Goal: Task Accomplishment & Management: Manage account settings

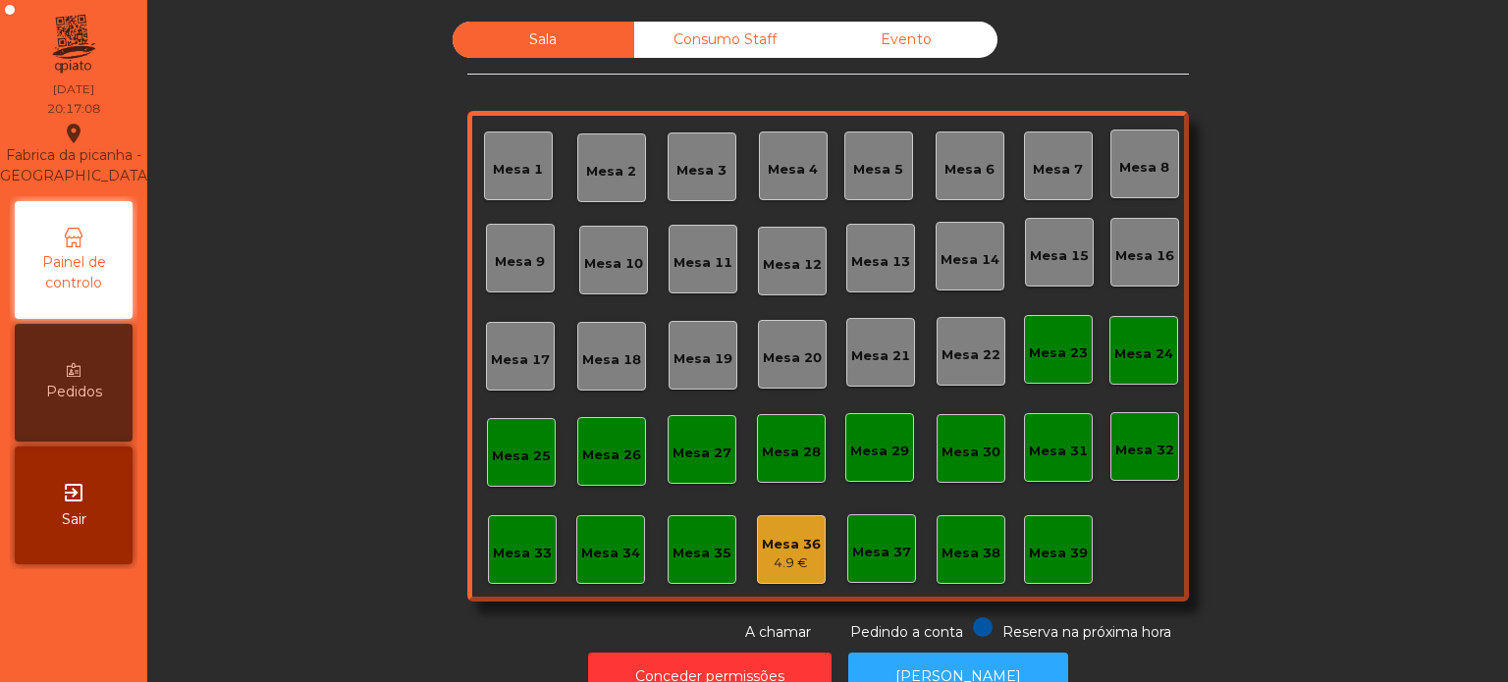
click at [703, 172] on div "Mesa 3" at bounding box center [701, 171] width 50 height 20
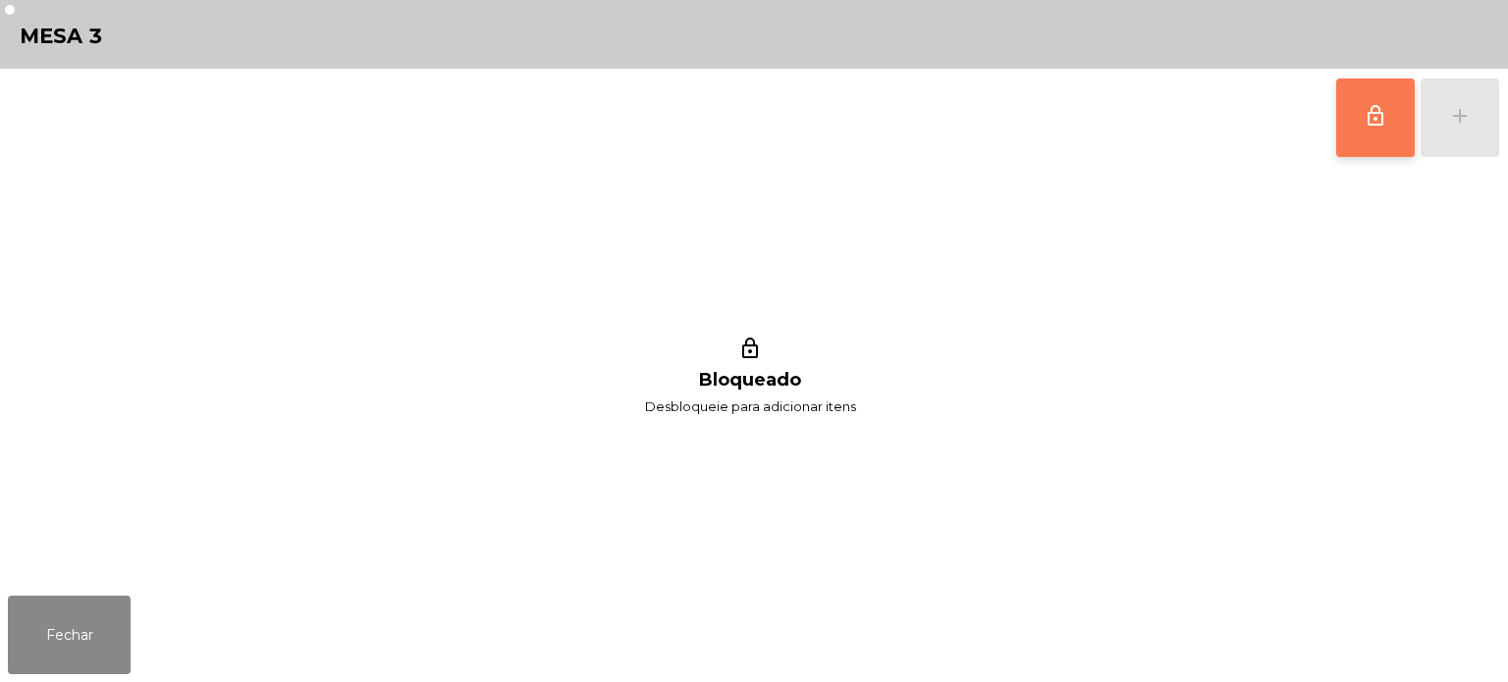
click at [1390, 113] on button "lock_outline" at bounding box center [1375, 118] width 79 height 79
click at [1443, 111] on div "lock_outline add" at bounding box center [1417, 118] width 165 height 98
click at [1474, 126] on button "add" at bounding box center [1460, 118] width 79 height 79
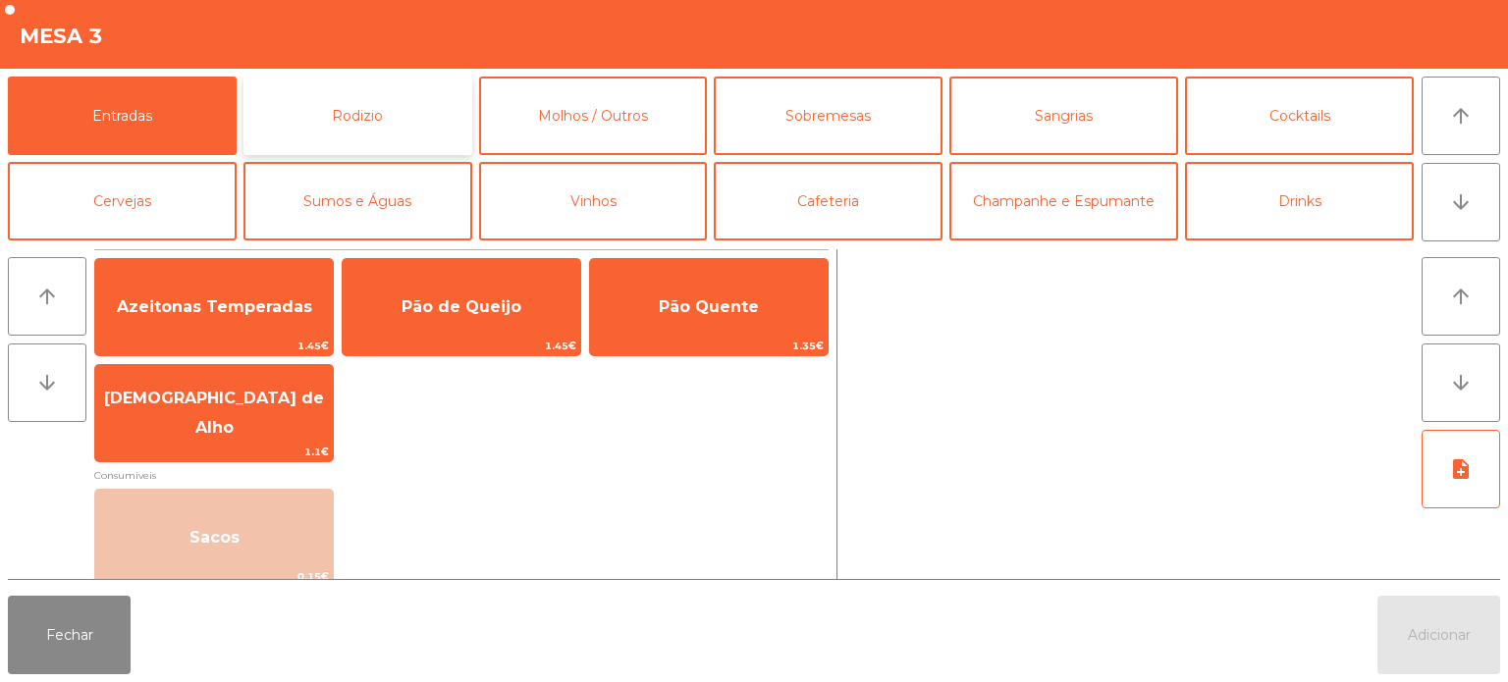
click at [414, 124] on button "Rodizio" at bounding box center [357, 116] width 229 height 79
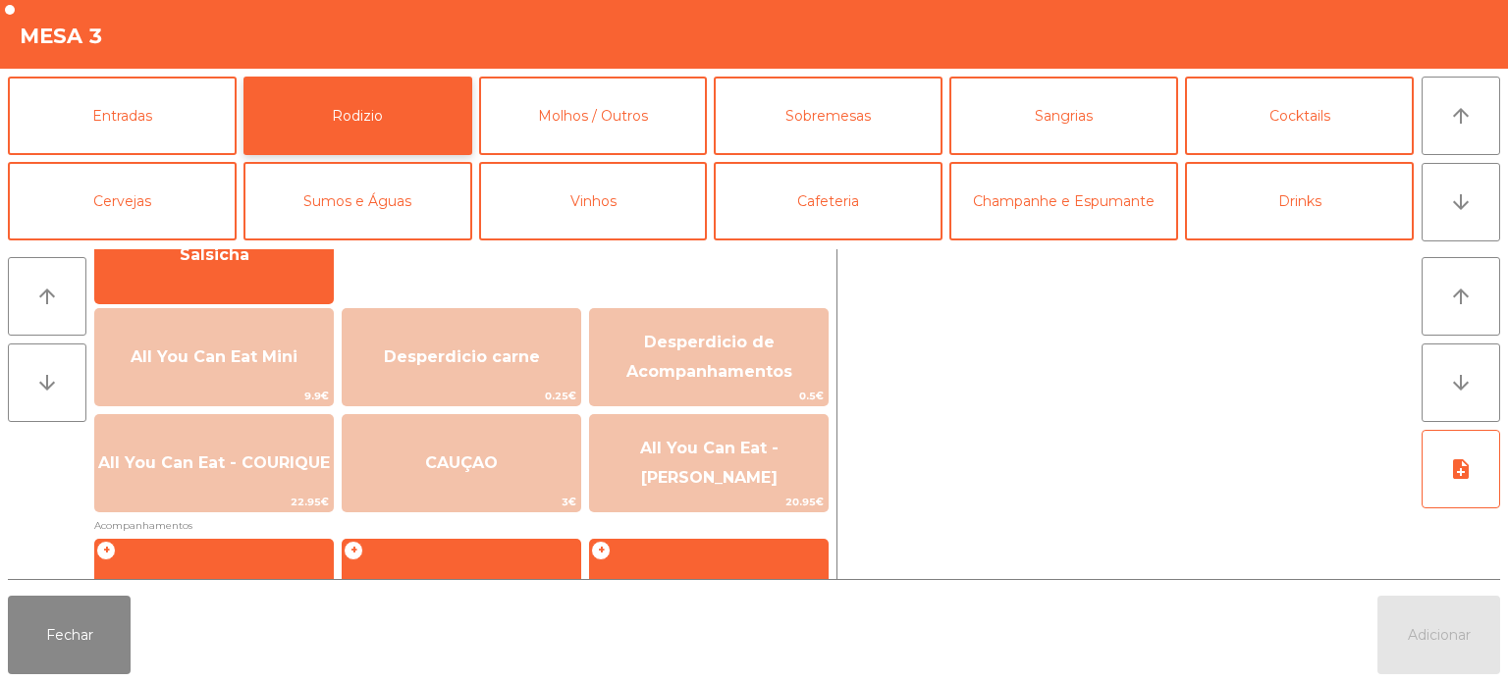
scroll to position [265, 0]
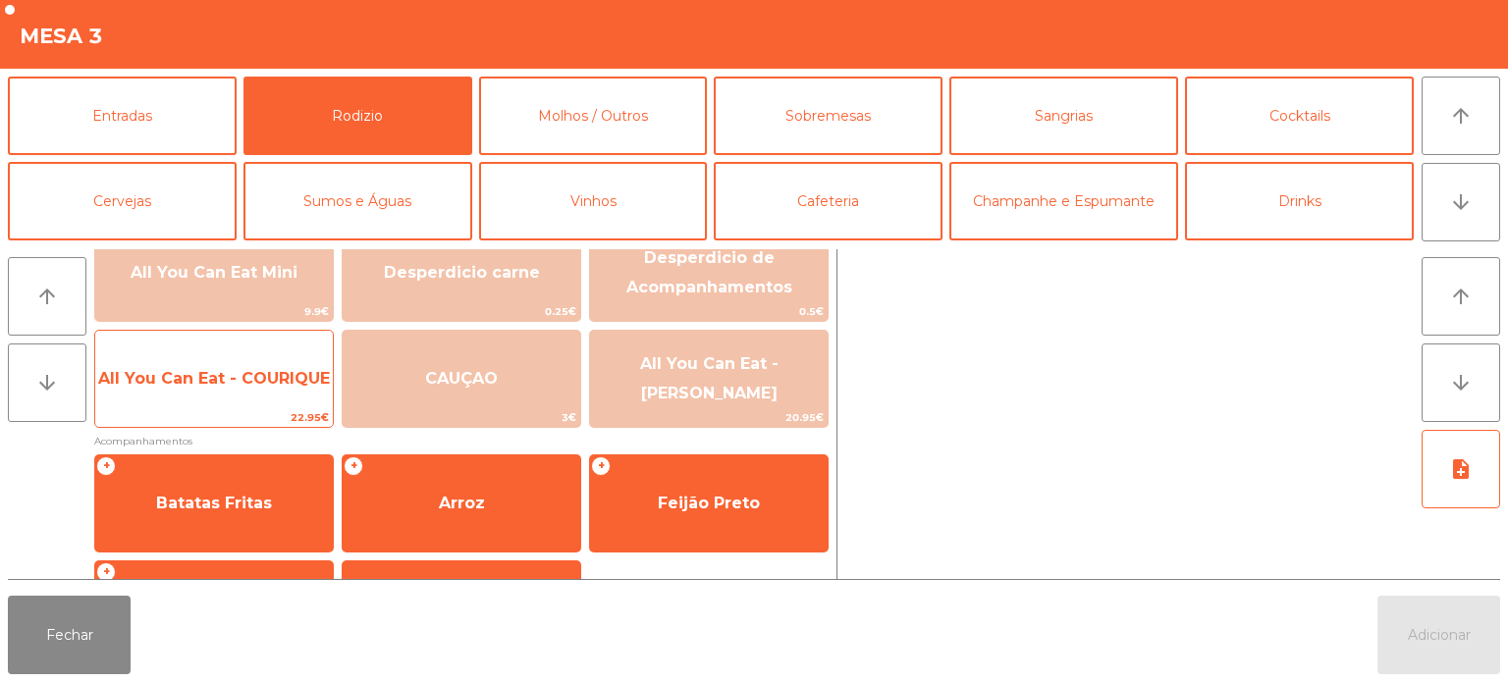
click at [248, 381] on span "All You Can Eat - COURIQUE" at bounding box center [214, 378] width 232 height 19
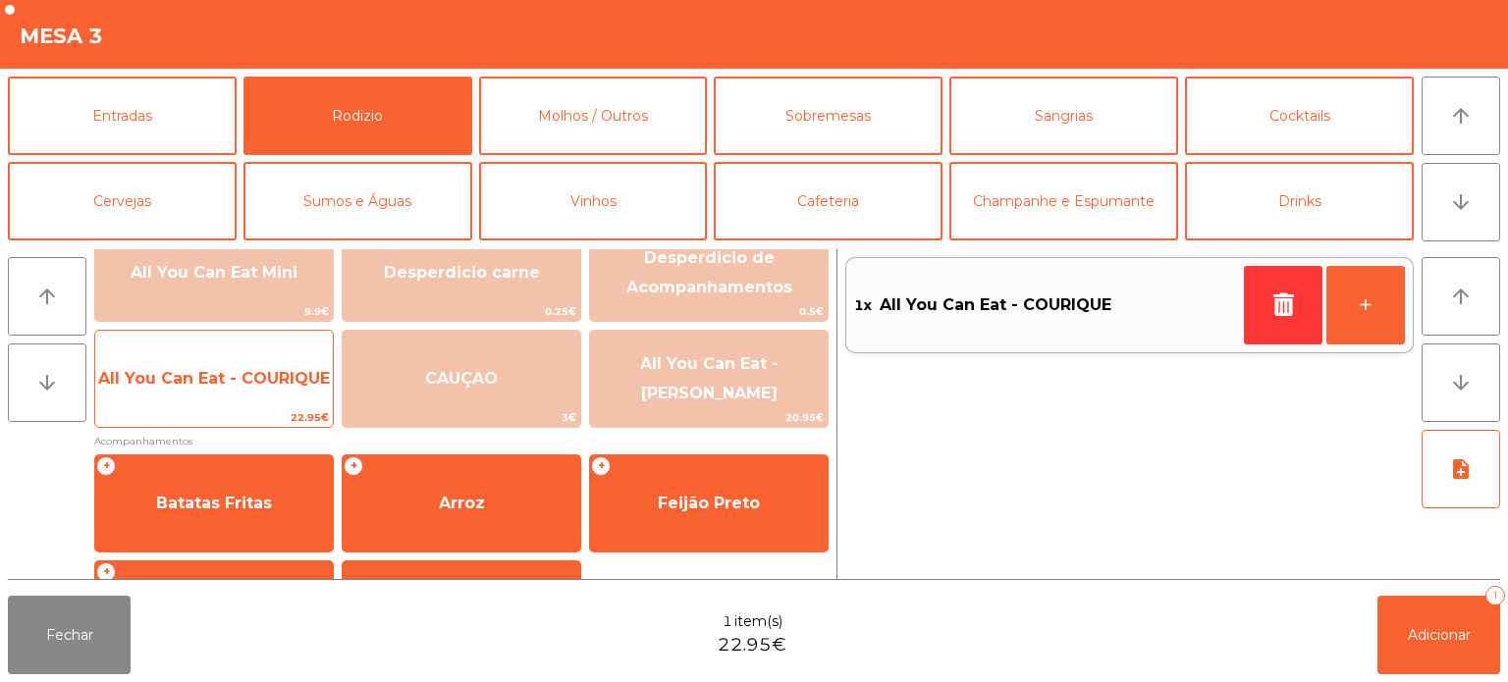
click at [236, 381] on span "All You Can Eat - COURIQUE" at bounding box center [214, 378] width 232 height 19
click at [228, 392] on span "All You Can Eat - COURIQUE" at bounding box center [214, 378] width 238 height 53
click at [231, 377] on span "All You Can Eat - COURIQUE" at bounding box center [214, 378] width 232 height 19
click at [225, 378] on span "All You Can Eat - COURIQUE" at bounding box center [214, 378] width 232 height 19
click at [226, 380] on span "All You Can Eat - COURIQUE" at bounding box center [214, 378] width 232 height 19
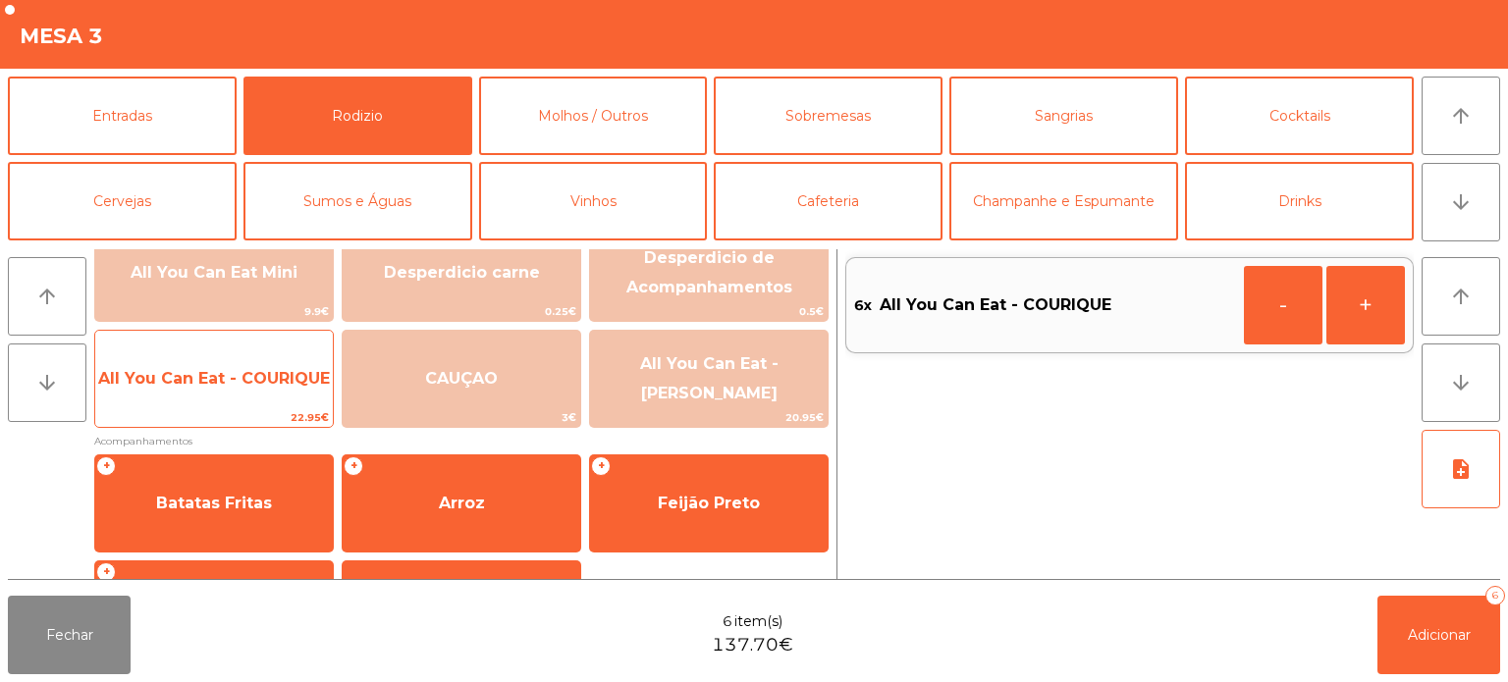
click at [221, 386] on span "All You Can Eat - COURIQUE" at bounding box center [214, 378] width 232 height 19
click at [230, 377] on span "All You Can Eat - COURIQUE" at bounding box center [214, 378] width 232 height 19
click at [228, 380] on span "All You Can Eat - COURIQUE" at bounding box center [214, 378] width 232 height 19
click at [229, 382] on span "All You Can Eat - COURIQUE" at bounding box center [214, 378] width 232 height 19
click at [231, 379] on span "All You Can Eat - COURIQUE" at bounding box center [214, 378] width 232 height 19
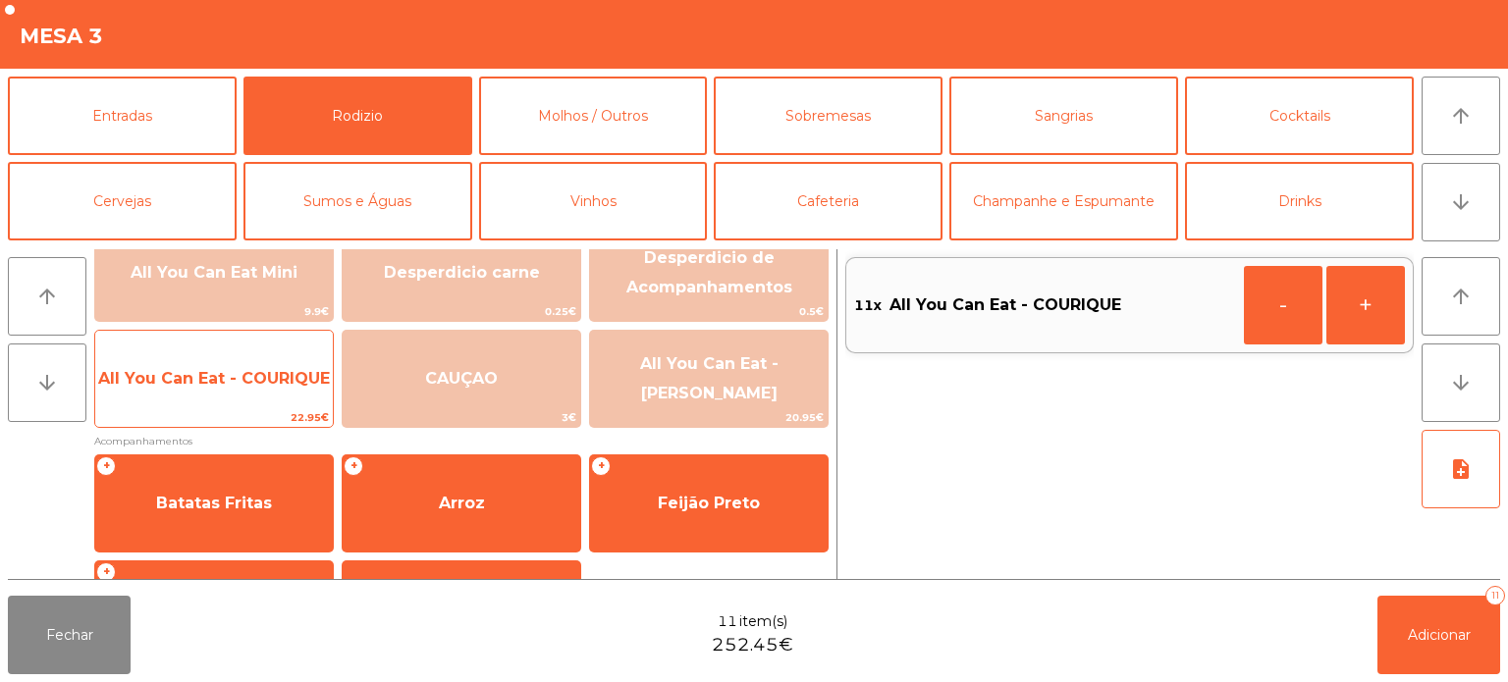
click at [223, 384] on span "All You Can Eat - COURIQUE" at bounding box center [214, 378] width 232 height 19
click at [204, 389] on span "All You Can Eat - COURIQUE" at bounding box center [214, 378] width 238 height 53
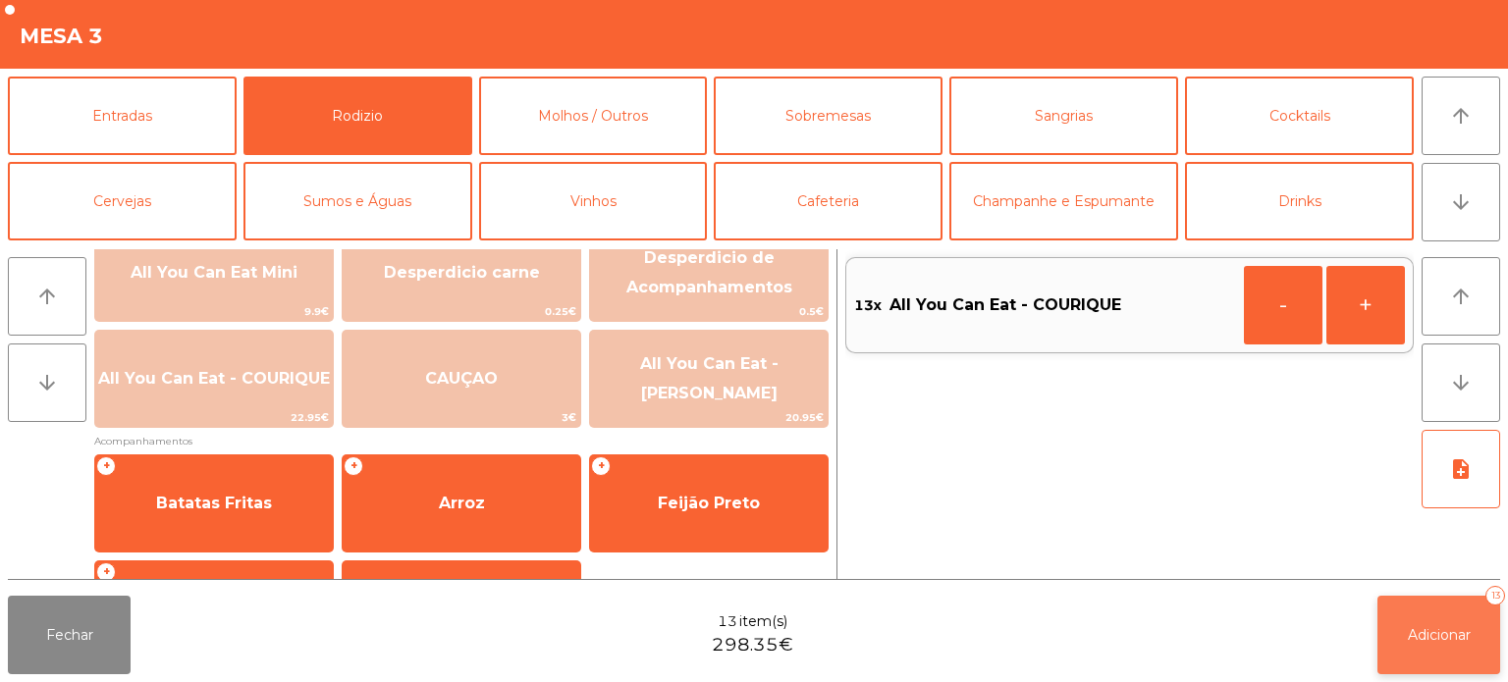
click at [1461, 639] on span "Adicionar" at bounding box center [1439, 635] width 63 height 18
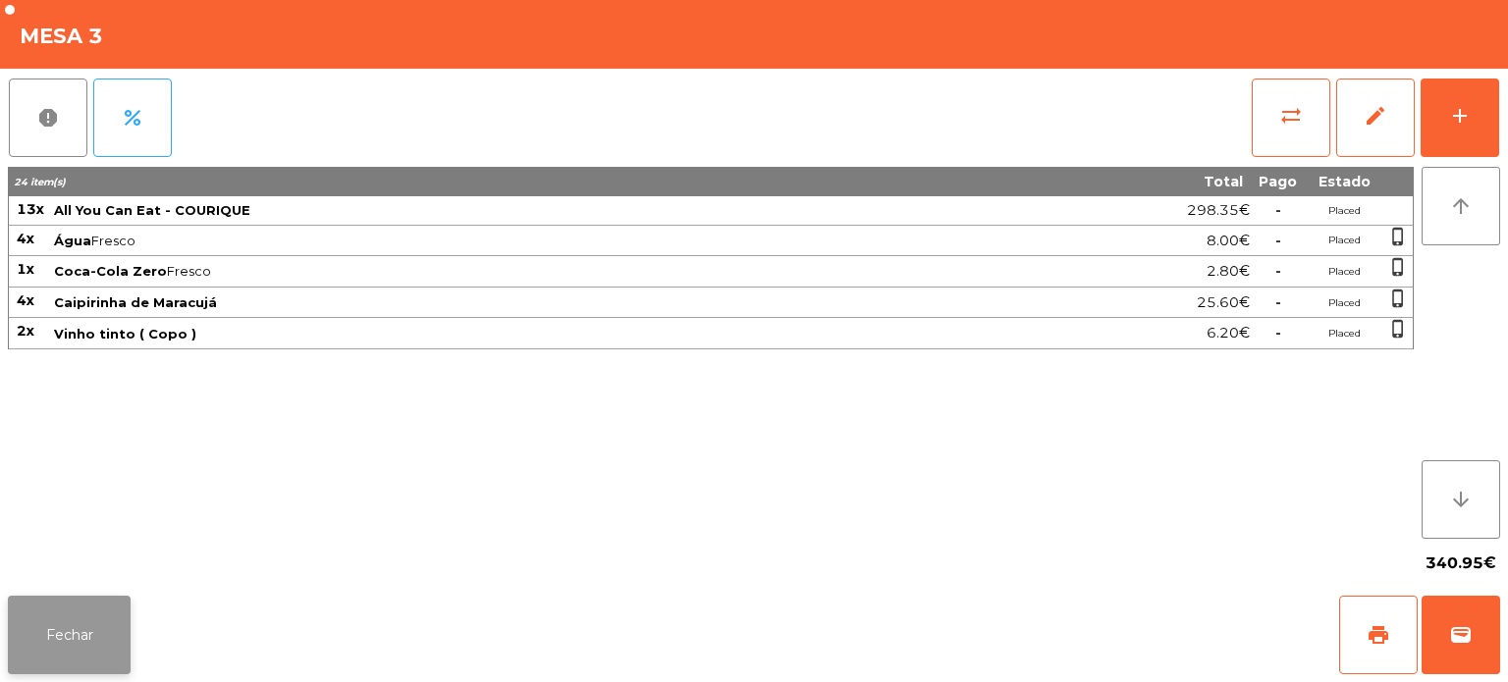
click at [16, 609] on button "Fechar" at bounding box center [69, 635] width 123 height 79
click at [43, 632] on nav "Fabrica da picanha - Lisboa location_on 12/08/2025 20:24:31 Painel de controlo …" at bounding box center [73, 341] width 147 height 682
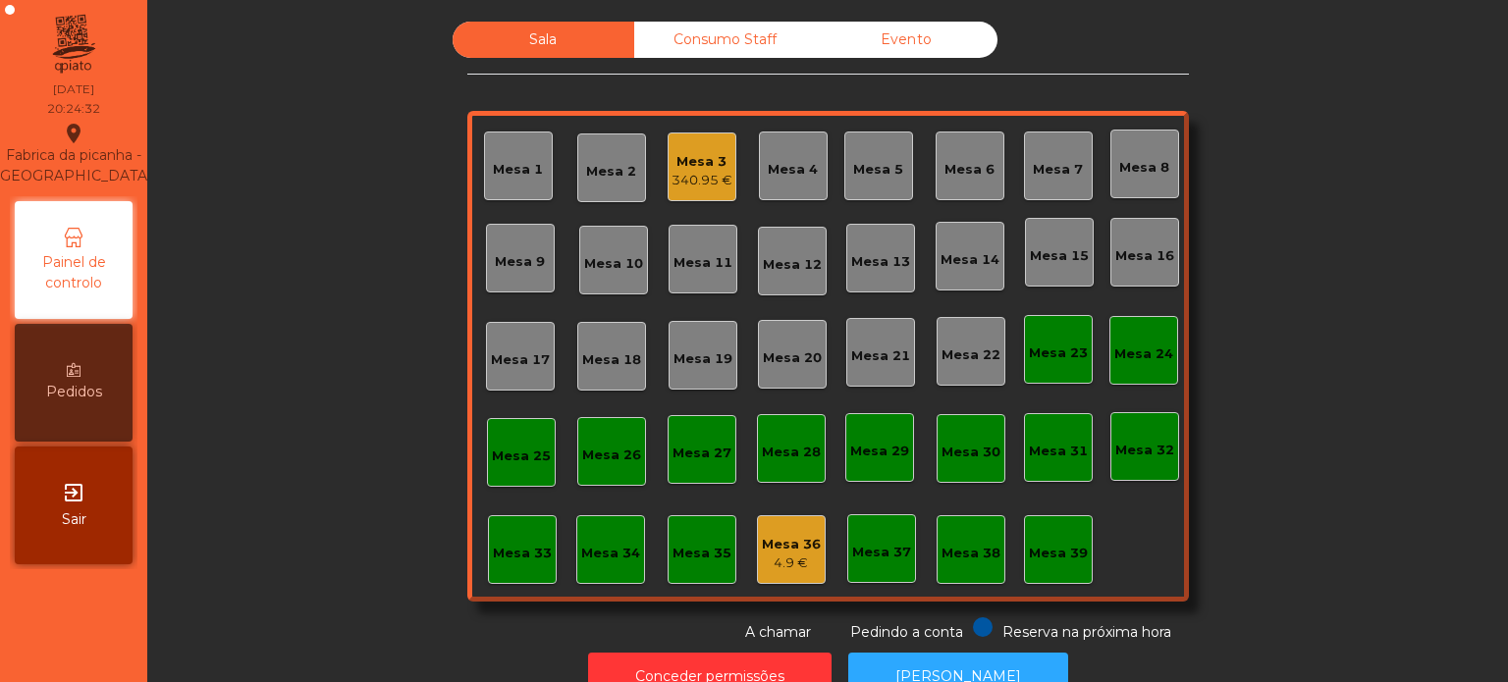
click at [691, 145] on div "Mesa 3 340.95 €" at bounding box center [702, 167] width 61 height 46
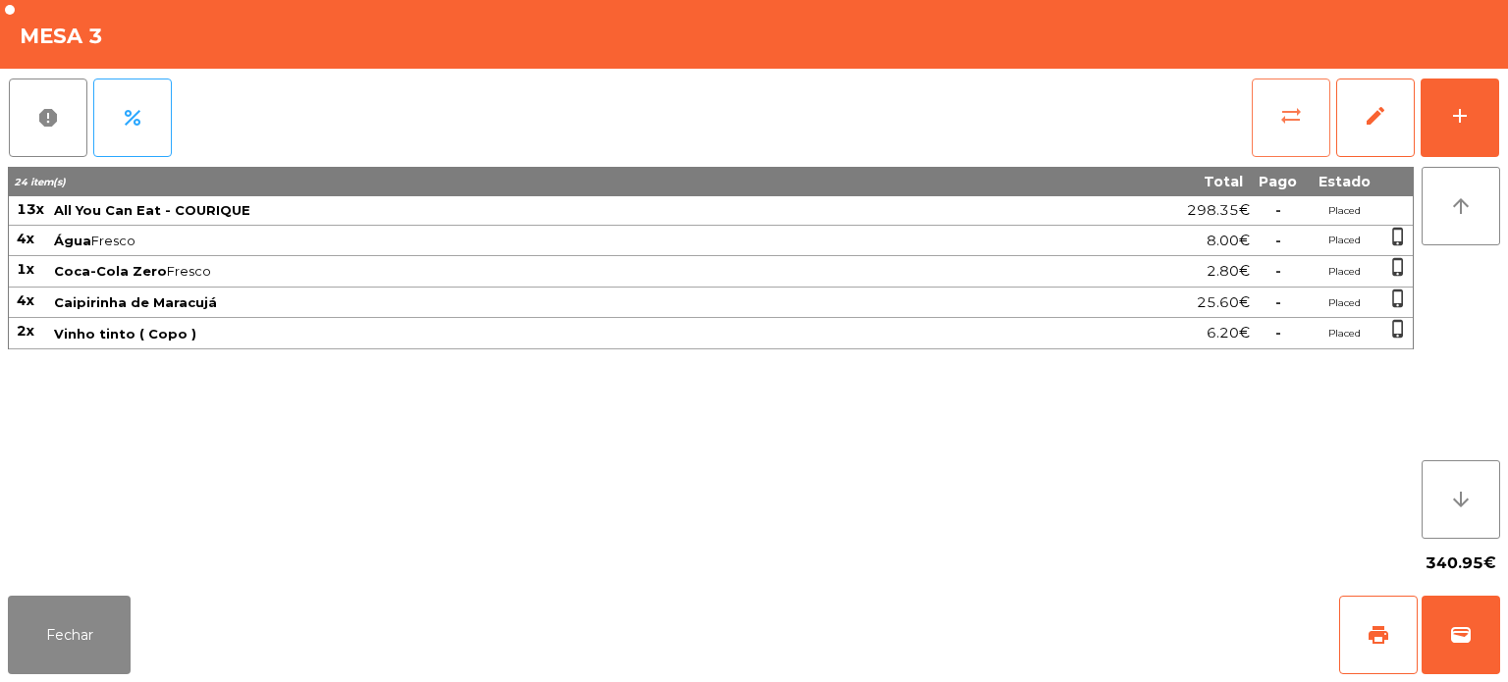
click at [1279, 119] on span "sync_alt" at bounding box center [1291, 116] width 24 height 24
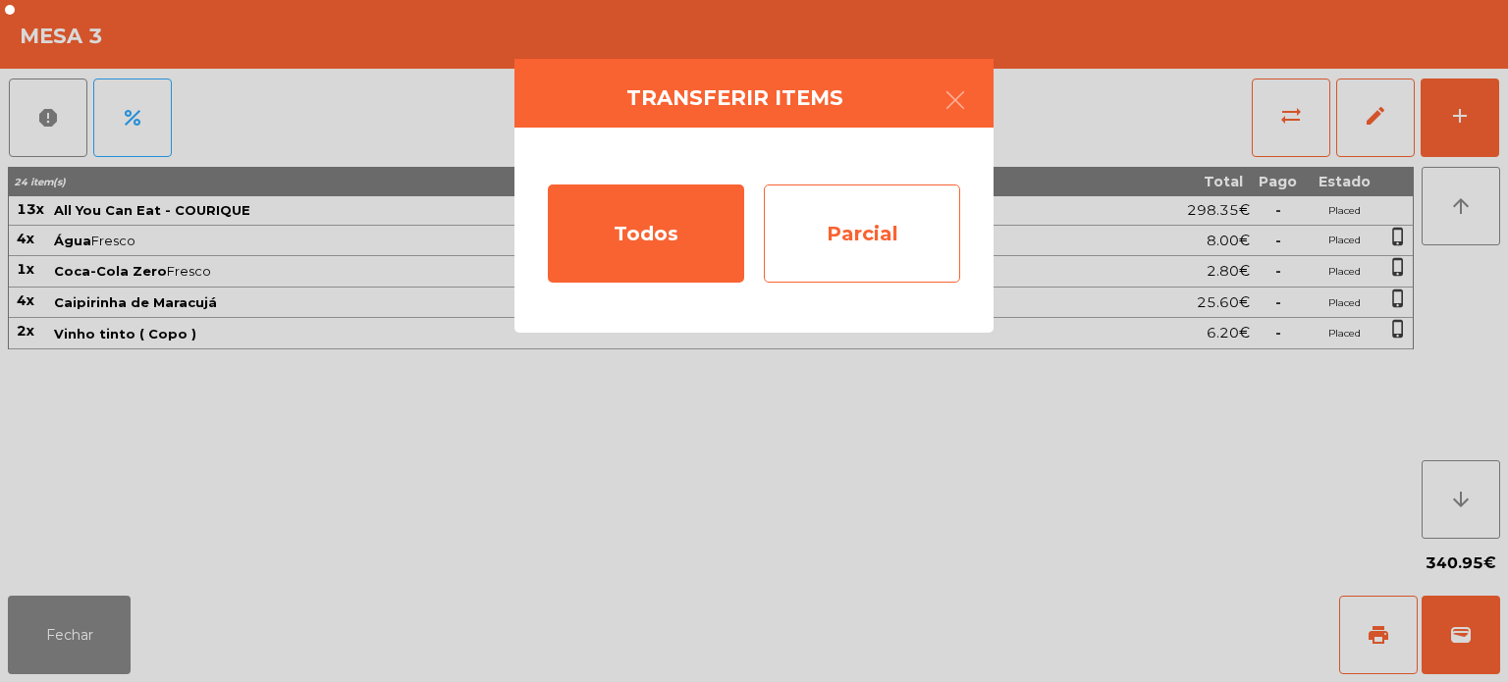
click at [829, 242] on div "Parcial" at bounding box center [862, 234] width 196 height 98
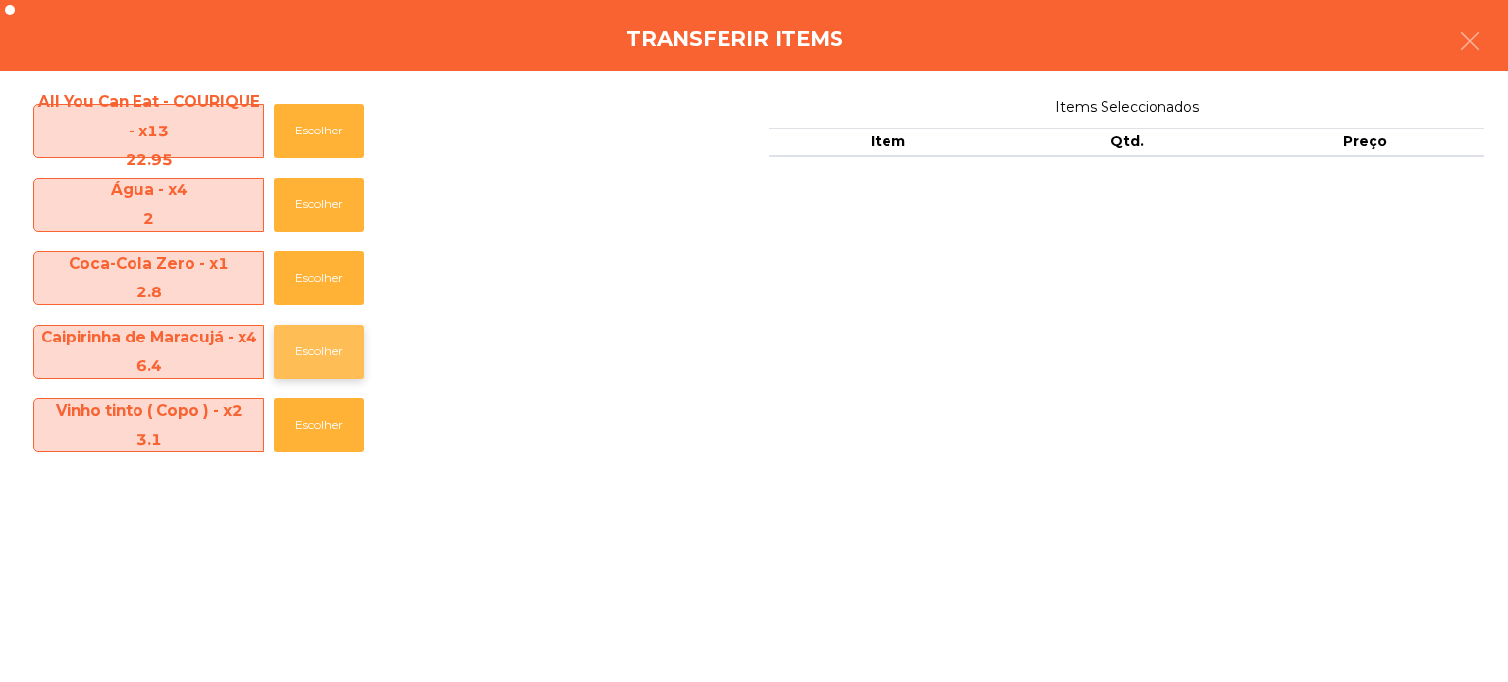
click at [316, 365] on button "Escolher" at bounding box center [319, 352] width 90 height 54
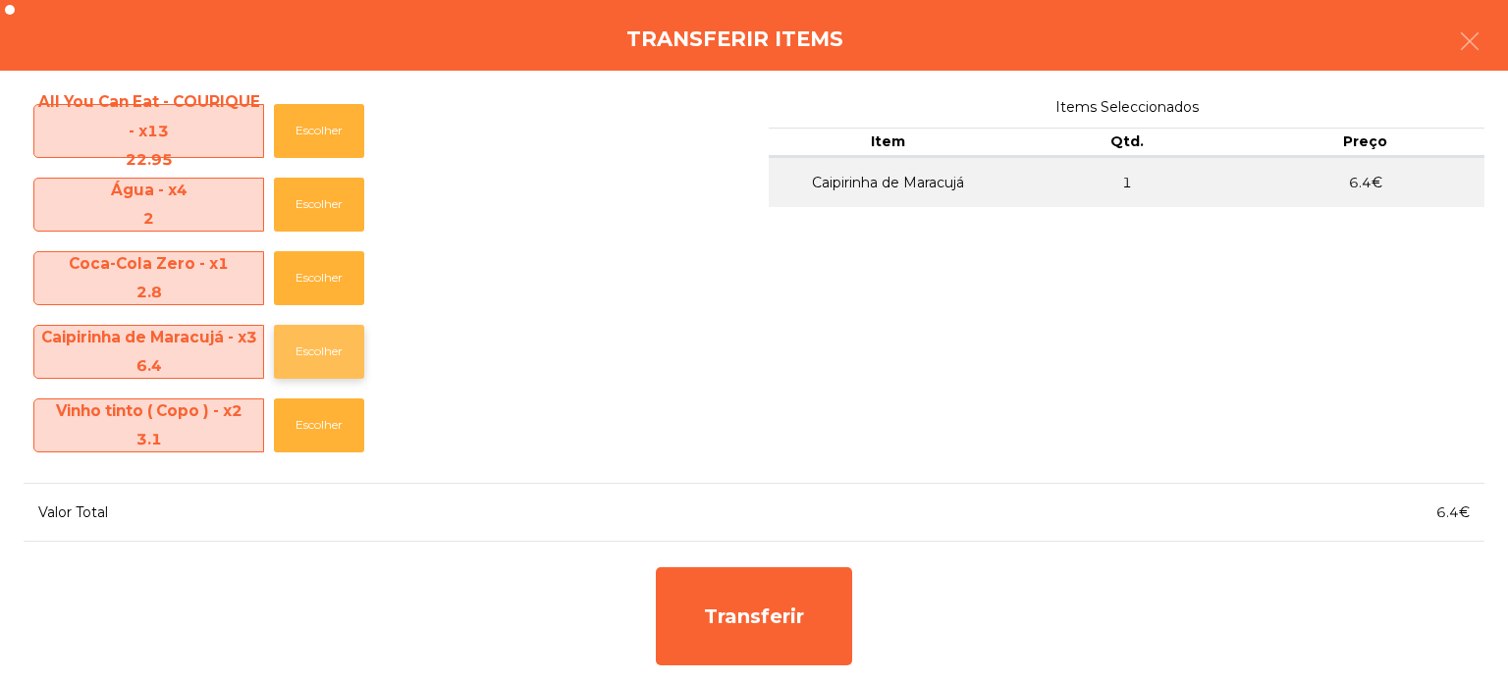
click at [314, 349] on button "Escolher" at bounding box center [319, 352] width 90 height 54
click at [311, 361] on button "Escolher" at bounding box center [319, 352] width 90 height 54
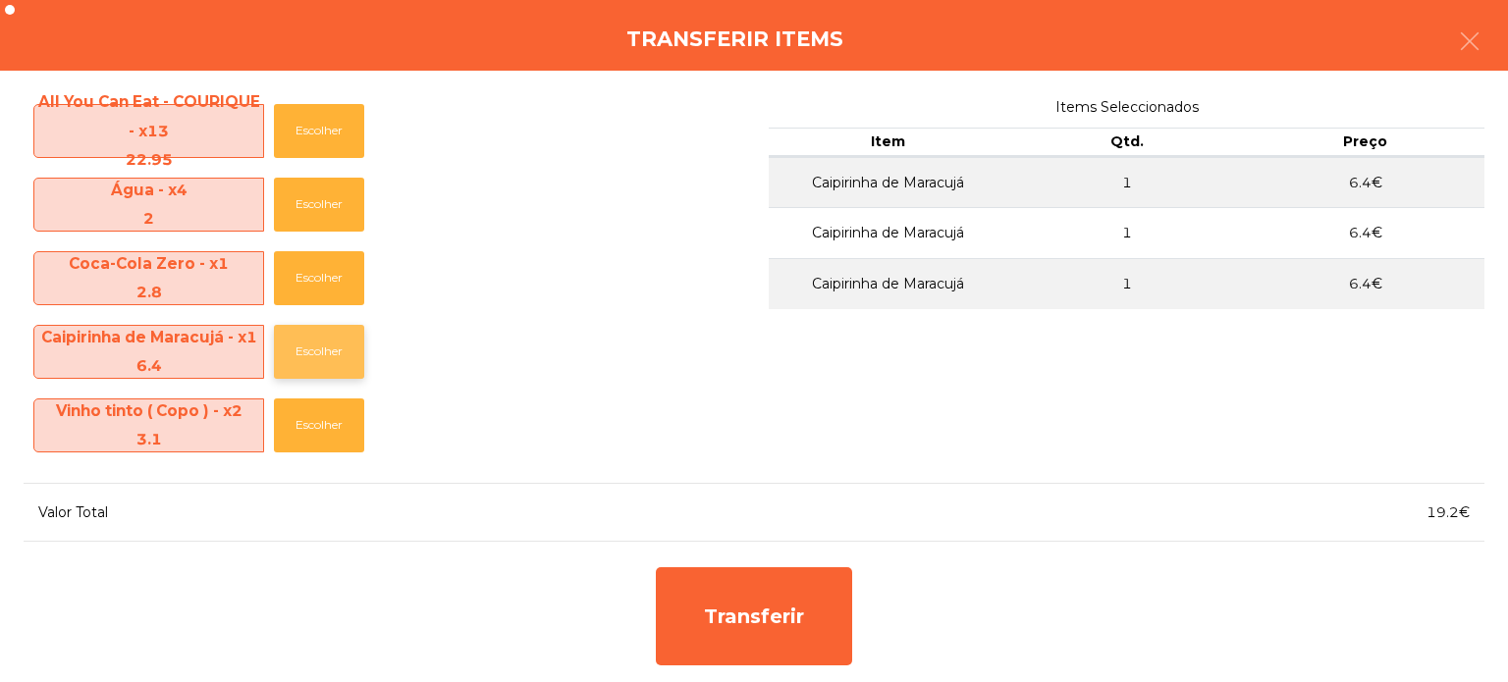
click at [310, 348] on button "Escolher" at bounding box center [319, 352] width 90 height 54
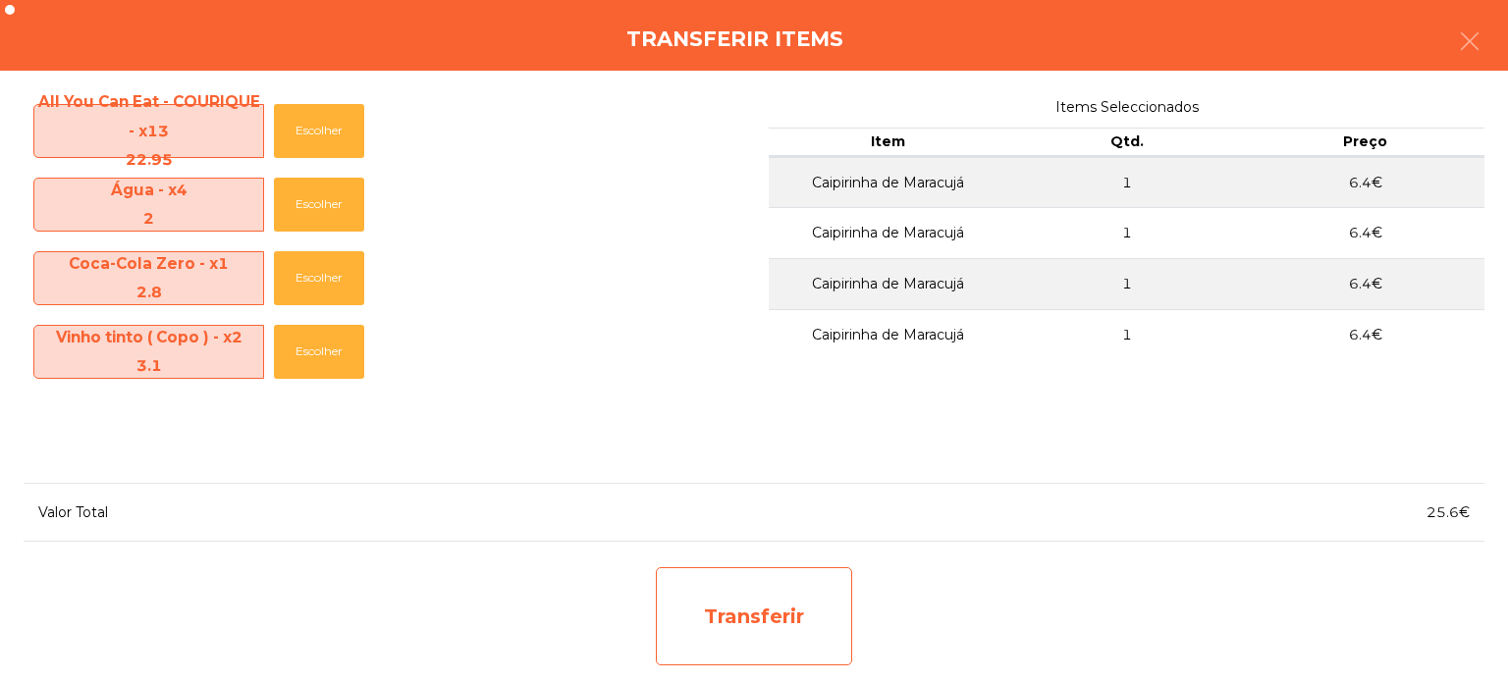
click at [754, 576] on div "Transferir" at bounding box center [754, 616] width 196 height 98
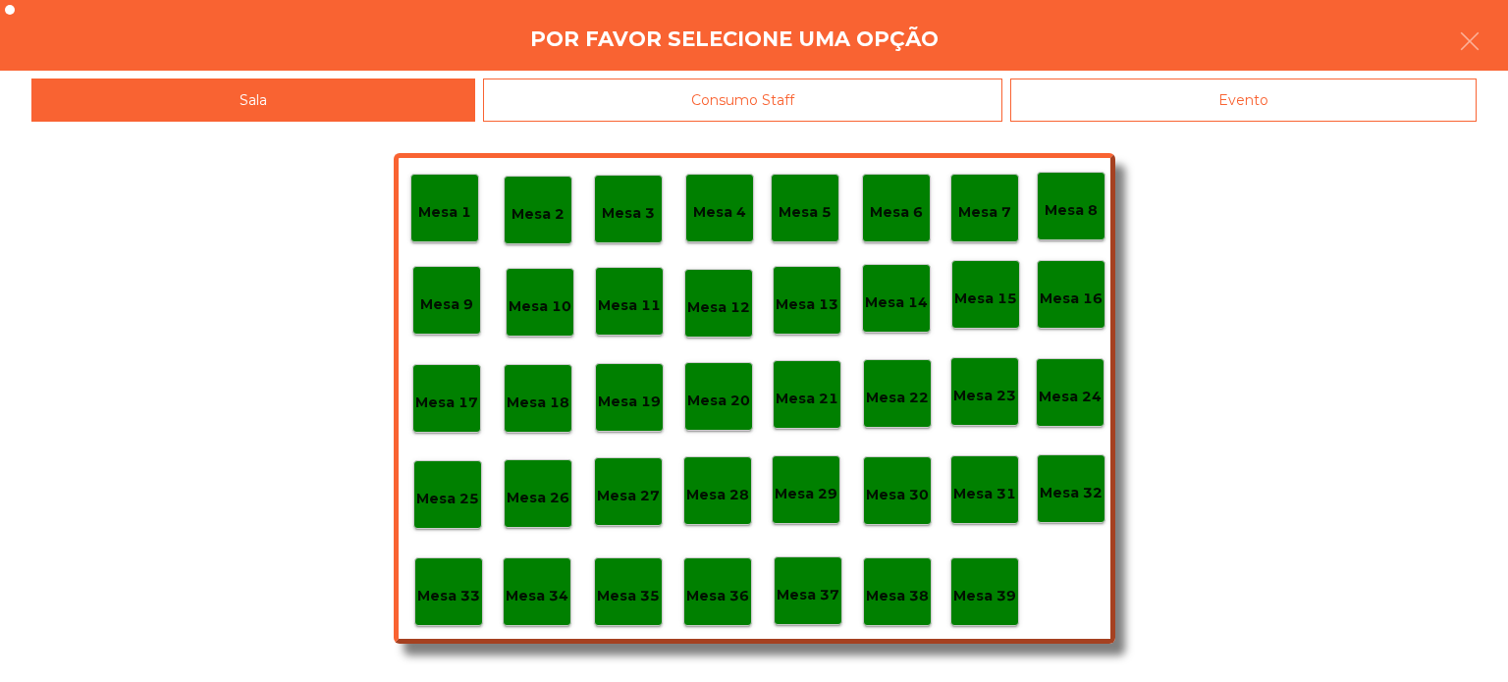
click at [806, 590] on p "Mesa 37" at bounding box center [808, 595] width 63 height 23
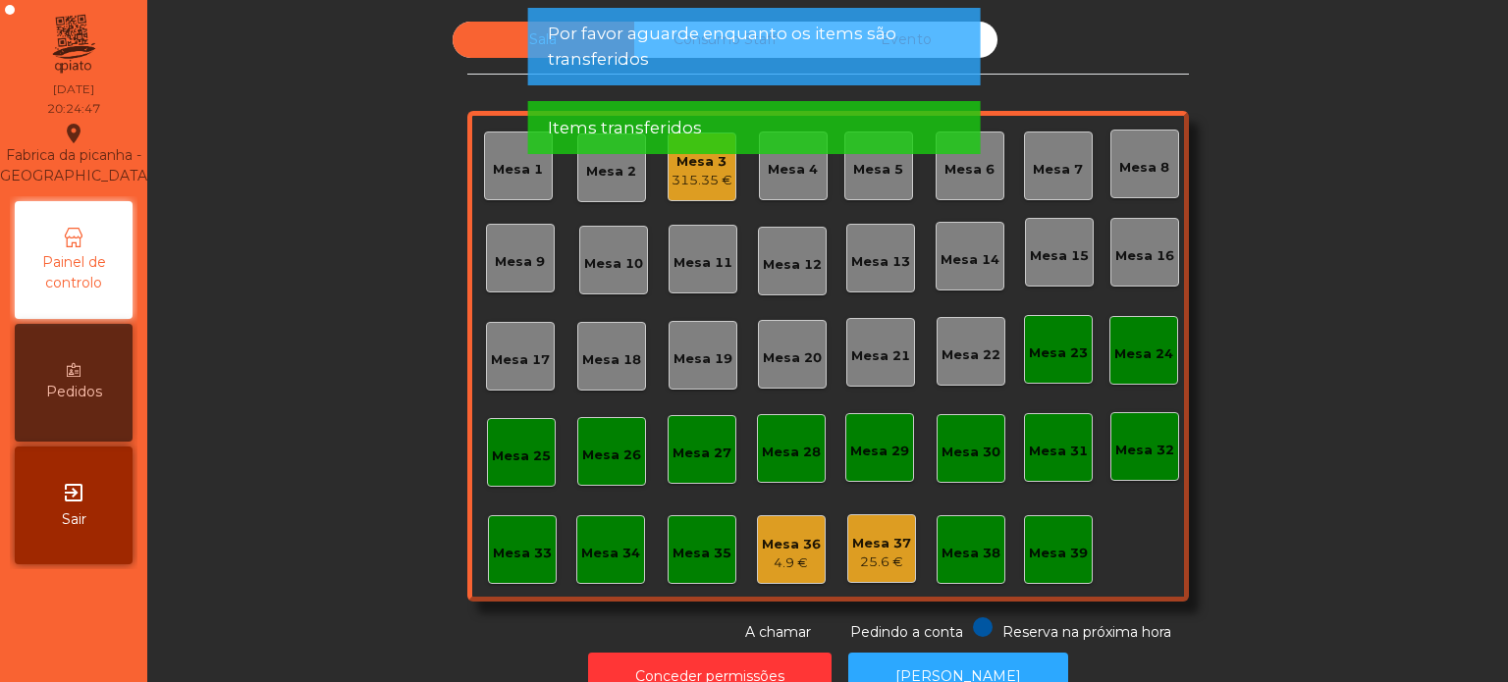
click at [689, 178] on div "315.35 €" at bounding box center [702, 181] width 61 height 20
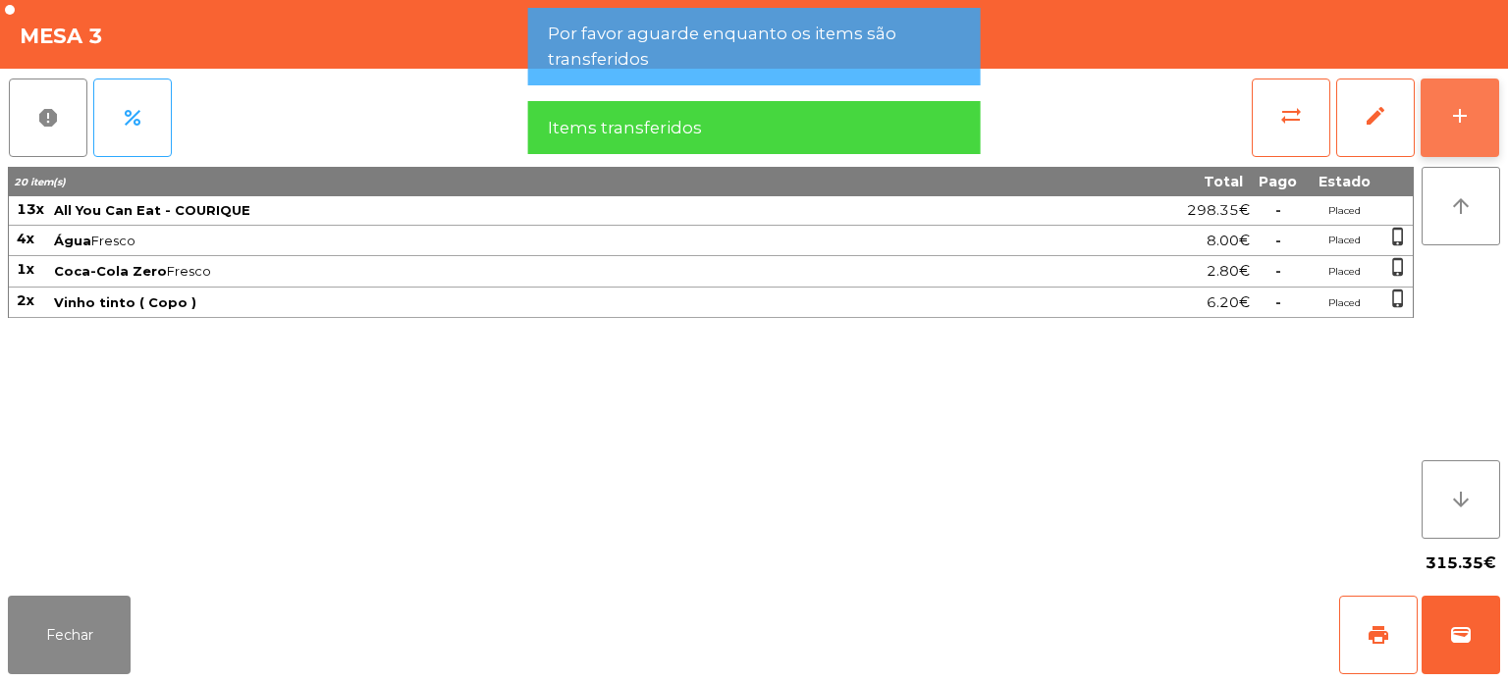
click at [1441, 118] on button "add" at bounding box center [1460, 118] width 79 height 79
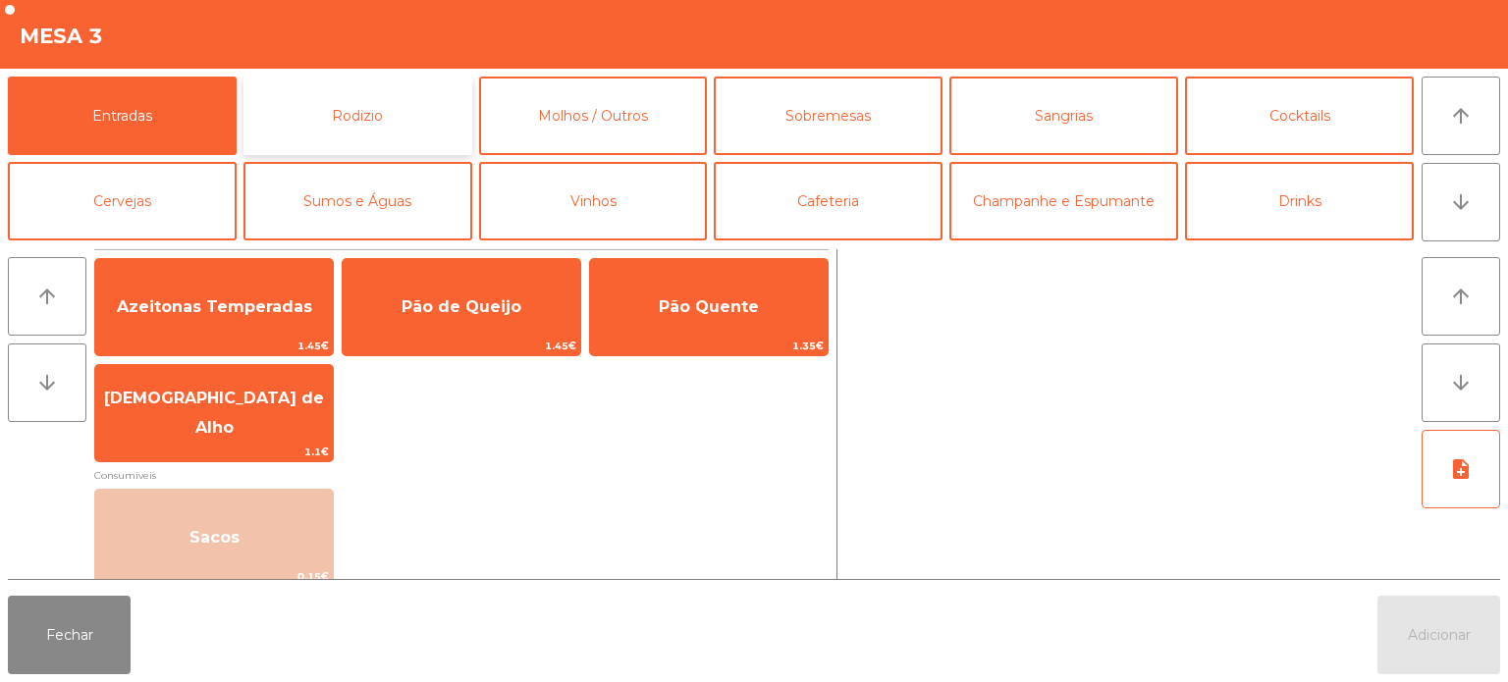
click at [395, 113] on button "Rodizio" at bounding box center [357, 116] width 229 height 79
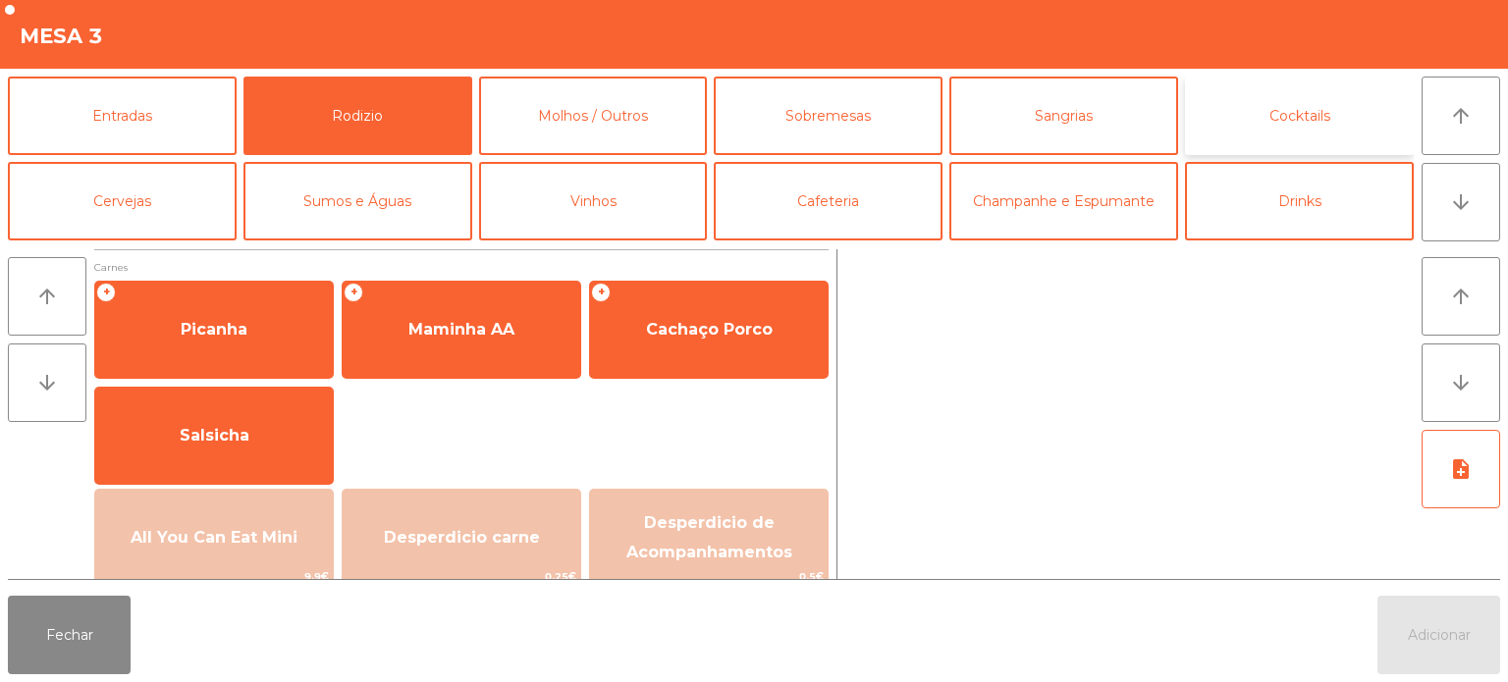
click at [1312, 123] on button "Cocktails" at bounding box center [1299, 116] width 229 height 79
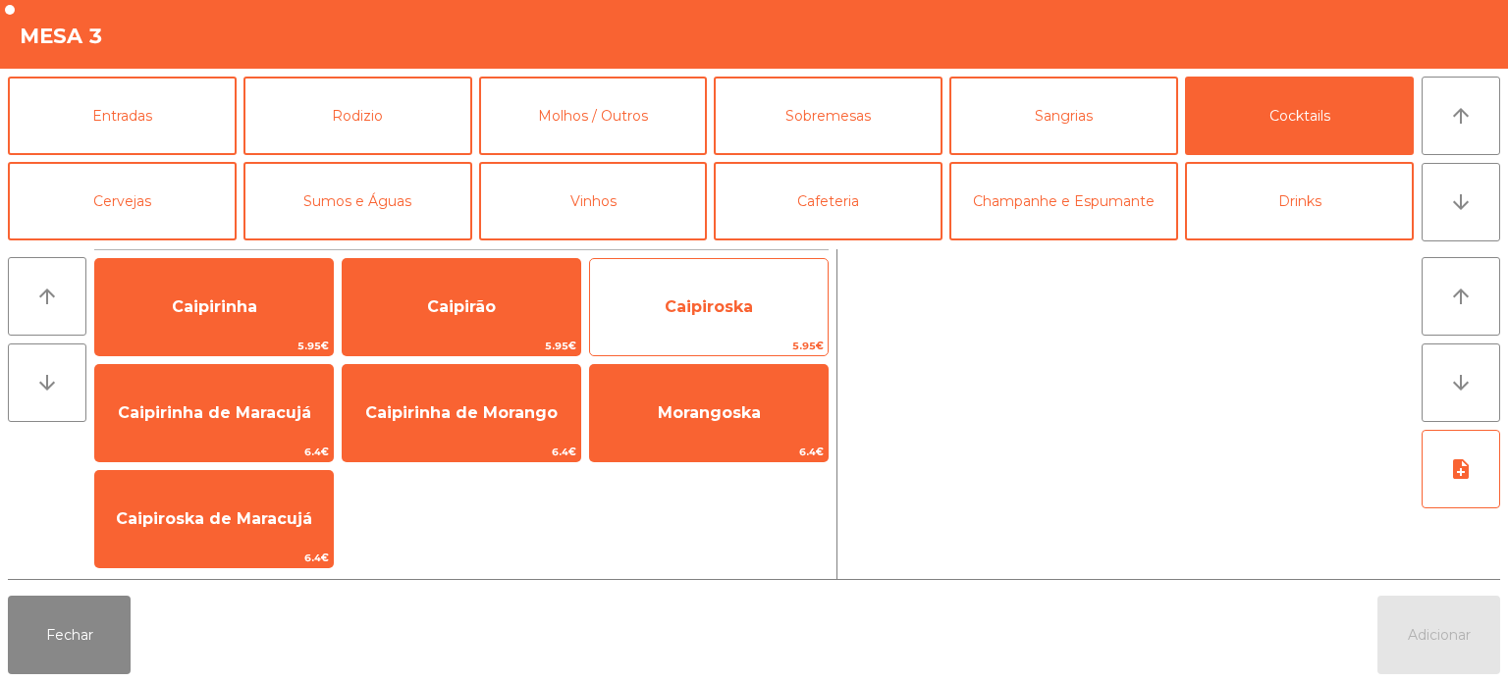
click at [697, 302] on span "Caipiroska" at bounding box center [709, 306] width 88 height 19
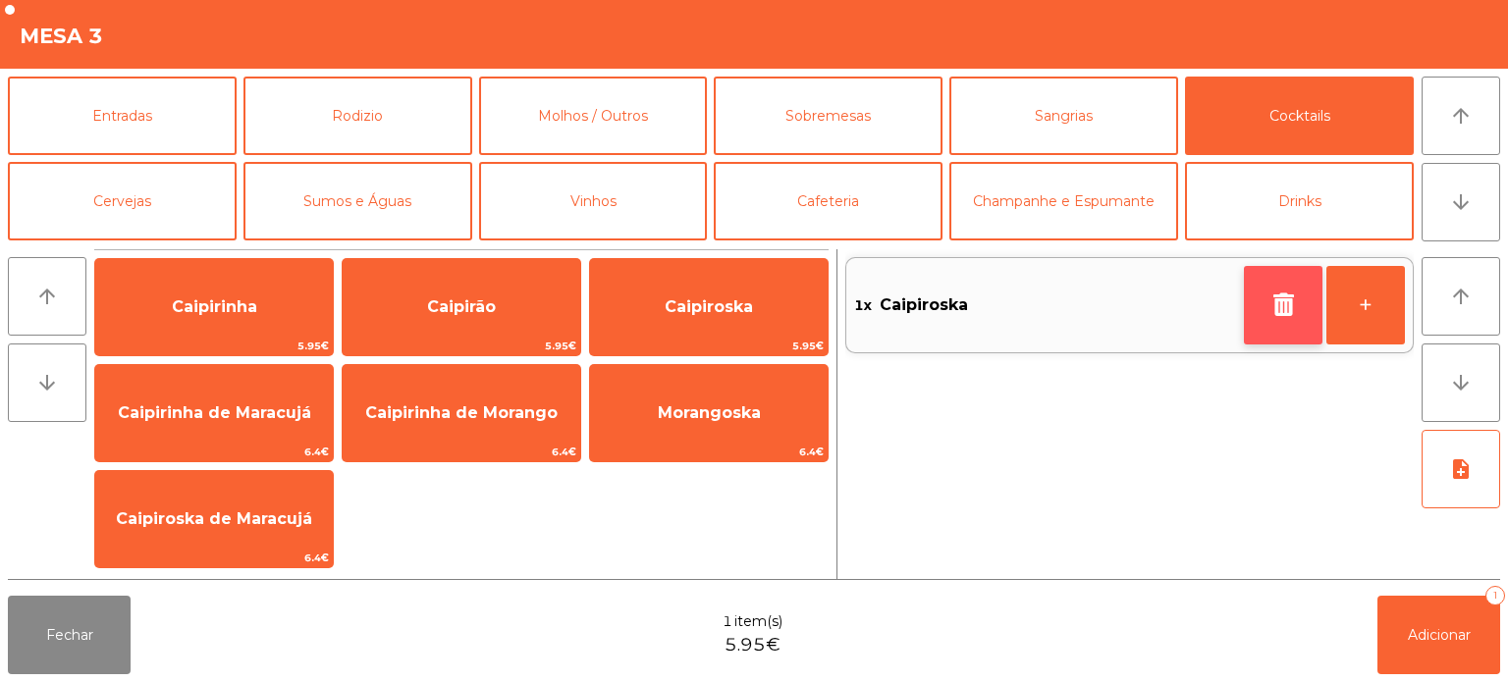
click at [1292, 298] on icon "button" at bounding box center [1282, 305] width 29 height 24
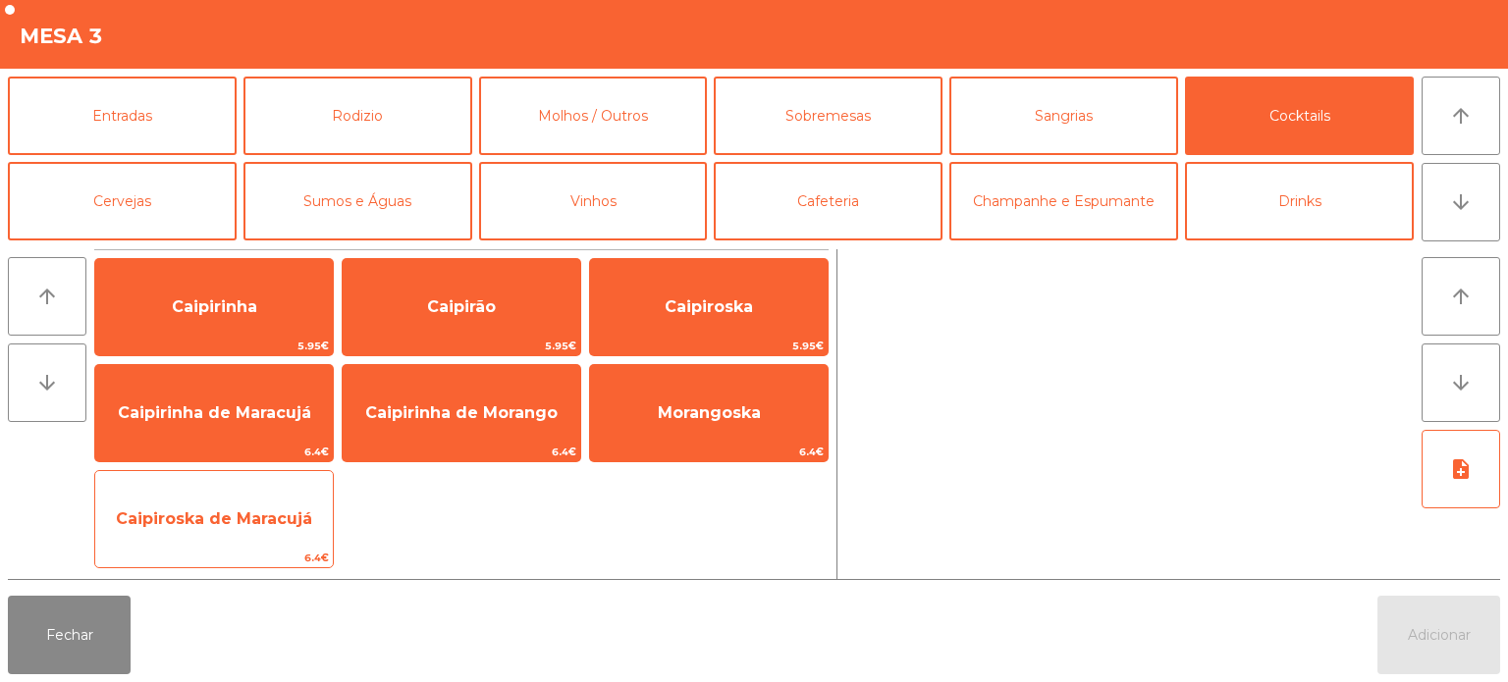
click at [246, 546] on div "Caipiroska de Maracujá 6.4€" at bounding box center [214, 519] width 240 height 98
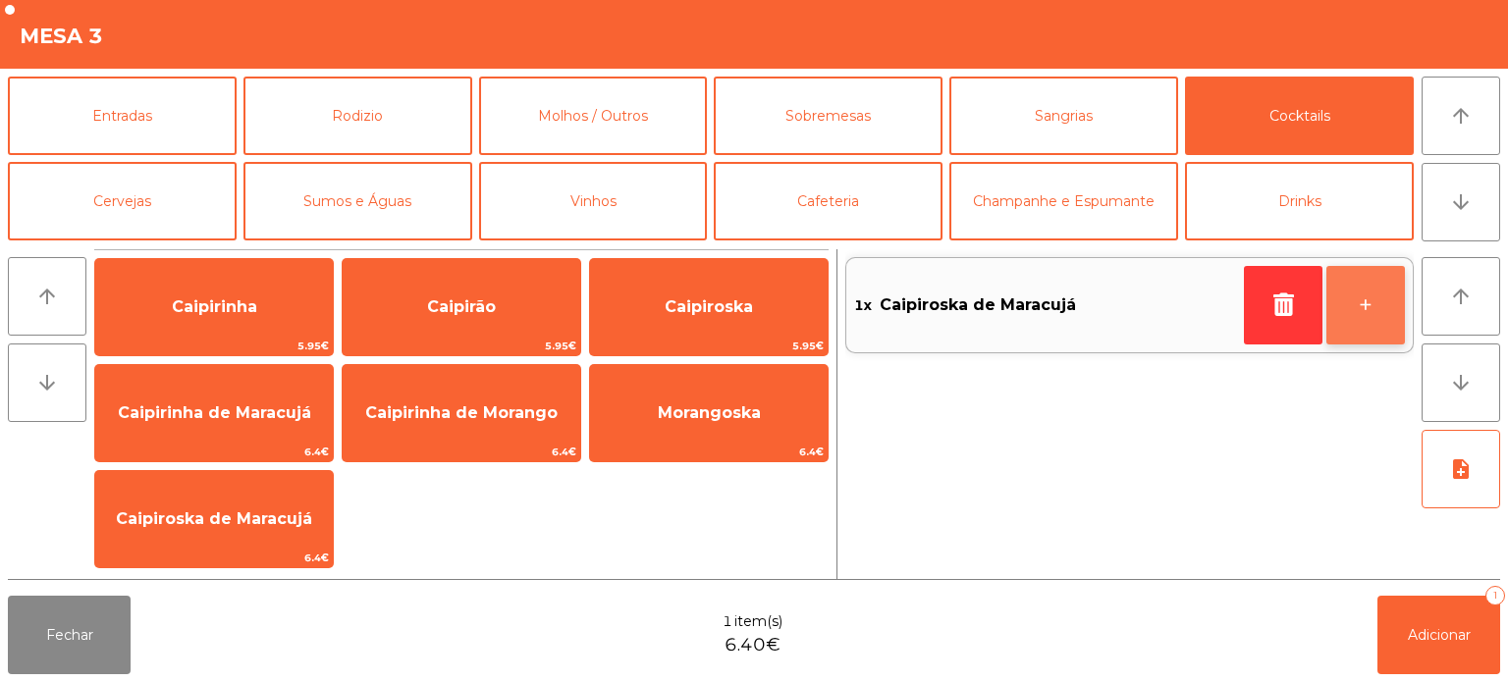
click at [1377, 306] on button "+" at bounding box center [1365, 305] width 79 height 79
click at [1374, 305] on button "+" at bounding box center [1365, 305] width 79 height 79
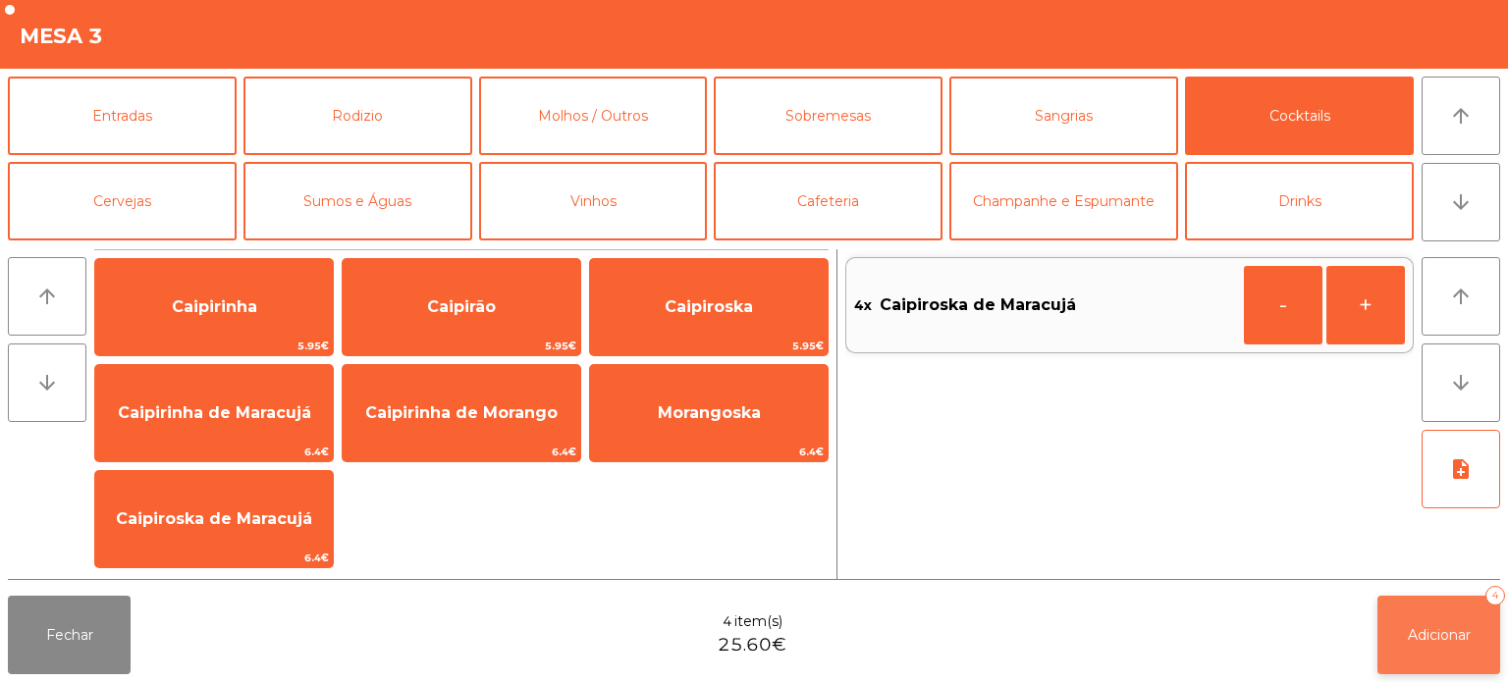
click at [1426, 642] on span "Adicionar" at bounding box center [1439, 635] width 63 height 18
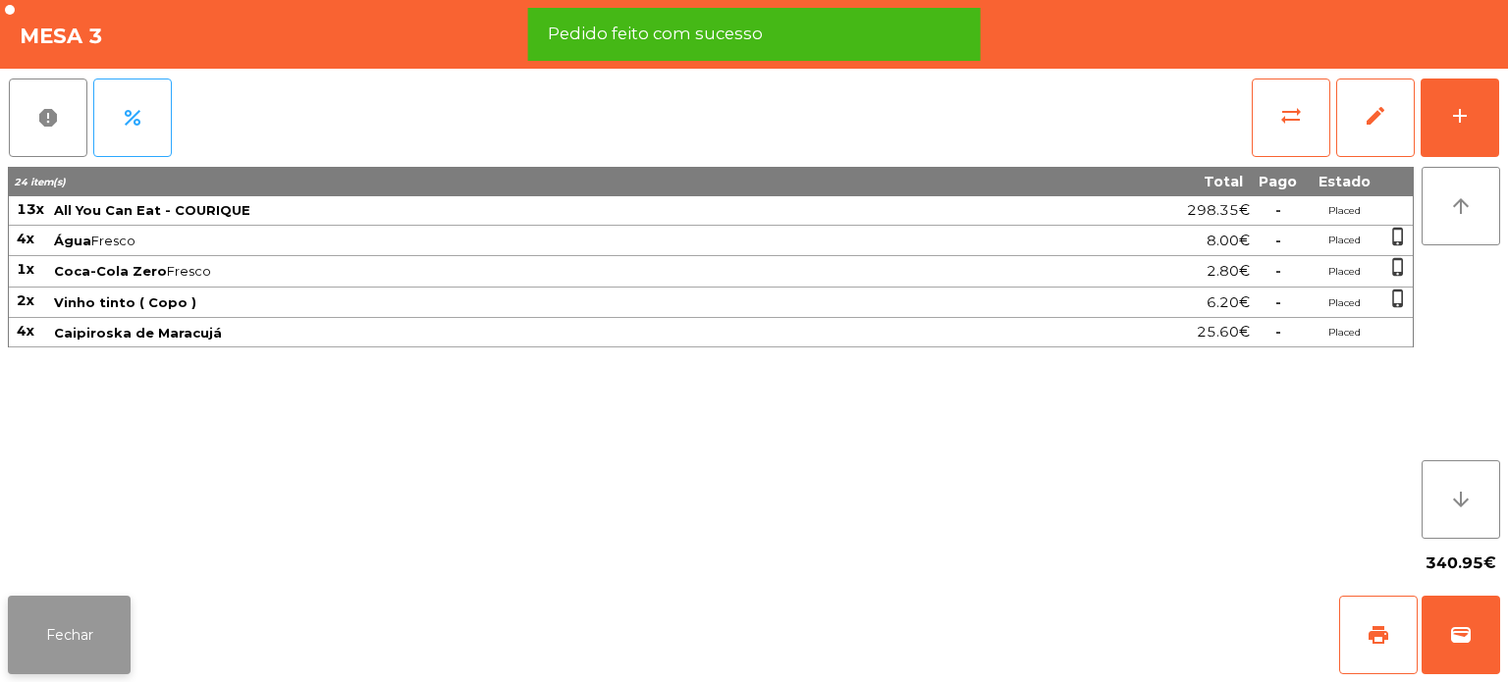
click at [79, 643] on button "Fechar" at bounding box center [69, 635] width 123 height 79
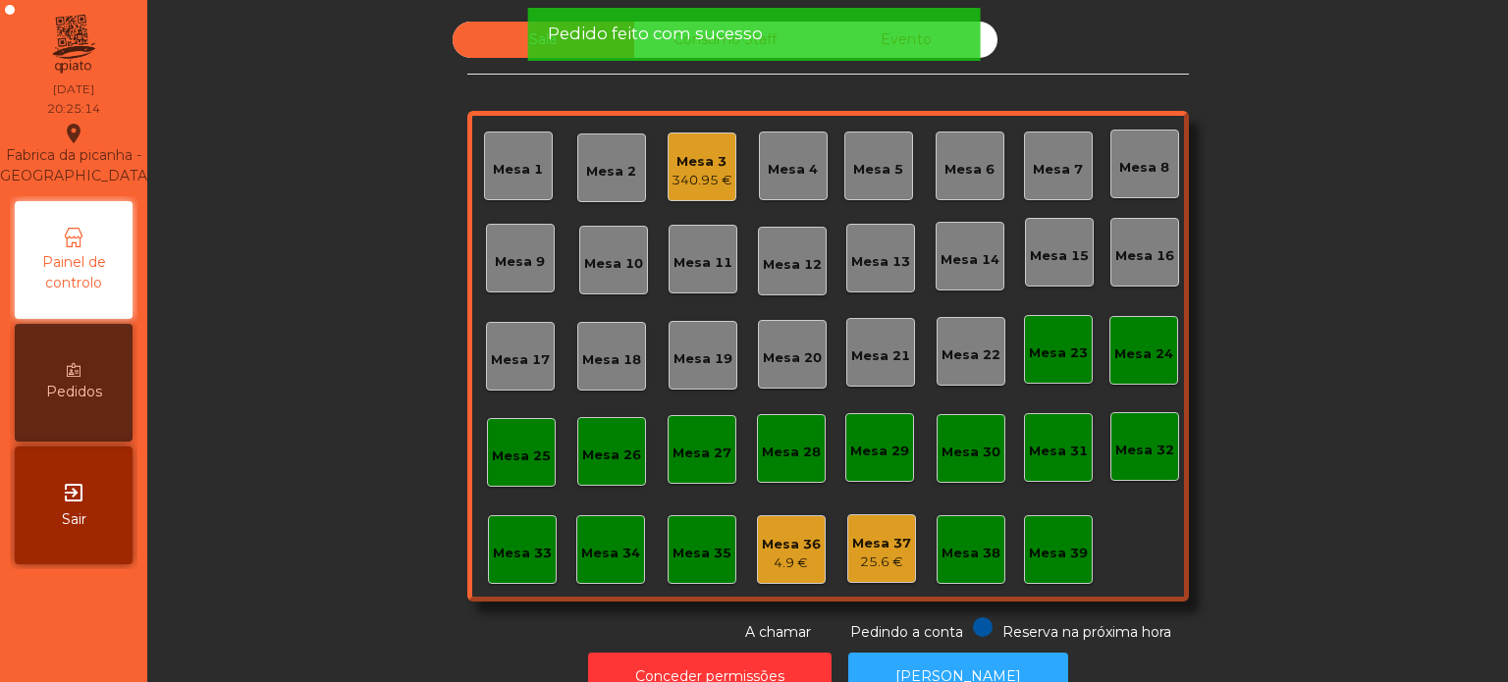
click at [878, 534] on div "Mesa 37" at bounding box center [881, 544] width 59 height 20
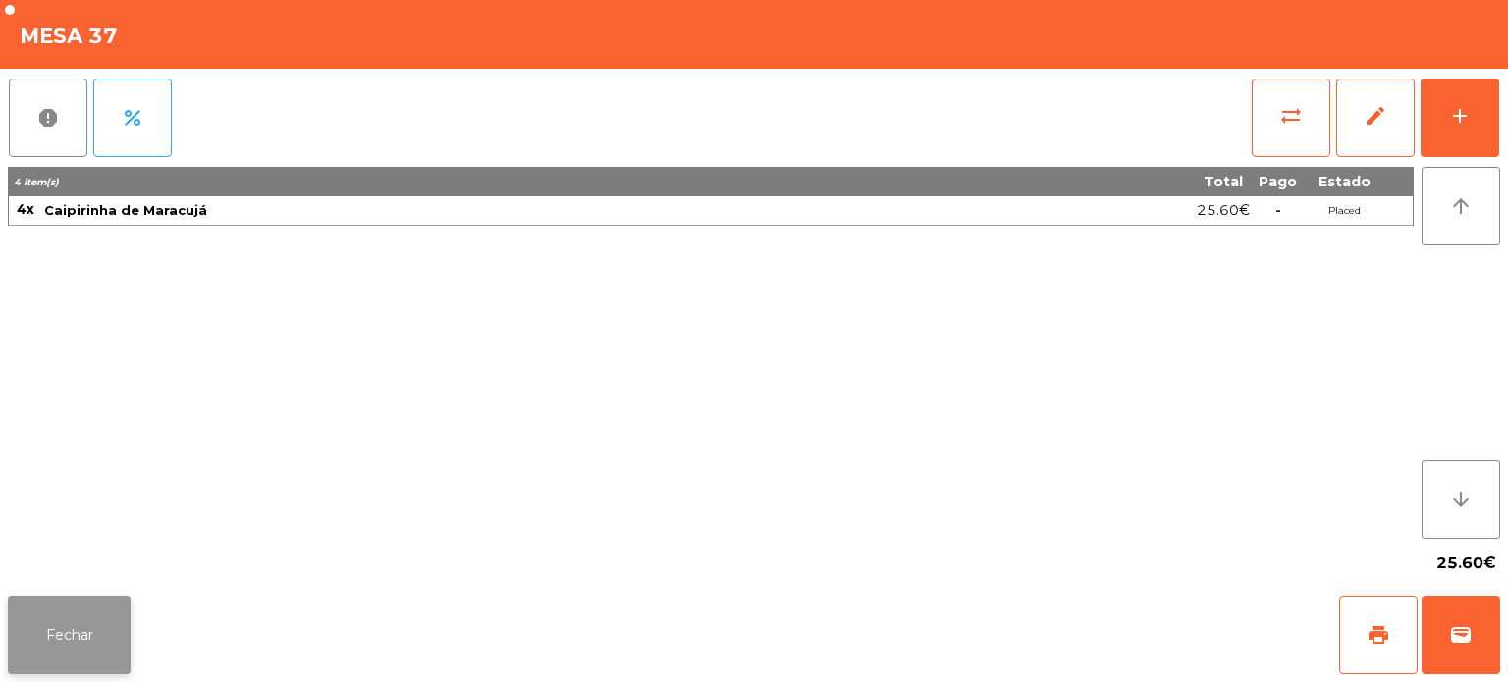
click at [87, 610] on button "Fechar" at bounding box center [69, 635] width 123 height 79
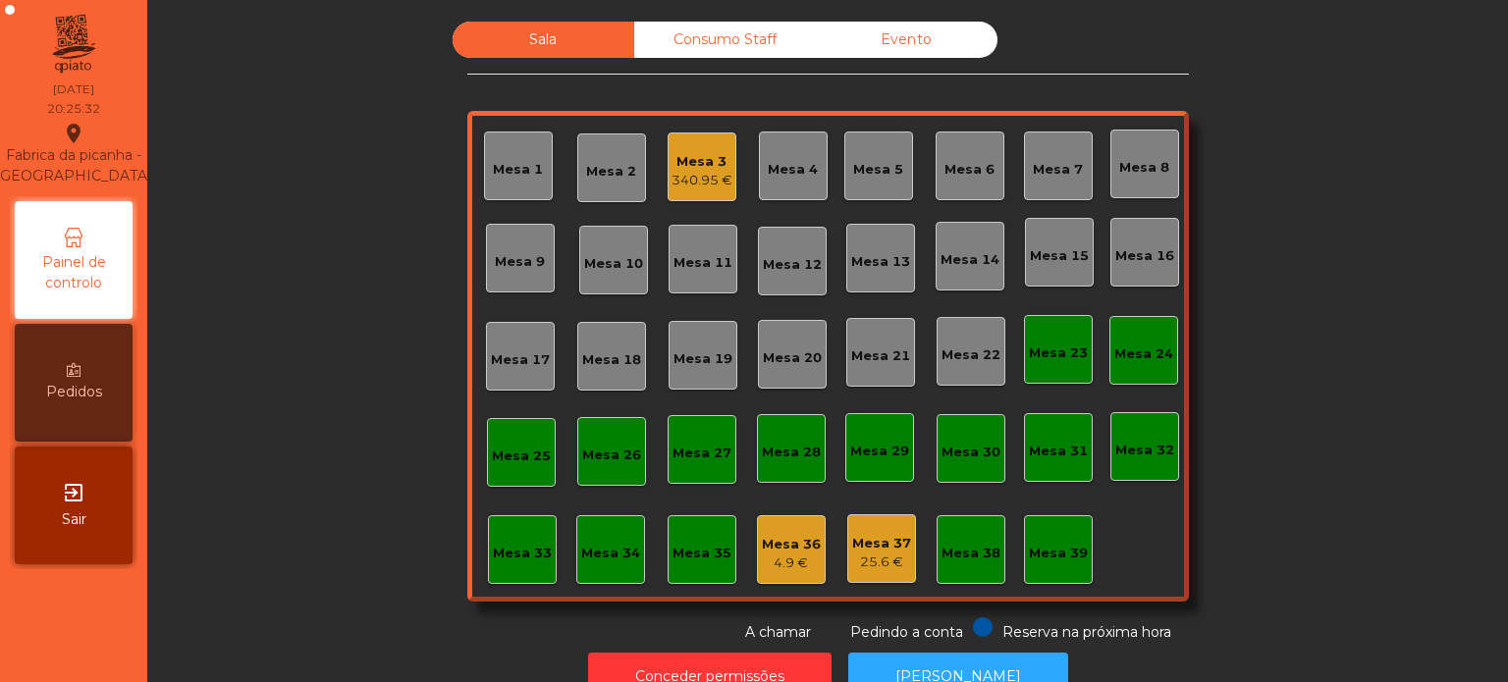
click at [884, 248] on div "Mesa 13" at bounding box center [880, 257] width 59 height 27
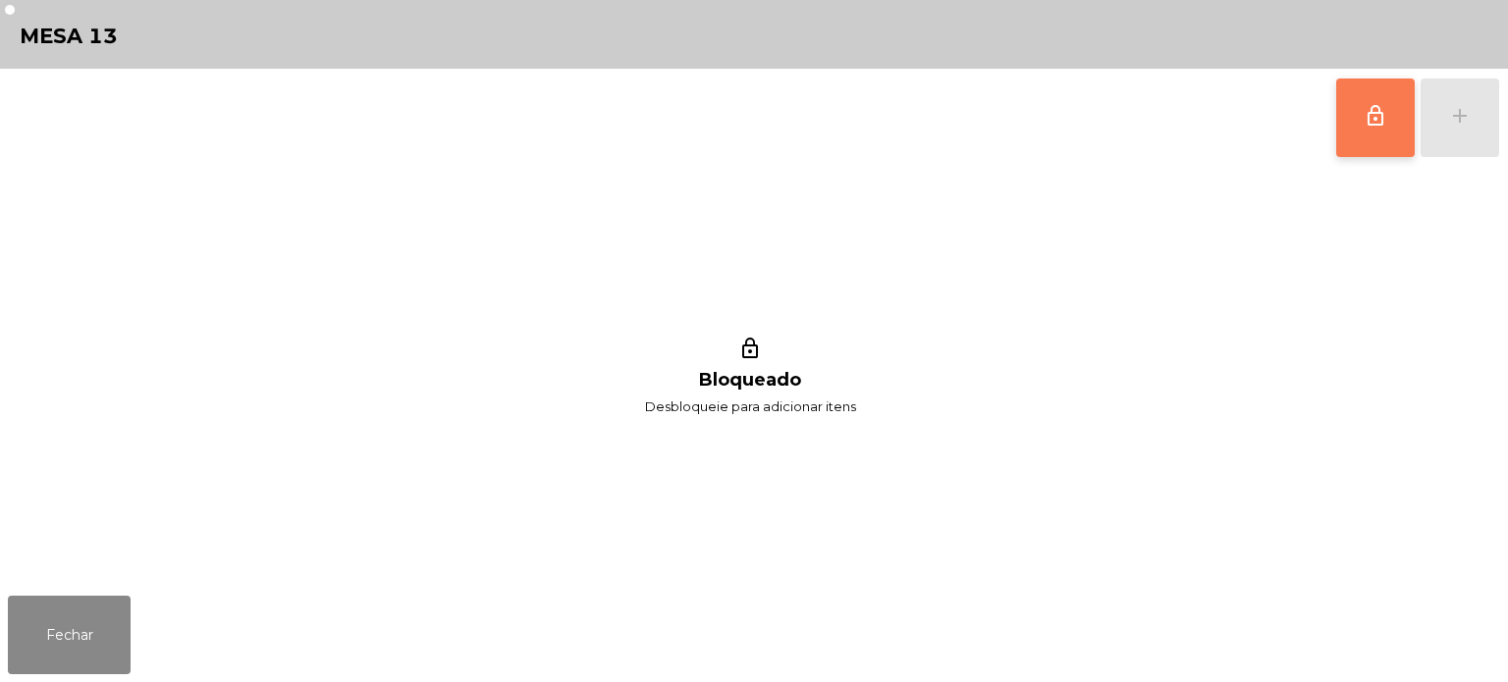
click at [1373, 104] on span "lock_outline" at bounding box center [1376, 116] width 24 height 24
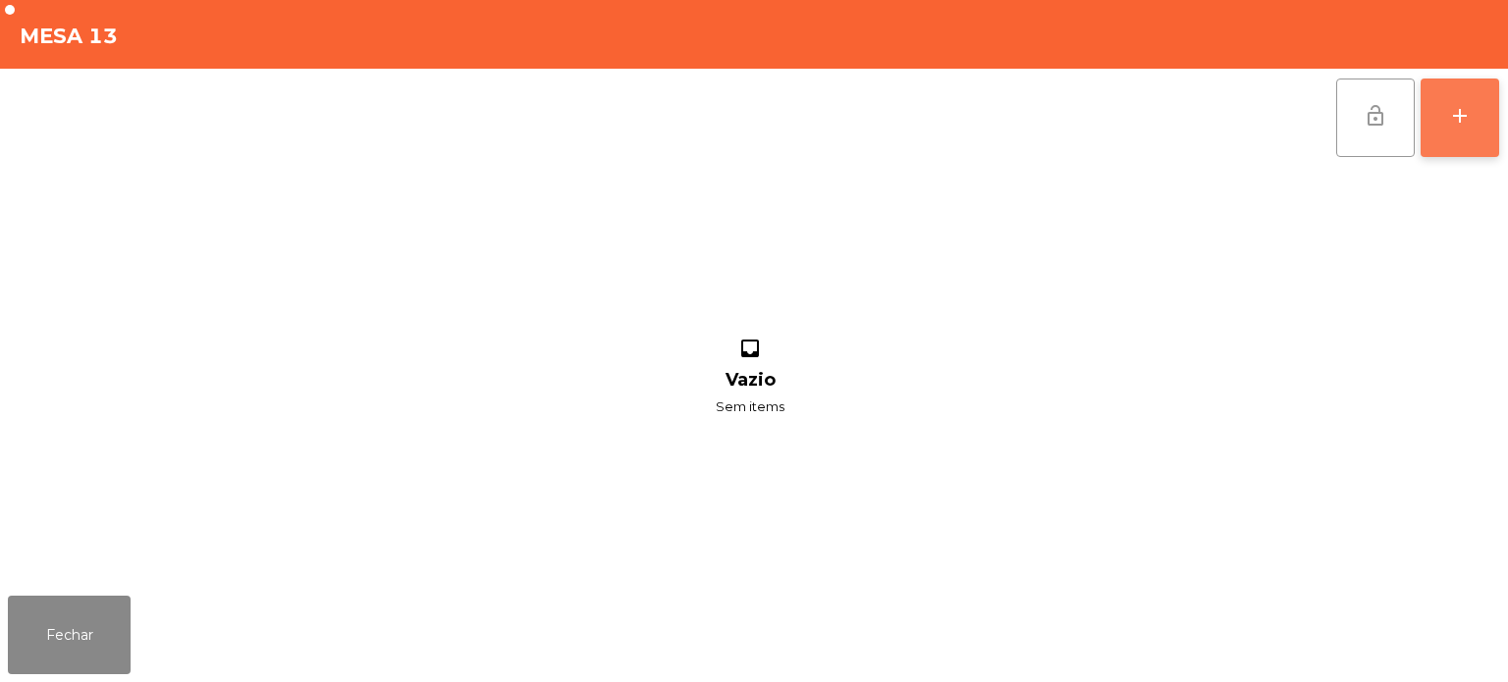
click at [1453, 109] on div "add" at bounding box center [1460, 116] width 24 height 24
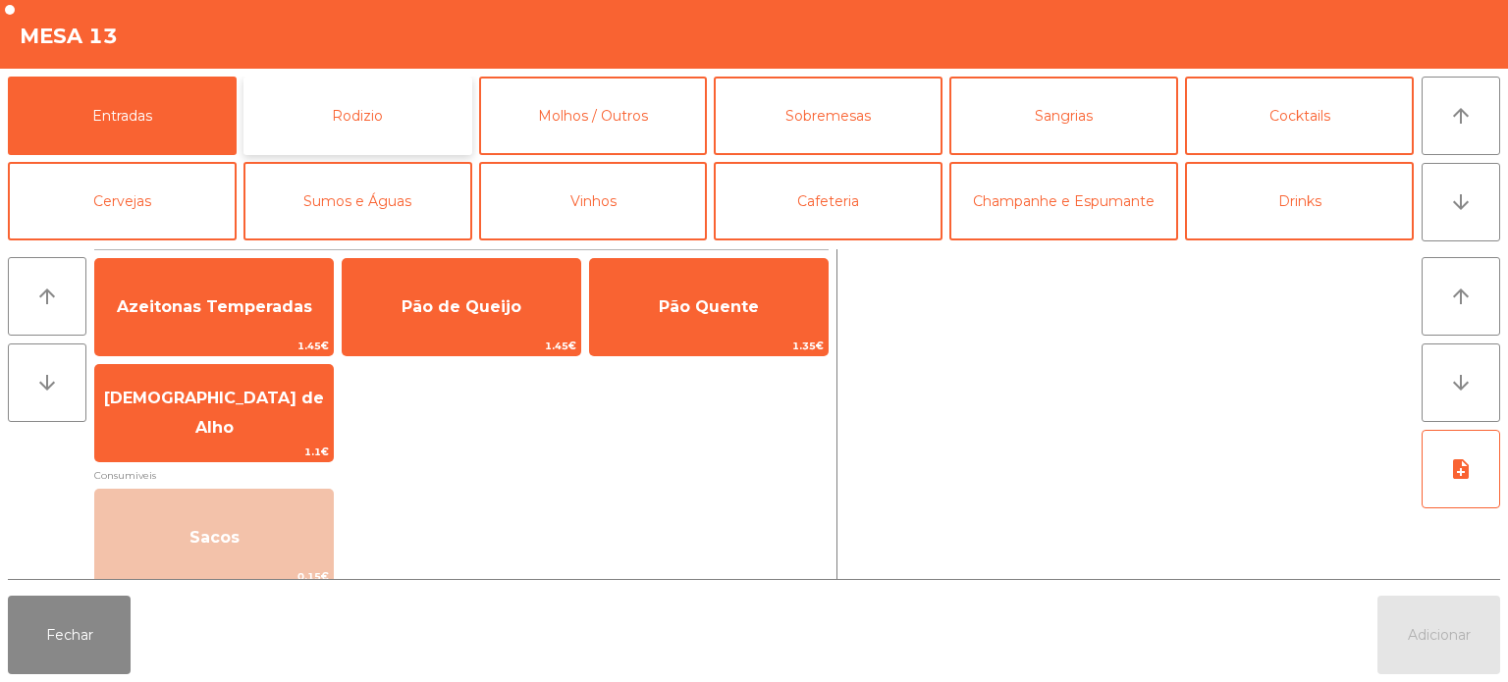
click at [414, 106] on button "Rodizio" at bounding box center [357, 116] width 229 height 79
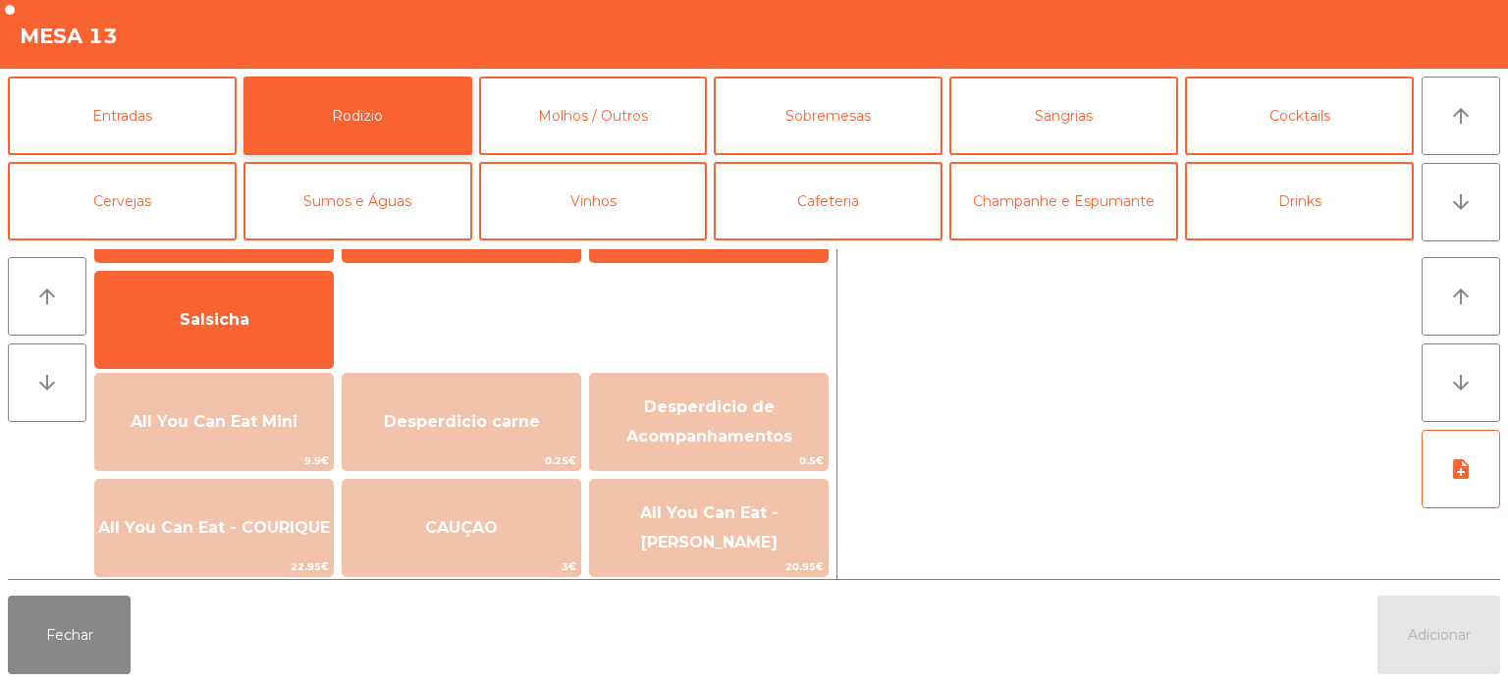
scroll to position [149, 0]
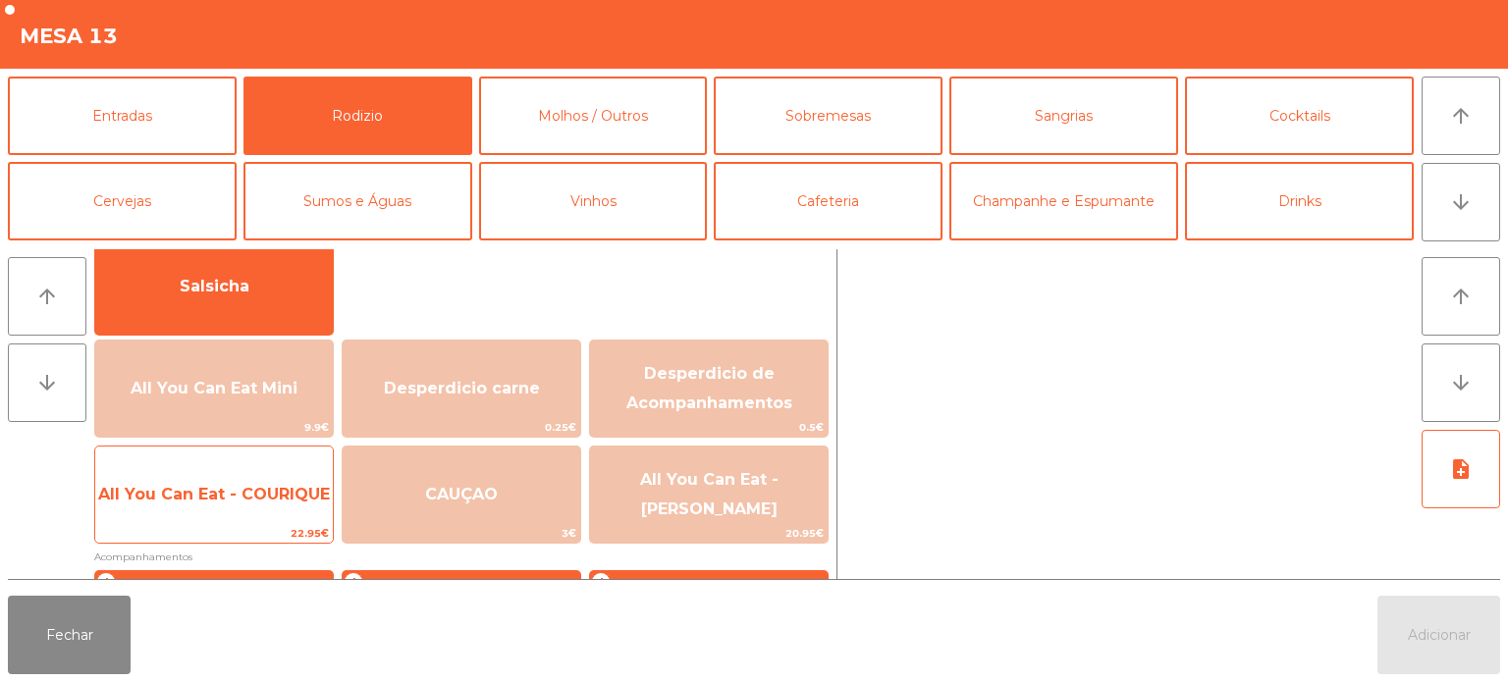
click at [281, 524] on span "22.95€" at bounding box center [214, 533] width 238 height 19
click at [275, 513] on span "All You Can Eat - COURIQUE" at bounding box center [214, 494] width 238 height 53
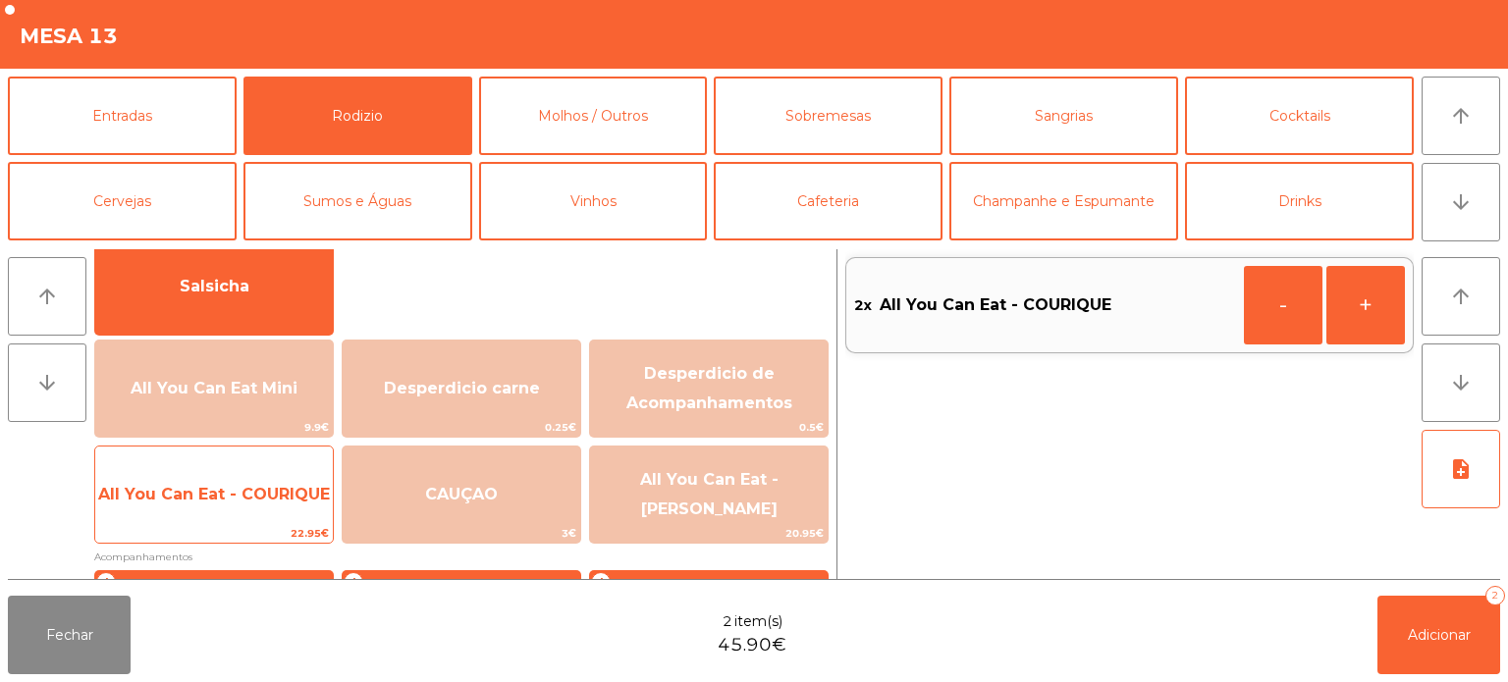
click at [271, 492] on span "All You Can Eat - COURIQUE" at bounding box center [214, 494] width 232 height 19
click at [259, 499] on span "All You Can Eat - COURIQUE" at bounding box center [214, 494] width 232 height 19
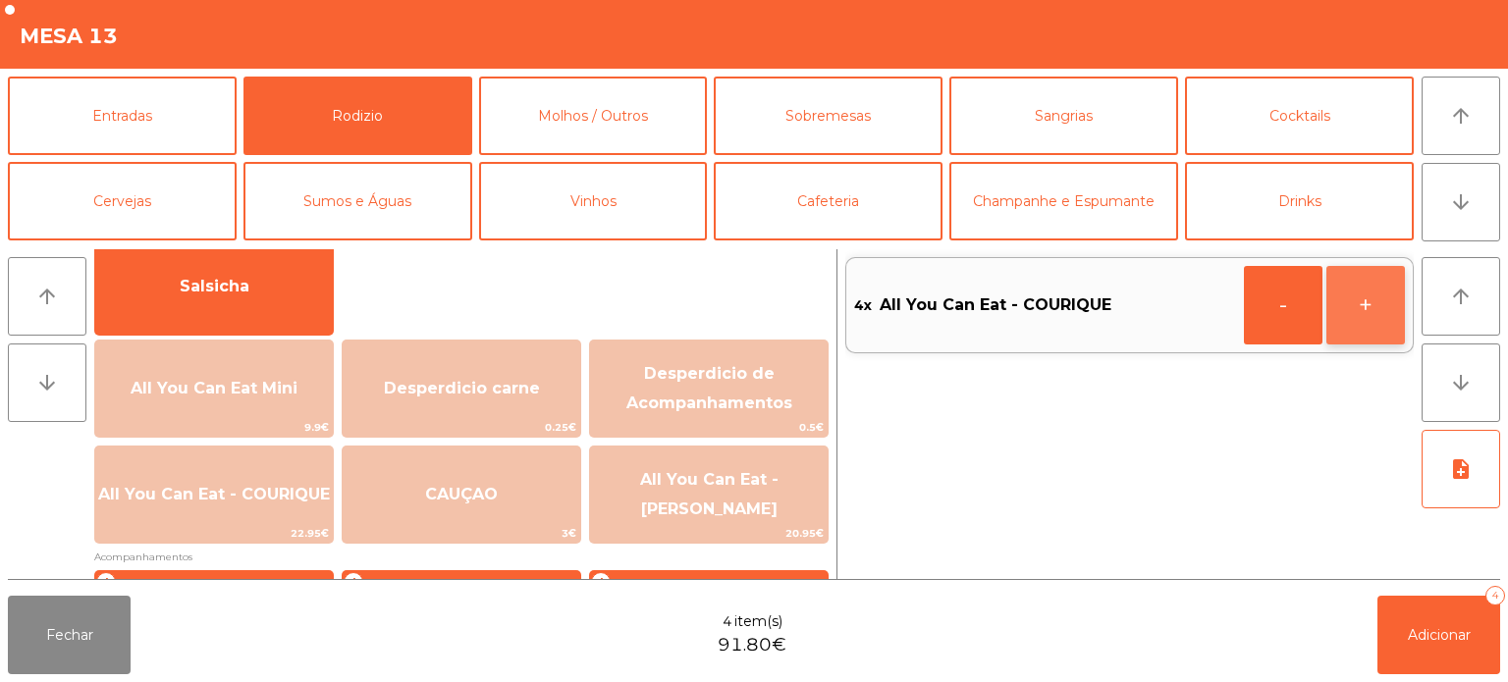
click at [1349, 287] on button "+" at bounding box center [1365, 305] width 79 height 79
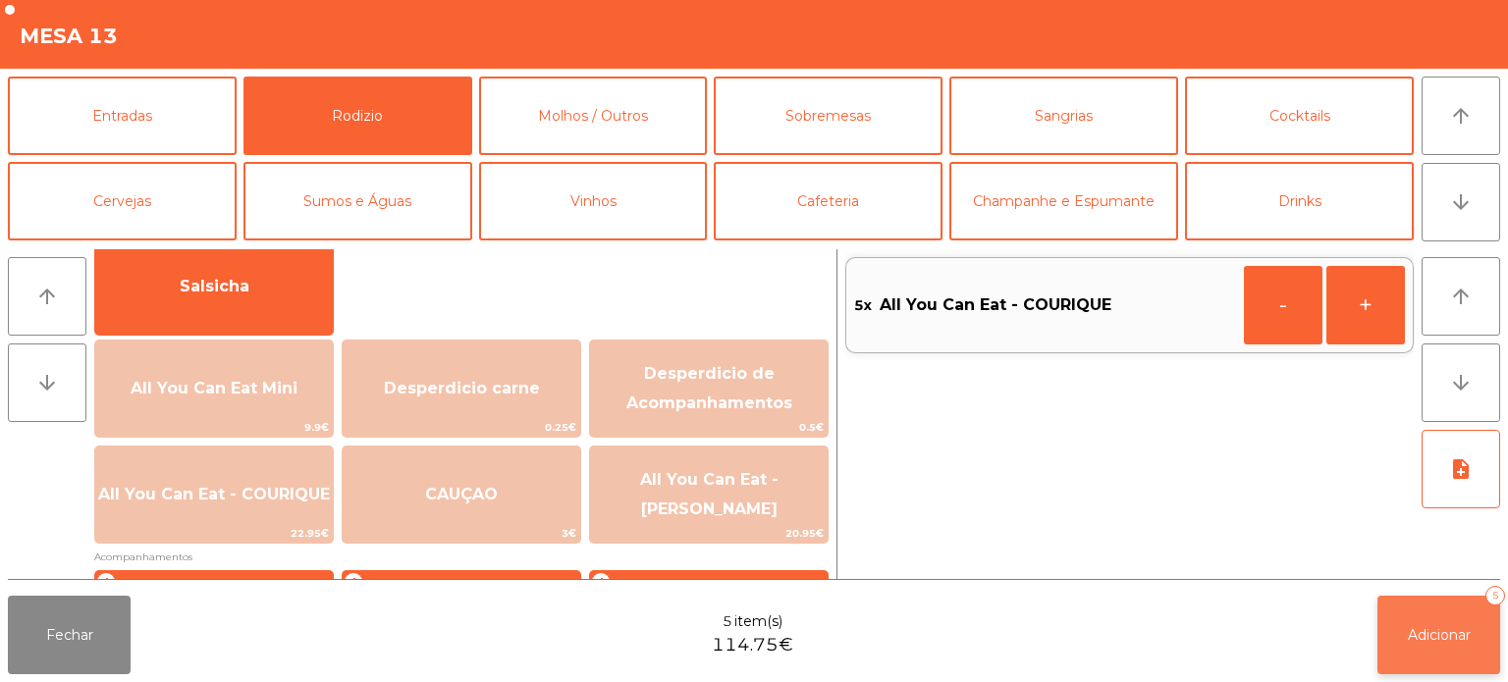
click at [1415, 636] on span "Adicionar" at bounding box center [1439, 635] width 63 height 18
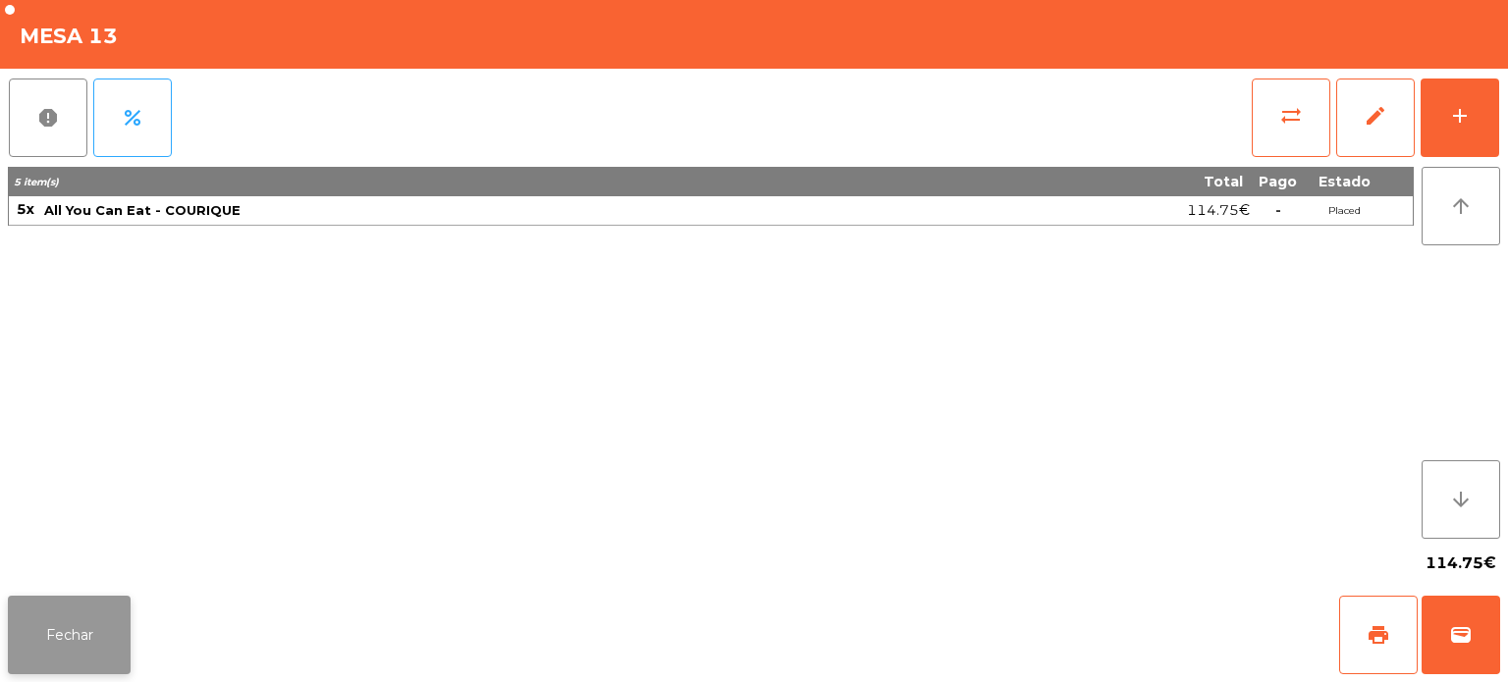
click at [81, 655] on button "Fechar" at bounding box center [69, 635] width 123 height 79
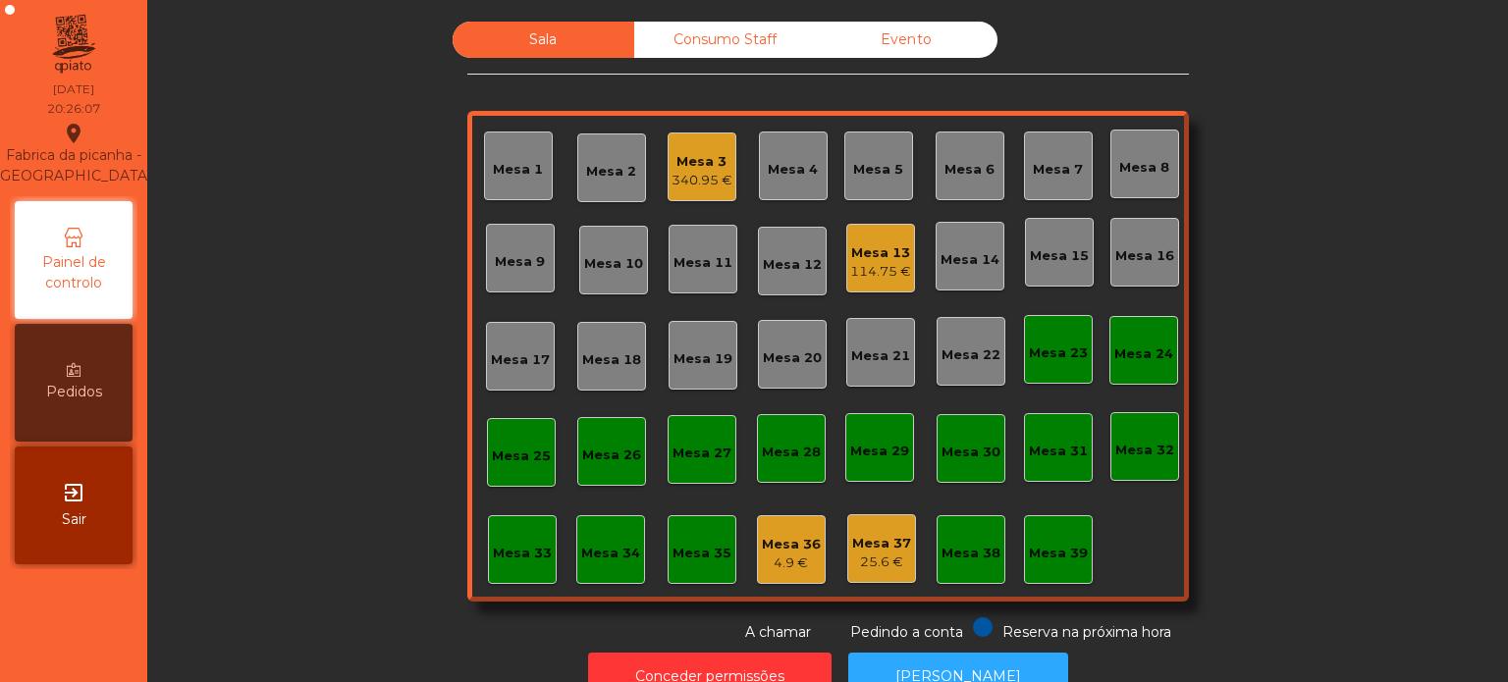
click at [67, 618] on nav "Fabrica da picanha - Lisboa location_on 12/08/2025 20:26:07 Painel de controlo …" at bounding box center [73, 341] width 147 height 682
click at [1278, 373] on div "Sala Consumo Staff Evento Mesa 1 Mesa 2 Mesa 3 340.95 € Mesa 4 Mesa 5 Mesa 6 Me…" at bounding box center [828, 332] width 1308 height 621
click at [1248, 443] on div "Sala Consumo Staff Evento Mesa 1 Mesa 2 Mesa 3 340.95 € Mesa 4 Mesa 5 Mesa 6 Me…" at bounding box center [828, 332] width 1308 height 621
click at [1273, 330] on div "Sala Consumo Staff Evento Mesa 1 Mesa 2 Mesa 3 340.95 € Mesa 4 Mesa 5 Mesa 6 Me…" at bounding box center [828, 332] width 1308 height 621
click at [496, 538] on div "Mesa 33" at bounding box center [522, 549] width 59 height 27
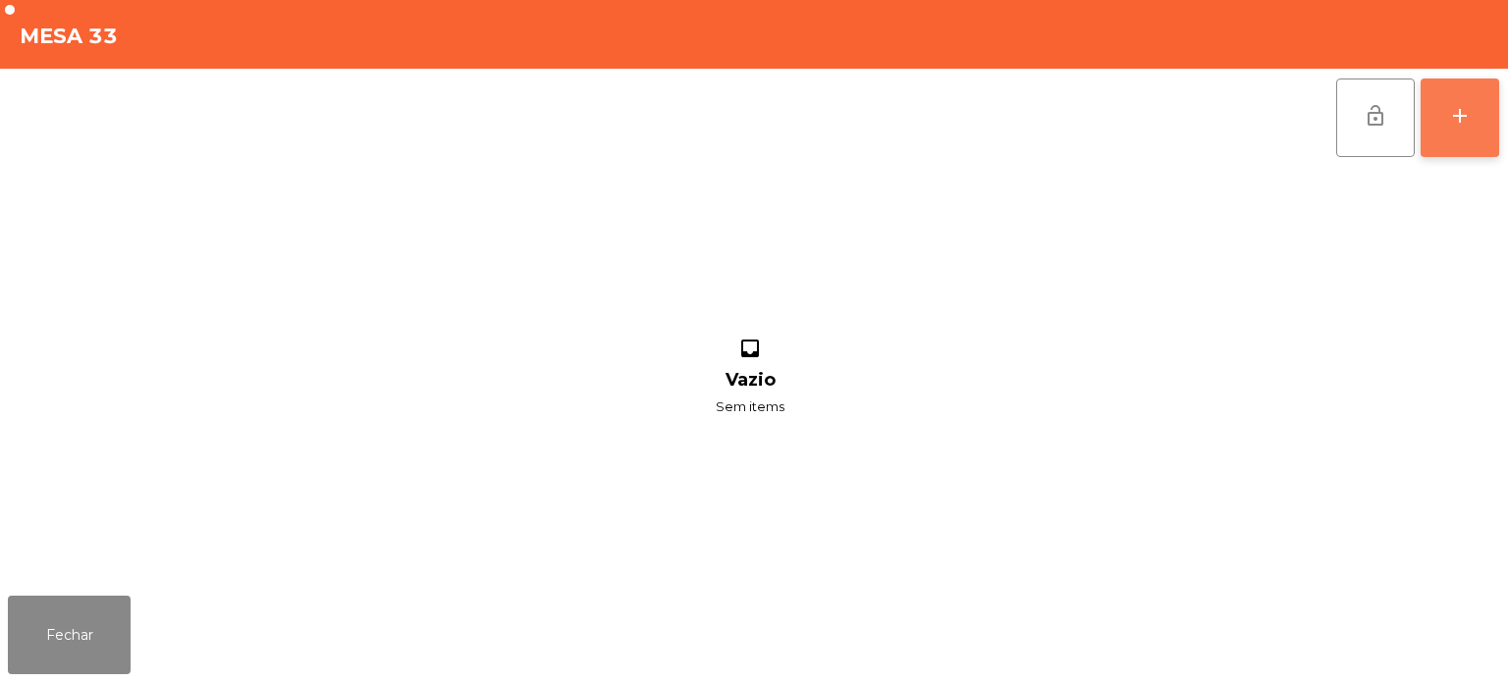
click at [1470, 98] on button "add" at bounding box center [1460, 118] width 79 height 79
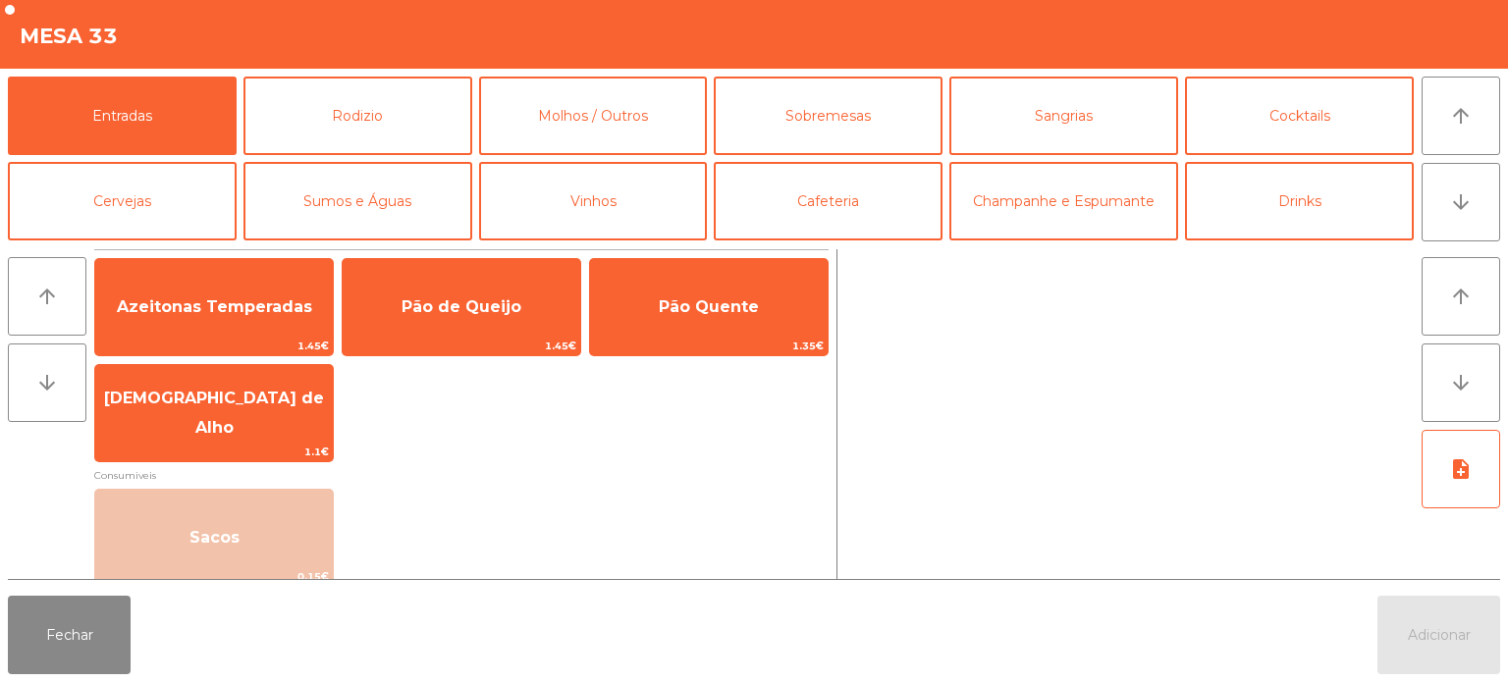
click at [569, 497] on div "Sacos 0.15€" at bounding box center [461, 538] width 734 height 98
click at [85, 646] on button "Fechar" at bounding box center [69, 635] width 123 height 79
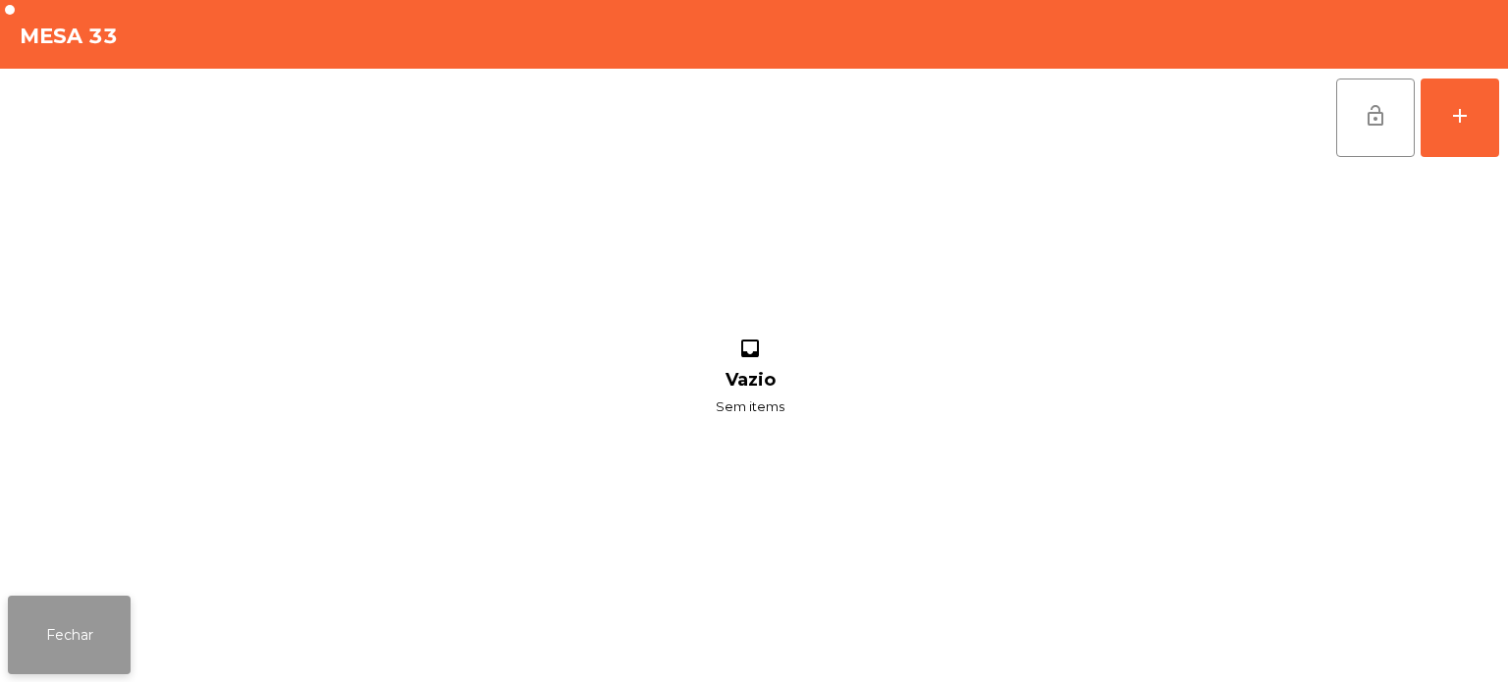
click at [108, 637] on button "Fechar" at bounding box center [69, 635] width 123 height 79
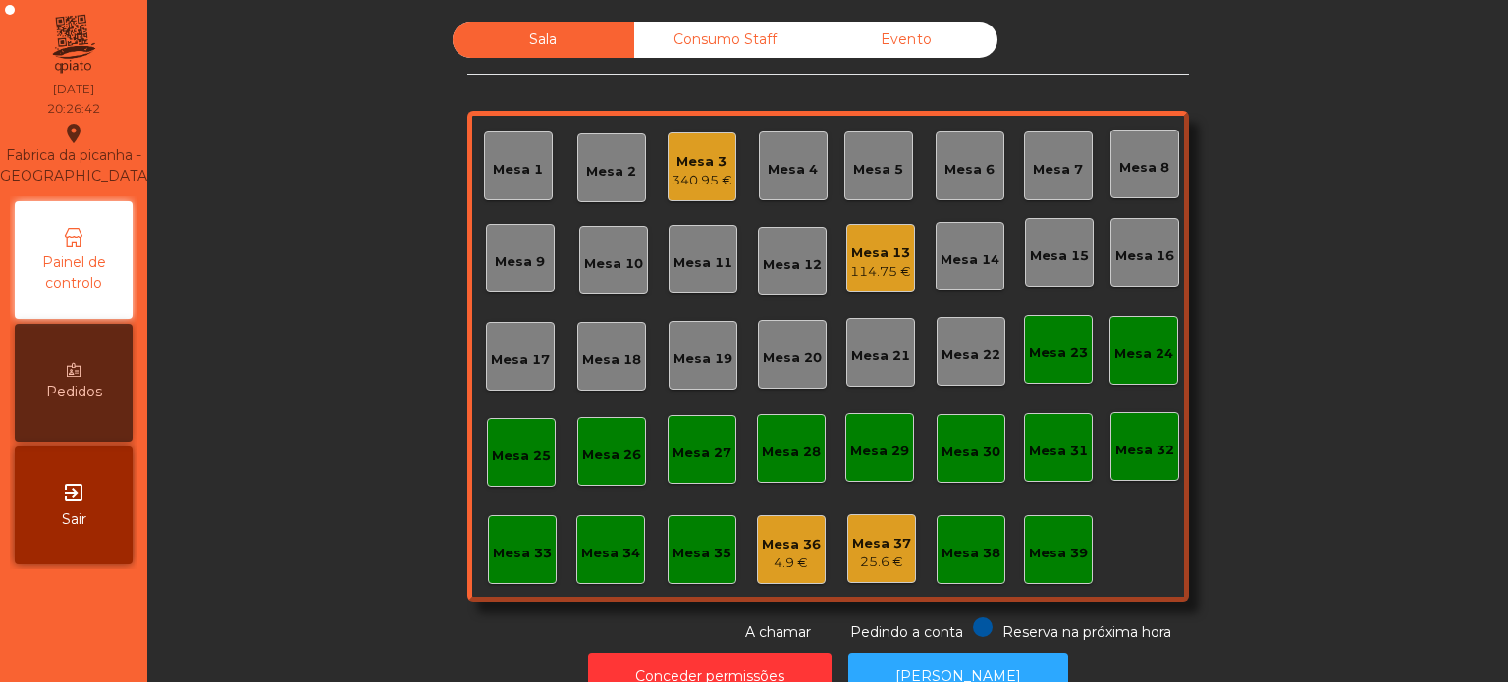
click at [528, 530] on div "Mesa 33" at bounding box center [522, 549] width 69 height 69
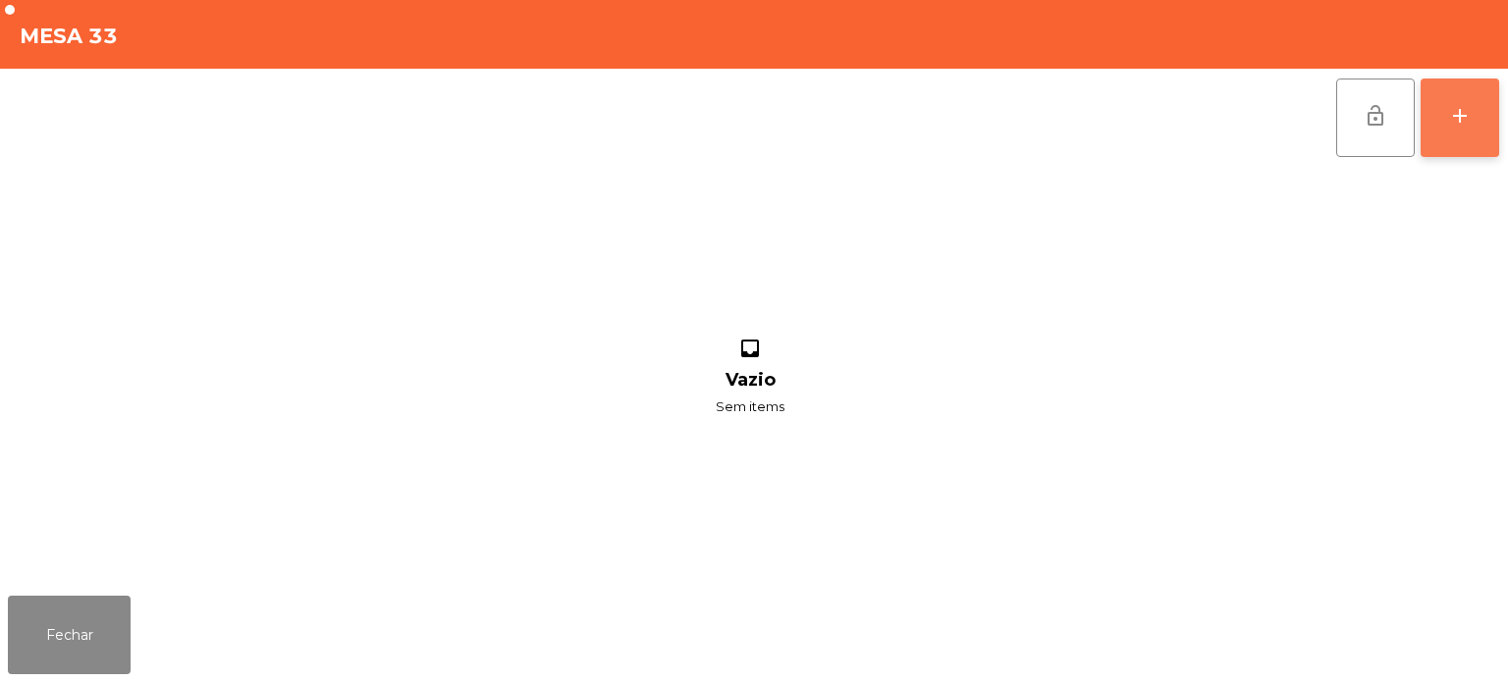
click at [1477, 115] on button "add" at bounding box center [1460, 118] width 79 height 79
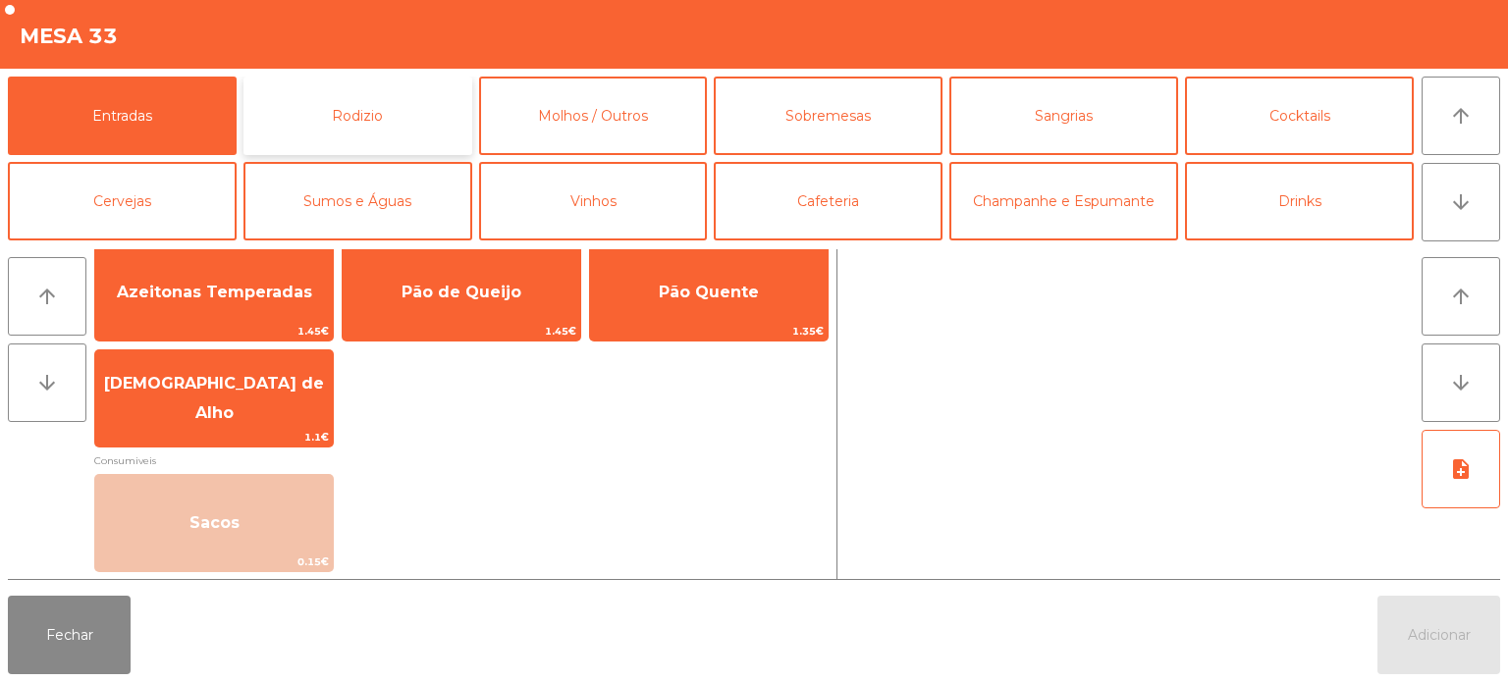
click at [409, 91] on button "Rodizio" at bounding box center [357, 116] width 229 height 79
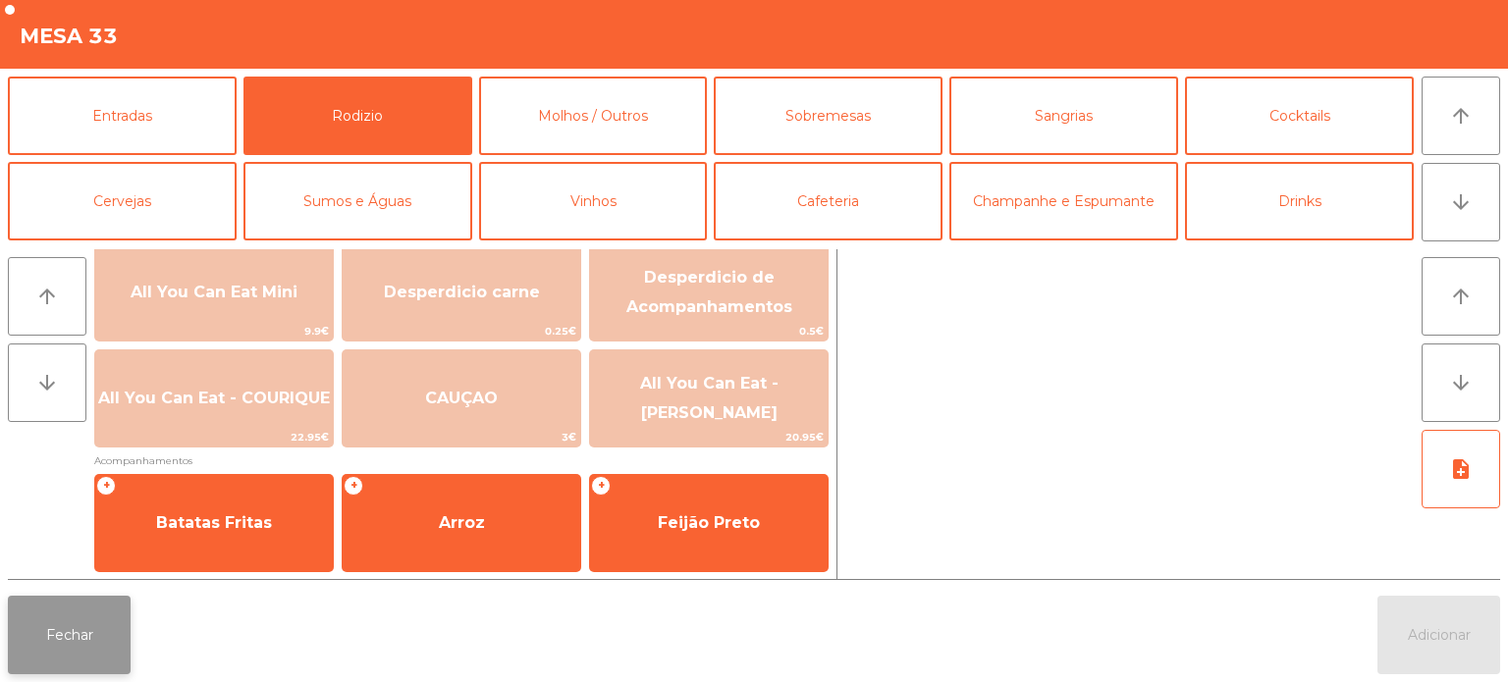
click at [55, 647] on button "Fechar" at bounding box center [69, 635] width 123 height 79
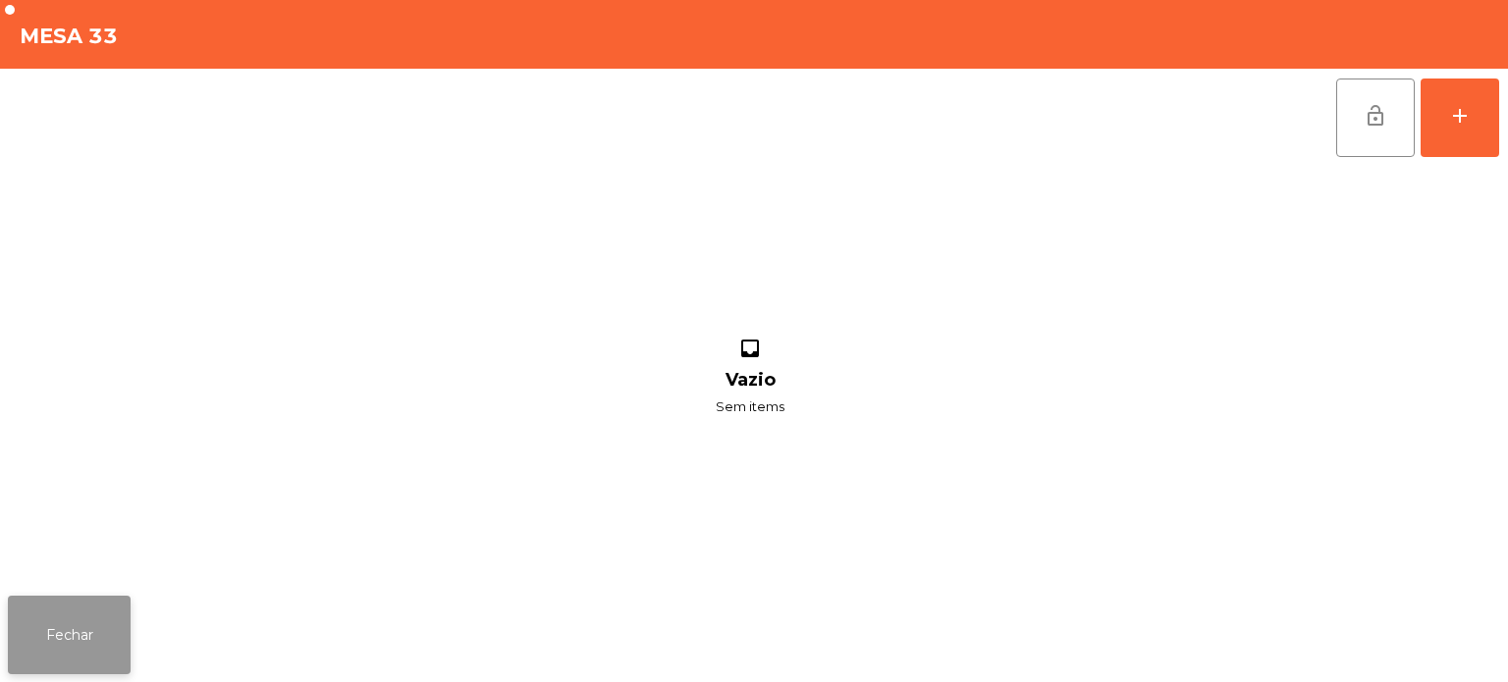
click at [54, 633] on button "Fechar" at bounding box center [69, 635] width 123 height 79
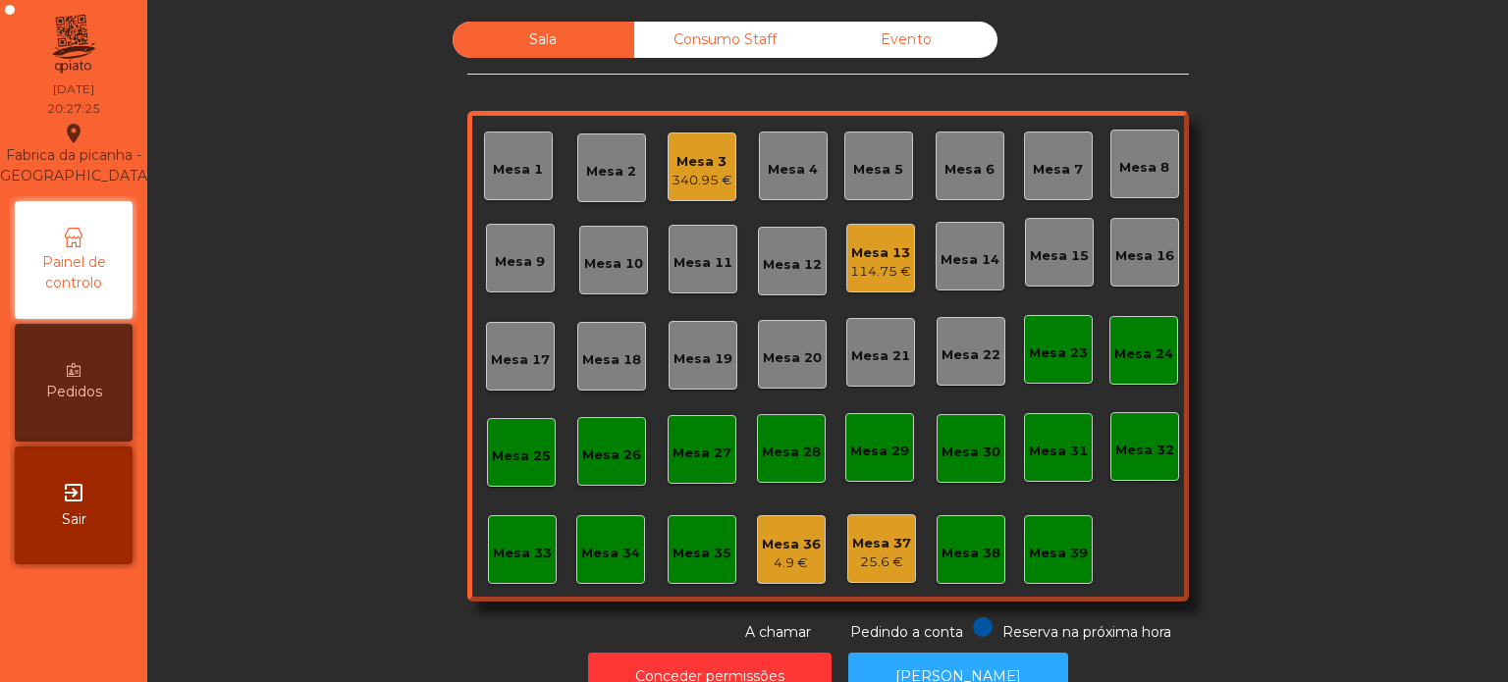
click at [511, 564] on div "Mesa 33" at bounding box center [522, 549] width 69 height 69
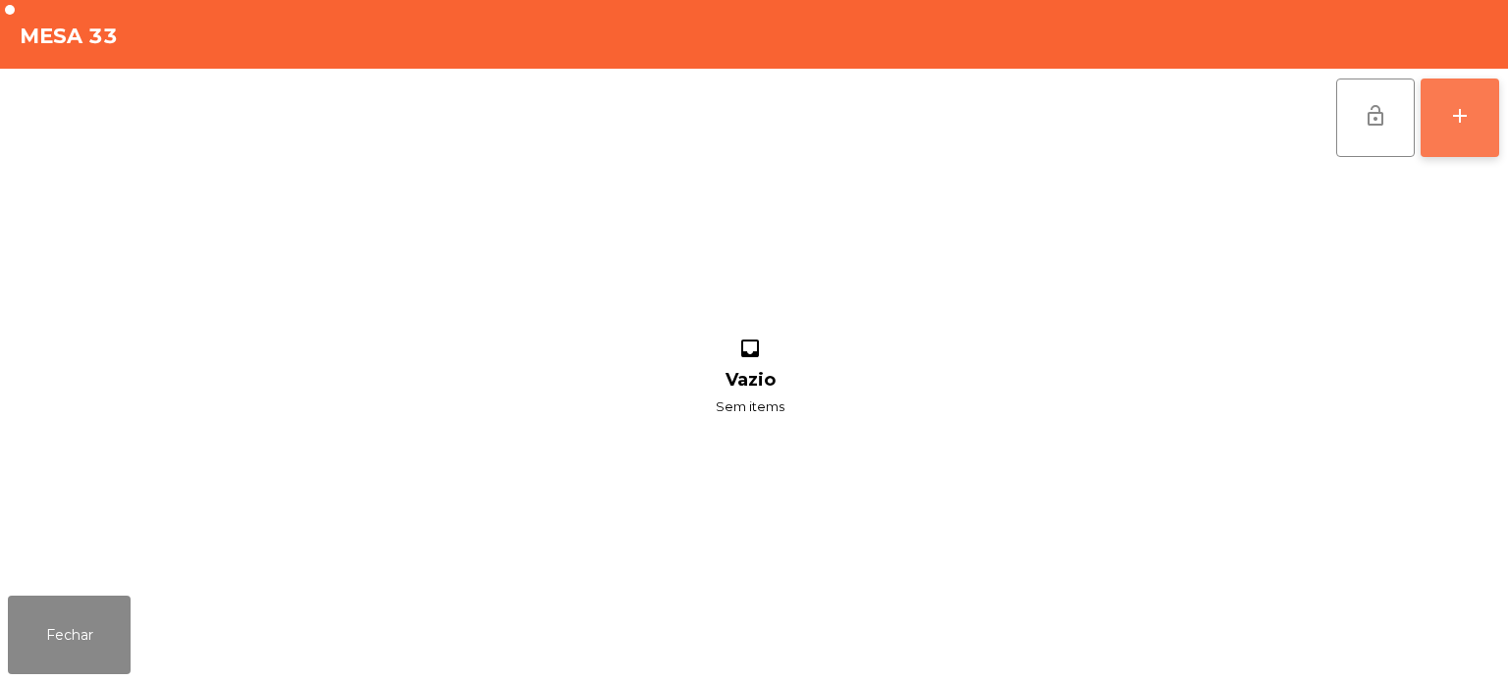
click at [1454, 123] on div "add" at bounding box center [1460, 116] width 24 height 24
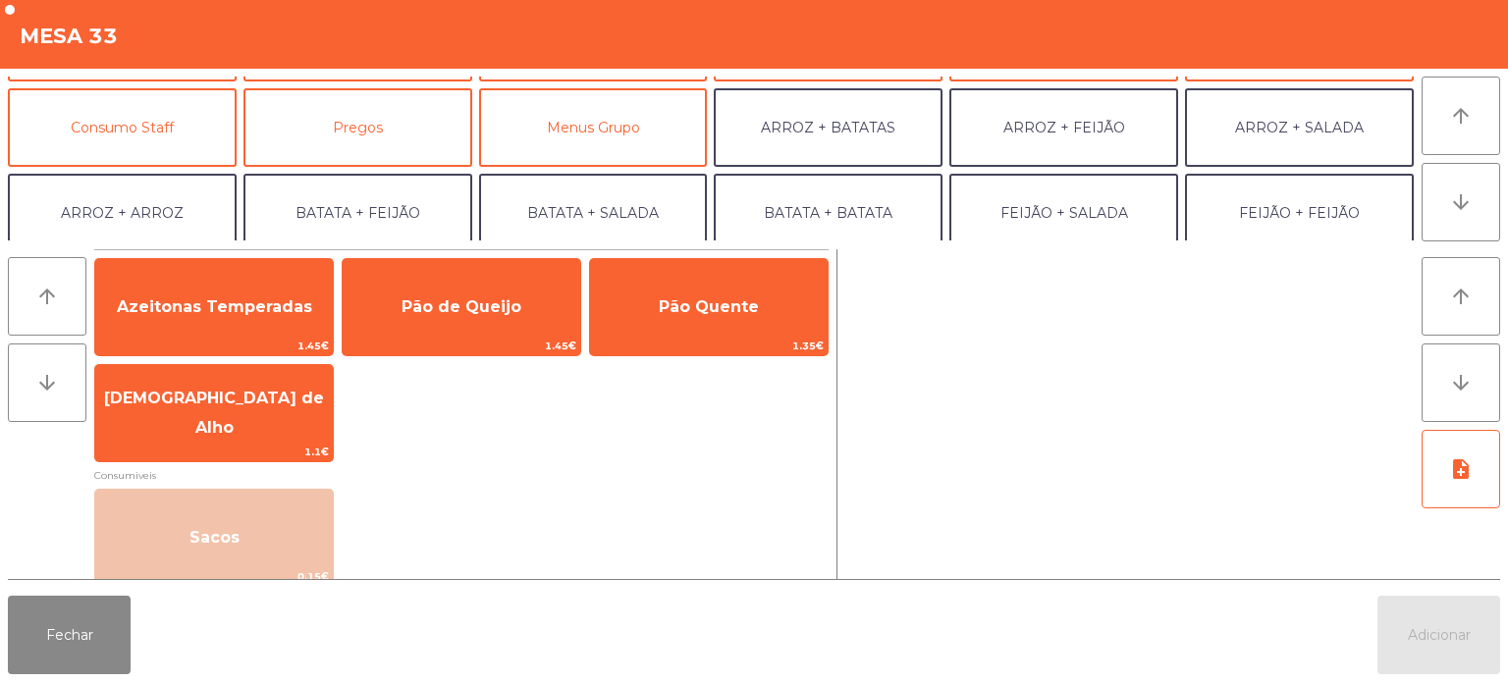
scroll to position [177, 0]
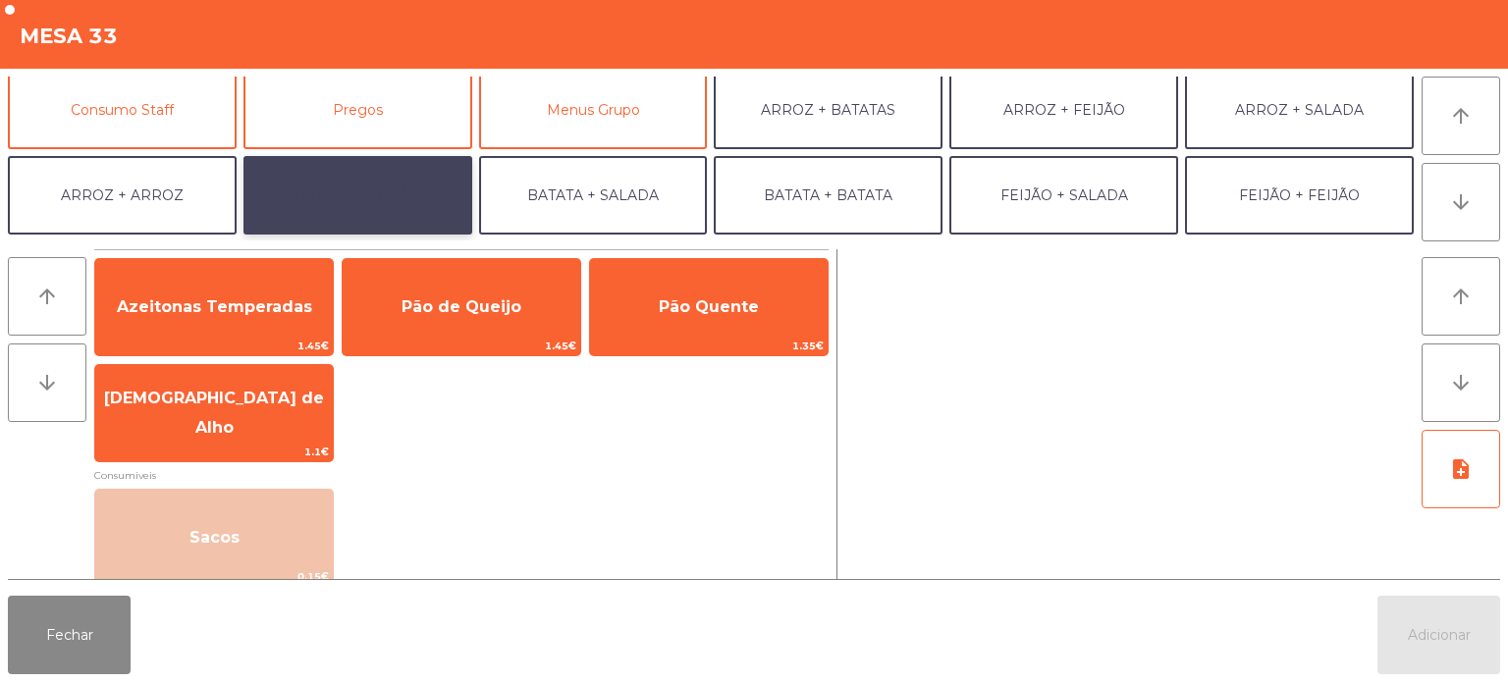
click at [358, 190] on button "BATATA + FEIJÃO" at bounding box center [357, 195] width 229 height 79
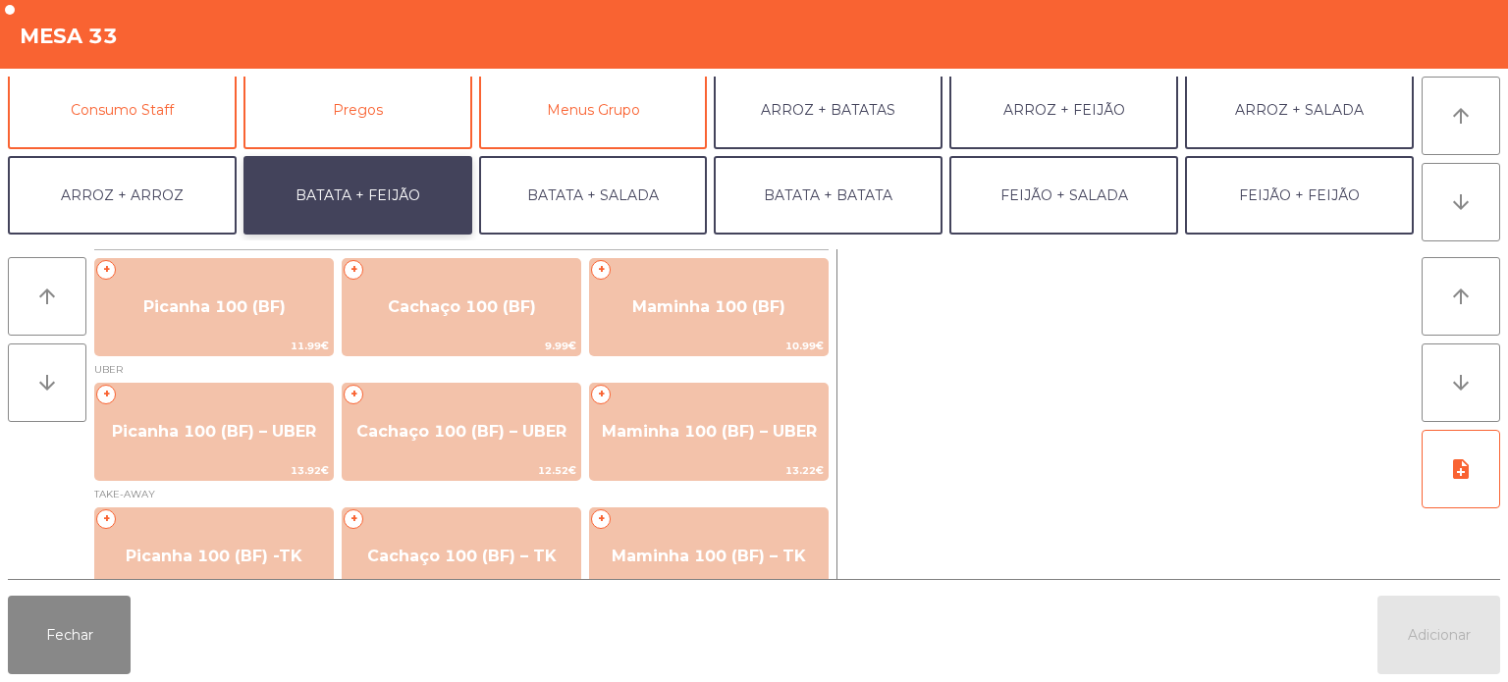
scroll to position [33, 0]
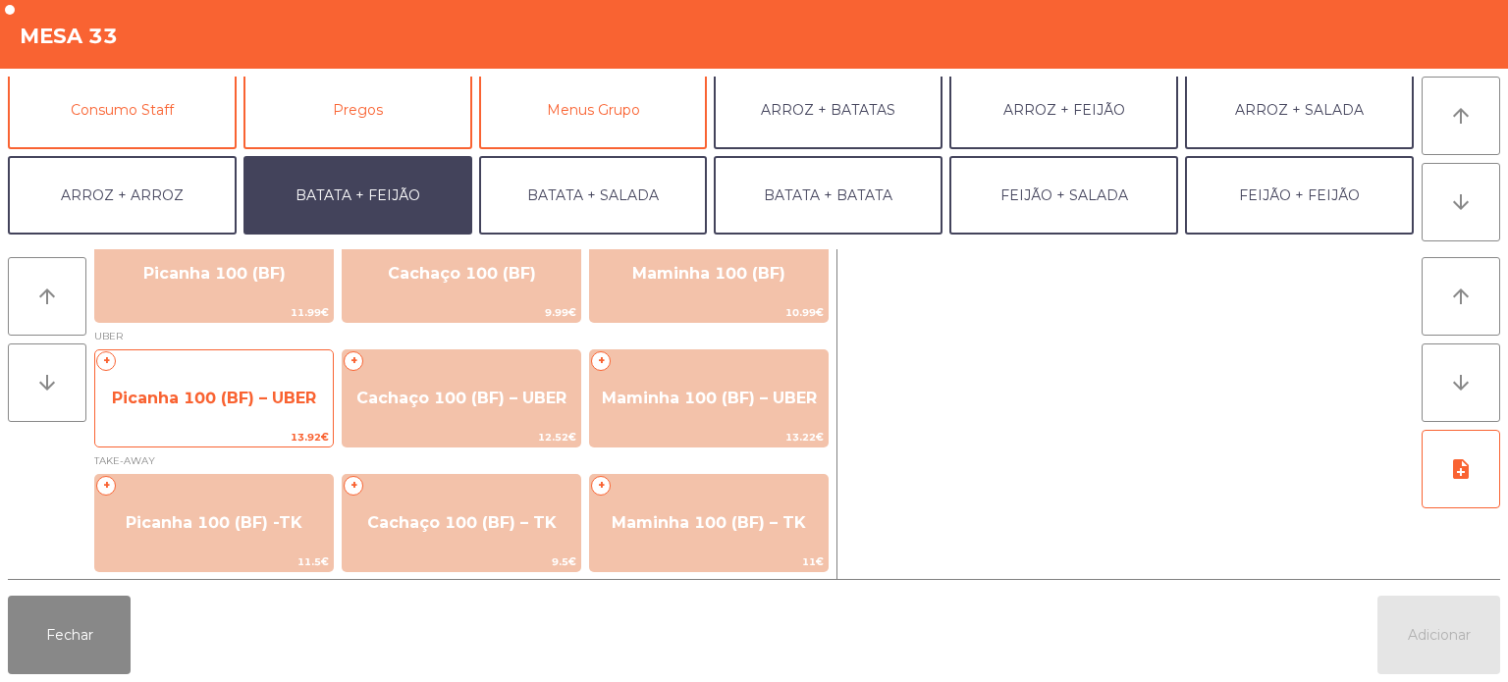
click at [243, 401] on span "Picanha 100 (BF) – UBER" at bounding box center [214, 398] width 204 height 19
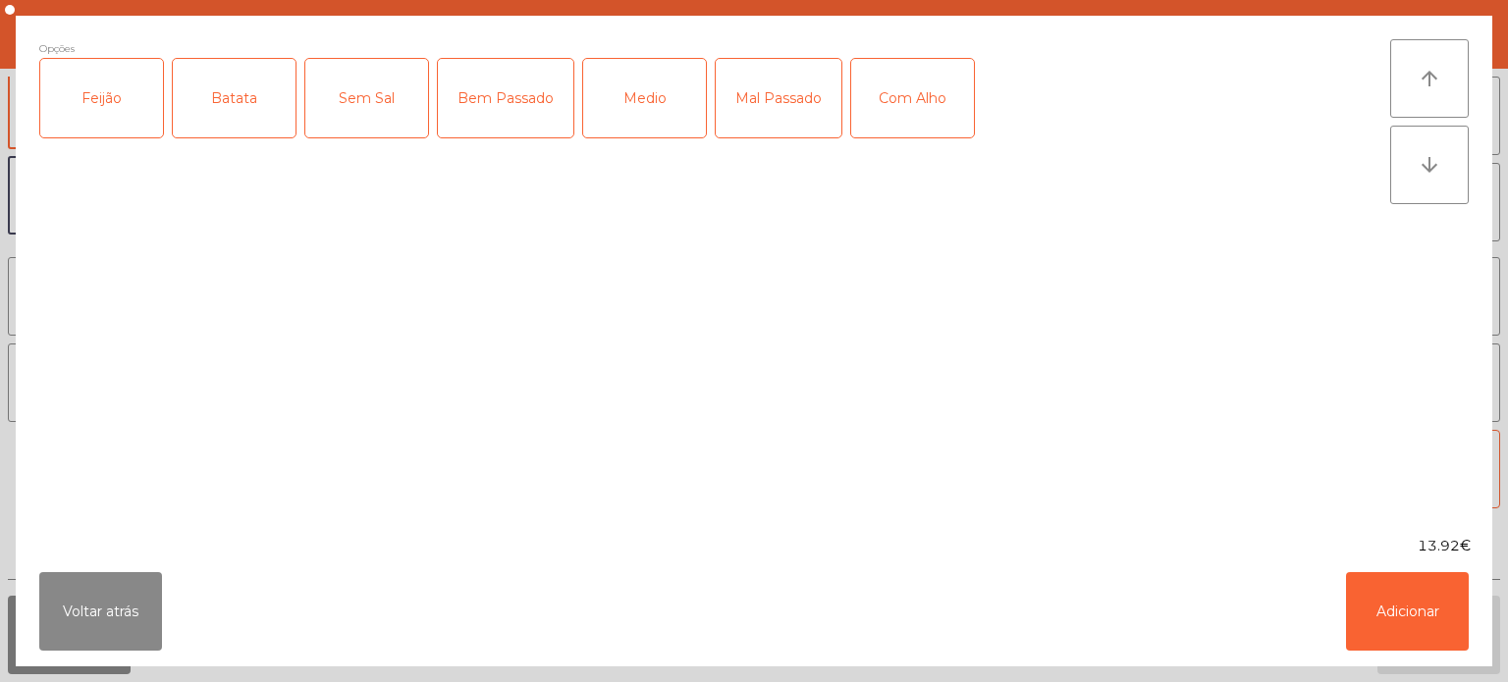
click at [101, 117] on div "Feijão" at bounding box center [101, 98] width 123 height 79
click at [202, 92] on div "Batata" at bounding box center [234, 98] width 123 height 79
click at [757, 98] on div "Mal Passado" at bounding box center [779, 98] width 126 height 79
click at [1410, 615] on button "Adicionar" at bounding box center [1407, 611] width 123 height 79
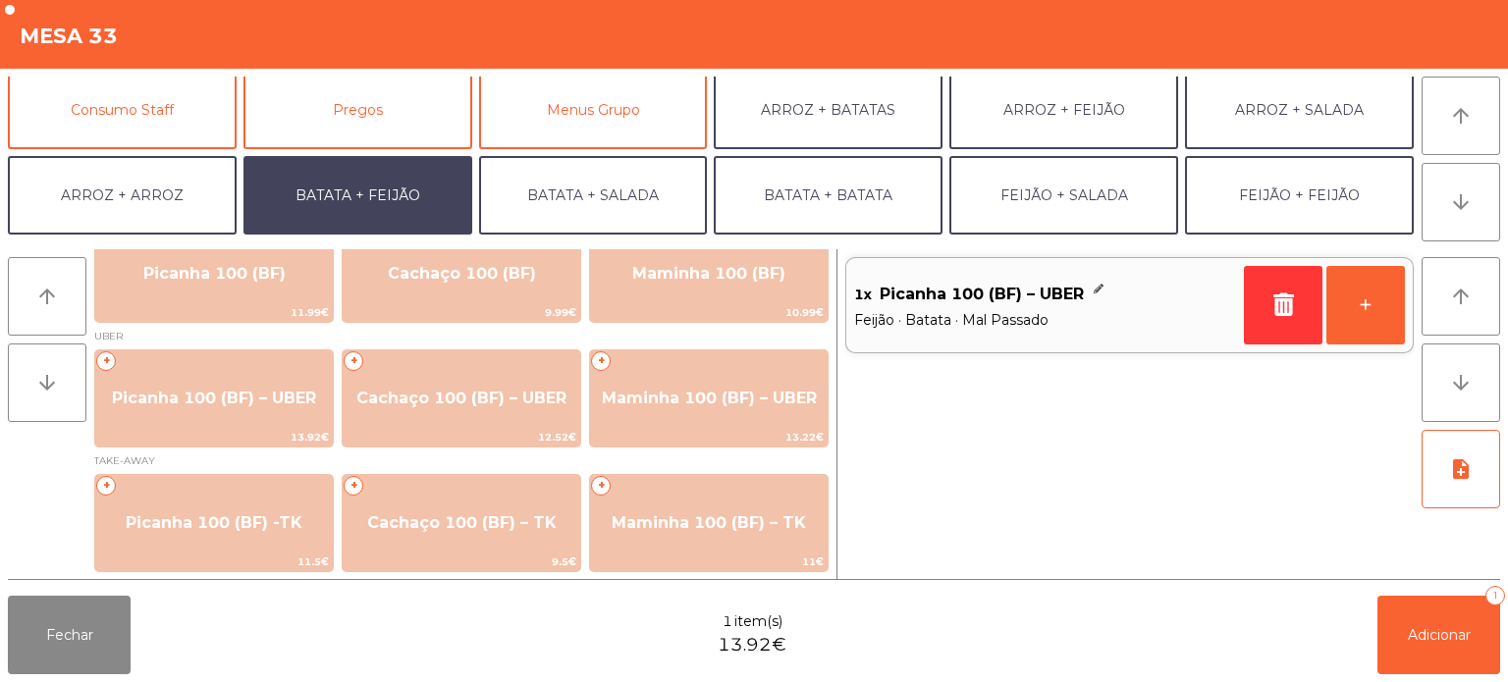
scroll to position [255, 0]
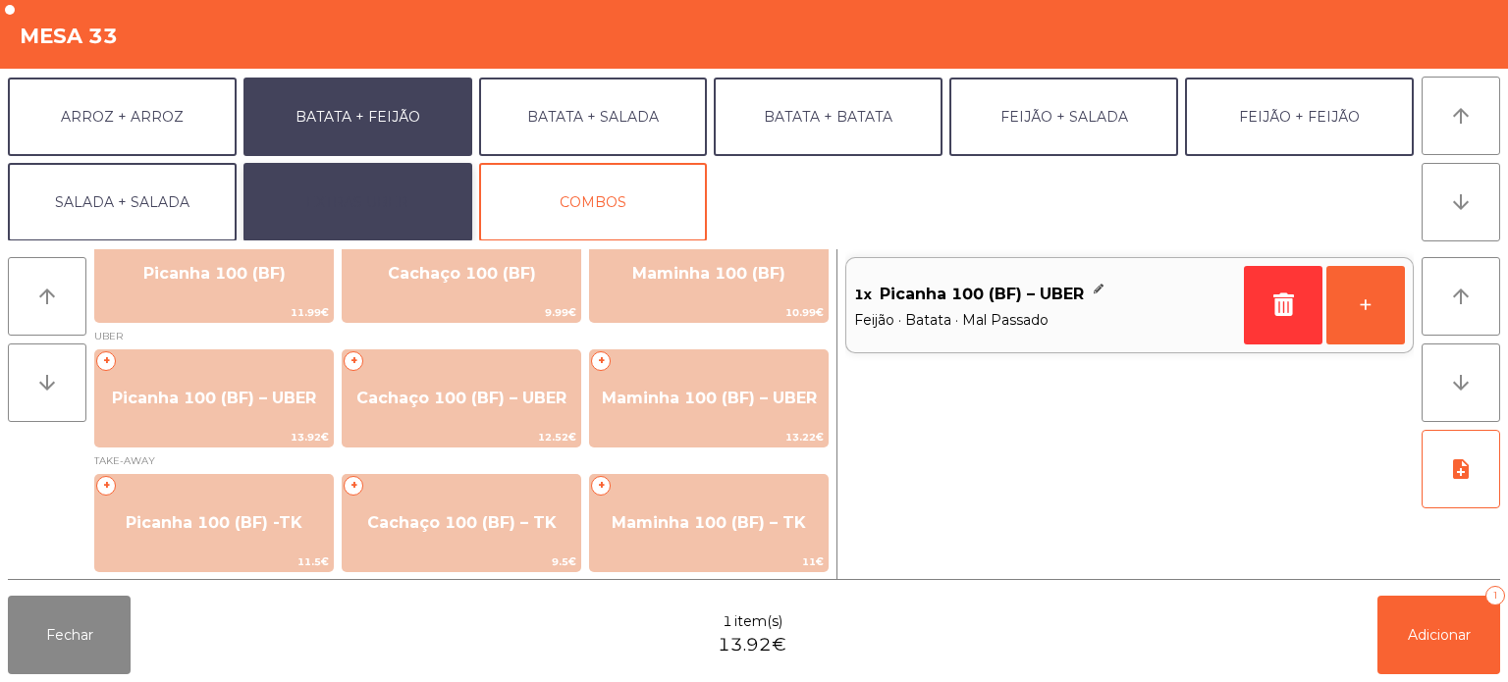
click at [377, 196] on button "EXTRAS UBER" at bounding box center [357, 202] width 229 height 79
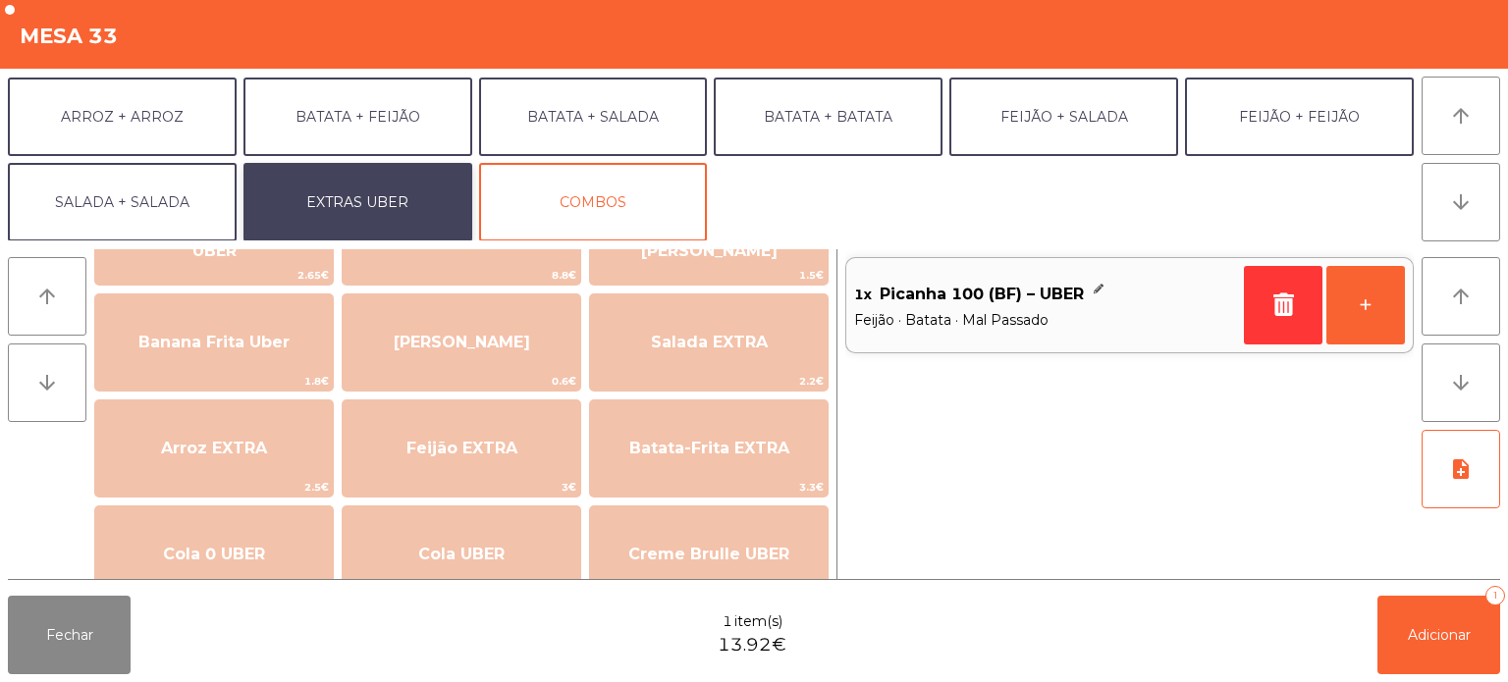
scroll to position [101, 0]
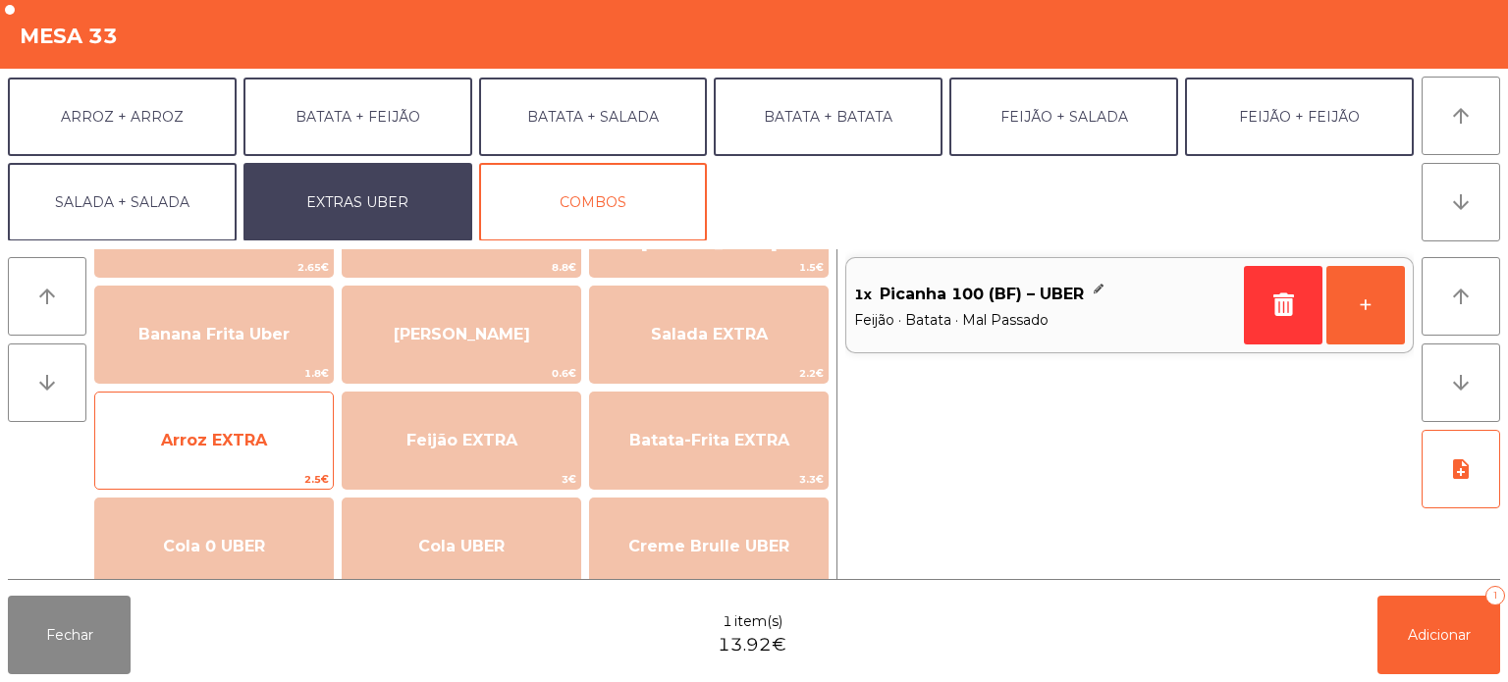
click at [239, 428] on span "Arroz EXTRA" at bounding box center [214, 440] width 238 height 53
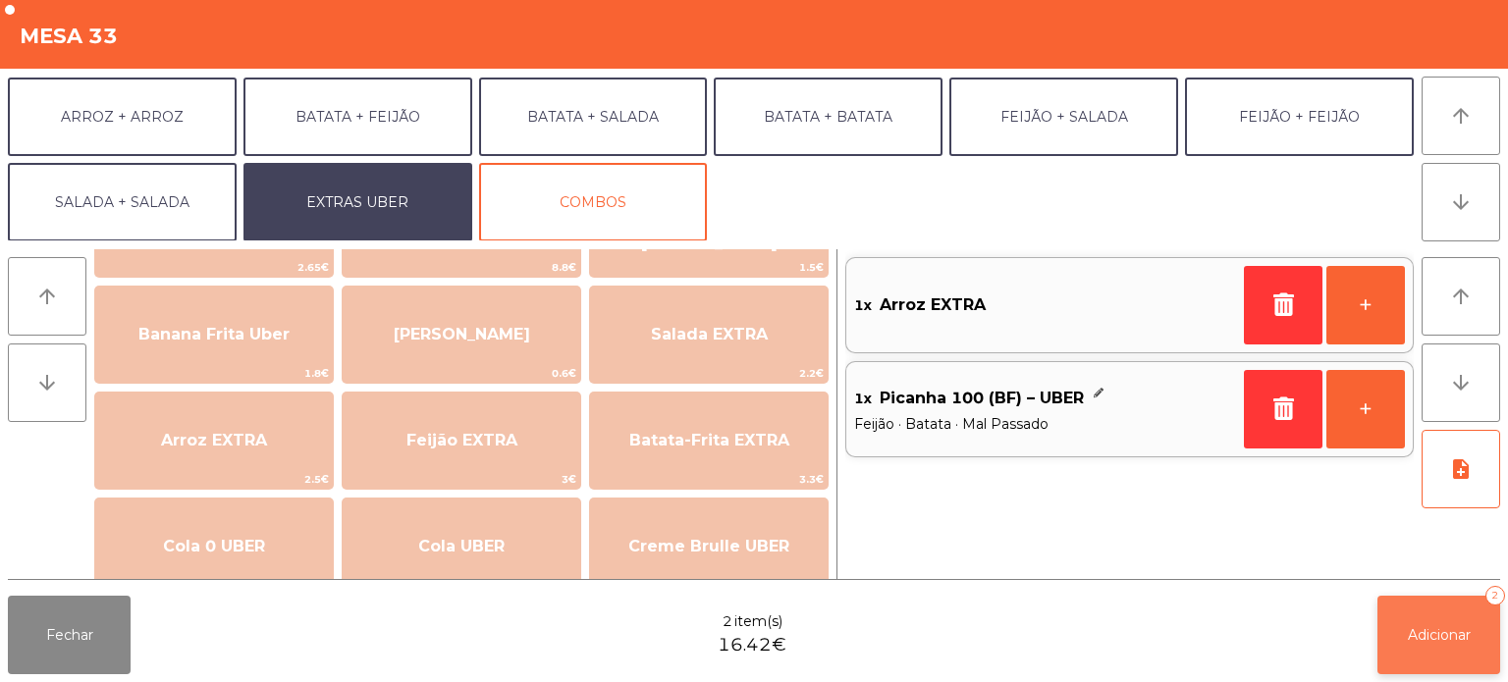
click at [1437, 612] on button "Adicionar 2" at bounding box center [1438, 635] width 123 height 79
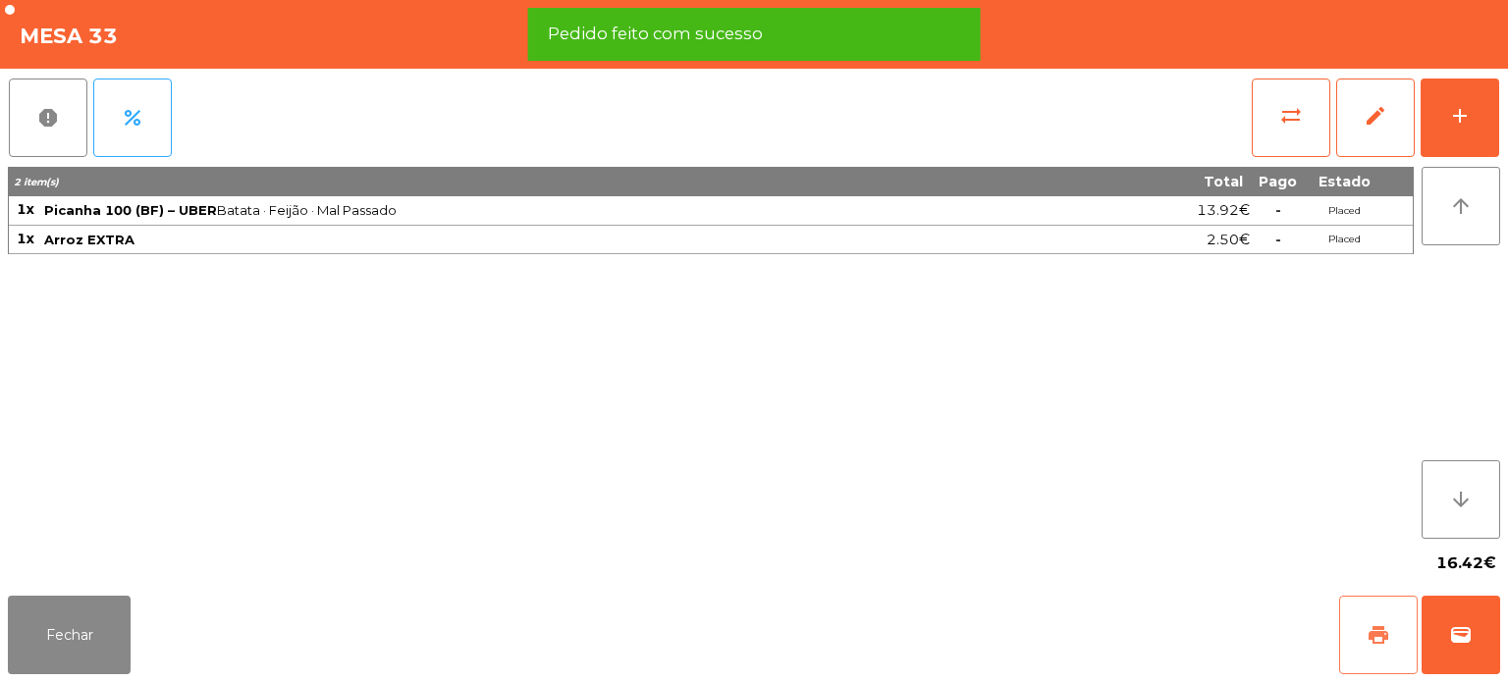
click at [1369, 640] on span "print" at bounding box center [1379, 635] width 24 height 24
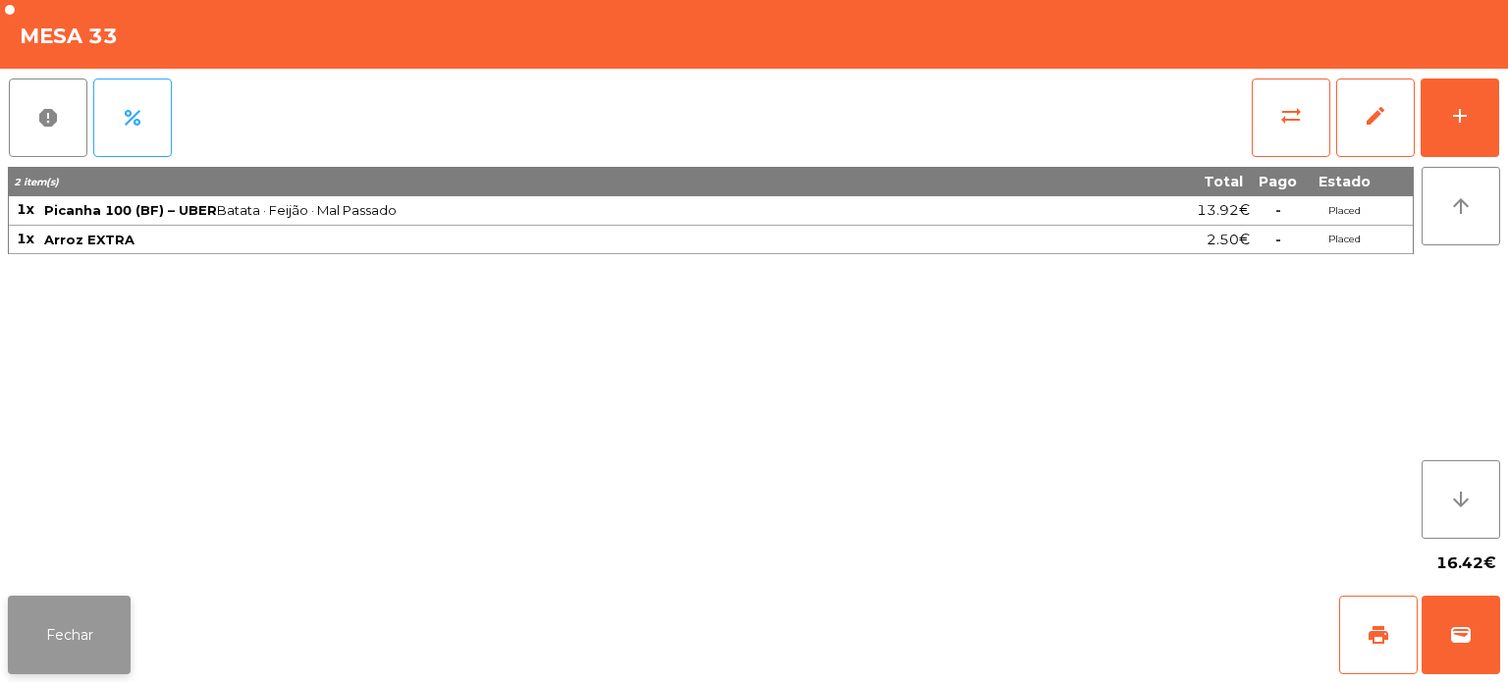
click at [86, 631] on button "Fechar" at bounding box center [69, 635] width 123 height 79
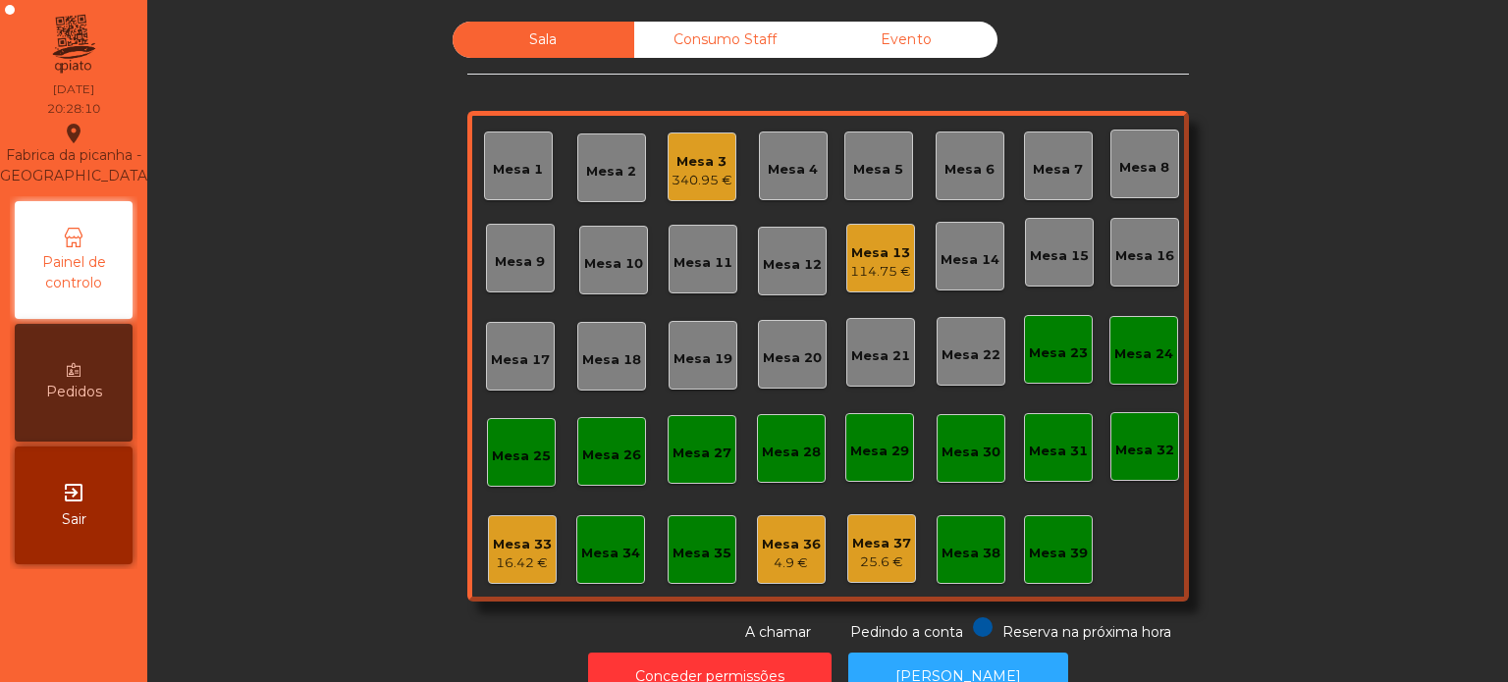
scroll to position [54, 0]
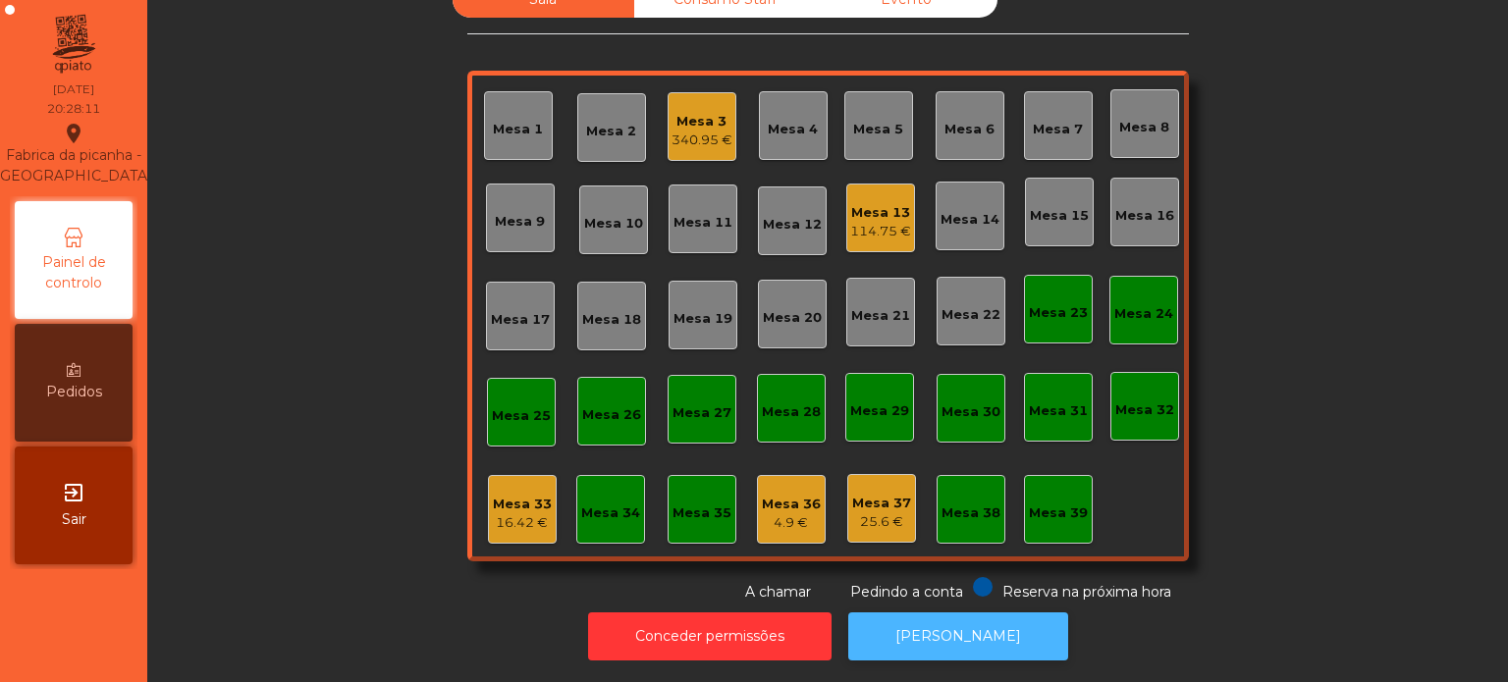
click at [960, 643] on button "[PERSON_NAME]" at bounding box center [958, 637] width 220 height 48
click at [576, 499] on div "Mesa 34" at bounding box center [610, 509] width 69 height 69
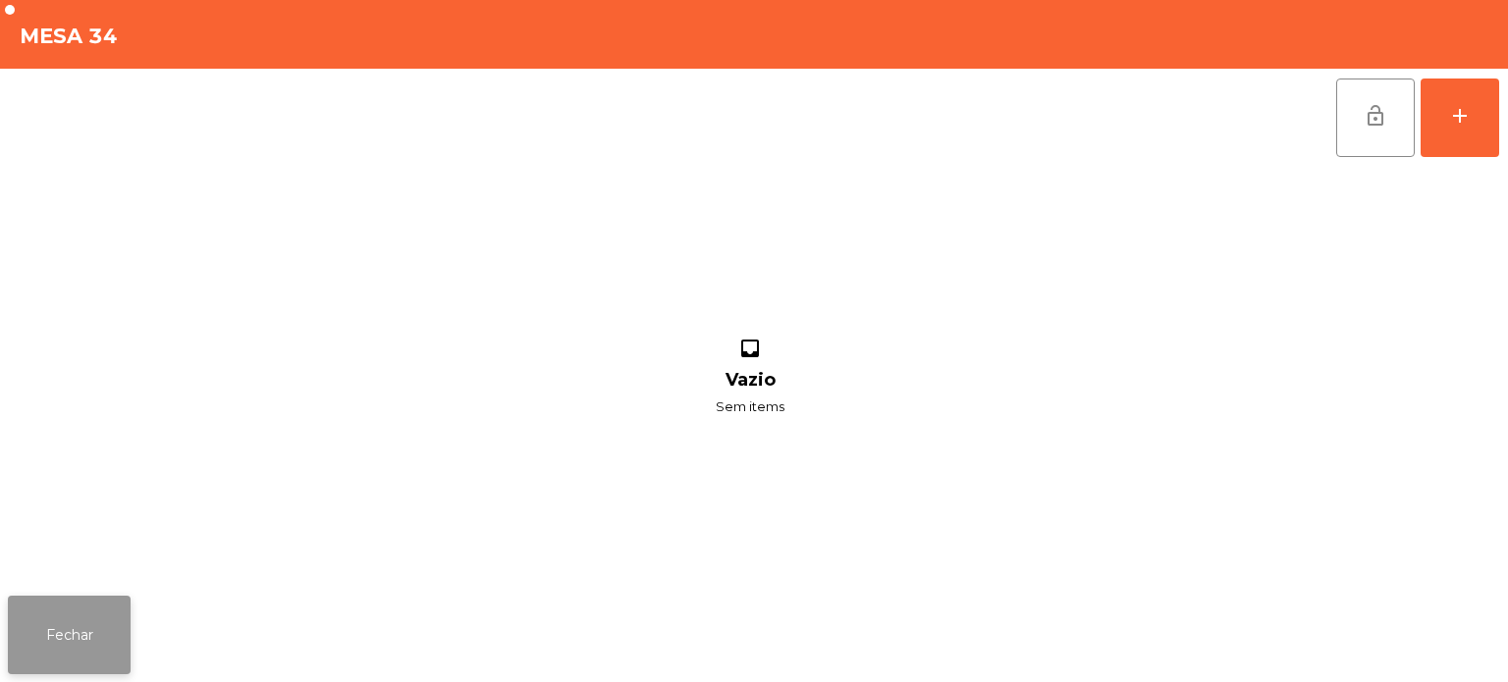
click at [118, 609] on button "Fechar" at bounding box center [69, 635] width 123 height 79
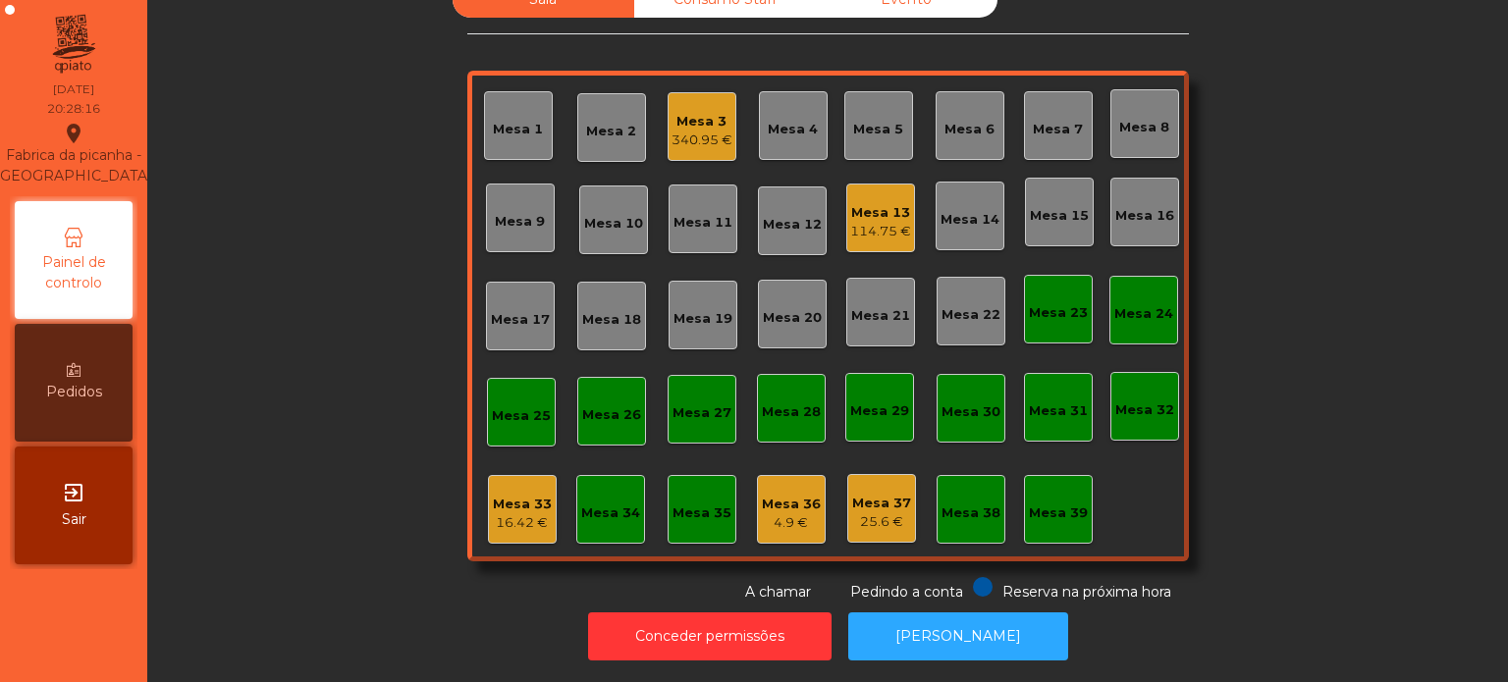
click at [488, 478] on div "Mesa 33 16.42 €" at bounding box center [522, 509] width 69 height 69
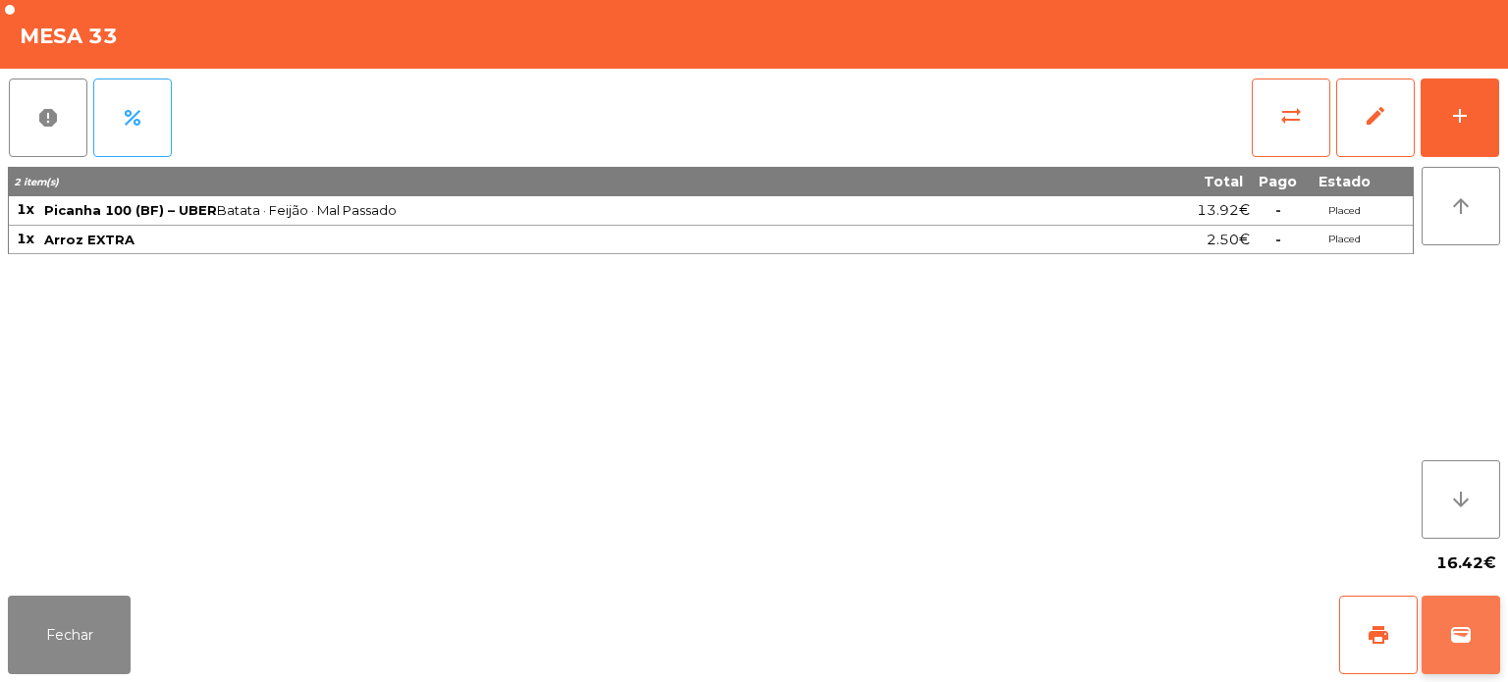
click at [1456, 609] on button "wallet" at bounding box center [1461, 635] width 79 height 79
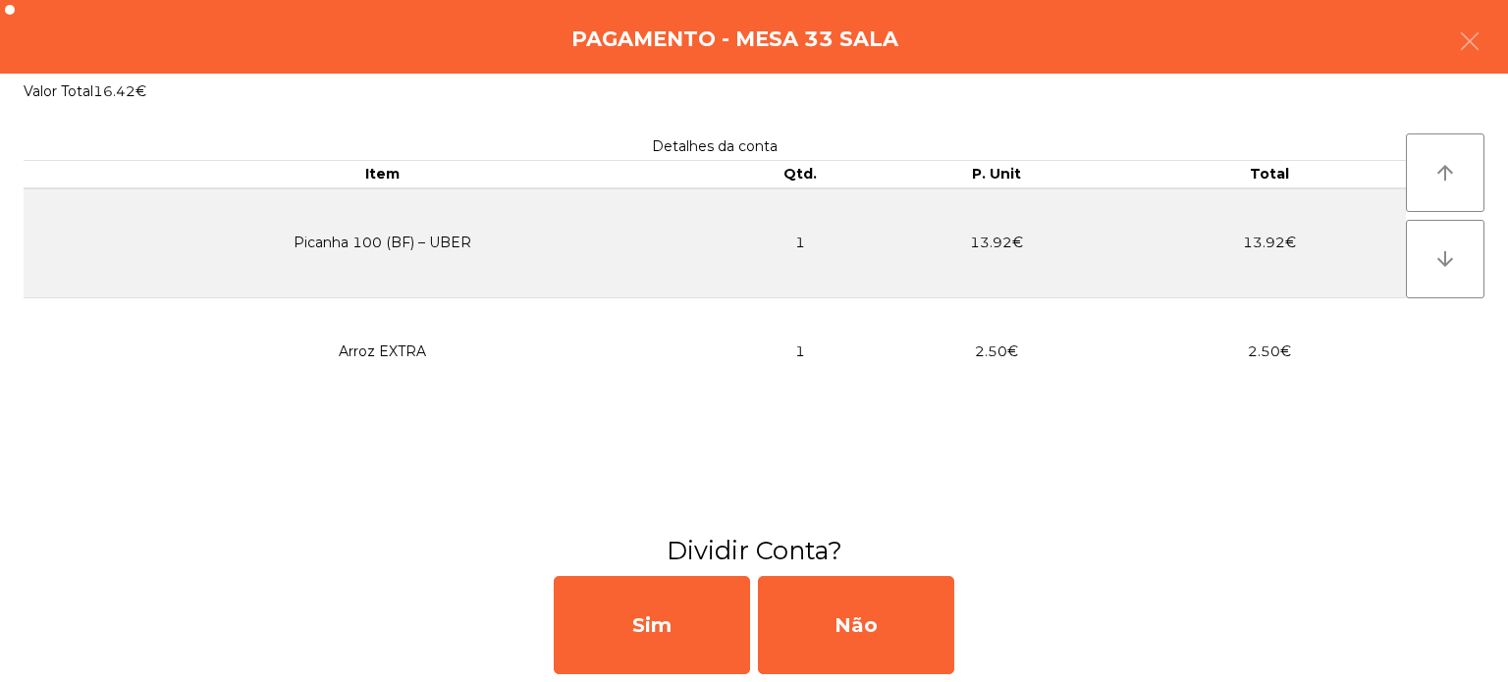
click at [980, 599] on div "Sim Não" at bounding box center [754, 625] width 1508 height 114
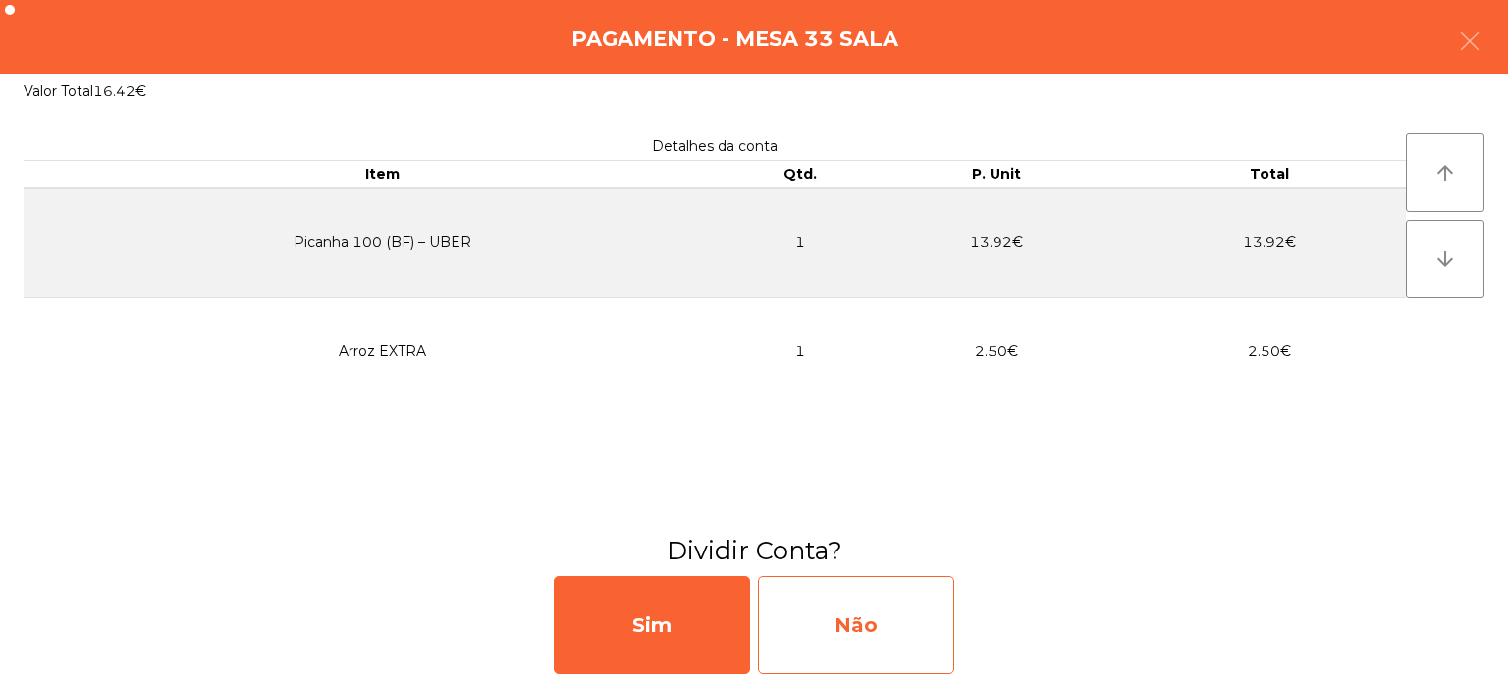
click at [872, 608] on div "Não" at bounding box center [856, 625] width 196 height 98
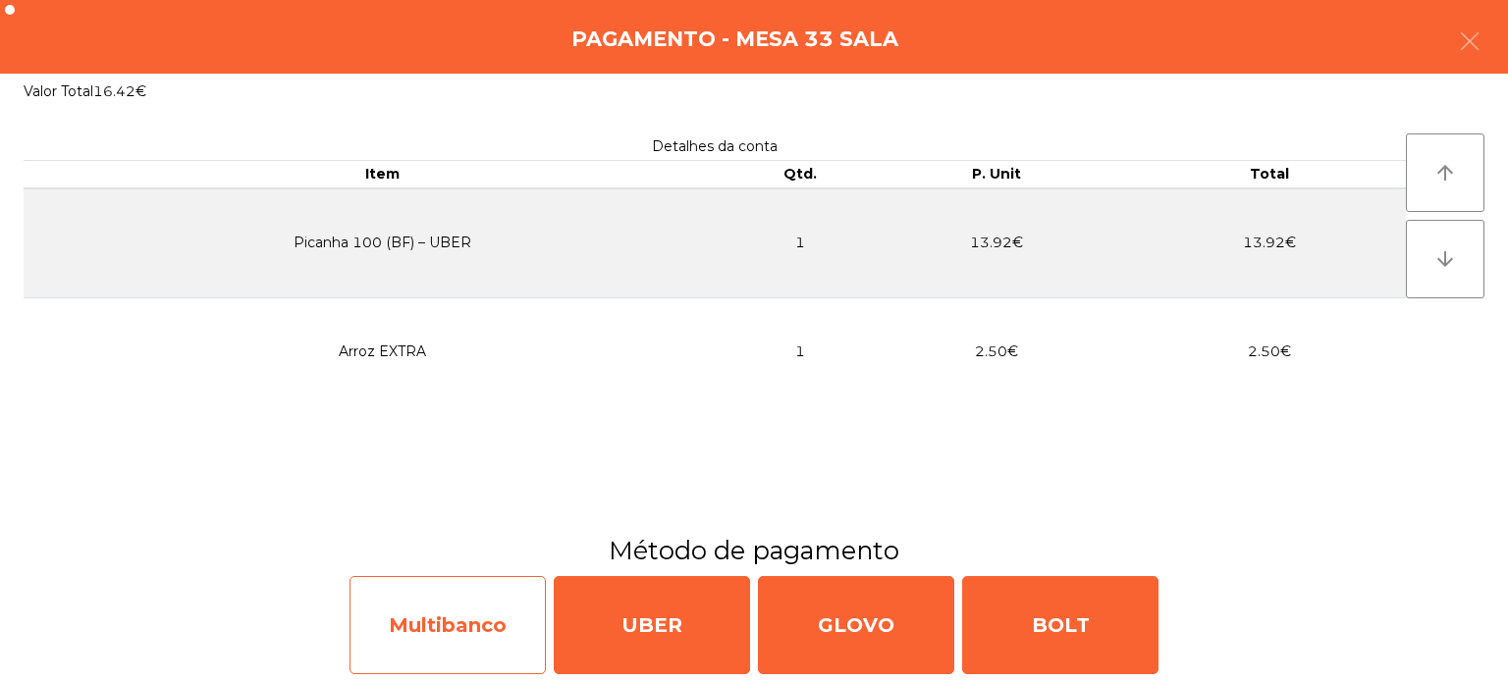
click at [458, 607] on div "Multibanco" at bounding box center [447, 625] width 196 height 98
select select "**"
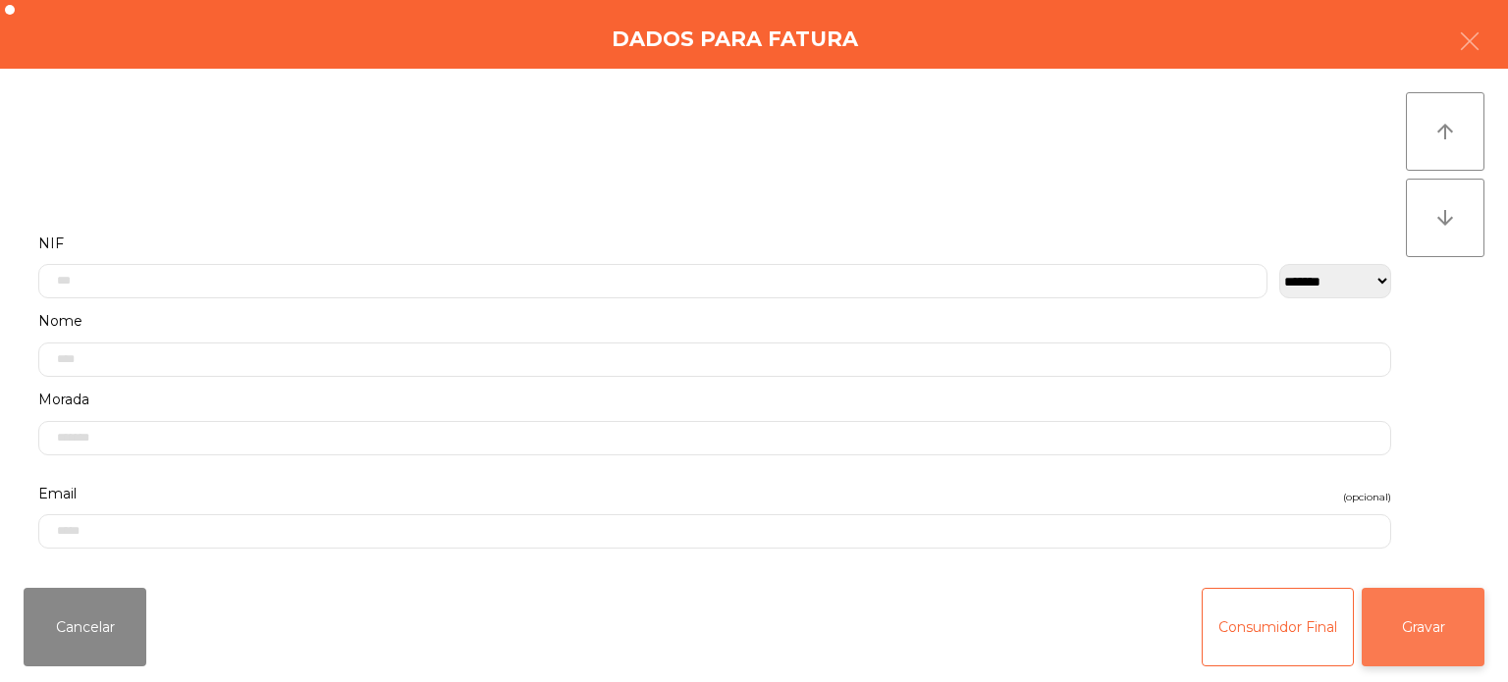
click at [1424, 622] on button "Gravar" at bounding box center [1423, 627] width 123 height 79
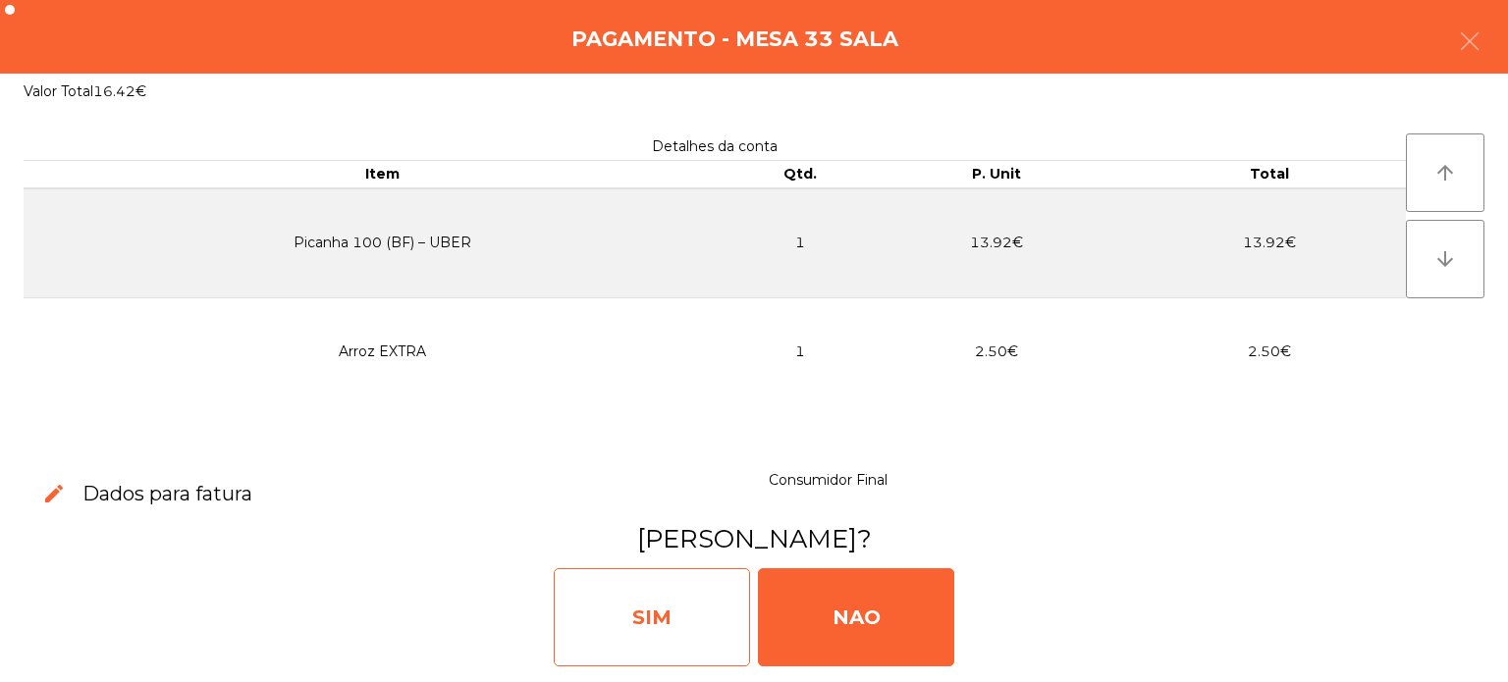
click at [722, 605] on div "SIM" at bounding box center [652, 617] width 196 height 98
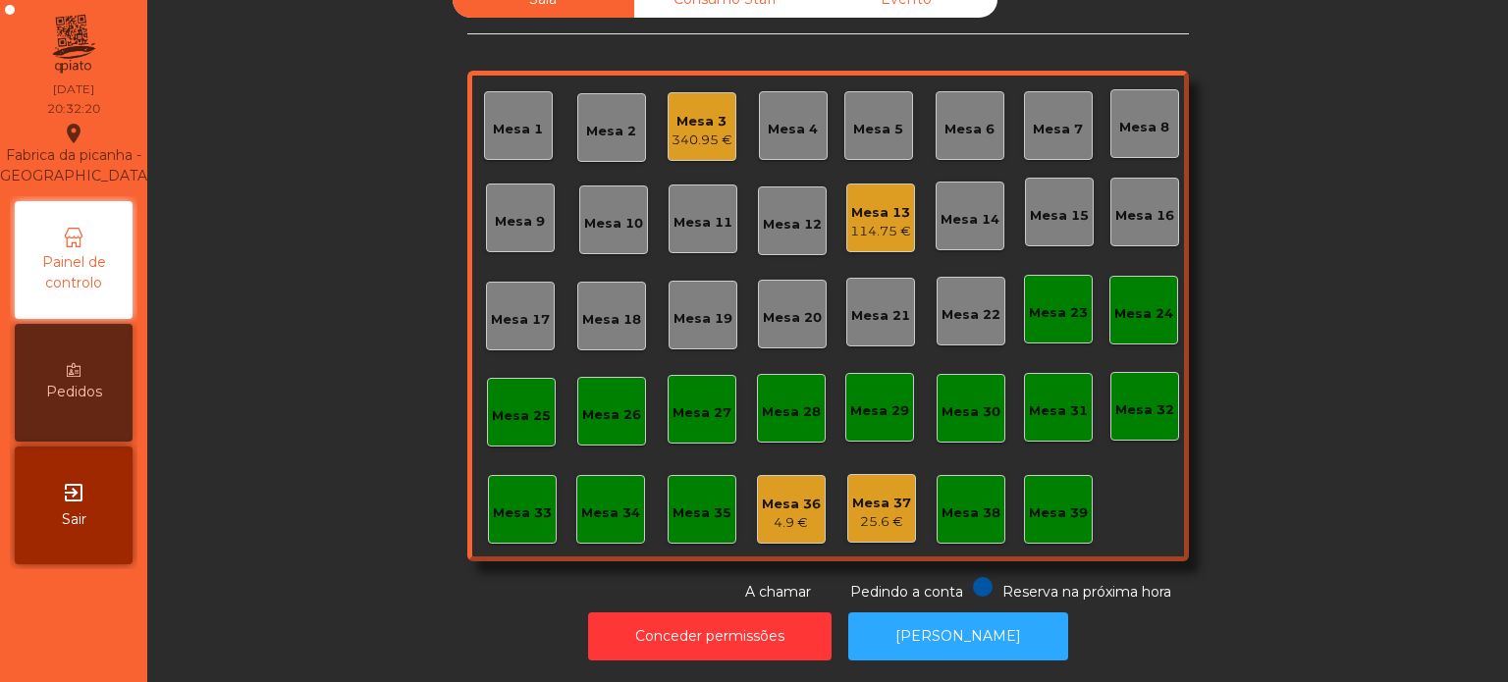
scroll to position [0, 0]
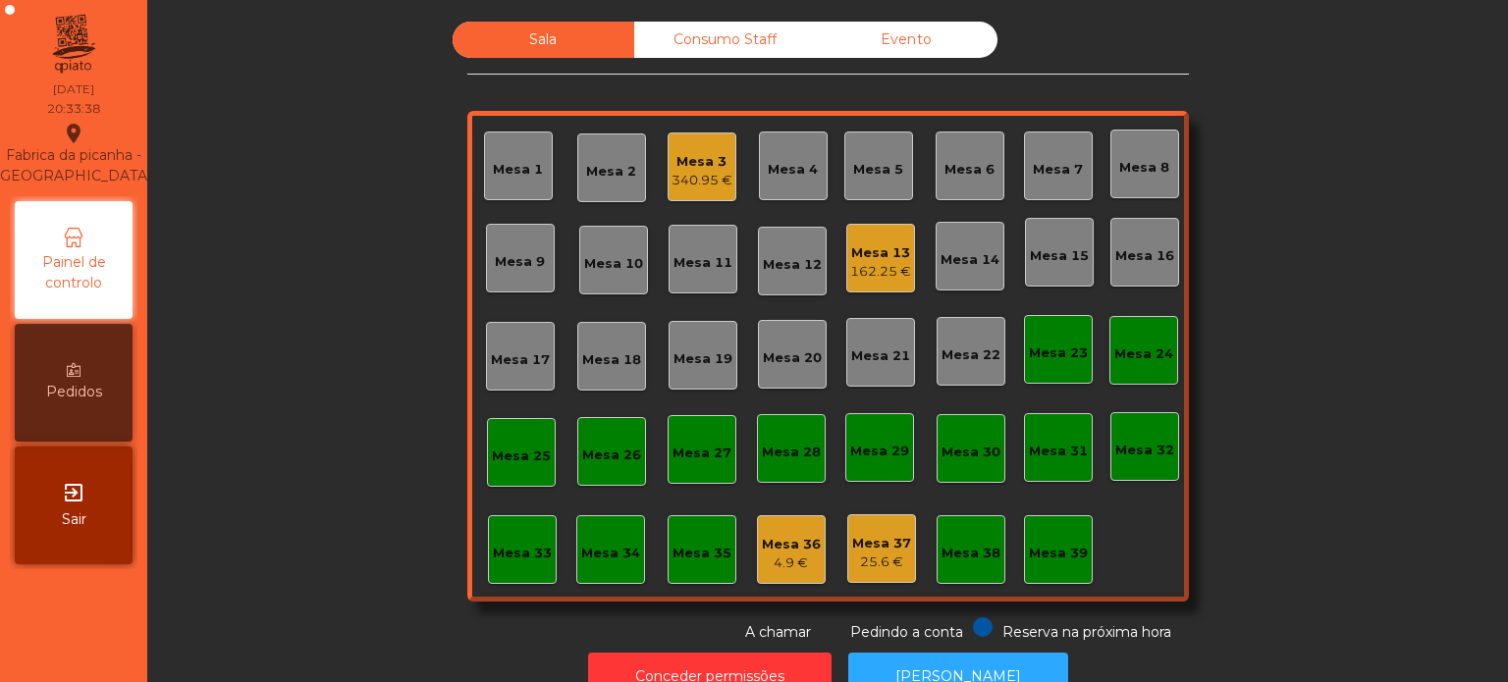
click at [507, 362] on div "Mesa 17" at bounding box center [520, 360] width 59 height 20
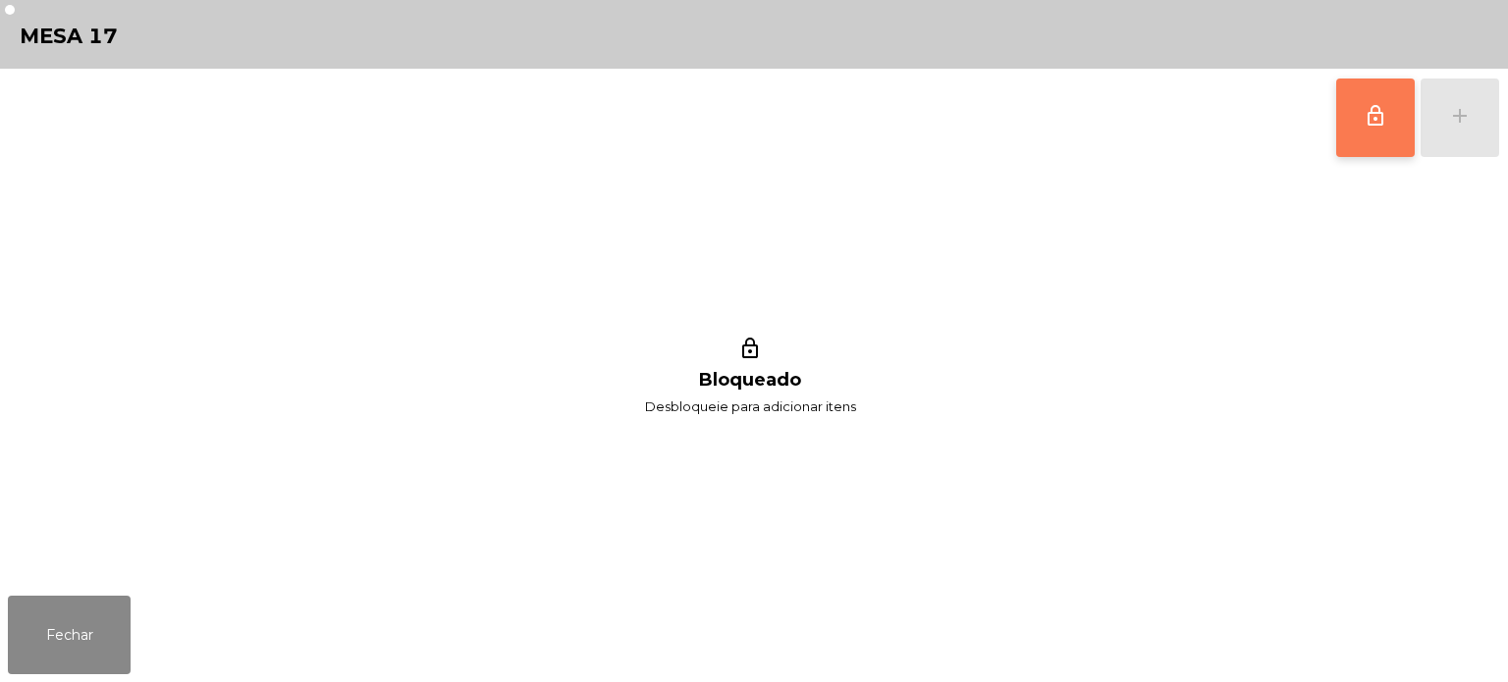
click at [1367, 104] on span "lock_outline" at bounding box center [1376, 116] width 24 height 24
click at [1460, 94] on div "lock_outline add" at bounding box center [1417, 118] width 165 height 98
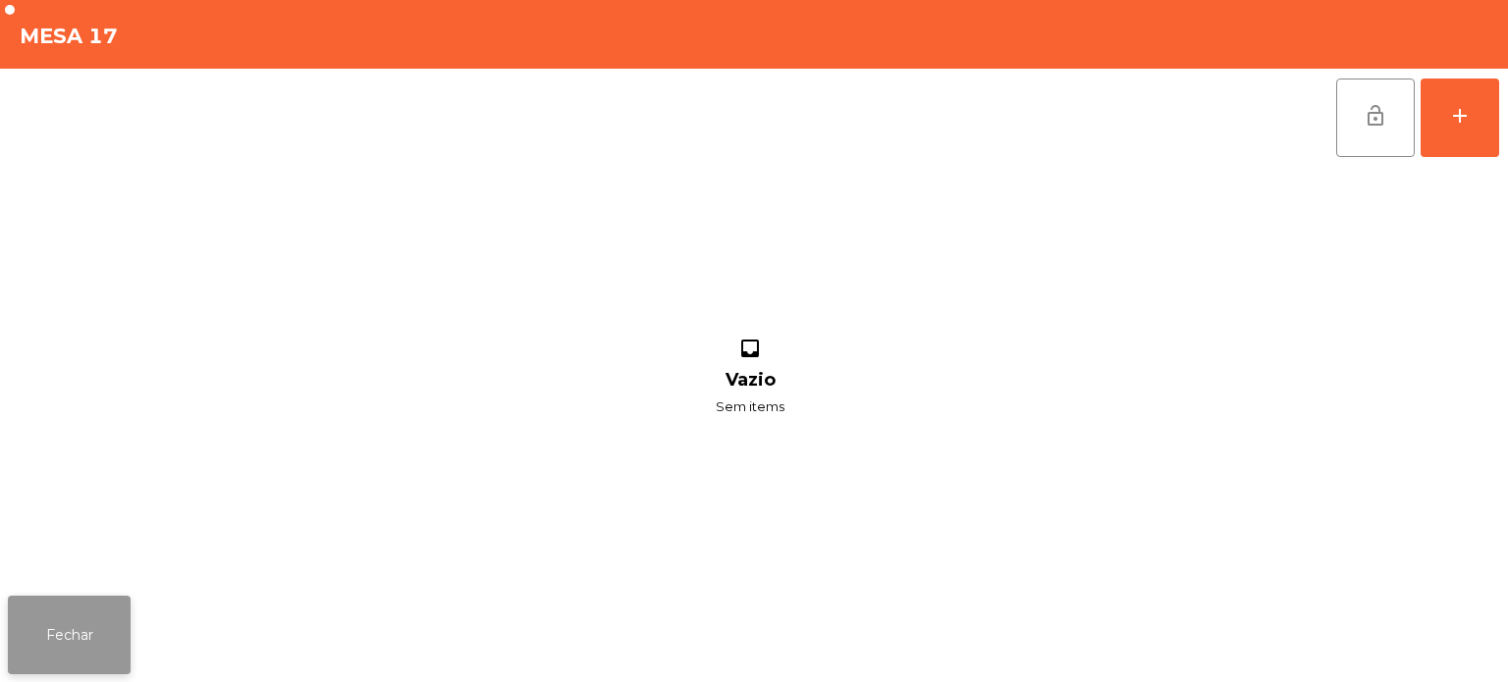
click at [12, 658] on button "Fechar" at bounding box center [69, 635] width 123 height 79
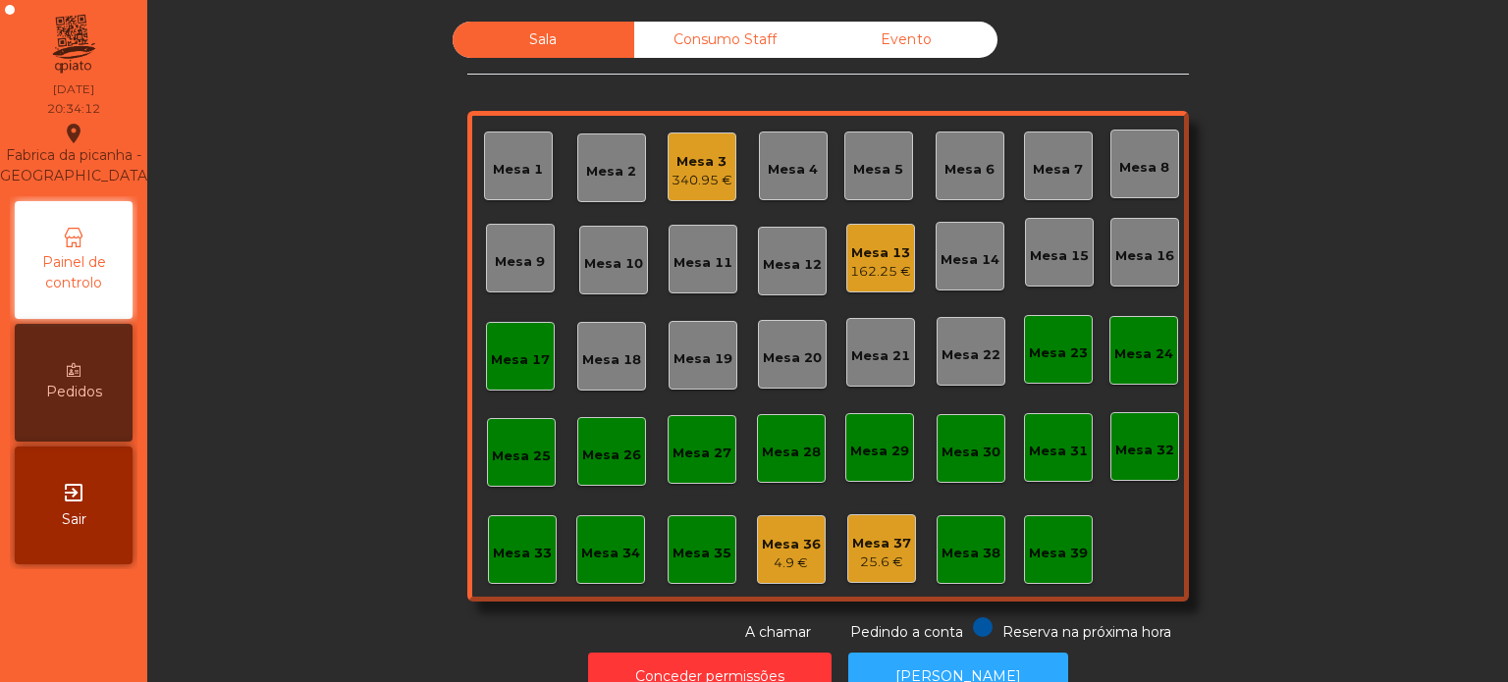
click at [1351, 342] on div "Sala Consumo Staff Evento Mesa 1 Mesa 2 Mesa 3 340.95 € Mesa 4 Mesa 5 Mesa 6 Me…" at bounding box center [828, 332] width 1308 height 621
click at [518, 373] on div "Mesa 17" at bounding box center [520, 356] width 69 height 69
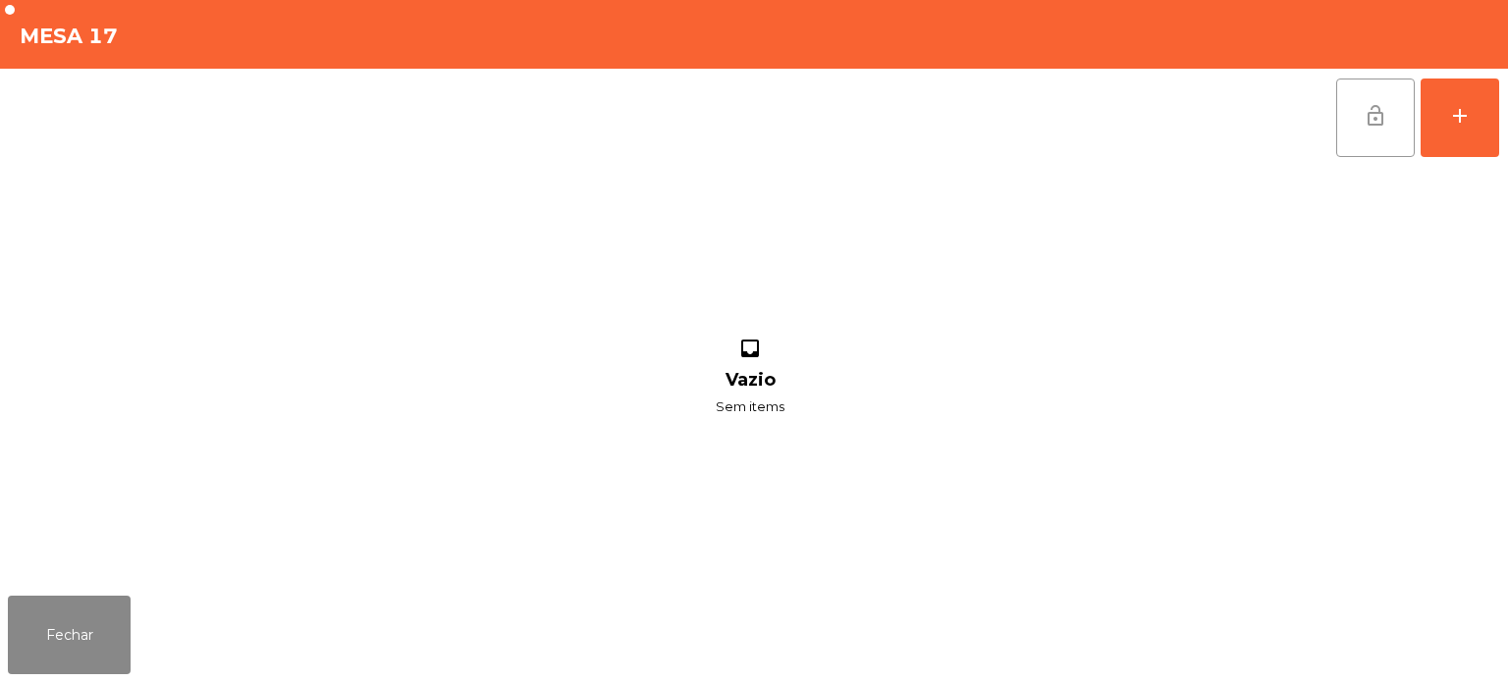
click at [1361, 120] on button "lock_open" at bounding box center [1375, 118] width 79 height 79
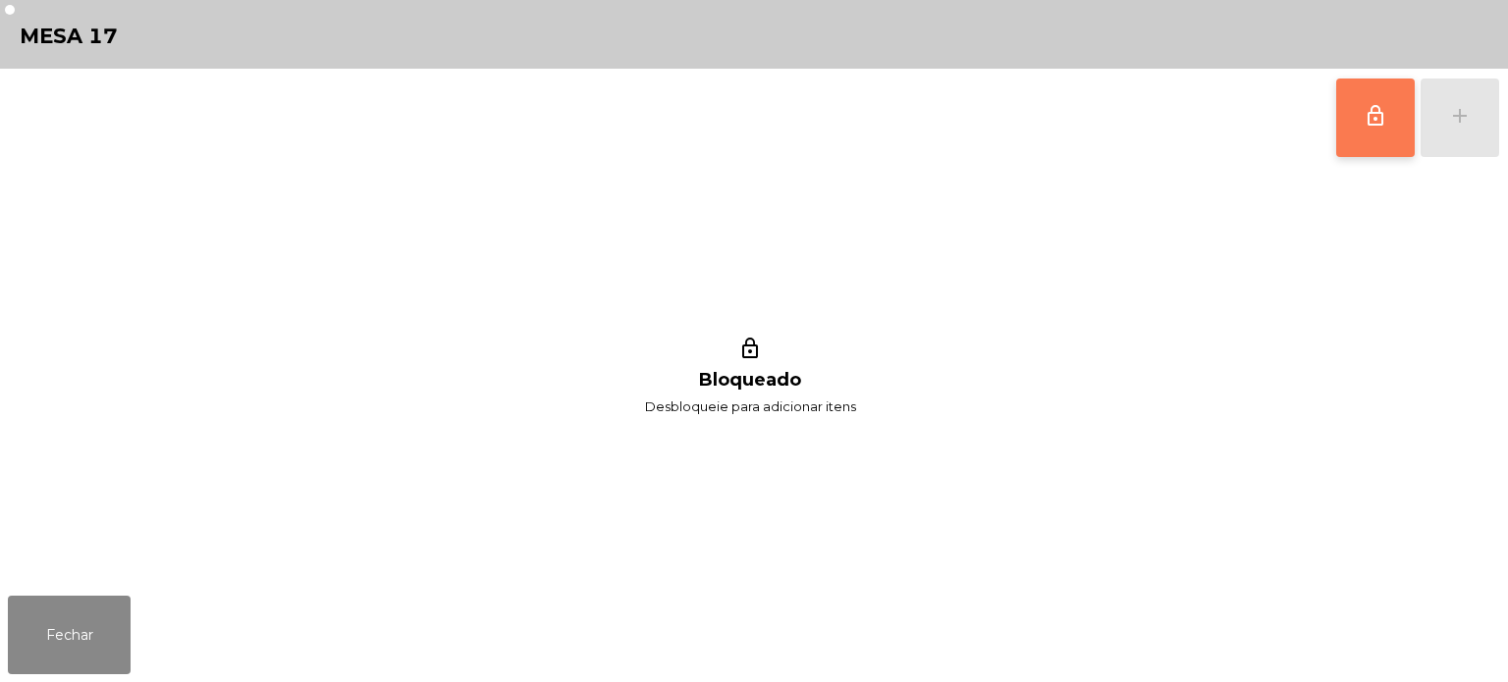
click at [1373, 118] on span "lock_outline" at bounding box center [1376, 116] width 24 height 24
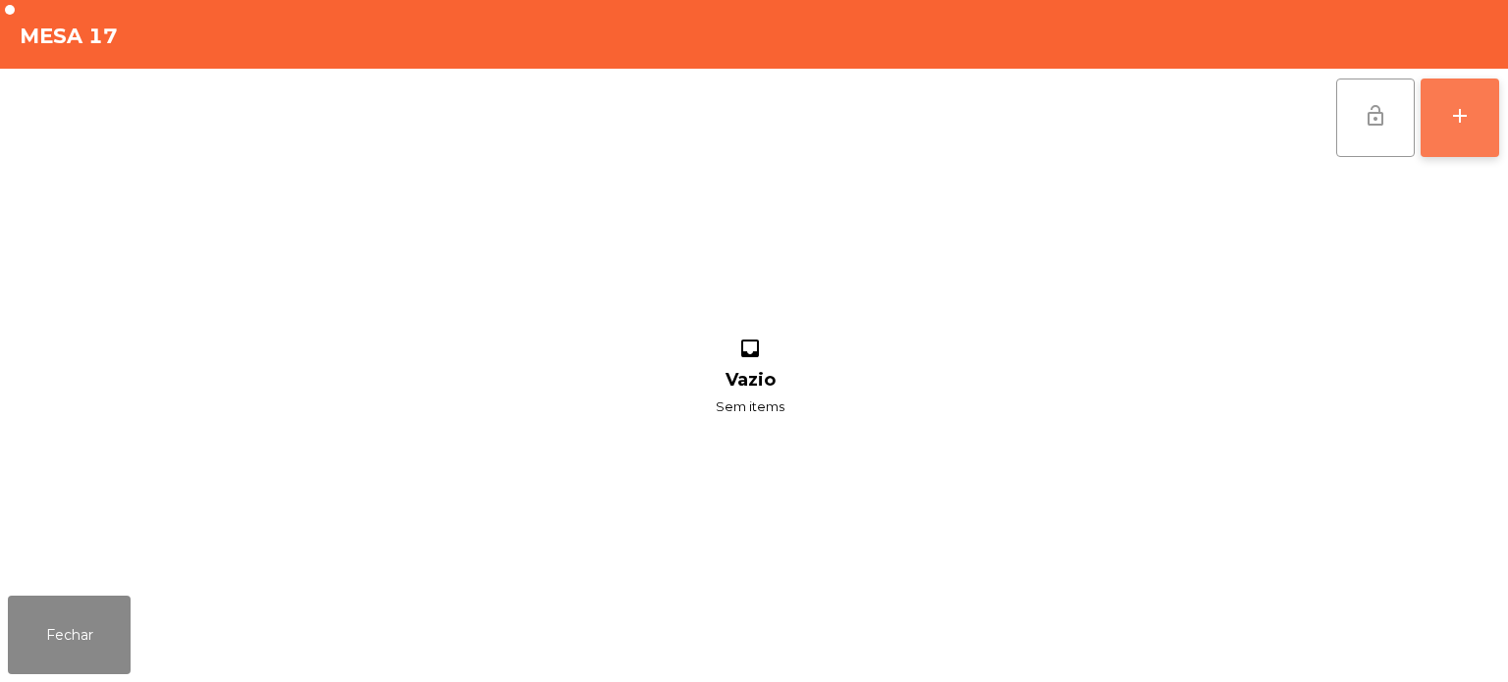
click at [1454, 126] on div "add" at bounding box center [1460, 116] width 24 height 24
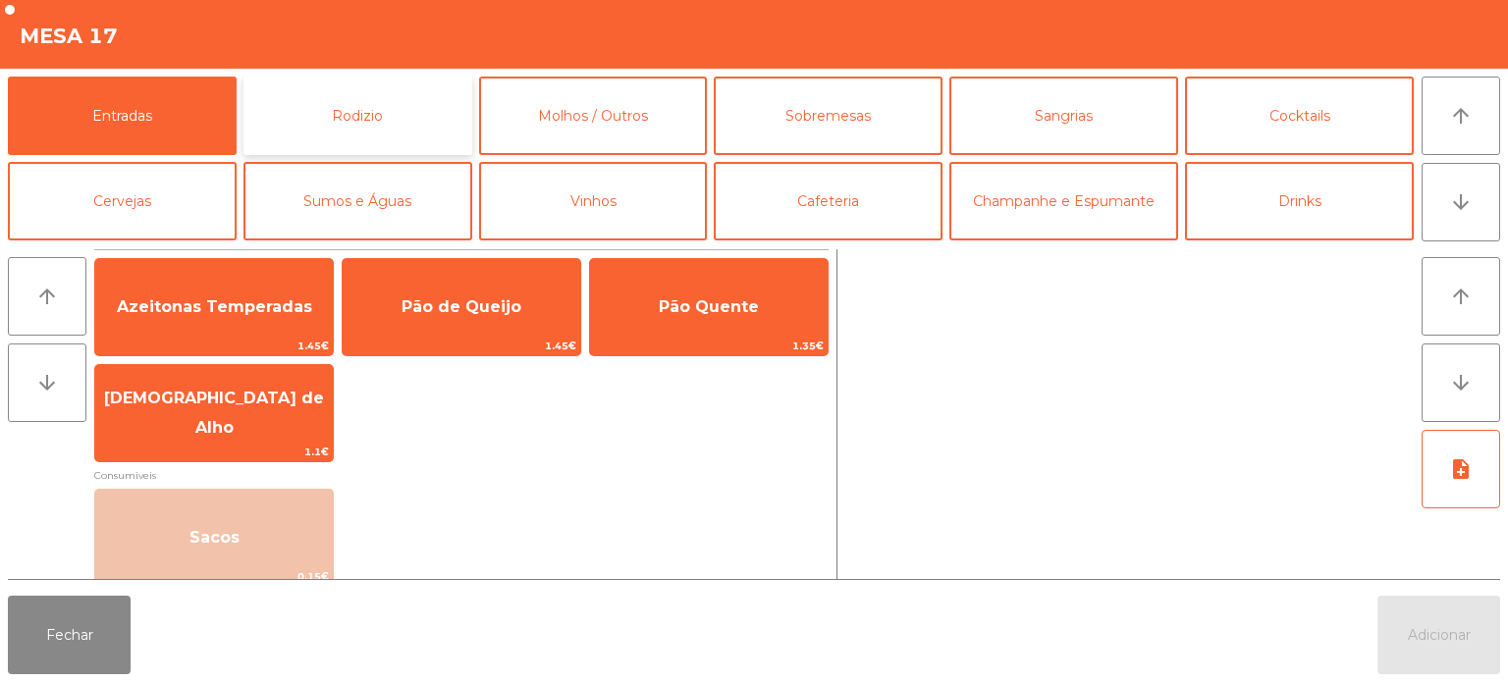
click at [389, 115] on button "Rodizio" at bounding box center [357, 116] width 229 height 79
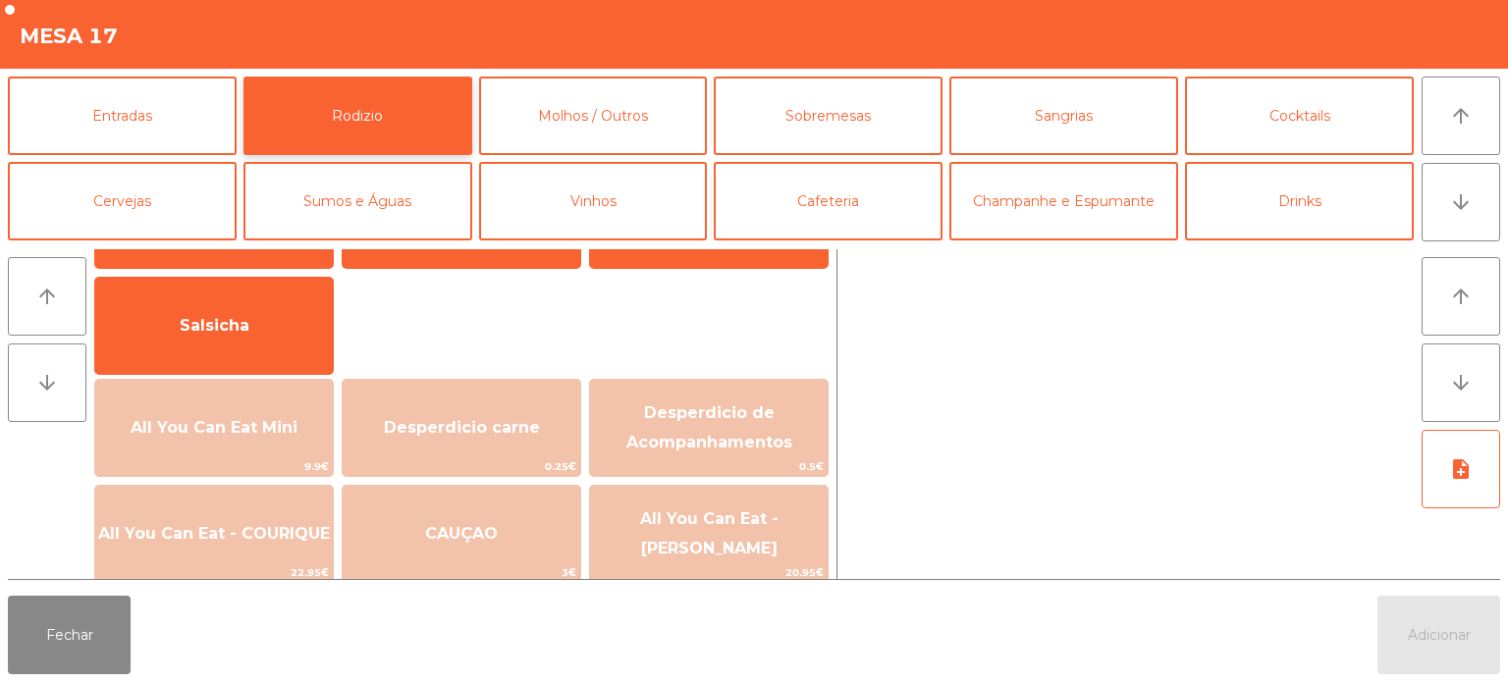
scroll to position [121, 0]
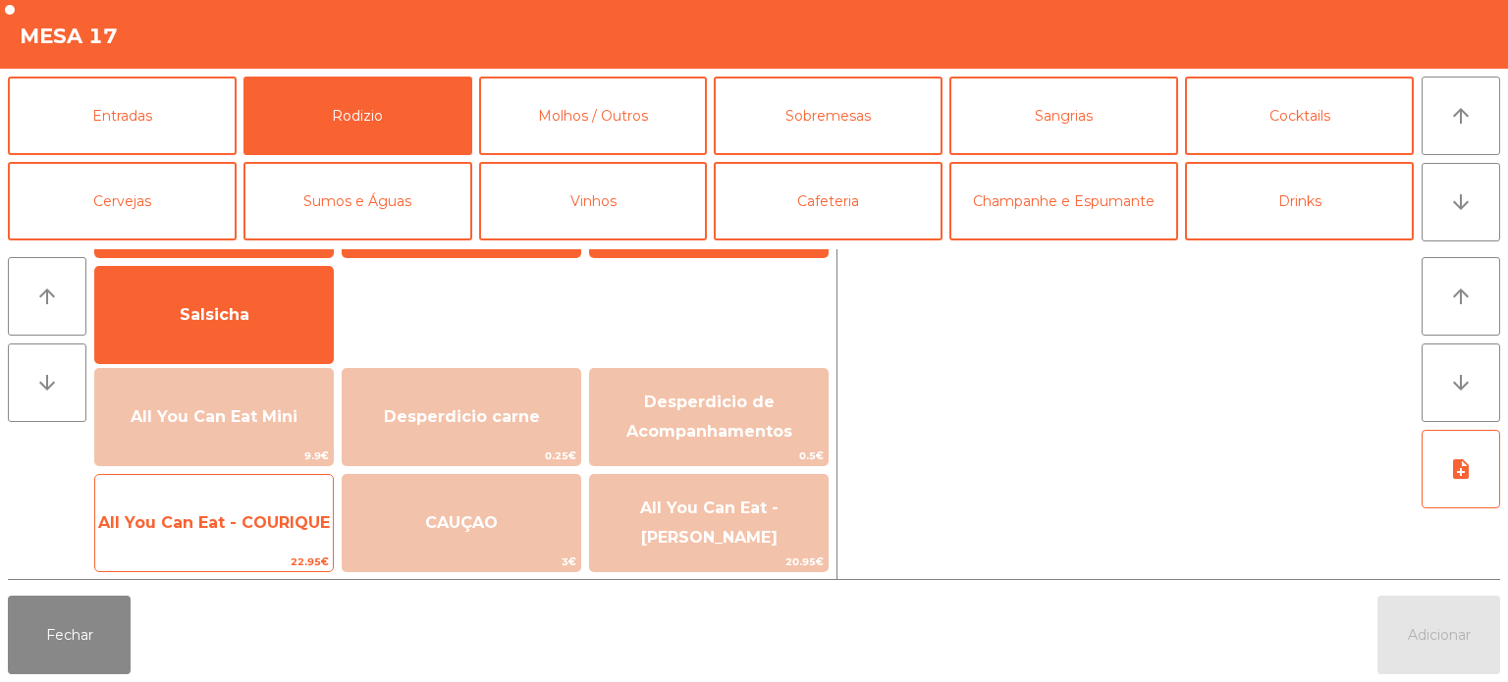
click at [243, 534] on span "All You Can Eat - COURIQUE" at bounding box center [214, 523] width 238 height 53
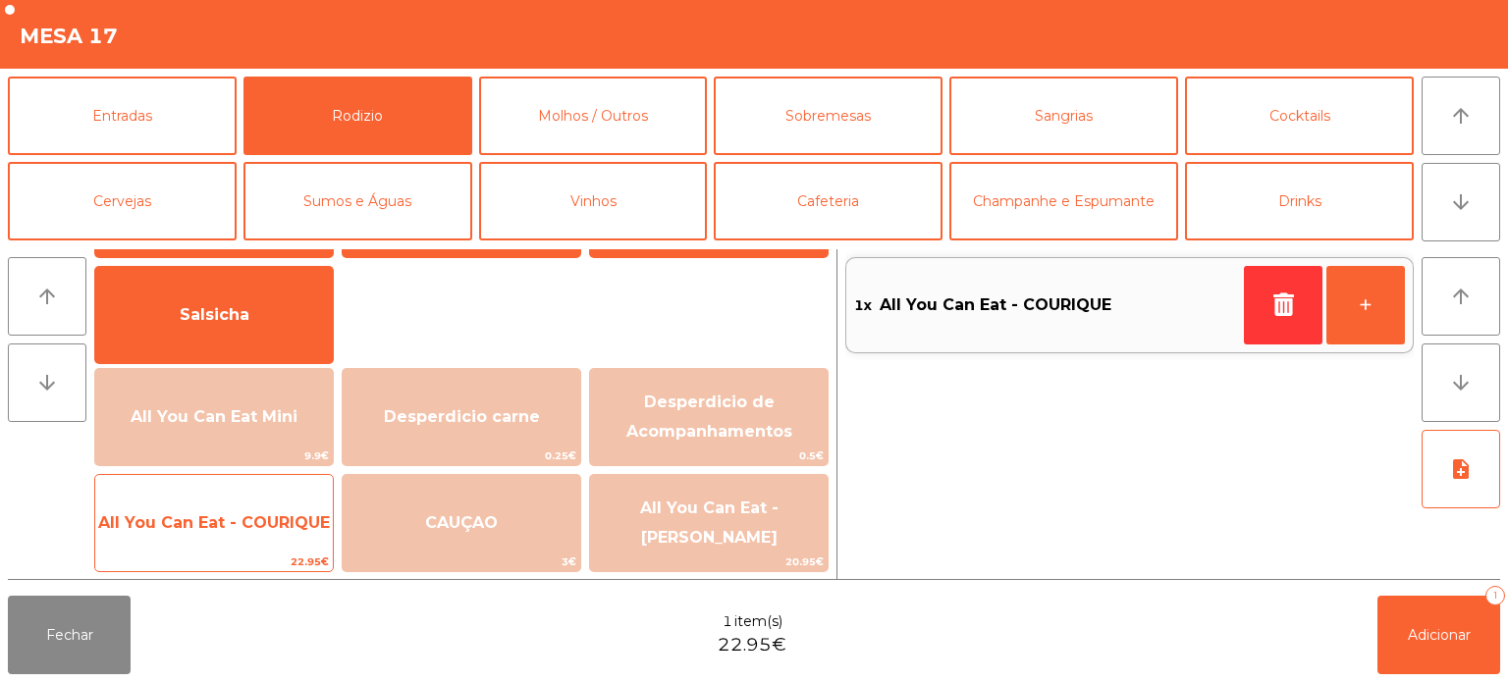
click at [242, 514] on span "All You Can Eat - COURIQUE" at bounding box center [214, 522] width 232 height 19
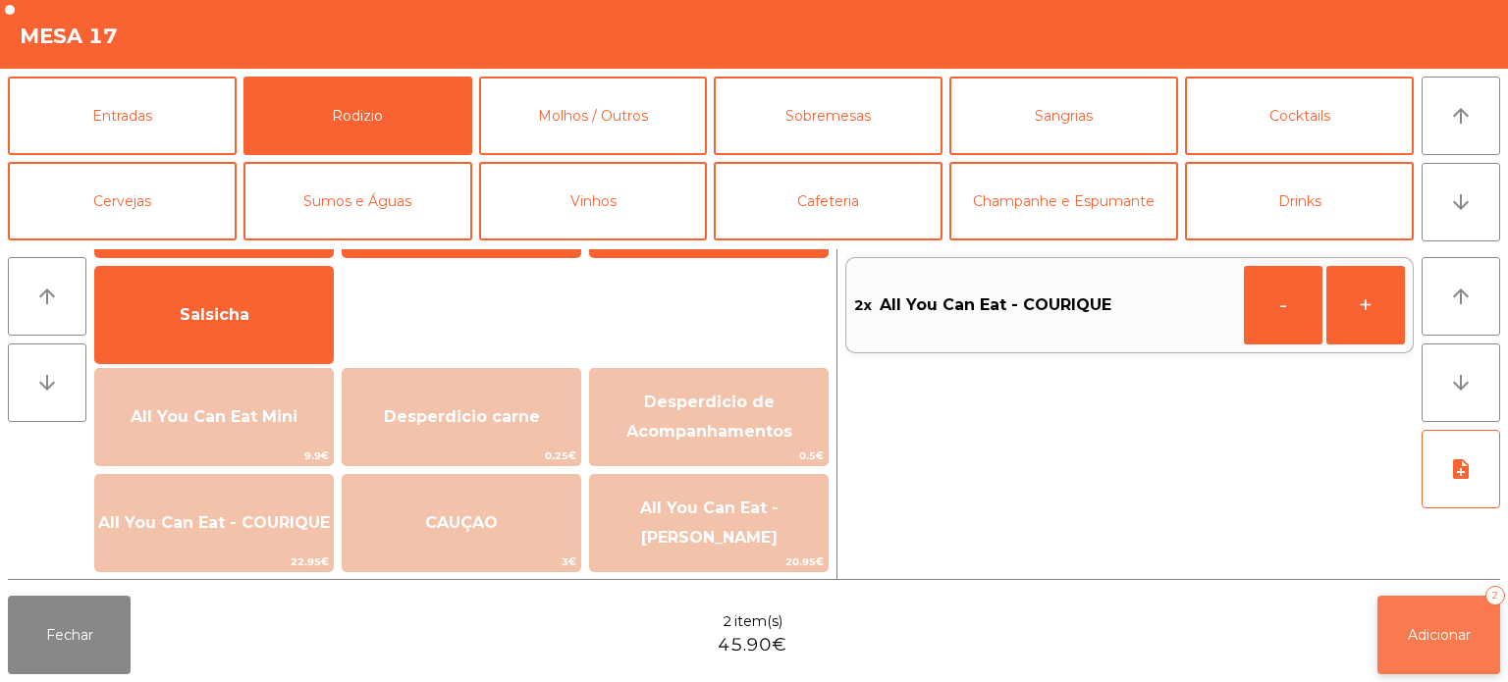
click at [1453, 651] on button "Adicionar 2" at bounding box center [1438, 635] width 123 height 79
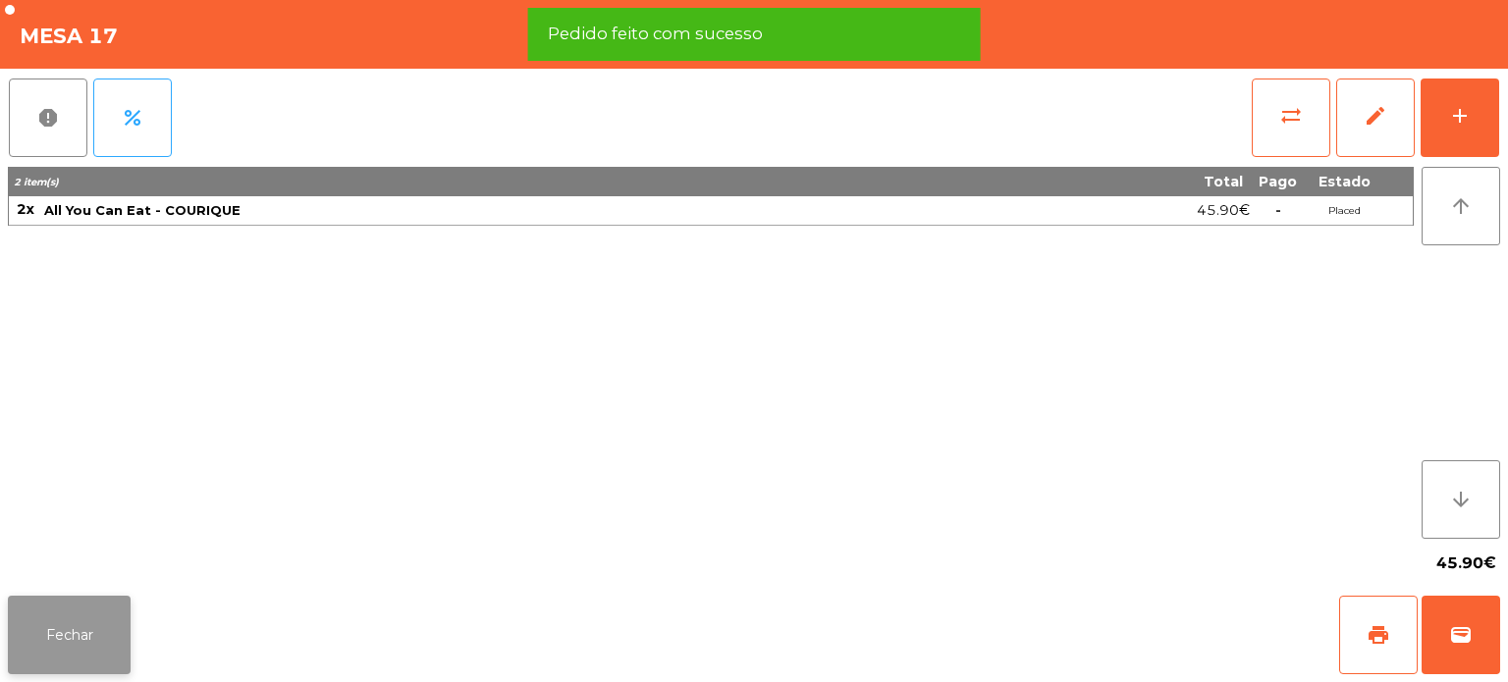
click at [58, 627] on button "Fechar" at bounding box center [69, 635] width 123 height 79
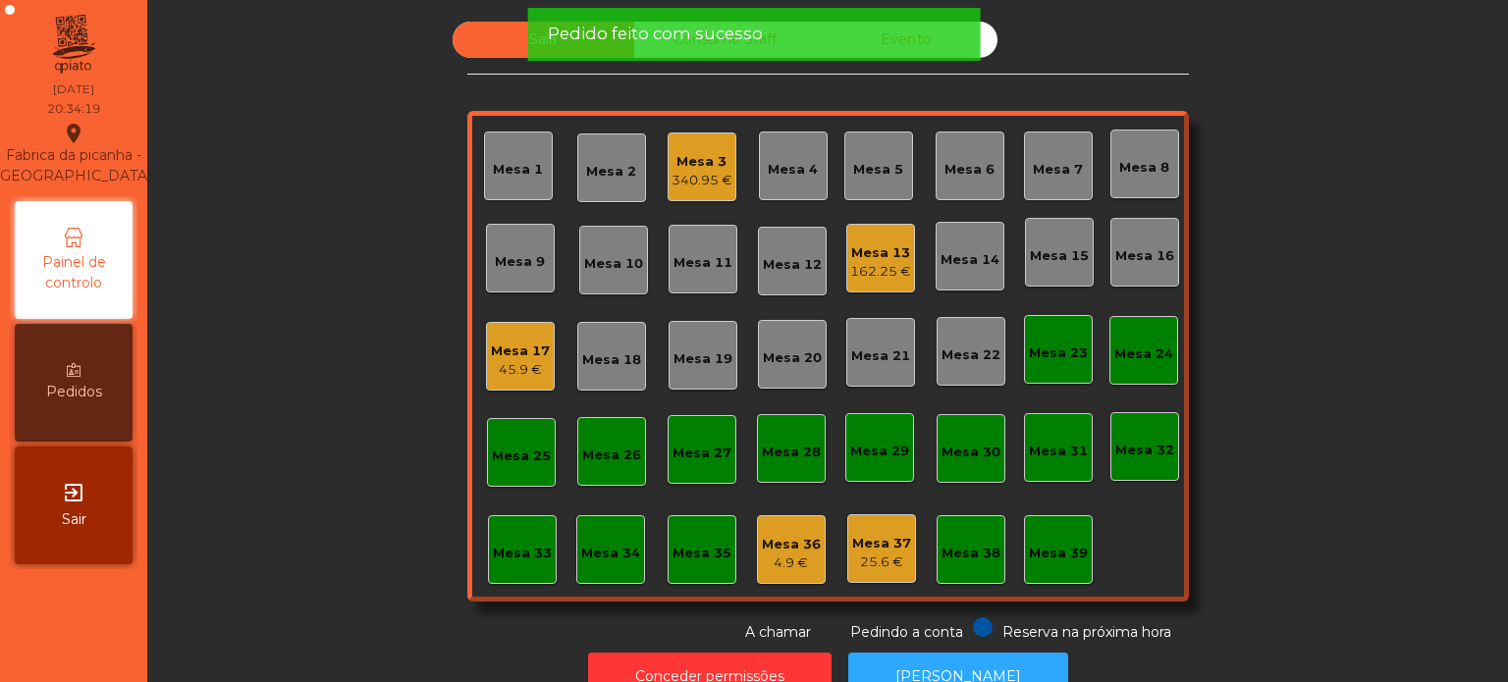
click at [1369, 404] on div "Sala Consumo Staff Evento Mesa 1 Mesa 2 Mesa 3 340.95 € Mesa 4 Mesa 5 Mesa 6 Me…" at bounding box center [828, 332] width 1308 height 621
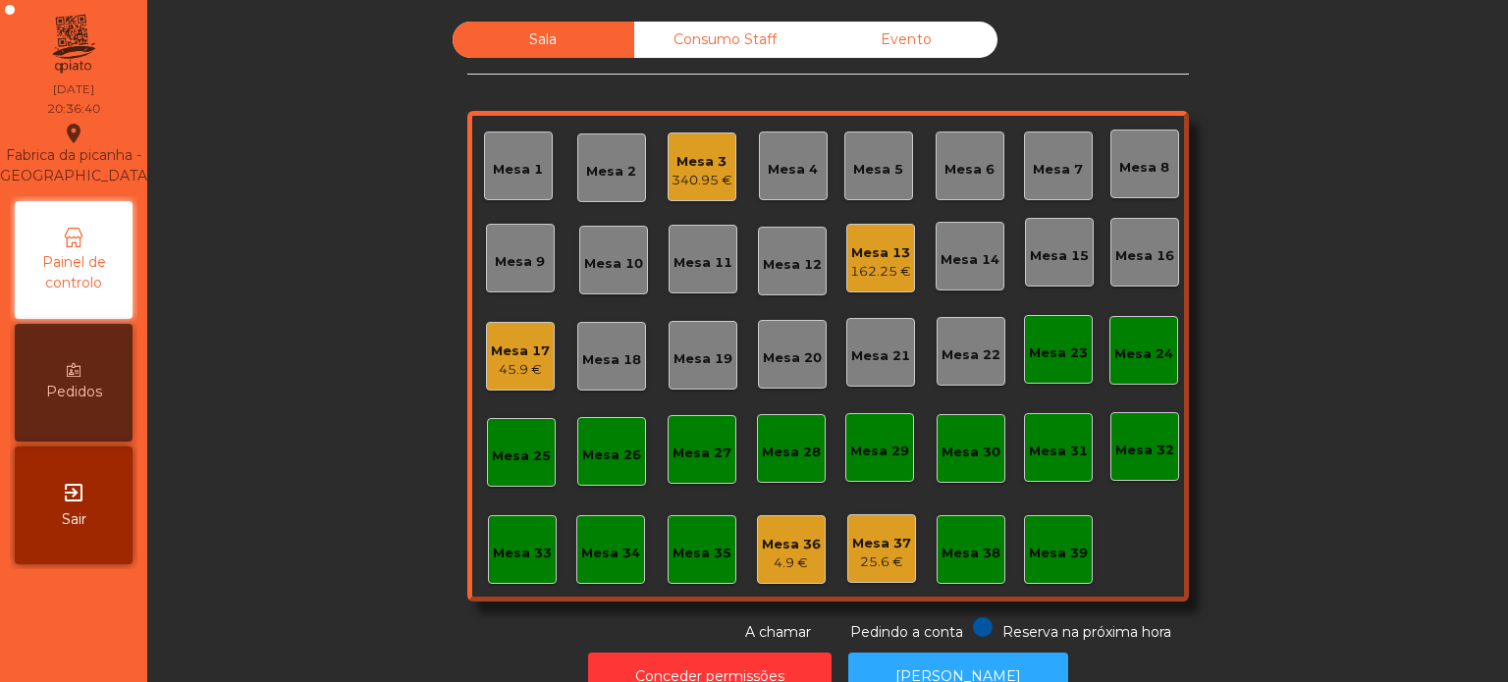
click at [1309, 349] on div "Sala Consumo Staff Evento Mesa 1 Mesa 2 Mesa 3 340.95 € Mesa 4 Mesa 5 Mesa 6 Me…" at bounding box center [828, 332] width 1308 height 621
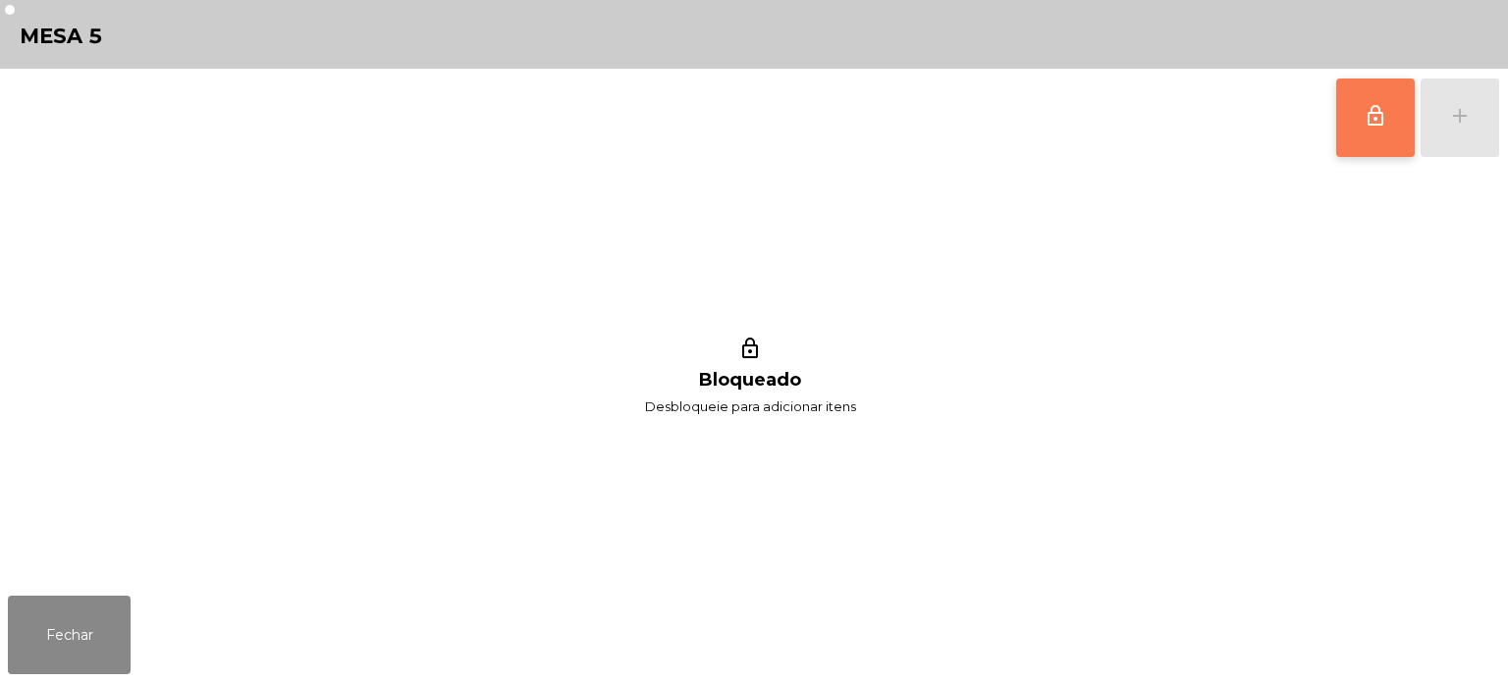
click at [1377, 118] on span "lock_outline" at bounding box center [1376, 116] width 24 height 24
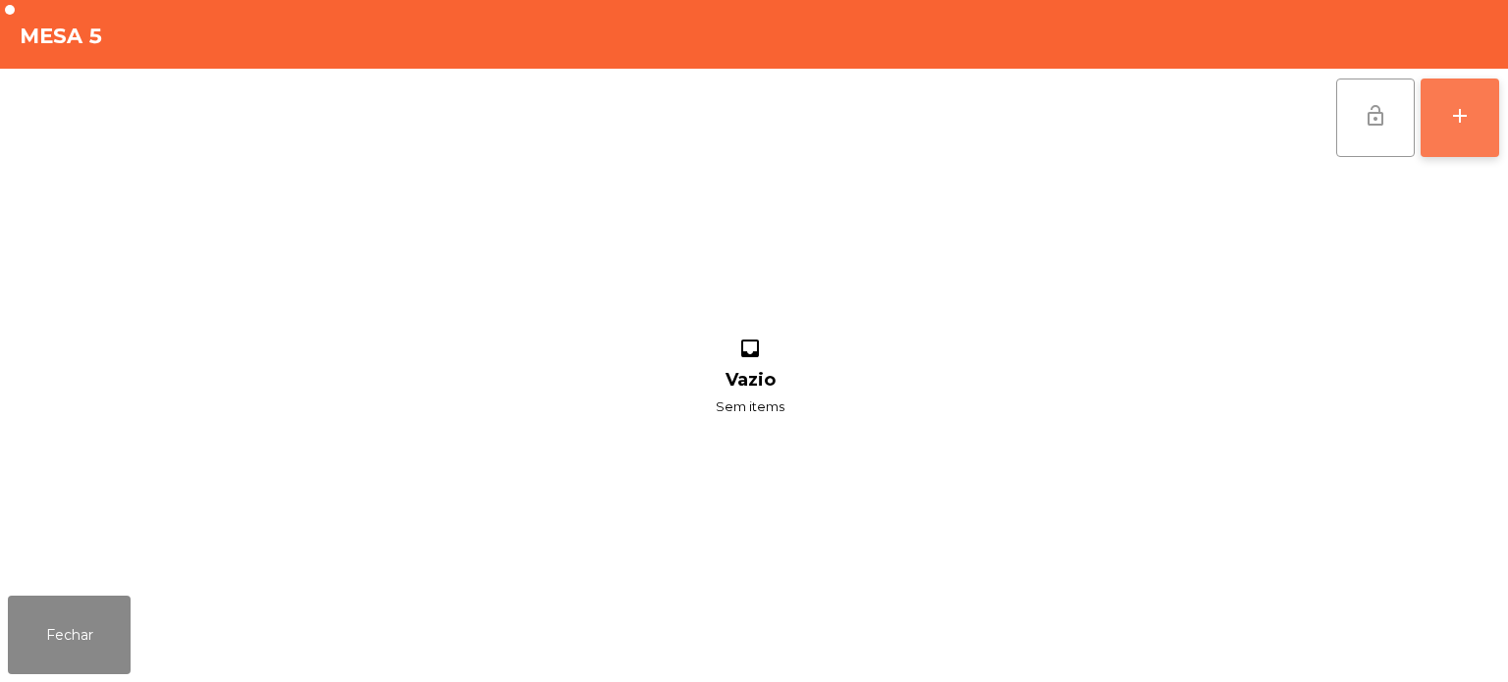
click at [1475, 118] on button "add" at bounding box center [1460, 118] width 79 height 79
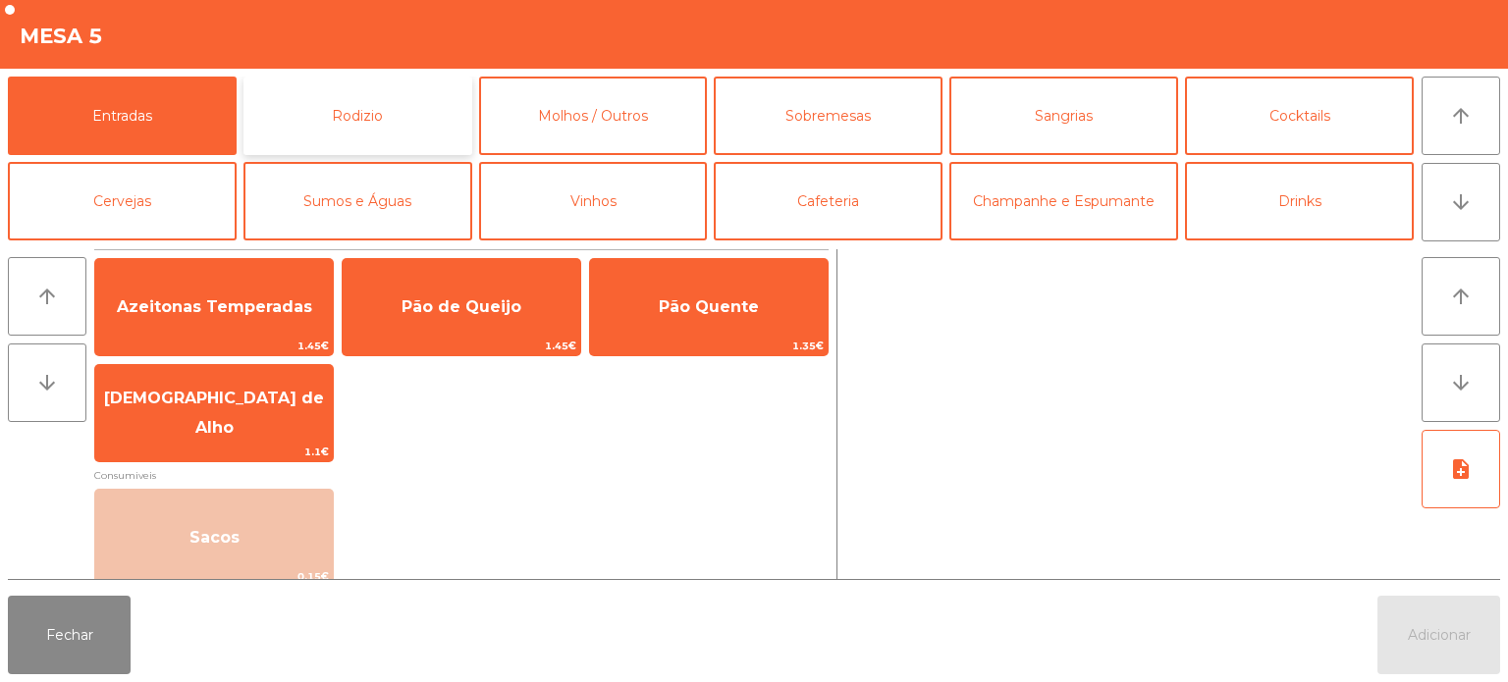
click at [410, 87] on button "Rodizio" at bounding box center [357, 116] width 229 height 79
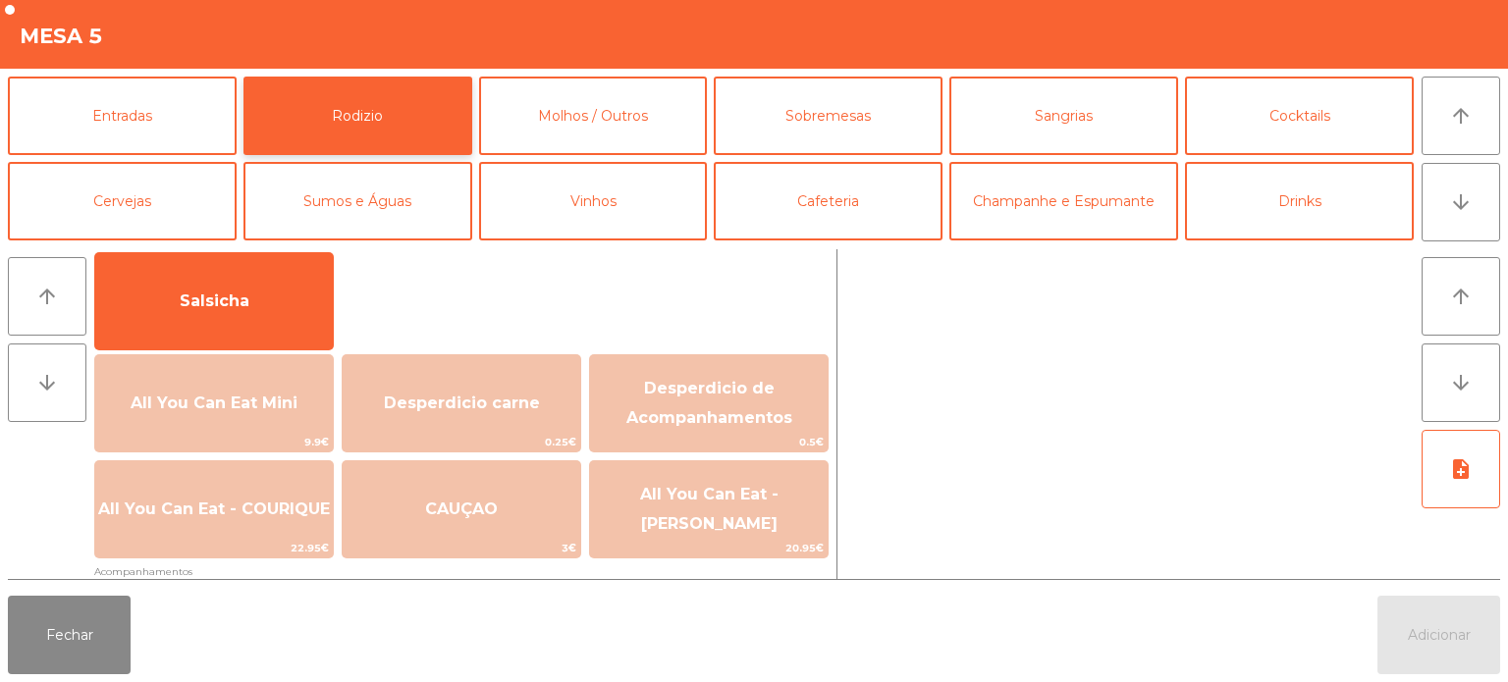
scroll to position [135, 0]
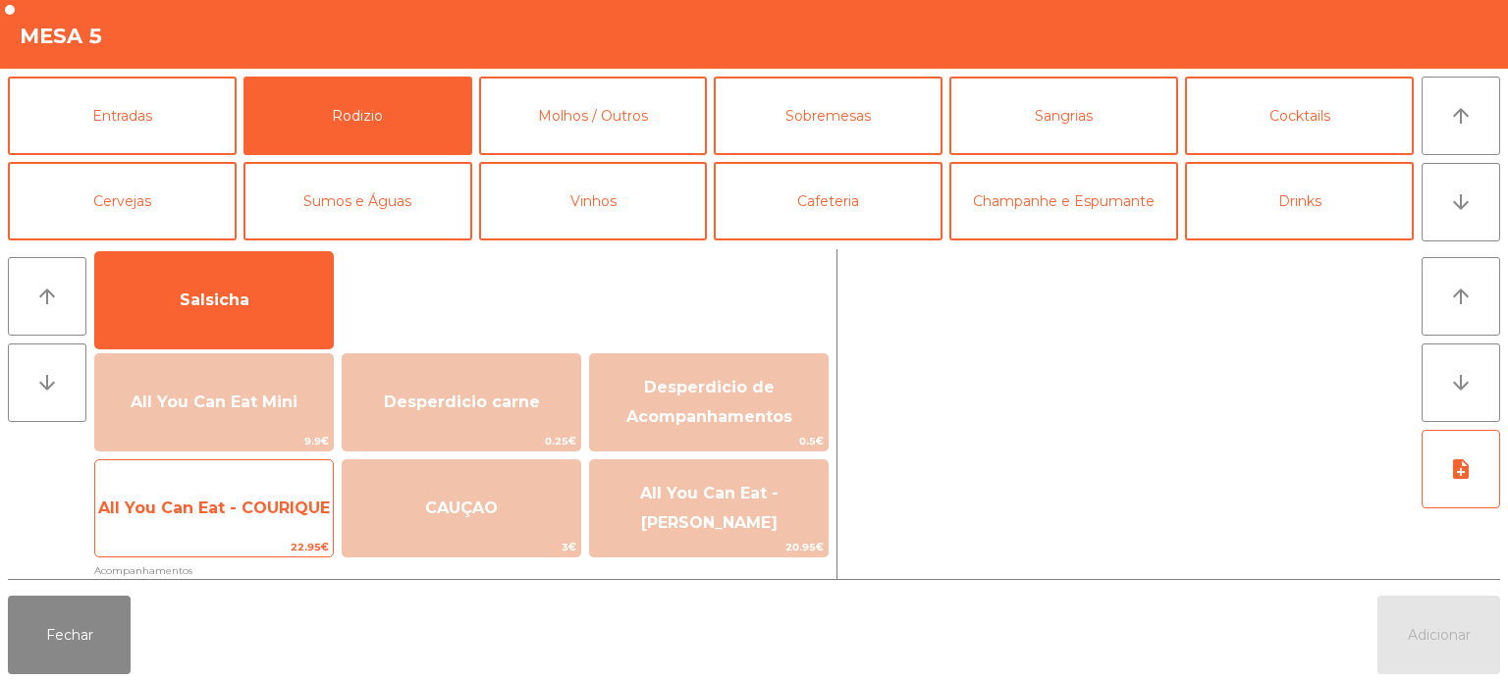
click at [261, 495] on span "All You Can Eat - COURIQUE" at bounding box center [214, 508] width 238 height 53
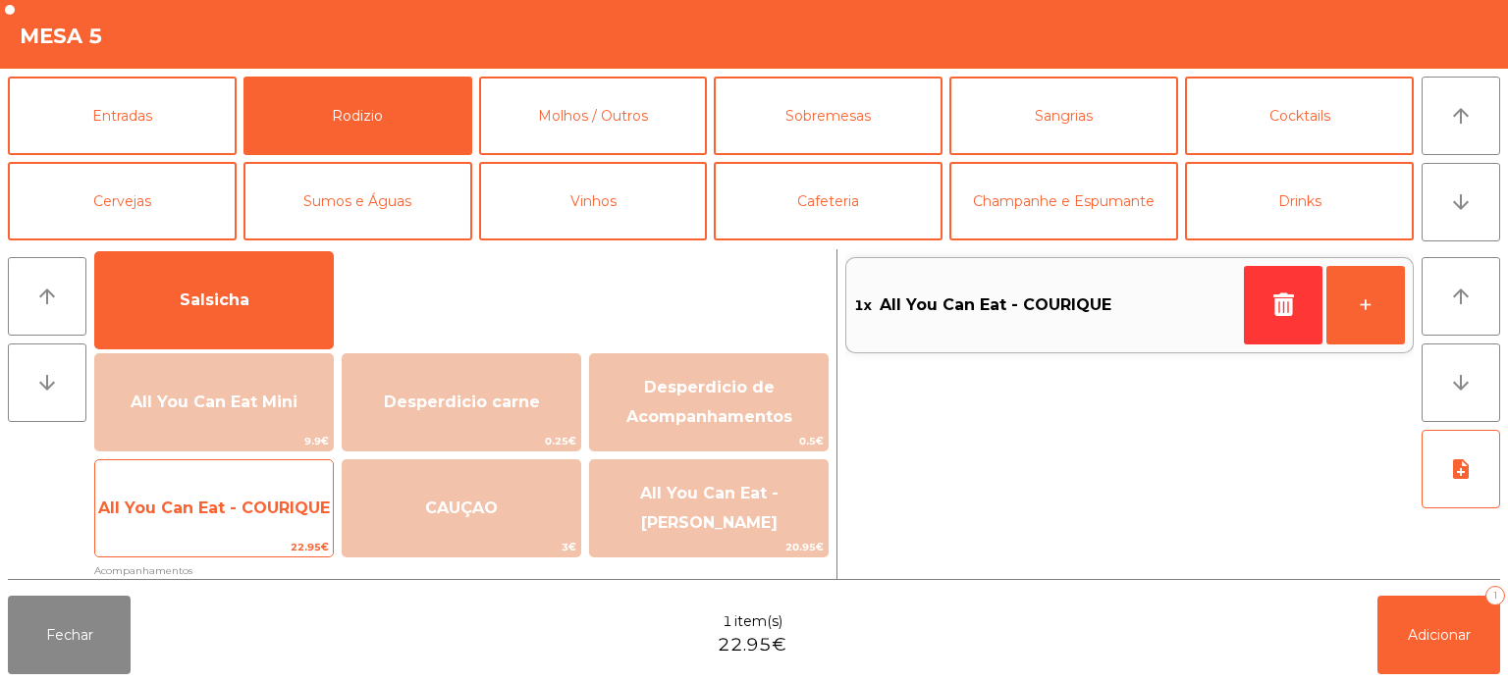
click at [259, 517] on span "All You Can Eat - COURIQUE" at bounding box center [214, 508] width 238 height 53
click at [247, 521] on span "All You Can Eat - COURIQUE" at bounding box center [214, 508] width 238 height 53
click at [244, 526] on span "All You Can Eat - COURIQUE" at bounding box center [214, 508] width 238 height 53
click at [248, 534] on span "All You Can Eat - COURIQUE" at bounding box center [214, 508] width 238 height 53
click at [242, 549] on span "22.95€" at bounding box center [214, 547] width 238 height 19
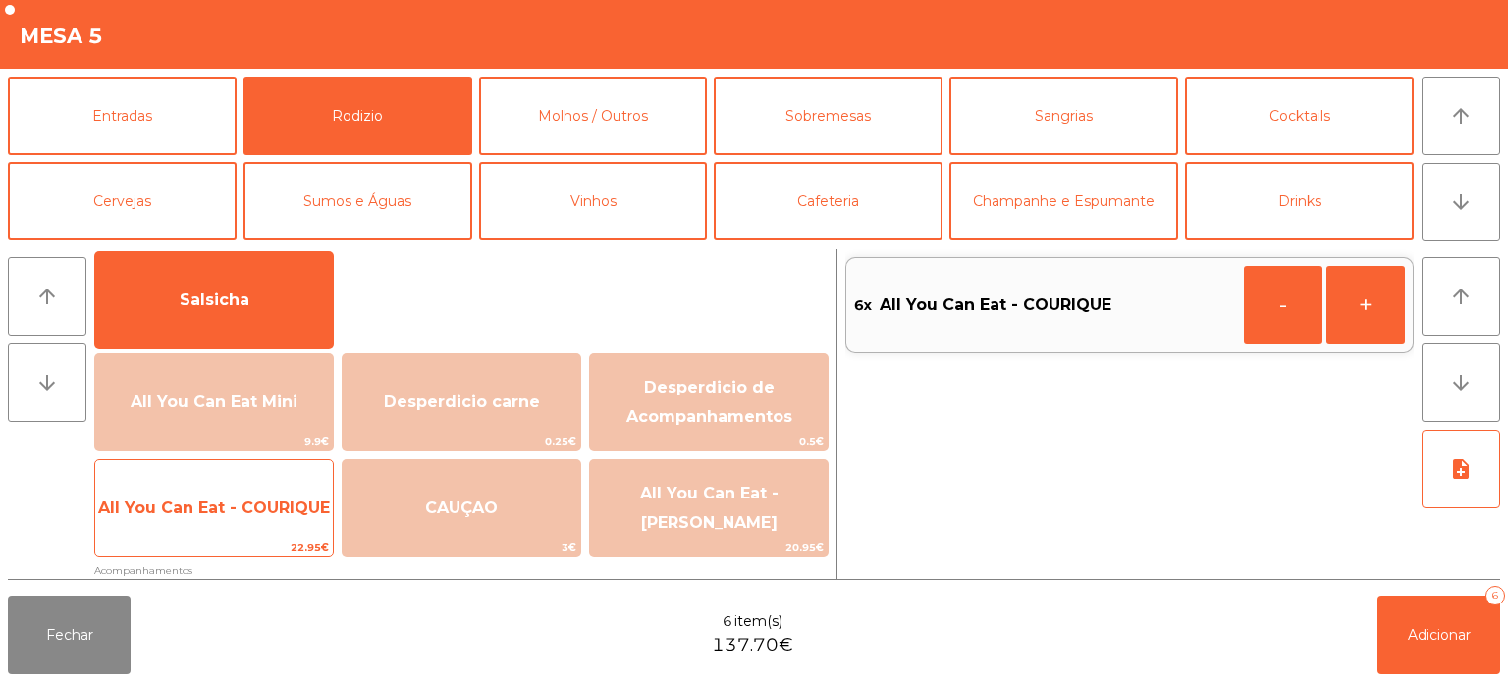
click at [235, 497] on span "All You Can Eat - COURIQUE" at bounding box center [214, 508] width 238 height 53
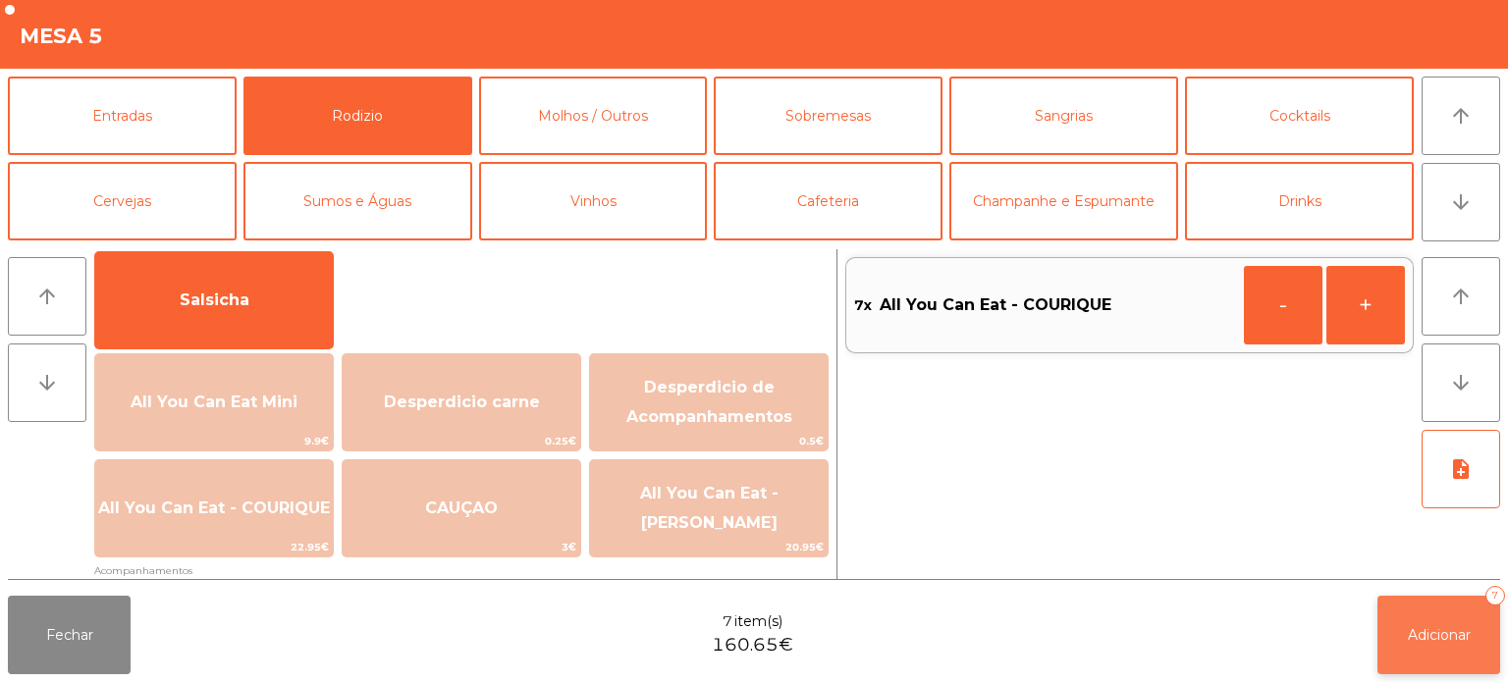
click at [1429, 640] on span "Adicionar" at bounding box center [1439, 635] width 63 height 18
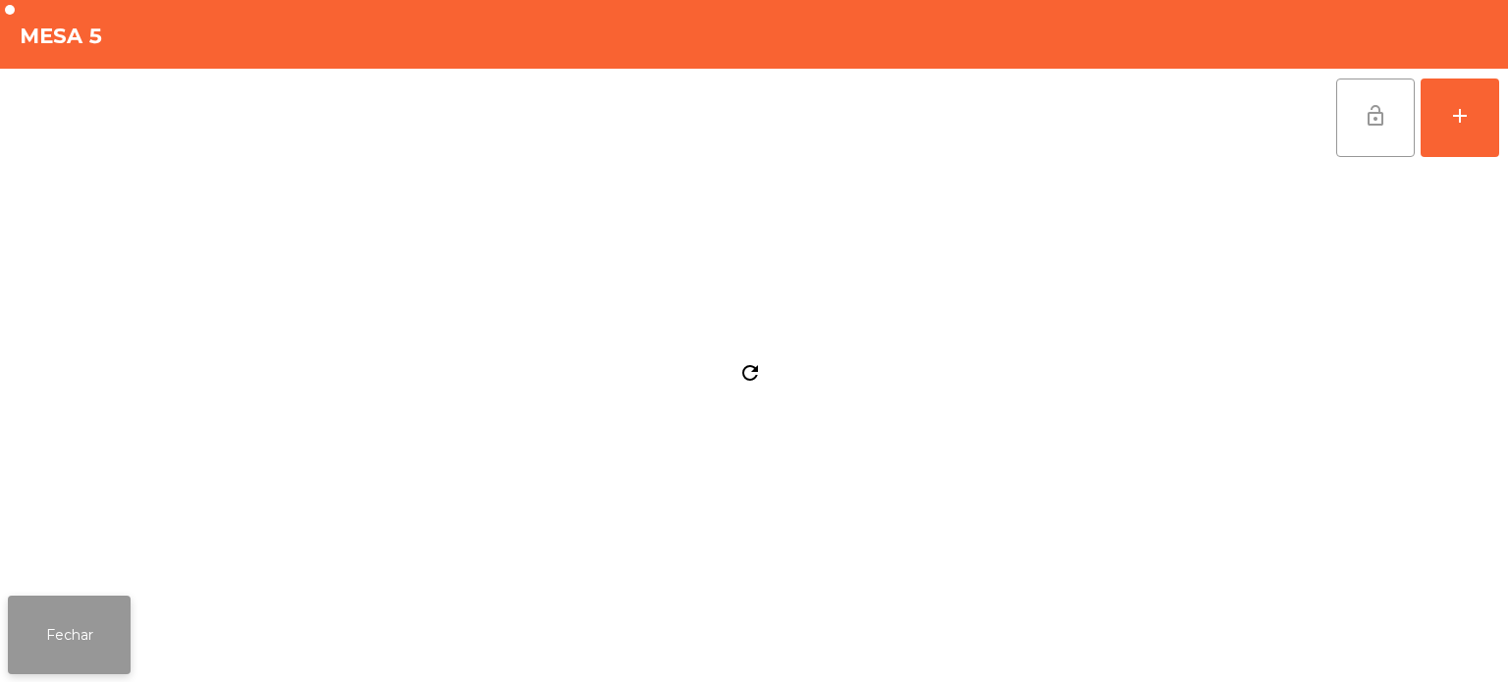
click at [66, 640] on button "Fechar" at bounding box center [69, 635] width 123 height 79
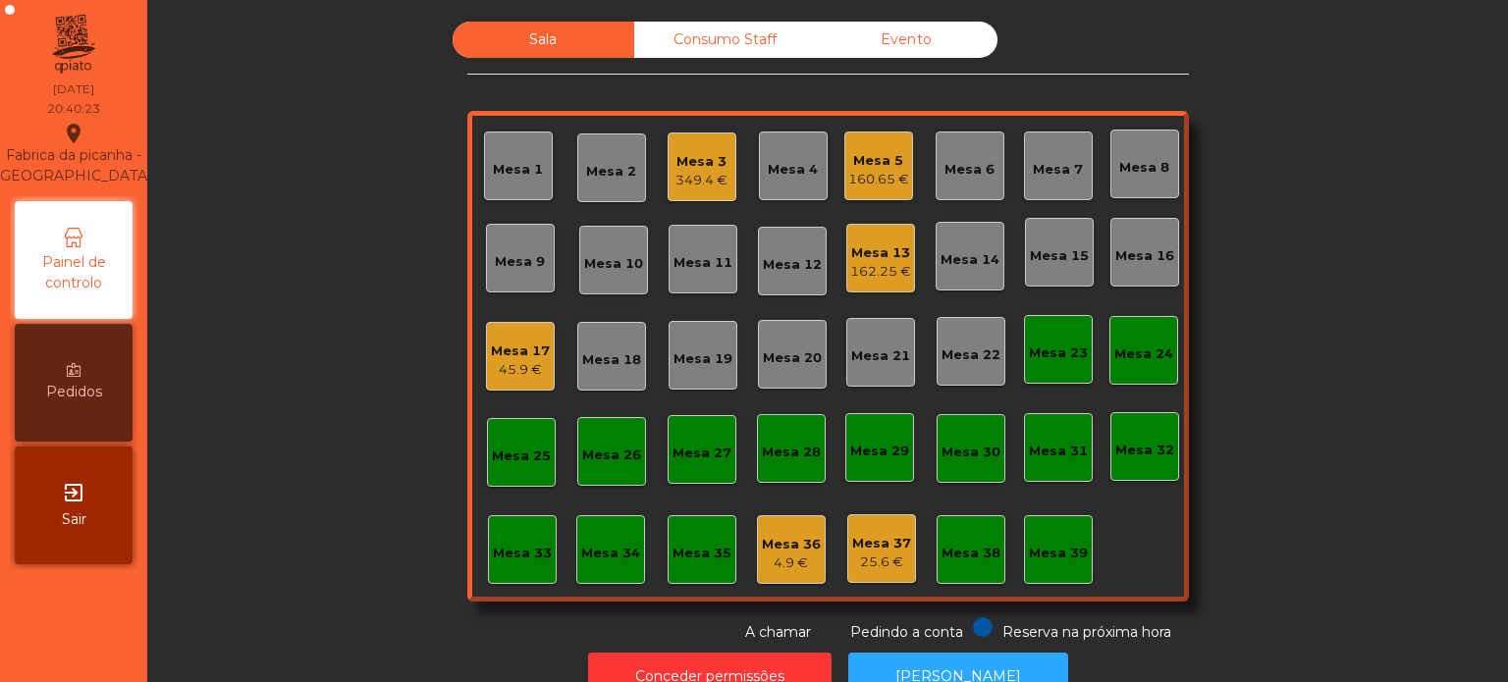
click at [685, 137] on div "Mesa 3 349.4 €" at bounding box center [702, 167] width 69 height 69
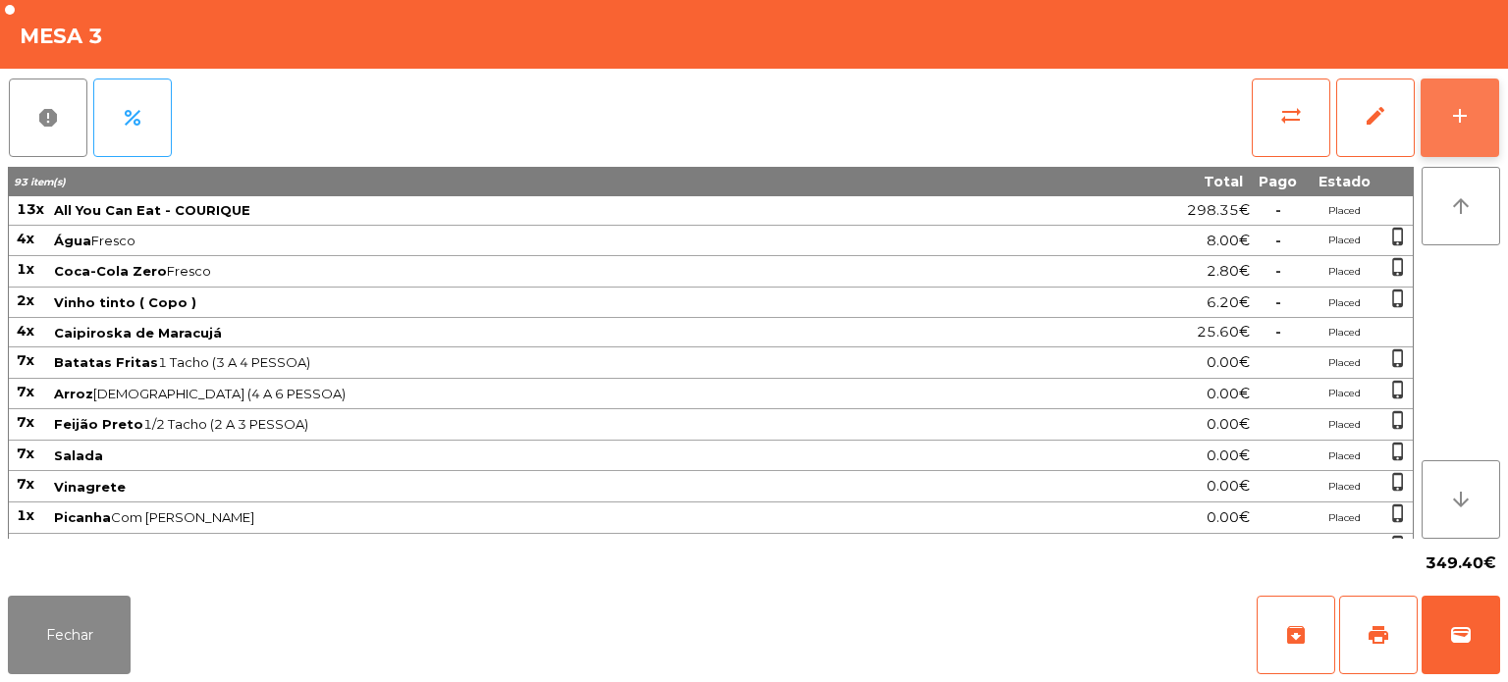
click at [1473, 120] on button "add" at bounding box center [1460, 118] width 79 height 79
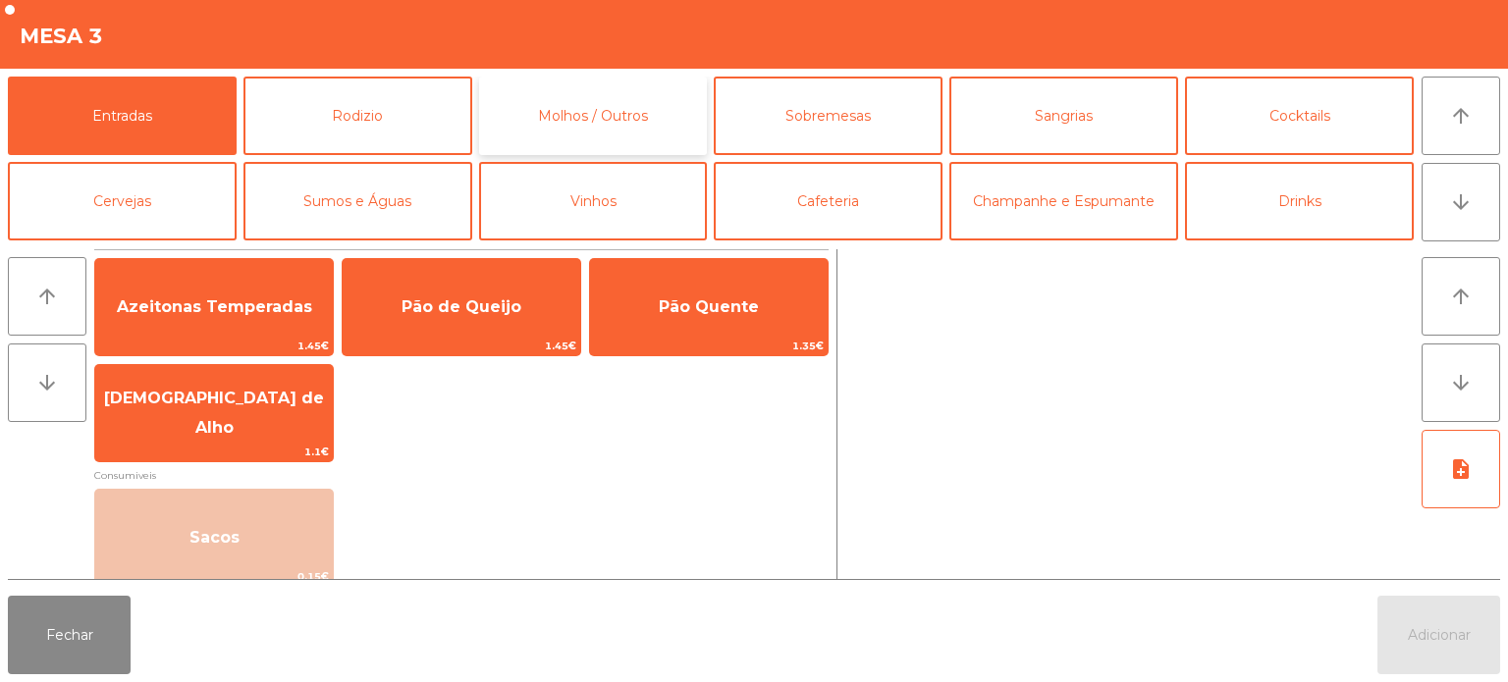
click at [569, 103] on button "Molhos / Outros" at bounding box center [593, 116] width 229 height 79
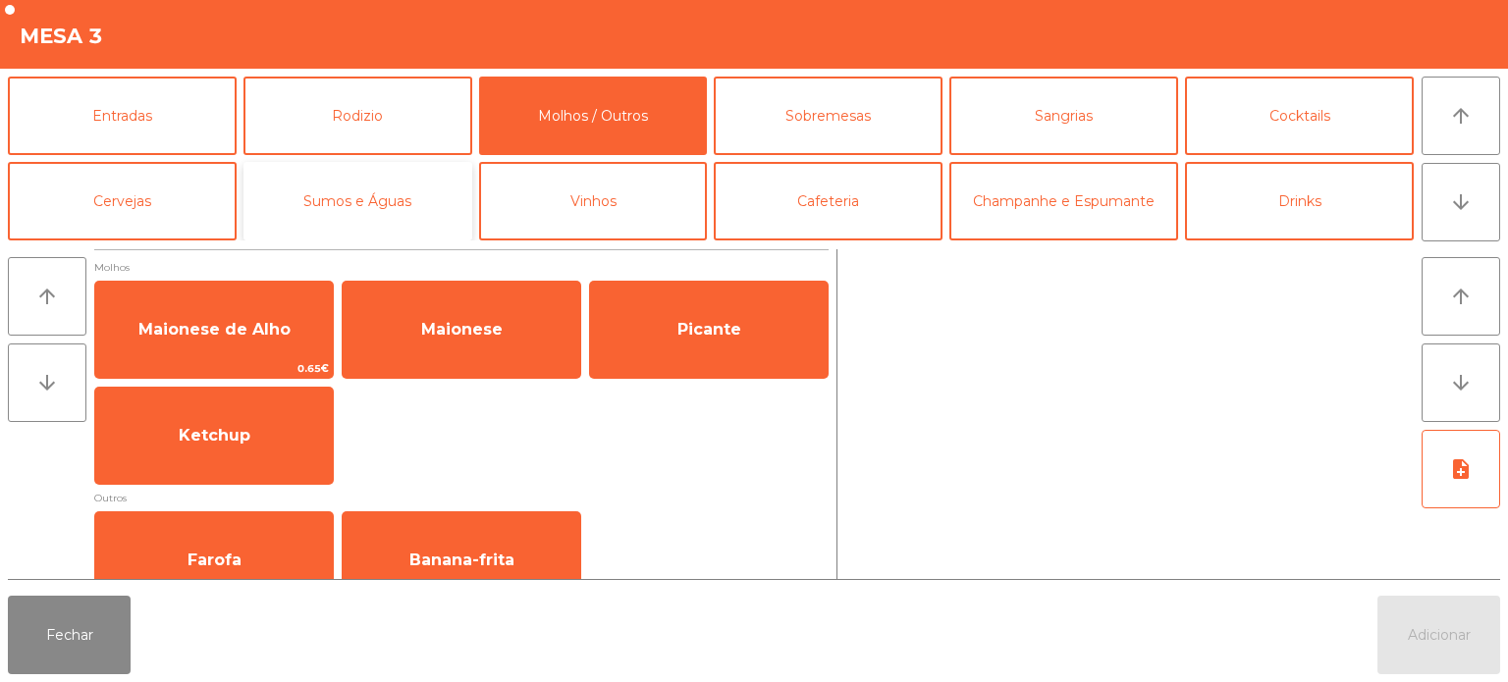
click at [385, 192] on button "Sumos e Águas" at bounding box center [357, 201] width 229 height 79
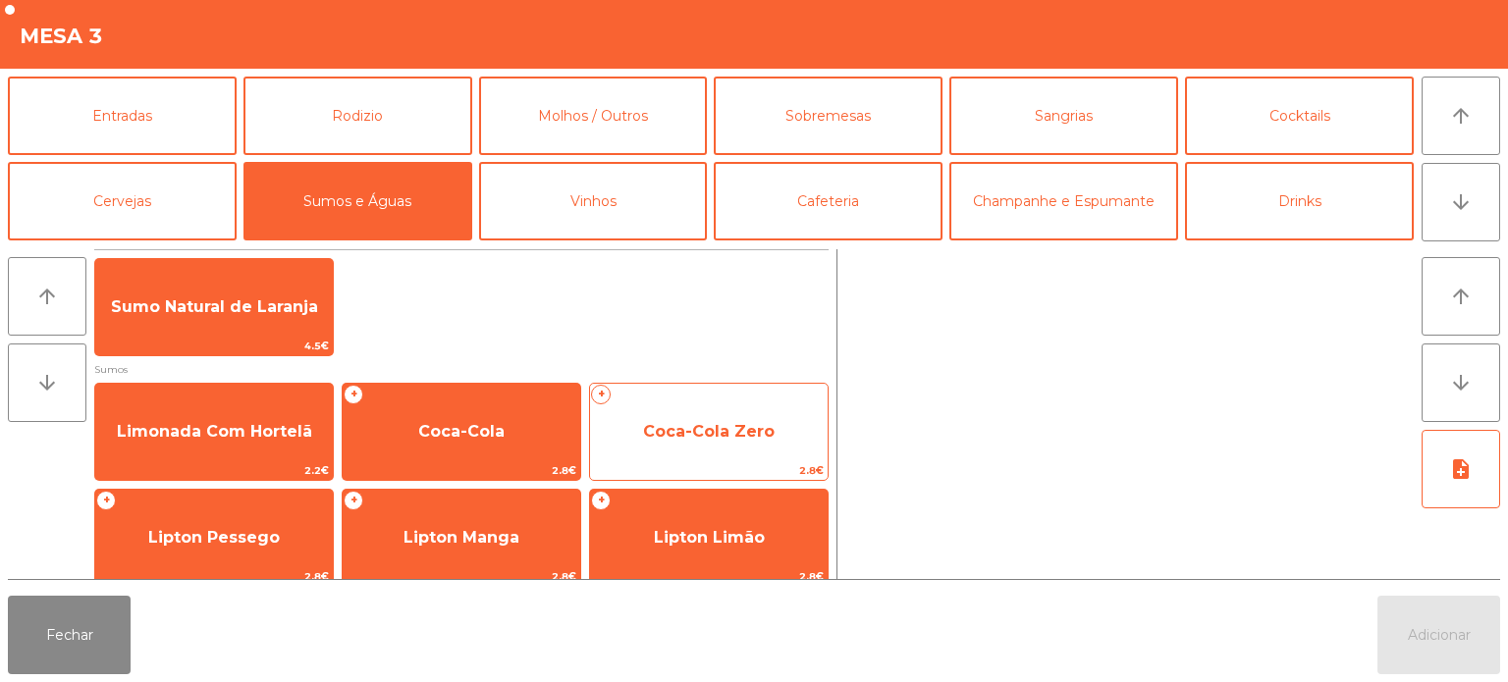
click at [718, 409] on span "Coca-Cola Zero" at bounding box center [709, 431] width 238 height 53
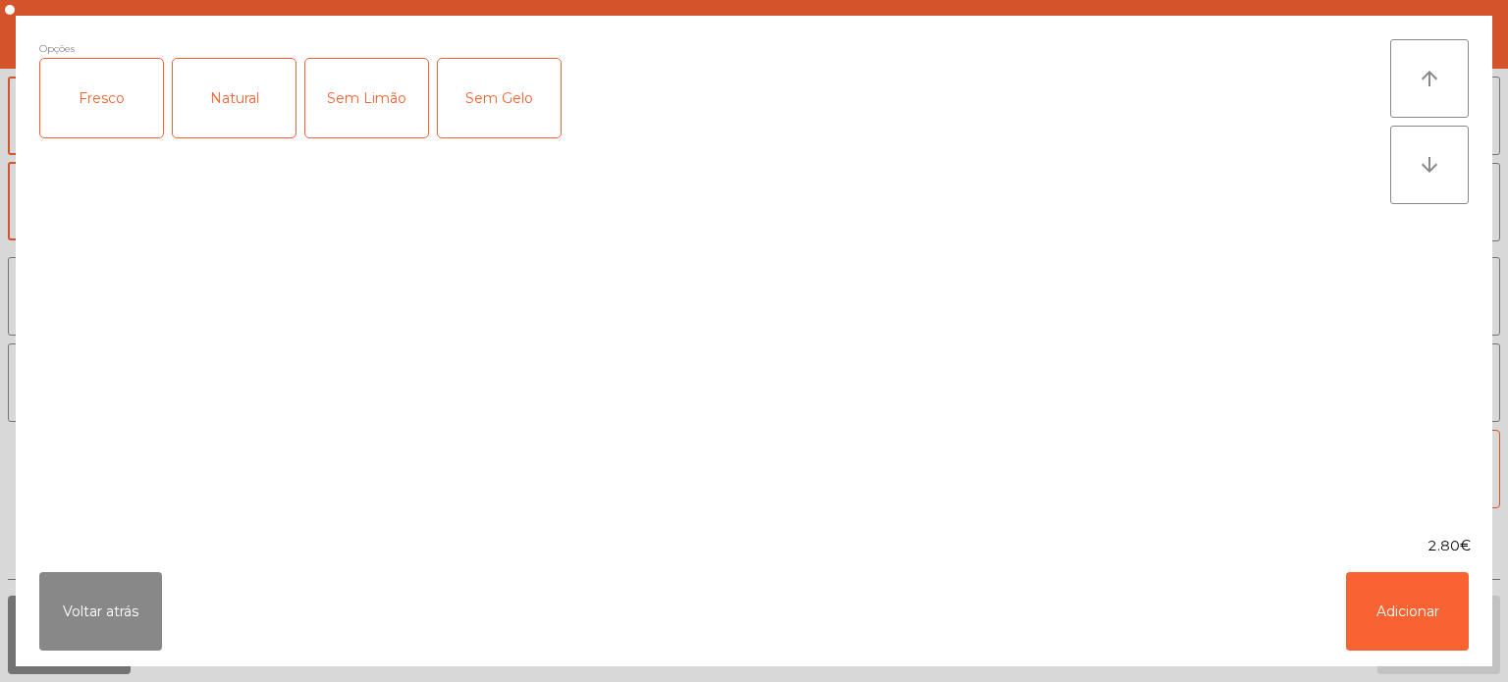
click at [118, 104] on div "Fresco" at bounding box center [101, 98] width 123 height 79
click at [1413, 601] on button "Adicionar" at bounding box center [1407, 611] width 123 height 79
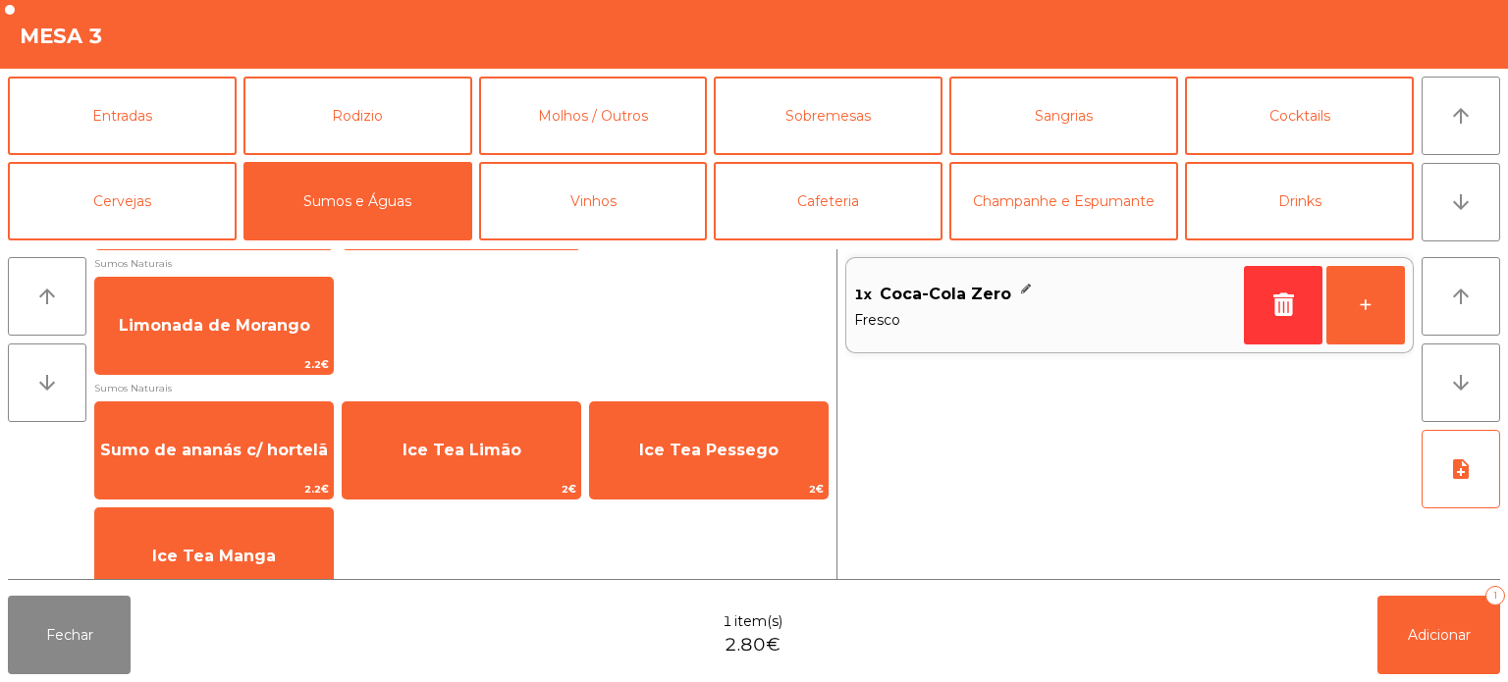
scroll to position [850, 0]
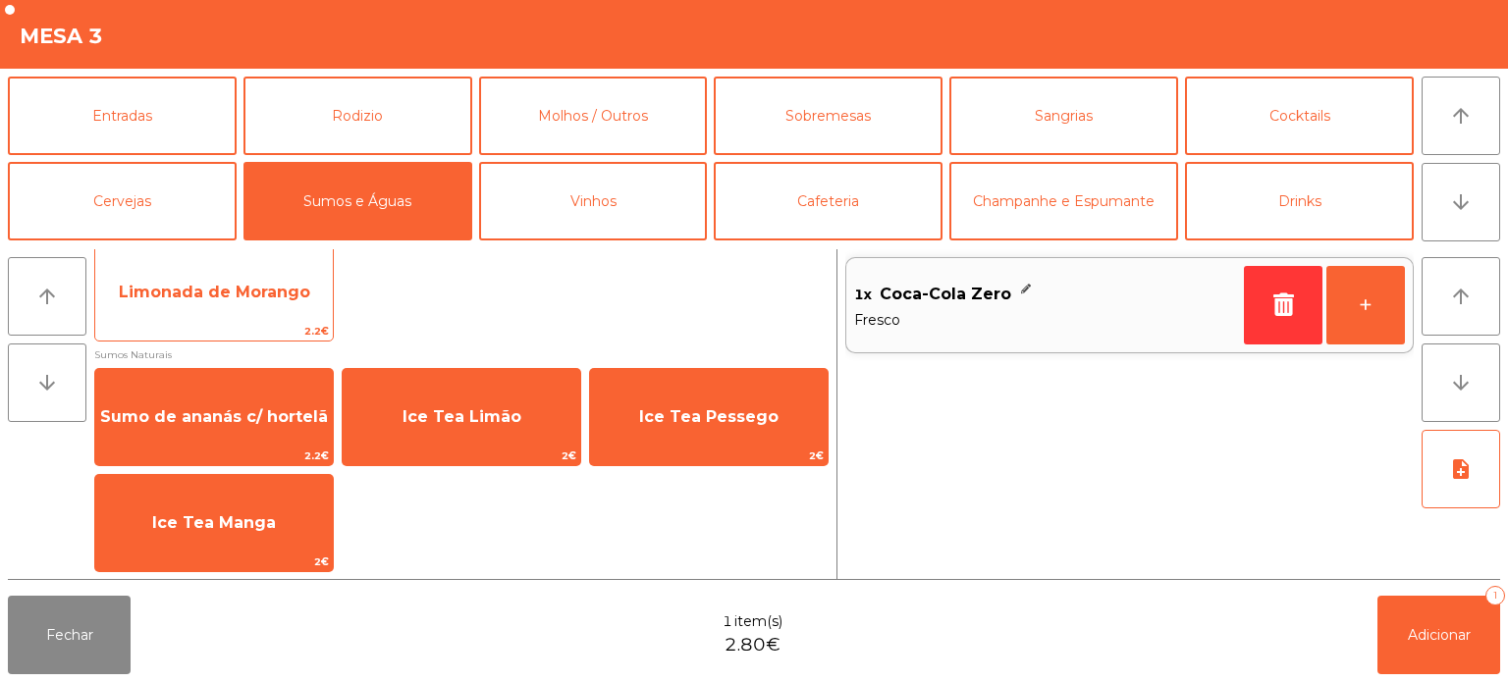
click at [271, 267] on span "Limonada de Morango" at bounding box center [214, 292] width 238 height 53
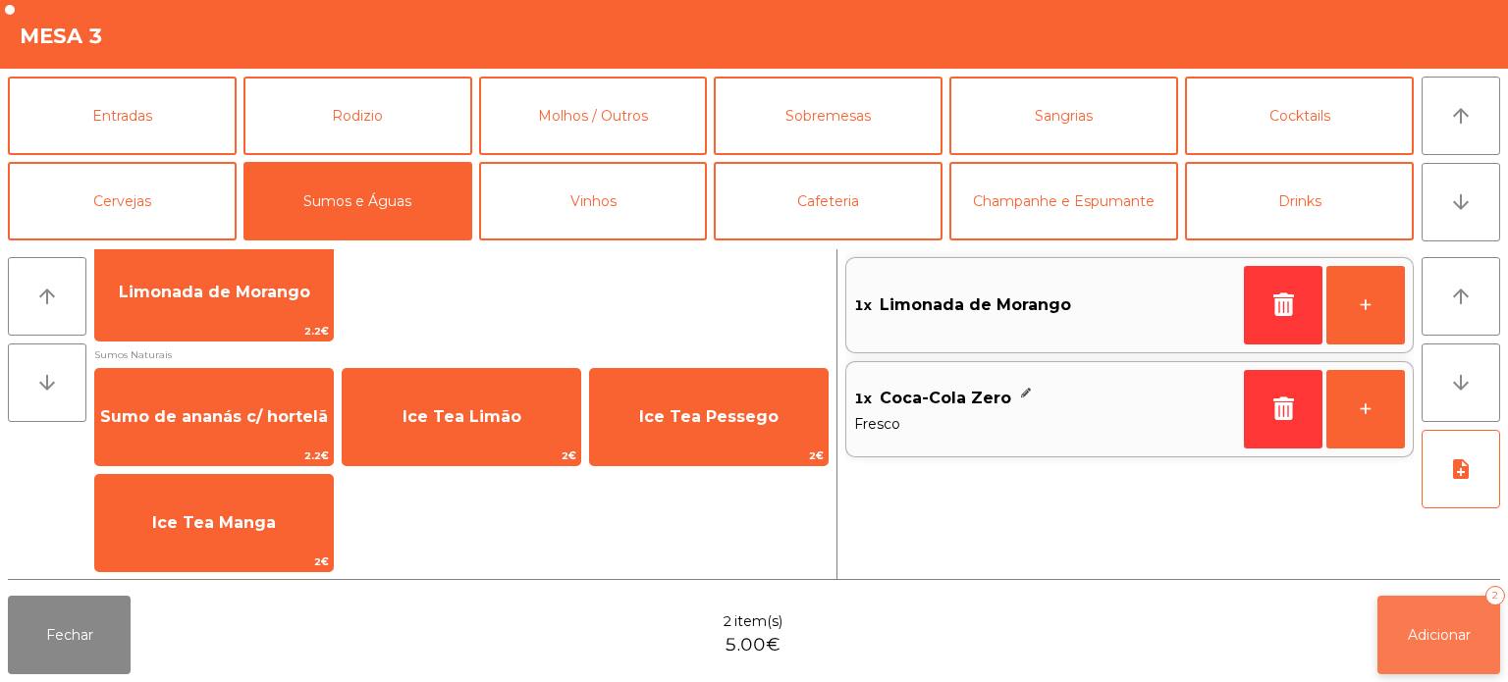
click at [1451, 617] on button "Adicionar 2" at bounding box center [1438, 635] width 123 height 79
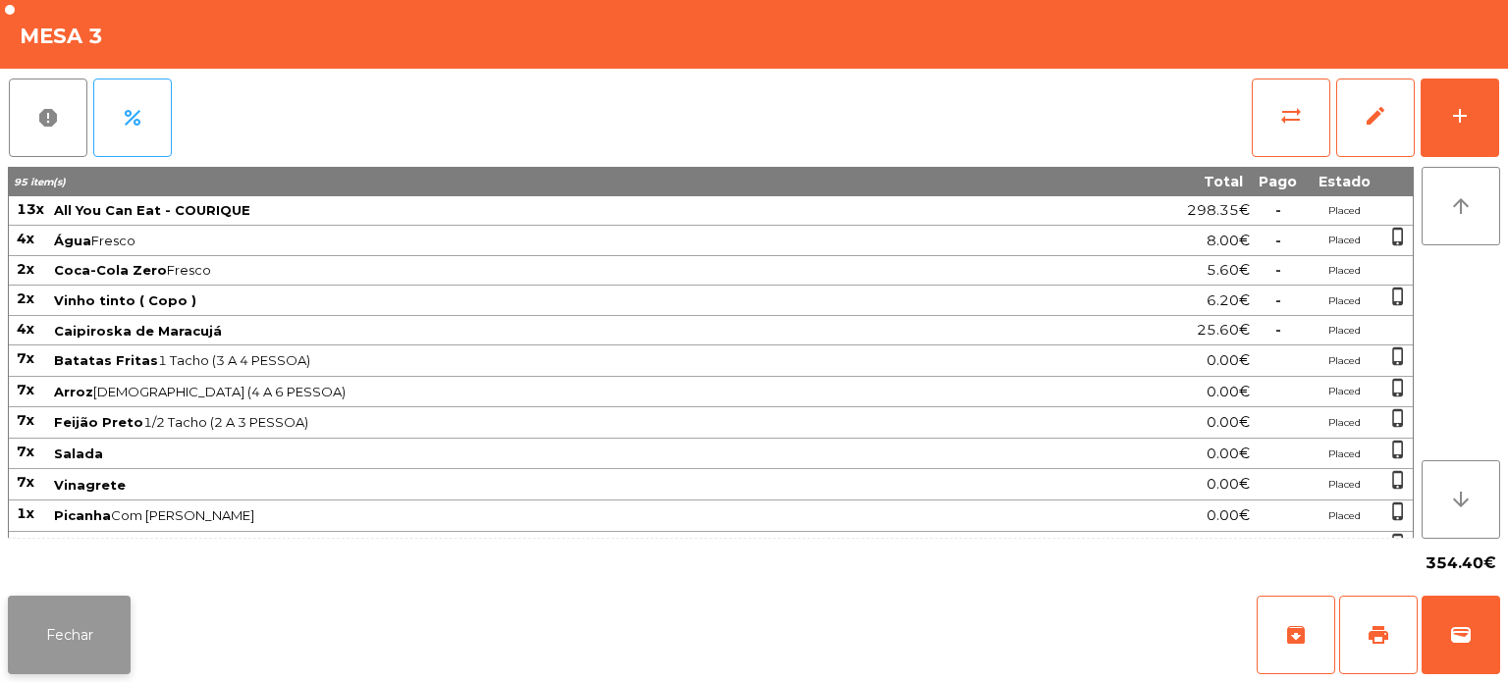
click at [58, 648] on button "Fechar" at bounding box center [69, 635] width 123 height 79
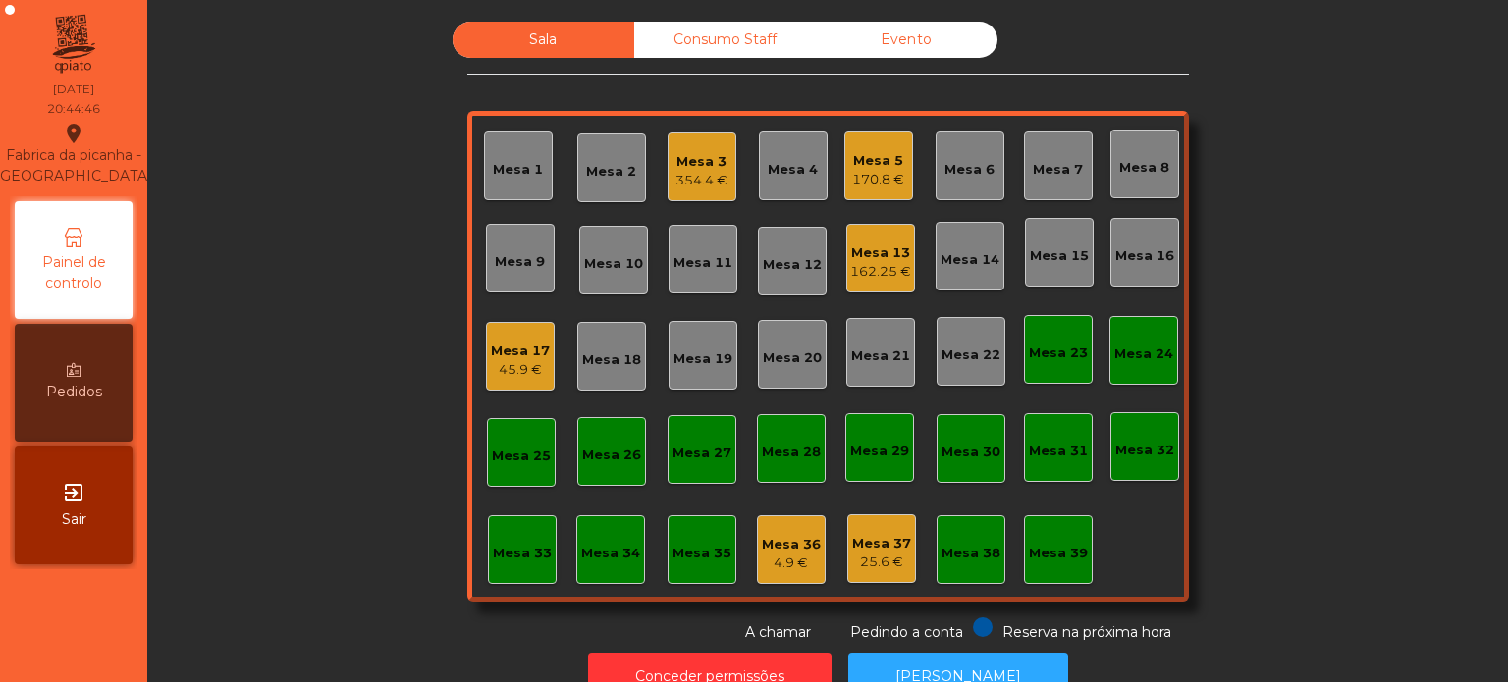
click at [593, 369] on div "Mesa 18" at bounding box center [611, 360] width 59 height 20
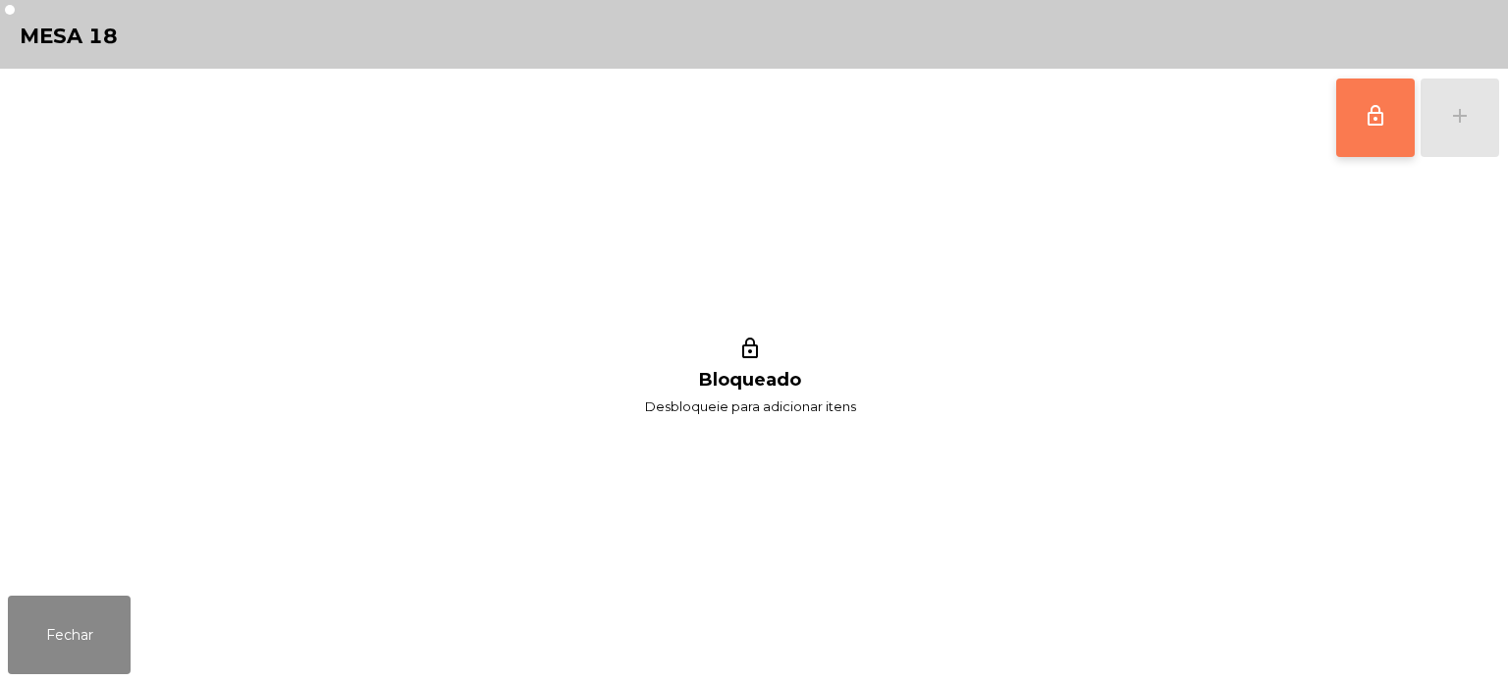
click at [1382, 132] on button "lock_outline" at bounding box center [1375, 118] width 79 height 79
click at [1473, 111] on div "lock_outline add" at bounding box center [1417, 118] width 165 height 98
click at [1476, 114] on button "add" at bounding box center [1460, 118] width 79 height 79
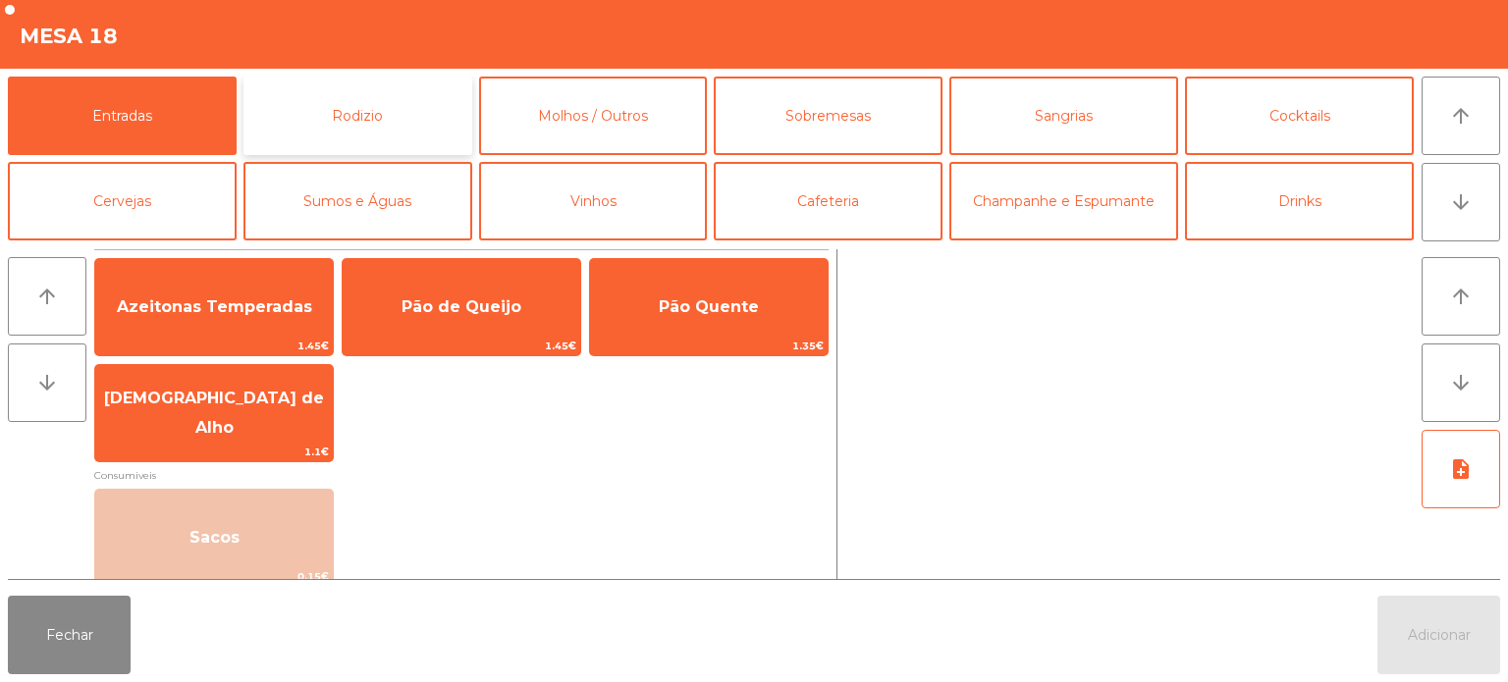
click at [404, 90] on button "Rodizio" at bounding box center [357, 116] width 229 height 79
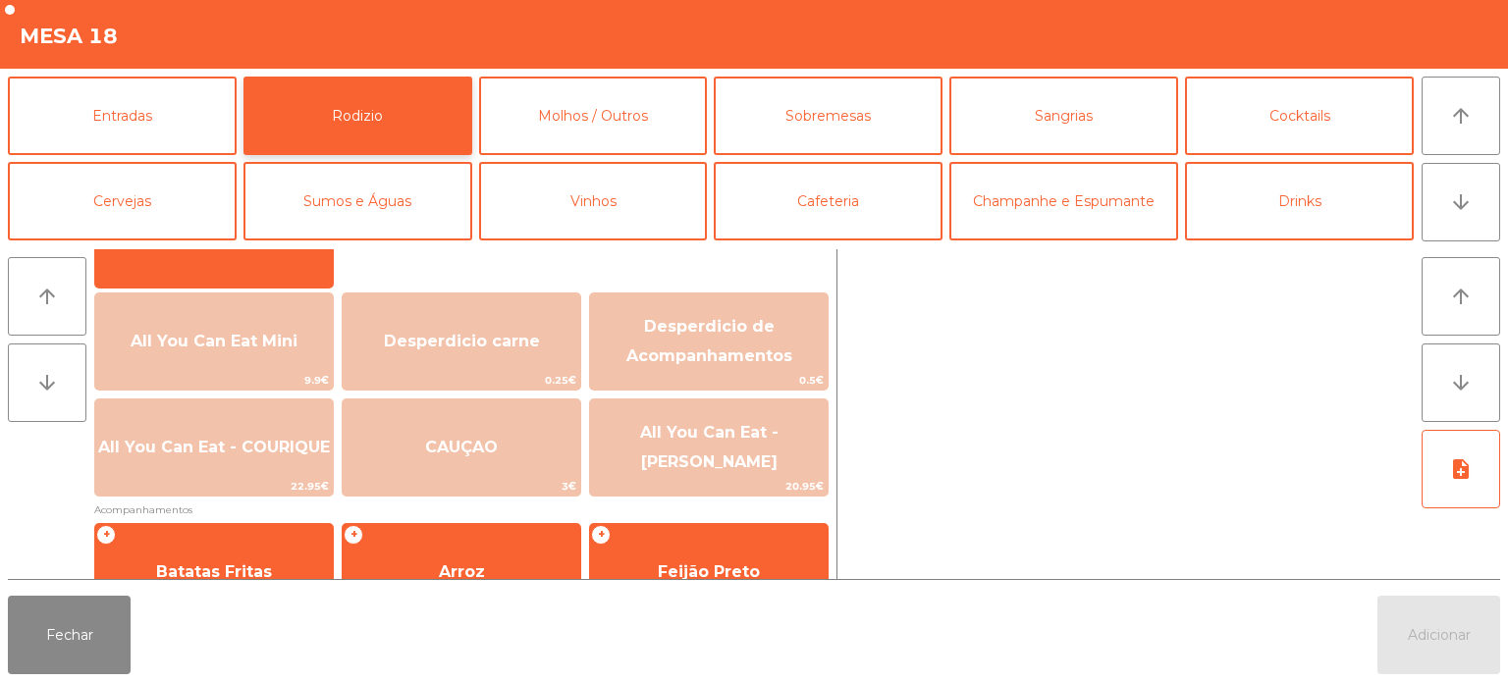
scroll to position [224, 0]
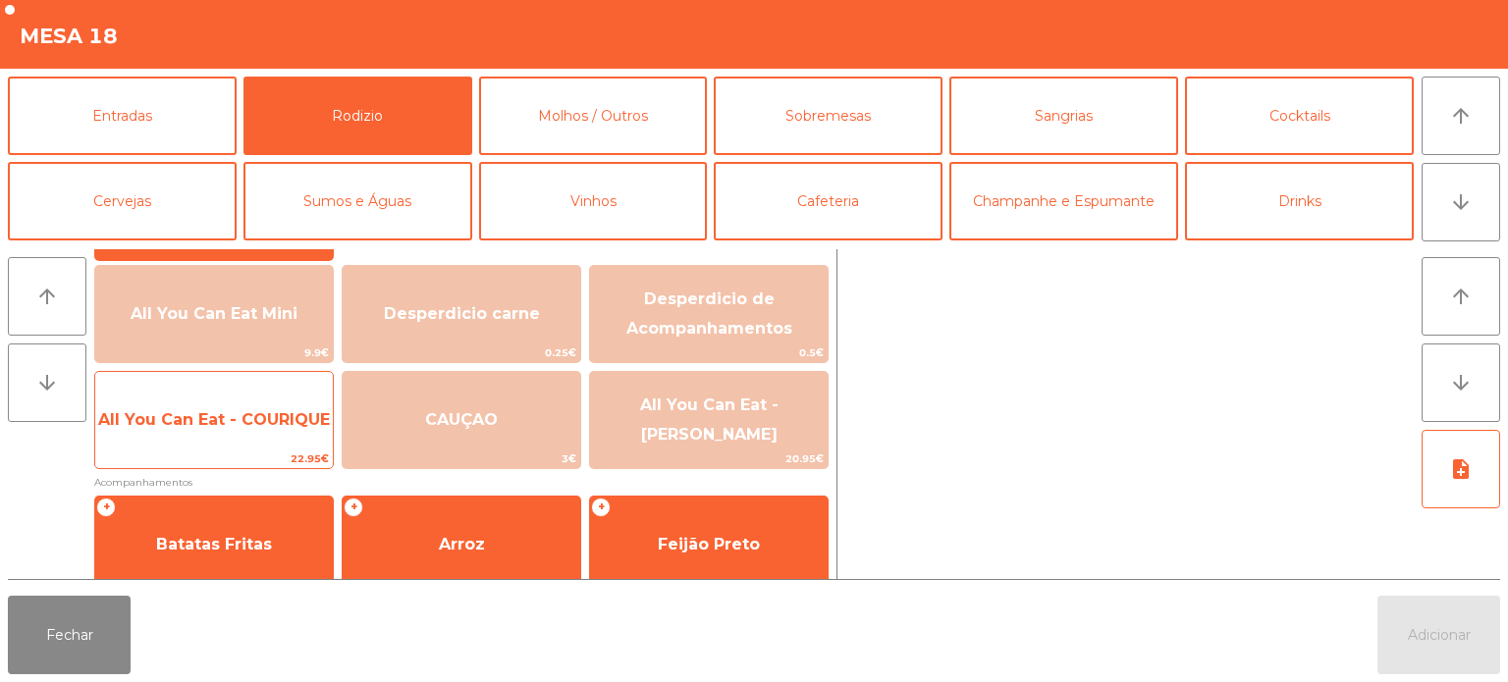
click at [251, 427] on span "All You Can Eat - COURIQUE" at bounding box center [214, 419] width 232 height 19
click at [254, 420] on span "All You Can Eat - COURIQUE" at bounding box center [214, 419] width 232 height 19
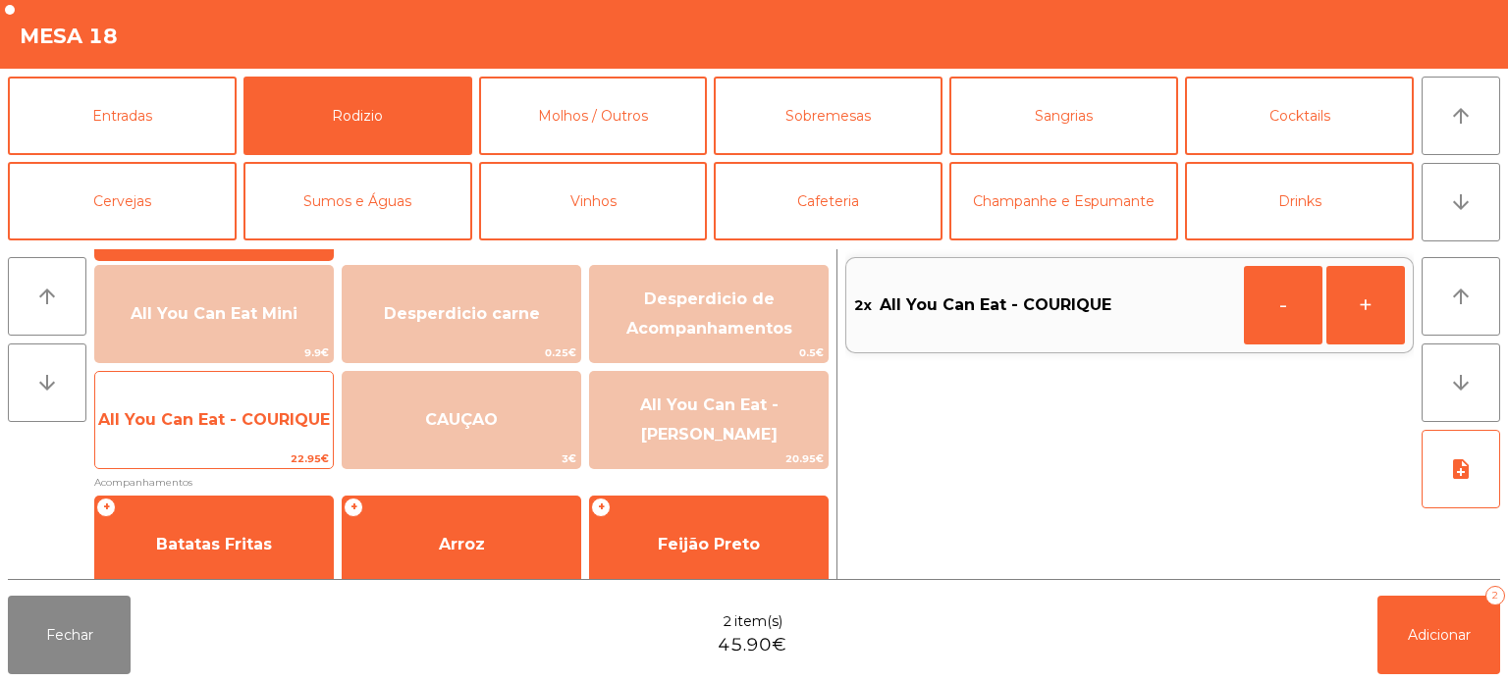
click at [248, 433] on span "All You Can Eat - COURIQUE" at bounding box center [214, 420] width 238 height 53
click at [251, 444] on span "All You Can Eat - COURIQUE" at bounding box center [214, 420] width 238 height 53
click at [249, 450] on span "22.95€" at bounding box center [214, 459] width 238 height 19
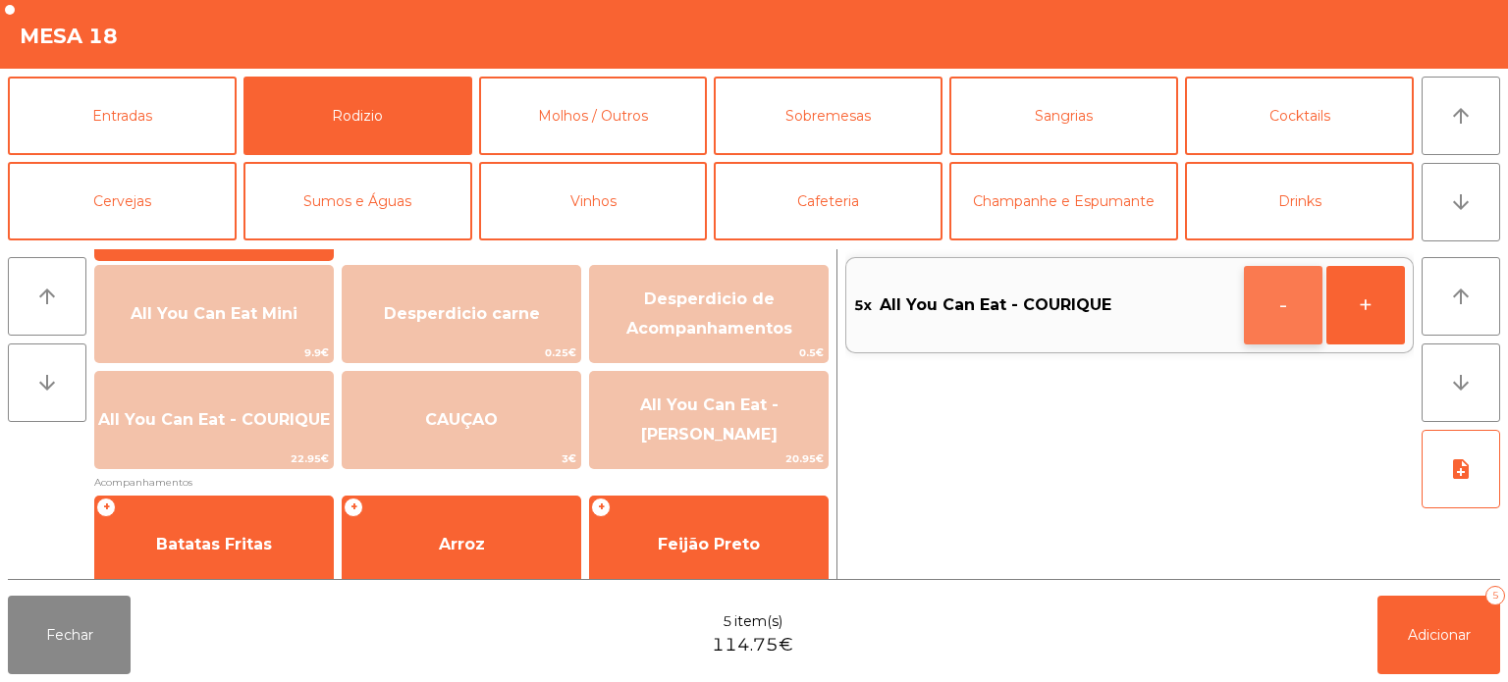
click at [1271, 308] on button "-" at bounding box center [1283, 305] width 79 height 79
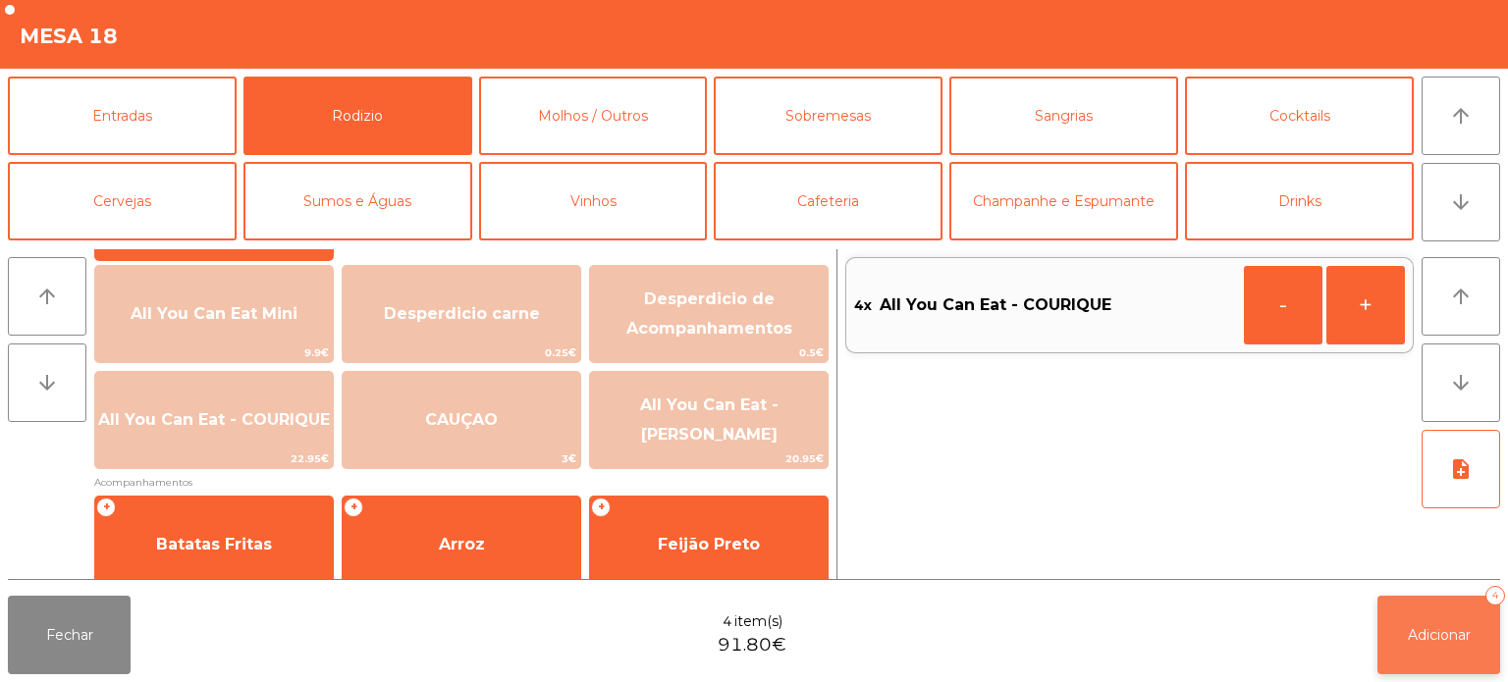
click at [1386, 613] on button "Adicionar 4" at bounding box center [1438, 635] width 123 height 79
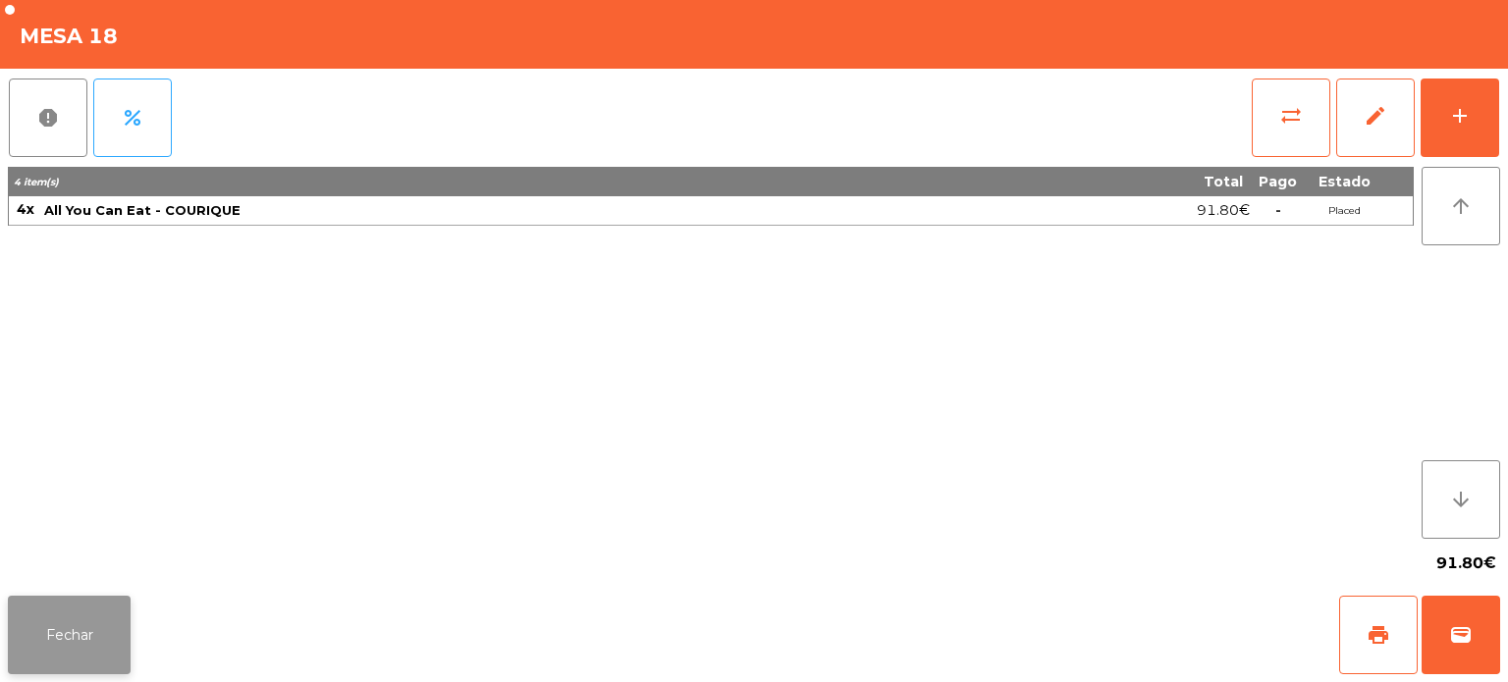
click at [88, 640] on button "Fechar" at bounding box center [69, 635] width 123 height 79
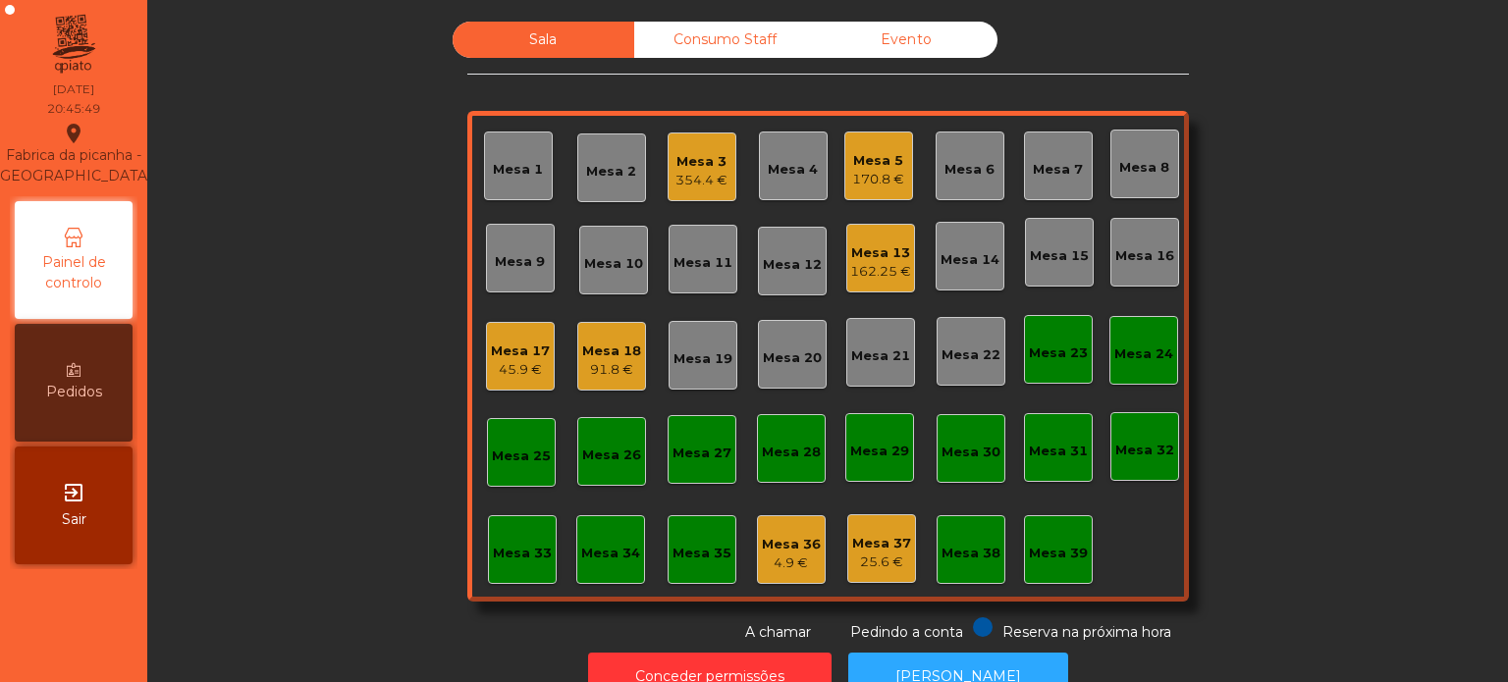
click at [1364, 332] on div "Sala Consumo Staff Evento Mesa 1 Mesa 2 Mesa 3 354.4 € Mesa 4 Mesa 5 170.8 € Me…" at bounding box center [828, 332] width 1308 height 621
click at [1312, 308] on div "Sala Consumo Staff Evento Mesa 1 Mesa 2 Mesa 3 354.4 € Mesa 4 Mesa 5 170.8 € Me…" at bounding box center [828, 332] width 1308 height 621
click at [1389, 354] on div "Sala Consumo Staff Evento Mesa 1 Mesa 2 Mesa 3 354.4 € Mesa 4 Mesa 5 170.8 € Me…" at bounding box center [828, 332] width 1308 height 621
click at [1353, 466] on div "Sala Consumo Staff Evento Mesa 1 Mesa 2 Mesa 3 354.4 € Mesa 4 Mesa 5 170.8 € Me…" at bounding box center [828, 332] width 1308 height 621
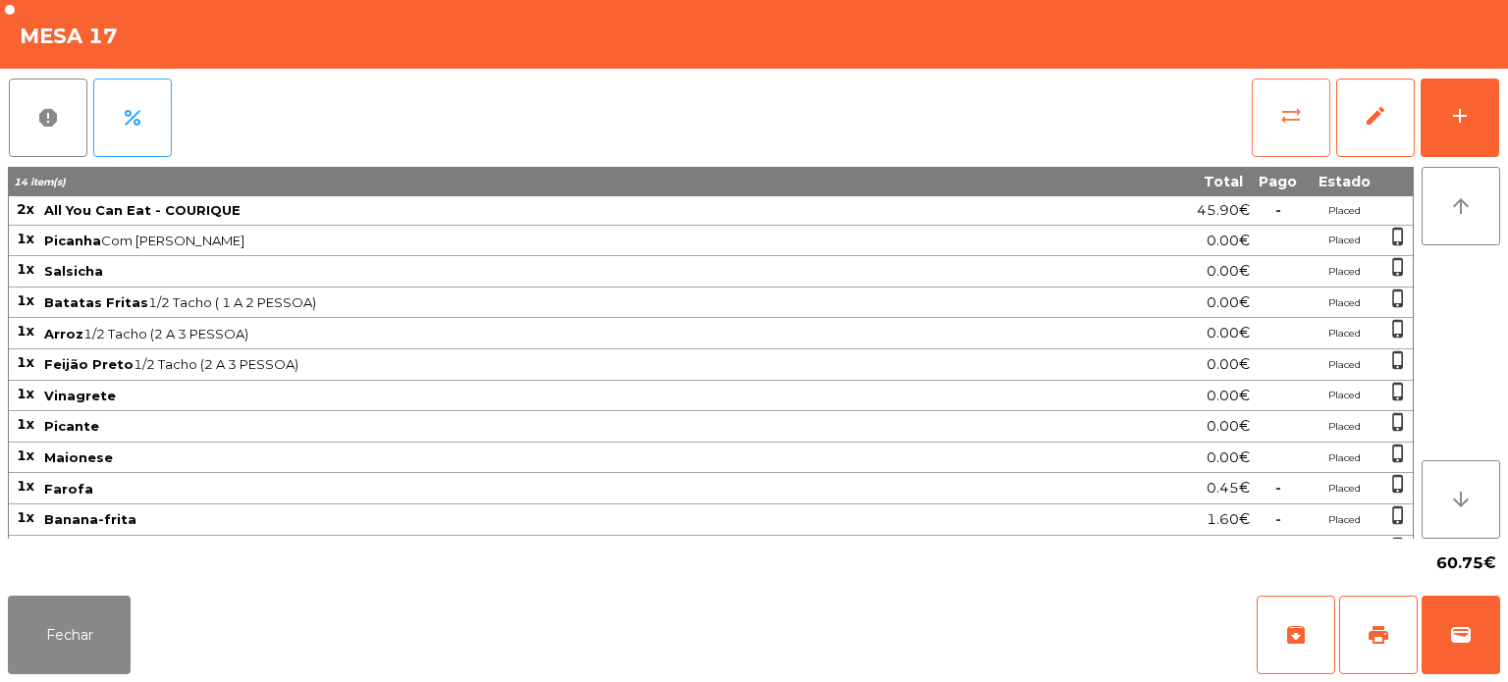
click at [1267, 126] on button "sync_alt" at bounding box center [1291, 118] width 79 height 79
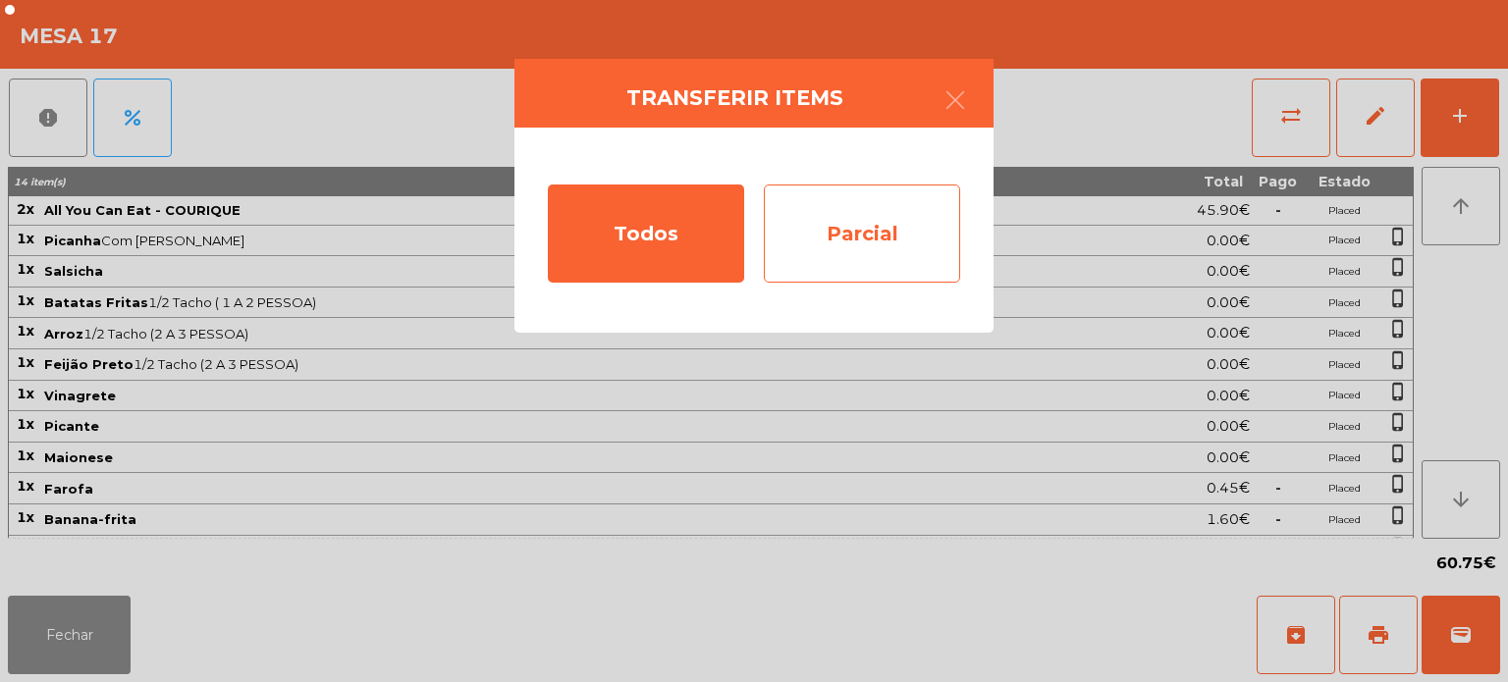
click at [891, 228] on div "Parcial" at bounding box center [862, 234] width 196 height 98
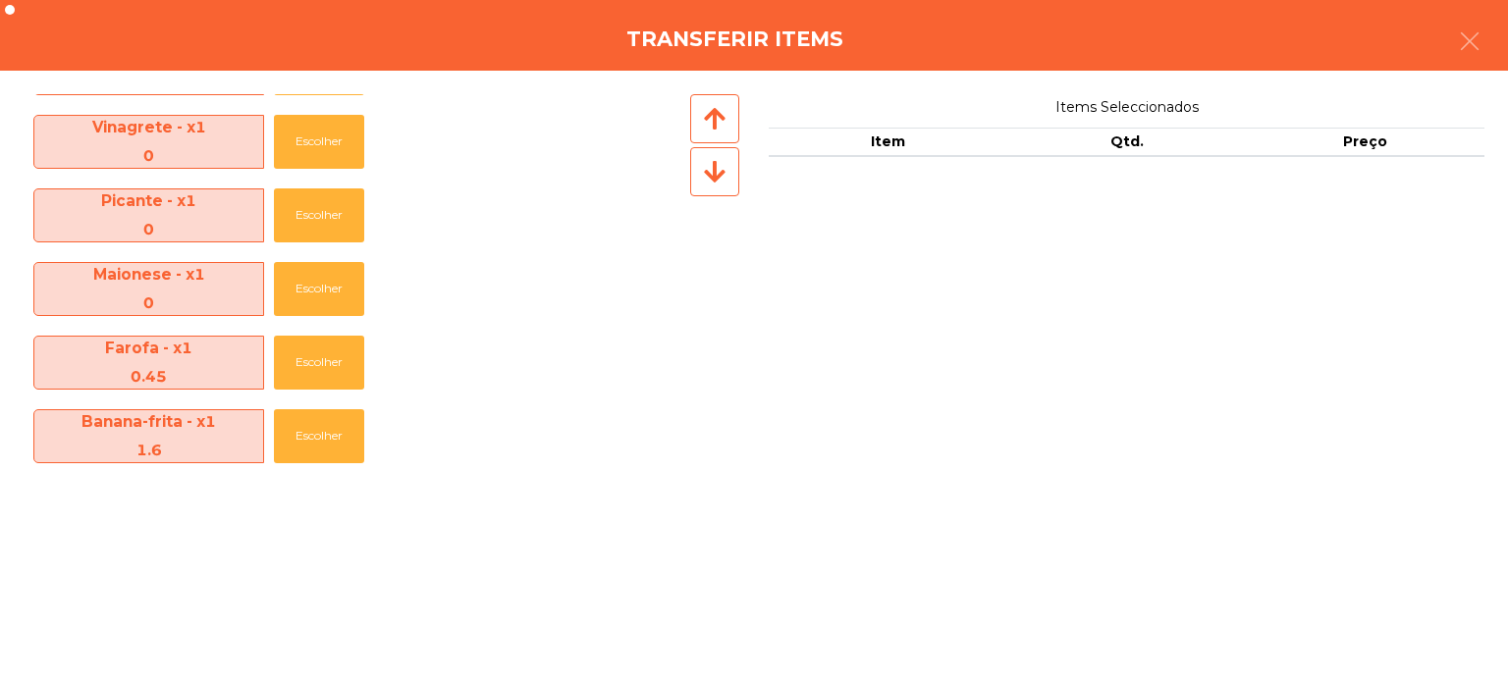
scroll to position [510, 0]
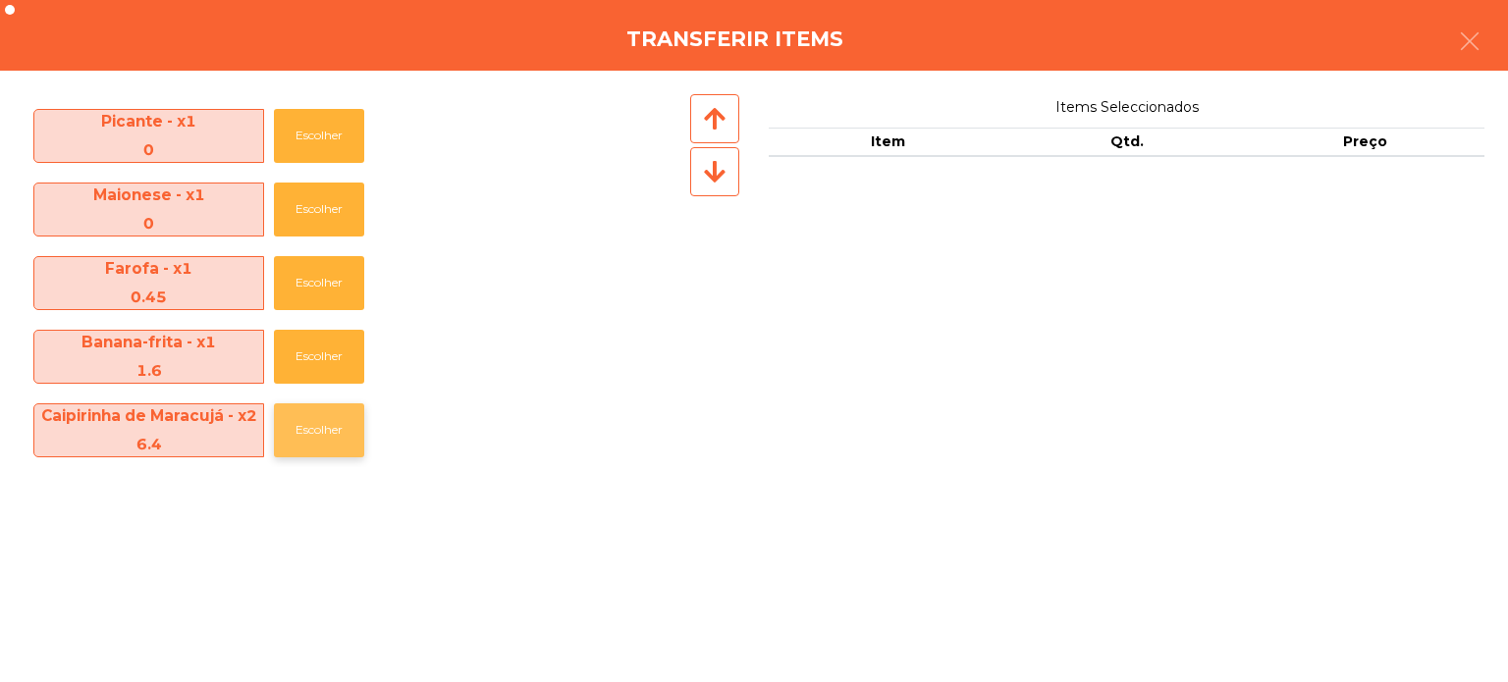
click at [323, 431] on button "Escolher" at bounding box center [319, 430] width 90 height 54
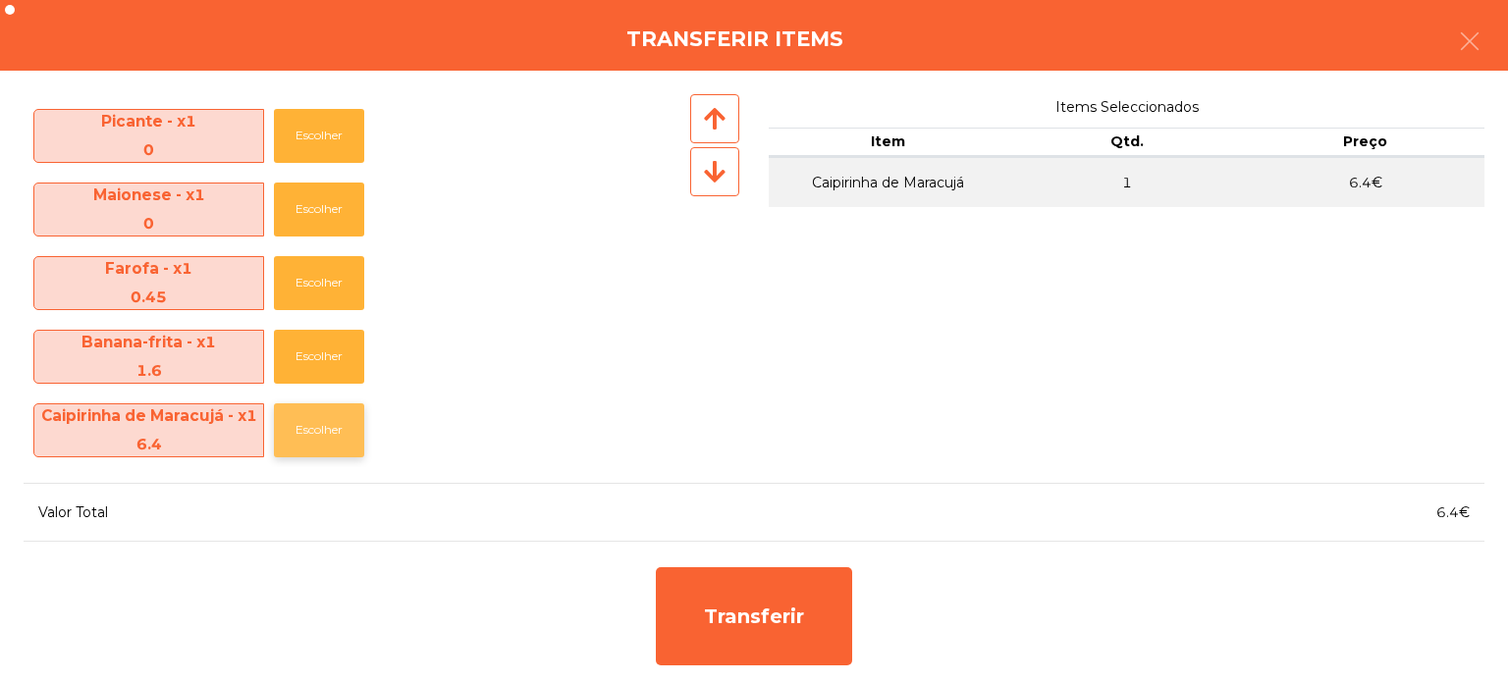
click at [314, 429] on button "Escolher" at bounding box center [319, 430] width 90 height 54
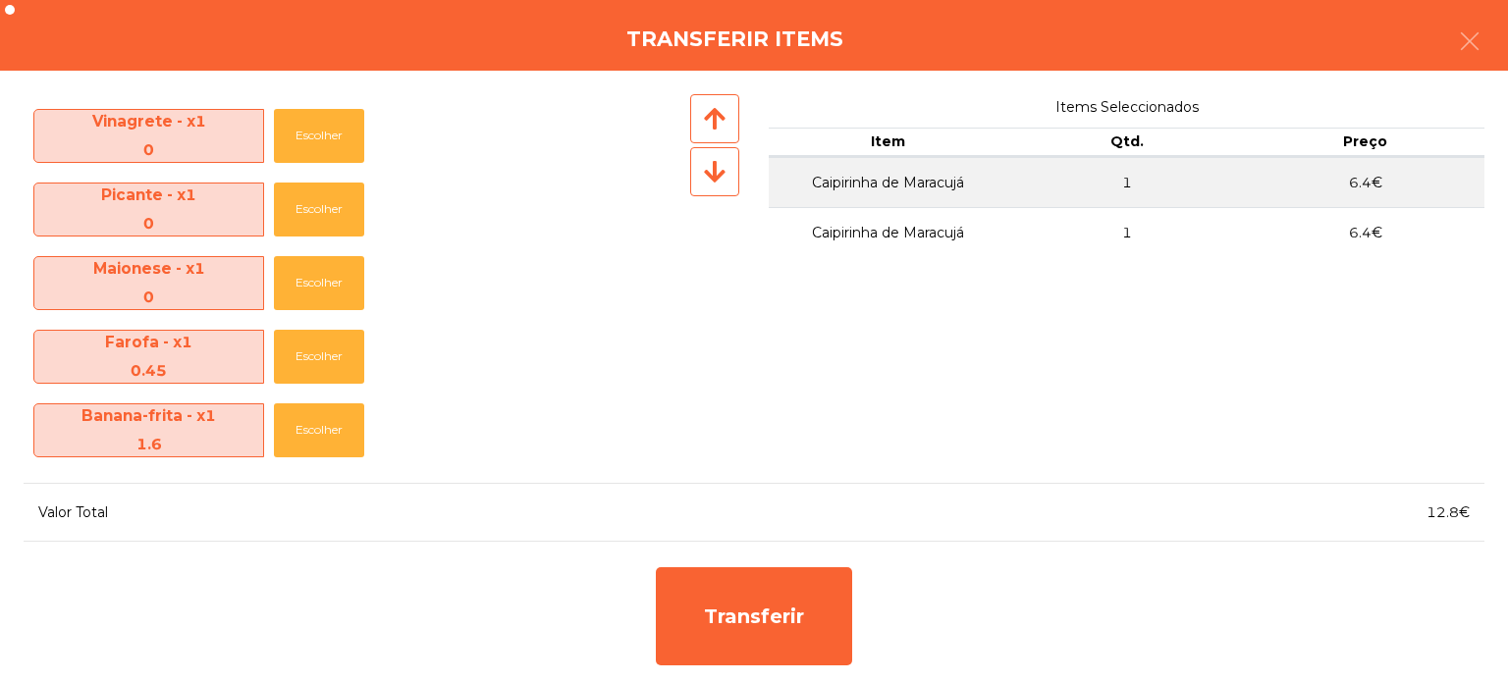
scroll to position [436, 0]
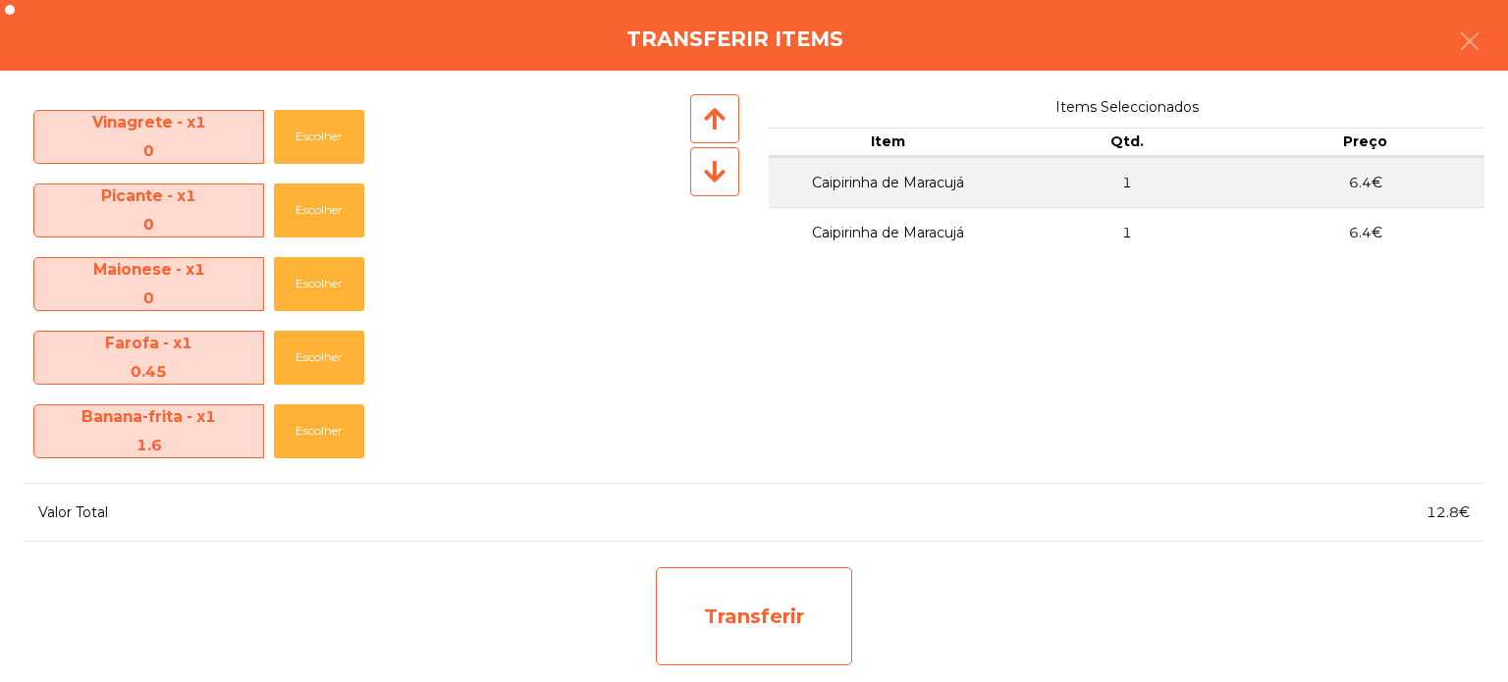
click at [785, 615] on div "Transferir" at bounding box center [754, 616] width 196 height 98
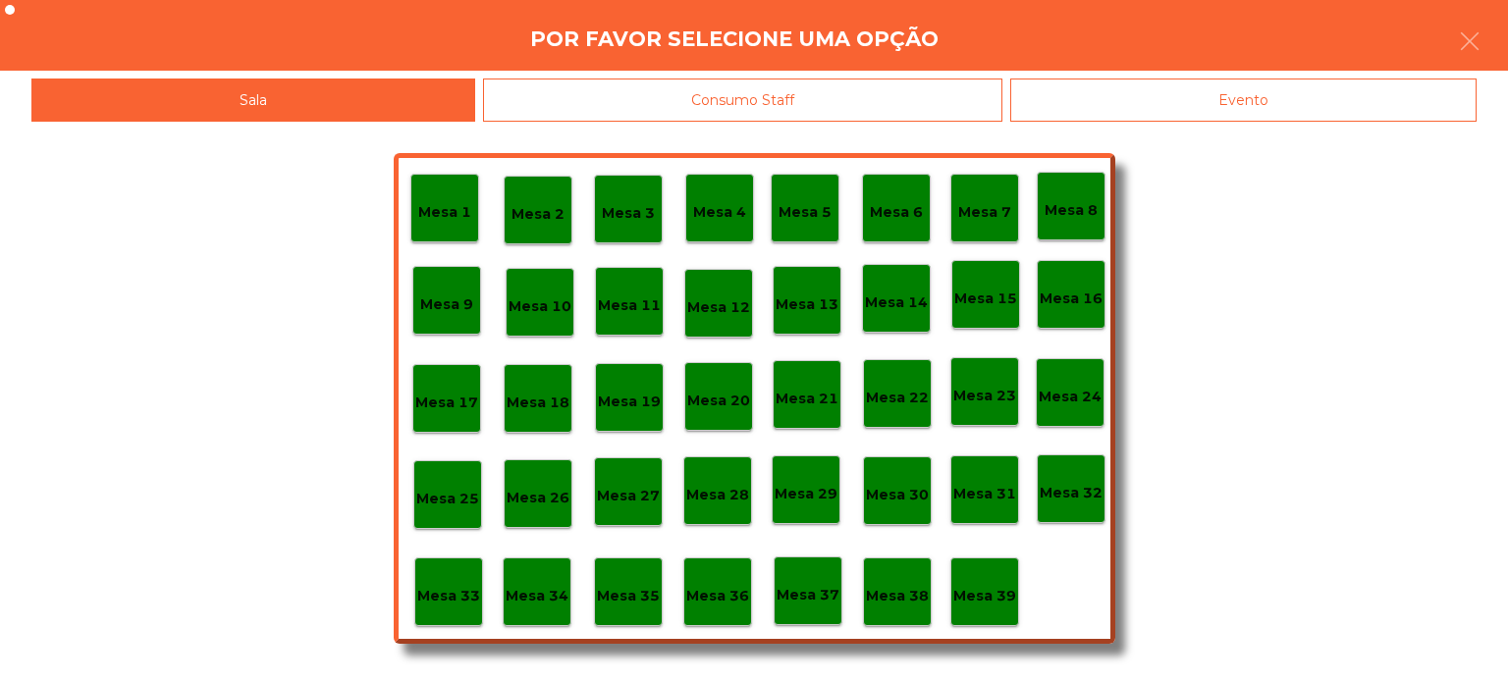
click at [807, 584] on p "Mesa 37" at bounding box center [808, 595] width 63 height 23
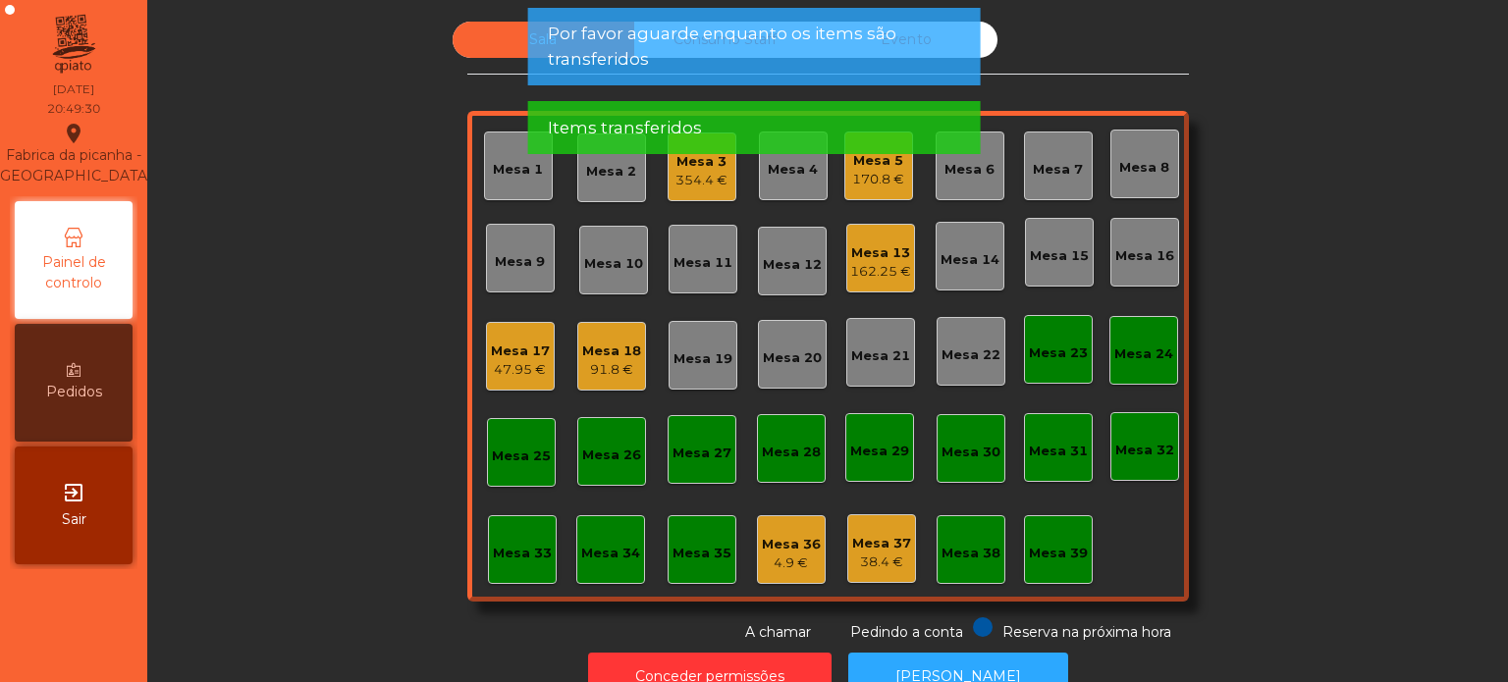
click at [599, 369] on div "91.8 €" at bounding box center [611, 370] width 59 height 20
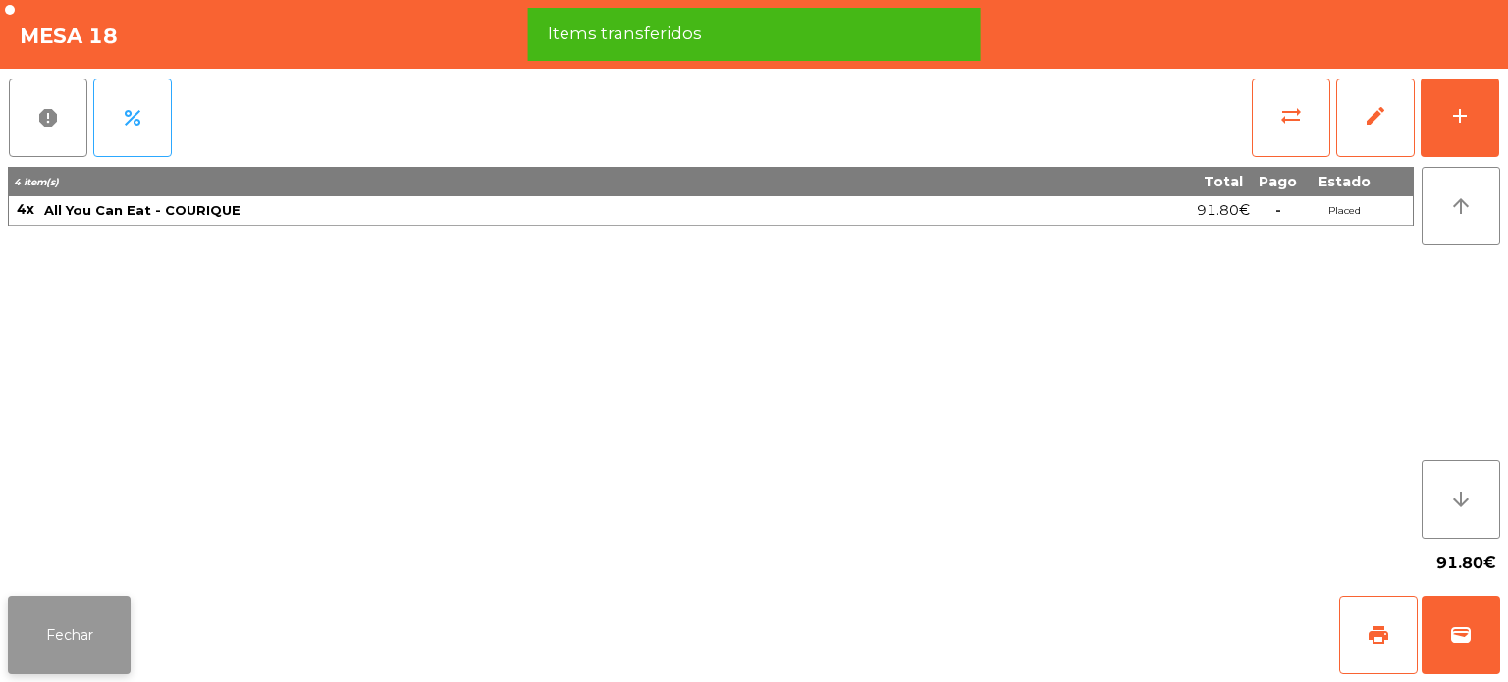
click at [89, 608] on button "Fechar" at bounding box center [69, 635] width 123 height 79
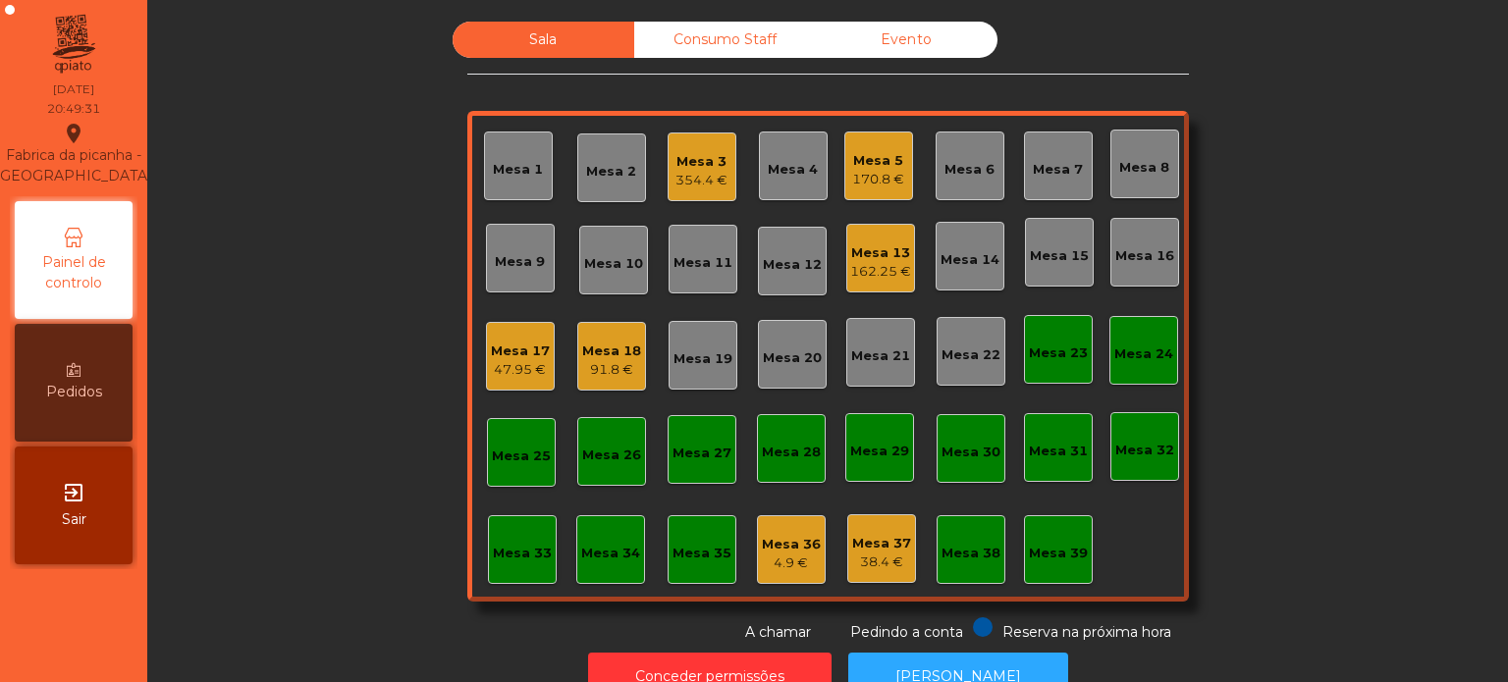
click at [523, 352] on div "Mesa 17" at bounding box center [520, 352] width 59 height 20
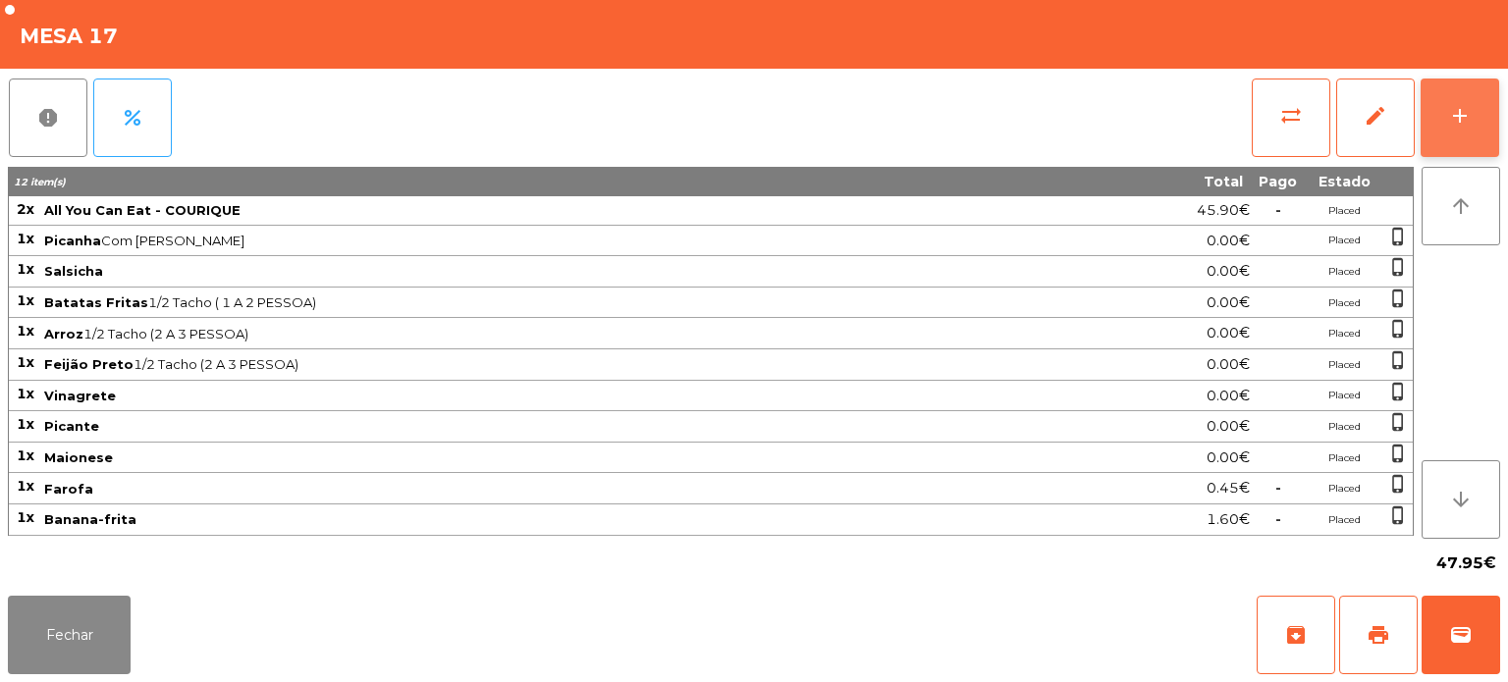
click at [1476, 99] on button "add" at bounding box center [1460, 118] width 79 height 79
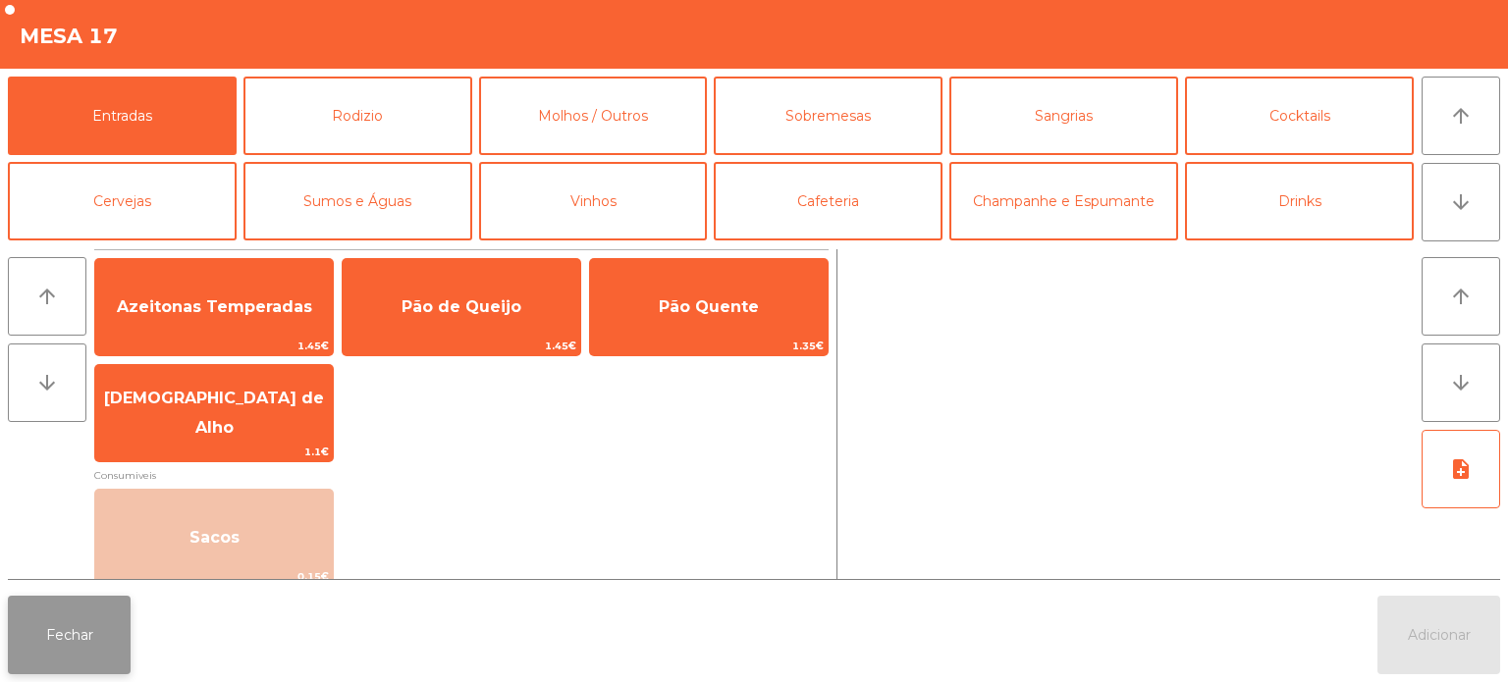
click at [55, 640] on button "Fechar" at bounding box center [69, 635] width 123 height 79
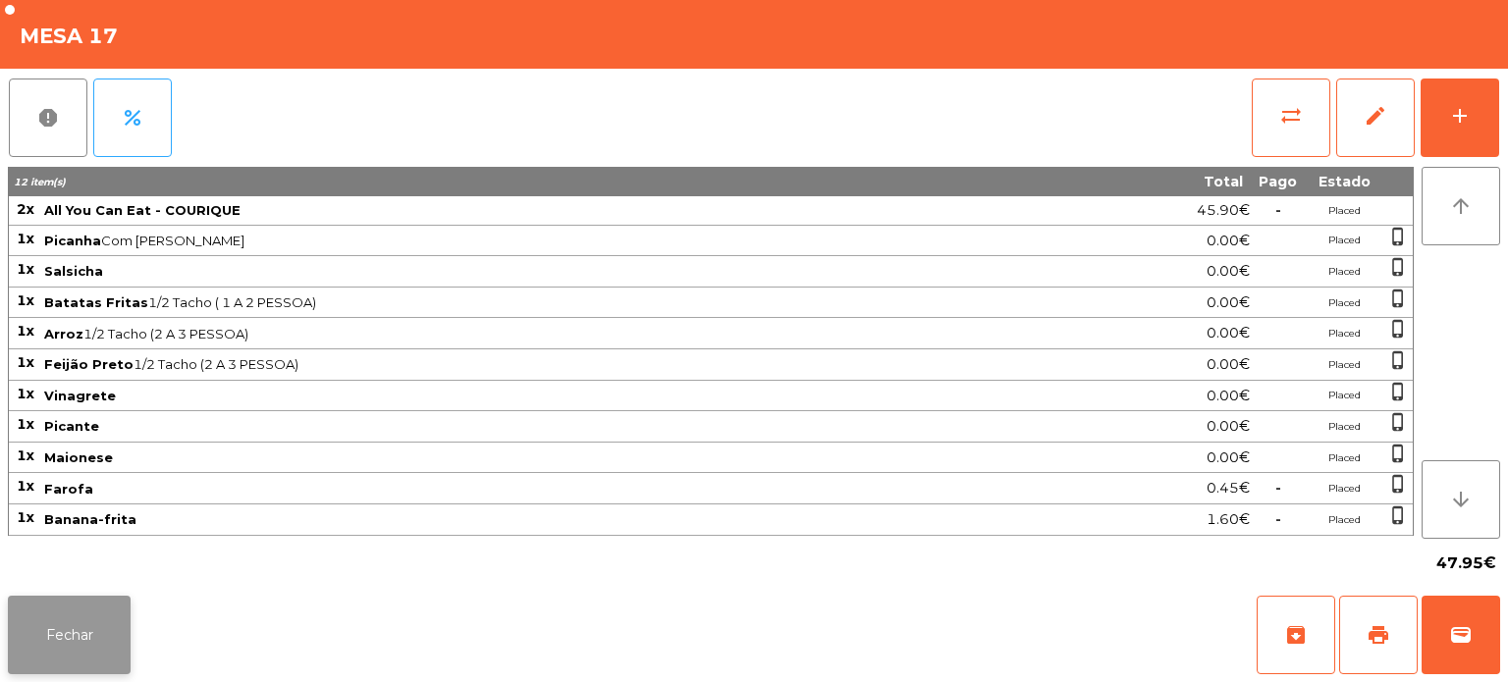
click at [98, 627] on button "Fechar" at bounding box center [69, 635] width 123 height 79
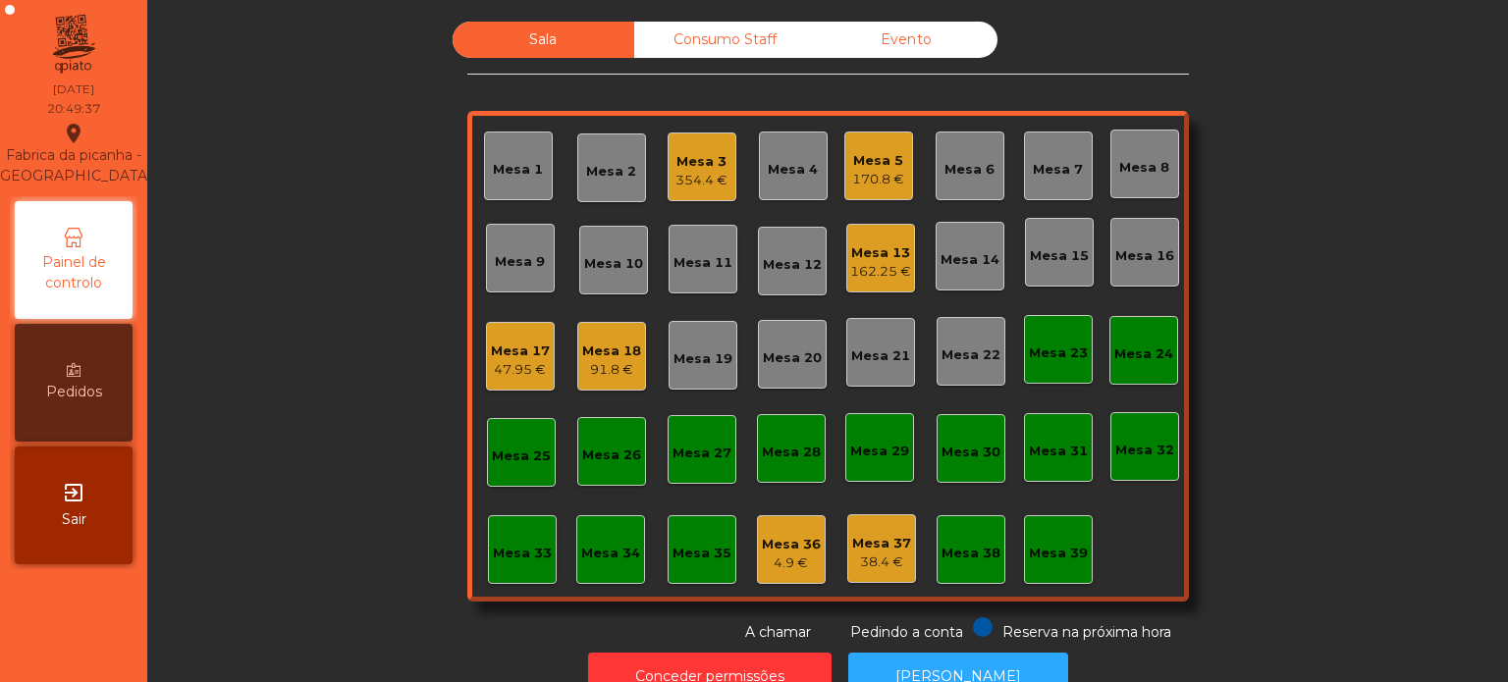
scroll to position [54, 0]
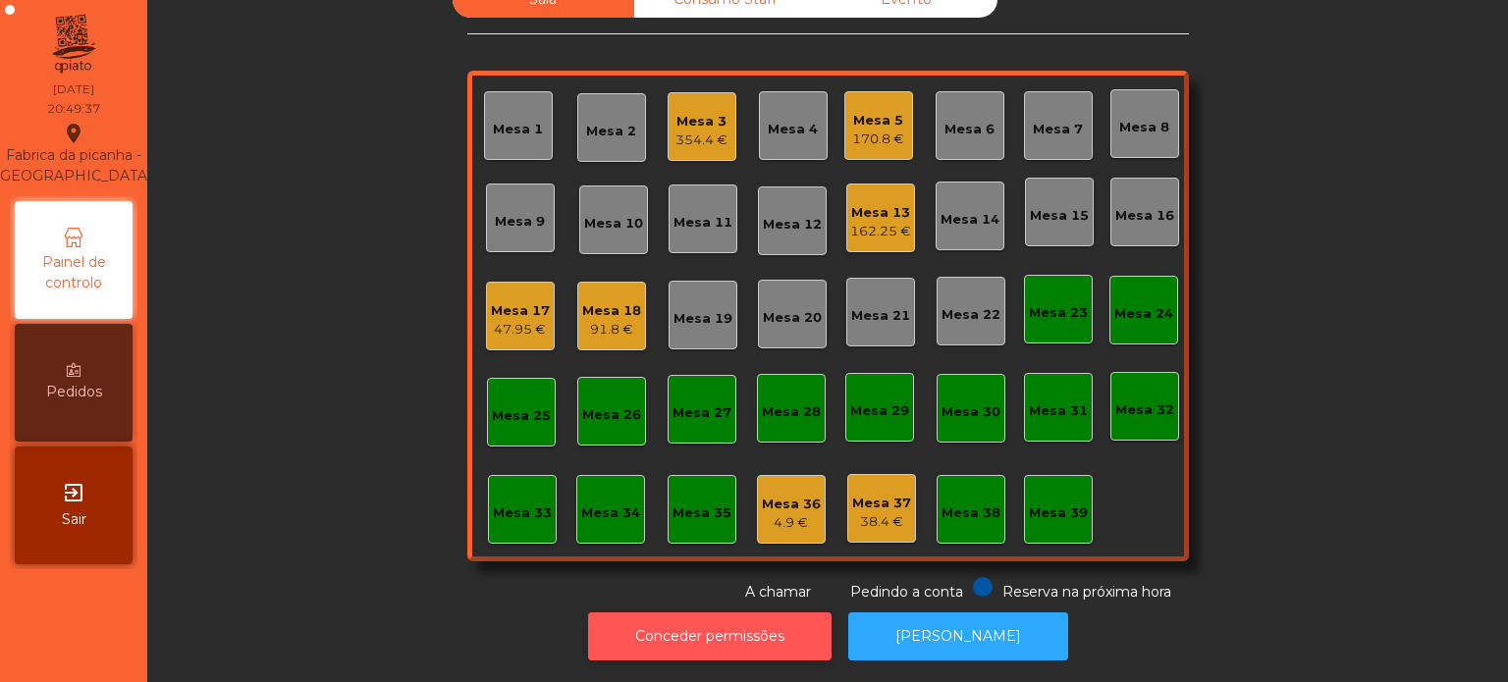
click at [754, 618] on button "Conceder permissões" at bounding box center [709, 637] width 243 height 48
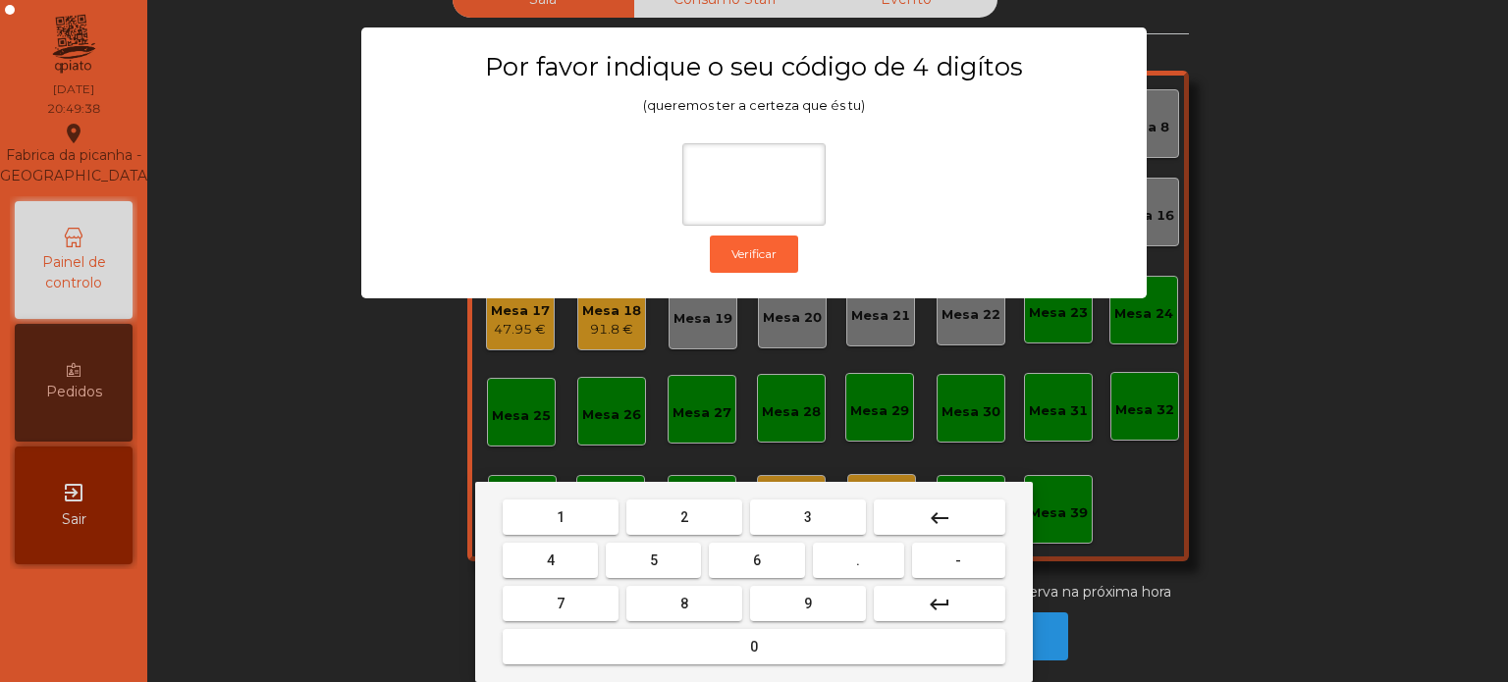
click at [561, 521] on span "1" at bounding box center [561, 518] width 8 height 16
click at [805, 522] on span "3" at bounding box center [808, 518] width 8 height 16
click at [669, 556] on button "5" at bounding box center [653, 560] width 95 height 35
click at [747, 646] on button "0" at bounding box center [754, 646] width 503 height 35
type input "****"
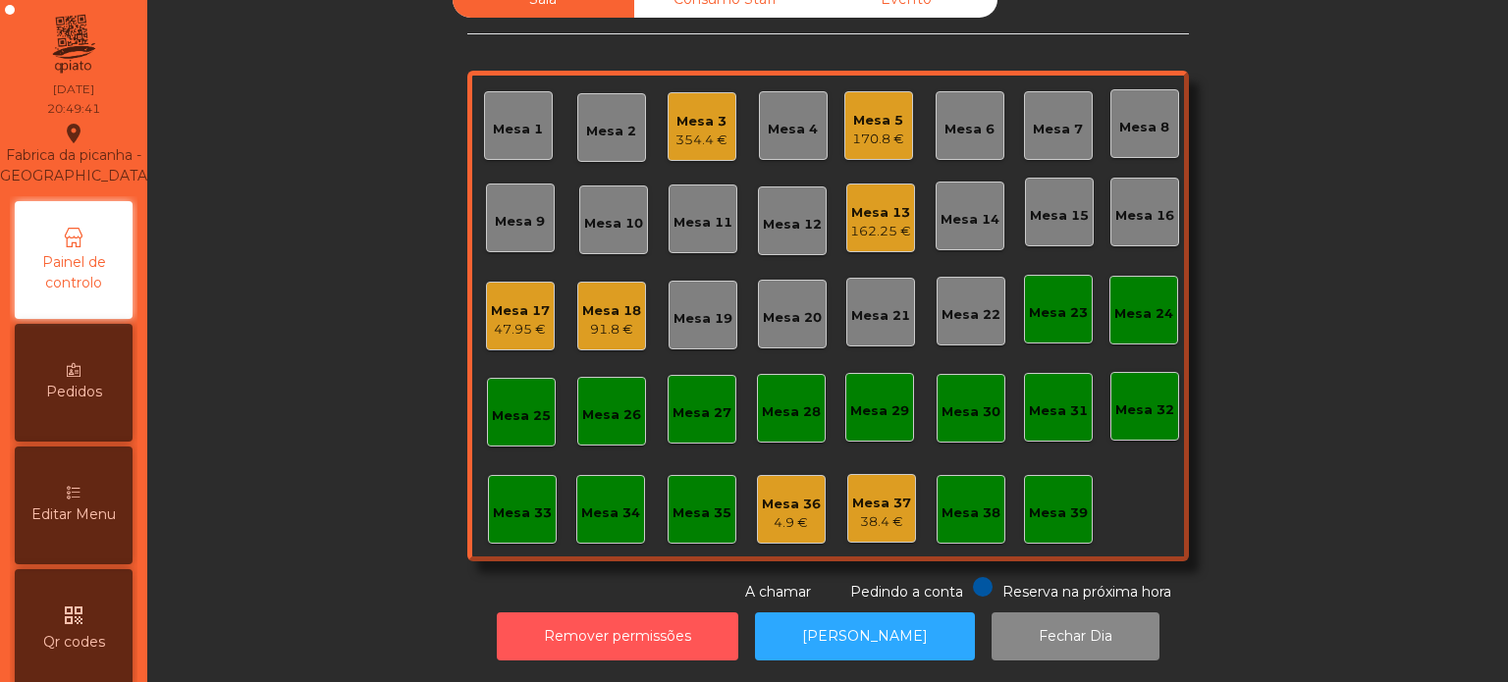
scroll to position [4, 0]
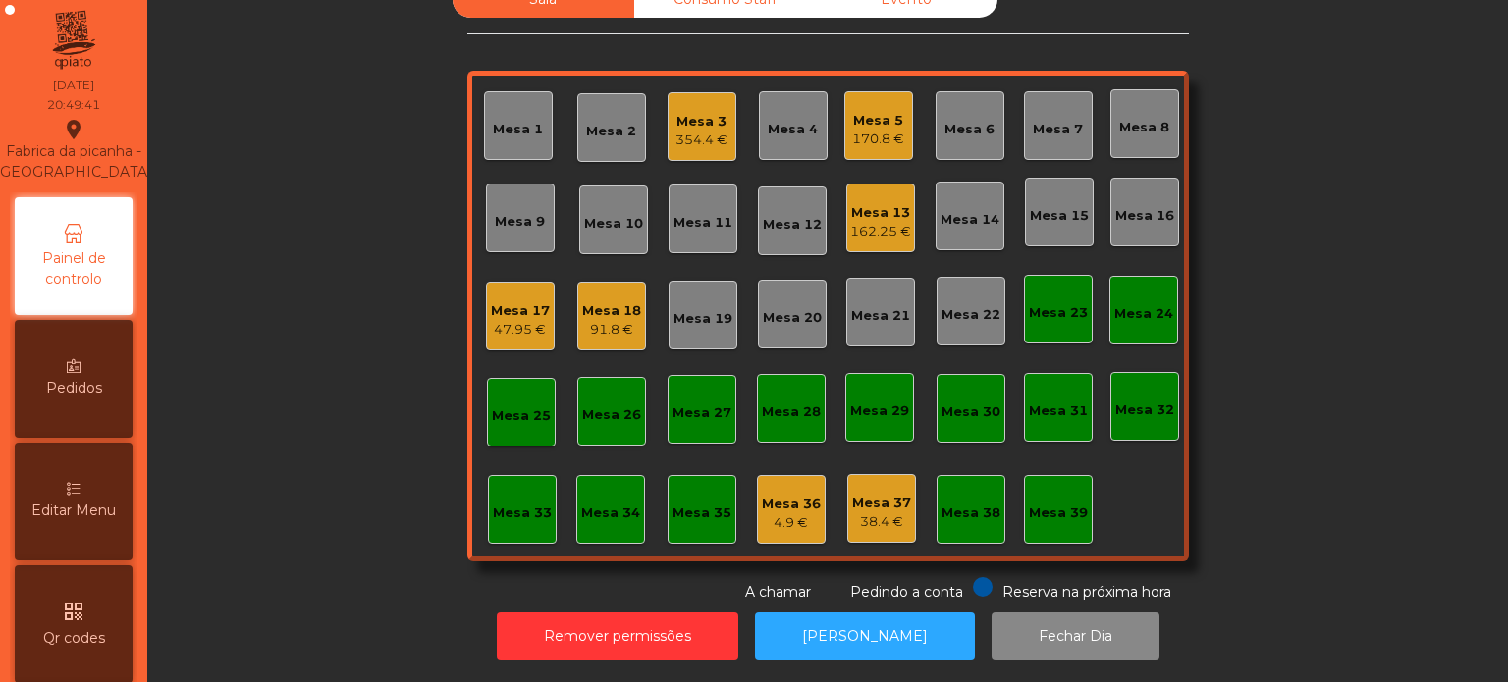
click at [79, 521] on span "Editar Menu" at bounding box center [73, 511] width 84 height 21
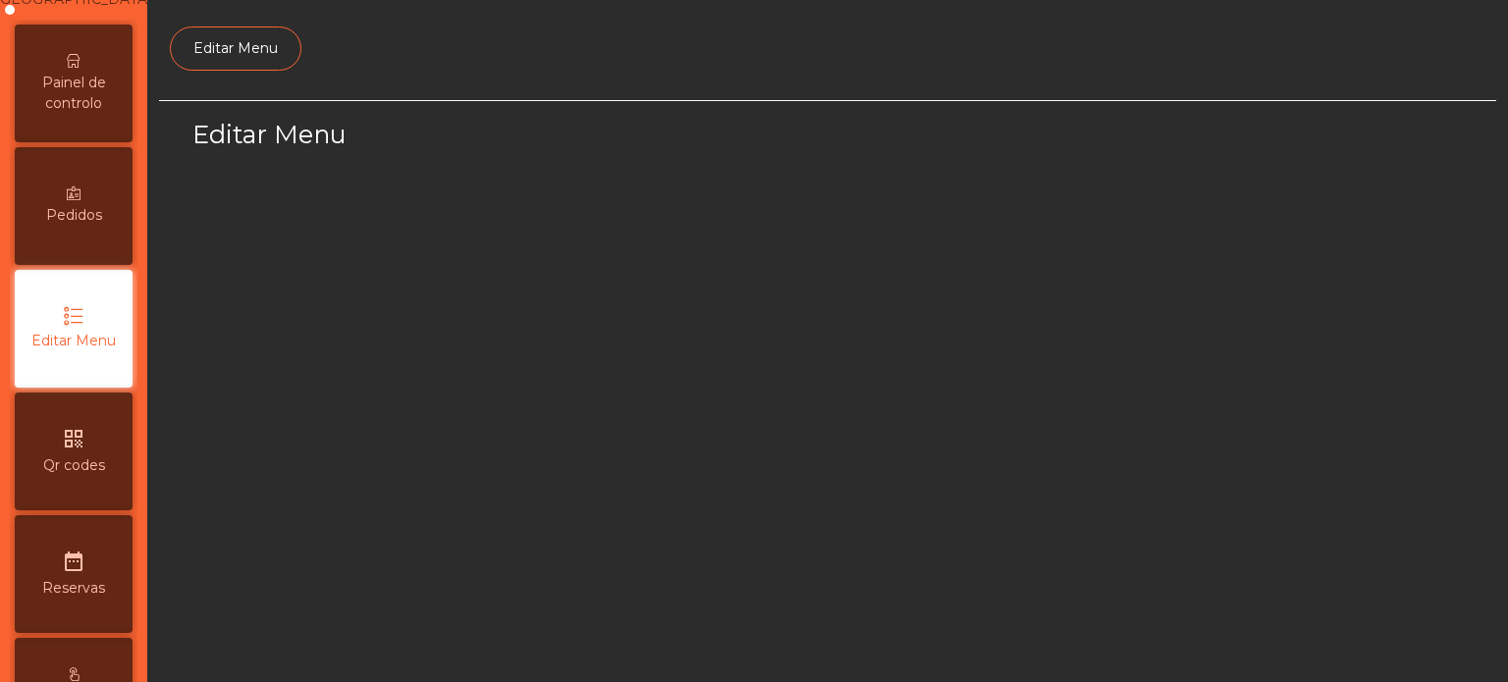
scroll to position [185, 0]
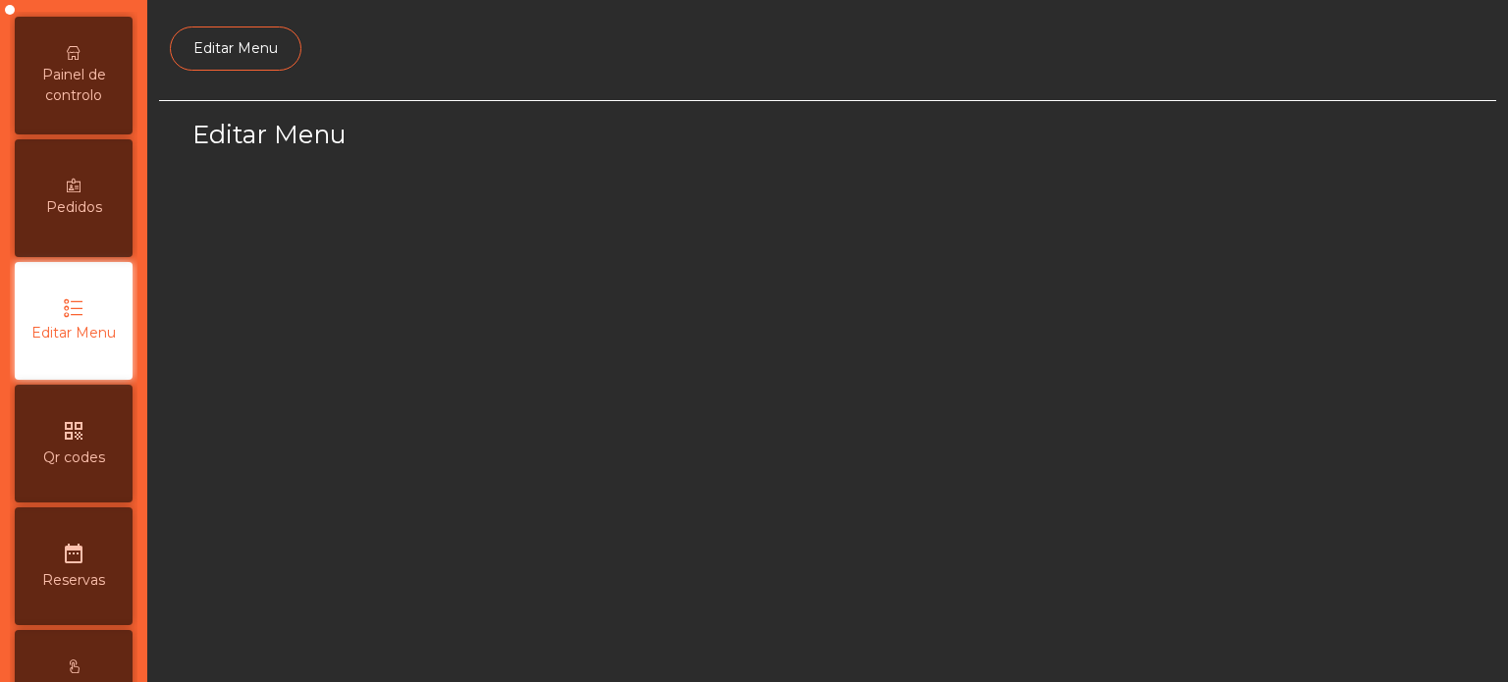
select select "*"
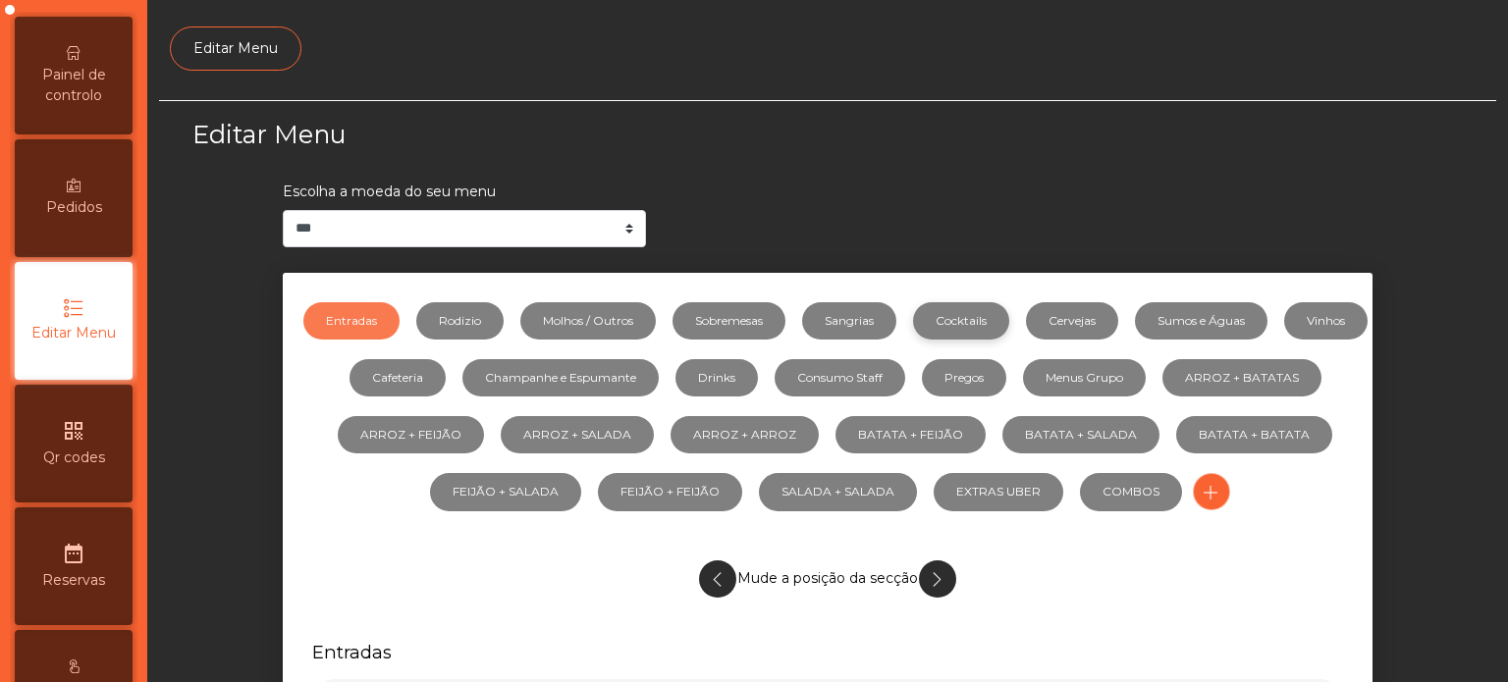
click at [1009, 326] on link "Cocktails" at bounding box center [961, 320] width 96 height 37
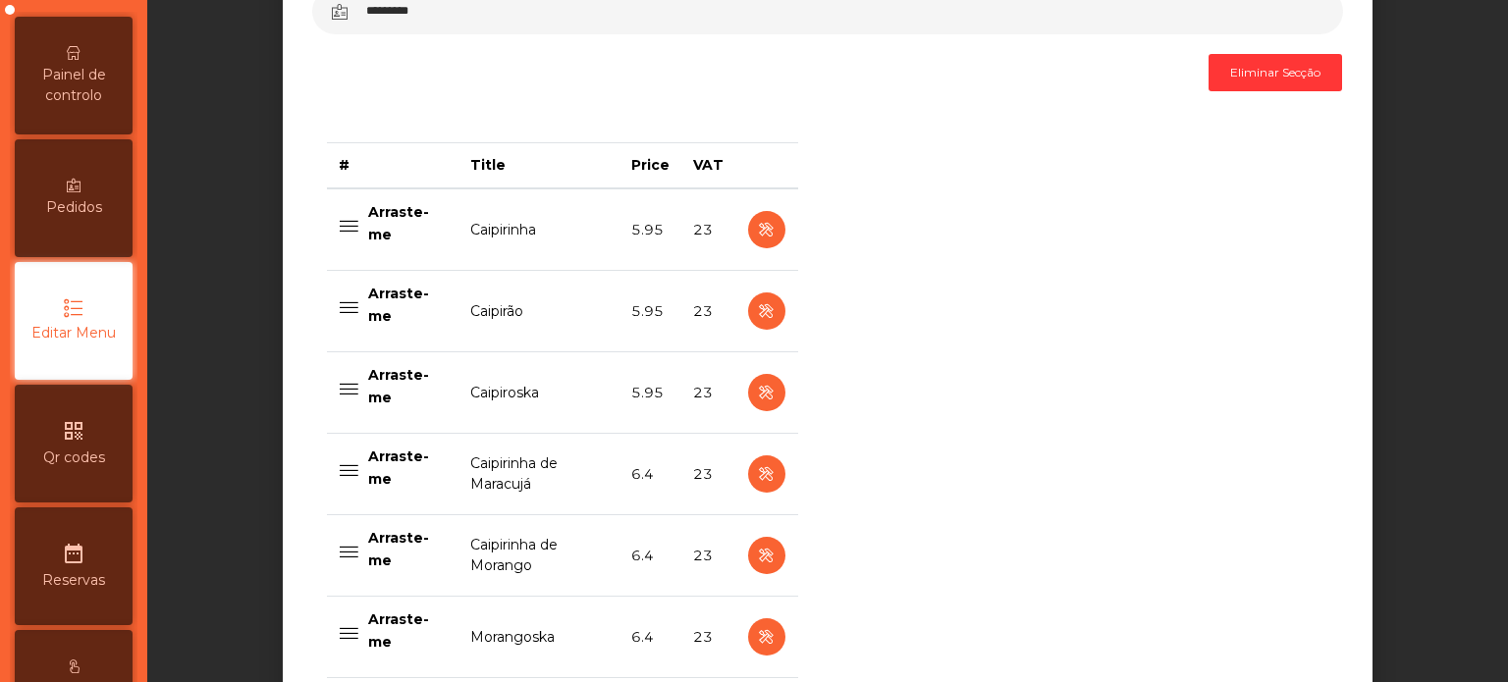
scroll to position [703, 0]
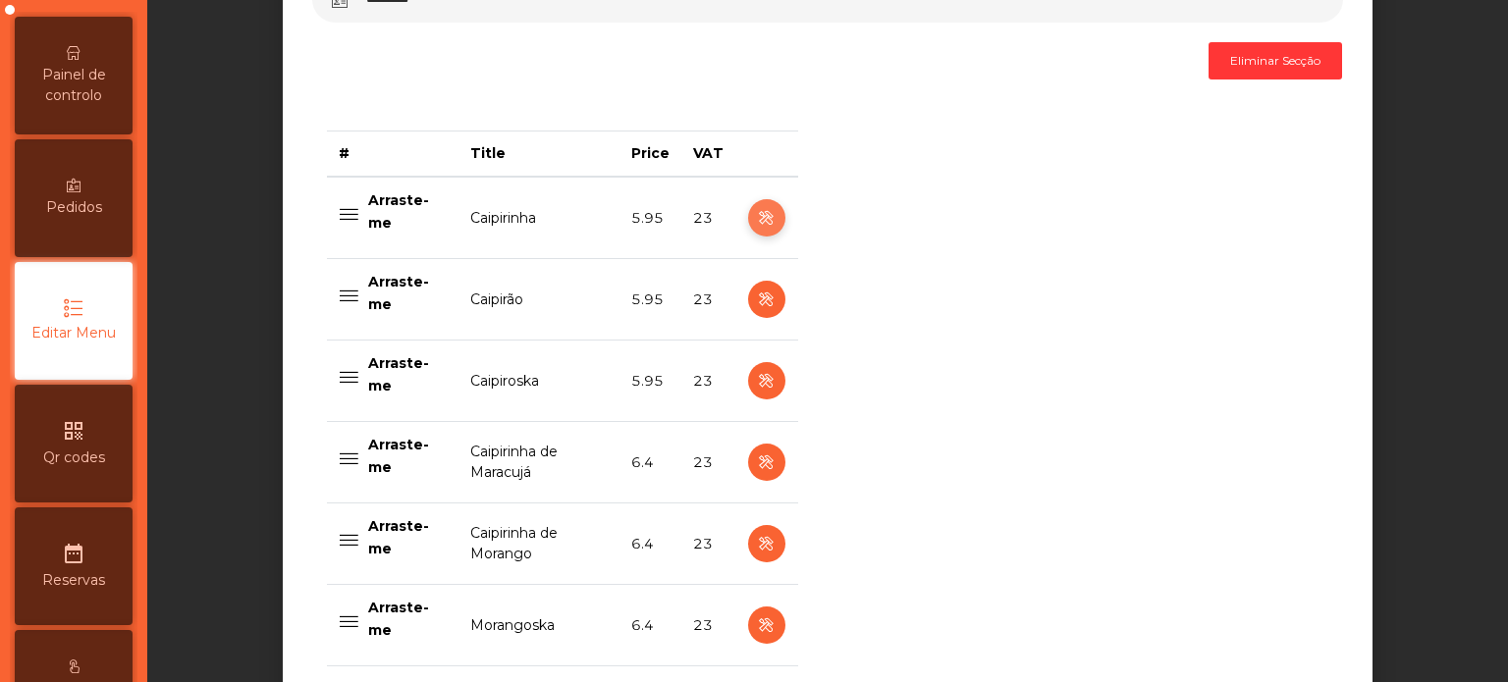
click at [758, 219] on icon "button" at bounding box center [766, 218] width 23 height 25
select select "***"
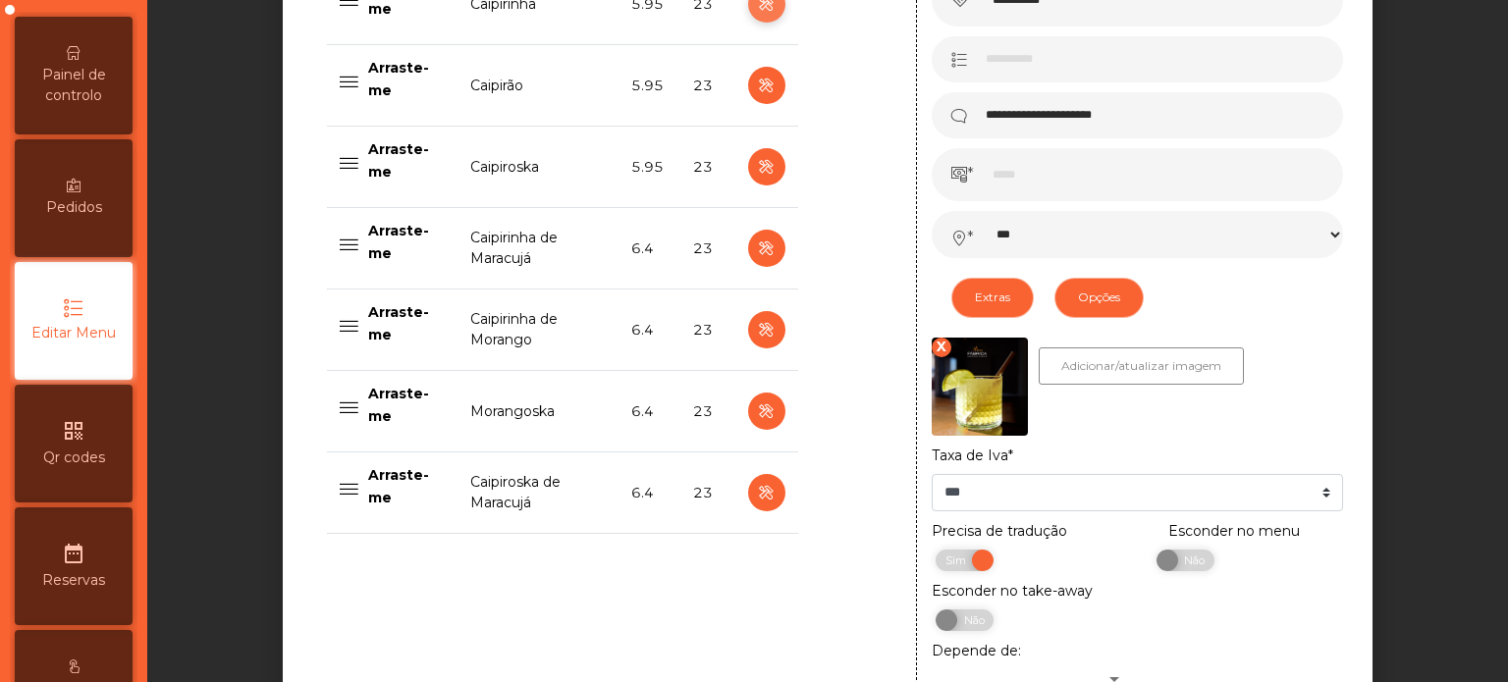
scroll to position [928, 0]
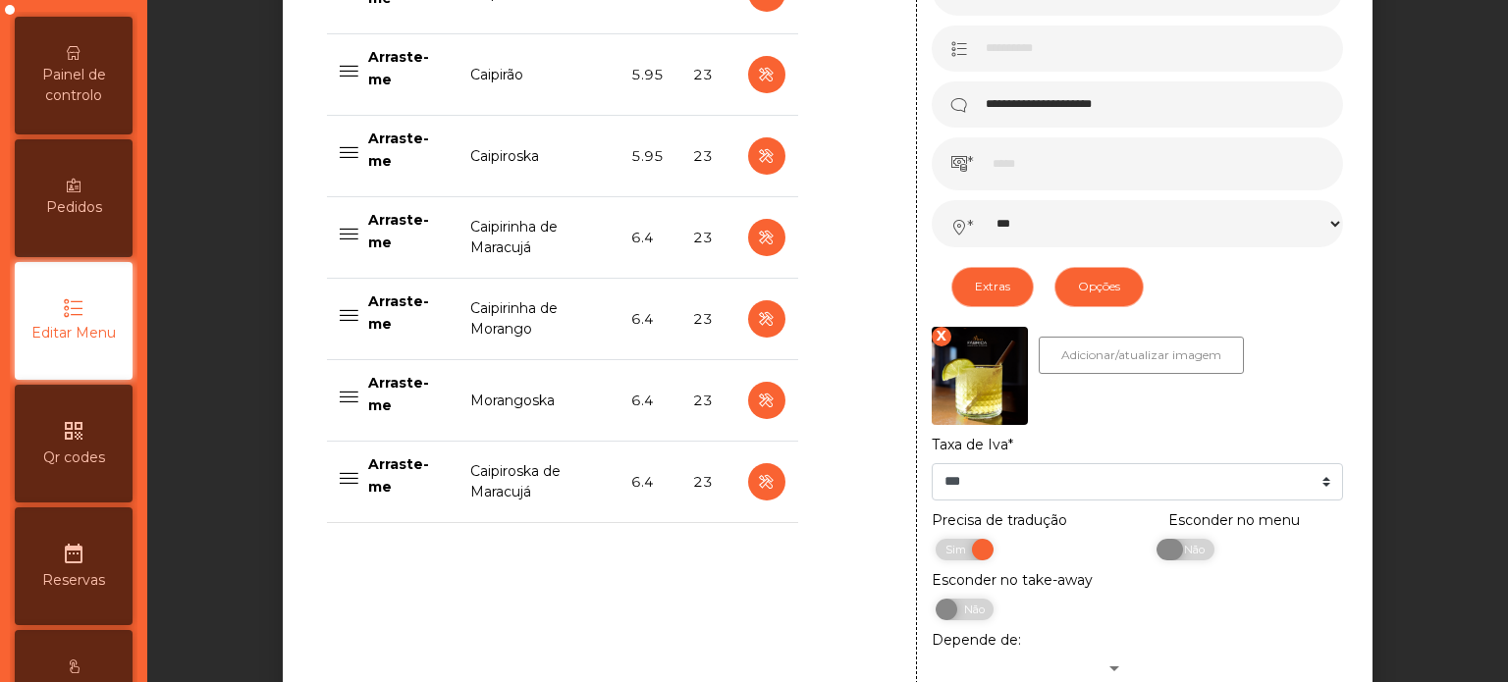
click at [1186, 557] on span "Não" at bounding box center [1191, 550] width 49 height 22
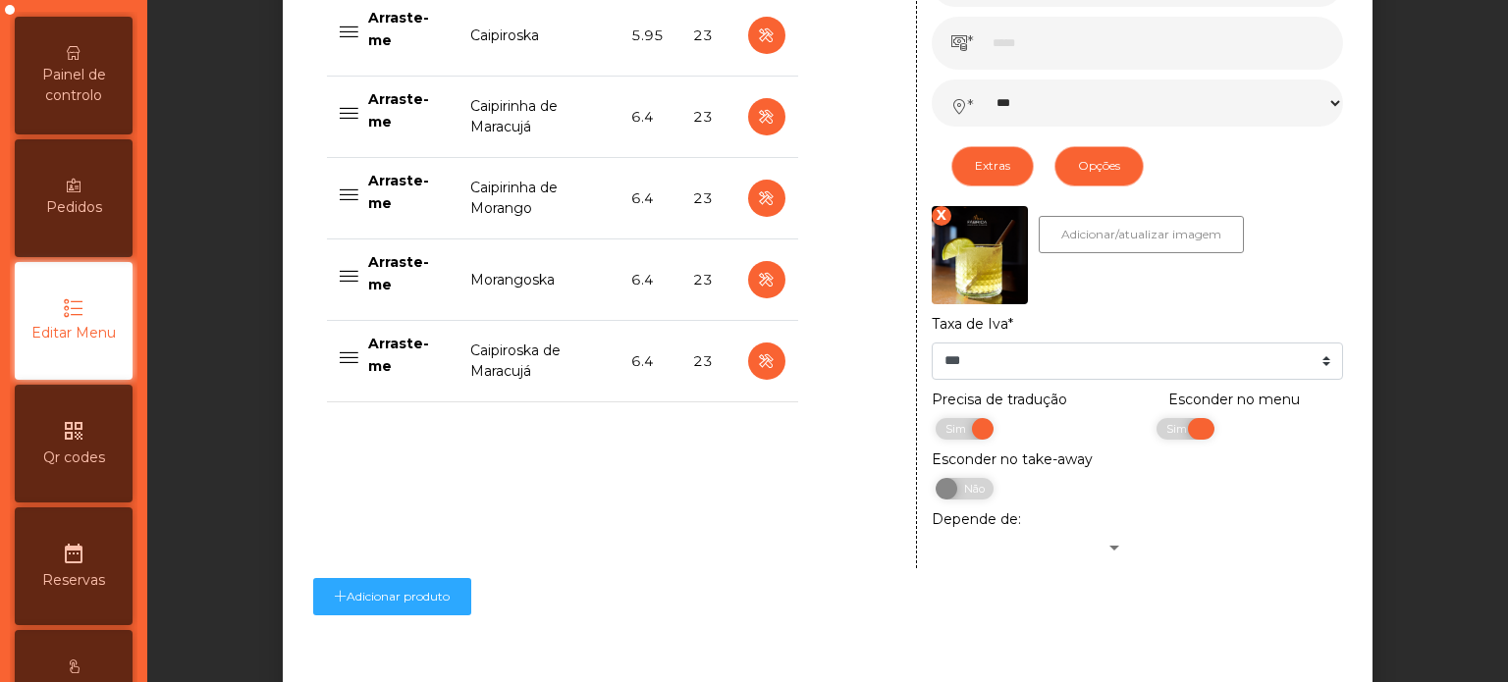
scroll to position [1170, 0]
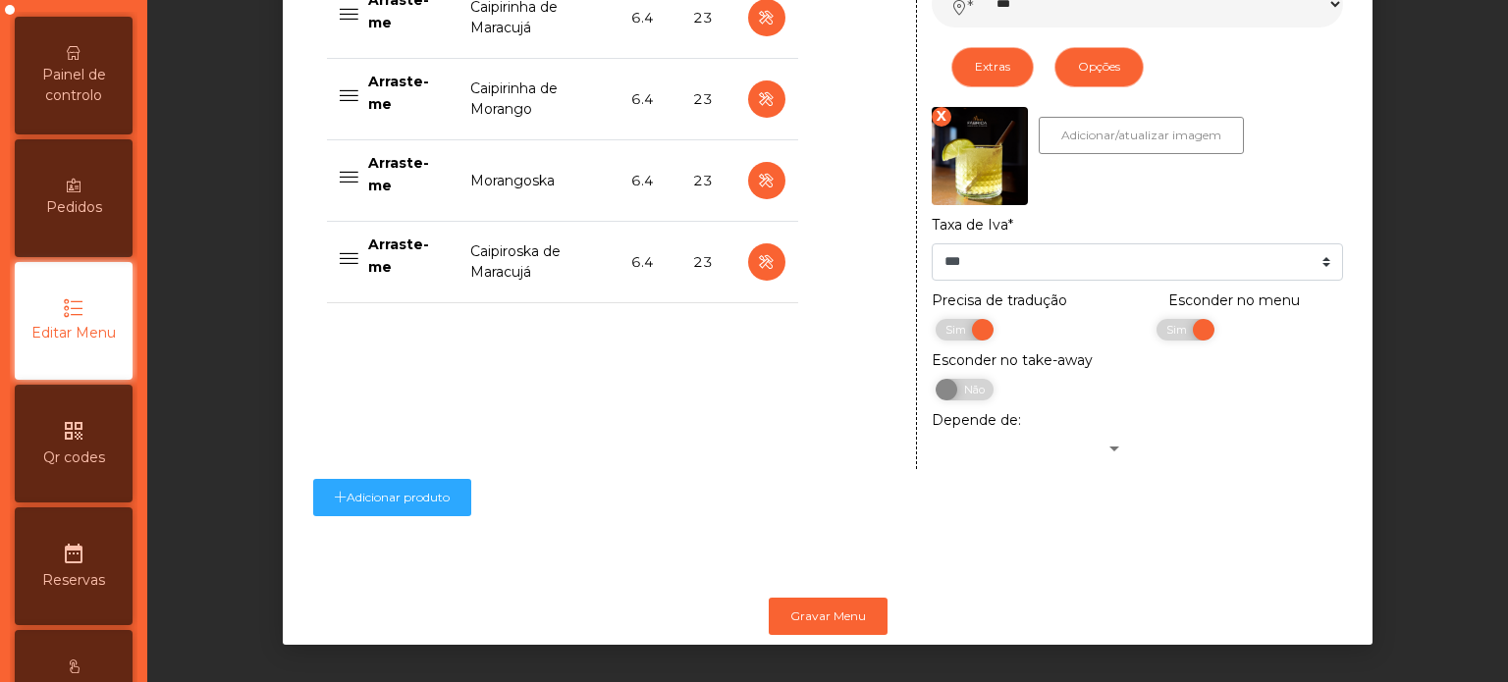
click at [1155, 598] on div "Gravar Menu" at bounding box center [828, 616] width 1090 height 57
click at [829, 602] on button "Gravar Menu" at bounding box center [828, 616] width 119 height 37
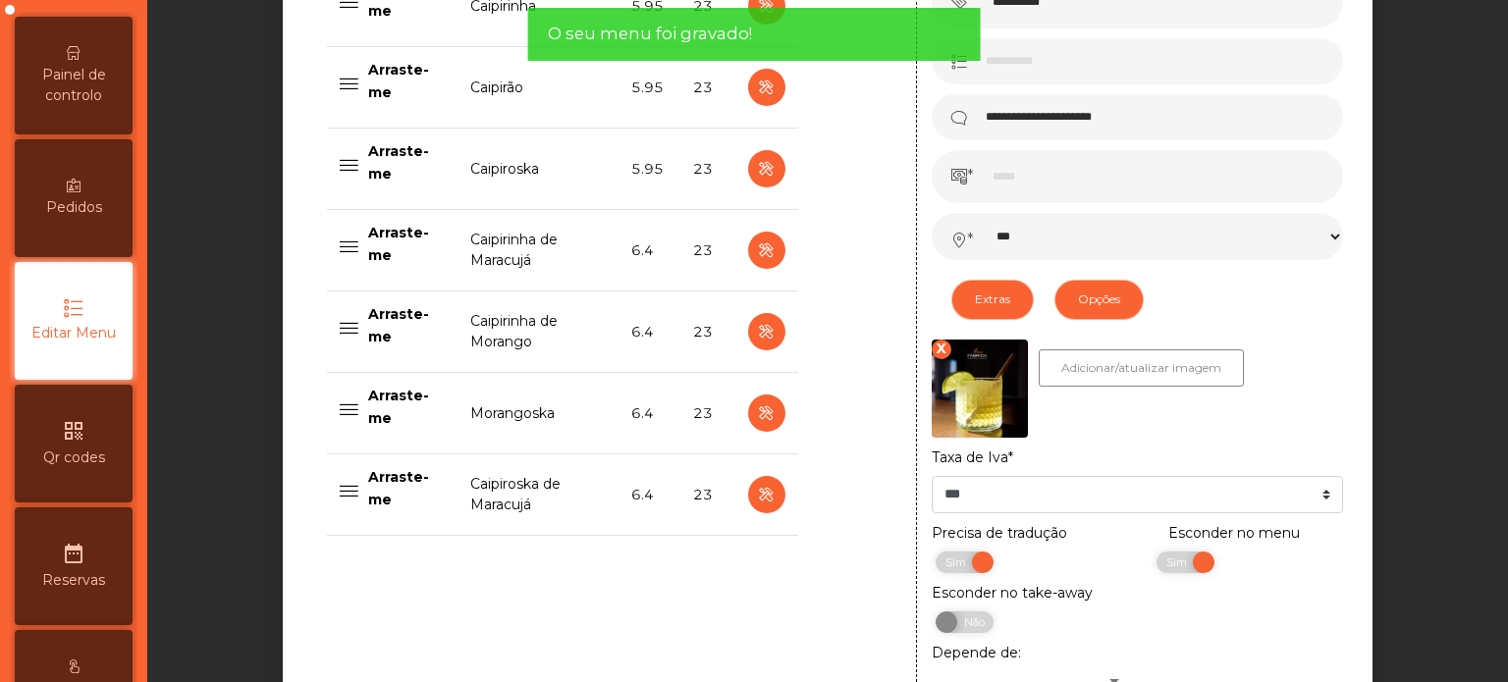
scroll to position [885, 0]
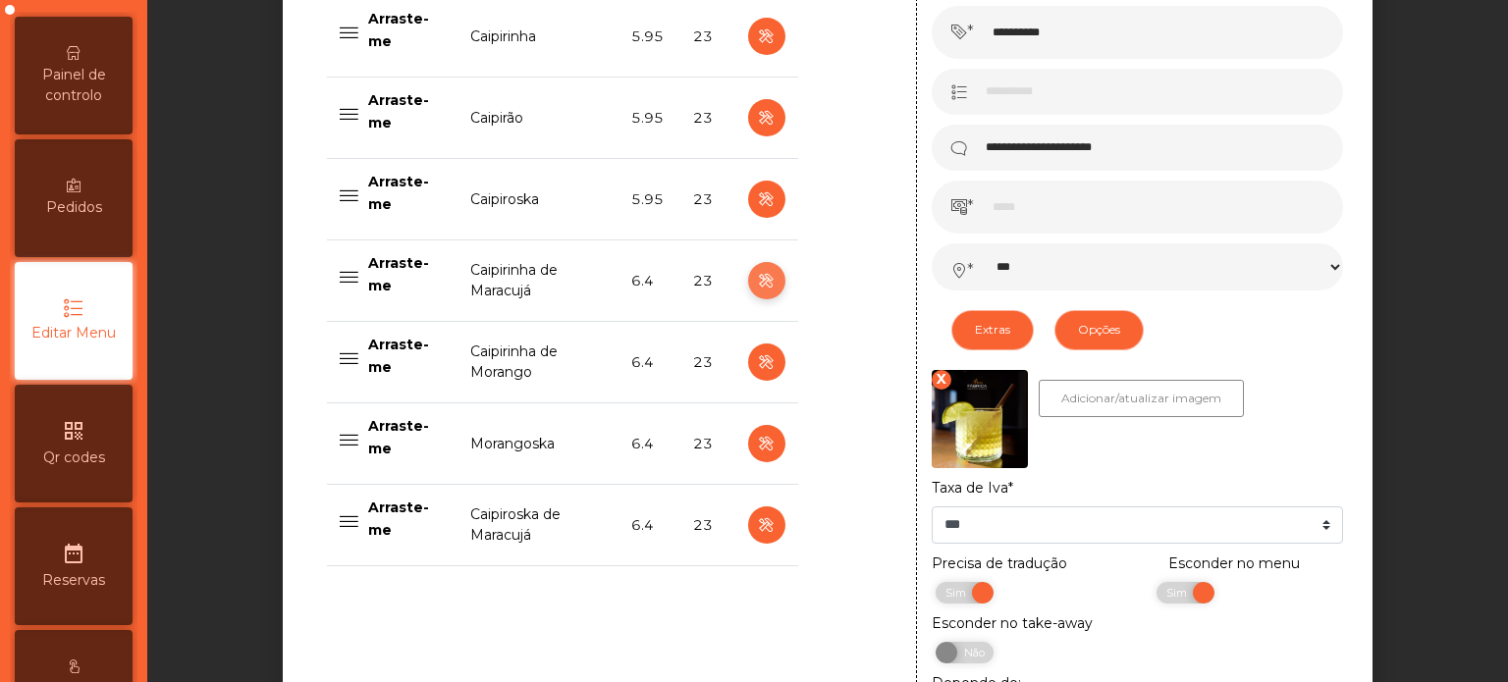
click at [758, 278] on icon "button" at bounding box center [766, 281] width 23 height 25
type input "**********"
type input "***"
select select "***"
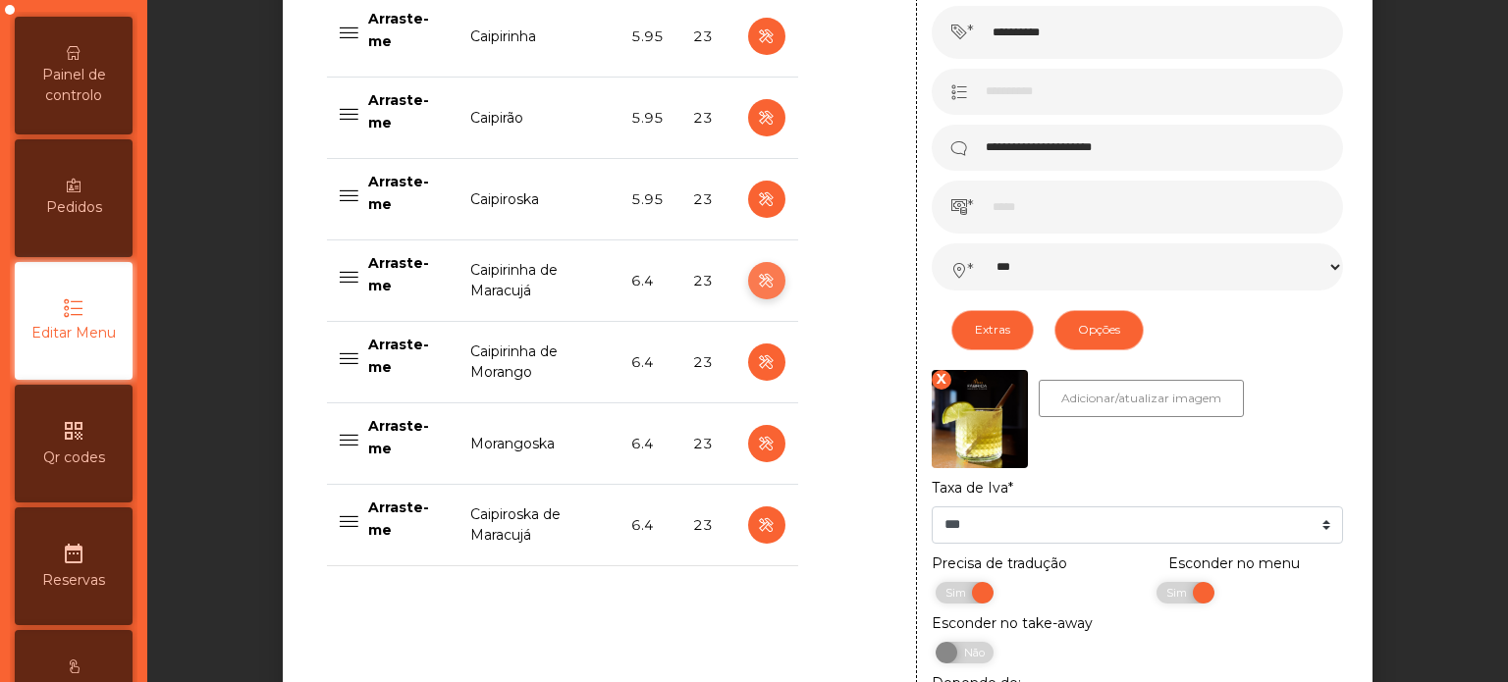
select select "**"
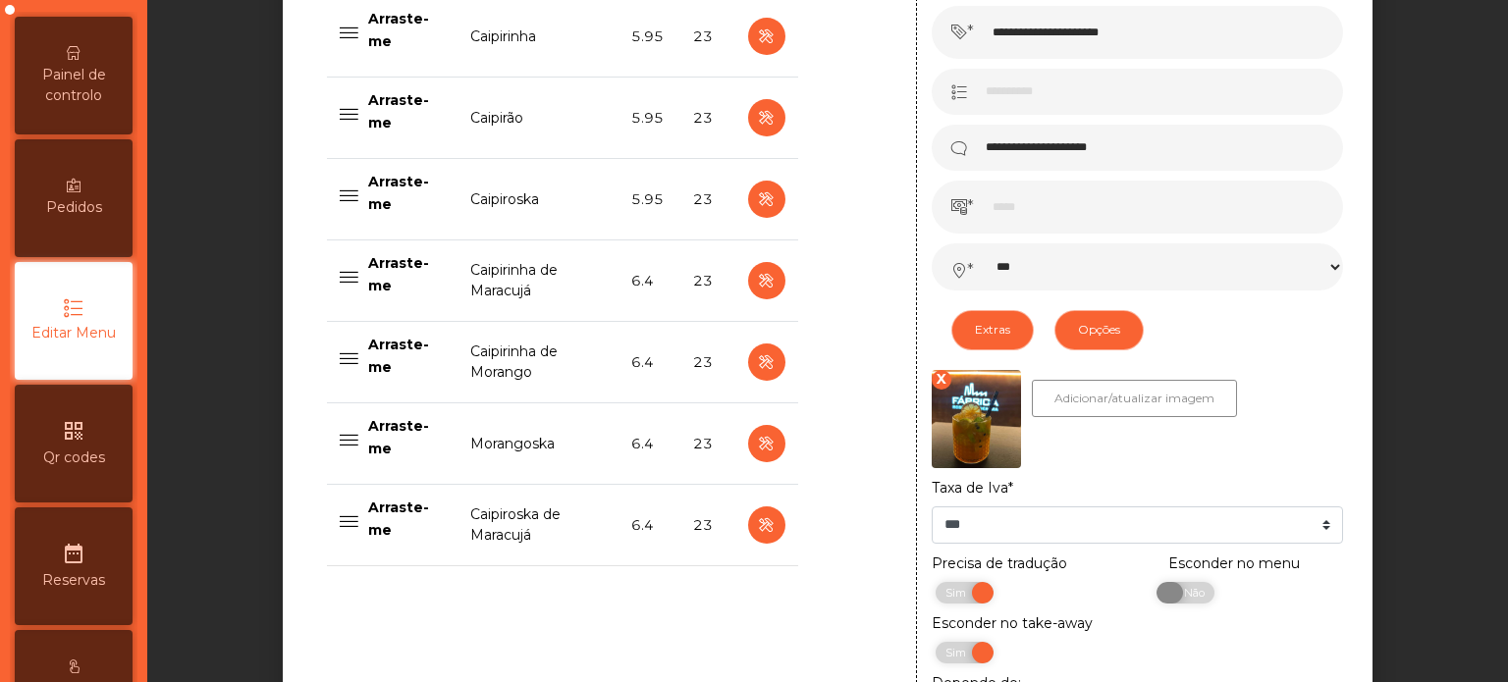
click at [1170, 601] on span "Não" at bounding box center [1191, 593] width 49 height 22
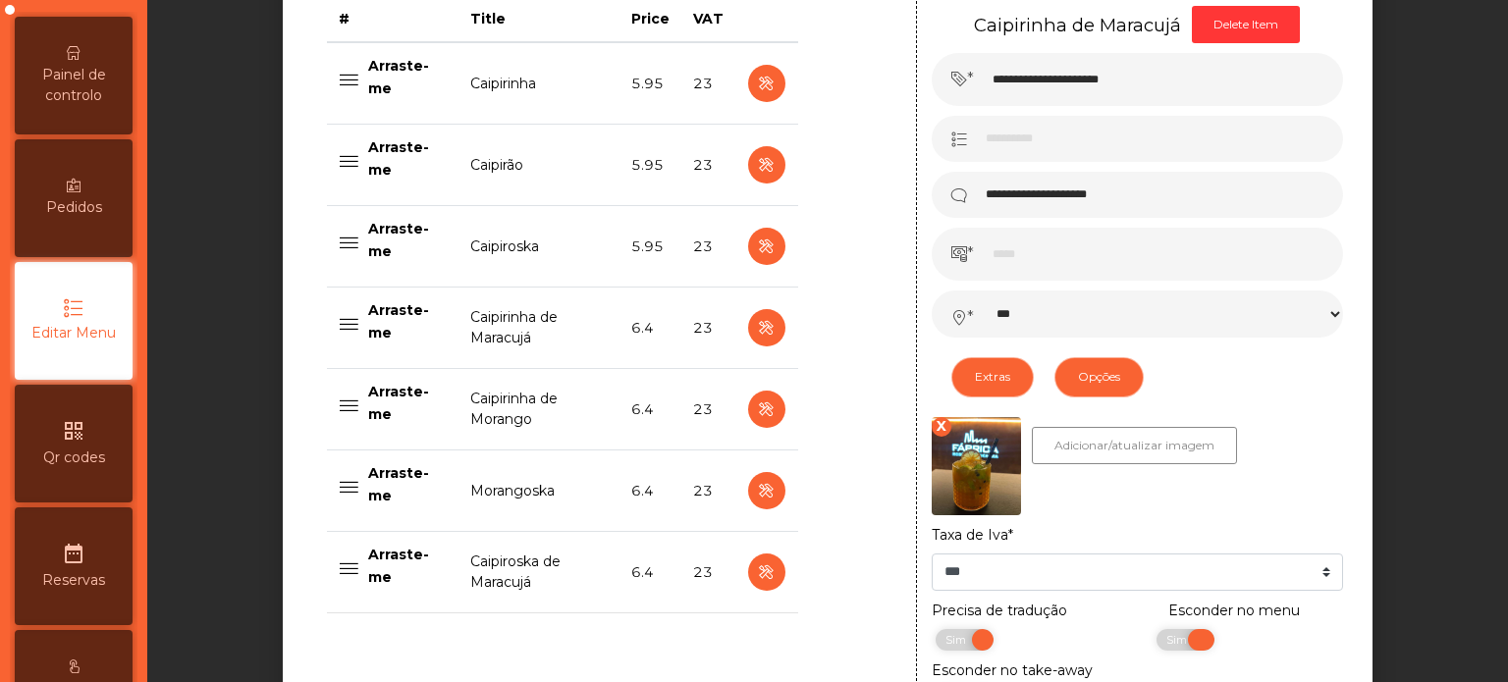
scroll to position [818, 0]
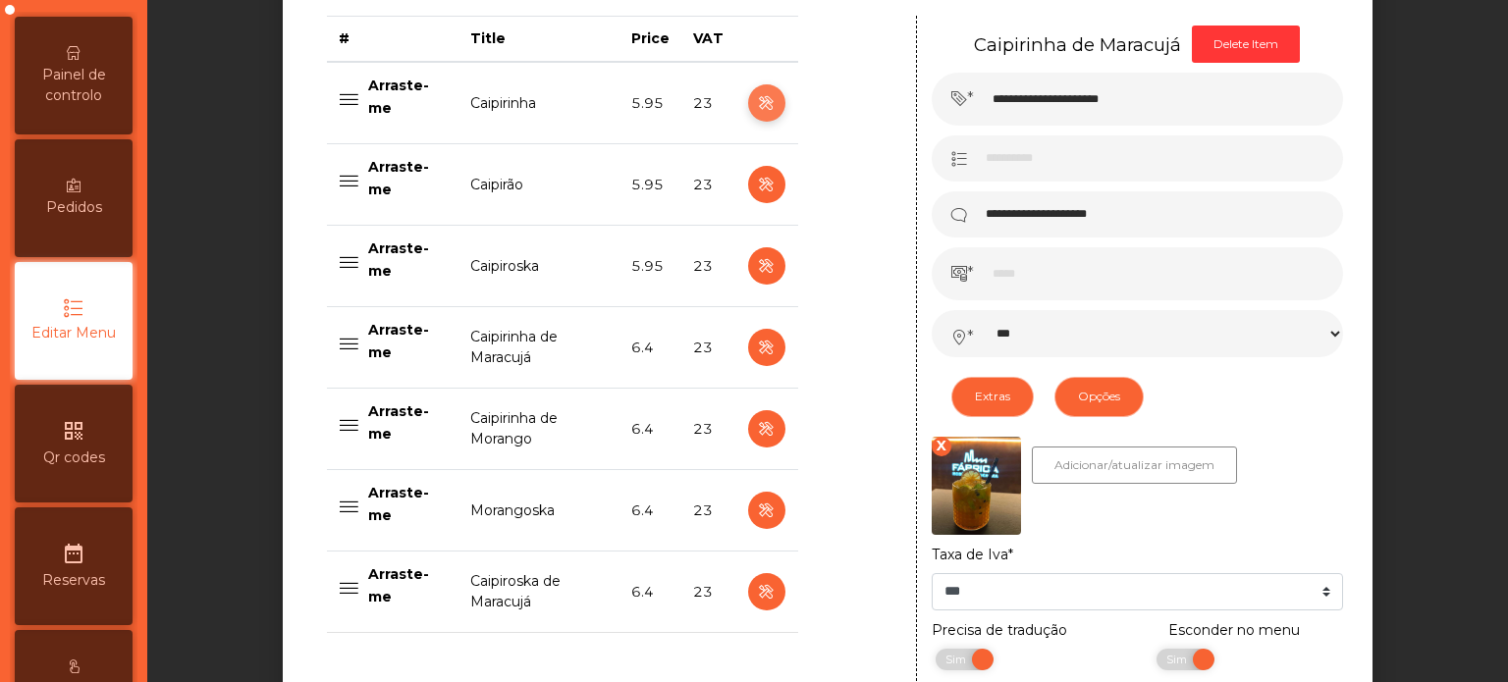
click at [758, 102] on icon "button" at bounding box center [766, 103] width 23 height 25
type input "**********"
type input "****"
select select "***"
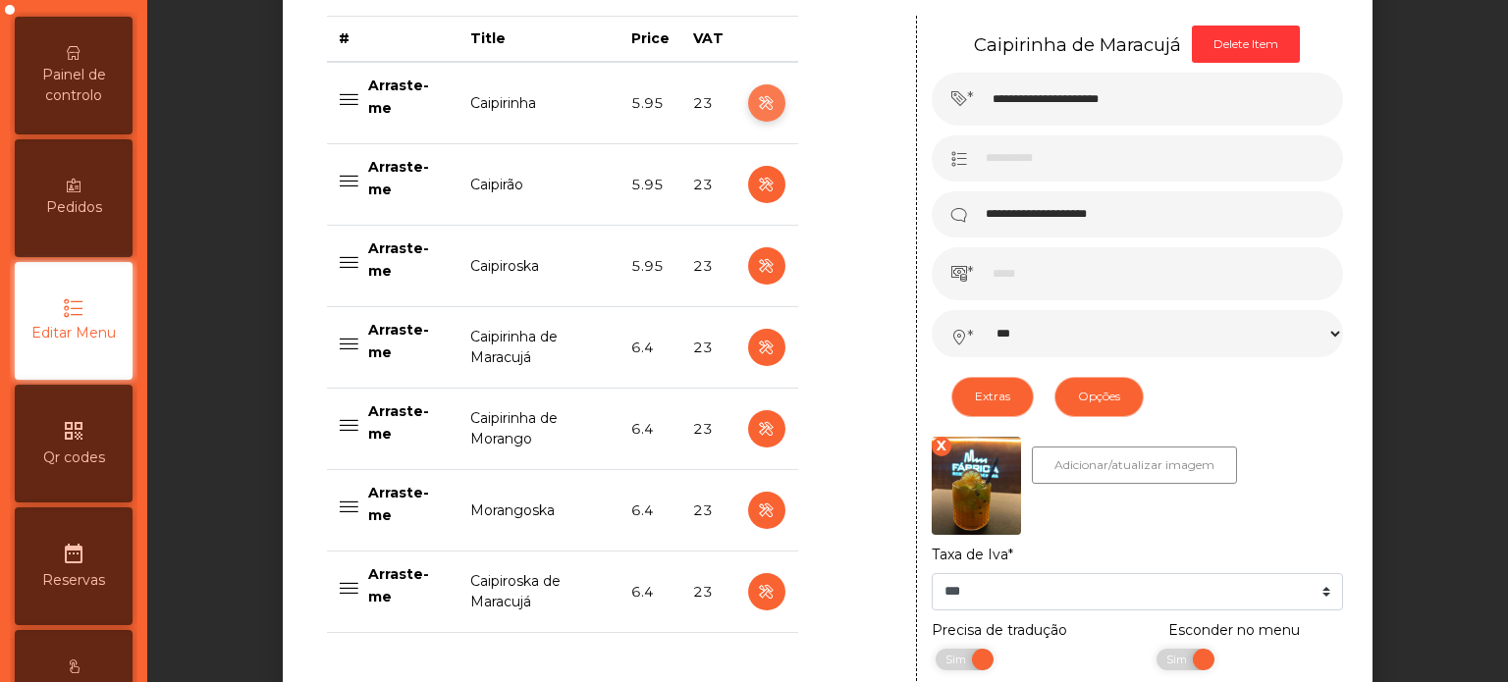
select select "**"
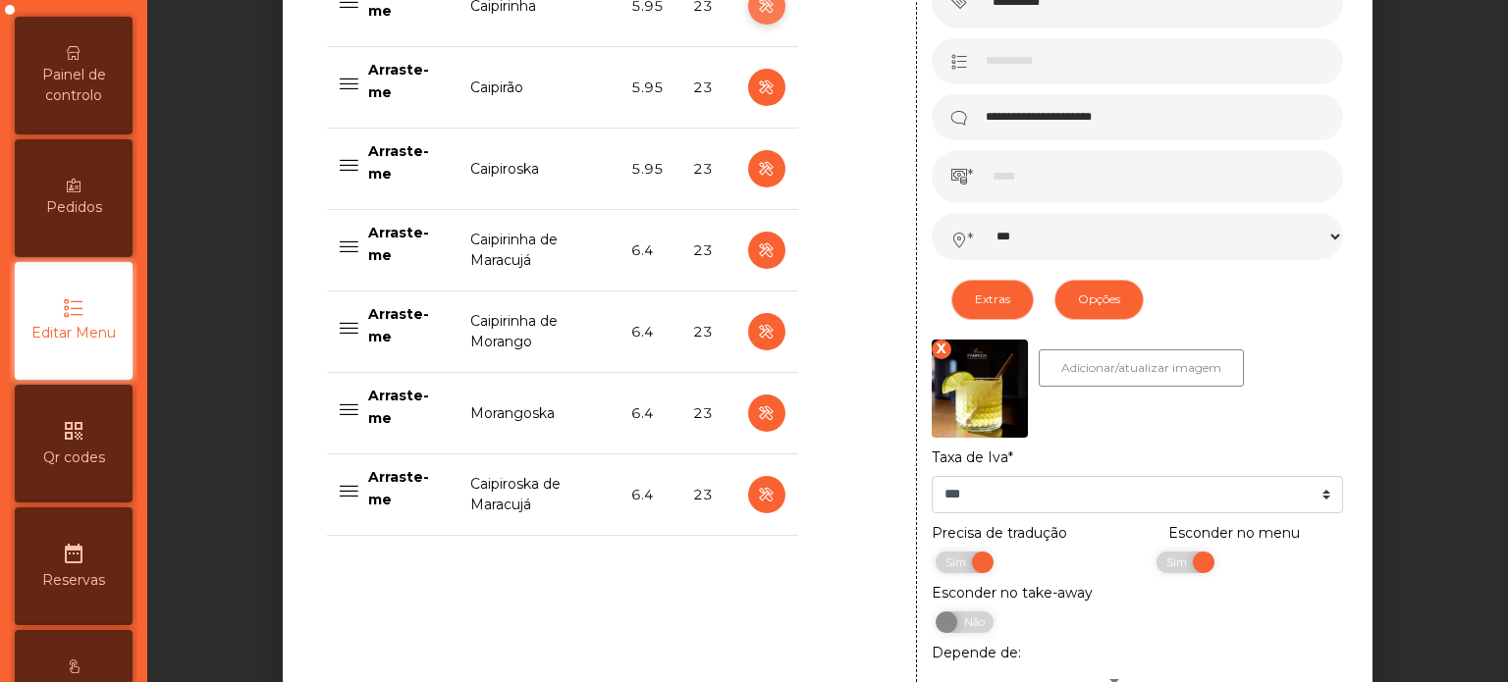
scroll to position [918, 0]
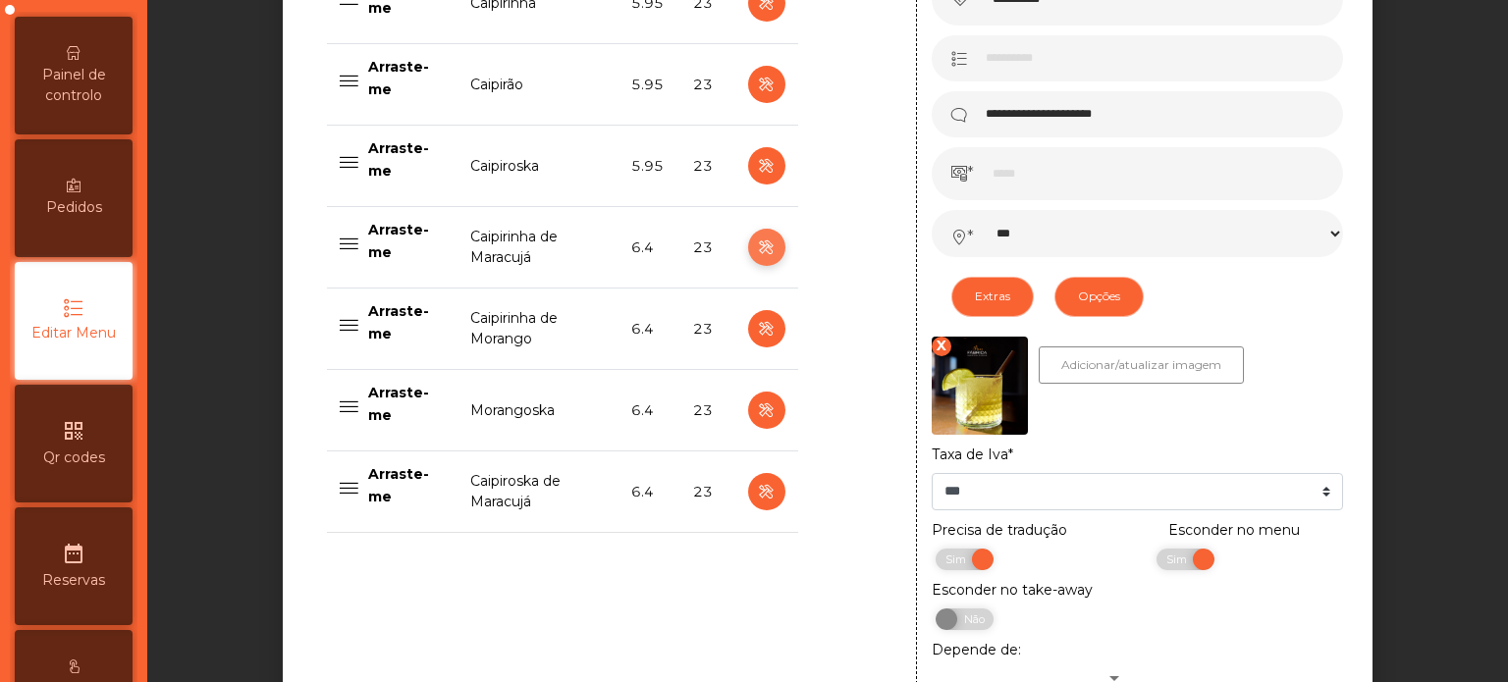
click at [748, 240] on button "button" at bounding box center [766, 247] width 37 height 37
type input "**********"
type input "***"
select select "***"
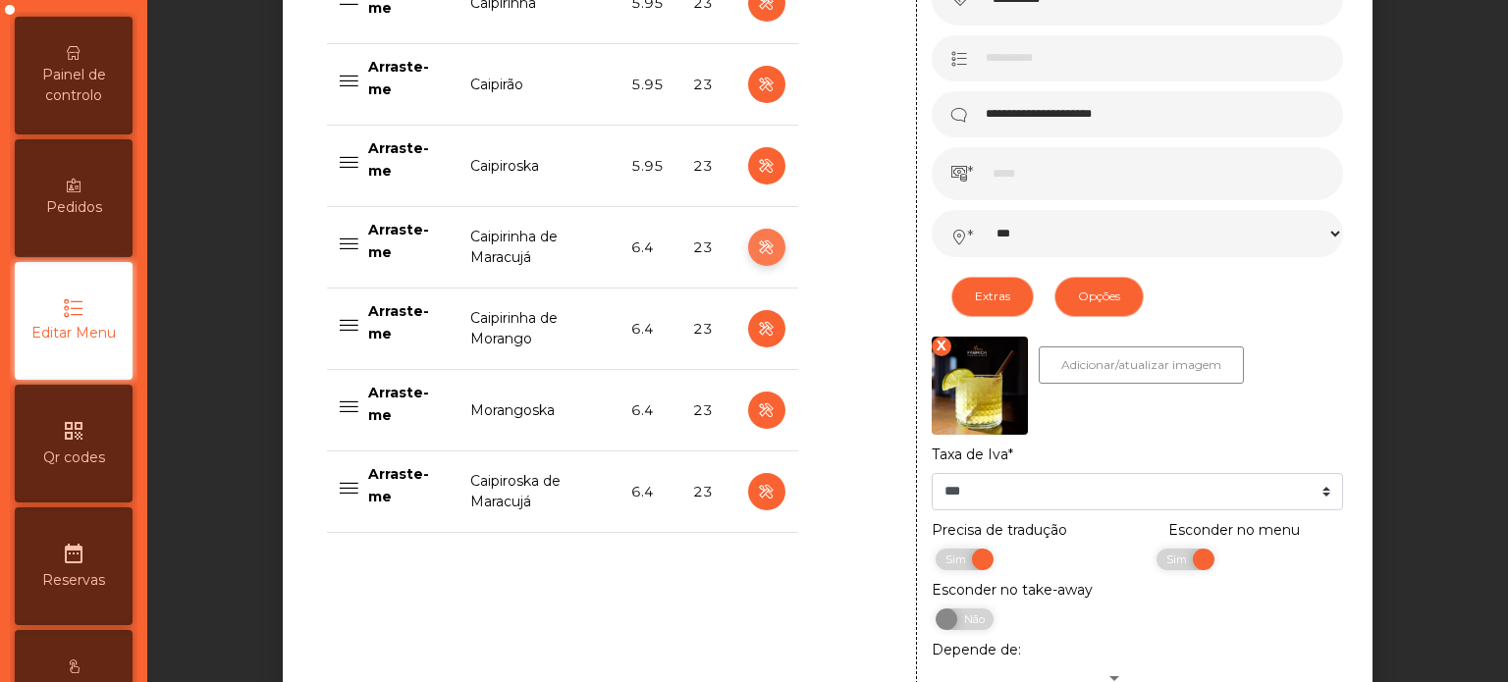
select select "**"
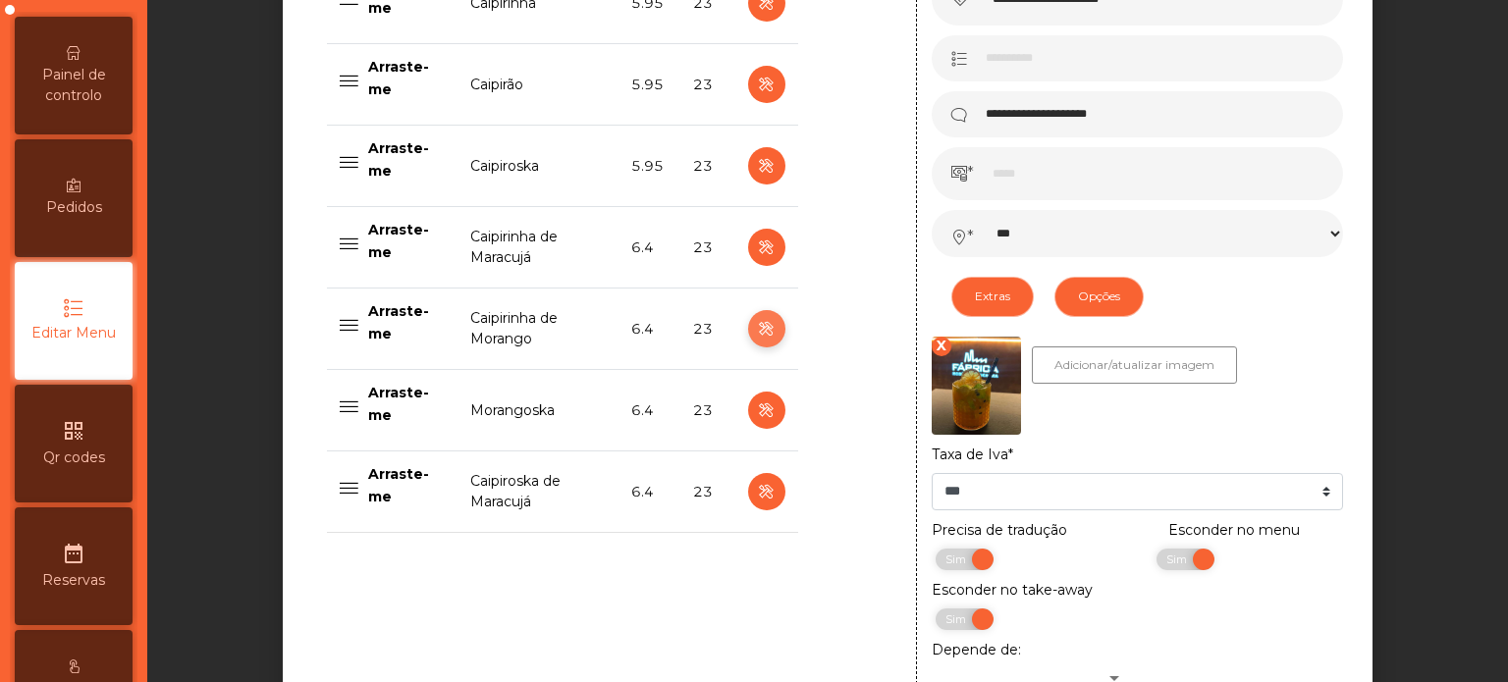
click at [758, 329] on icon "button" at bounding box center [766, 329] width 23 height 25
type input "**********"
select select "***"
select select "**"
click at [1194, 565] on span "Não" at bounding box center [1191, 560] width 49 height 22
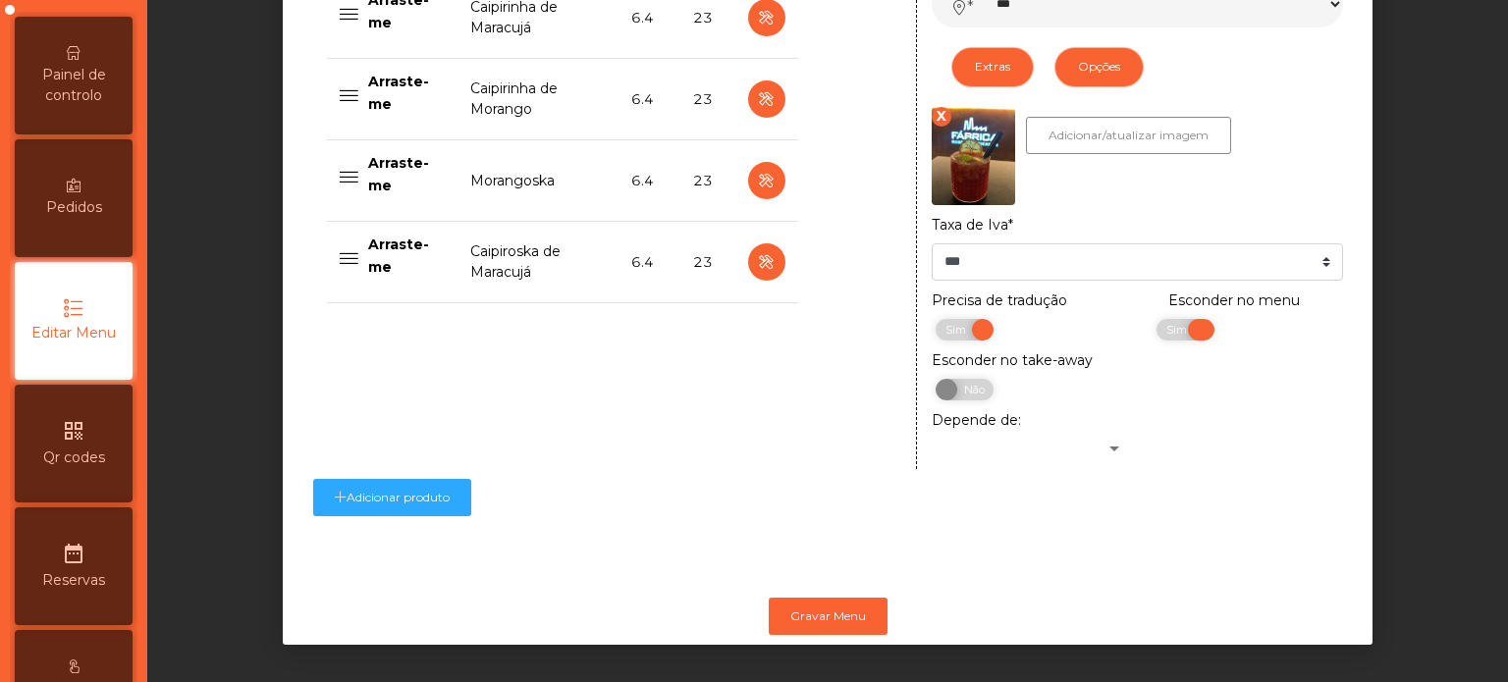
scroll to position [1163, 0]
click at [864, 601] on button "Gravar Menu" at bounding box center [828, 616] width 119 height 37
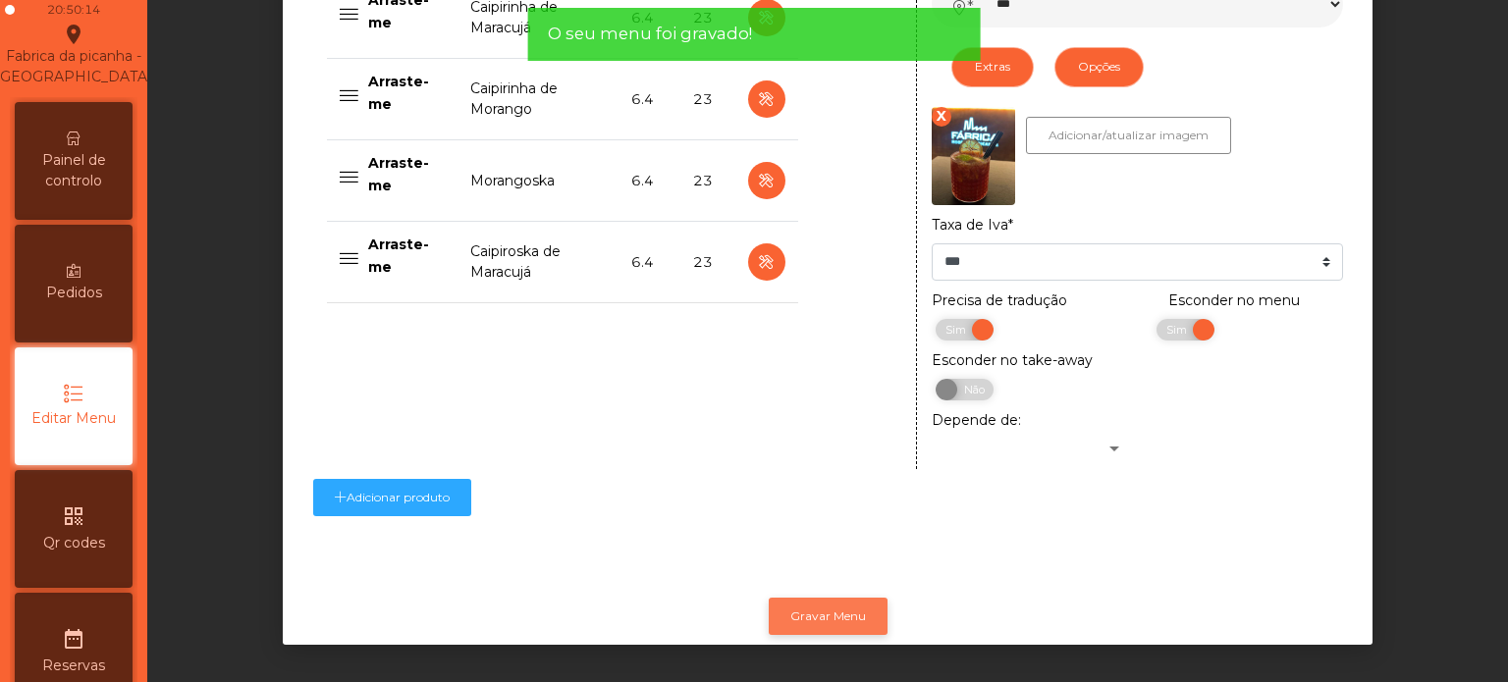
scroll to position [90, 0]
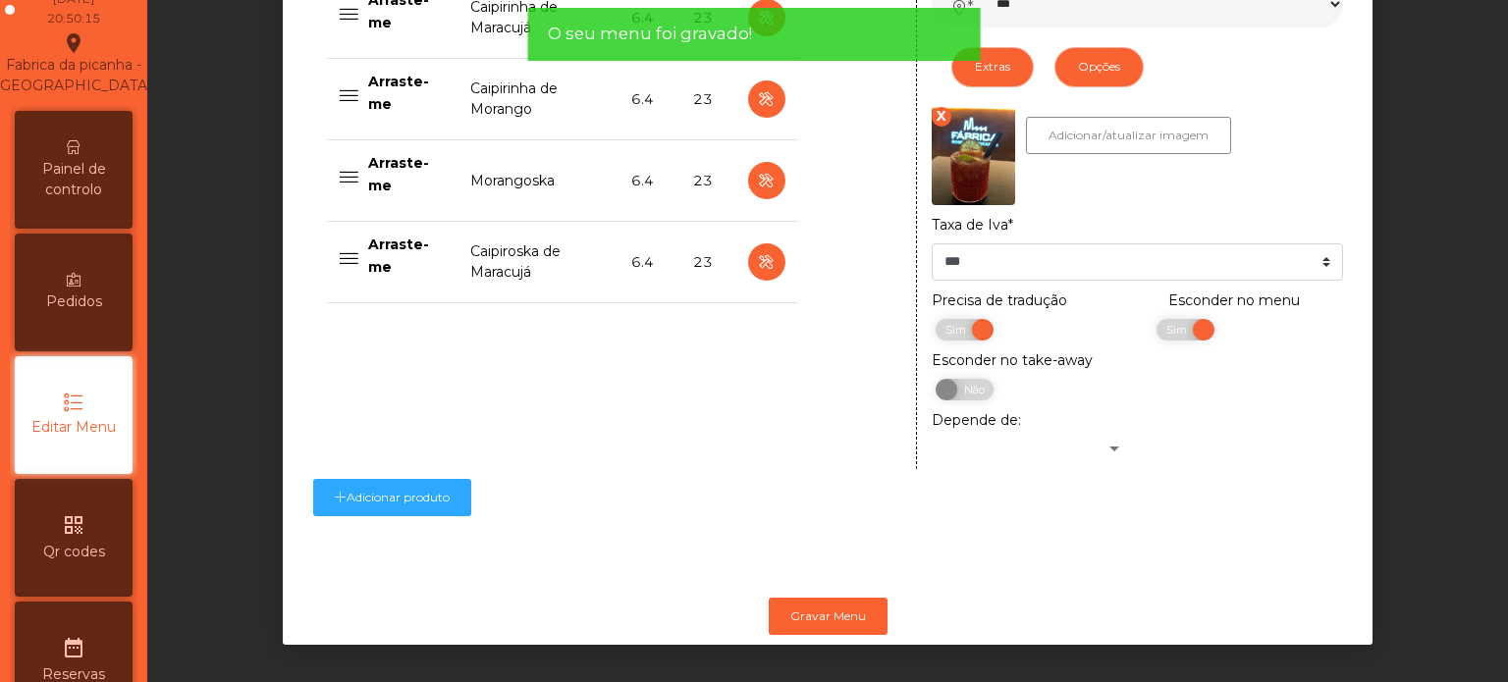
click at [86, 200] on span "Painel de controlo" at bounding box center [74, 179] width 108 height 41
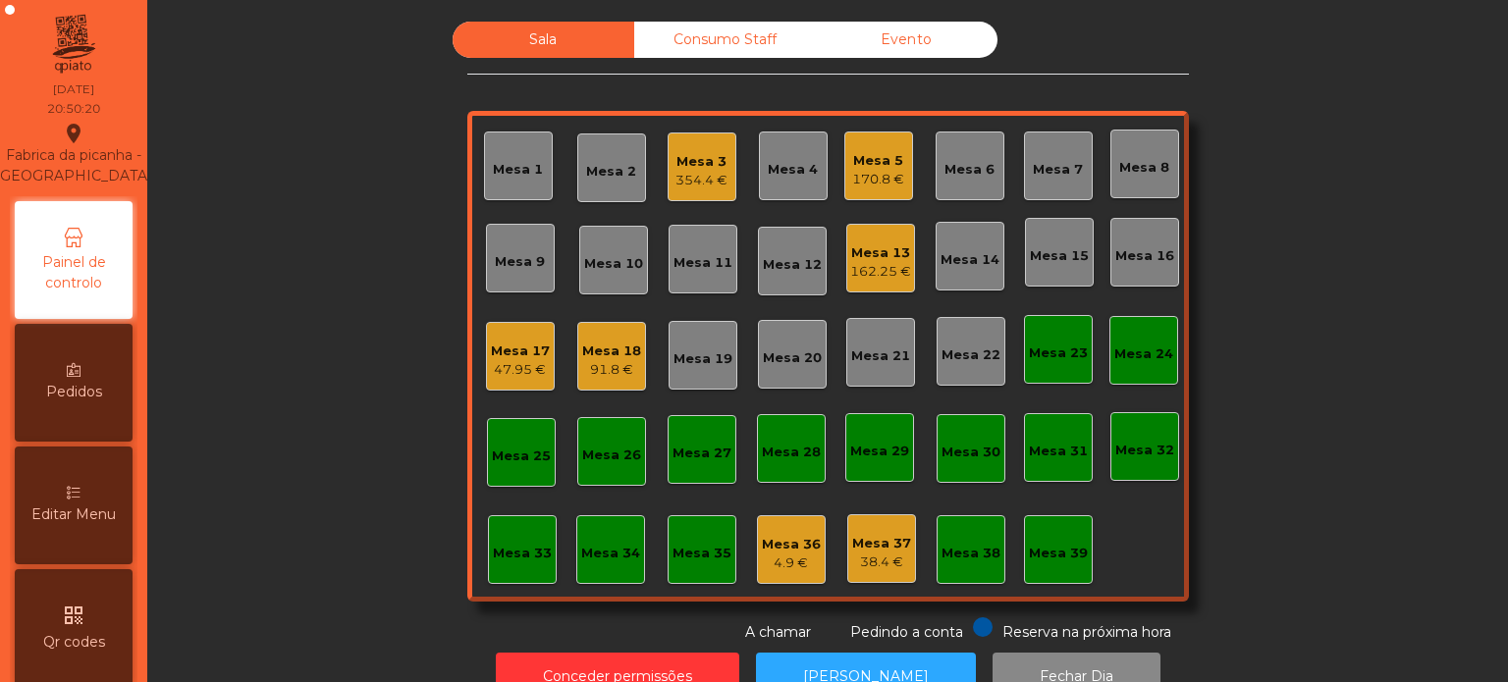
click at [1347, 413] on div "Sala Consumo Staff Evento Mesa 1 Mesa 2 Mesa 3 354.4 € Mesa 4 Mesa 5 170.8 € Me…" at bounding box center [828, 332] width 1308 height 621
click at [503, 362] on div "47.95 €" at bounding box center [520, 370] width 59 height 20
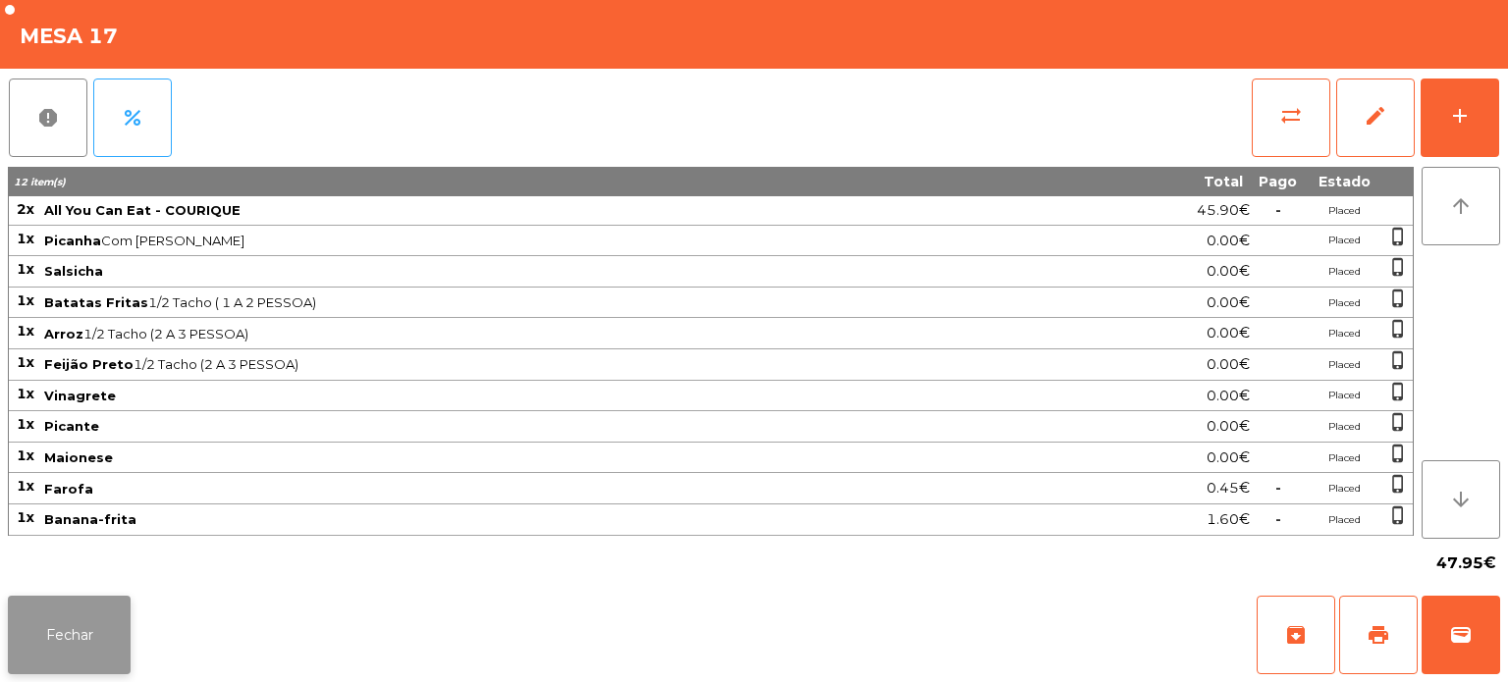
click at [94, 647] on button "Fechar" at bounding box center [69, 635] width 123 height 79
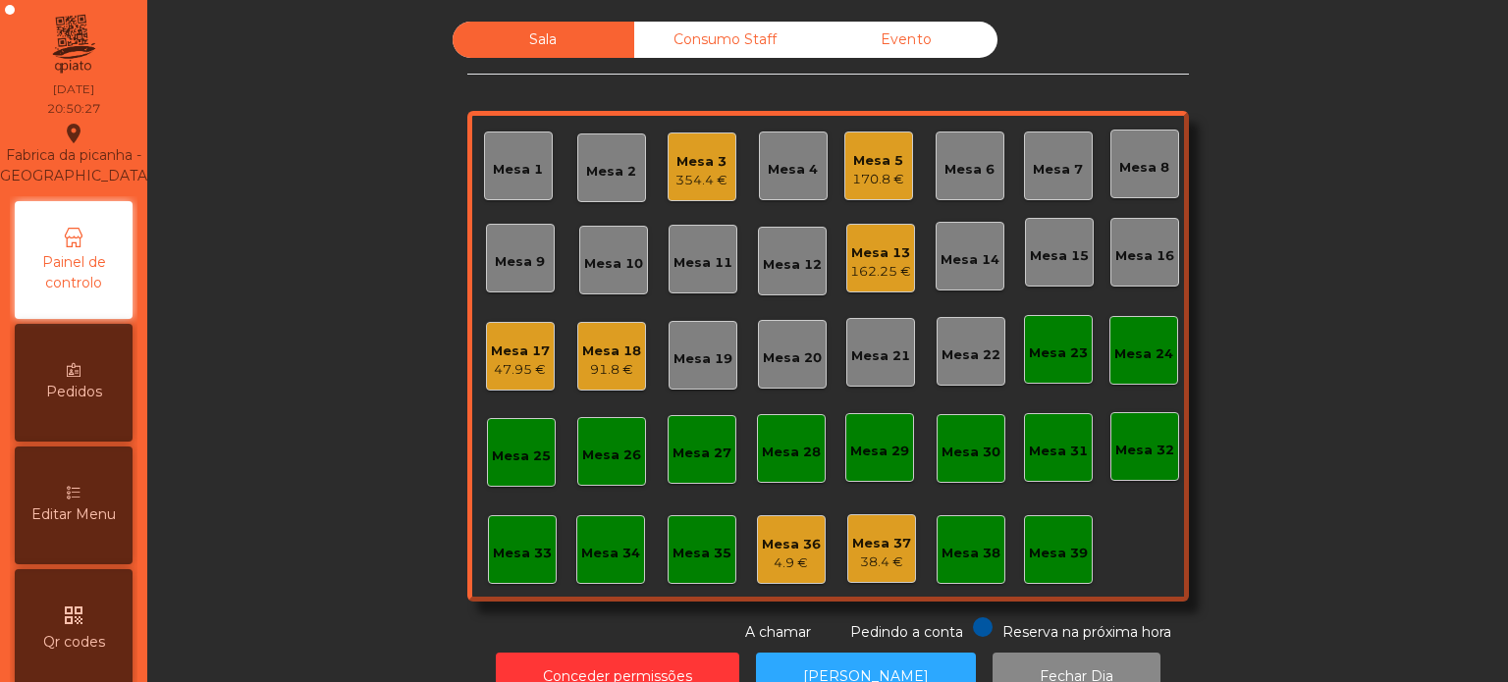
click at [1362, 236] on div "Sala Consumo Staff Evento Mesa 1 Mesa 2 Mesa 3 354.4 € Mesa 4 Mesa 5 170.8 € Me…" at bounding box center [828, 332] width 1308 height 621
click at [258, 163] on div "Sala Consumo Staff Evento Mesa 1 Mesa 2 Mesa 3 354.4 € Mesa 4 Mesa 5 170.8 € Me…" at bounding box center [828, 332] width 1308 height 621
click at [496, 372] on div "47.95 €" at bounding box center [520, 370] width 59 height 20
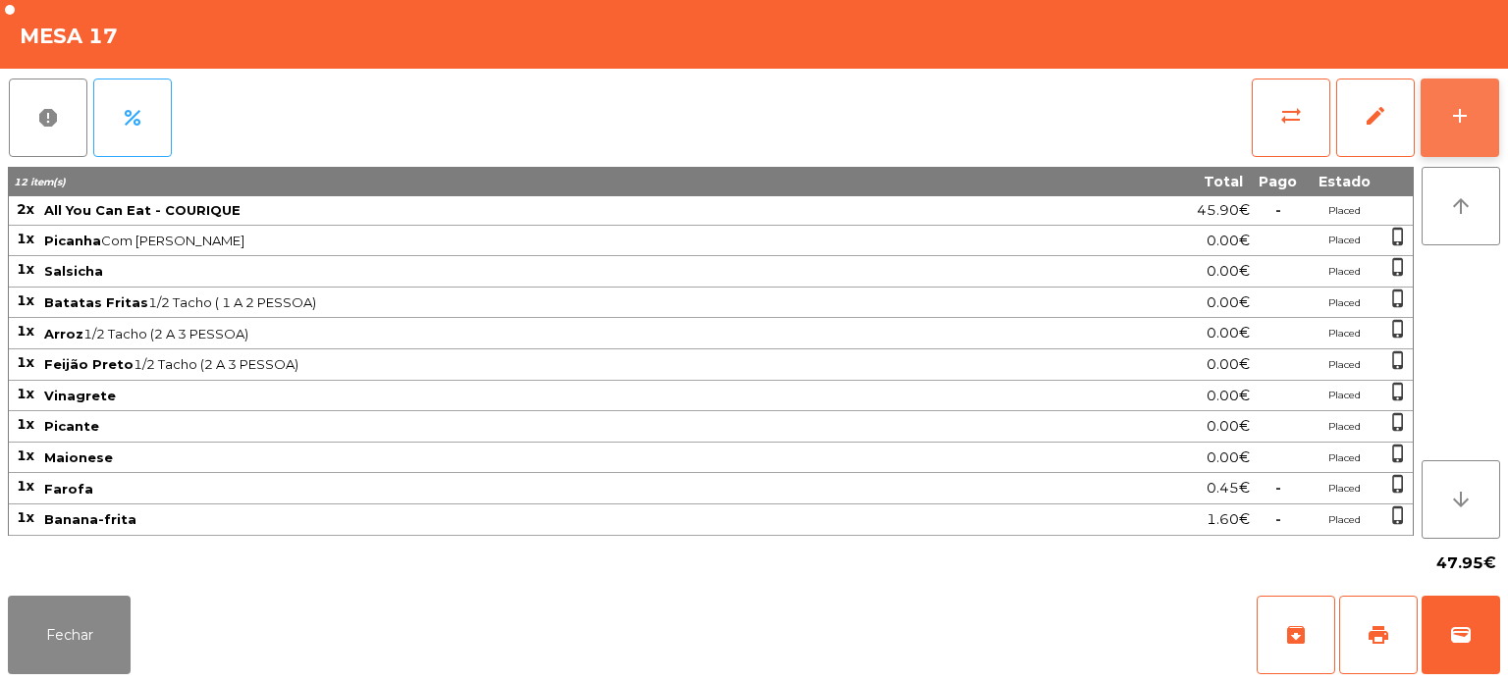
click at [1457, 110] on div "add" at bounding box center [1460, 116] width 24 height 24
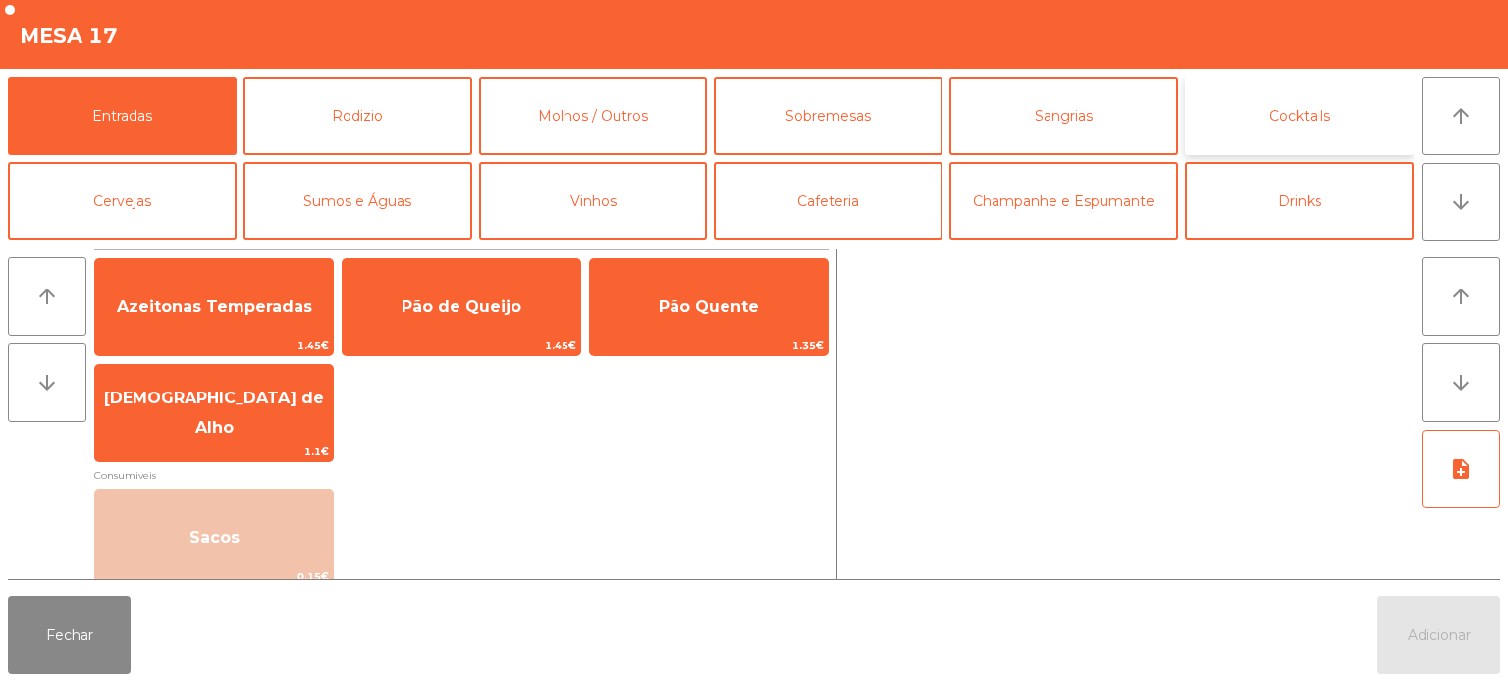
click at [1291, 115] on button "Cocktails" at bounding box center [1299, 116] width 229 height 79
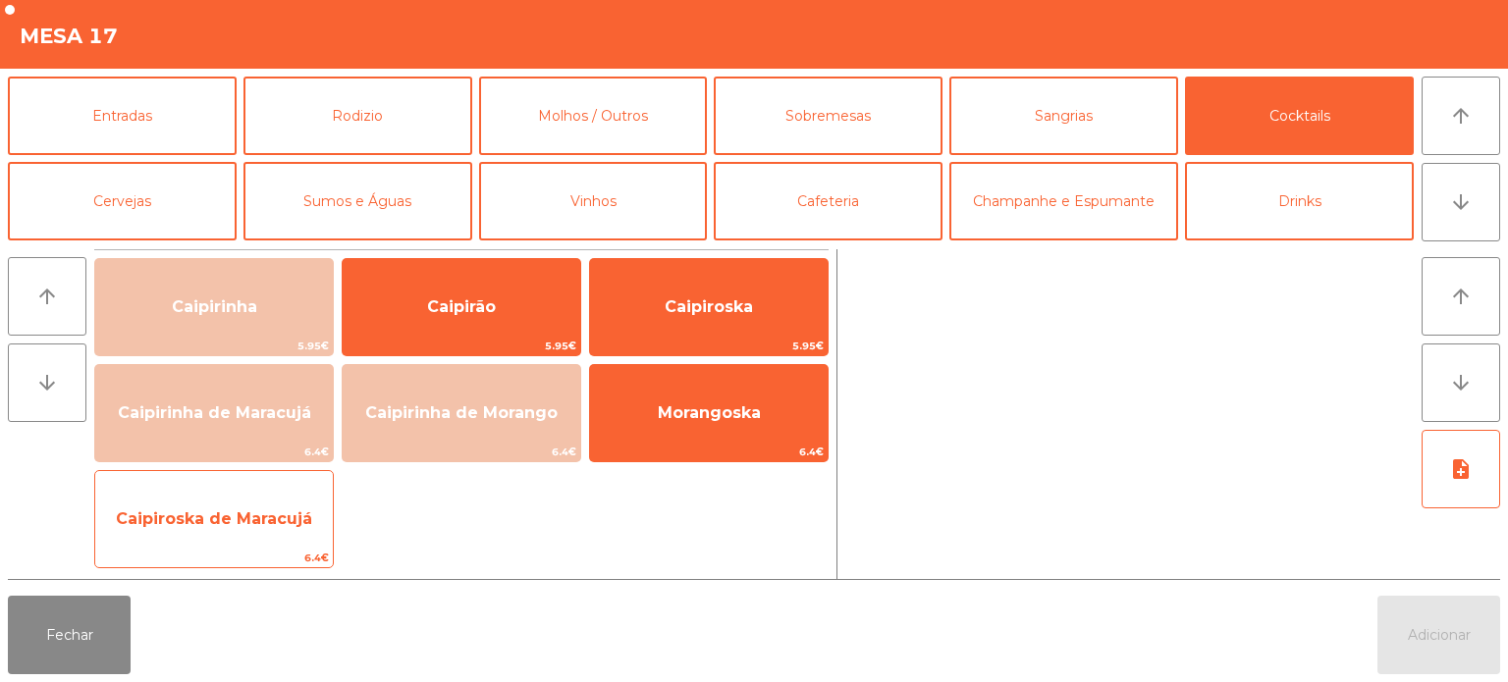
click at [236, 521] on span "Caipiroska de Maracujá" at bounding box center [214, 519] width 196 height 19
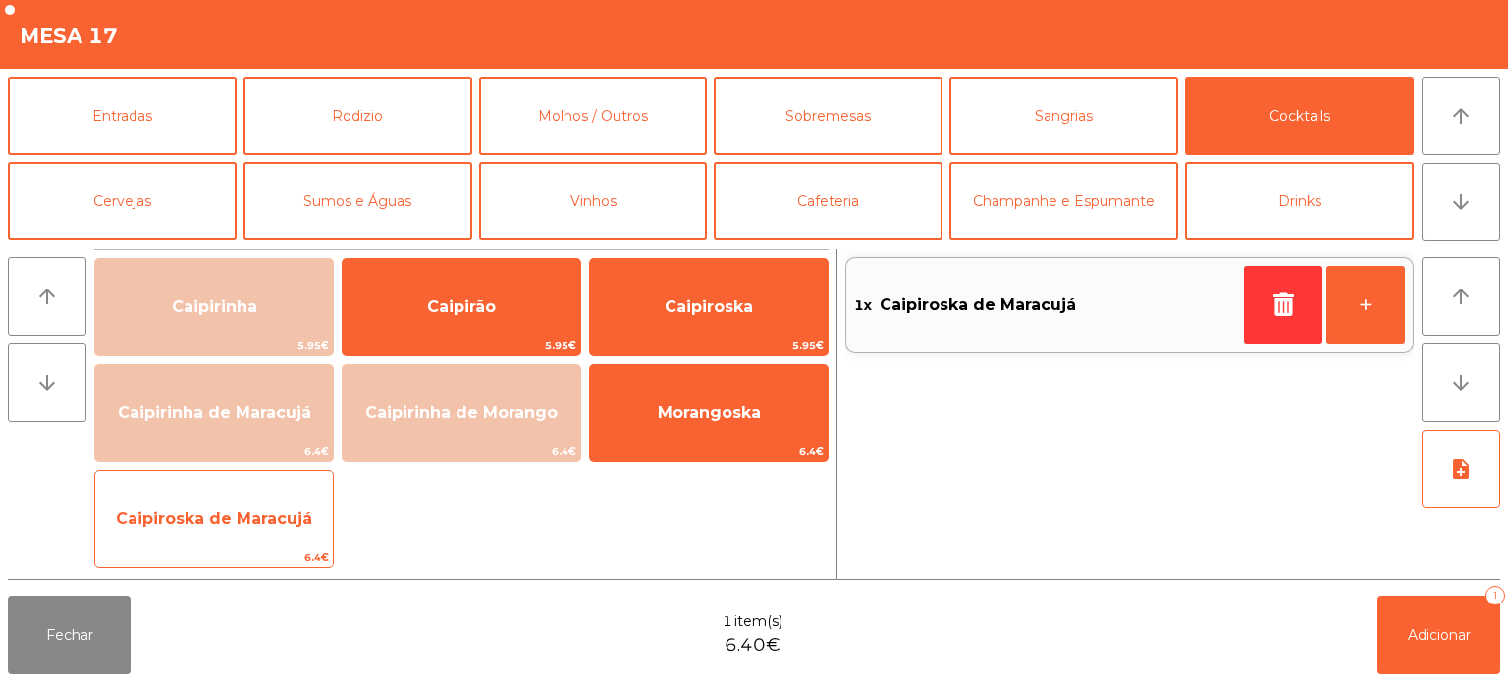
click at [240, 537] on span "Caipiroska de Maracujá" at bounding box center [214, 519] width 238 height 53
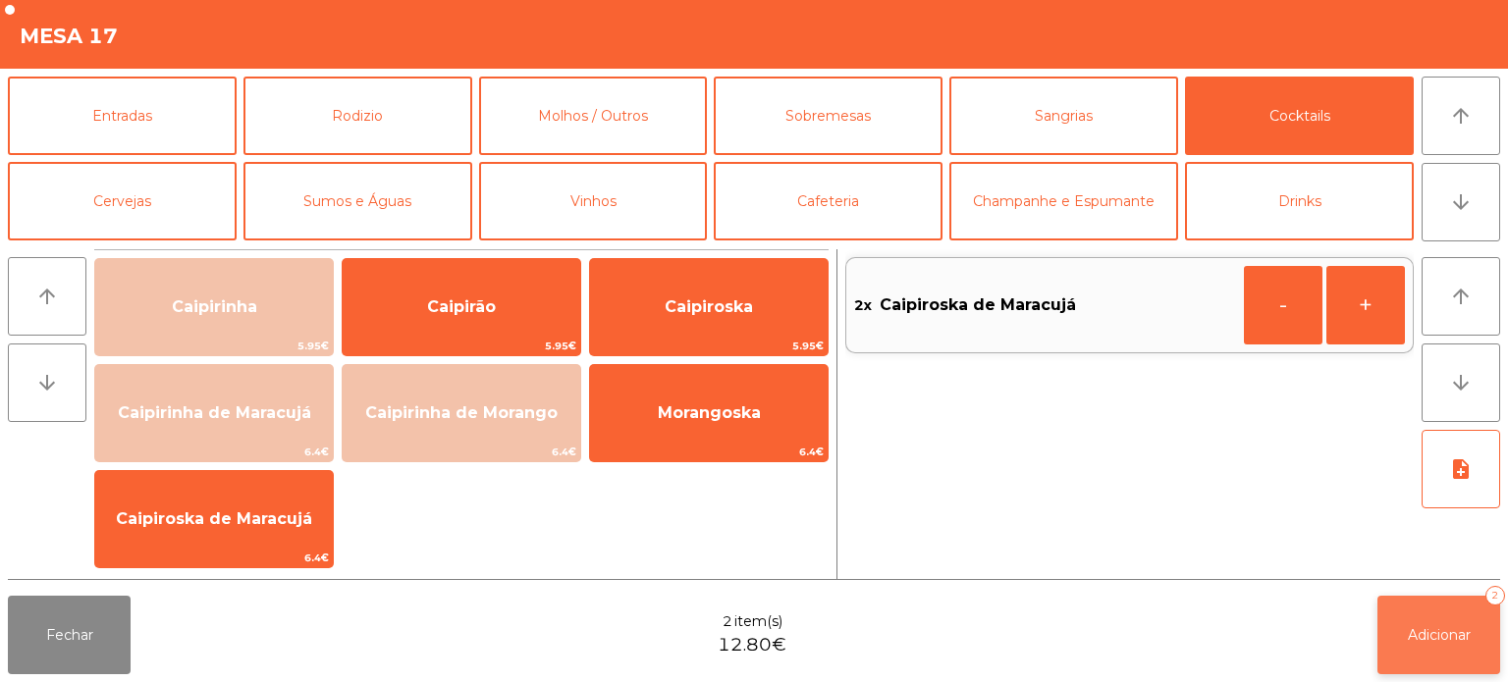
click at [1444, 616] on button "Adicionar 2" at bounding box center [1438, 635] width 123 height 79
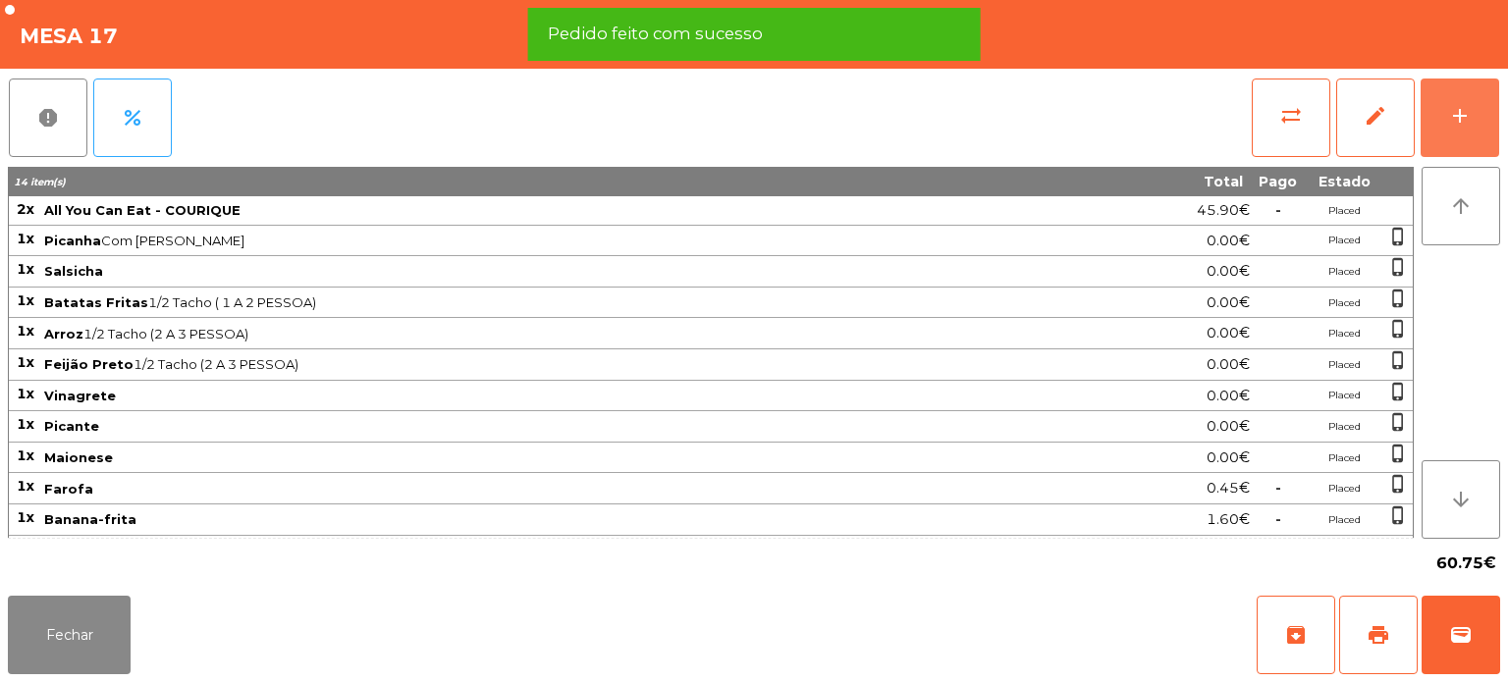
scroll to position [20, 0]
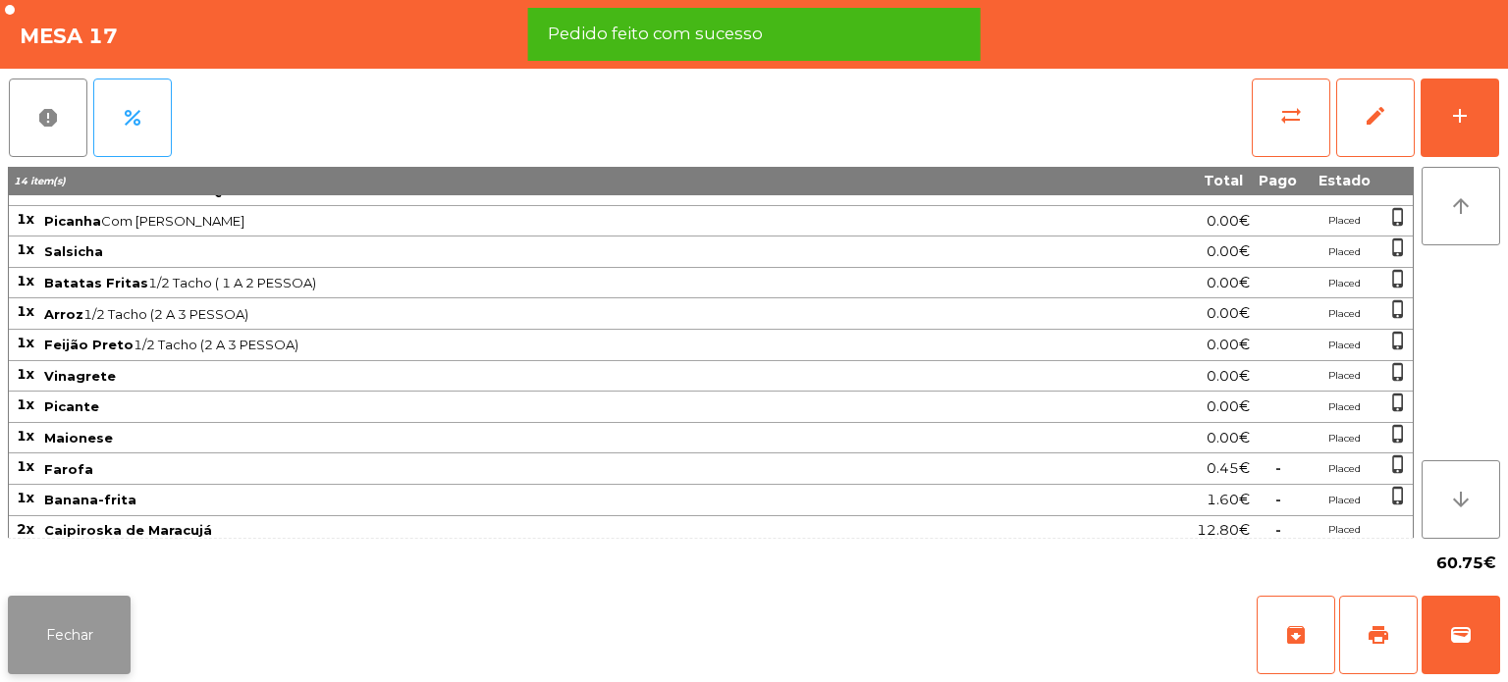
click at [87, 615] on button "Fechar" at bounding box center [69, 635] width 123 height 79
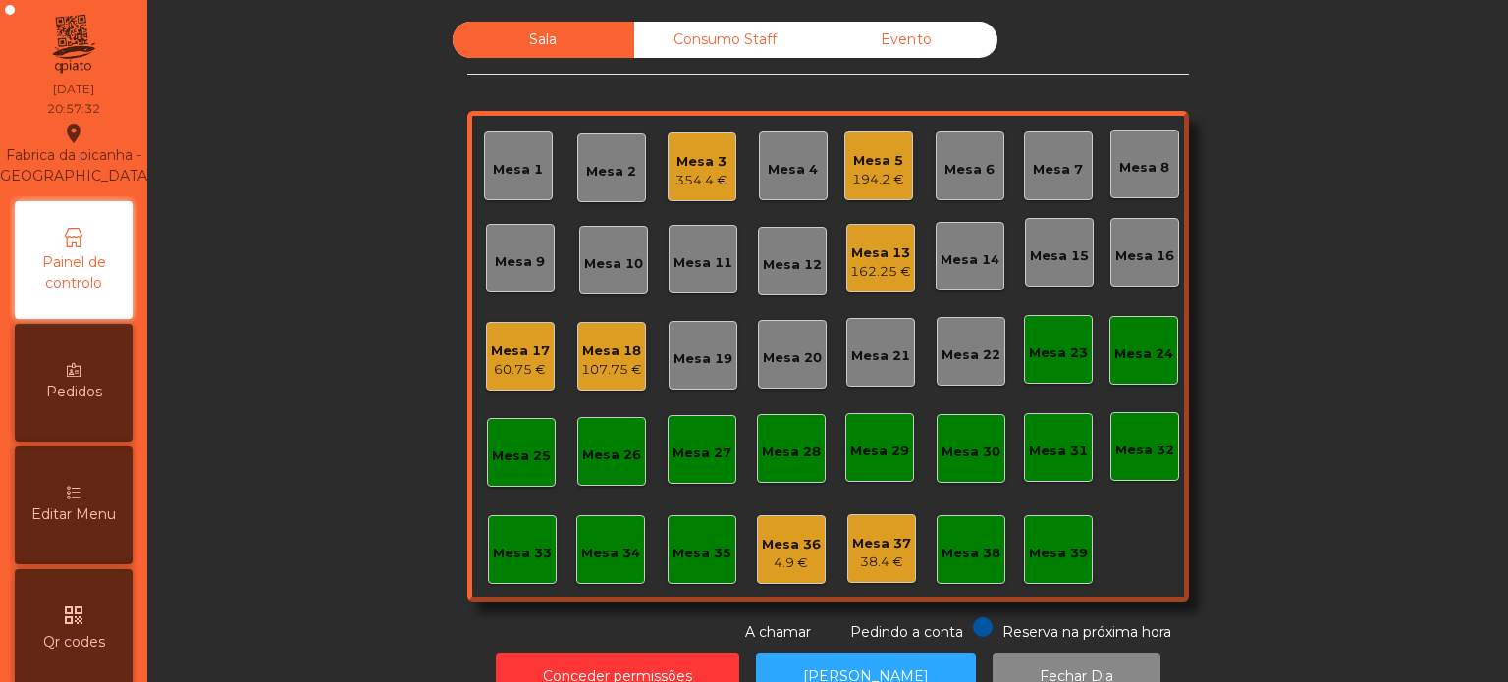
click at [887, 151] on div "Mesa 5" at bounding box center [878, 161] width 52 height 20
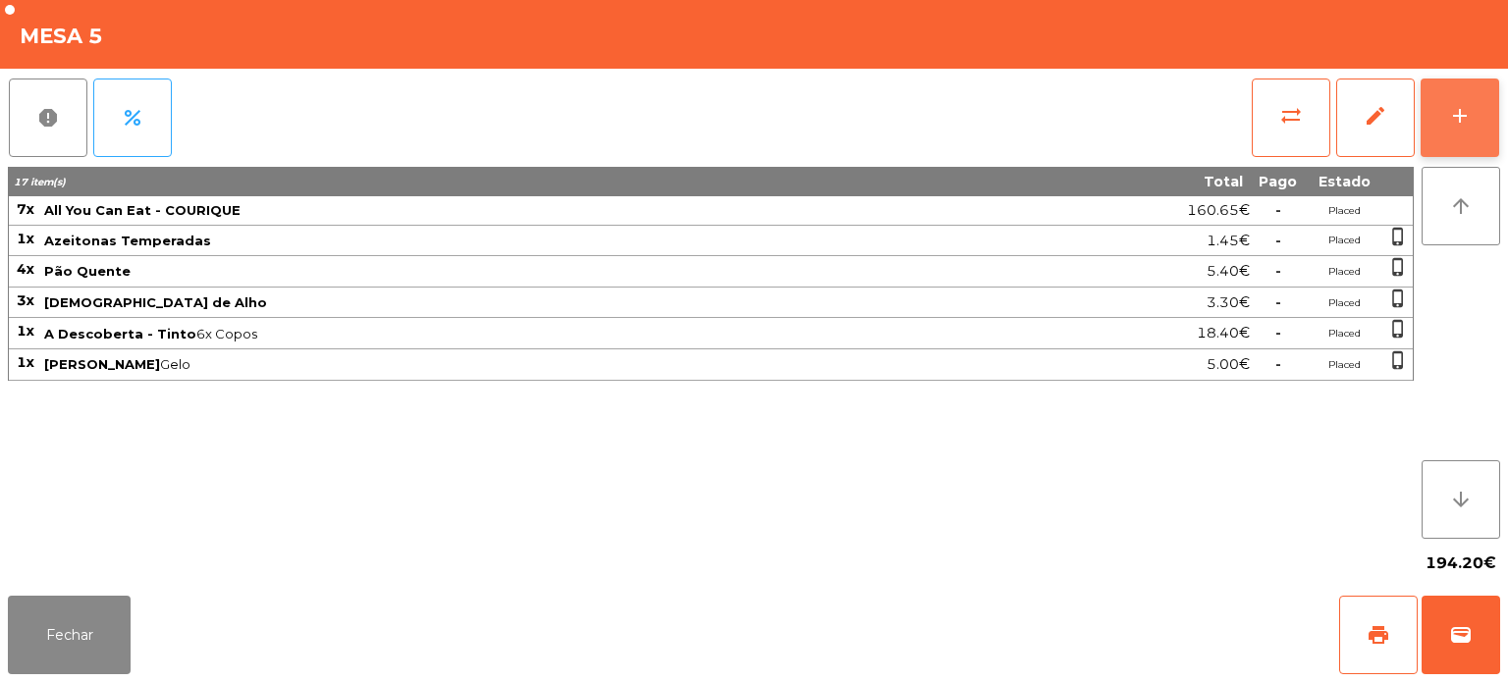
click at [1441, 118] on button "add" at bounding box center [1460, 118] width 79 height 79
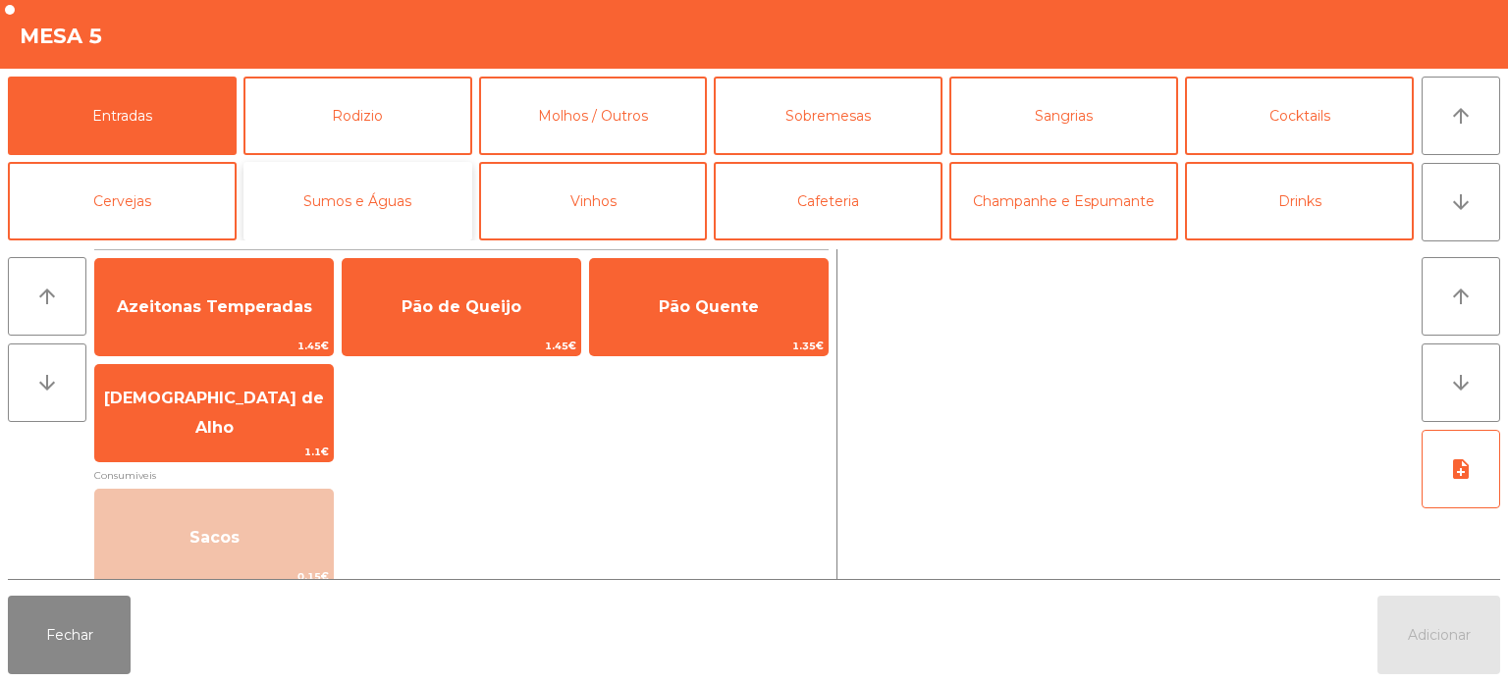
click at [400, 195] on button "Sumos e Águas" at bounding box center [357, 201] width 229 height 79
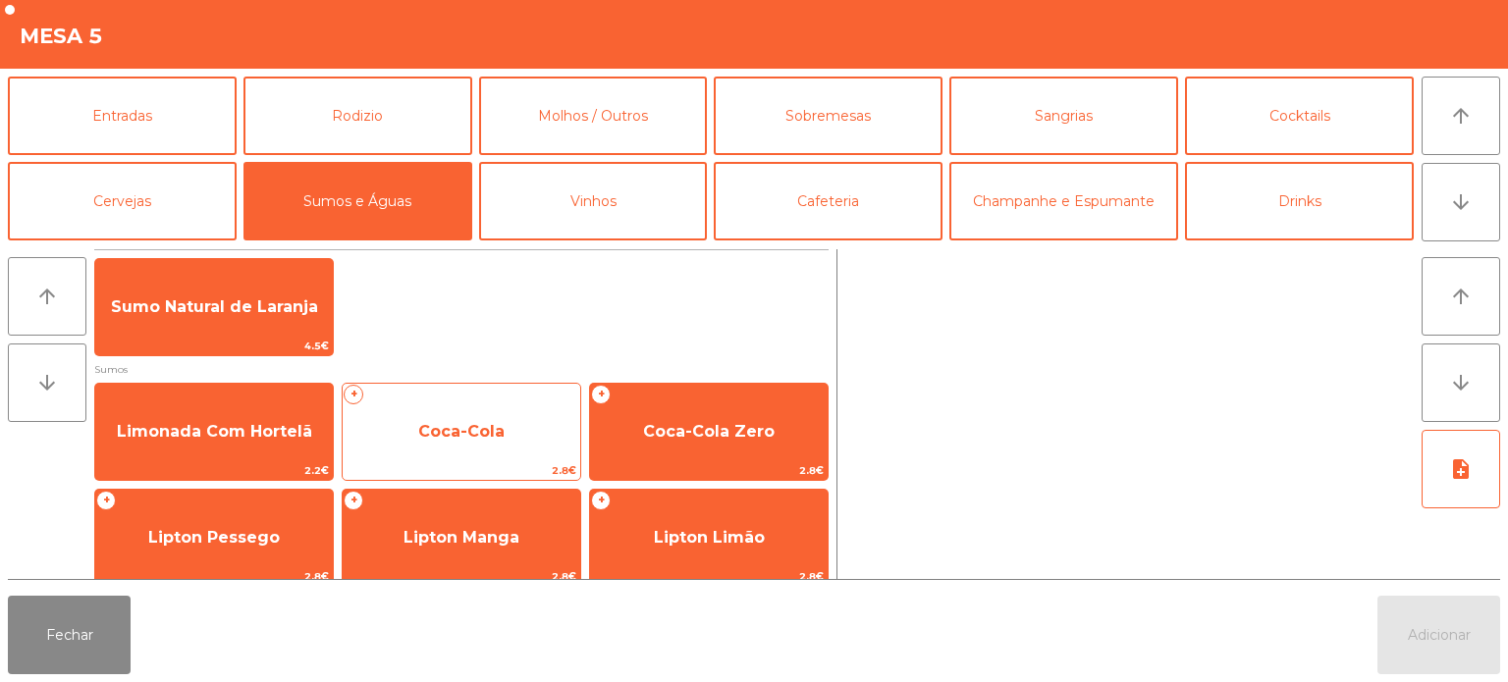
click at [495, 454] on span "Coca-Cola" at bounding box center [462, 431] width 238 height 53
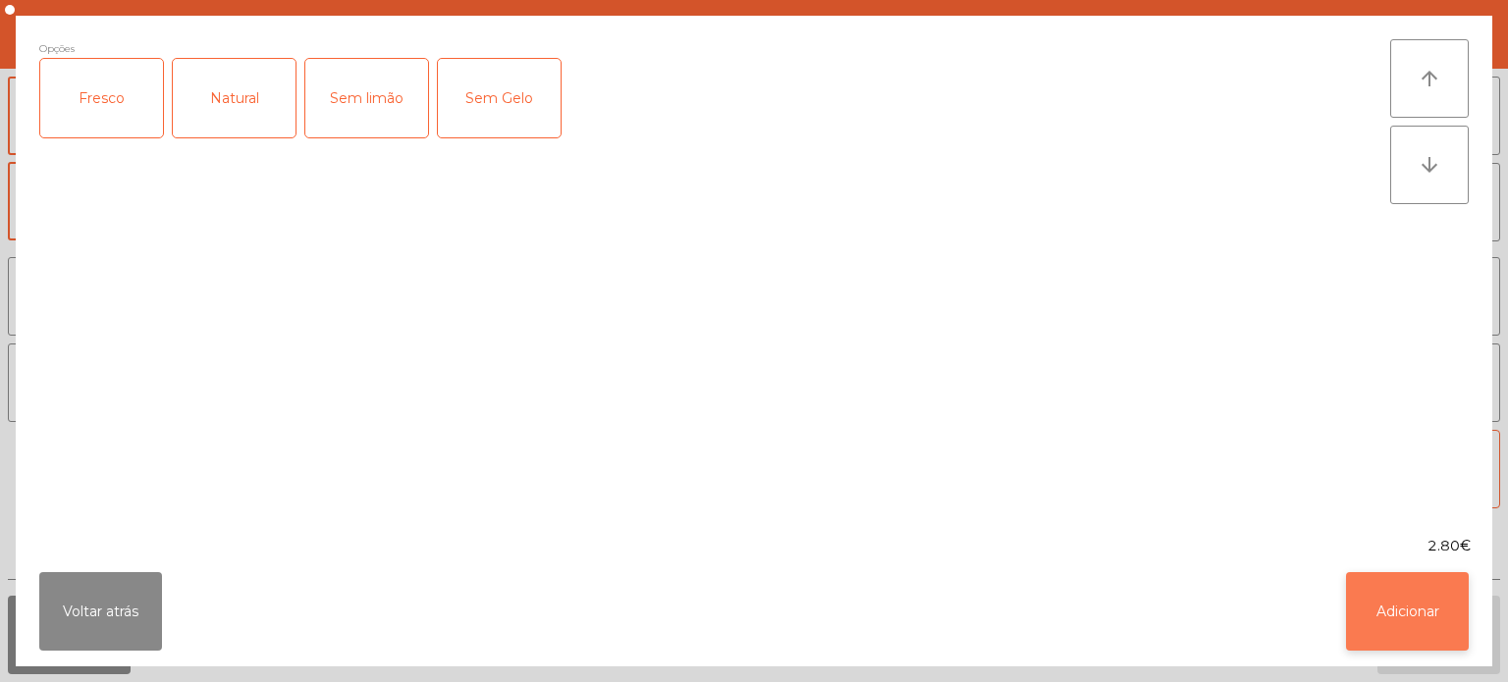
click at [1435, 593] on button "Adicionar" at bounding box center [1407, 611] width 123 height 79
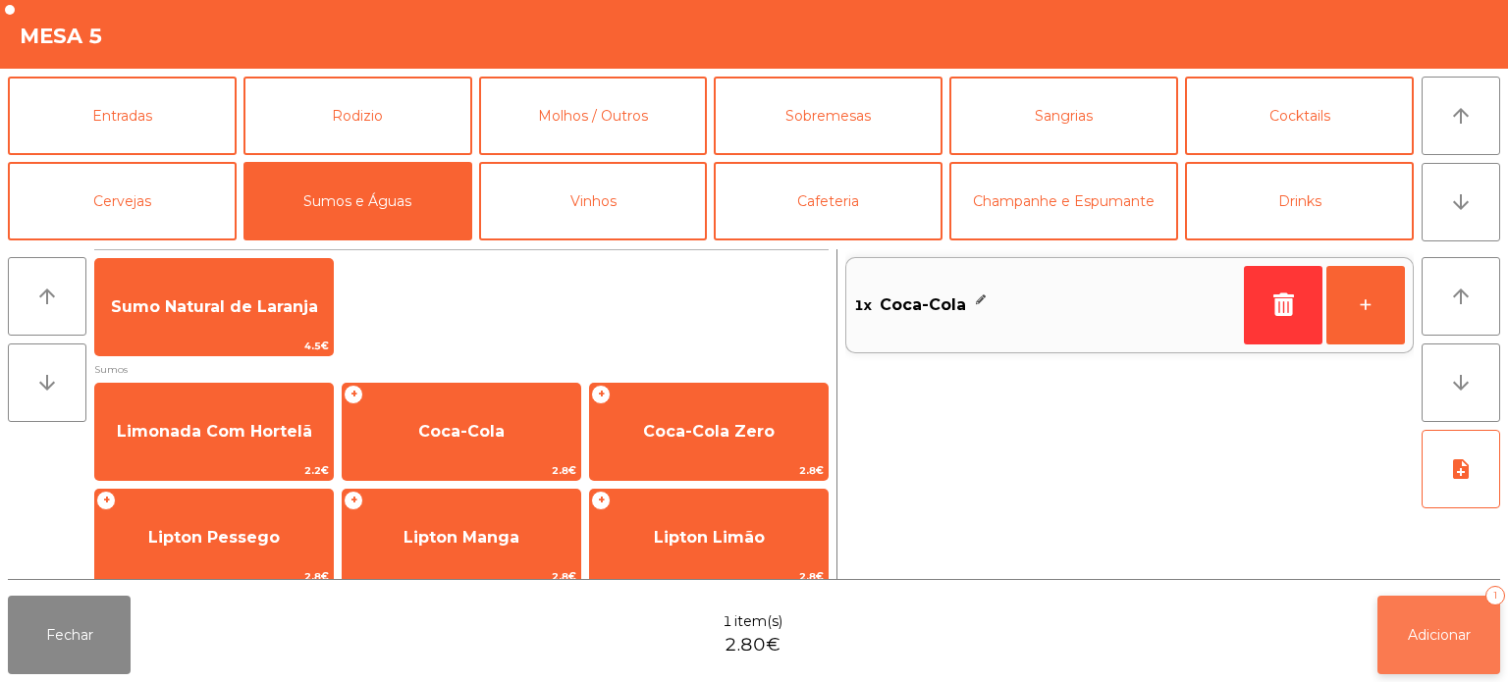
click at [1424, 634] on span "Adicionar" at bounding box center [1439, 635] width 63 height 18
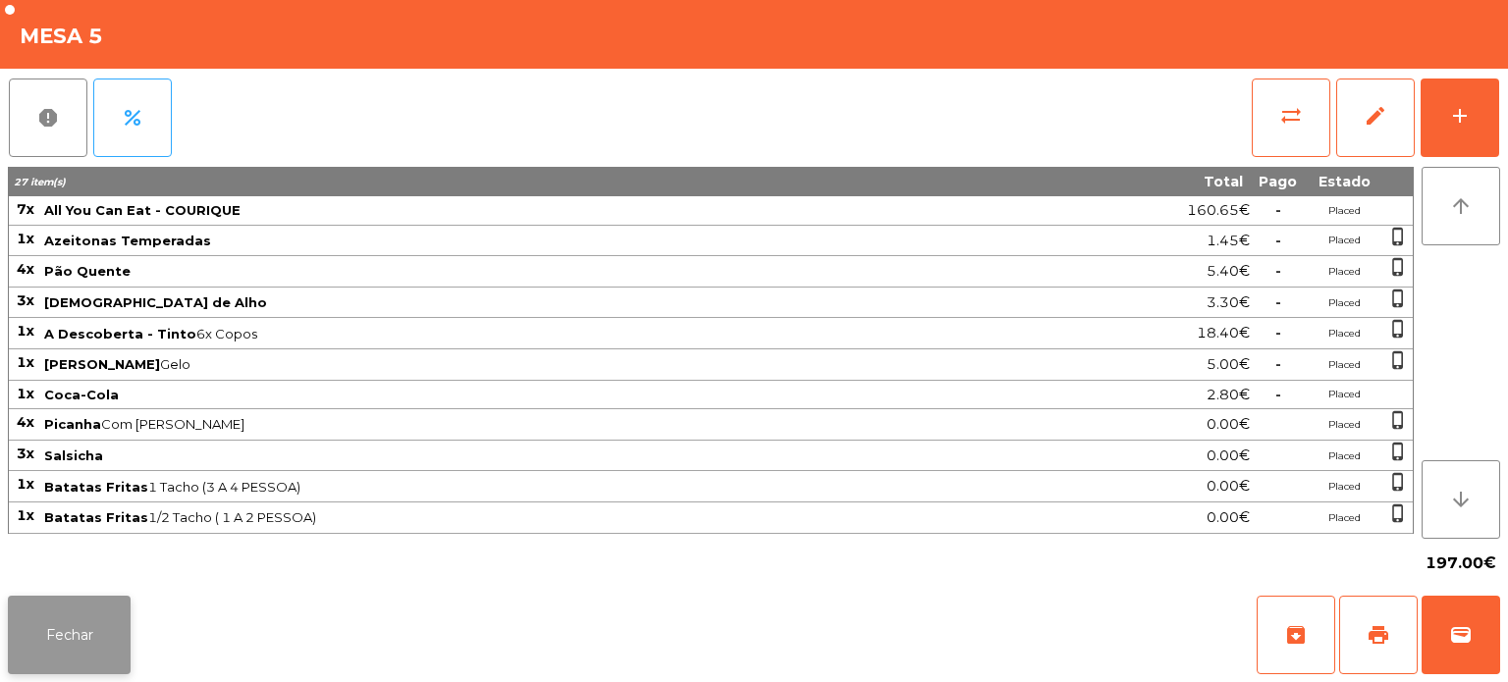
click at [79, 652] on button "Fechar" at bounding box center [69, 635] width 123 height 79
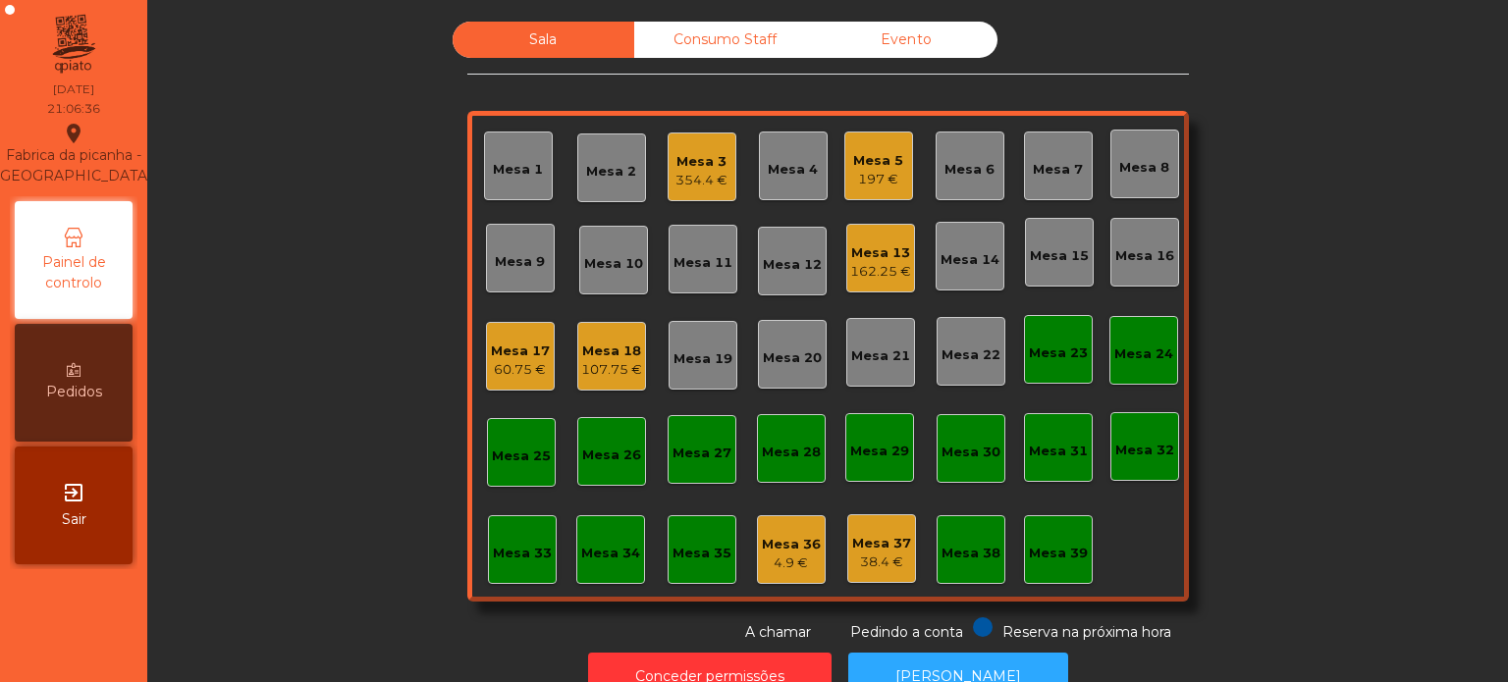
click at [704, 187] on div "354.4 €" at bounding box center [701, 181] width 52 height 20
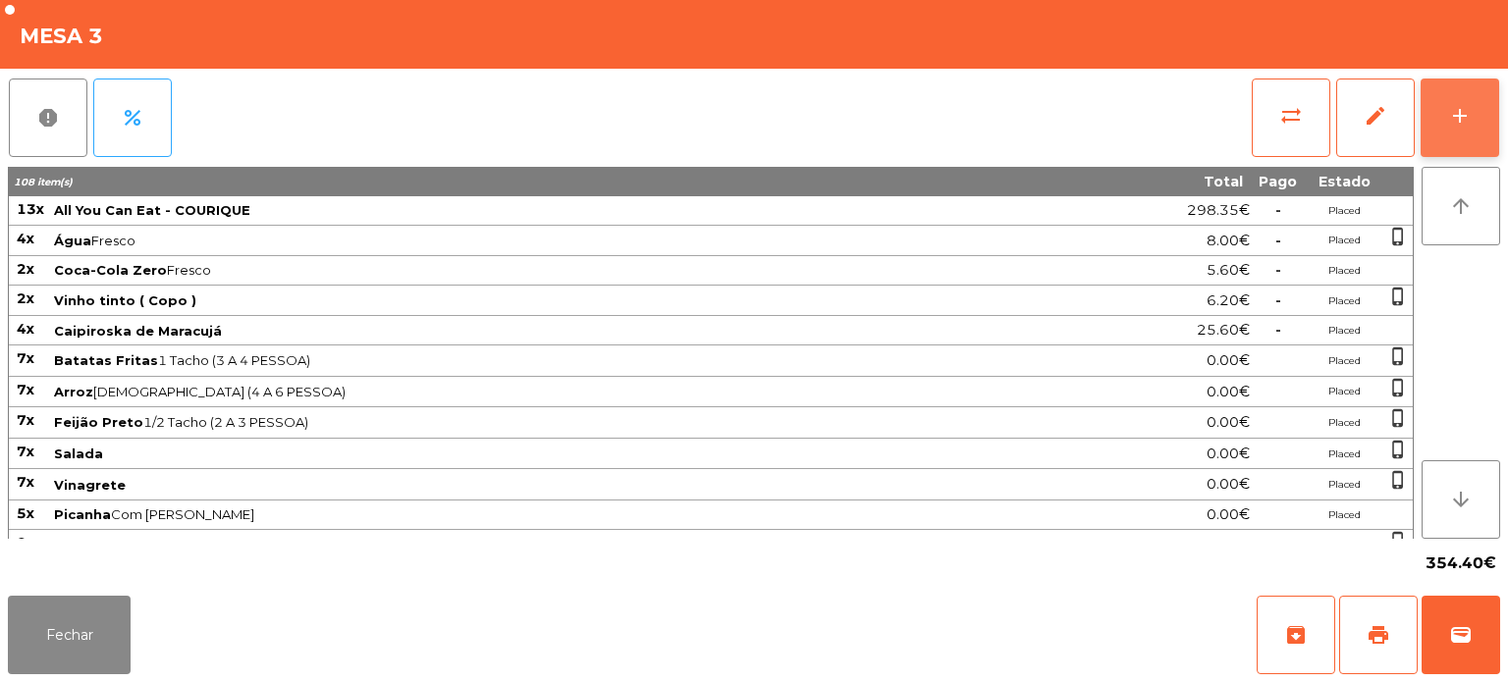
click at [1465, 81] on button "add" at bounding box center [1460, 118] width 79 height 79
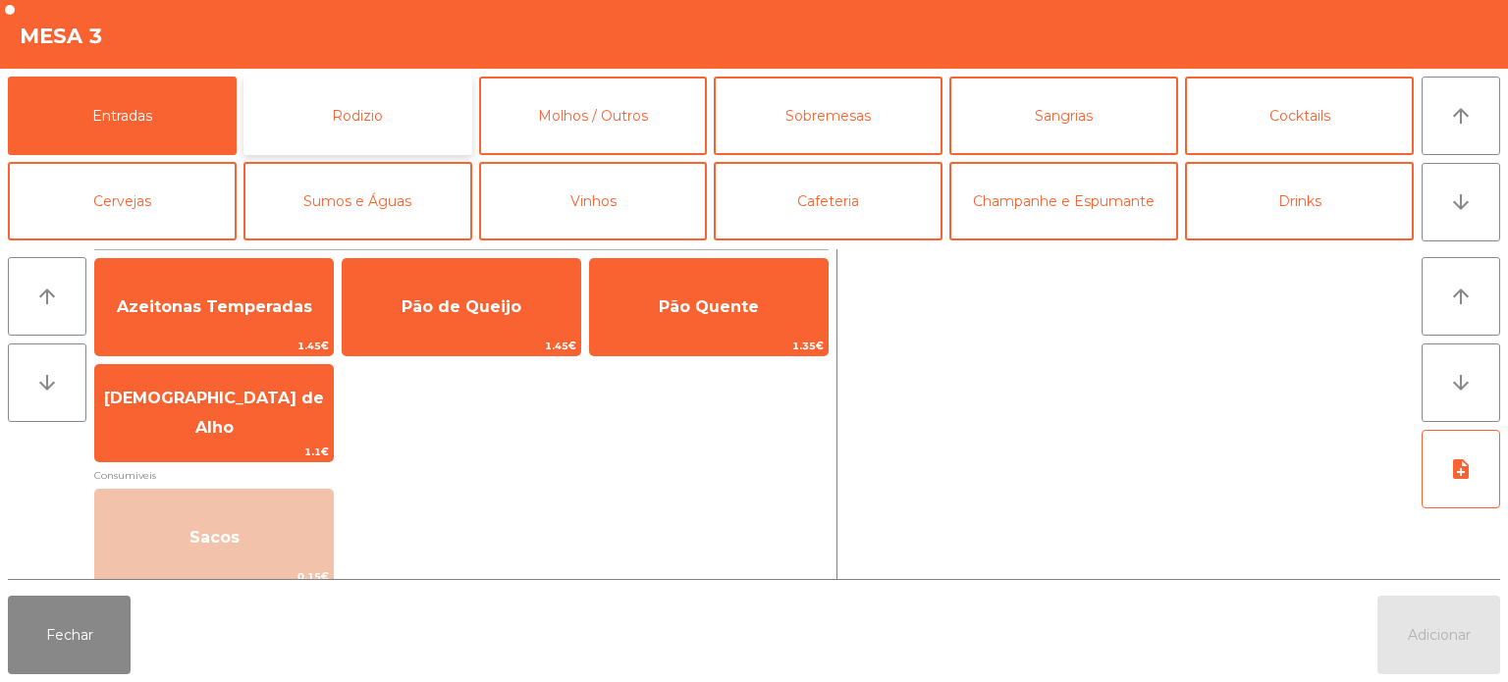
click at [378, 97] on button "Rodizio" at bounding box center [357, 116] width 229 height 79
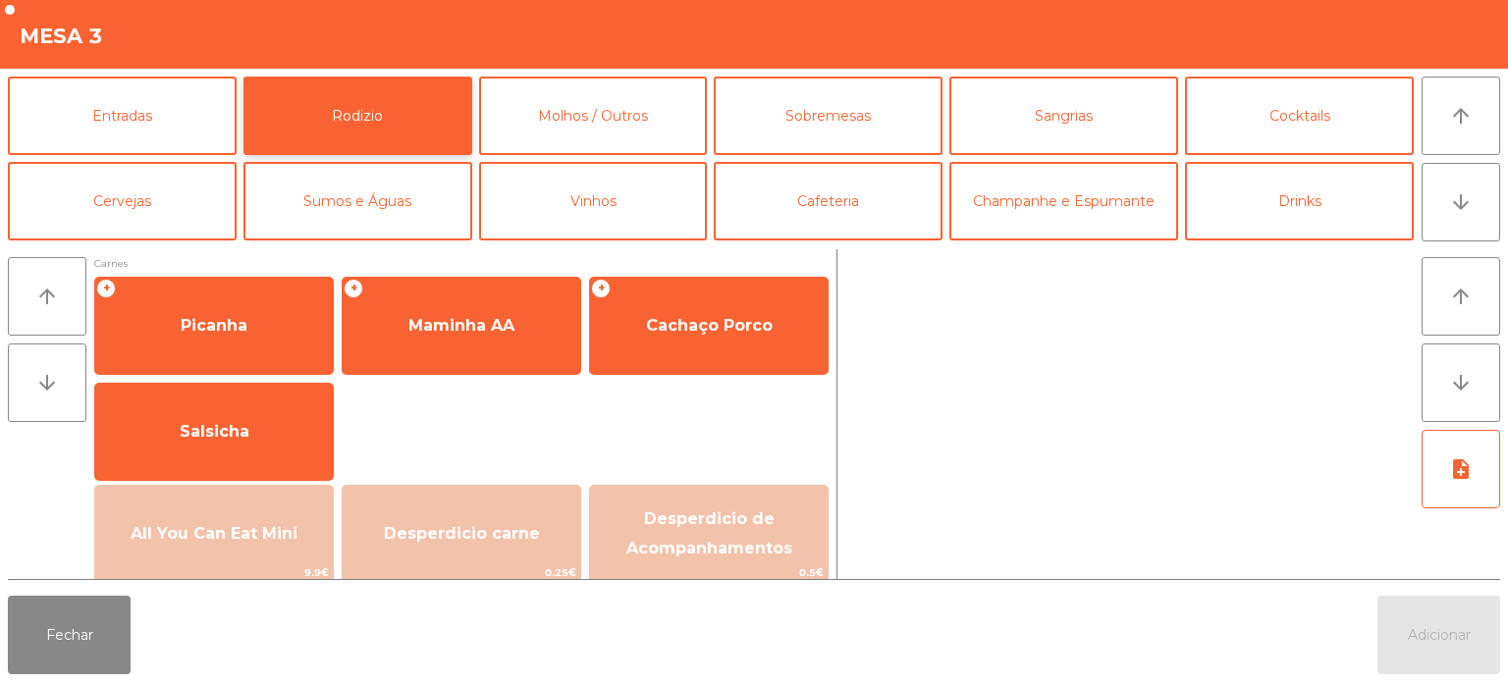
scroll to position [4, 0]
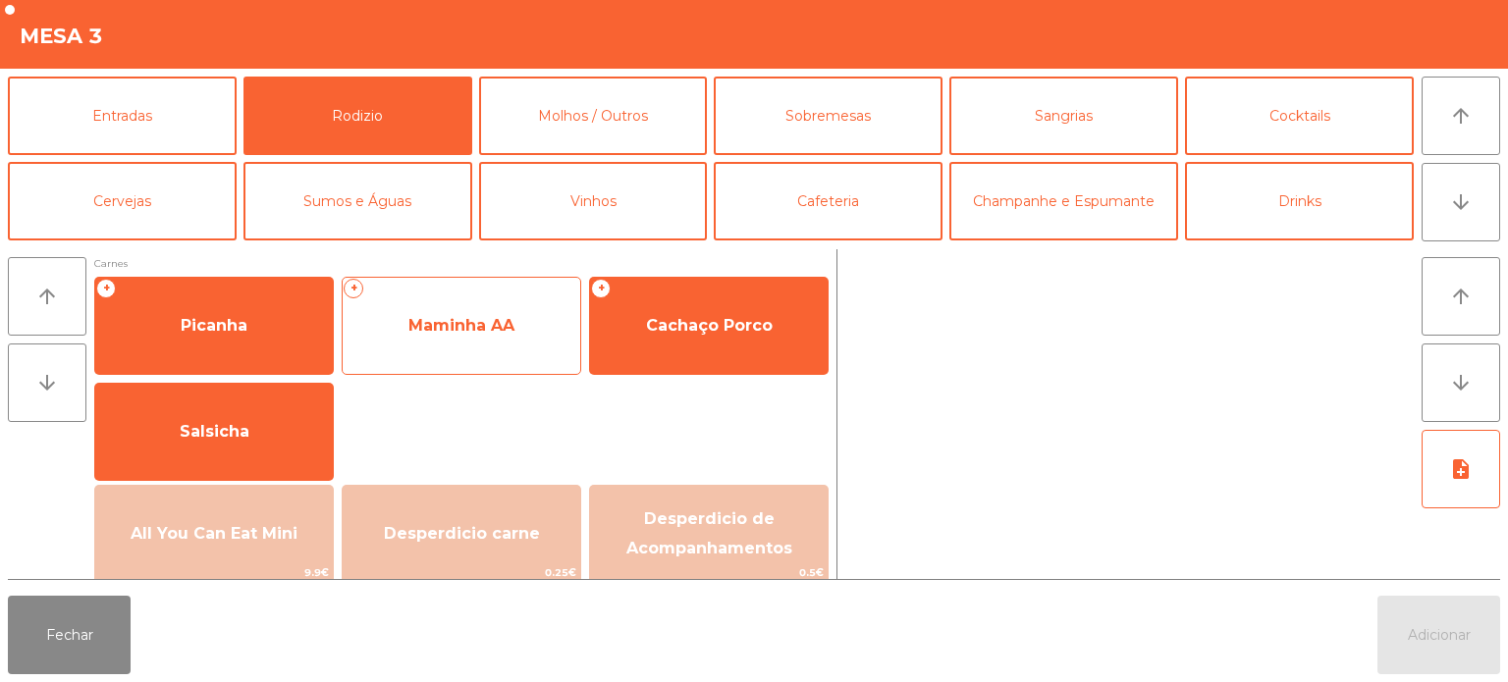
click at [484, 342] on span "Maminha AA" at bounding box center [462, 325] width 238 height 53
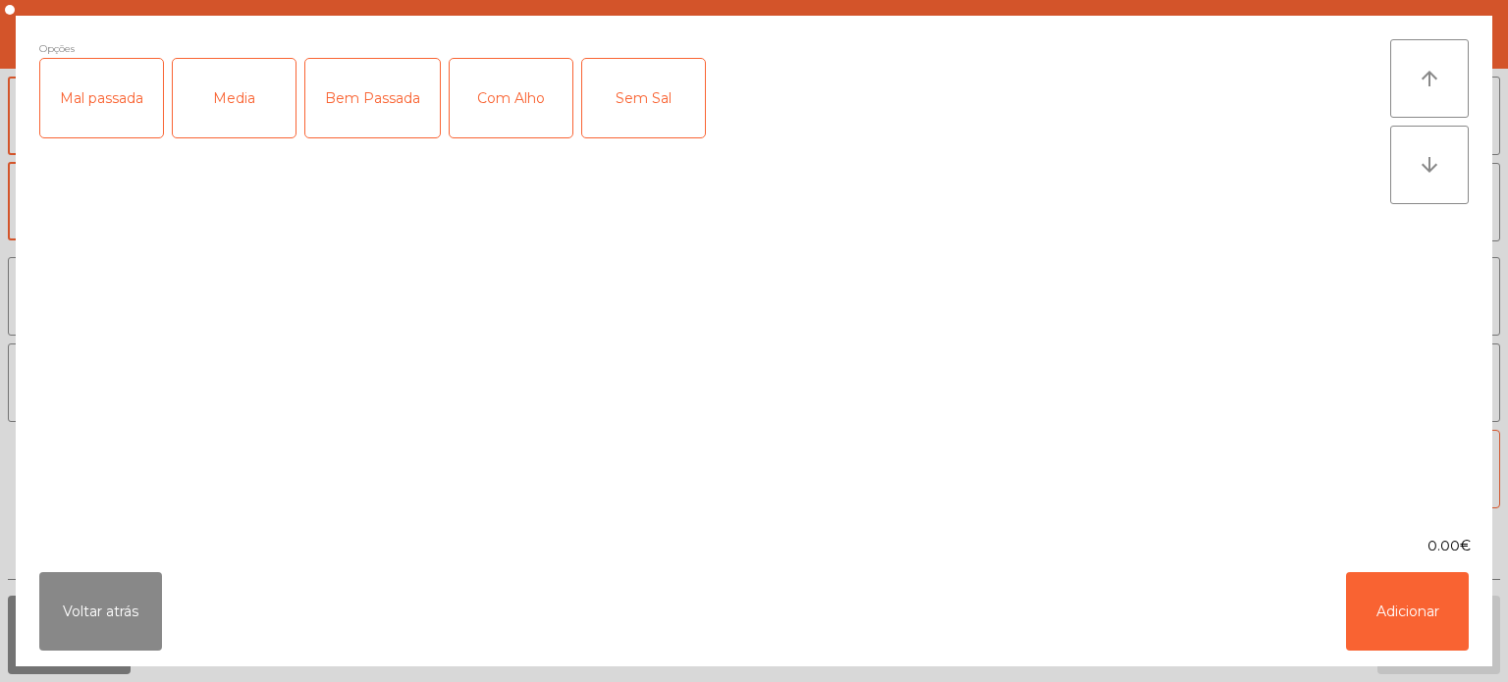
click at [106, 106] on div "Mal passada" at bounding box center [101, 98] width 123 height 79
click at [526, 86] on div "Com Alho" at bounding box center [511, 98] width 123 height 79
click at [1415, 632] on button "Adicionar" at bounding box center [1407, 611] width 123 height 79
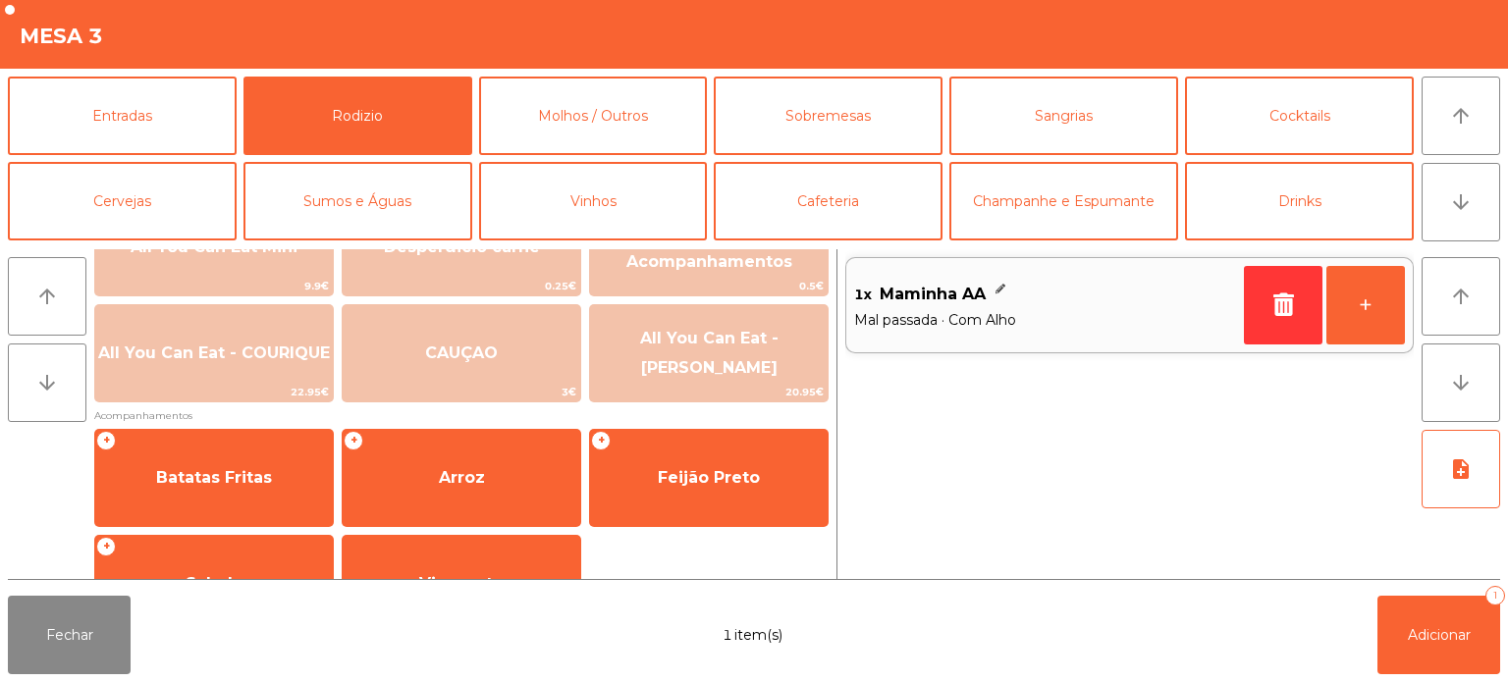
scroll to position [351, 0]
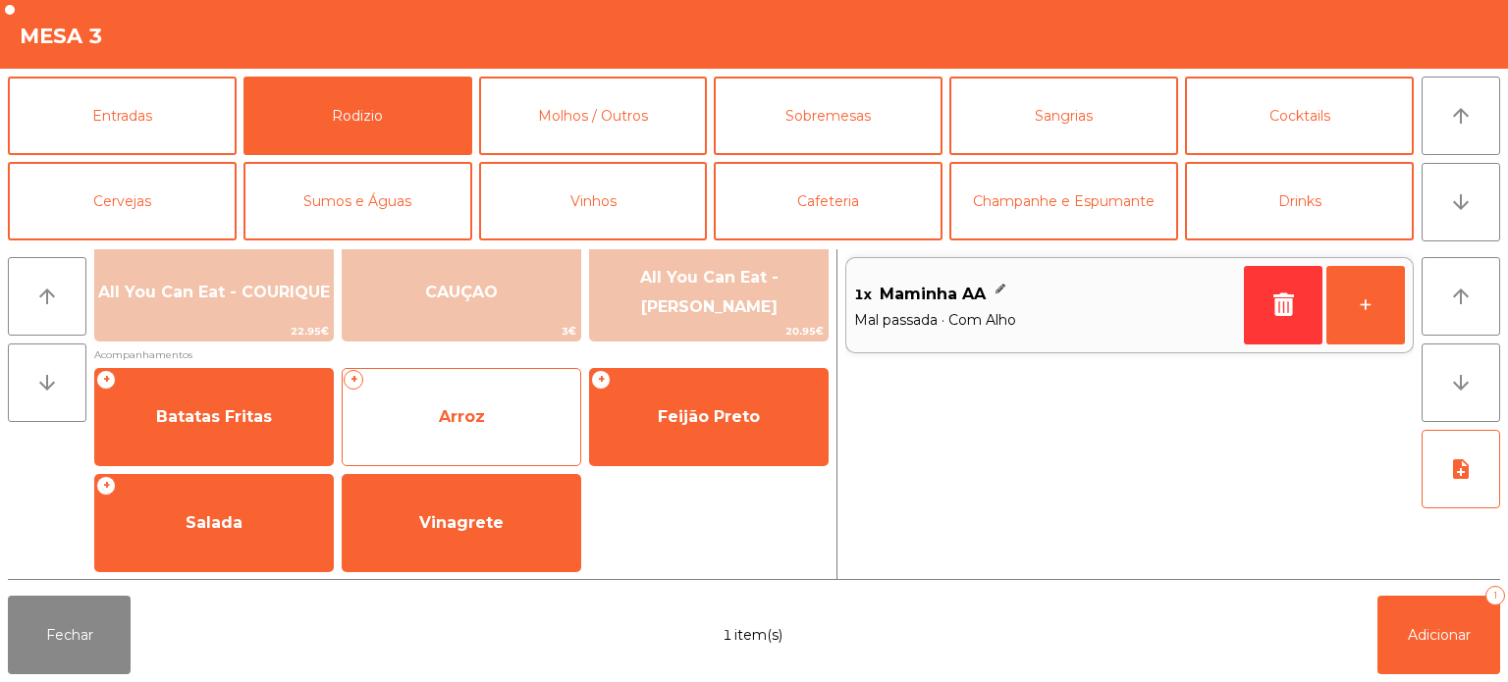
click at [483, 391] on span "Arroz" at bounding box center [462, 417] width 238 height 53
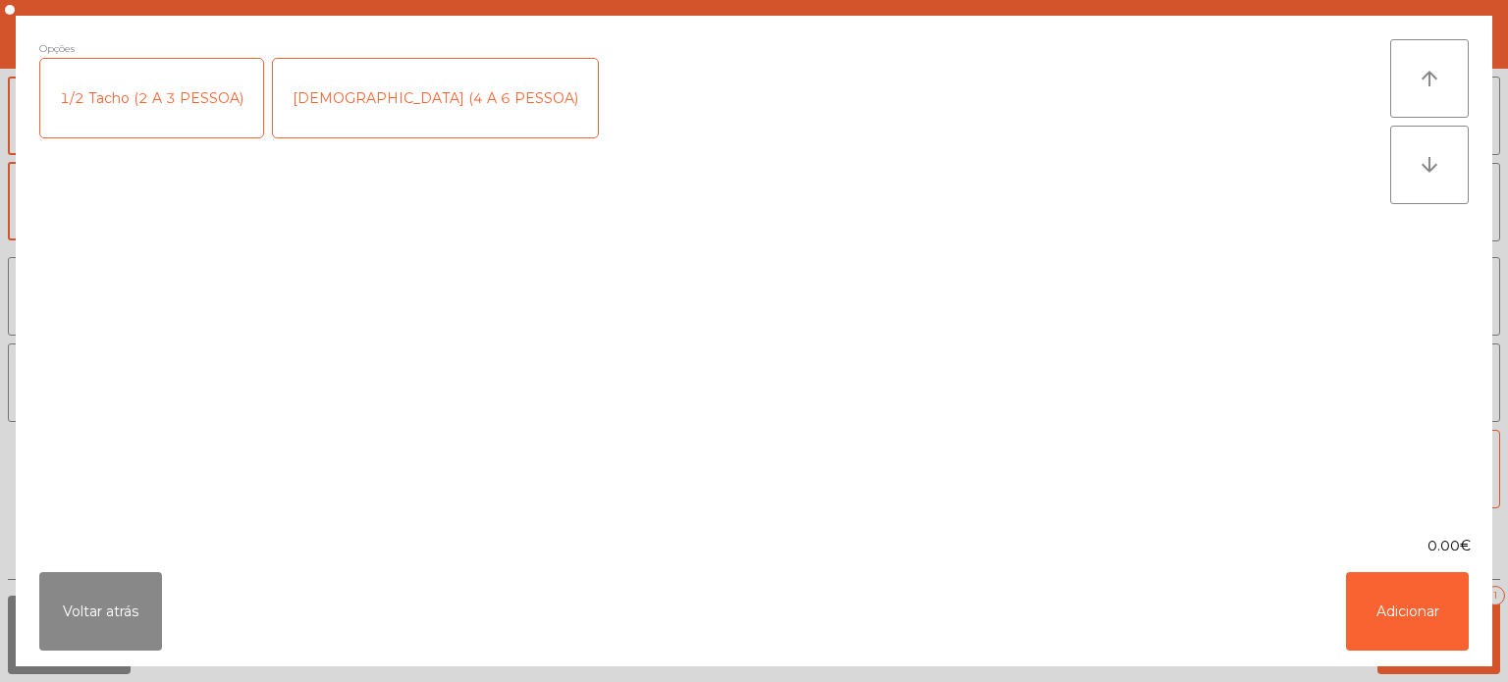
click at [375, 89] on div "[DEMOGRAPHIC_DATA] (4 A 6 PESSOA)" at bounding box center [435, 98] width 325 height 79
click at [1420, 608] on button "Adicionar" at bounding box center [1407, 611] width 123 height 79
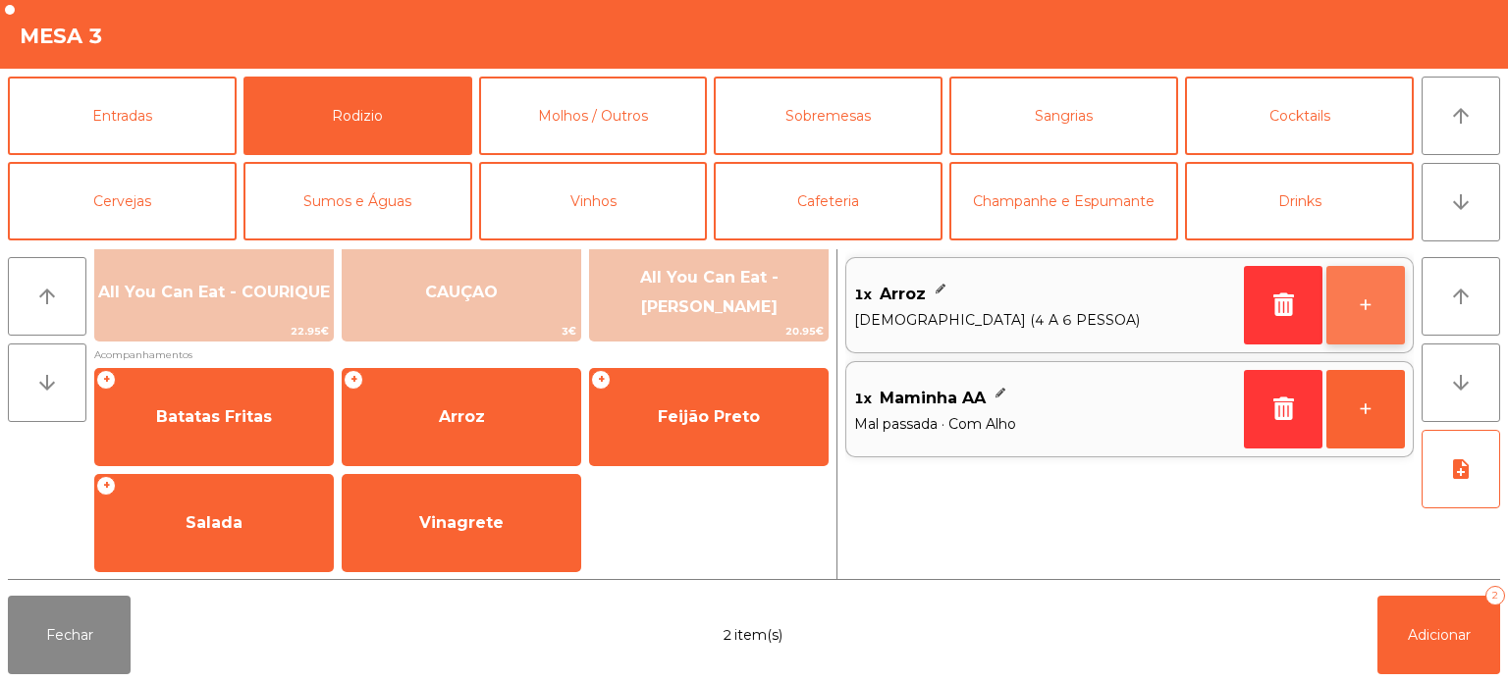
click at [1383, 311] on button "+" at bounding box center [1365, 305] width 79 height 79
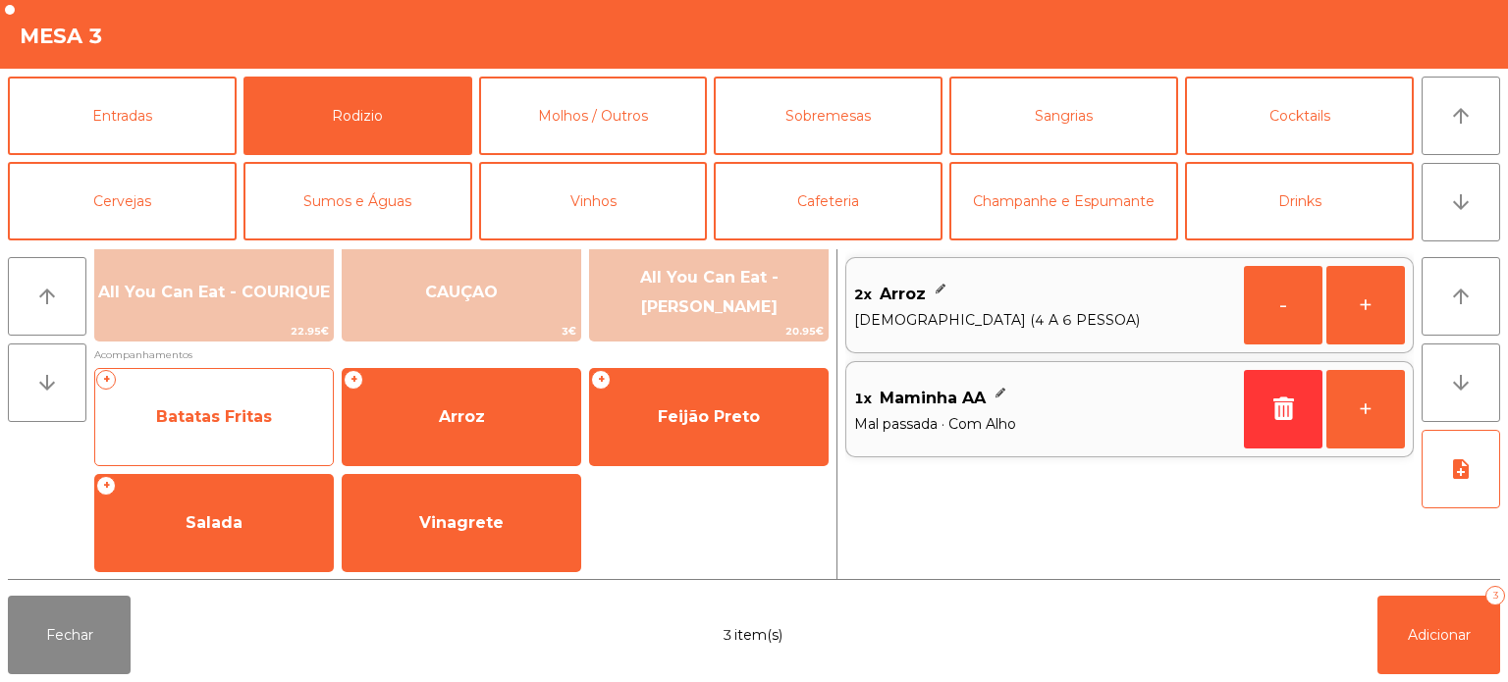
click at [195, 399] on span "Batatas Fritas" at bounding box center [214, 417] width 238 height 53
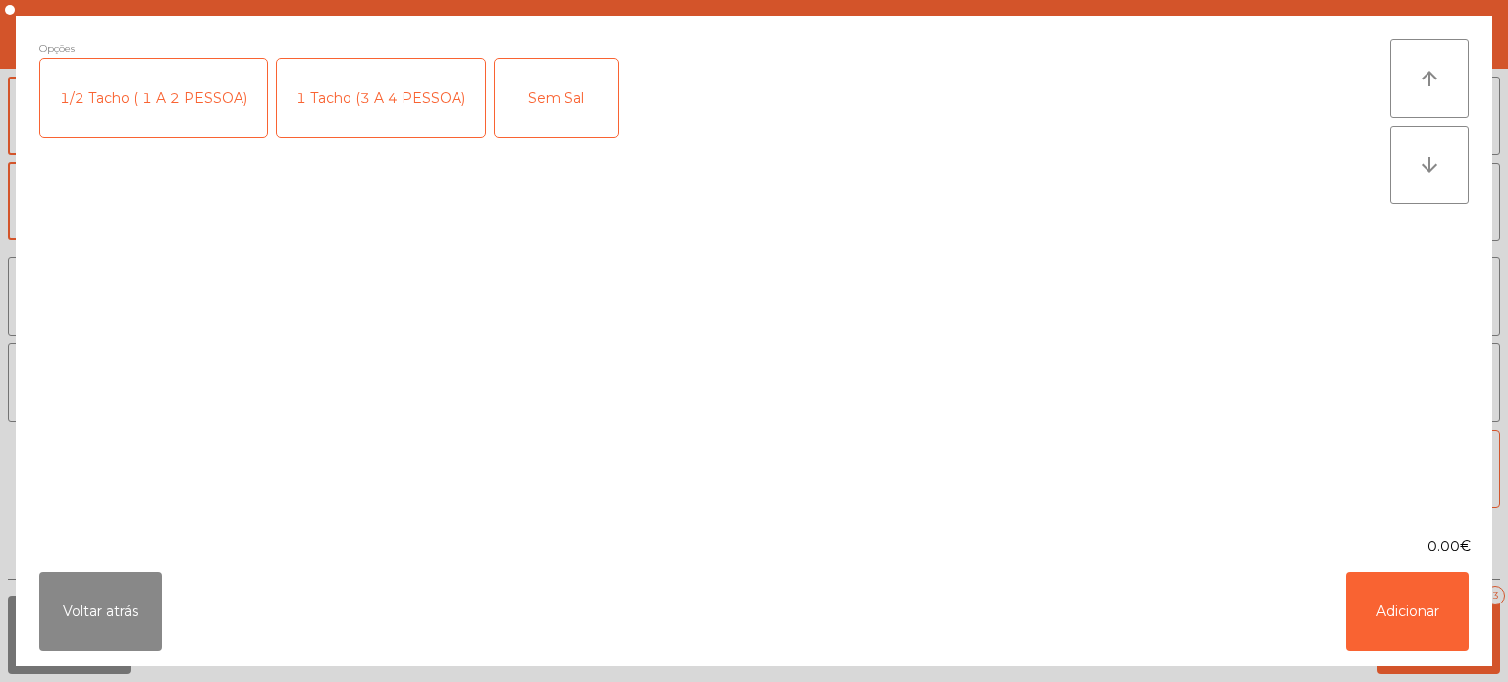
click at [355, 89] on div "1 Tacho (3 A 4 PESSOA)" at bounding box center [381, 98] width 208 height 79
click at [1378, 604] on button "Adicionar" at bounding box center [1407, 611] width 123 height 79
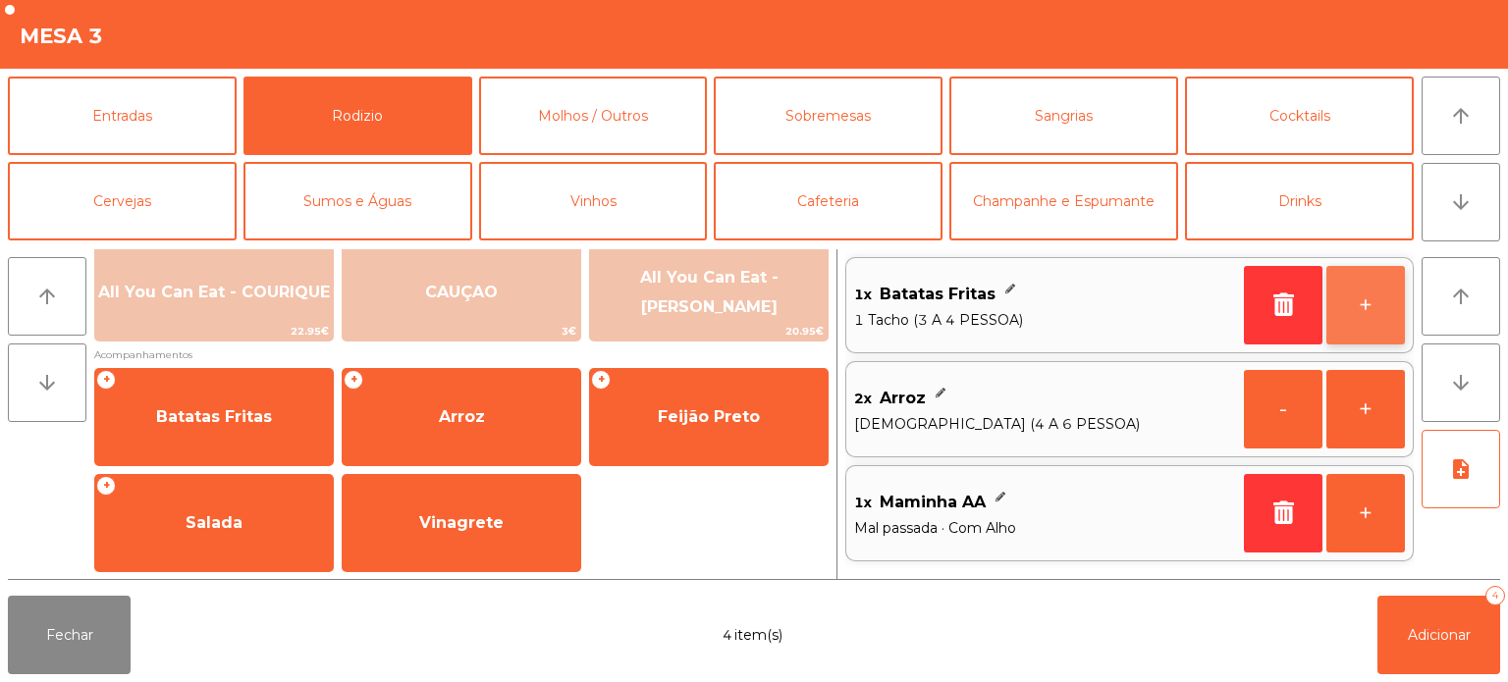
click at [1356, 298] on button "+" at bounding box center [1365, 305] width 79 height 79
click at [1337, 282] on button "+" at bounding box center [1365, 305] width 79 height 79
click at [1343, 279] on button "+" at bounding box center [1365, 305] width 79 height 79
click at [1275, 286] on button "-" at bounding box center [1283, 305] width 79 height 79
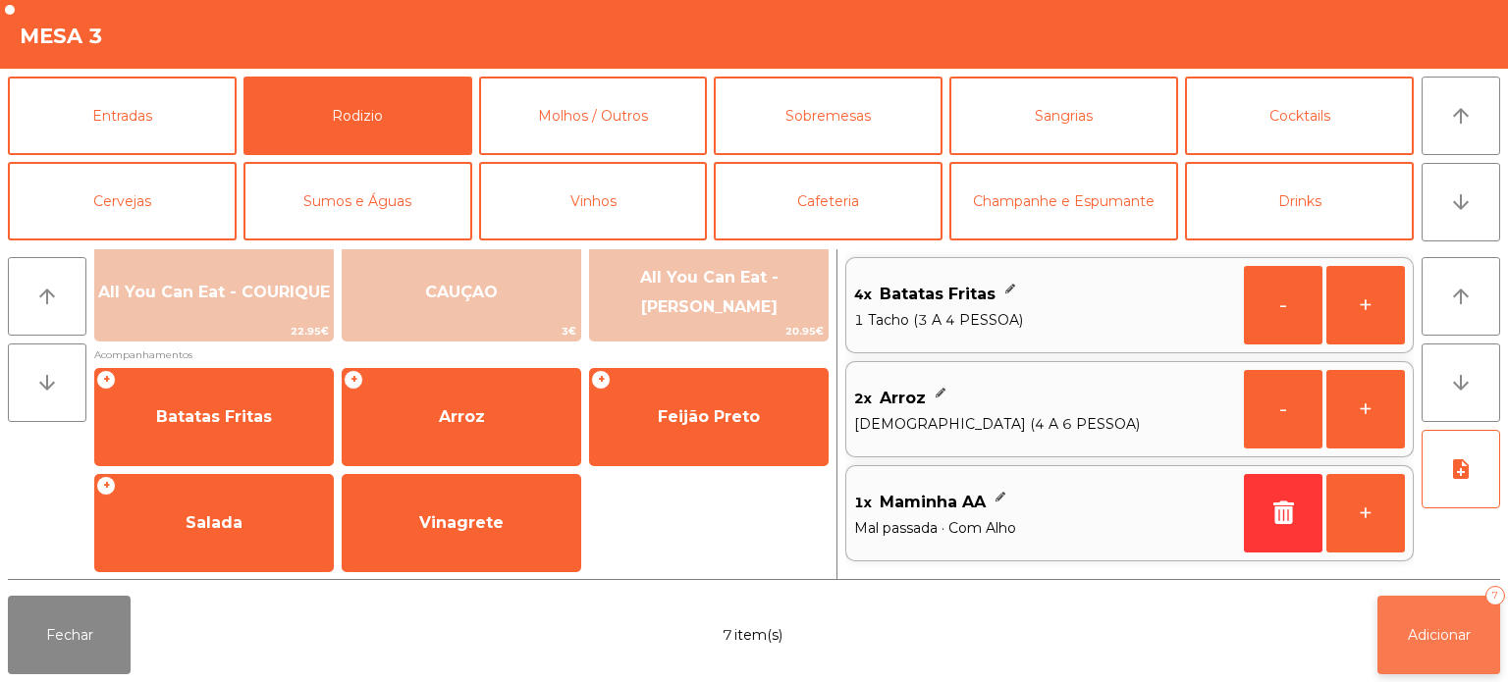
click at [1415, 624] on button "Adicionar 7" at bounding box center [1438, 635] width 123 height 79
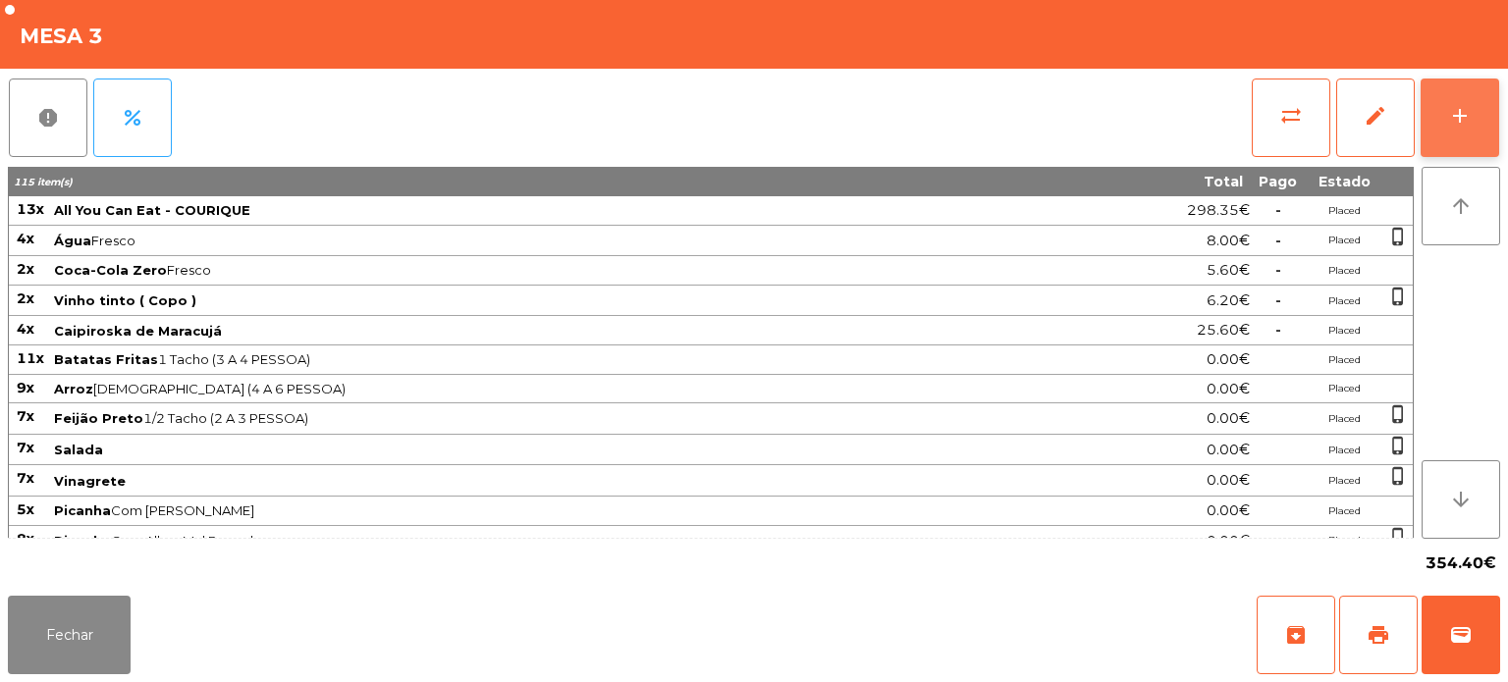
click at [1472, 93] on button "add" at bounding box center [1460, 118] width 79 height 79
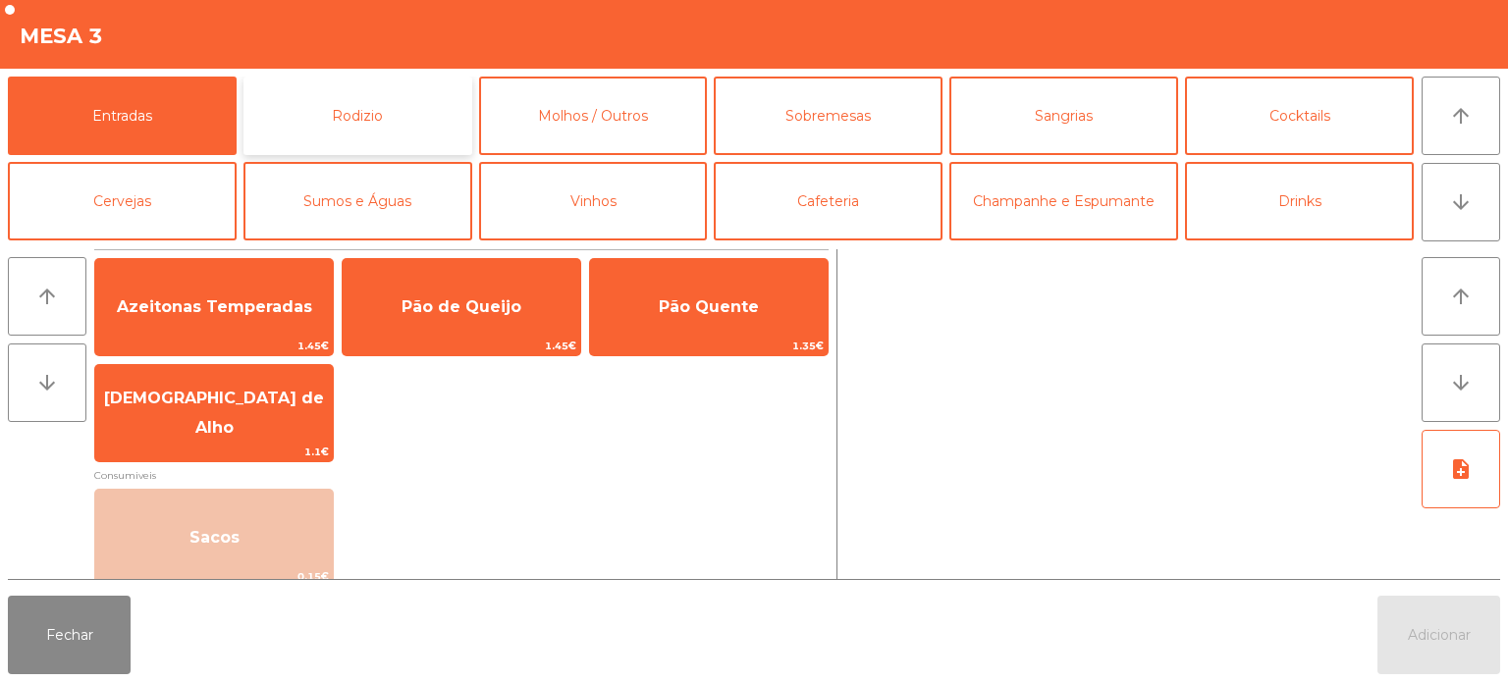
click at [385, 126] on button "Rodizio" at bounding box center [357, 116] width 229 height 79
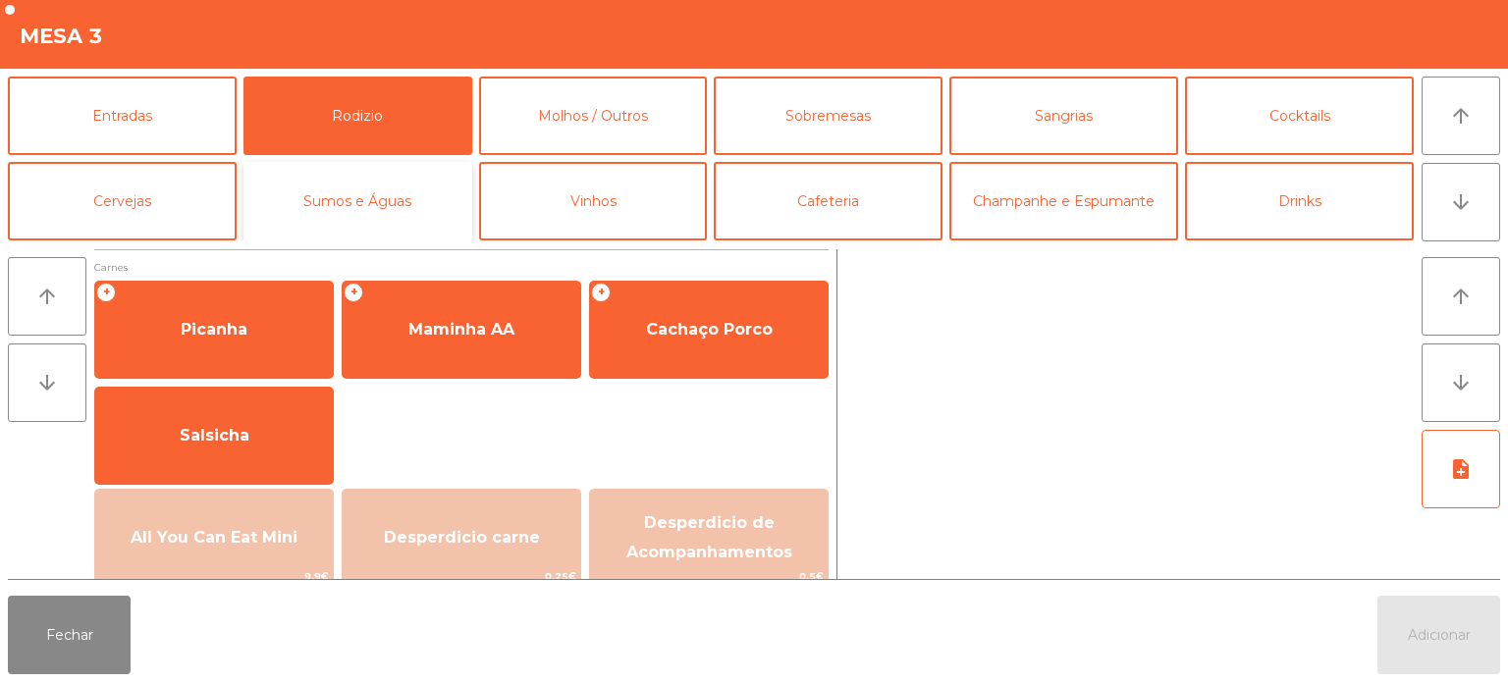
click at [412, 192] on button "Sumos e Águas" at bounding box center [357, 201] width 229 height 79
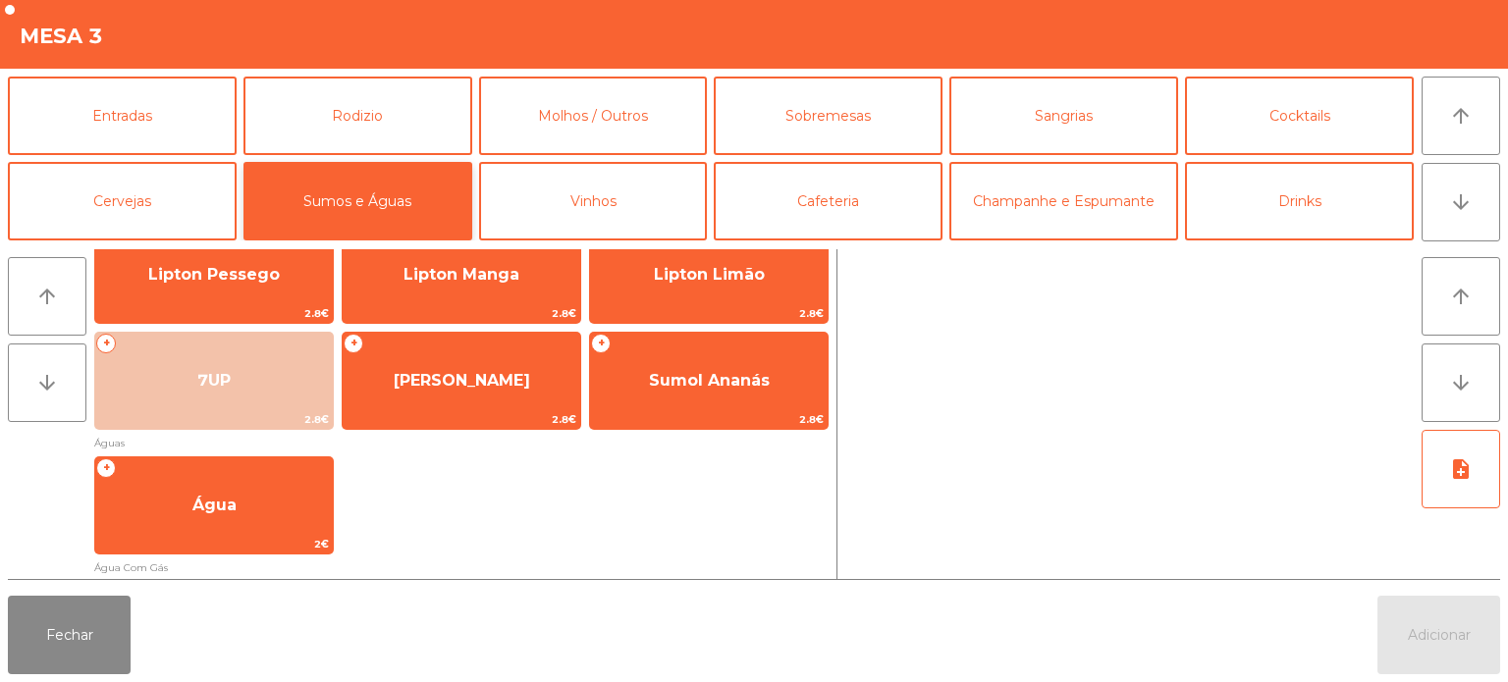
scroll to position [297, 0]
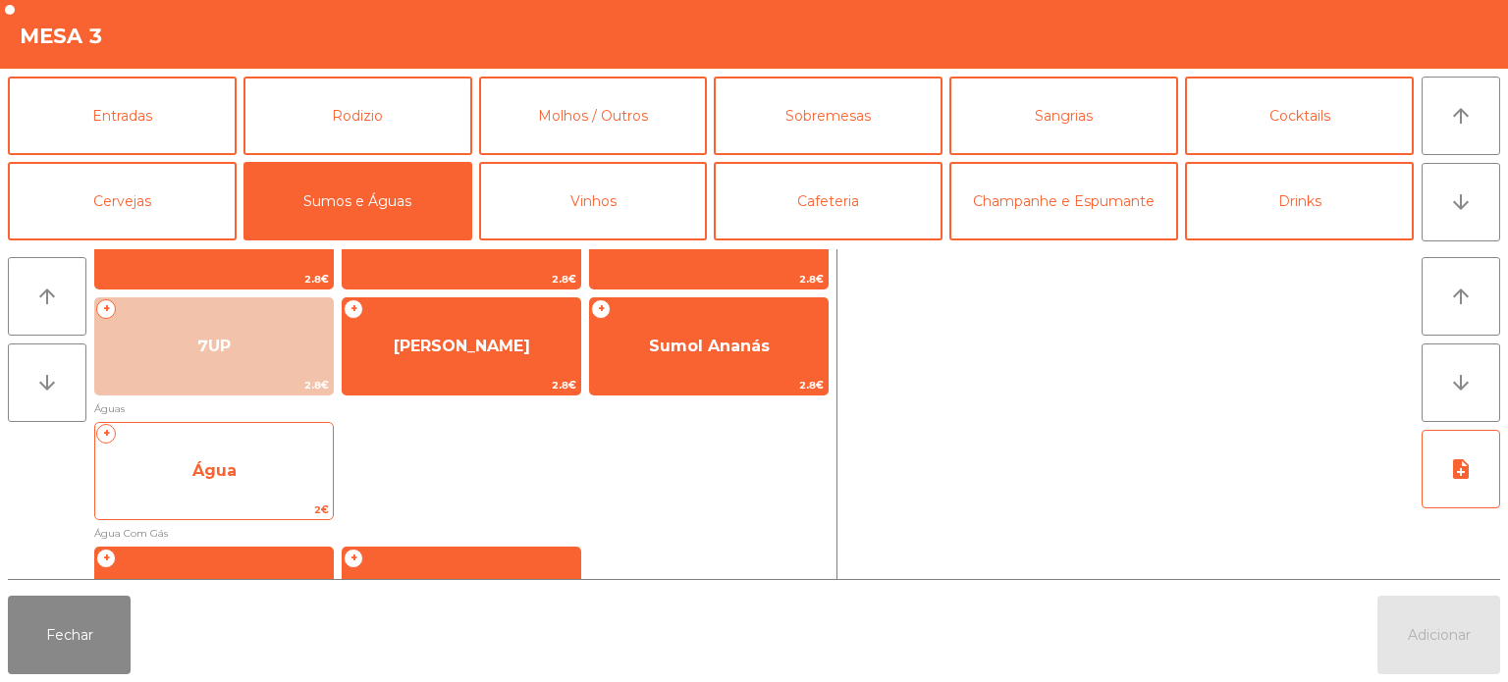
click at [247, 485] on span "Água" at bounding box center [214, 471] width 238 height 53
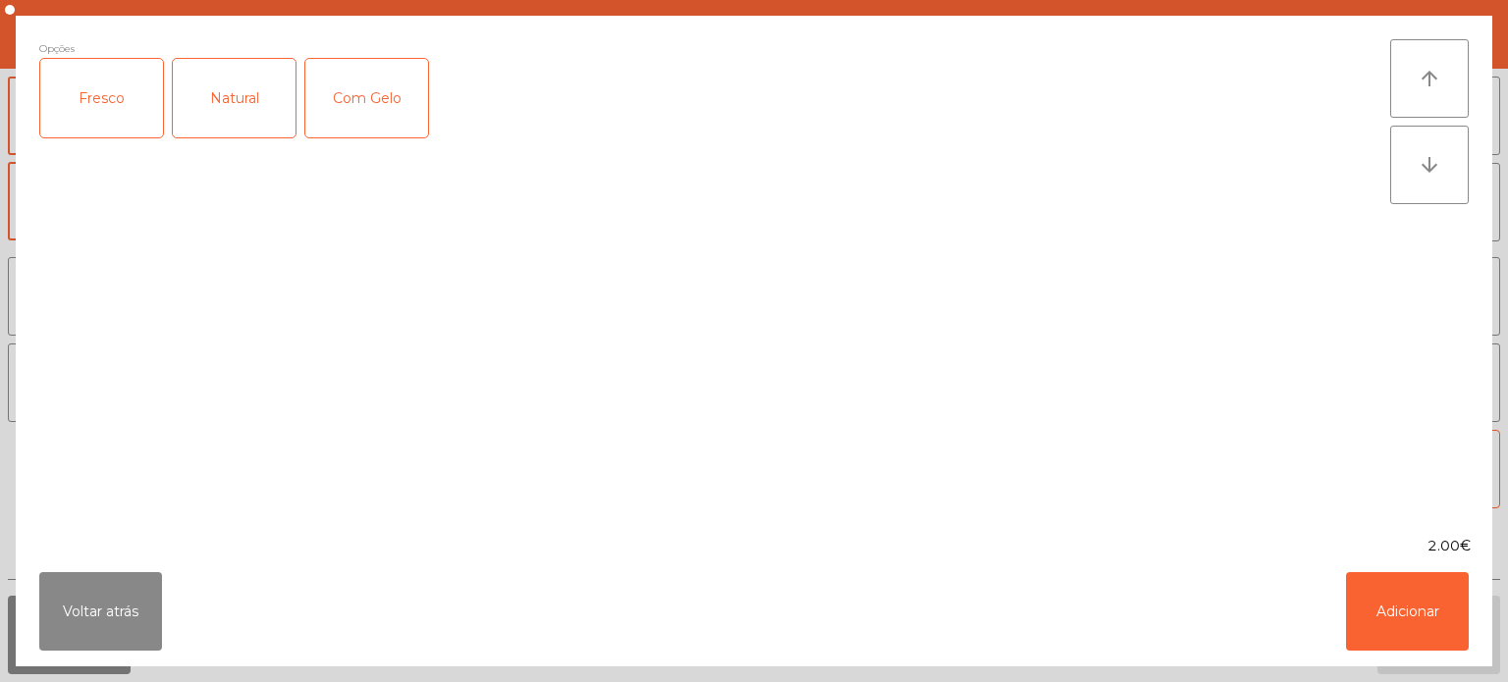
click at [108, 94] on div "Fresco" at bounding box center [101, 98] width 123 height 79
click at [1397, 636] on button "Adicionar" at bounding box center [1407, 611] width 123 height 79
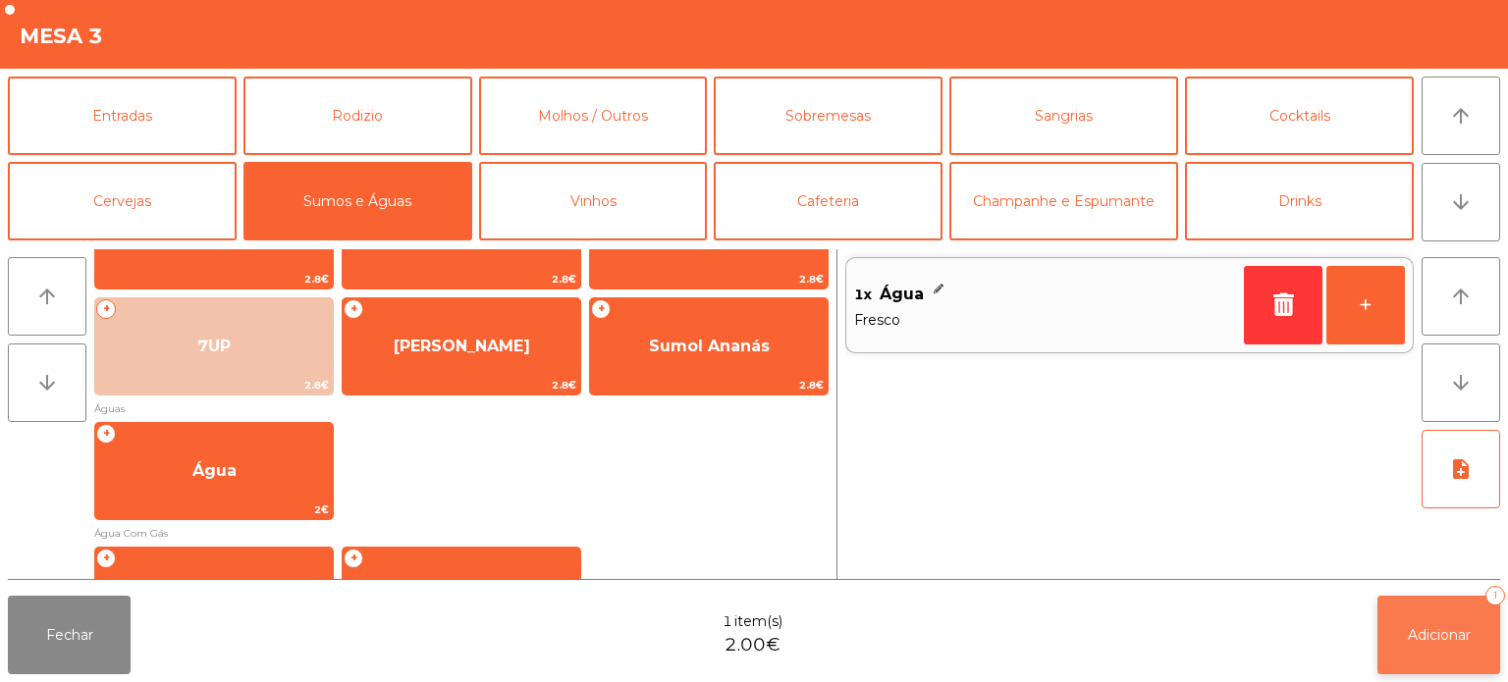
click at [1449, 652] on button "Adicionar 1" at bounding box center [1438, 635] width 123 height 79
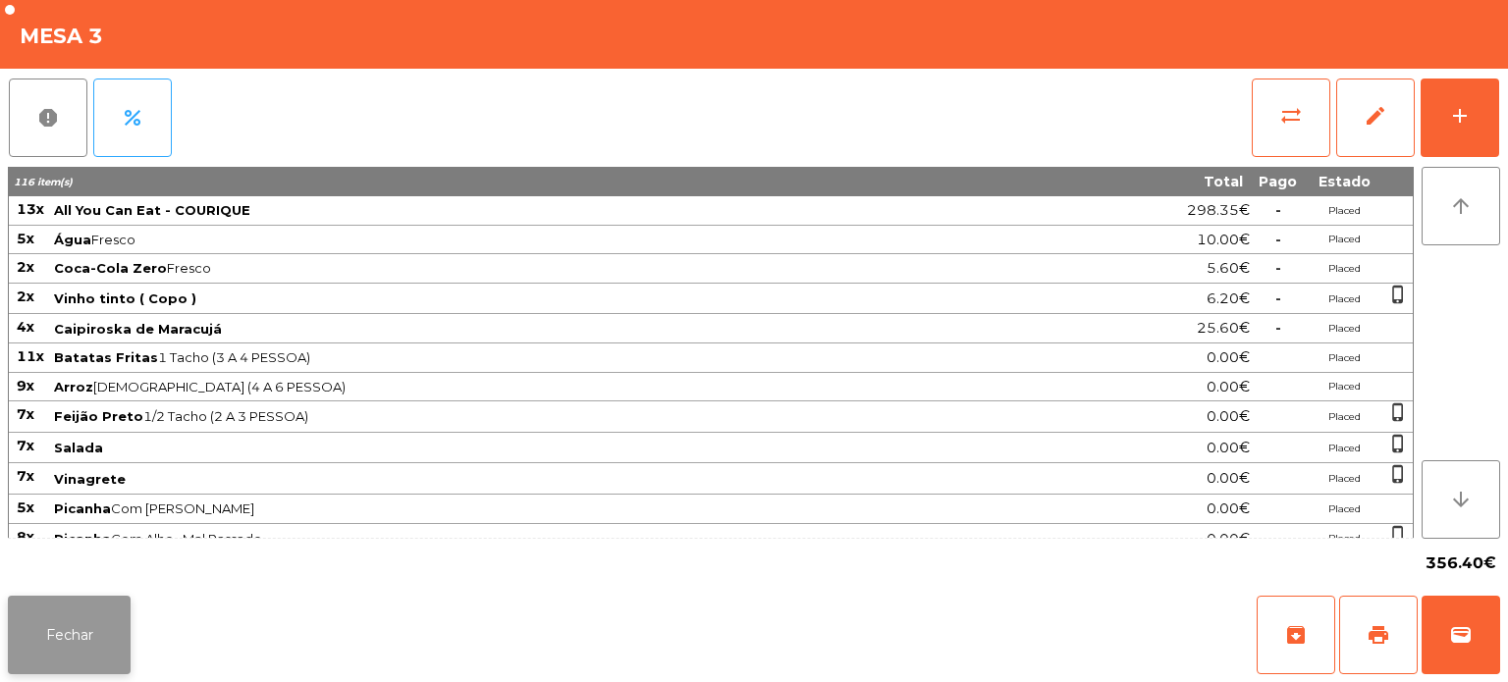
click at [86, 604] on button "Fechar" at bounding box center [69, 635] width 123 height 79
click at [1459, 139] on button "add" at bounding box center [1460, 118] width 79 height 79
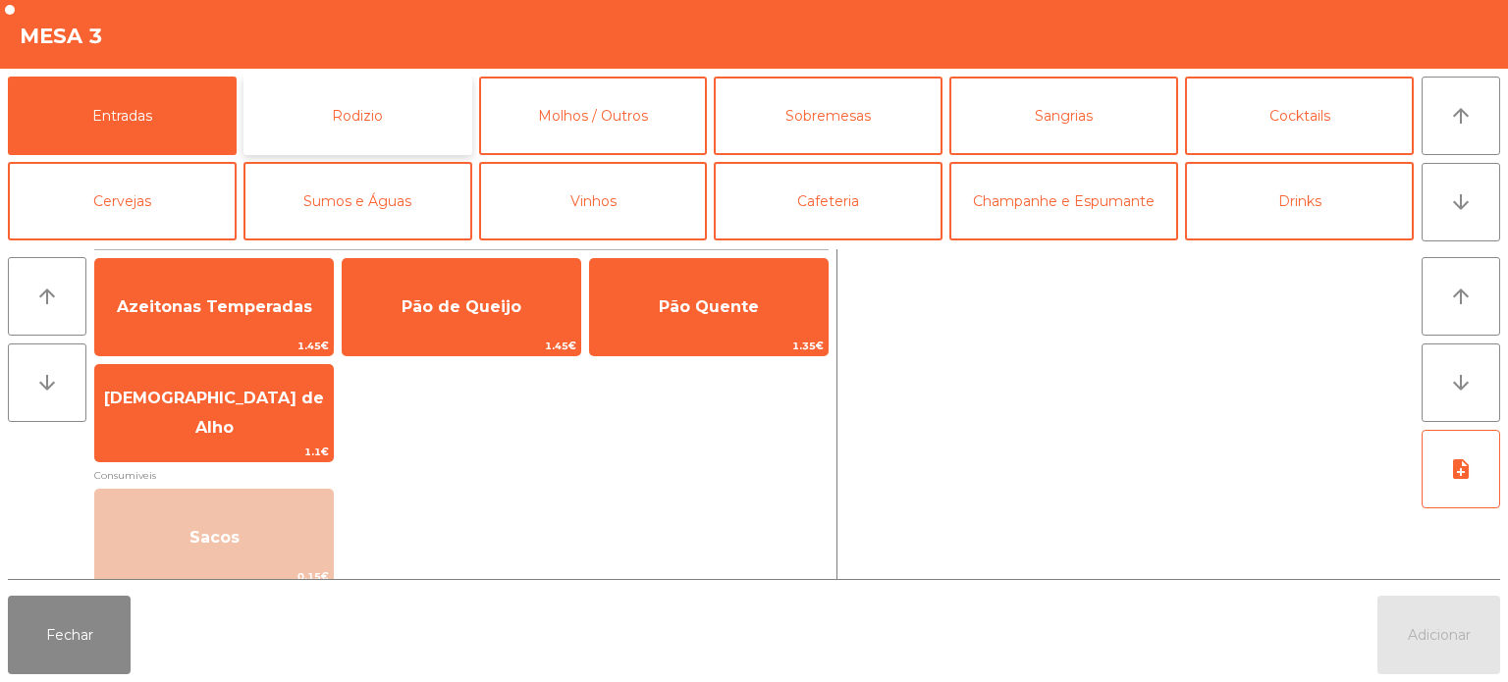
click at [398, 122] on button "Rodizio" at bounding box center [357, 116] width 229 height 79
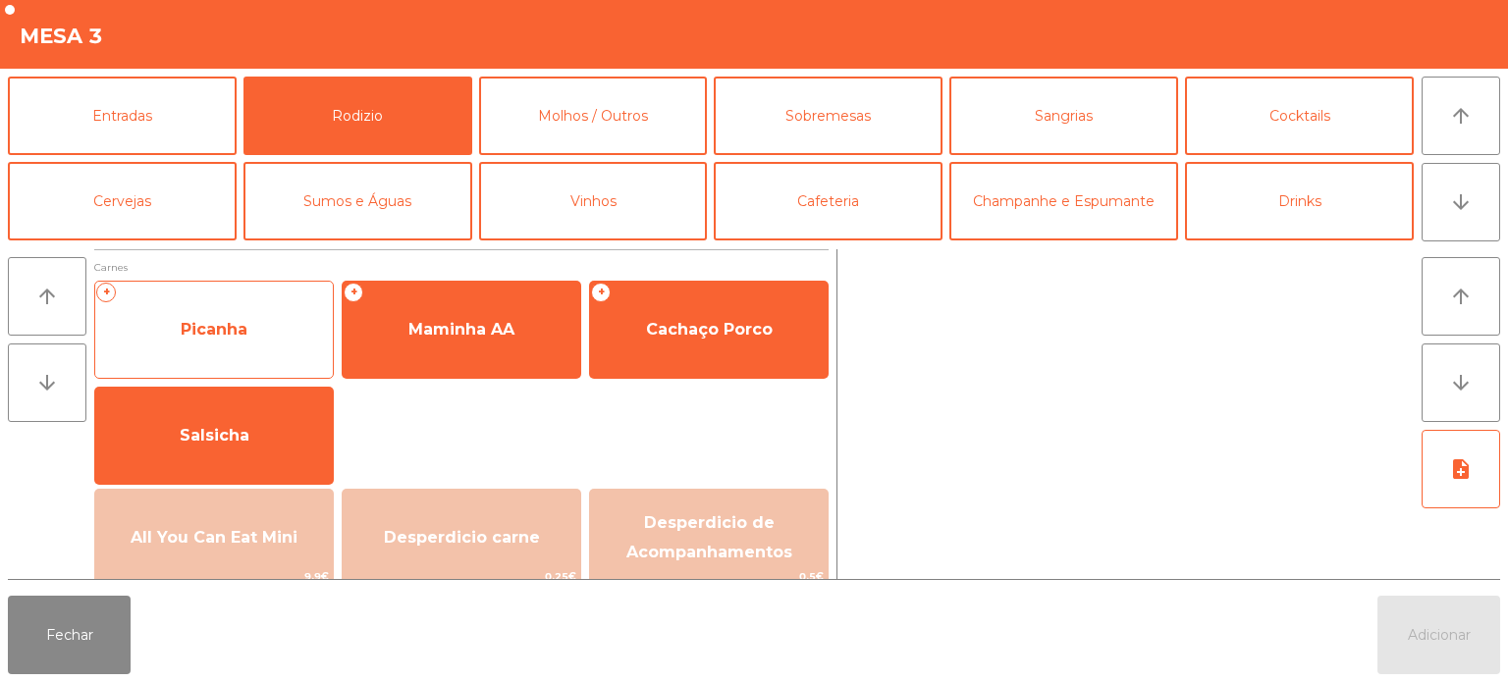
click at [261, 330] on span "Picanha" at bounding box center [214, 329] width 238 height 53
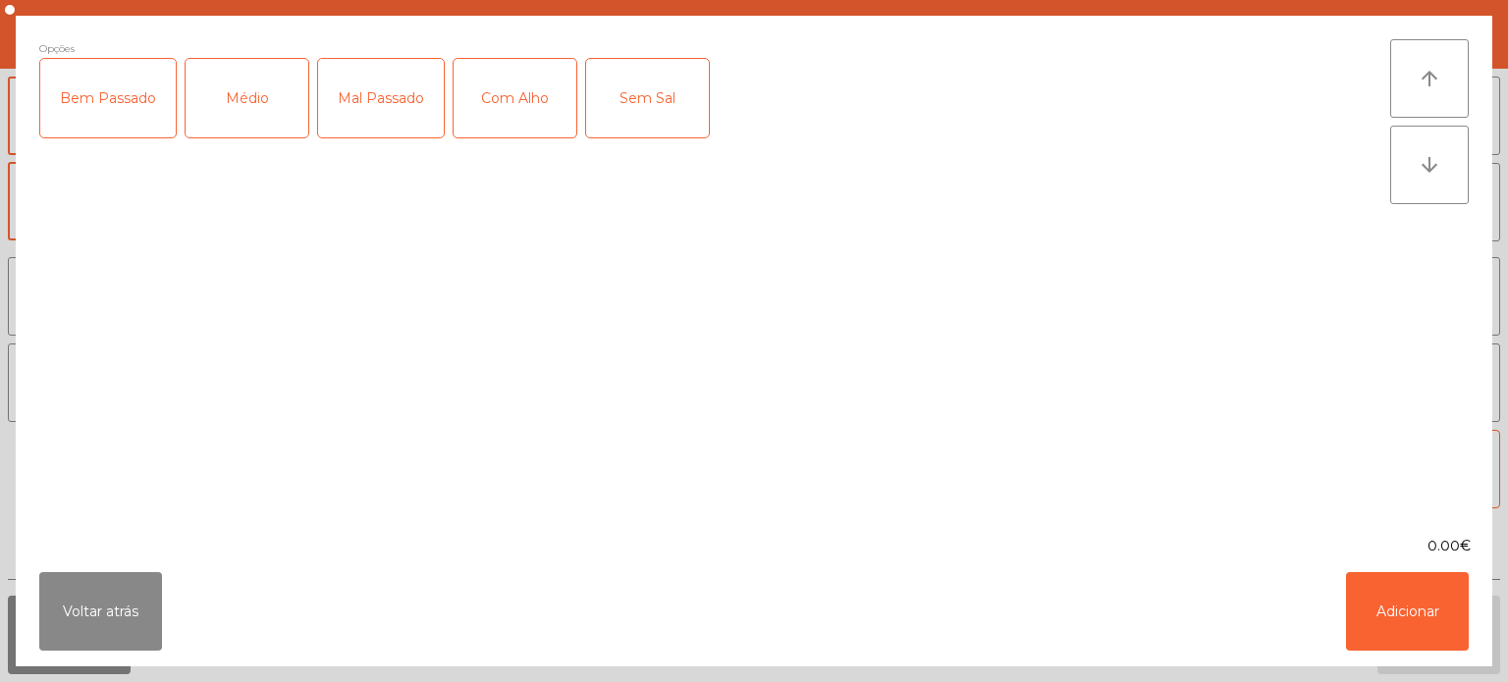
click at [243, 109] on div "Médio" at bounding box center [247, 98] width 123 height 79
click at [1413, 618] on button "Adicionar" at bounding box center [1407, 611] width 123 height 79
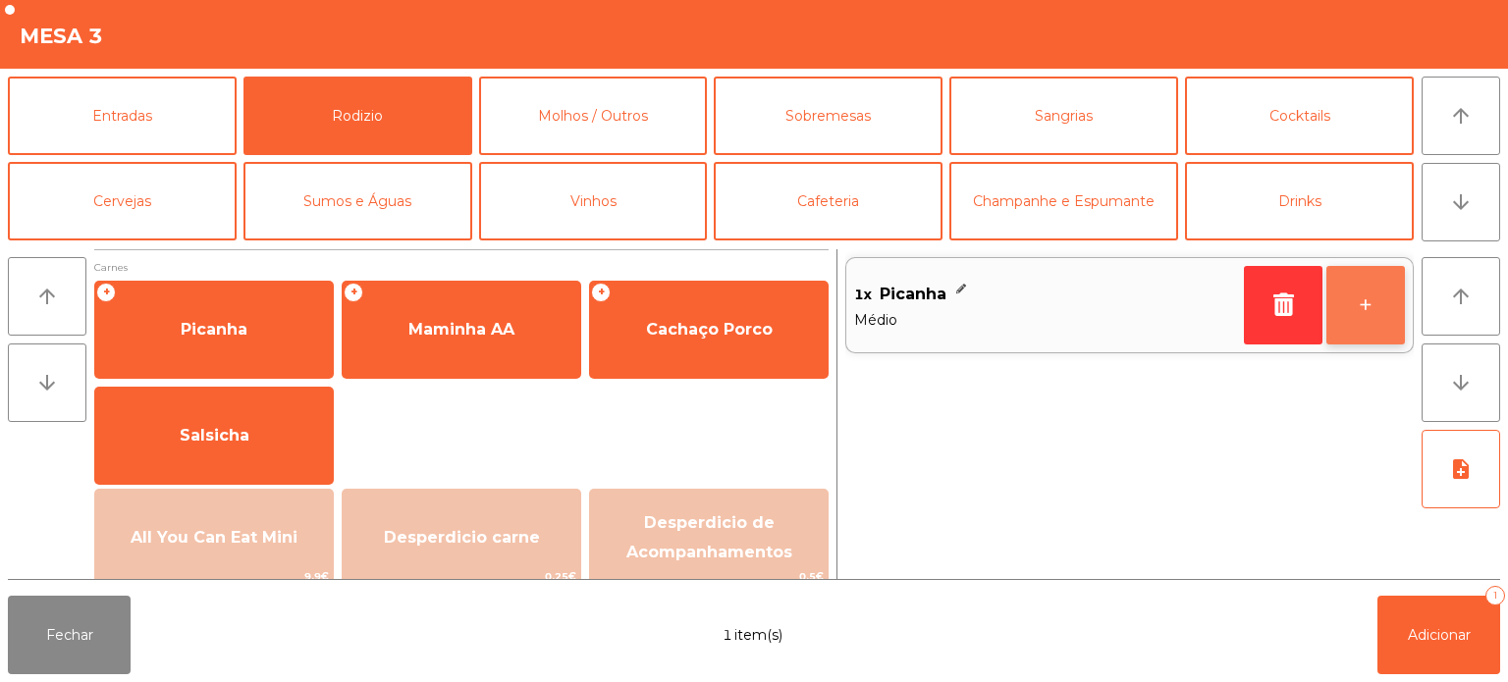
click at [1334, 295] on button "+" at bounding box center [1365, 305] width 79 height 79
click at [1345, 306] on button "+" at bounding box center [1365, 305] width 79 height 79
click at [1335, 310] on button "+" at bounding box center [1365, 305] width 79 height 79
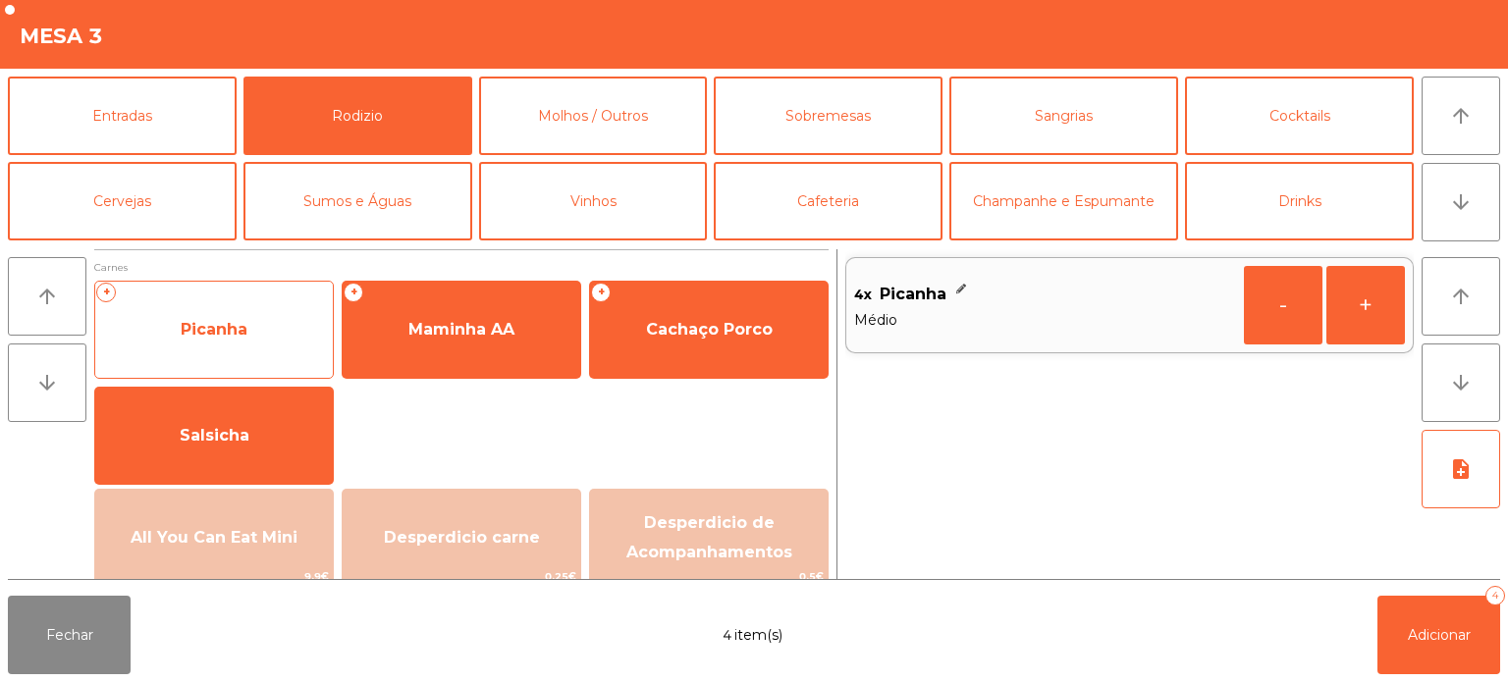
click at [256, 346] on span "Picanha" at bounding box center [214, 329] width 238 height 53
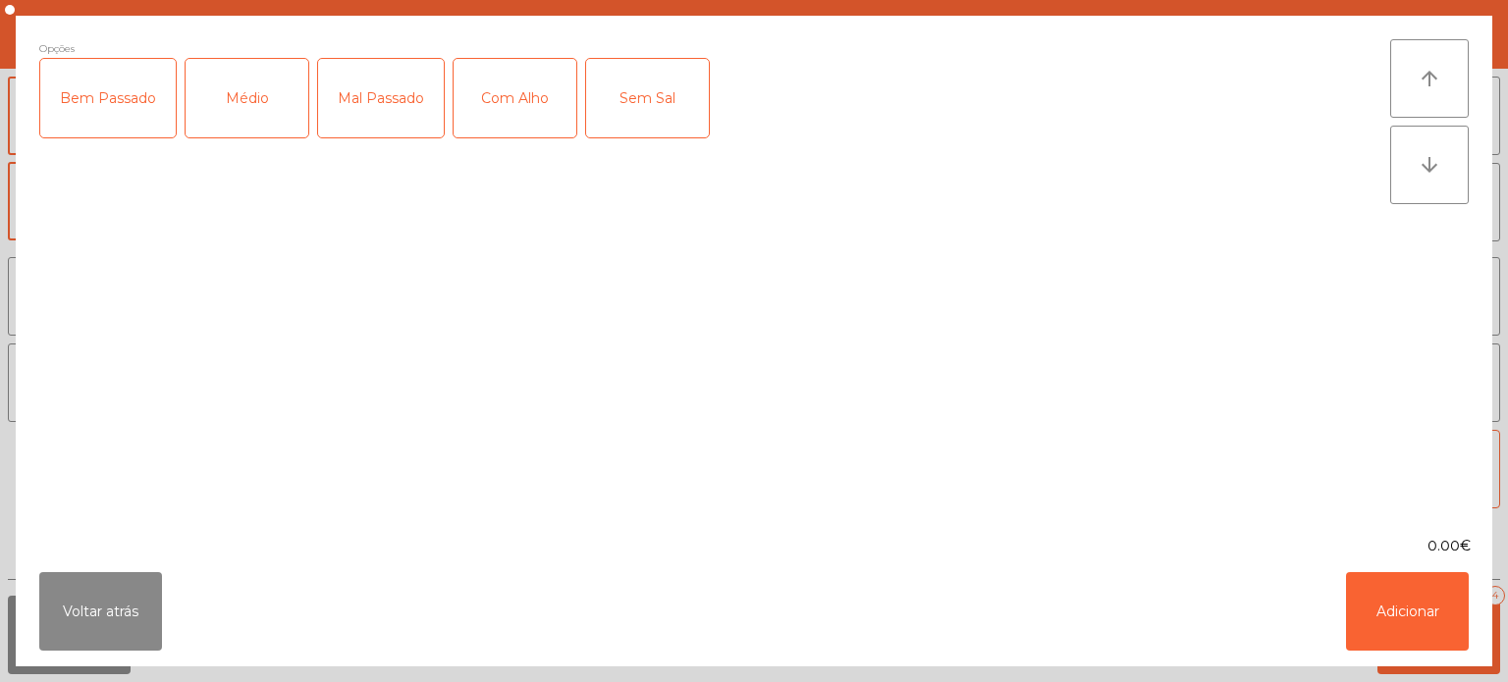
click at [259, 94] on div "Médio" at bounding box center [247, 98] width 123 height 79
click at [247, 79] on div "Médio" at bounding box center [247, 98] width 123 height 79
click at [390, 95] on div "Mal Passado" at bounding box center [381, 98] width 126 height 79
click at [1391, 615] on button "Adicionar" at bounding box center [1407, 611] width 123 height 79
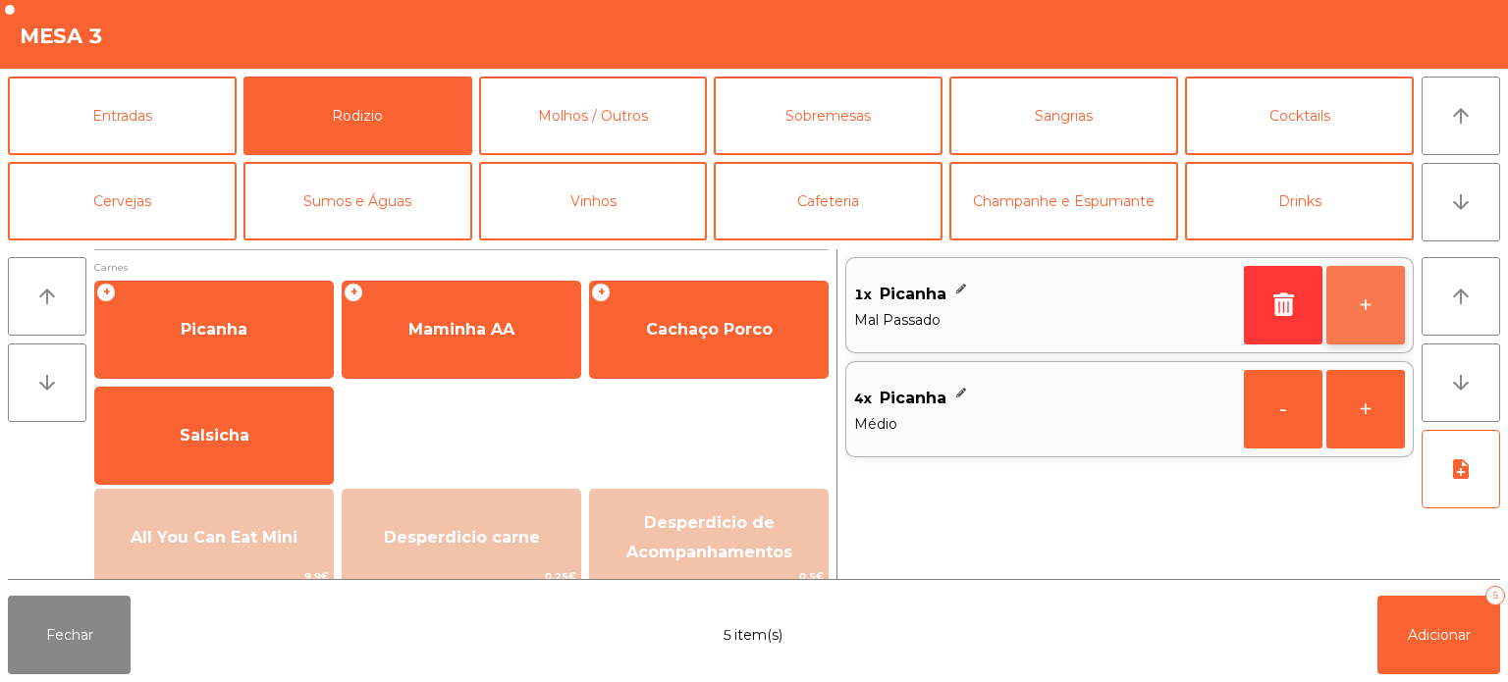
click at [1370, 281] on button "+" at bounding box center [1365, 305] width 79 height 79
click at [1370, 282] on button "+" at bounding box center [1365, 305] width 79 height 79
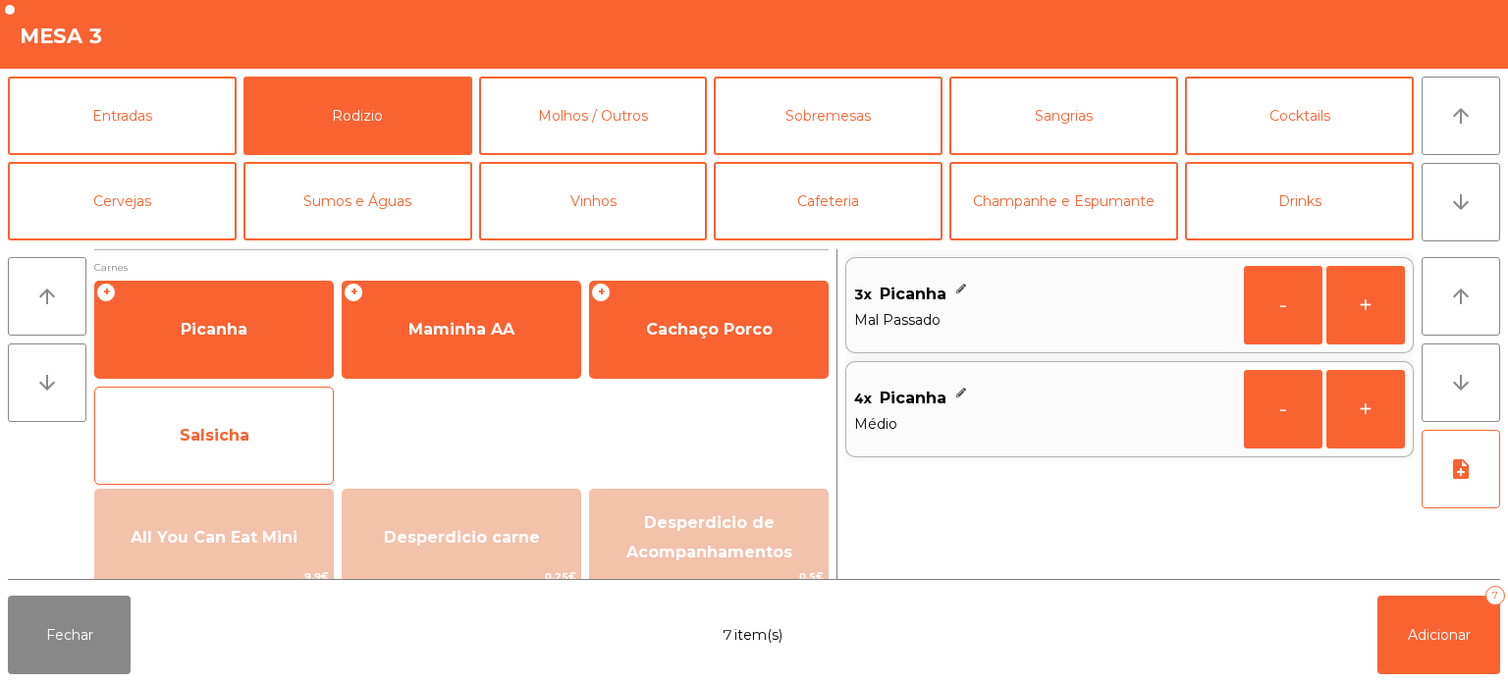
click at [263, 437] on span "Salsicha" at bounding box center [214, 435] width 238 height 53
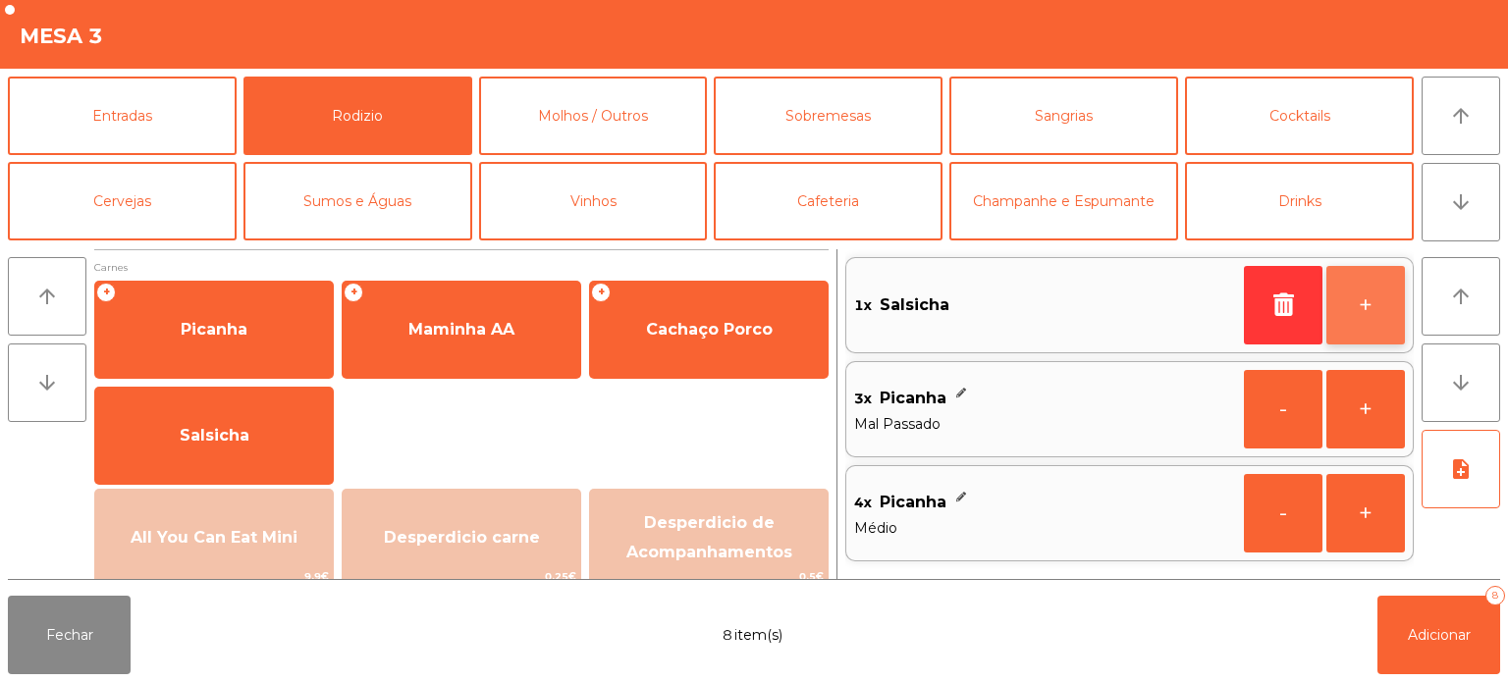
click at [1350, 323] on button "+" at bounding box center [1365, 305] width 79 height 79
click at [1351, 311] on button "+" at bounding box center [1365, 305] width 79 height 79
click at [1343, 316] on button "+" at bounding box center [1365, 305] width 79 height 79
click at [1373, 298] on button "+" at bounding box center [1365, 305] width 79 height 79
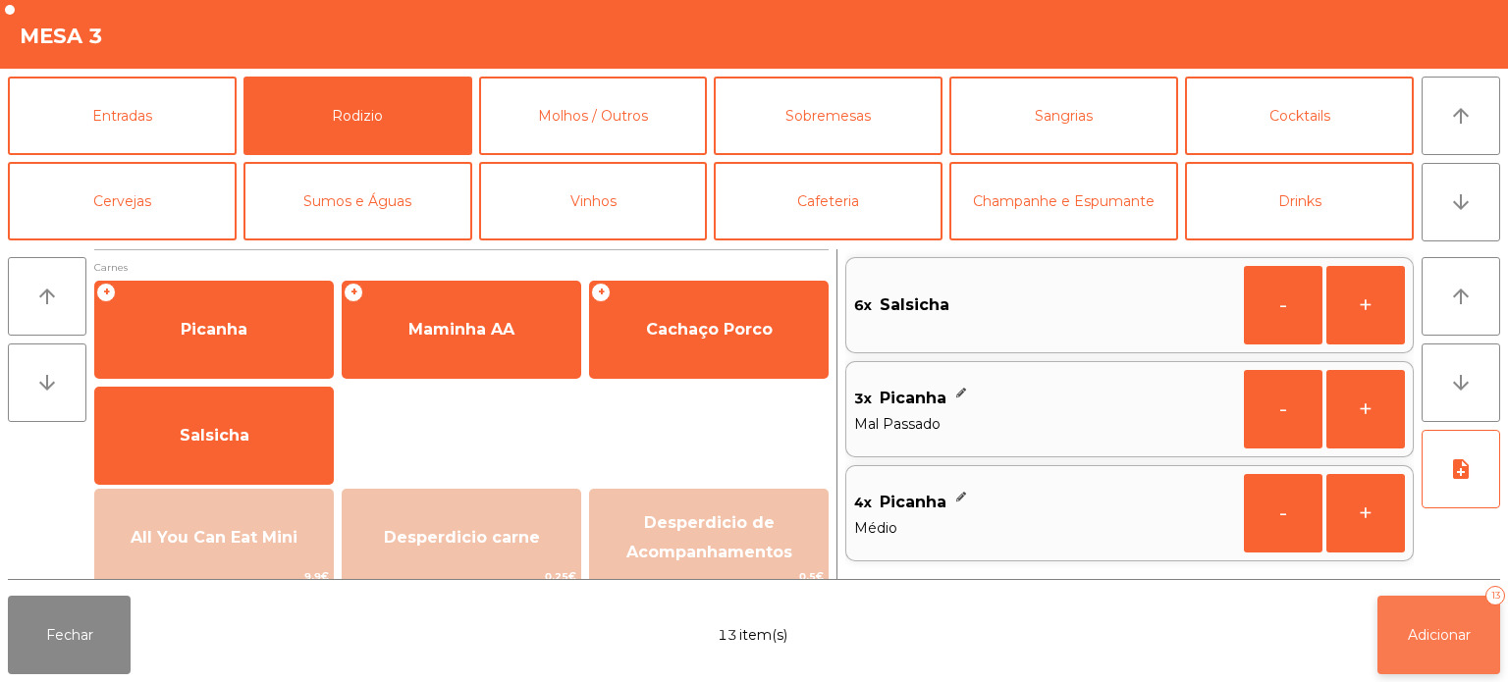
click at [1425, 644] on button "Adicionar 13" at bounding box center [1438, 635] width 123 height 79
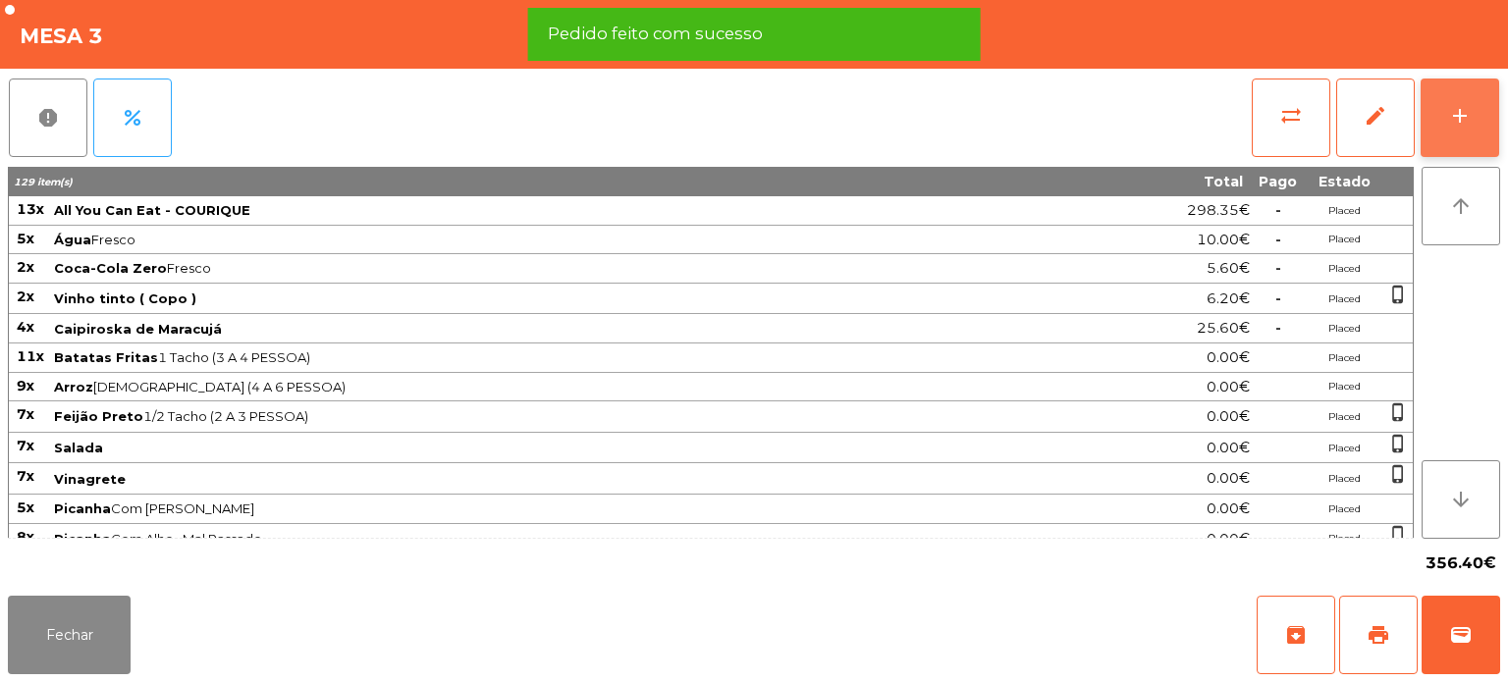
click at [1450, 121] on div "add" at bounding box center [1460, 116] width 24 height 24
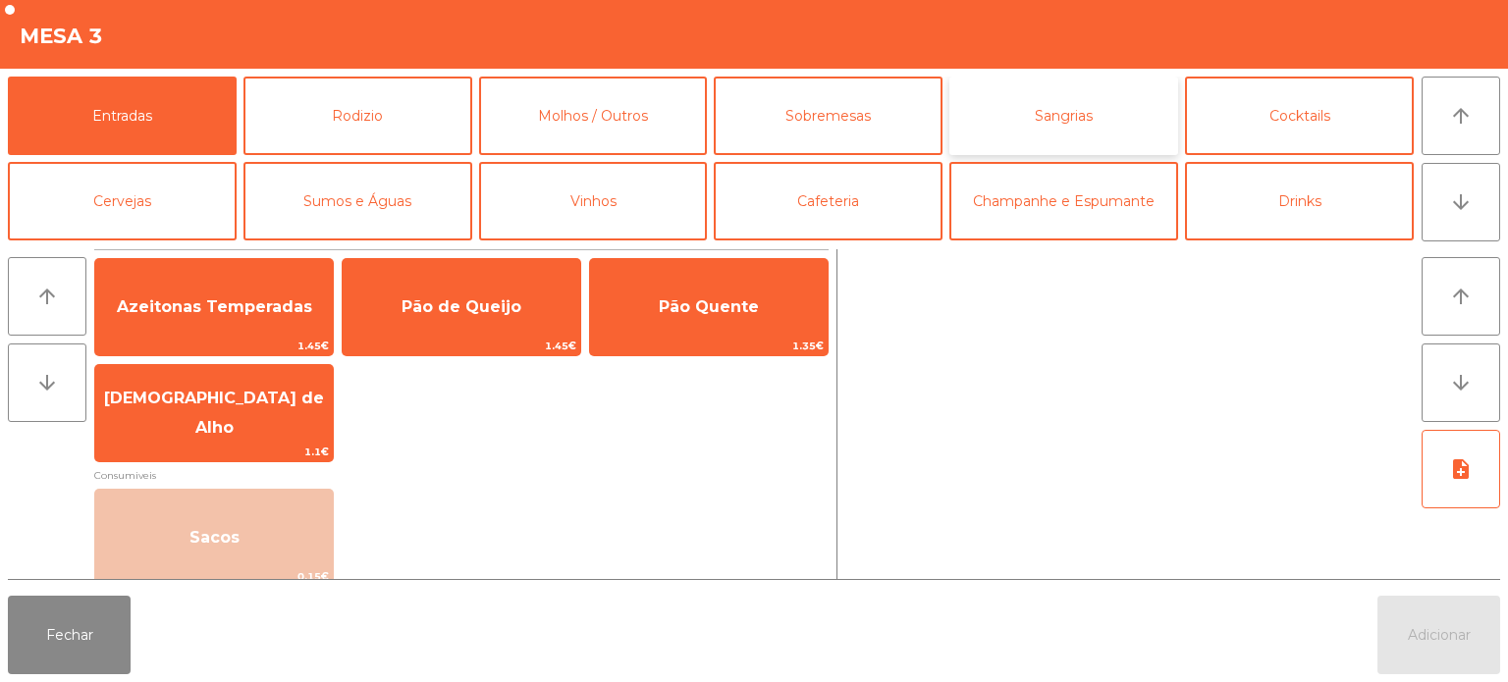
click at [1099, 95] on button "Sangrias" at bounding box center [1063, 116] width 229 height 79
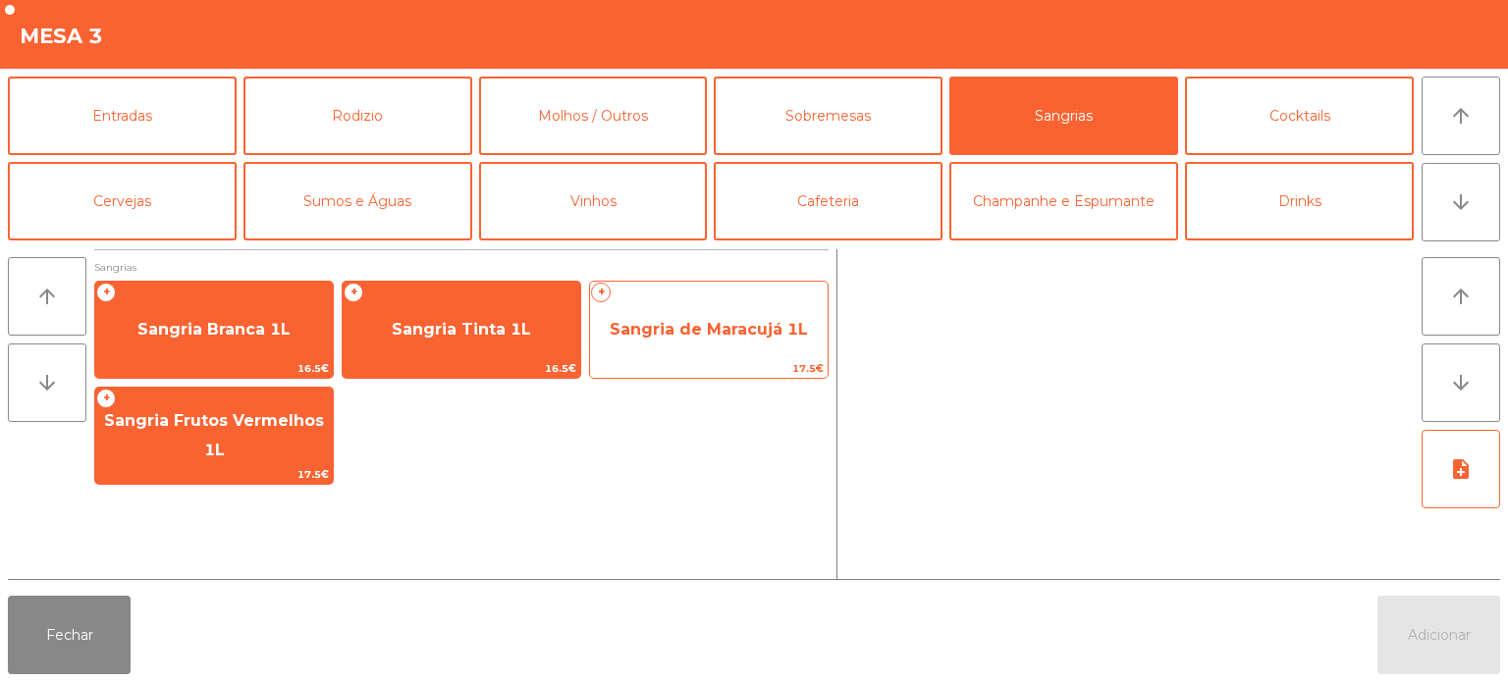
click at [672, 317] on span "Sangria de Maracujá 1L" at bounding box center [709, 329] width 238 height 53
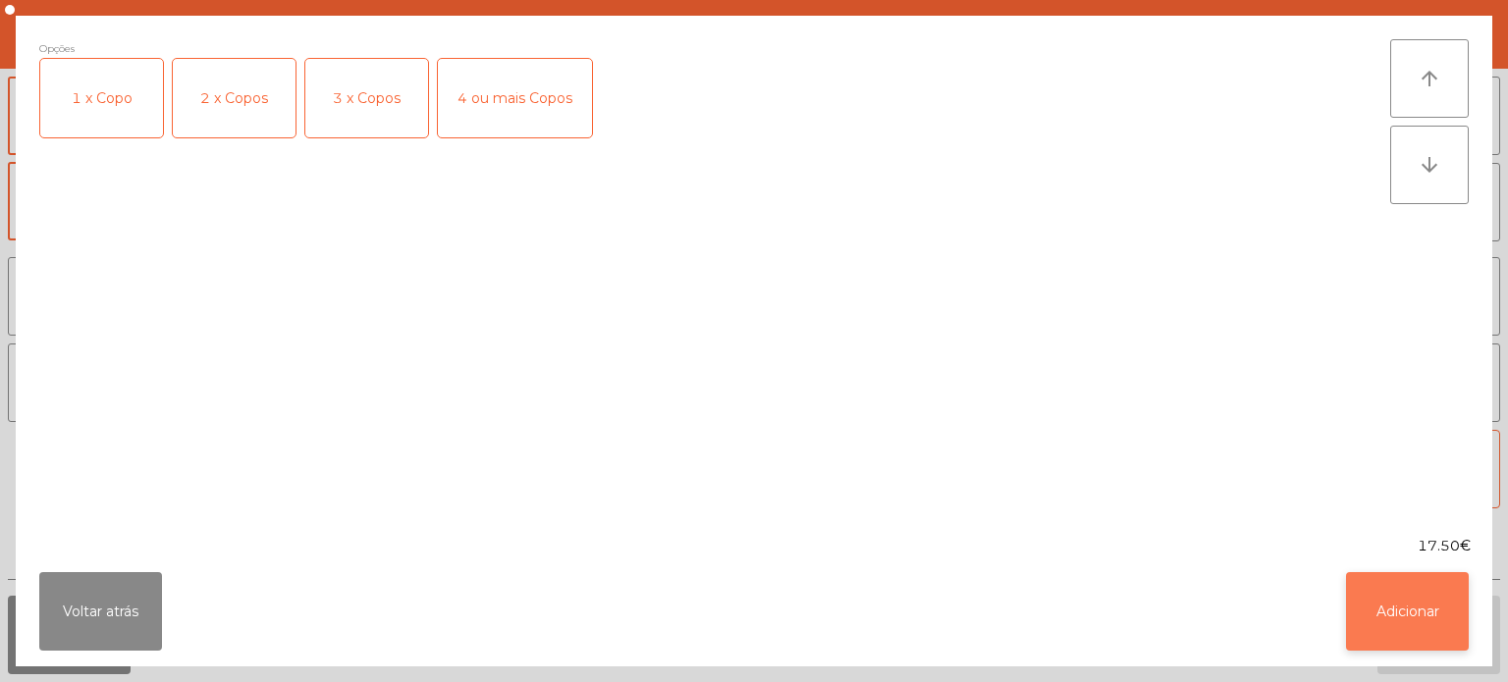
click at [1391, 597] on button "Adicionar" at bounding box center [1407, 611] width 123 height 79
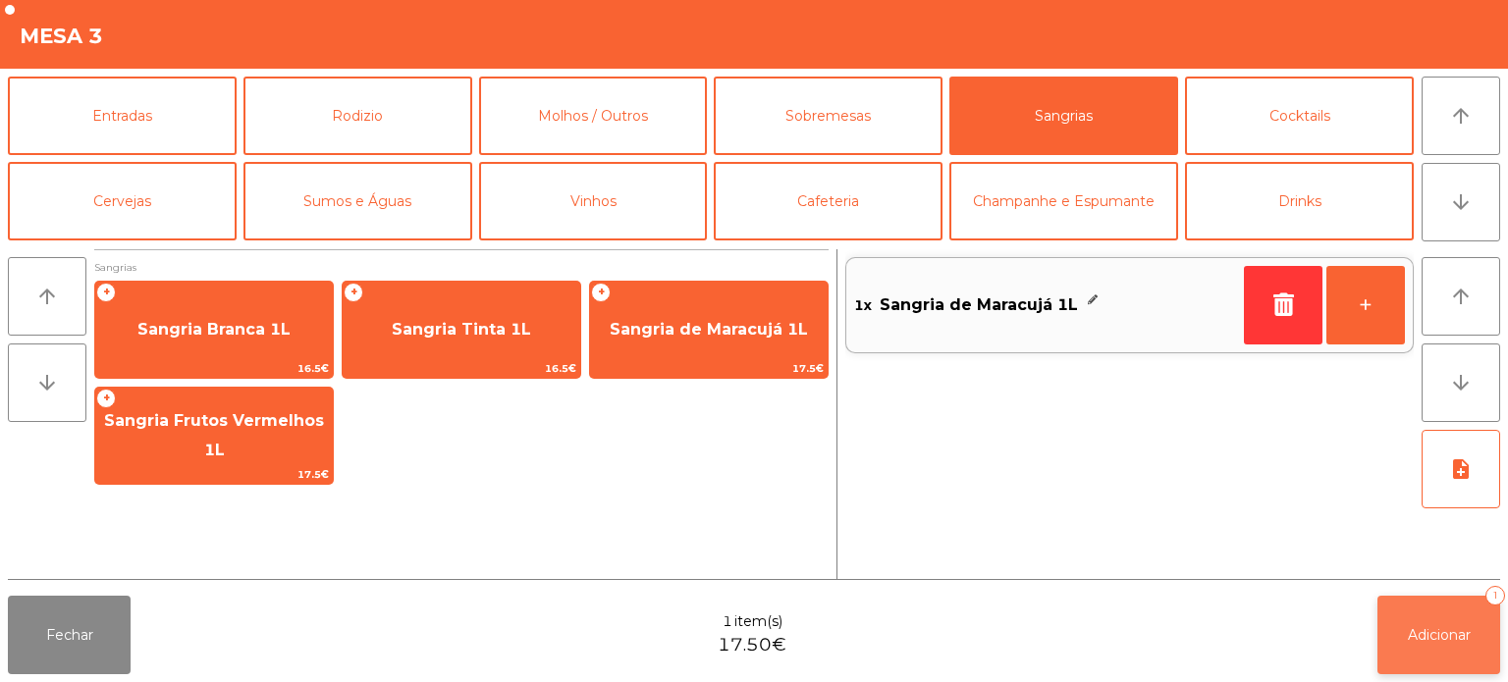
click at [1435, 643] on span "Adicionar" at bounding box center [1439, 635] width 63 height 18
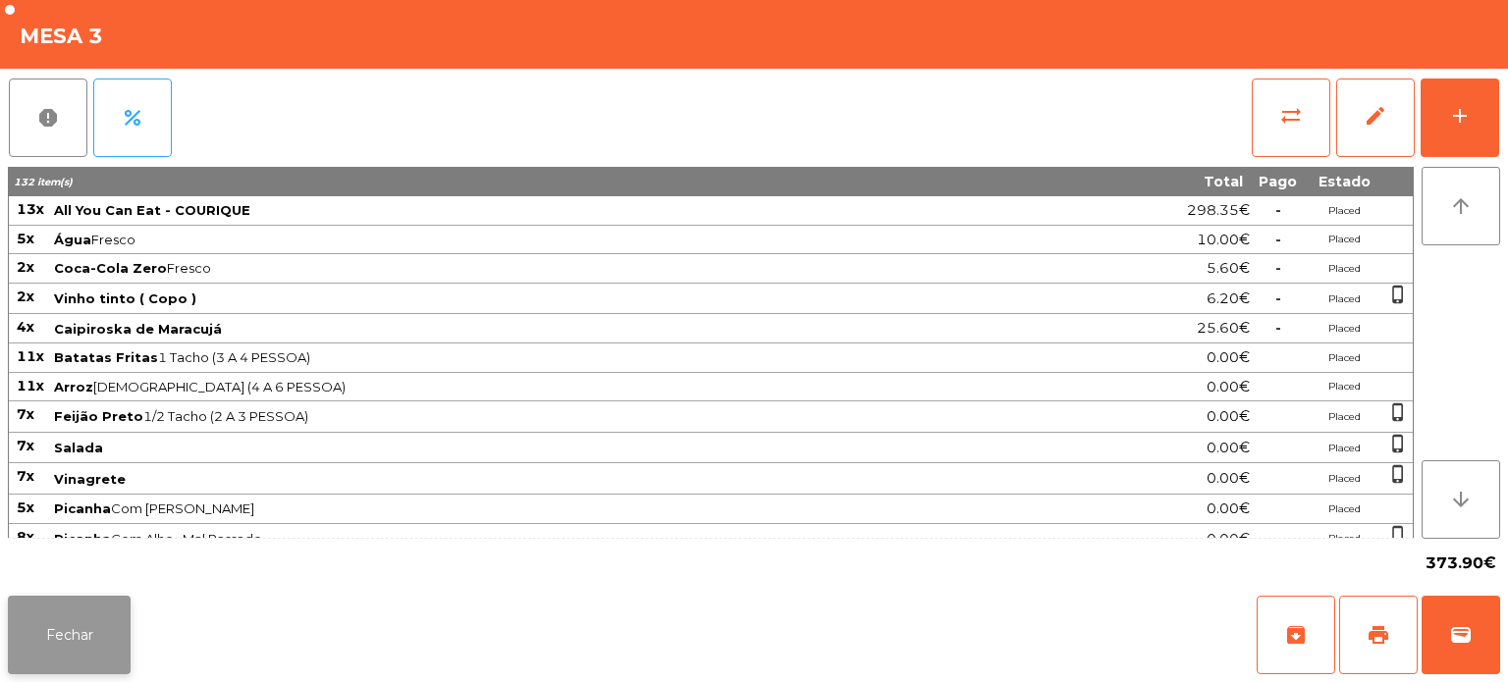
click at [67, 640] on button "Fechar" at bounding box center [69, 635] width 123 height 79
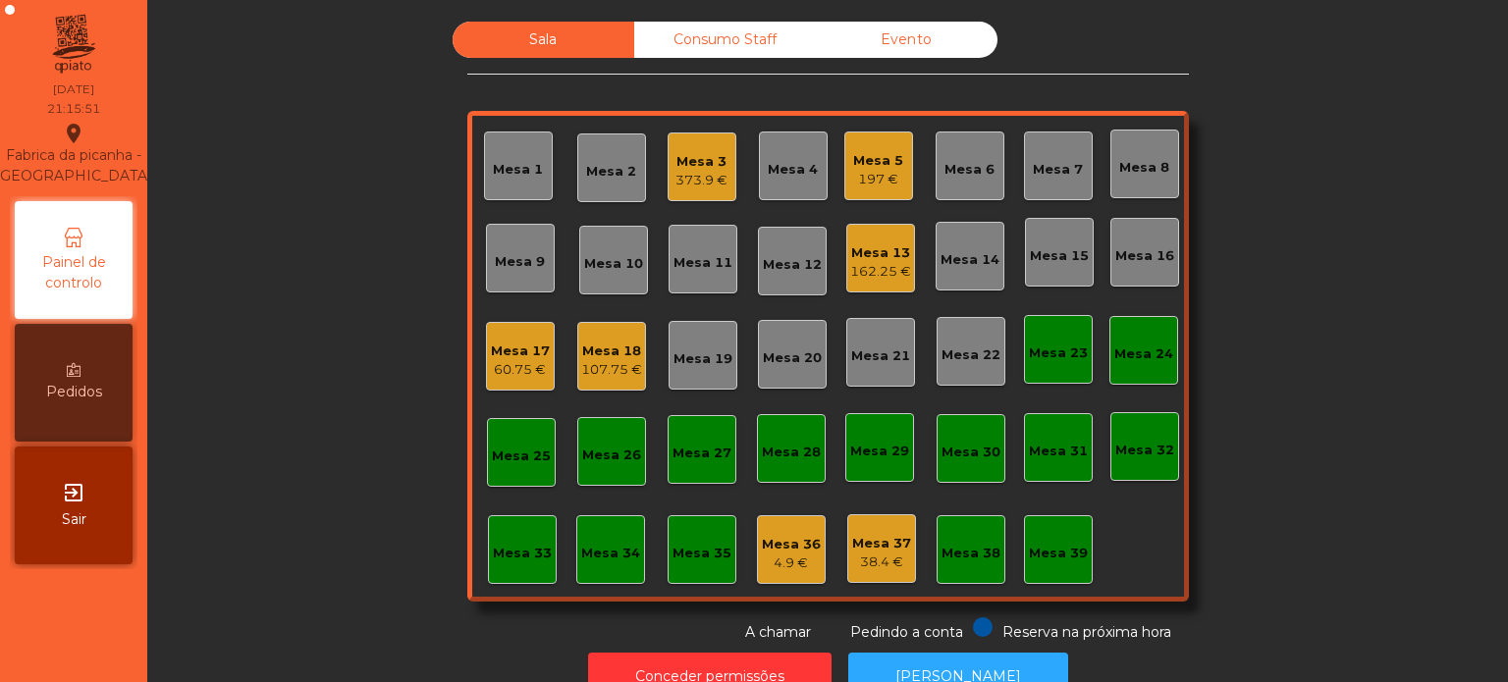
click at [869, 178] on div "197 €" at bounding box center [878, 180] width 50 height 20
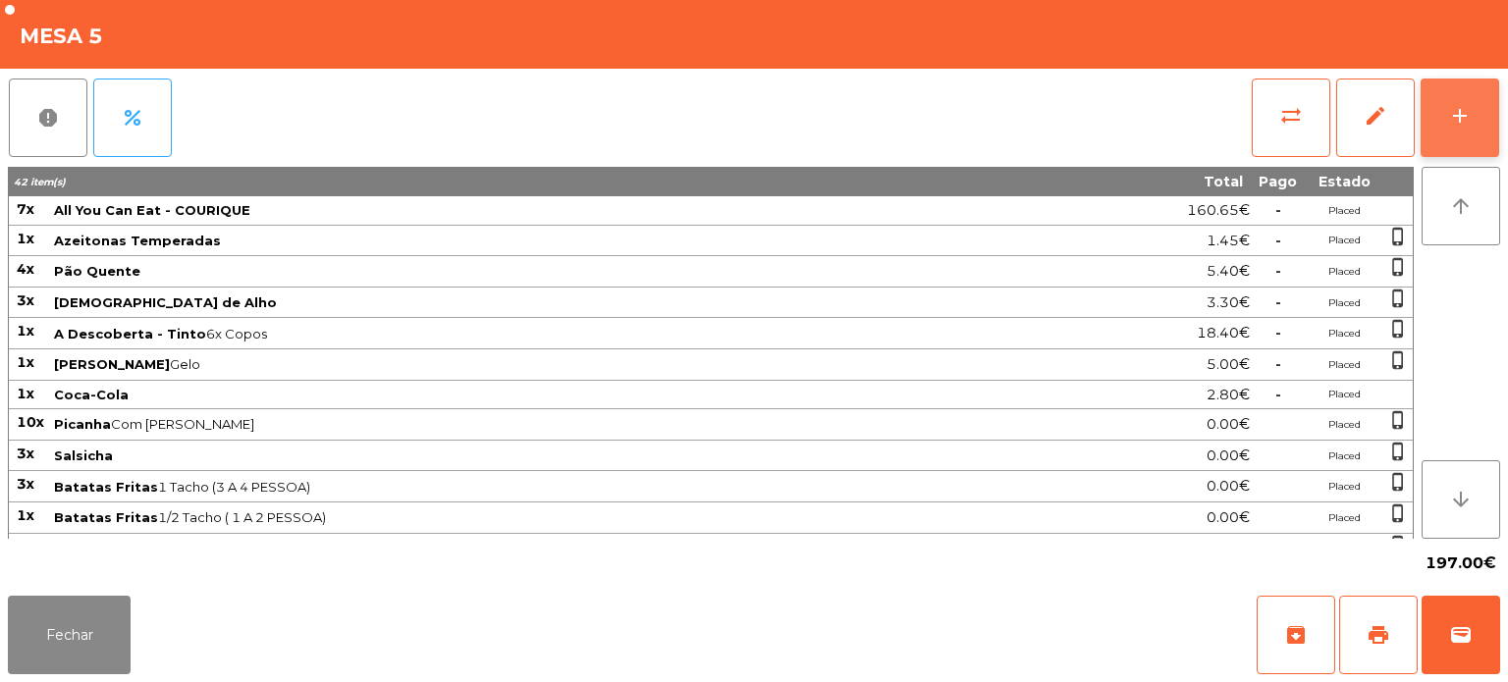
click at [1450, 127] on div "add" at bounding box center [1460, 116] width 24 height 24
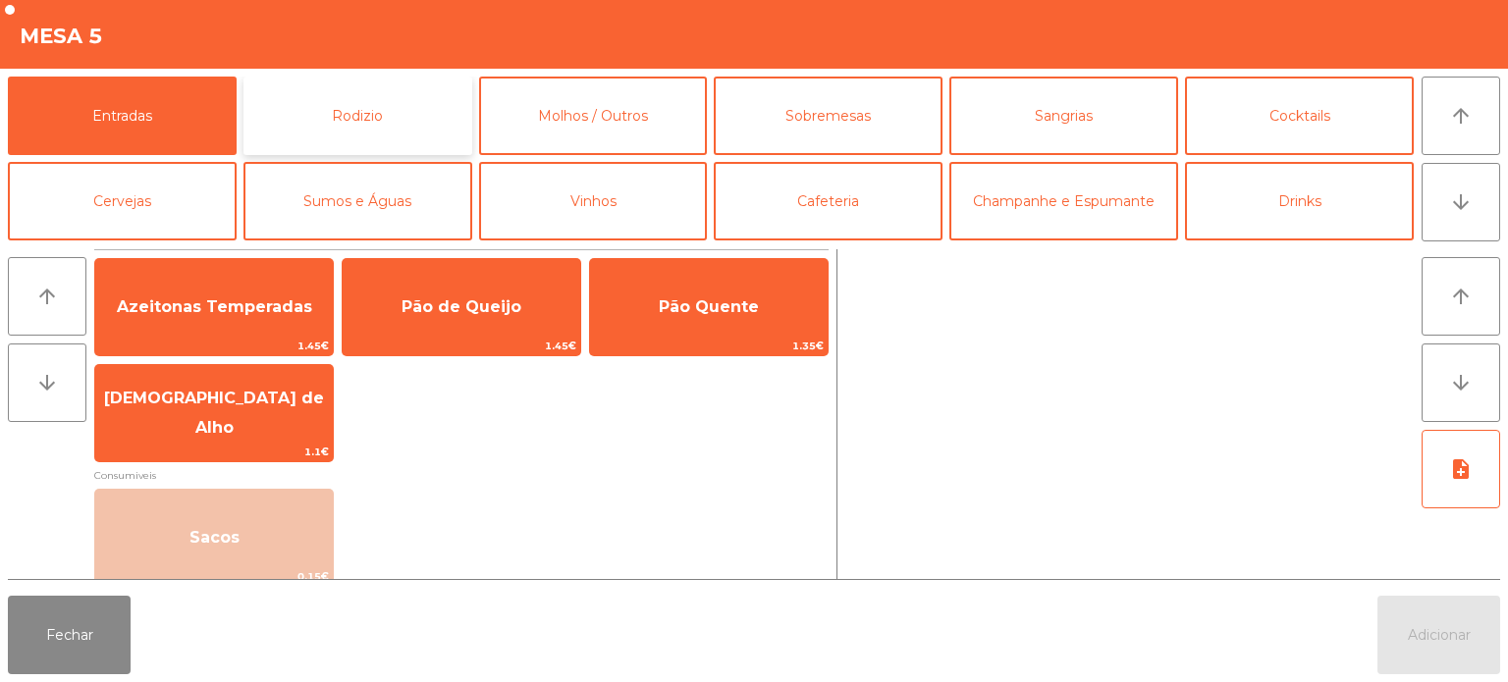
click at [350, 94] on button "Rodizio" at bounding box center [357, 116] width 229 height 79
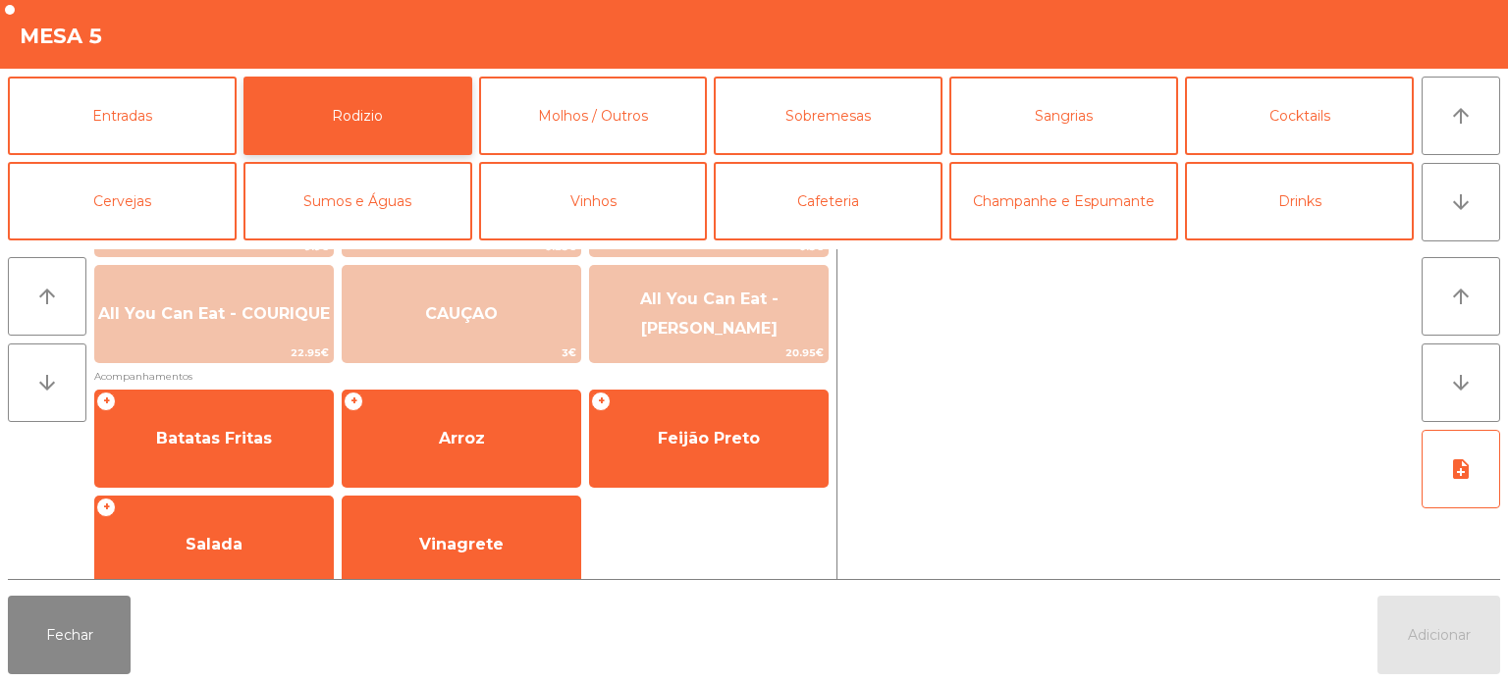
scroll to position [351, 0]
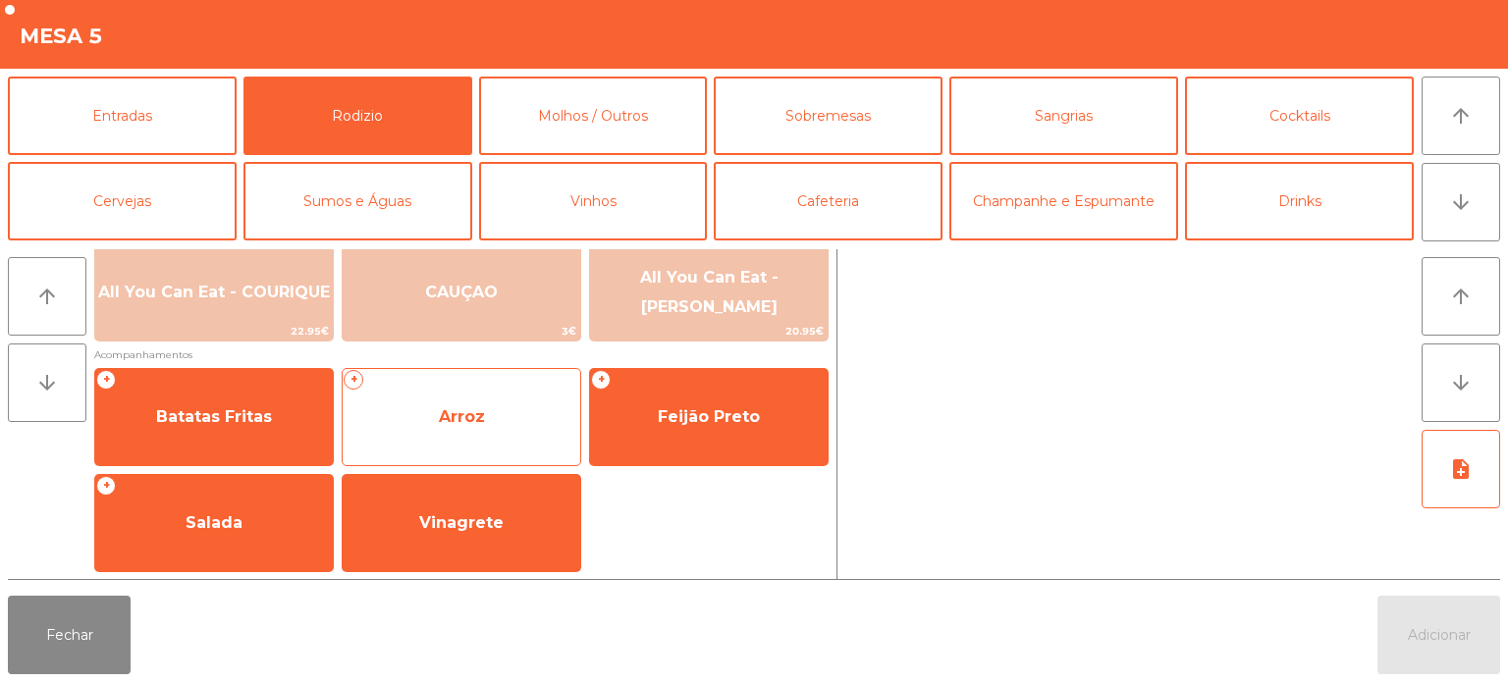
click at [486, 412] on span "Arroz" at bounding box center [462, 417] width 238 height 53
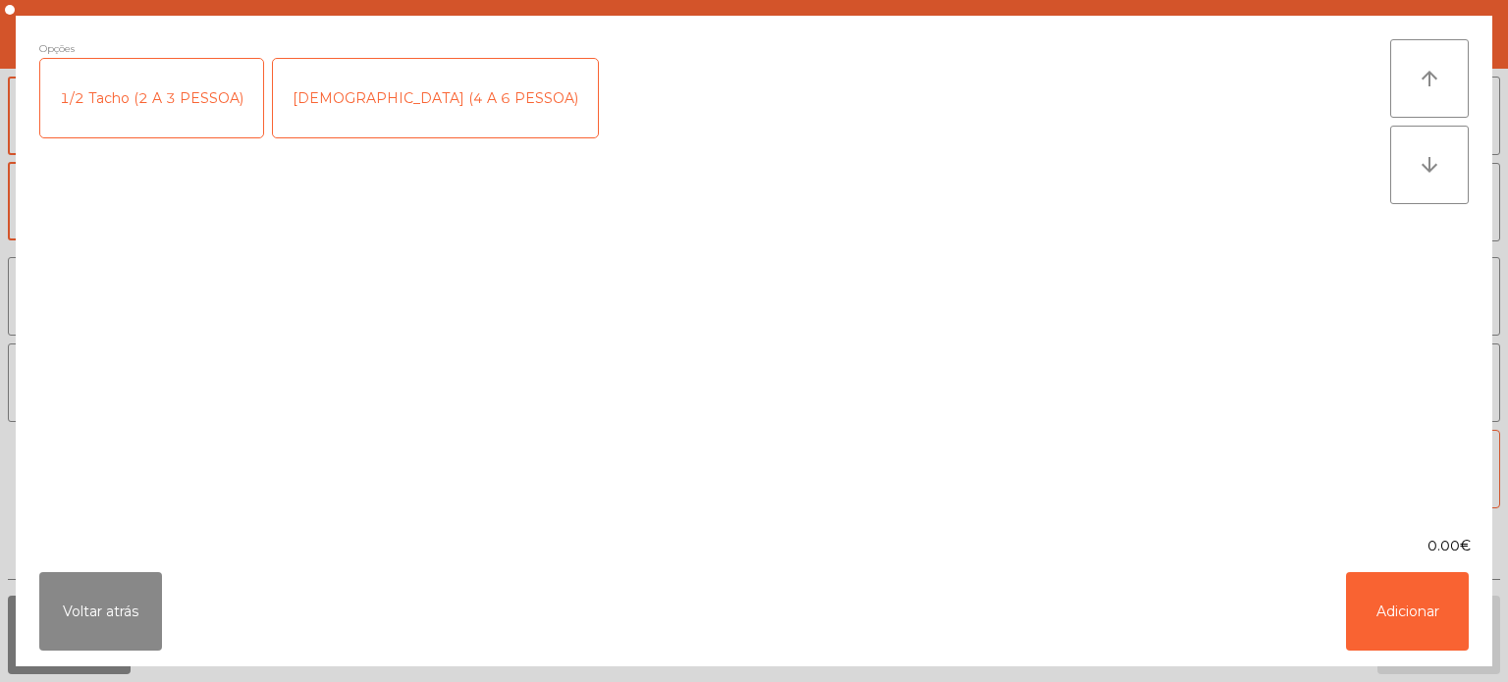
click at [342, 86] on div "[DEMOGRAPHIC_DATA] (4 A 6 PESSOA)" at bounding box center [435, 98] width 325 height 79
click at [1390, 589] on button "Adicionar" at bounding box center [1407, 611] width 123 height 79
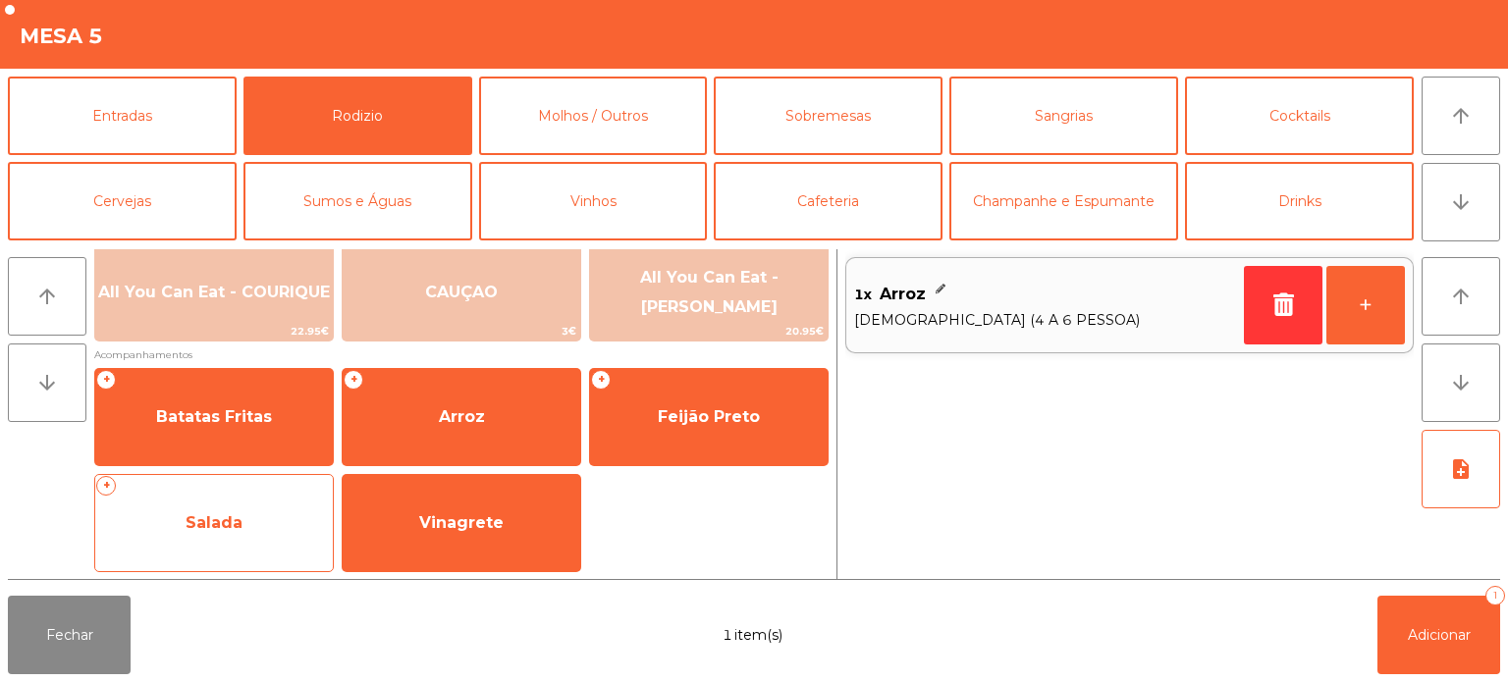
click at [261, 522] on span "Salada" at bounding box center [214, 523] width 238 height 53
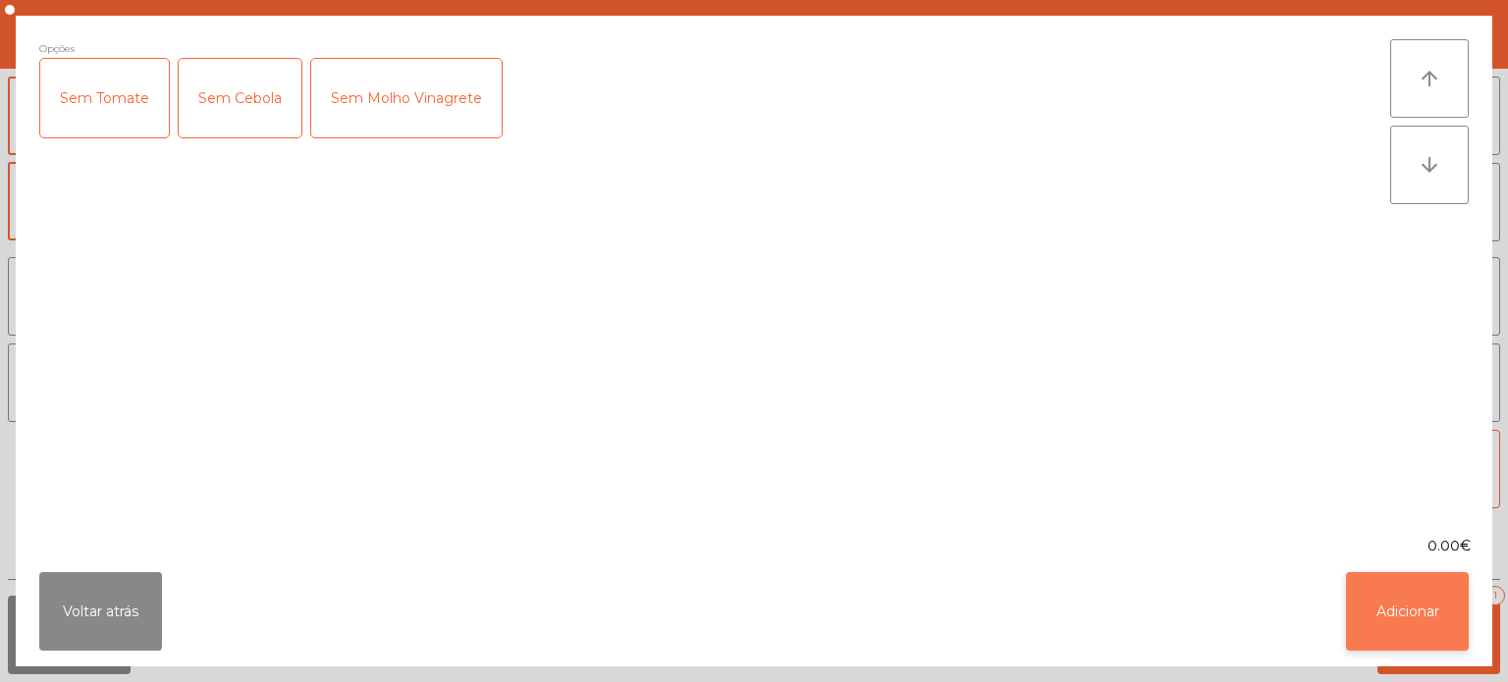
click at [1408, 622] on button "Adicionar" at bounding box center [1407, 611] width 123 height 79
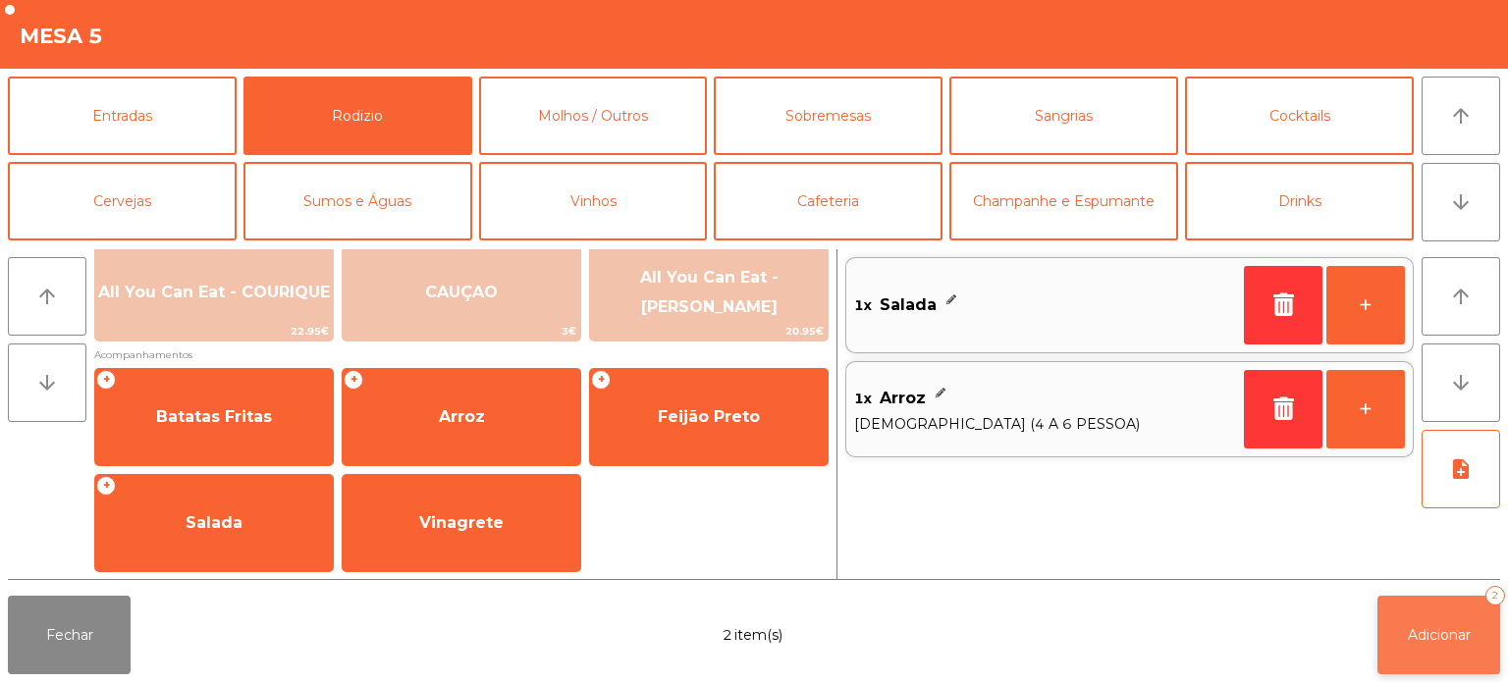
click at [1437, 618] on button "Adicionar 2" at bounding box center [1438, 635] width 123 height 79
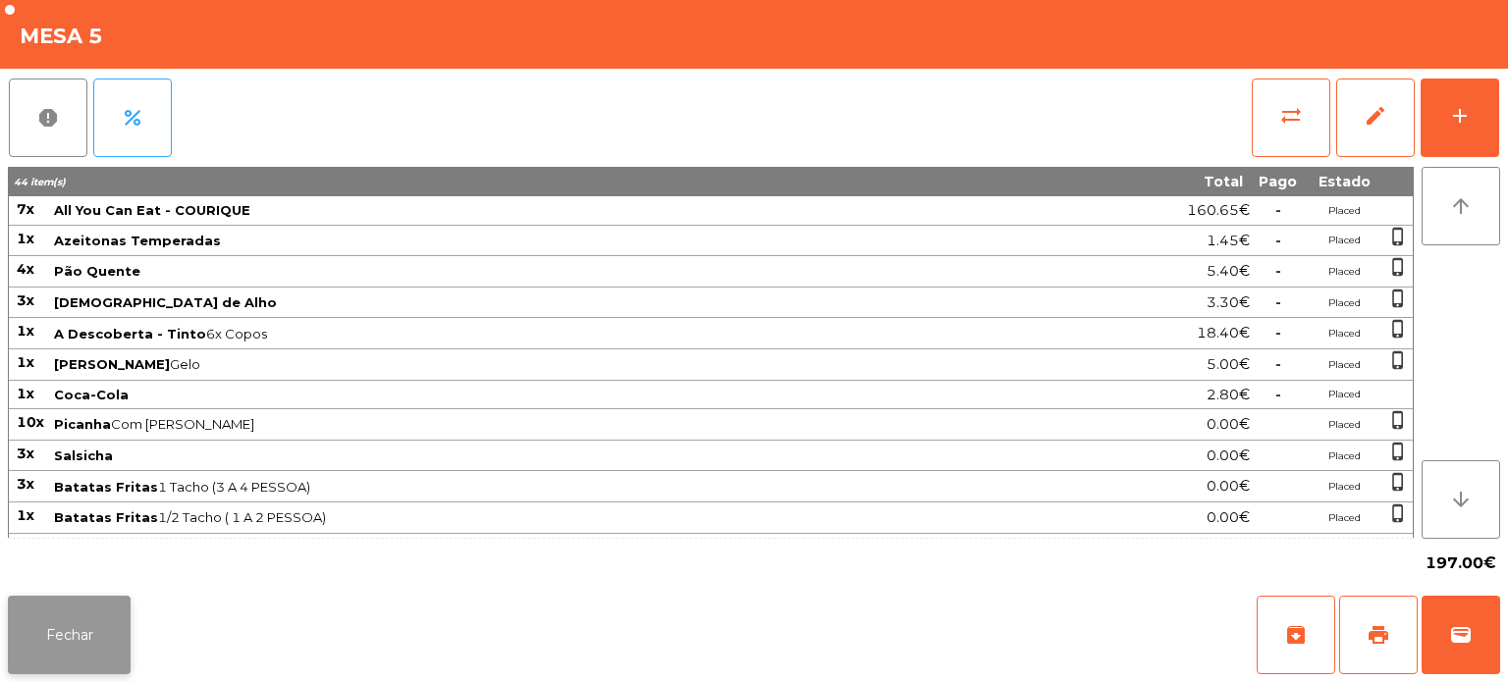
click at [39, 602] on button "Fechar" at bounding box center [69, 635] width 123 height 79
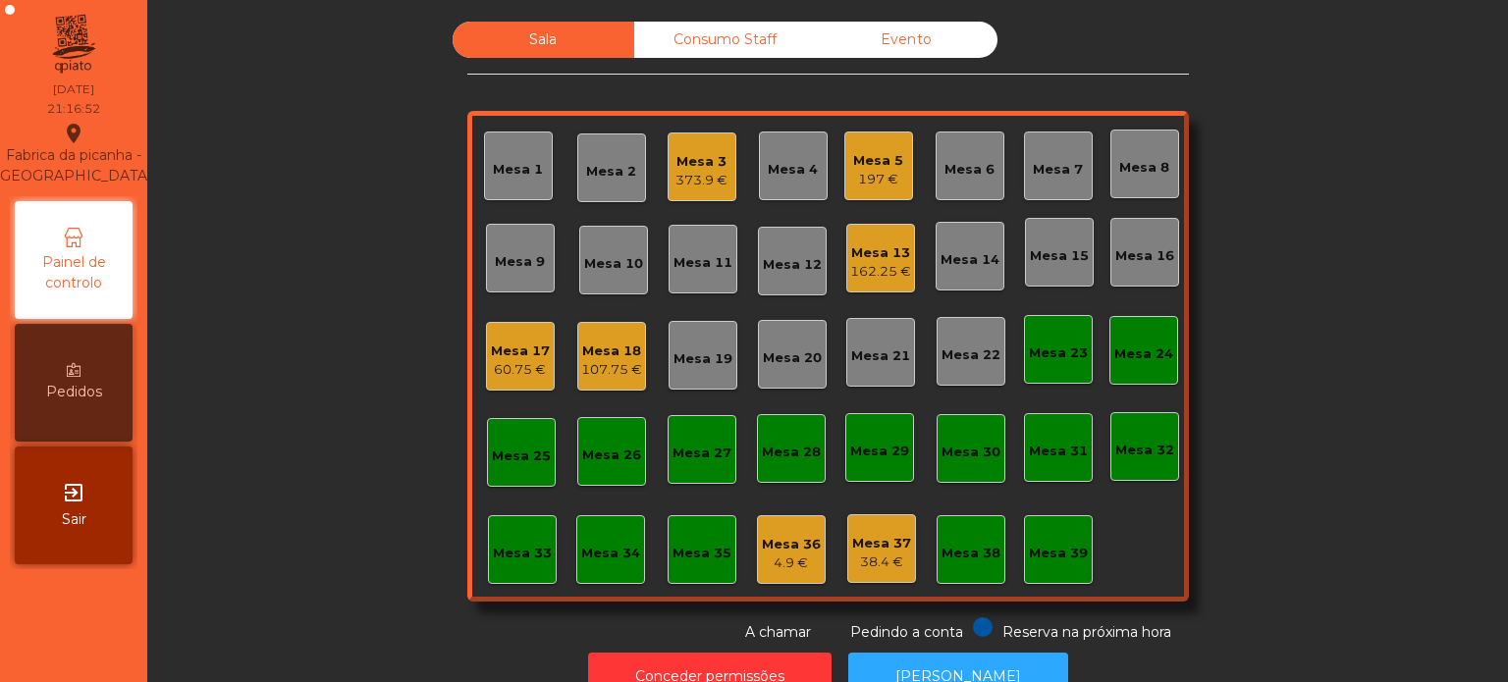
click at [686, 181] on div "373.9 €" at bounding box center [701, 181] width 52 height 20
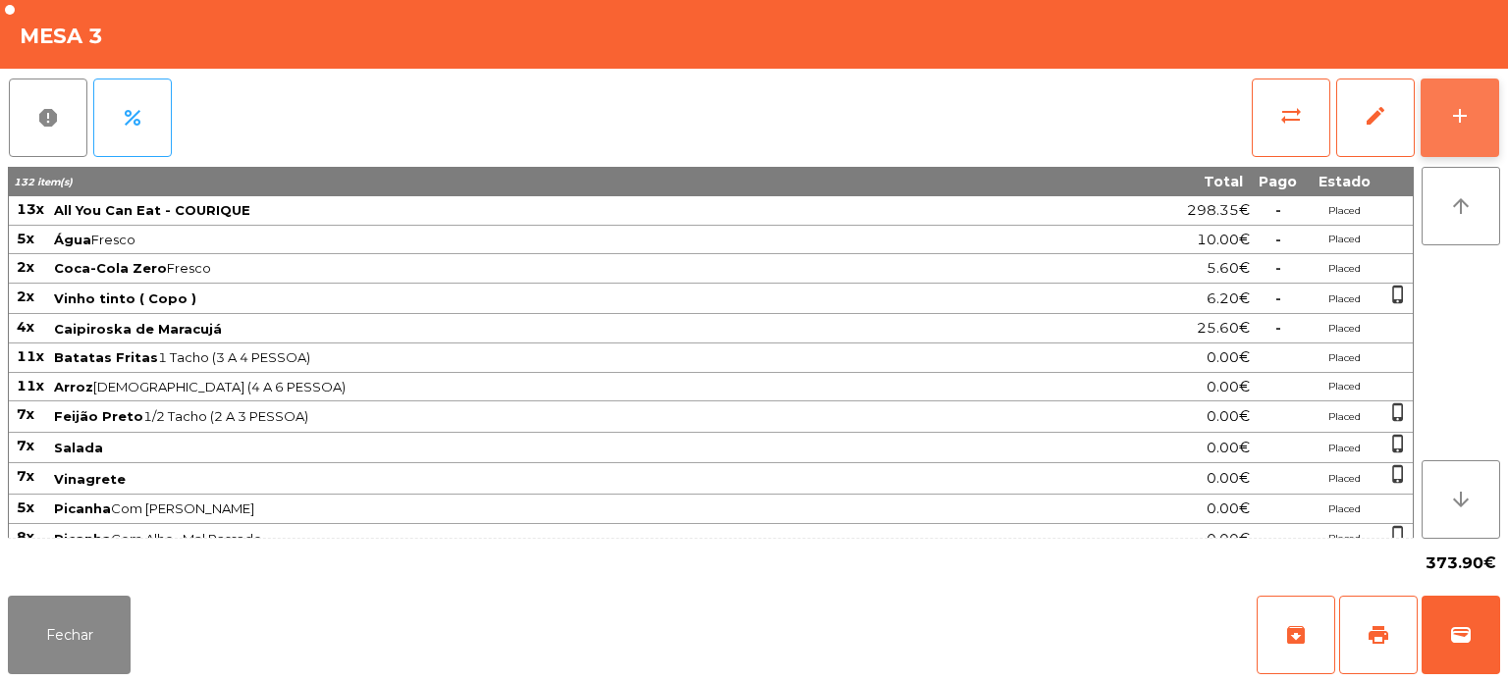
click at [1497, 97] on button "add" at bounding box center [1460, 118] width 79 height 79
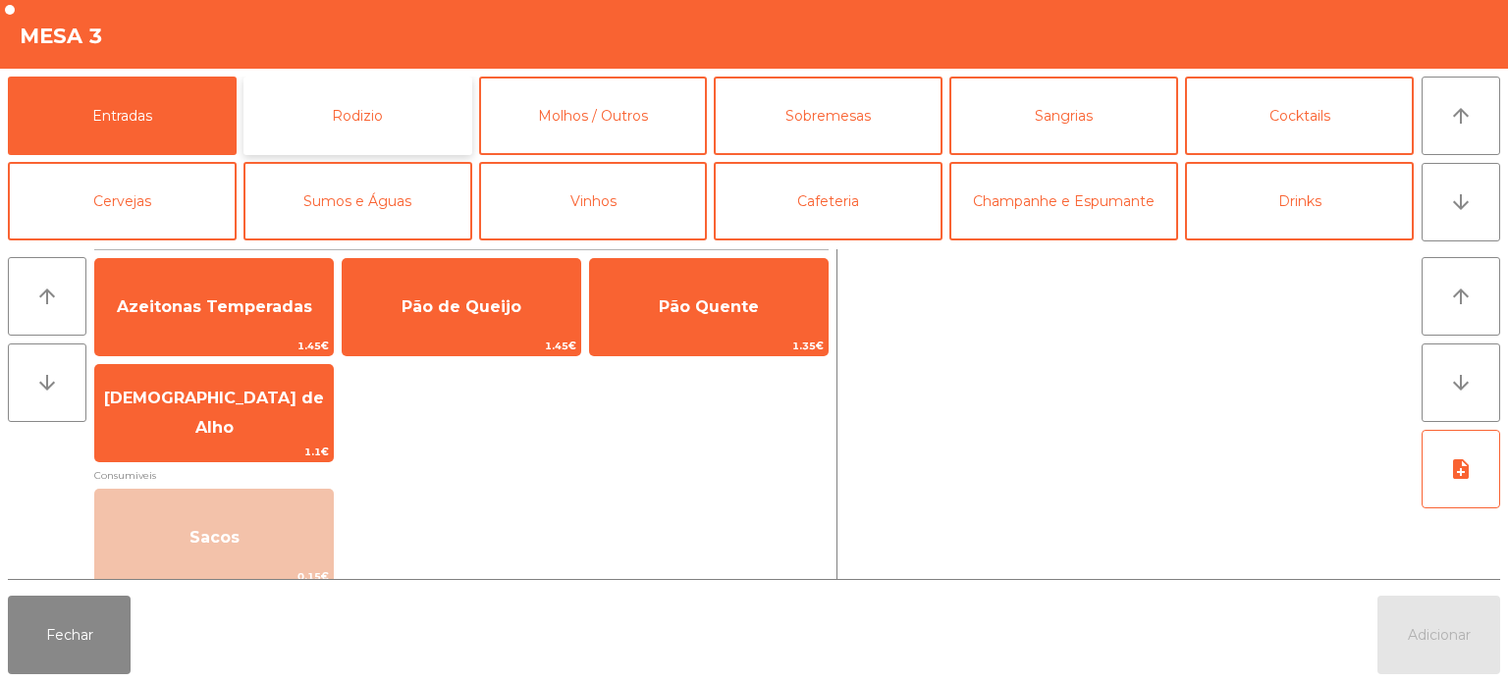
click at [373, 105] on button "Rodizio" at bounding box center [357, 116] width 229 height 79
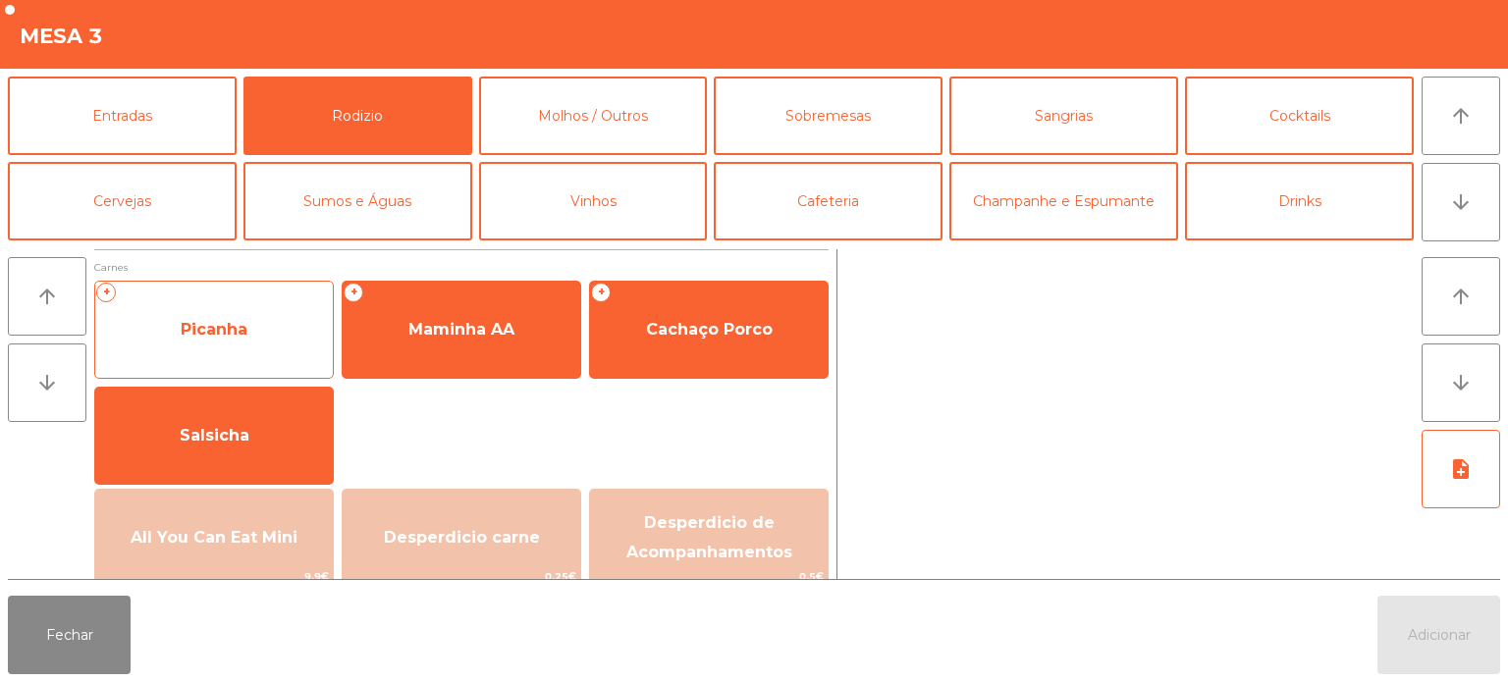
click at [290, 346] on span "Picanha" at bounding box center [214, 329] width 238 height 53
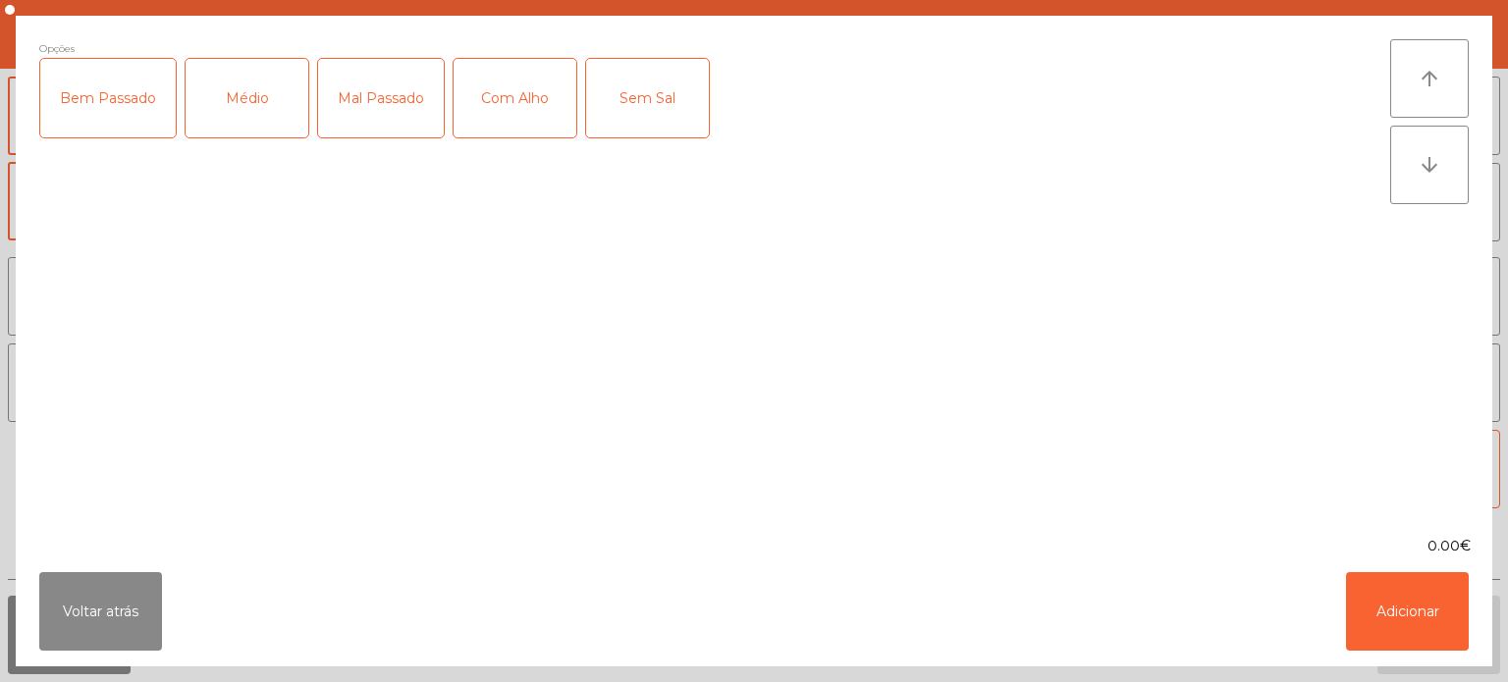
click at [270, 103] on div "Médio" at bounding box center [247, 98] width 123 height 79
click at [256, 78] on div "Médio" at bounding box center [247, 98] width 123 height 79
click at [378, 85] on div "Mal Passado" at bounding box center [381, 98] width 126 height 79
click at [531, 89] on div "Com Alho" at bounding box center [515, 98] width 123 height 79
click at [1385, 601] on button "Adicionar" at bounding box center [1407, 611] width 123 height 79
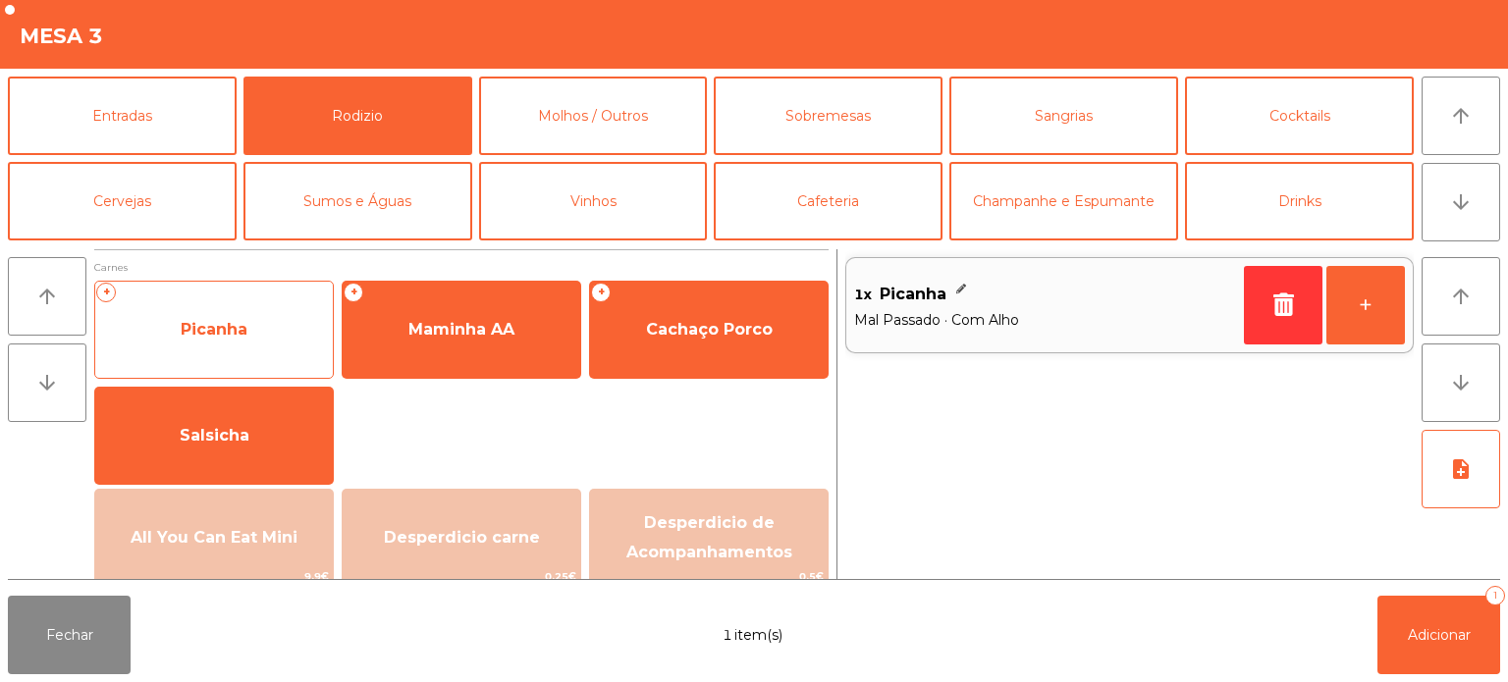
click at [253, 295] on div "+ Picanha" at bounding box center [214, 330] width 240 height 98
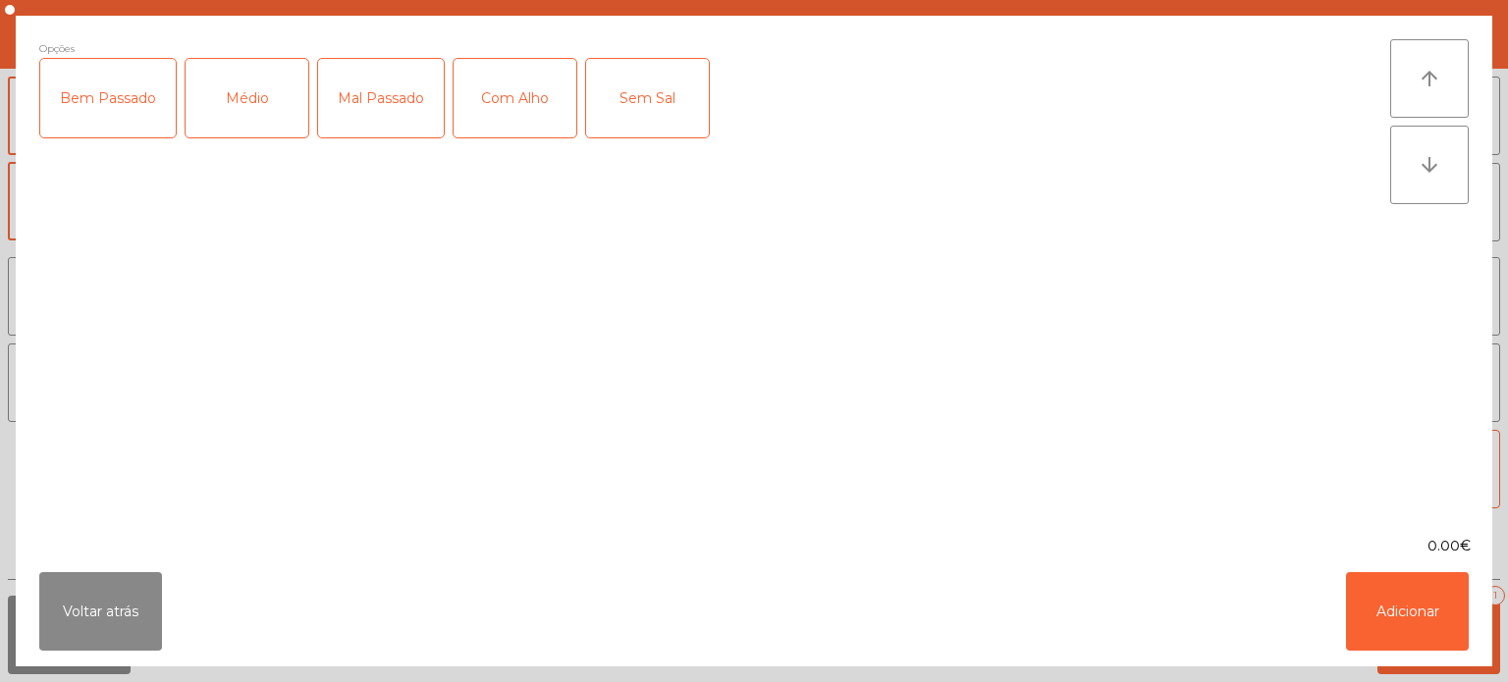
click at [259, 95] on div "Médio" at bounding box center [247, 98] width 123 height 79
click at [224, 118] on div "Médio" at bounding box center [247, 98] width 123 height 79
click at [378, 84] on div "Mal Passado" at bounding box center [381, 98] width 126 height 79
click at [1422, 636] on button "Adicionar" at bounding box center [1407, 611] width 123 height 79
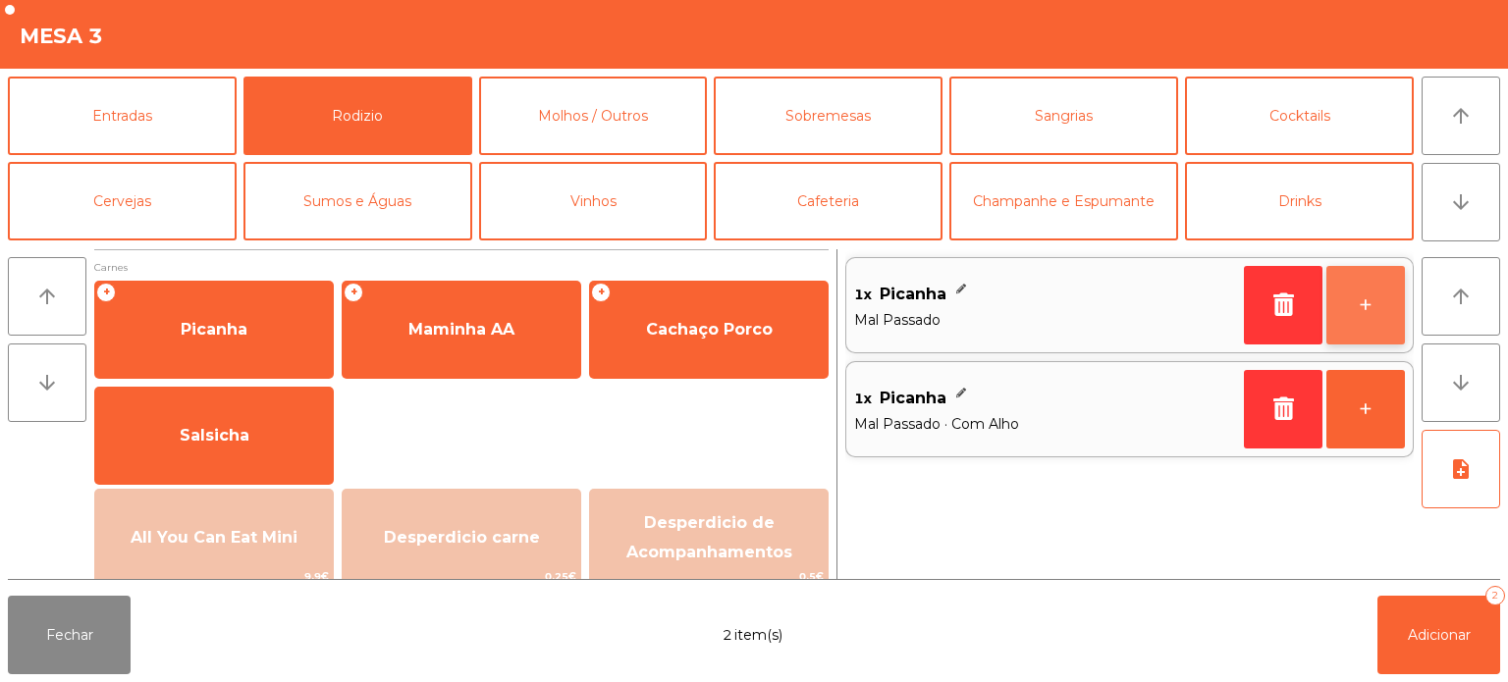
click at [1375, 314] on button "+" at bounding box center [1365, 305] width 79 height 79
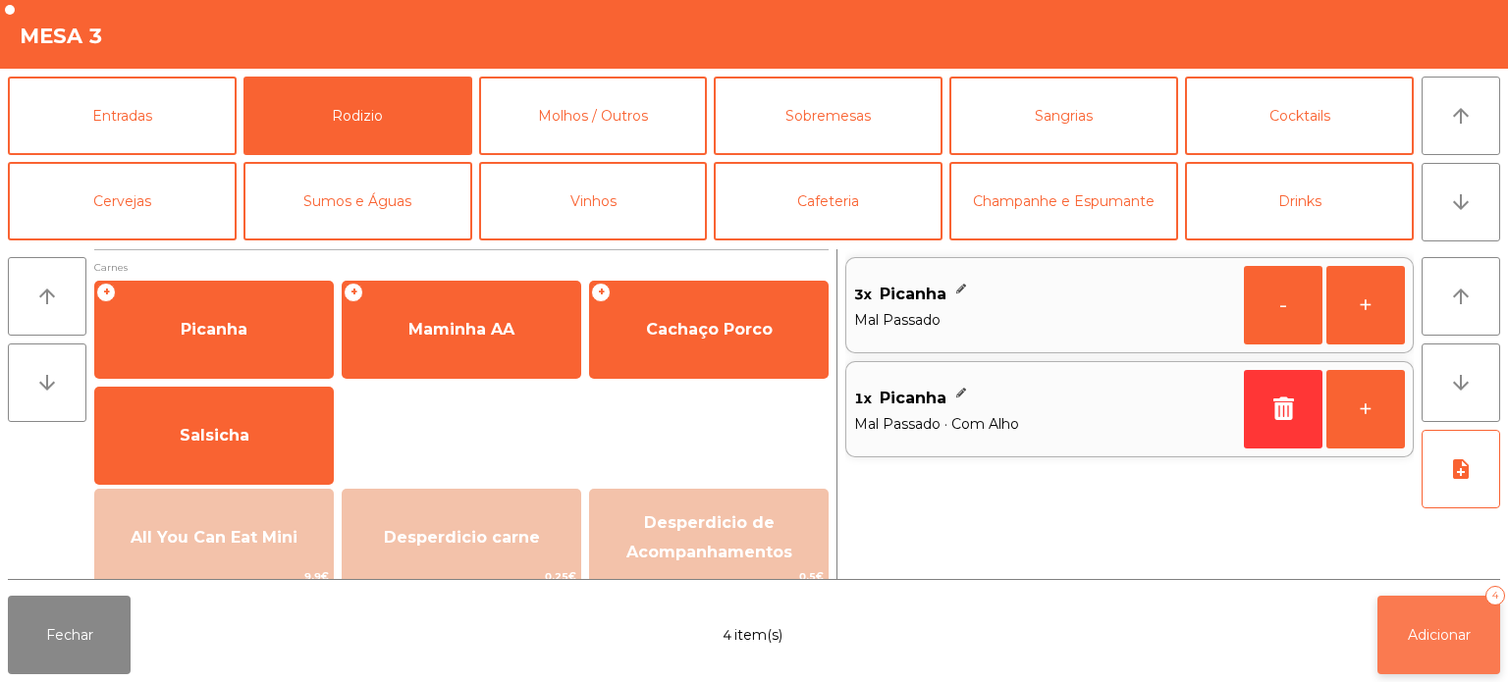
click at [1465, 640] on span "Adicionar" at bounding box center [1439, 635] width 63 height 18
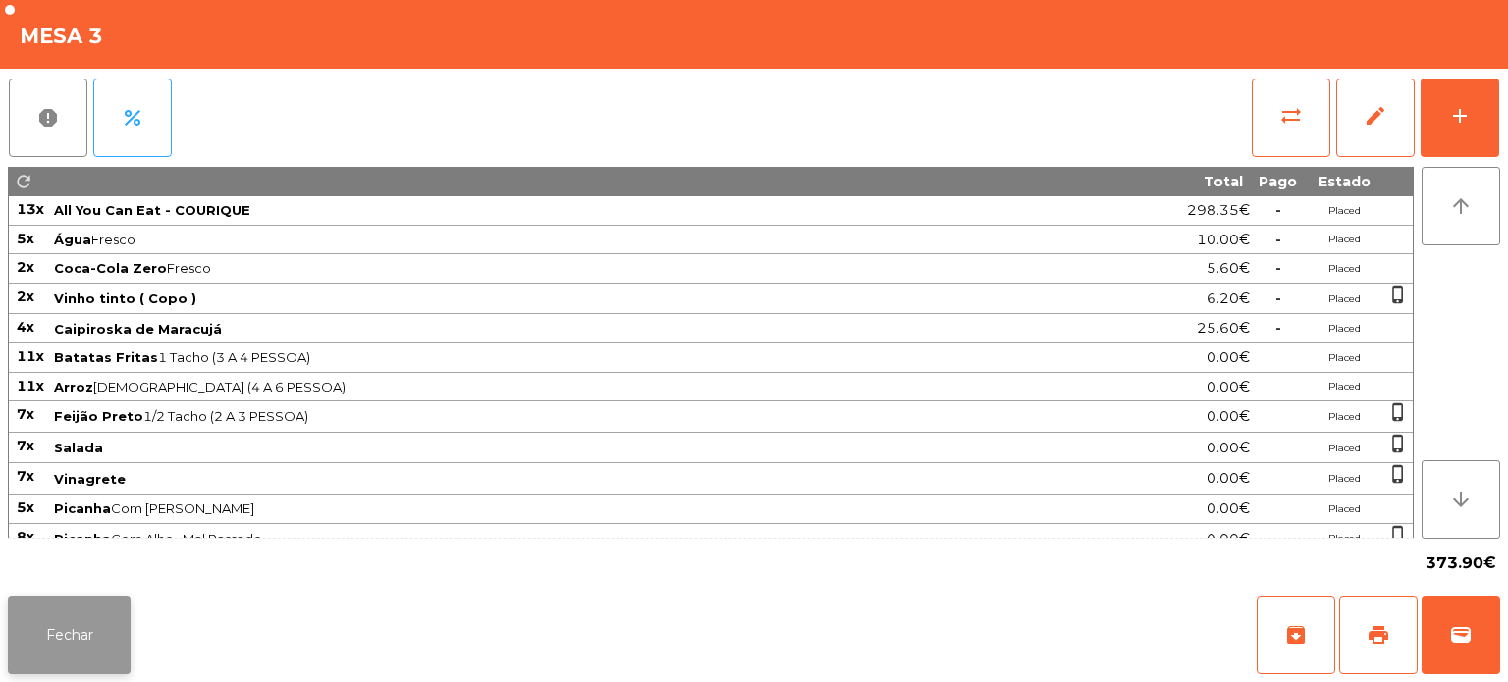
click at [92, 597] on button "Fechar" at bounding box center [69, 635] width 123 height 79
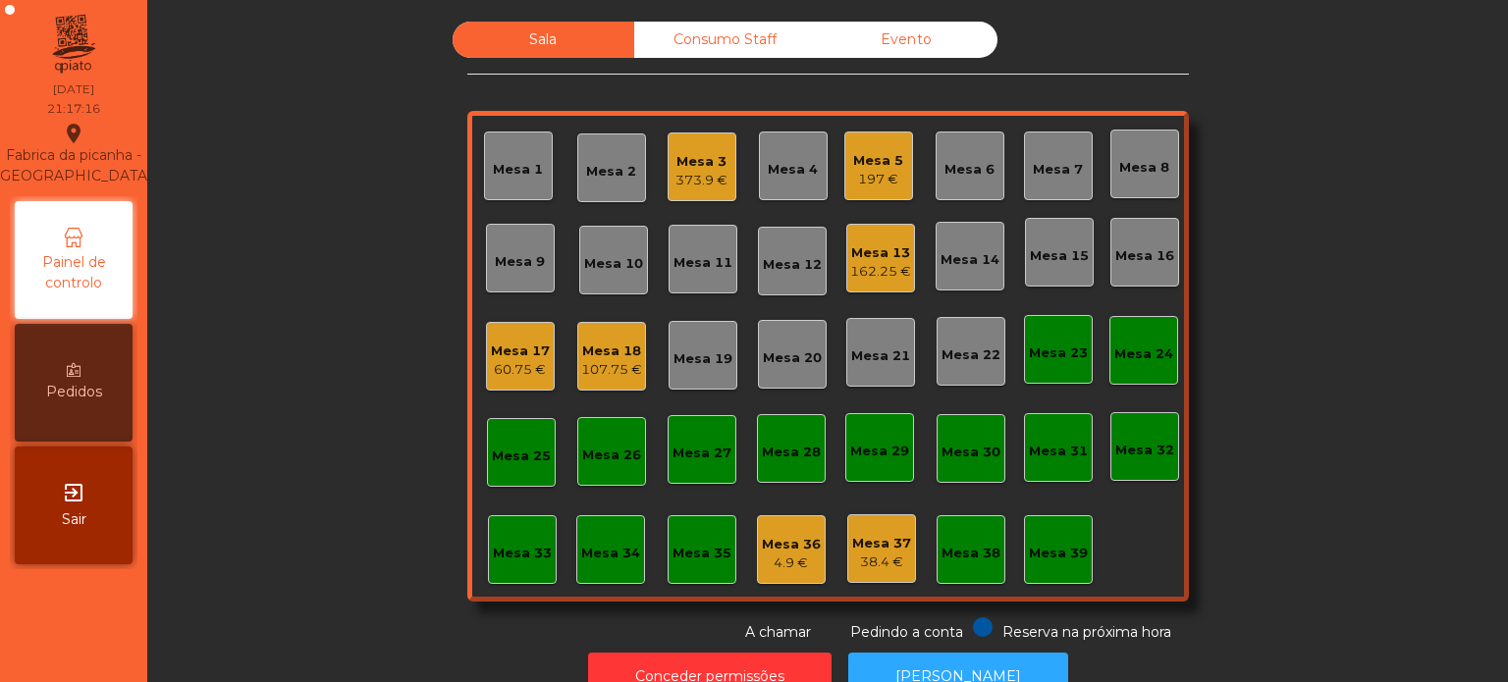
click at [854, 248] on div "Mesa 13" at bounding box center [880, 253] width 61 height 20
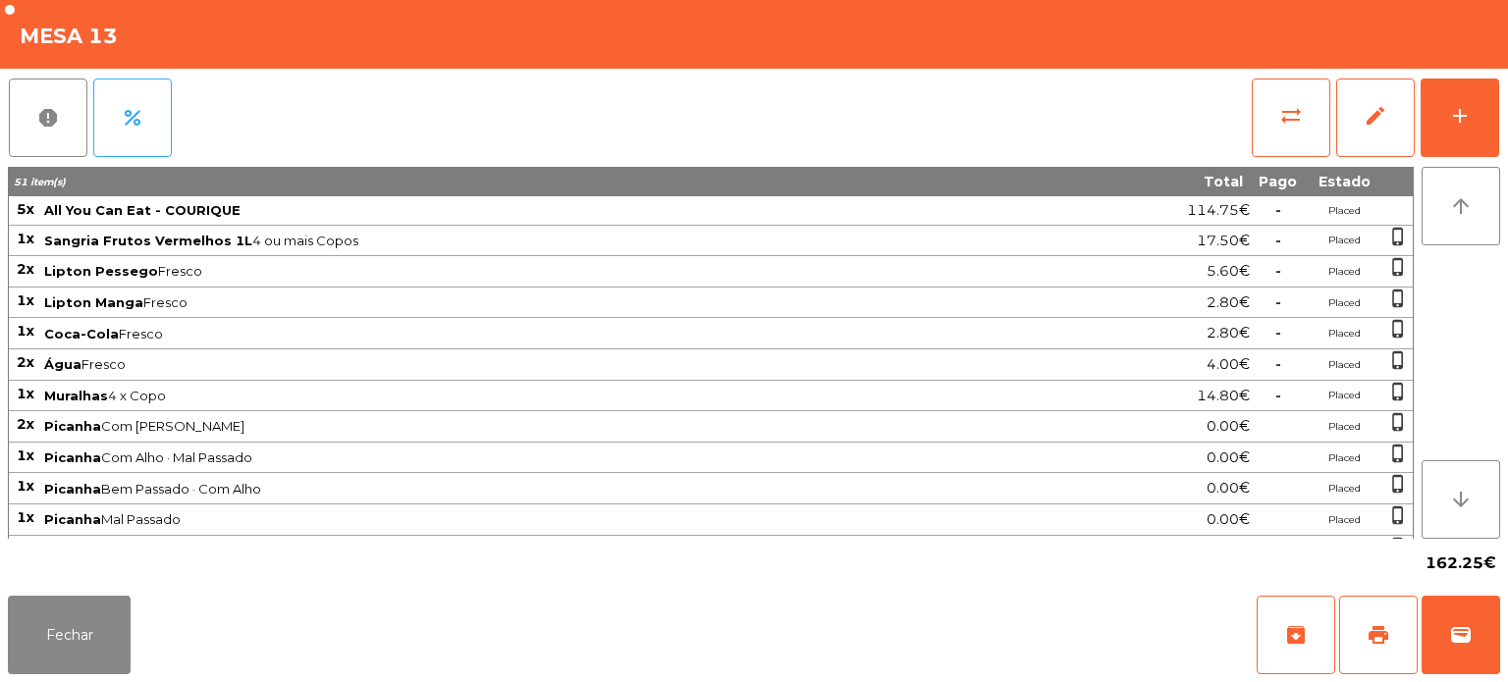
click at [1500, 104] on div "report percent sync_alt edit add 51 item(s) Total Pago Estado 5x All You Can Ea…" at bounding box center [754, 328] width 1508 height 519
click at [1451, 116] on div "add" at bounding box center [1460, 116] width 24 height 24
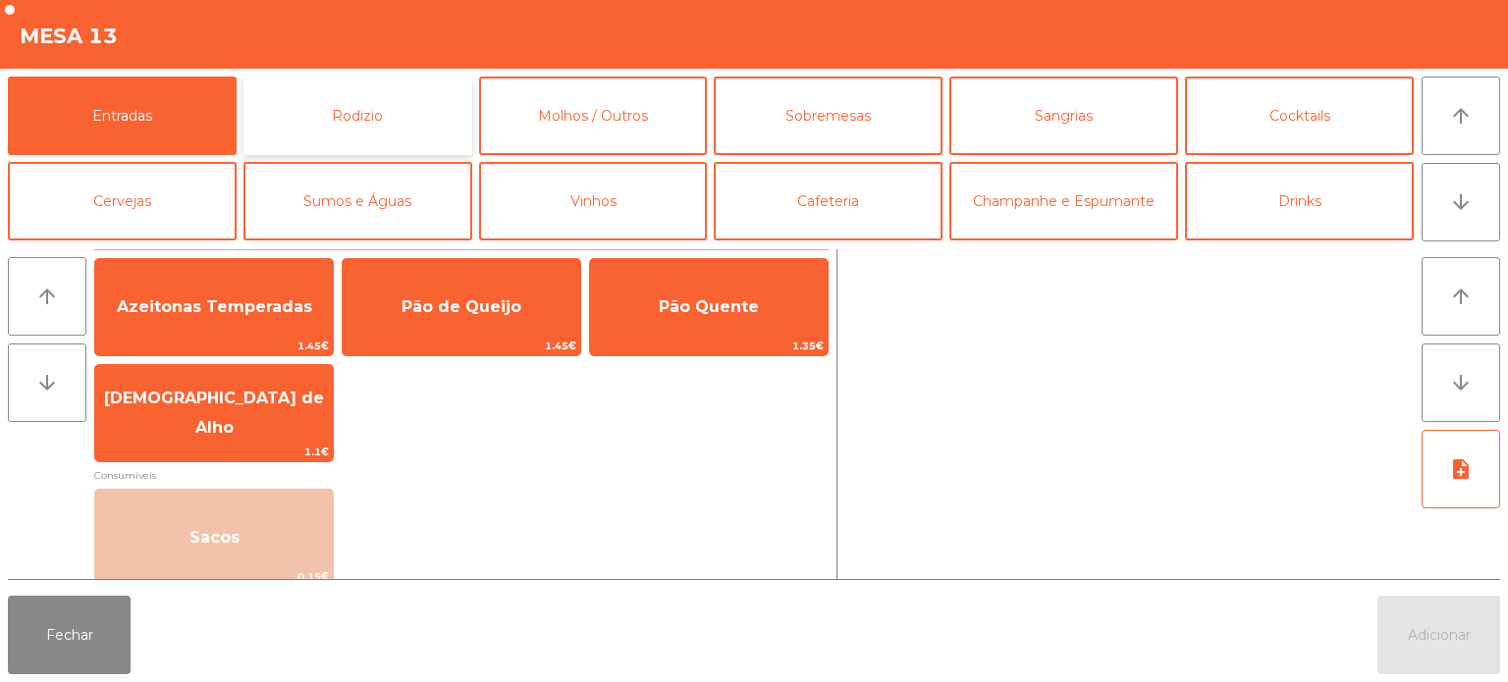
click at [388, 102] on button "Rodizio" at bounding box center [357, 116] width 229 height 79
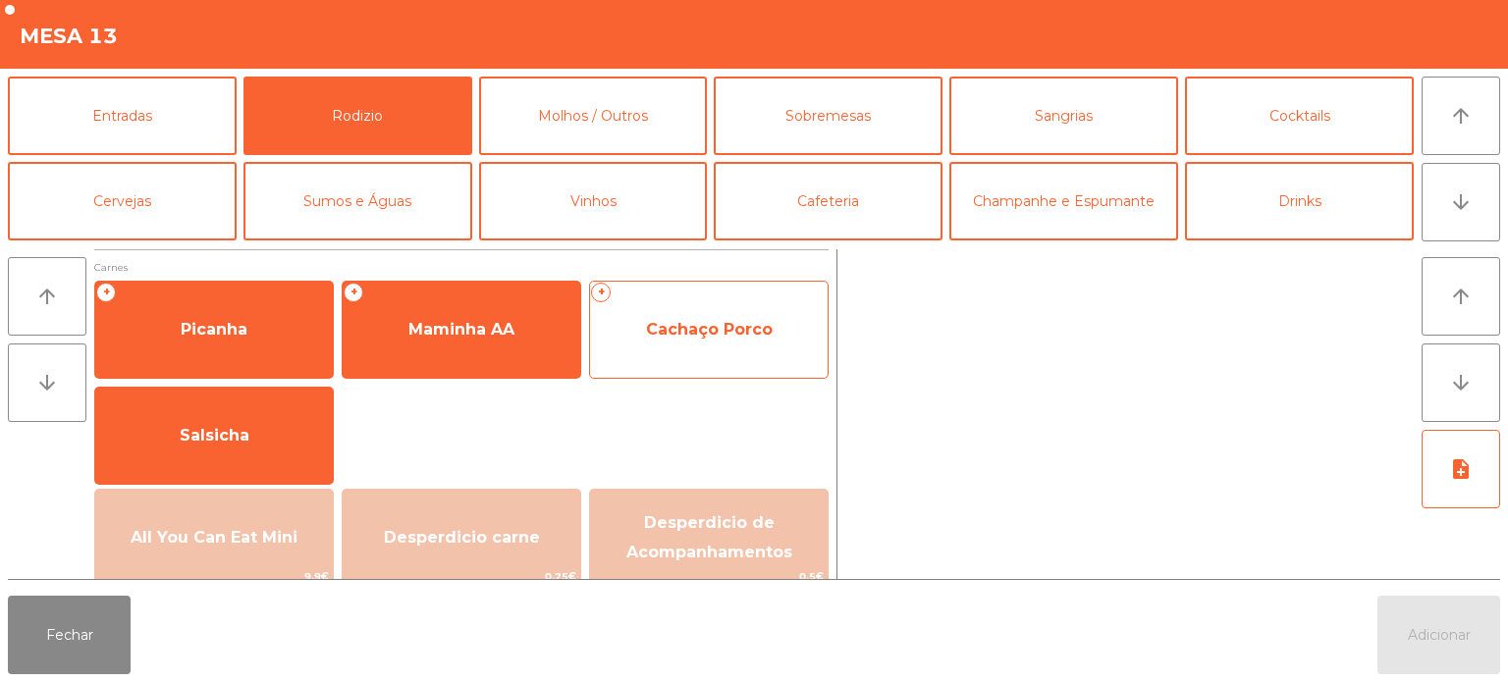
click at [703, 312] on span "Cachaço Porco" at bounding box center [709, 329] width 238 height 53
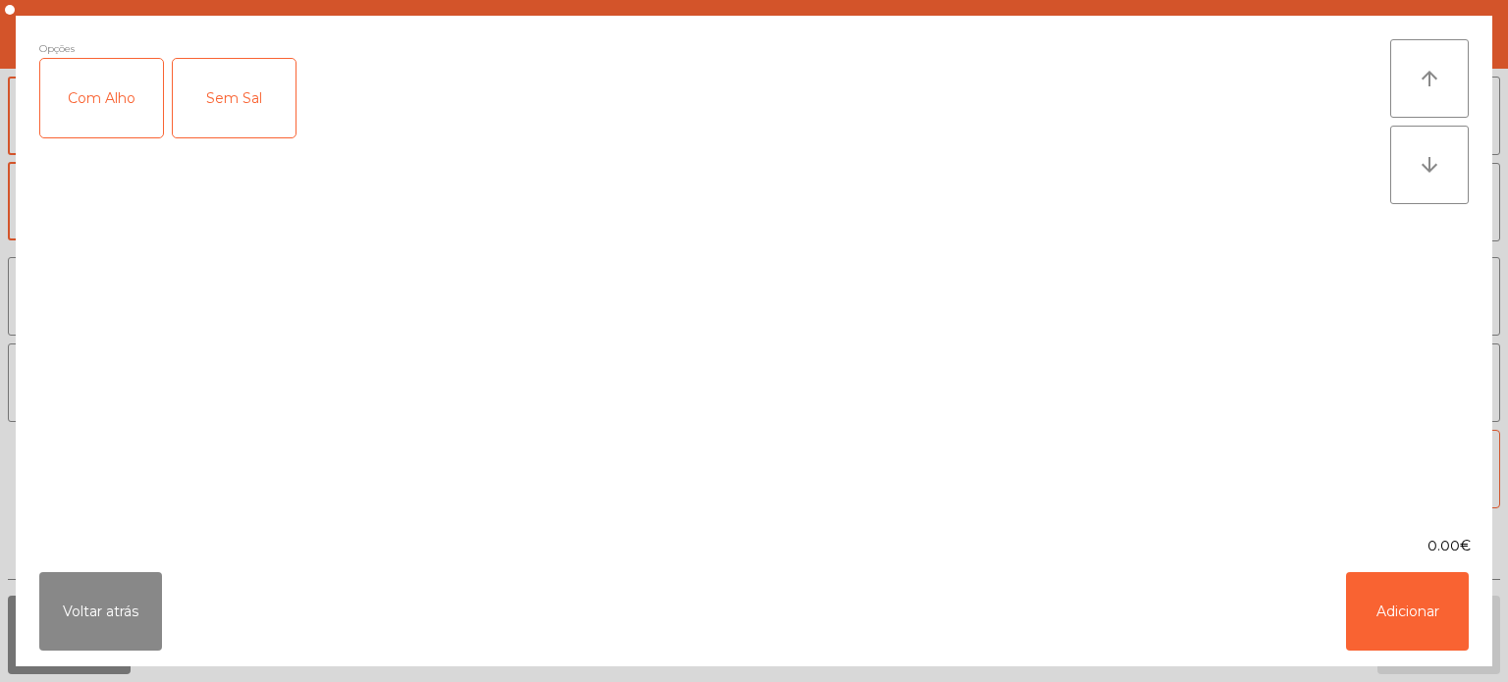
click at [86, 77] on div "Com Alho" at bounding box center [101, 98] width 123 height 79
click at [1394, 602] on button "Adicionar" at bounding box center [1407, 611] width 123 height 79
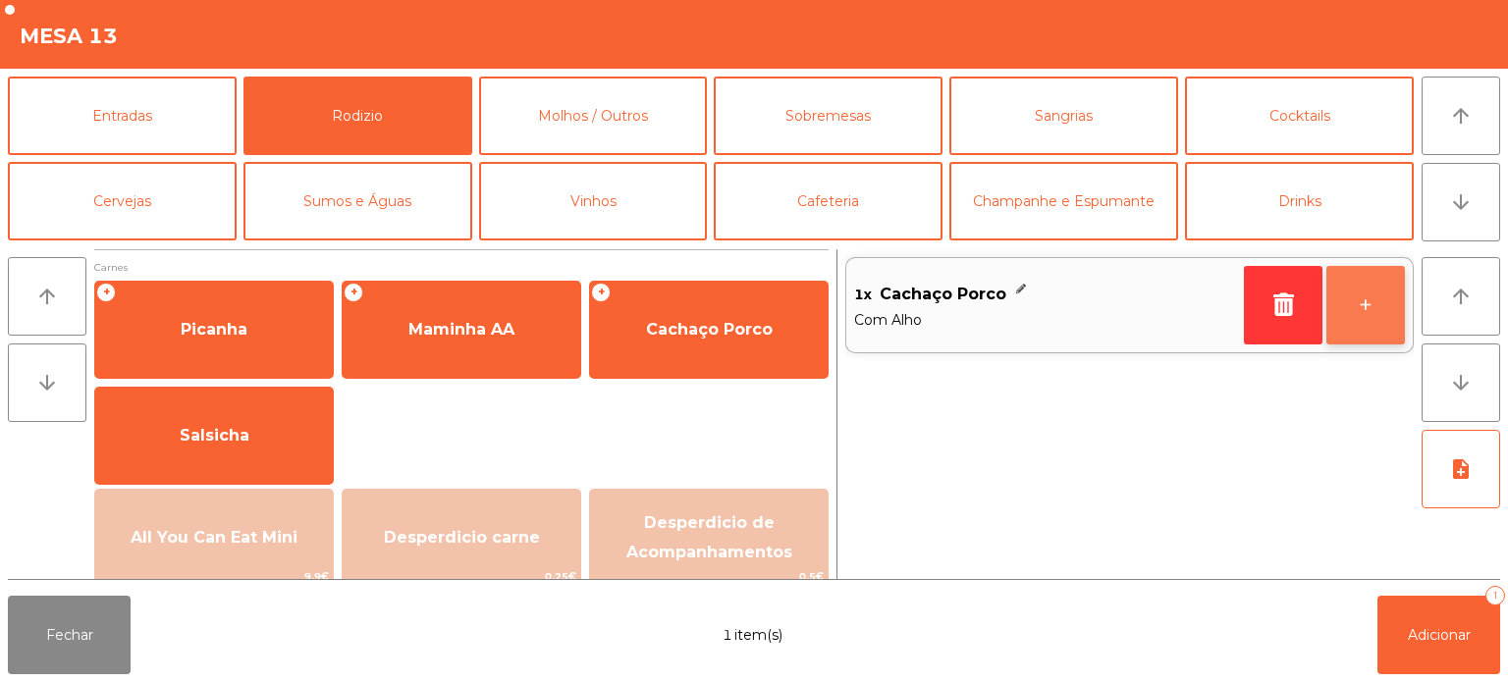
click at [1398, 309] on button "+" at bounding box center [1365, 305] width 79 height 79
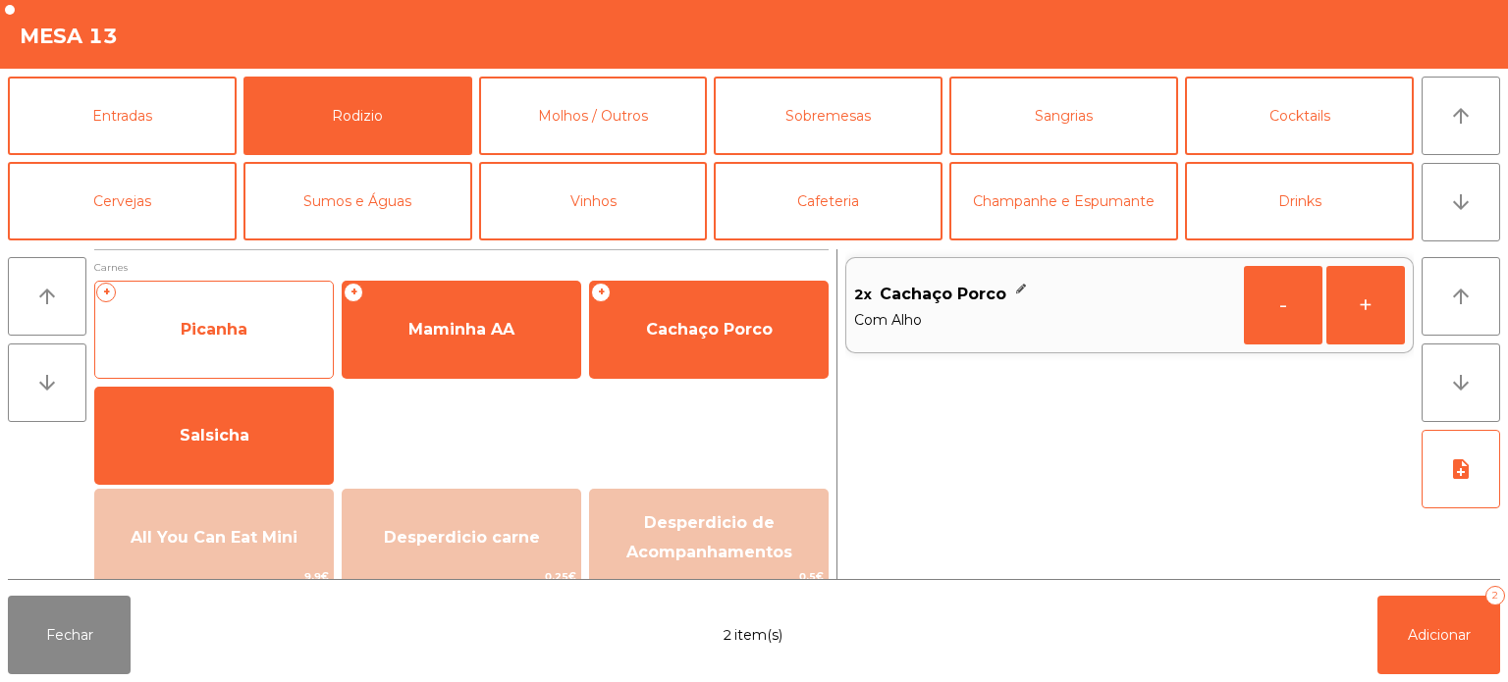
click at [247, 342] on span "Picanha" at bounding box center [214, 329] width 238 height 53
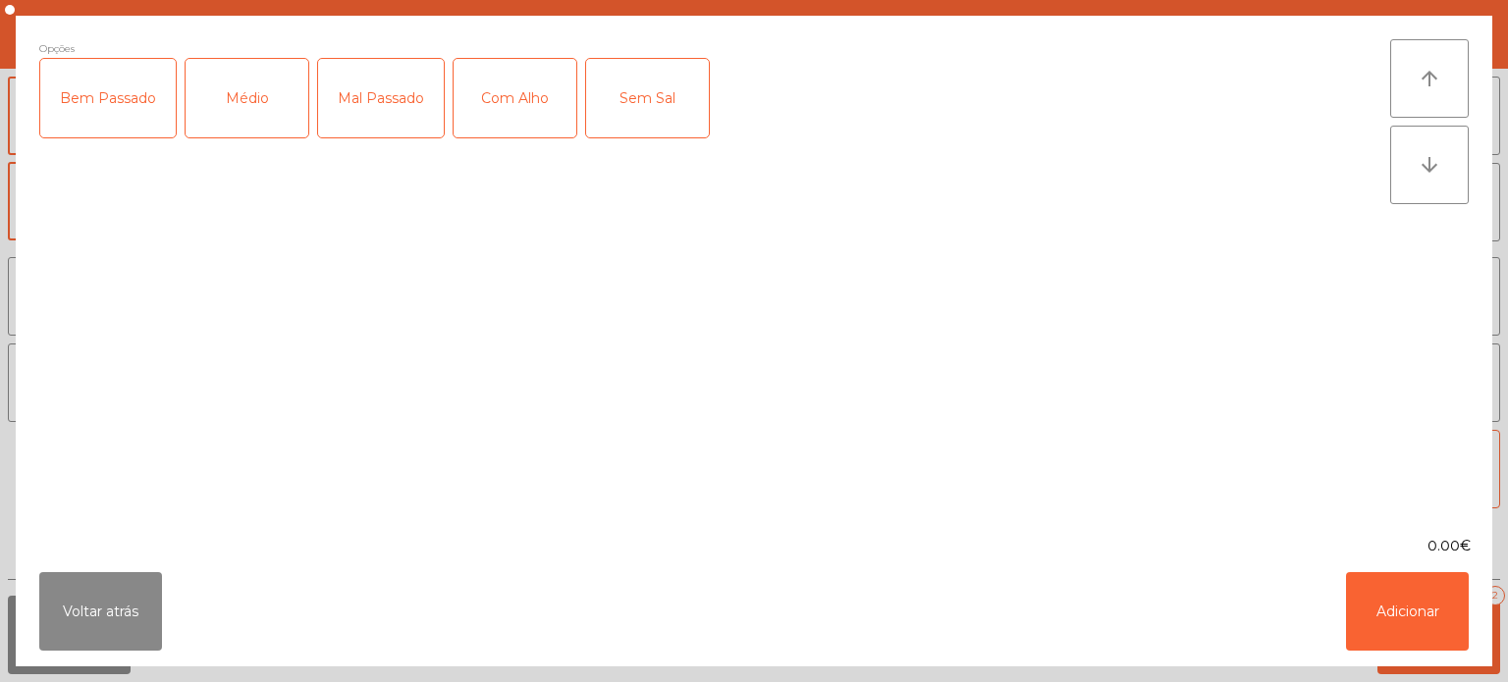
click at [247, 114] on div "Médio" at bounding box center [247, 98] width 123 height 79
click at [502, 89] on div "Com Alho" at bounding box center [515, 98] width 123 height 79
click at [1402, 596] on button "Adicionar" at bounding box center [1407, 611] width 123 height 79
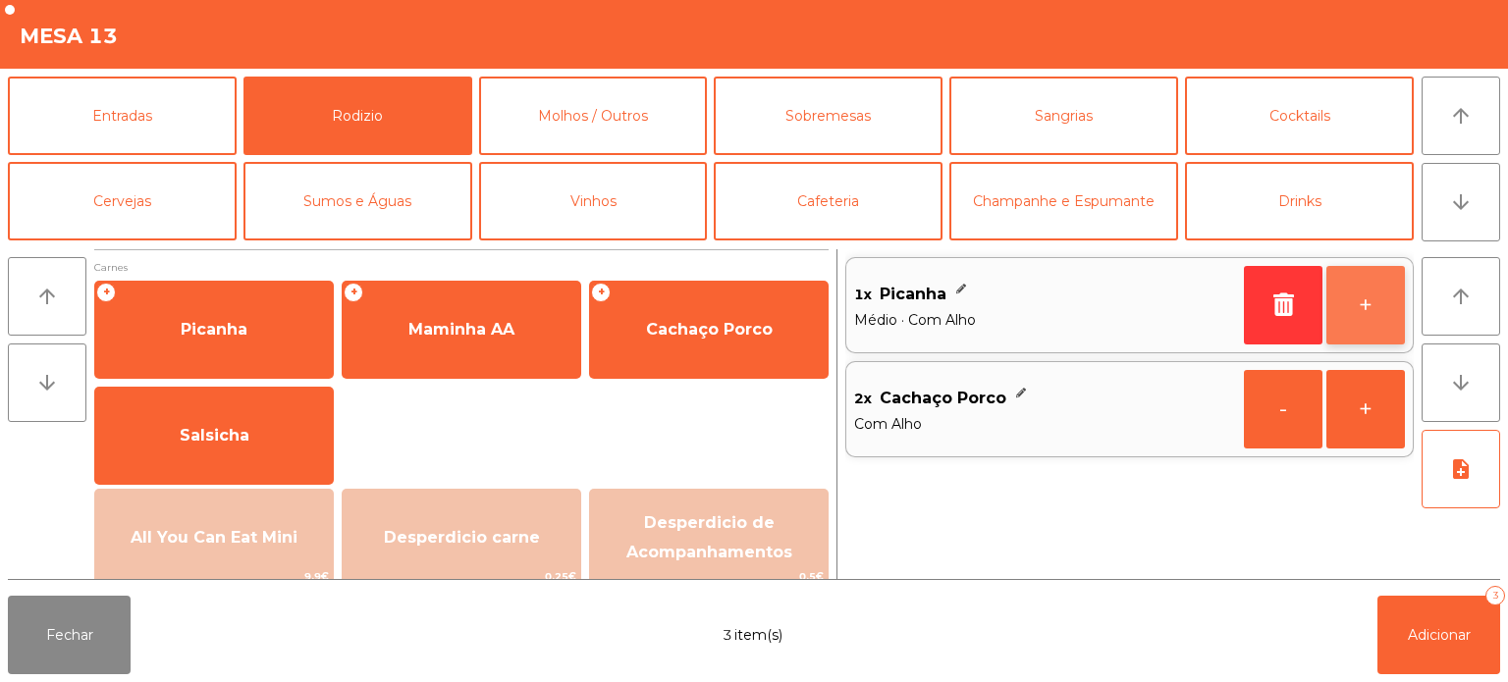
click at [1355, 296] on button "+" at bounding box center [1365, 305] width 79 height 79
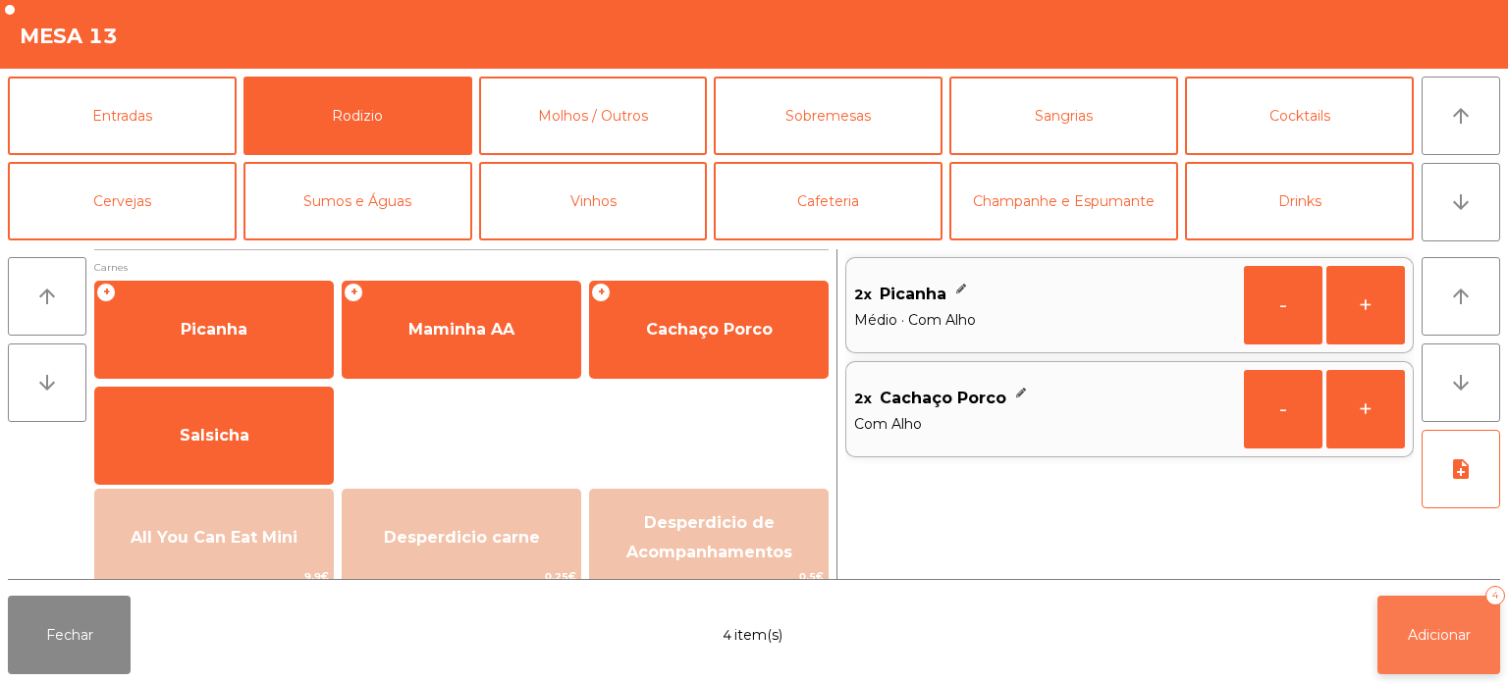
click at [1422, 638] on span "Adicionar" at bounding box center [1439, 635] width 63 height 18
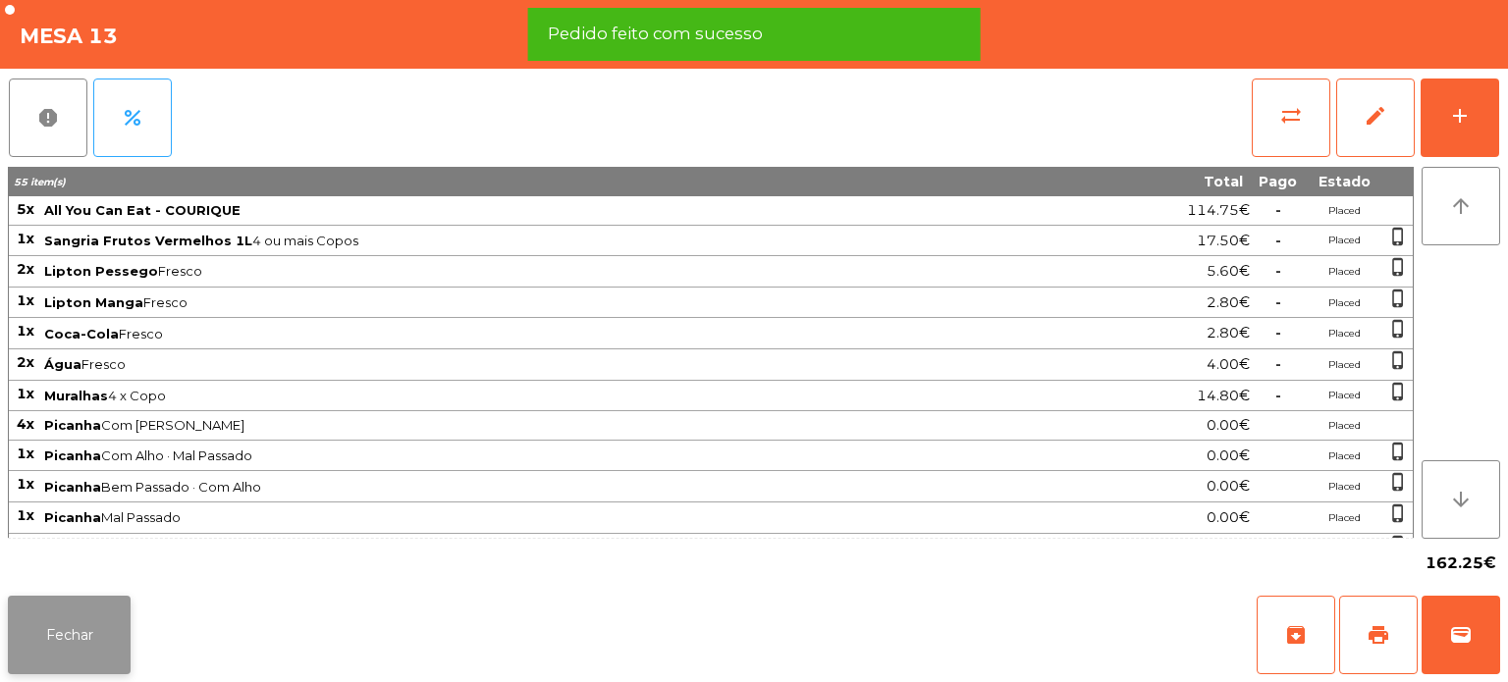
click at [81, 625] on button "Fechar" at bounding box center [69, 635] width 123 height 79
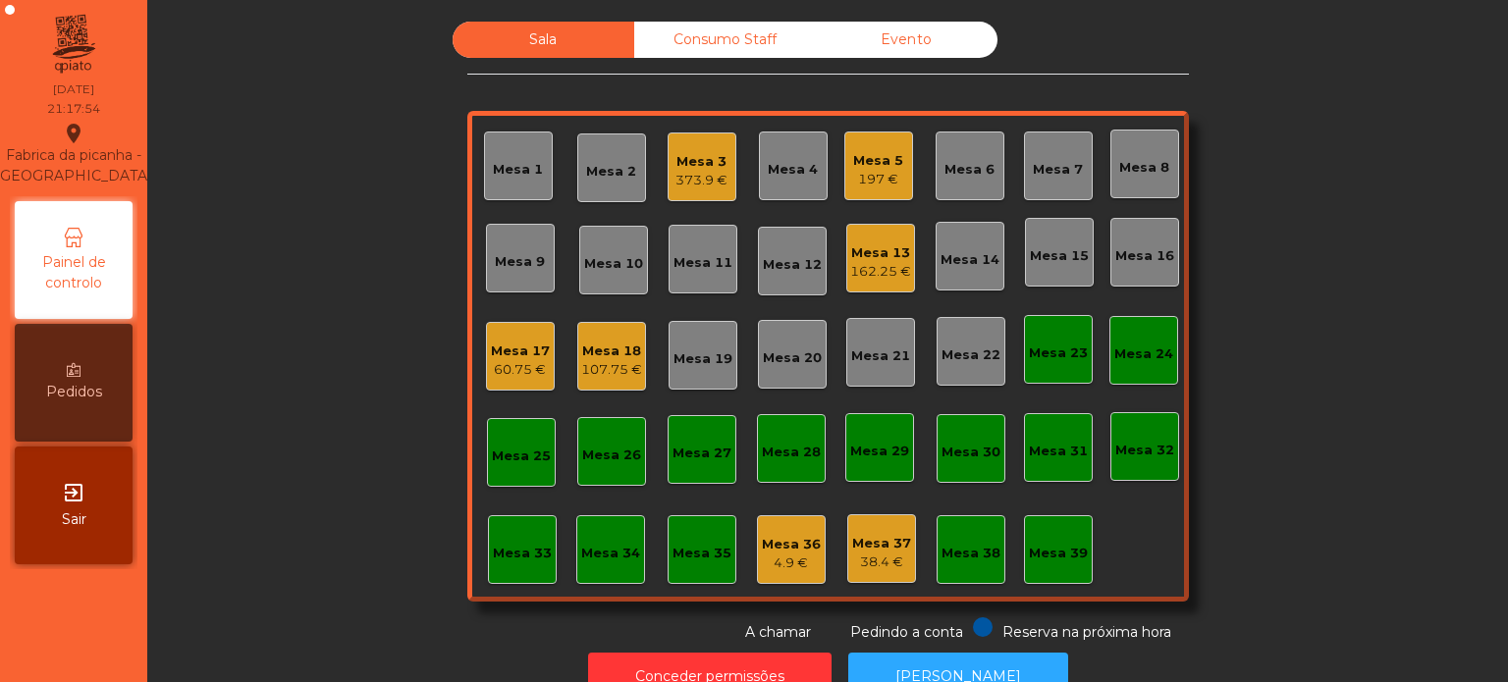
click at [688, 181] on div "373.9 €" at bounding box center [701, 181] width 52 height 20
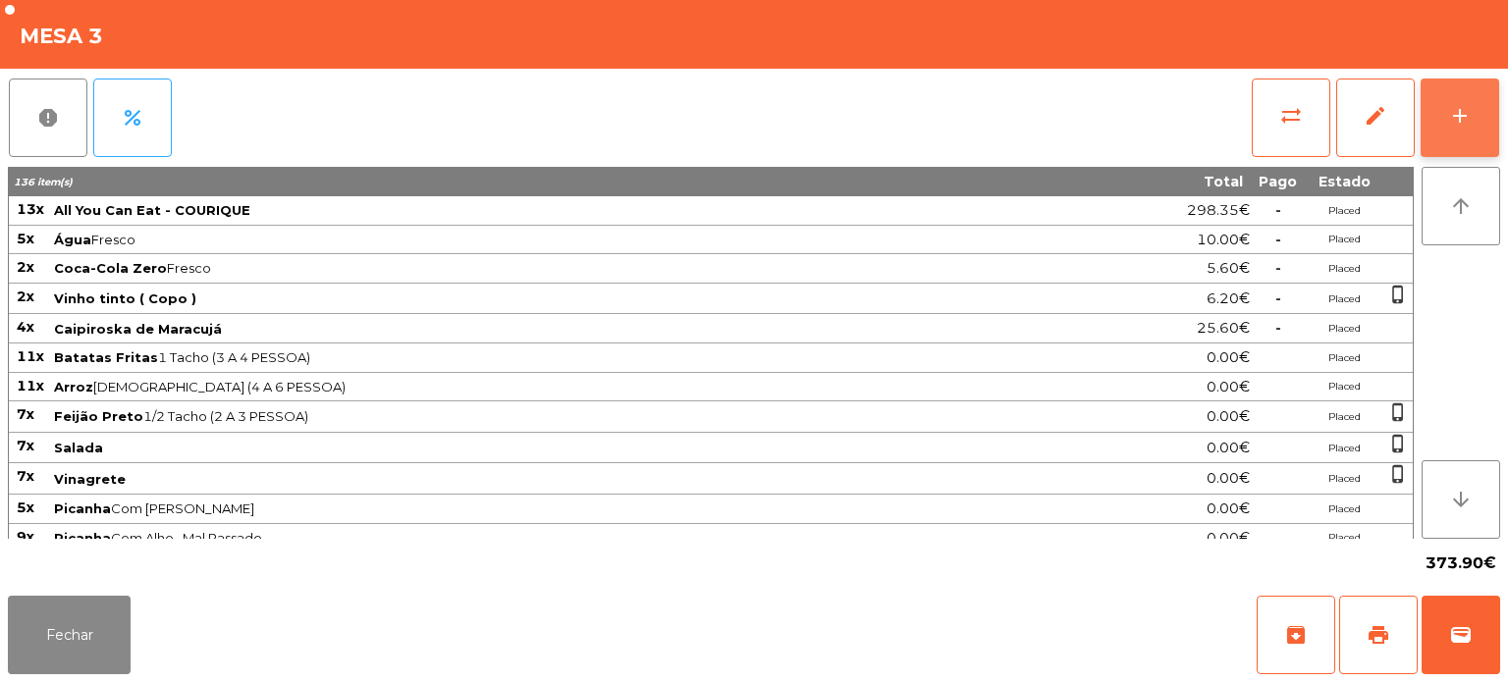
click at [1458, 114] on div "add" at bounding box center [1460, 116] width 24 height 24
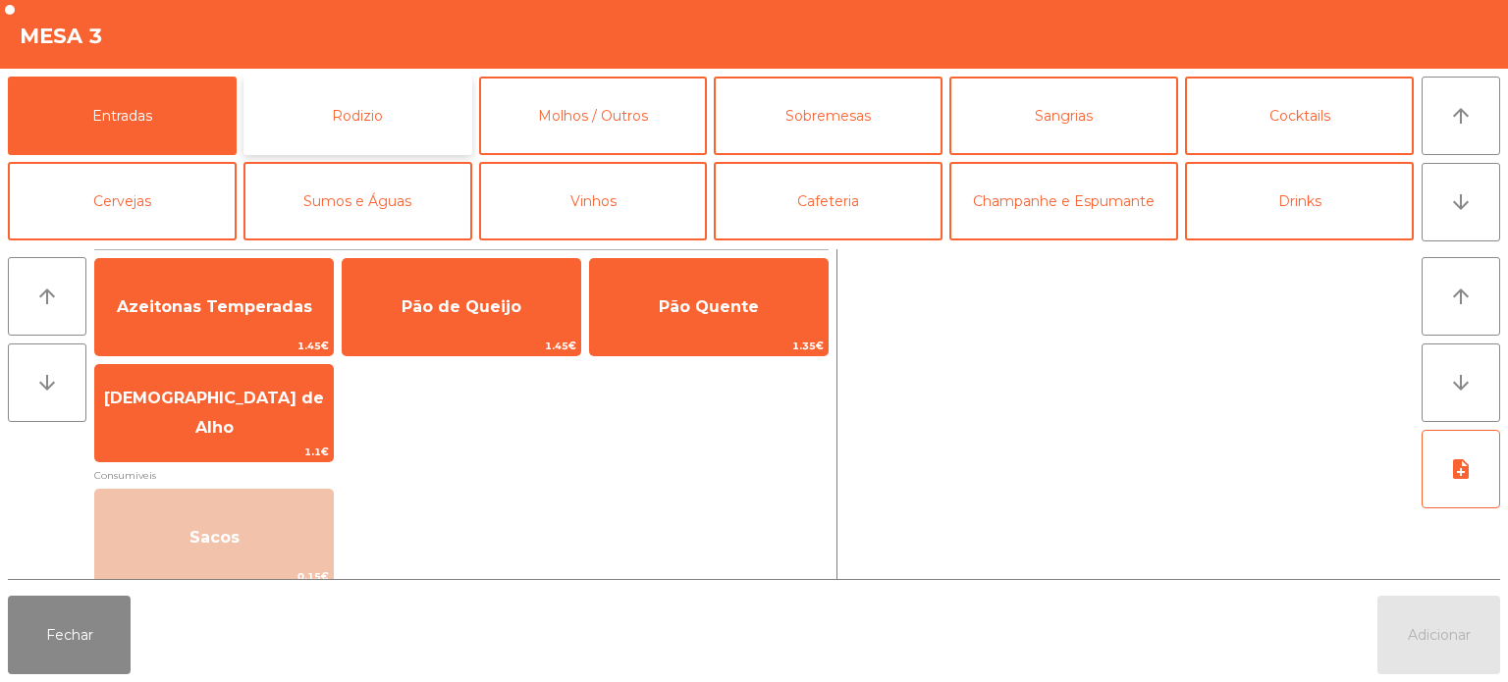
click at [408, 88] on button "Rodizio" at bounding box center [357, 116] width 229 height 79
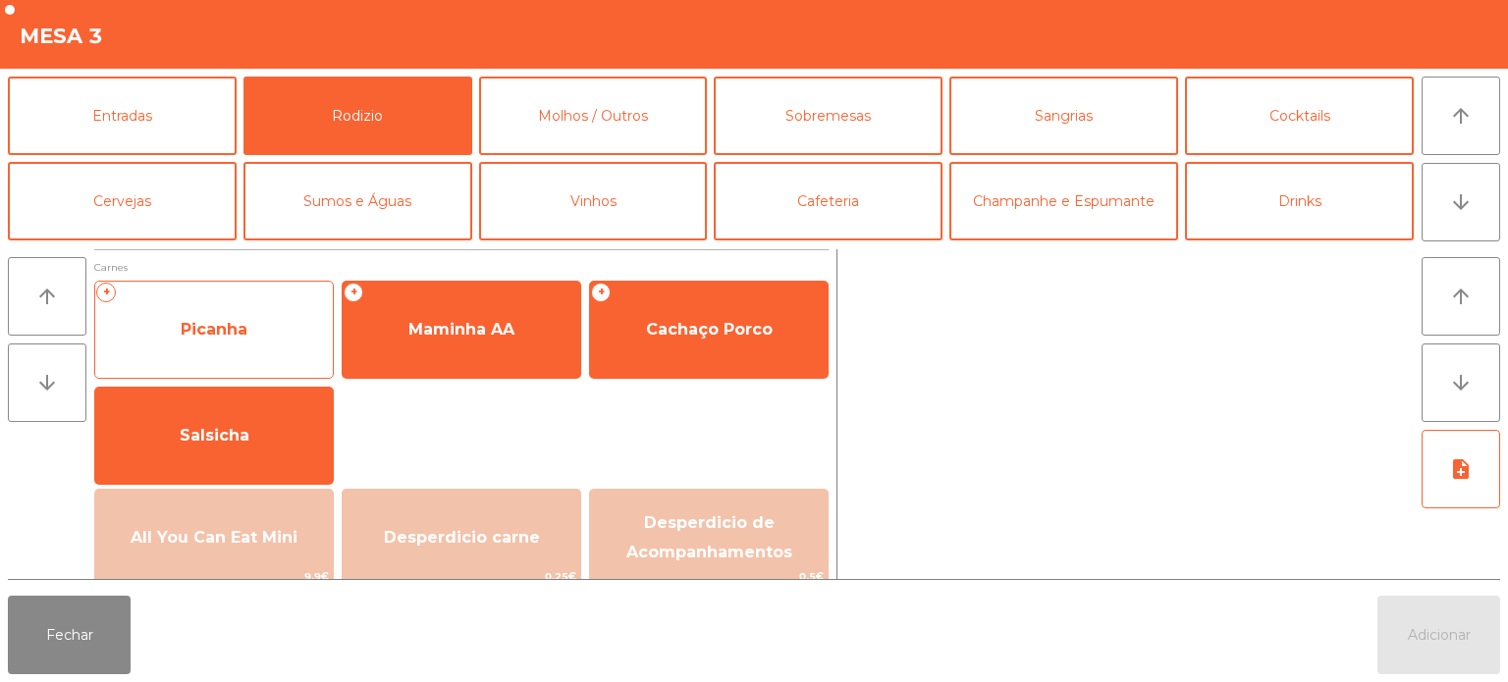
click at [236, 338] on span "Picanha" at bounding box center [214, 329] width 67 height 19
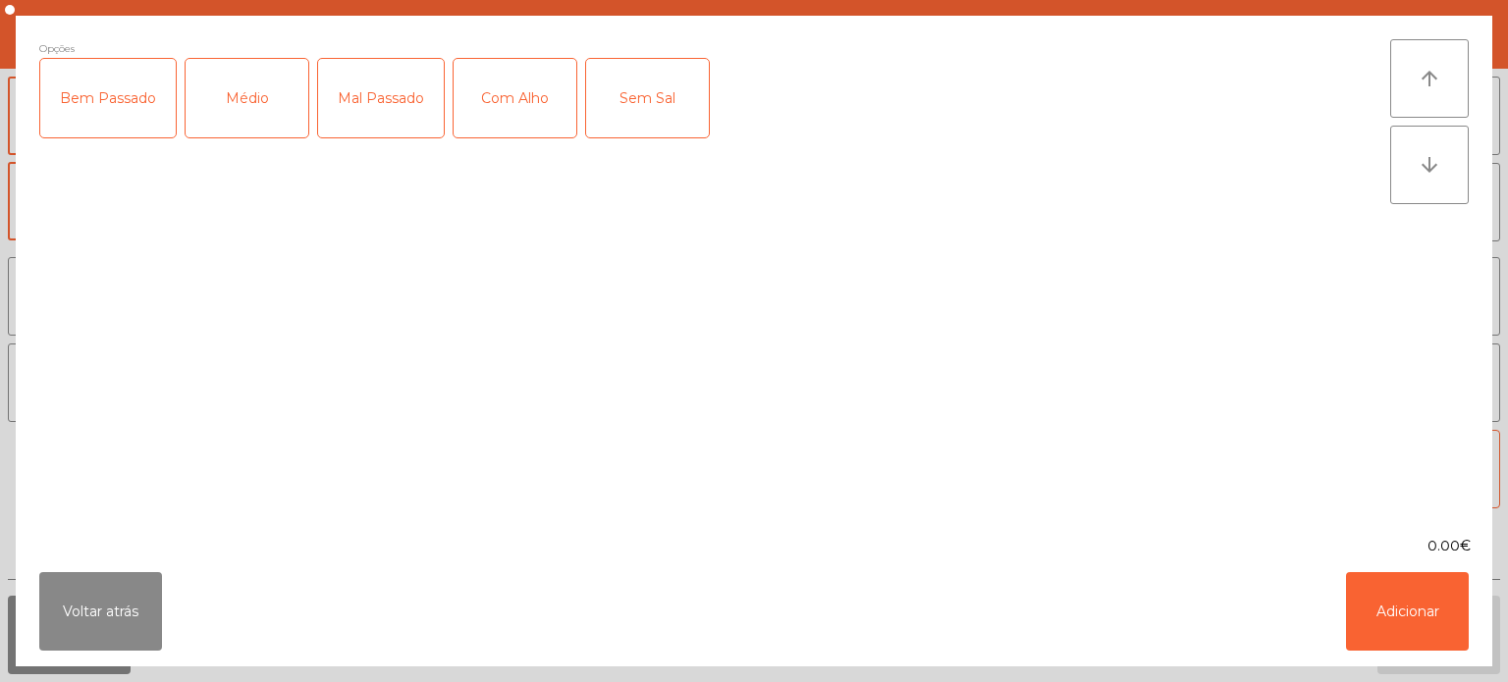
click at [102, 101] on div "Bem Passado" at bounding box center [107, 98] width 135 height 79
click at [495, 115] on div "Com Alho" at bounding box center [515, 98] width 123 height 79
click at [1398, 605] on button "Adicionar" at bounding box center [1407, 611] width 123 height 79
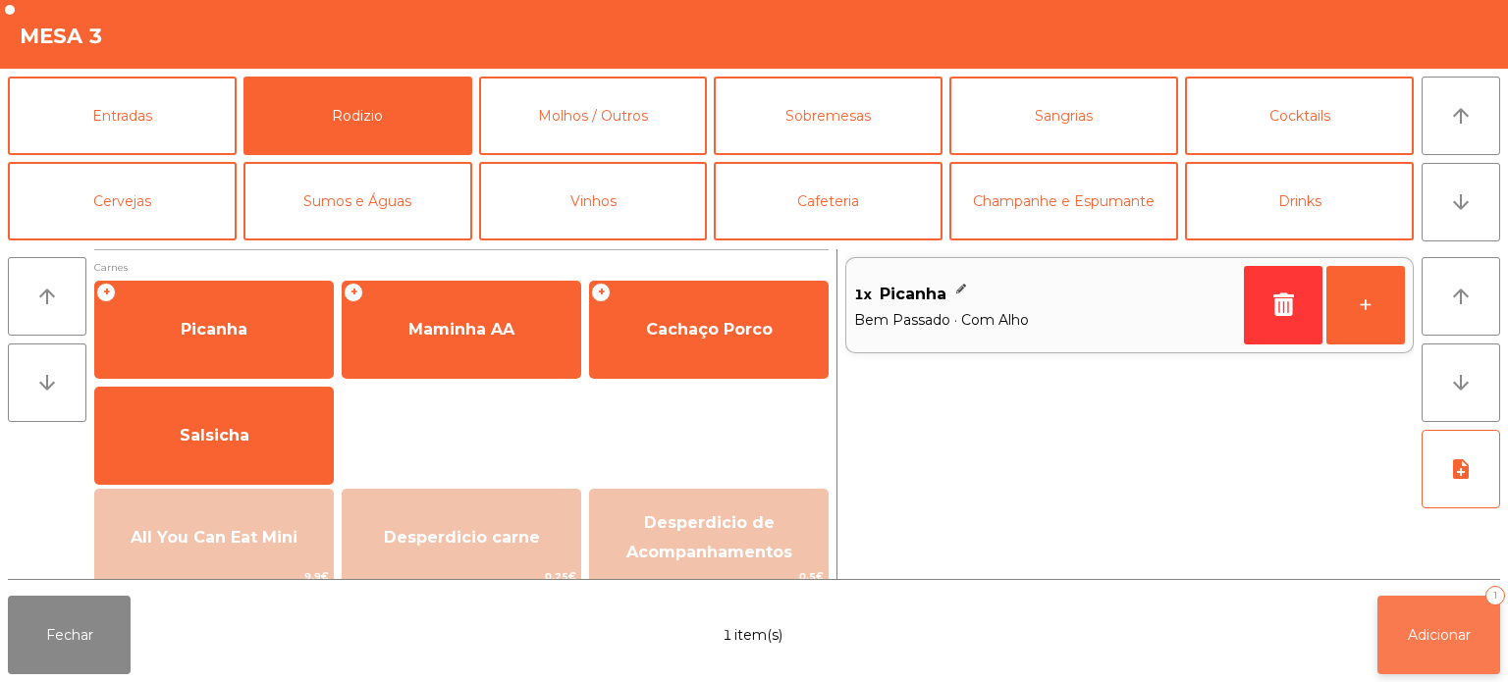
click at [1464, 632] on span "Adicionar" at bounding box center [1439, 635] width 63 height 18
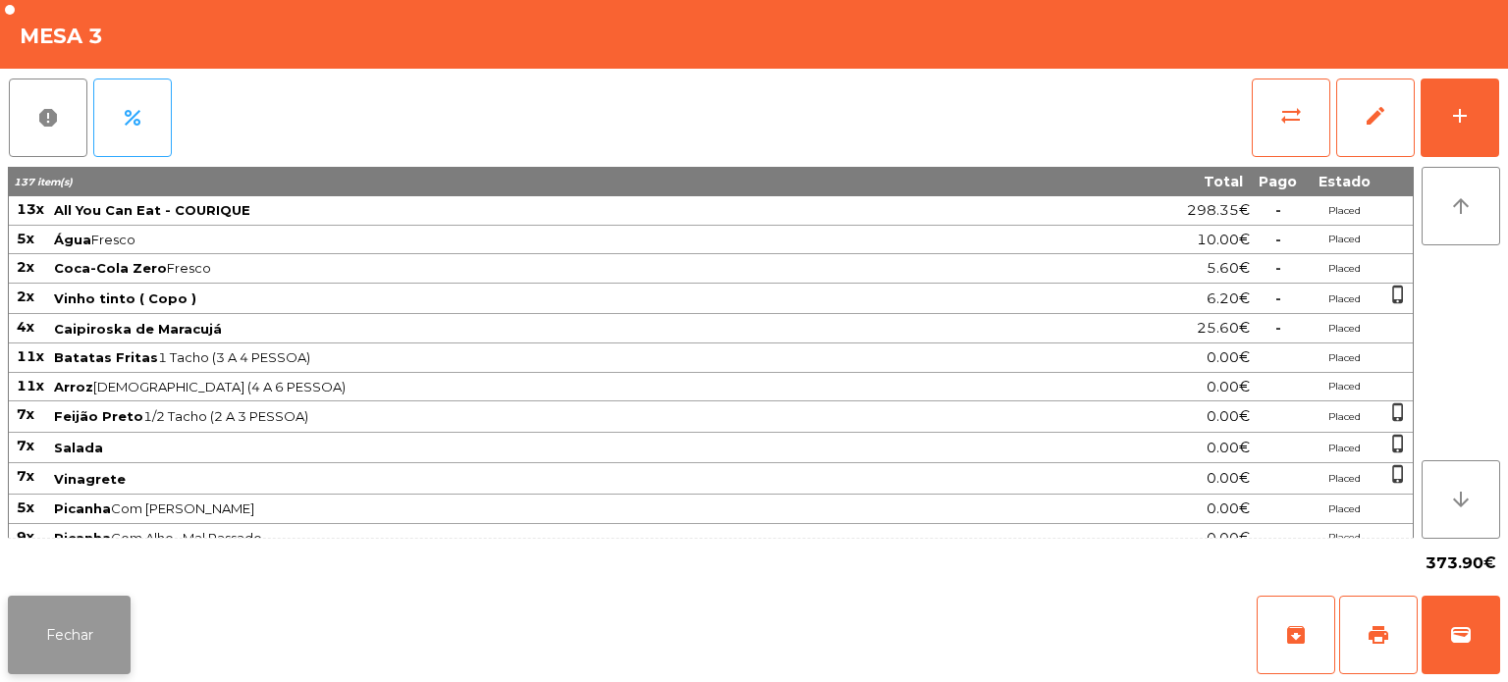
click at [65, 641] on button "Fechar" at bounding box center [69, 635] width 123 height 79
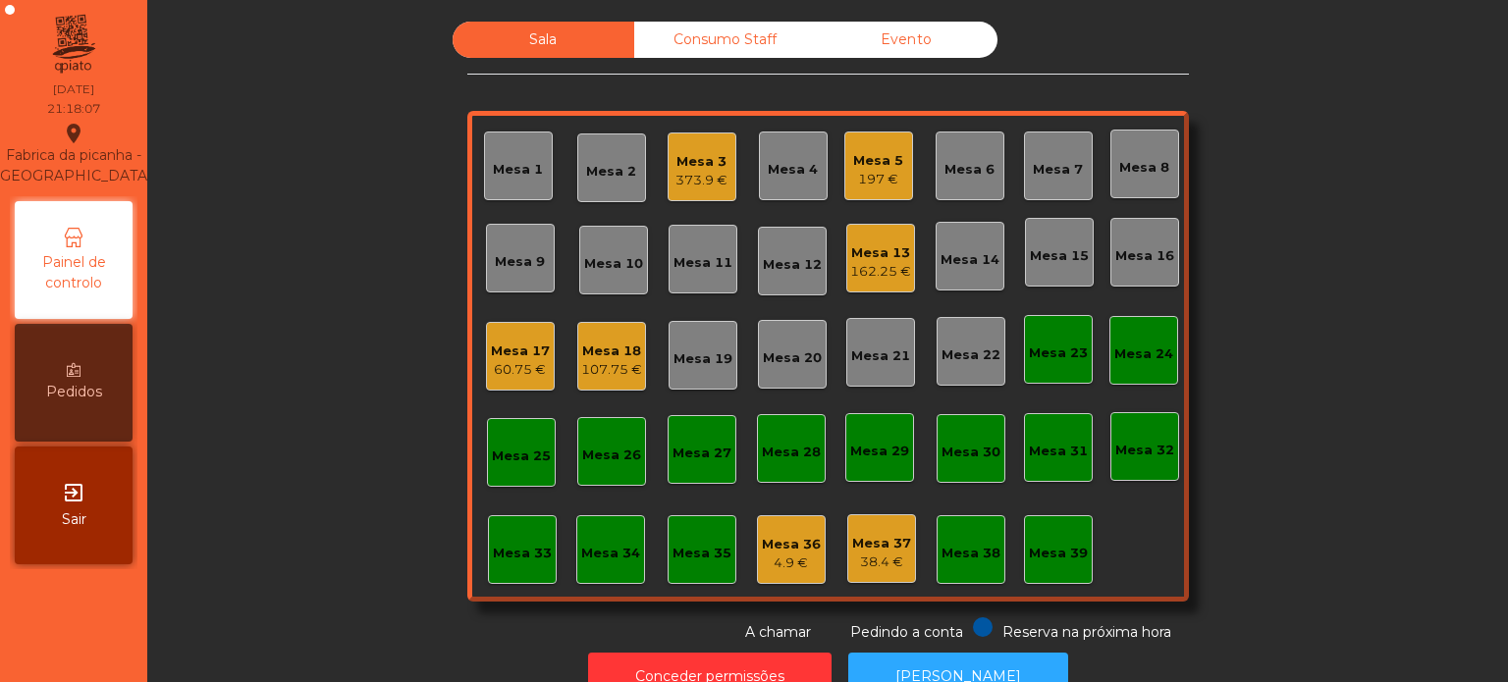
click at [1349, 286] on div "Sala Consumo Staff Evento Mesa 1 Mesa 2 Mesa 3 373.9 € Mesa 4 Mesa 5 197 € Mesa…" at bounding box center [828, 332] width 1308 height 621
click at [871, 153] on div "Mesa 5" at bounding box center [878, 161] width 50 height 20
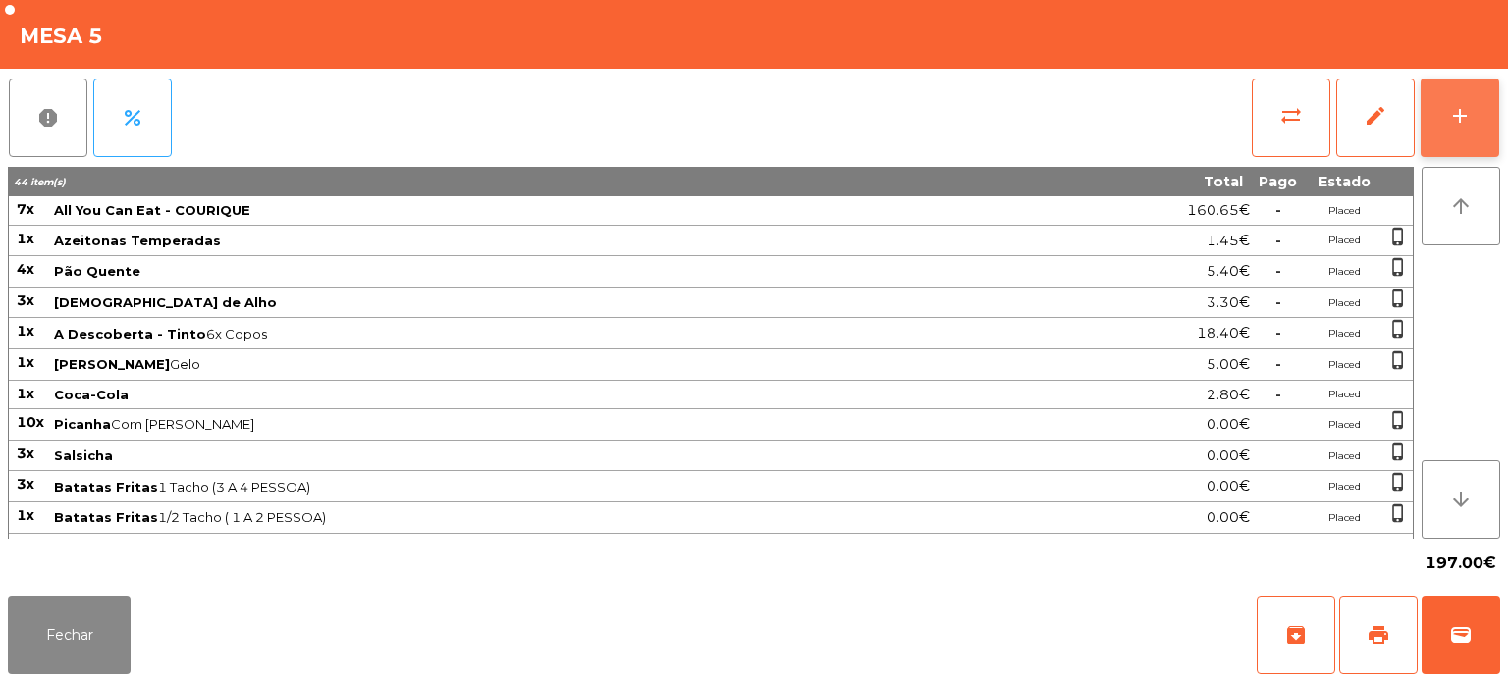
click at [1492, 84] on button "add" at bounding box center [1460, 118] width 79 height 79
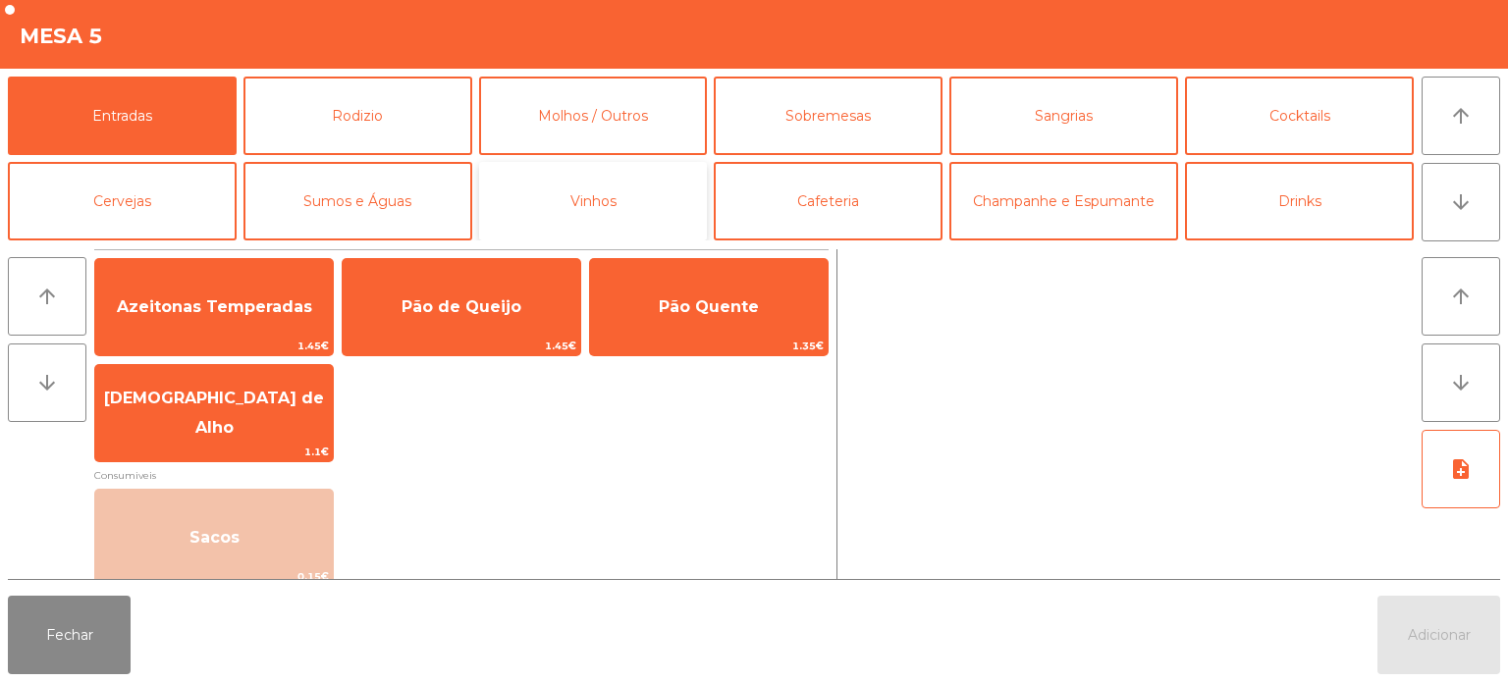
click at [612, 193] on button "Vinhos" at bounding box center [593, 201] width 229 height 79
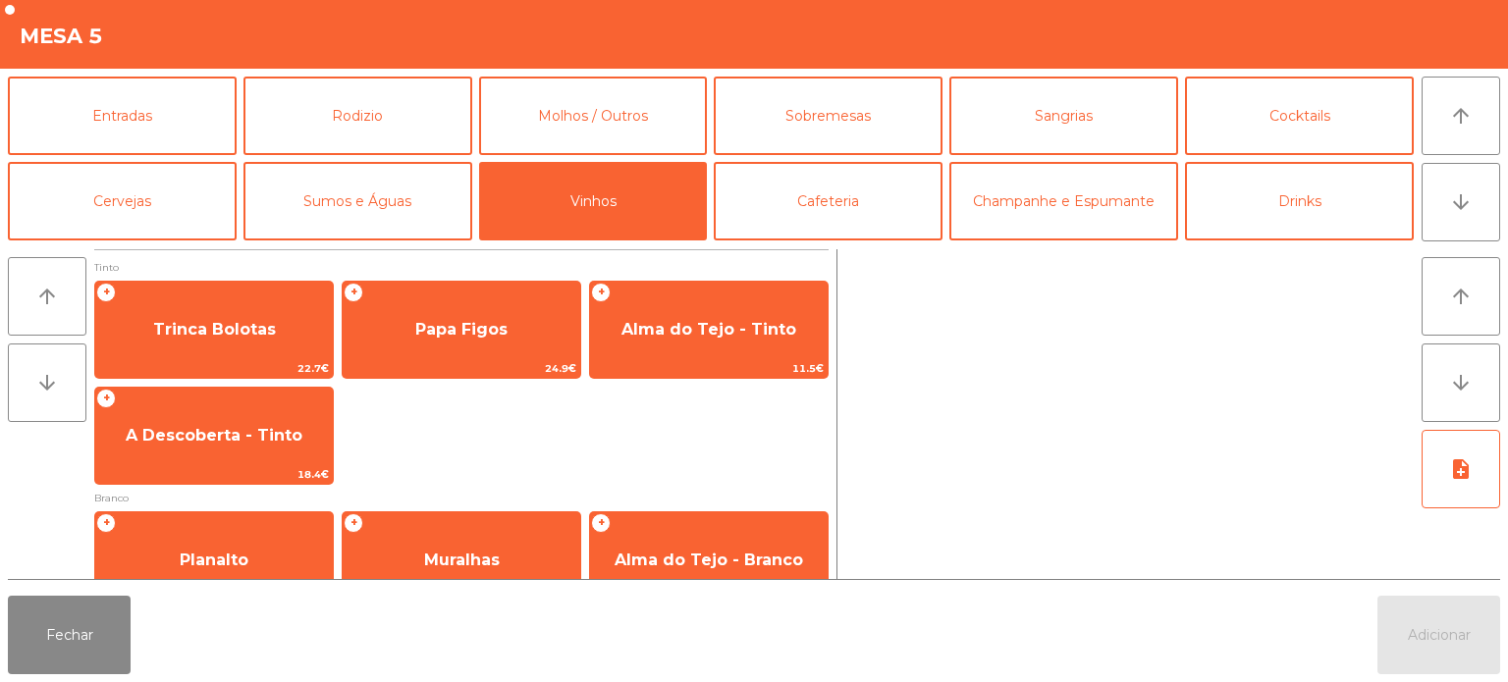
click at [531, 440] on div "+ Trinca Bolotas 22.7€ + Papa Figos 24.9€ + Alma do Tejo - Tinto 11.5€ + A Desc…" at bounding box center [461, 383] width 734 height 204
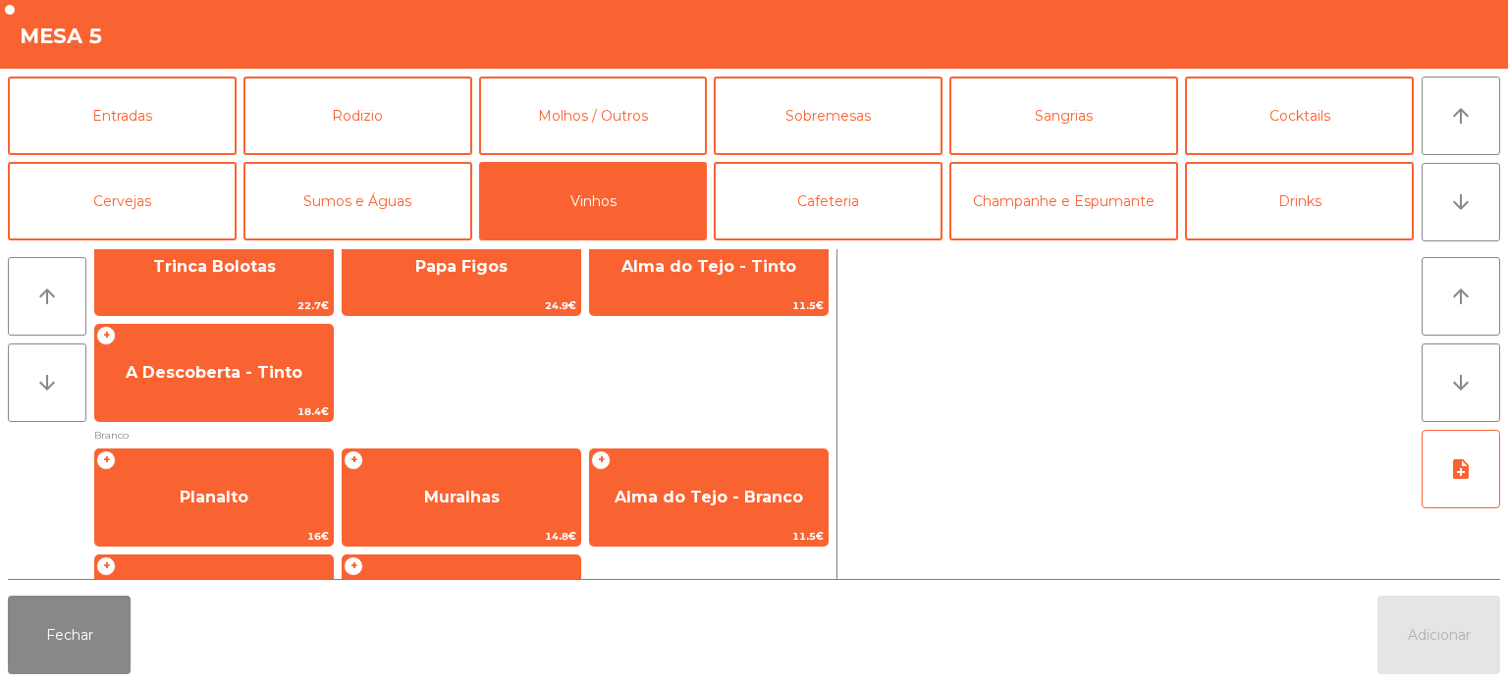
scroll to position [39, 0]
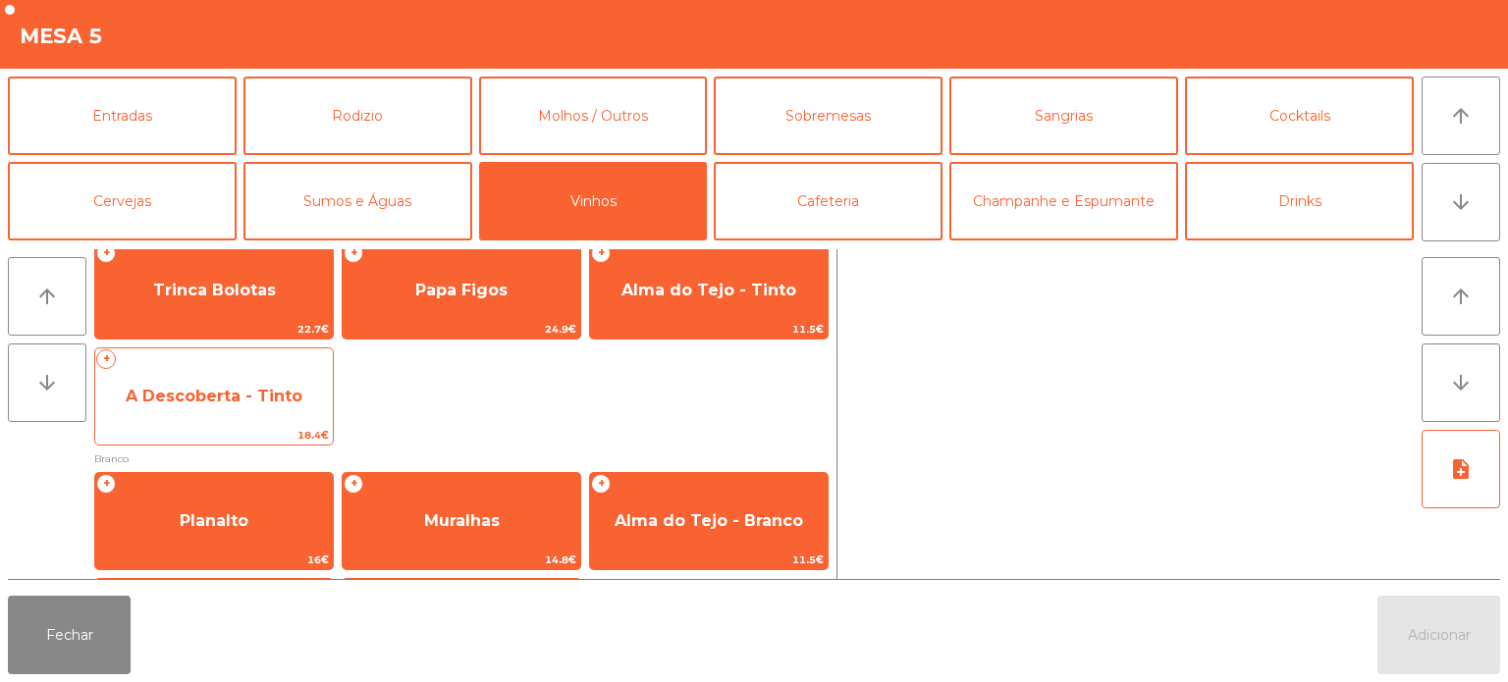
click at [224, 407] on span "A Descoberta - Tinto" at bounding box center [214, 396] width 238 height 53
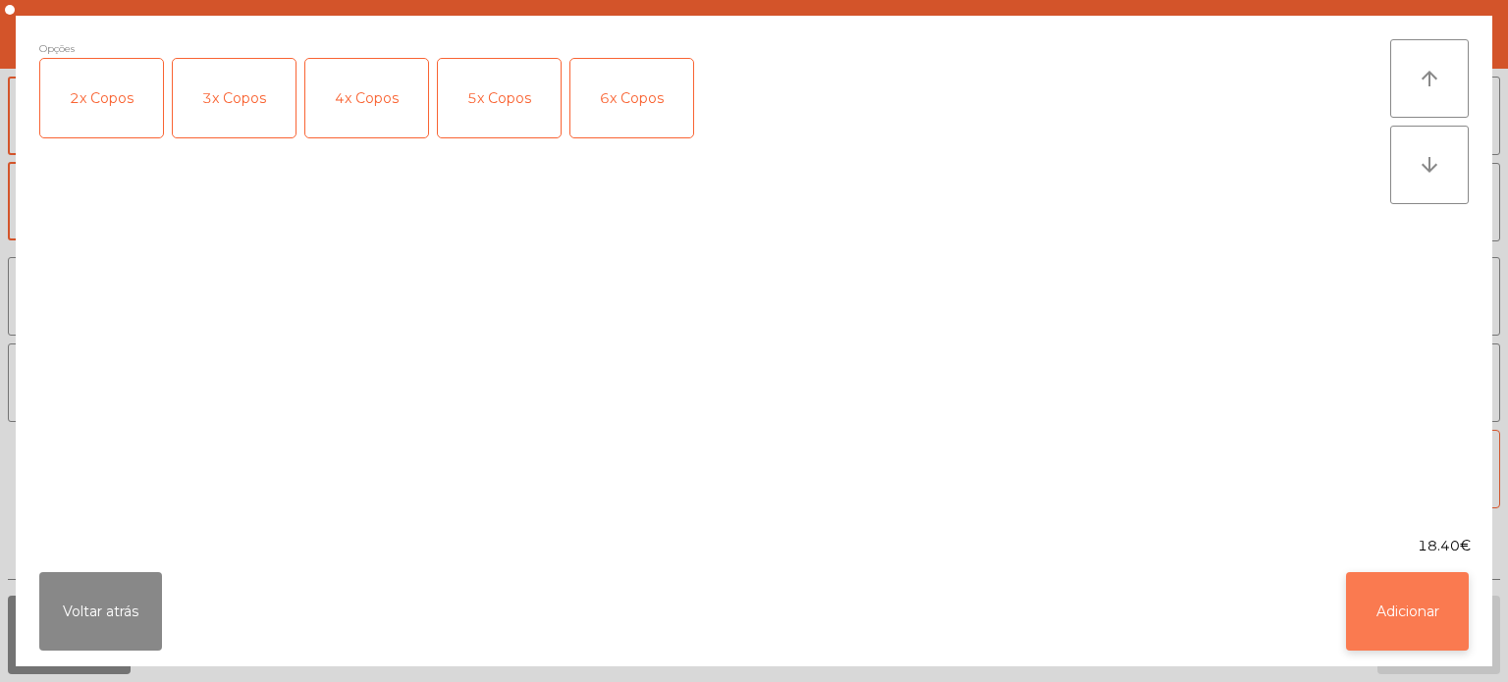
click at [1394, 618] on button "Adicionar" at bounding box center [1407, 611] width 123 height 79
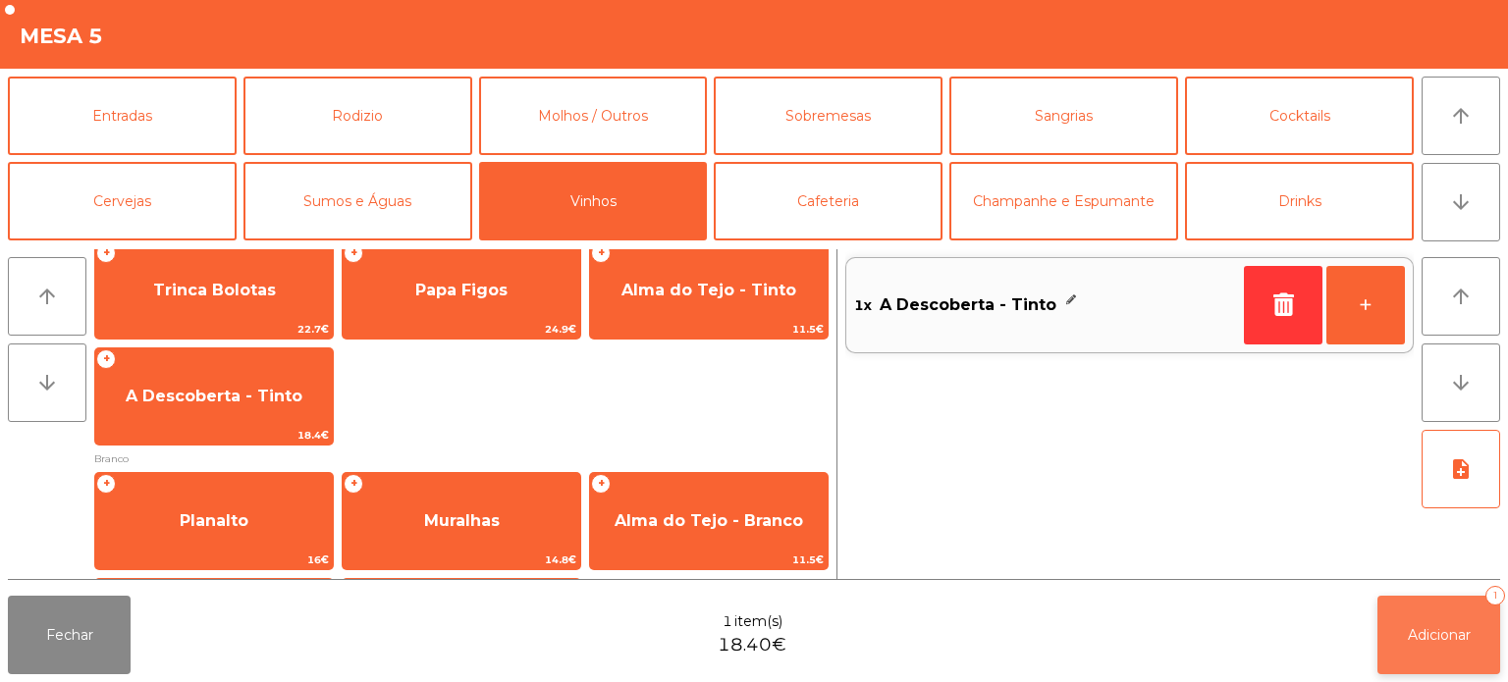
click at [1418, 615] on button "Adicionar 1" at bounding box center [1438, 635] width 123 height 79
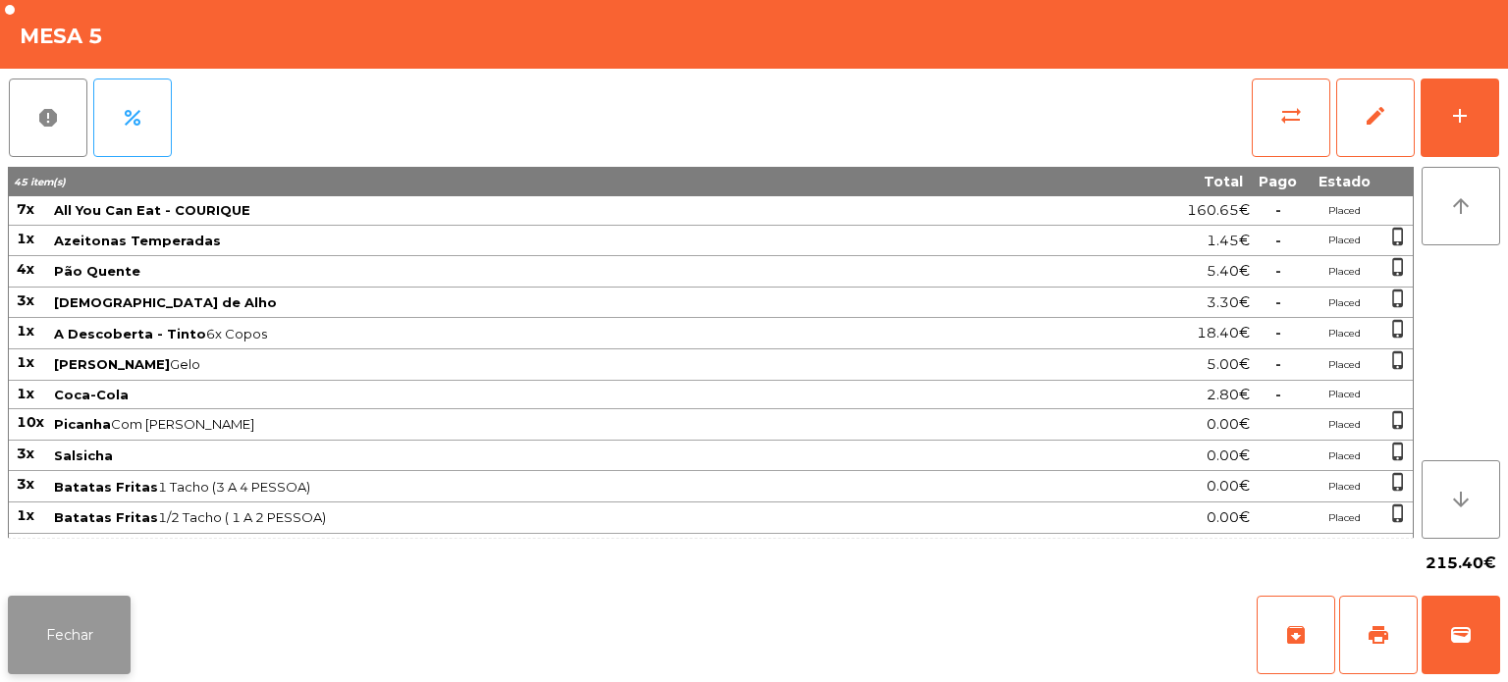
click at [66, 656] on button "Fechar" at bounding box center [69, 635] width 123 height 79
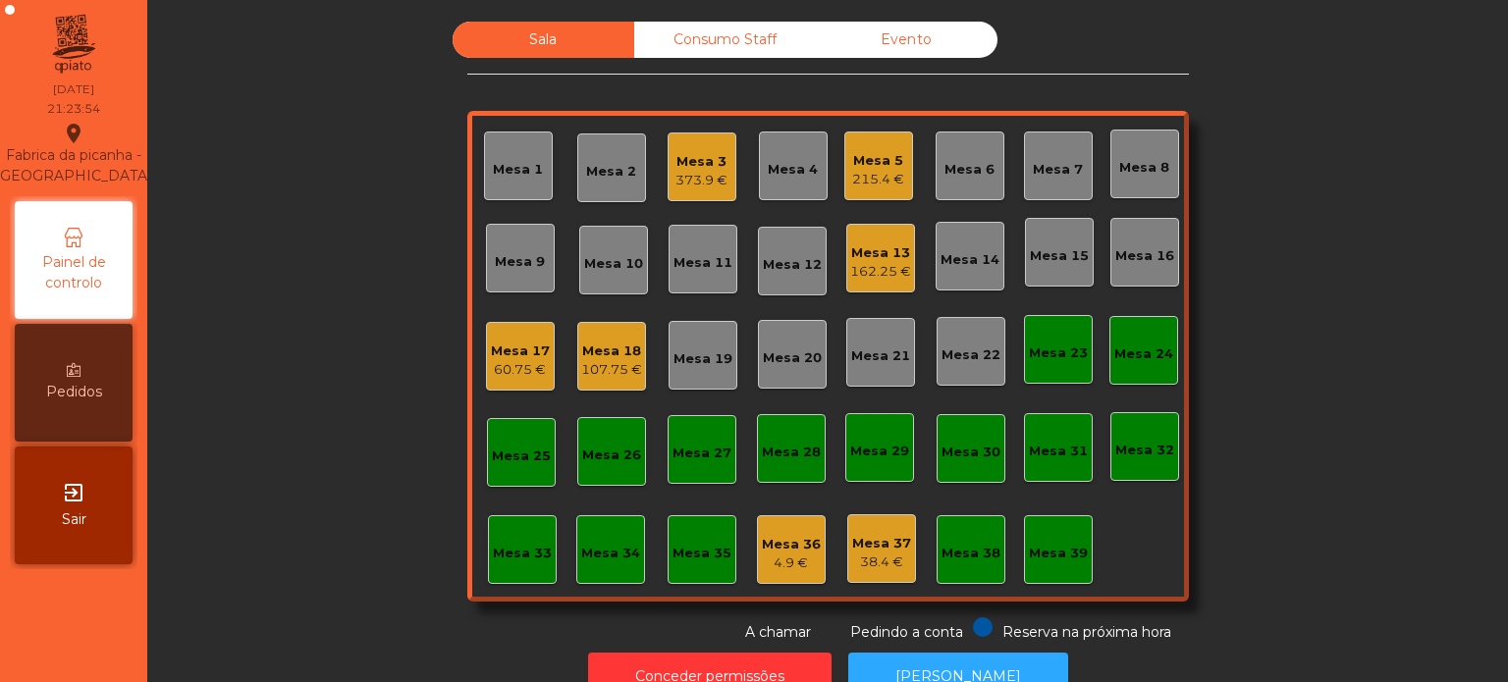
click at [884, 255] on div "Mesa 13" at bounding box center [880, 253] width 61 height 20
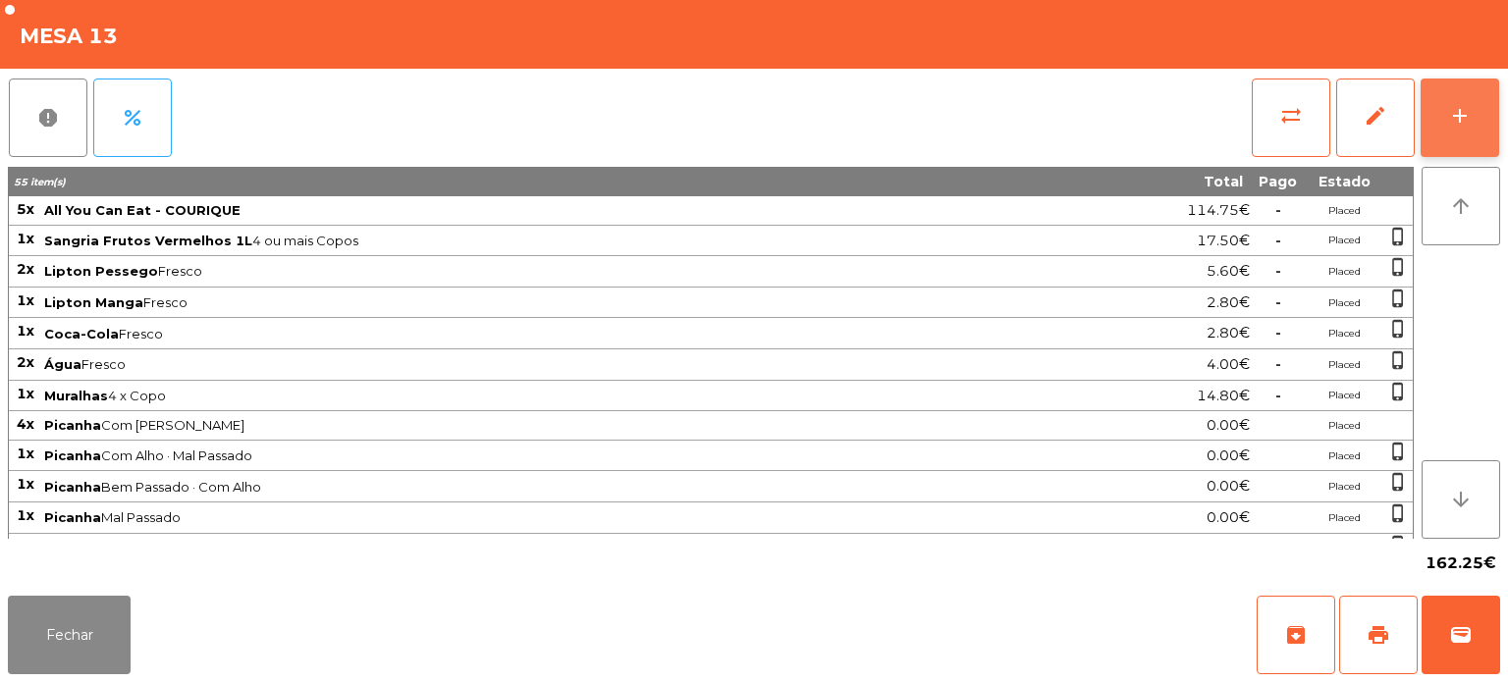
click at [1436, 120] on button "add" at bounding box center [1460, 118] width 79 height 79
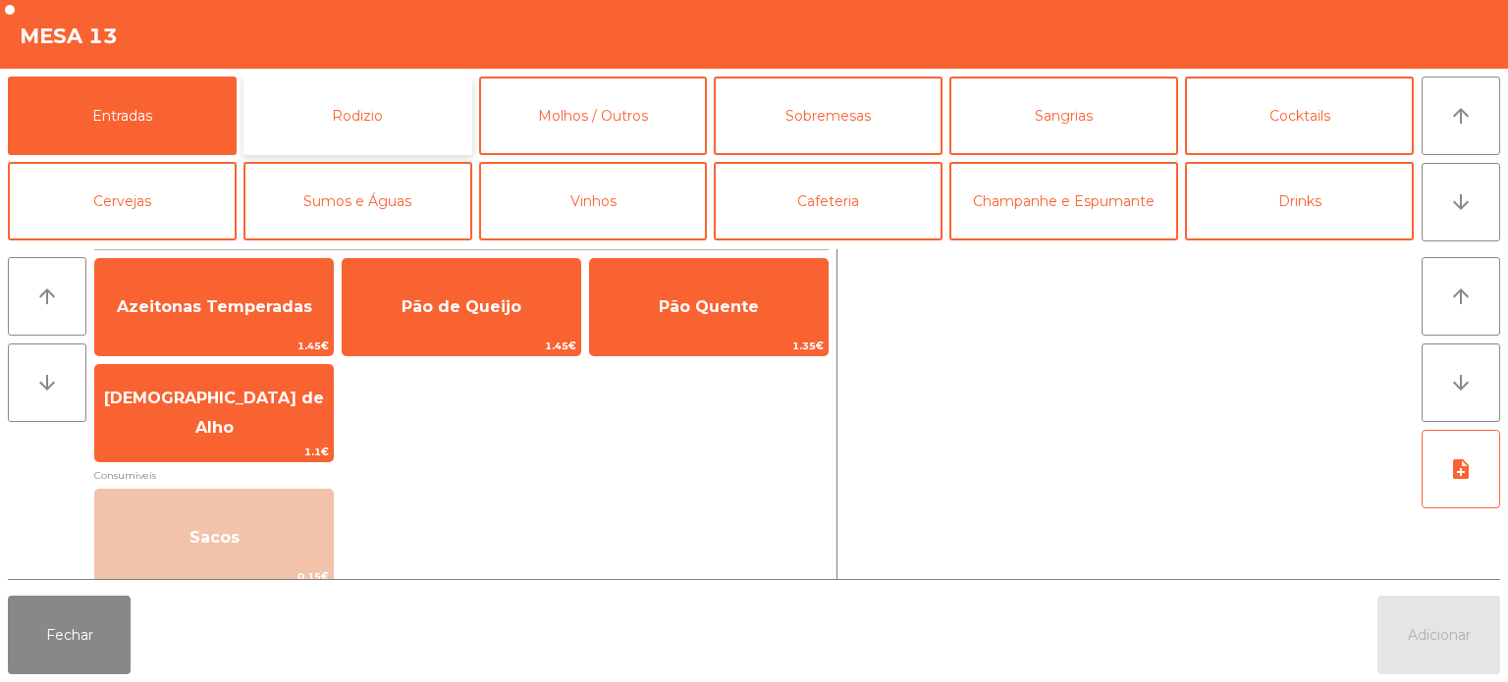
click at [425, 110] on button "Rodizio" at bounding box center [357, 116] width 229 height 79
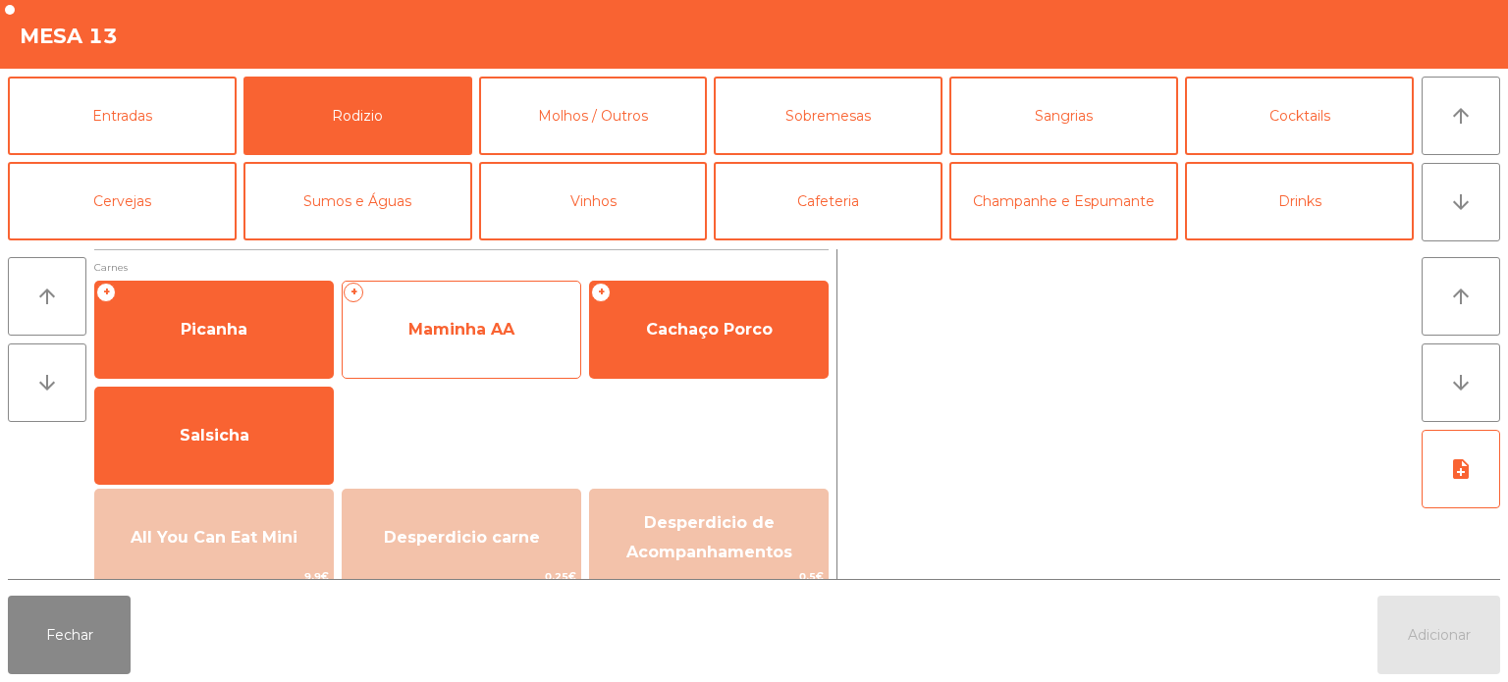
click at [497, 318] on span "Maminha AA" at bounding box center [462, 329] width 238 height 53
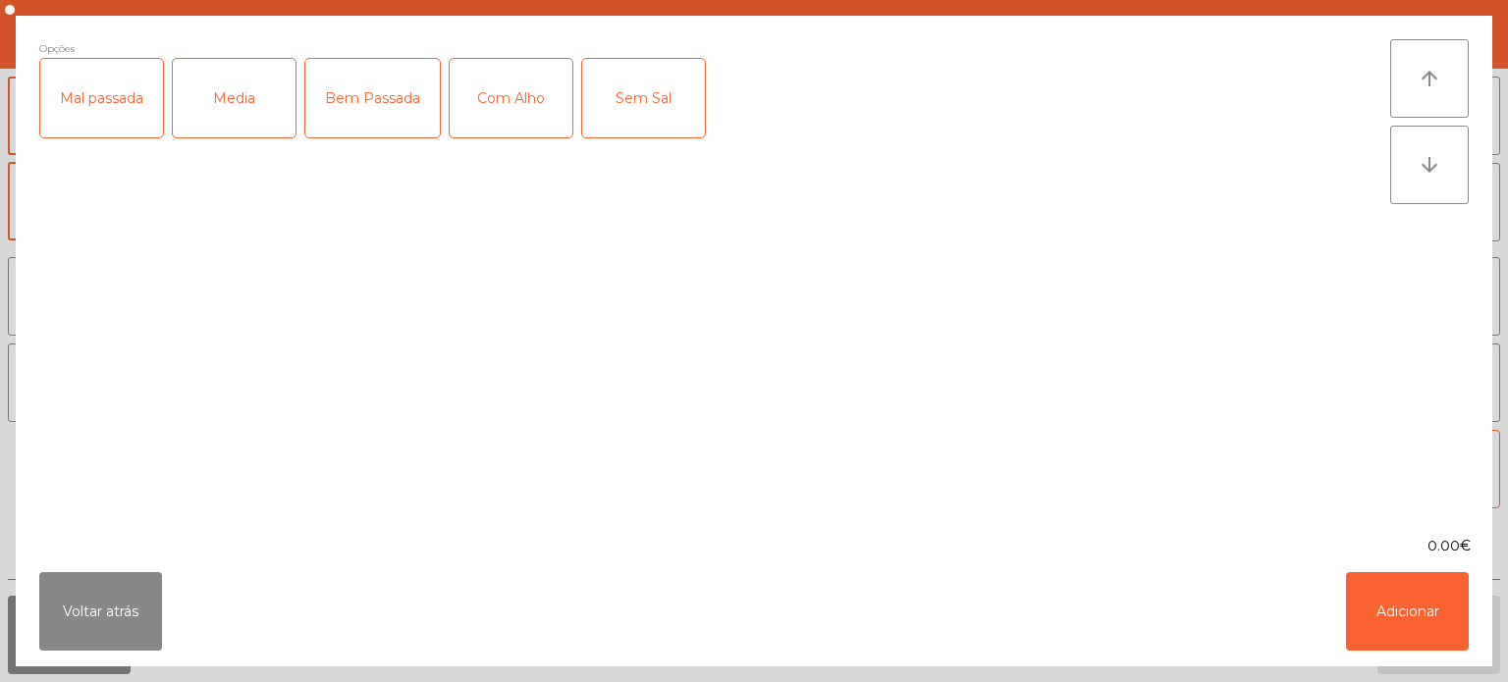
click at [129, 94] on div "Mal passada" at bounding box center [101, 98] width 123 height 79
click at [554, 106] on div "Com Alho" at bounding box center [511, 98] width 123 height 79
click at [1418, 636] on button "Adicionar" at bounding box center [1407, 611] width 123 height 79
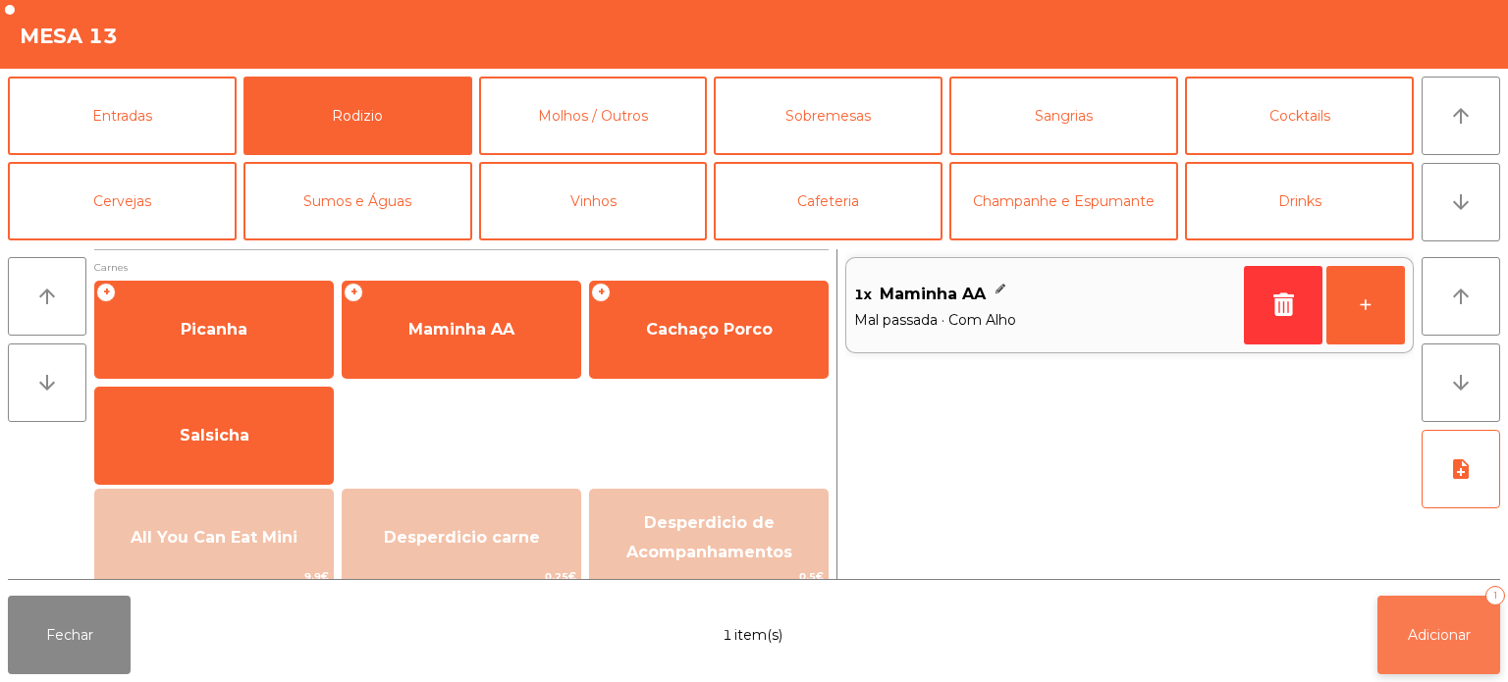
click at [1463, 628] on span "Adicionar" at bounding box center [1439, 635] width 63 height 18
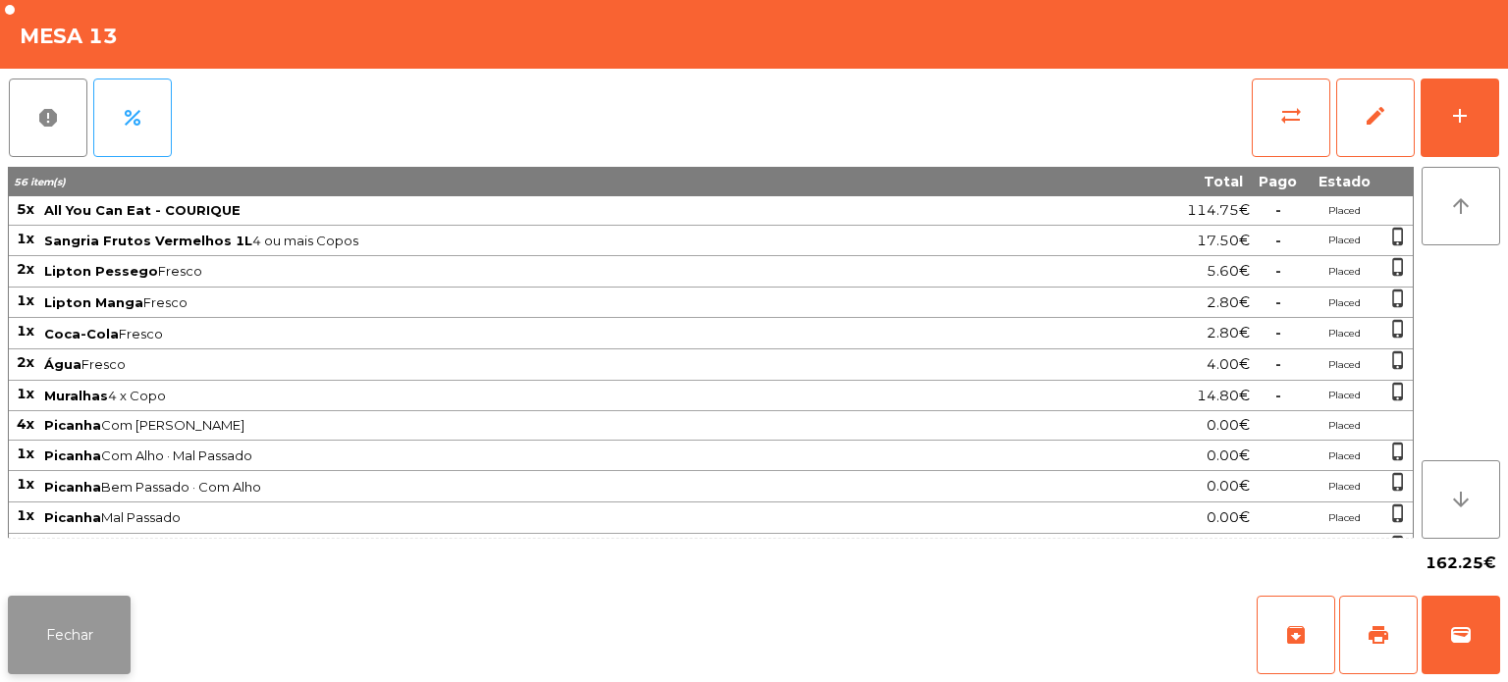
click at [118, 604] on button "Fechar" at bounding box center [69, 635] width 123 height 79
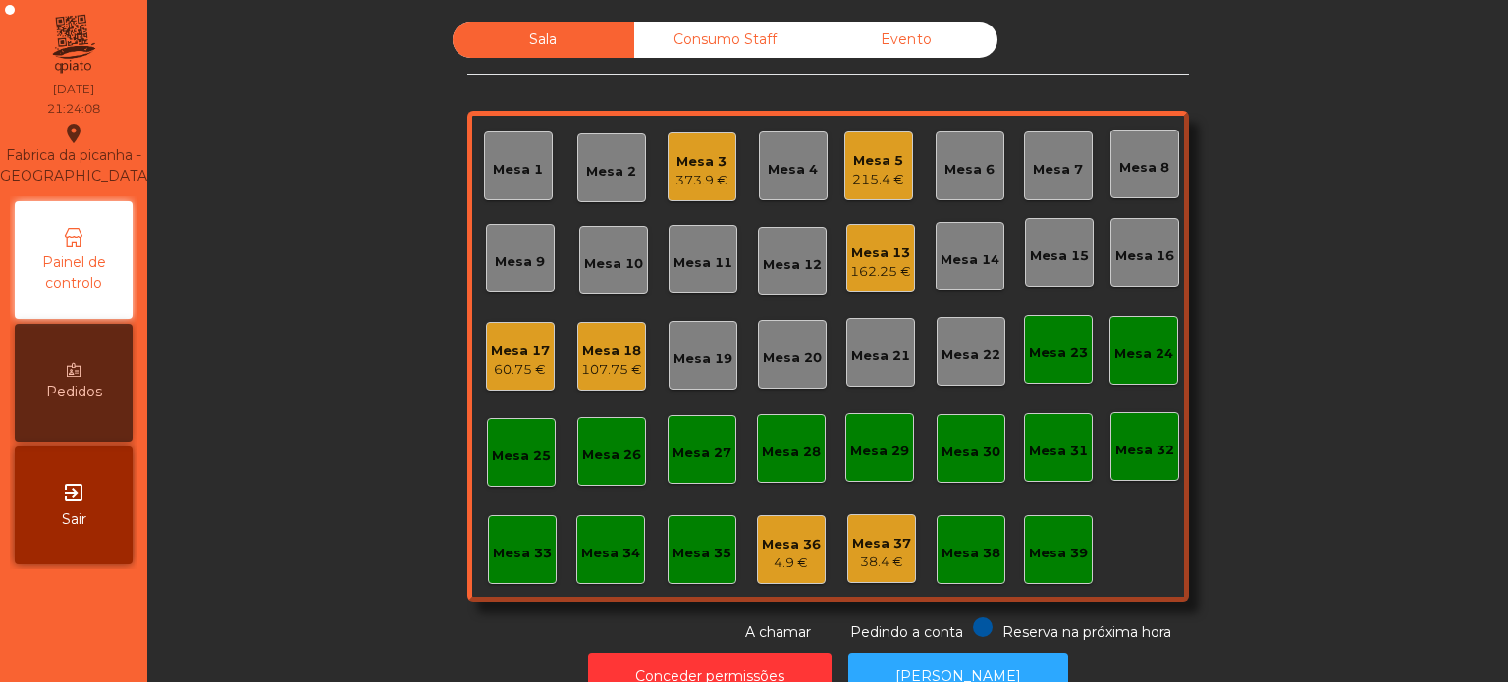
click at [712, 172] on div "373.9 €" at bounding box center [701, 181] width 52 height 20
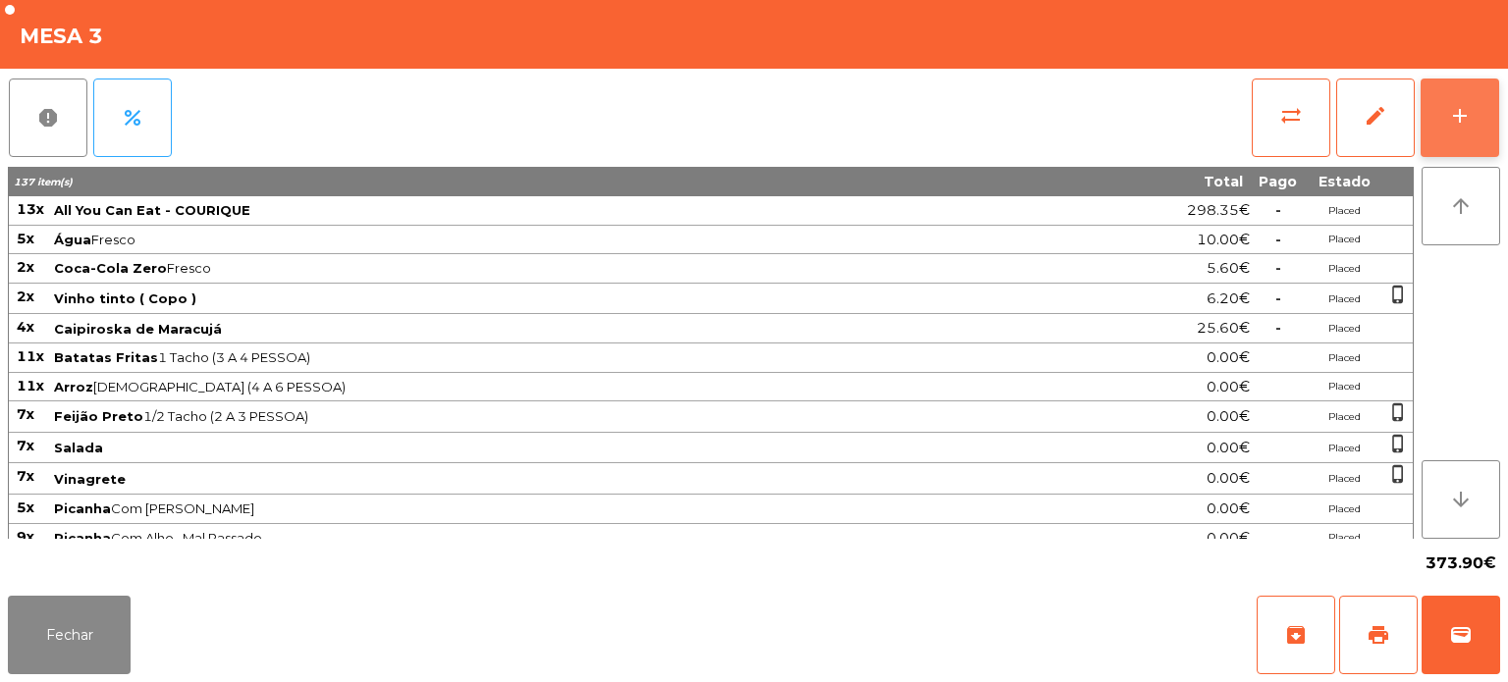
click at [1457, 134] on button "add" at bounding box center [1460, 118] width 79 height 79
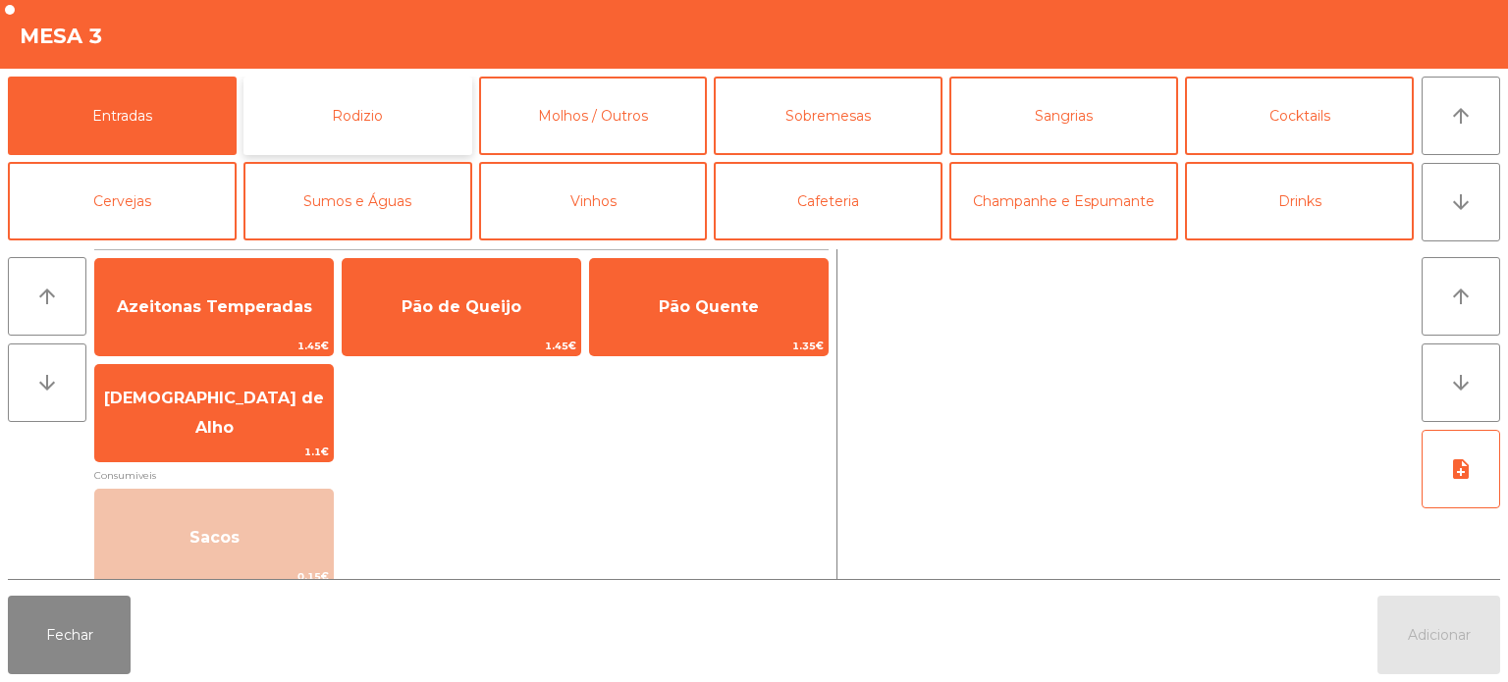
click at [397, 126] on button "Rodizio" at bounding box center [357, 116] width 229 height 79
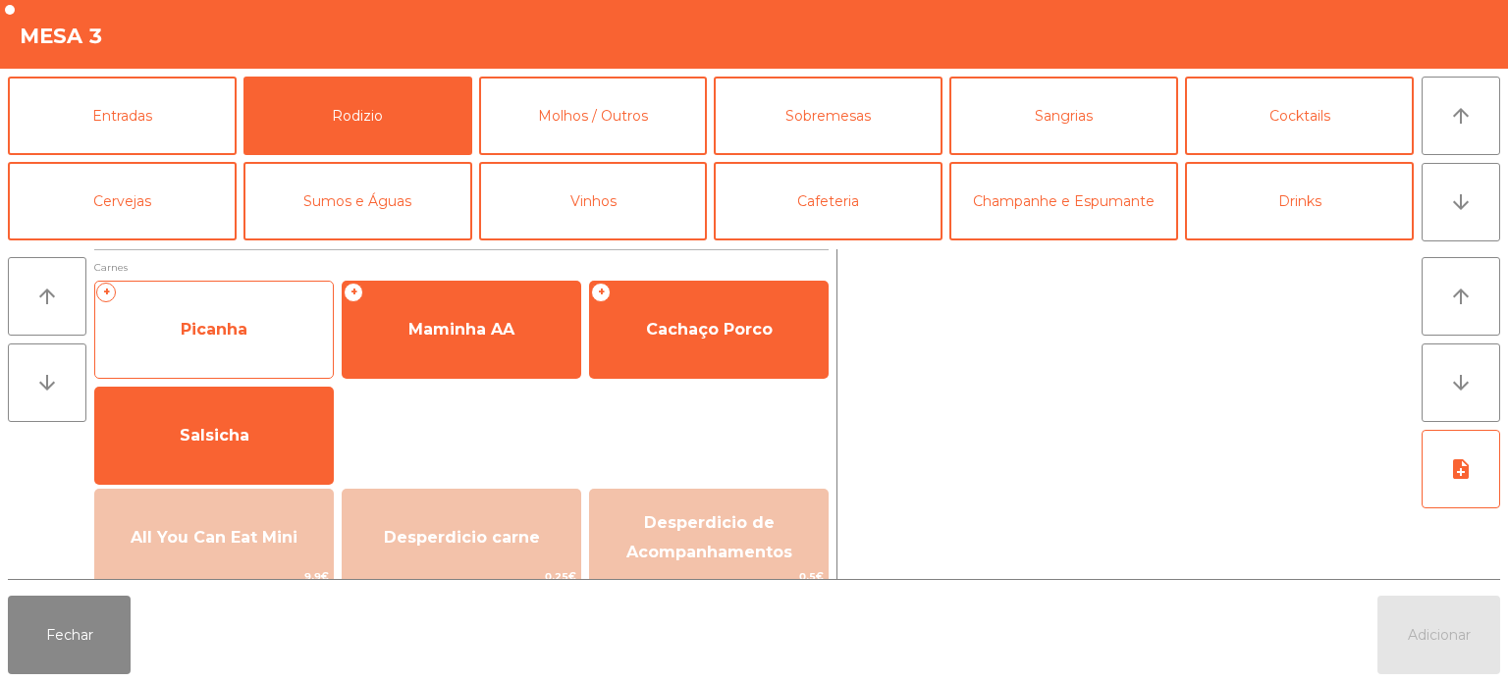
click at [223, 316] on span "Picanha" at bounding box center [214, 329] width 238 height 53
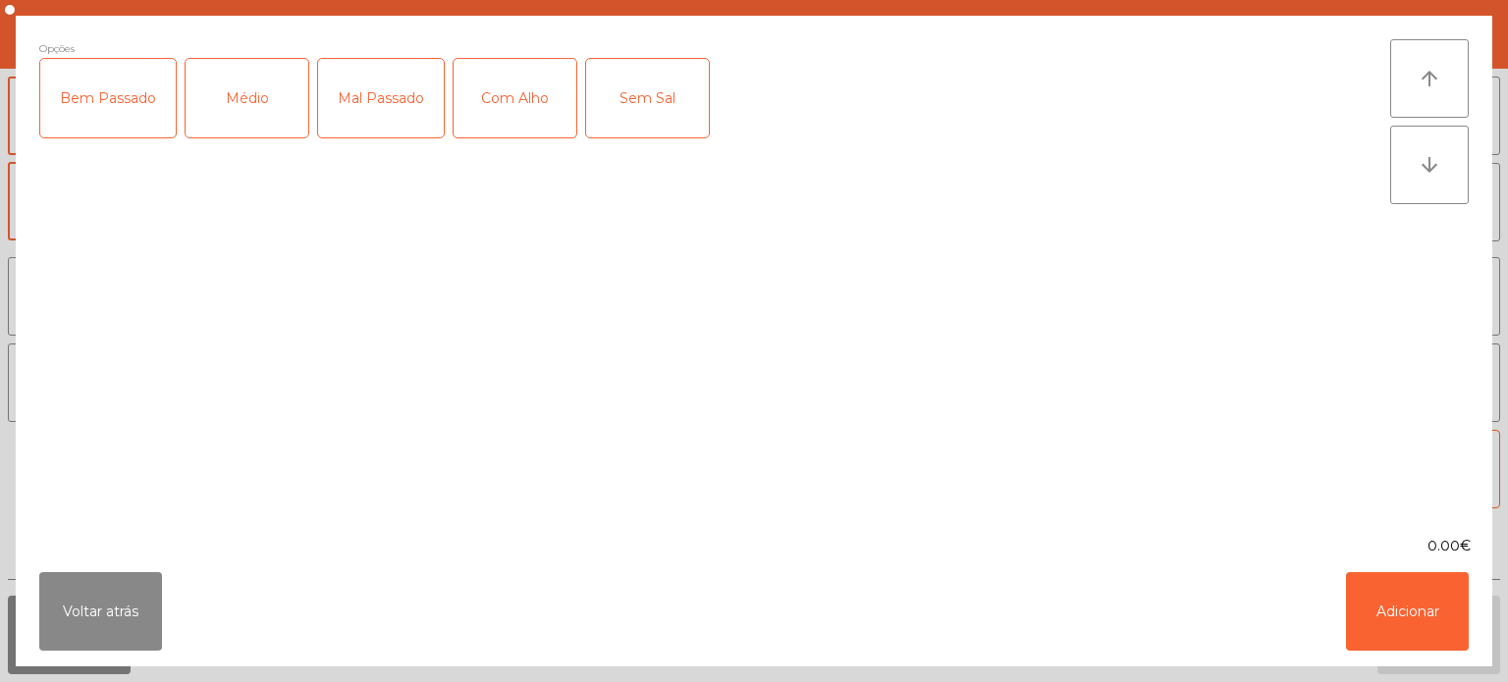
click at [264, 86] on div "Médio" at bounding box center [247, 98] width 123 height 79
click at [1428, 621] on button "Adicionar" at bounding box center [1407, 611] width 123 height 79
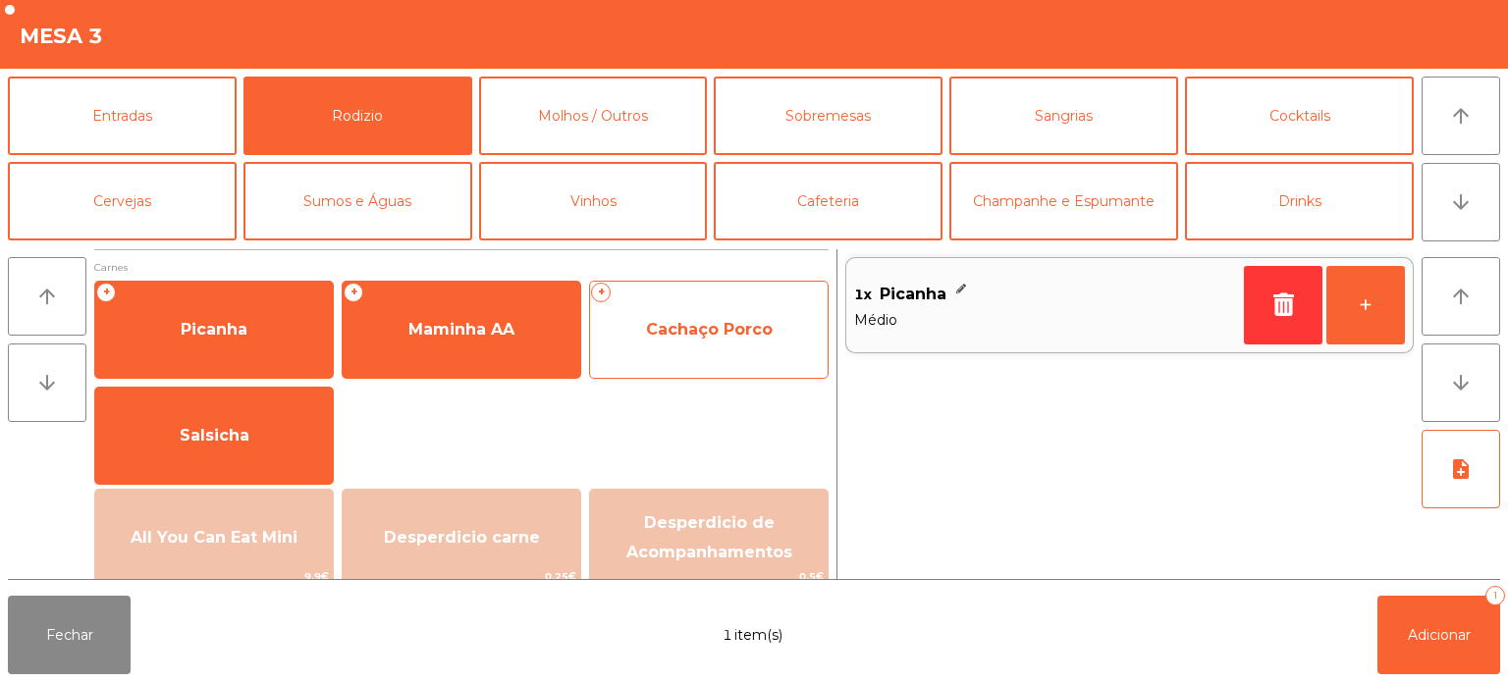
click at [723, 324] on span "Cachaço Porco" at bounding box center [709, 329] width 127 height 19
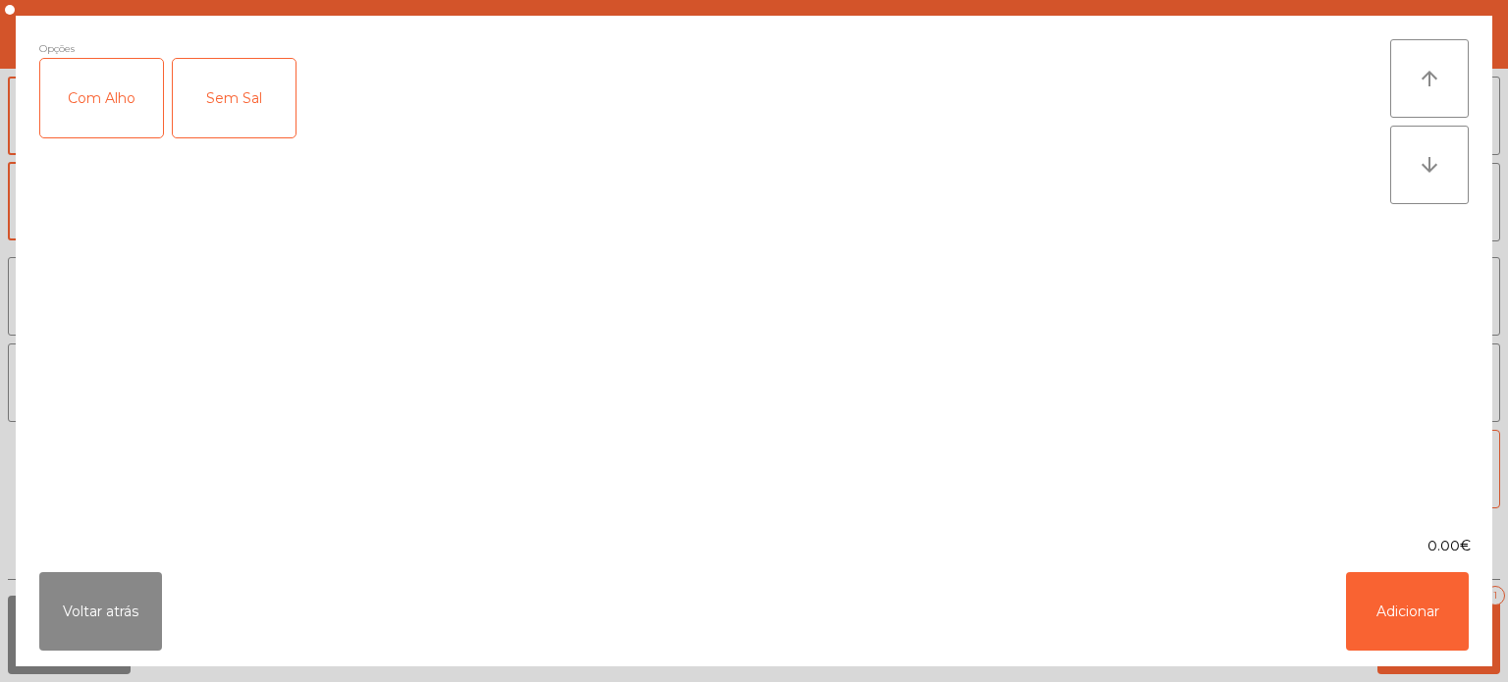
click at [135, 76] on div "Com Alho" at bounding box center [101, 98] width 123 height 79
click at [1370, 628] on button "Adicionar" at bounding box center [1407, 611] width 123 height 79
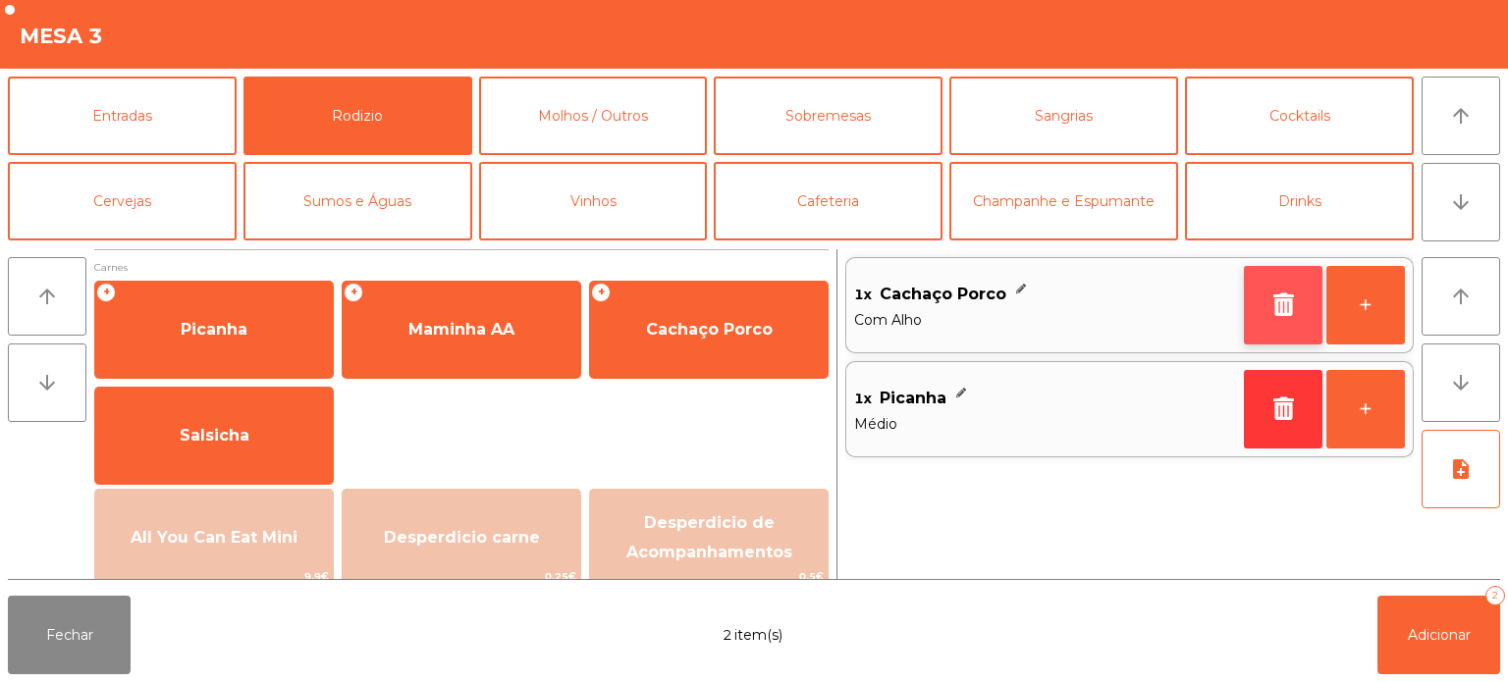
click at [1275, 314] on icon "button" at bounding box center [1282, 305] width 29 height 24
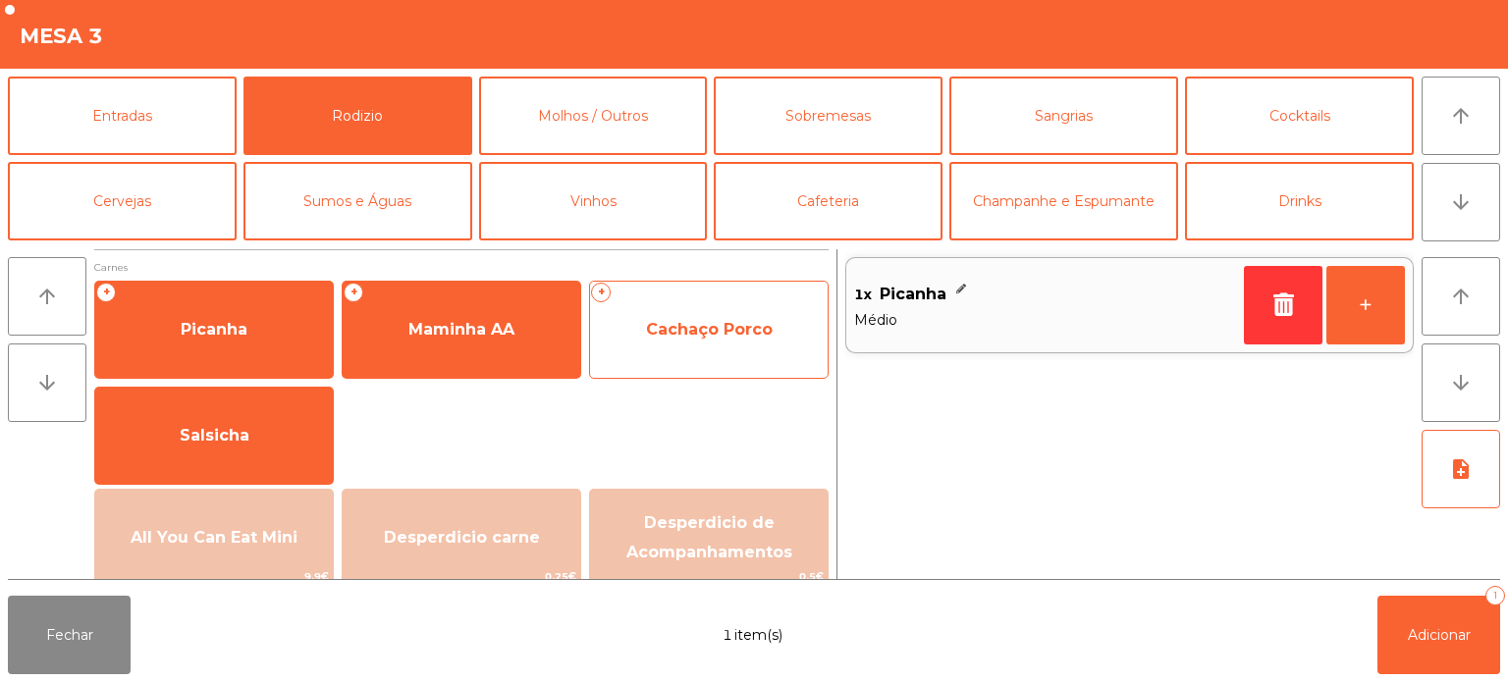
click at [712, 346] on span "Cachaço Porco" at bounding box center [709, 329] width 238 height 53
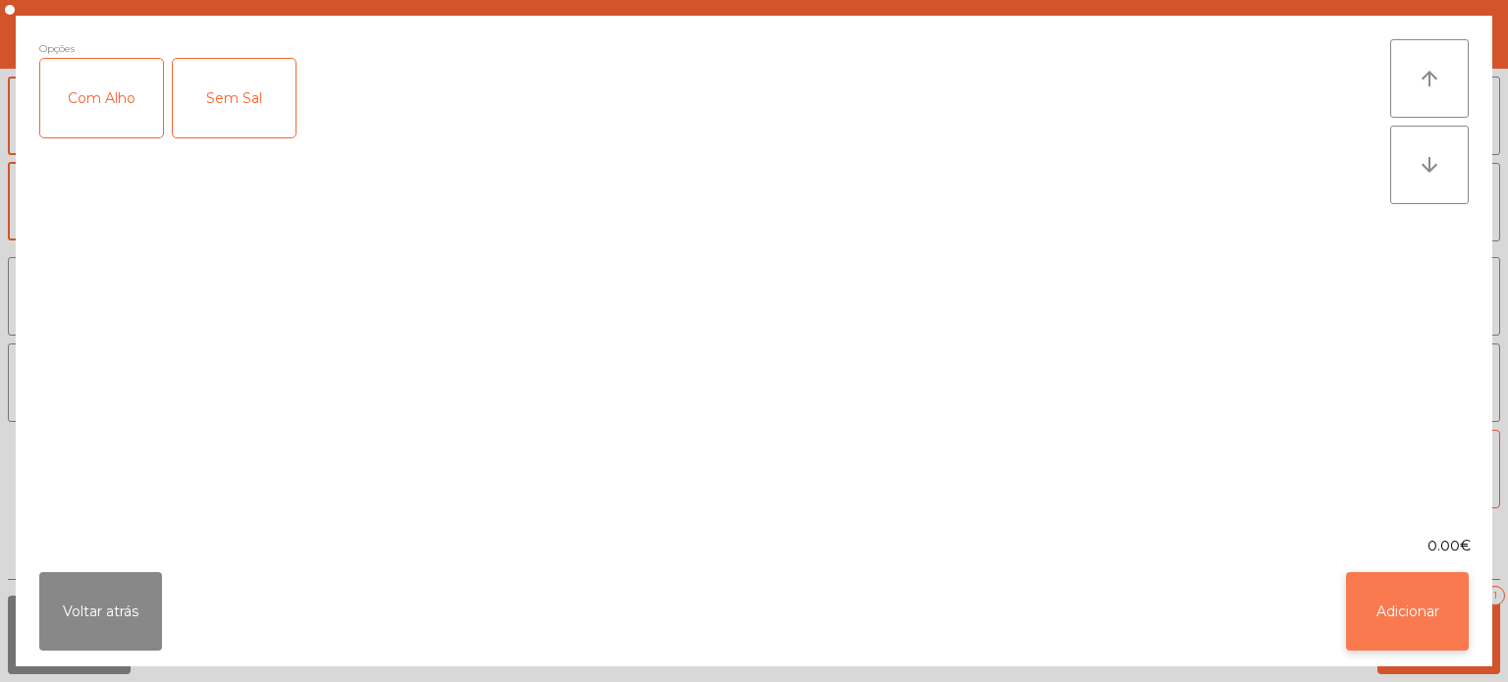
click at [1418, 618] on button "Adicionar" at bounding box center [1407, 611] width 123 height 79
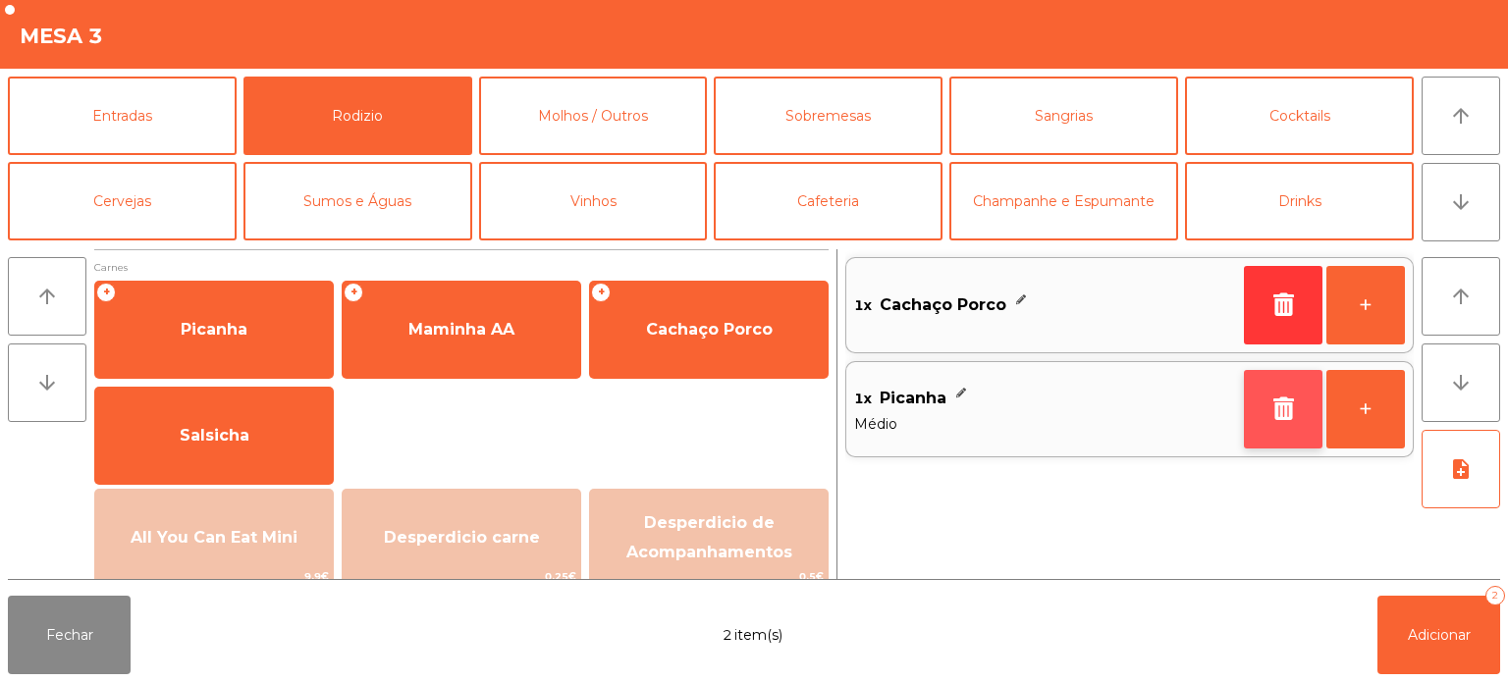
click at [1285, 412] on icon "button" at bounding box center [1282, 409] width 29 height 24
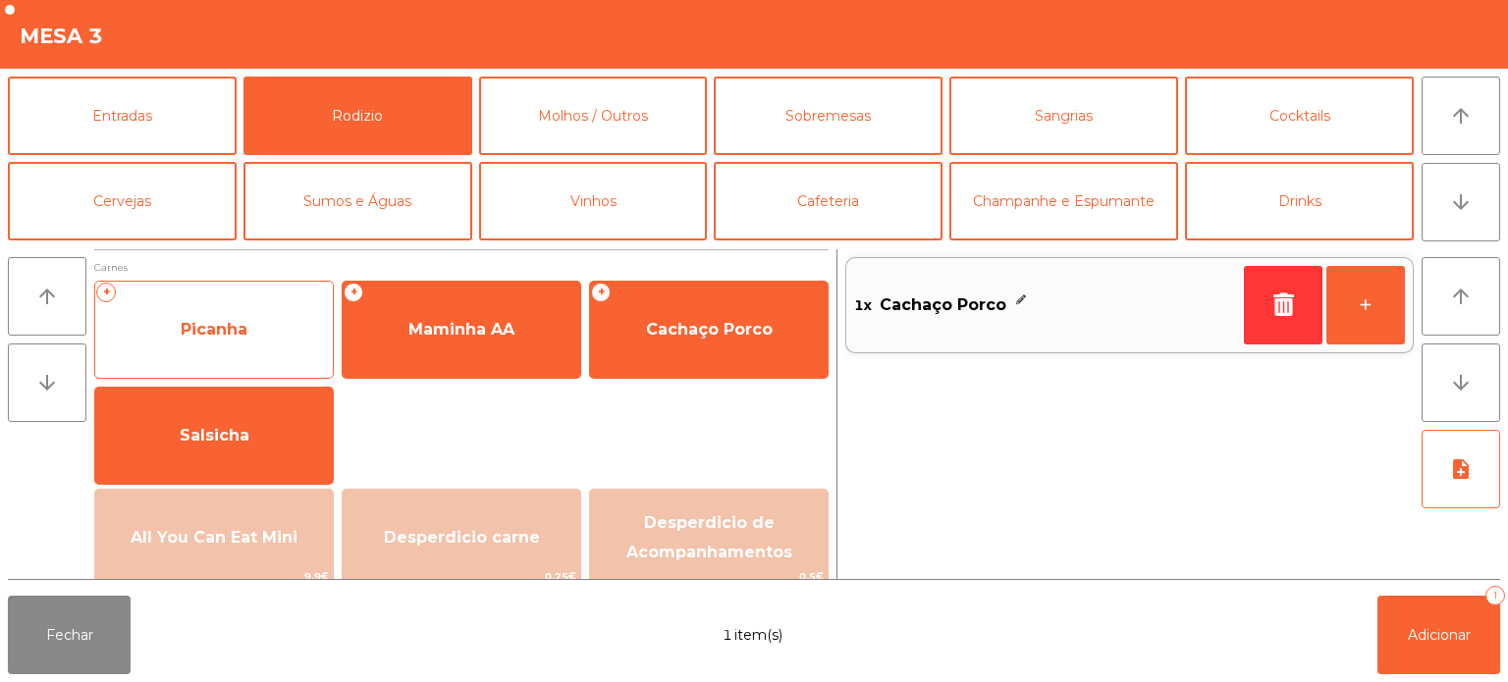
click at [228, 307] on span "Picanha" at bounding box center [214, 329] width 238 height 53
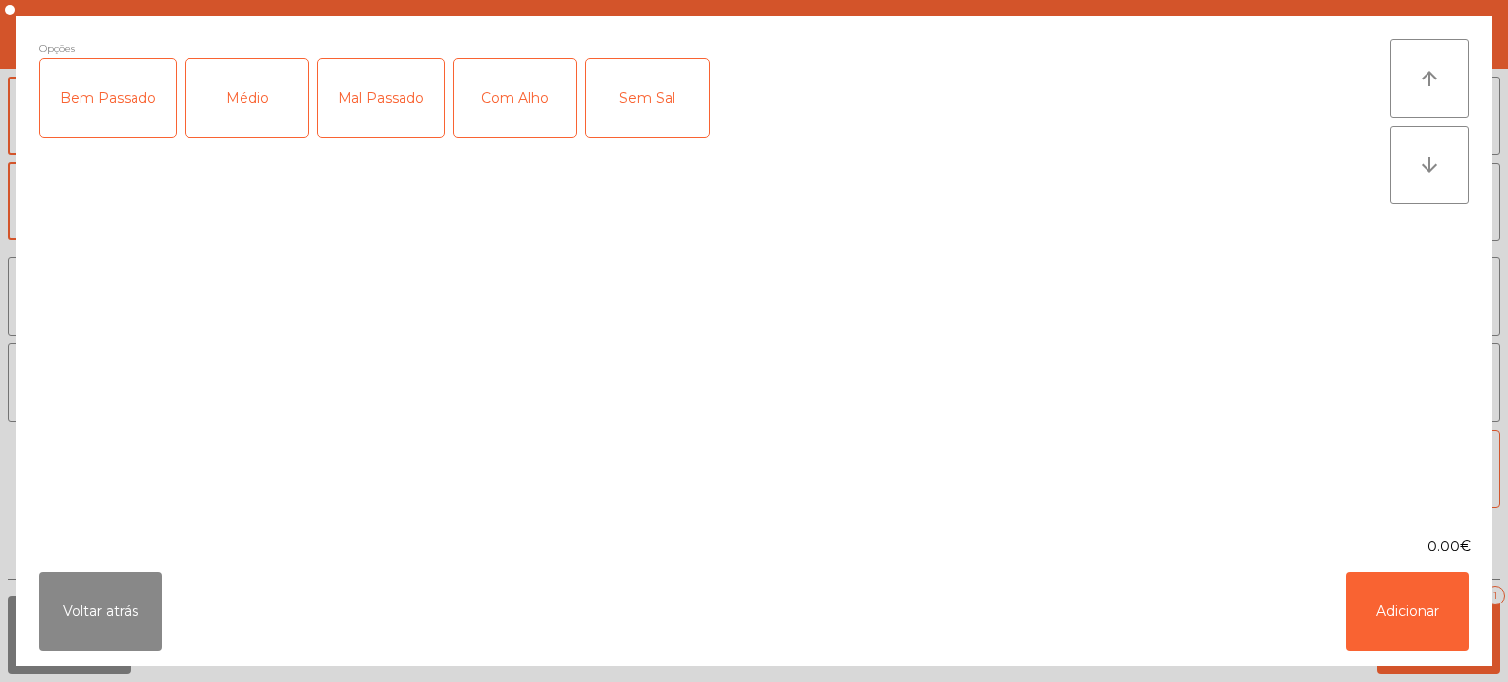
click at [256, 91] on div "Médio" at bounding box center [247, 98] width 123 height 79
click at [1414, 575] on button "Adicionar" at bounding box center [1407, 611] width 123 height 79
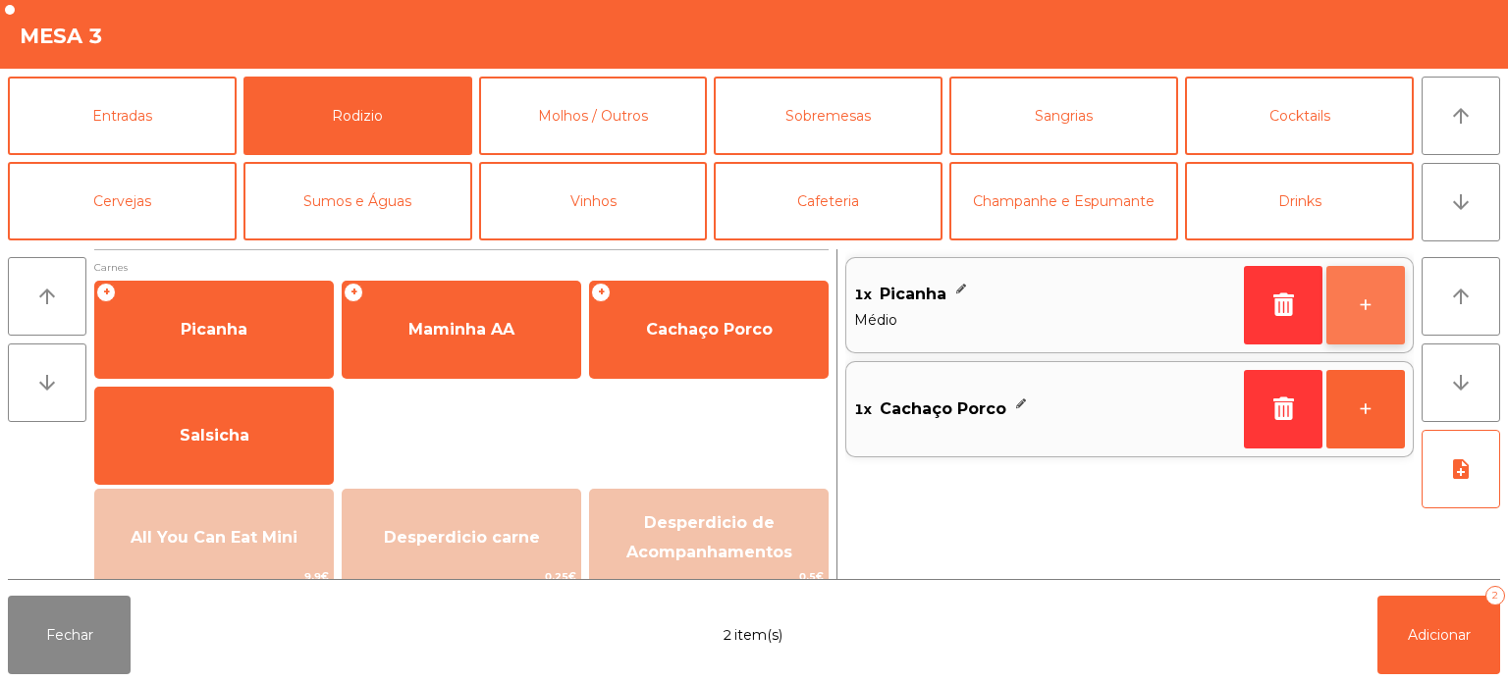
click at [1344, 313] on button "+" at bounding box center [1365, 305] width 79 height 79
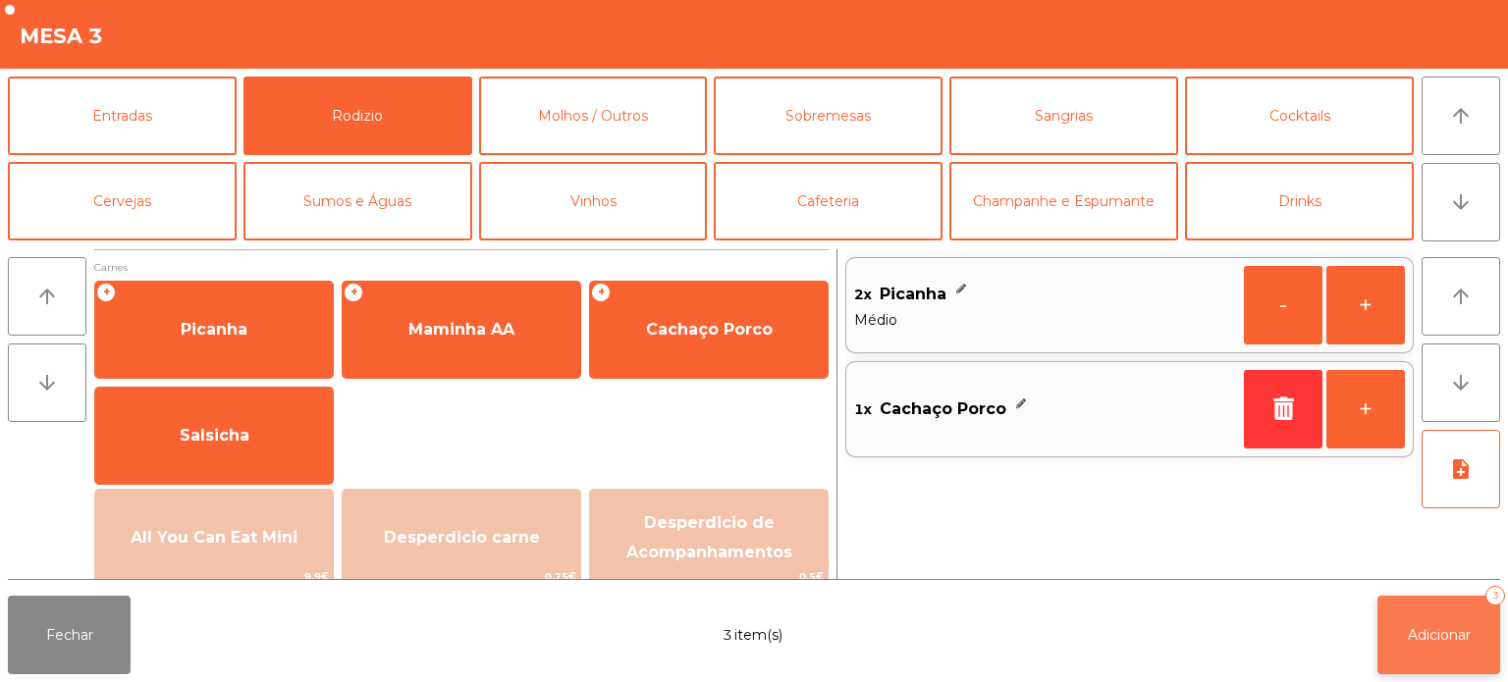
click at [1441, 630] on span "Adicionar" at bounding box center [1439, 635] width 63 height 18
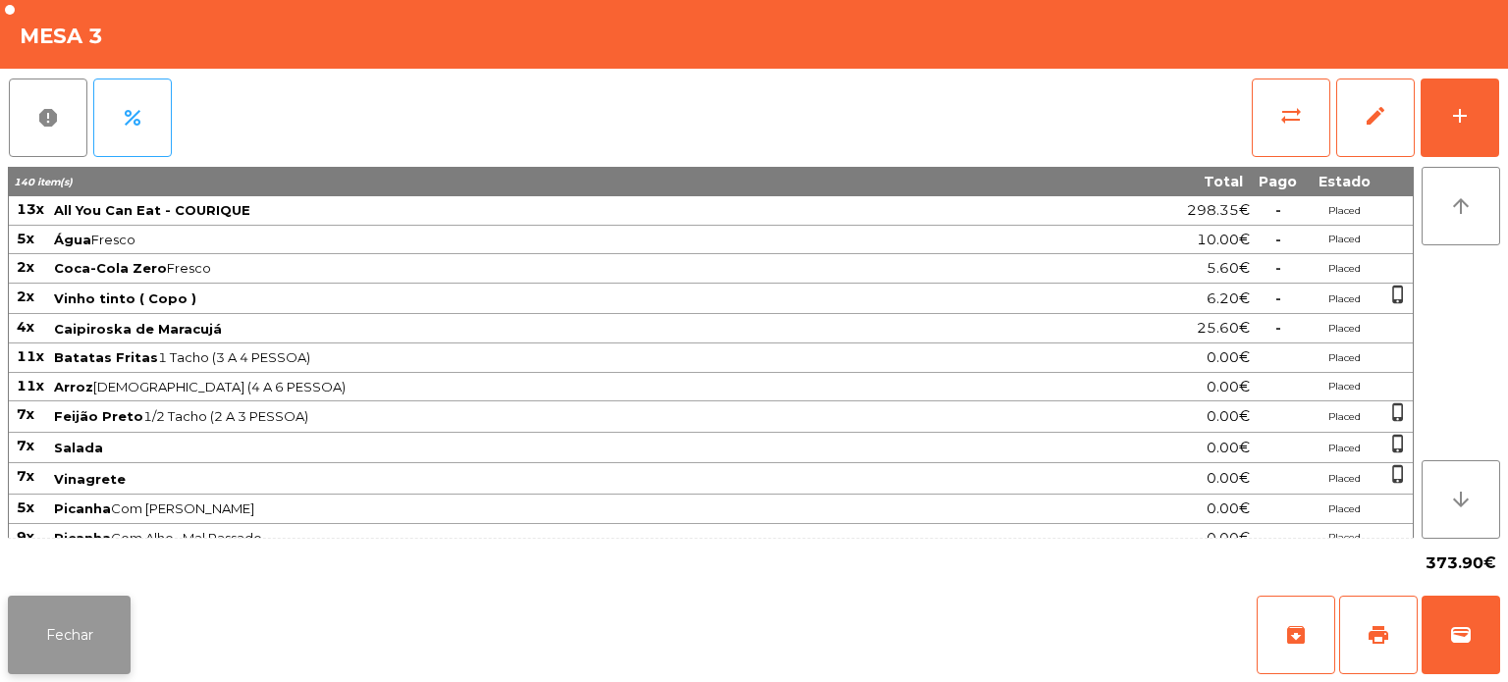
click at [81, 622] on button "Fechar" at bounding box center [69, 635] width 123 height 79
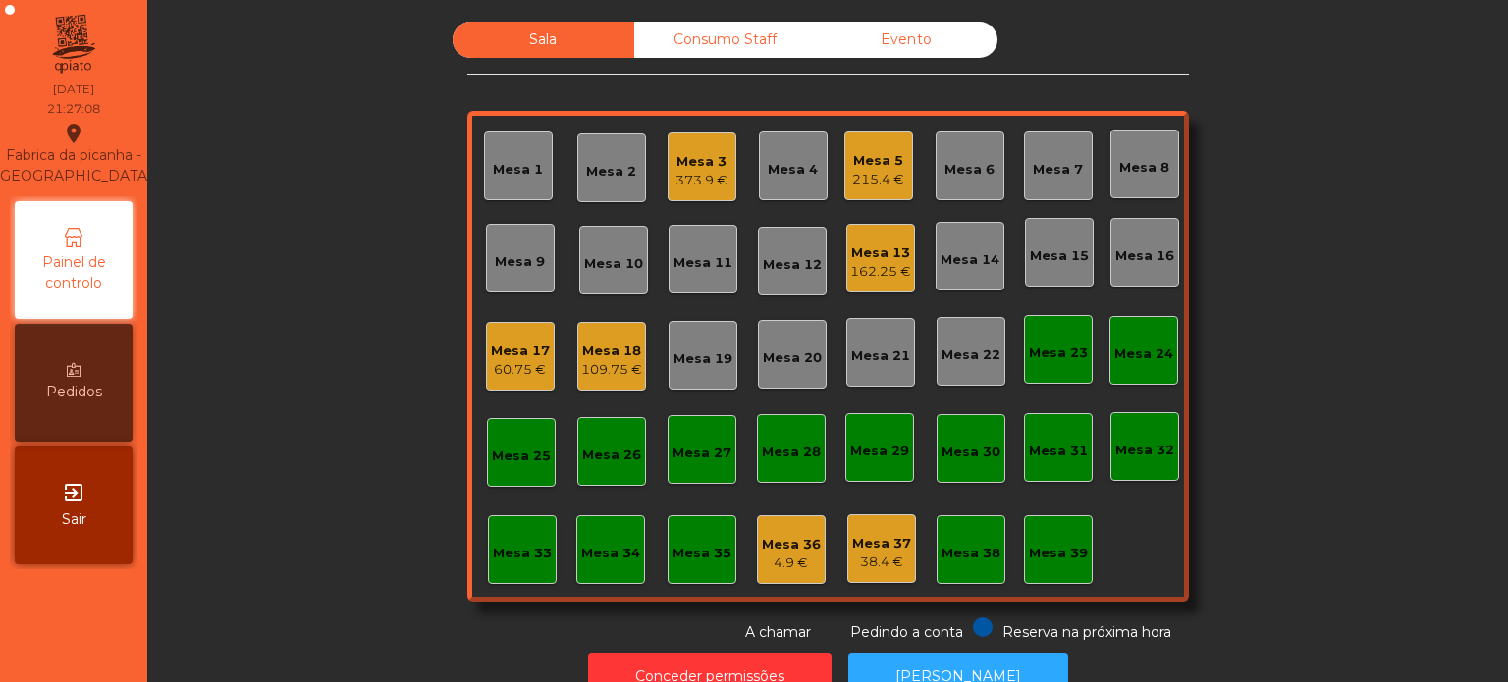
click at [515, 260] on div "Mesa 9" at bounding box center [520, 262] width 50 height 20
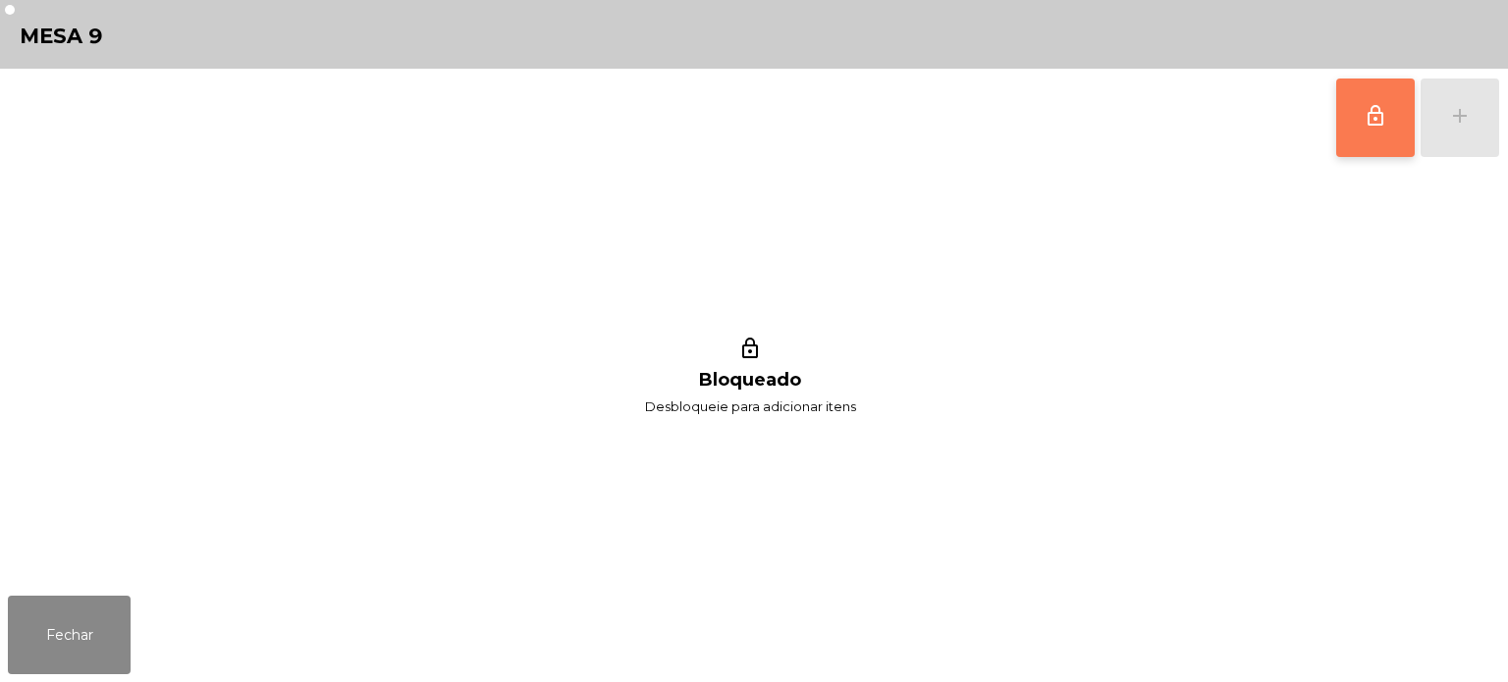
click at [1376, 126] on span "lock_outline" at bounding box center [1376, 116] width 24 height 24
click at [1490, 118] on div "lock_outline add" at bounding box center [1417, 118] width 165 height 98
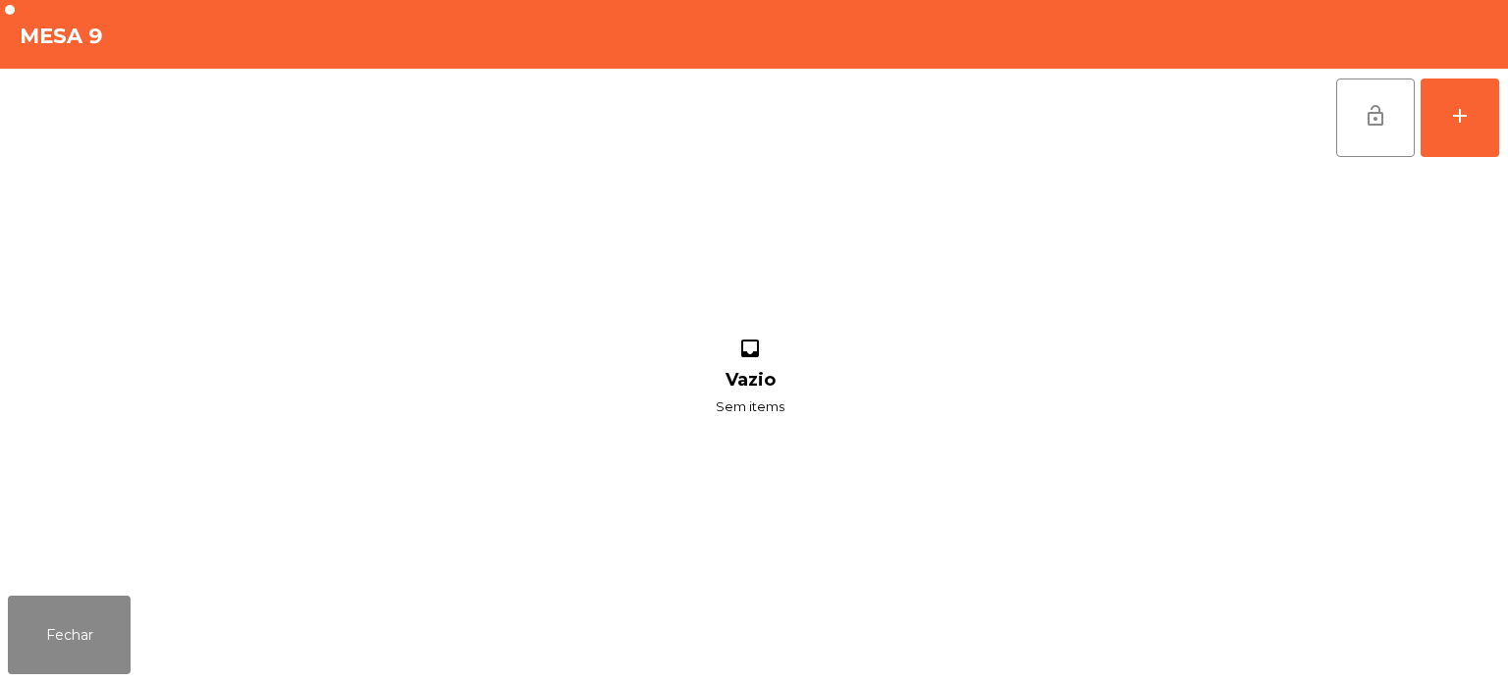
click at [1504, 113] on div "lock_open add inbox Vazio Sem items" at bounding box center [754, 328] width 1508 height 519
click at [1446, 111] on button "add" at bounding box center [1460, 118] width 79 height 79
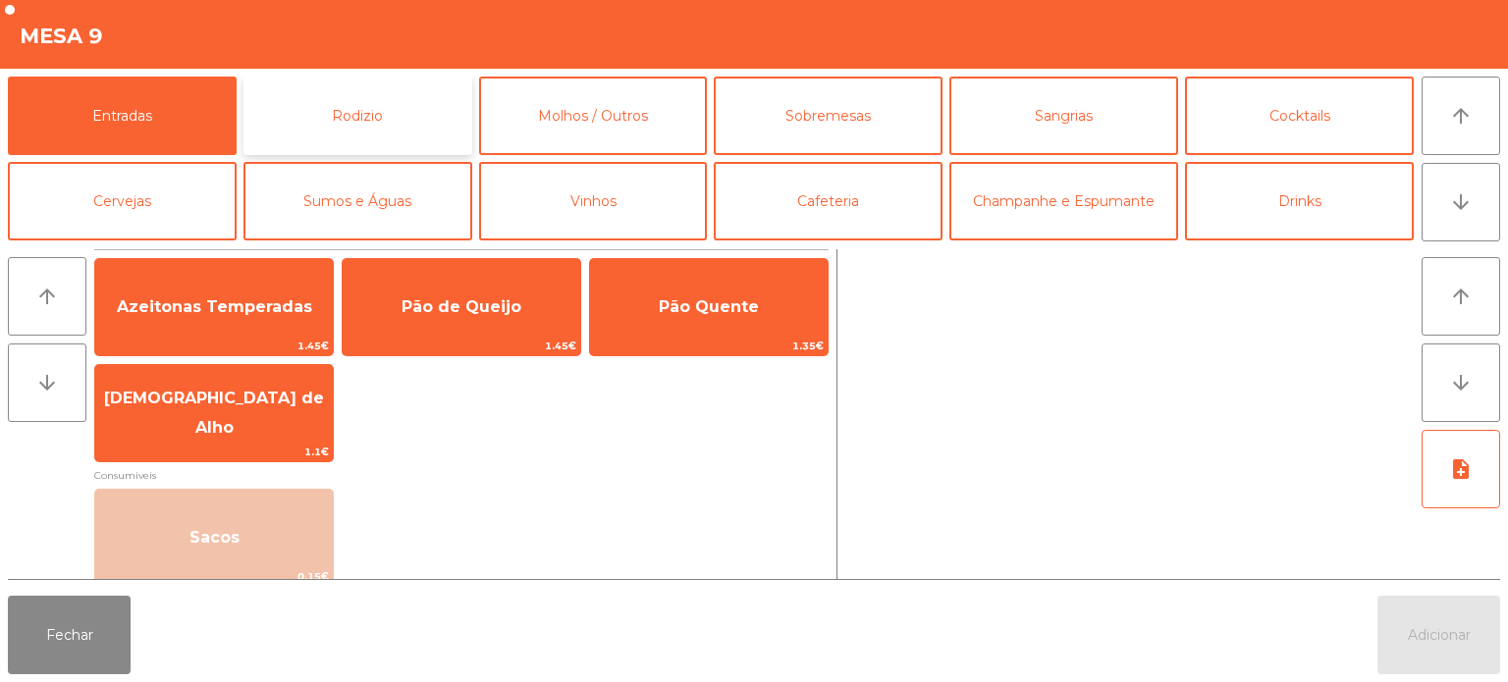
click at [330, 104] on button "Rodizio" at bounding box center [357, 116] width 229 height 79
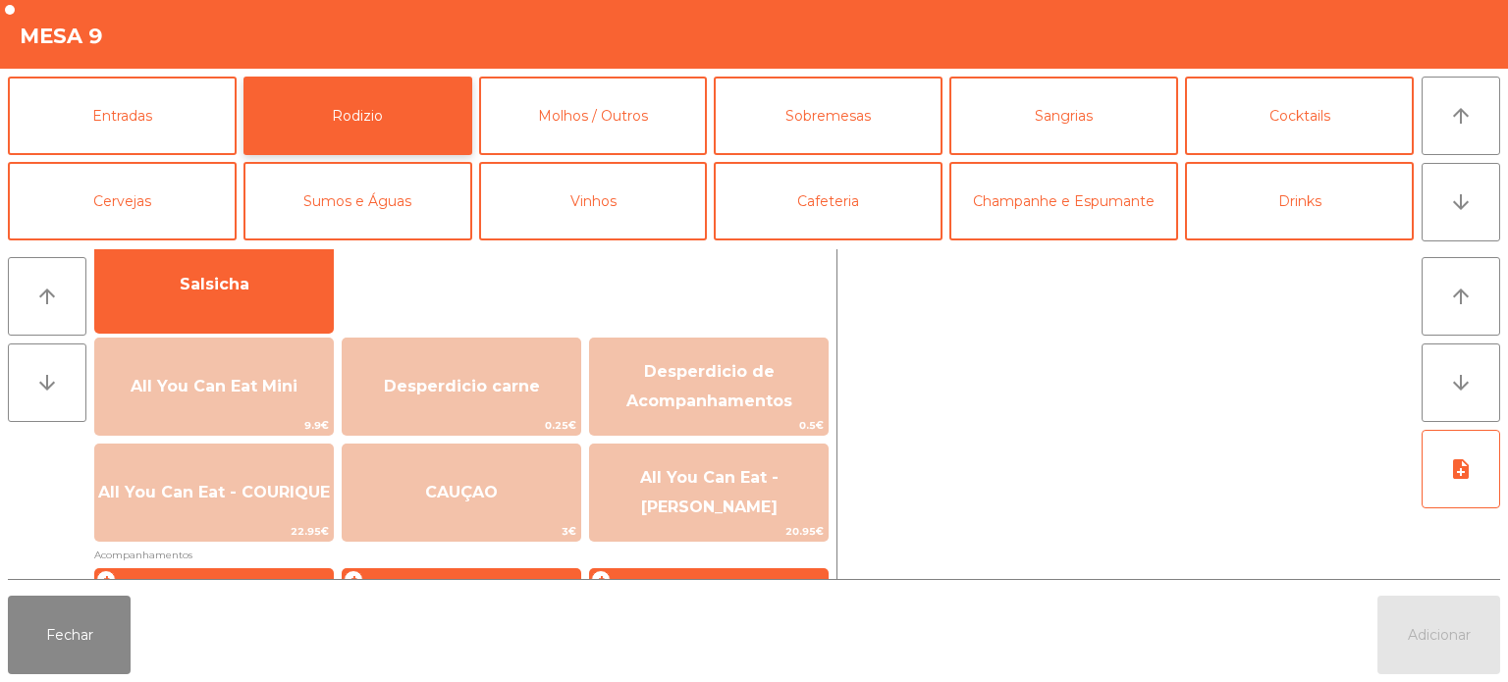
scroll to position [176, 0]
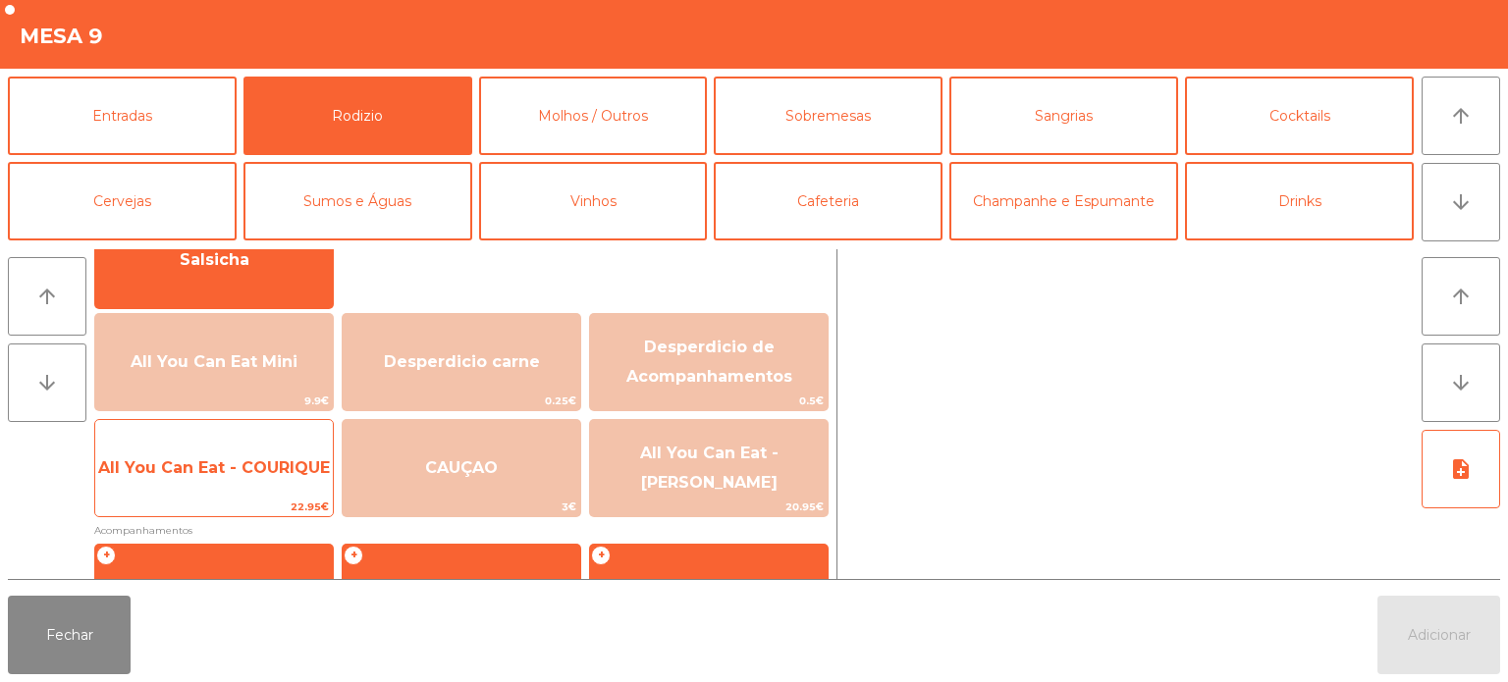
click at [239, 467] on span "All You Can Eat - COURIQUE" at bounding box center [214, 467] width 232 height 19
click at [236, 458] on span "All You Can Eat - COURIQUE" at bounding box center [214, 467] width 232 height 19
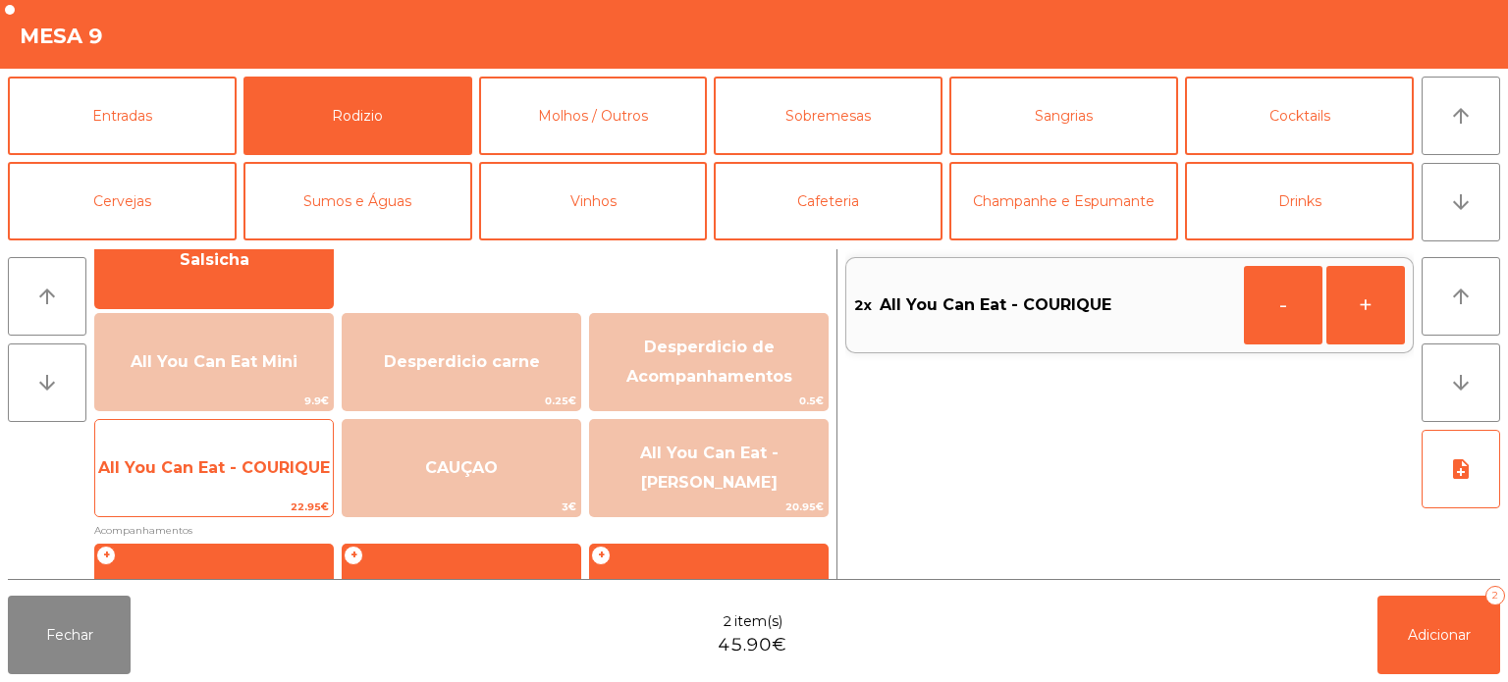
click at [240, 465] on span "All You Can Eat - COURIQUE" at bounding box center [214, 467] width 232 height 19
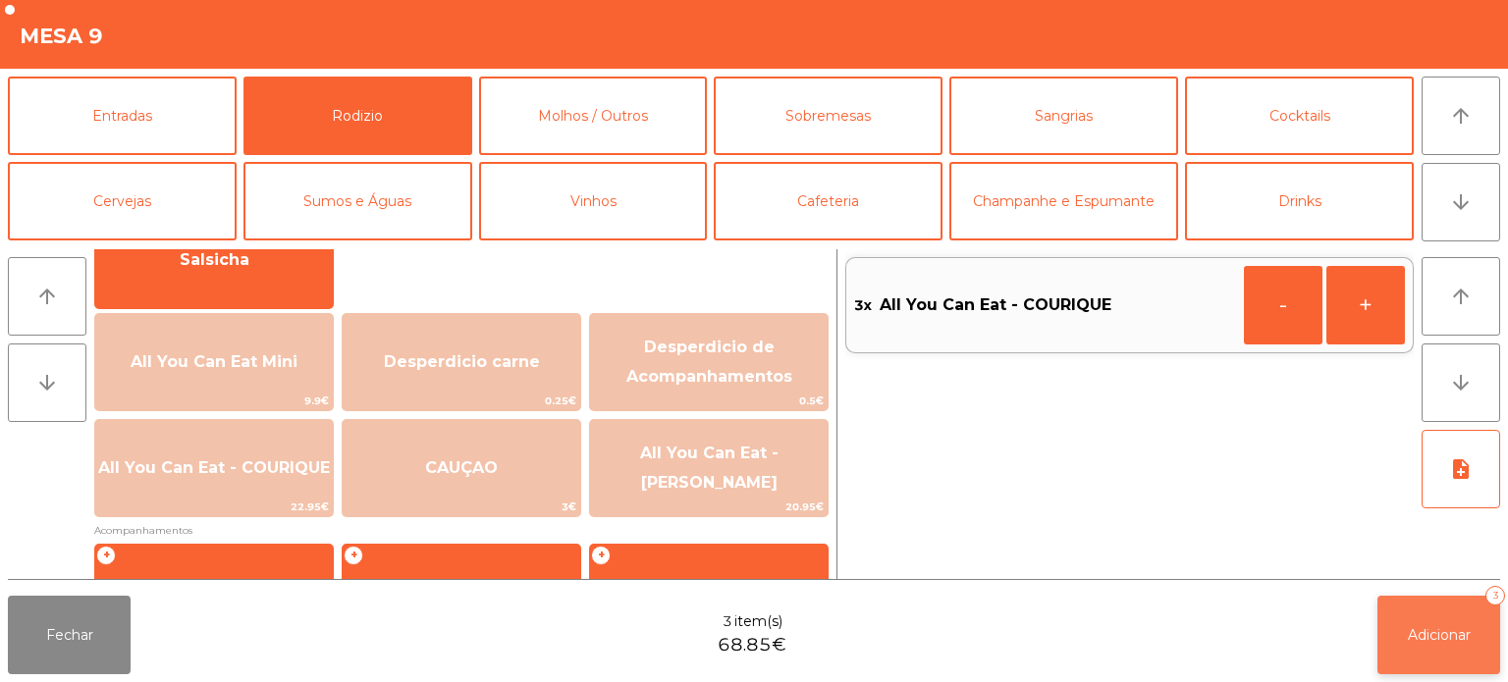
click at [1418, 621] on button "Adicionar 3" at bounding box center [1438, 635] width 123 height 79
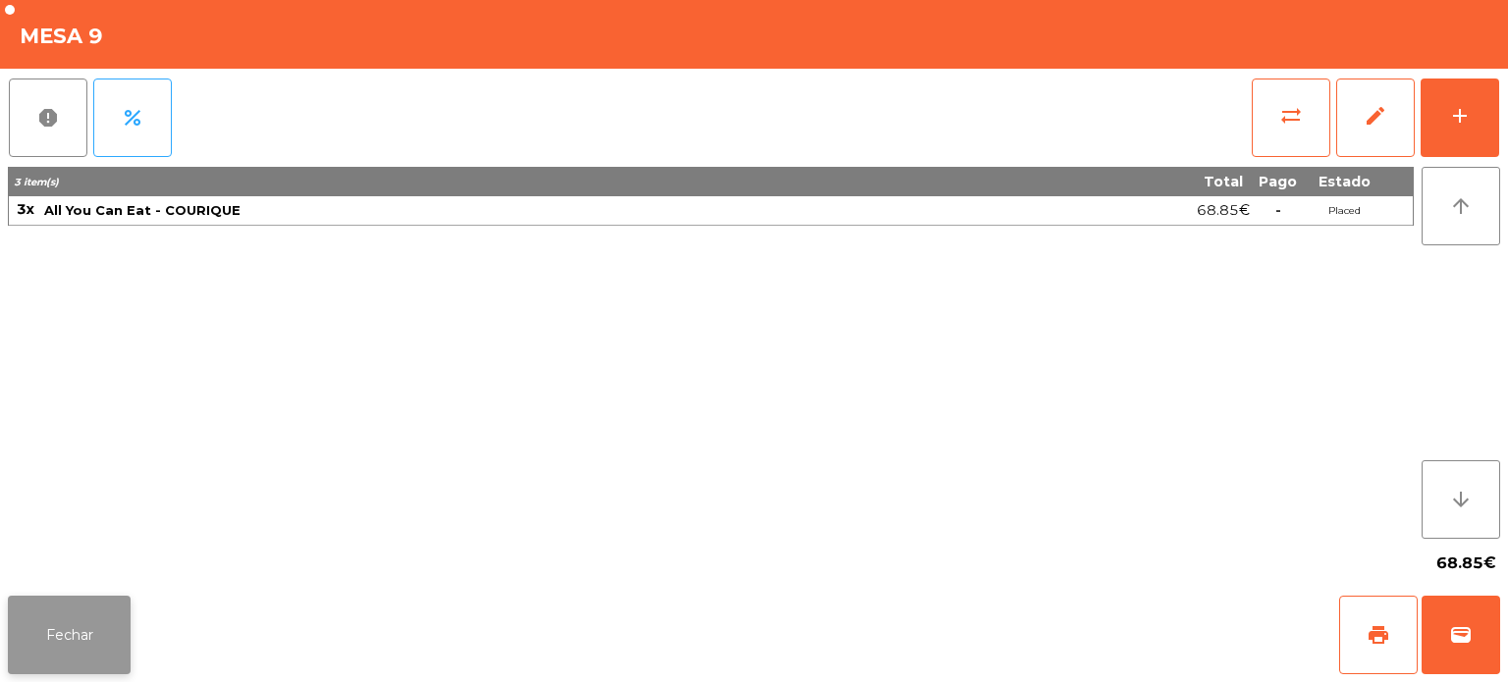
click at [52, 669] on button "Fechar" at bounding box center [69, 635] width 123 height 79
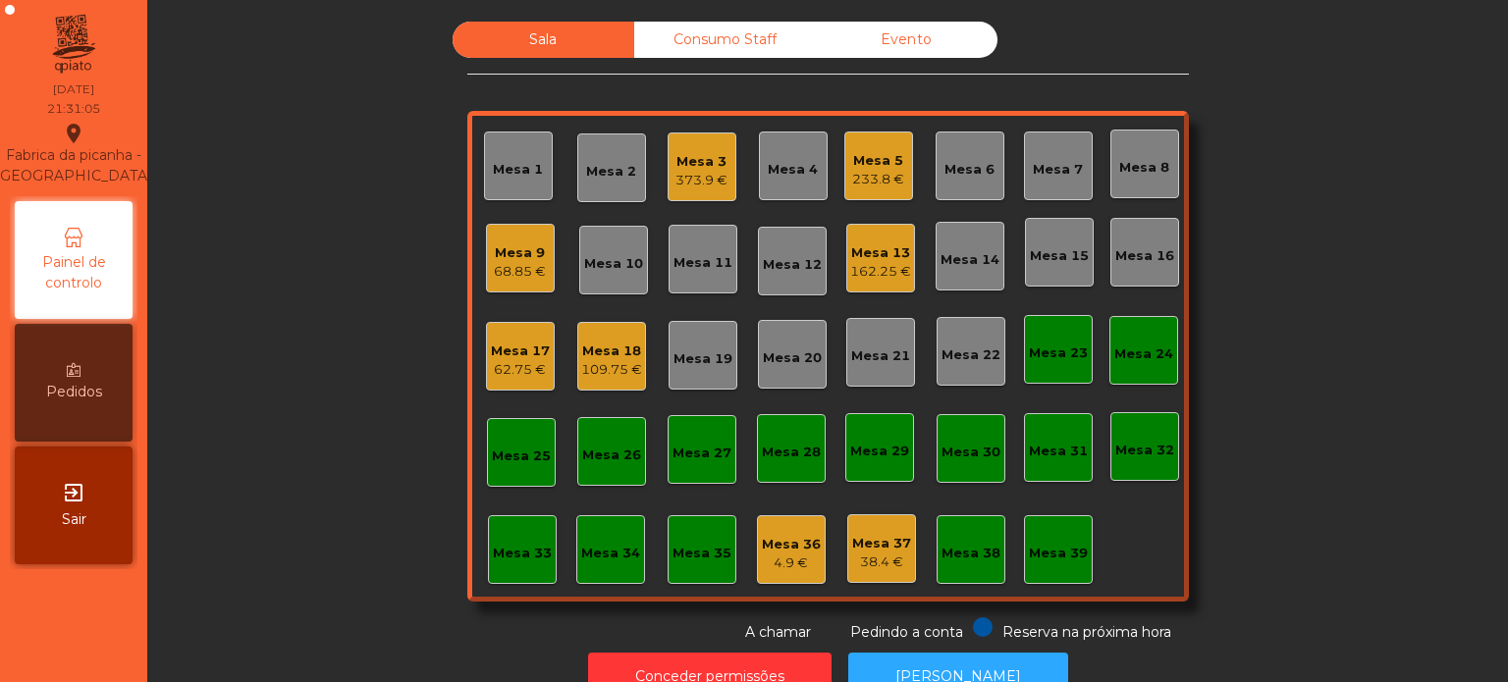
click at [1380, 287] on div "Sala Consumo Staff Evento Mesa 1 Mesa 2 Mesa 3 373.9 € Mesa 4 Mesa 5 233.8 € Me…" at bounding box center [828, 332] width 1308 height 621
click at [793, 342] on div "Mesa 20" at bounding box center [792, 354] width 59 height 27
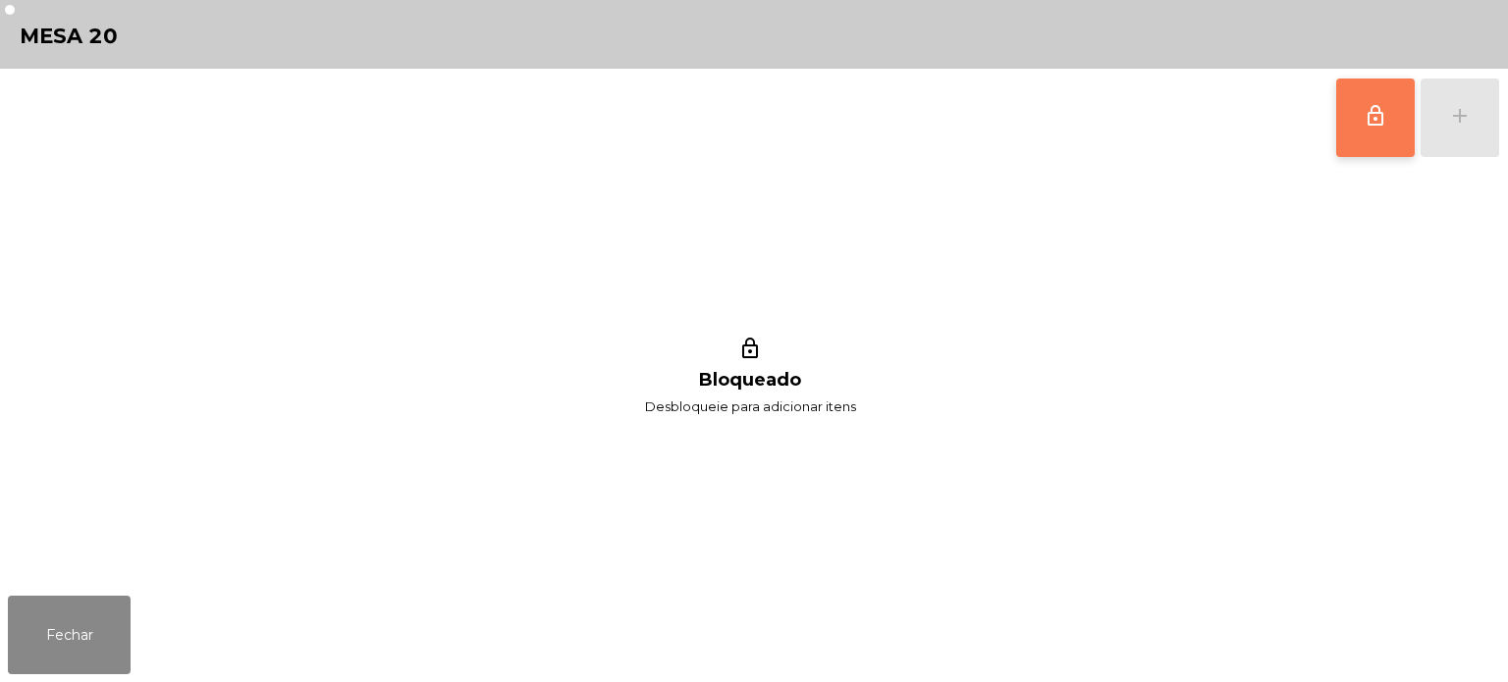
click at [1362, 138] on button "lock_outline" at bounding box center [1375, 118] width 79 height 79
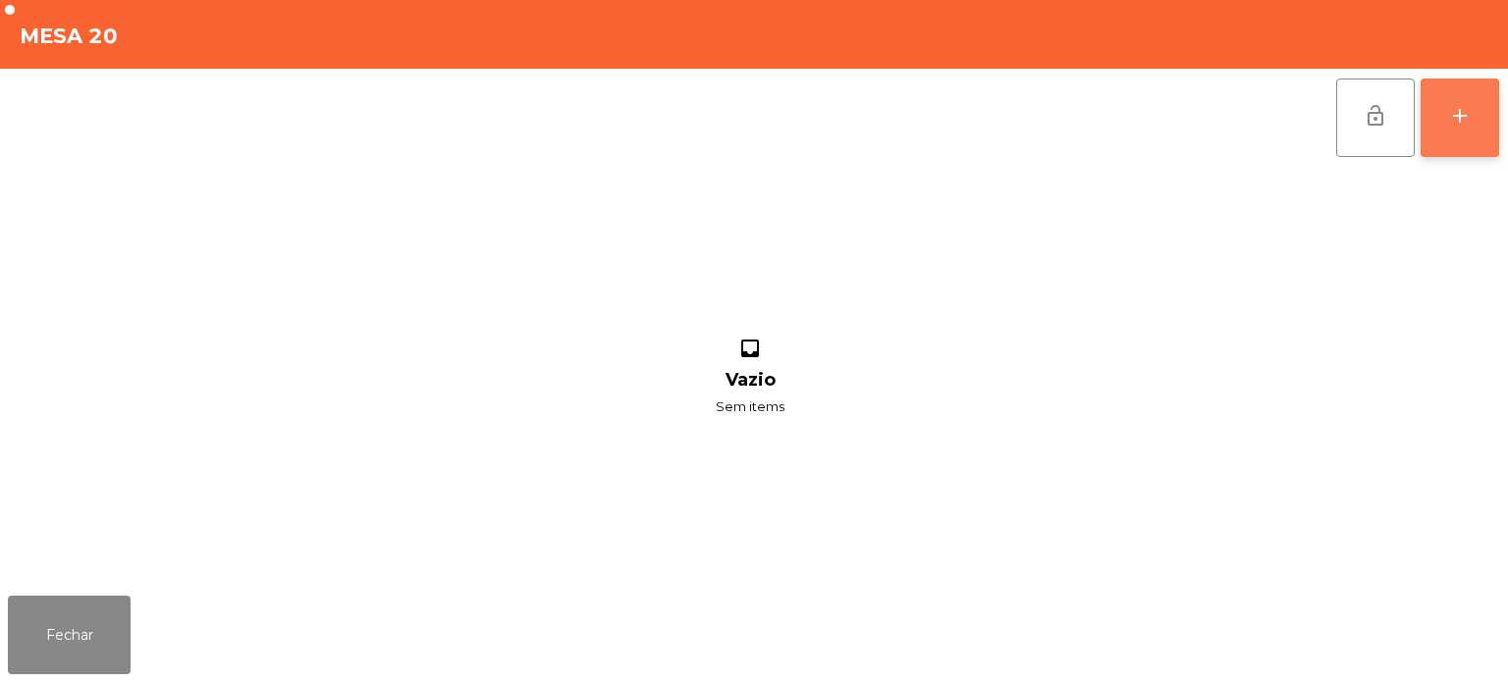
click at [1461, 118] on div "add" at bounding box center [1460, 116] width 24 height 24
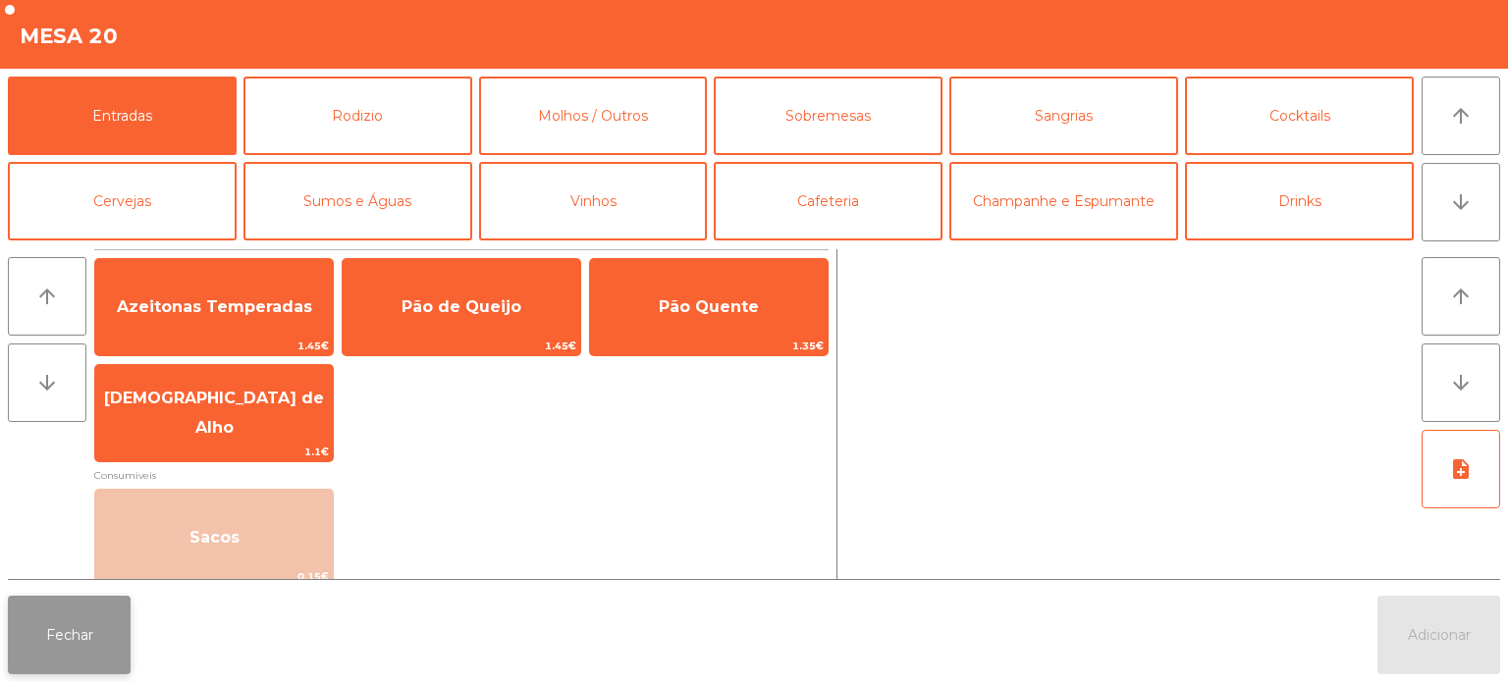
click at [69, 646] on button "Fechar" at bounding box center [69, 635] width 123 height 79
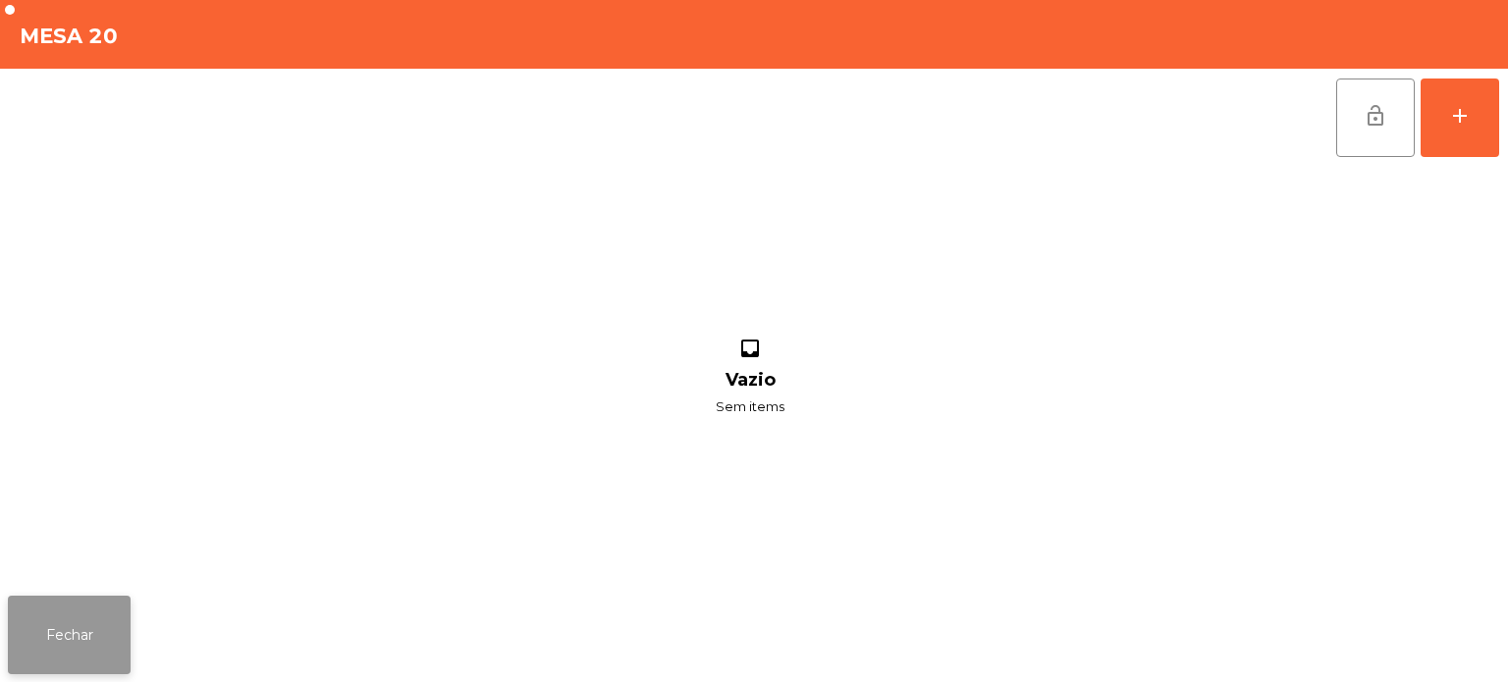
click at [53, 641] on button "Fechar" at bounding box center [69, 635] width 123 height 79
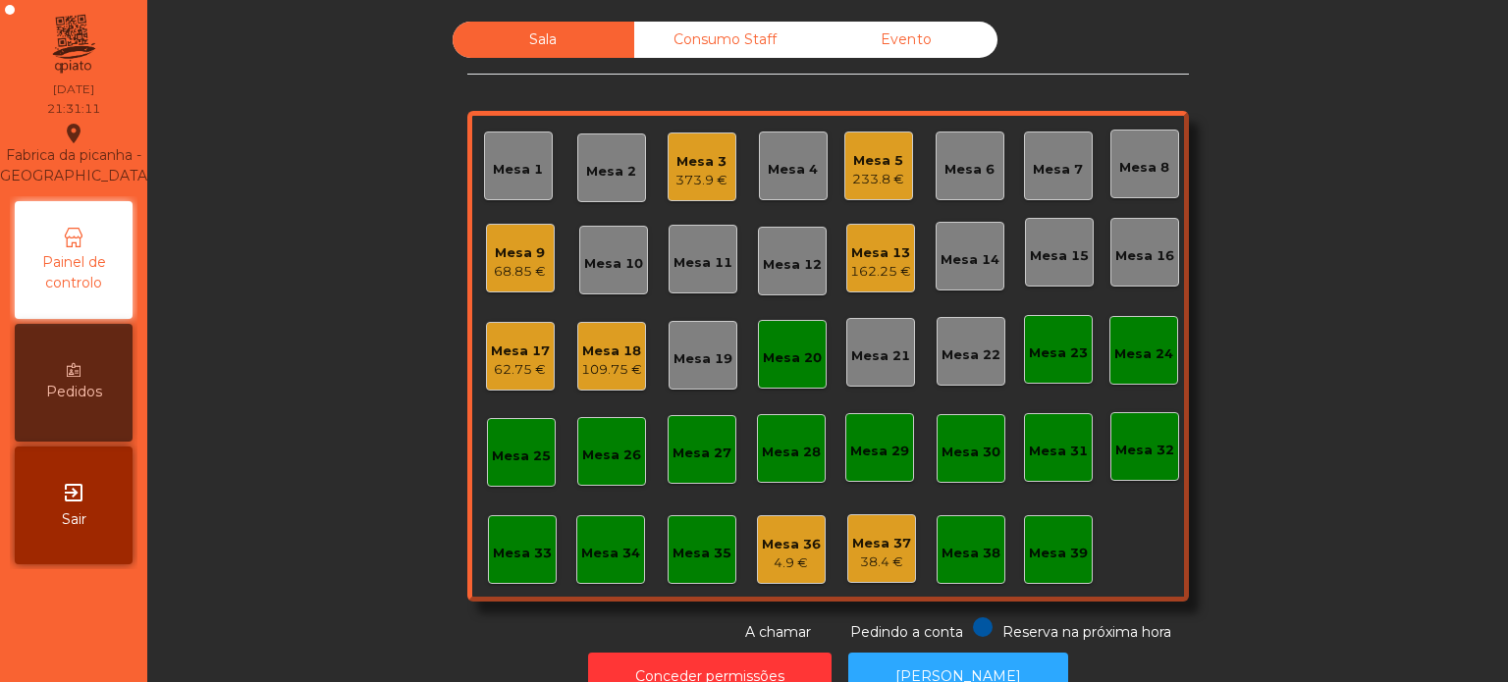
click at [683, 364] on div "Mesa 19" at bounding box center [702, 359] width 59 height 20
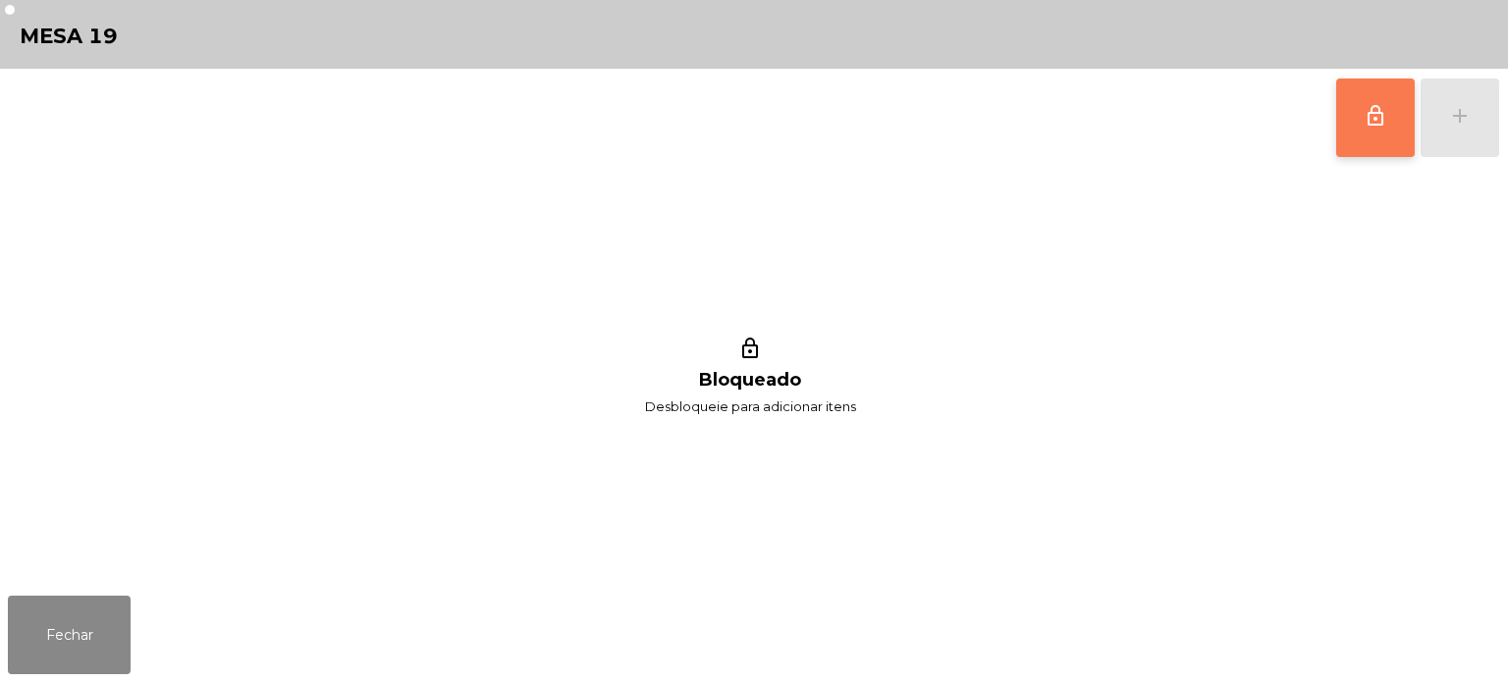
click at [1371, 123] on span "lock_outline" at bounding box center [1376, 116] width 24 height 24
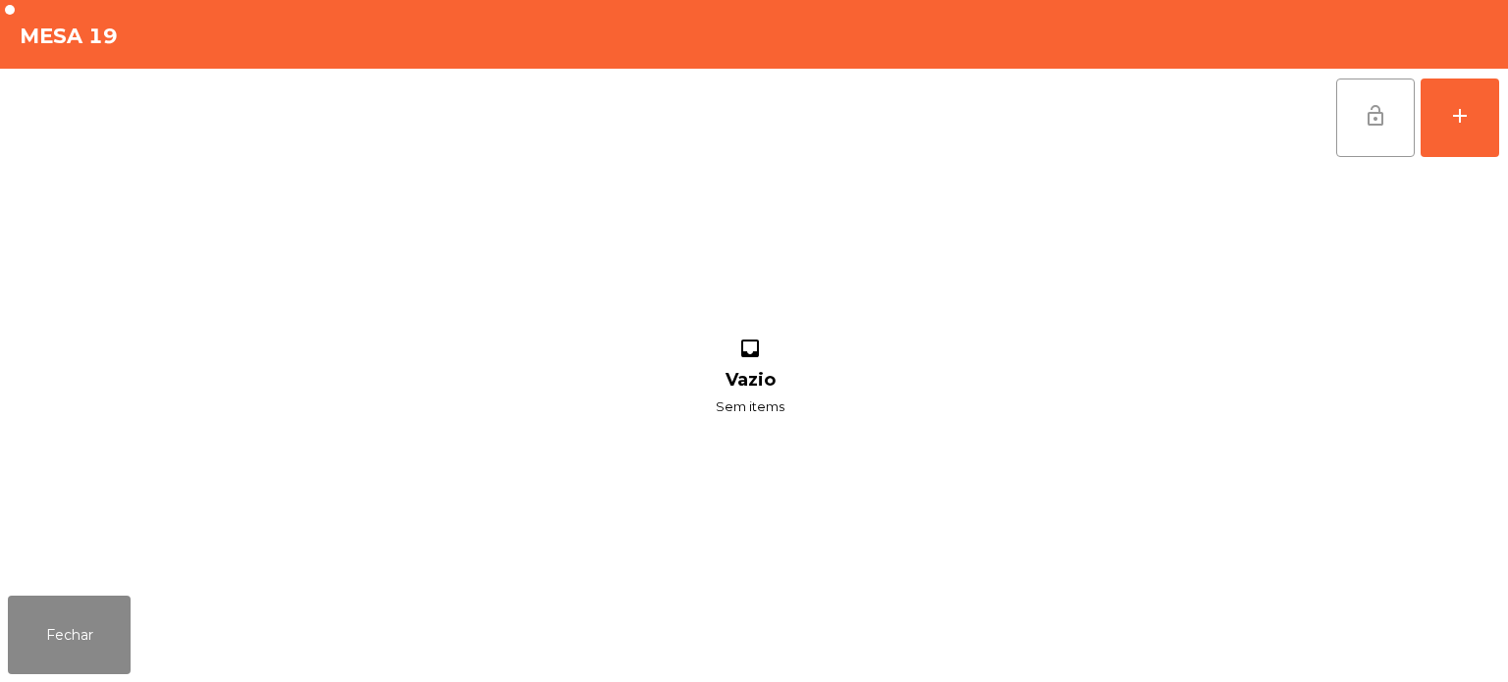
click at [1504, 117] on div "lock_open add inbox Vazio Sem items" at bounding box center [754, 328] width 1508 height 519
click at [1460, 121] on div "add" at bounding box center [1460, 116] width 24 height 24
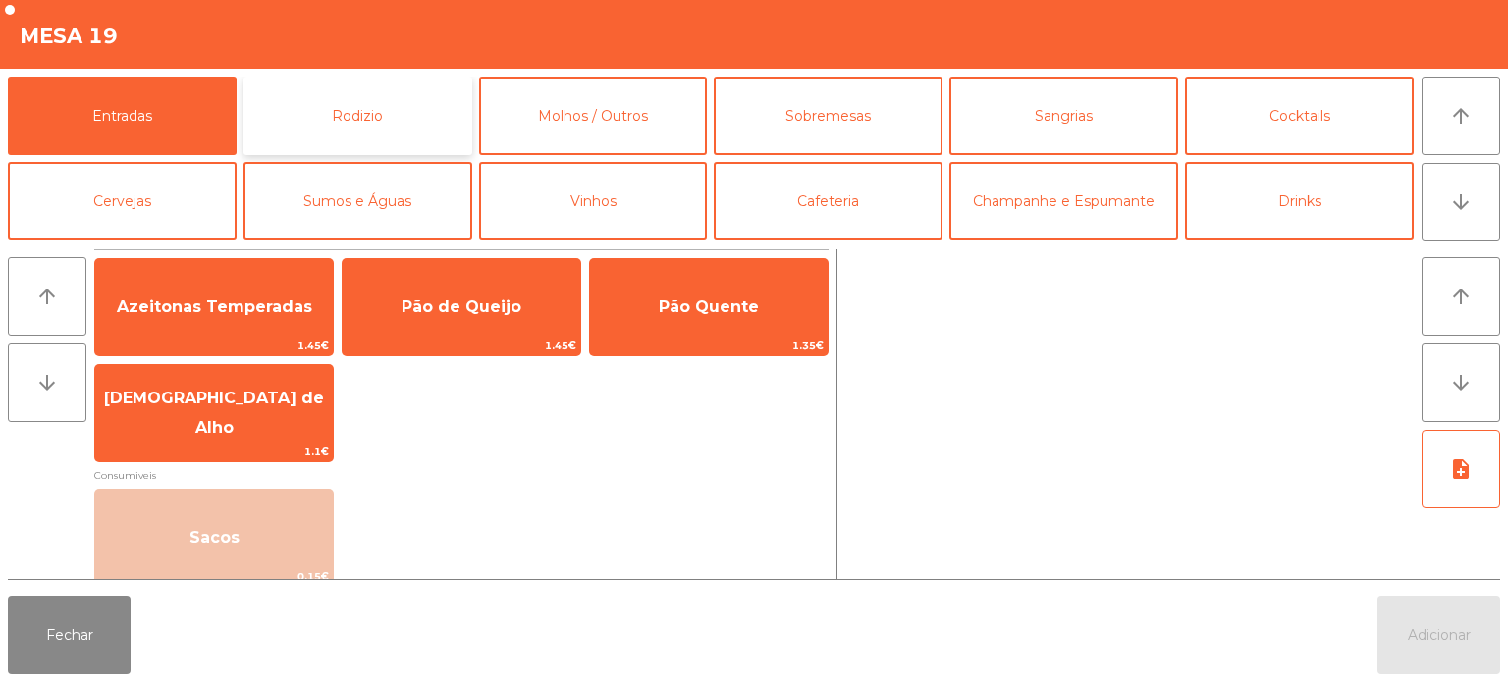
click at [353, 97] on button "Rodizio" at bounding box center [357, 116] width 229 height 79
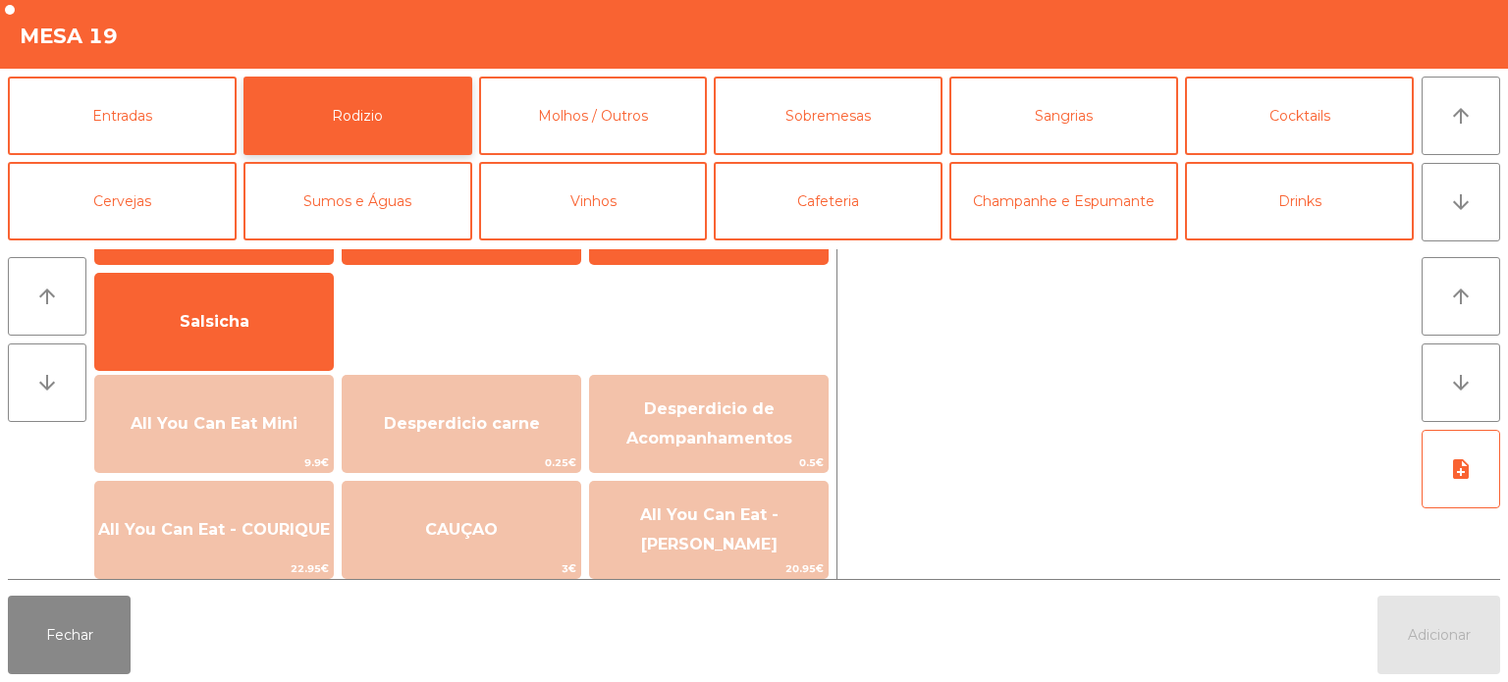
scroll to position [117, 0]
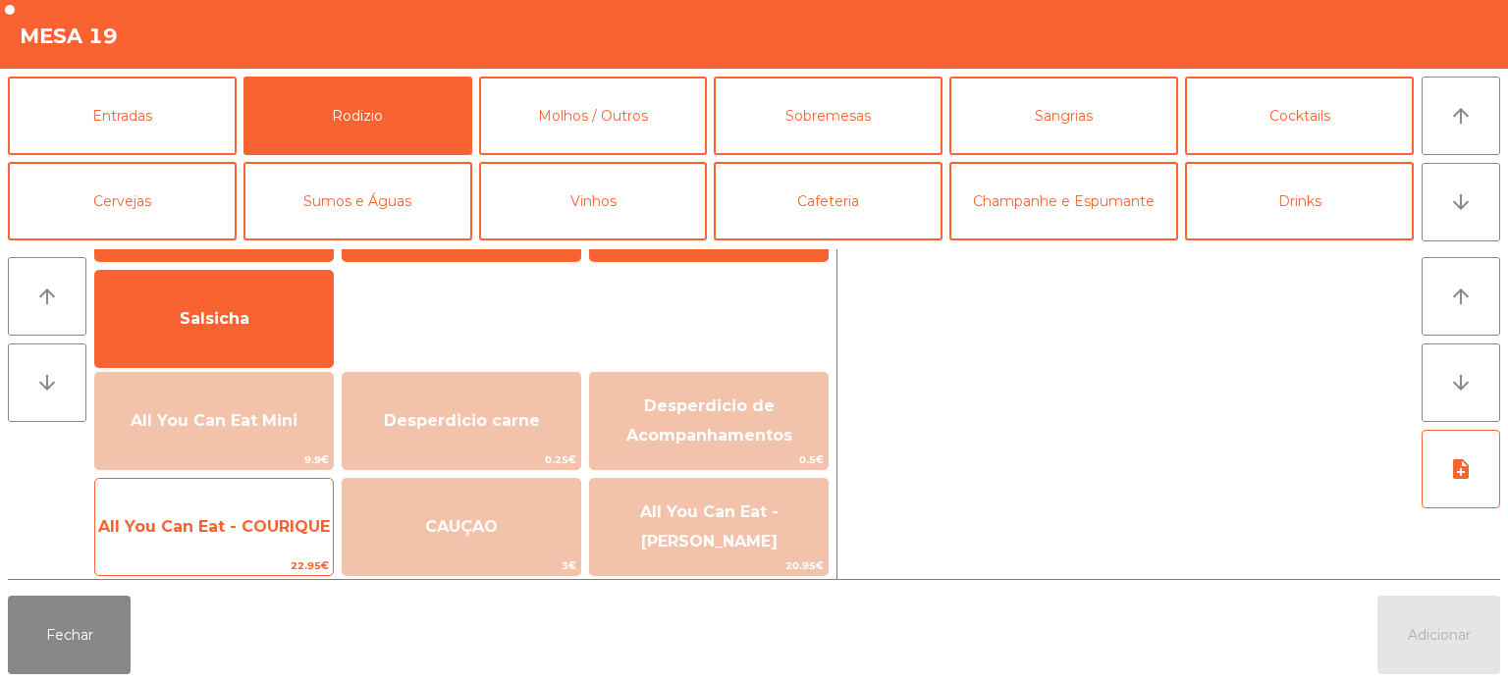
click at [232, 528] on span "All You Can Eat - COURIQUE" at bounding box center [214, 526] width 232 height 19
click at [227, 530] on span "All You Can Eat - COURIQUE" at bounding box center [214, 526] width 232 height 19
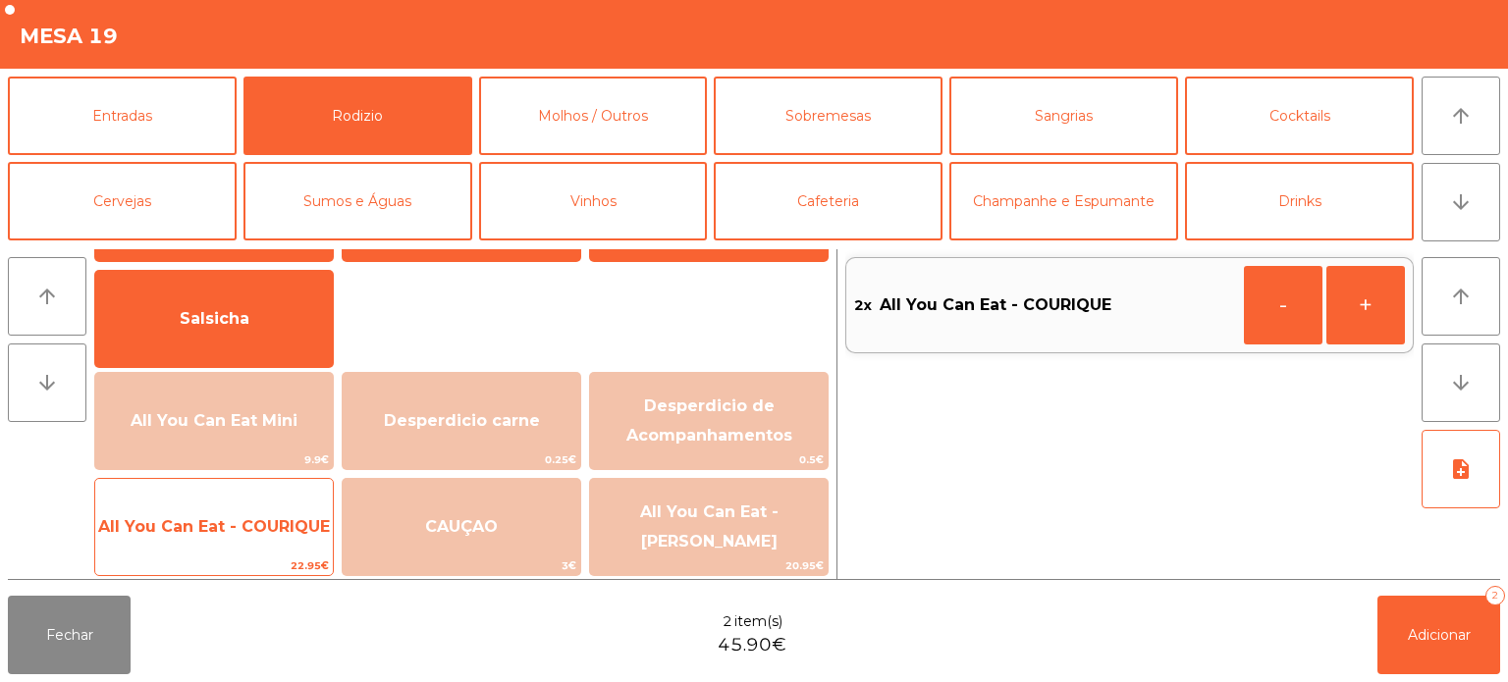
click at [213, 531] on span "All You Can Eat - COURIQUE" at bounding box center [214, 526] width 232 height 19
click at [206, 539] on span "All You Can Eat - COURIQUE" at bounding box center [214, 527] width 238 height 53
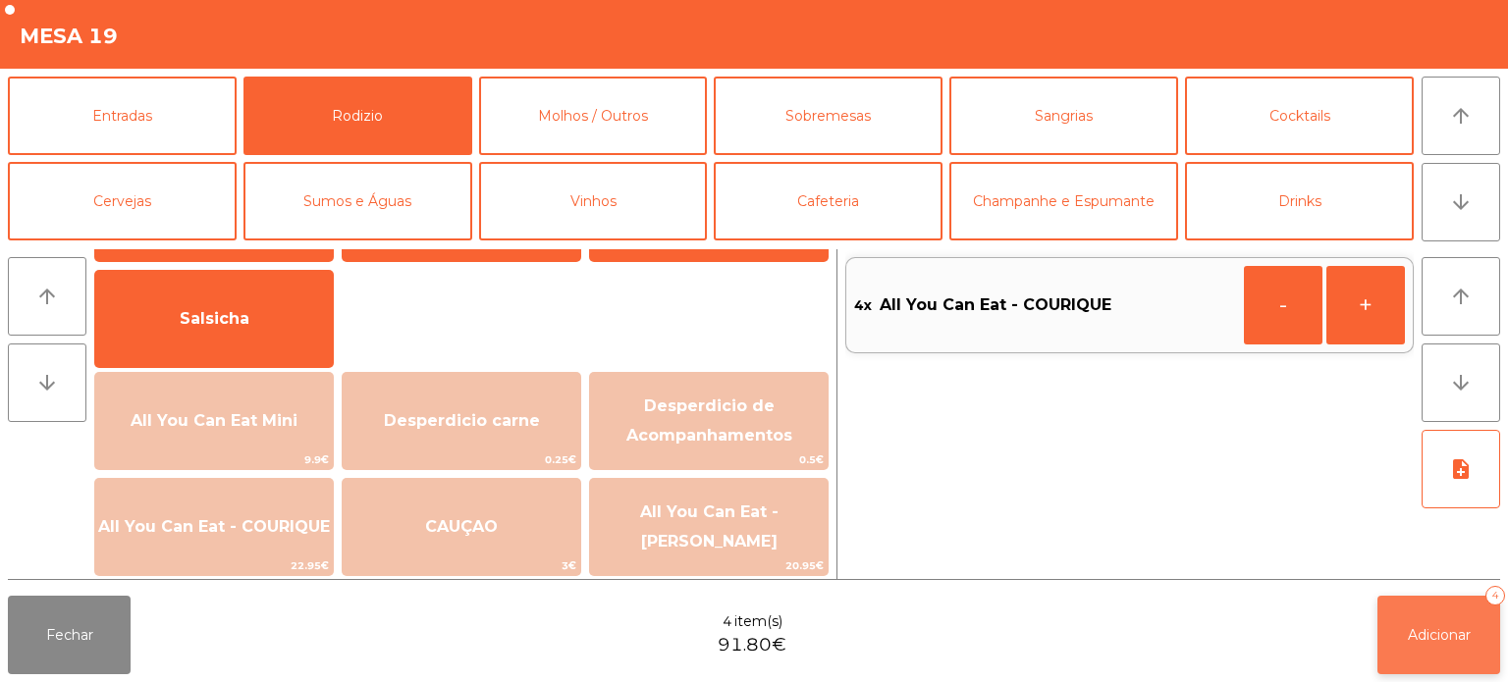
click at [1479, 615] on button "Adicionar 4" at bounding box center [1438, 635] width 123 height 79
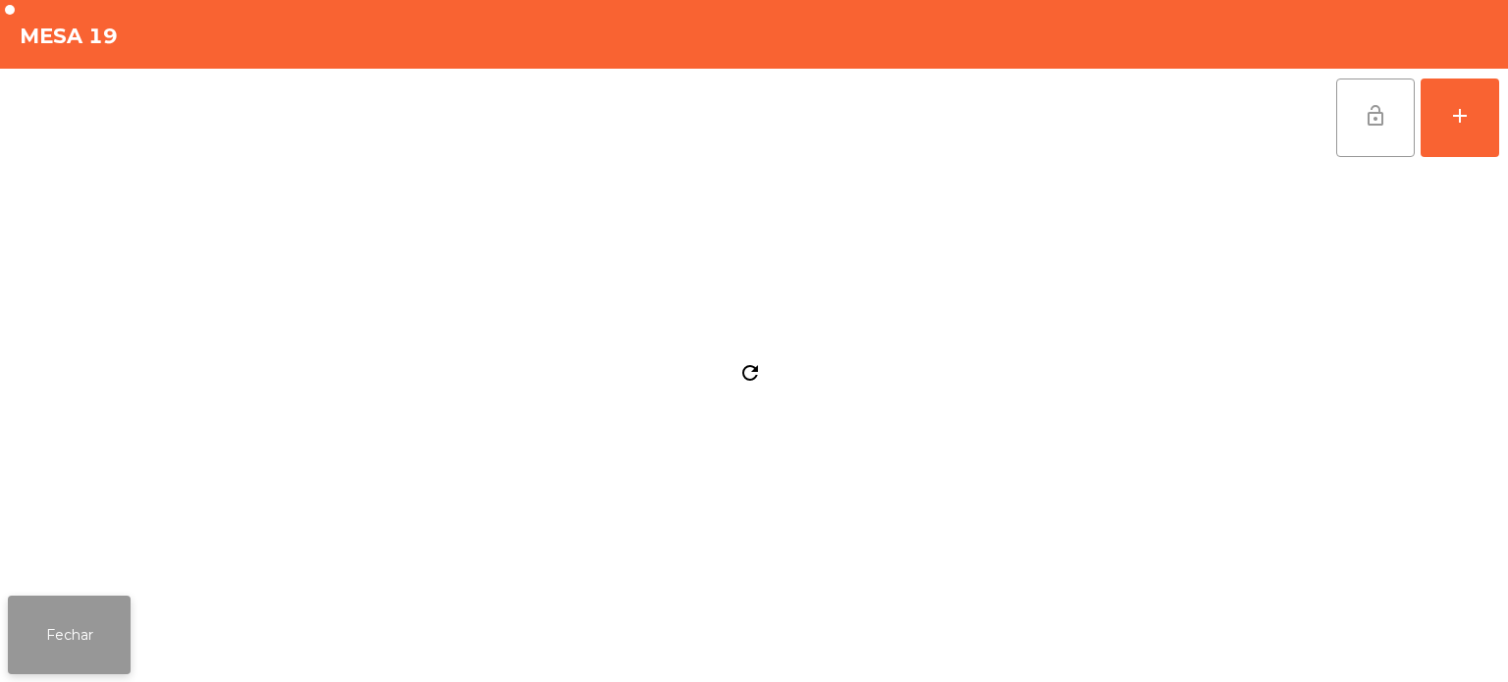
click at [79, 635] on button "Fechar" at bounding box center [69, 635] width 123 height 79
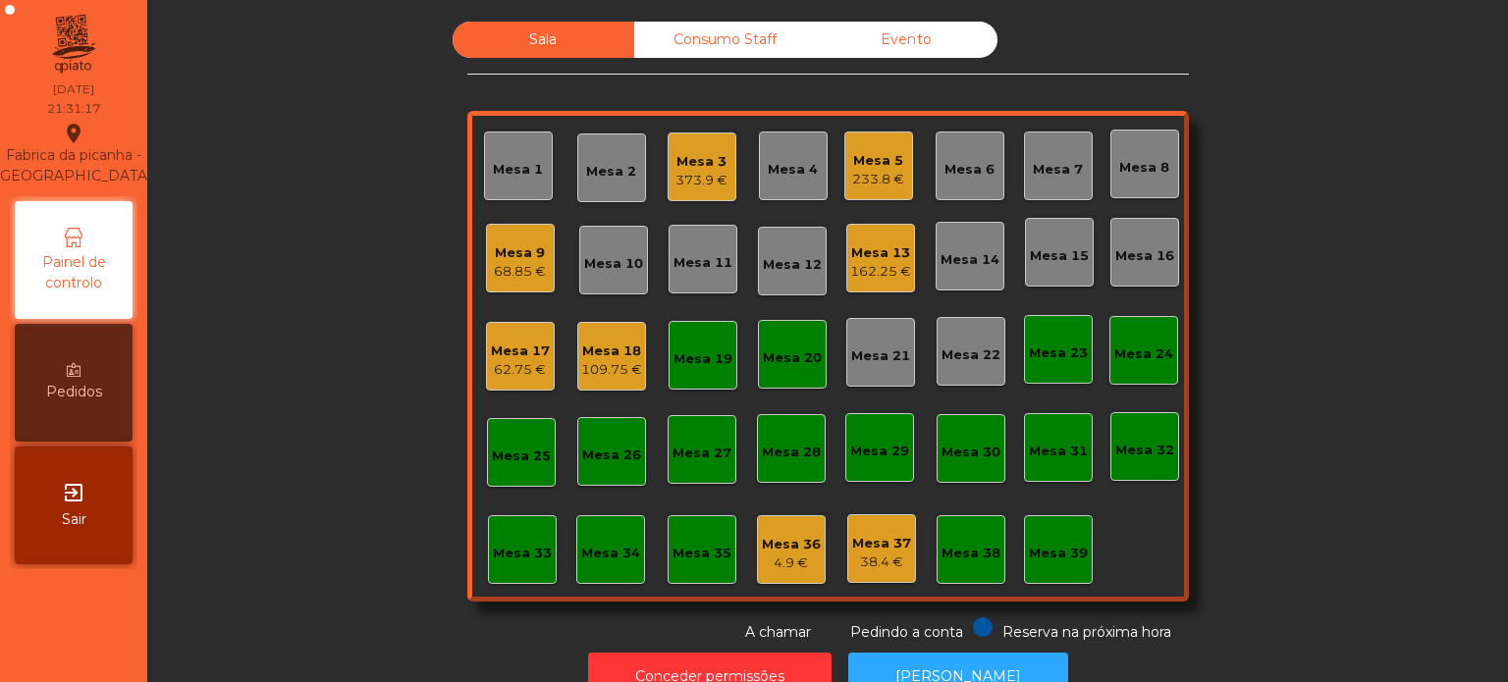
click at [774, 349] on div "Mesa 20" at bounding box center [792, 359] width 59 height 20
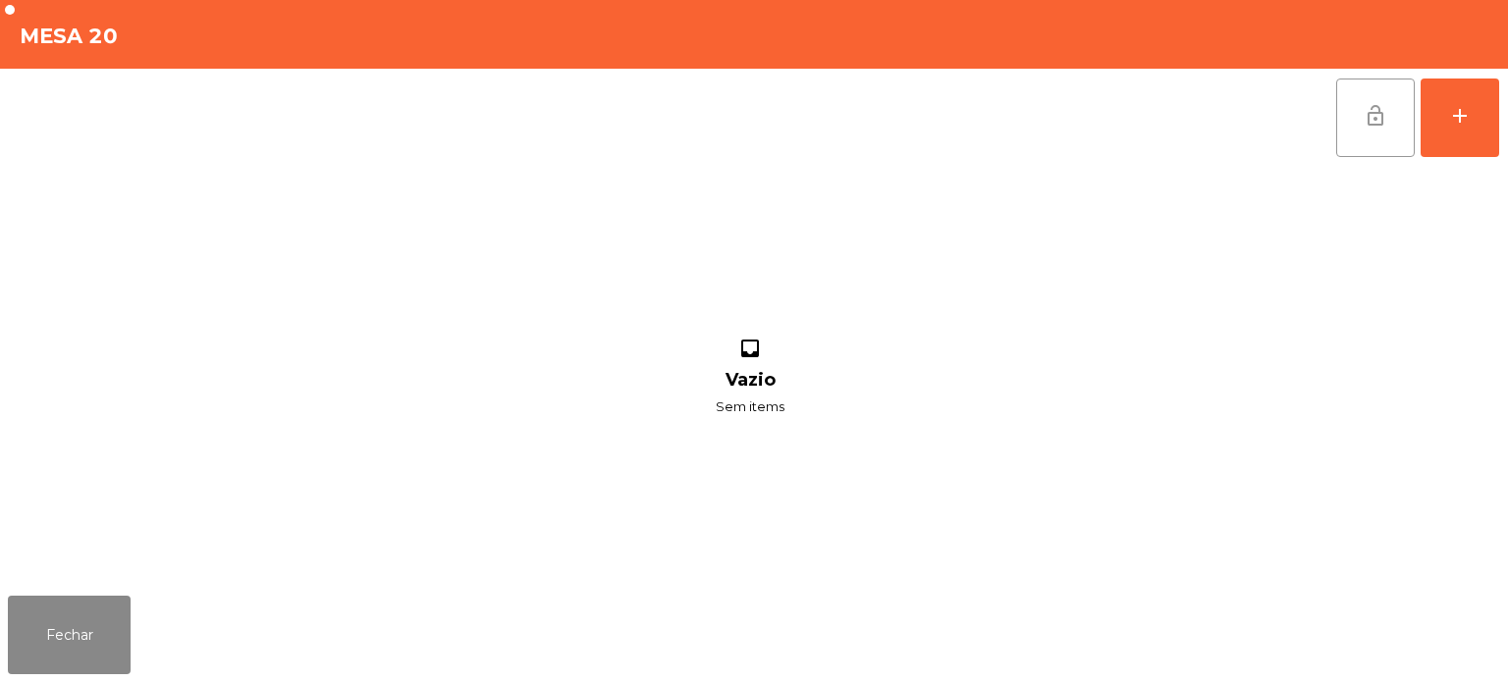
click at [1363, 133] on button "lock_open" at bounding box center [1375, 118] width 79 height 79
click at [58, 649] on button "Fechar" at bounding box center [69, 635] width 123 height 79
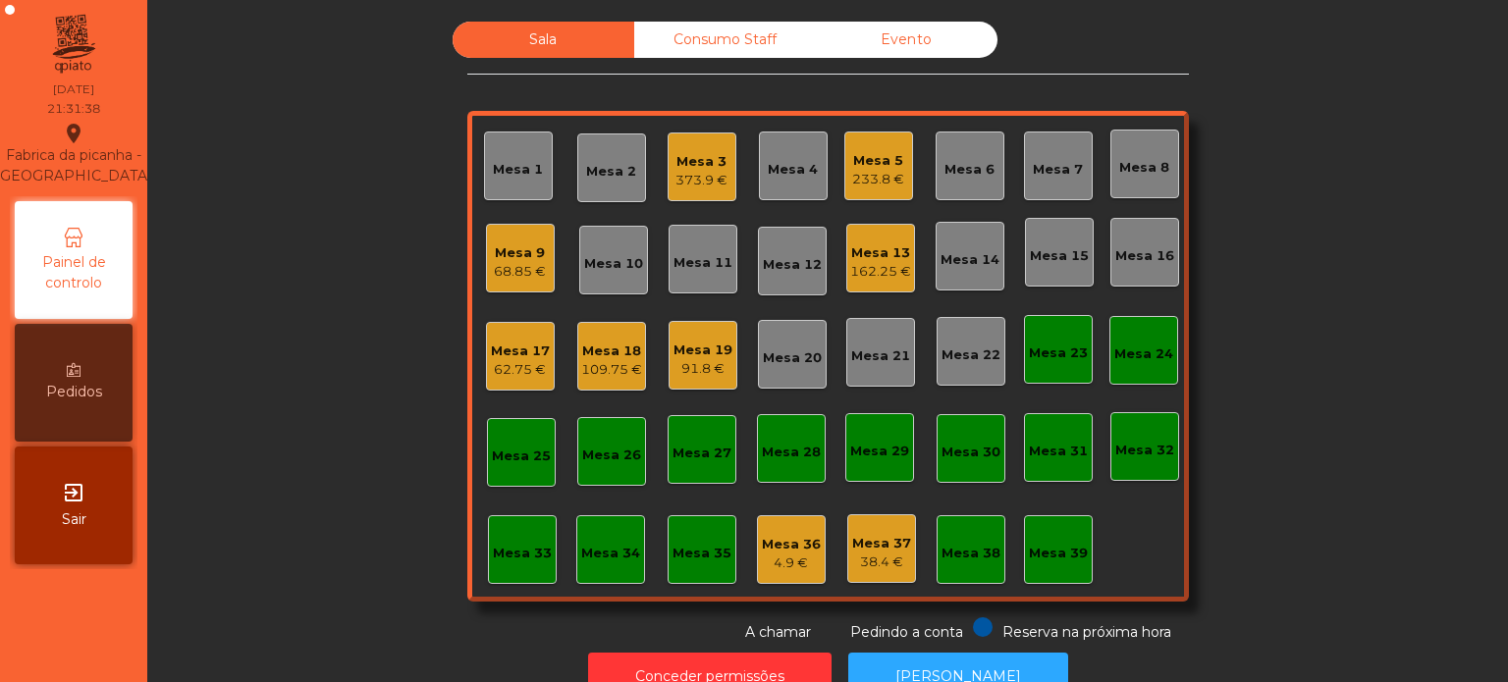
click at [868, 159] on div "Mesa 5" at bounding box center [878, 161] width 52 height 20
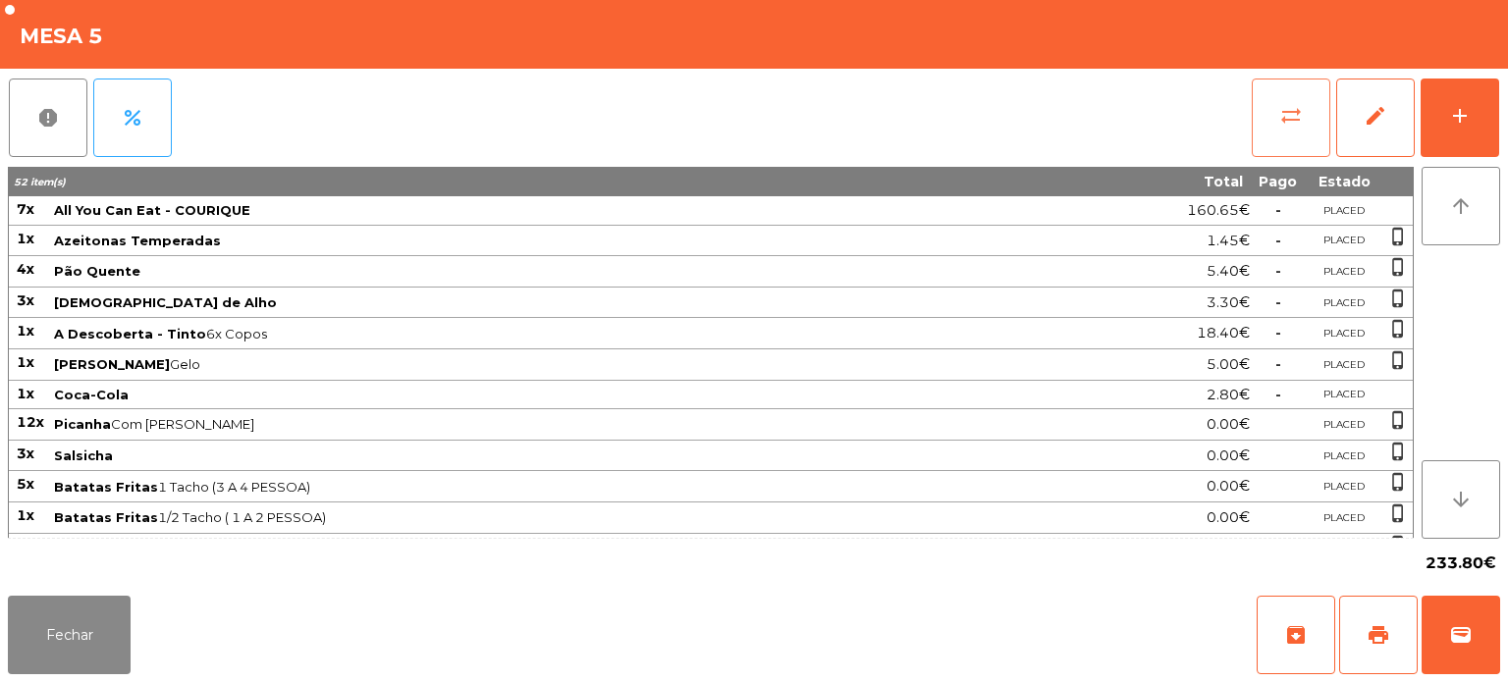
click at [1272, 116] on button "sync_alt" at bounding box center [1291, 118] width 79 height 79
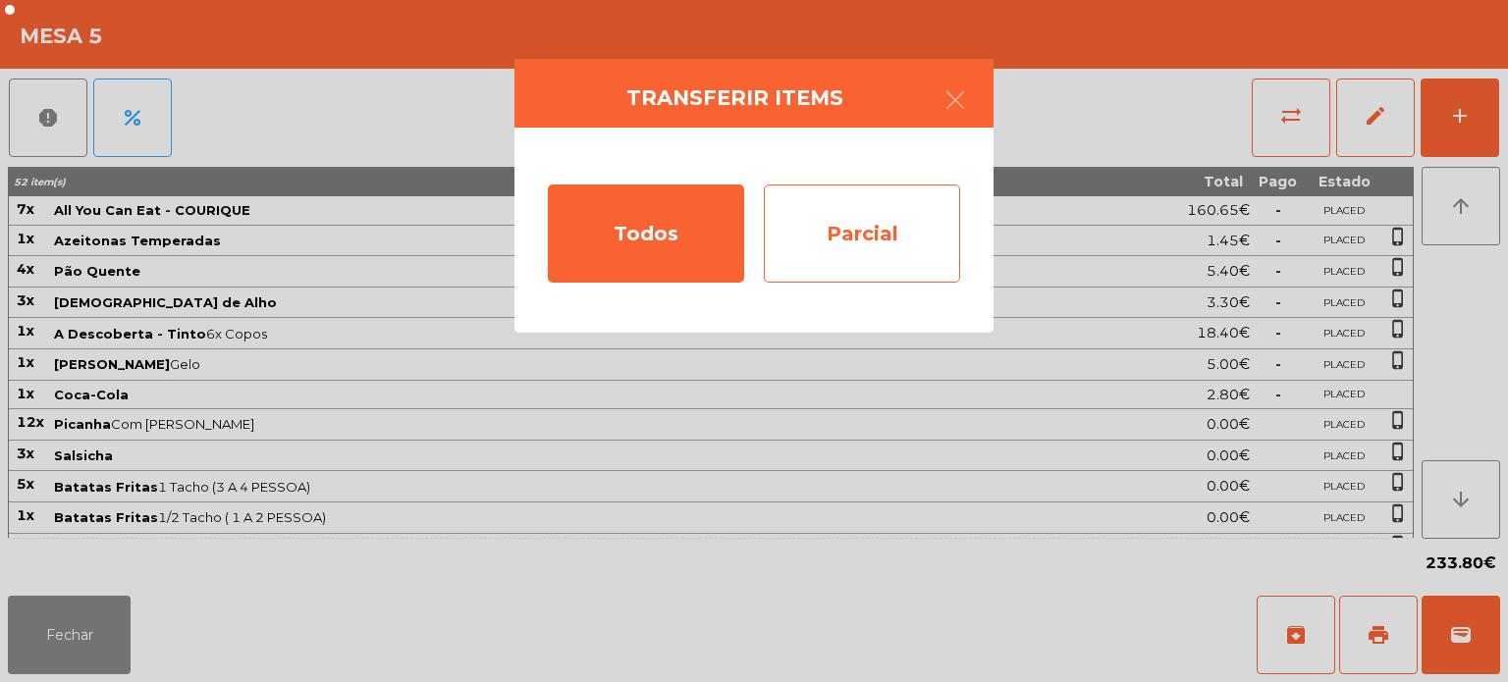
click at [878, 215] on div "Parcial" at bounding box center [862, 234] width 196 height 98
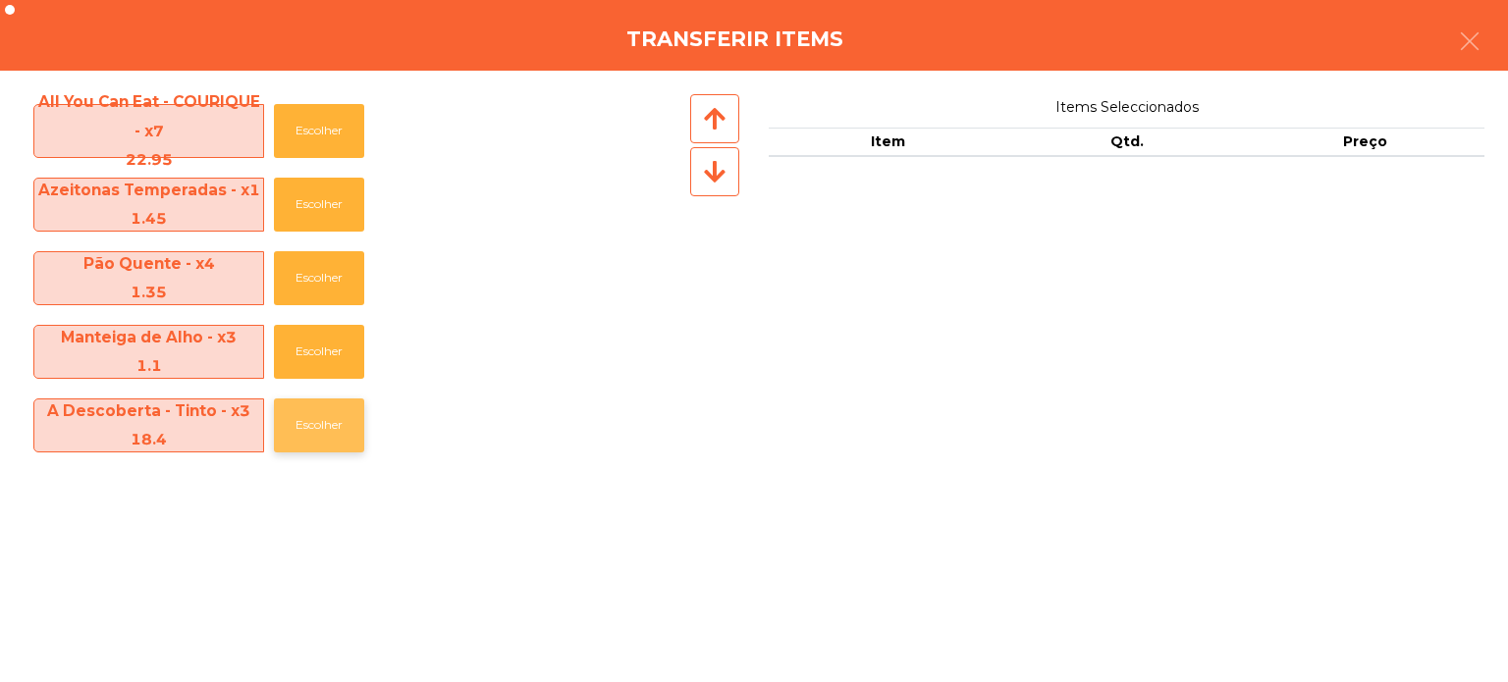
click at [306, 444] on button "Escolher" at bounding box center [319, 426] width 90 height 54
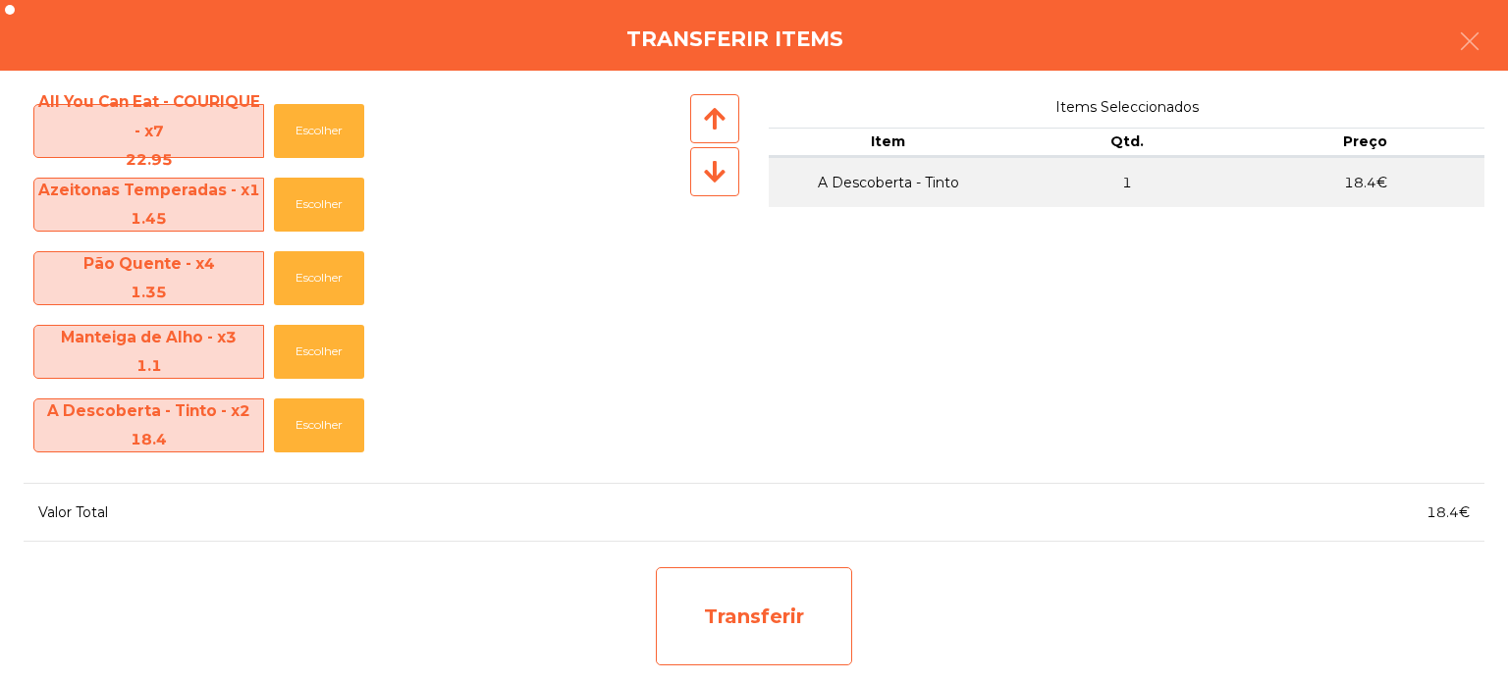
click at [767, 603] on div "Transferir" at bounding box center [754, 616] width 196 height 98
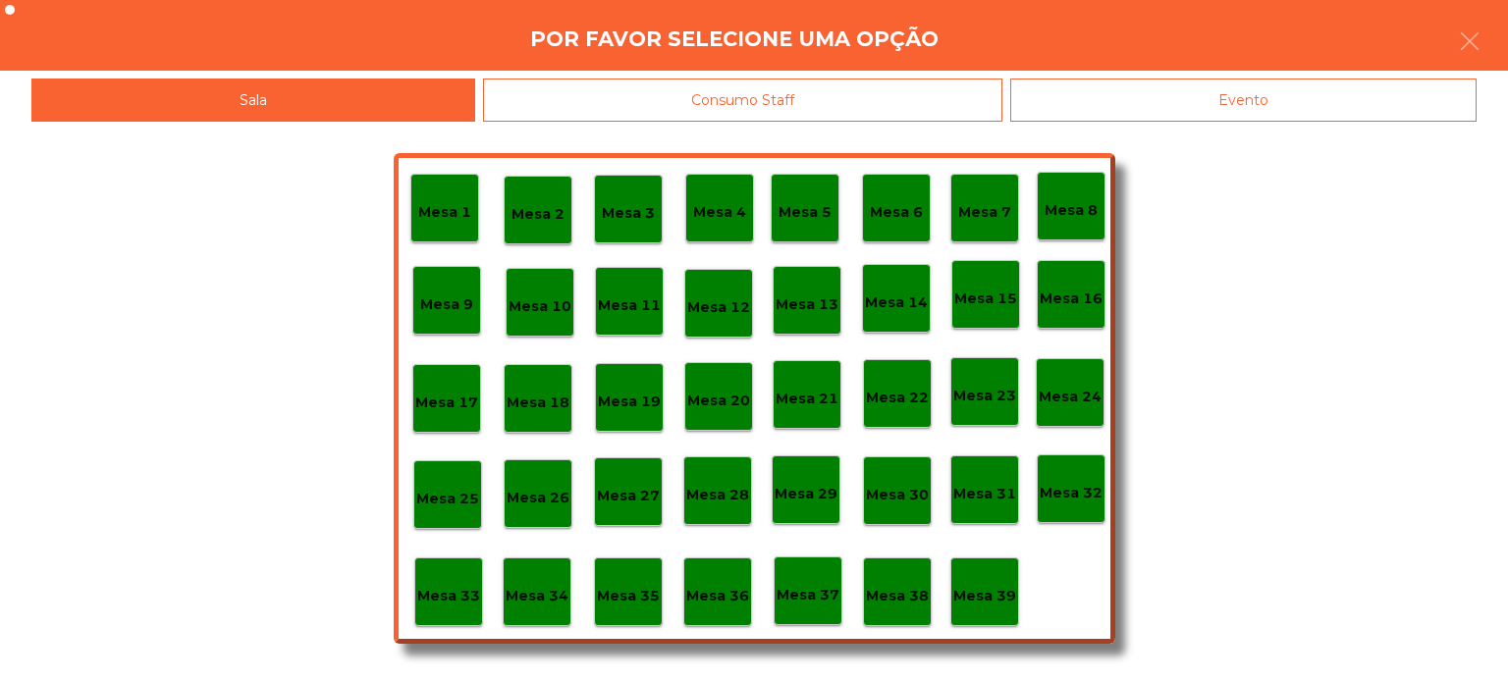
click at [817, 590] on p "Mesa 37" at bounding box center [808, 595] width 63 height 23
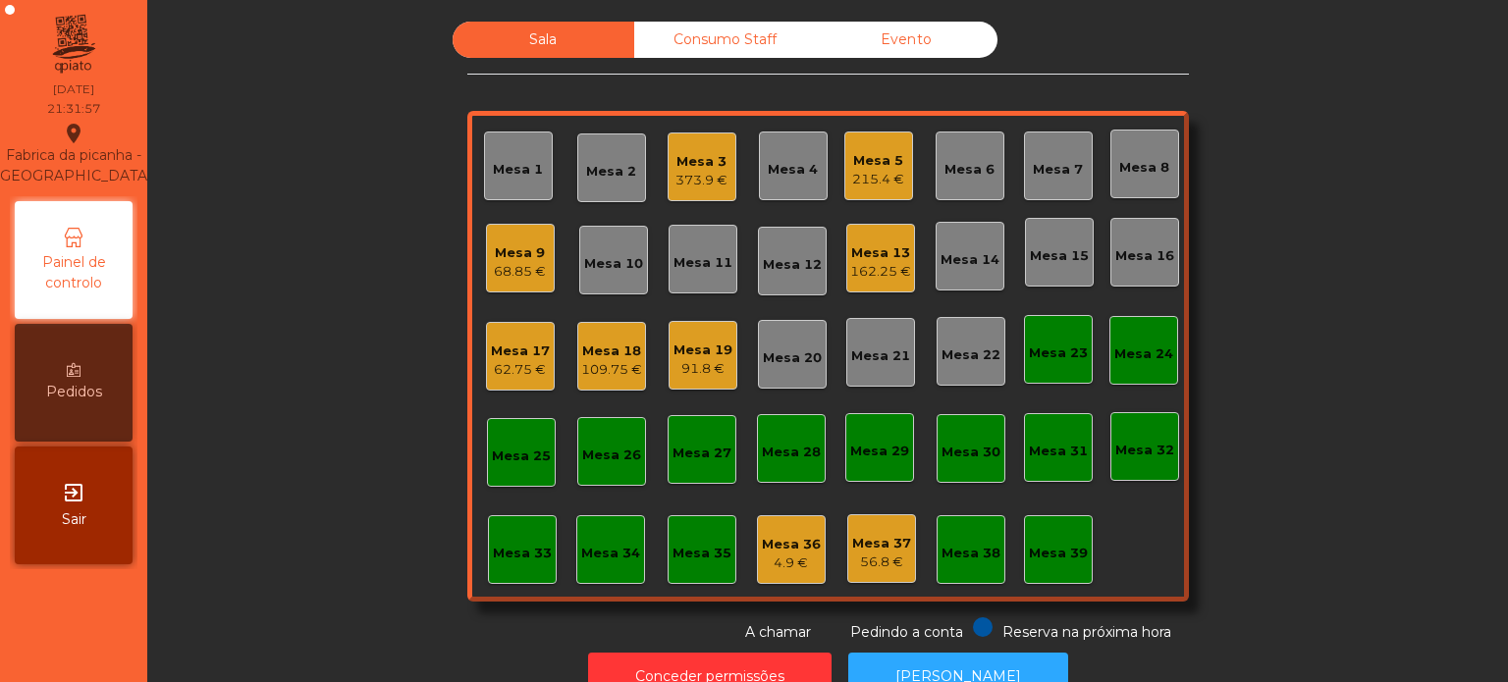
click at [852, 145] on div "Mesa 5 215.4 €" at bounding box center [878, 166] width 52 height 46
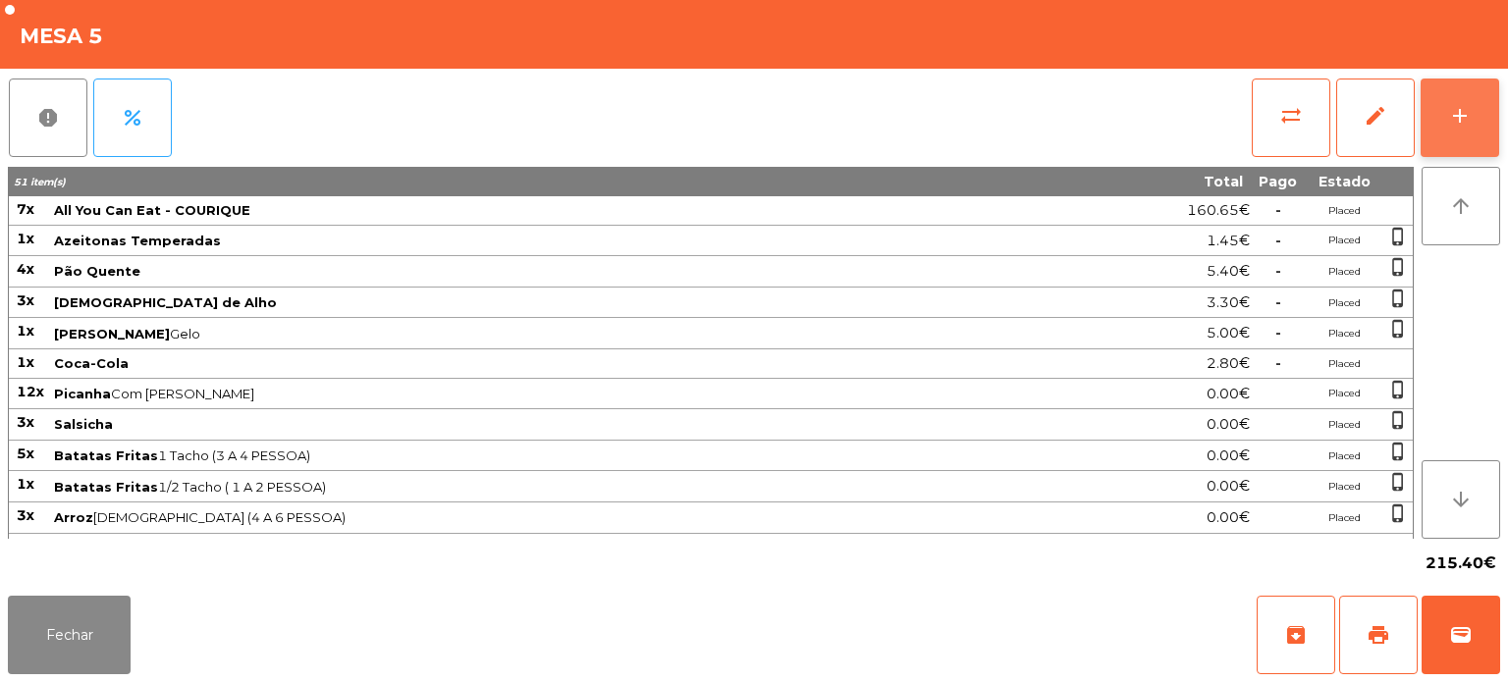
click at [1469, 97] on button "add" at bounding box center [1460, 118] width 79 height 79
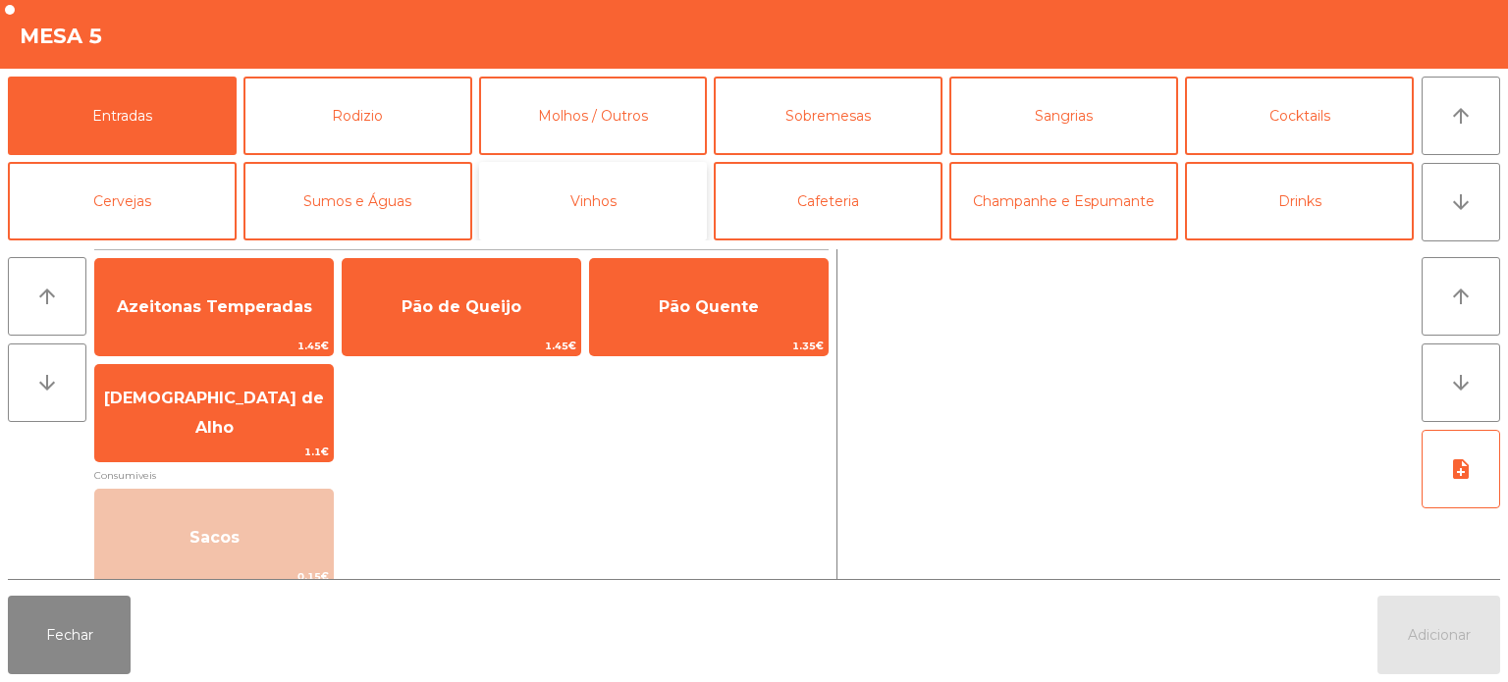
click at [626, 185] on button "Vinhos" at bounding box center [593, 201] width 229 height 79
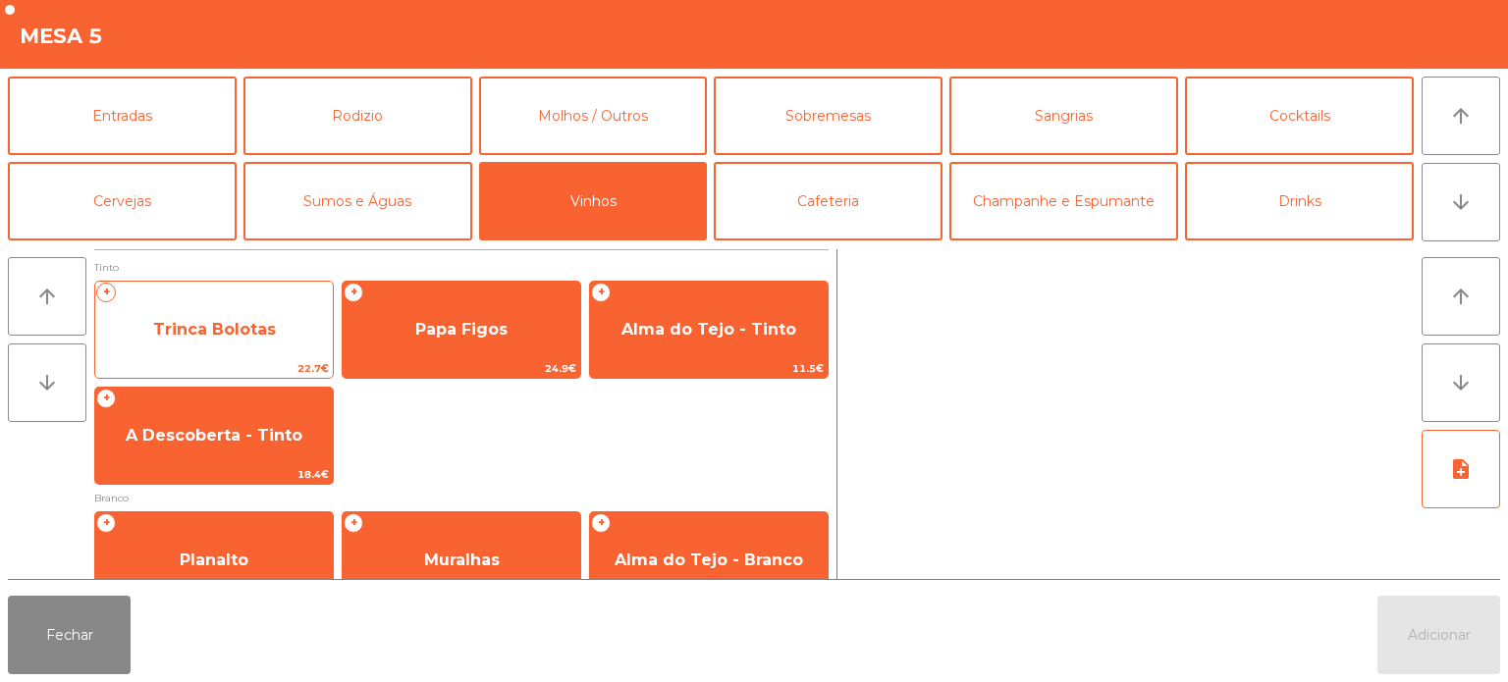
click at [228, 338] on span "Trinca Bolotas" at bounding box center [214, 329] width 123 height 19
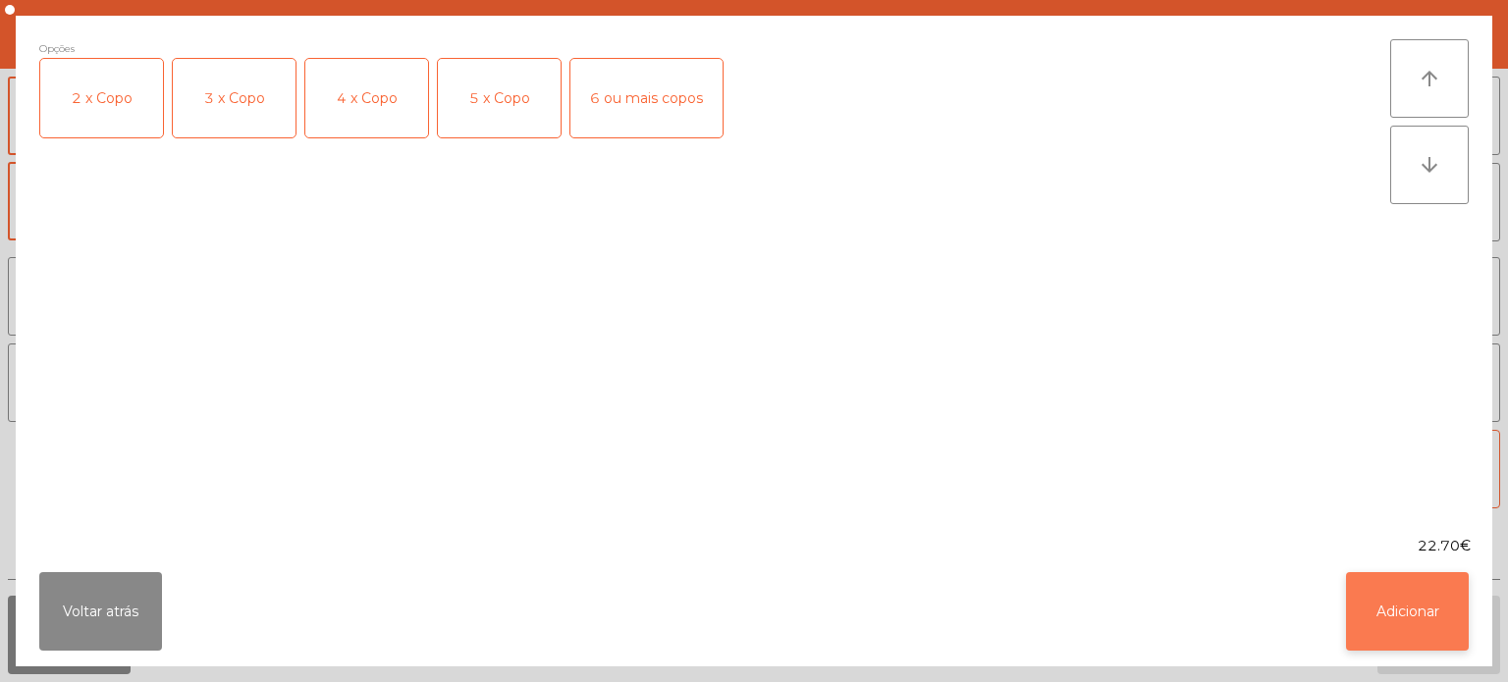
click at [1460, 618] on button "Adicionar" at bounding box center [1407, 611] width 123 height 79
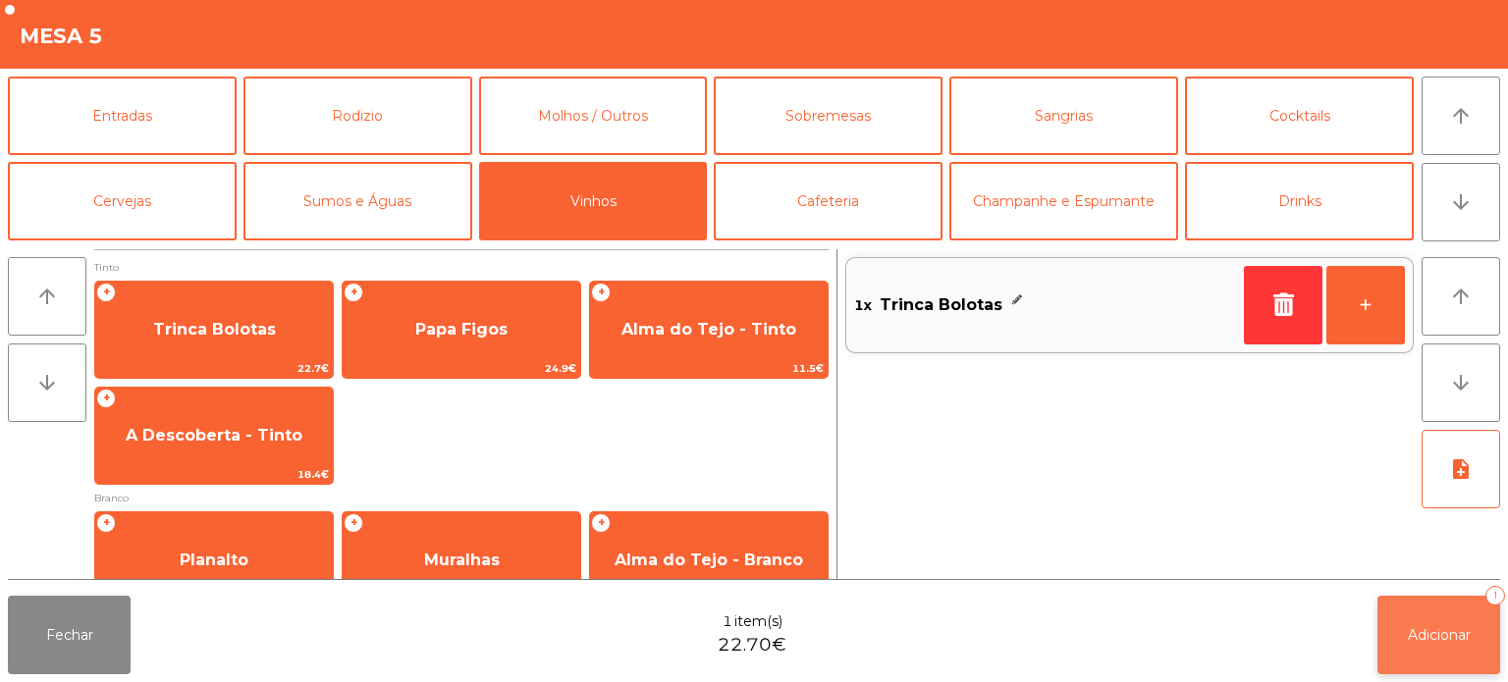
click at [1442, 628] on span "Adicionar" at bounding box center [1439, 635] width 63 height 18
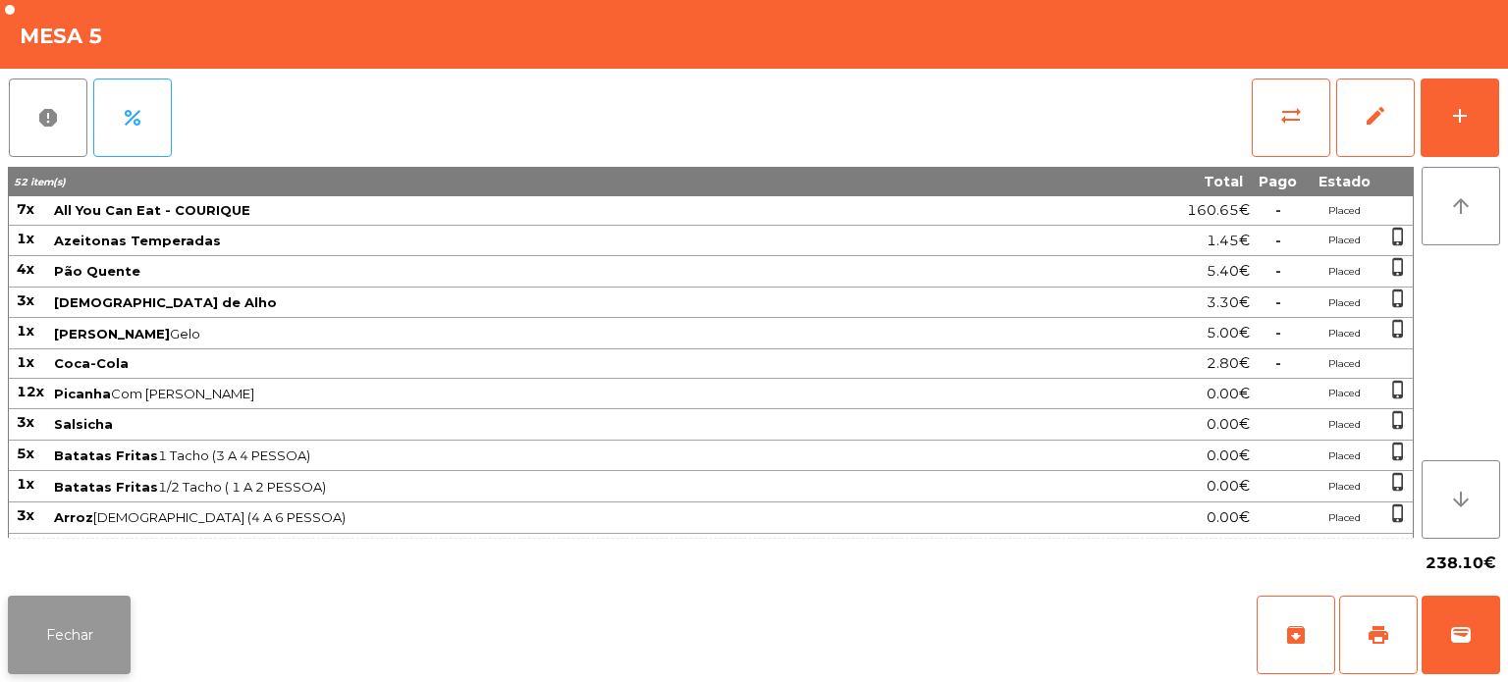
click at [128, 635] on button "Fechar" at bounding box center [69, 635] width 123 height 79
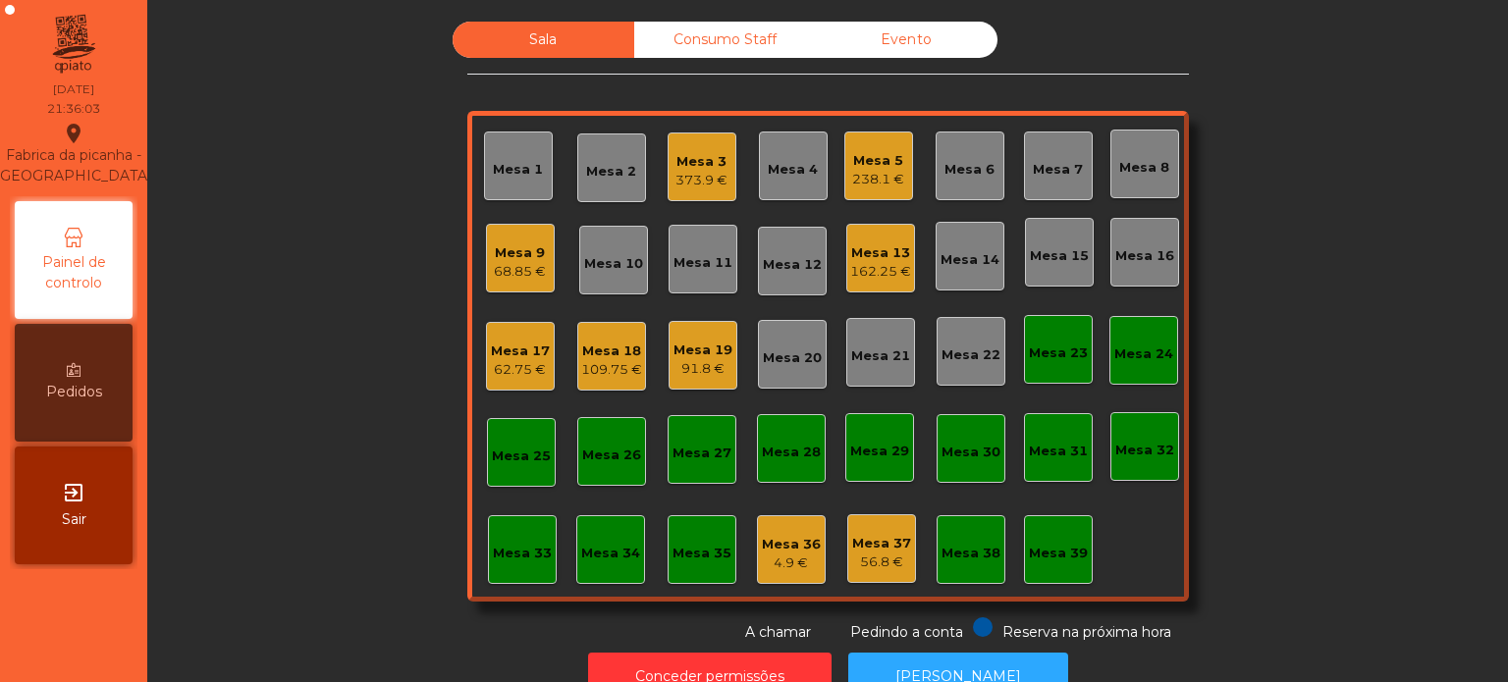
click at [349, 493] on div "Sala Consumo Staff Evento Mesa 1 Mesa 2 Mesa 3 373.9 € [GEOGRAPHIC_DATA] 4 Mesa…" at bounding box center [828, 332] width 1308 height 621
click at [525, 255] on div "Mesa 9" at bounding box center [520, 253] width 50 height 20
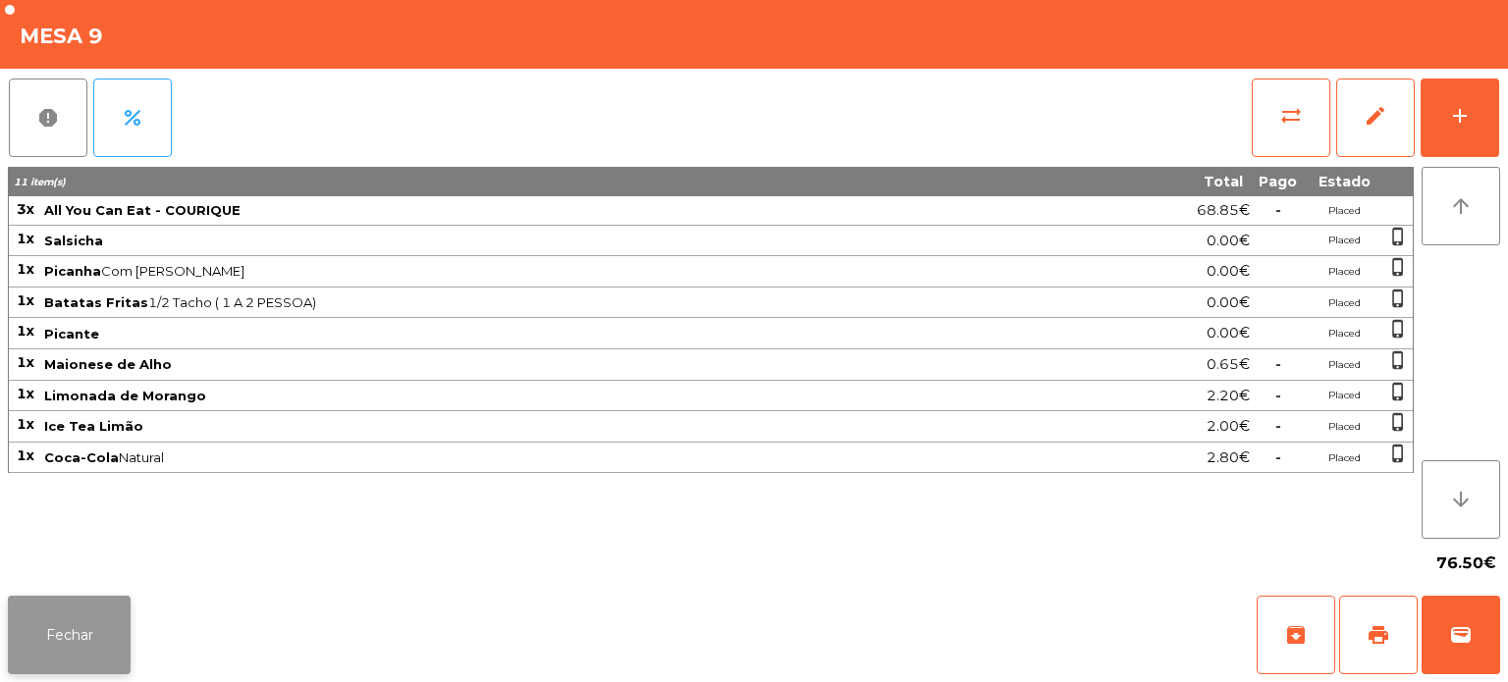
click at [51, 636] on button "Fechar" at bounding box center [69, 635] width 123 height 79
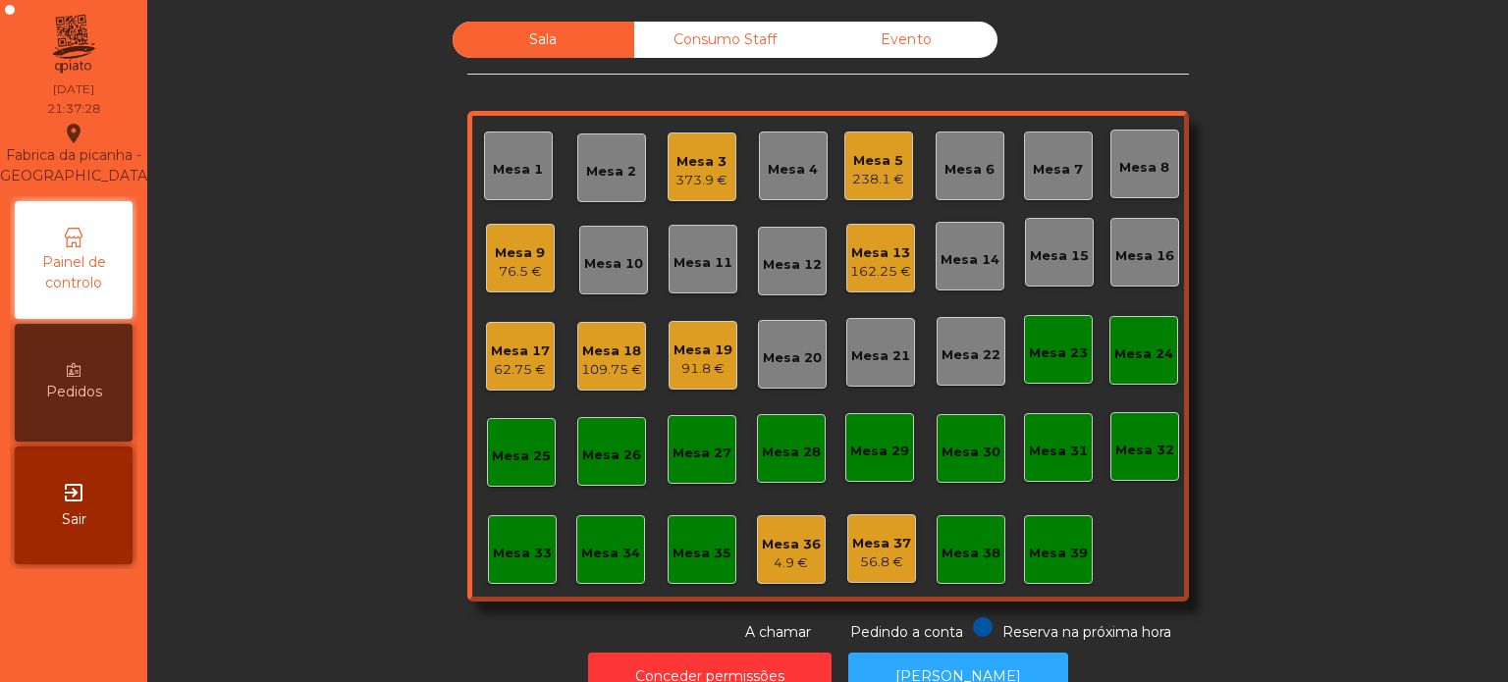
scroll to position [54, 0]
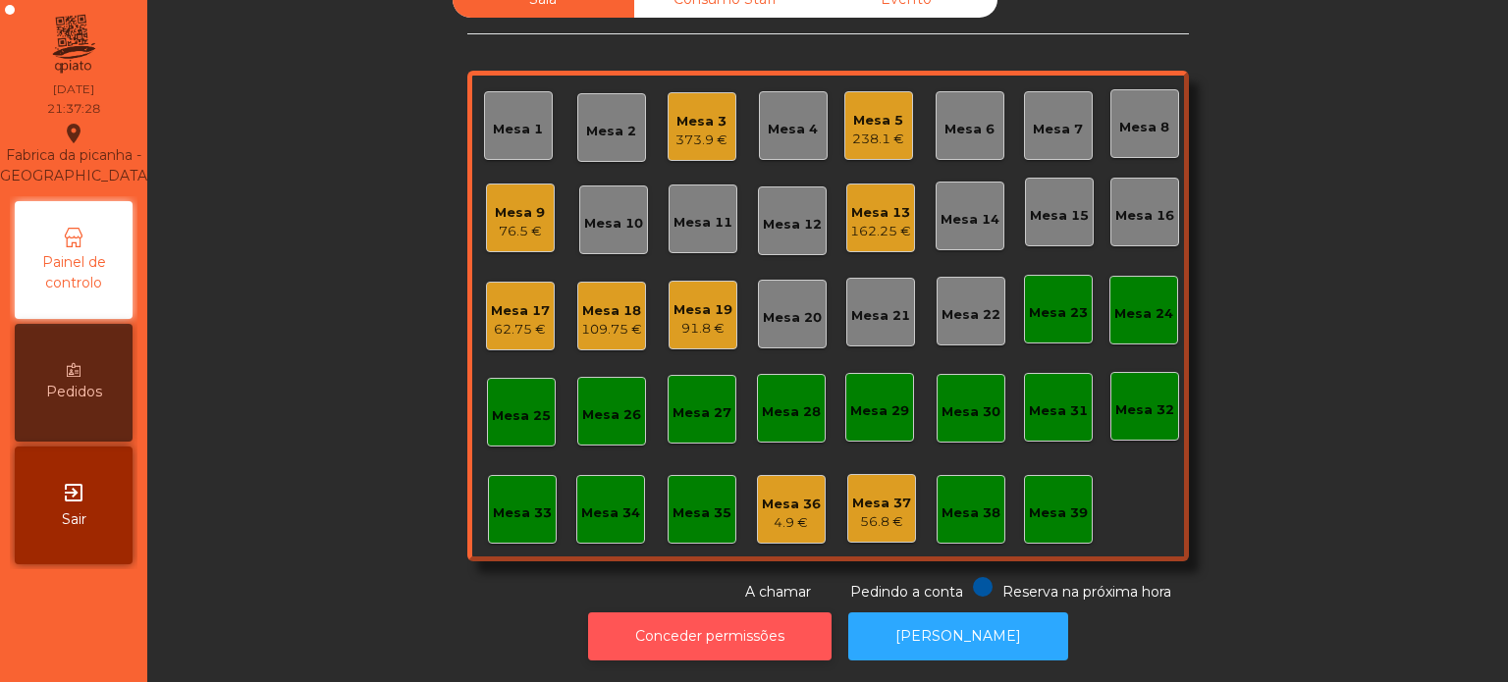
click at [738, 634] on button "Conceder permissões" at bounding box center [709, 637] width 243 height 48
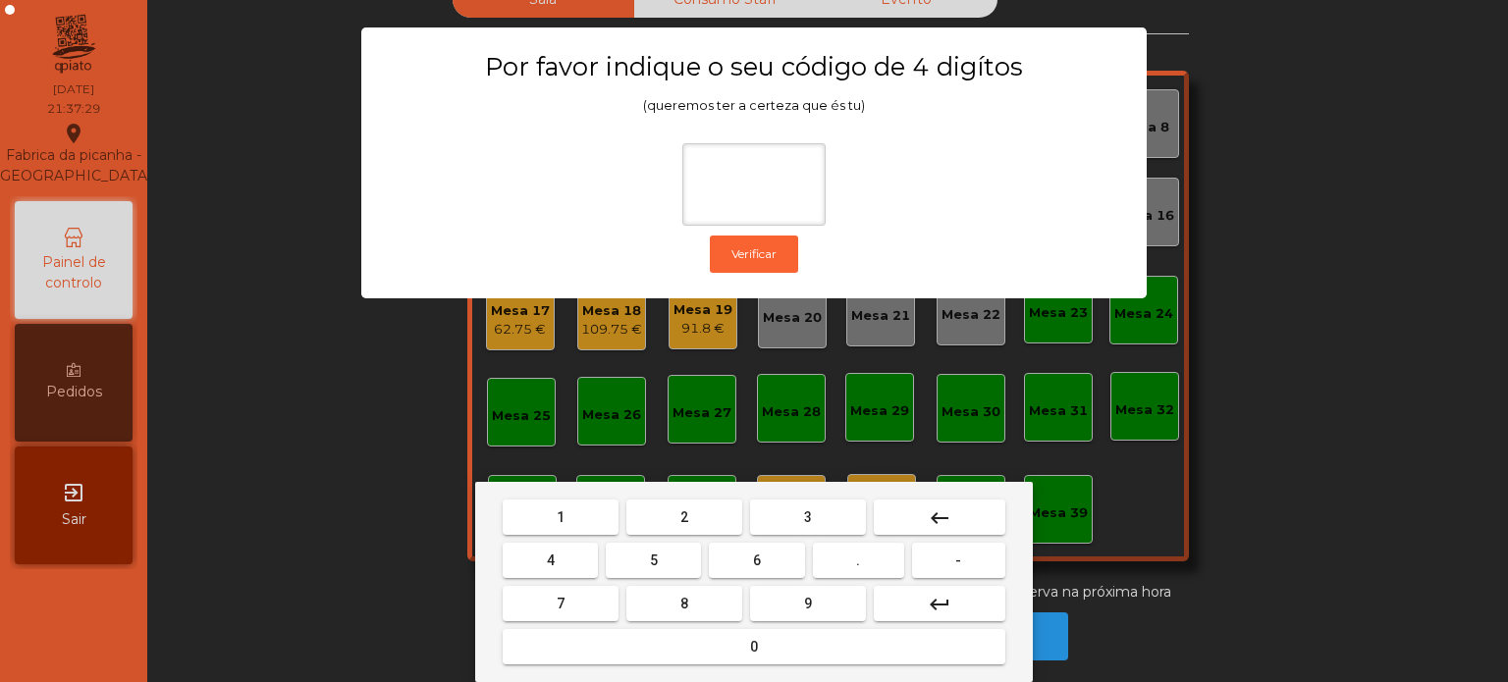
click at [566, 515] on button "1" at bounding box center [561, 517] width 116 height 35
click at [786, 507] on button "3" at bounding box center [808, 517] width 116 height 35
click at [653, 560] on span "5" at bounding box center [654, 561] width 8 height 16
click at [696, 646] on button "0" at bounding box center [754, 646] width 503 height 35
type input "****"
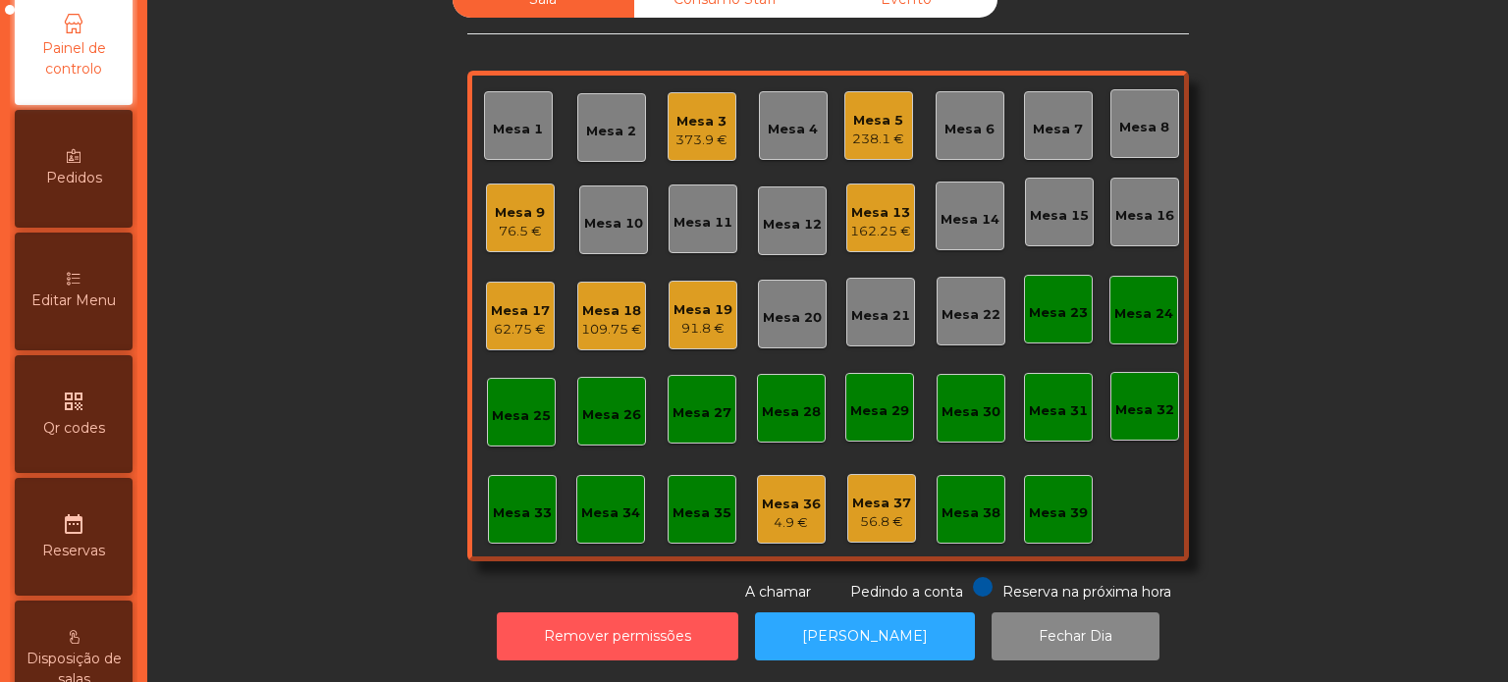
scroll to position [314, 0]
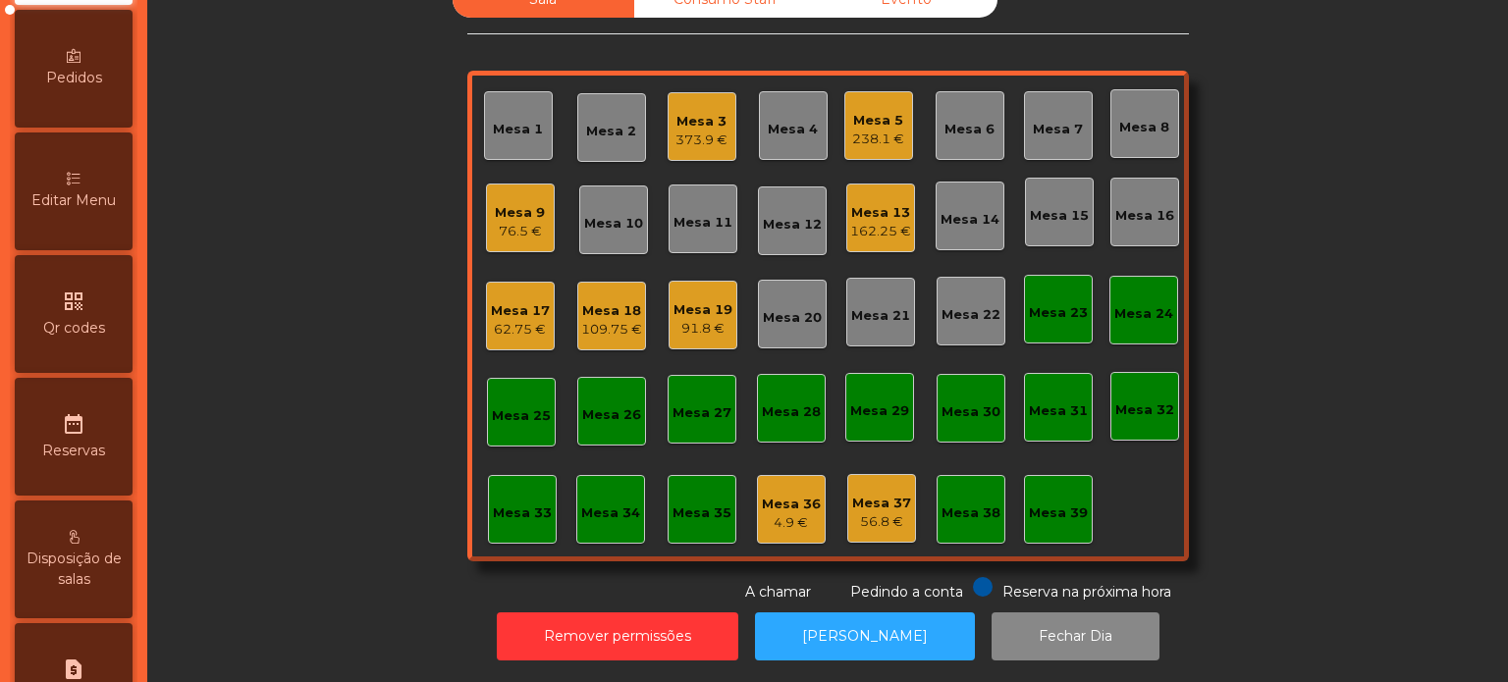
click at [90, 205] on div "Editar Menu" at bounding box center [74, 192] width 118 height 118
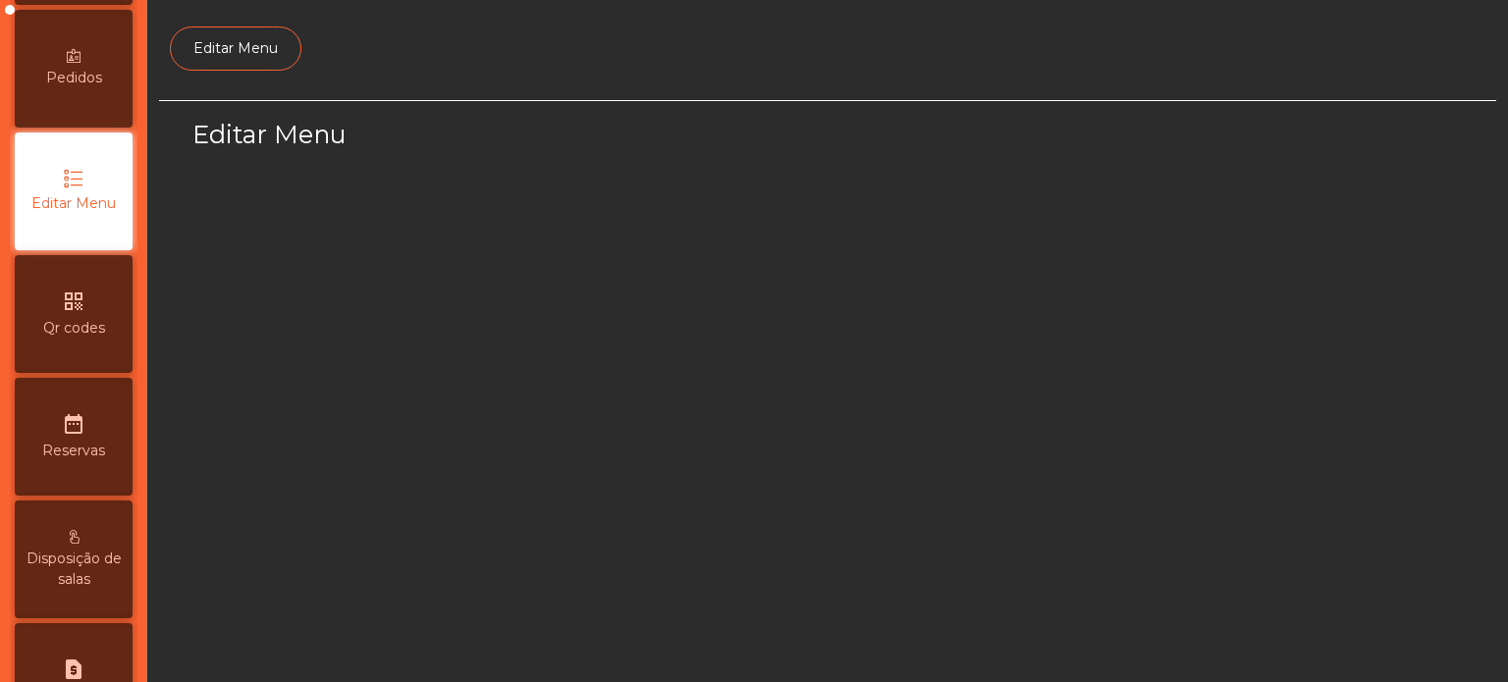
scroll to position [185, 0]
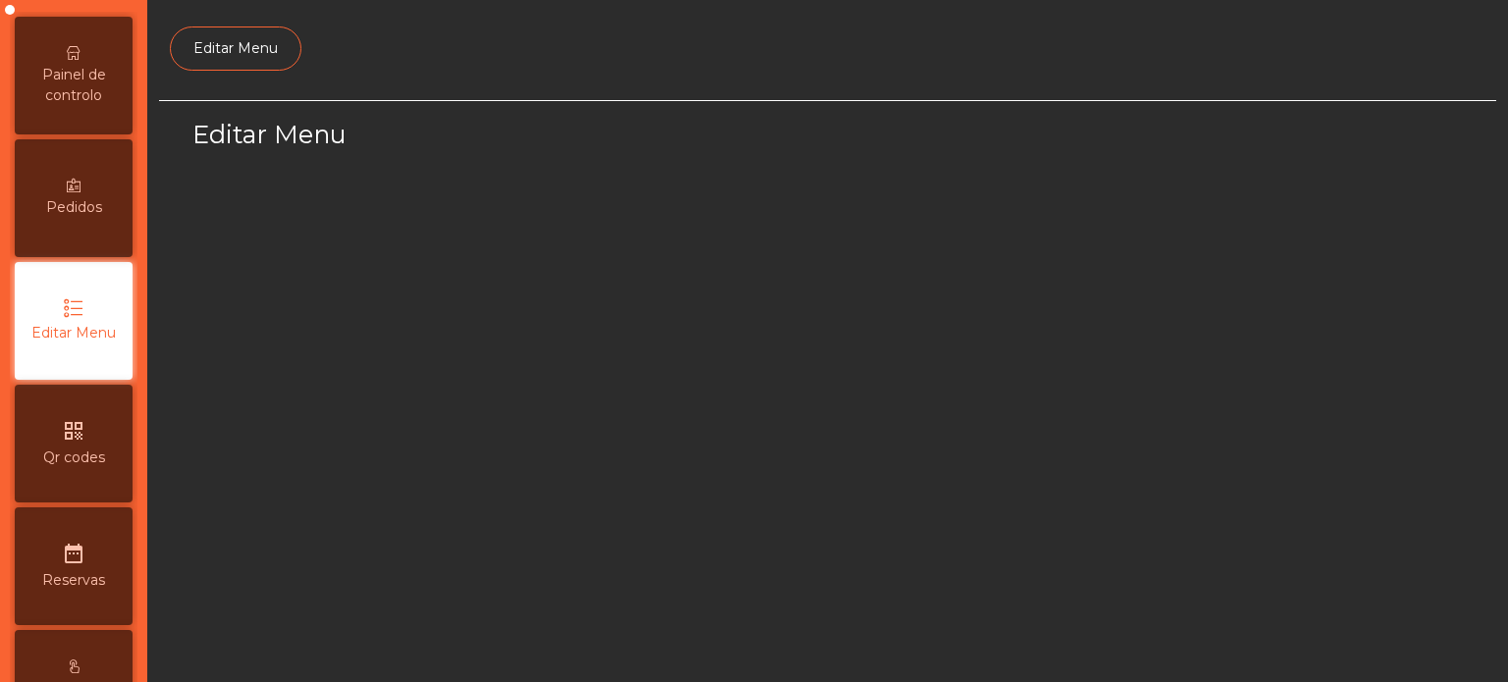
select select "*"
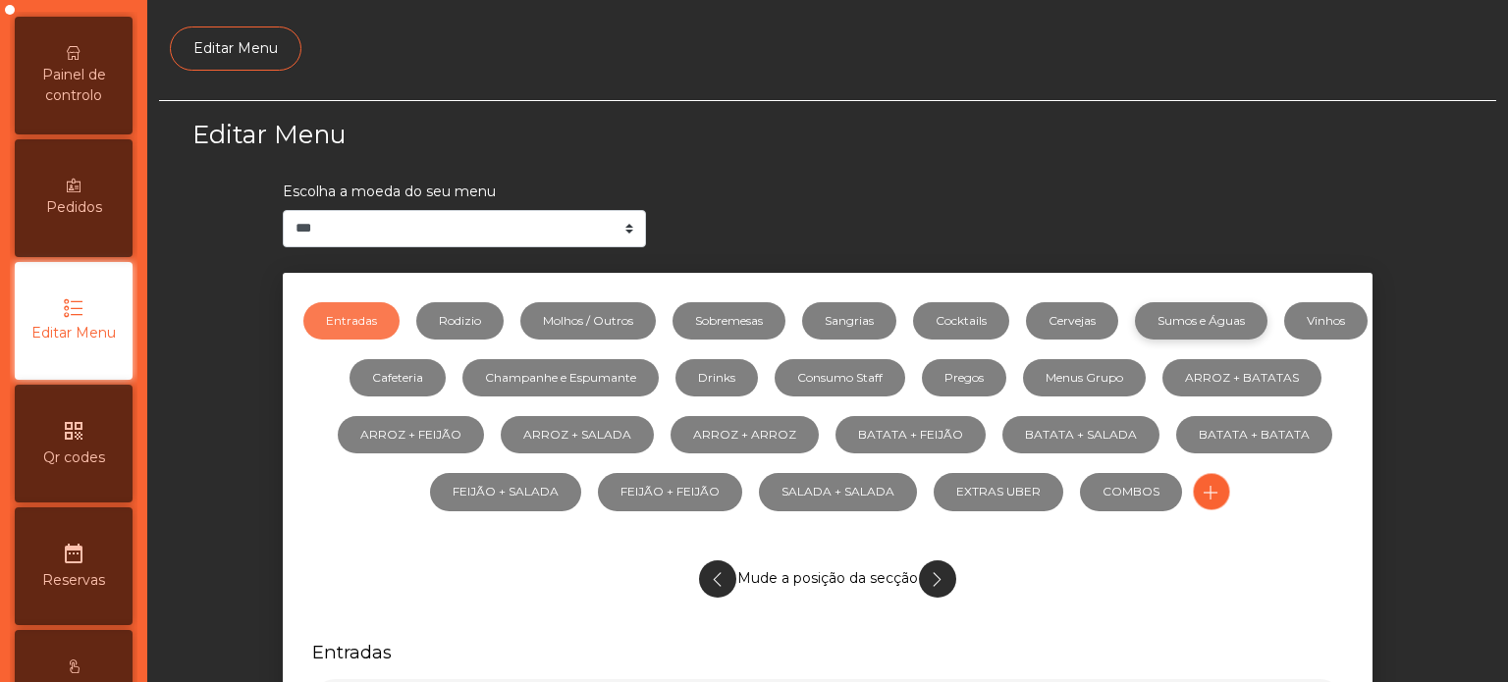
click at [1267, 325] on link "Sumos e Águas" at bounding box center [1201, 320] width 133 height 37
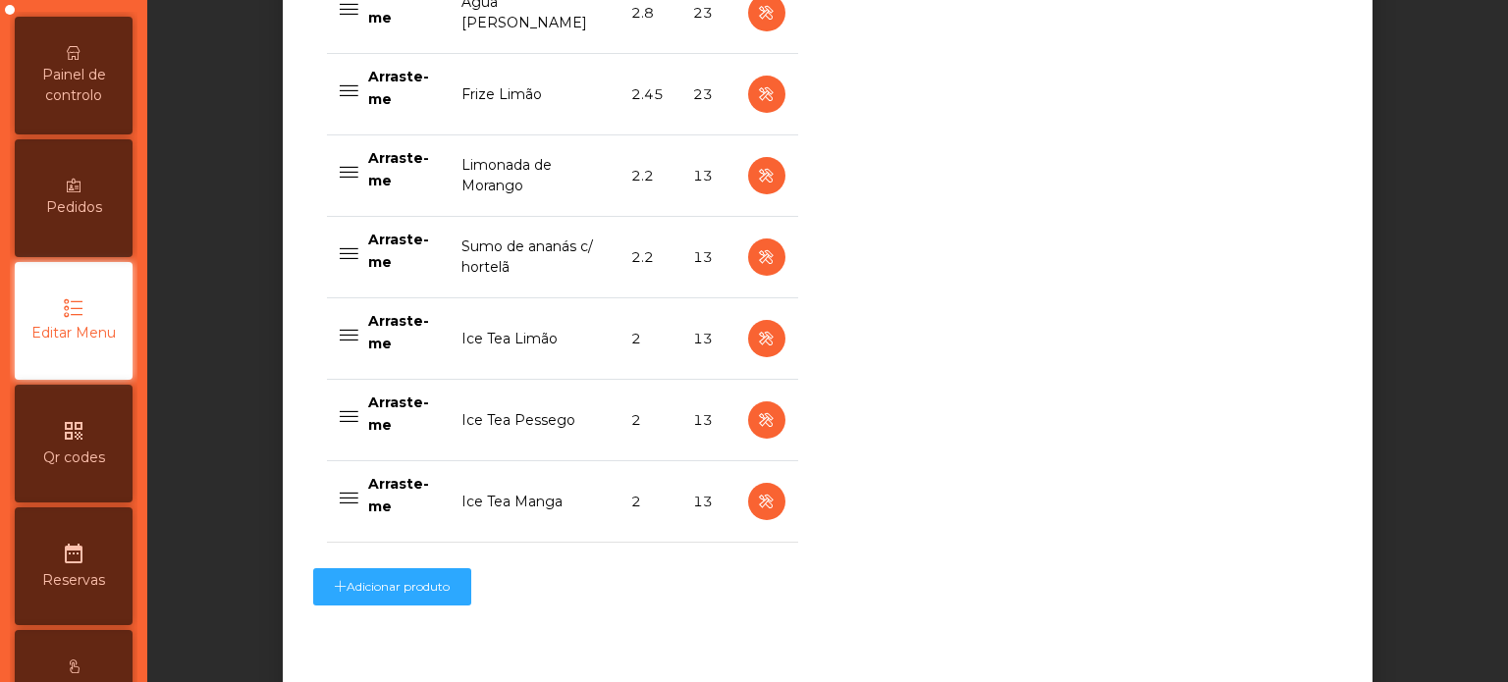
scroll to position [2005, 0]
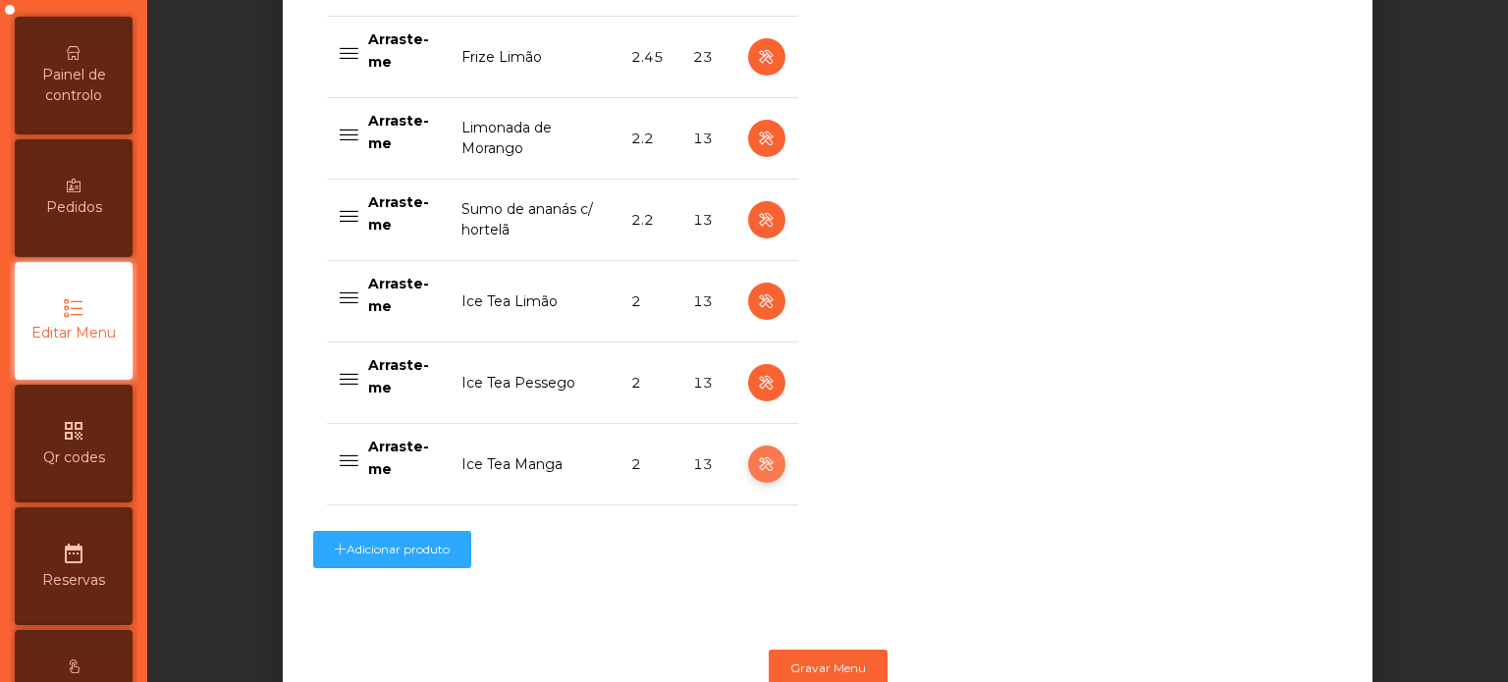
click at [762, 454] on icon "button" at bounding box center [766, 465] width 23 height 25
select select "***"
select select "**"
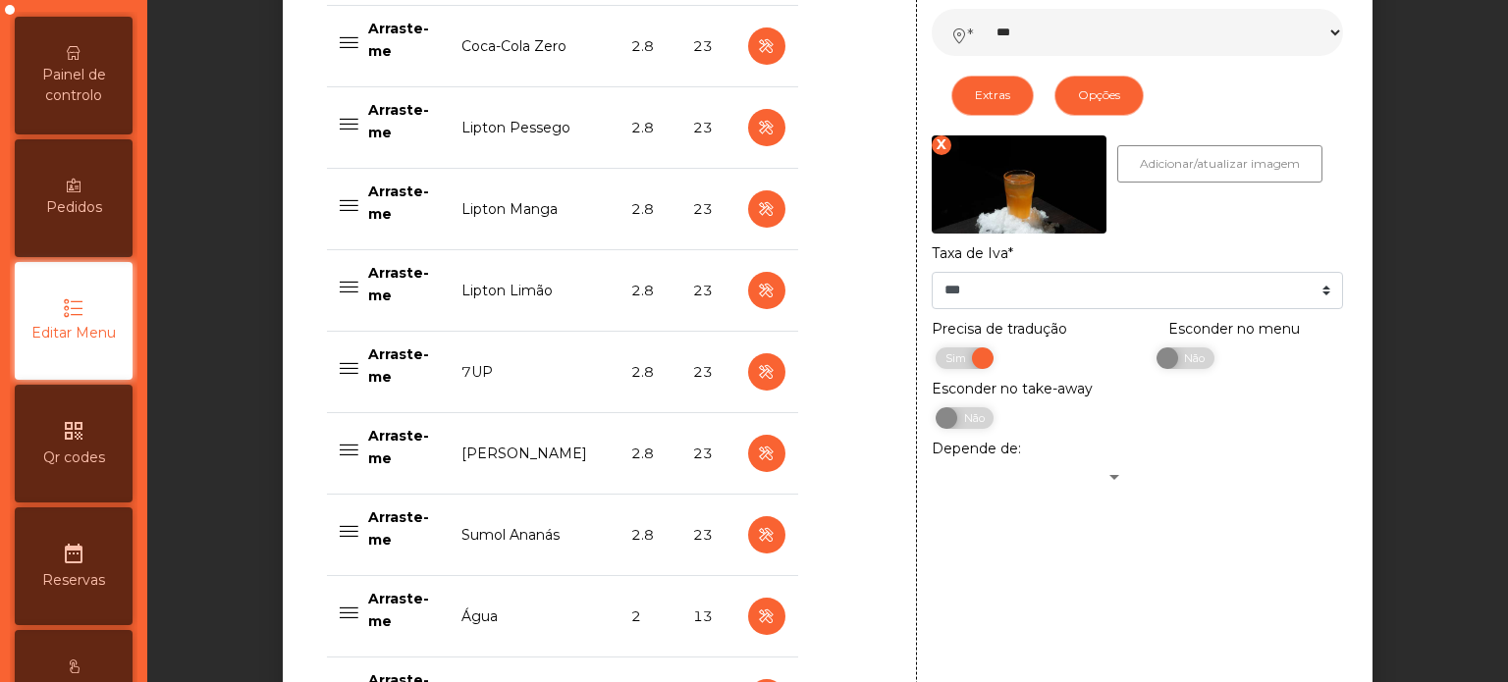
scroll to position [1051, 0]
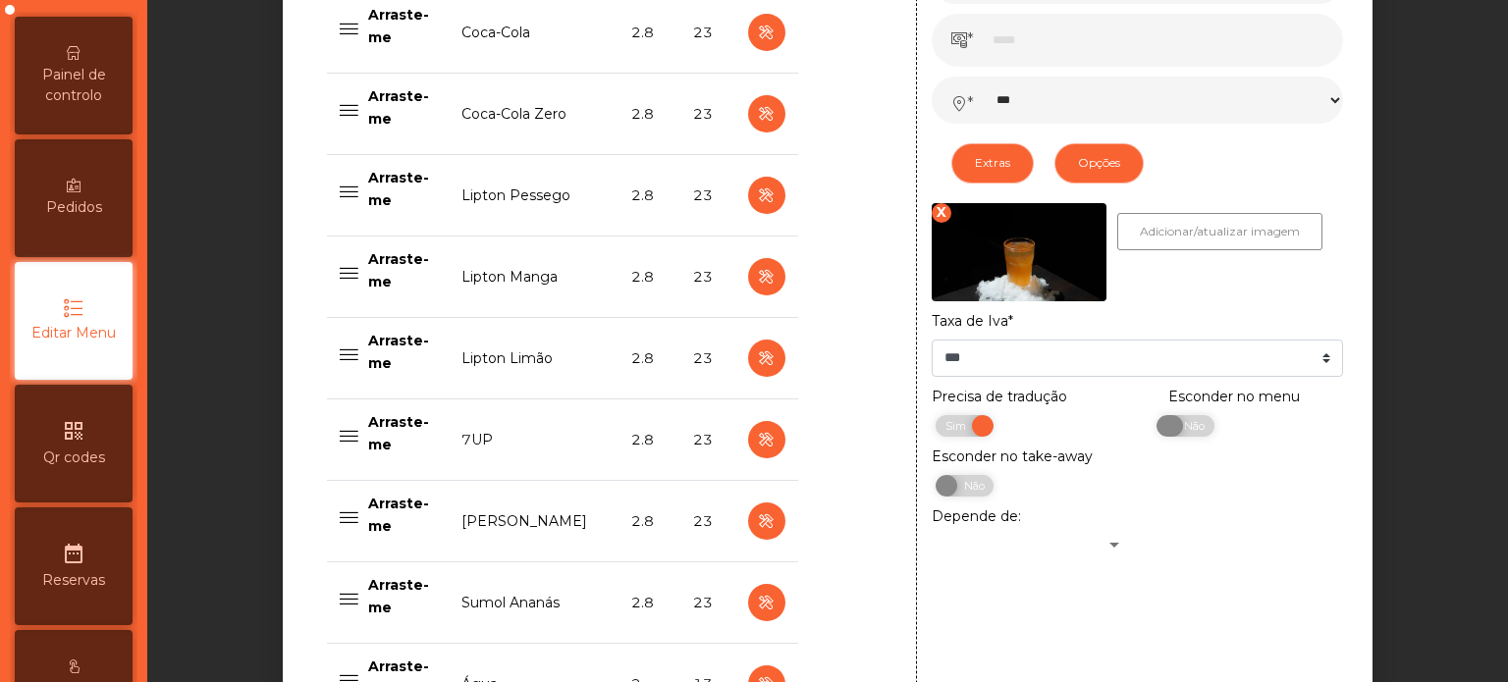
click at [1180, 432] on span "Não" at bounding box center [1191, 426] width 49 height 22
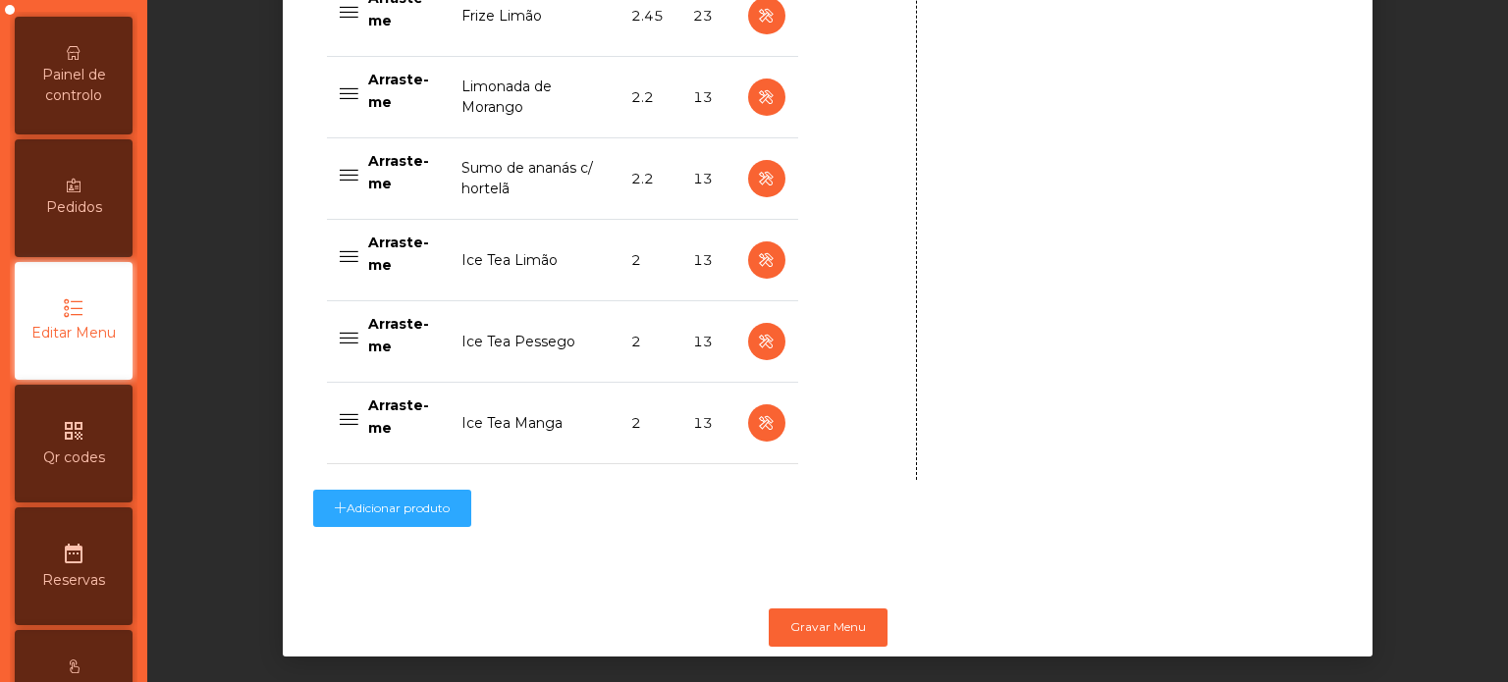
scroll to position [2068, 0]
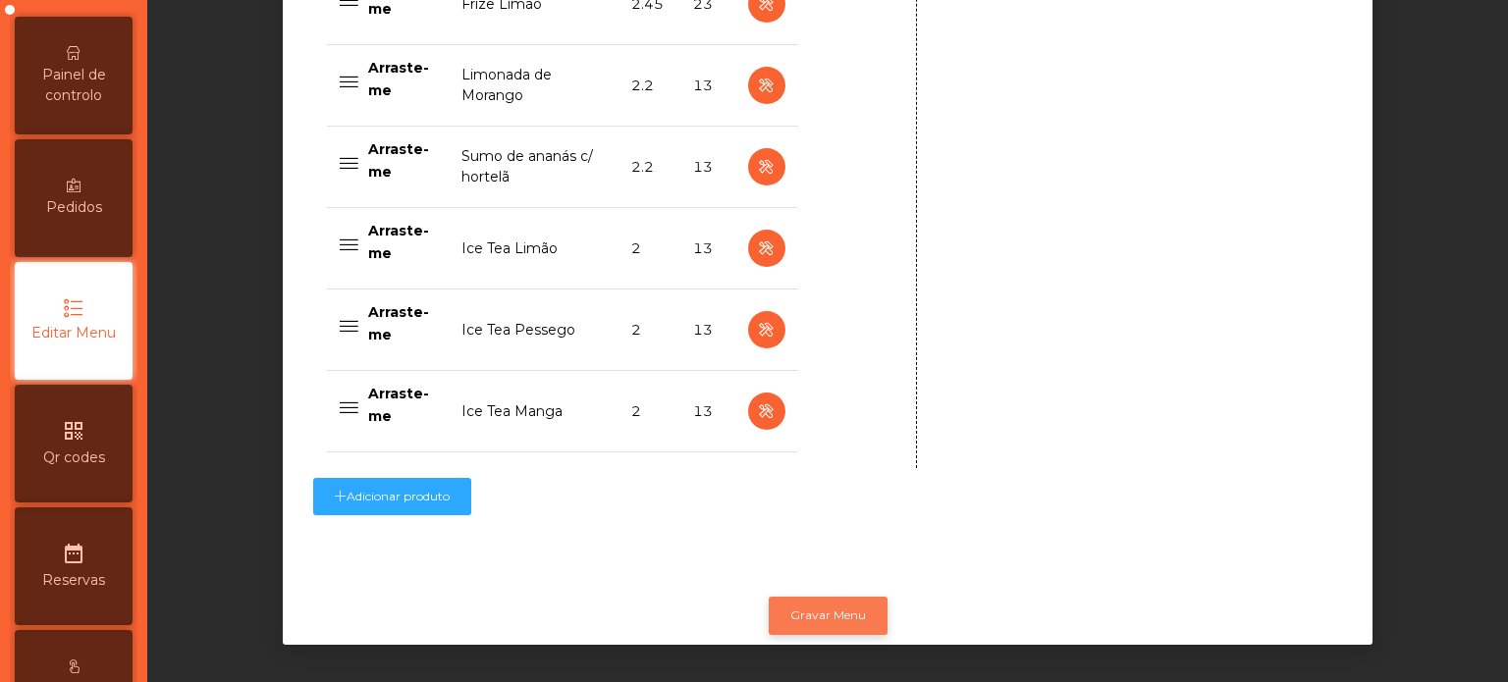
click at [829, 597] on button "Gravar Menu" at bounding box center [828, 615] width 119 height 37
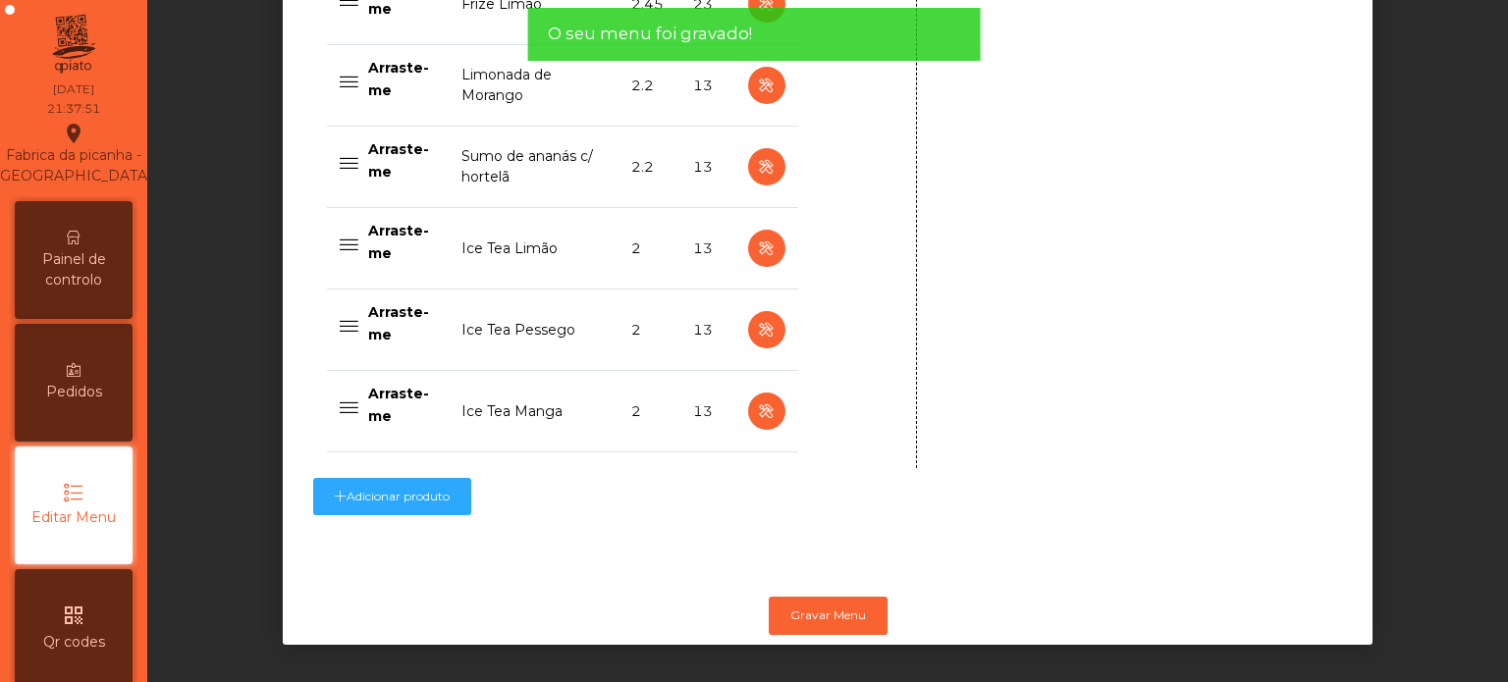
scroll to position [4, 0]
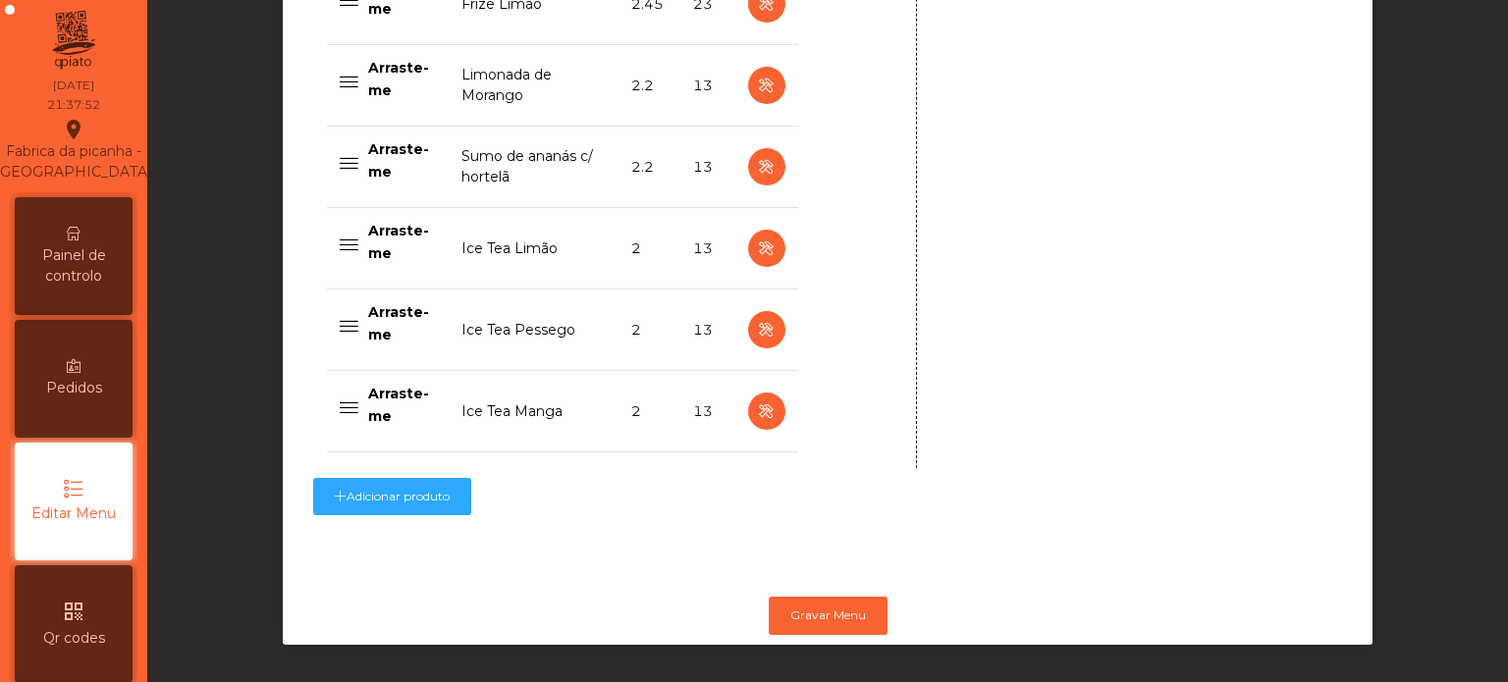
click at [61, 264] on div "Painel de controlo" at bounding box center [74, 256] width 118 height 118
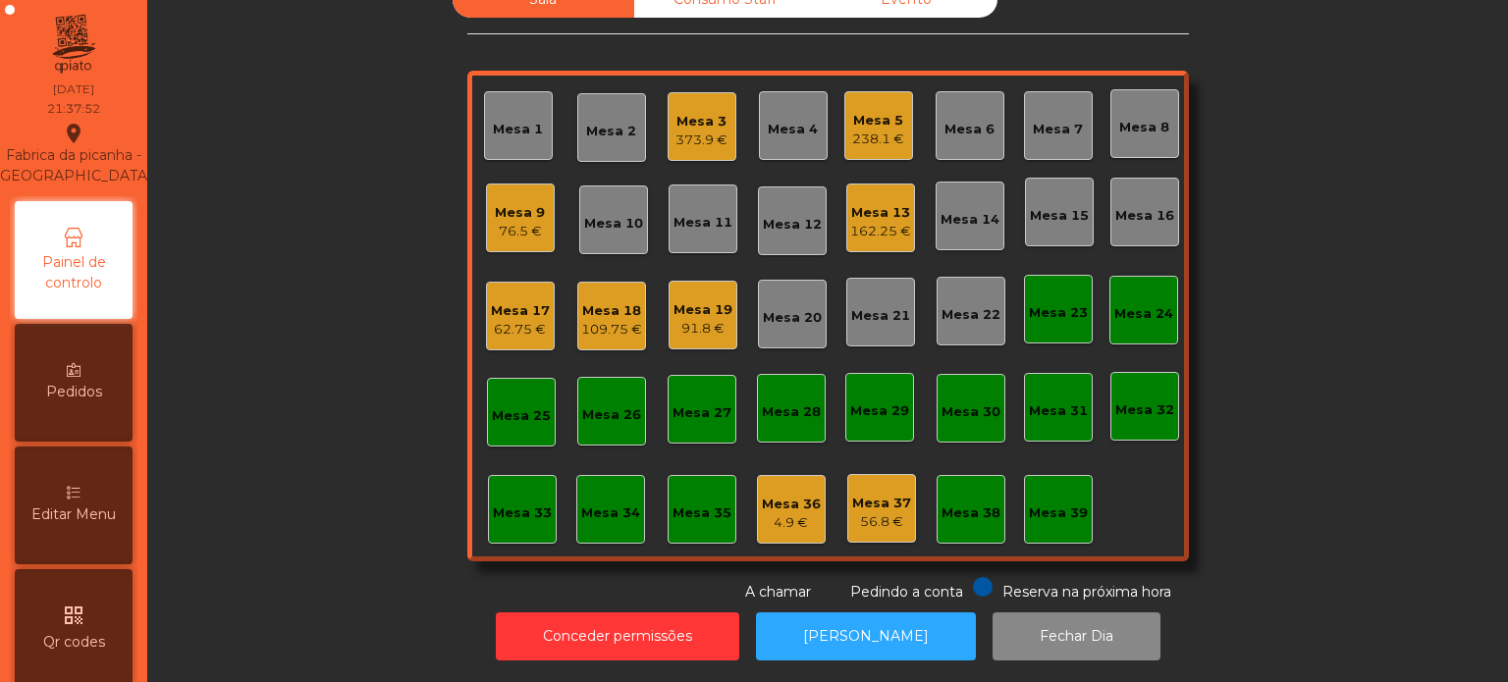
click at [203, 235] on div "Sala Consumo Staff Evento Mesa 1 Mesa 2 Mesa 3 373.9 € [GEOGRAPHIC_DATA] 4 Mesa…" at bounding box center [828, 291] width 1308 height 621
click at [887, 203] on div "Mesa 13" at bounding box center [880, 213] width 61 height 20
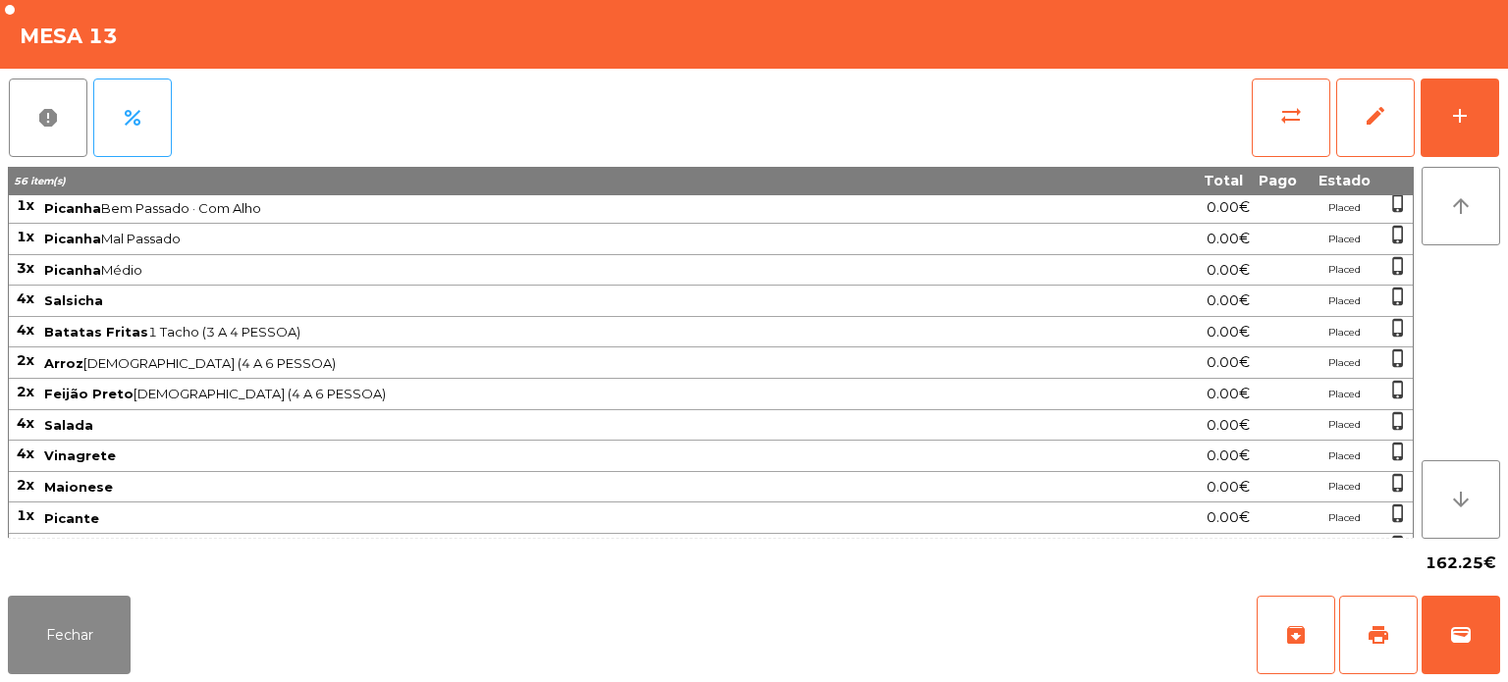
scroll to position [466, 0]
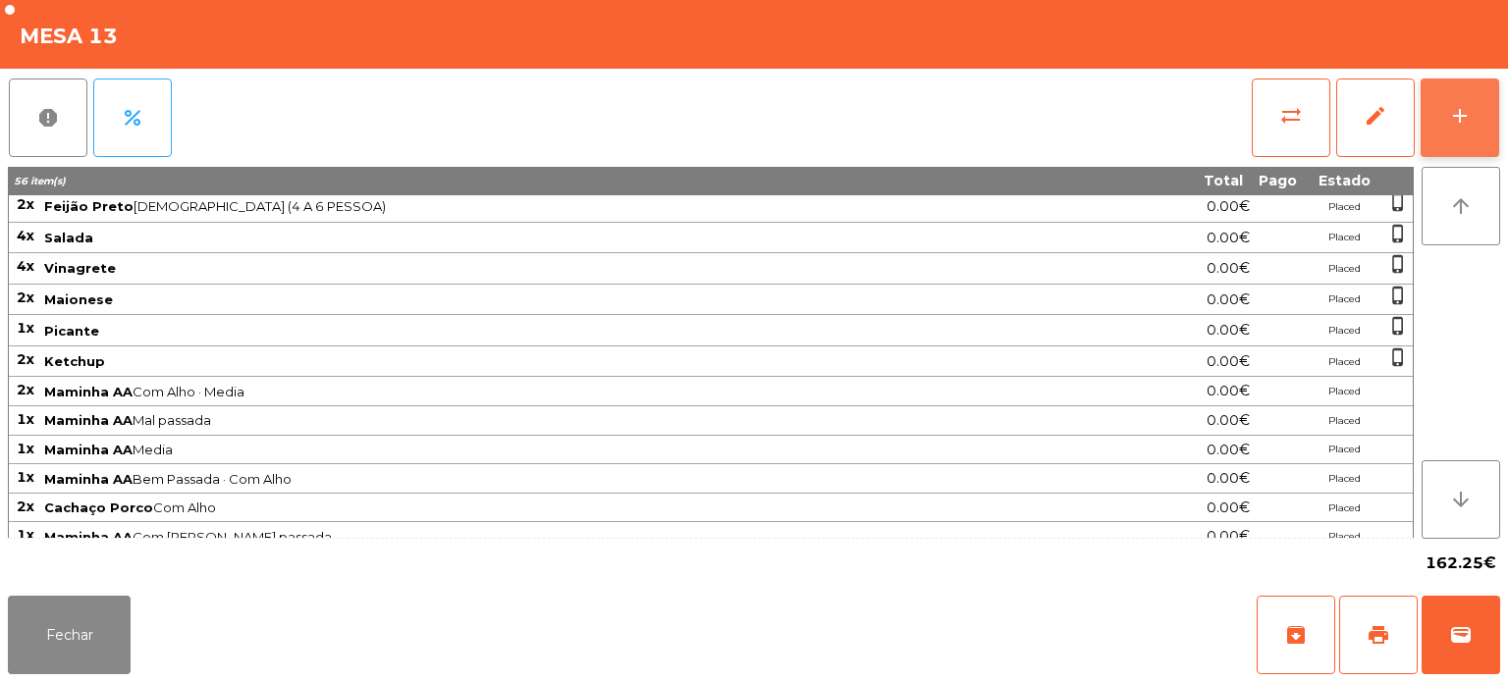
click at [1461, 118] on div "add" at bounding box center [1460, 116] width 24 height 24
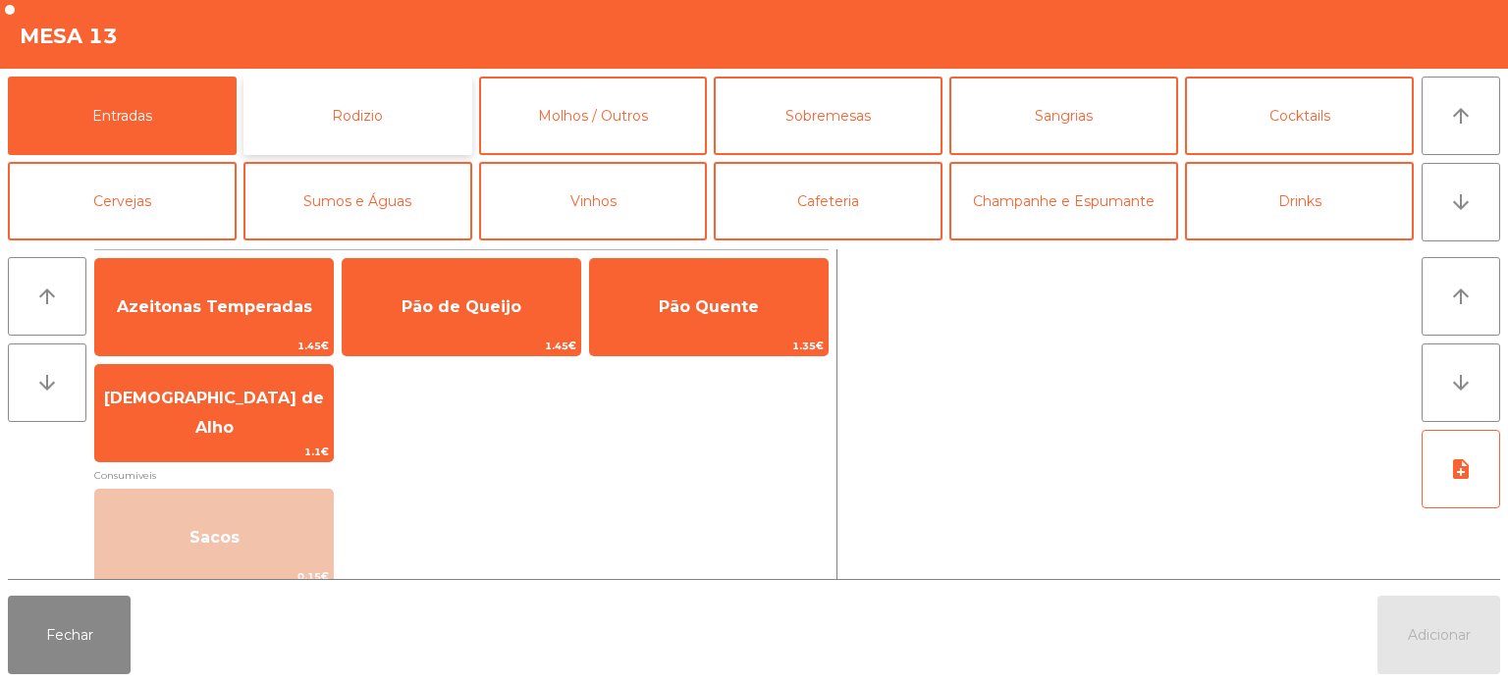
click at [410, 110] on button "Rodizio" at bounding box center [357, 116] width 229 height 79
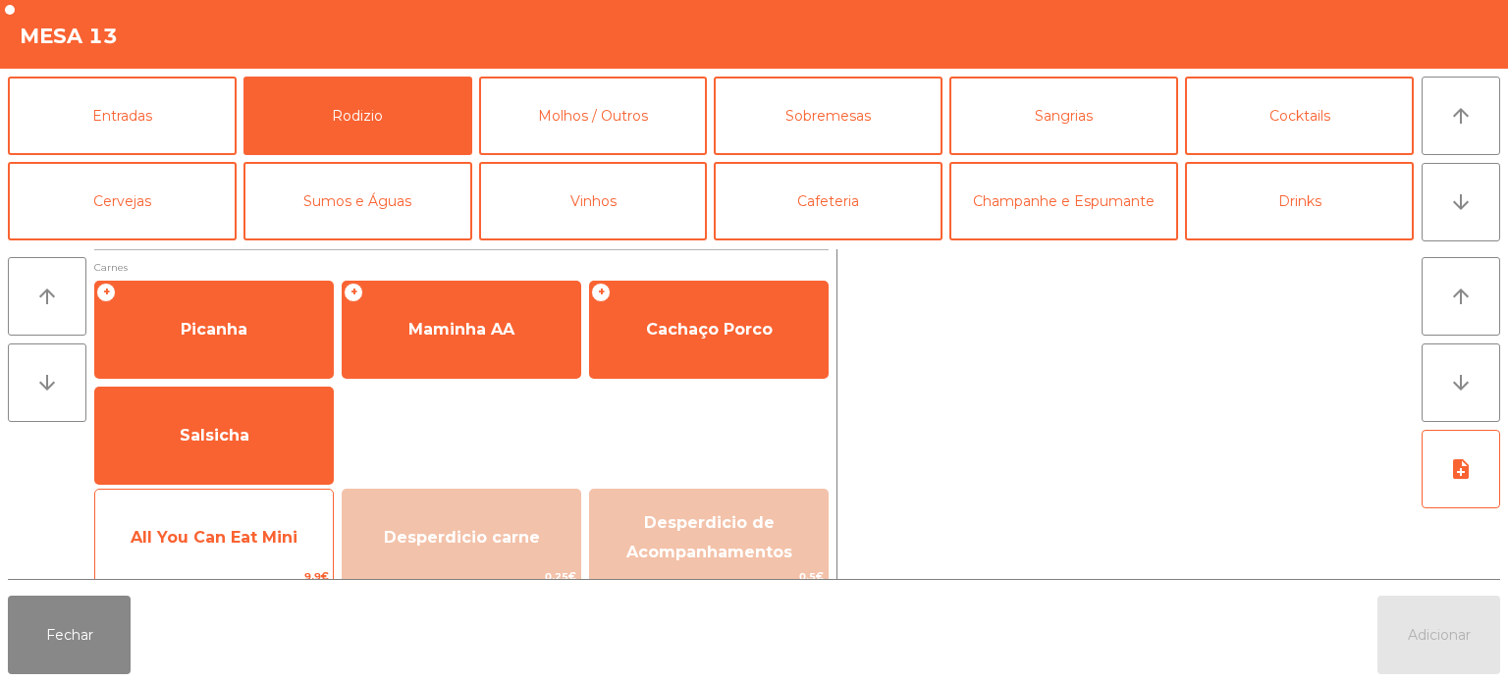
click at [251, 515] on span "All You Can Eat Mini" at bounding box center [214, 537] width 238 height 53
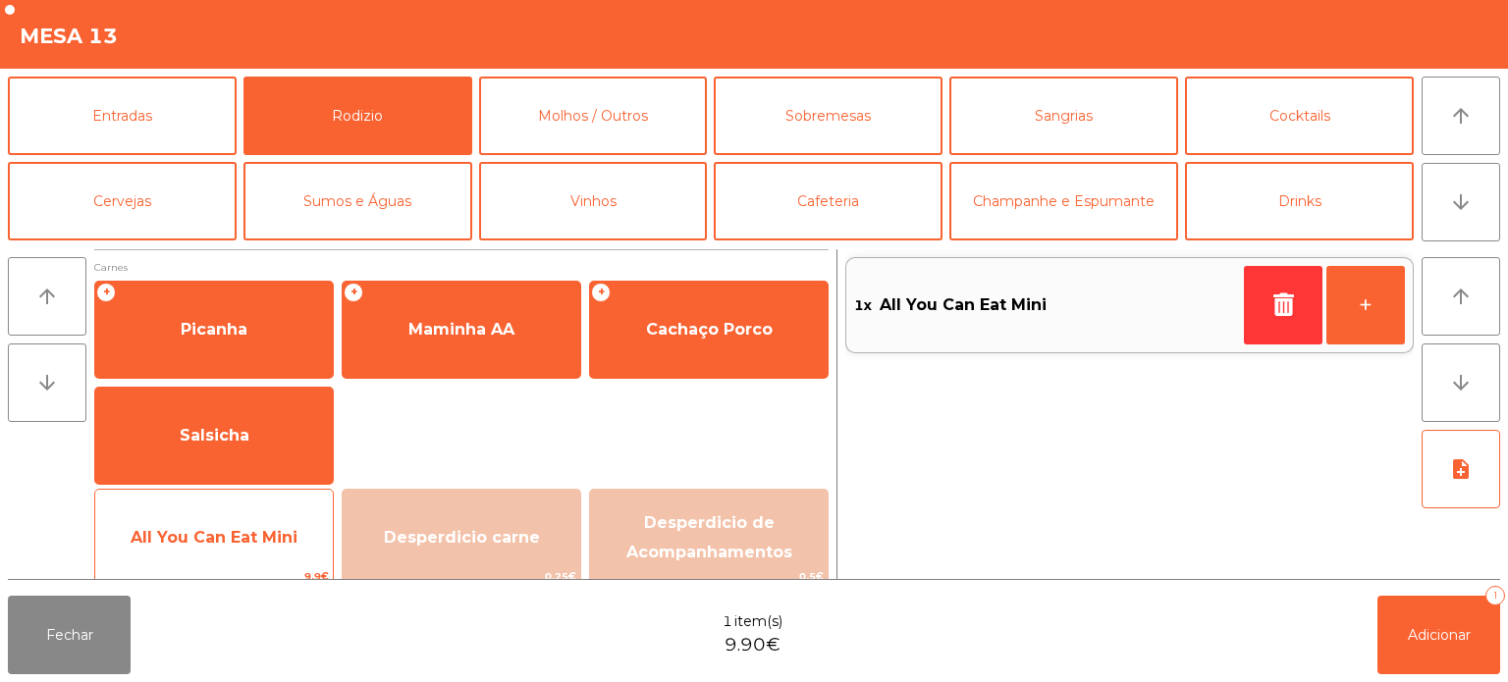
click at [261, 504] on div "All You Can Eat Mini 9.9€" at bounding box center [214, 538] width 240 height 98
click at [274, 498] on div "All You Can Eat Mini 9.9€" at bounding box center [214, 538] width 240 height 98
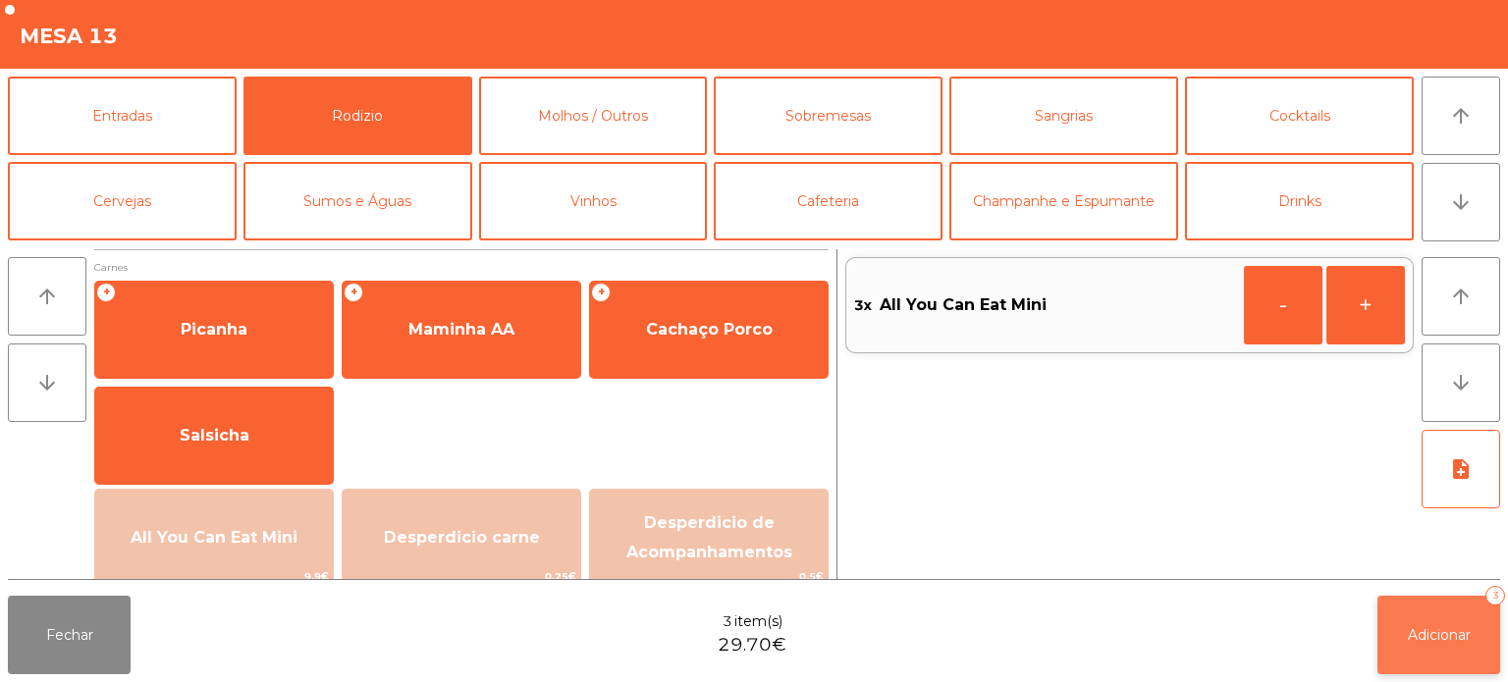
click at [1437, 608] on button "Adicionar 3" at bounding box center [1438, 635] width 123 height 79
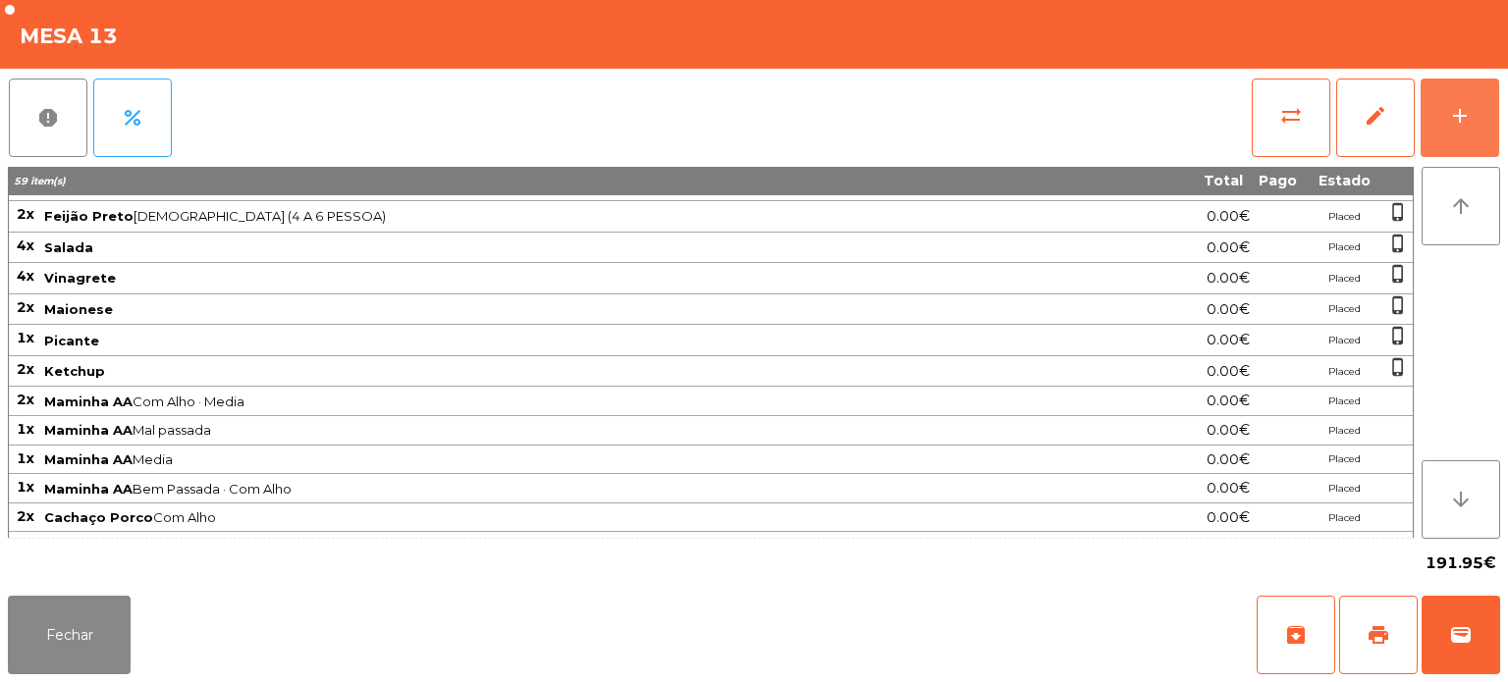
scroll to position [495, 0]
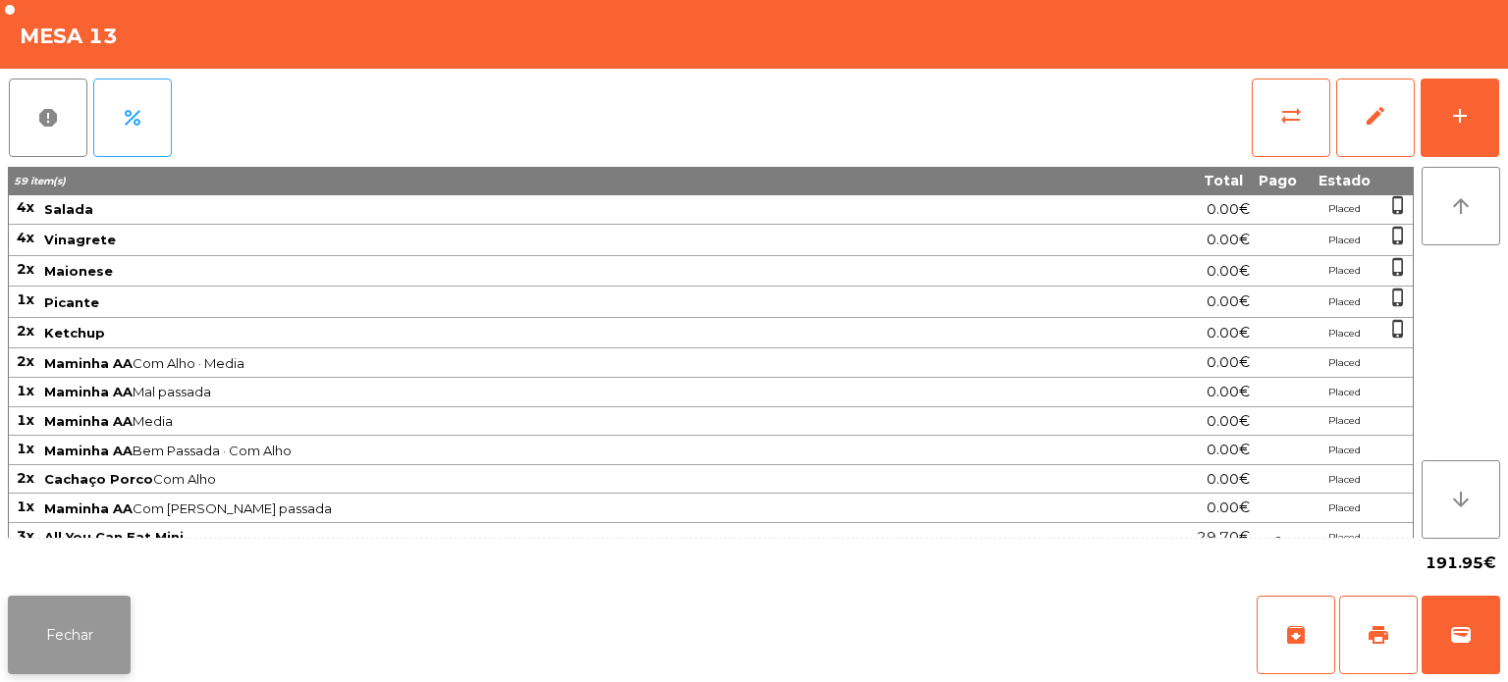
click at [103, 637] on button "Fechar" at bounding box center [69, 635] width 123 height 79
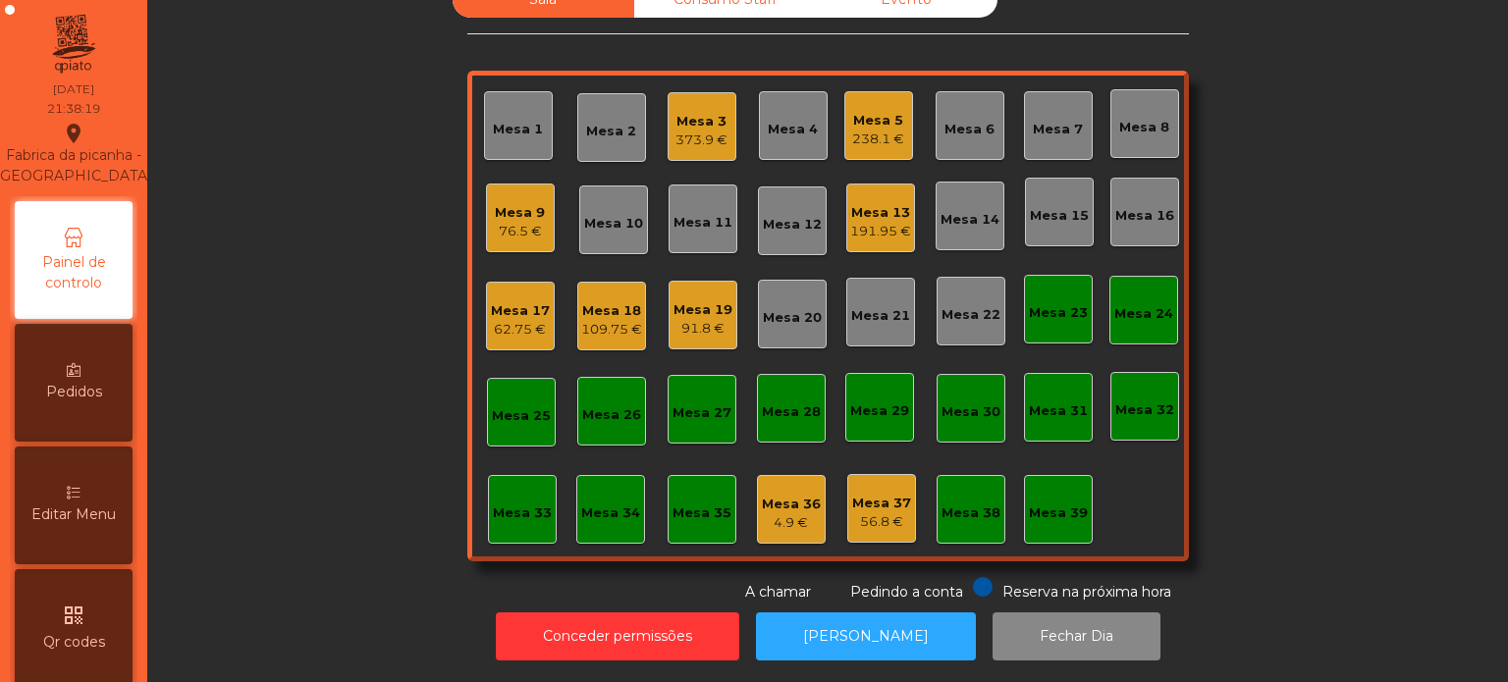
click at [369, 497] on div "Sala Consumo Staff Evento Mesa 1 Mesa 2 Mesa 3 373.9 € [GEOGRAPHIC_DATA] 4 Mesa…" at bounding box center [828, 291] width 1308 height 621
click at [695, 143] on div "Mesa 3 373.9 €" at bounding box center [702, 126] width 69 height 69
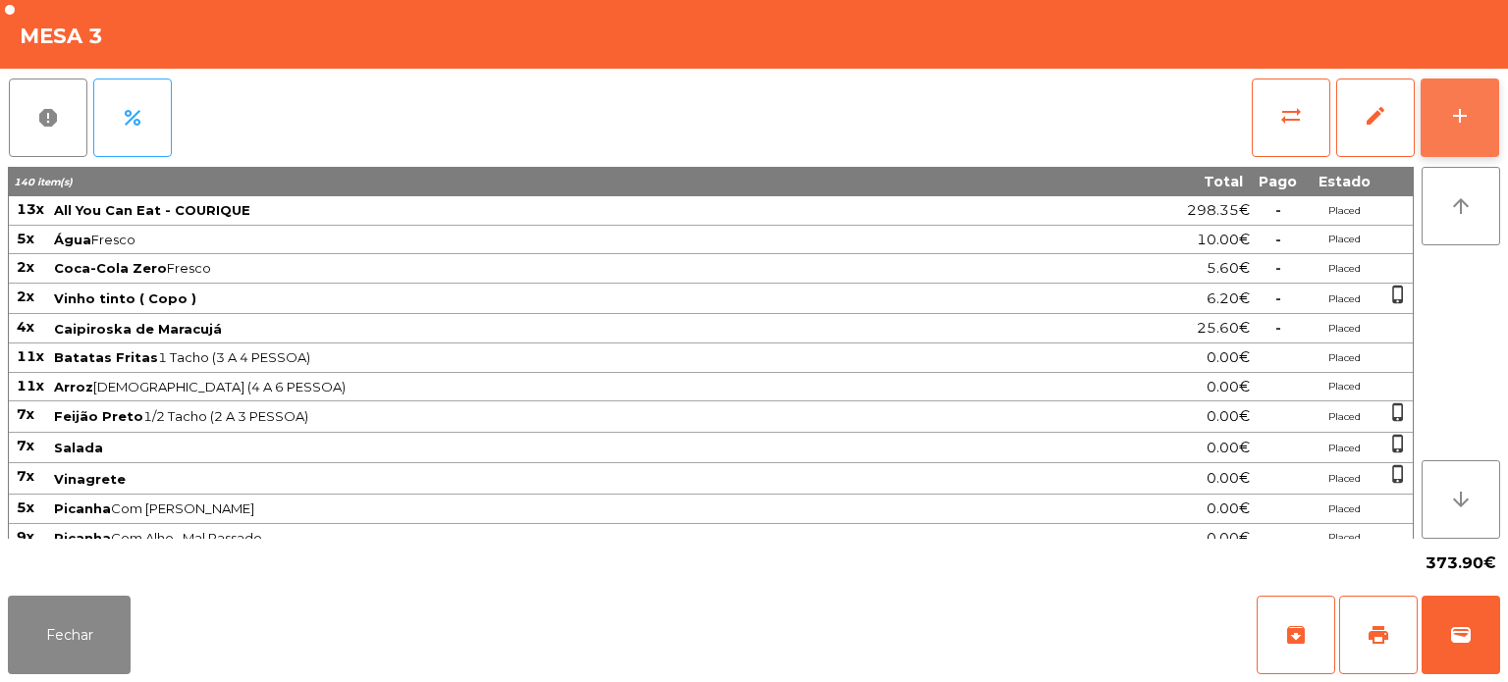
click at [1469, 123] on div "add" at bounding box center [1460, 116] width 24 height 24
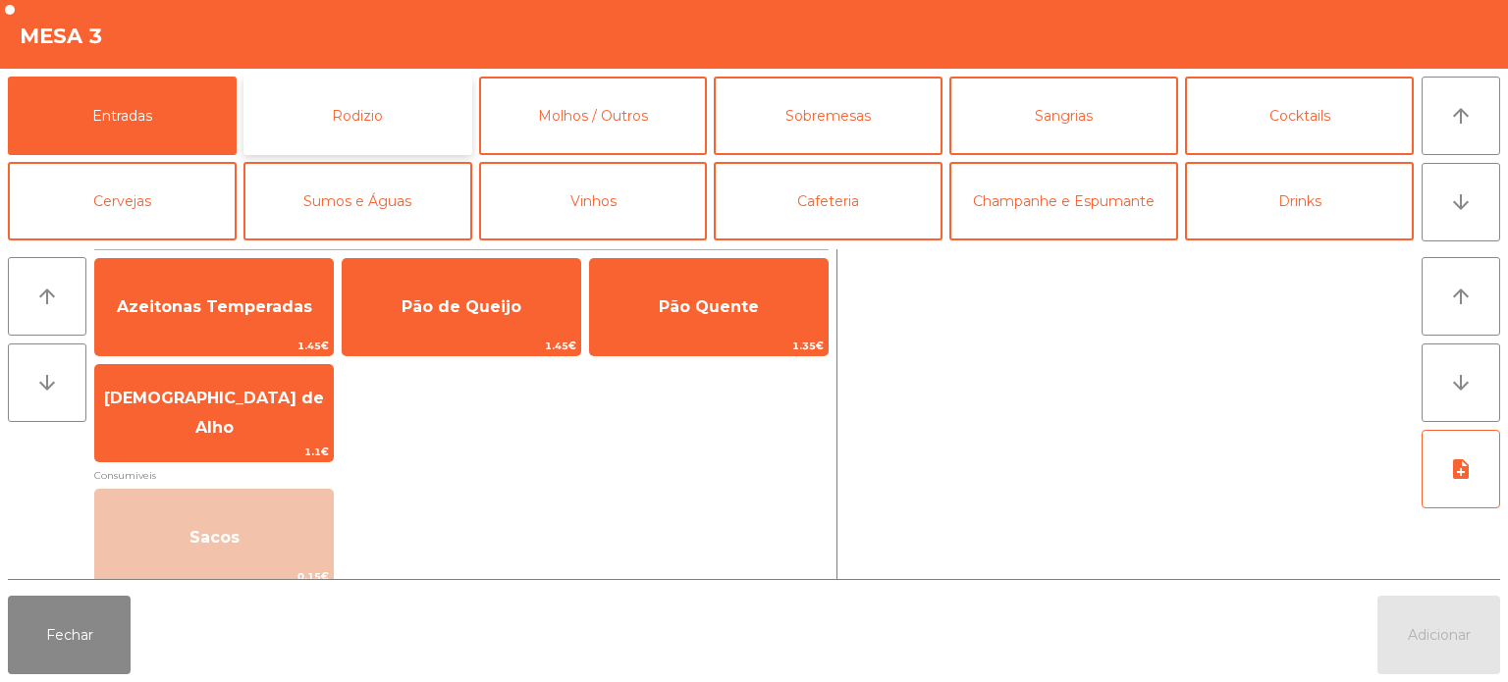
click at [318, 91] on button "Rodizio" at bounding box center [357, 116] width 229 height 79
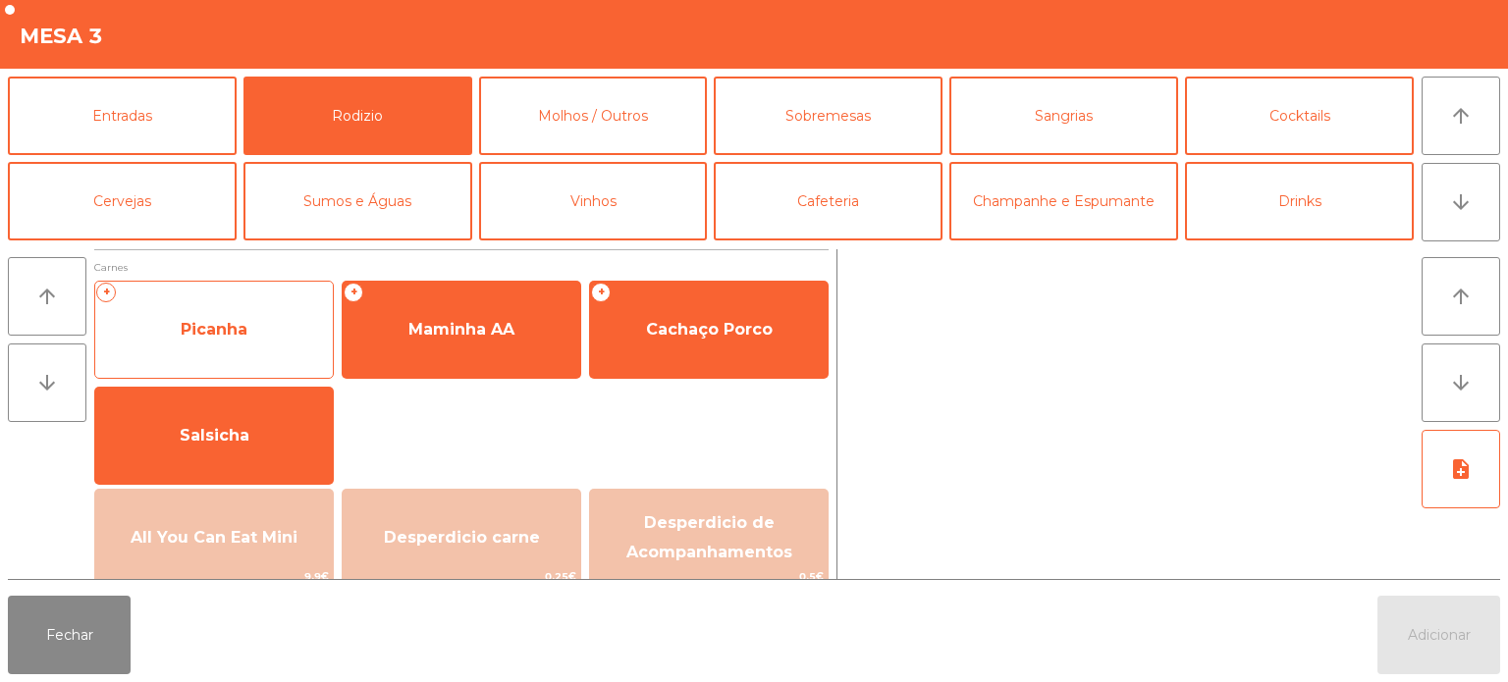
click at [255, 320] on span "Picanha" at bounding box center [214, 329] width 238 height 53
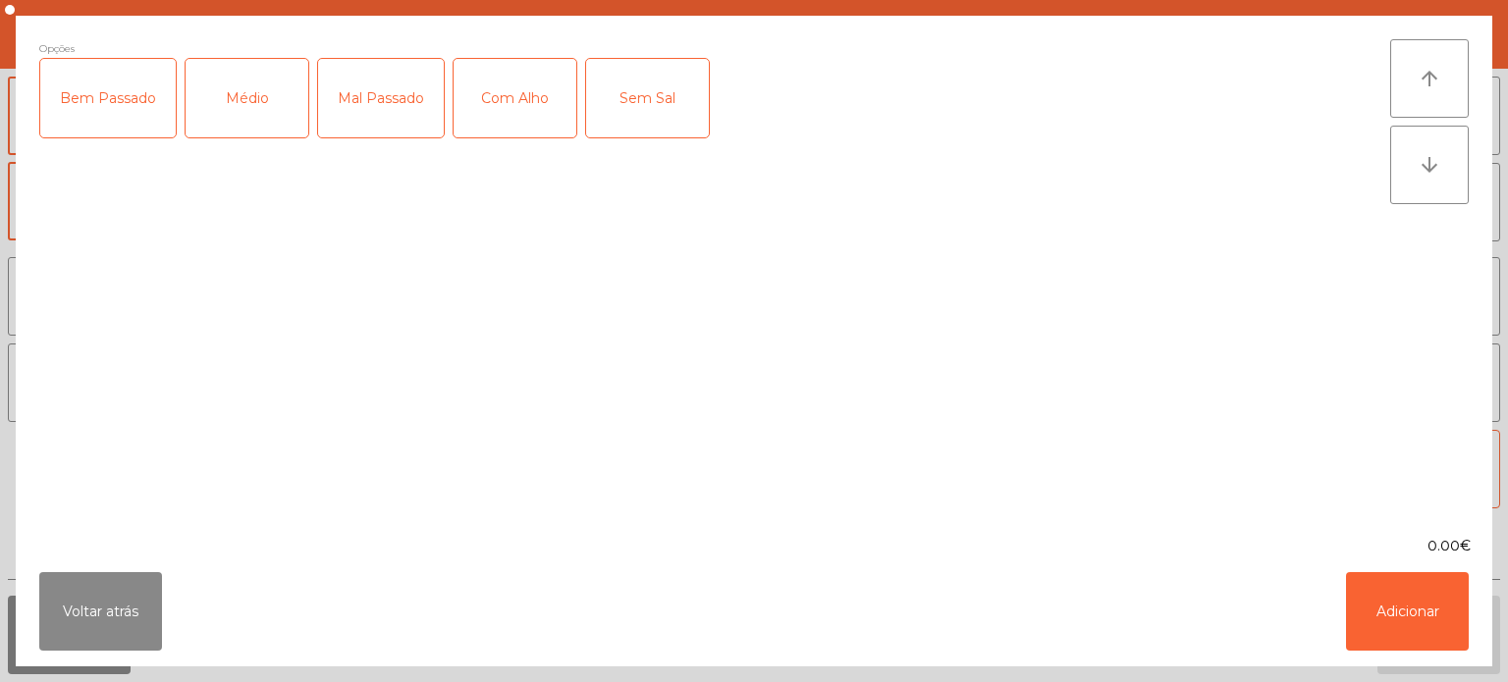
click at [262, 88] on div "Médio" at bounding box center [247, 98] width 123 height 79
click at [521, 78] on div "Com Alho" at bounding box center [515, 98] width 123 height 79
click at [1390, 617] on button "Adicionar" at bounding box center [1407, 611] width 123 height 79
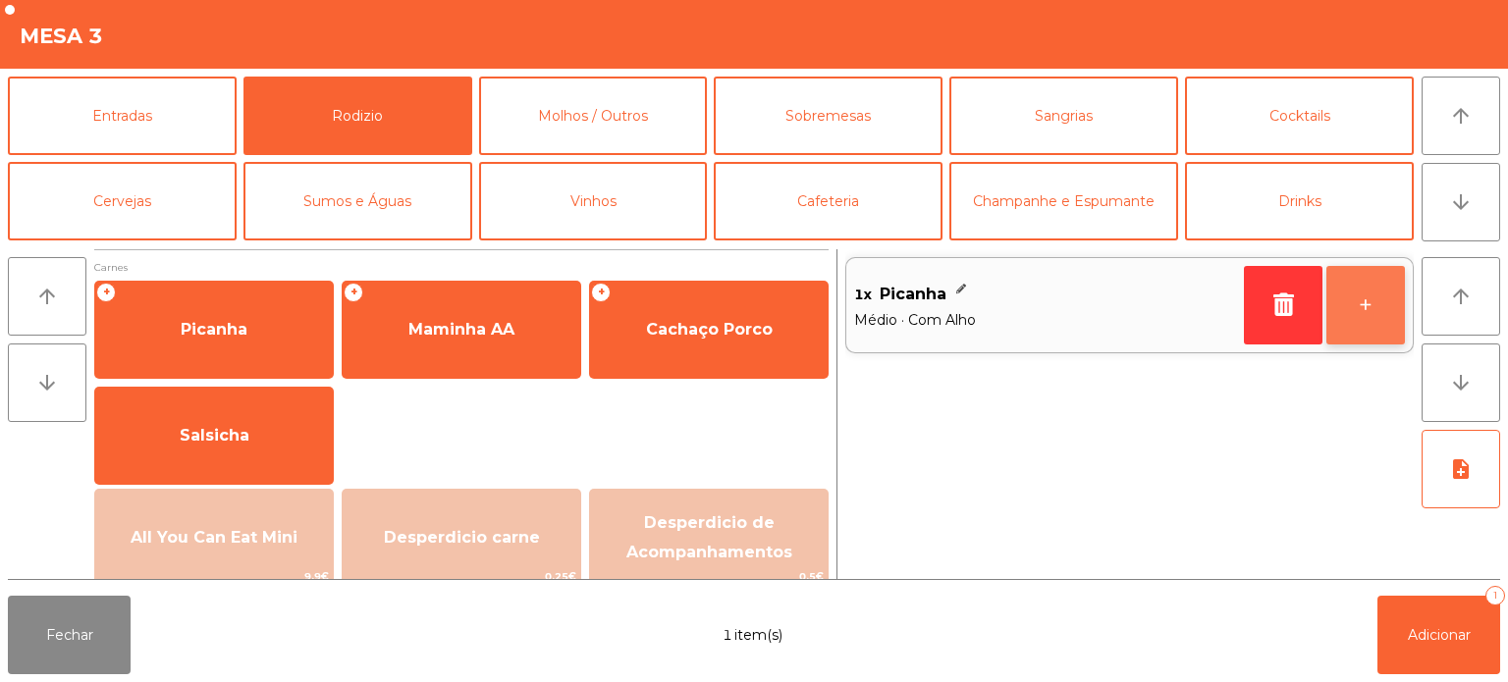
click at [1381, 302] on button "+" at bounding box center [1365, 305] width 79 height 79
click at [1386, 293] on button "+" at bounding box center [1365, 305] width 79 height 79
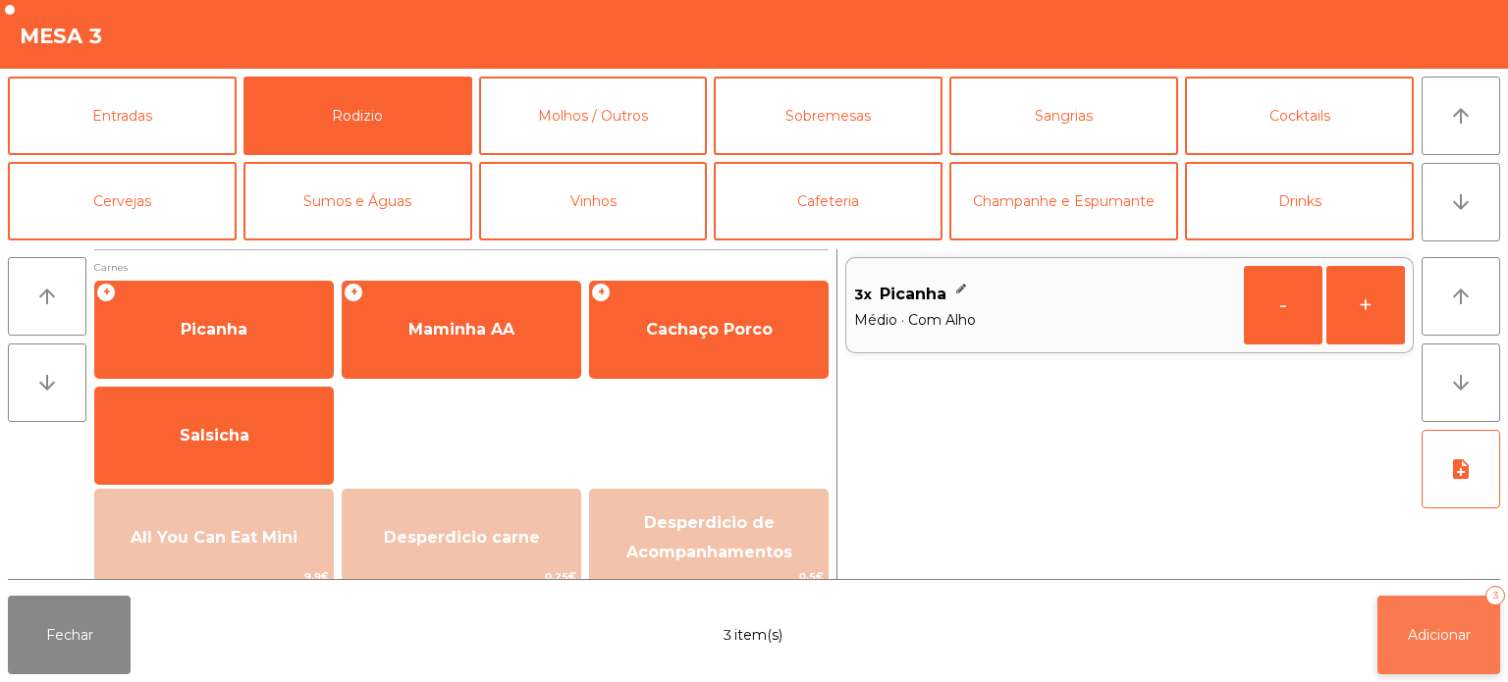
click at [1449, 637] on span "Adicionar" at bounding box center [1439, 635] width 63 height 18
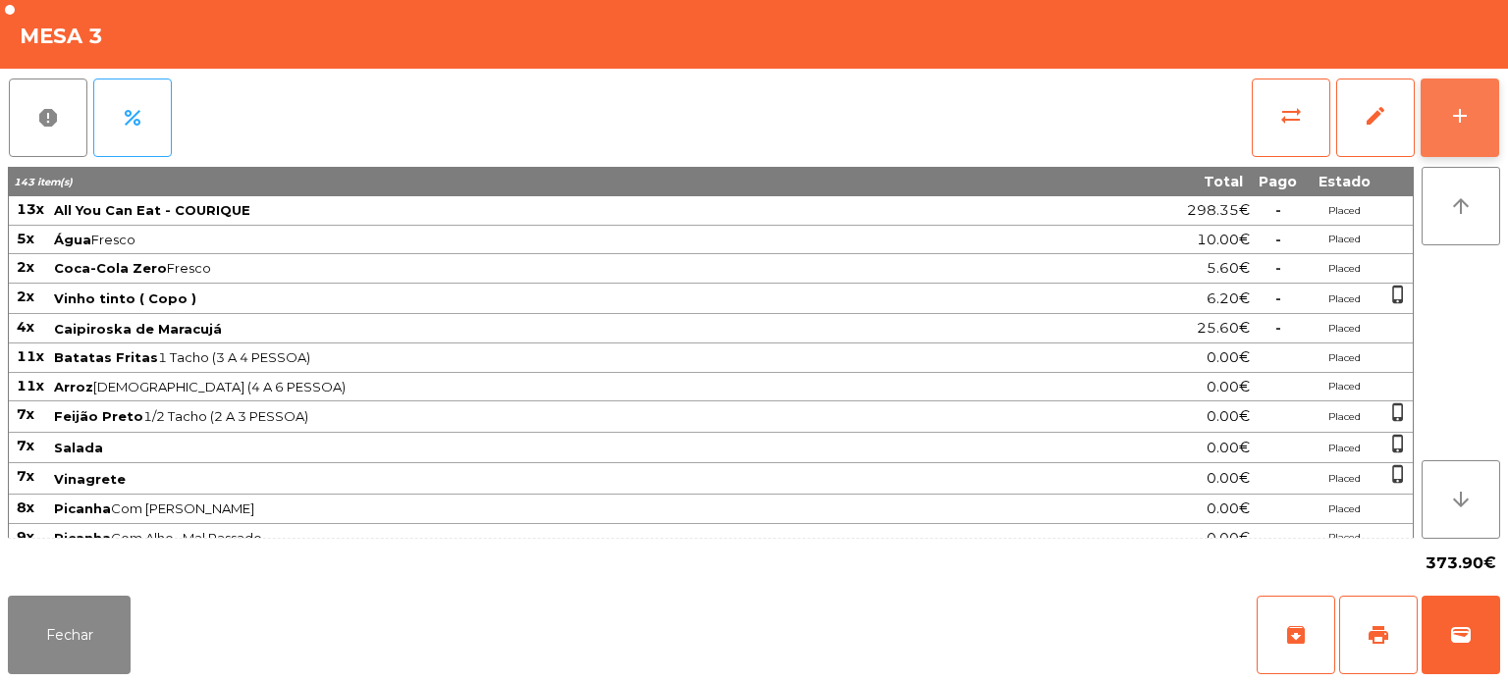
click at [1458, 100] on button "add" at bounding box center [1460, 118] width 79 height 79
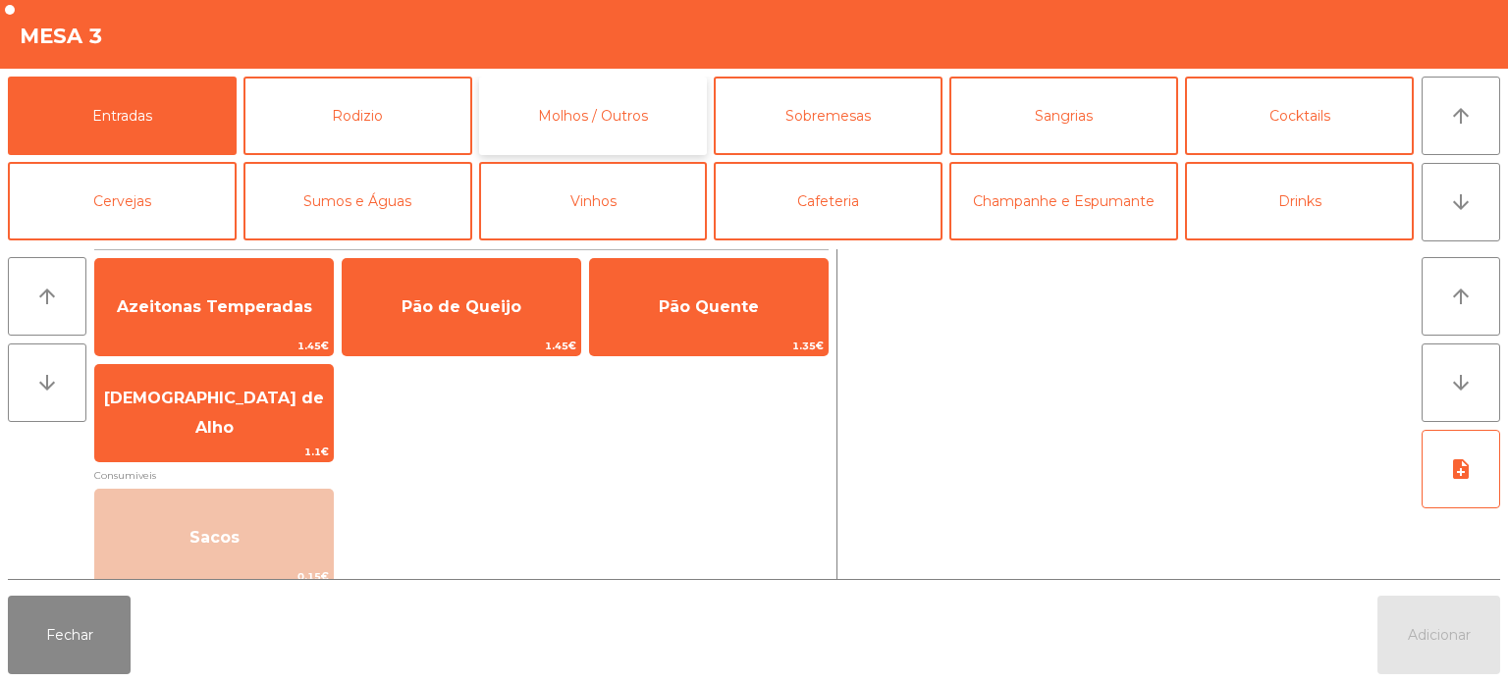
click at [589, 124] on button "Molhos / Outros" at bounding box center [593, 116] width 229 height 79
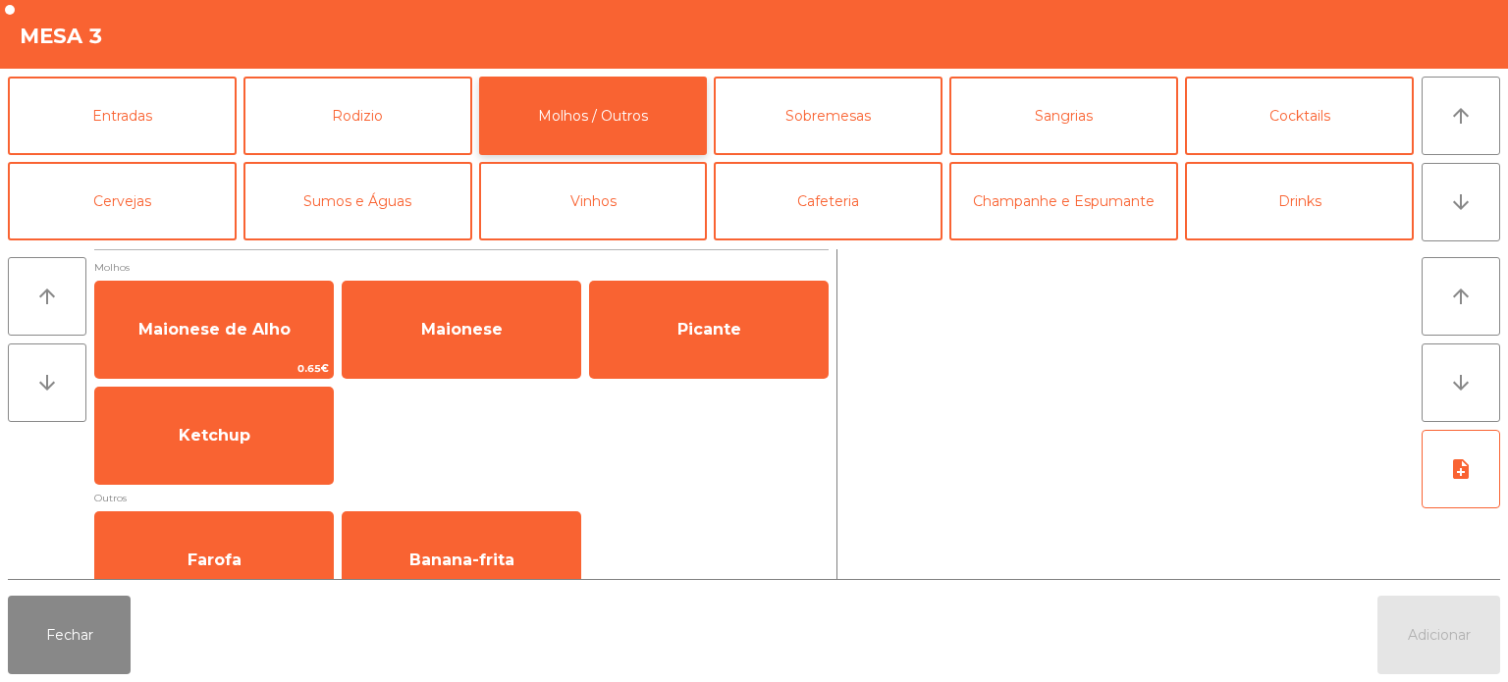
scroll to position [37, 0]
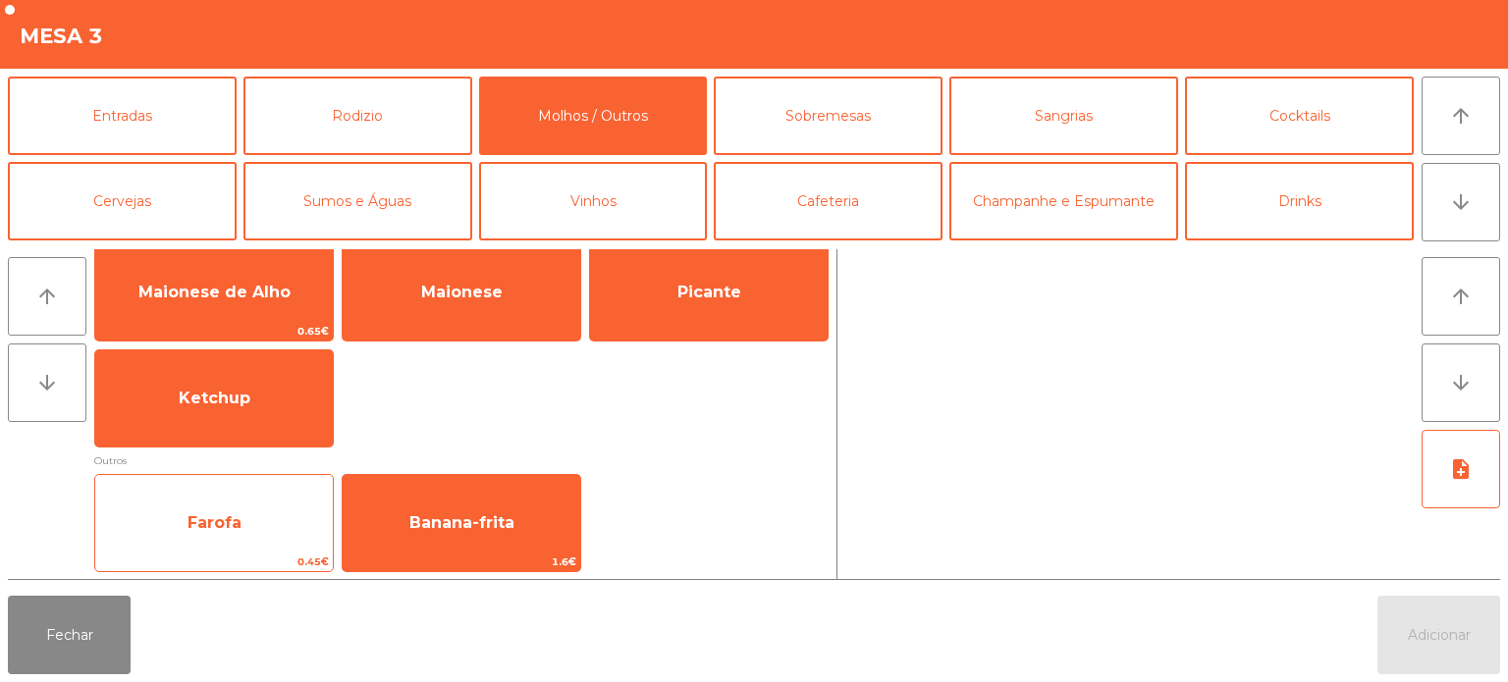
click at [241, 531] on span "Farofa" at bounding box center [214, 523] width 238 height 53
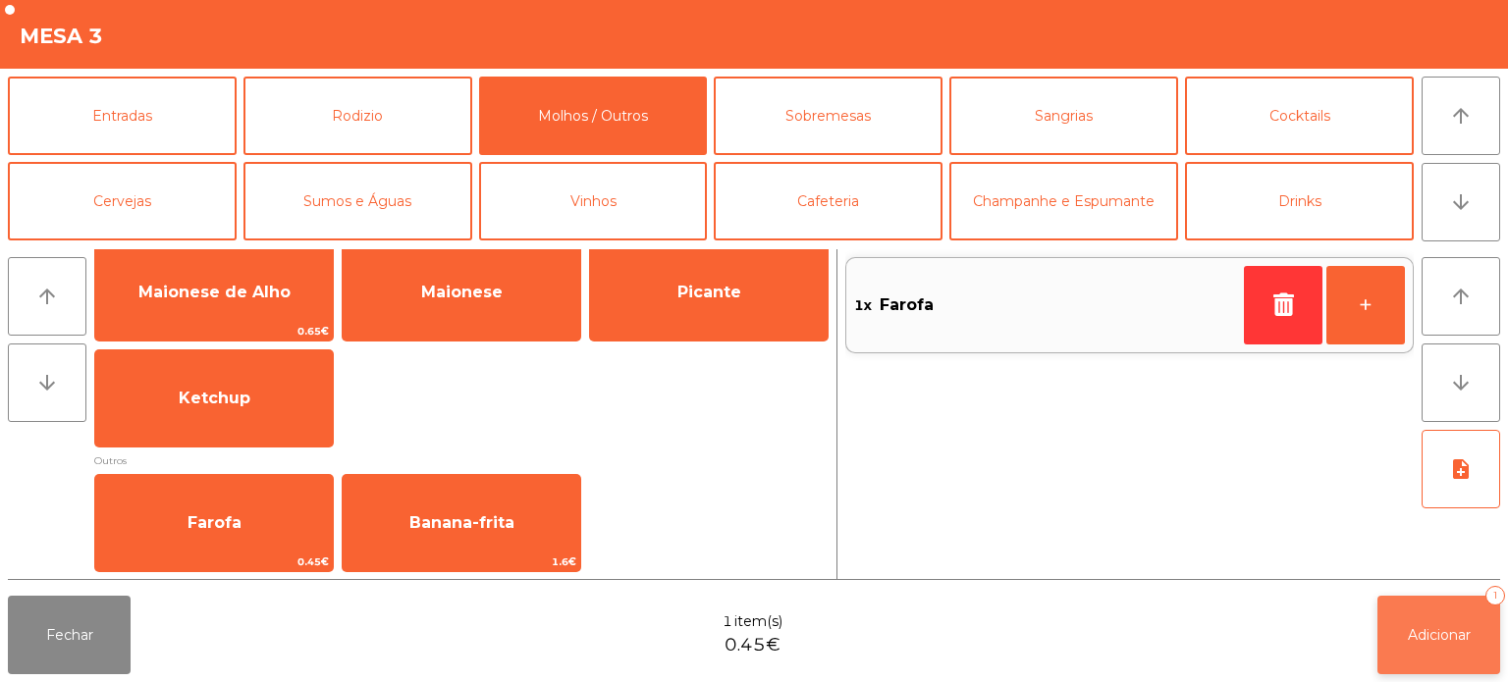
click at [1440, 646] on button "Adicionar 1" at bounding box center [1438, 635] width 123 height 79
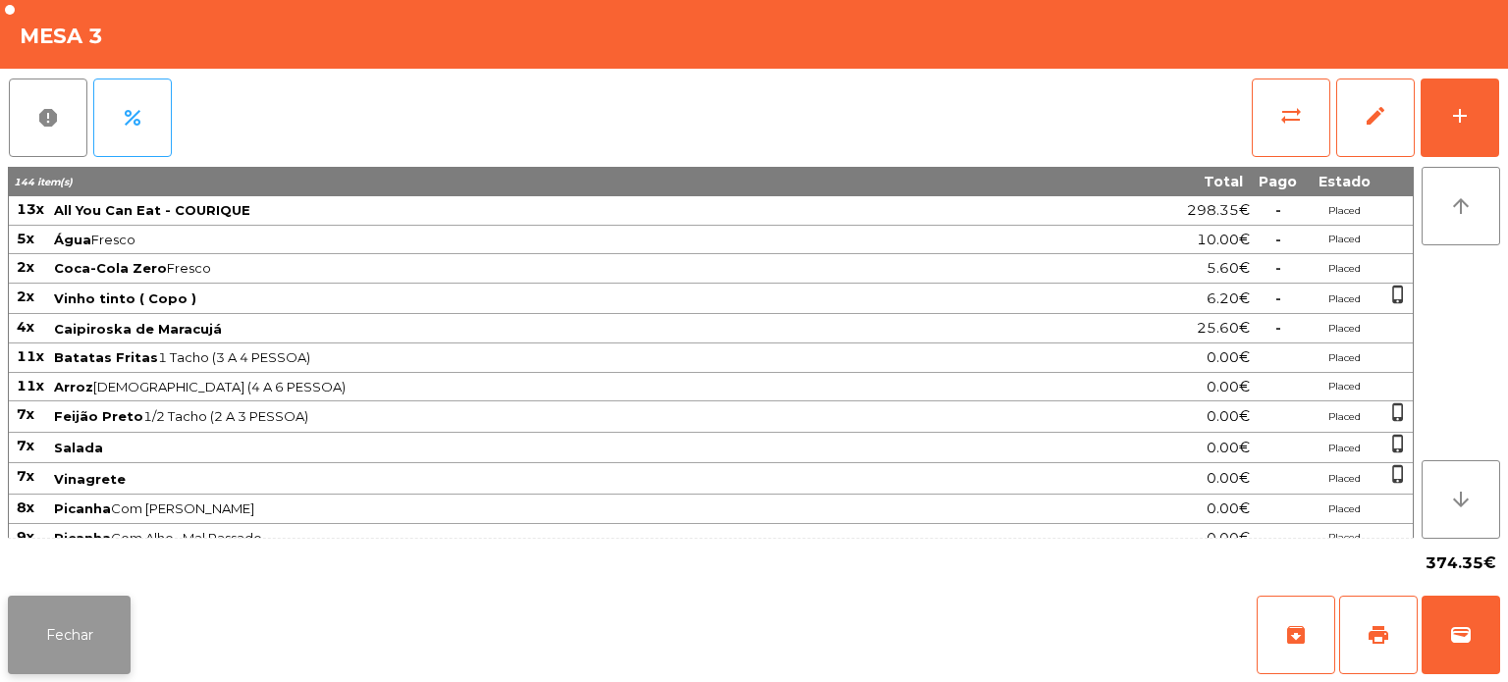
click at [110, 673] on button "Fechar" at bounding box center [69, 635] width 123 height 79
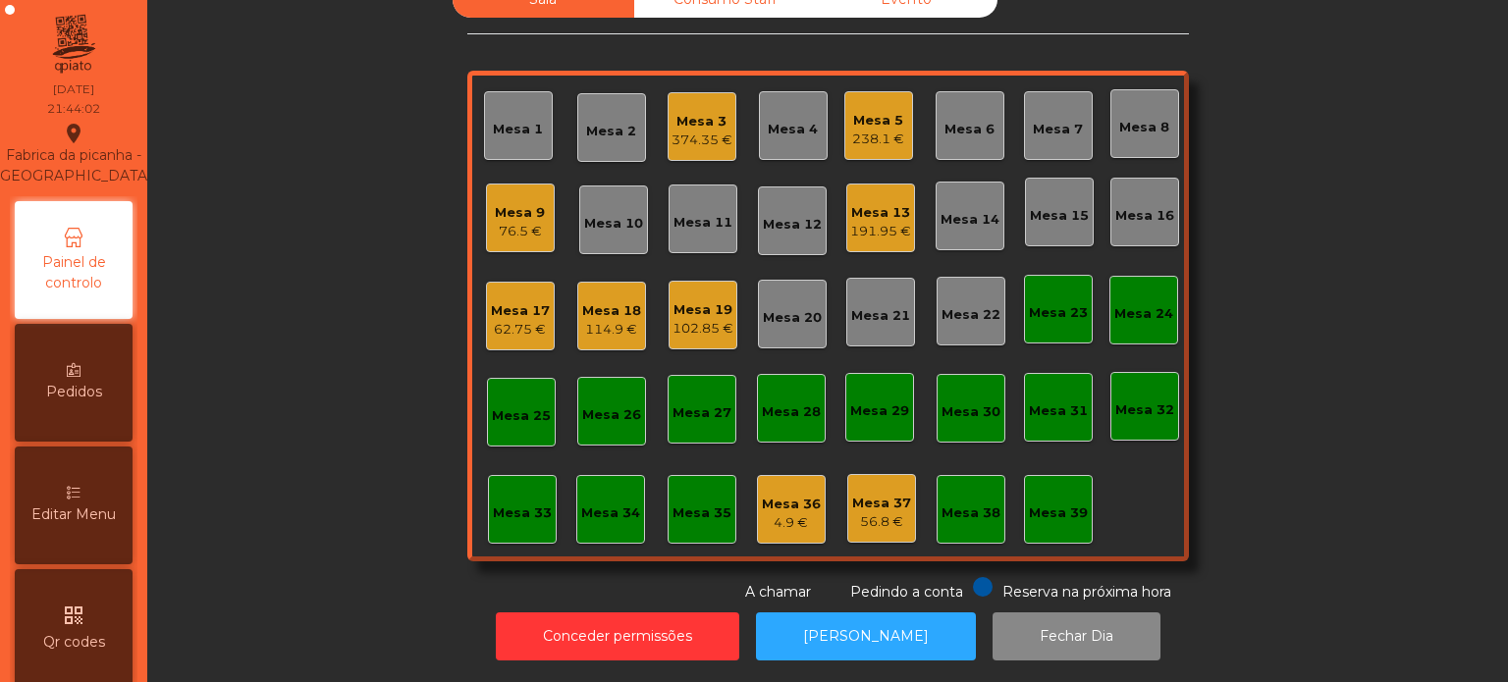
click at [322, 418] on div "Sala Consumo Staff Evento Mesa 1 Mesa 2 Mesa 3 374.35 € [GEOGRAPHIC_DATA] 4 Mes…" at bounding box center [828, 291] width 1308 height 621
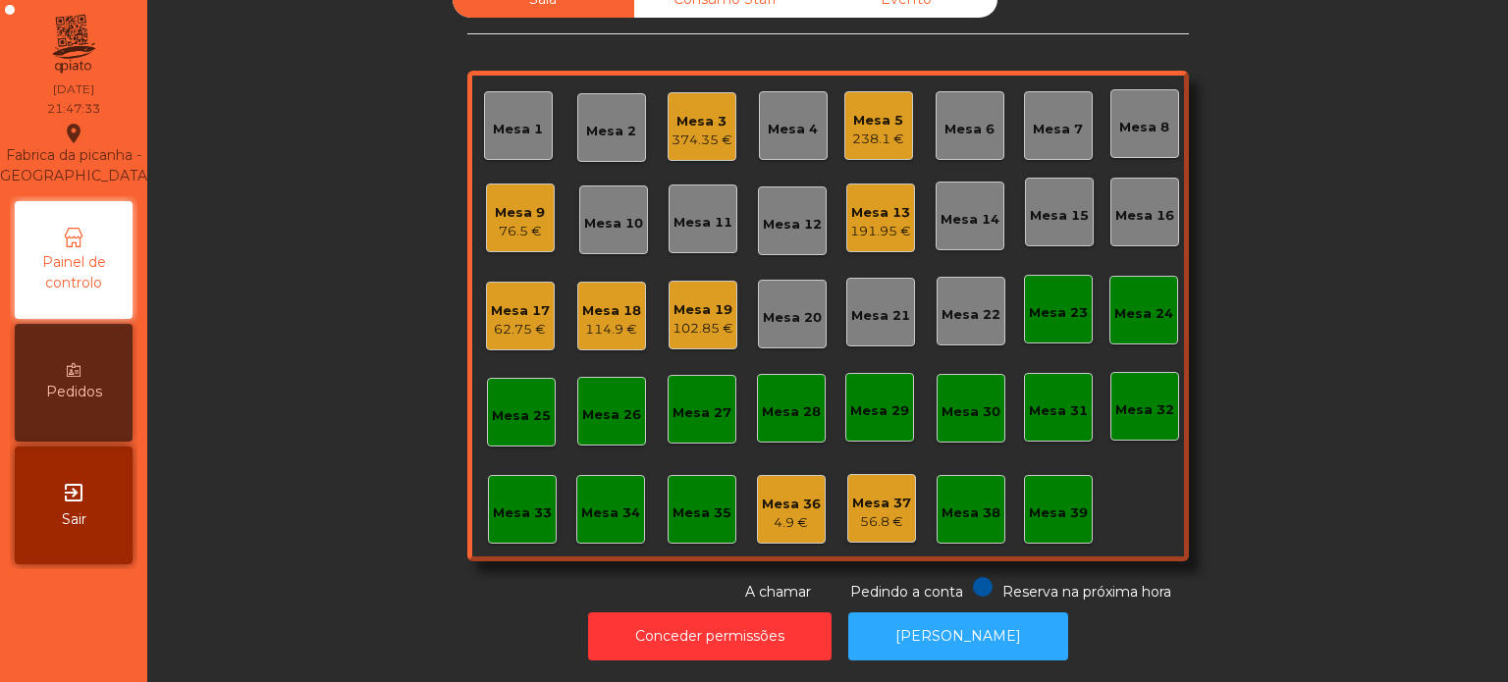
click at [685, 112] on div "Mesa 3" at bounding box center [702, 122] width 61 height 20
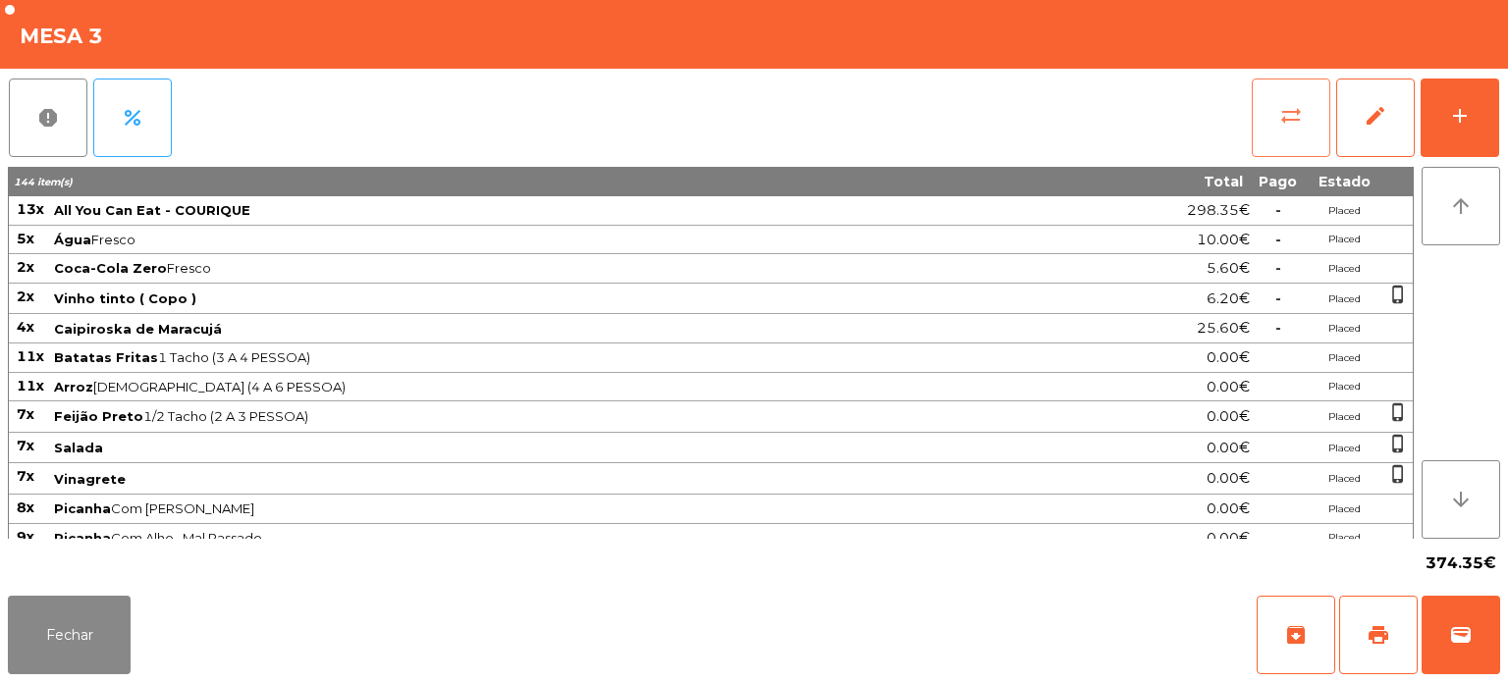
click at [1284, 111] on span "sync_alt" at bounding box center [1291, 116] width 24 height 24
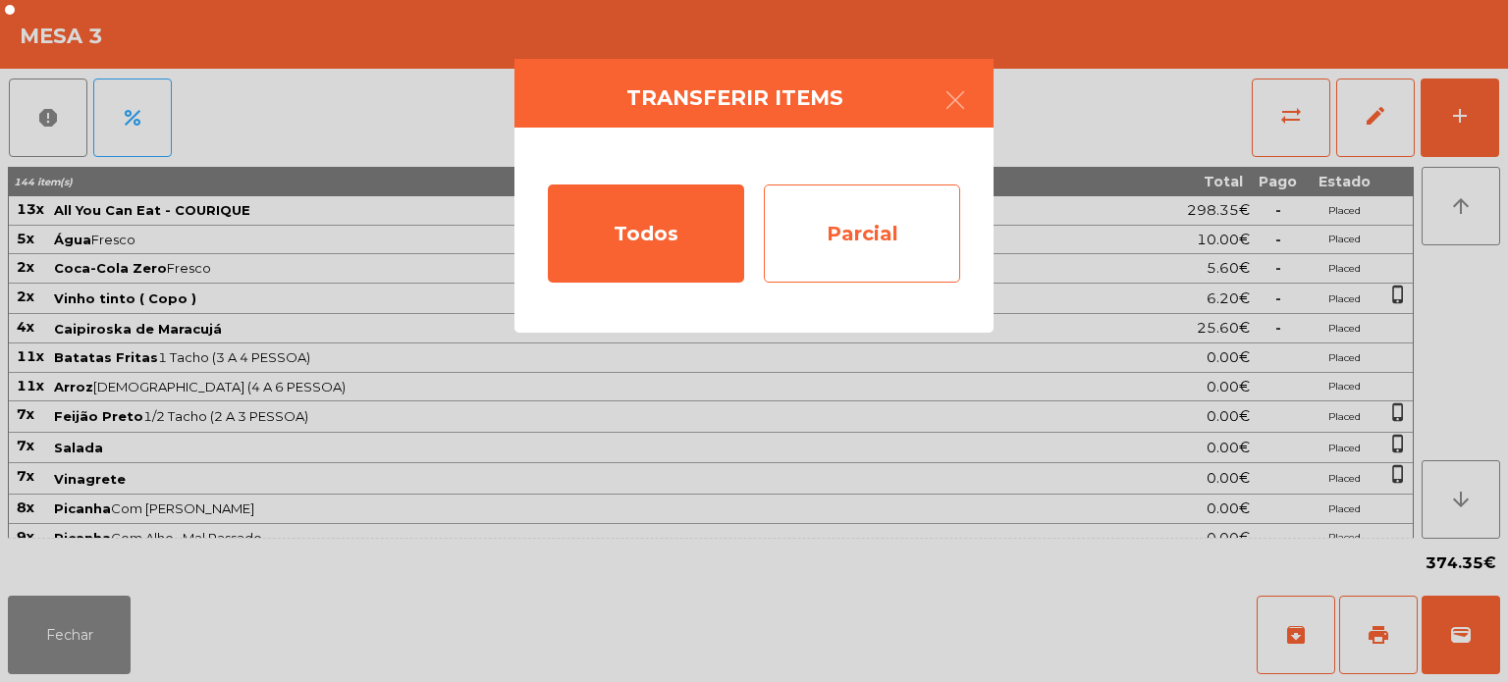
click at [864, 200] on div "Parcial" at bounding box center [862, 234] width 196 height 98
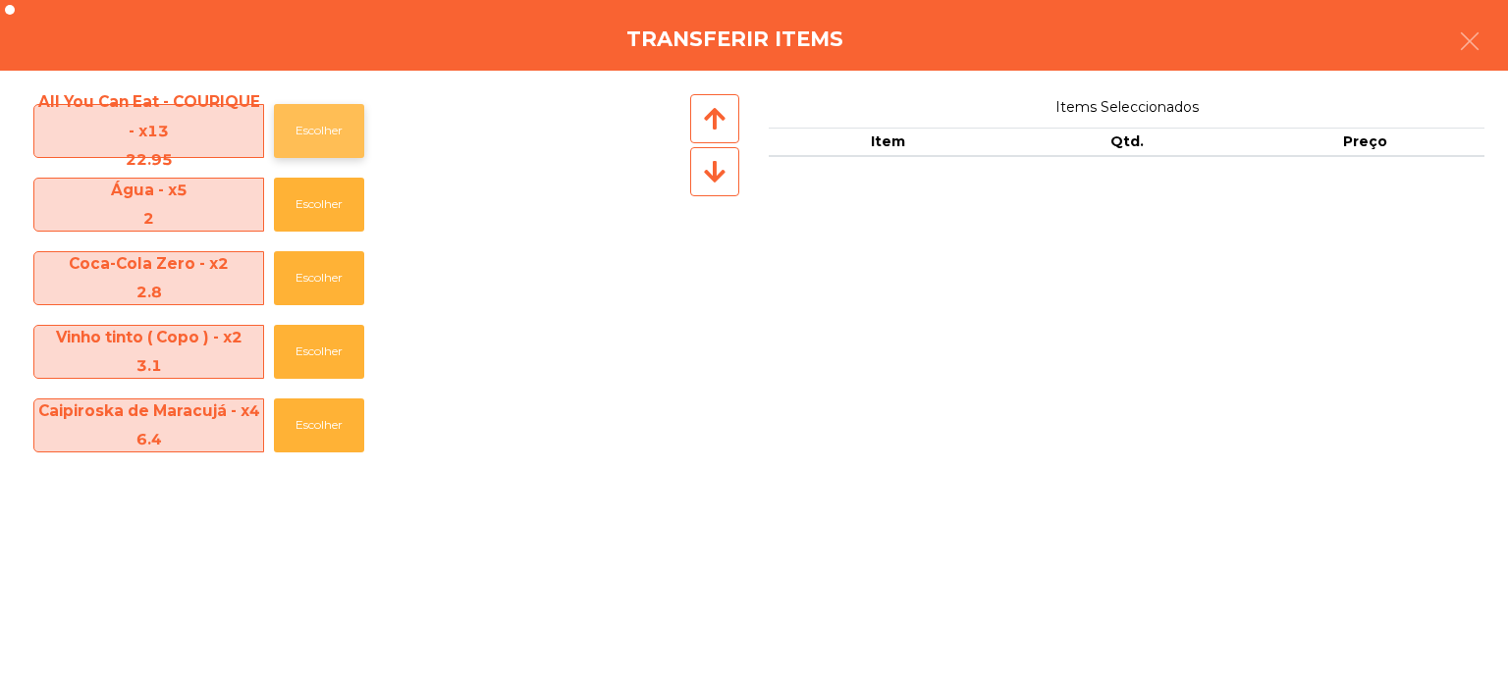
click at [293, 150] on button "Escolher" at bounding box center [319, 131] width 90 height 54
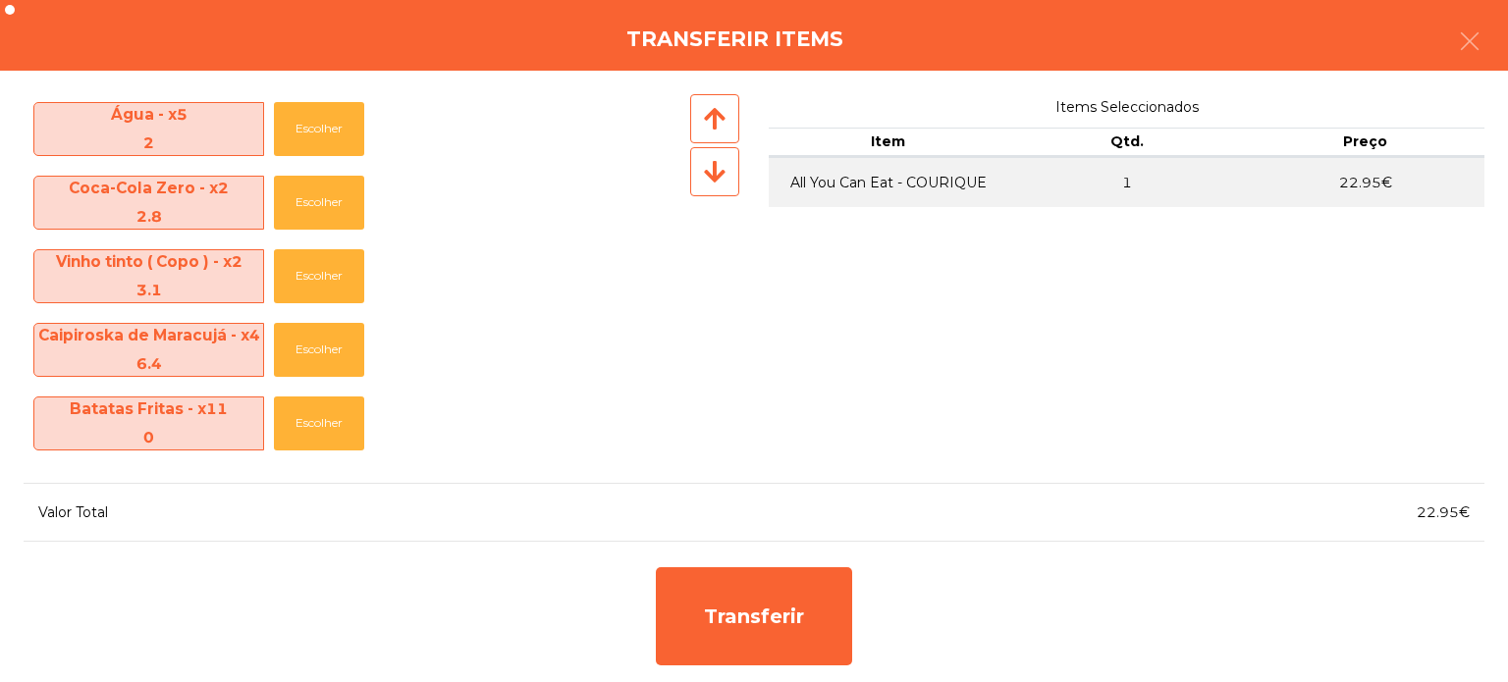
scroll to position [0, 0]
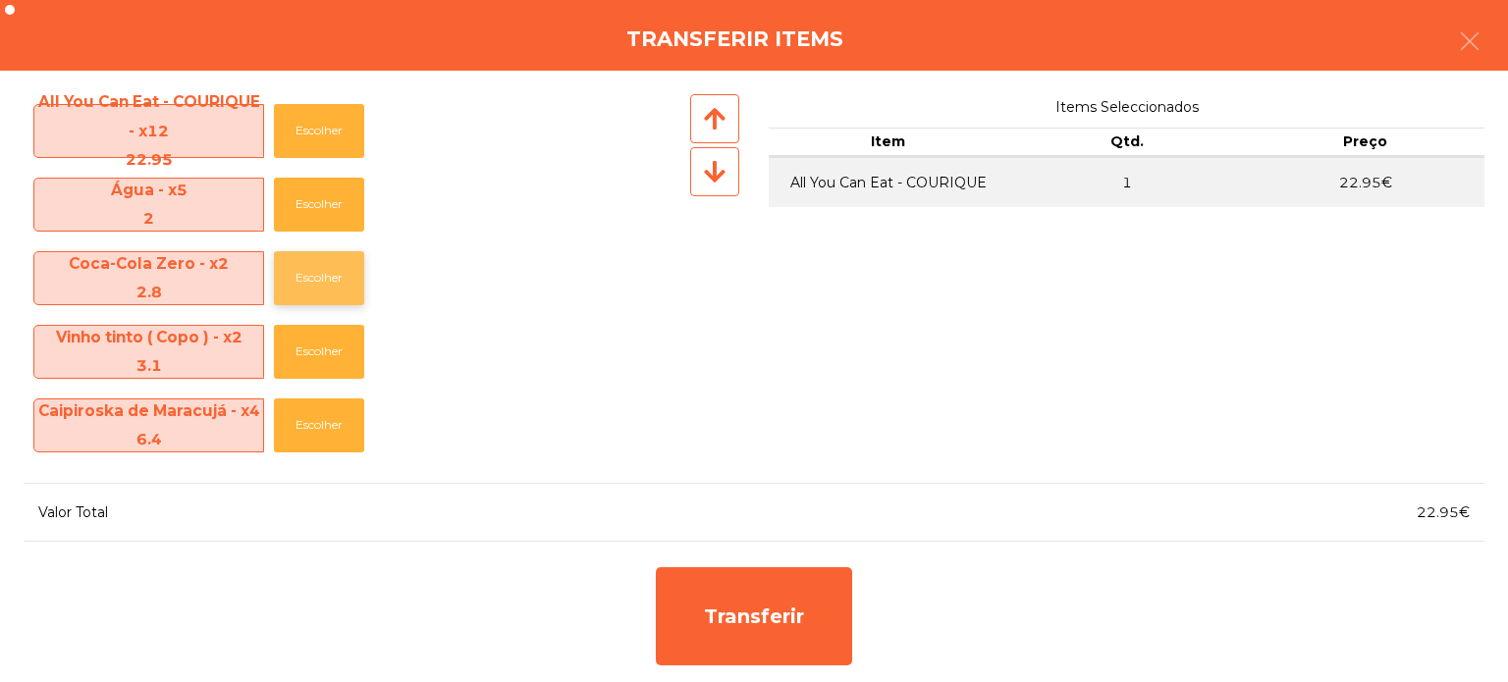
click at [329, 275] on button "Escolher" at bounding box center [319, 278] width 90 height 54
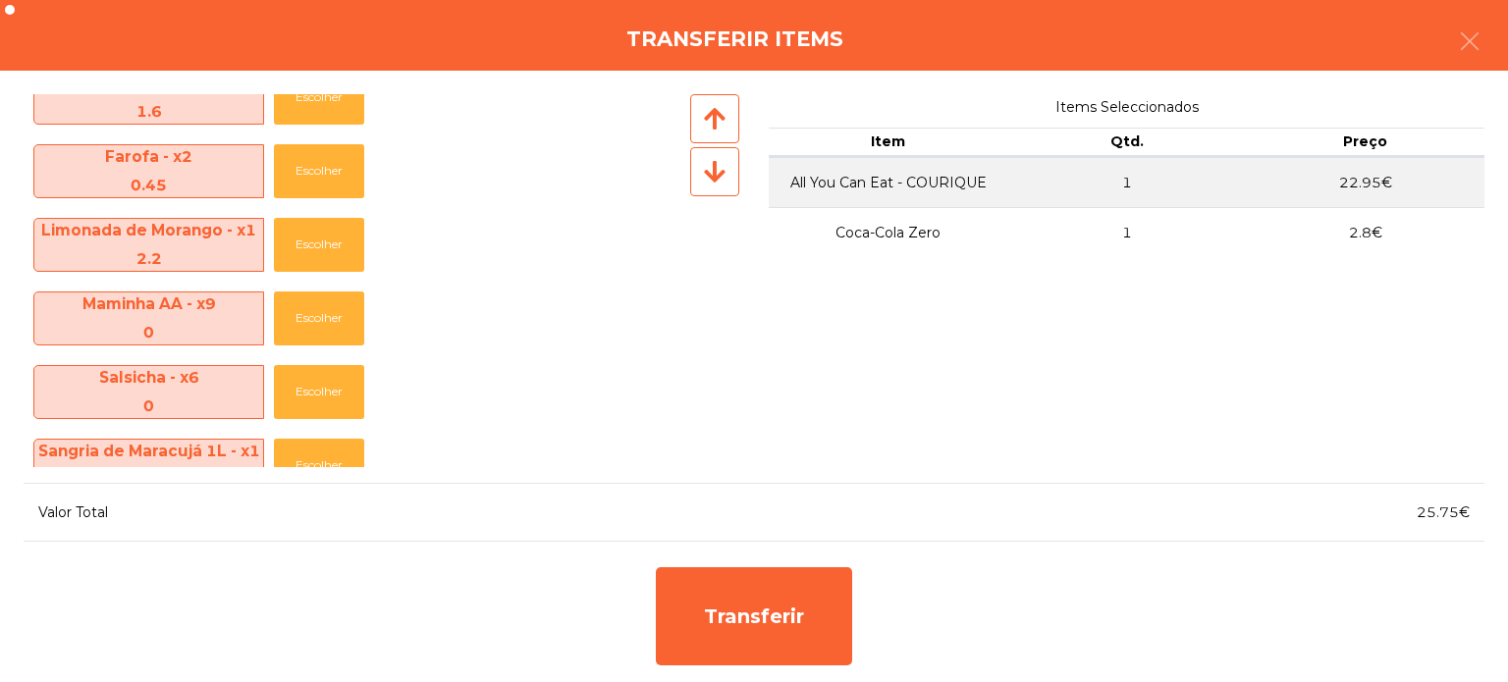
scroll to position [1173, 0]
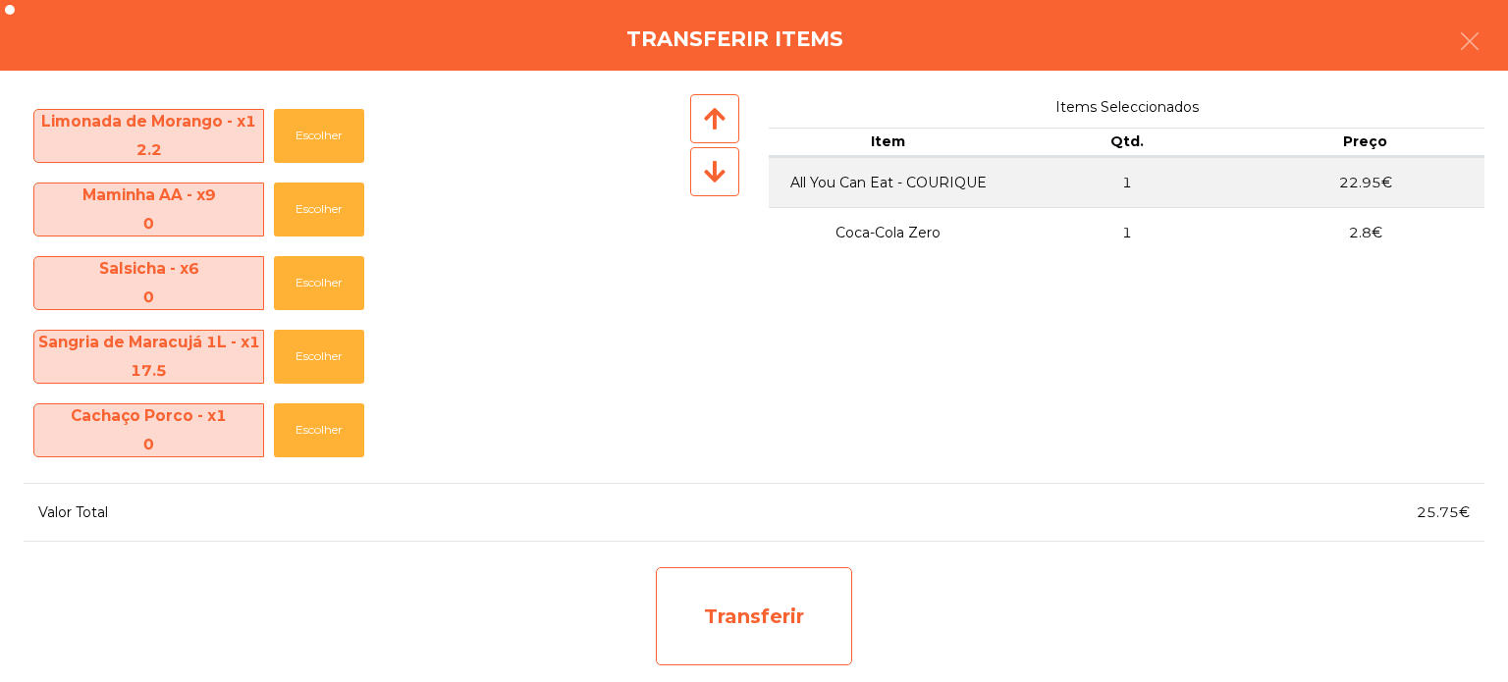
click at [841, 592] on div "Transferir" at bounding box center [754, 616] width 196 height 98
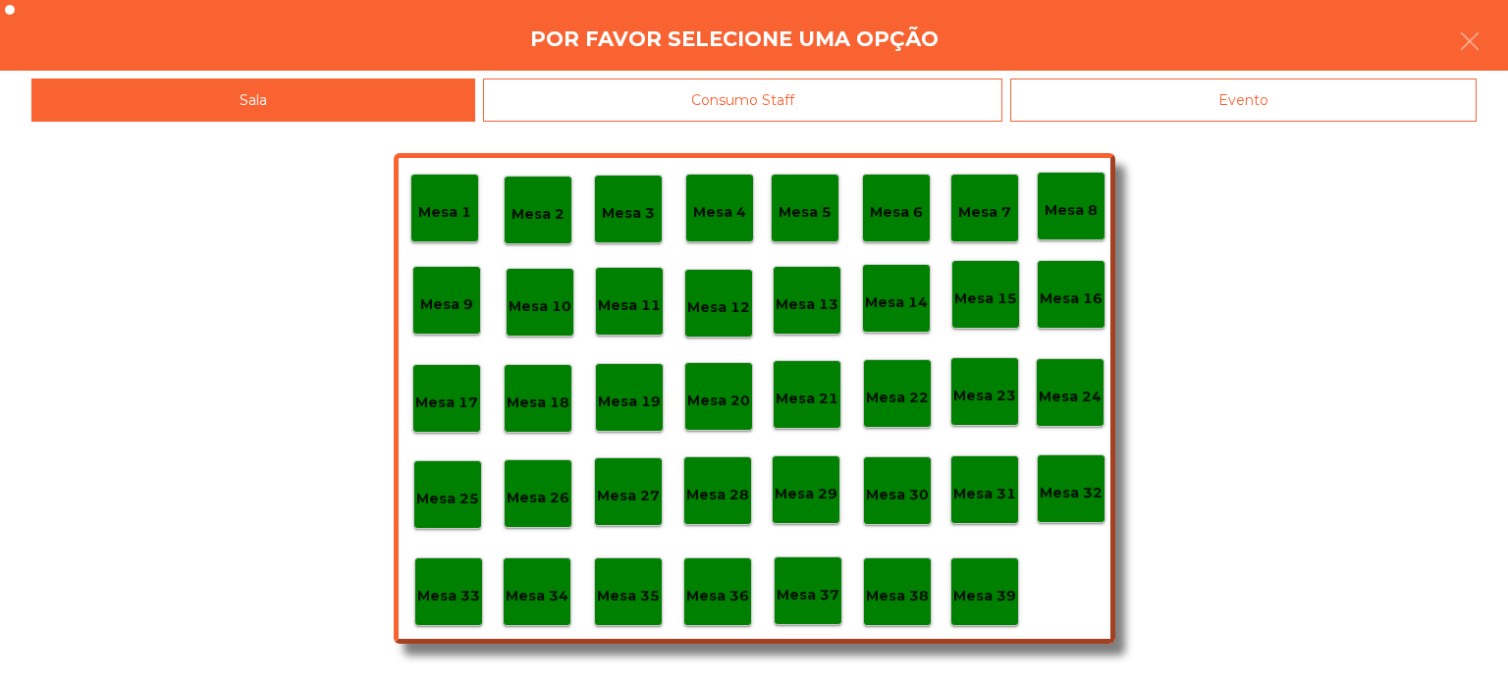
click at [457, 505] on p "Mesa 25" at bounding box center [447, 499] width 63 height 23
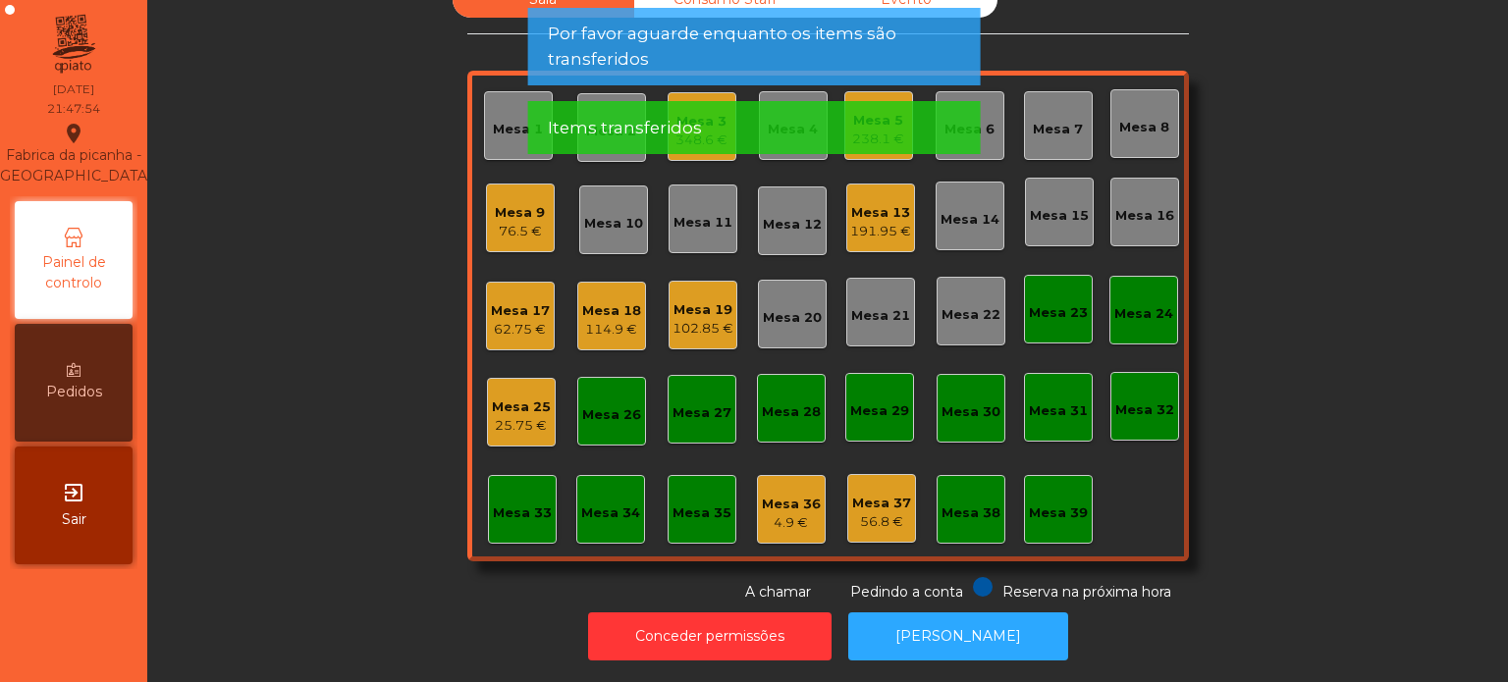
click at [517, 422] on div "Mesa 25 25.75 €" at bounding box center [521, 412] width 69 height 69
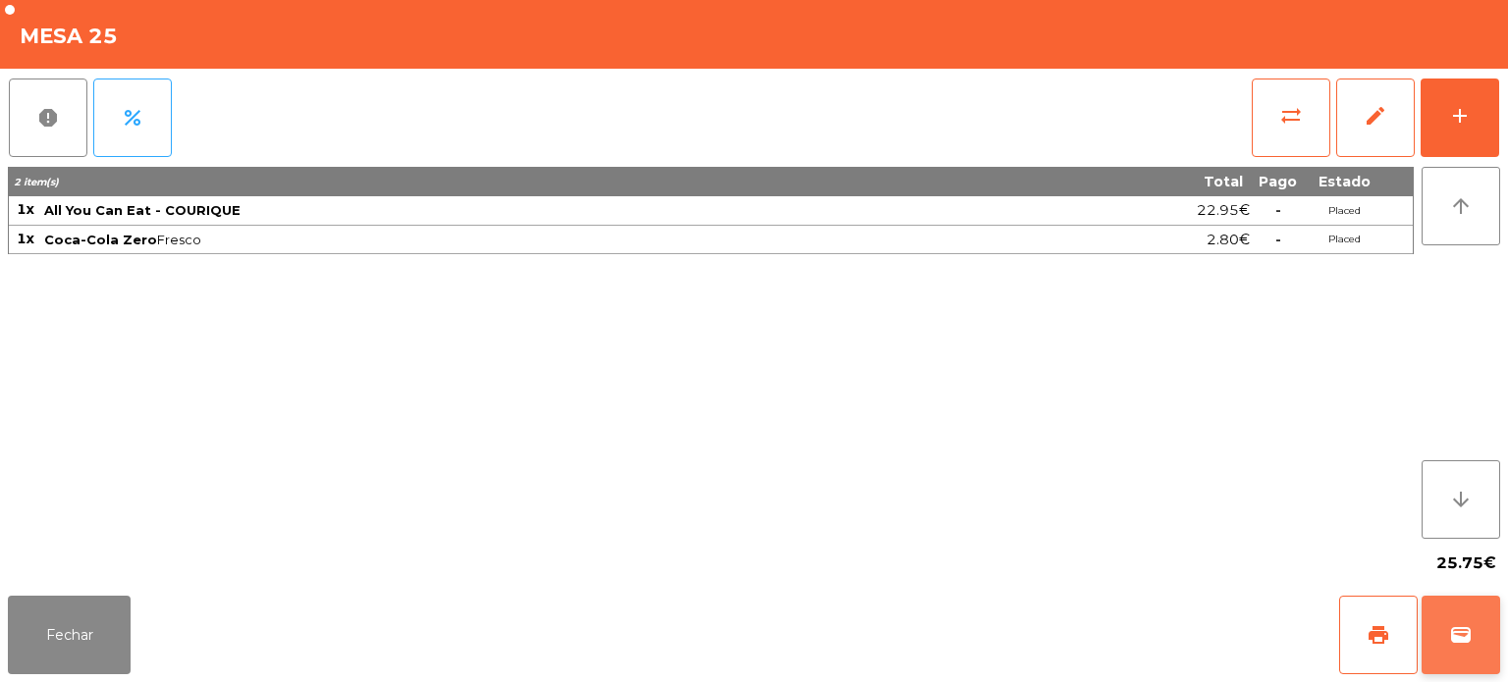
click at [1488, 609] on button "wallet" at bounding box center [1461, 635] width 79 height 79
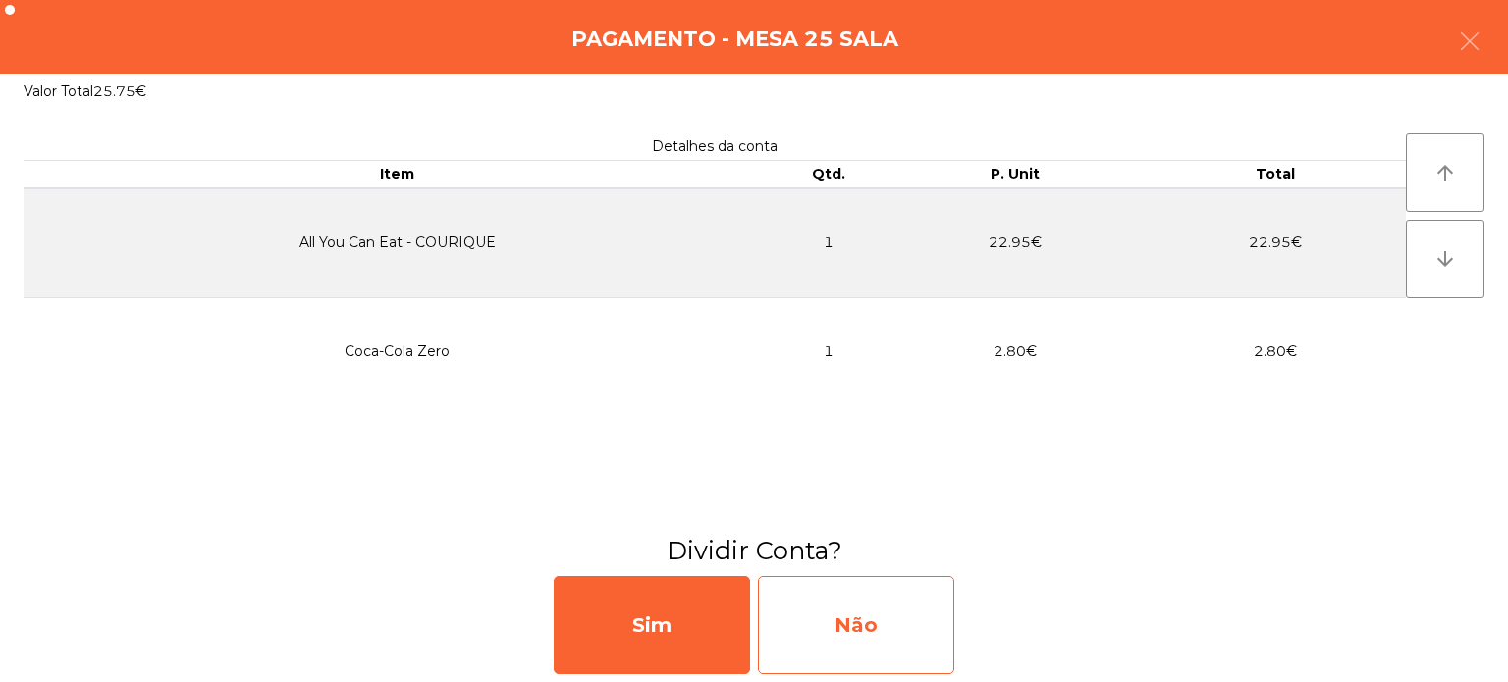
click at [903, 600] on div "Não" at bounding box center [856, 625] width 196 height 98
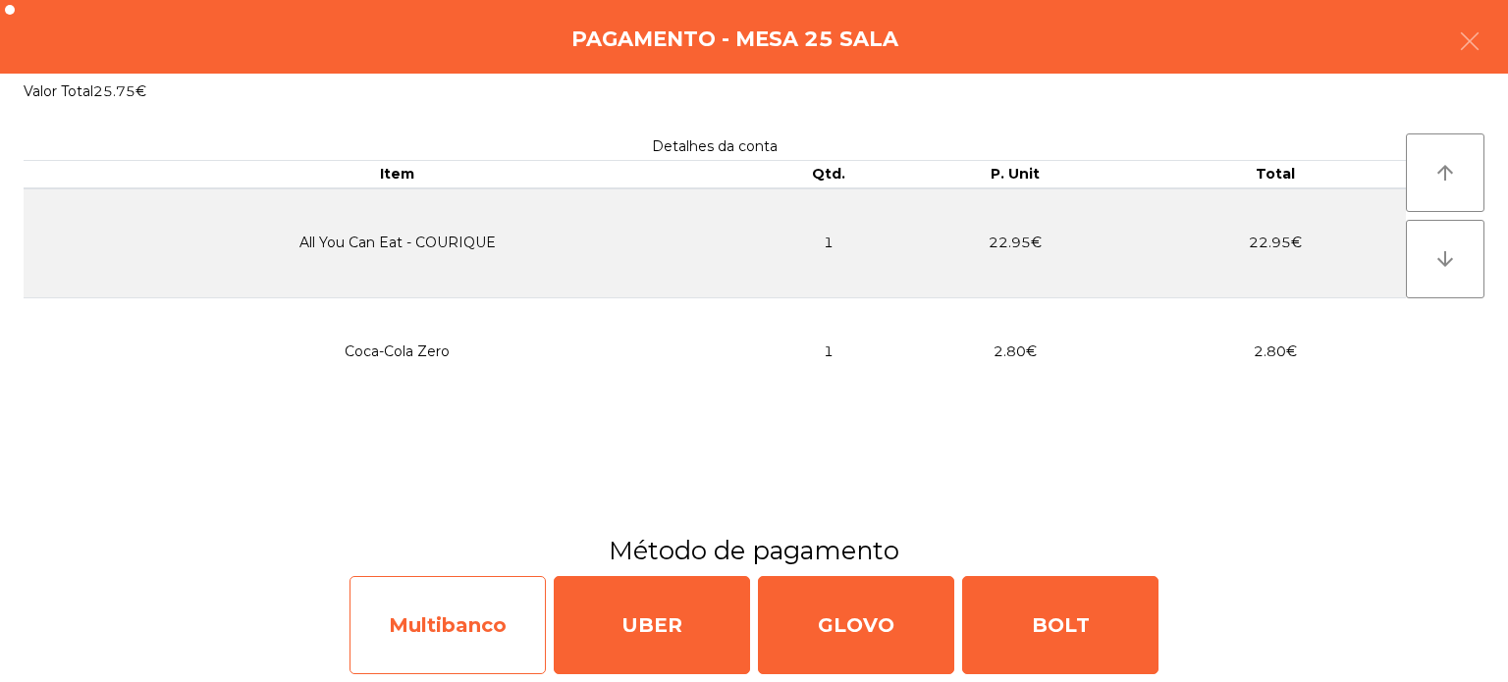
click at [478, 632] on div "Multibanco" at bounding box center [447, 625] width 196 height 98
select select "**"
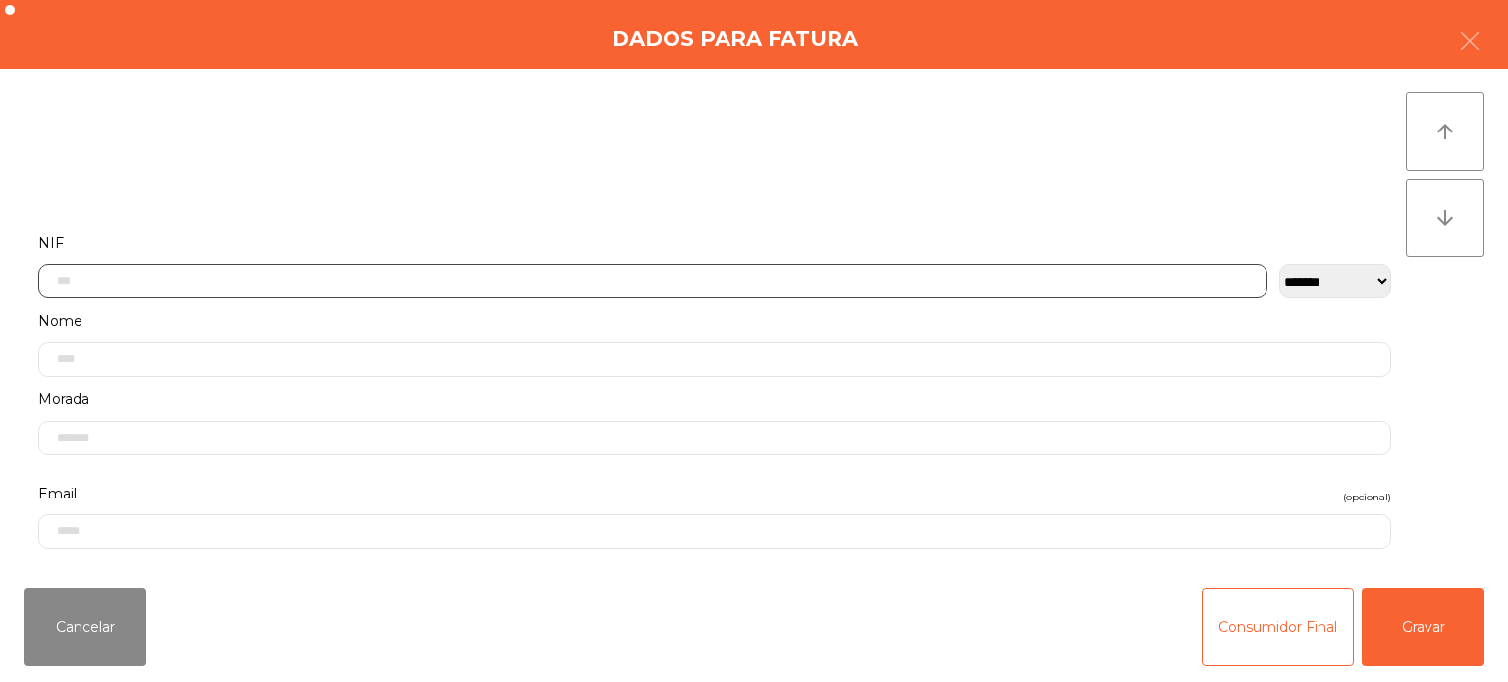
click at [228, 288] on input "text" at bounding box center [652, 281] width 1229 height 34
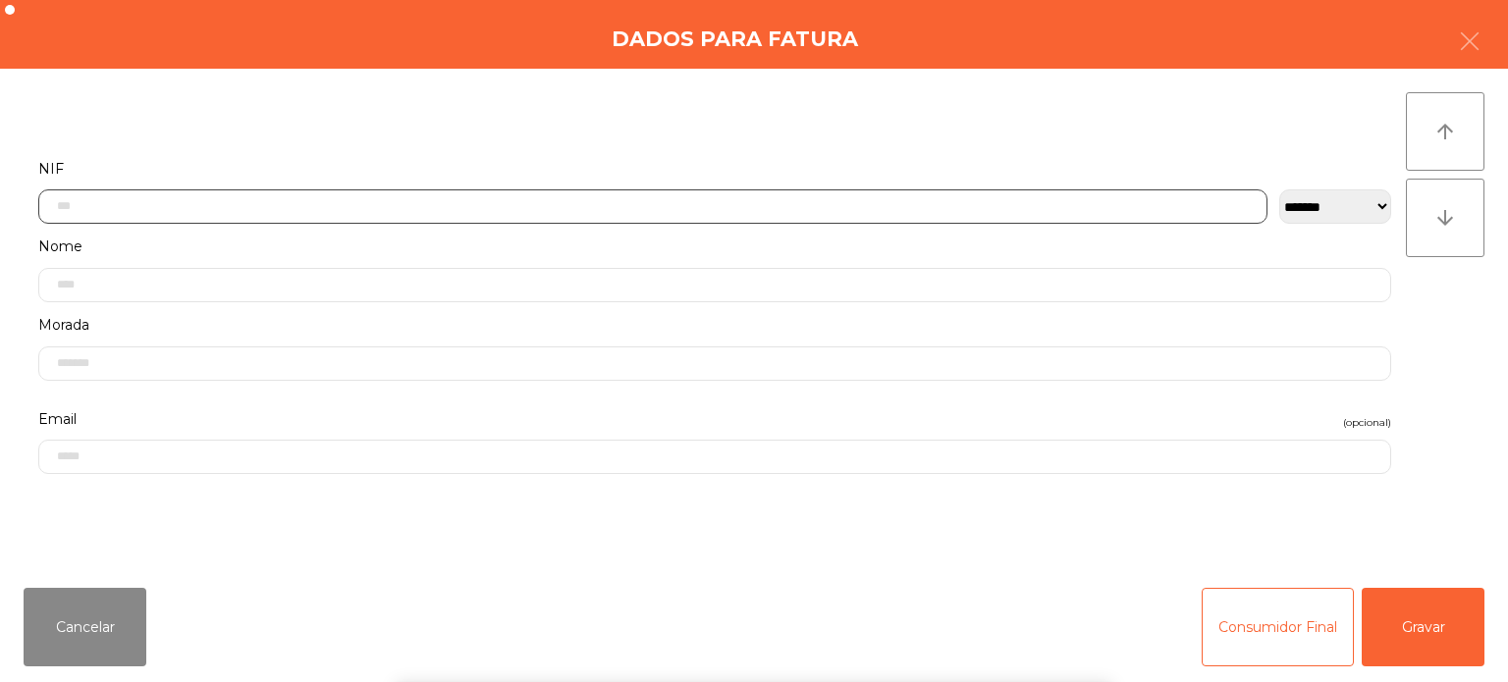
scroll to position [136, 0]
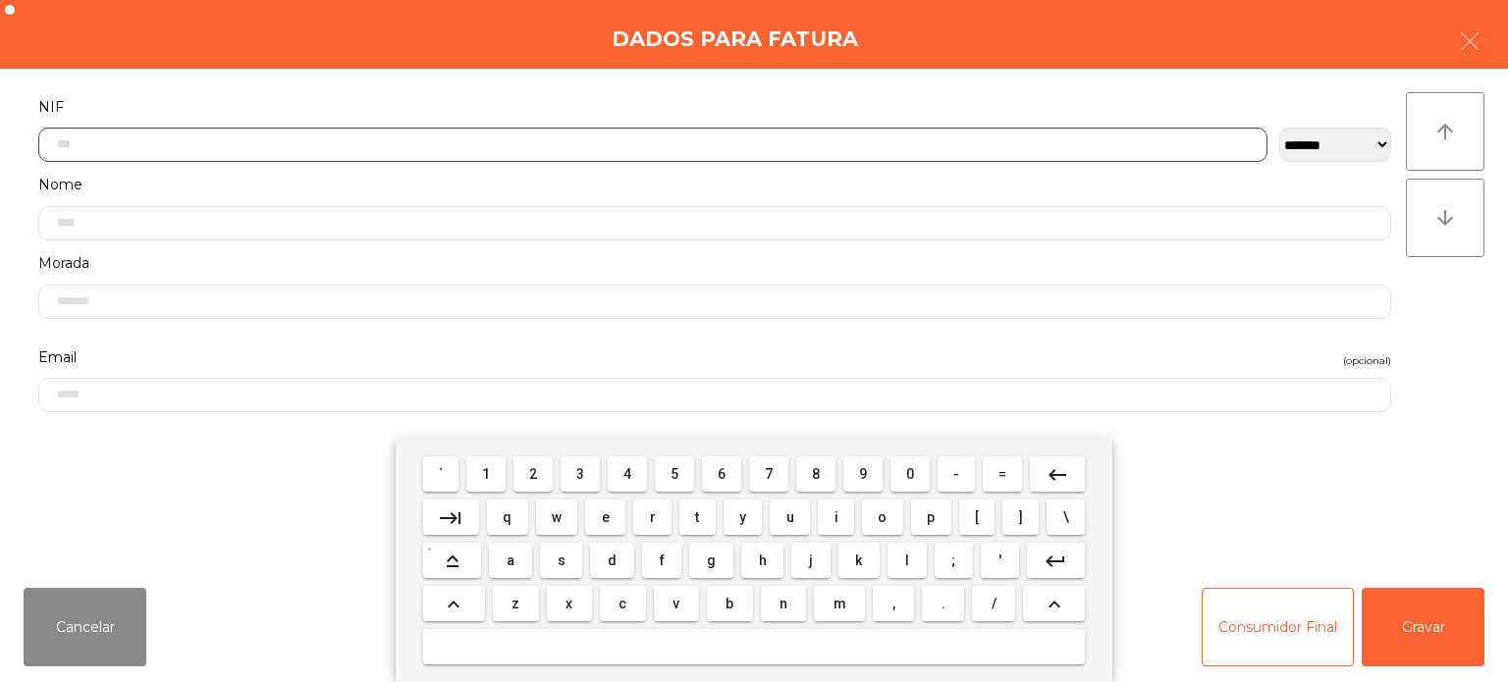
click at [534, 488] on button "2" at bounding box center [532, 474] width 39 height 35
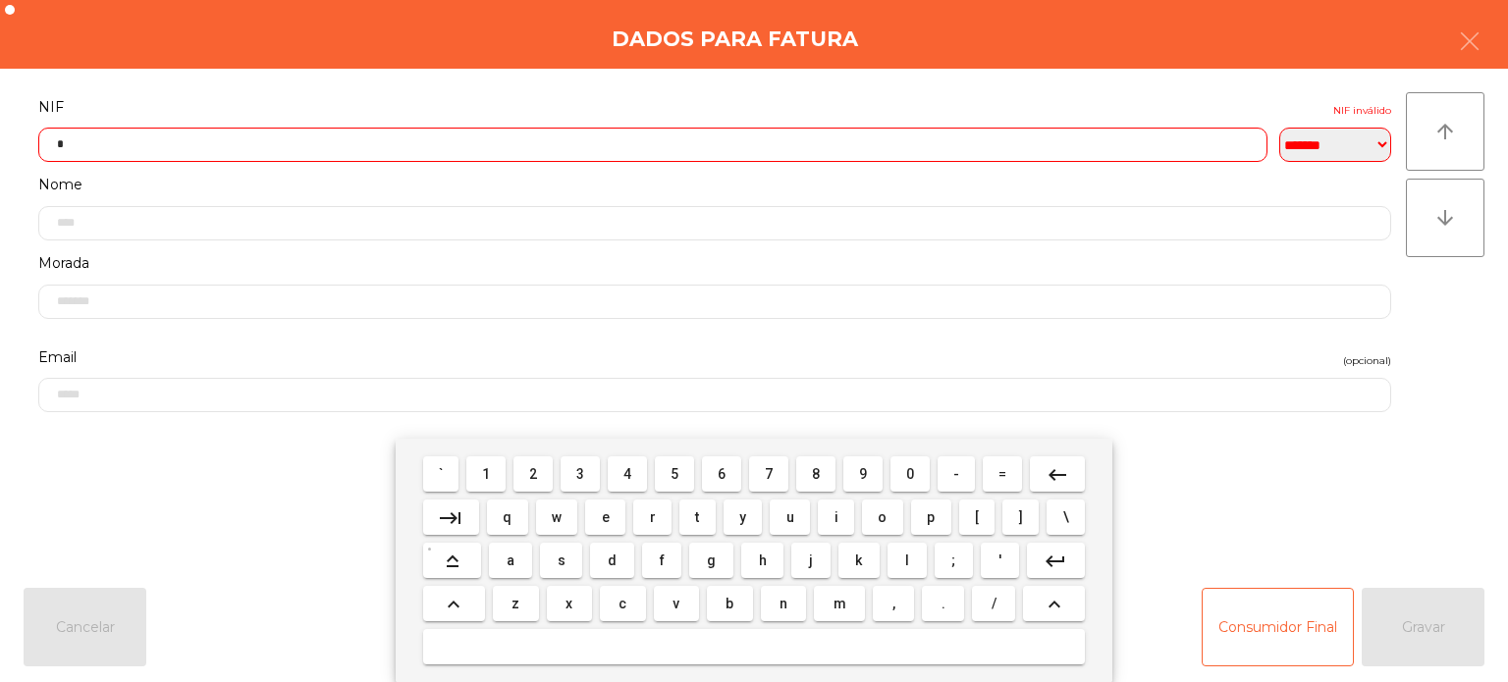
click at [722, 474] on span "6" at bounding box center [722, 474] width 8 height 16
click at [567, 472] on button "3" at bounding box center [580, 474] width 39 height 35
click at [491, 461] on button "1" at bounding box center [485, 474] width 39 height 35
click at [816, 472] on span "8" at bounding box center [816, 474] width 8 height 16
click at [863, 471] on span "9" at bounding box center [863, 474] width 8 height 16
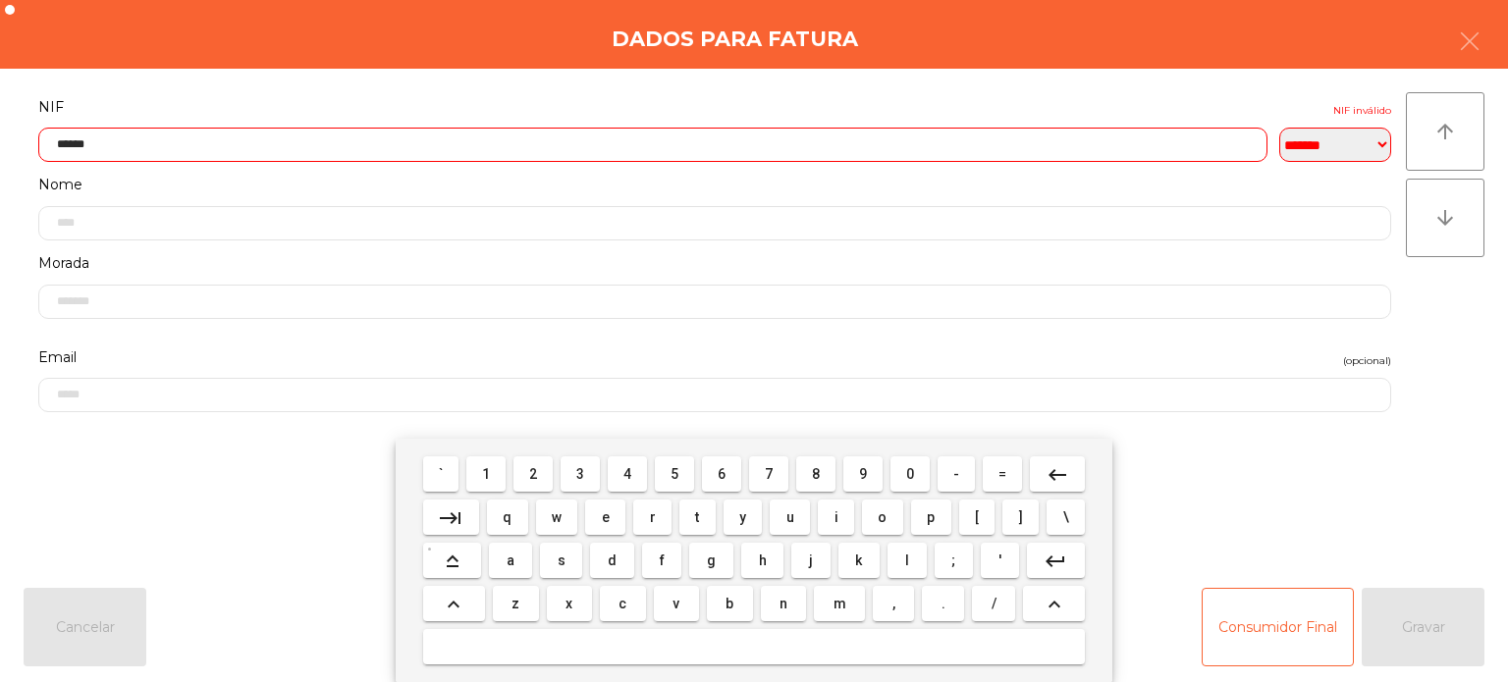
click at [769, 474] on span "7" at bounding box center [769, 474] width 8 height 16
click at [722, 474] on span "6" at bounding box center [722, 474] width 8 height 16
click at [769, 471] on span "7" at bounding box center [769, 474] width 8 height 16
type input "*********"
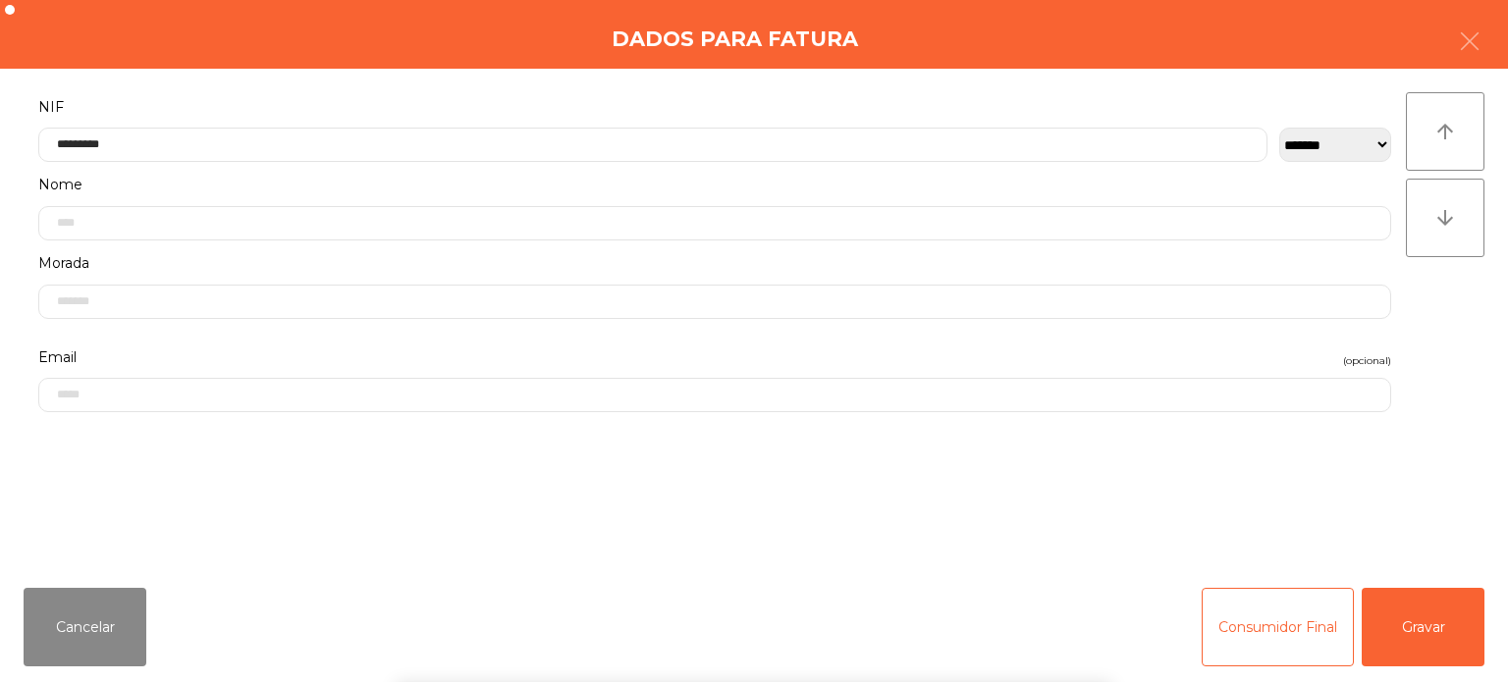
click at [389, 51] on div "Dados para Fatura" at bounding box center [754, 34] width 1508 height 69
click at [1459, 642] on button "Gravar" at bounding box center [1423, 627] width 123 height 79
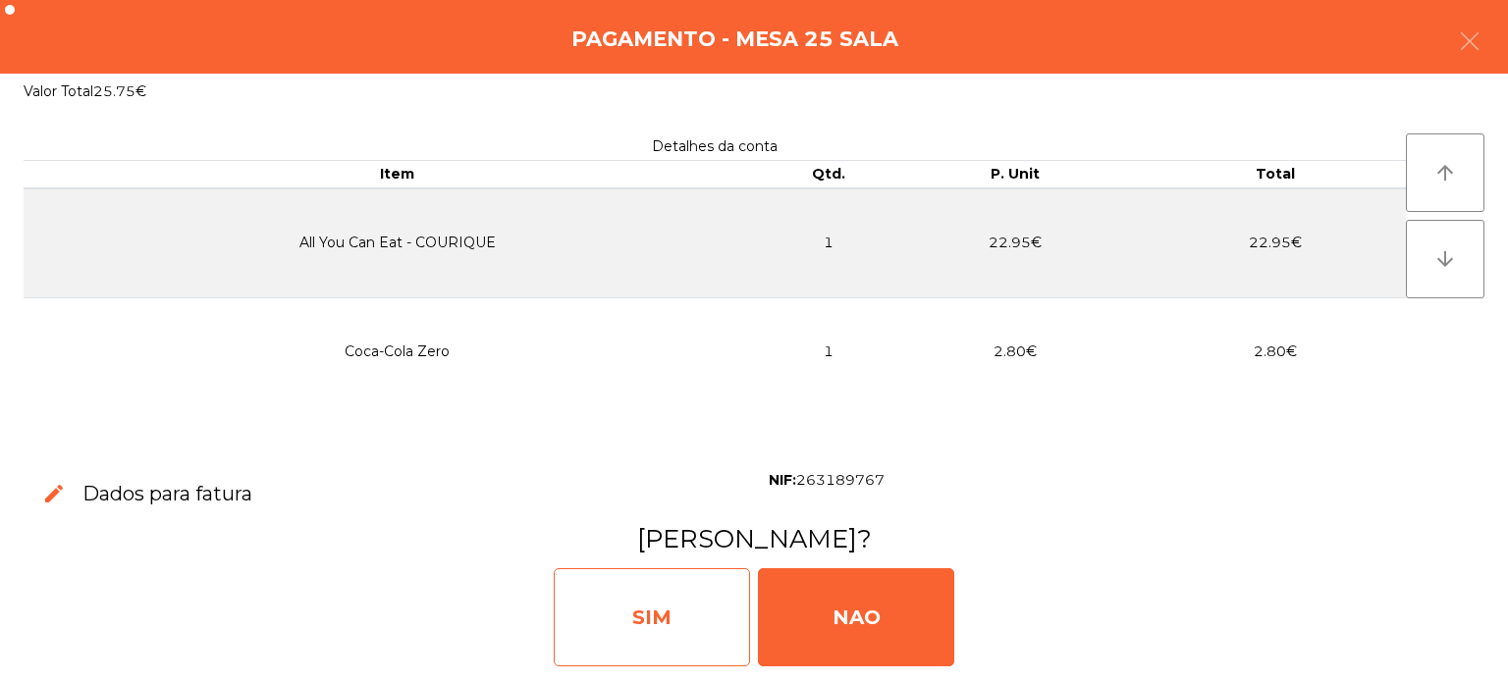
click at [701, 593] on div "SIM" at bounding box center [652, 617] width 196 height 98
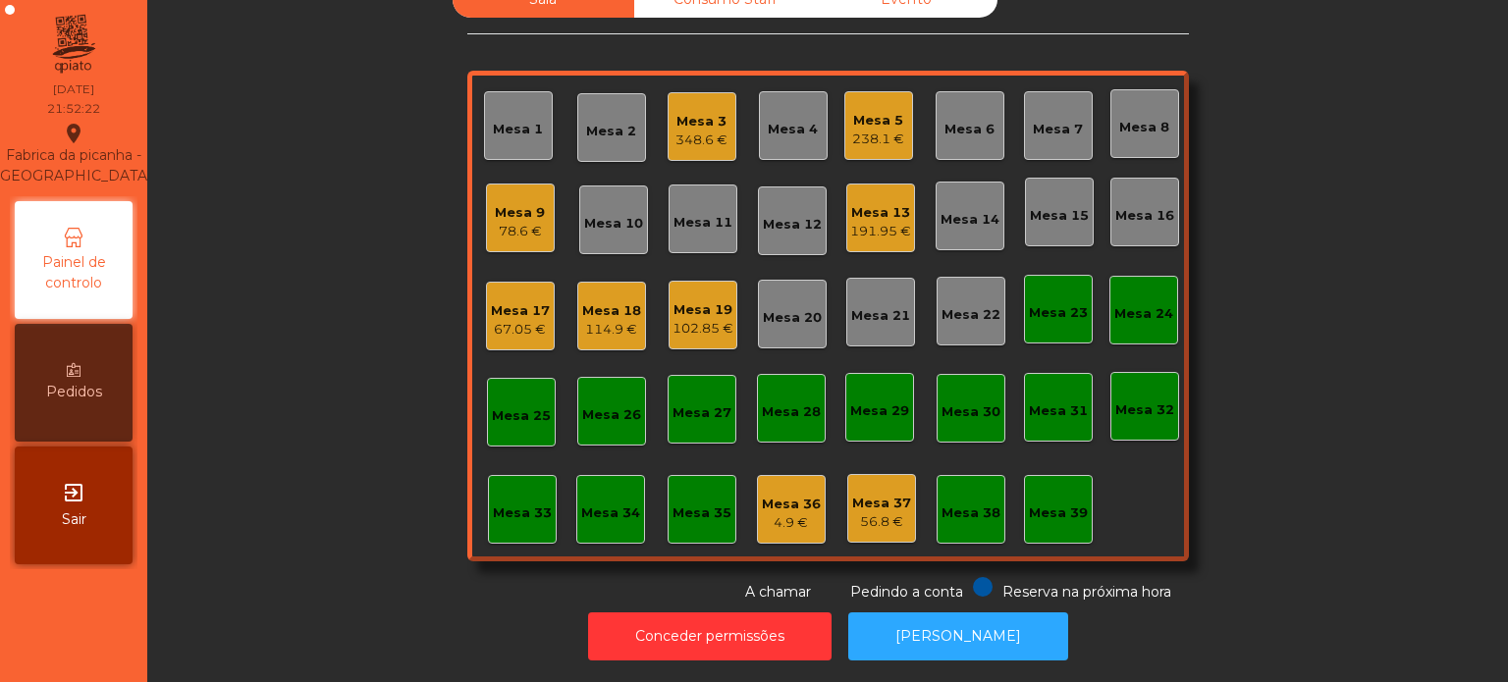
click at [871, 195] on div "Mesa 13 191.95 €" at bounding box center [880, 218] width 61 height 46
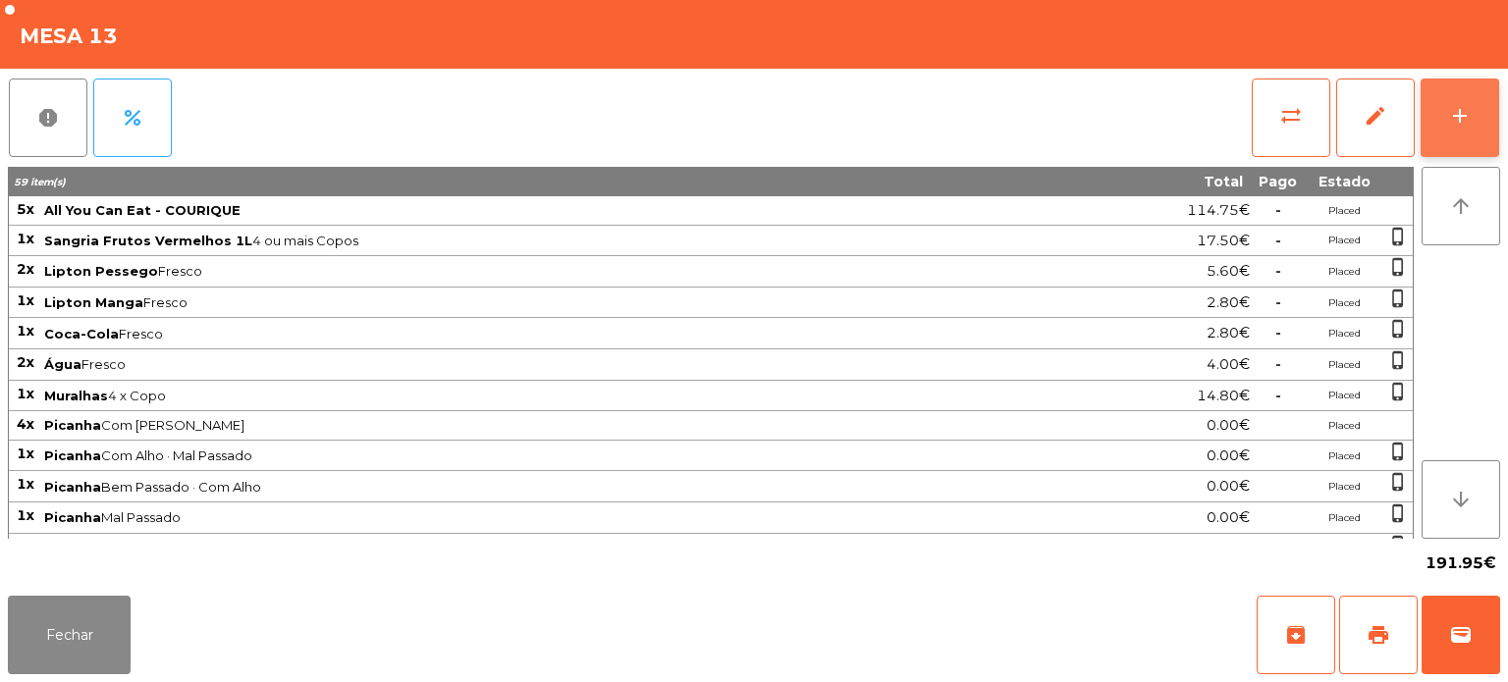
click at [1449, 120] on div "add" at bounding box center [1460, 116] width 24 height 24
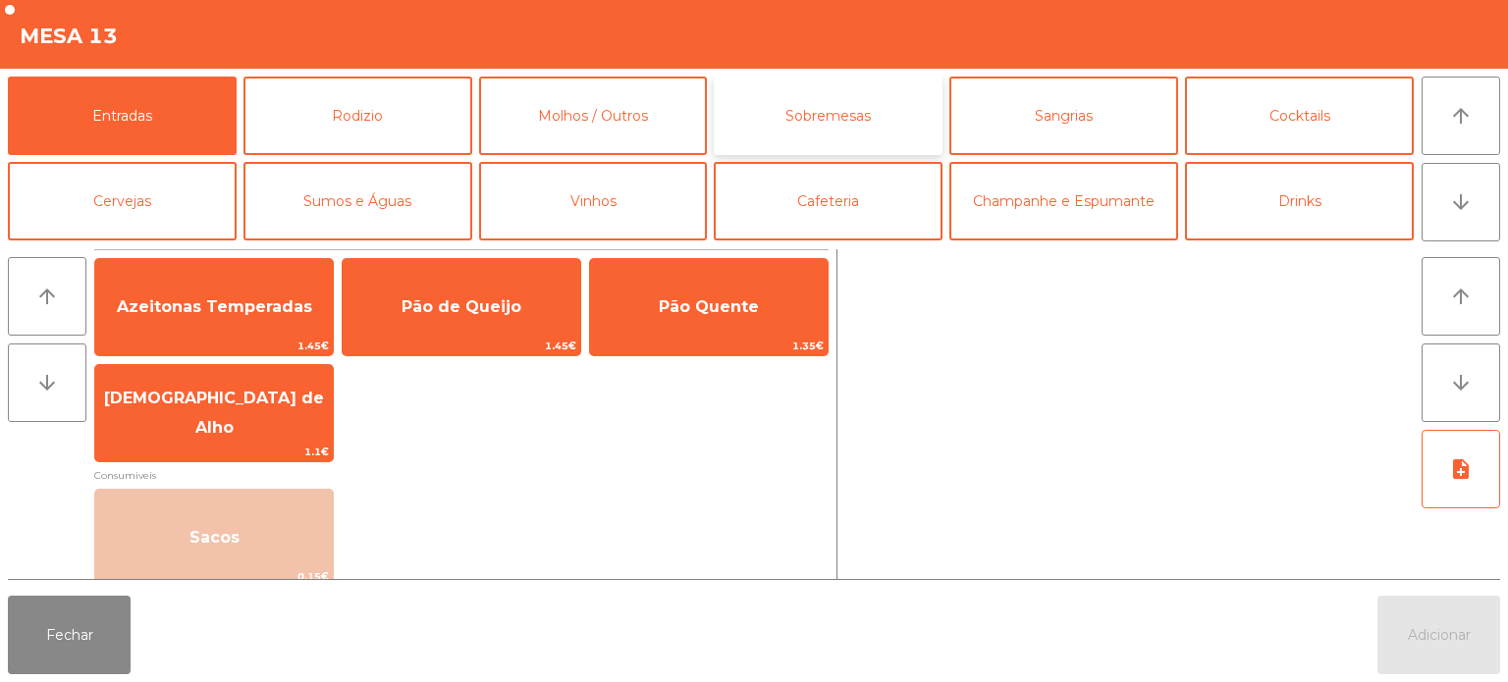
click at [831, 136] on button "Sobremesas" at bounding box center [828, 116] width 229 height 79
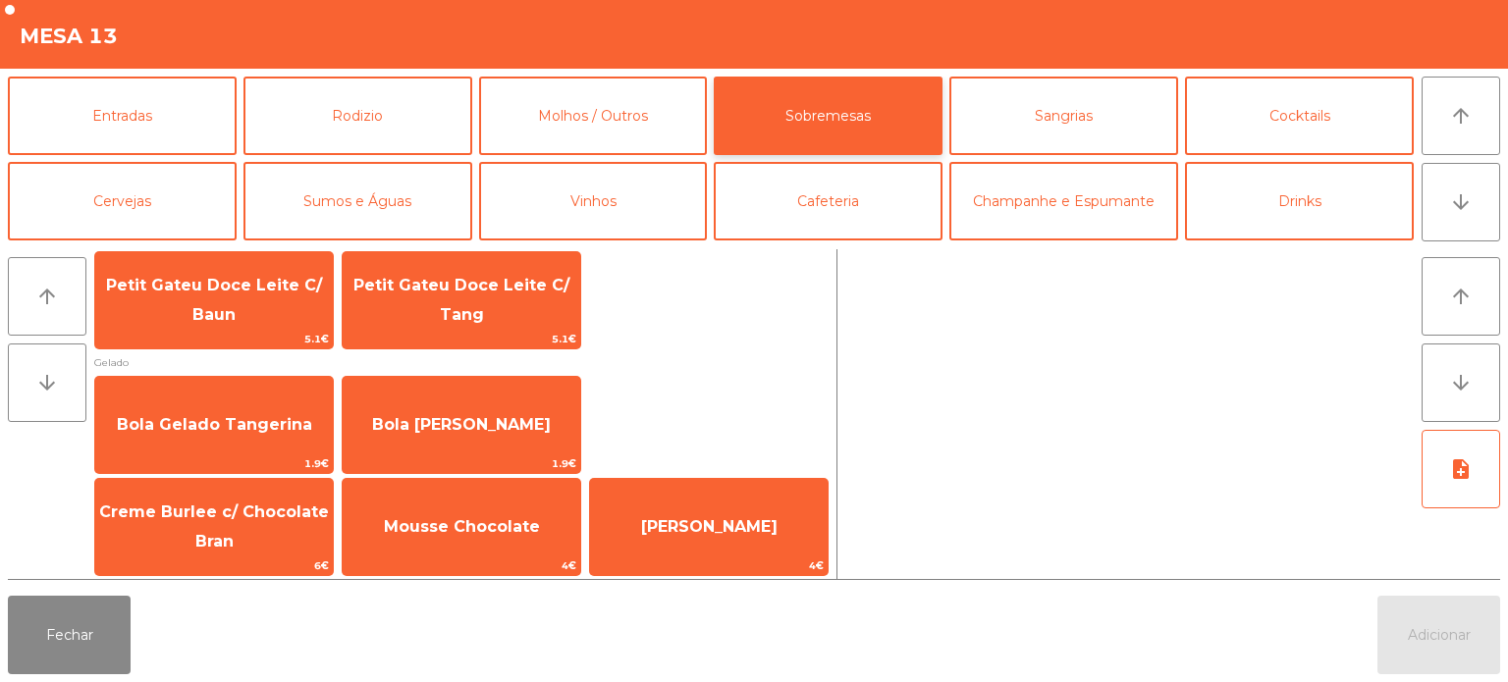
scroll to position [33, 0]
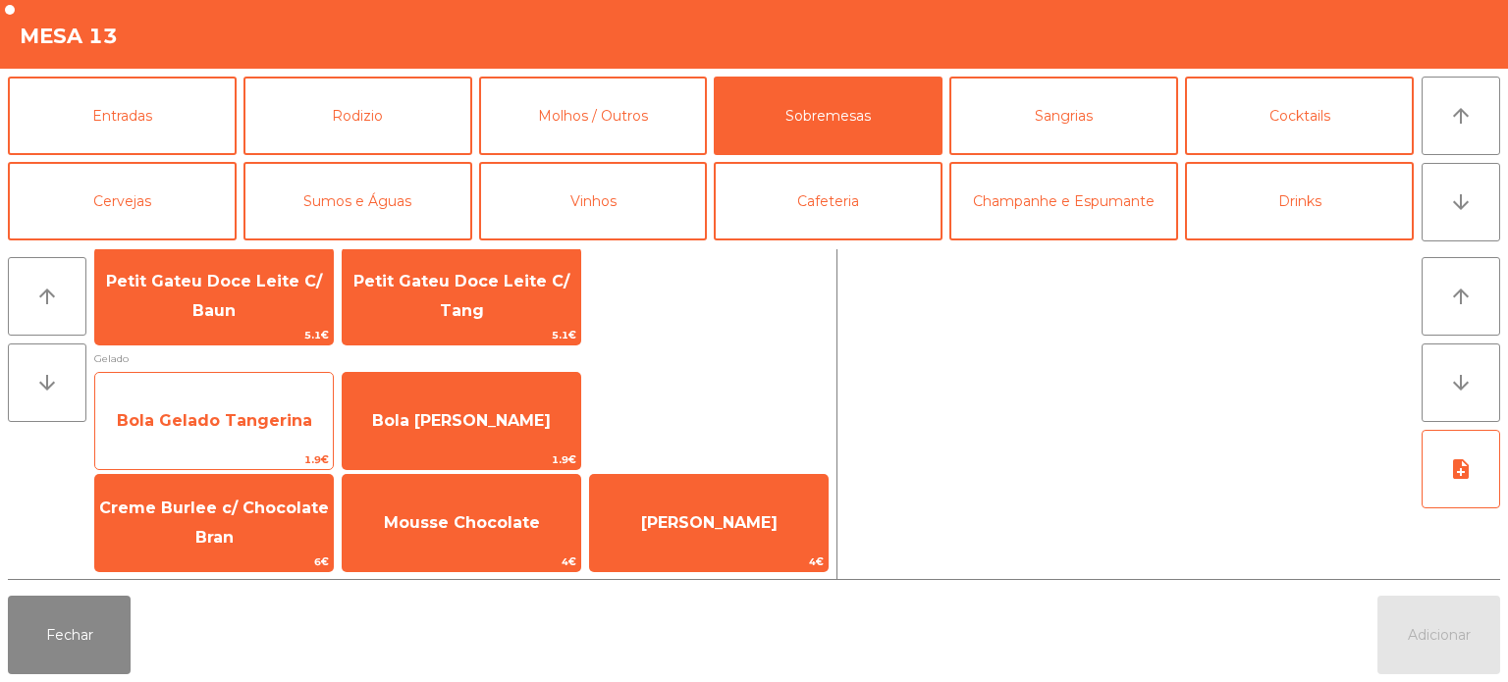
click at [257, 407] on span "Bola Gelado Tangerina" at bounding box center [214, 421] width 238 height 53
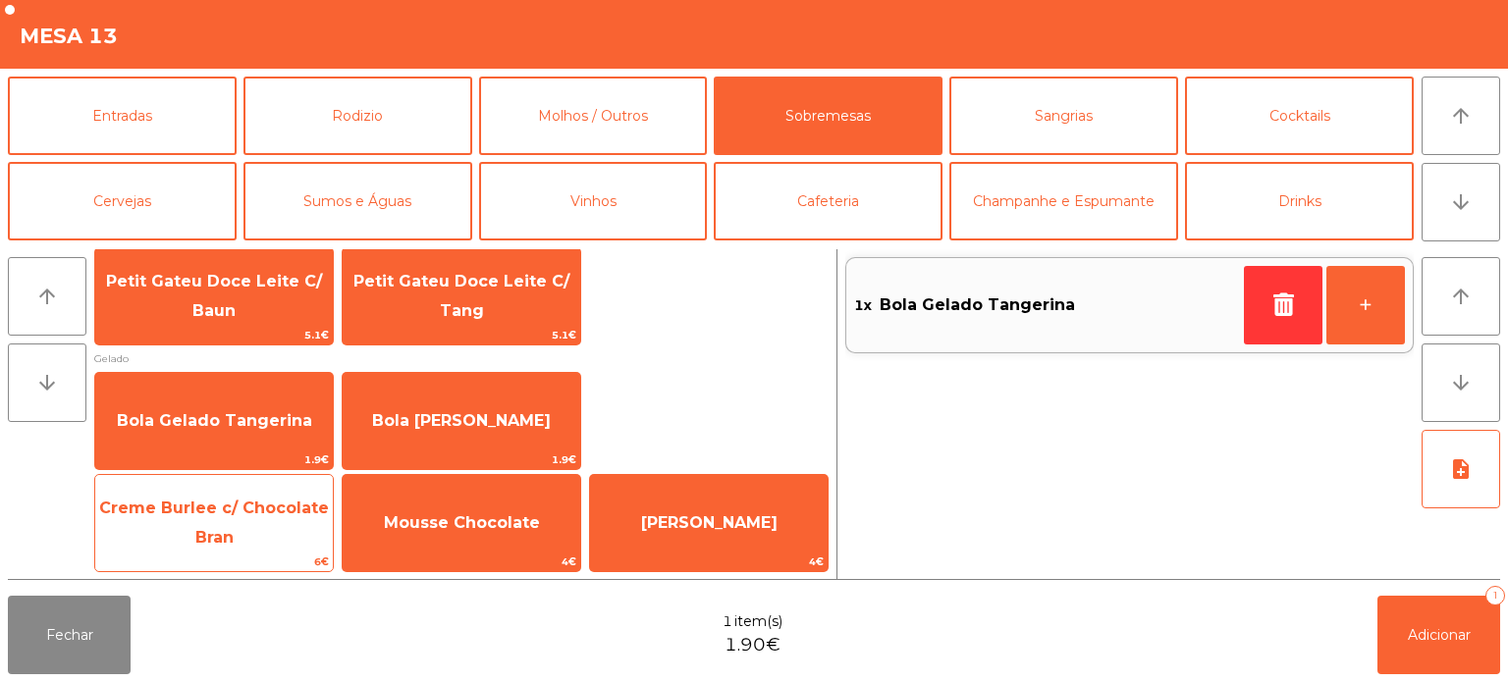
click at [262, 499] on span "Creme Burlee c/ Chocolate Bran" at bounding box center [214, 523] width 230 height 48
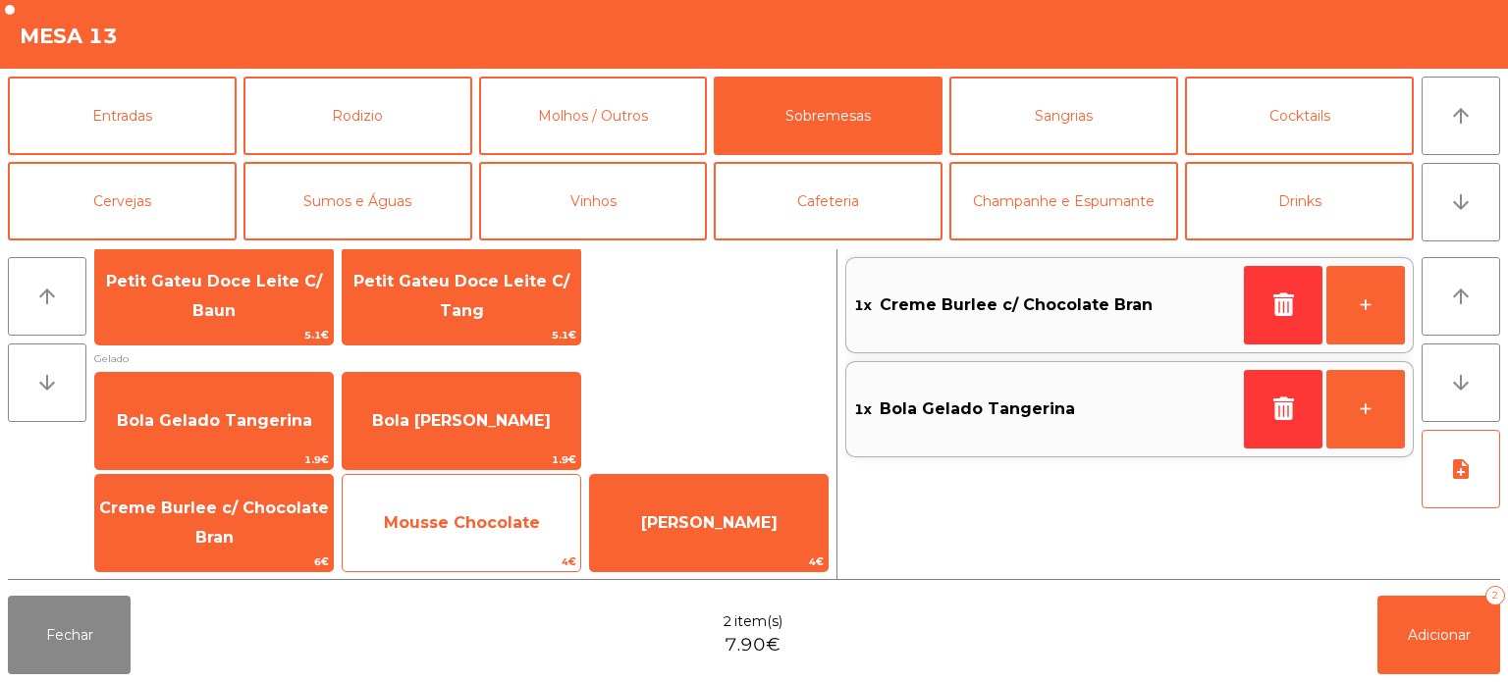
click at [463, 529] on span "Mousse Chocolate" at bounding box center [462, 522] width 156 height 19
click at [463, 535] on span "Mousse Chocolate" at bounding box center [462, 523] width 238 height 53
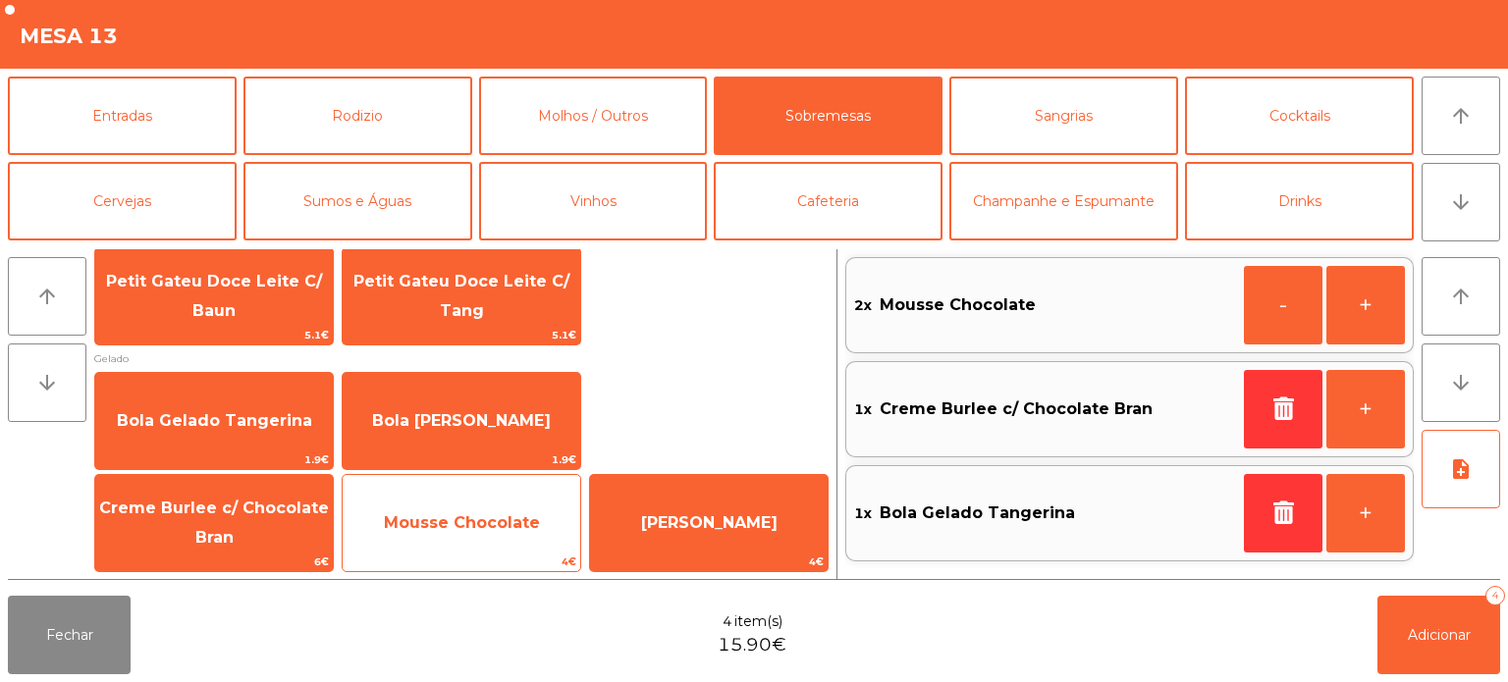
click at [455, 527] on span "Mousse Chocolate" at bounding box center [462, 522] width 156 height 19
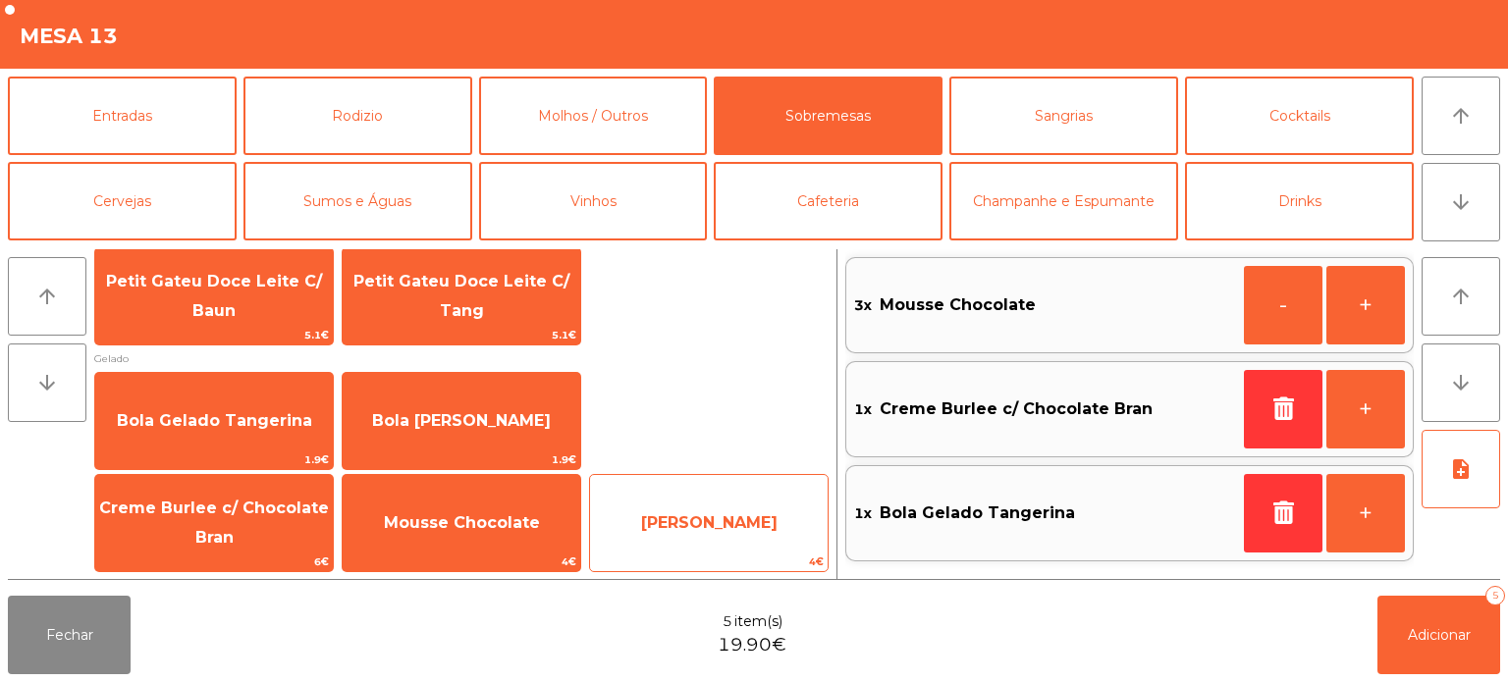
click at [725, 530] on span "[PERSON_NAME]" at bounding box center [709, 522] width 136 height 19
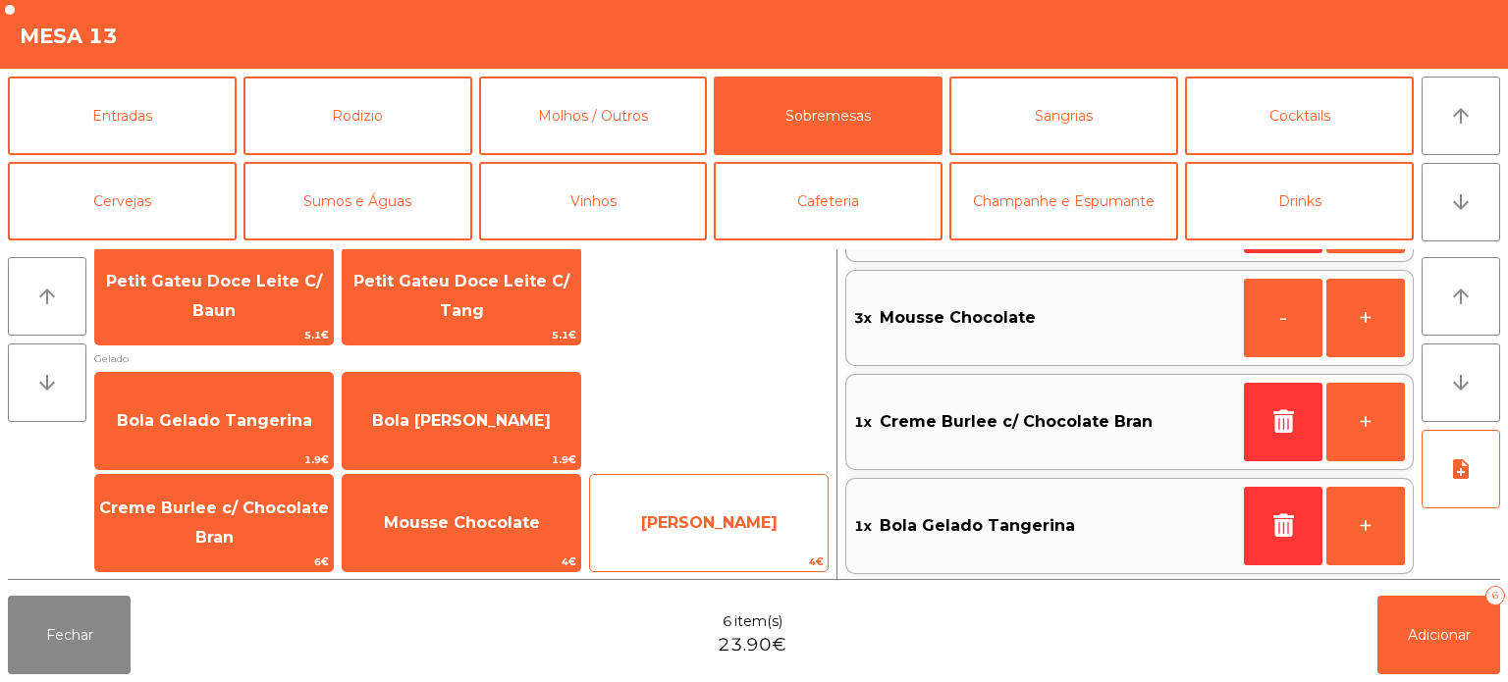
scroll to position [0, 0]
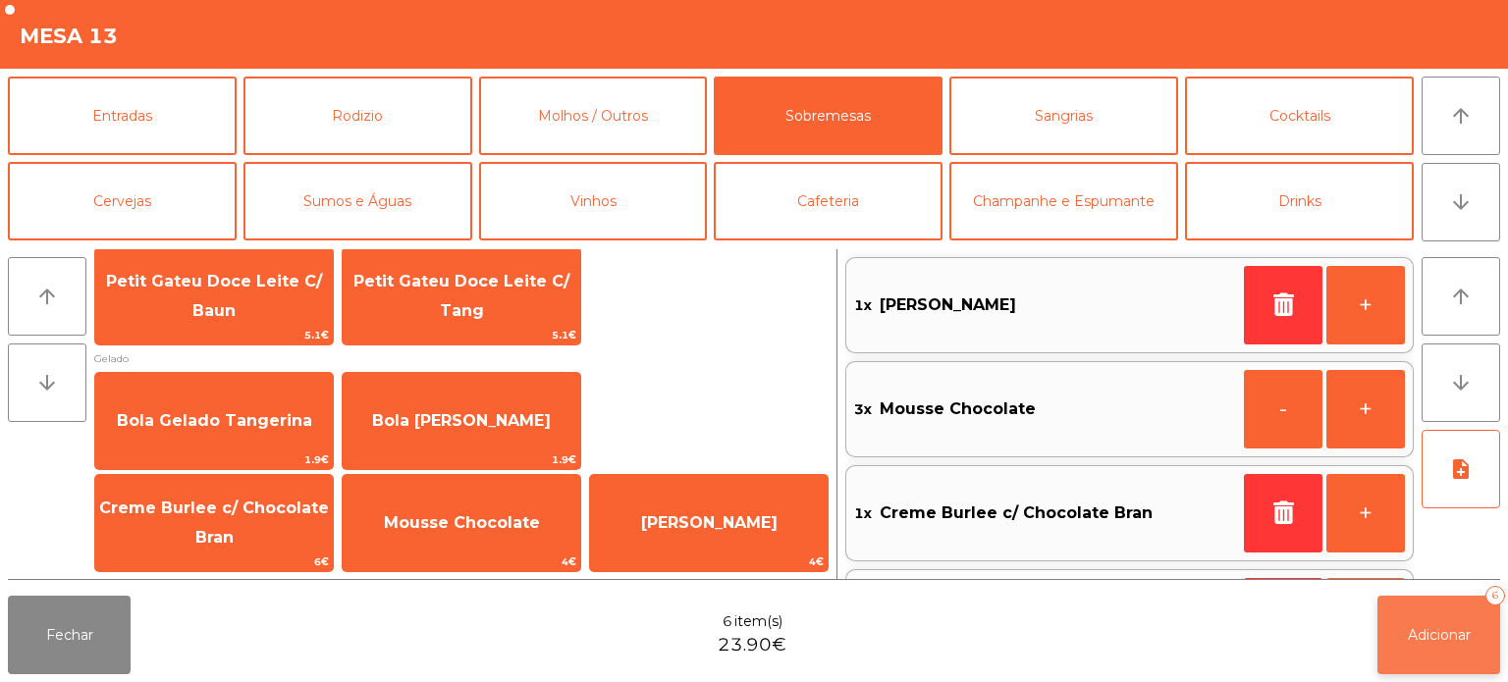
click at [1422, 632] on span "Adicionar" at bounding box center [1439, 635] width 63 height 18
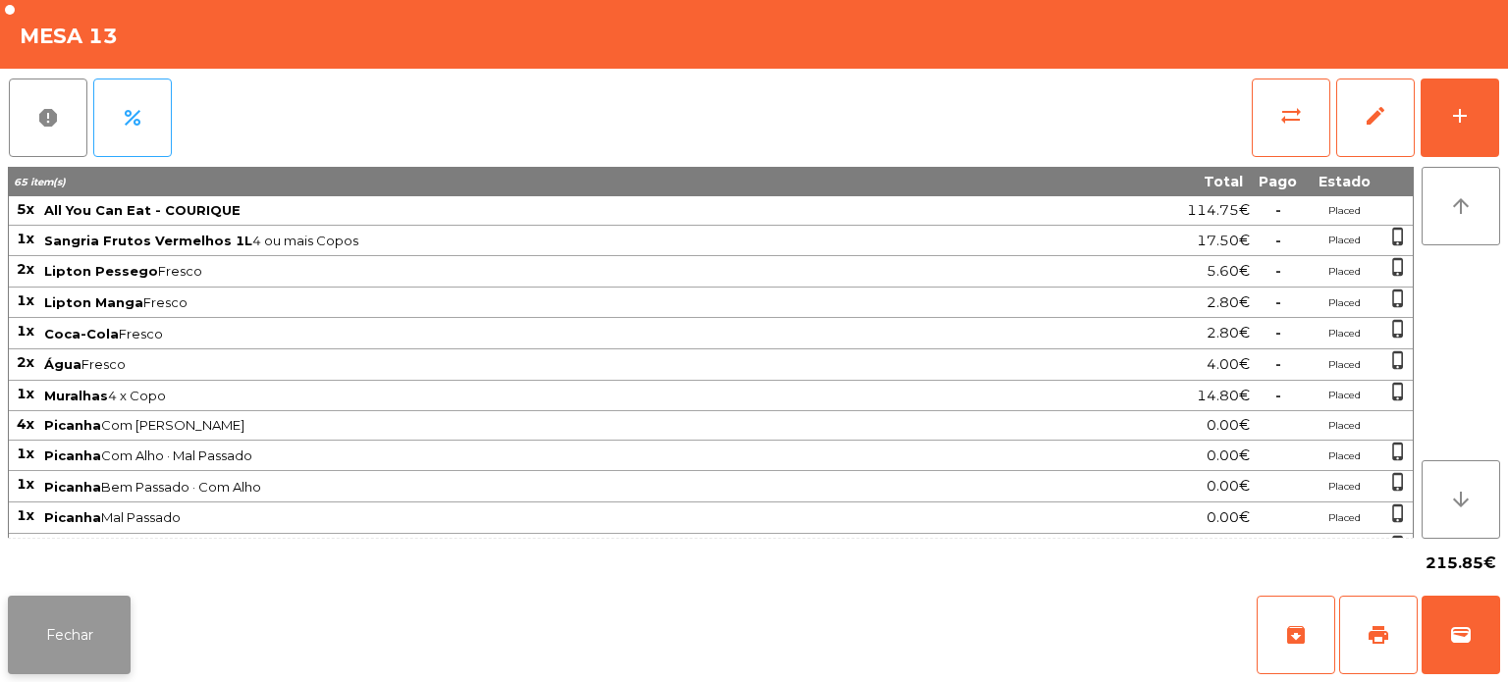
click at [44, 612] on button "Fechar" at bounding box center [69, 635] width 123 height 79
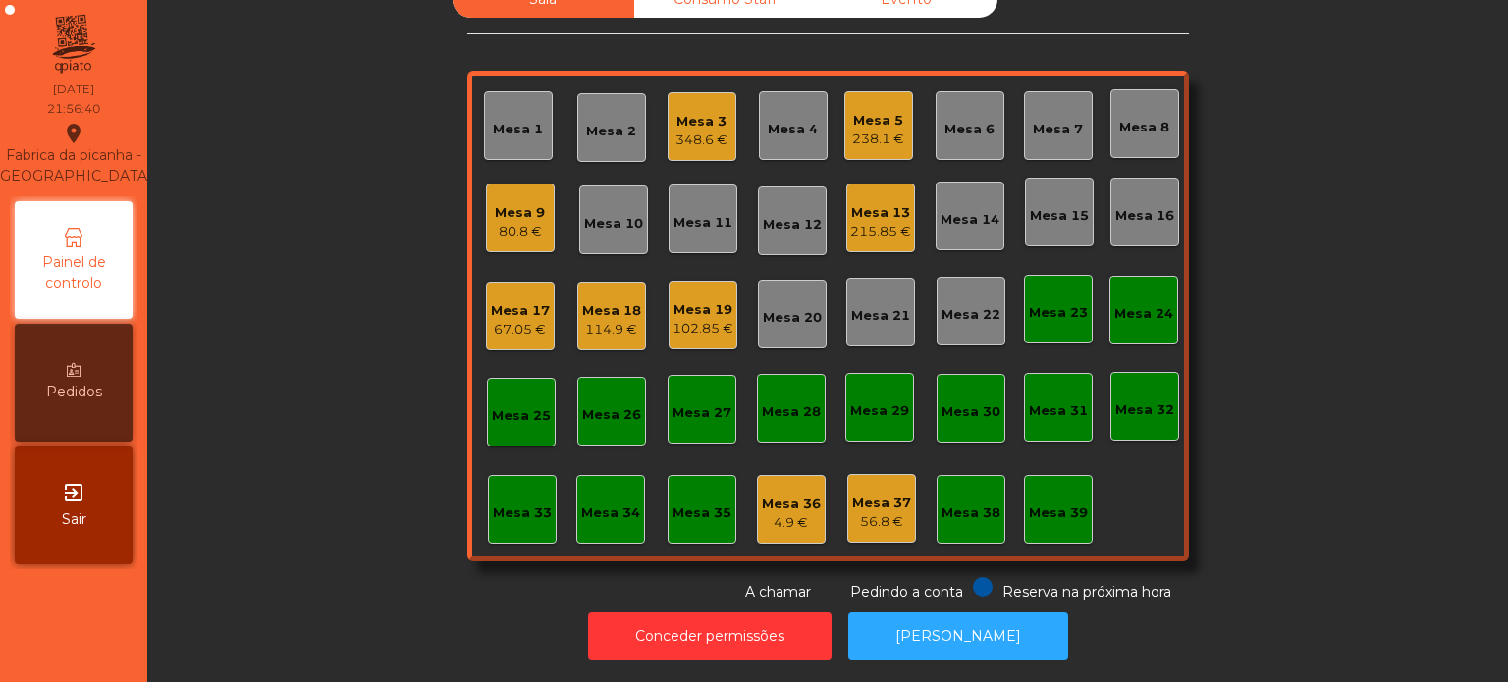
click at [537, 216] on div "Mesa 9 80.8 €" at bounding box center [520, 218] width 69 height 69
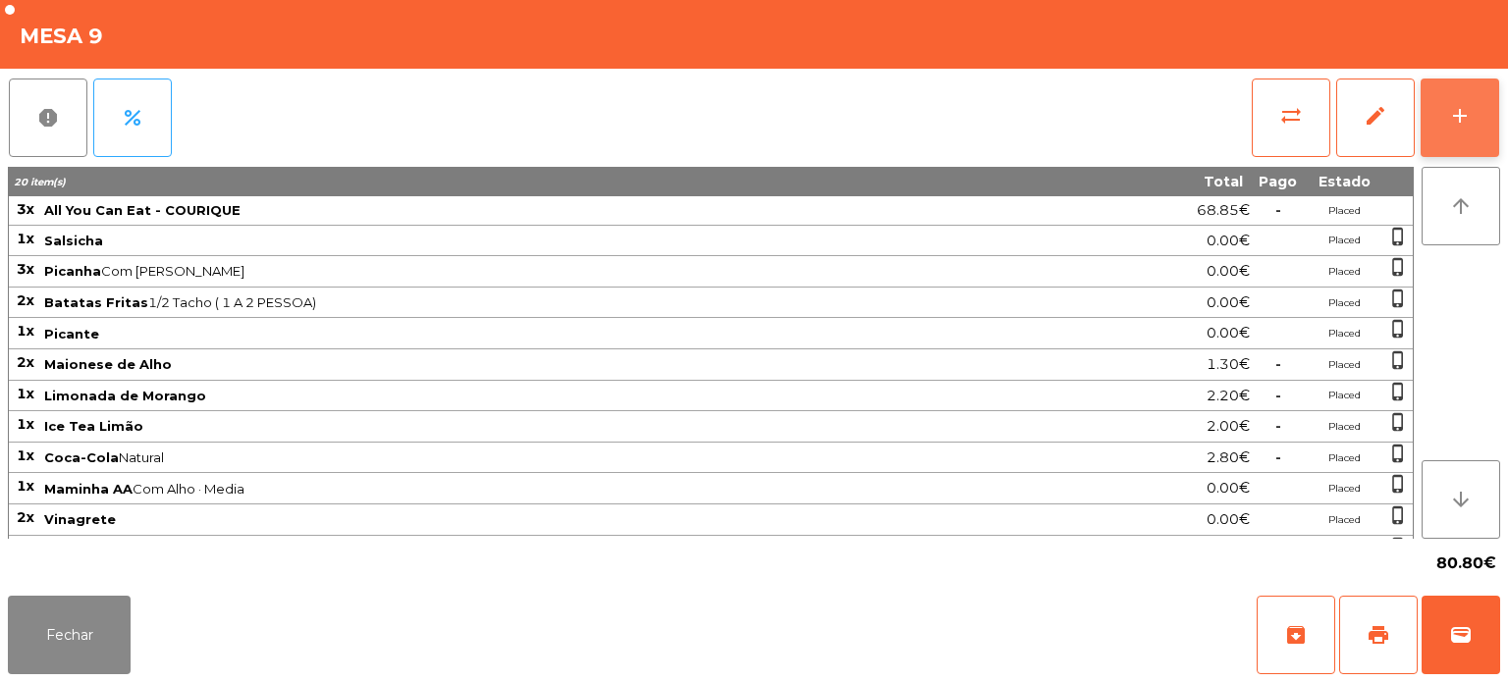
click at [1453, 110] on div "add" at bounding box center [1460, 116] width 24 height 24
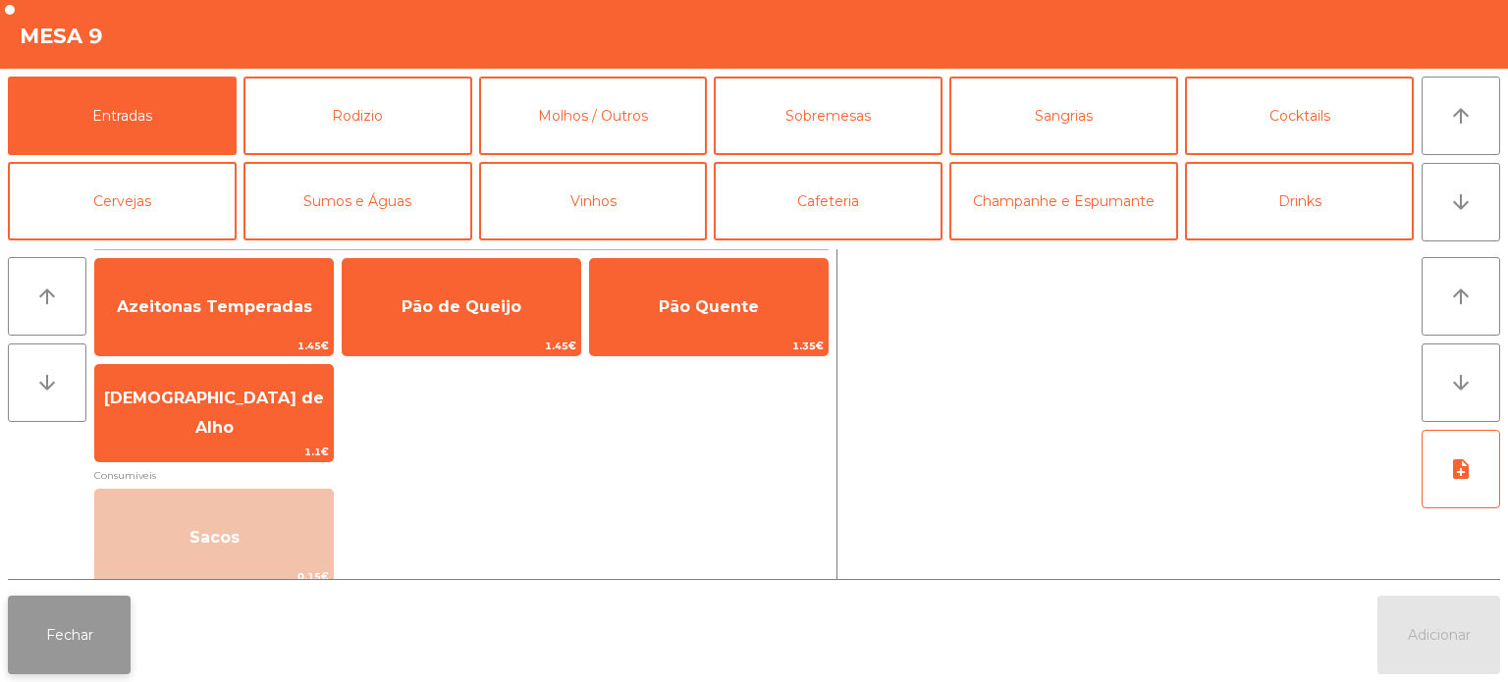
click at [90, 617] on button "Fechar" at bounding box center [69, 635] width 123 height 79
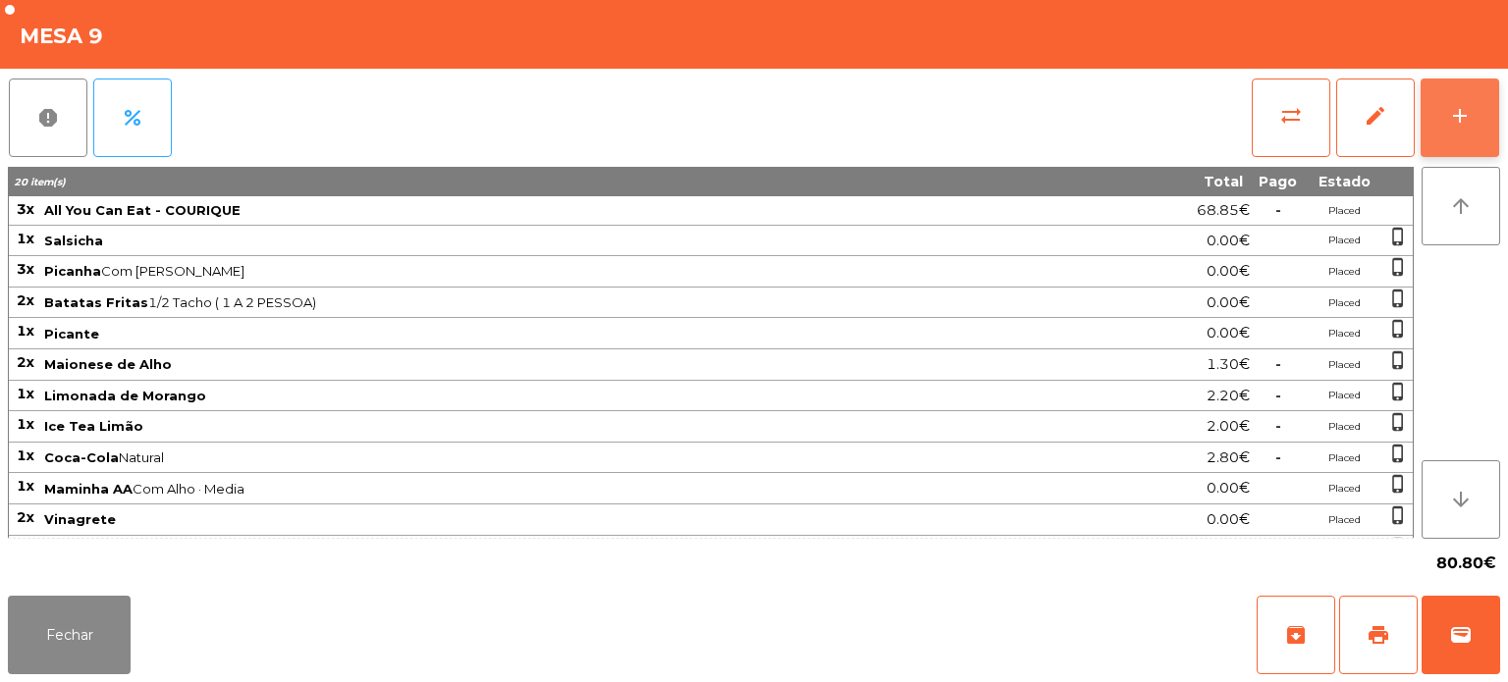
click at [1472, 95] on button "add" at bounding box center [1460, 118] width 79 height 79
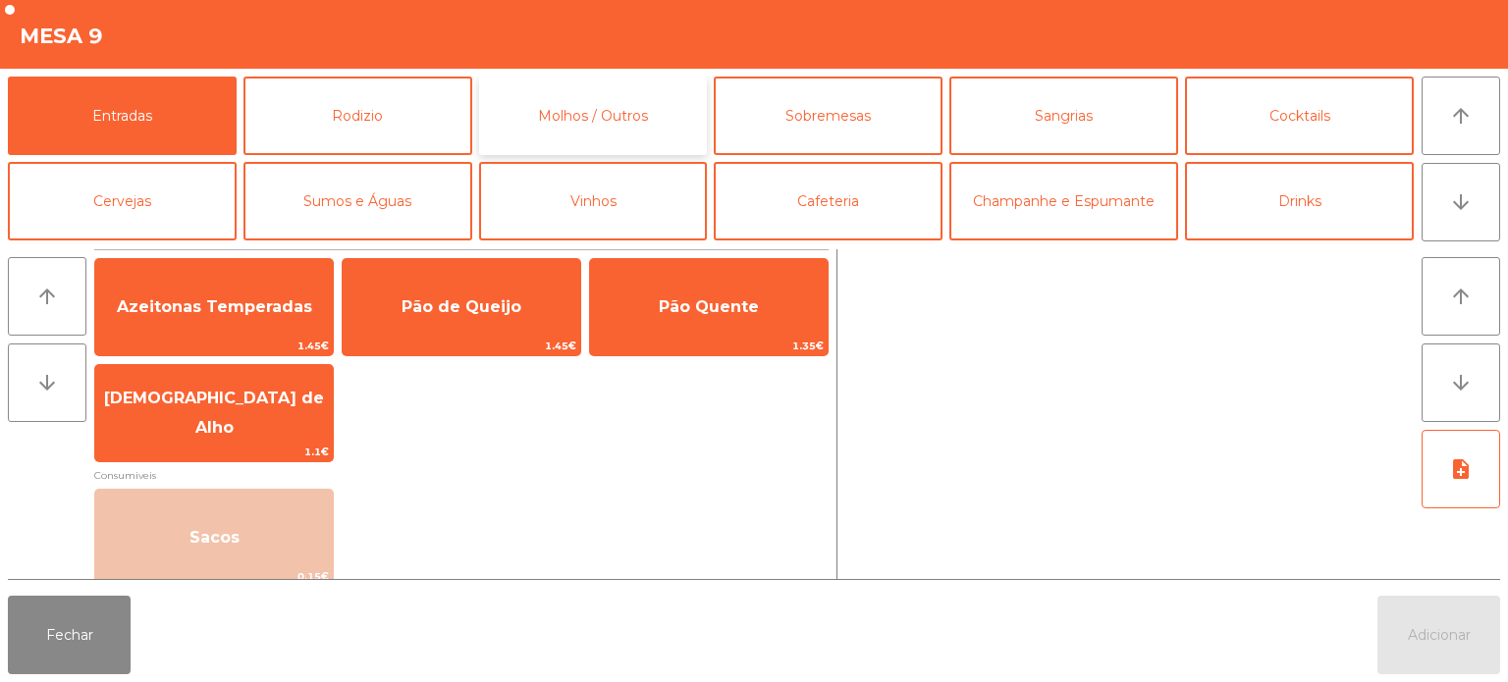
click at [604, 114] on button "Molhos / Outros" at bounding box center [593, 116] width 229 height 79
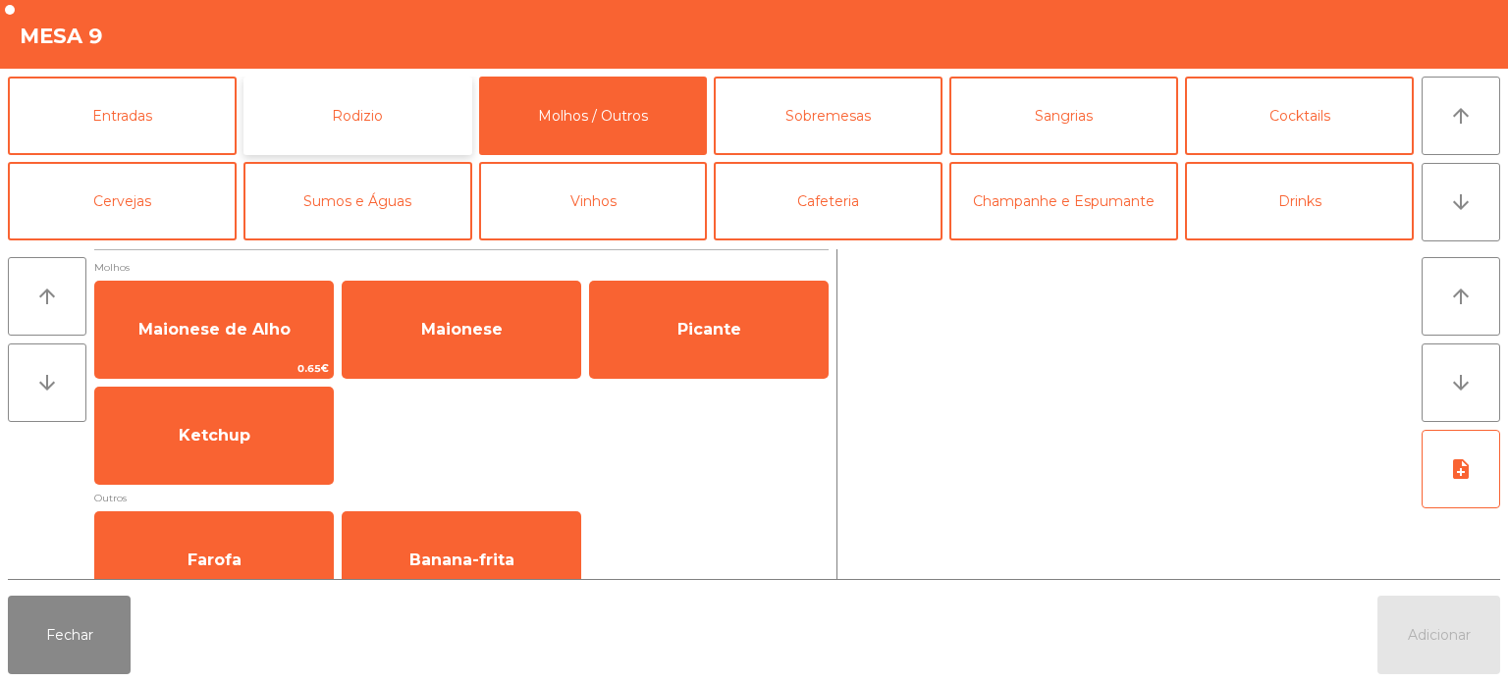
click at [414, 114] on button "Rodizio" at bounding box center [357, 116] width 229 height 79
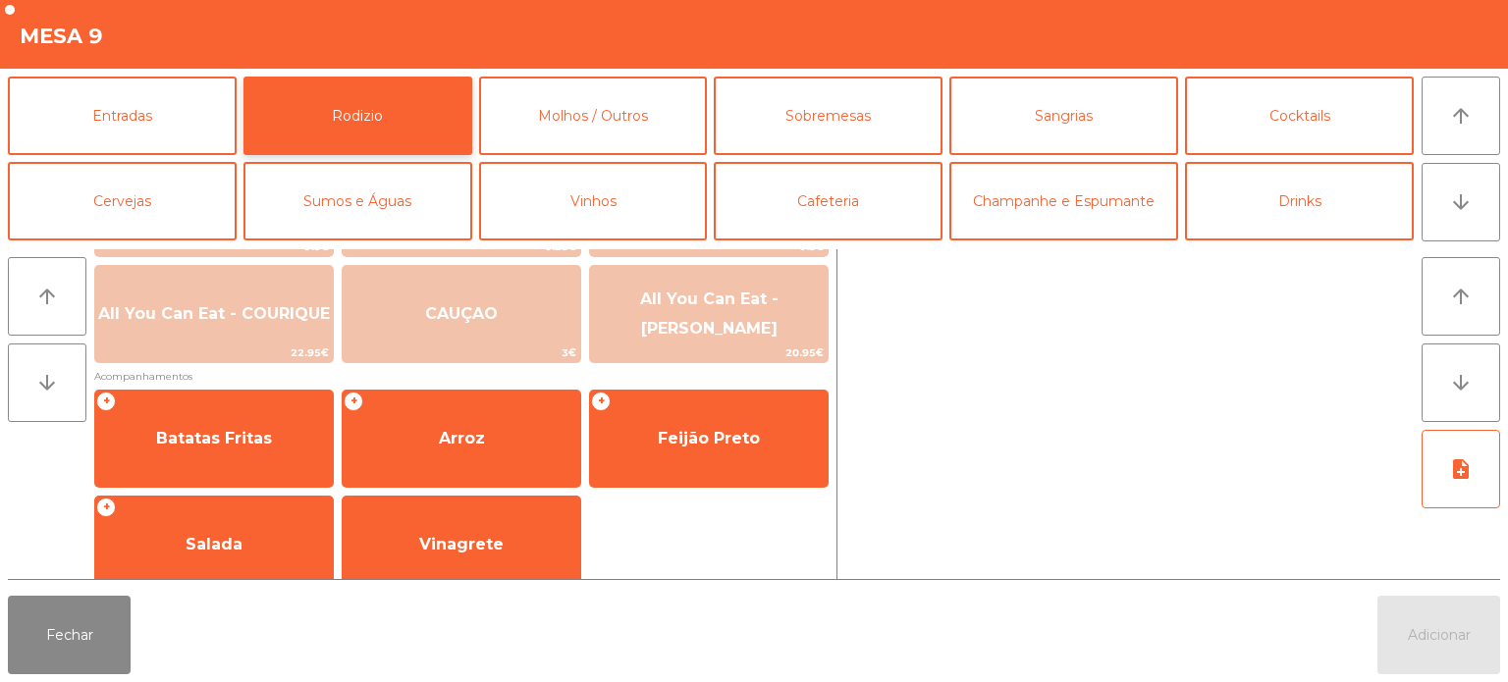
scroll to position [351, 0]
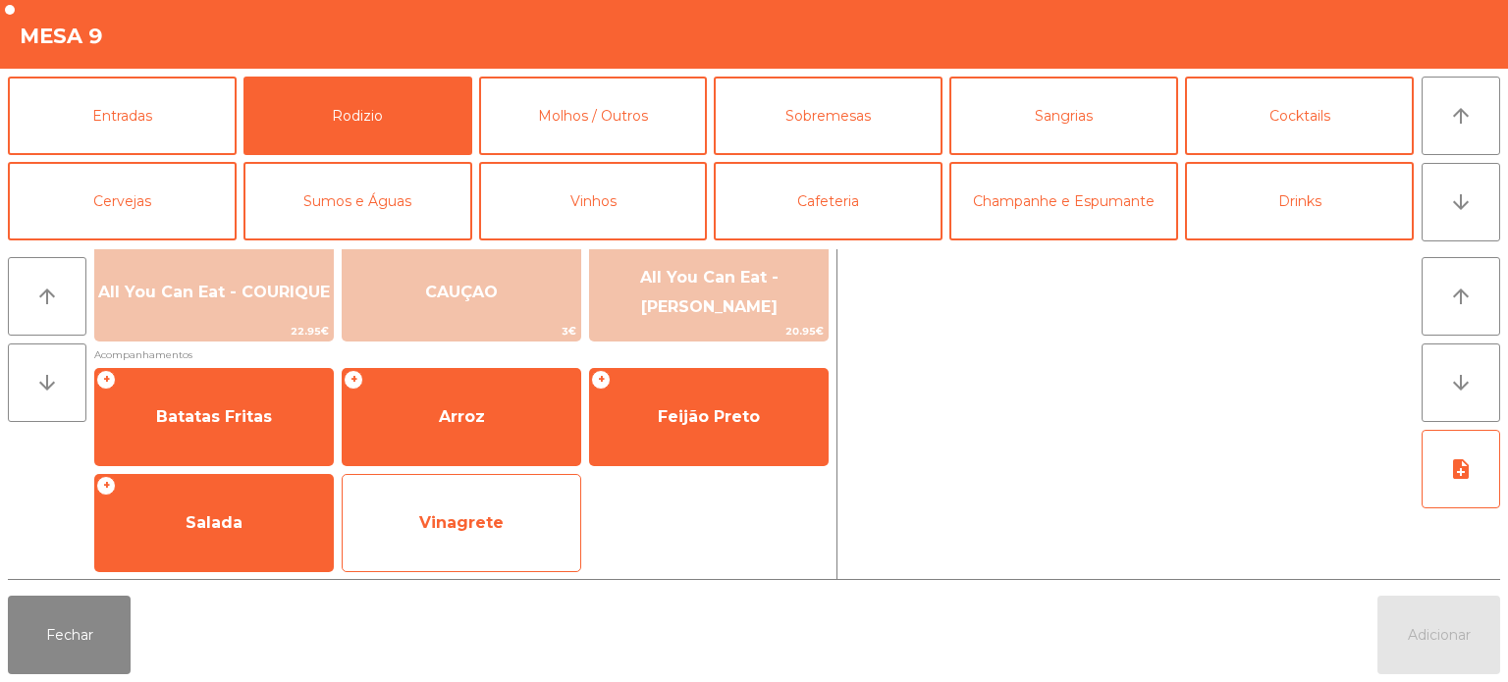
click at [456, 545] on span "Vinagrete" at bounding box center [462, 523] width 238 height 53
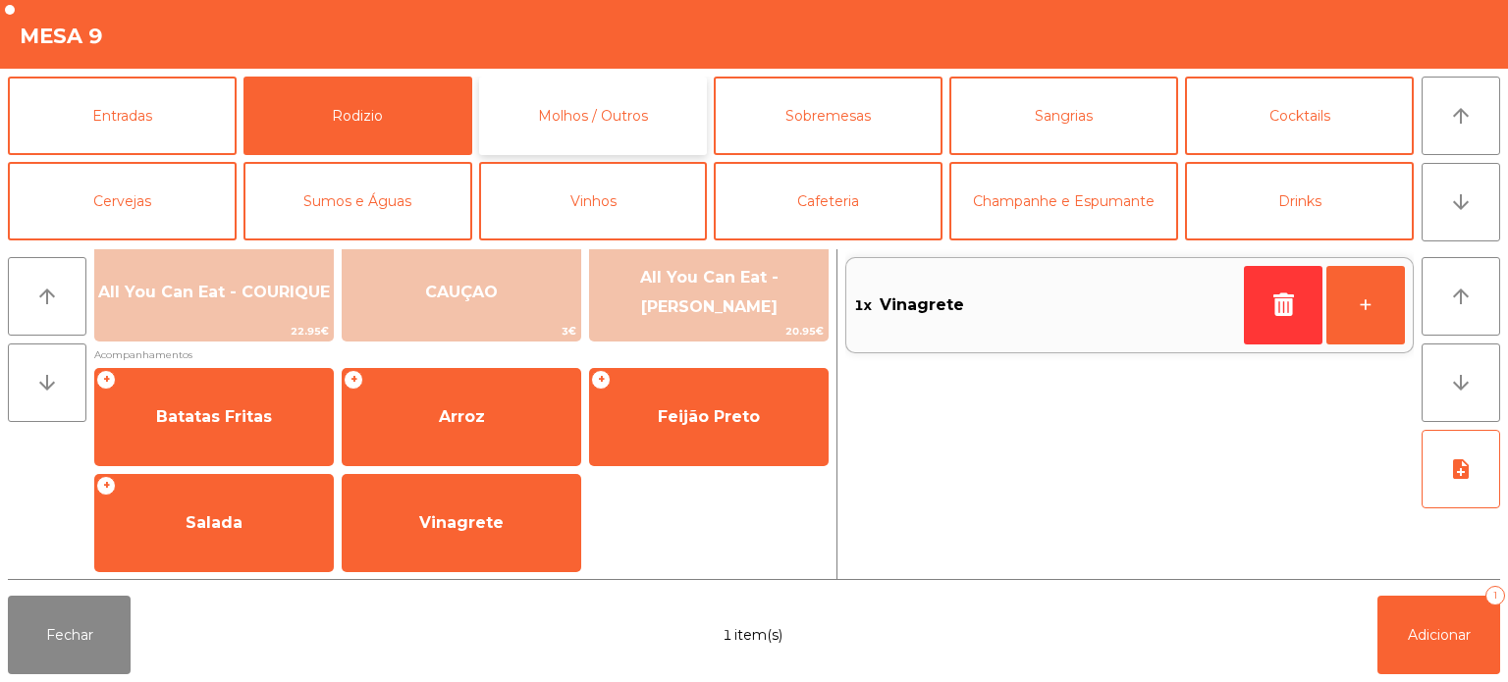
click at [639, 103] on button "Molhos / Outros" at bounding box center [593, 116] width 229 height 79
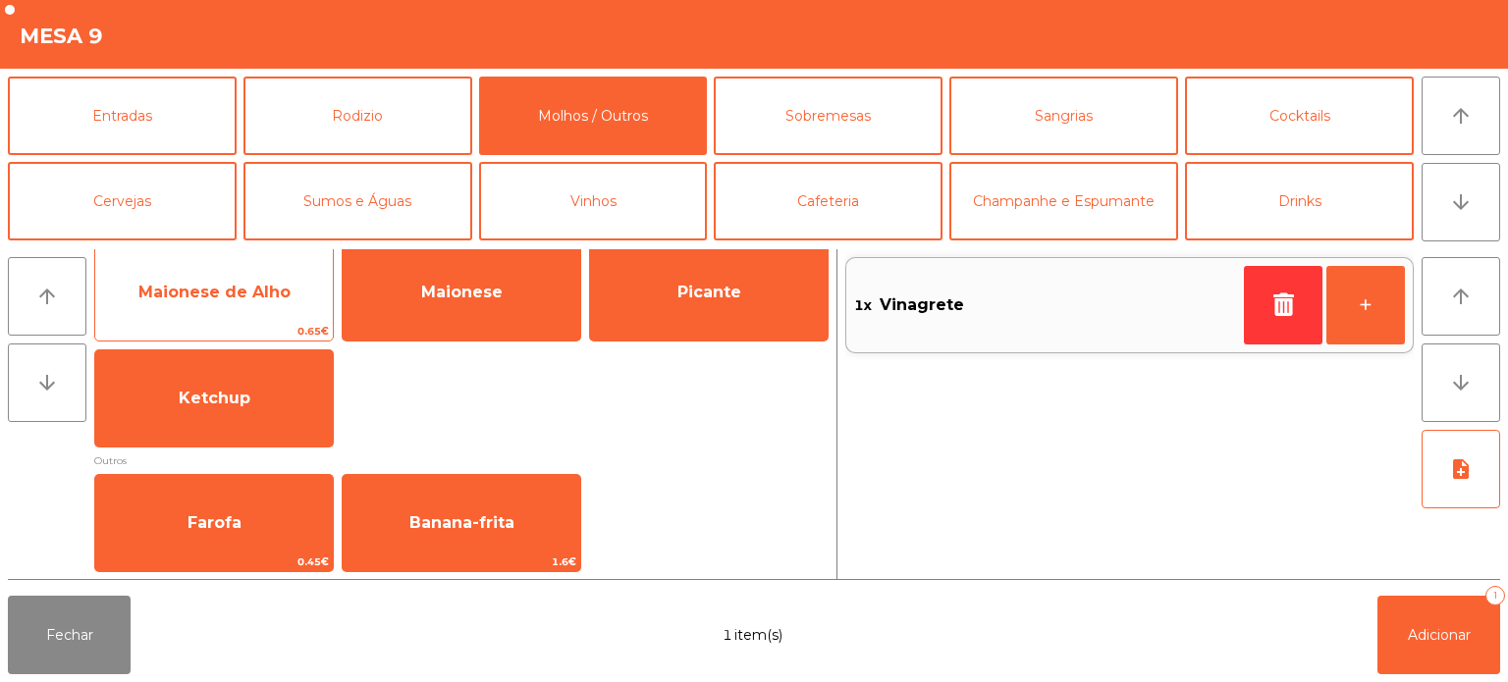
click at [255, 303] on span "Maionese de Alho" at bounding box center [214, 292] width 238 height 53
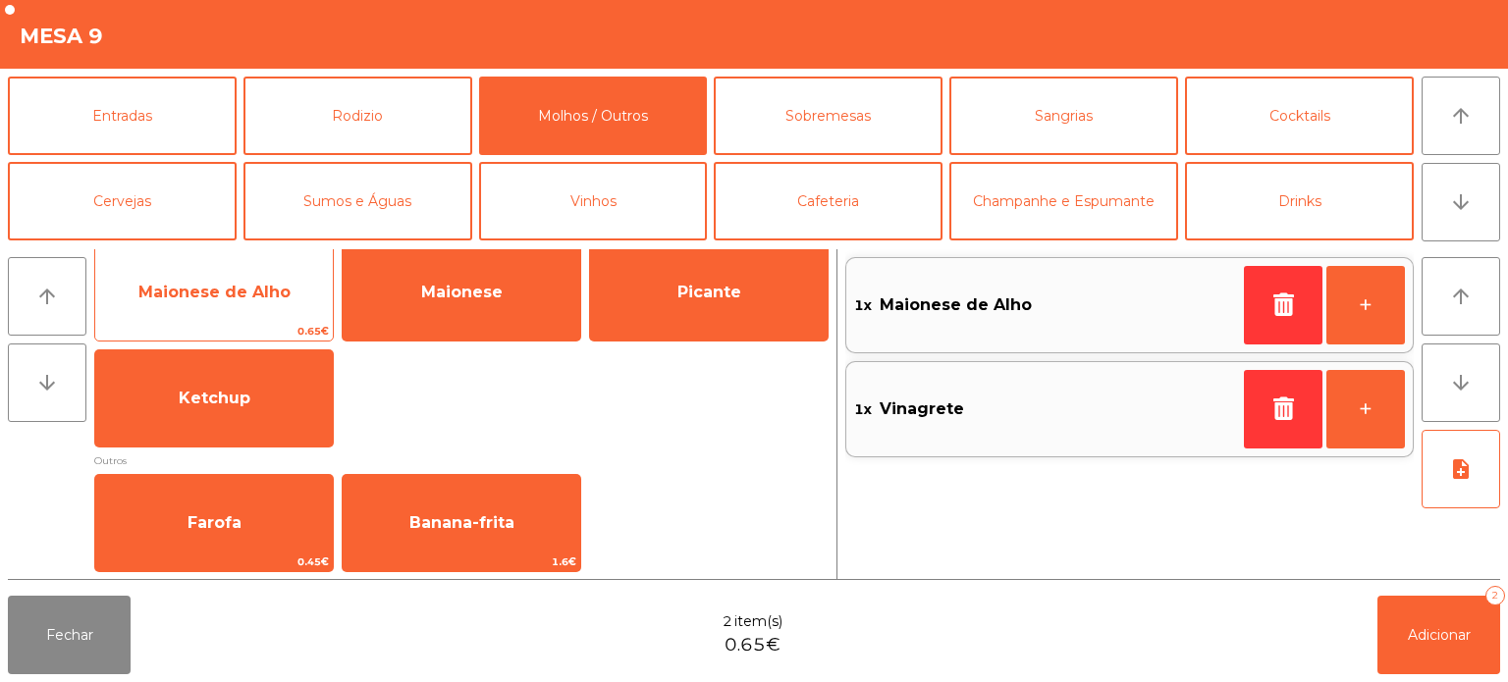
click at [220, 314] on span "Maionese de Alho" at bounding box center [214, 292] width 238 height 53
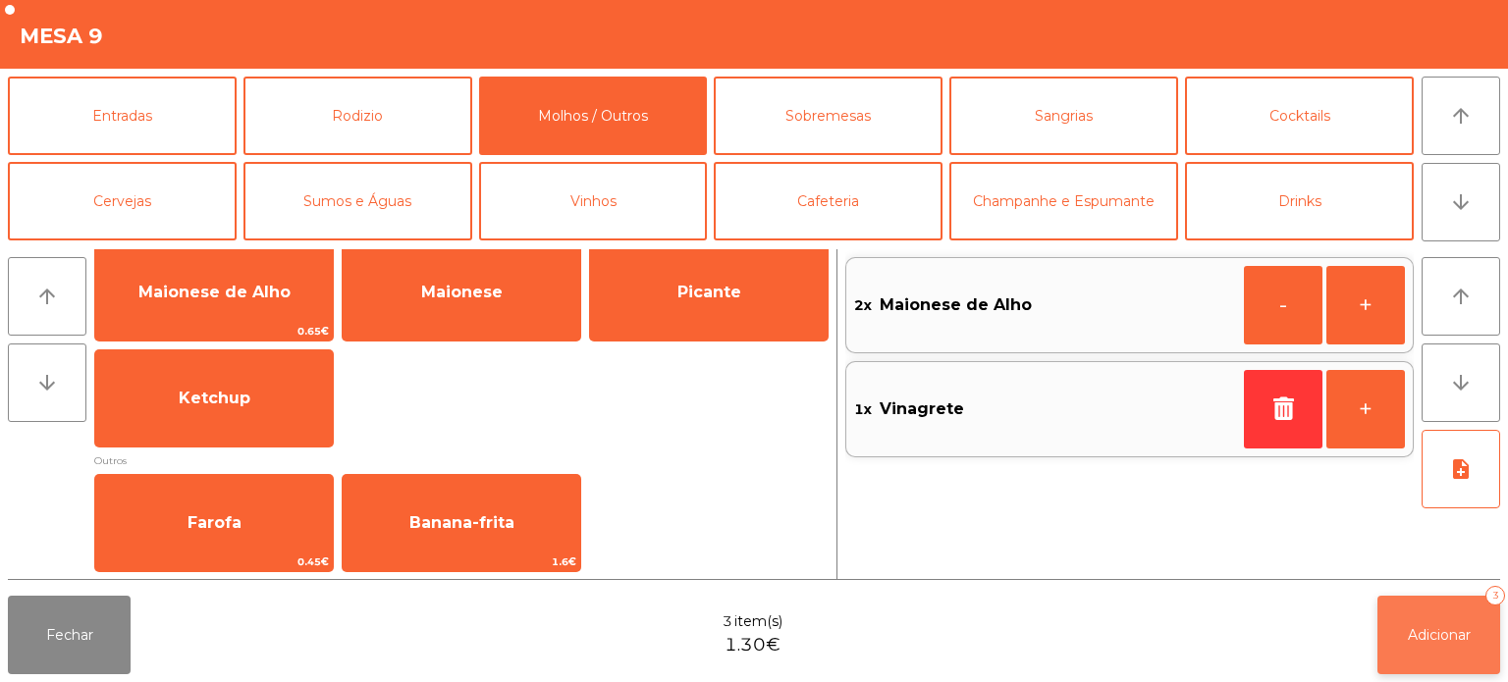
click at [1417, 636] on span "Adicionar" at bounding box center [1439, 635] width 63 height 18
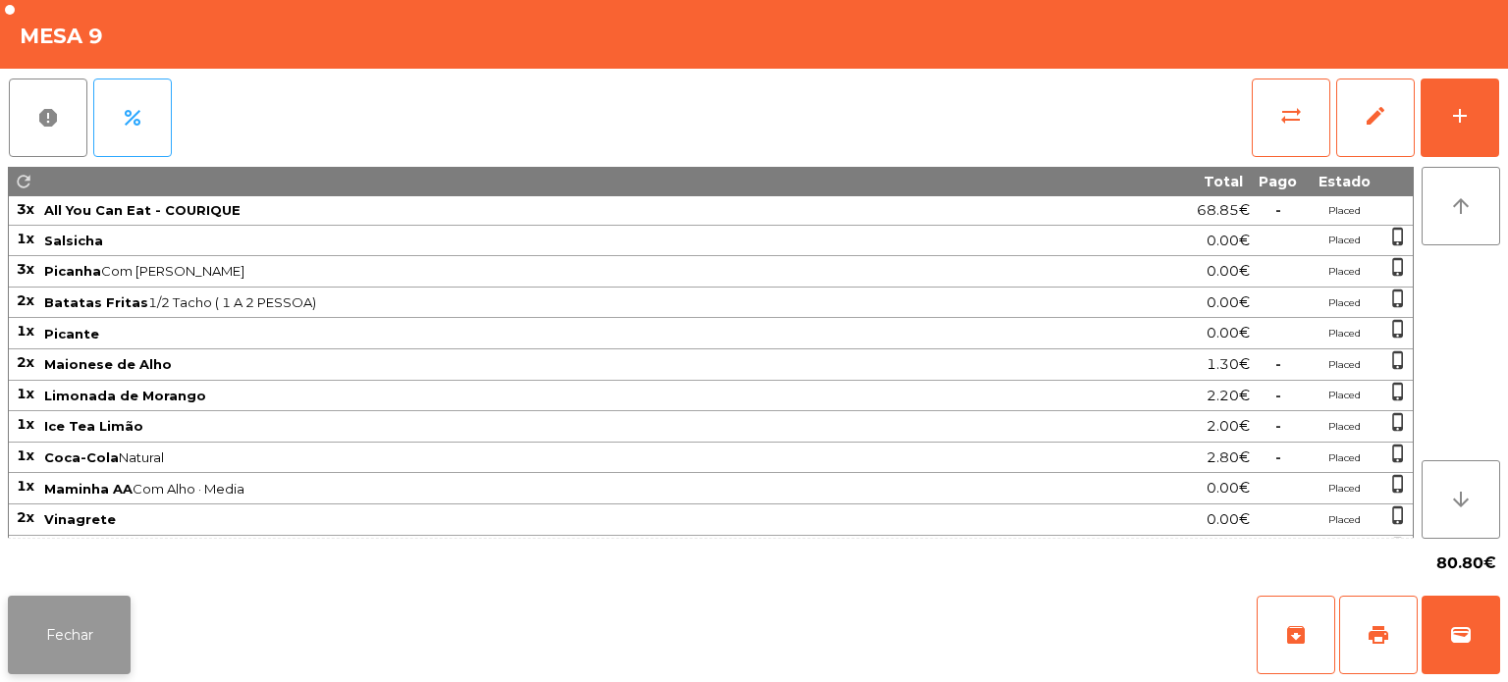
click at [77, 646] on button "Fechar" at bounding box center [69, 635] width 123 height 79
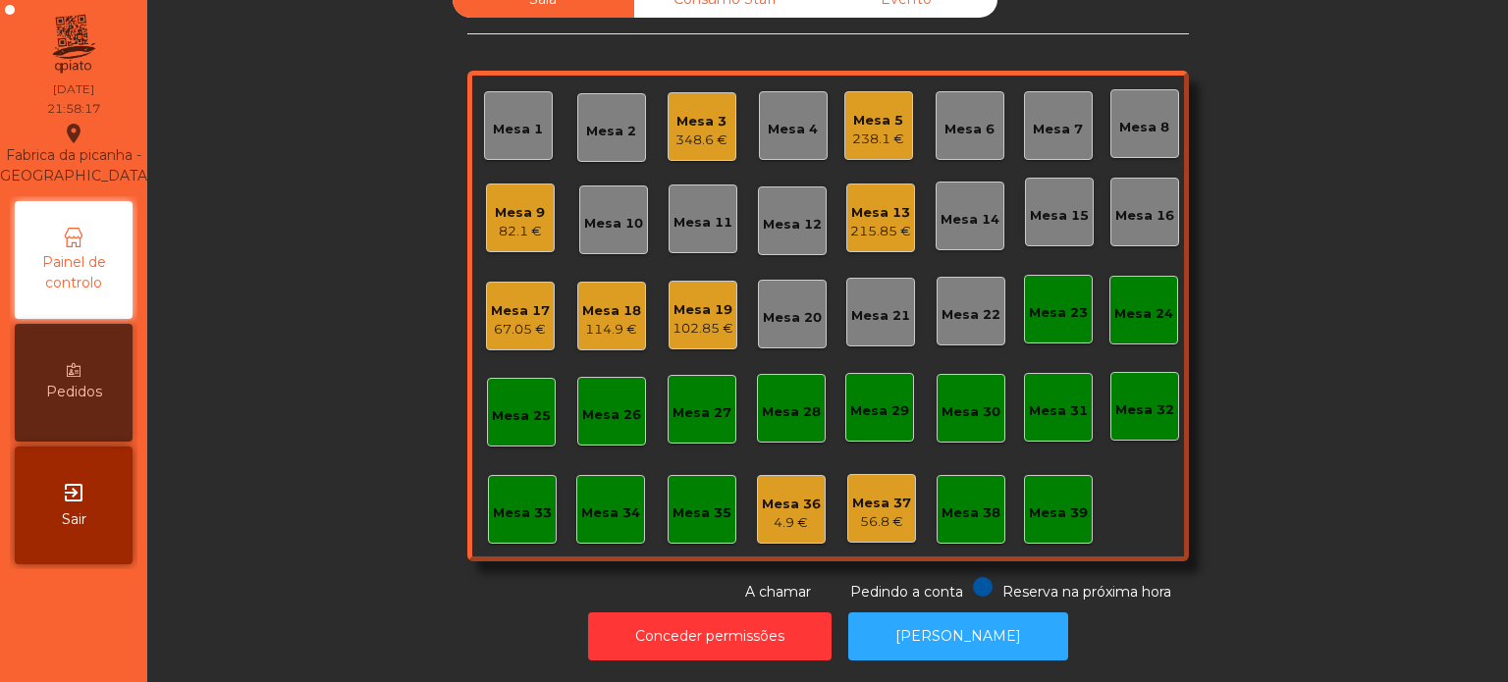
click at [499, 320] on div "67.05 €" at bounding box center [520, 330] width 59 height 20
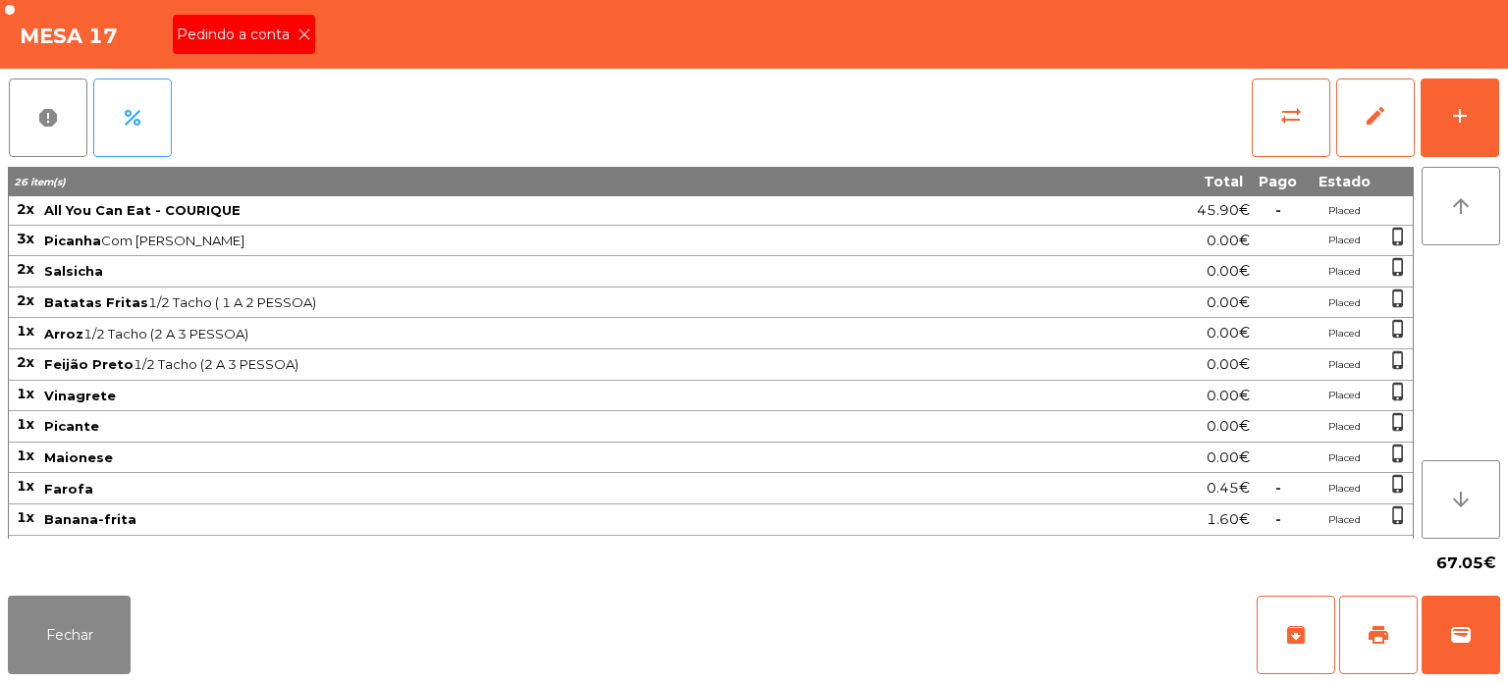
click at [286, 33] on span "Pedindo a conta" at bounding box center [237, 35] width 121 height 21
click at [1363, 613] on button "print" at bounding box center [1378, 635] width 79 height 79
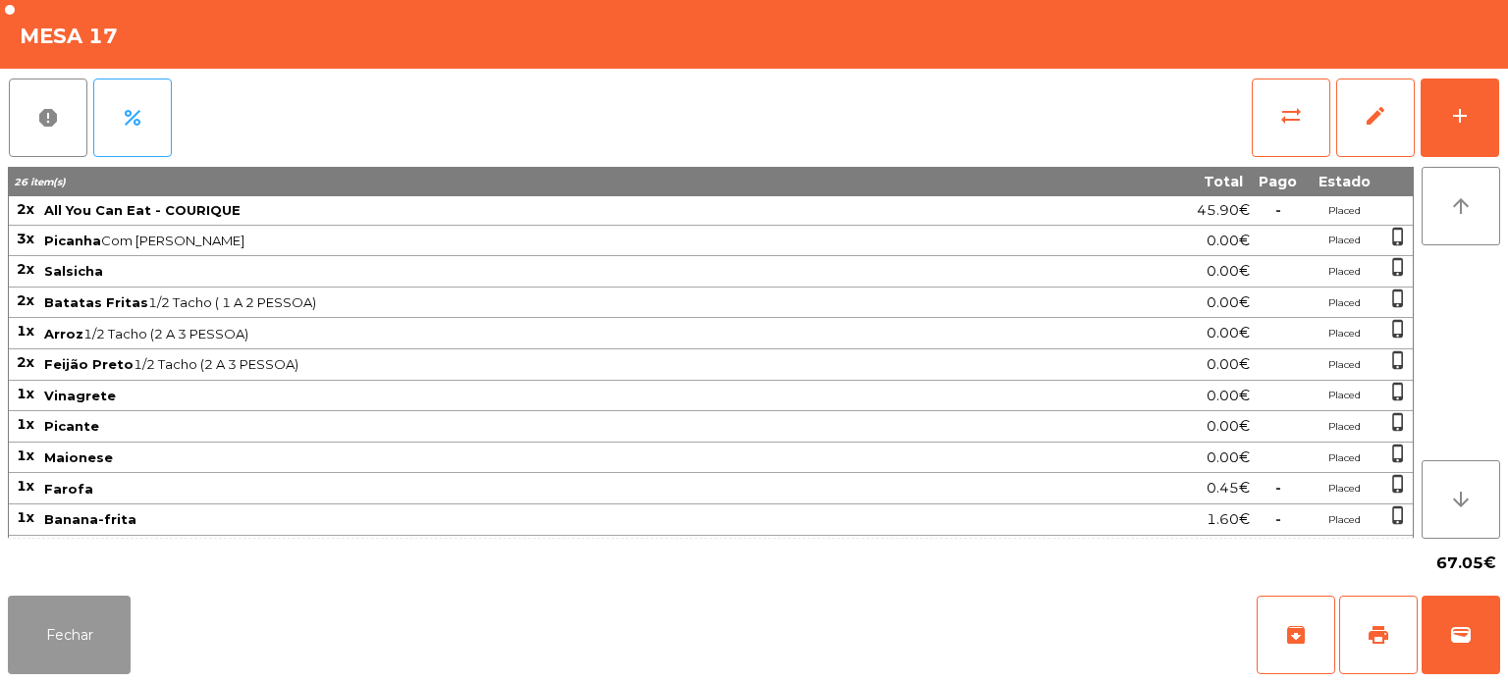
click at [94, 640] on button "Fechar" at bounding box center [69, 635] width 123 height 79
click at [126, 649] on nav "Fabrica da picanha - [GEOGRAPHIC_DATA] location_on [DATE] 21:59:31 Painel de co…" at bounding box center [73, 341] width 147 height 682
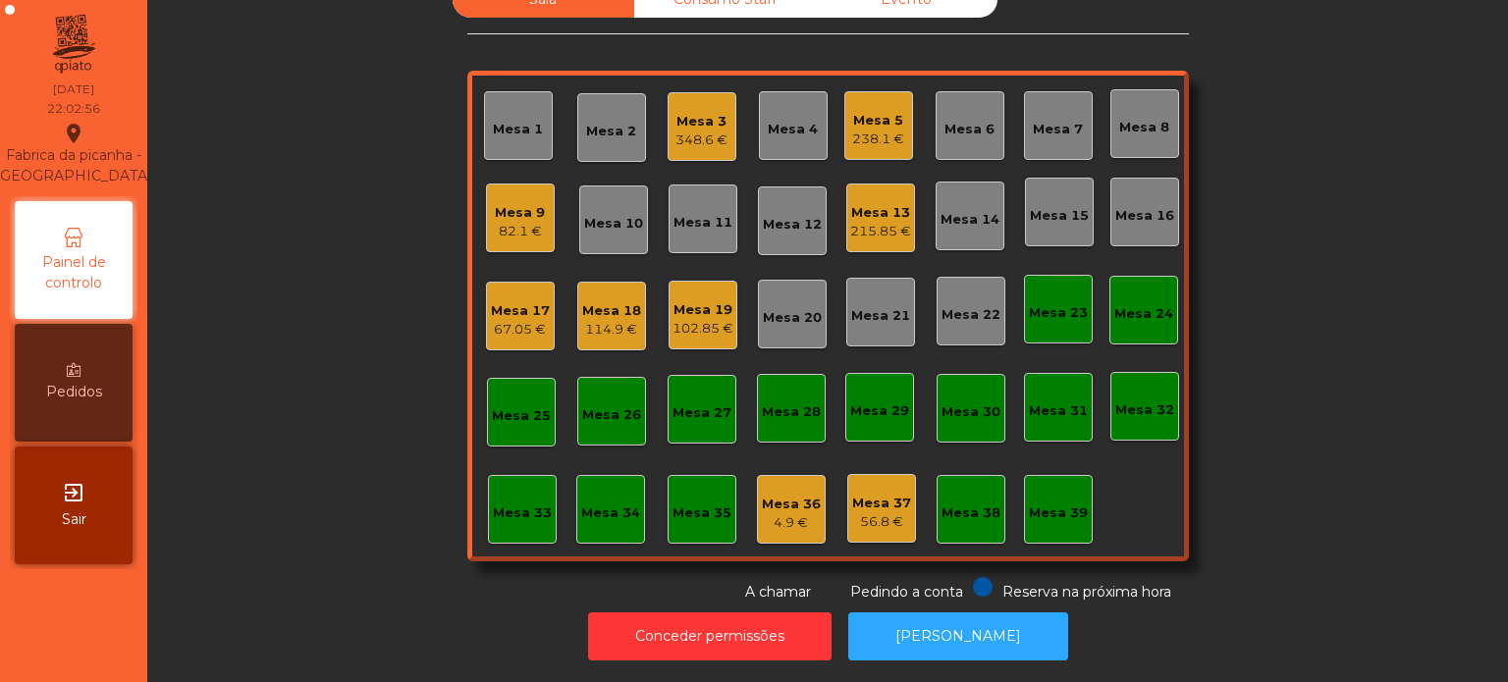
click at [846, 200] on div "Mesa 13 215.85 €" at bounding box center [880, 218] width 69 height 69
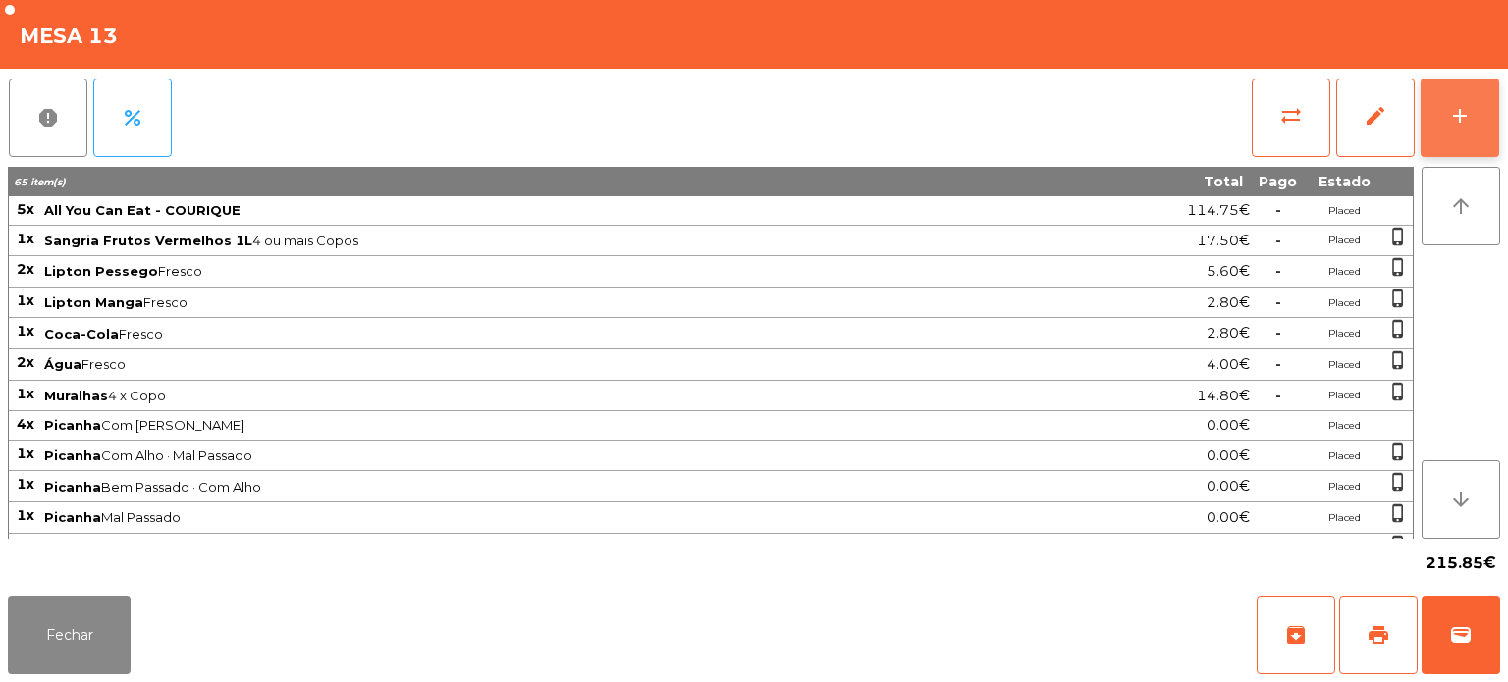
click at [1477, 89] on button "add" at bounding box center [1460, 118] width 79 height 79
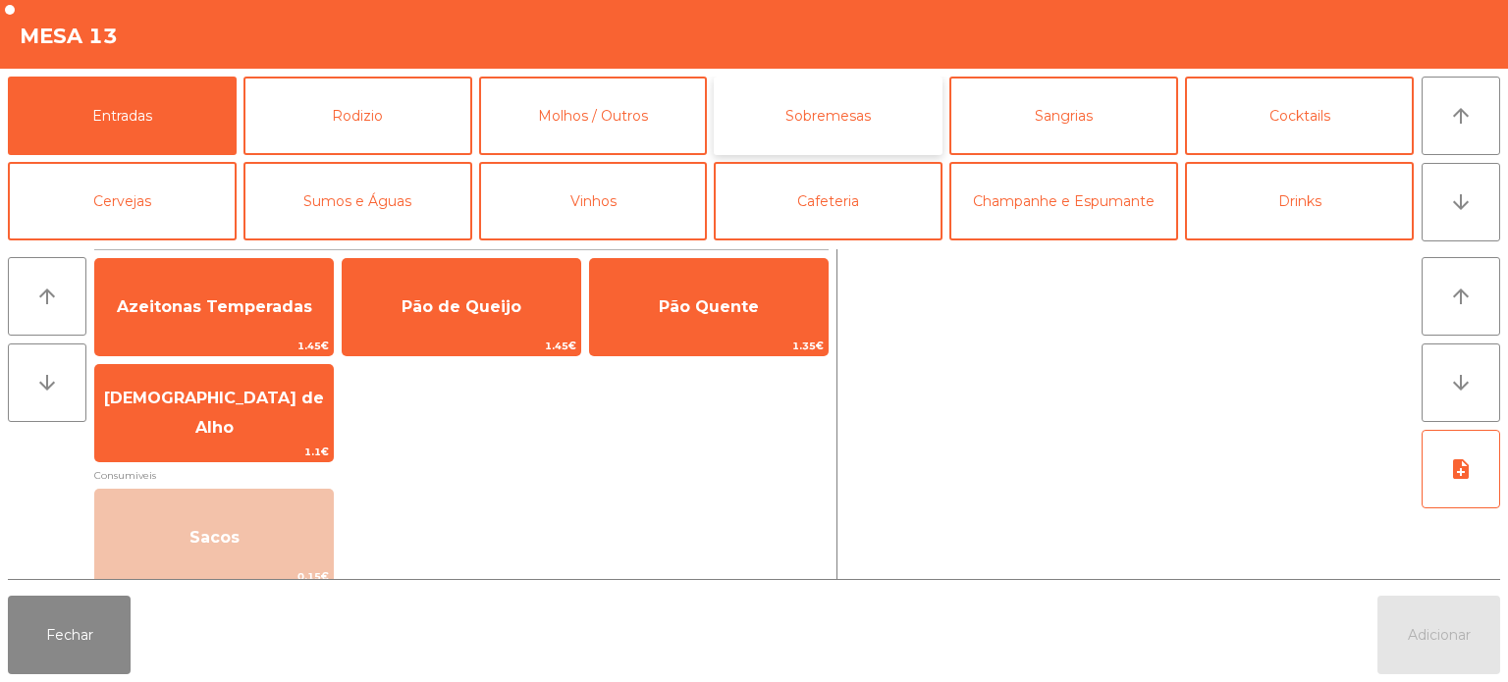
click at [858, 88] on button "Sobremesas" at bounding box center [828, 116] width 229 height 79
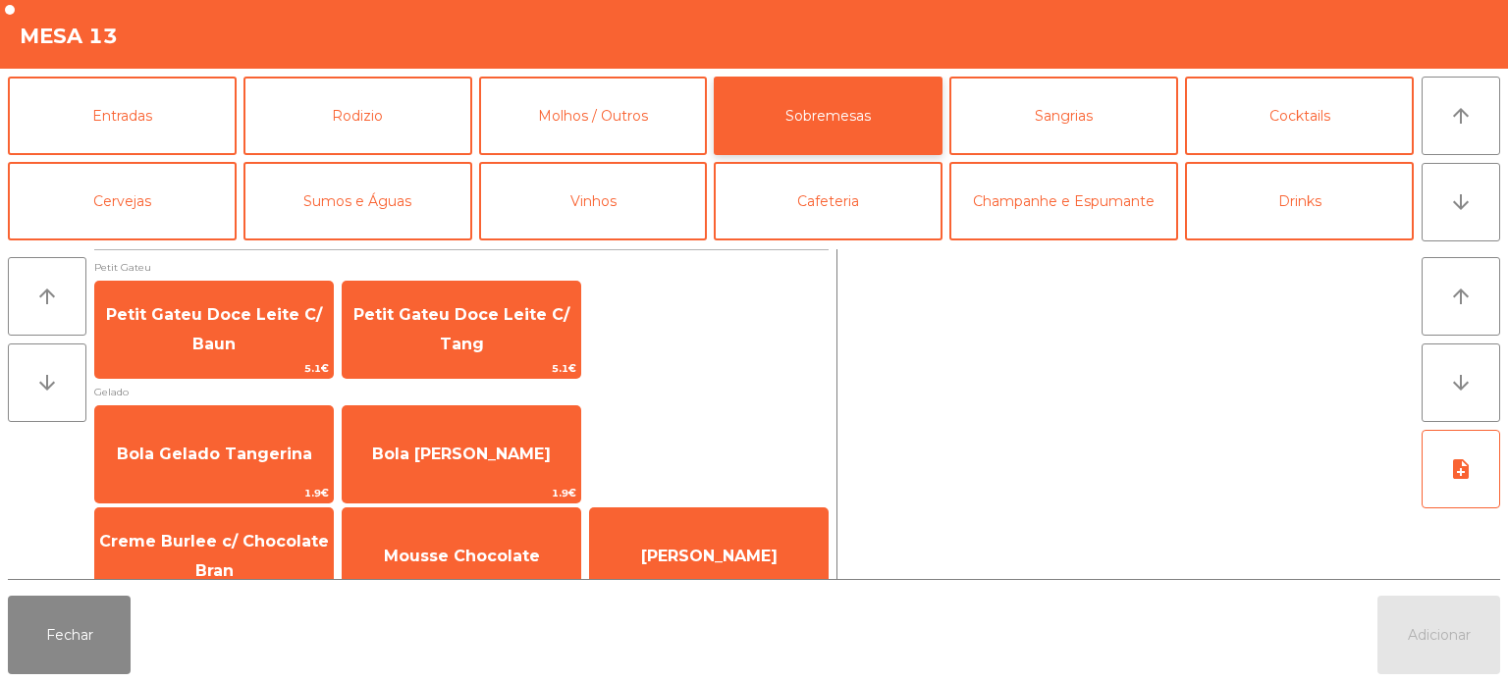
scroll to position [33, 0]
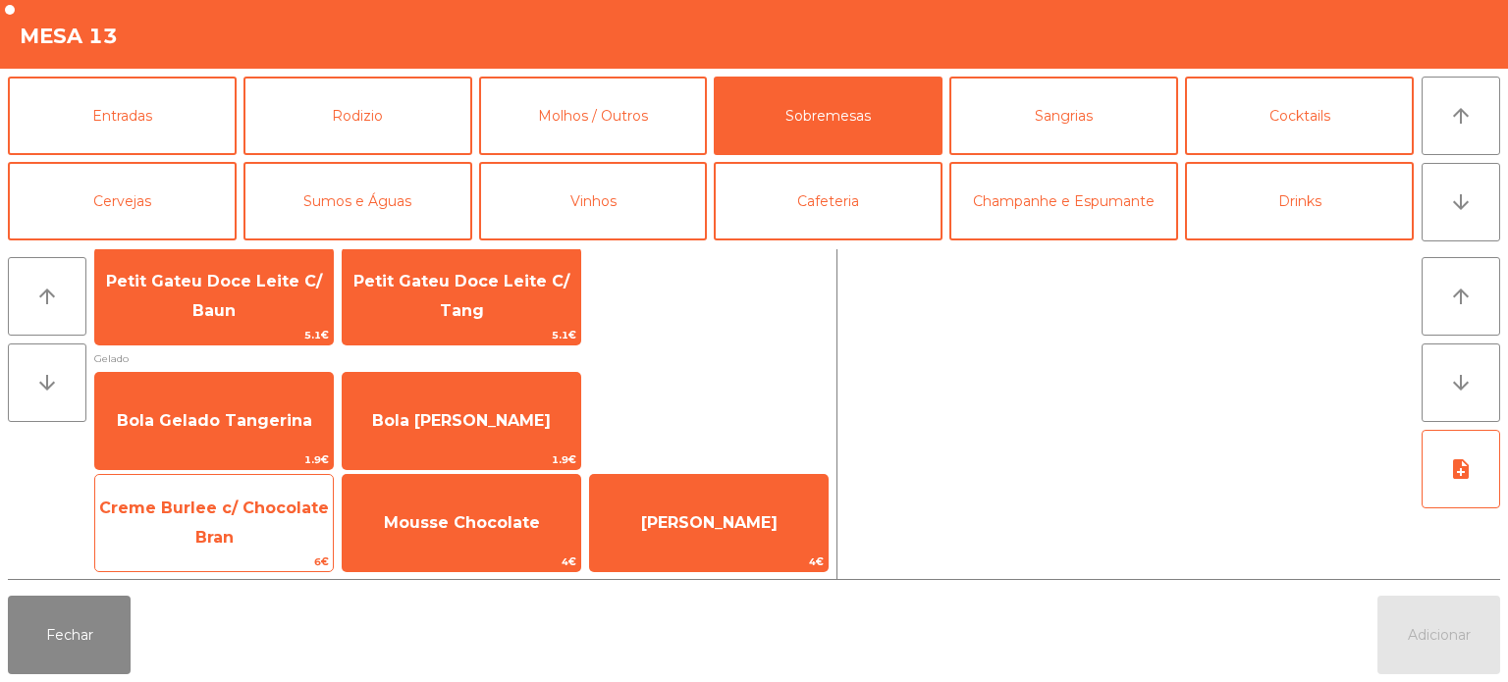
click at [222, 525] on span "Creme Burlee c/ Chocolate Bran" at bounding box center [214, 523] width 238 height 83
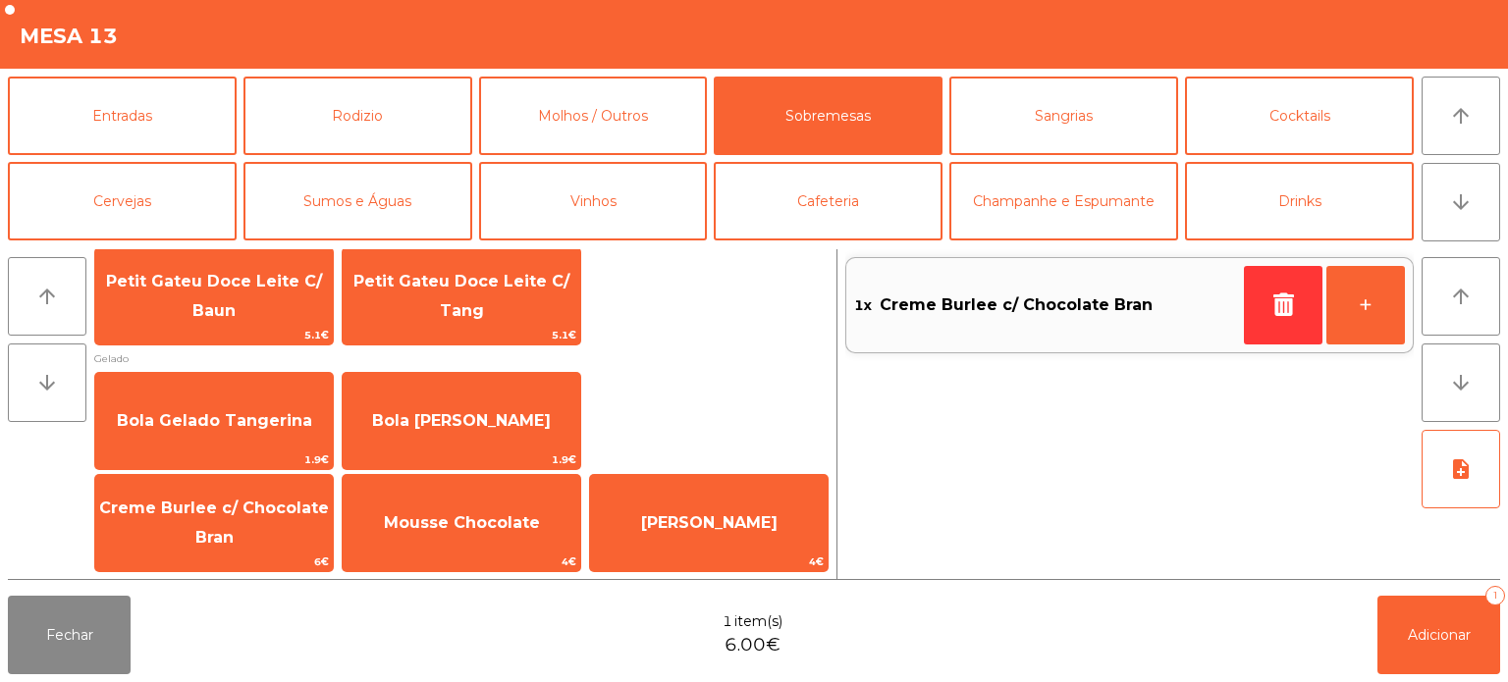
click at [1422, 571] on div "arrow_upward arrow_downward note_add" at bounding box center [1457, 414] width 86 height 330
click at [1444, 602] on button "Adicionar 1" at bounding box center [1438, 635] width 123 height 79
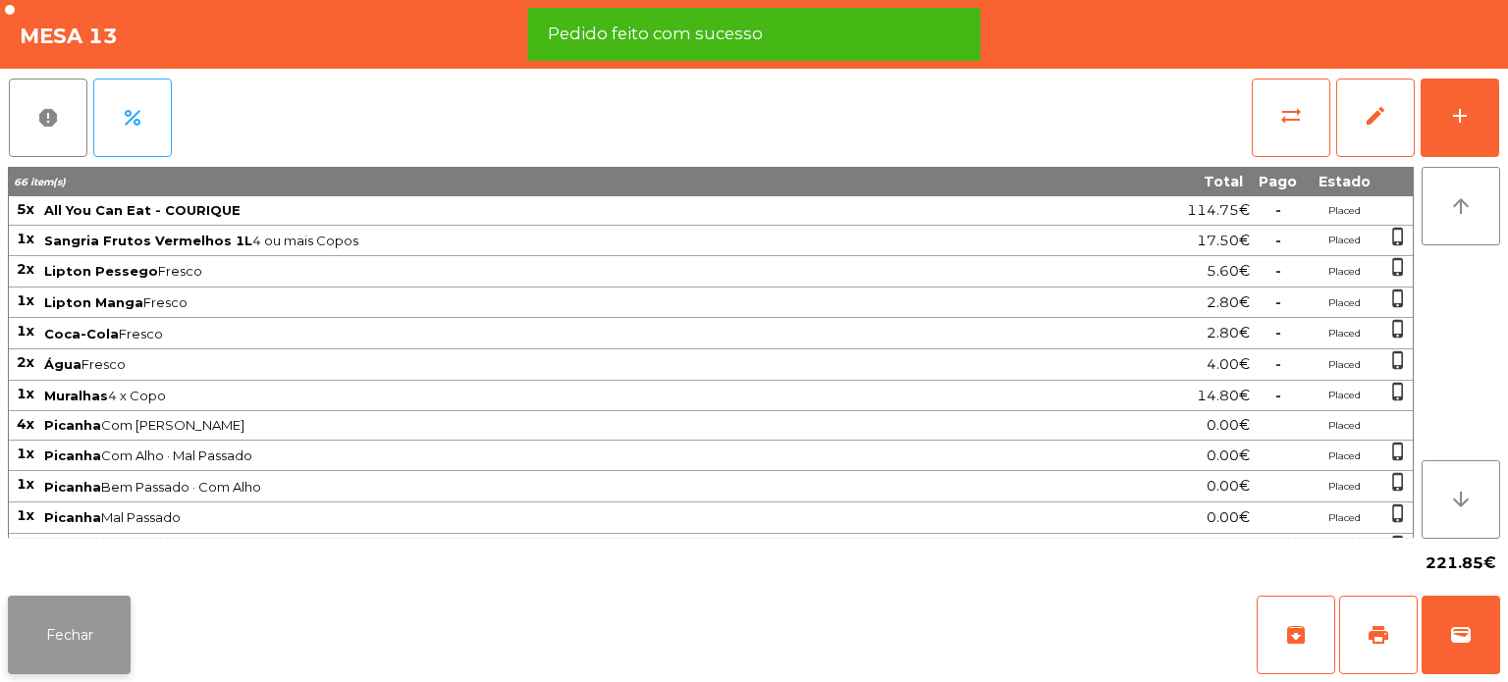
click at [59, 631] on button "Fechar" at bounding box center [69, 635] width 123 height 79
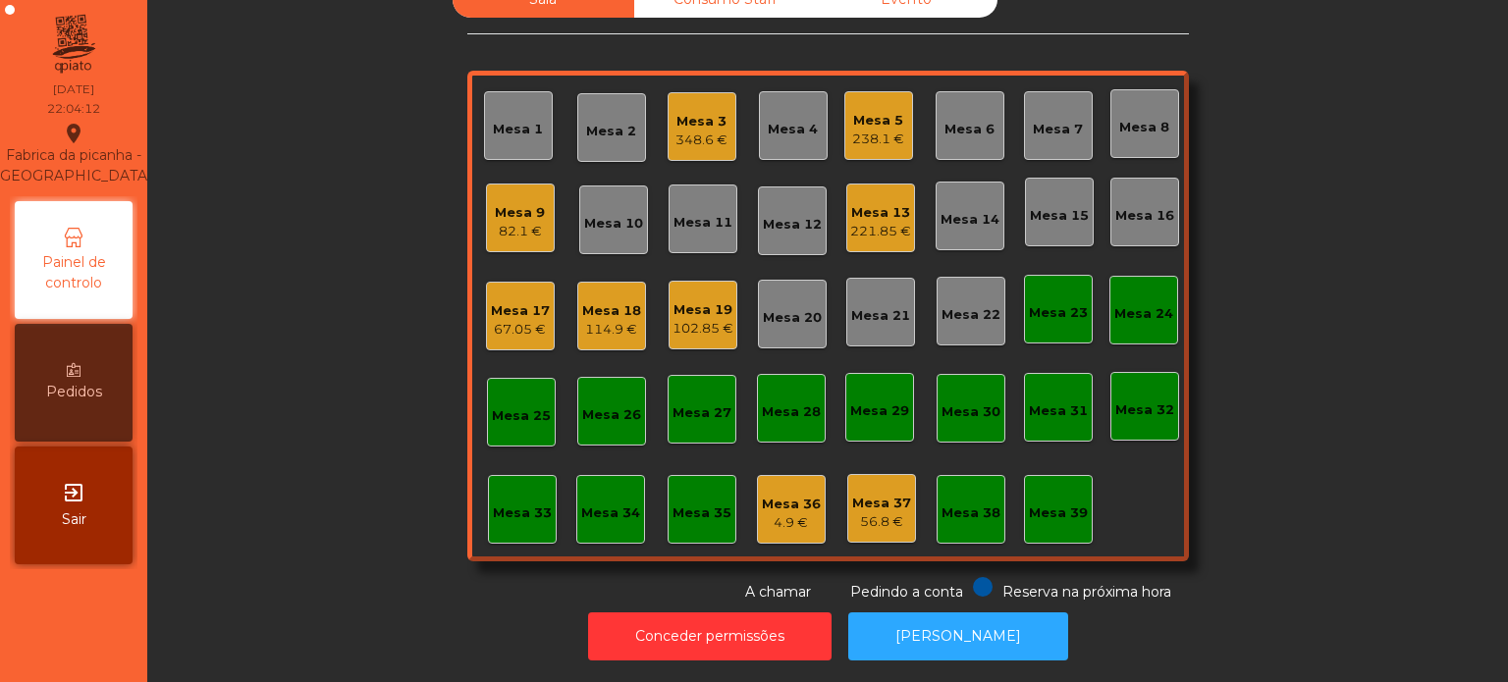
click at [902, 203] on div "Mesa 13" at bounding box center [880, 213] width 61 height 20
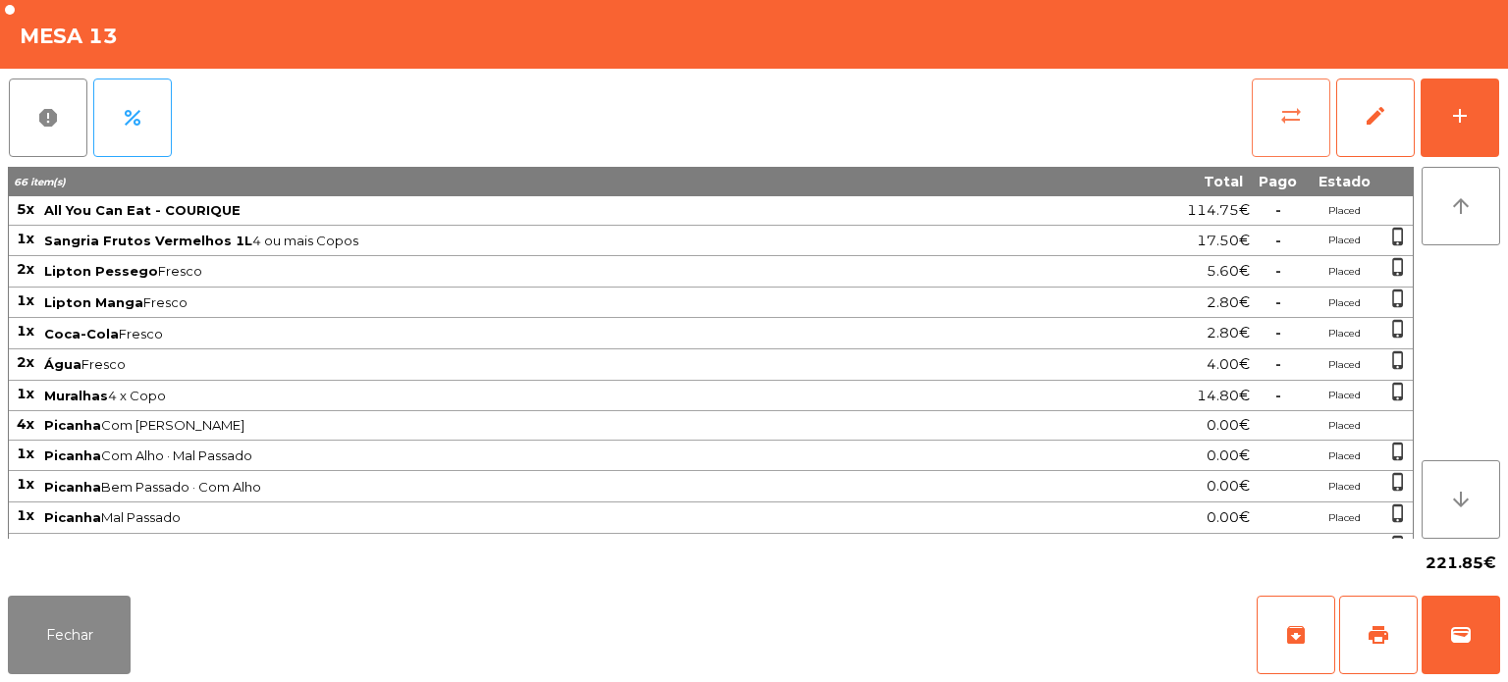
click at [1269, 124] on button "sync_alt" at bounding box center [1291, 118] width 79 height 79
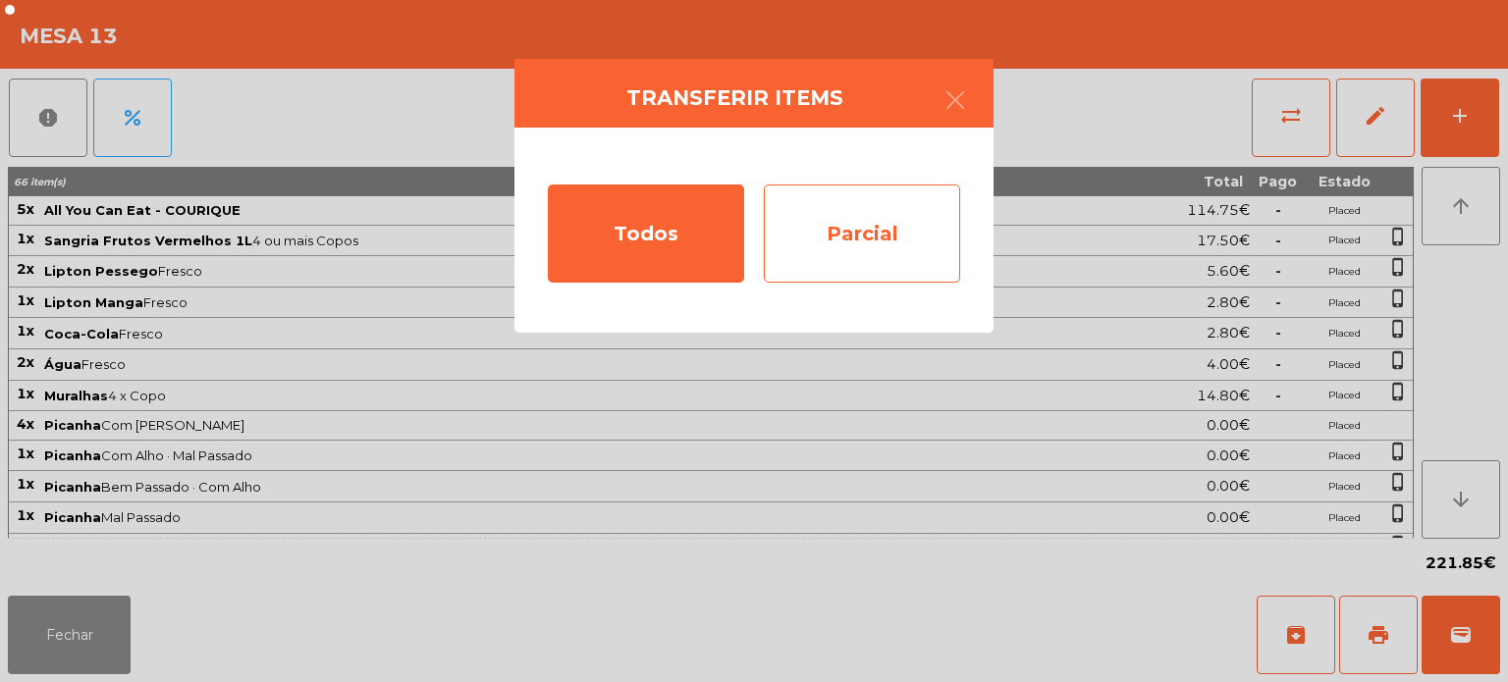
click at [866, 231] on div "Parcial" at bounding box center [862, 234] width 196 height 98
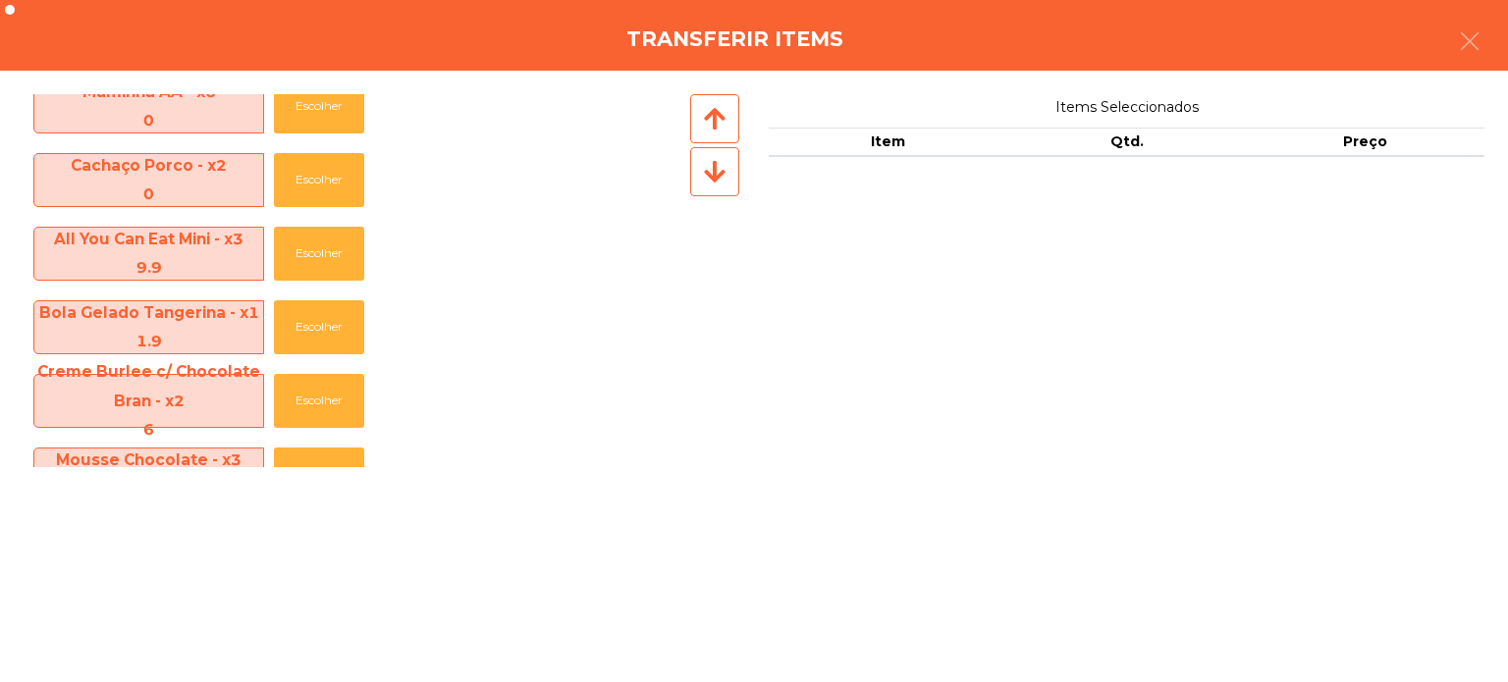
scroll to position [1394, 0]
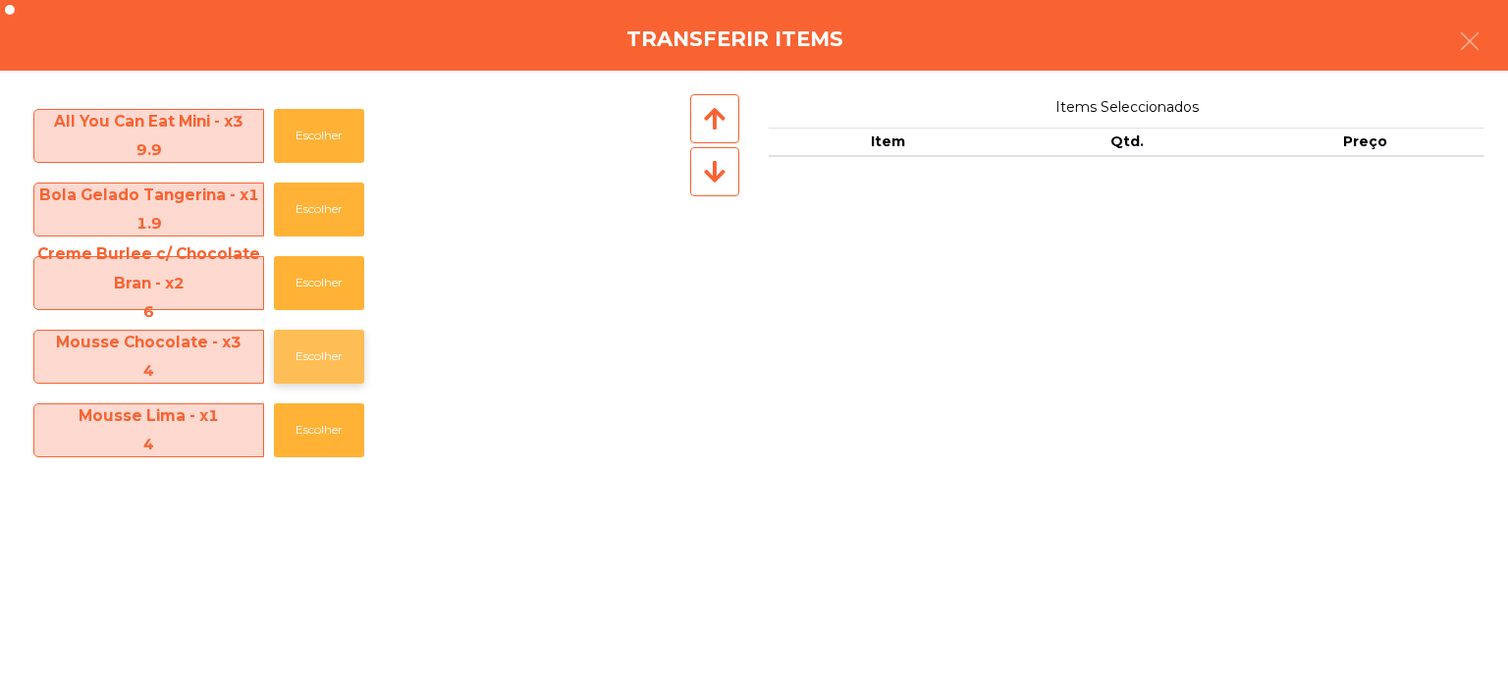
click at [299, 352] on button "Escolher" at bounding box center [319, 357] width 90 height 54
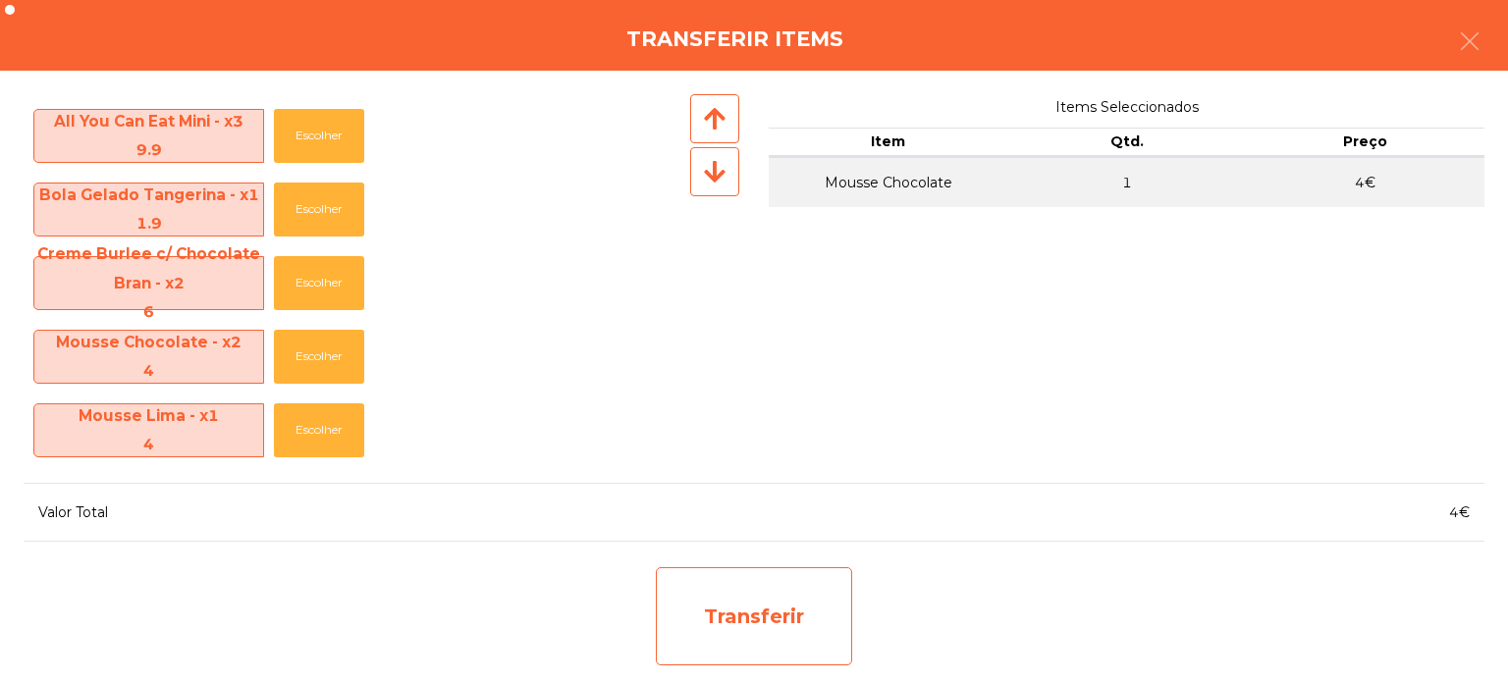
click at [791, 606] on div "Transferir" at bounding box center [754, 616] width 196 height 98
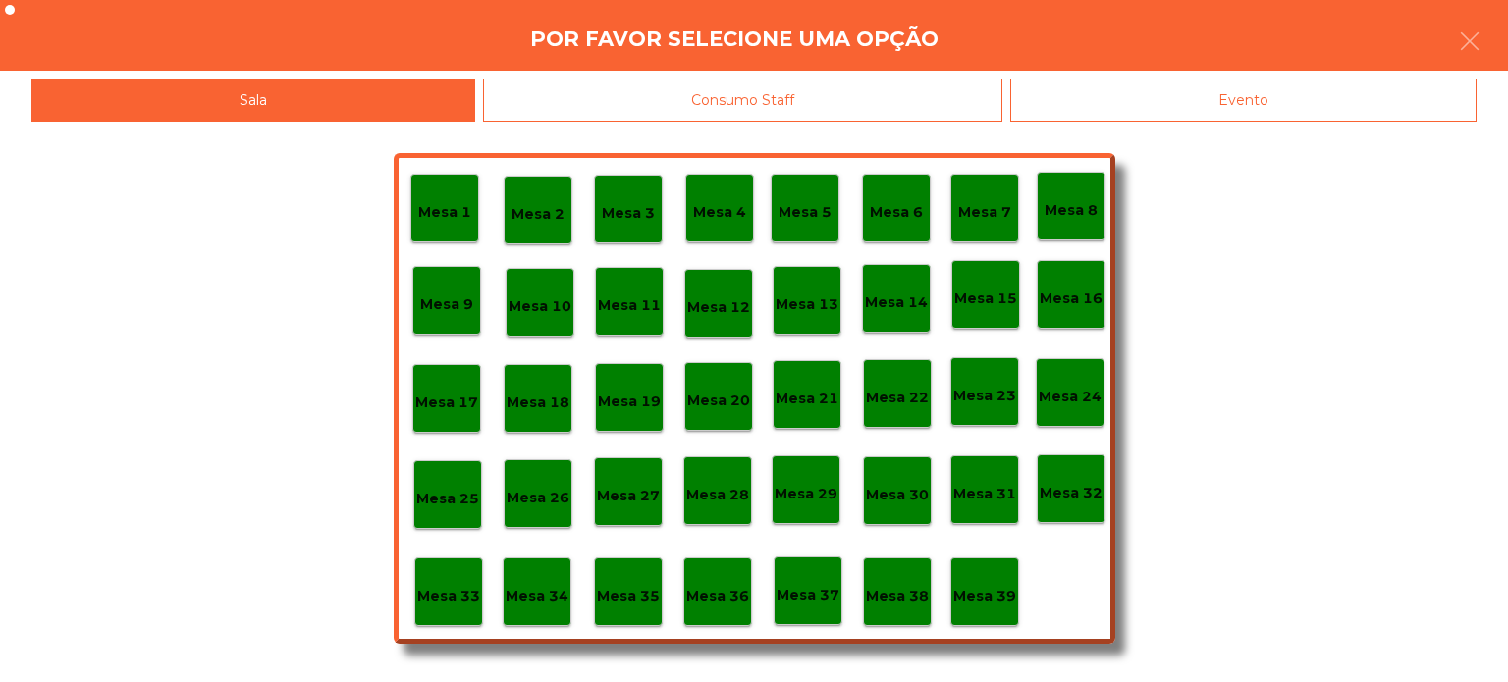
click at [972, 611] on div "Mesa 39" at bounding box center [984, 592] width 69 height 69
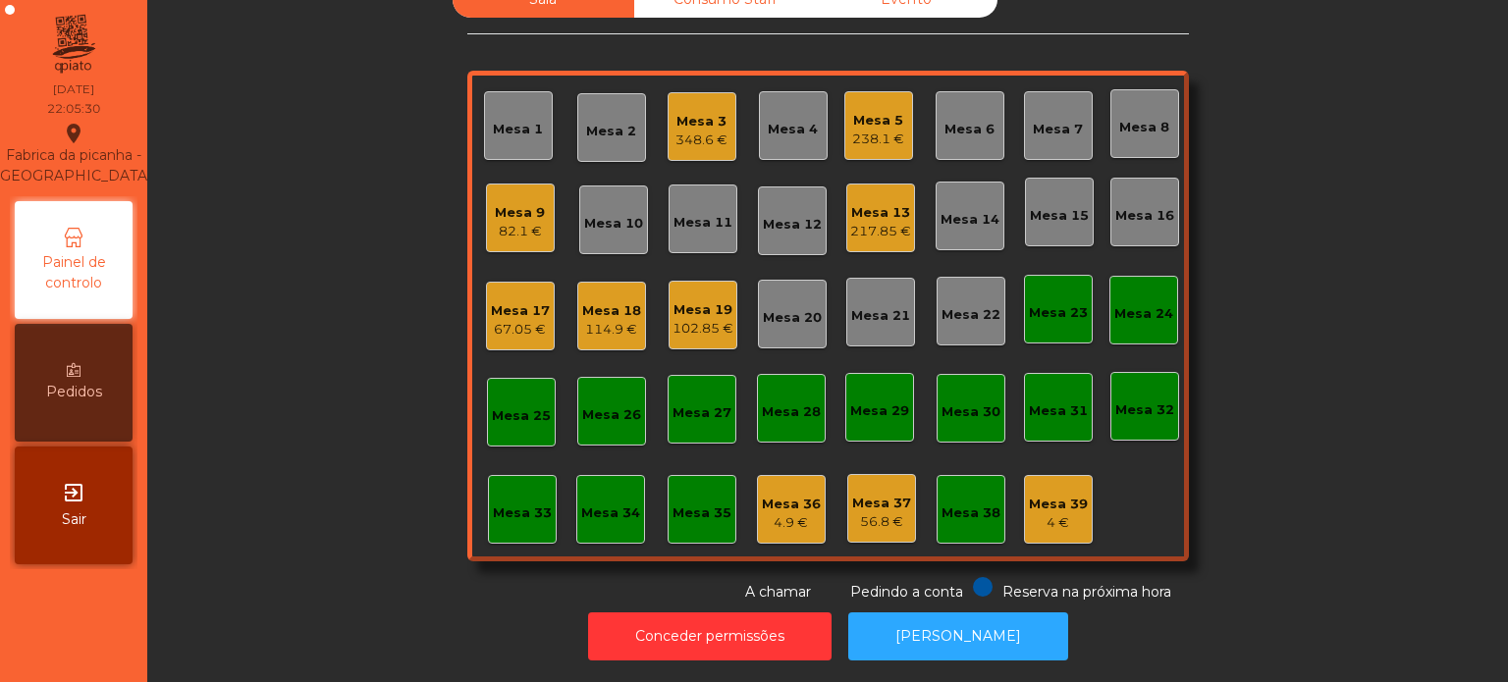
click at [521, 320] on div "67.05 €" at bounding box center [520, 330] width 59 height 20
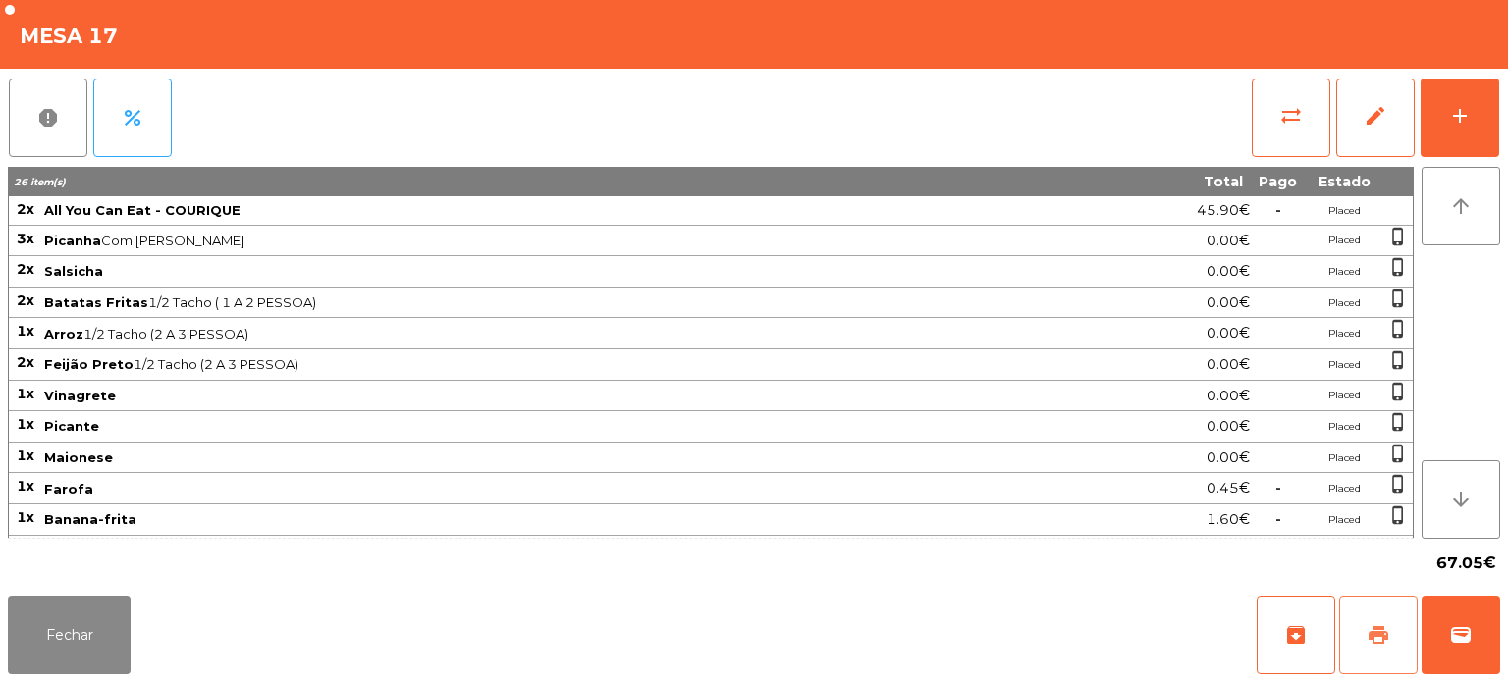
click at [1380, 634] on span "print" at bounding box center [1379, 635] width 24 height 24
click at [47, 646] on button "Fechar" at bounding box center [69, 635] width 123 height 79
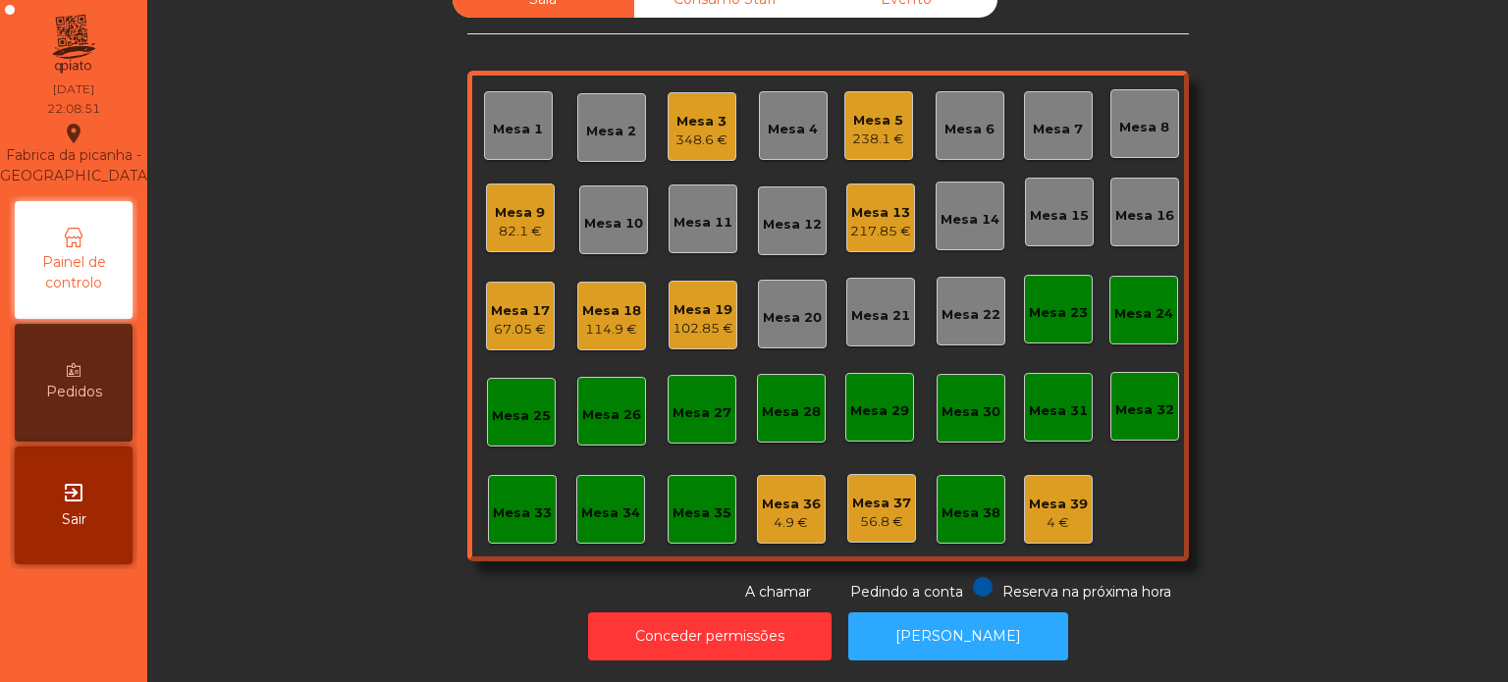
click at [328, 523] on div "Sala Consumo Staff Evento Mesa 1 Mesa 2 Mesa 3 348.6 € Mesa 4 Mesa 5 238.1 € Me…" at bounding box center [828, 291] width 1308 height 621
click at [526, 294] on div "Mesa 17 67.05 €" at bounding box center [520, 317] width 59 height 46
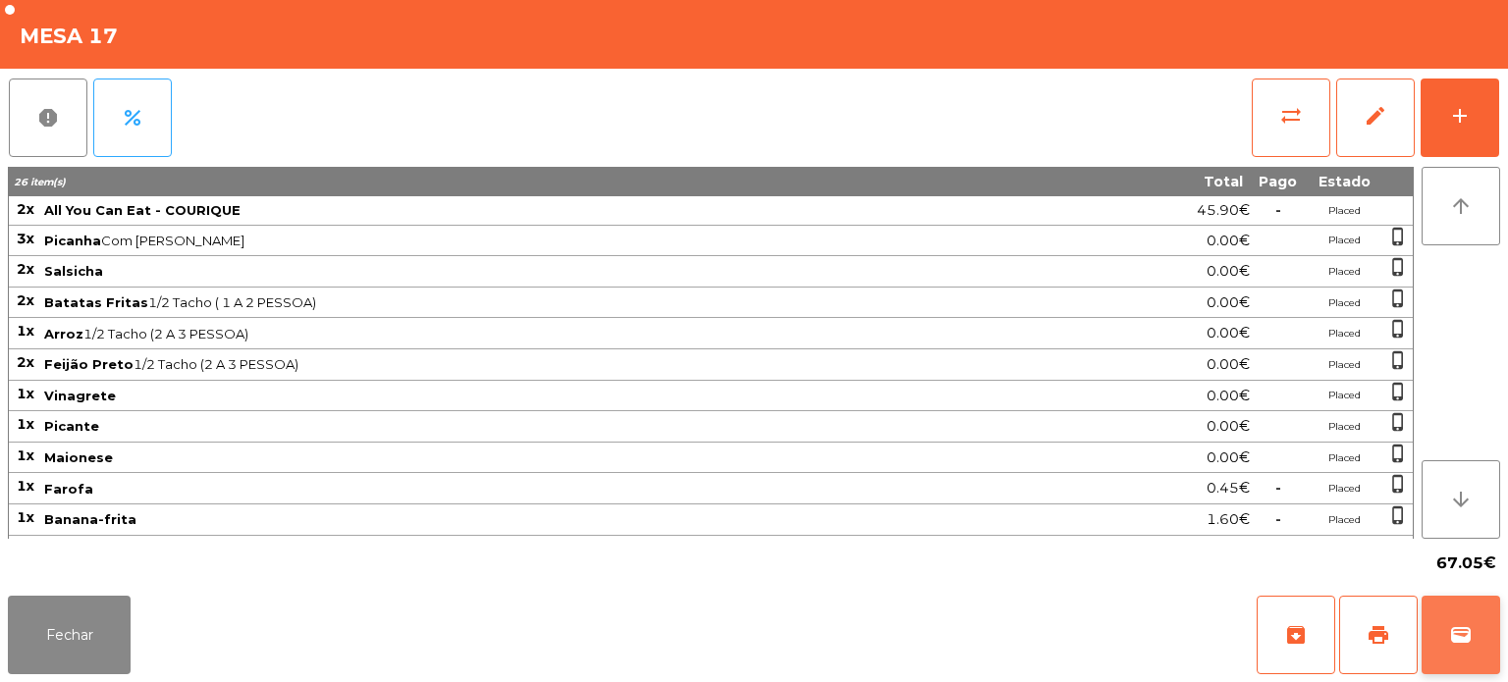
click at [1452, 625] on span "wallet" at bounding box center [1461, 635] width 24 height 24
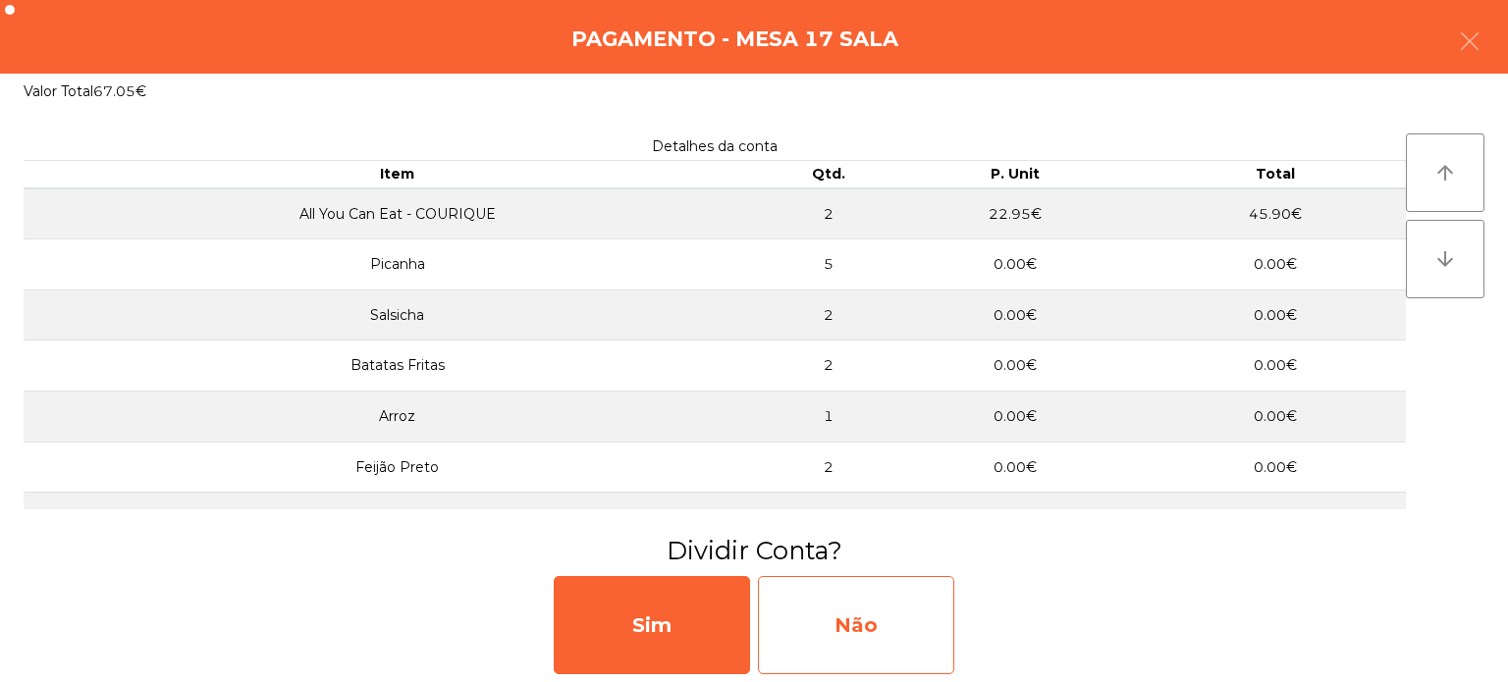
click at [865, 579] on div "Não" at bounding box center [856, 625] width 196 height 98
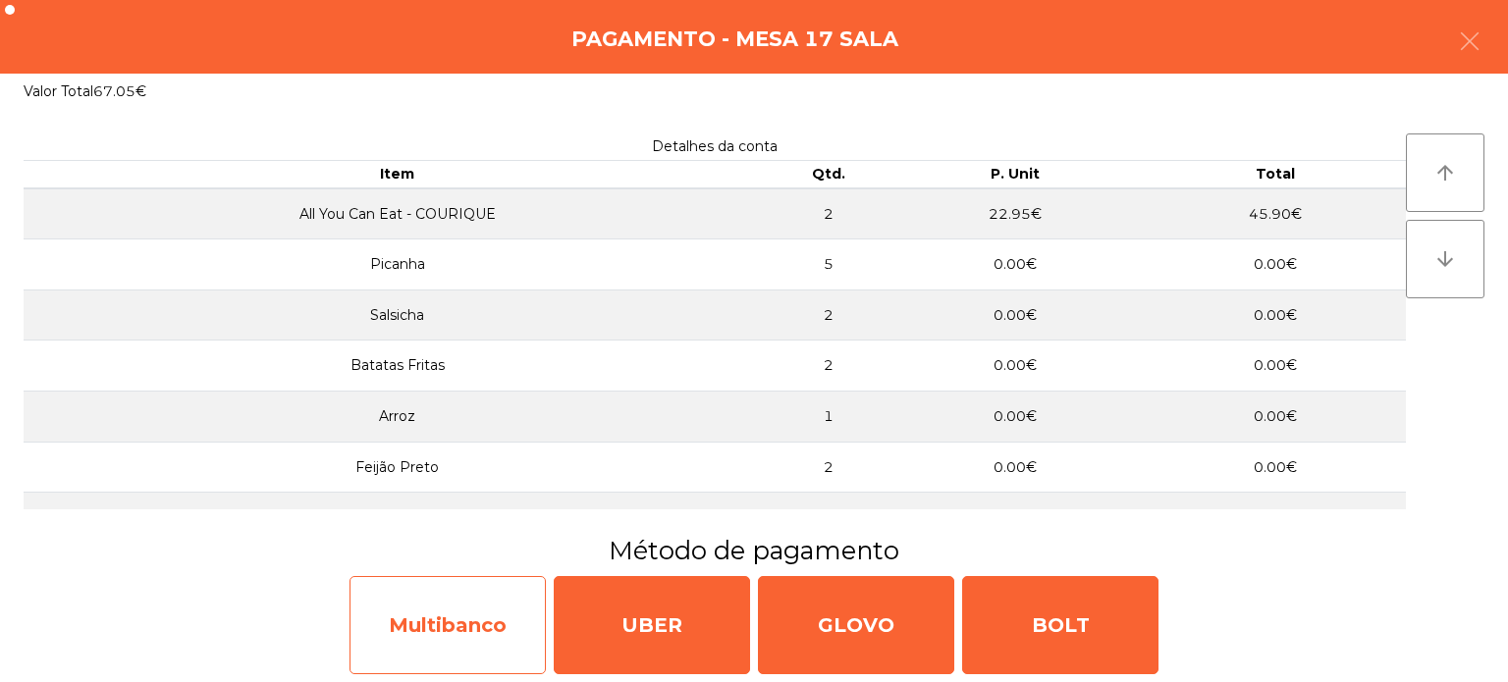
click at [428, 628] on div "Multibanco" at bounding box center [447, 625] width 196 height 98
select select "**"
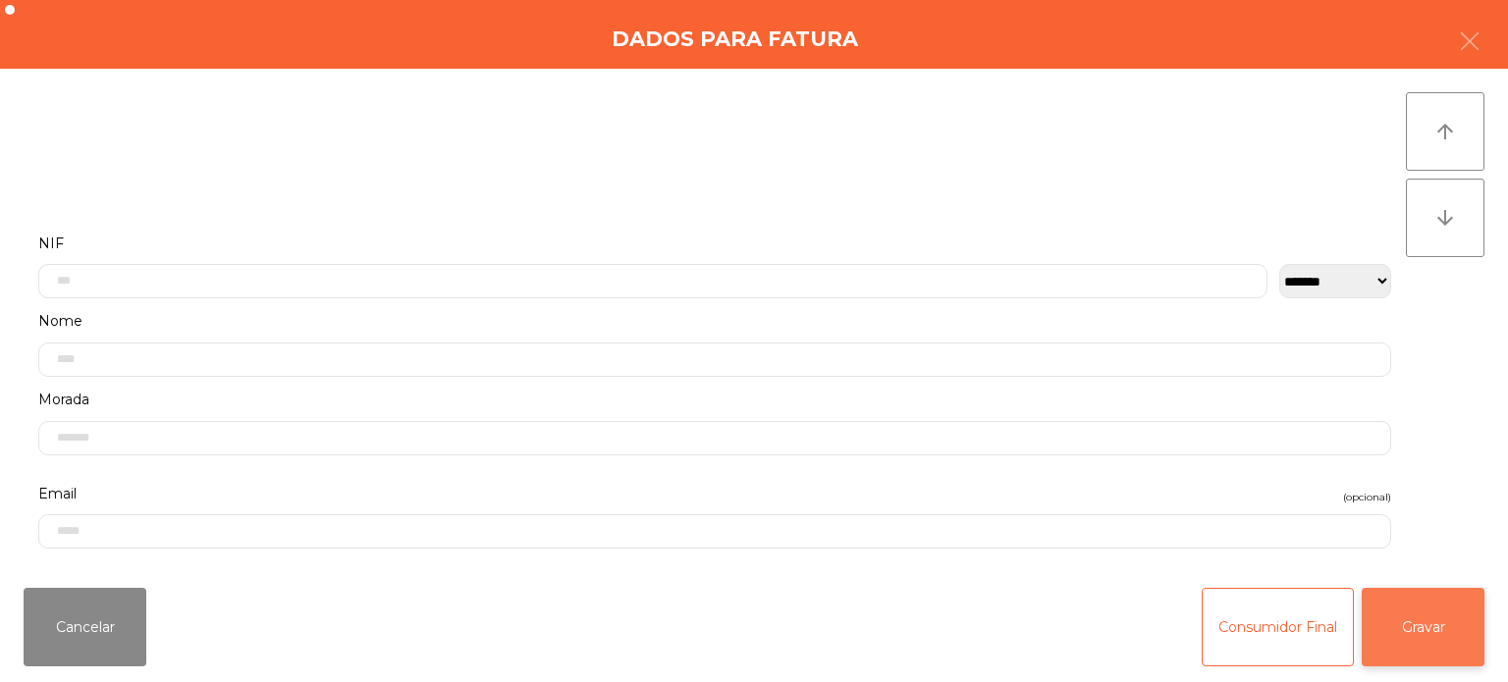
click at [1420, 620] on button "Gravar" at bounding box center [1423, 627] width 123 height 79
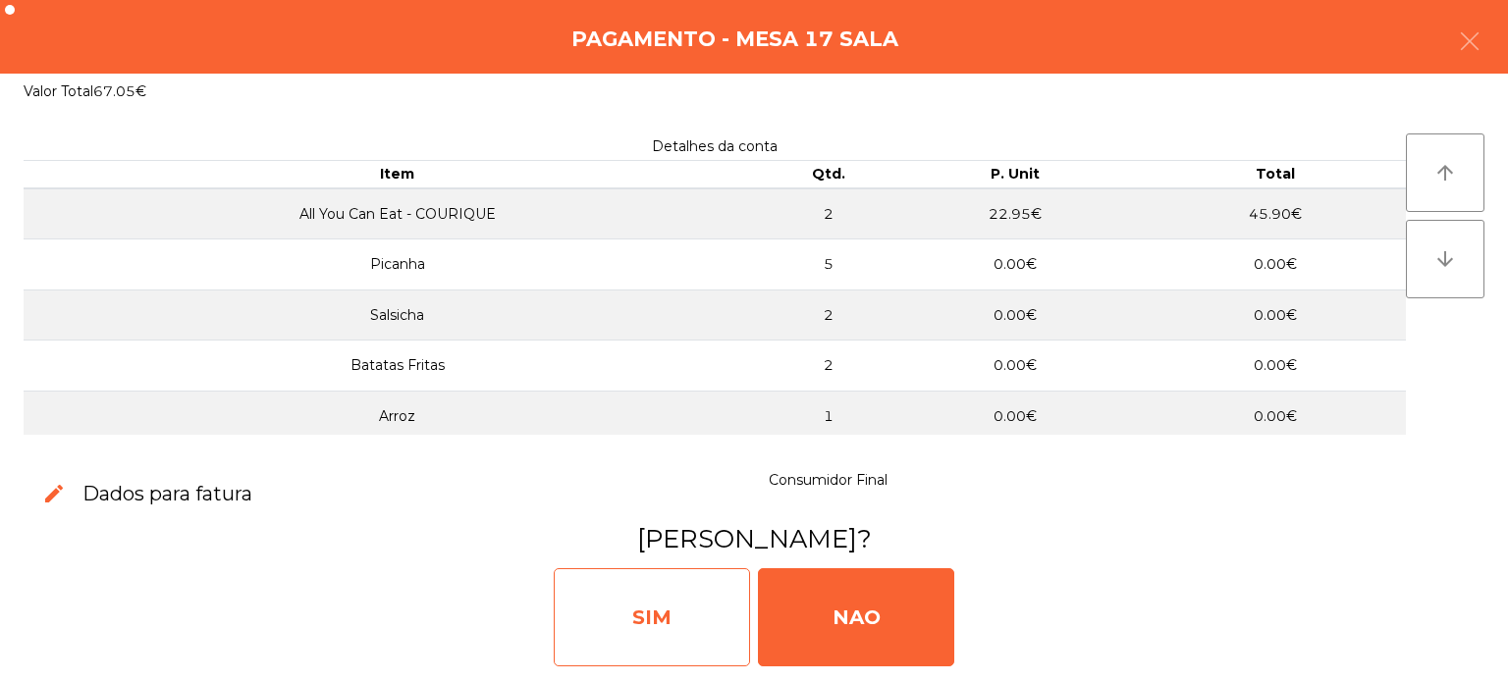
click at [644, 611] on div "SIM" at bounding box center [652, 617] width 196 height 98
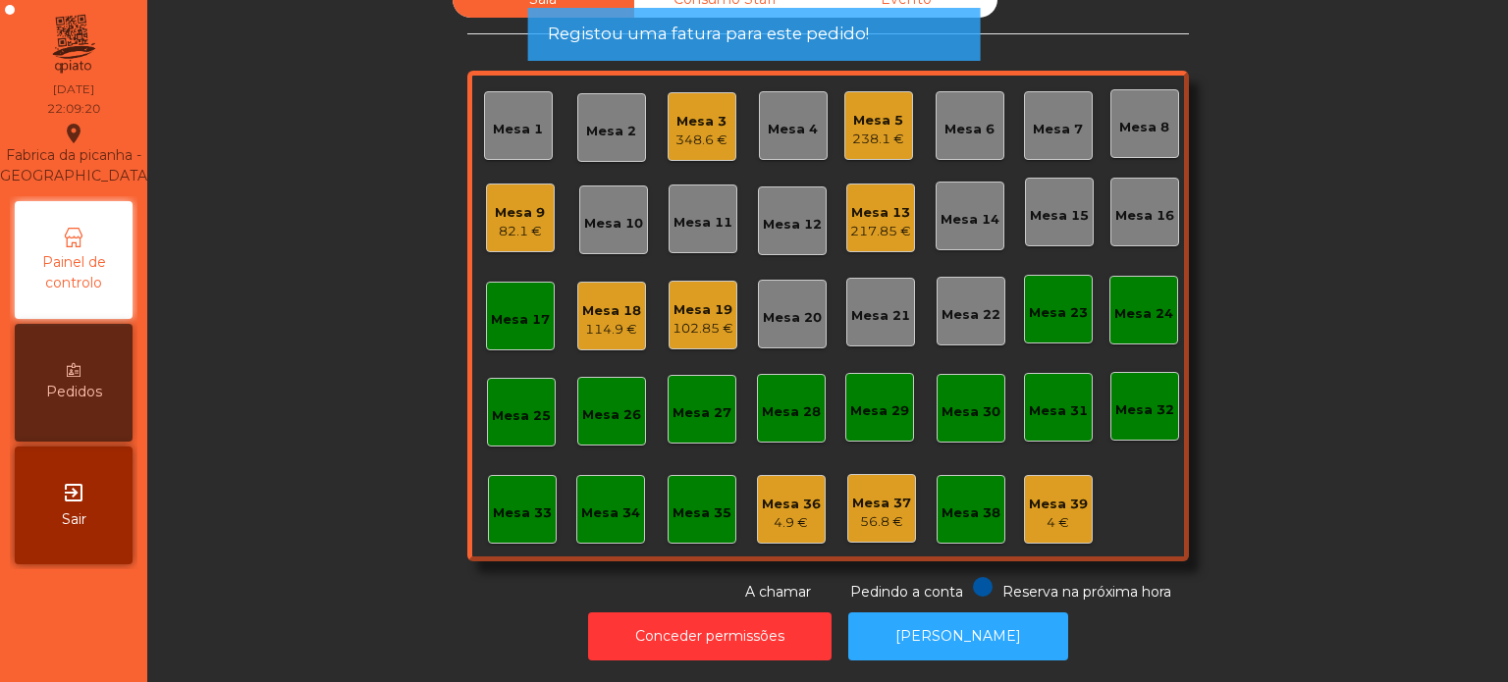
click at [518, 302] on div "Mesa 17" at bounding box center [520, 315] width 59 height 27
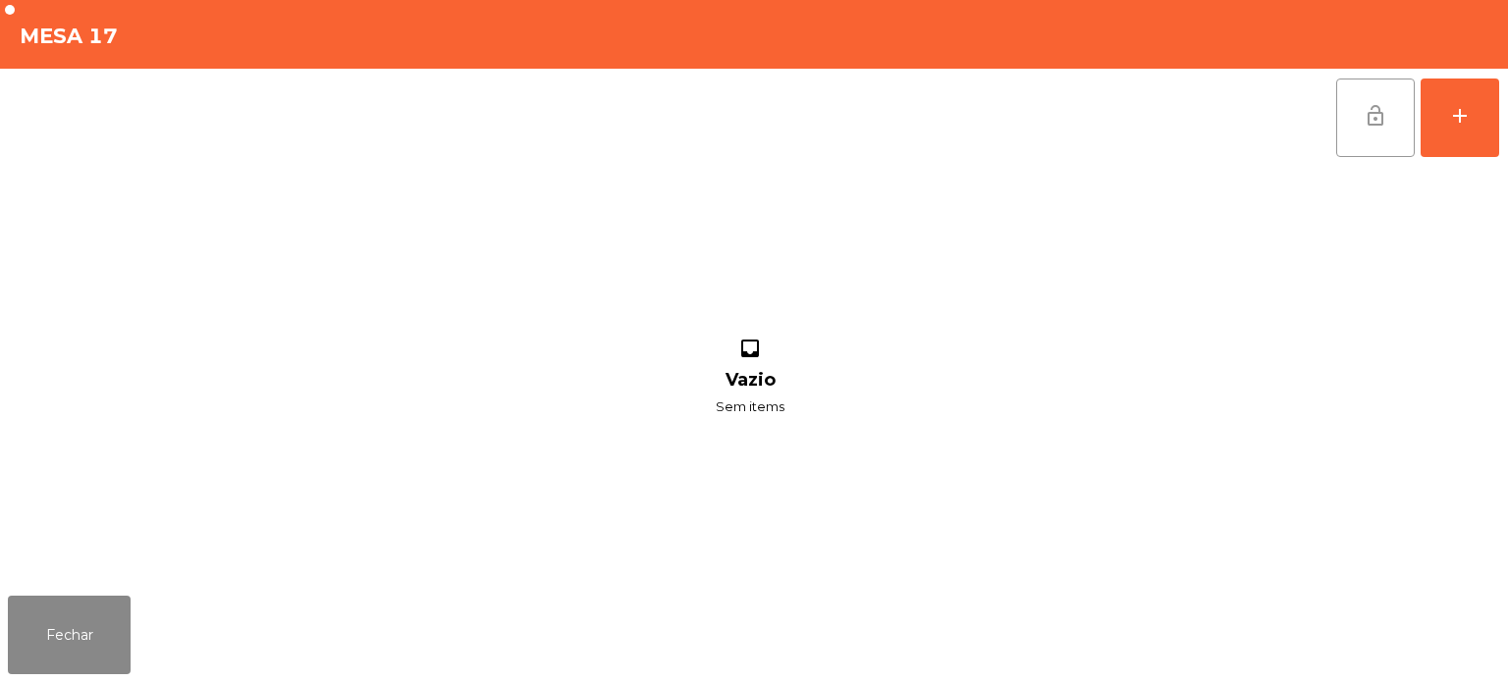
click at [1370, 115] on span "lock_open" at bounding box center [1376, 116] width 24 height 24
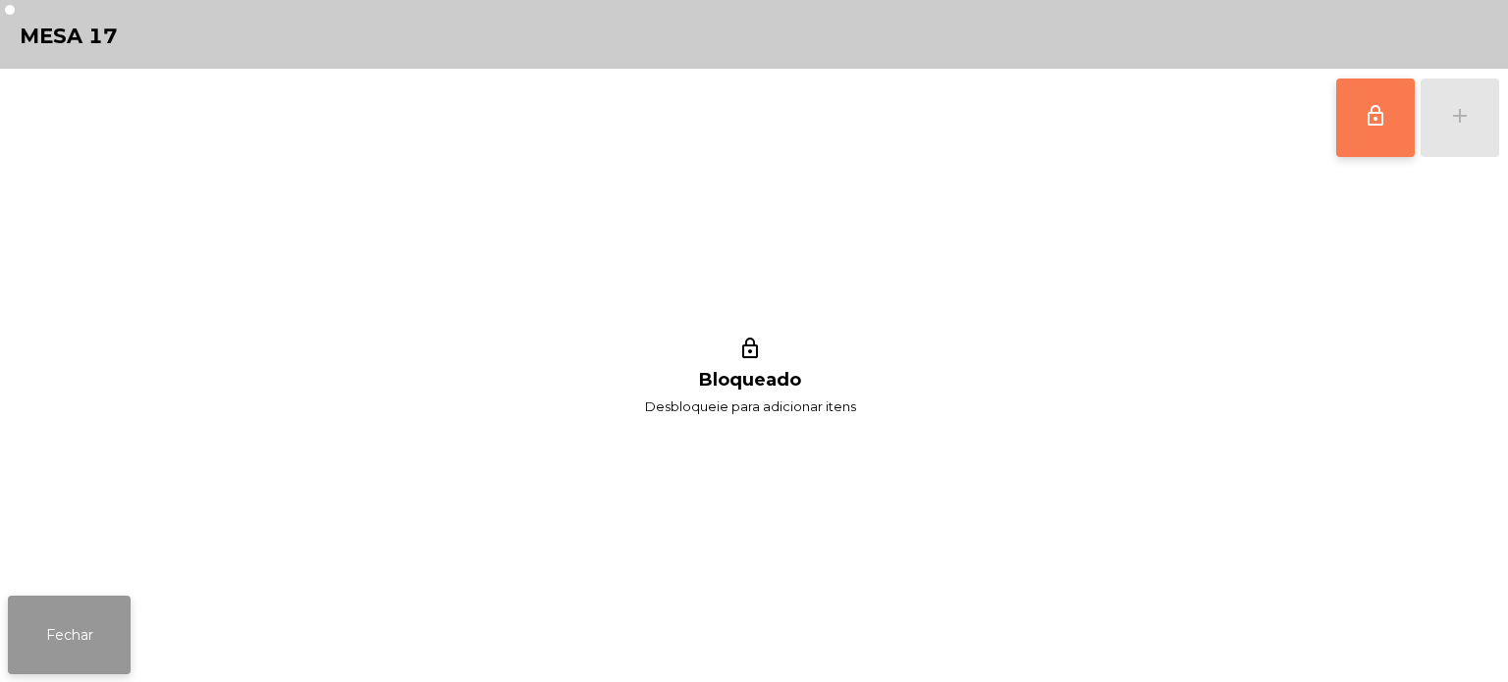
click at [90, 640] on button "Fechar" at bounding box center [69, 635] width 123 height 79
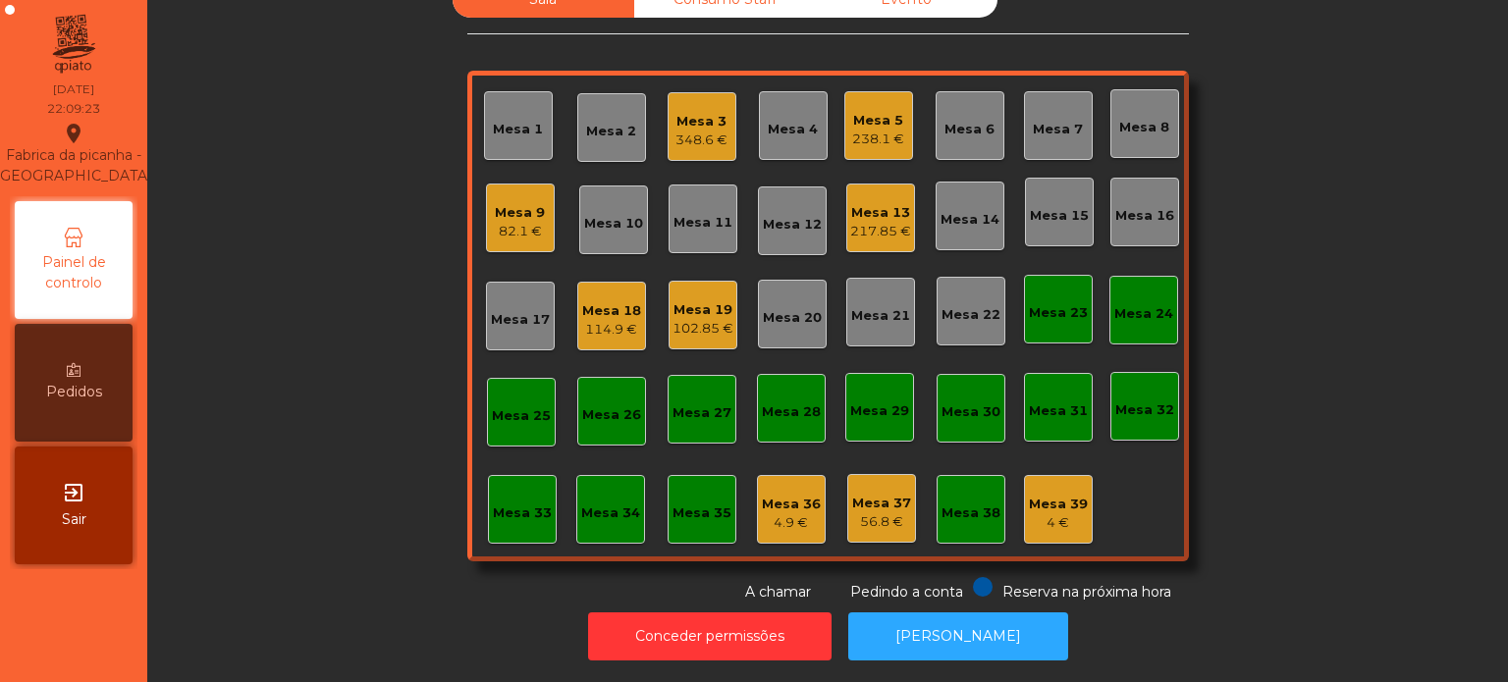
click at [627, 282] on div "Mesa 18 114.9 €" at bounding box center [611, 316] width 69 height 69
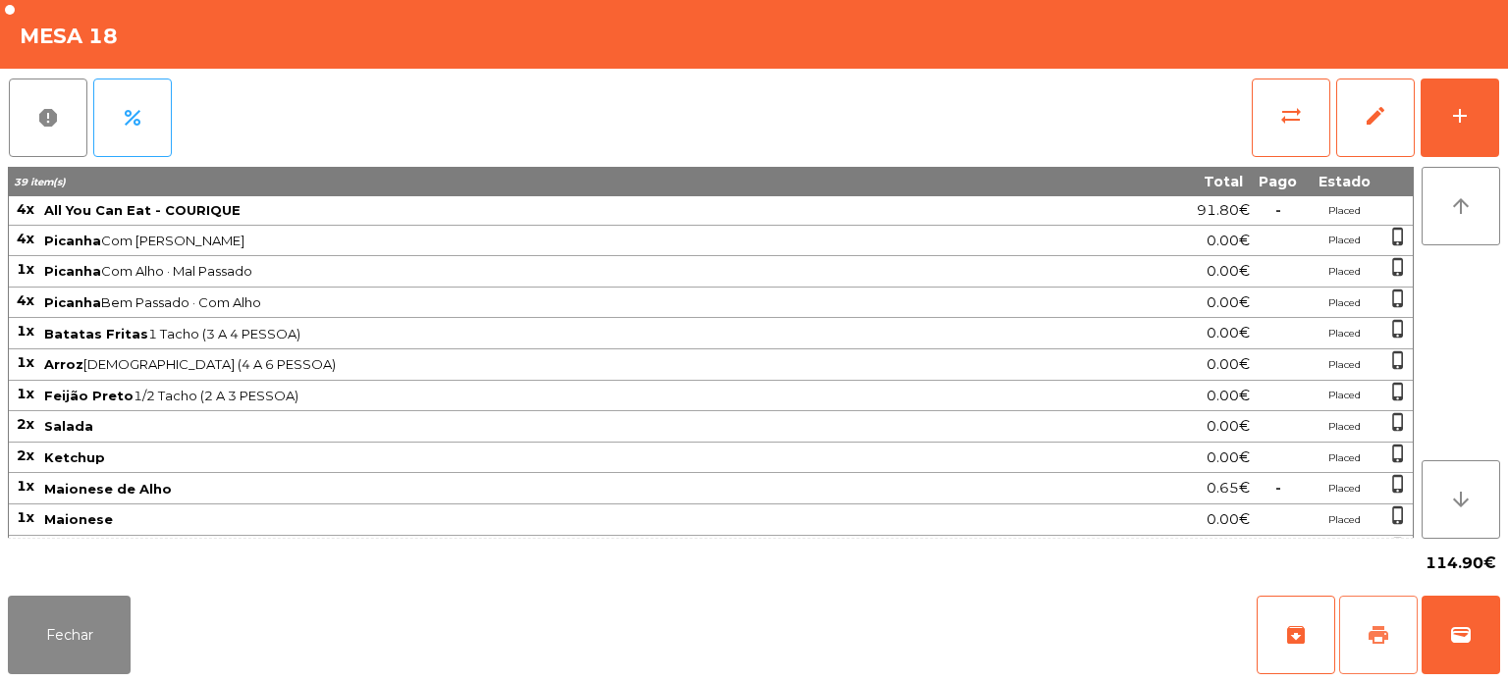
click at [1363, 607] on button "print" at bounding box center [1378, 635] width 79 height 79
click at [84, 637] on button "Fechar" at bounding box center [69, 635] width 123 height 79
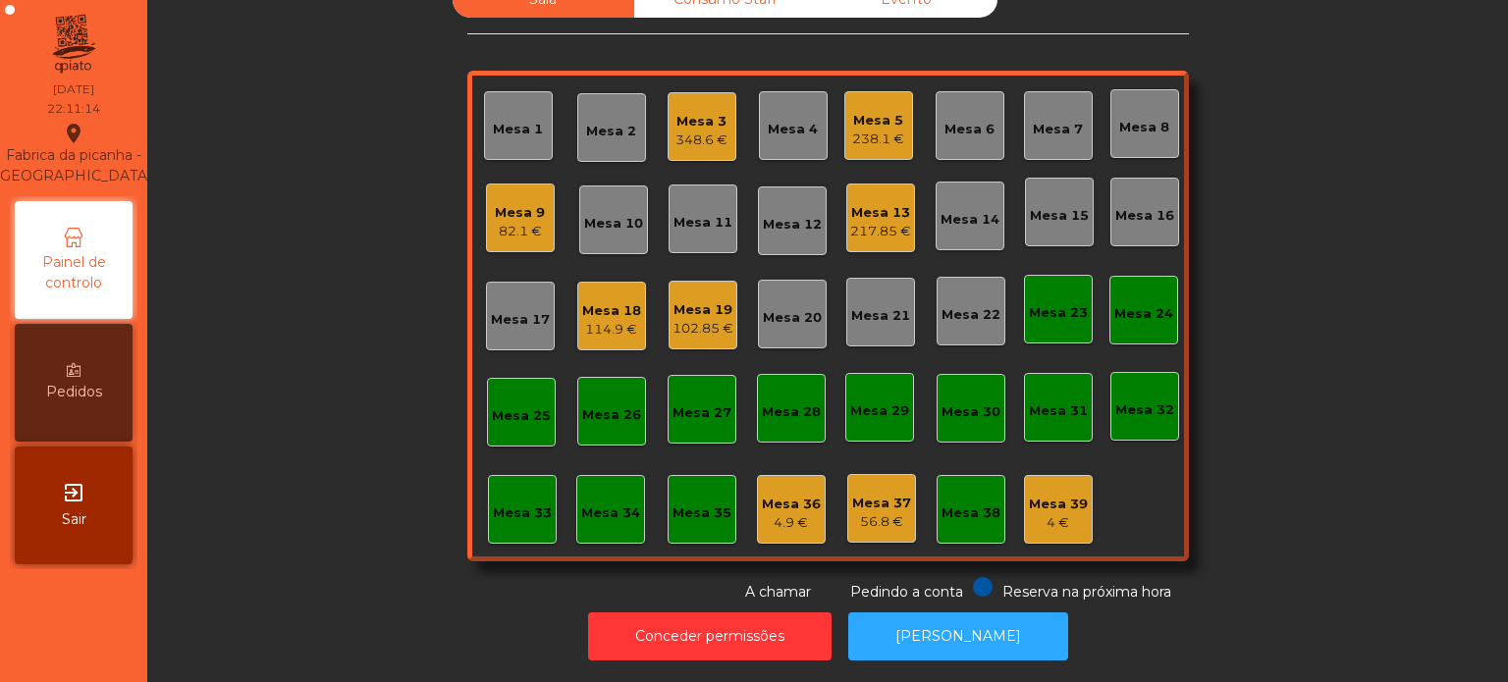
click at [850, 204] on div "Mesa 13" at bounding box center [880, 213] width 61 height 20
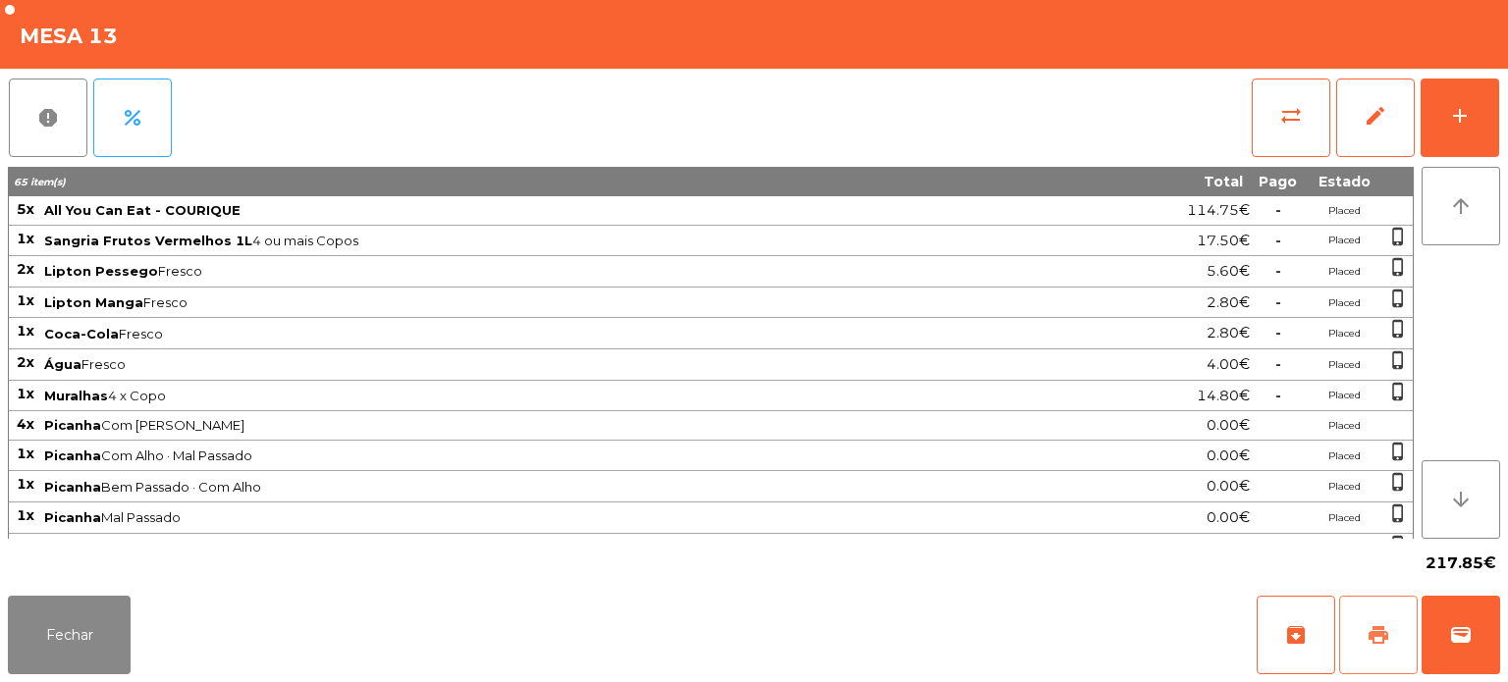
click at [1370, 630] on span "print" at bounding box center [1379, 635] width 24 height 24
click at [1455, 628] on span "wallet" at bounding box center [1461, 635] width 24 height 24
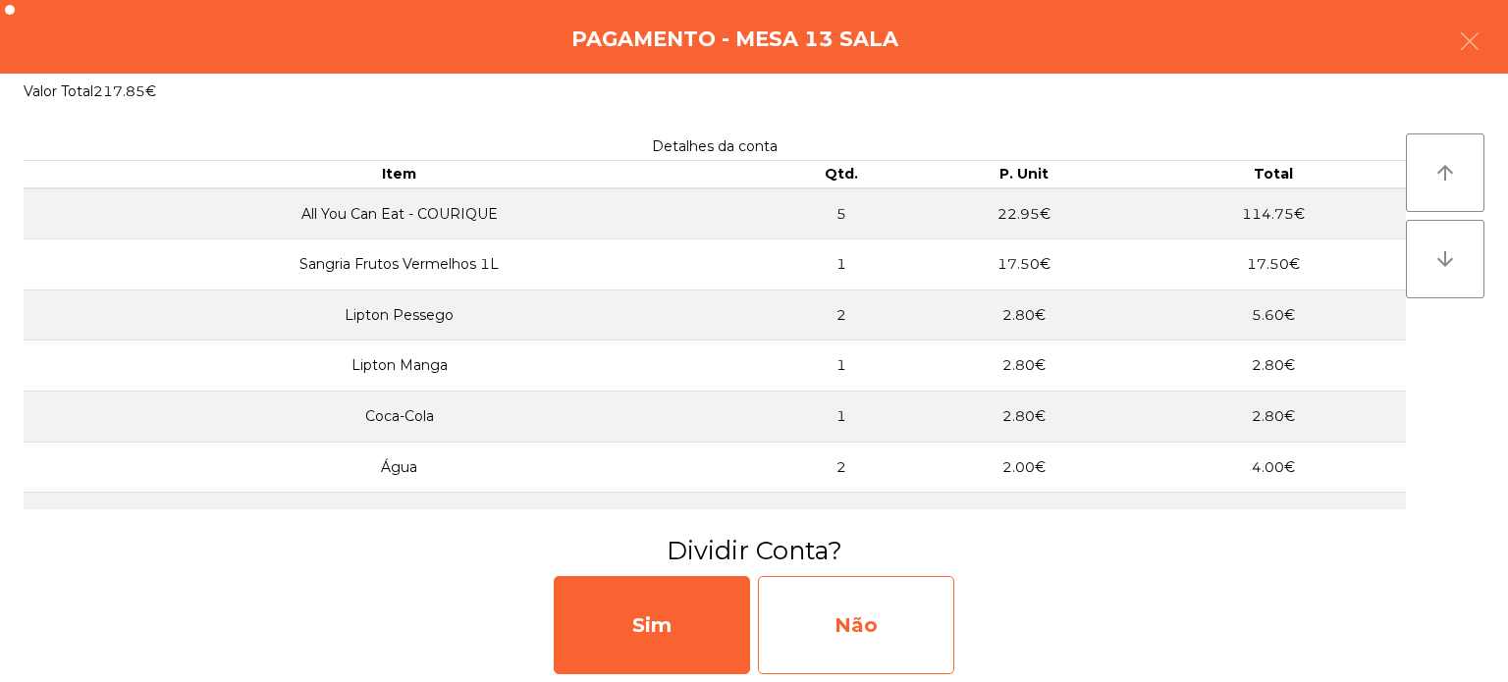
click at [880, 632] on div "Não" at bounding box center [856, 625] width 196 height 98
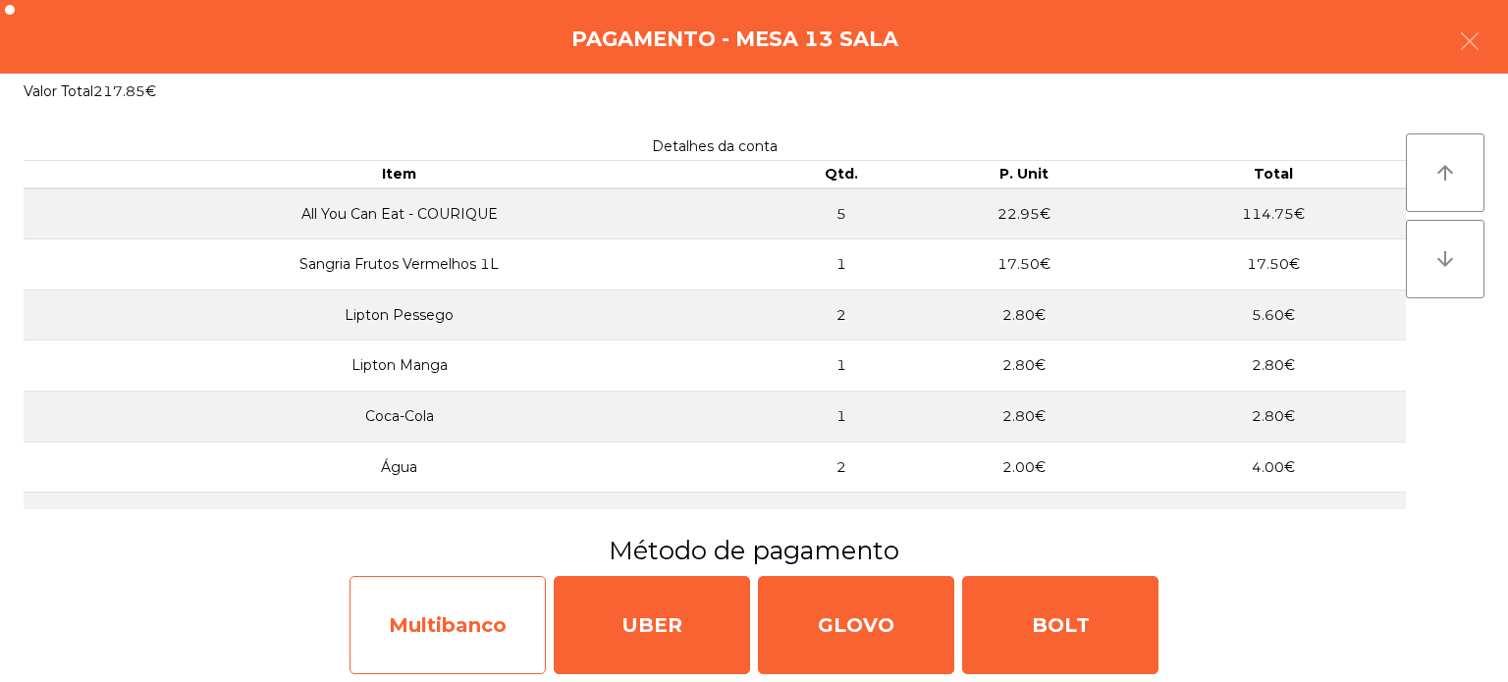
click at [470, 614] on div "Multibanco" at bounding box center [447, 625] width 196 height 98
select select "**"
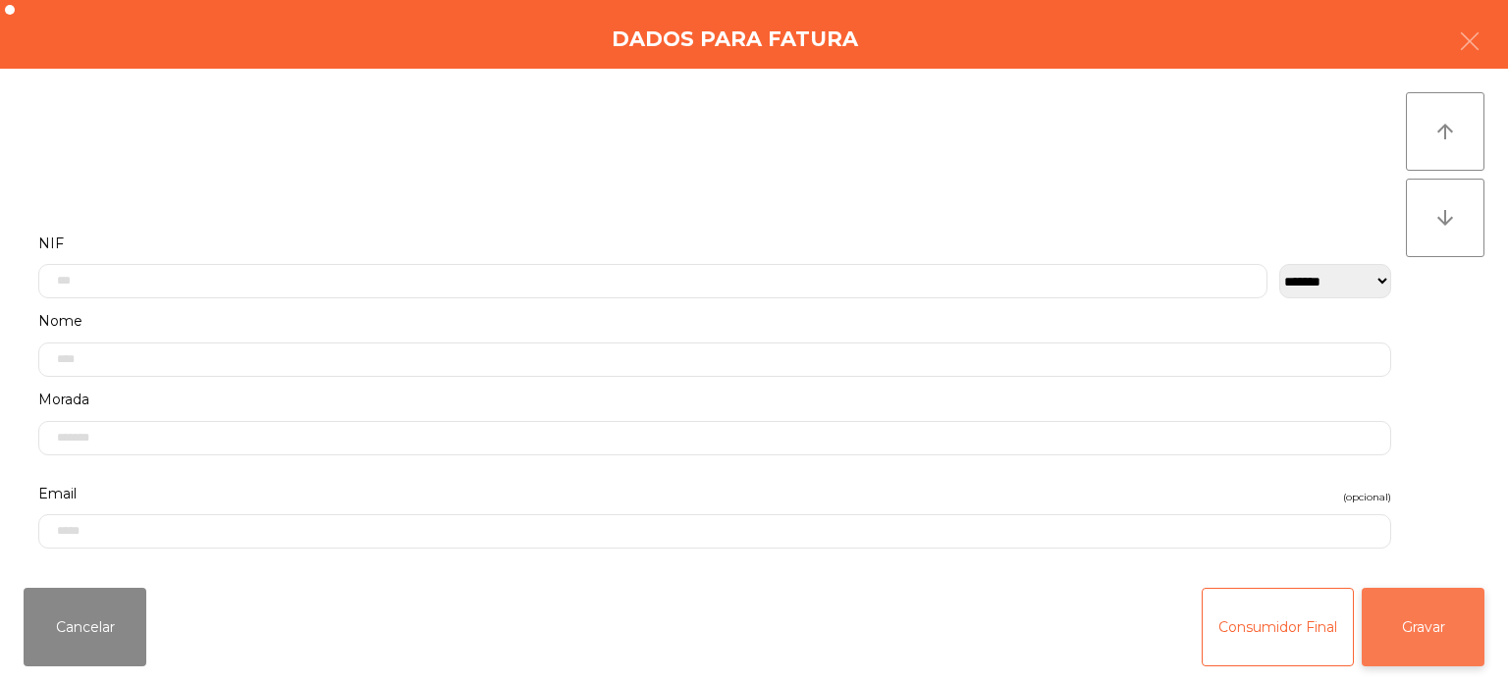
click at [1416, 637] on button "Gravar" at bounding box center [1423, 627] width 123 height 79
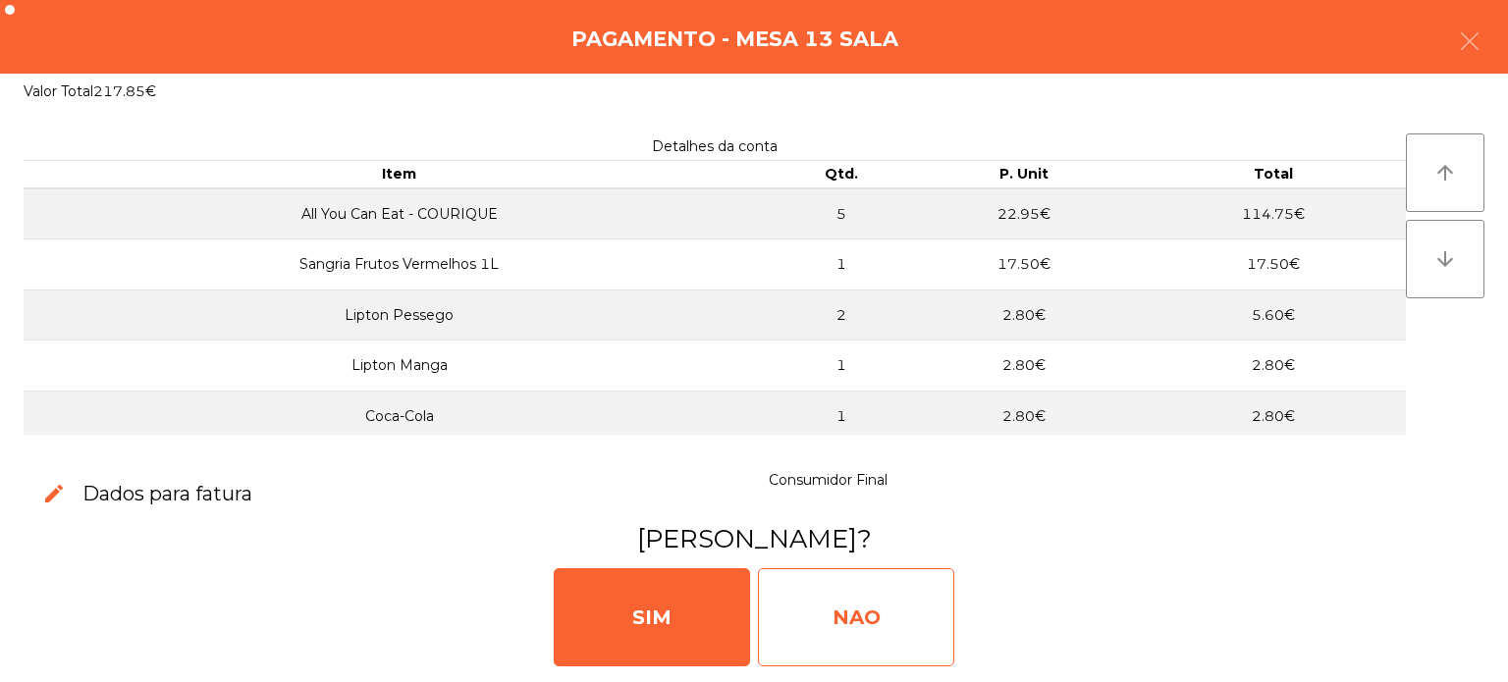
click at [874, 583] on div "NAO" at bounding box center [856, 617] width 196 height 98
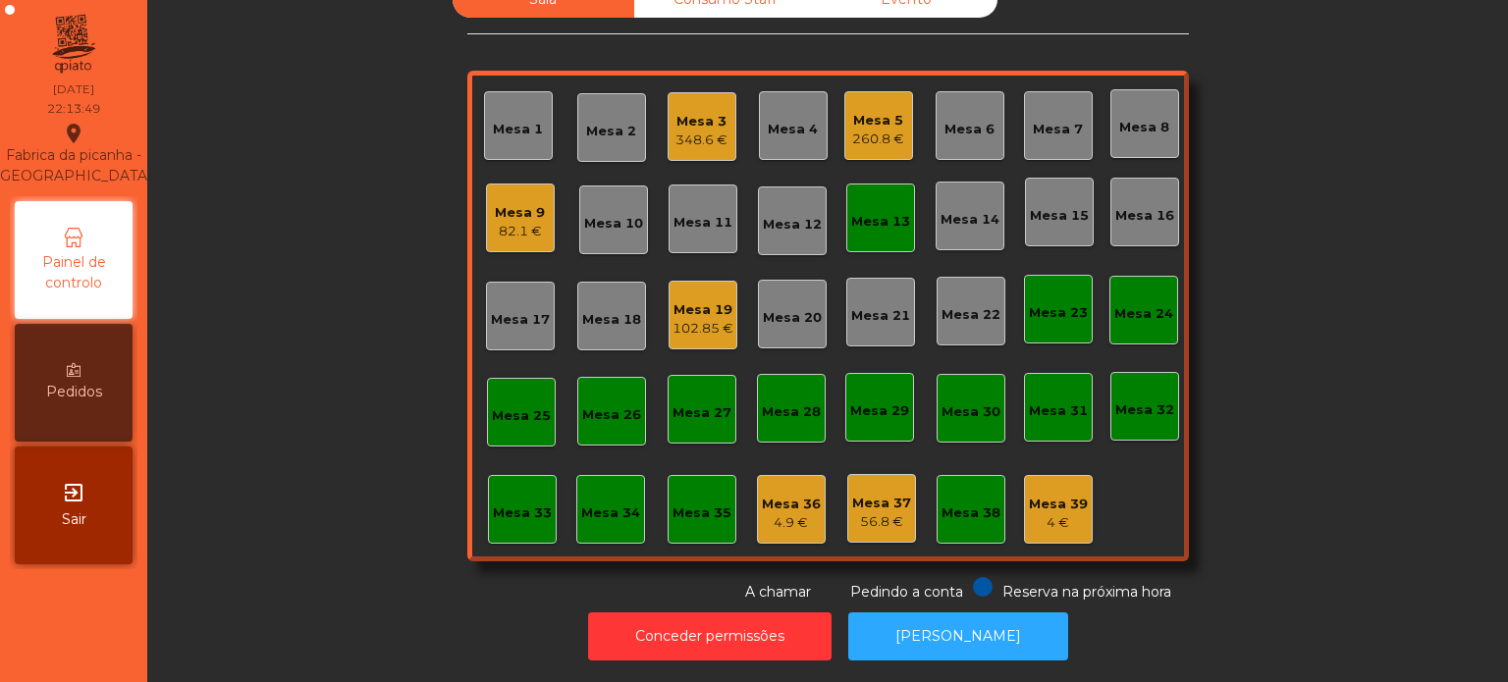
click at [872, 217] on div "Mesa 13" at bounding box center [880, 218] width 69 height 69
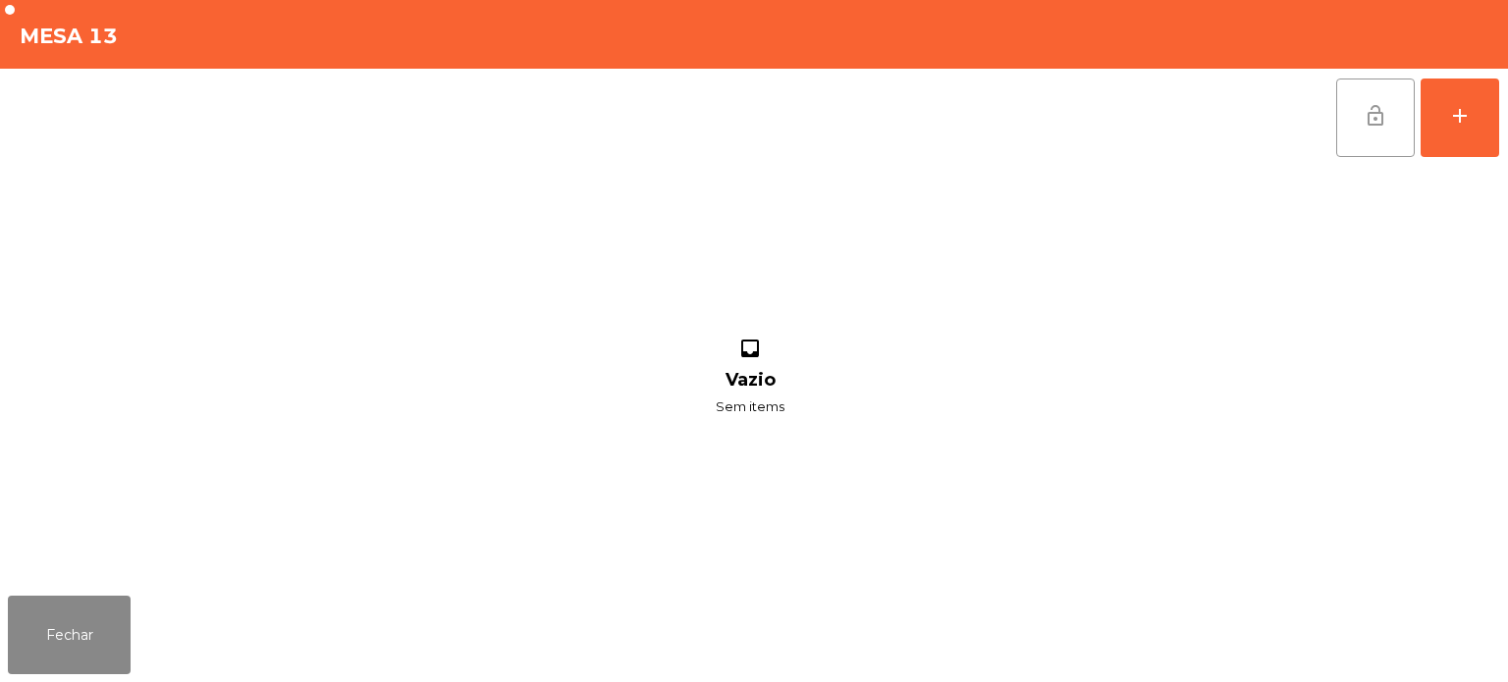
click at [1340, 109] on button "lock_open" at bounding box center [1375, 118] width 79 height 79
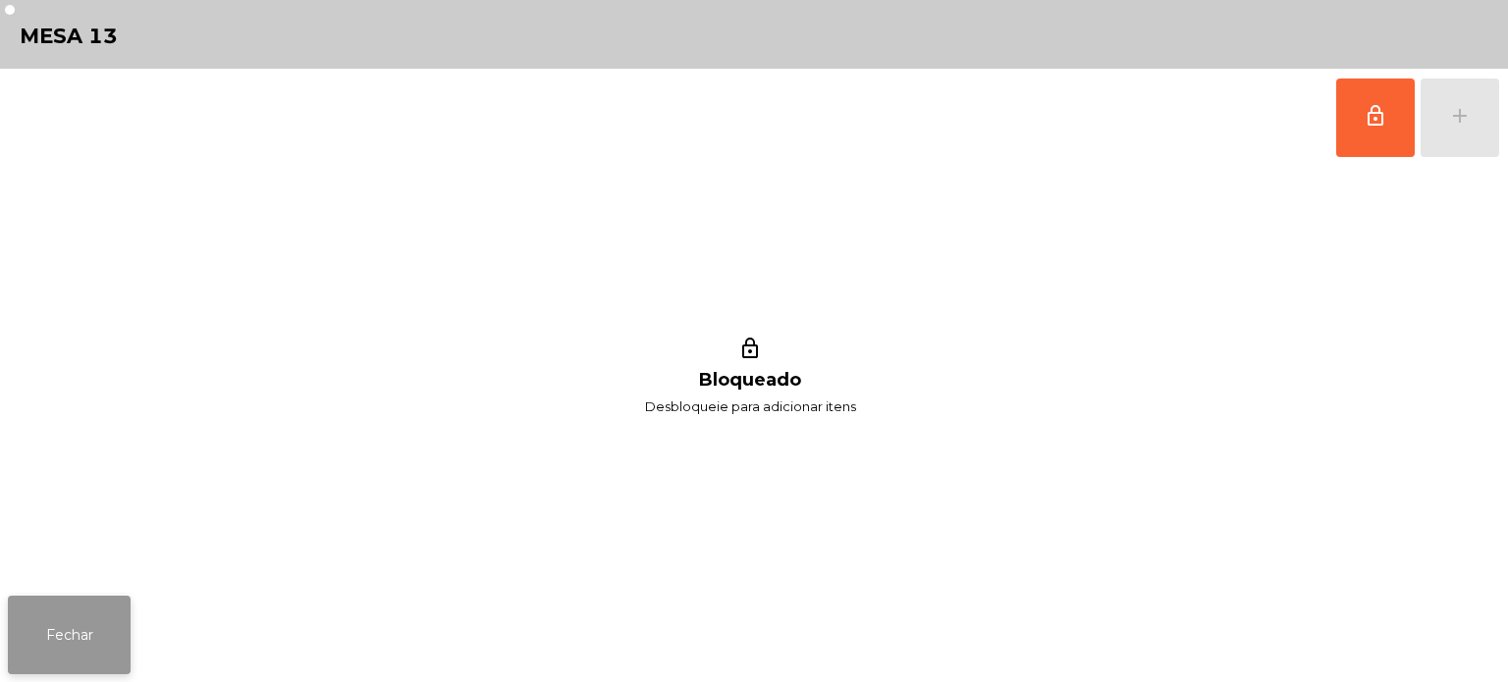
click at [55, 643] on button "Fechar" at bounding box center [69, 635] width 123 height 79
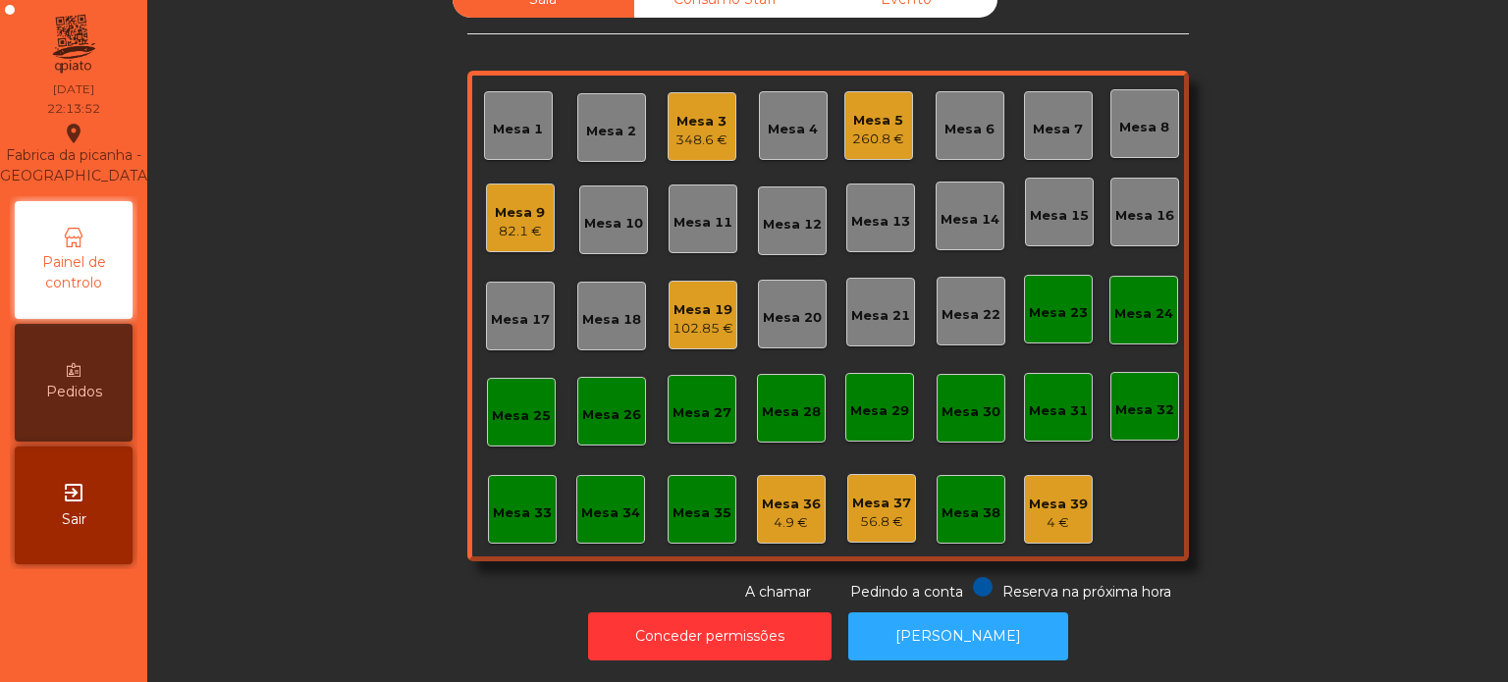
scroll to position [0, 0]
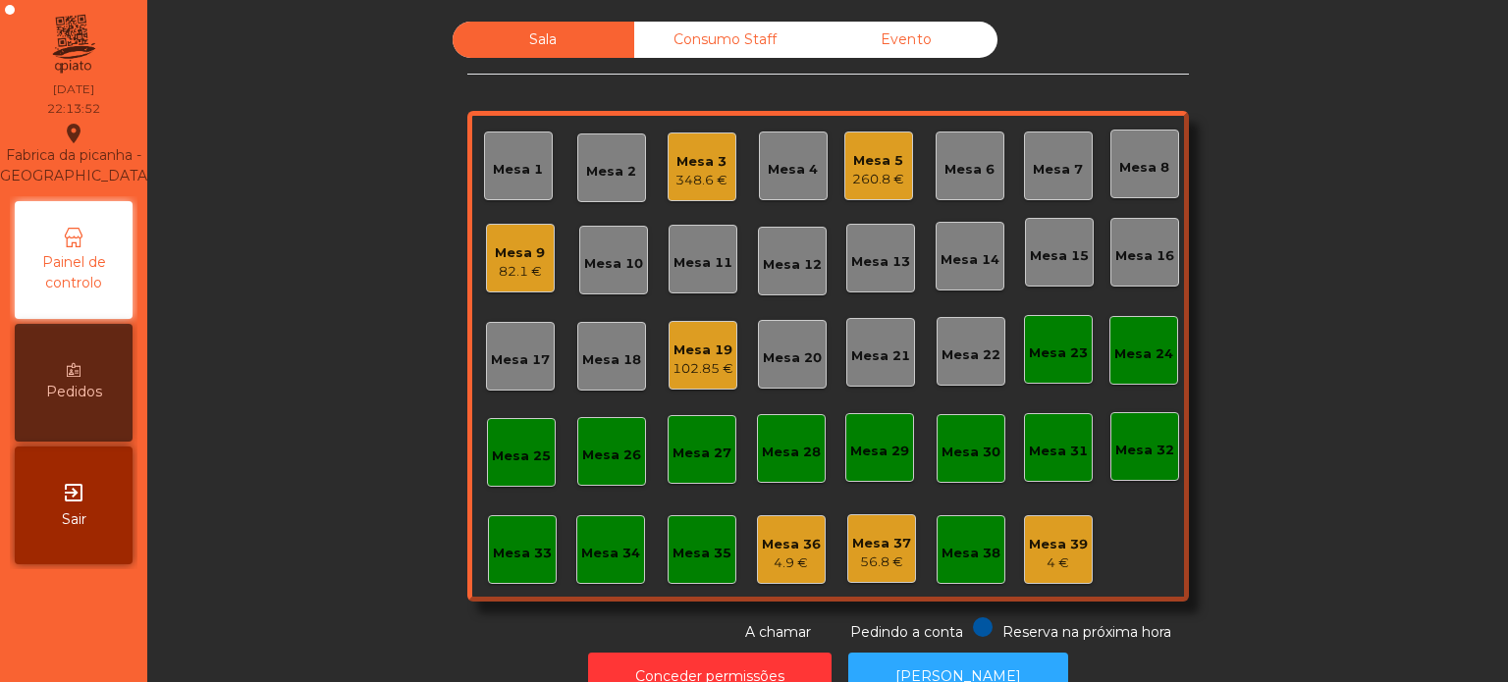
click at [707, 39] on div "Consumo Staff" at bounding box center [725, 40] width 182 height 36
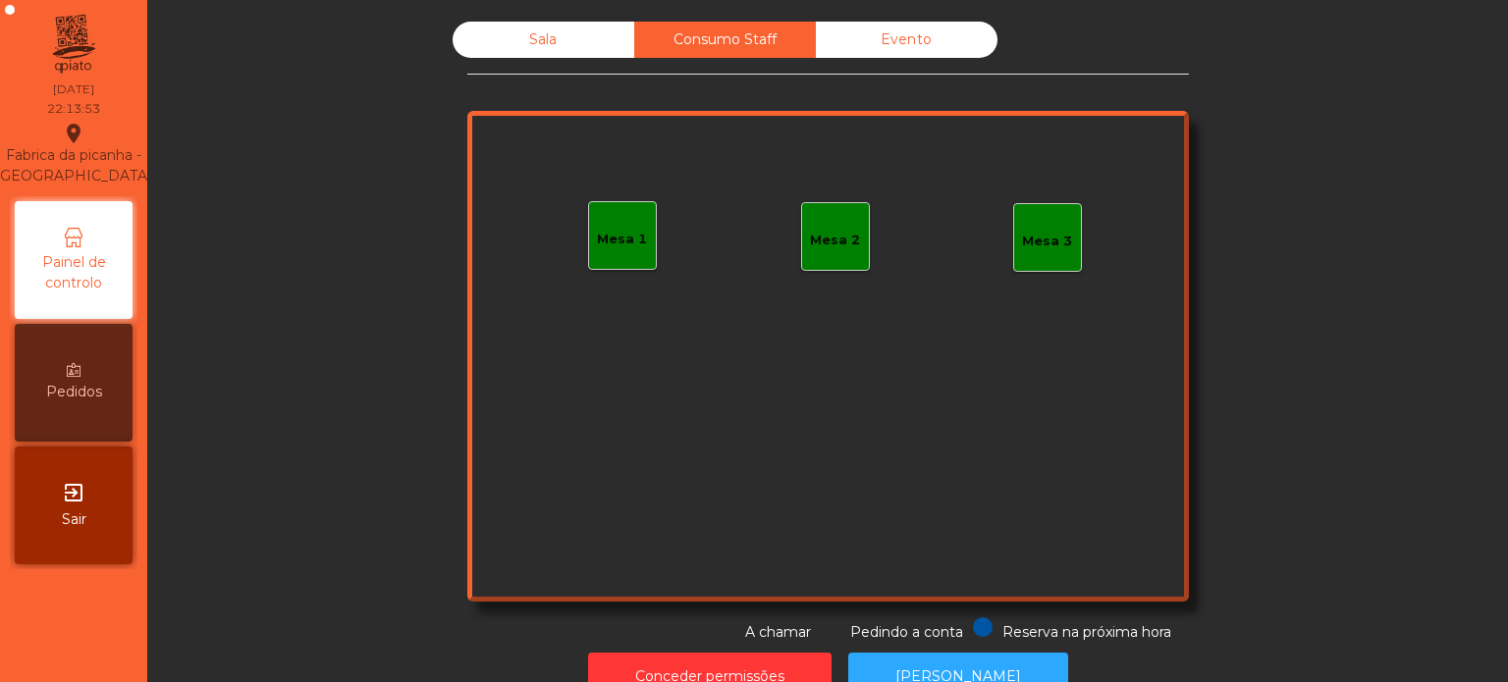
click at [598, 36] on div "Sala" at bounding box center [544, 40] width 182 height 36
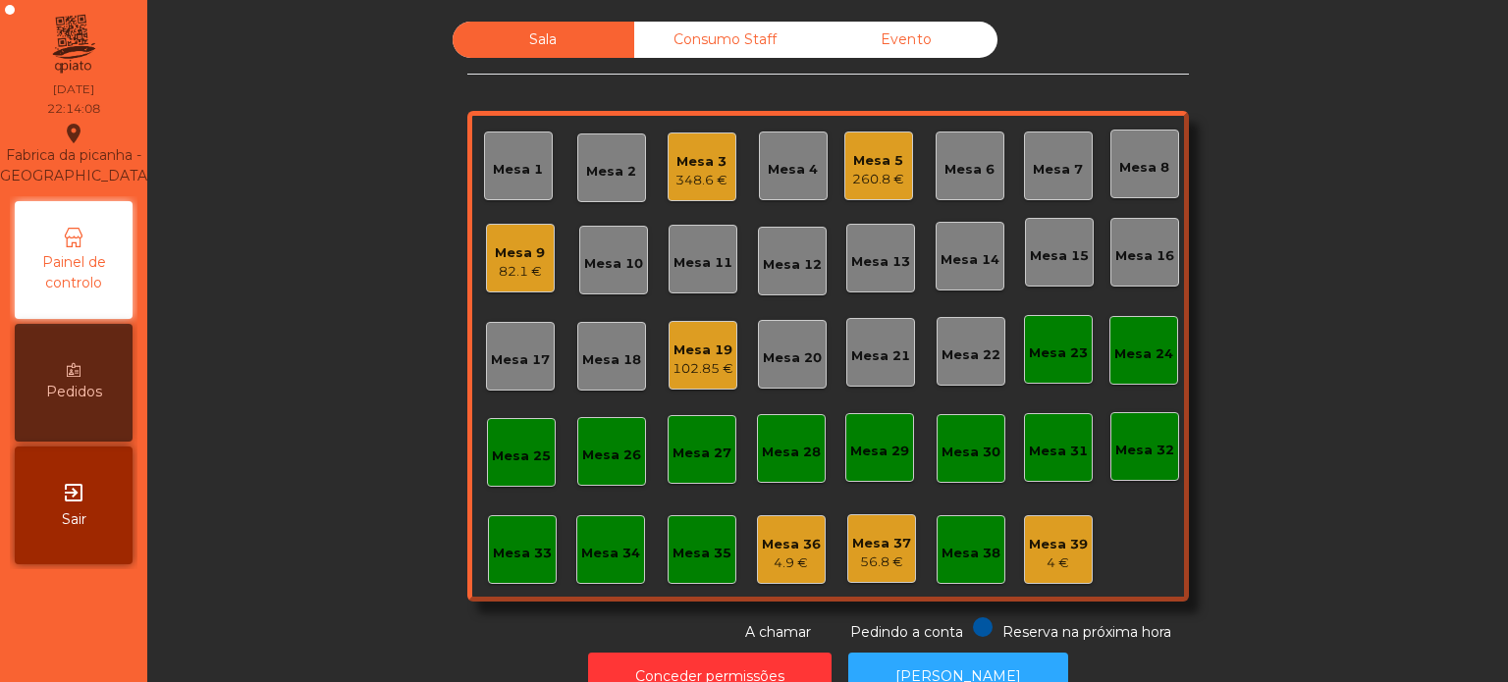
click at [321, 233] on div "Sala Consumo Staff Evento Mesa 1 Mesa 2 Mesa 3 348.6 € Mesa 4 Mesa 5 260.8 € [G…" at bounding box center [828, 332] width 1308 height 621
click at [1397, 275] on div "Sala Consumo Staff Evento Mesa 1 Mesa 2 Mesa 3 348.6 € Mesa 4 Mesa 5 260.8 € [G…" at bounding box center [828, 332] width 1308 height 621
click at [518, 255] on div "Mesa 9" at bounding box center [520, 253] width 50 height 20
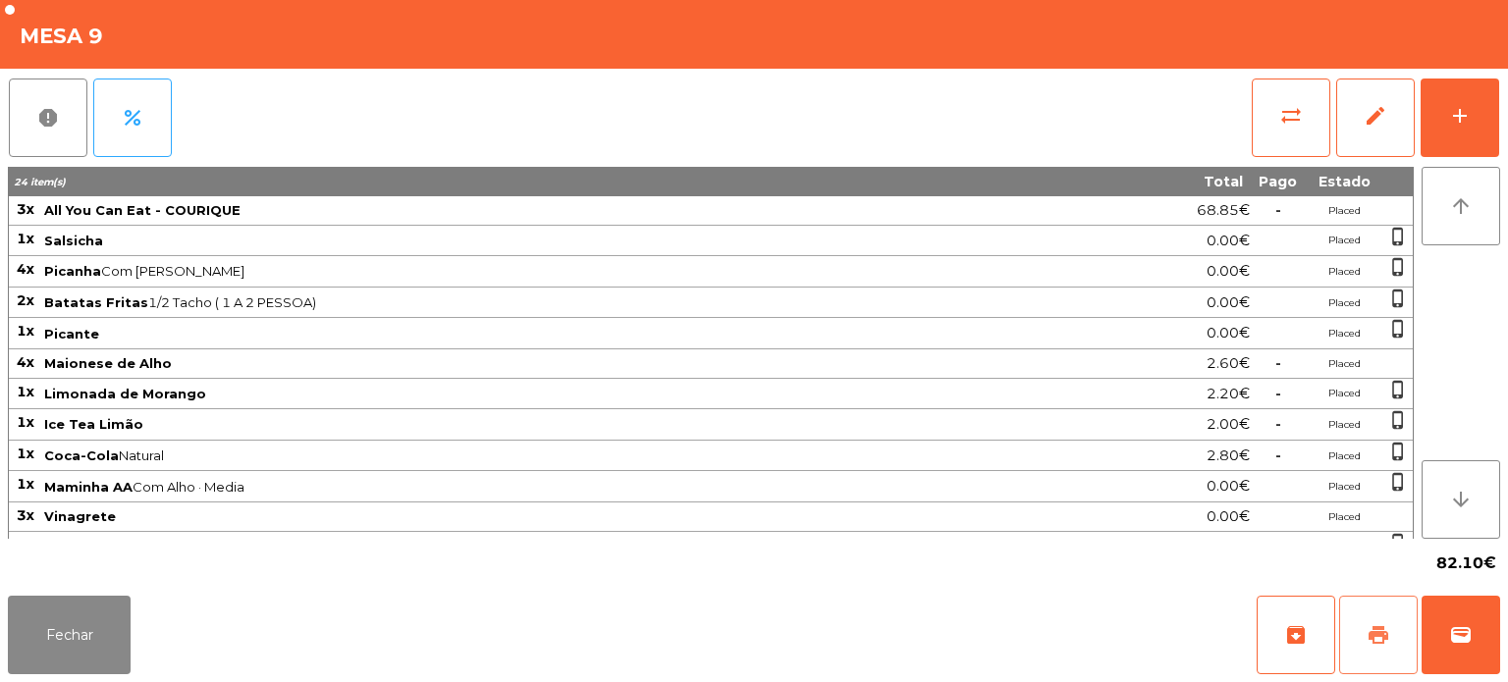
click at [1384, 629] on span "print" at bounding box center [1379, 635] width 24 height 24
click at [56, 652] on button "Fechar" at bounding box center [69, 635] width 123 height 79
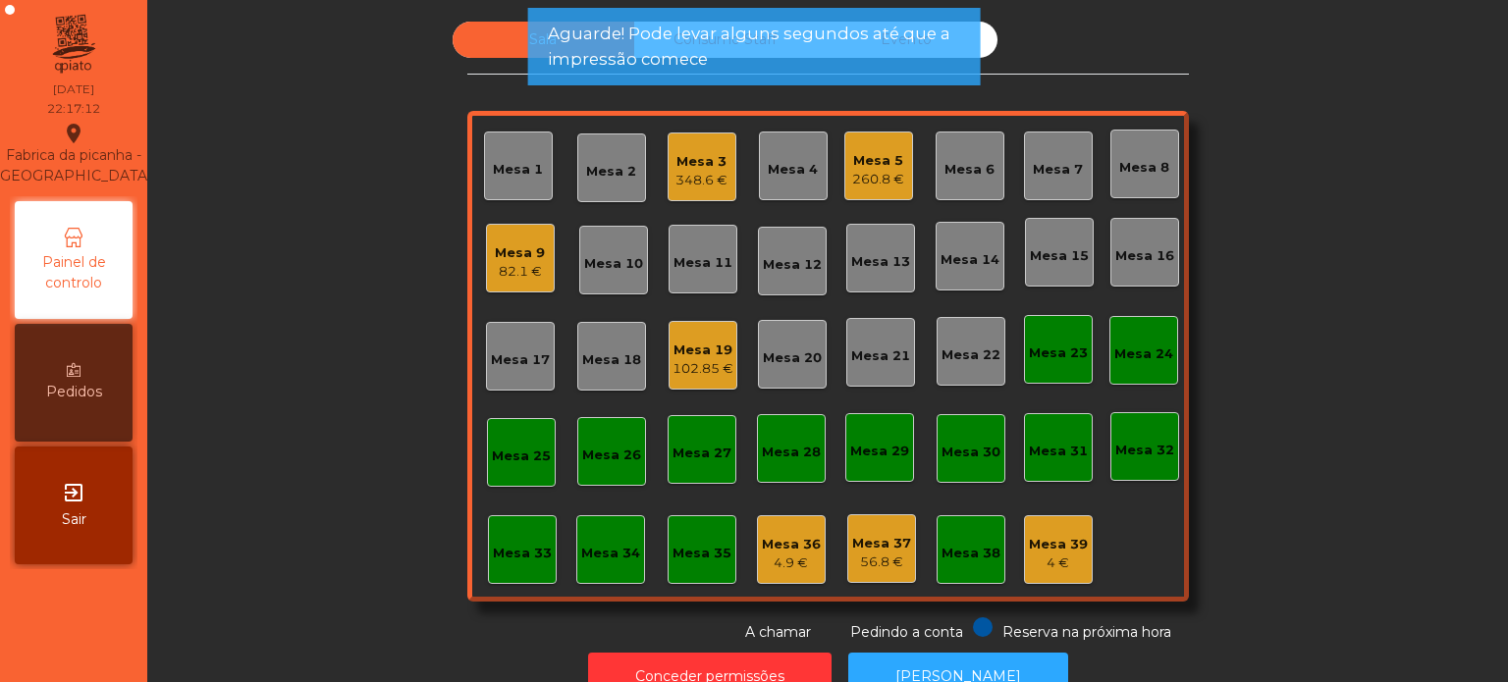
click at [705, 162] on div "Mesa 3" at bounding box center [701, 162] width 52 height 20
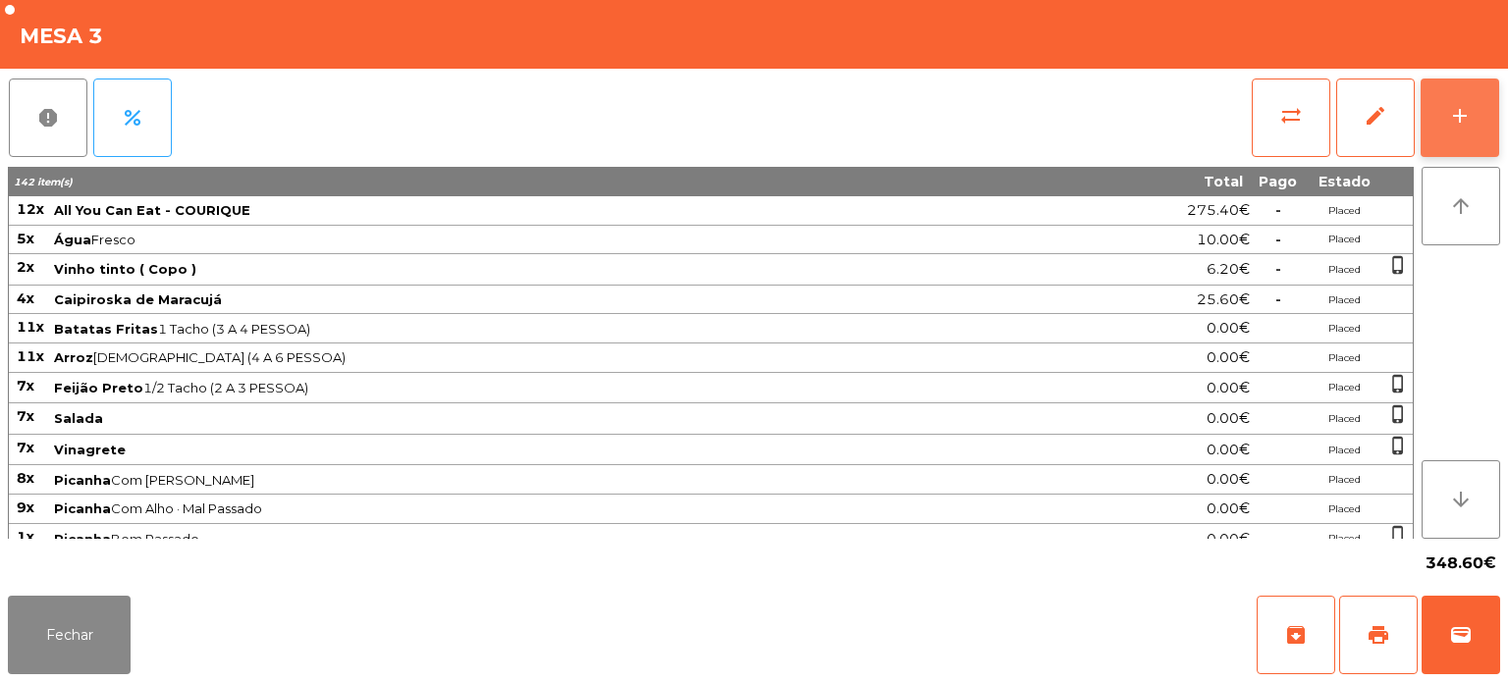
click at [1442, 130] on button "add" at bounding box center [1460, 118] width 79 height 79
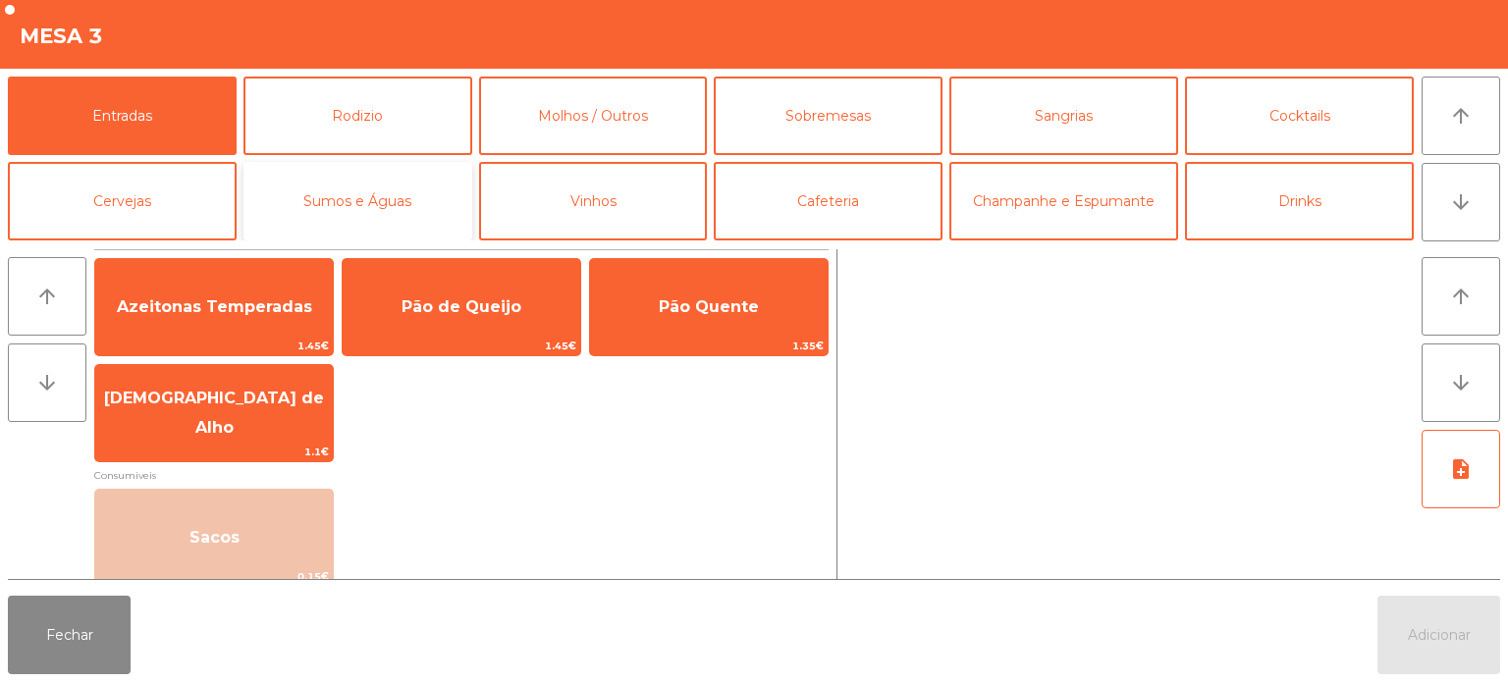
click at [389, 195] on button "Sumos e Águas" at bounding box center [357, 201] width 229 height 79
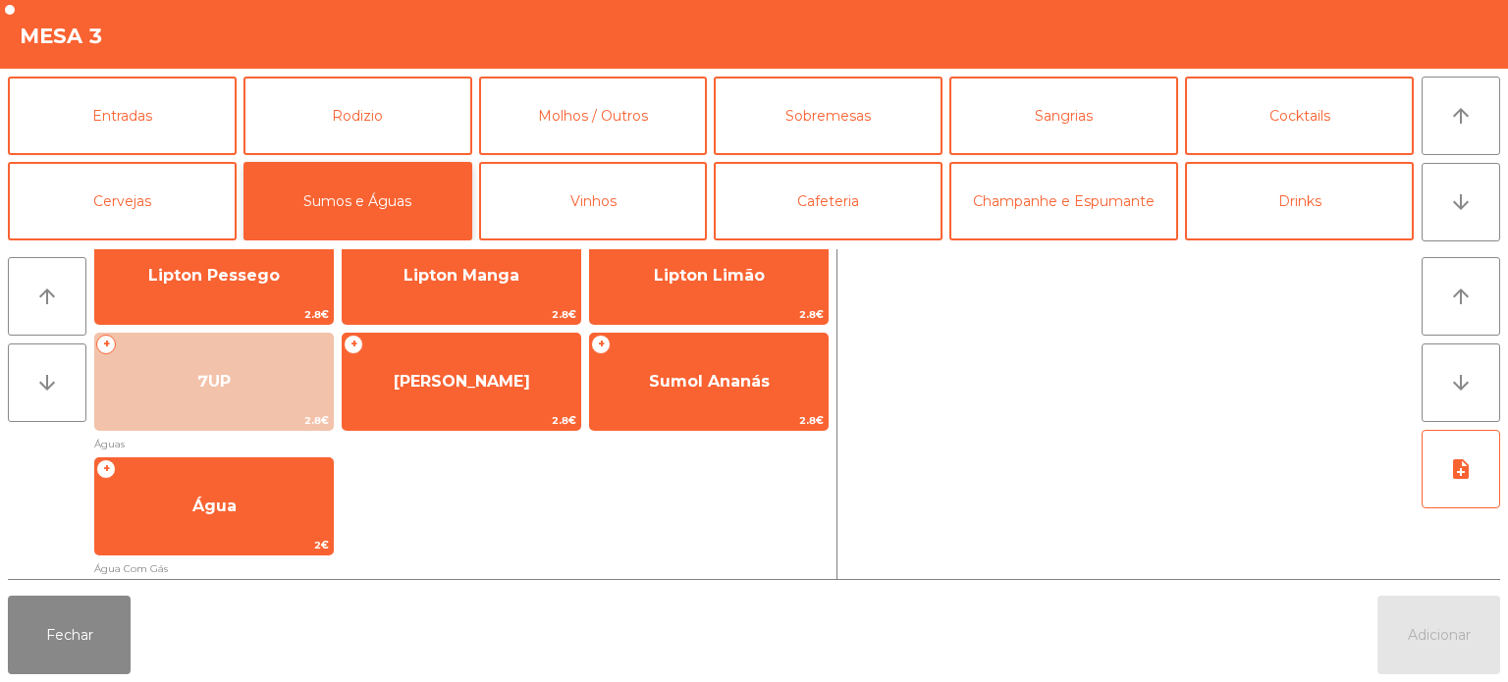
scroll to position [267, 0]
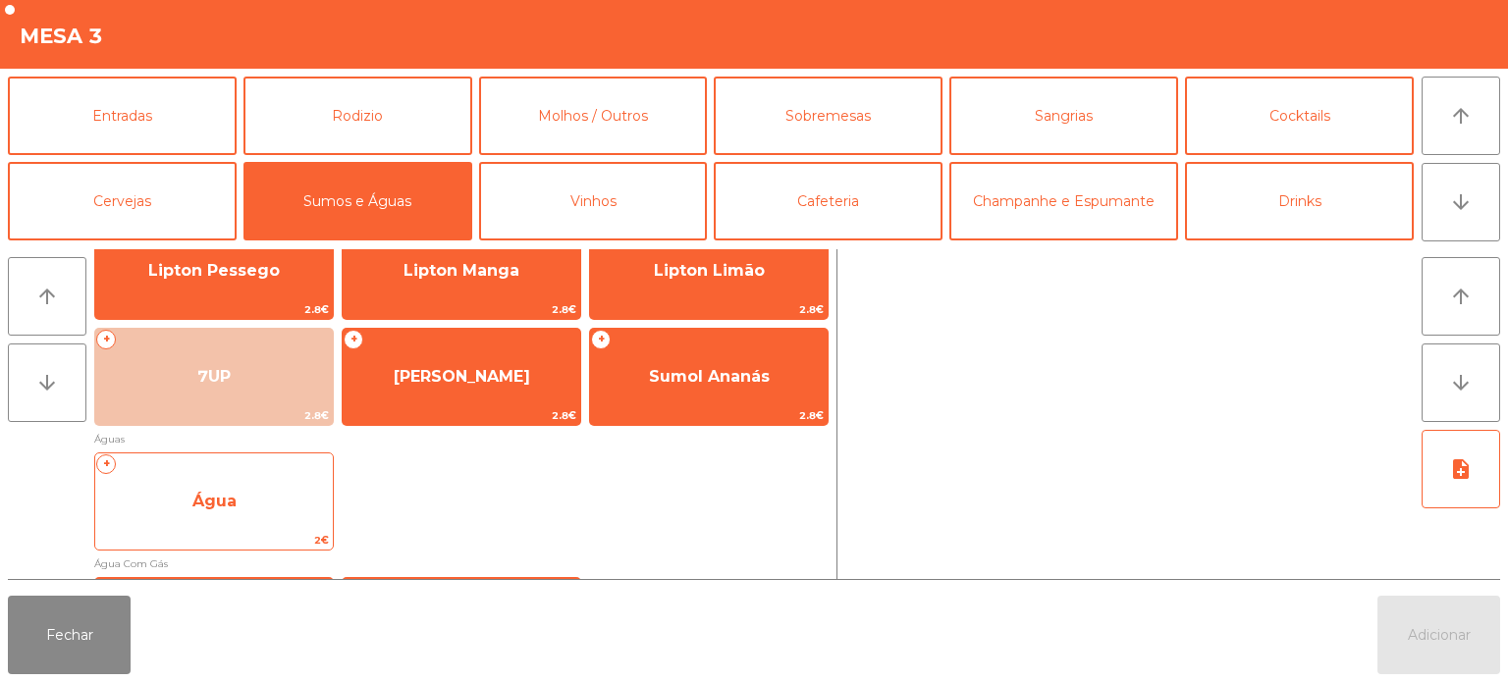
click at [267, 471] on div "+ Água 2€" at bounding box center [214, 502] width 240 height 98
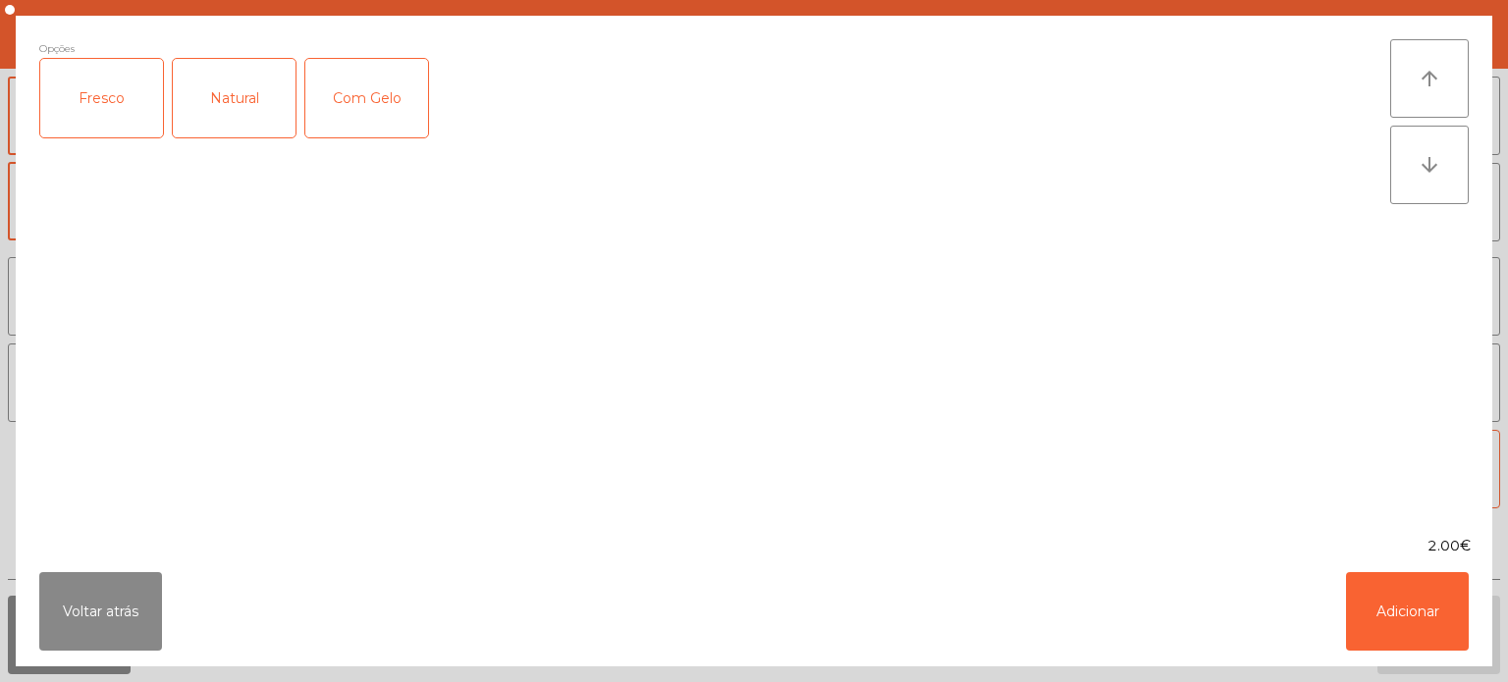
click at [94, 93] on div "Fresco" at bounding box center [101, 98] width 123 height 79
click at [1390, 610] on button "Adicionar" at bounding box center [1407, 611] width 123 height 79
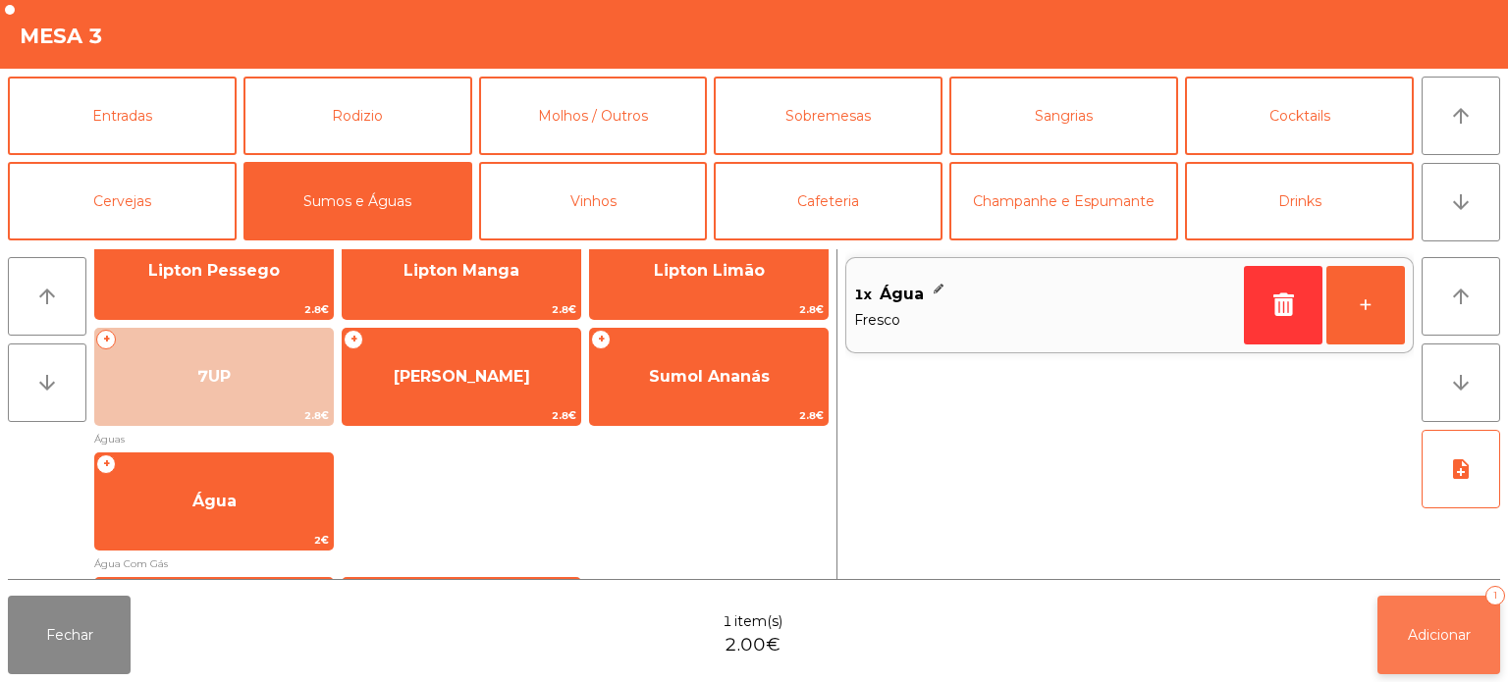
click at [1462, 649] on button "Adicionar 1" at bounding box center [1438, 635] width 123 height 79
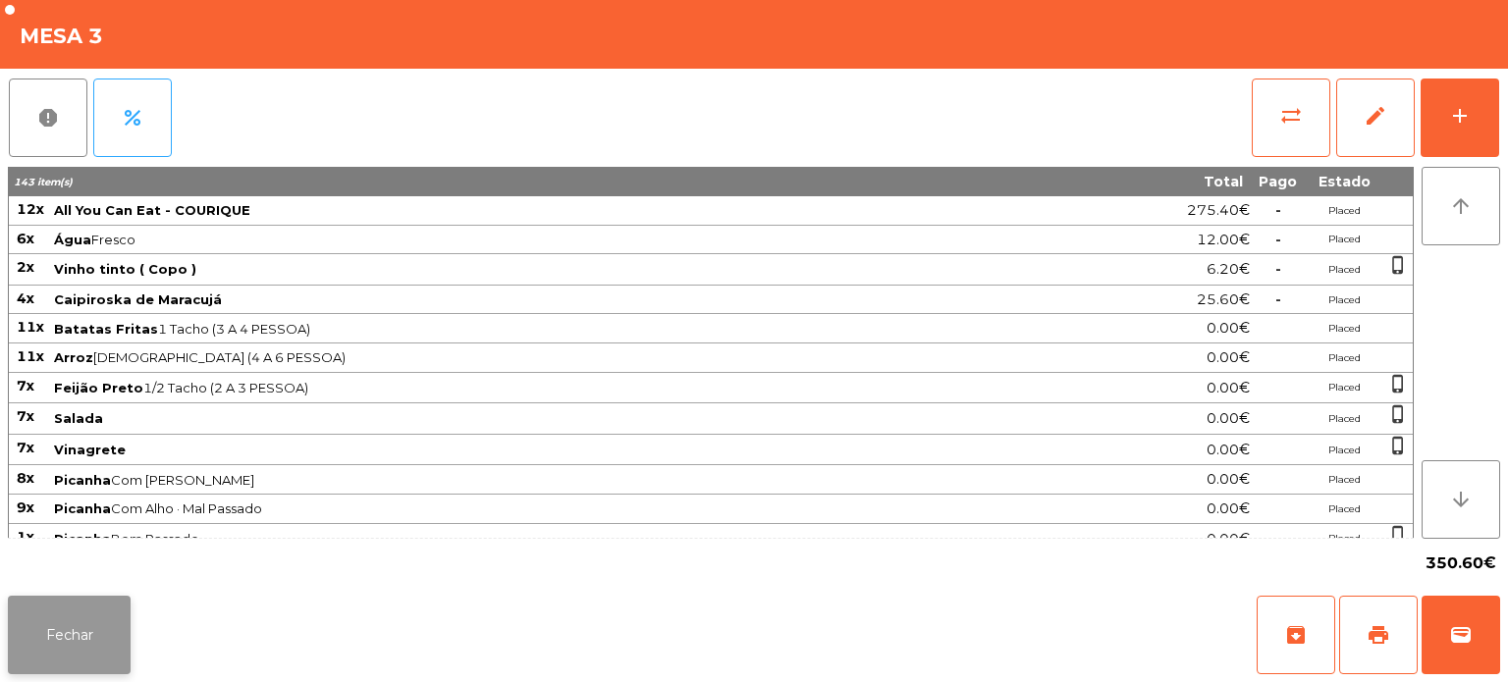
click at [71, 650] on button "Fechar" at bounding box center [69, 635] width 123 height 79
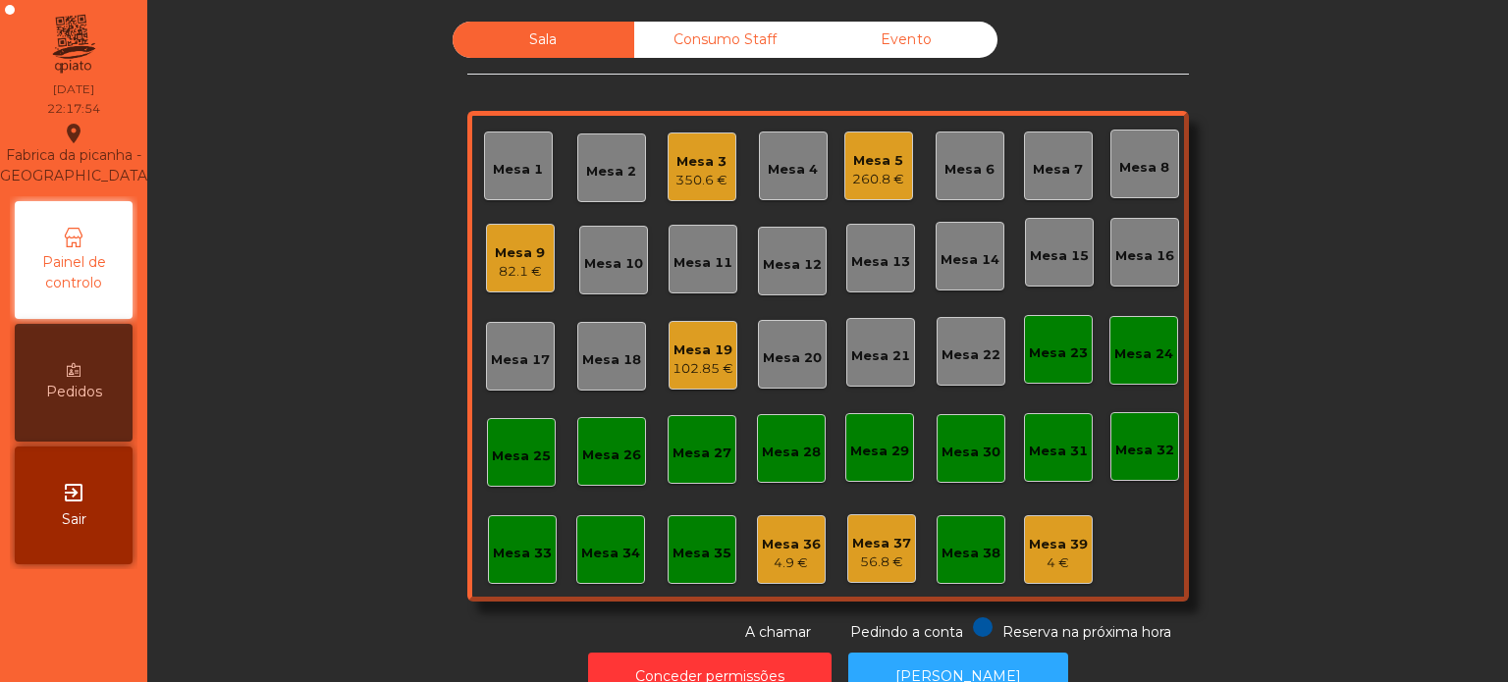
click at [1328, 494] on div "Sala Consumo Staff Evento Mesa 1 Mesa 2 Mesa 3 350.6 € Mesa 4 Mesa 5 260.8 € [G…" at bounding box center [828, 332] width 1308 height 621
click at [762, 561] on div "4.9 €" at bounding box center [791, 564] width 59 height 20
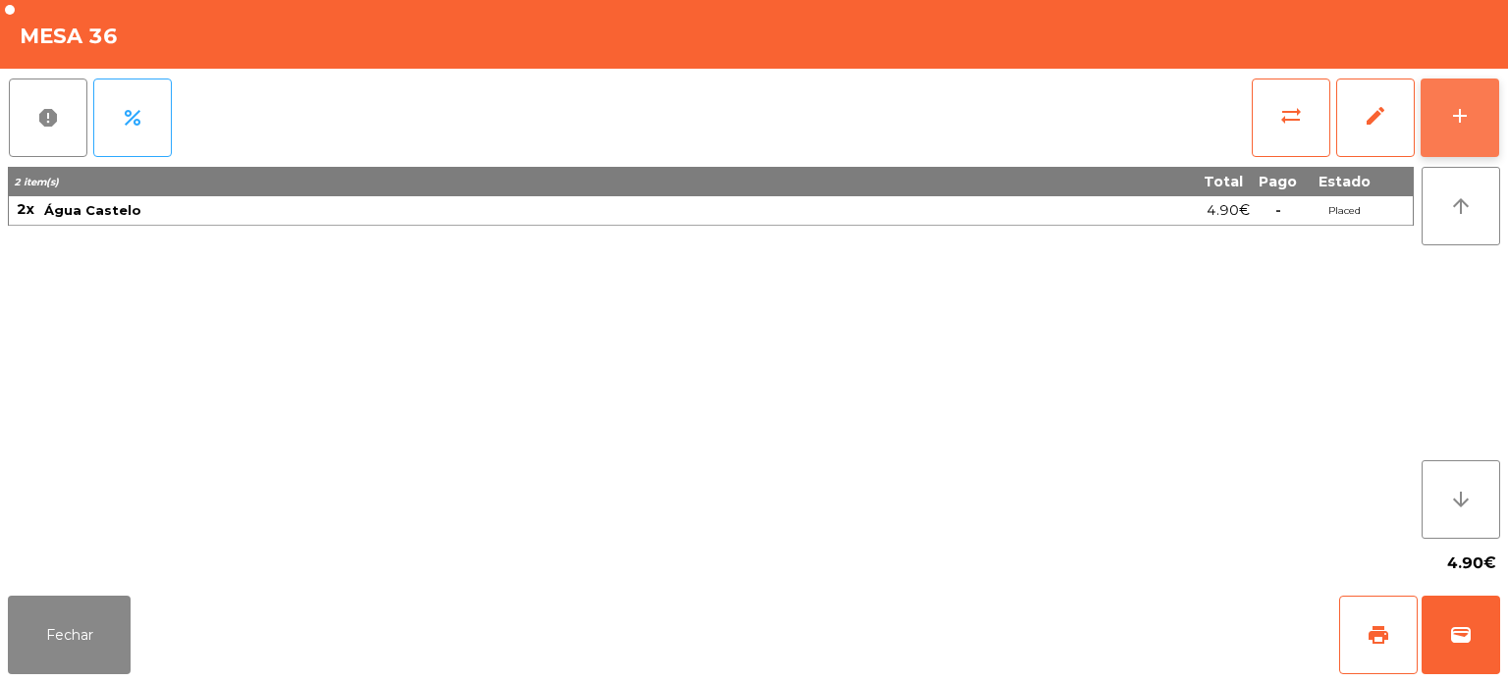
click at [1428, 127] on button "add" at bounding box center [1460, 118] width 79 height 79
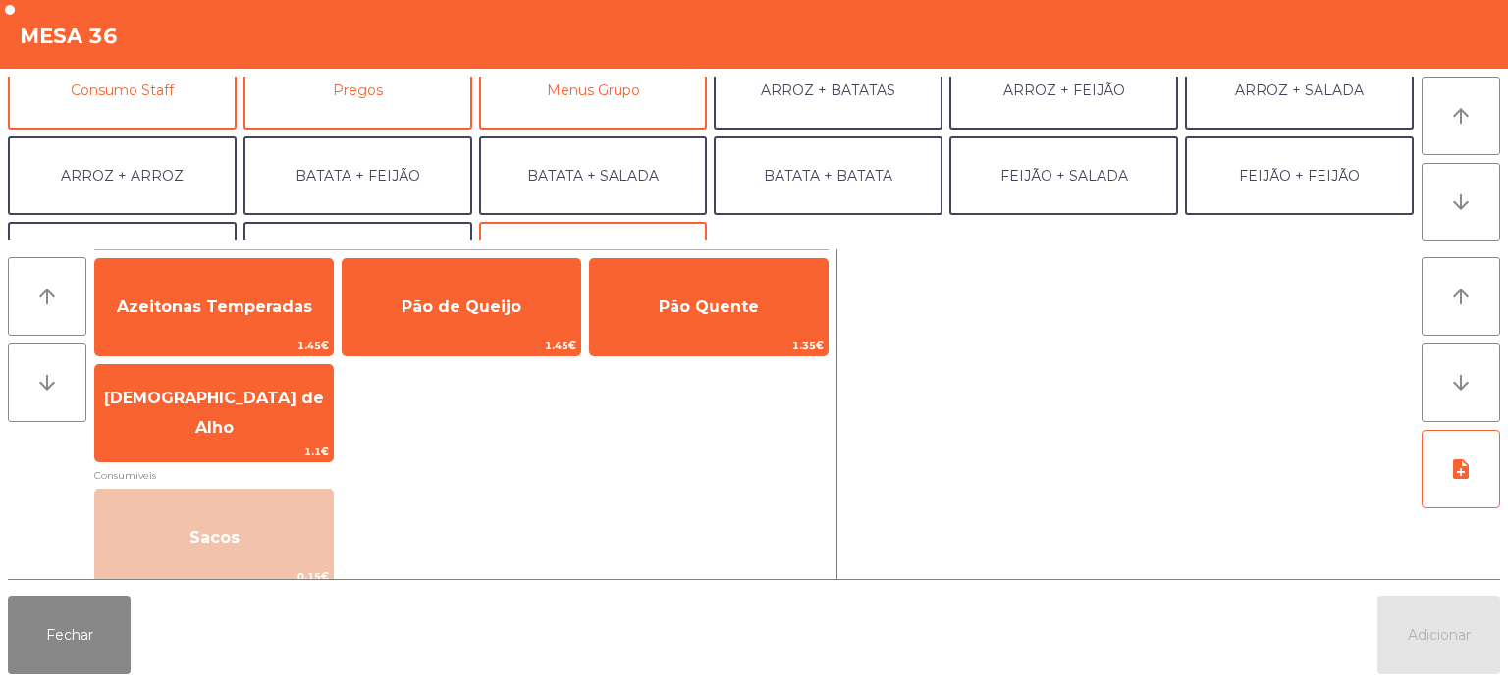
scroll to position [199, 0]
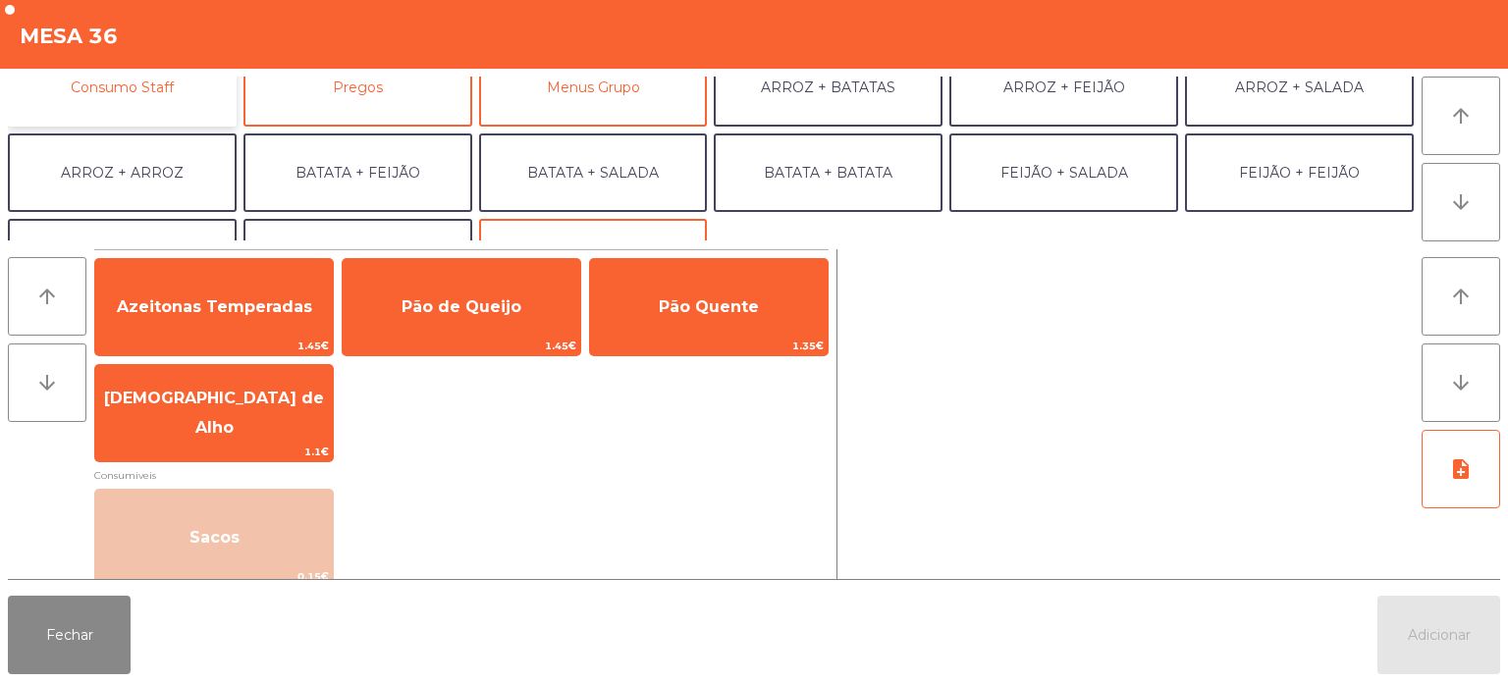
click at [172, 109] on button "Consumo Staff" at bounding box center [122, 87] width 229 height 79
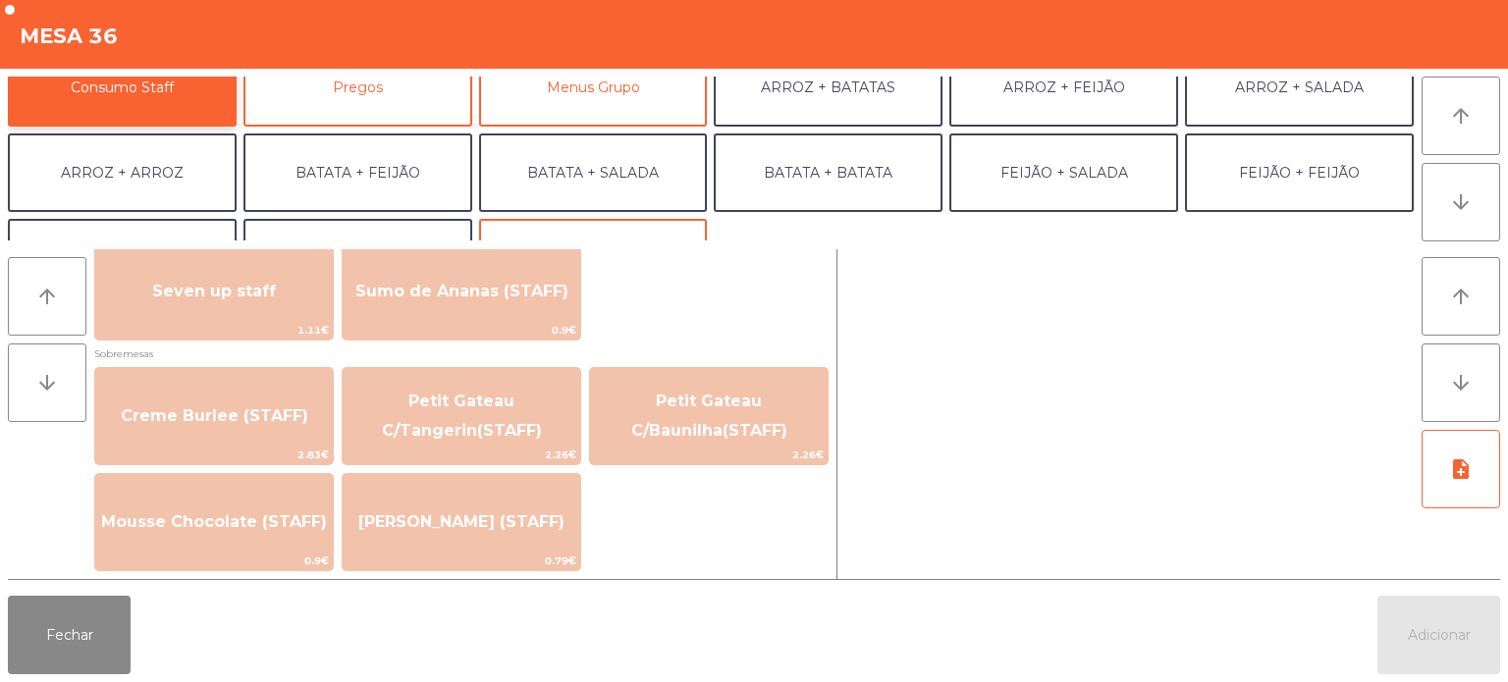
scroll to position [1276, 0]
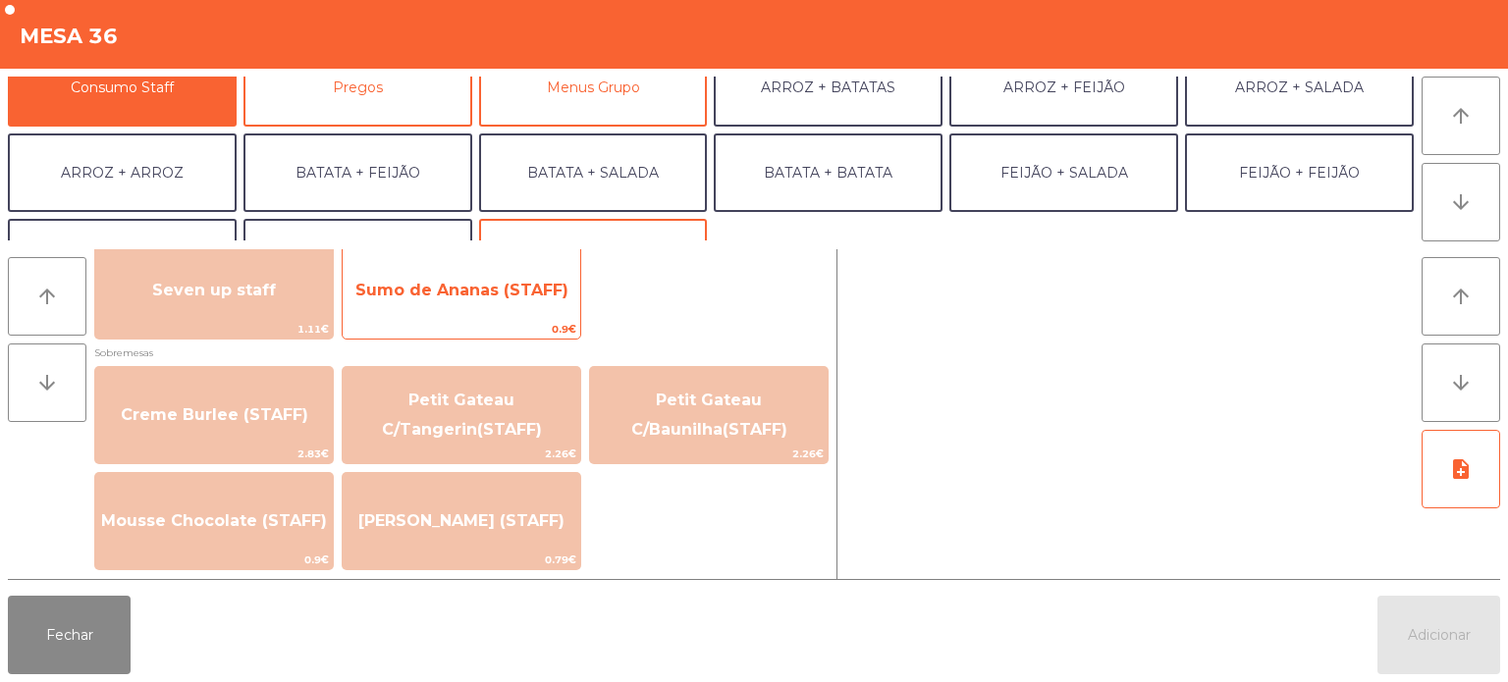
click at [462, 293] on span "Sumo de Ananas (STAFF)" at bounding box center [461, 290] width 213 height 19
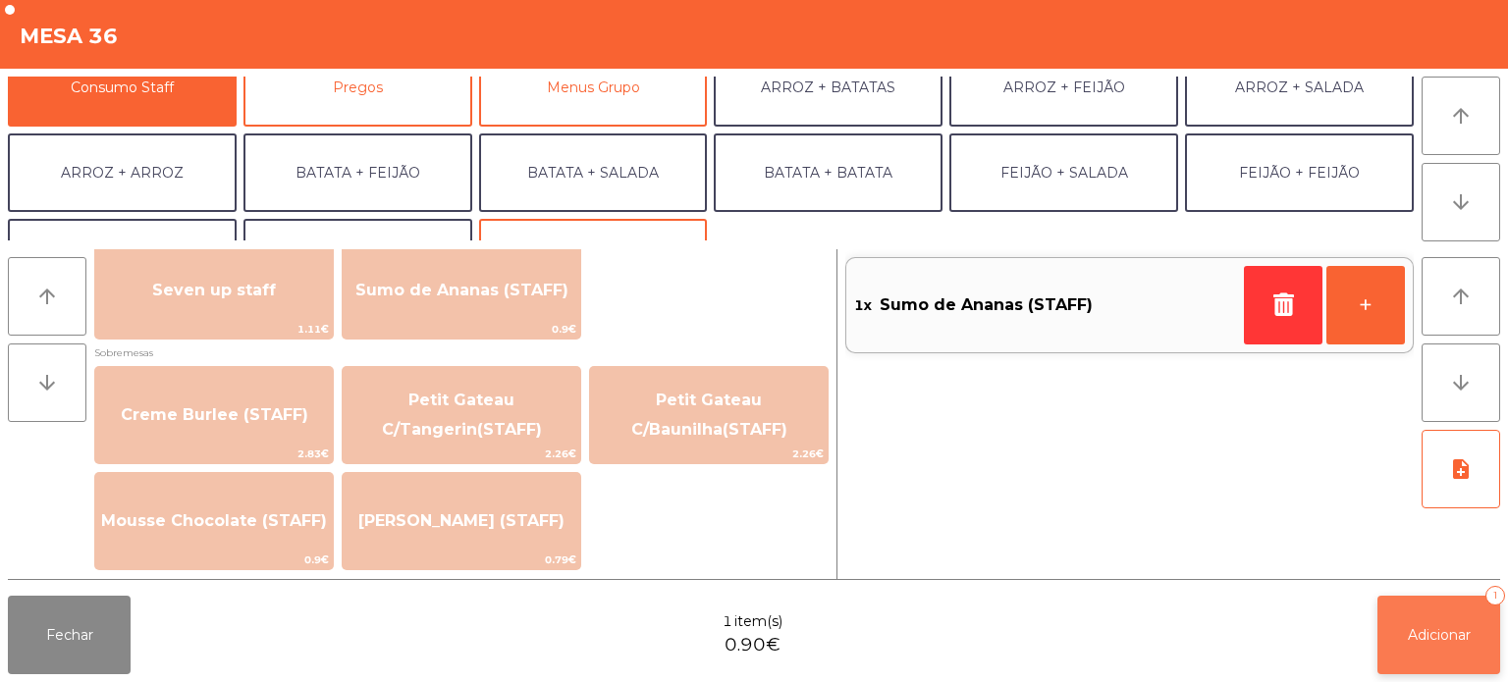
click at [1423, 618] on button "Adicionar 1" at bounding box center [1438, 635] width 123 height 79
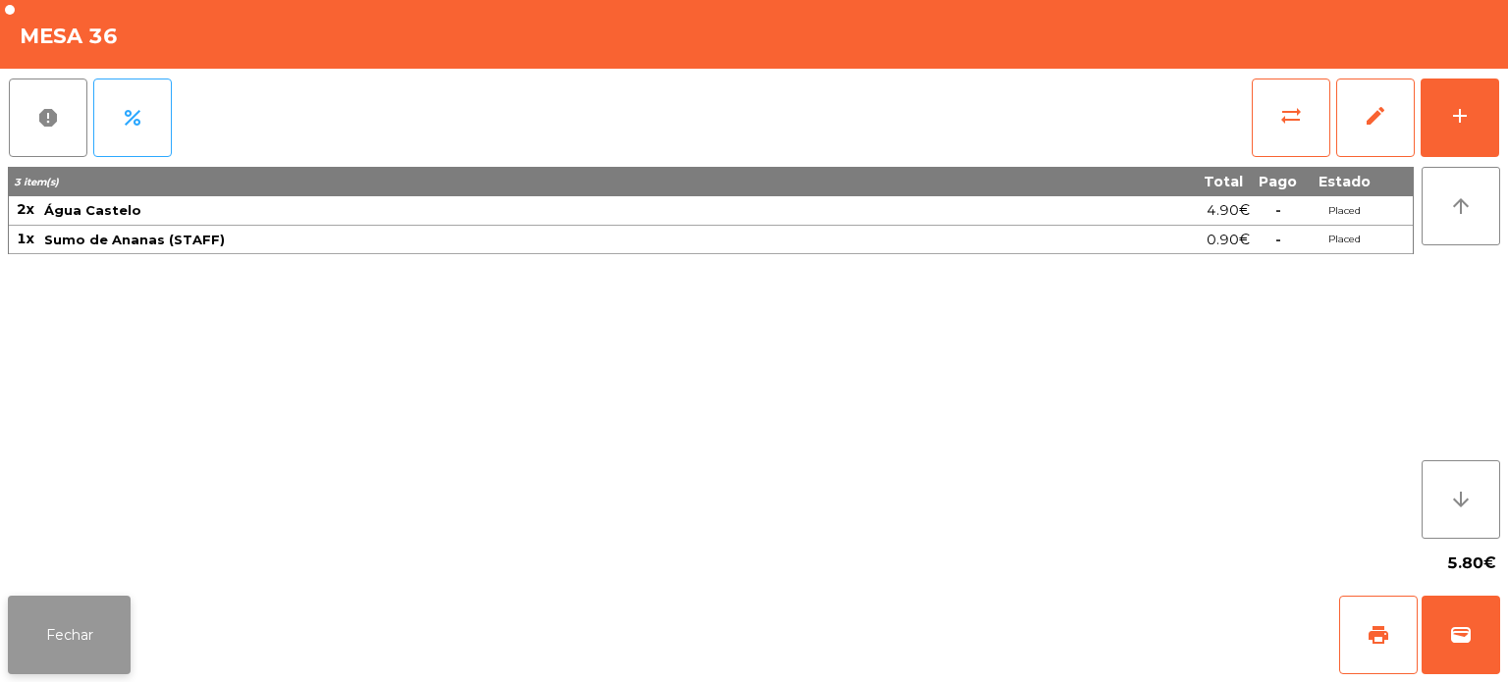
click at [89, 635] on button "Fechar" at bounding box center [69, 635] width 123 height 79
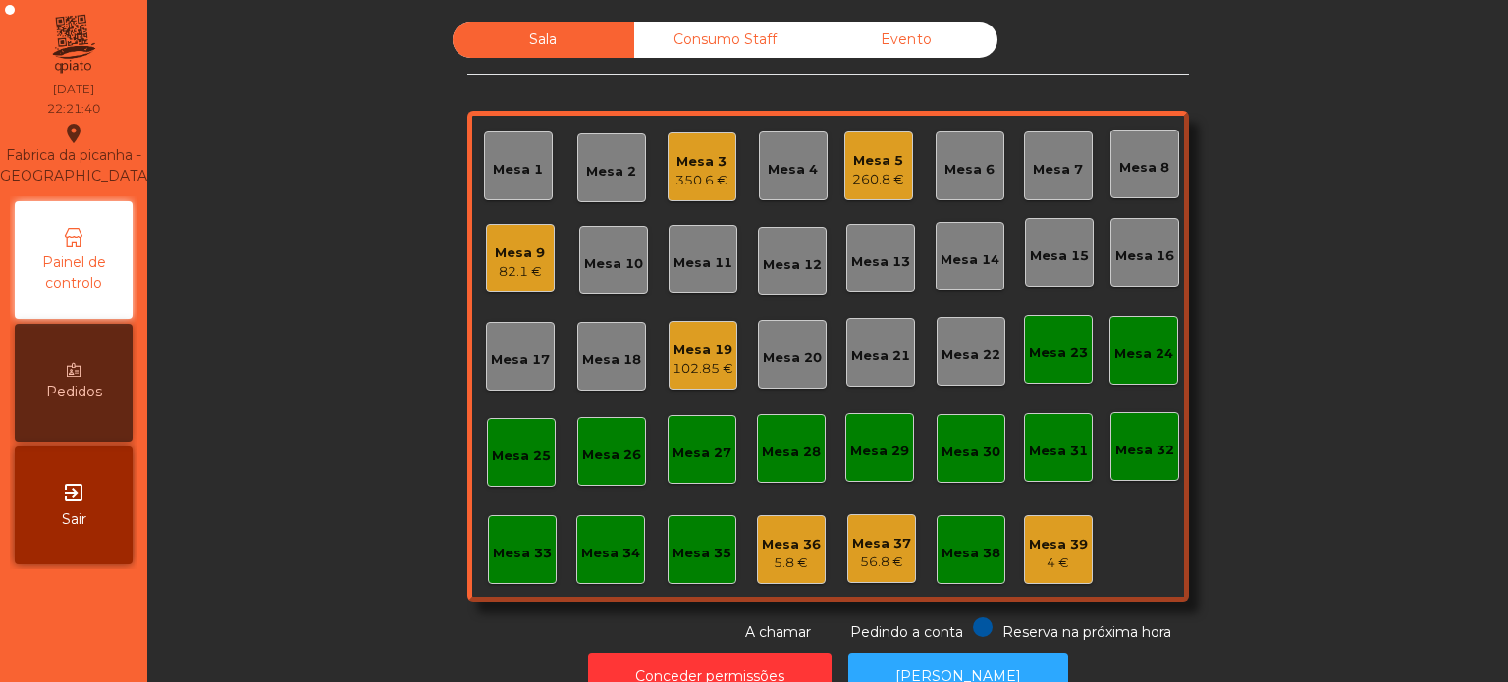
click at [579, 255] on div "Mesa 10" at bounding box center [613, 260] width 69 height 69
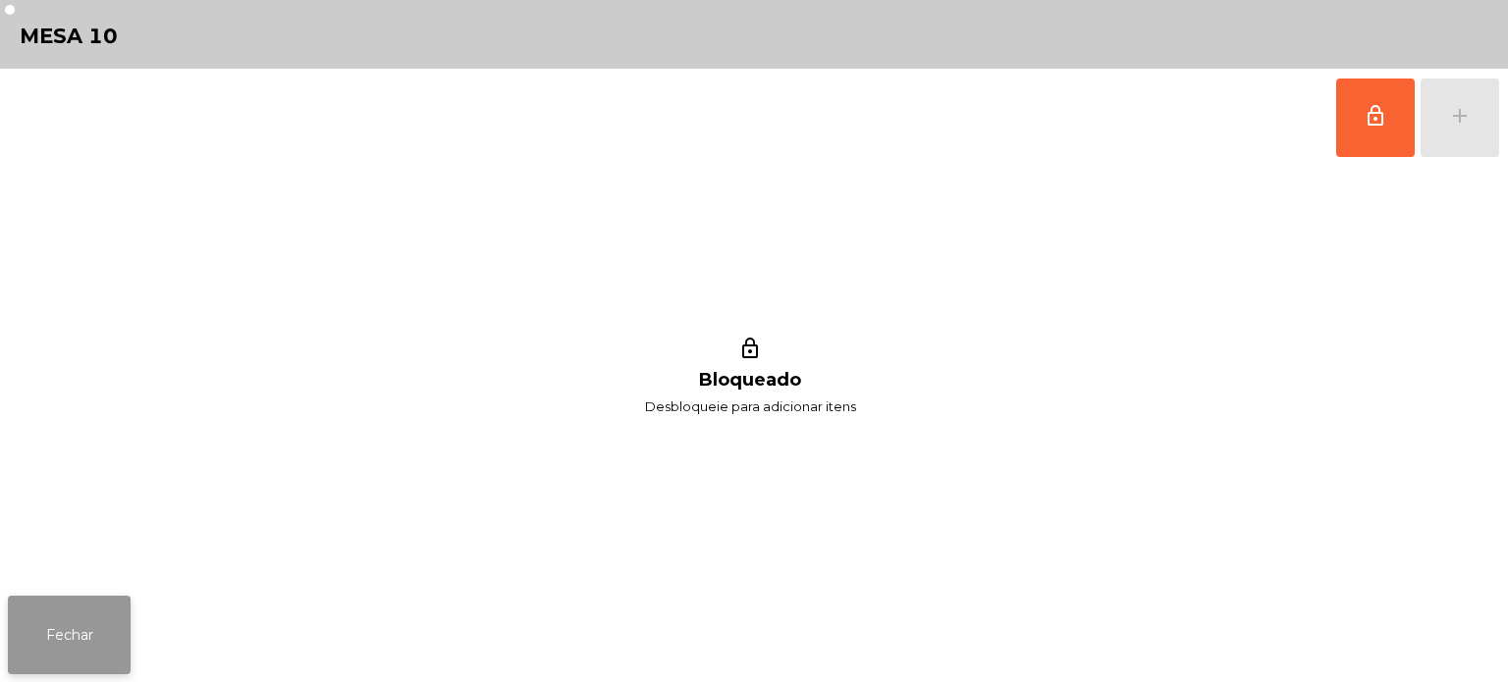
click at [36, 633] on button "Fechar" at bounding box center [69, 635] width 123 height 79
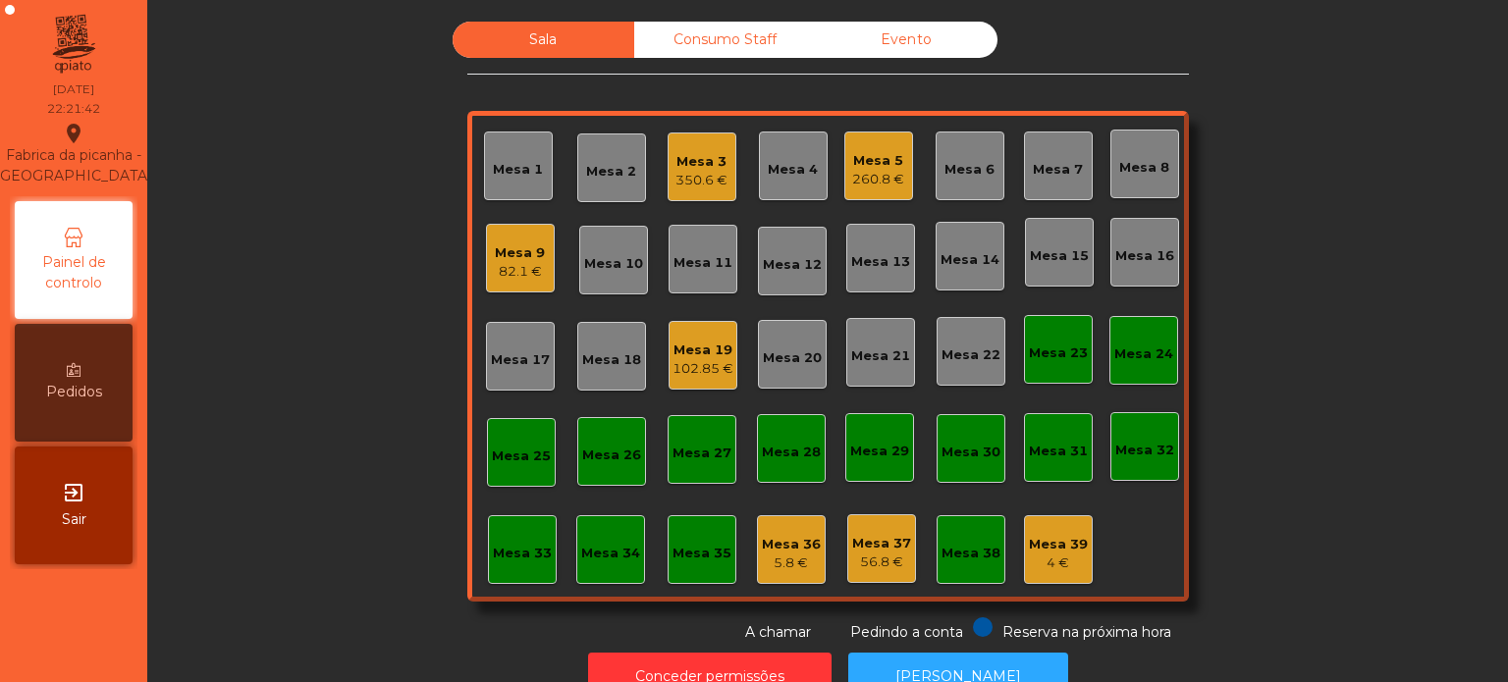
click at [498, 253] on div "Mesa 9" at bounding box center [520, 253] width 50 height 20
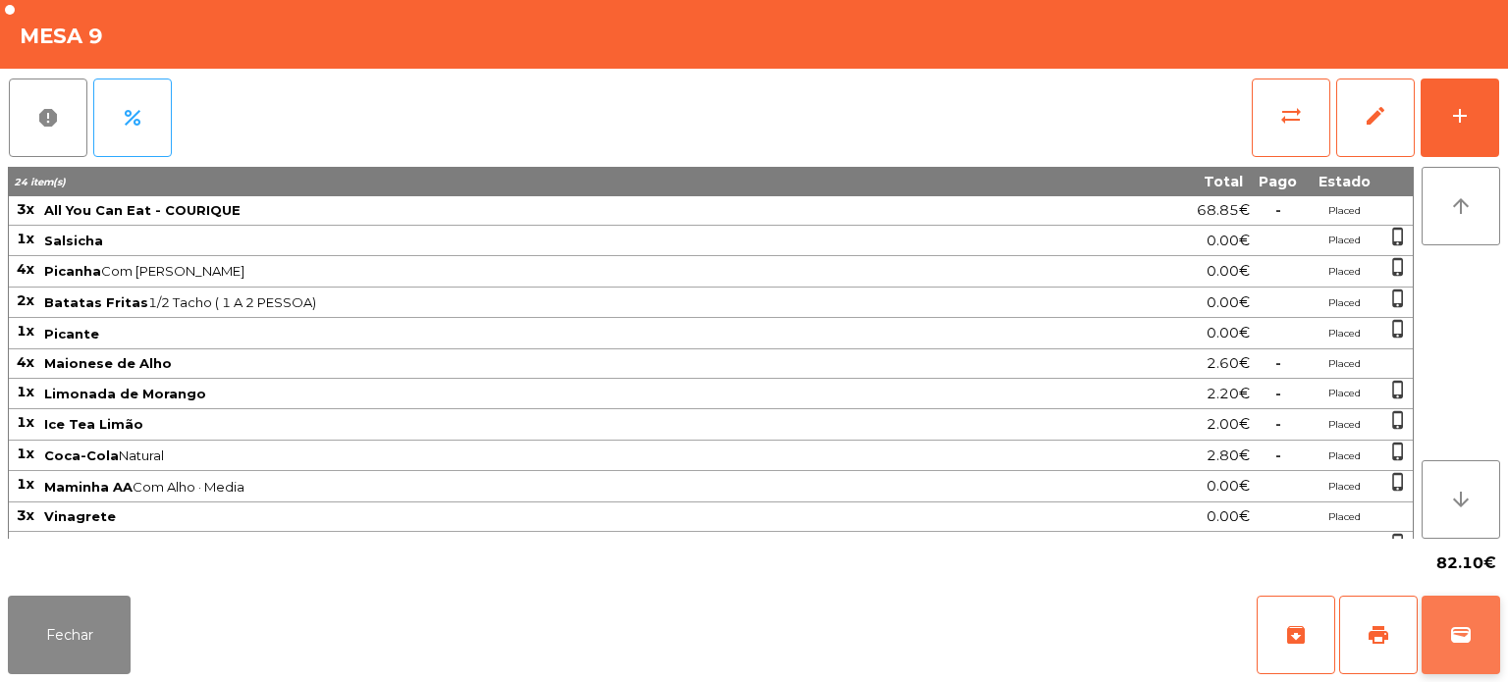
click at [1470, 635] on span "wallet" at bounding box center [1461, 635] width 24 height 24
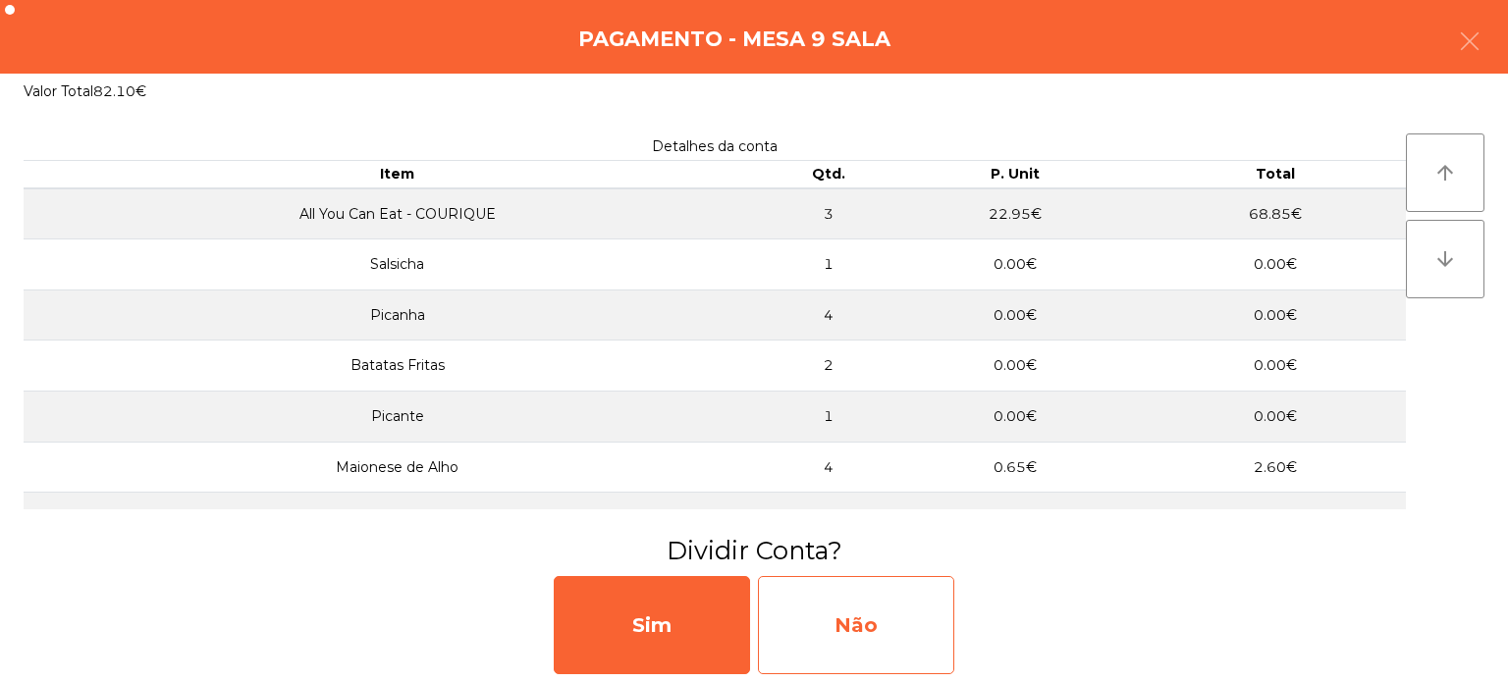
click at [871, 636] on div "Não" at bounding box center [856, 625] width 196 height 98
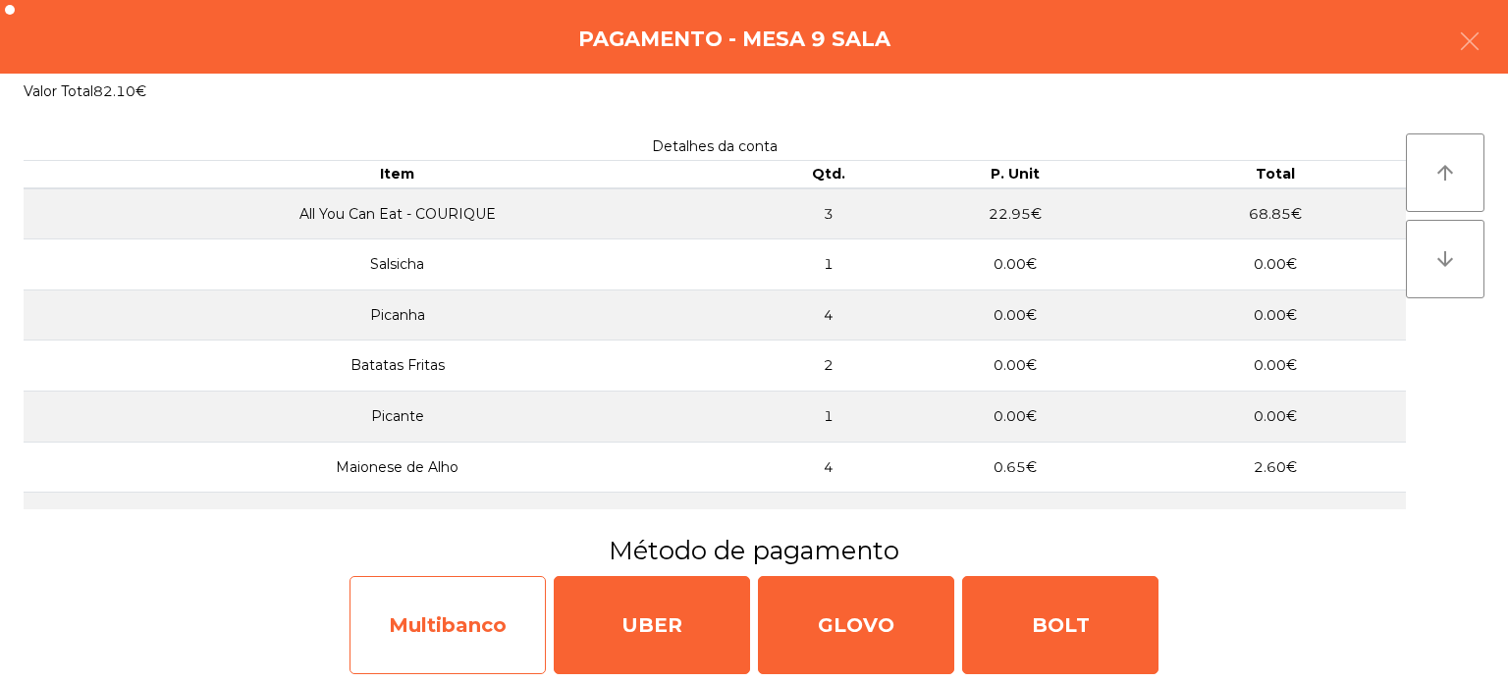
click at [471, 608] on div "Multibanco" at bounding box center [447, 625] width 196 height 98
select select "**"
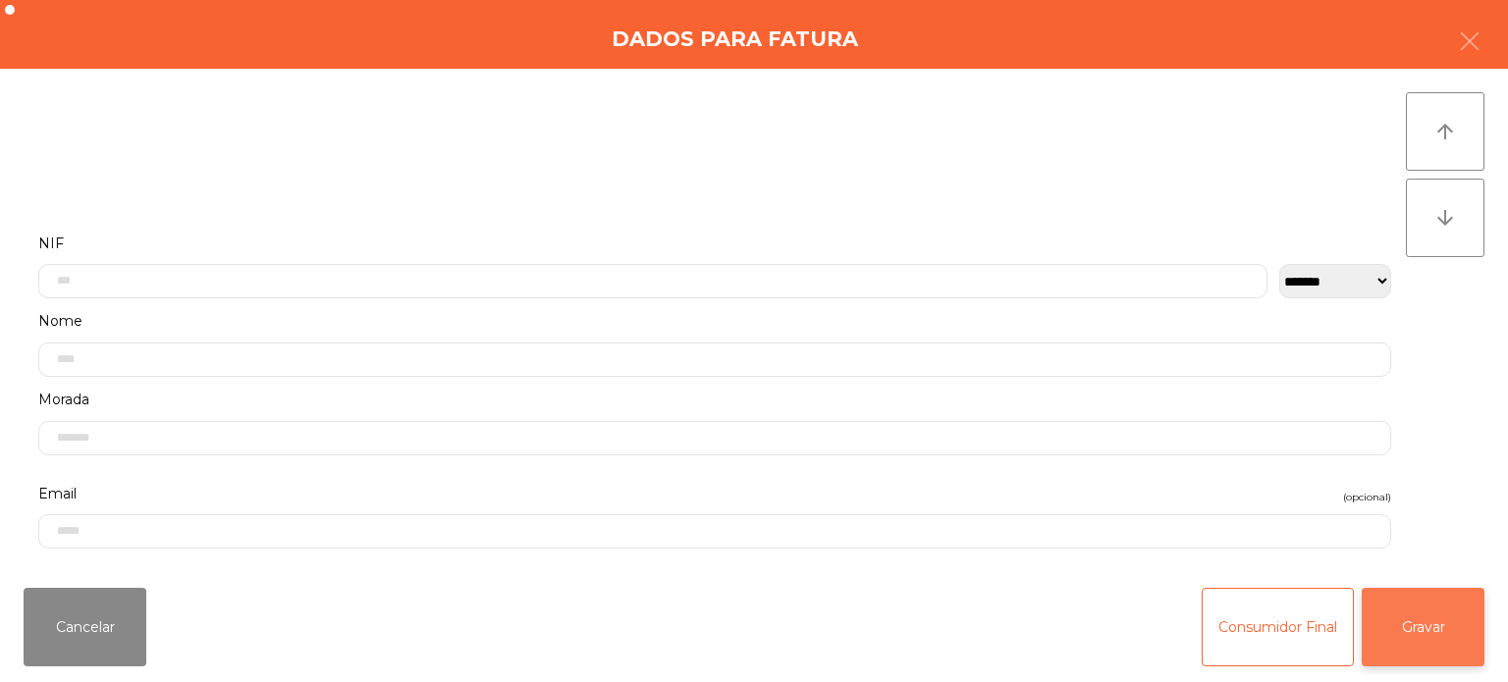
click at [1422, 622] on button "Gravar" at bounding box center [1423, 627] width 123 height 79
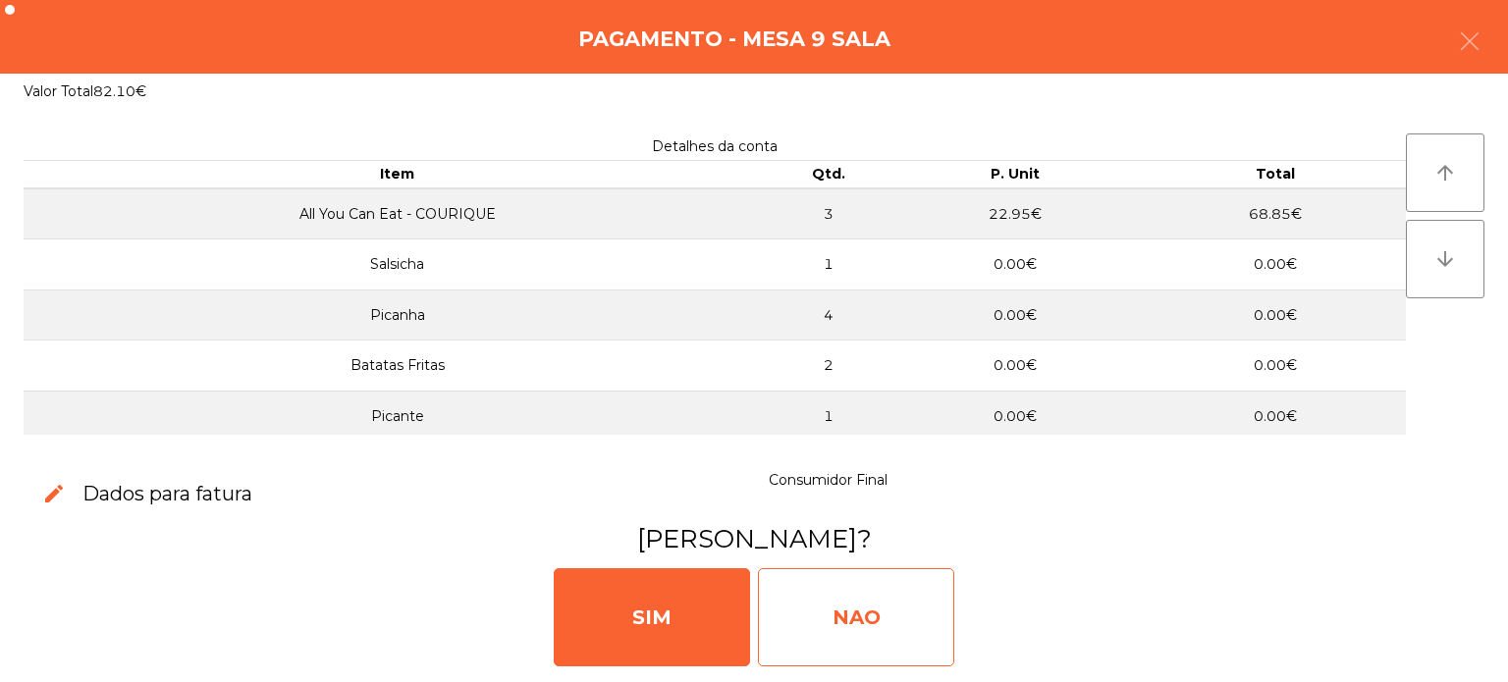
click at [864, 602] on div "NAO" at bounding box center [856, 617] width 196 height 98
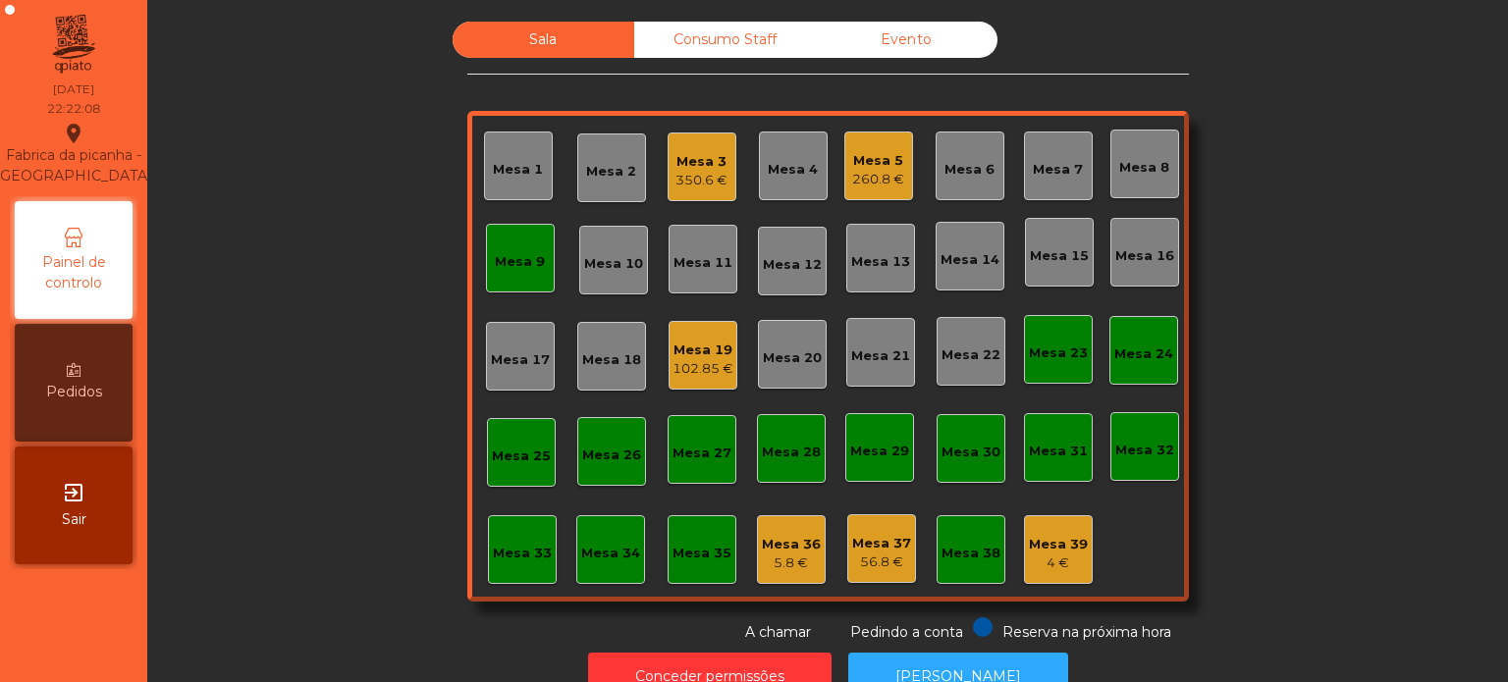
click at [510, 195] on div "Mesa 1" at bounding box center [518, 166] width 69 height 69
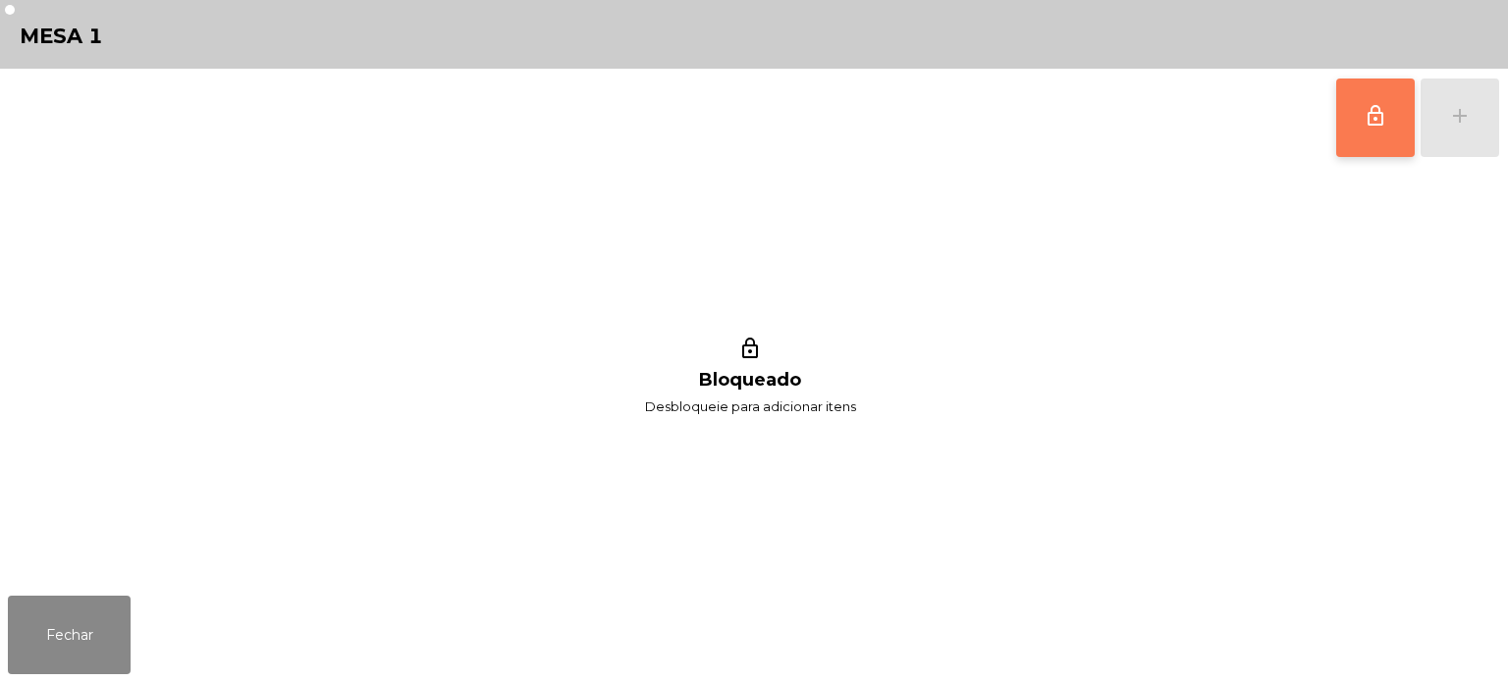
click at [1382, 106] on span "lock_outline" at bounding box center [1376, 116] width 24 height 24
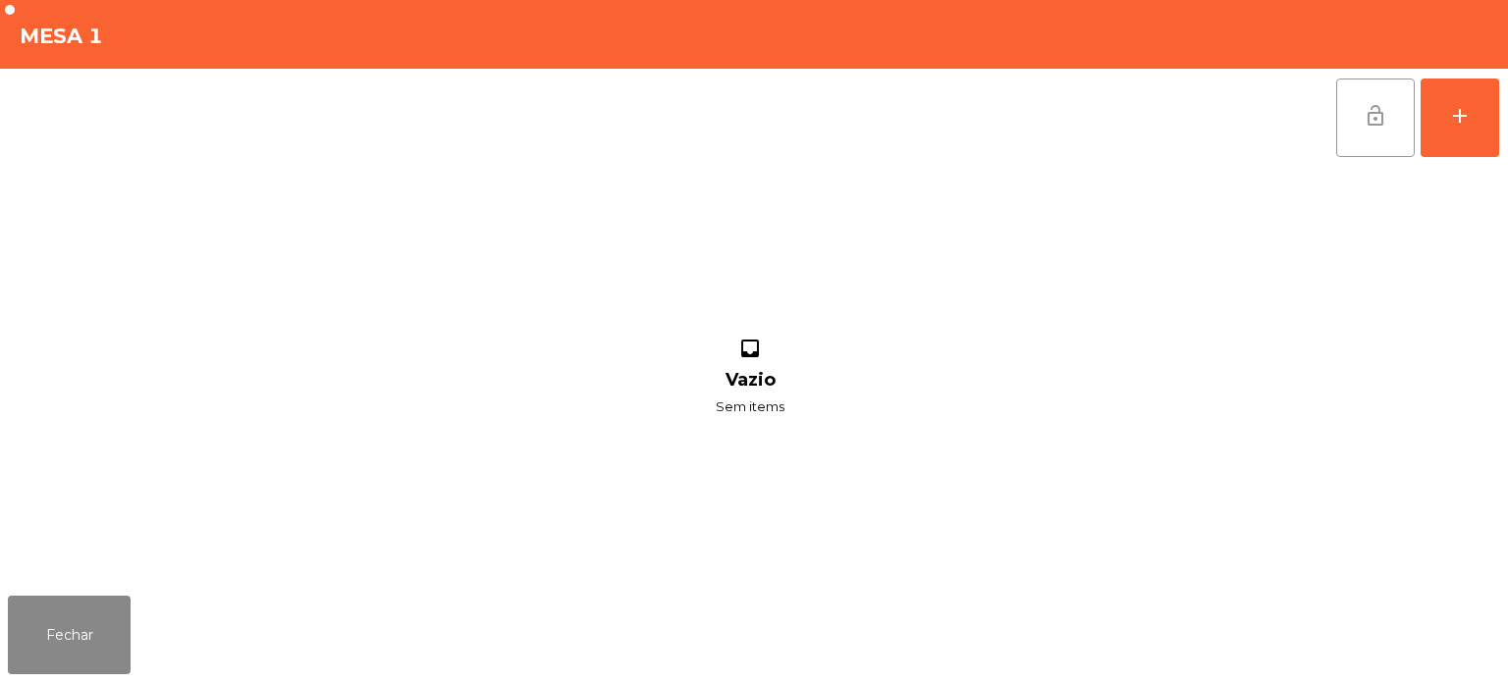
click at [1378, 135] on button "lock_open" at bounding box center [1375, 118] width 79 height 79
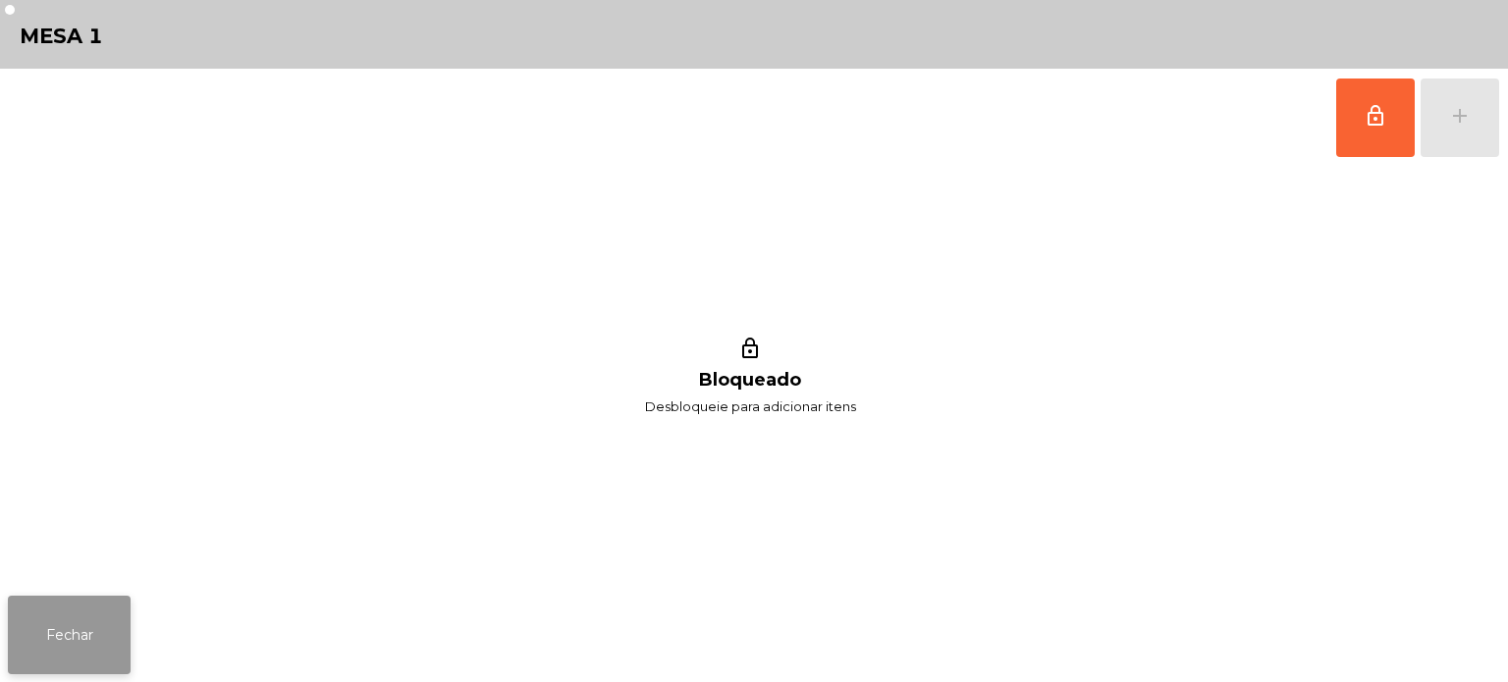
click at [53, 641] on button "Fechar" at bounding box center [69, 635] width 123 height 79
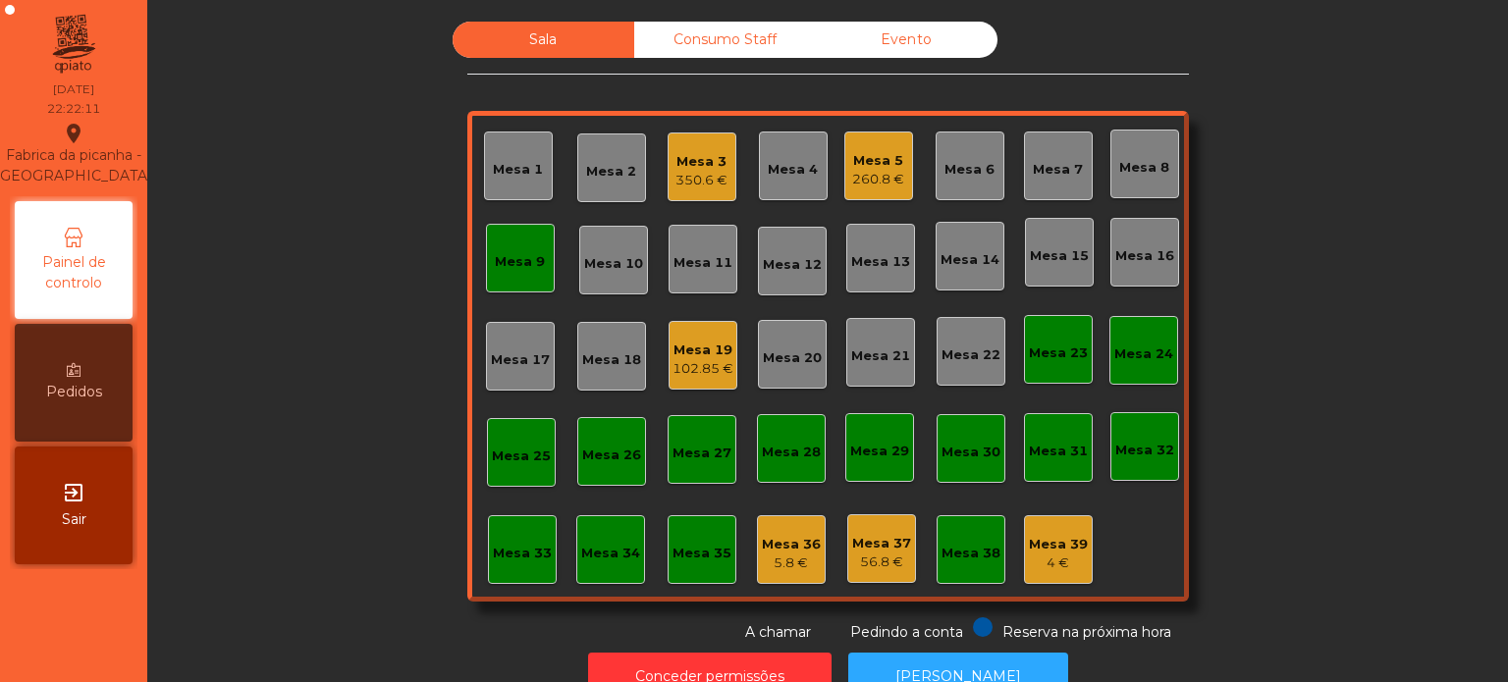
click at [520, 238] on div "Mesa 9" at bounding box center [520, 258] width 69 height 69
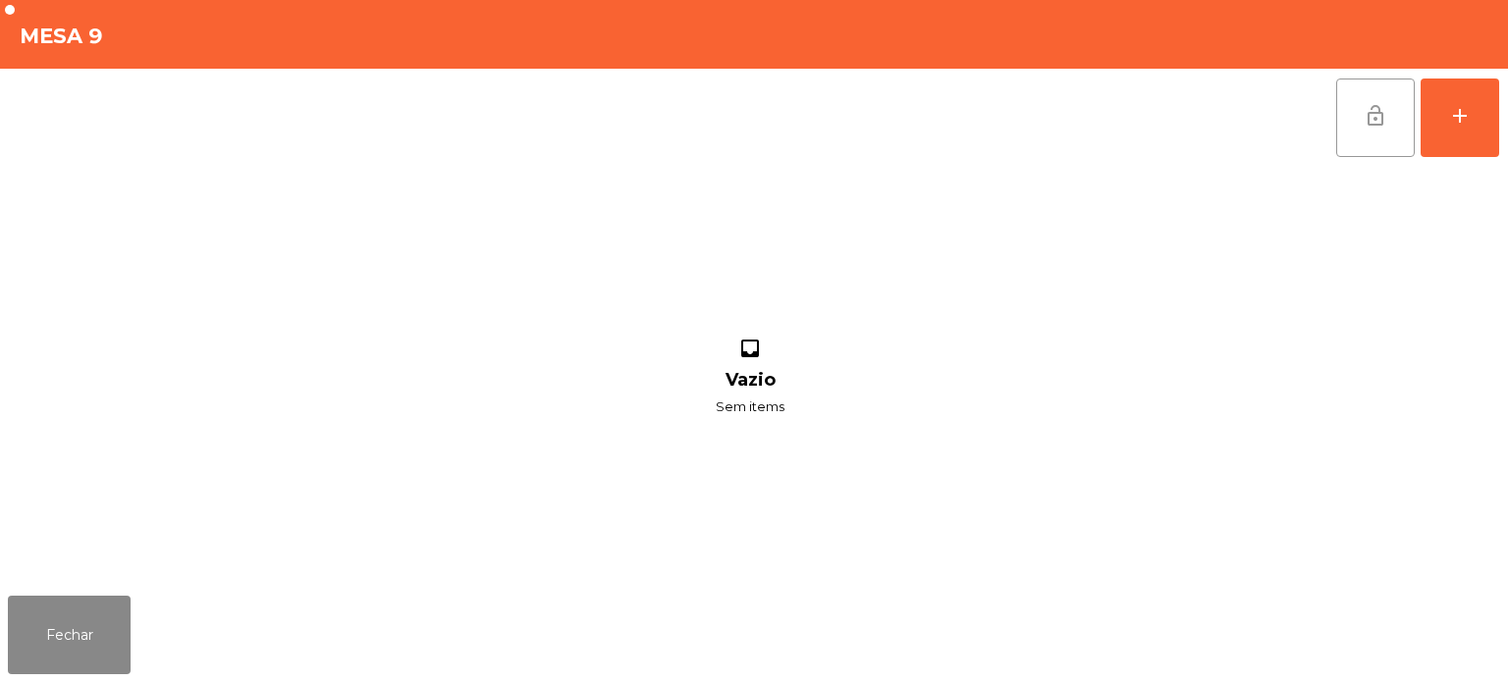
click at [1367, 136] on button "lock_open" at bounding box center [1375, 118] width 79 height 79
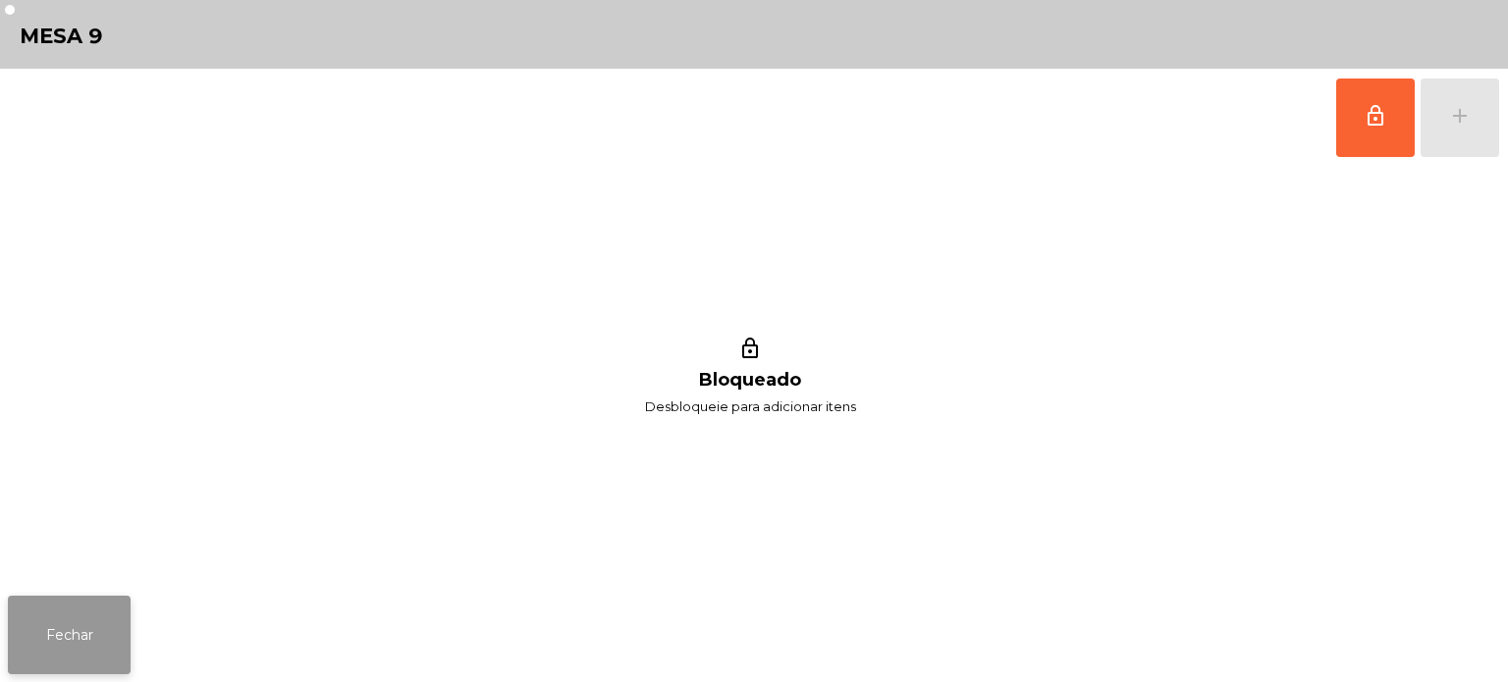
click at [45, 618] on button "Fechar" at bounding box center [69, 635] width 123 height 79
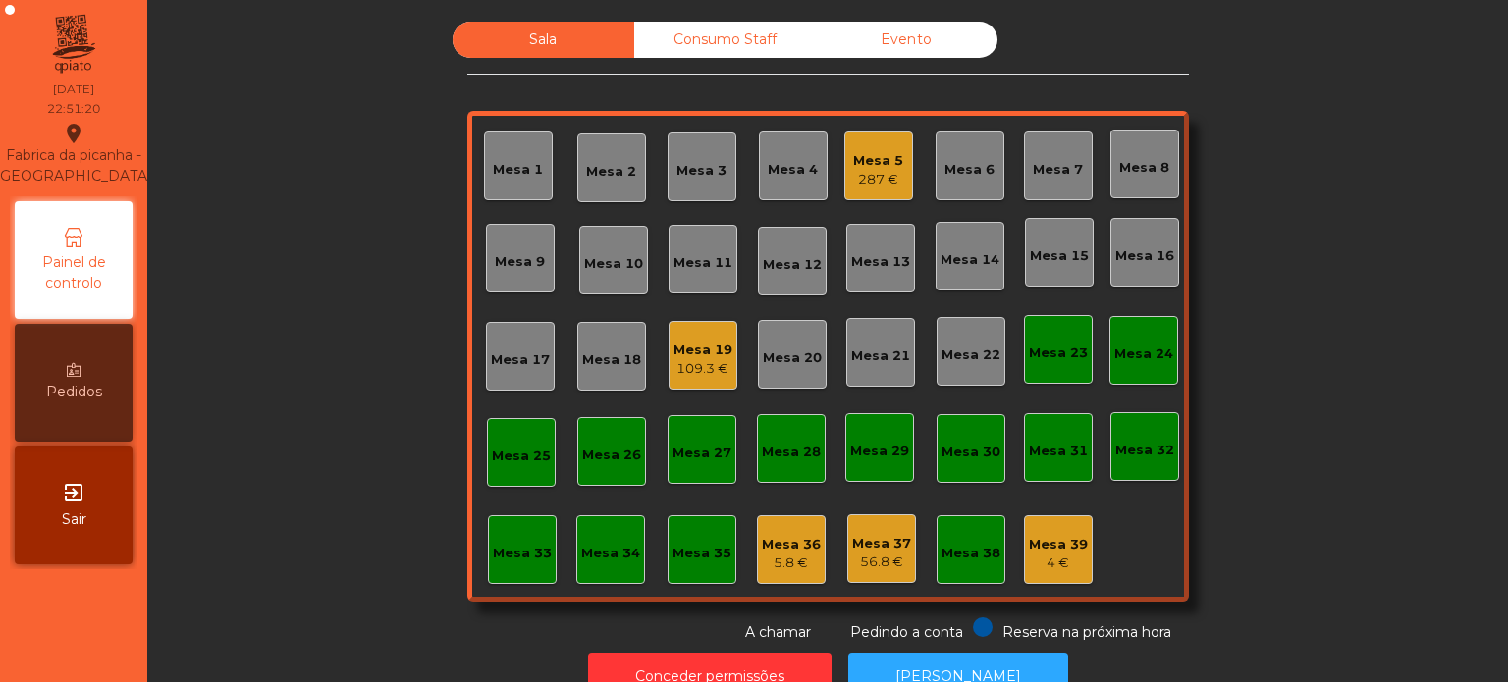
click at [864, 159] on div "Mesa 5" at bounding box center [878, 161] width 50 height 20
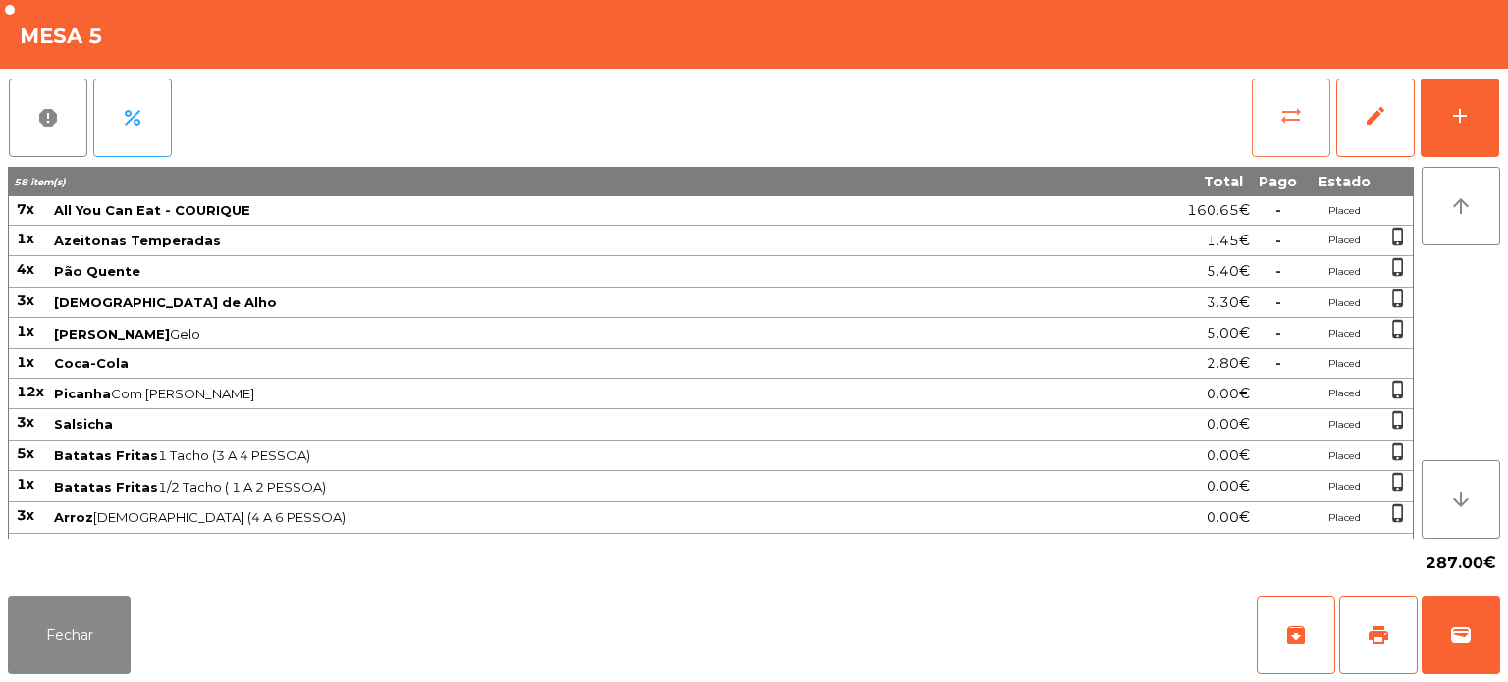
click at [1294, 114] on span "sync_alt" at bounding box center [1291, 116] width 24 height 24
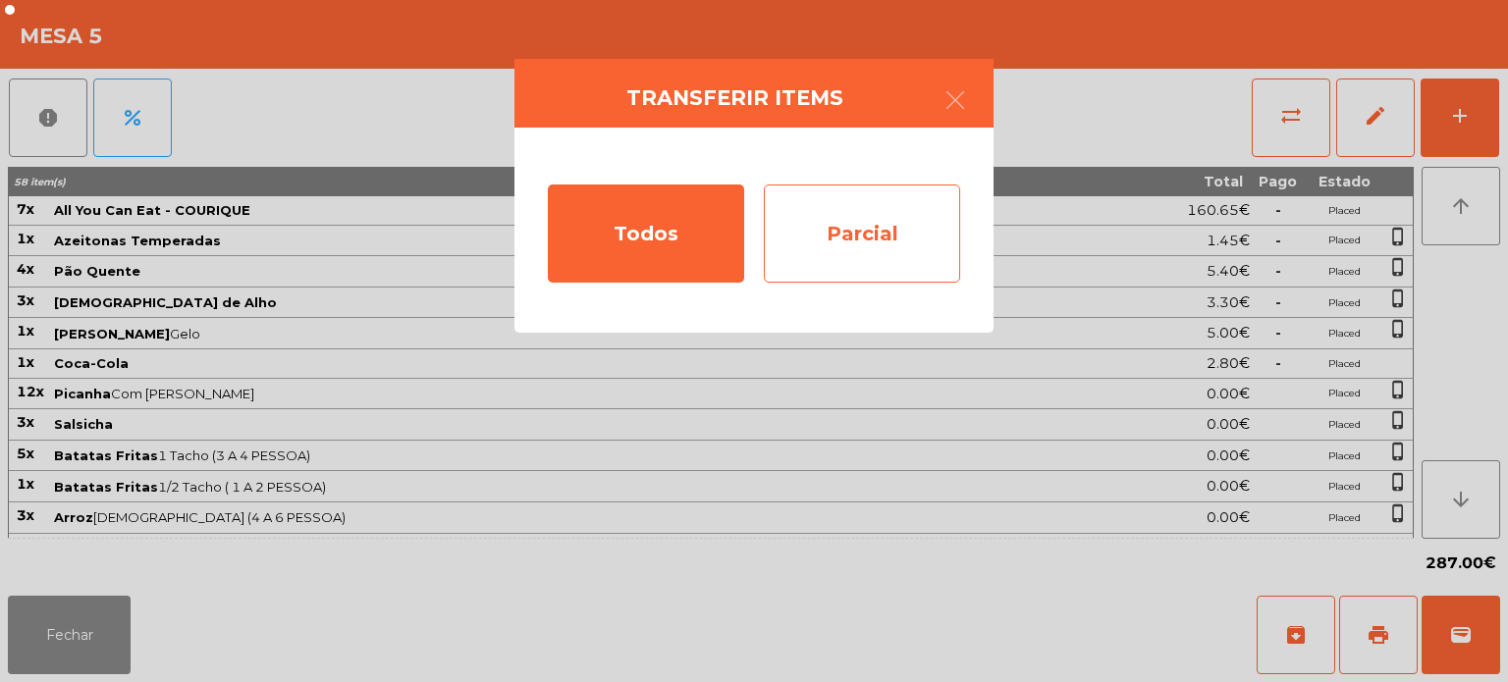
click at [891, 247] on div "Parcial" at bounding box center [862, 234] width 196 height 98
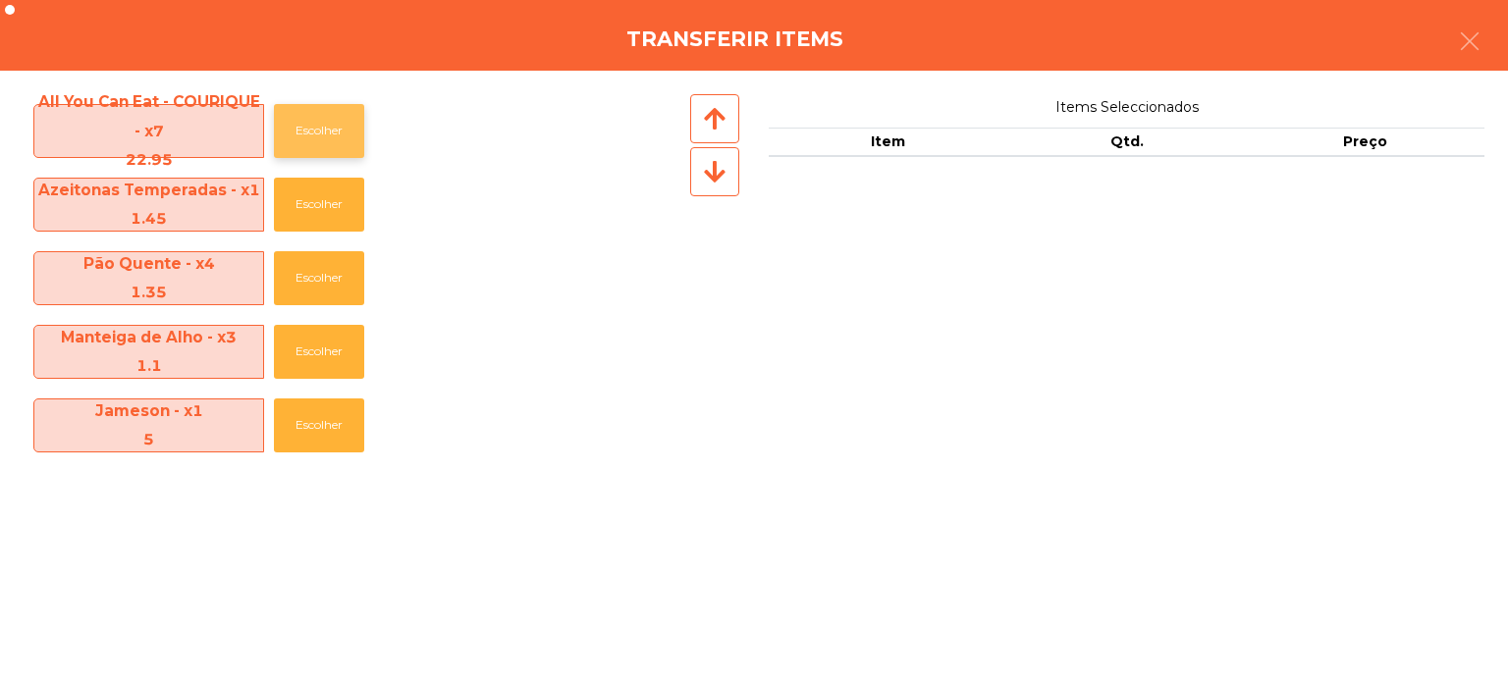
click at [322, 126] on button "Escolher" at bounding box center [319, 131] width 90 height 54
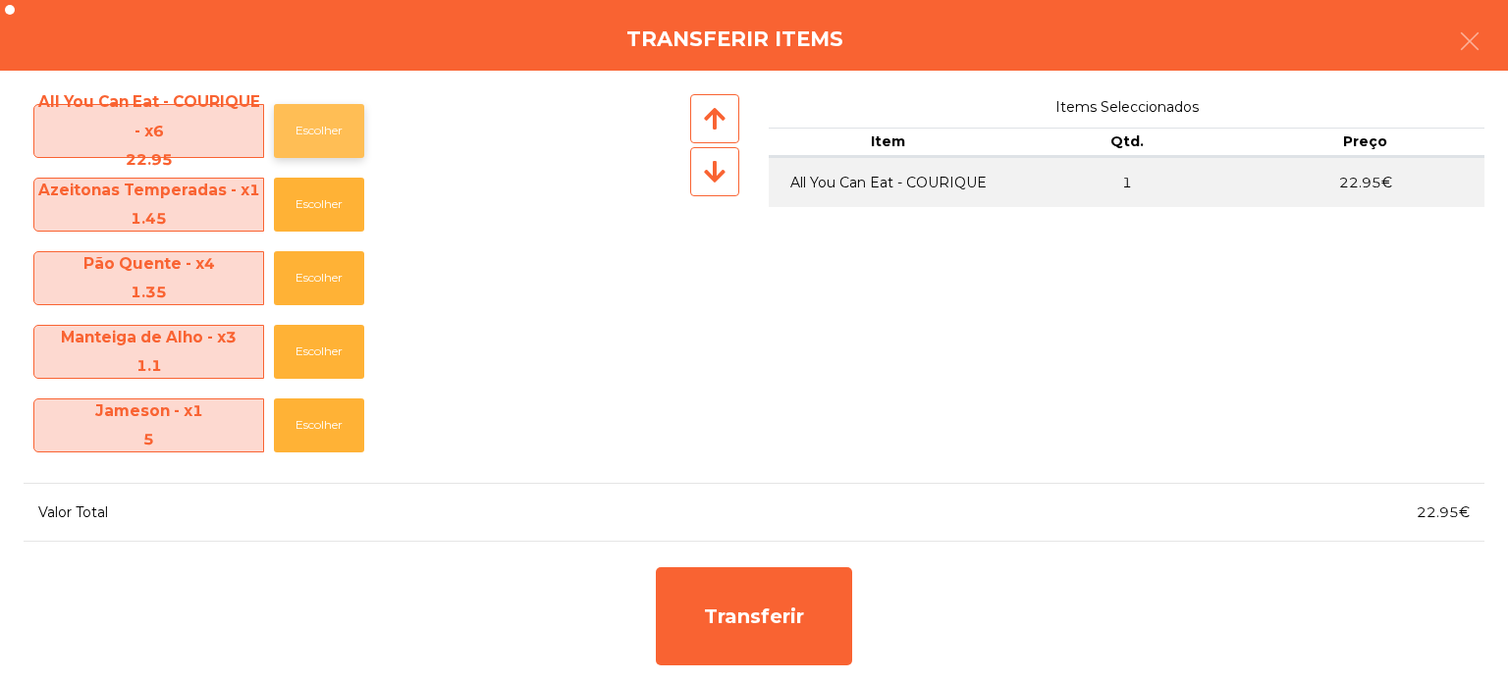
click at [339, 110] on button "Escolher" at bounding box center [319, 131] width 90 height 54
click at [338, 111] on button "Escolher" at bounding box center [319, 131] width 90 height 54
click at [338, 114] on button "Escolher" at bounding box center [319, 131] width 90 height 54
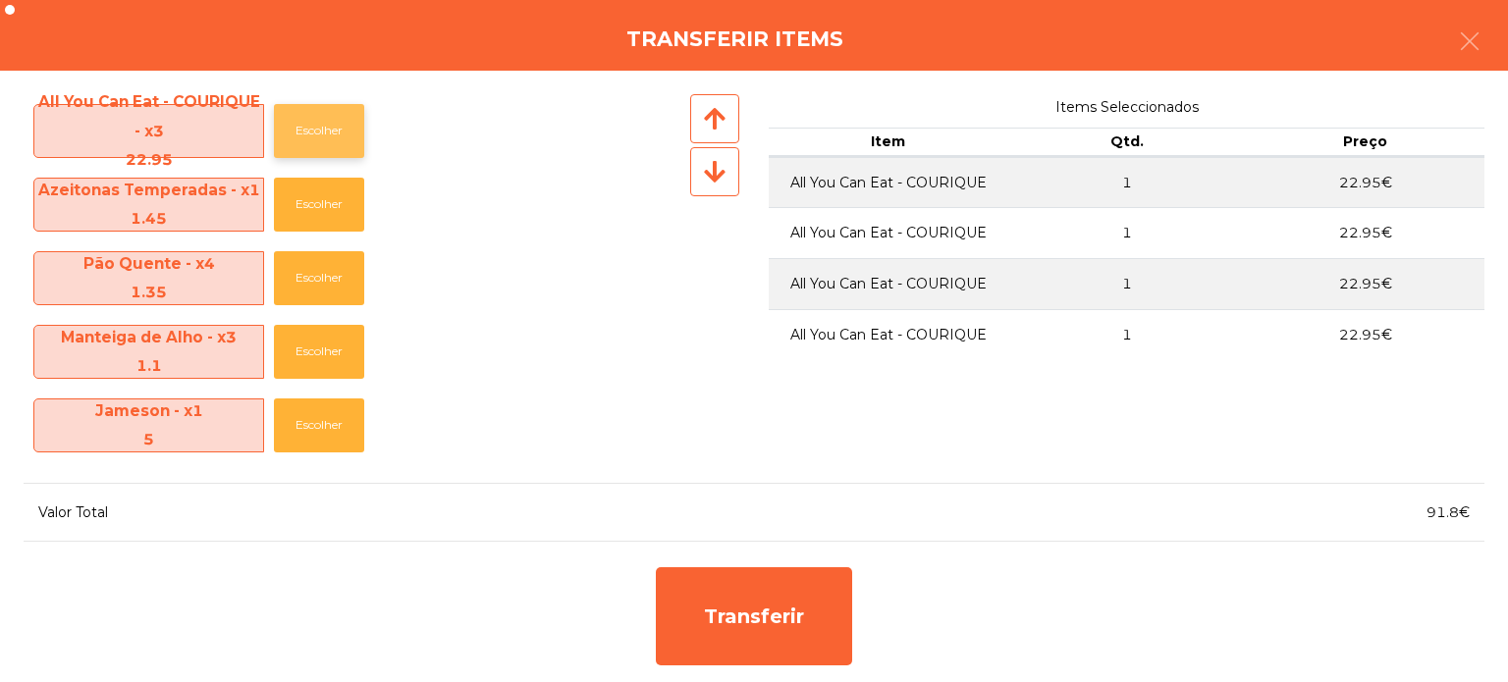
click at [322, 128] on button "Escolher" at bounding box center [319, 131] width 90 height 54
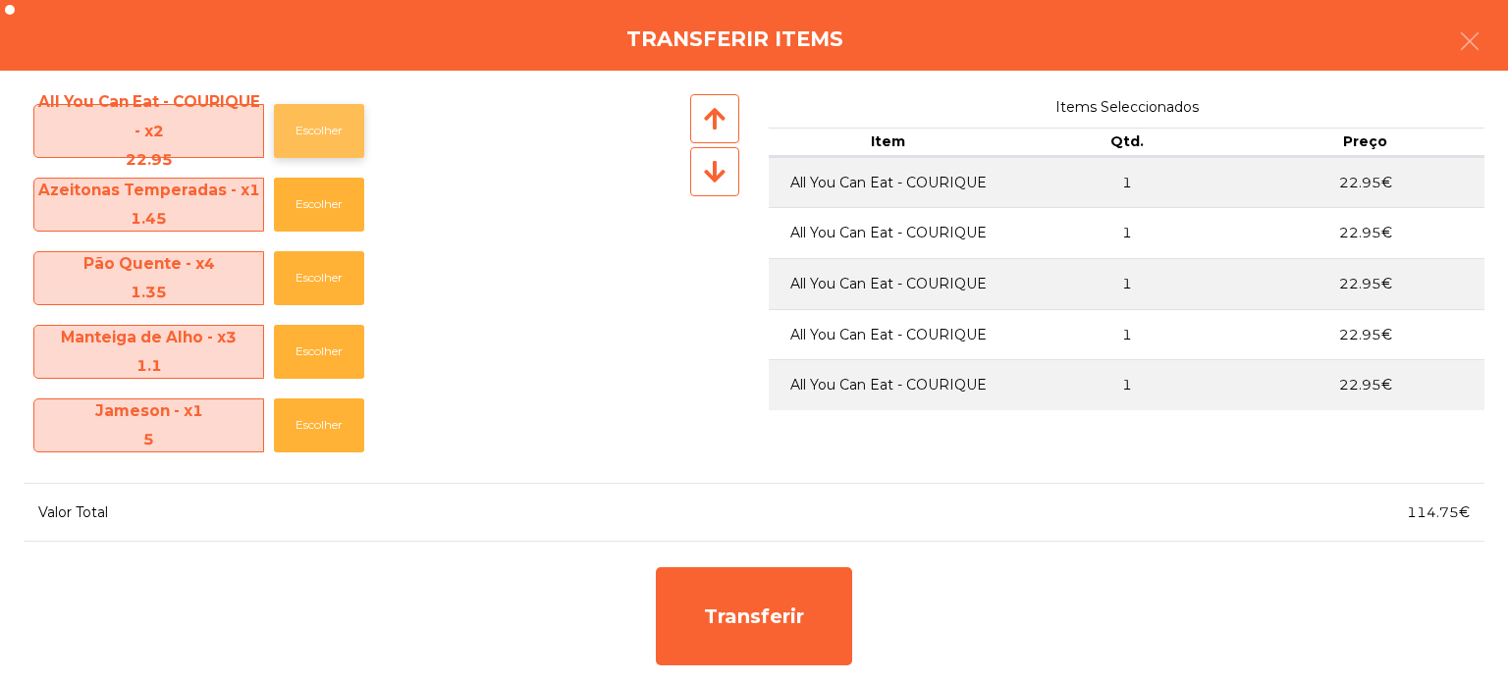
click at [315, 124] on button "Escolher" at bounding box center [319, 131] width 90 height 54
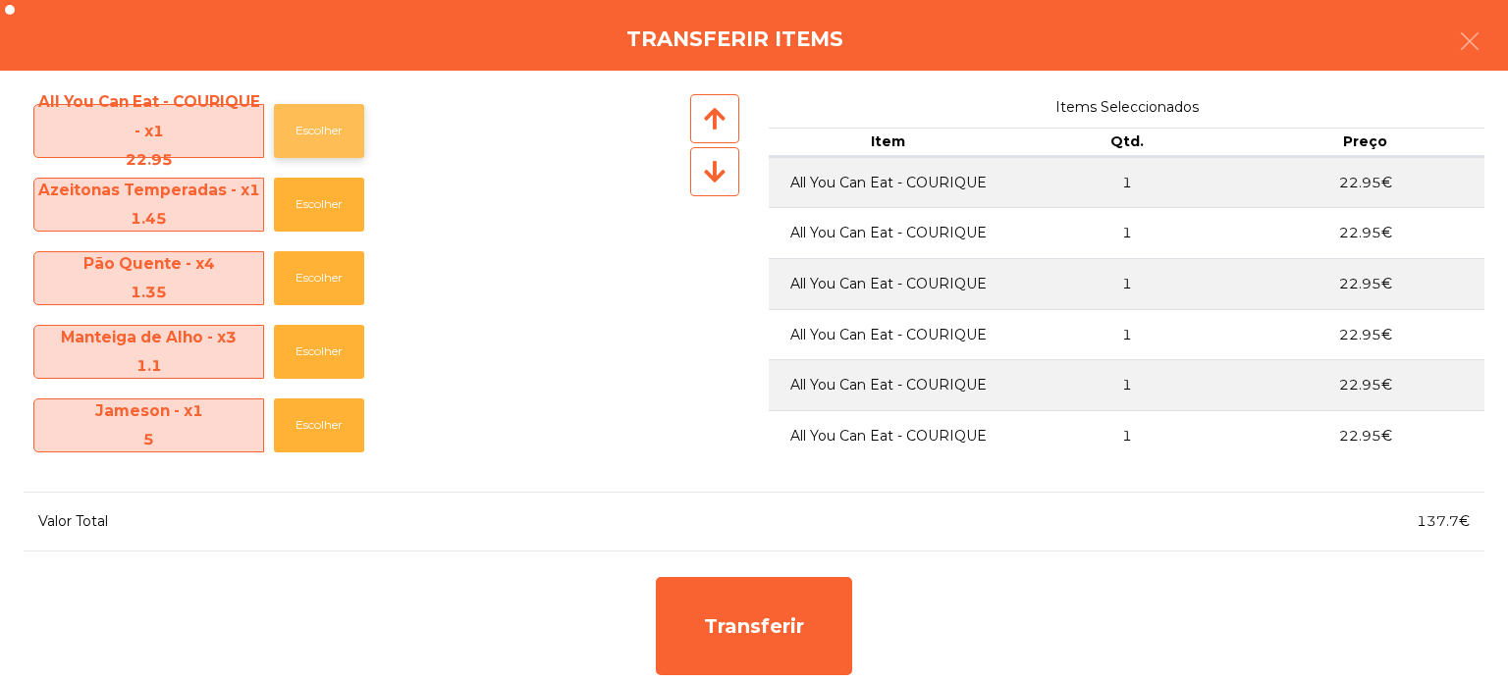
click at [332, 122] on button "Escolher" at bounding box center [319, 131] width 90 height 54
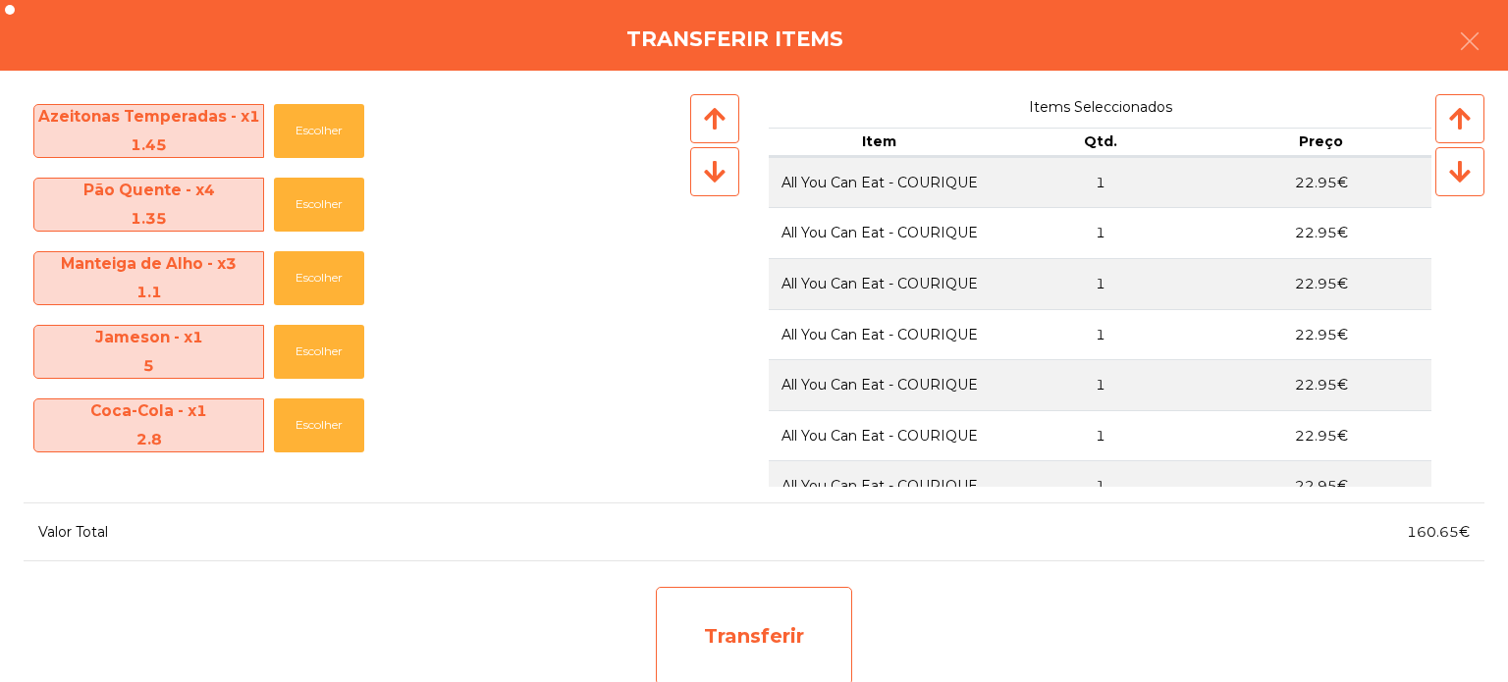
click at [779, 636] on div "Transferir" at bounding box center [754, 636] width 196 height 98
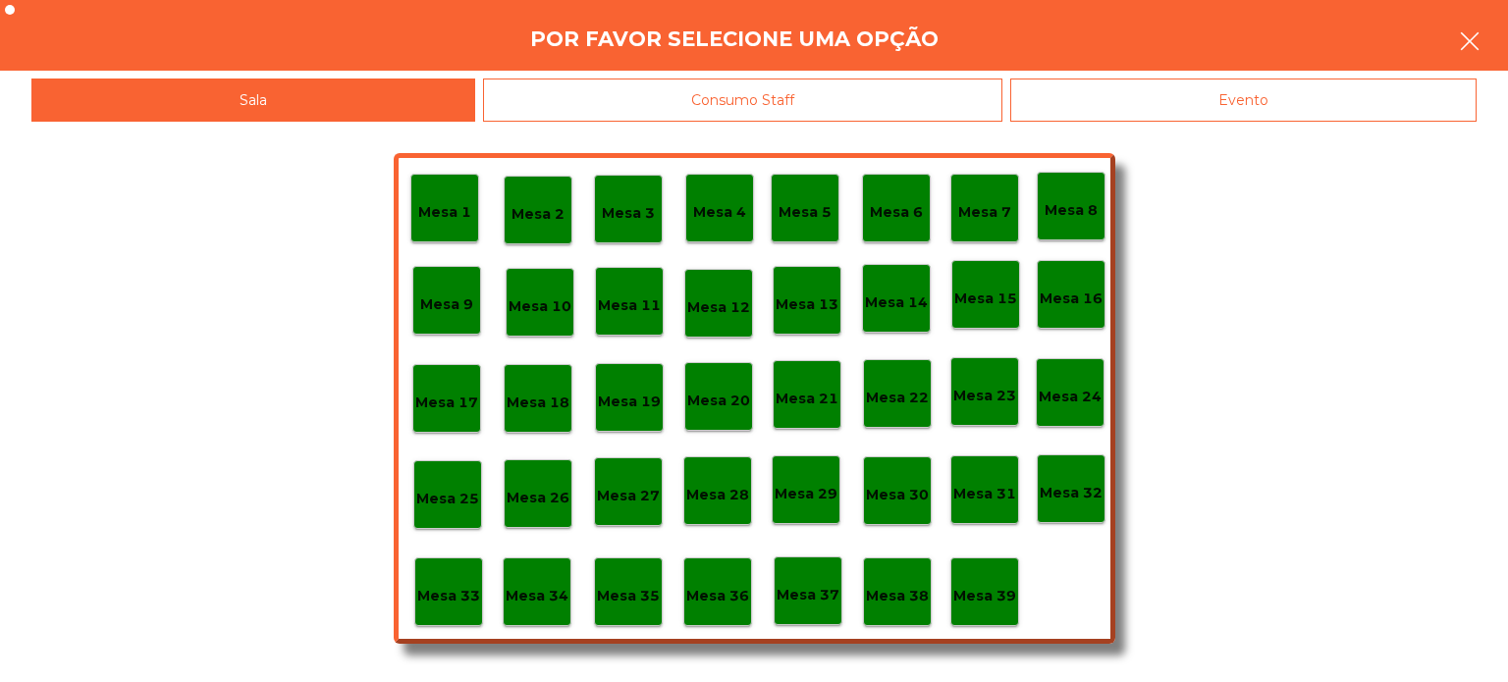
click at [1458, 51] on icon "button" at bounding box center [1470, 41] width 24 height 24
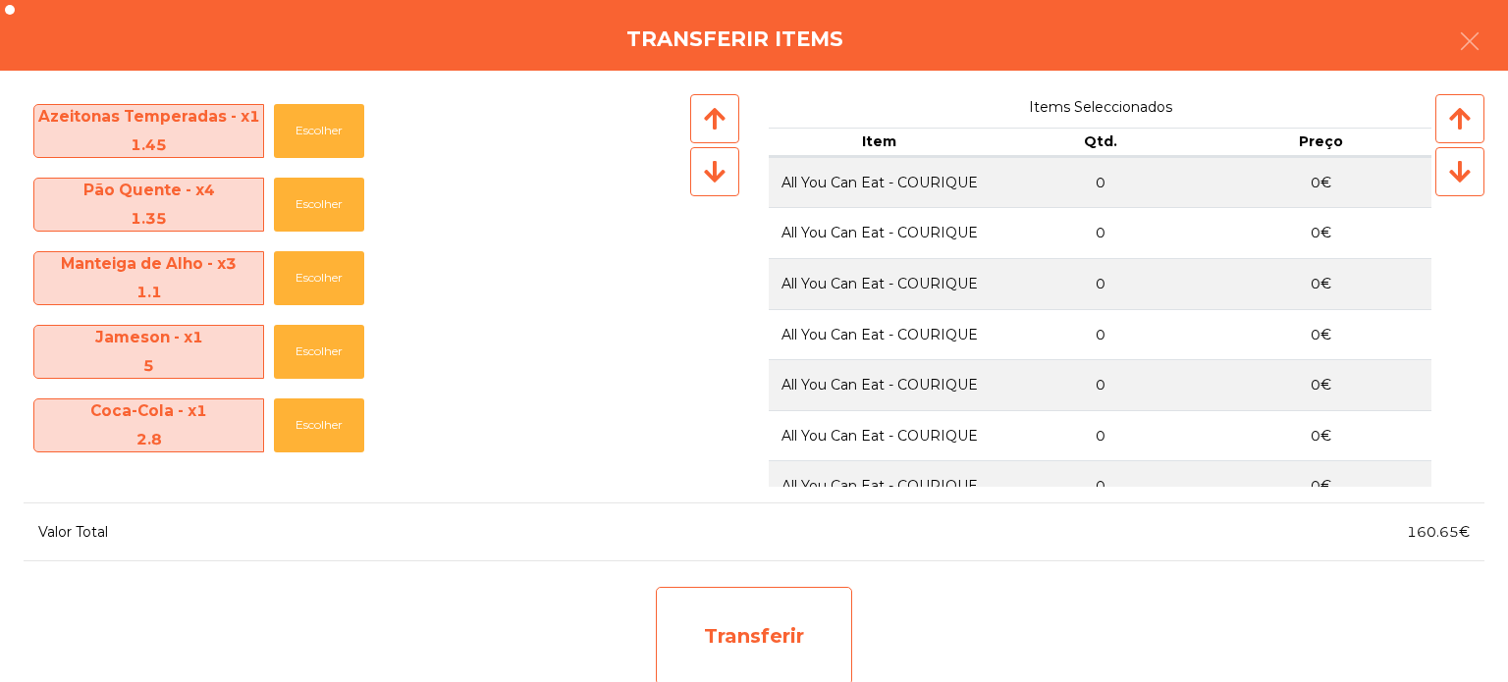
click at [768, 624] on div "Transferir" at bounding box center [754, 636] width 196 height 98
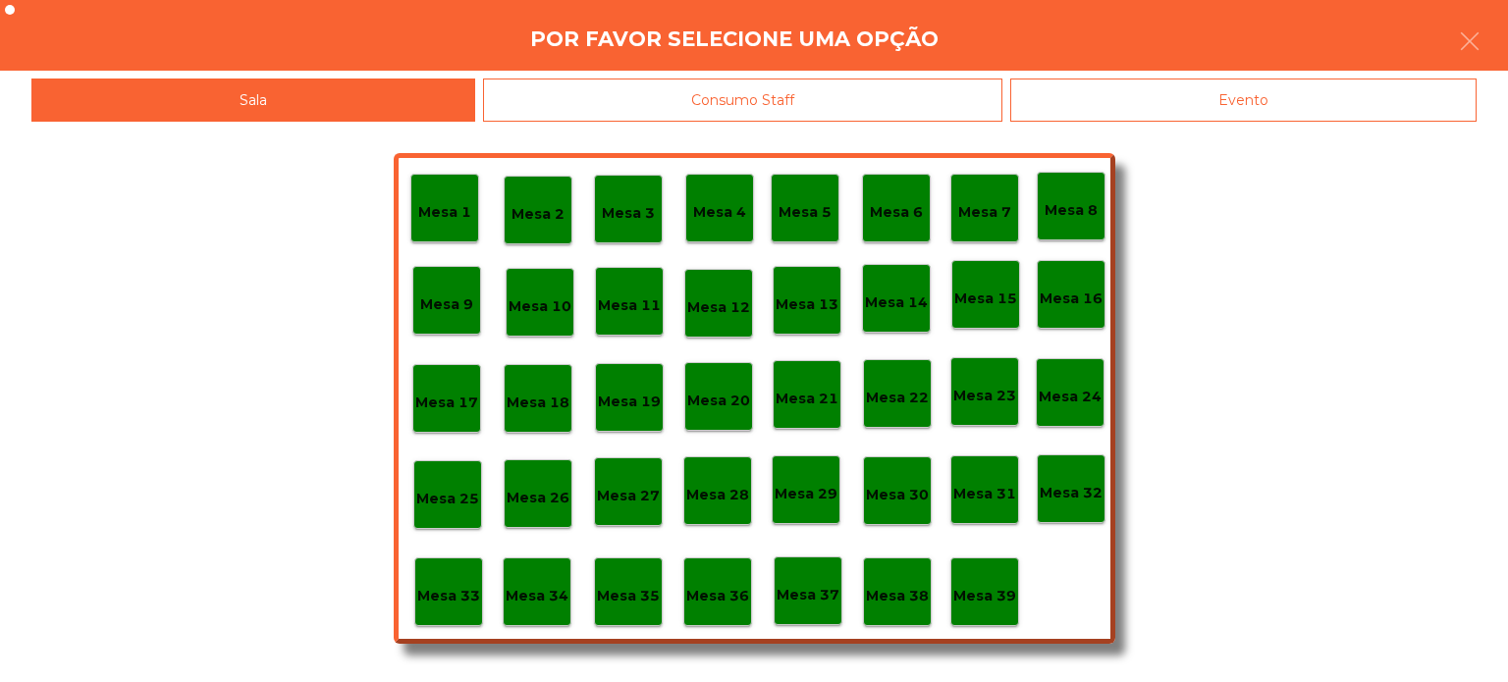
click at [458, 503] on p "Mesa 25" at bounding box center [447, 499] width 63 height 23
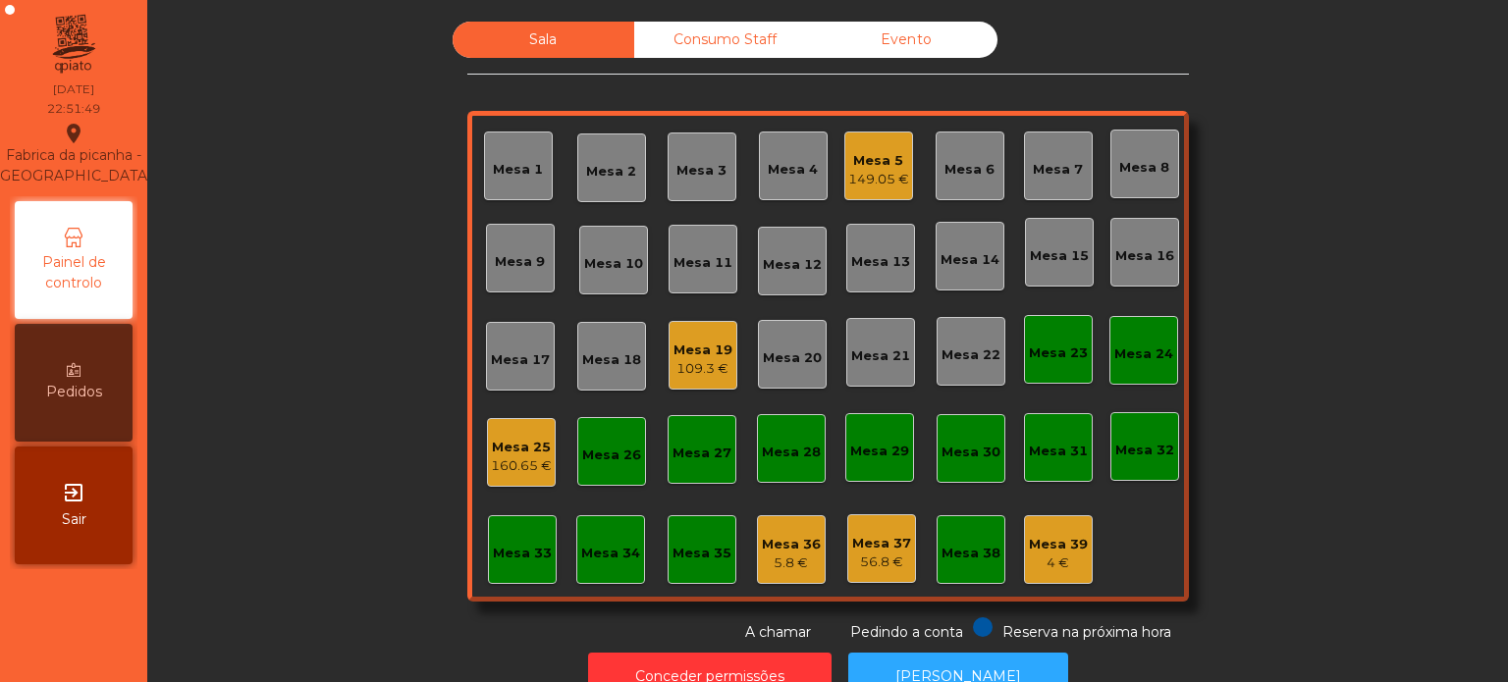
click at [858, 166] on div "Mesa 5" at bounding box center [878, 161] width 61 height 20
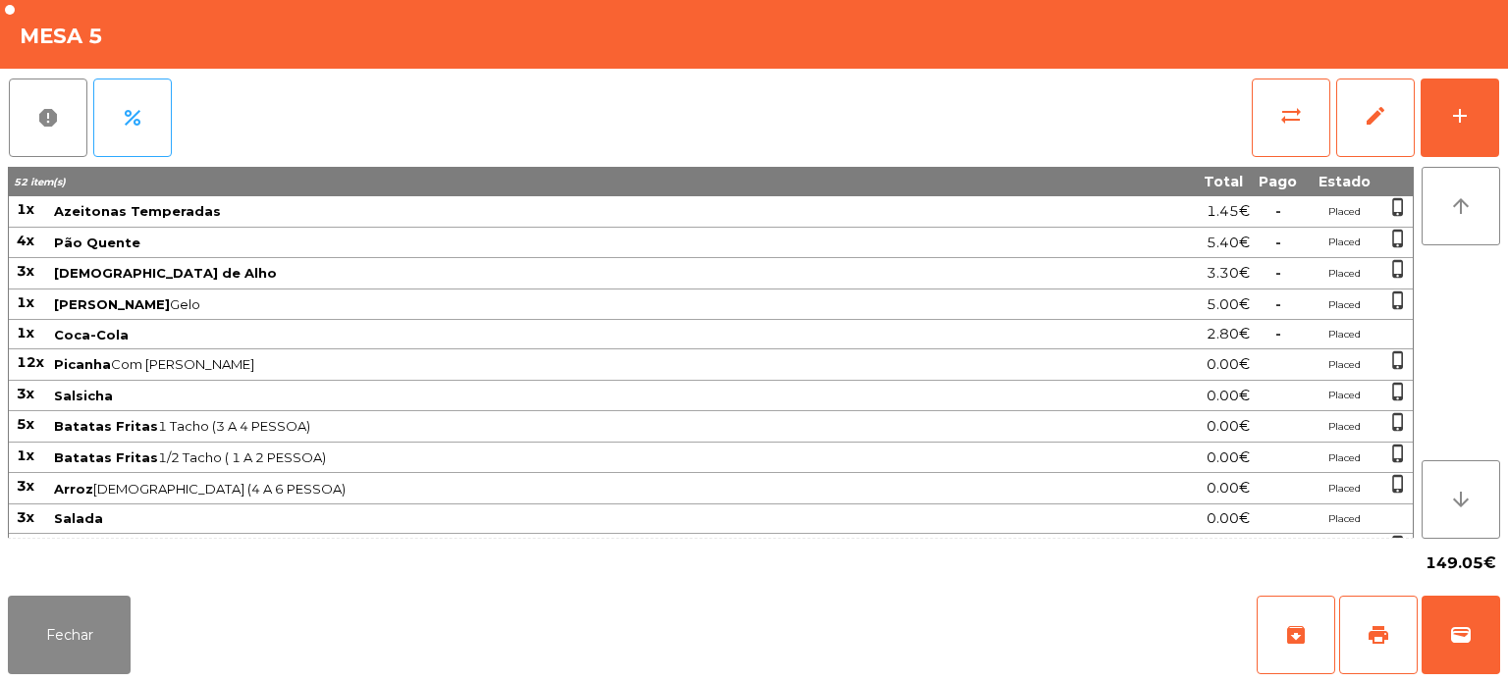
scroll to position [232, 0]
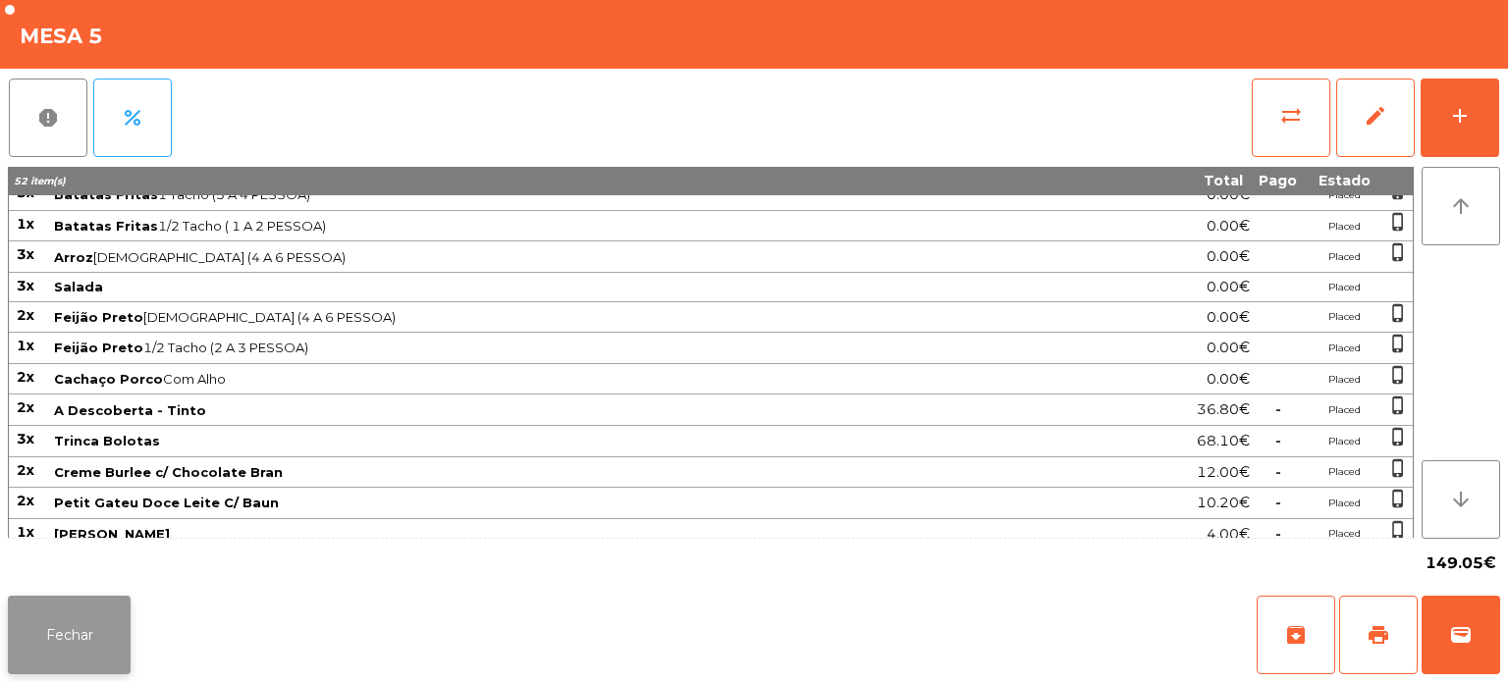
click at [86, 631] on button "Fechar" at bounding box center [69, 635] width 123 height 79
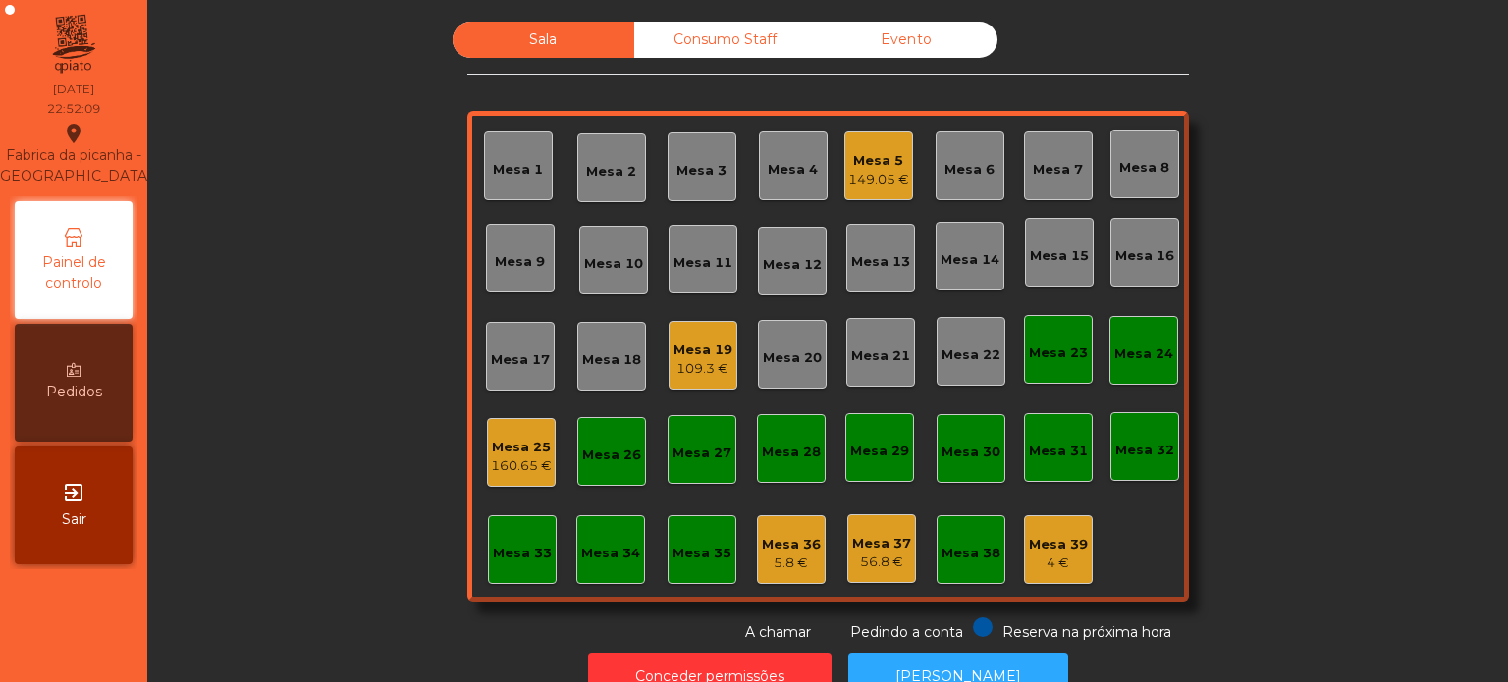
click at [491, 472] on div "160.65 €" at bounding box center [521, 467] width 61 height 20
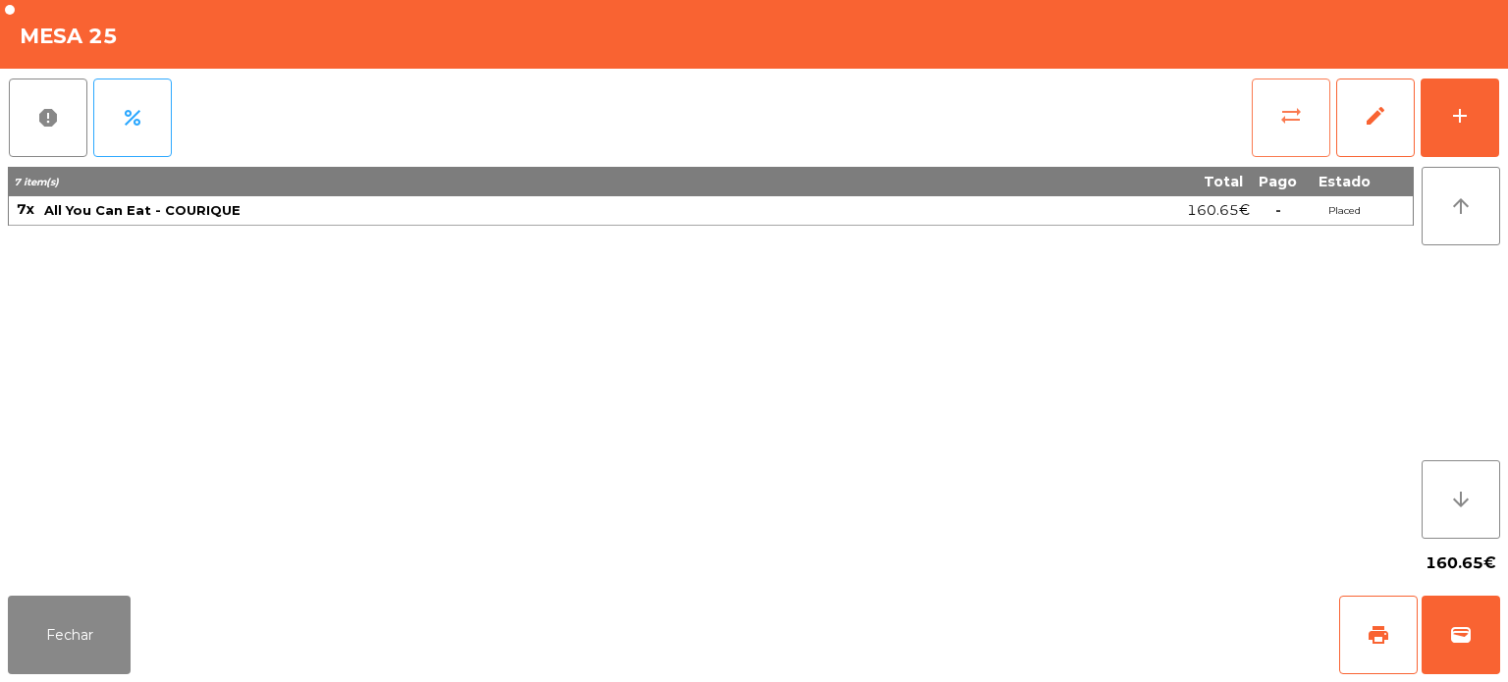
click at [1270, 124] on button "sync_alt" at bounding box center [1291, 118] width 79 height 79
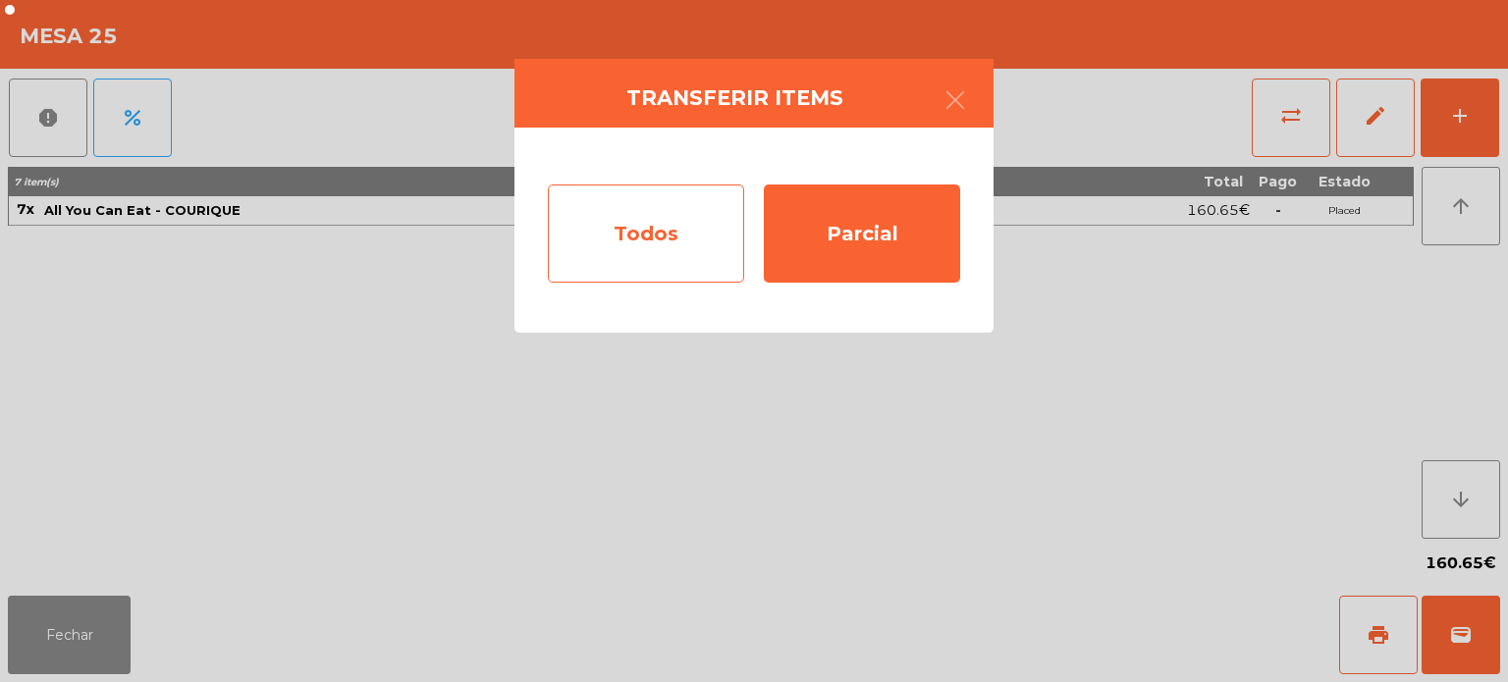
click at [652, 248] on div "Todos" at bounding box center [646, 234] width 196 height 98
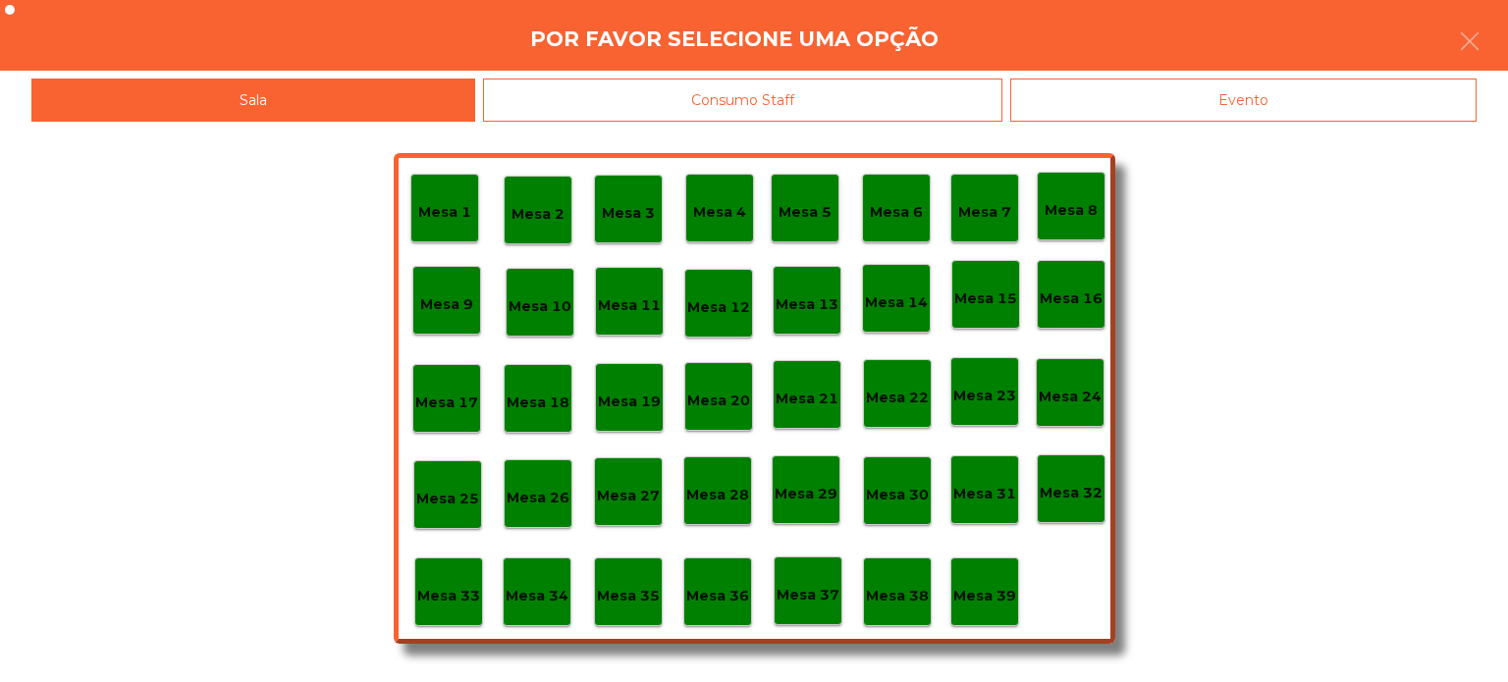
click at [796, 203] on p "Mesa 5" at bounding box center [805, 212] width 53 height 23
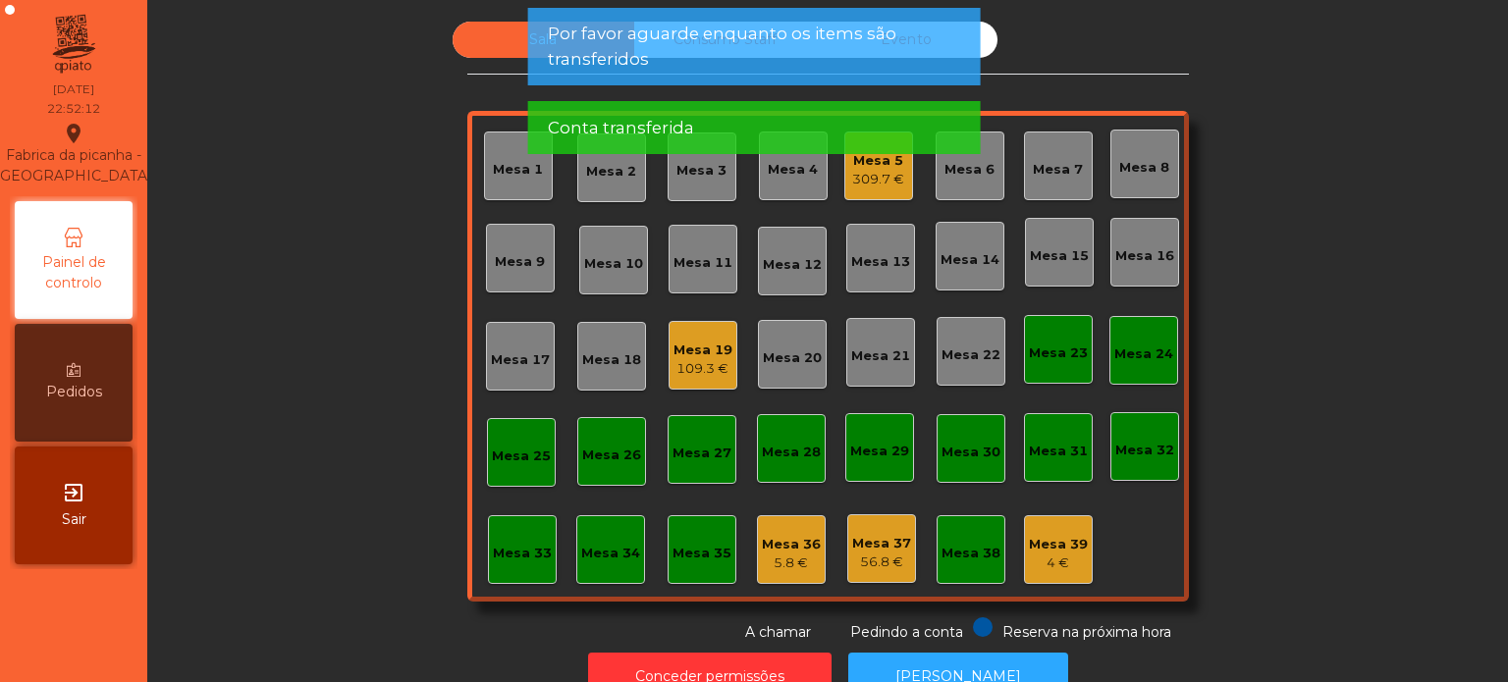
click at [361, 528] on div "Sala Consumo Staff Evento [GEOGRAPHIC_DATA] 3 Mesa 4 Mesa 5 309.7 € Mesa 6 Mesa…" at bounding box center [828, 332] width 1308 height 621
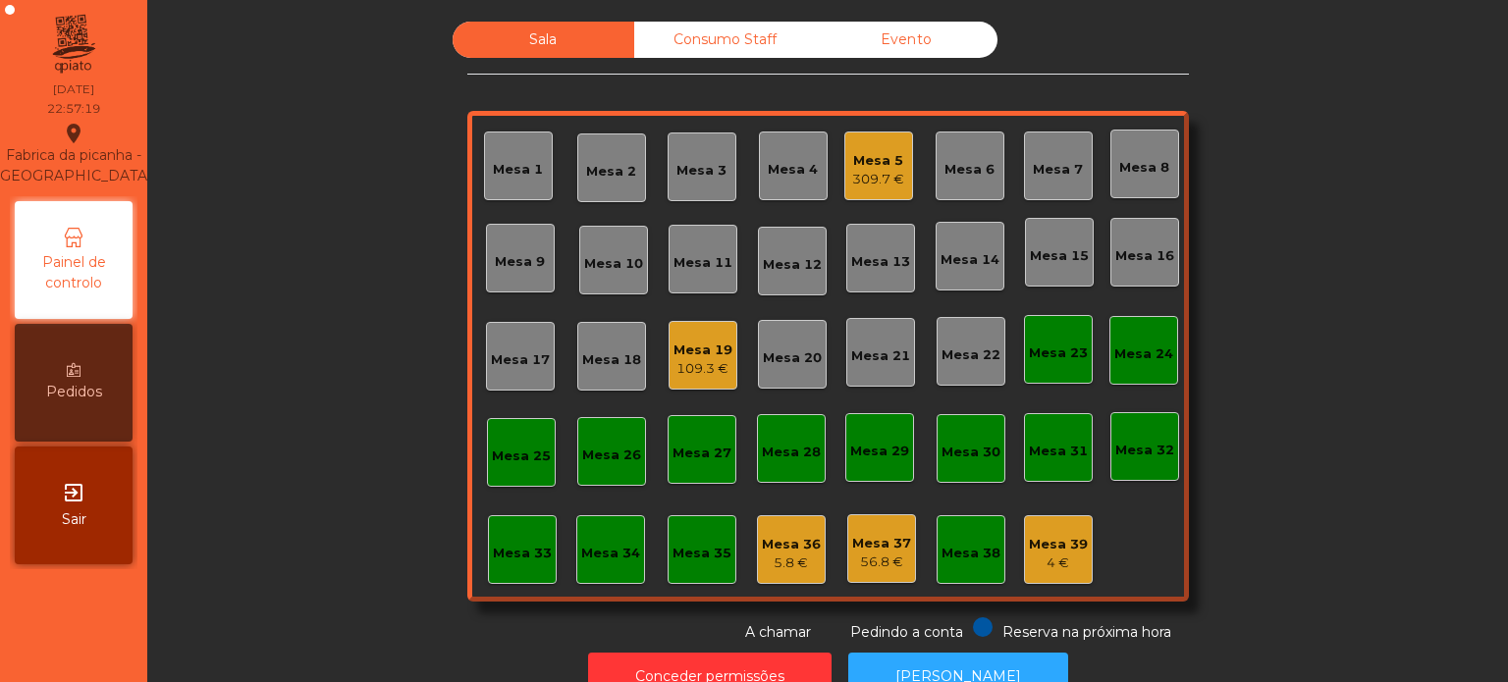
click at [1053, 567] on div "4 €" at bounding box center [1058, 564] width 59 height 20
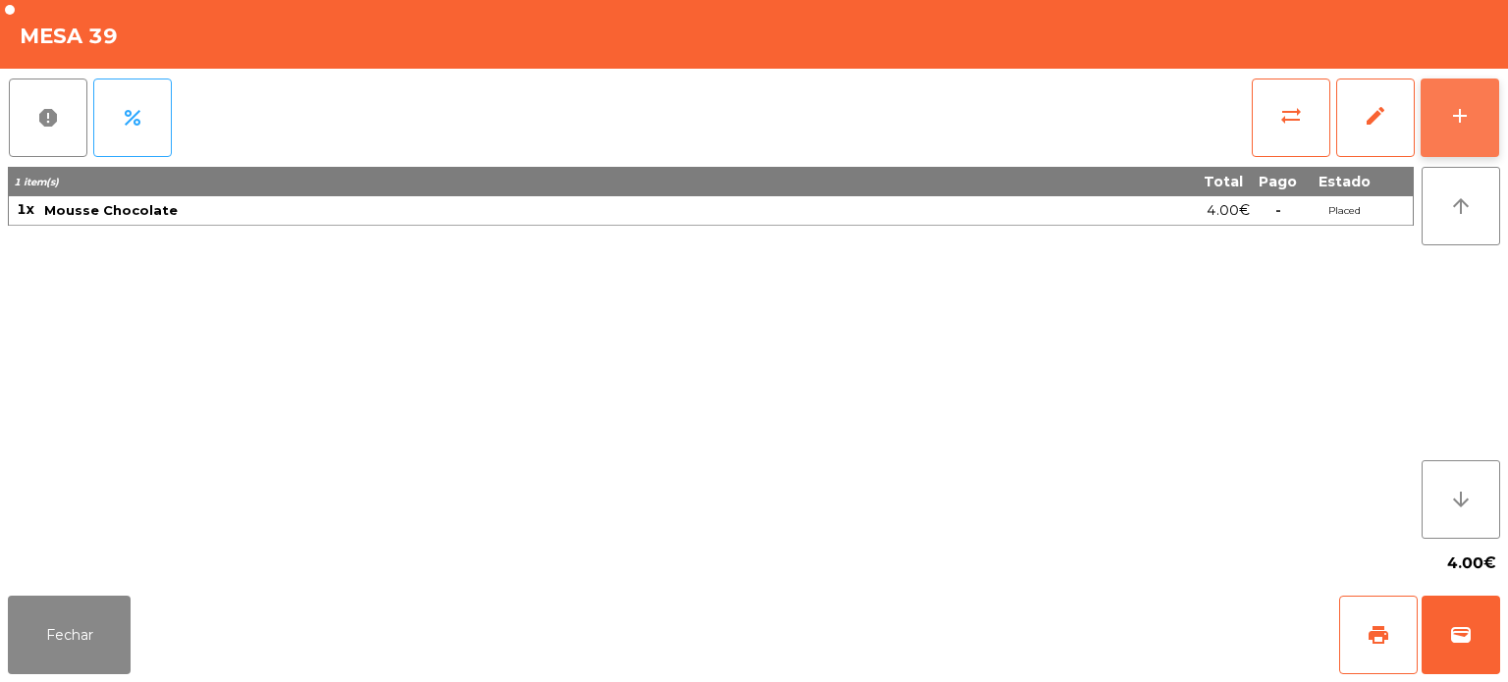
click at [1498, 120] on button "add" at bounding box center [1460, 118] width 79 height 79
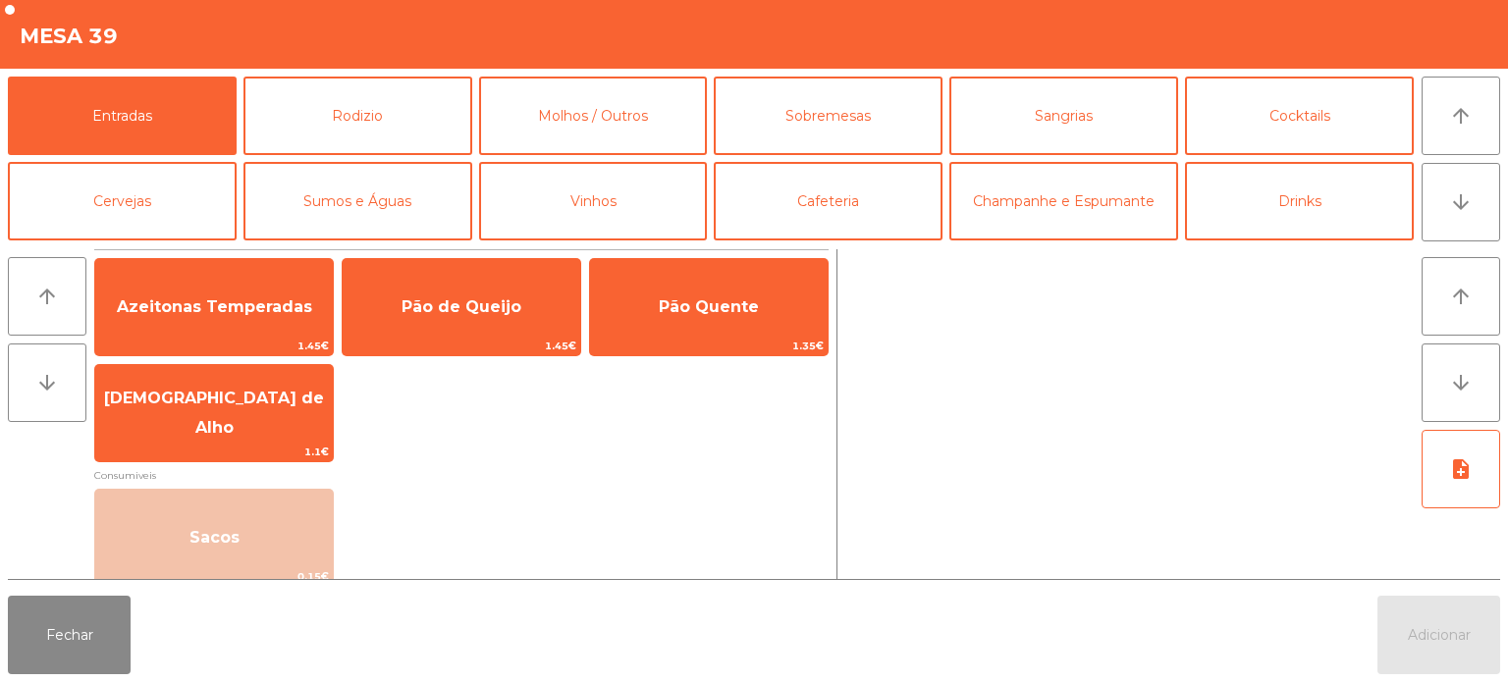
scroll to position [97, 0]
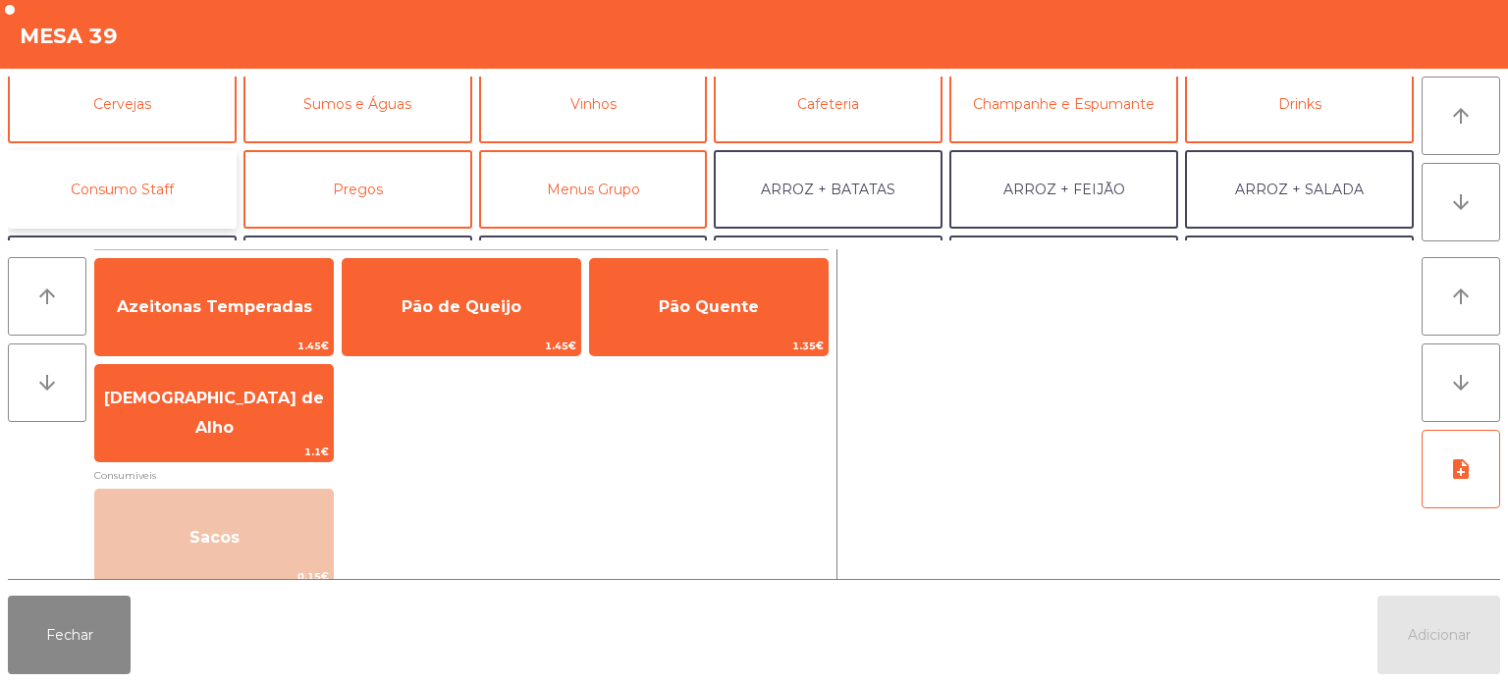
click at [173, 177] on button "Consumo Staff" at bounding box center [122, 189] width 229 height 79
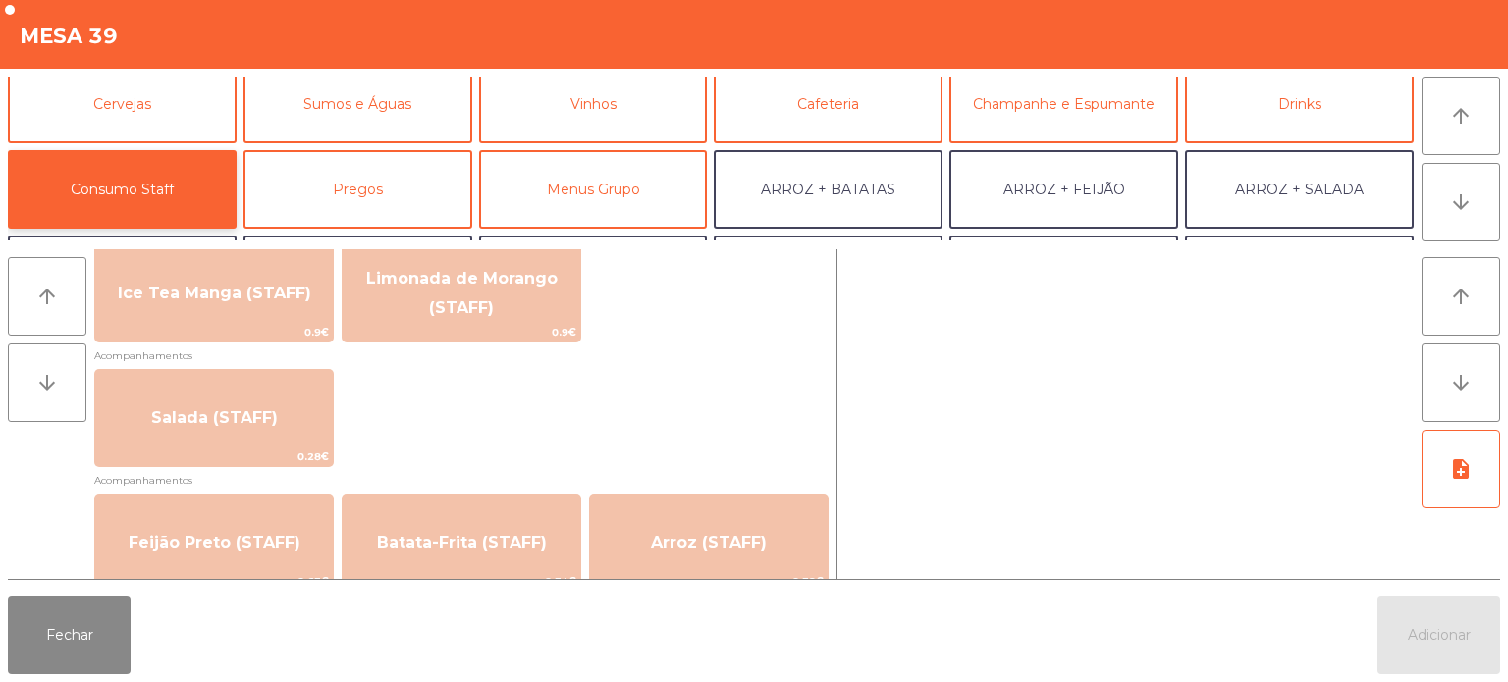
scroll to position [888, 0]
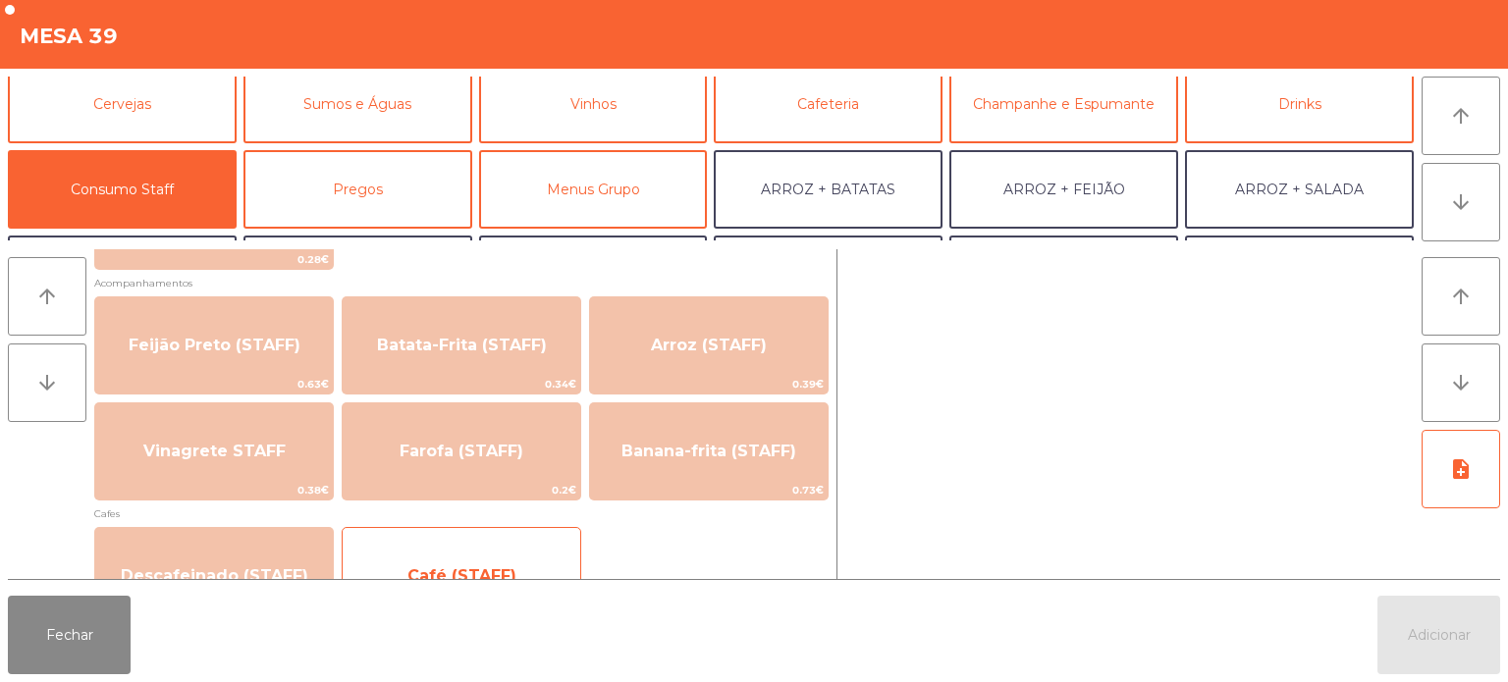
click at [487, 554] on span "Café (STAFF)" at bounding box center [462, 576] width 238 height 53
click at [474, 553] on span "Café (STAFF)" at bounding box center [462, 576] width 238 height 53
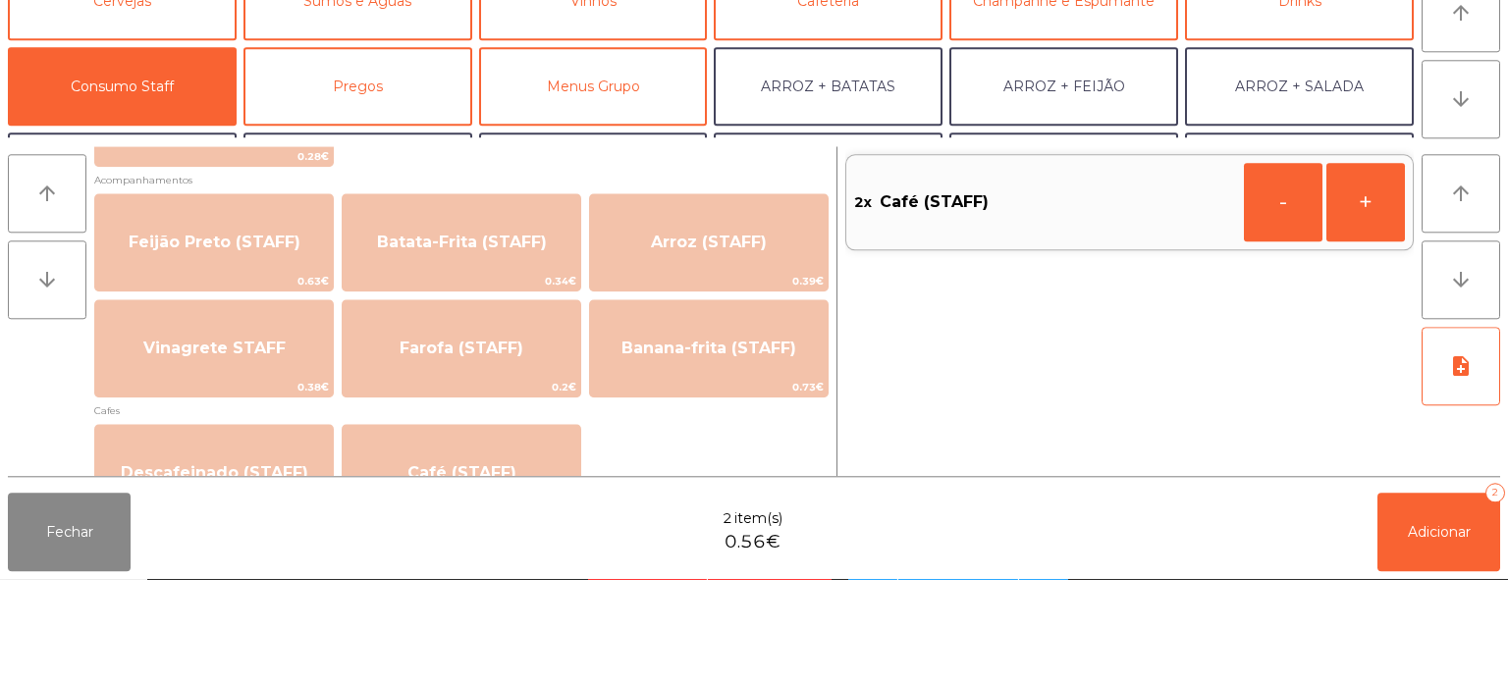
click at [481, 612] on div "Fechar 2 item(s) 0.56€ Adicionar 2" at bounding box center [754, 635] width 1508 height 94
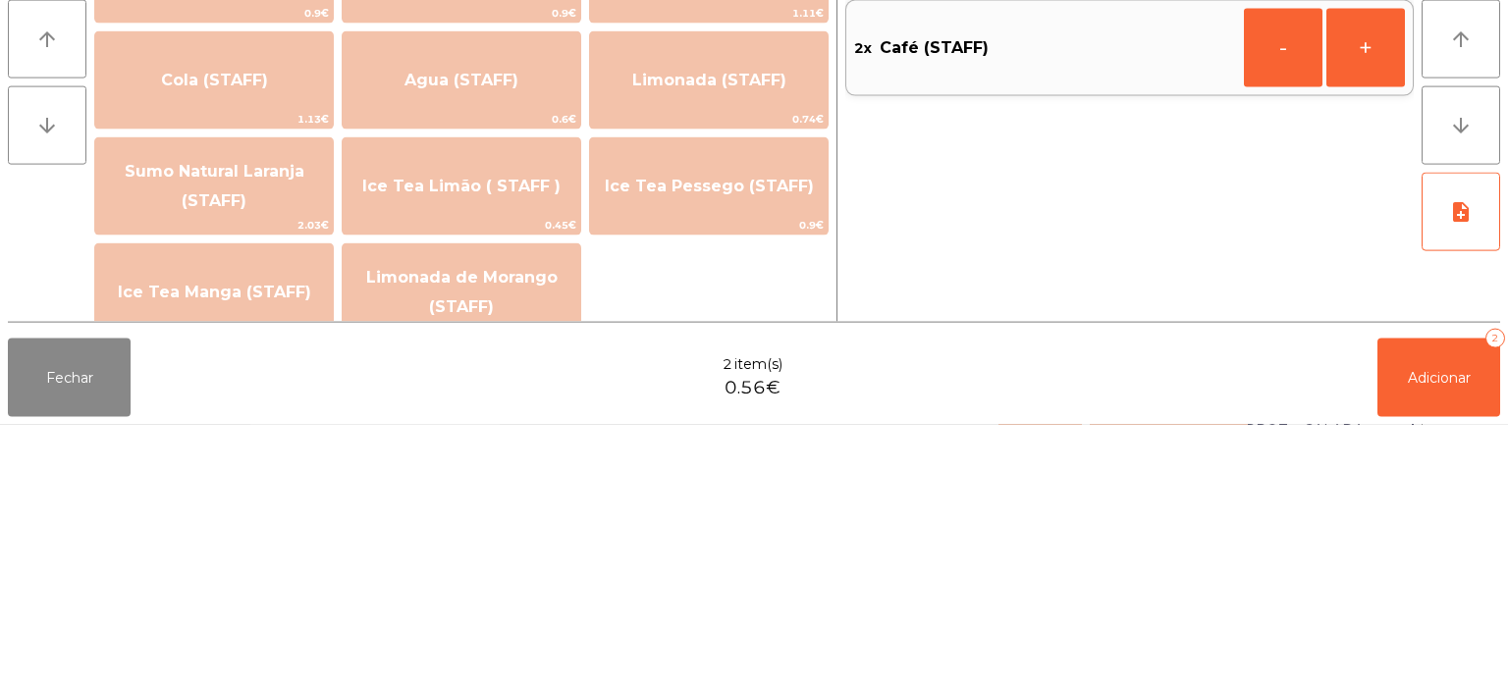
scroll to position [255, 0]
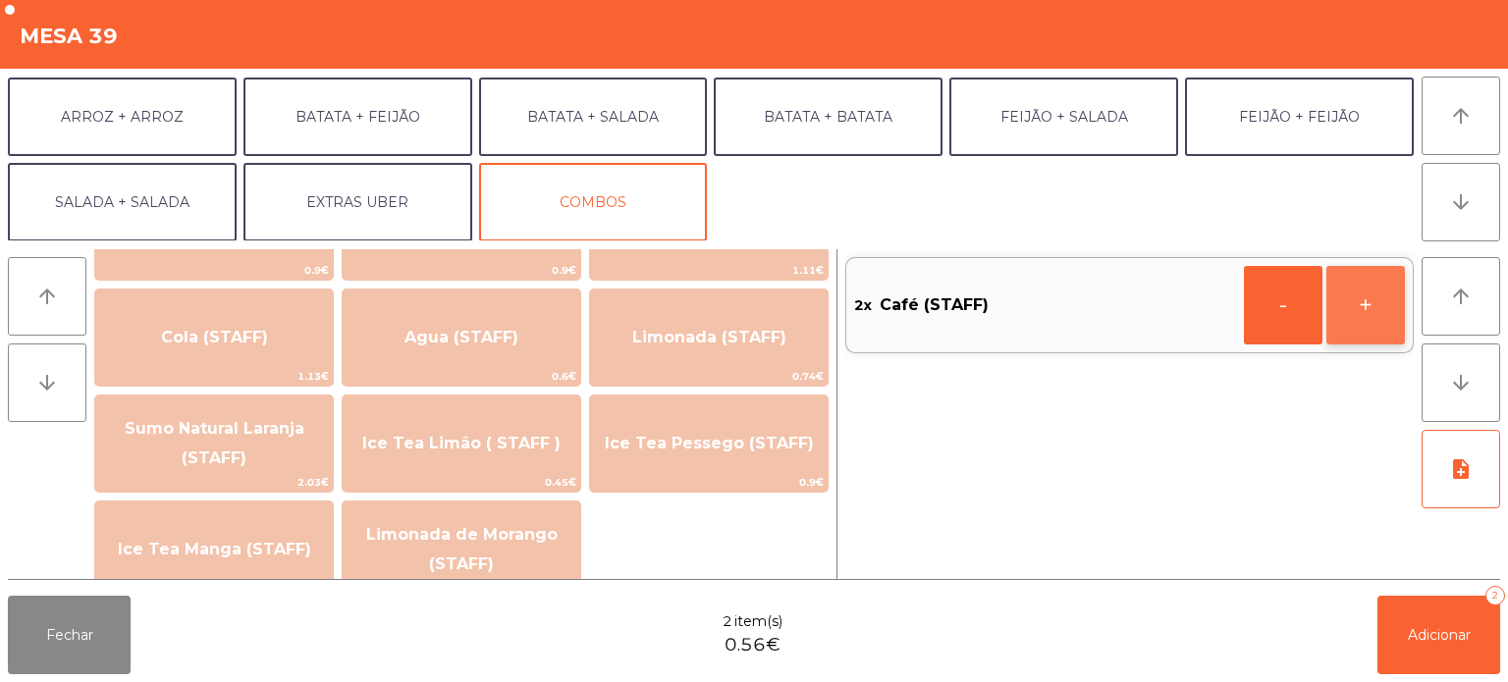
click at [1377, 340] on button "+" at bounding box center [1365, 305] width 79 height 79
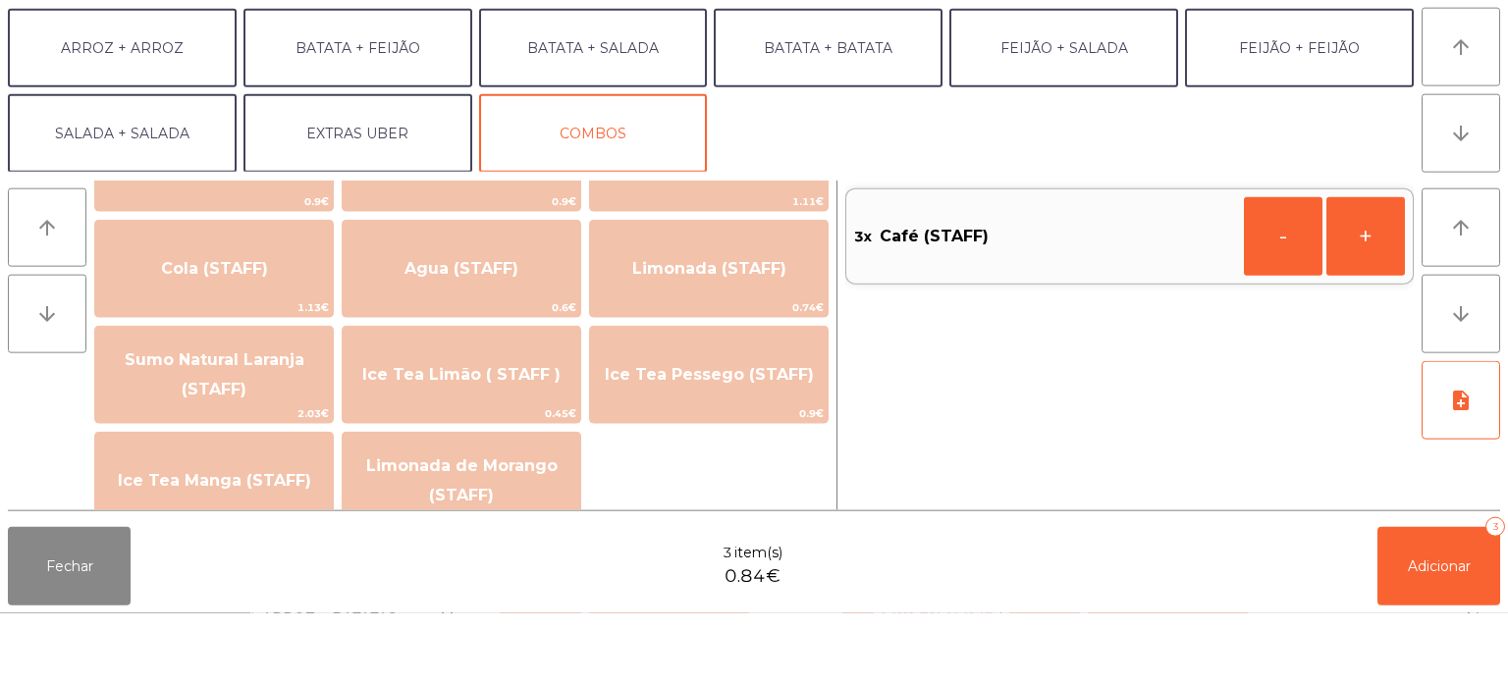
click at [1376, 405] on div "3x Café (STAFF) - +" at bounding box center [1129, 414] width 568 height 330
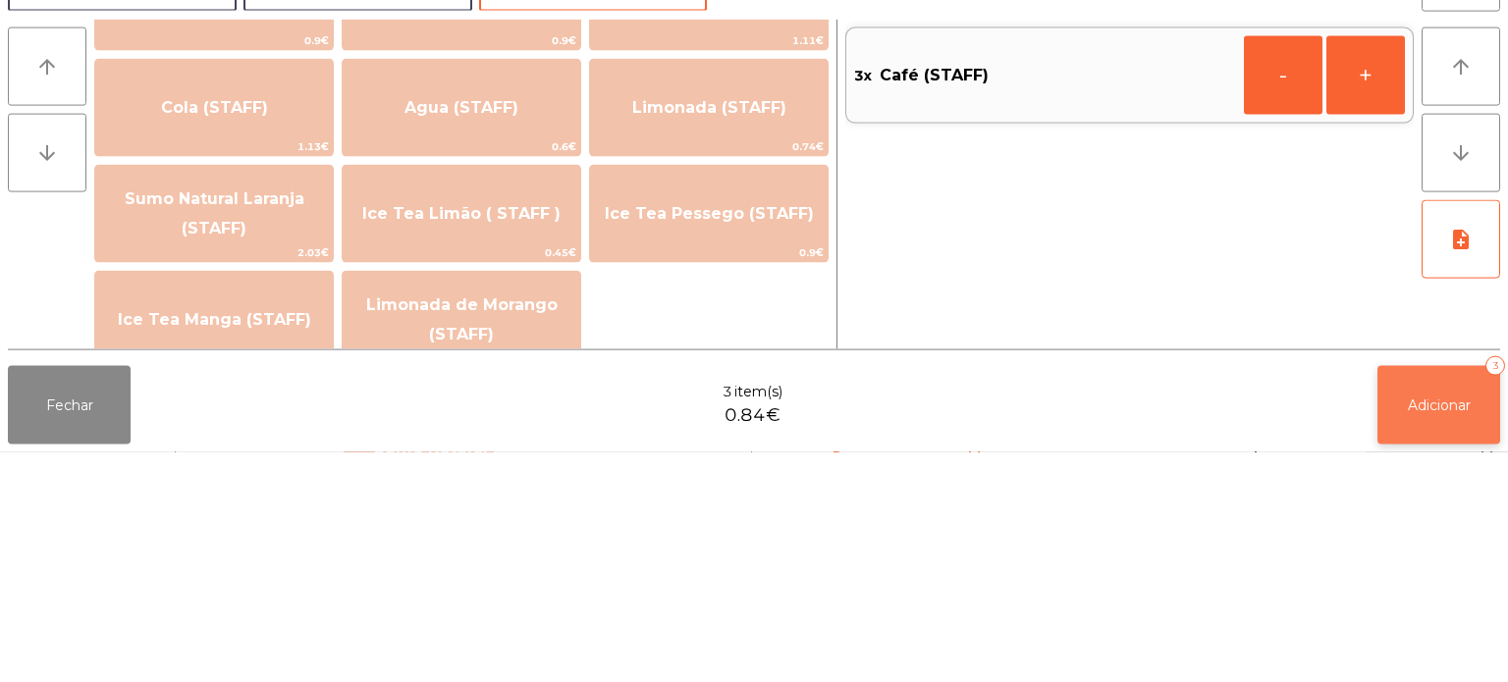
click at [1387, 597] on button "Adicionar 3" at bounding box center [1438, 635] width 123 height 79
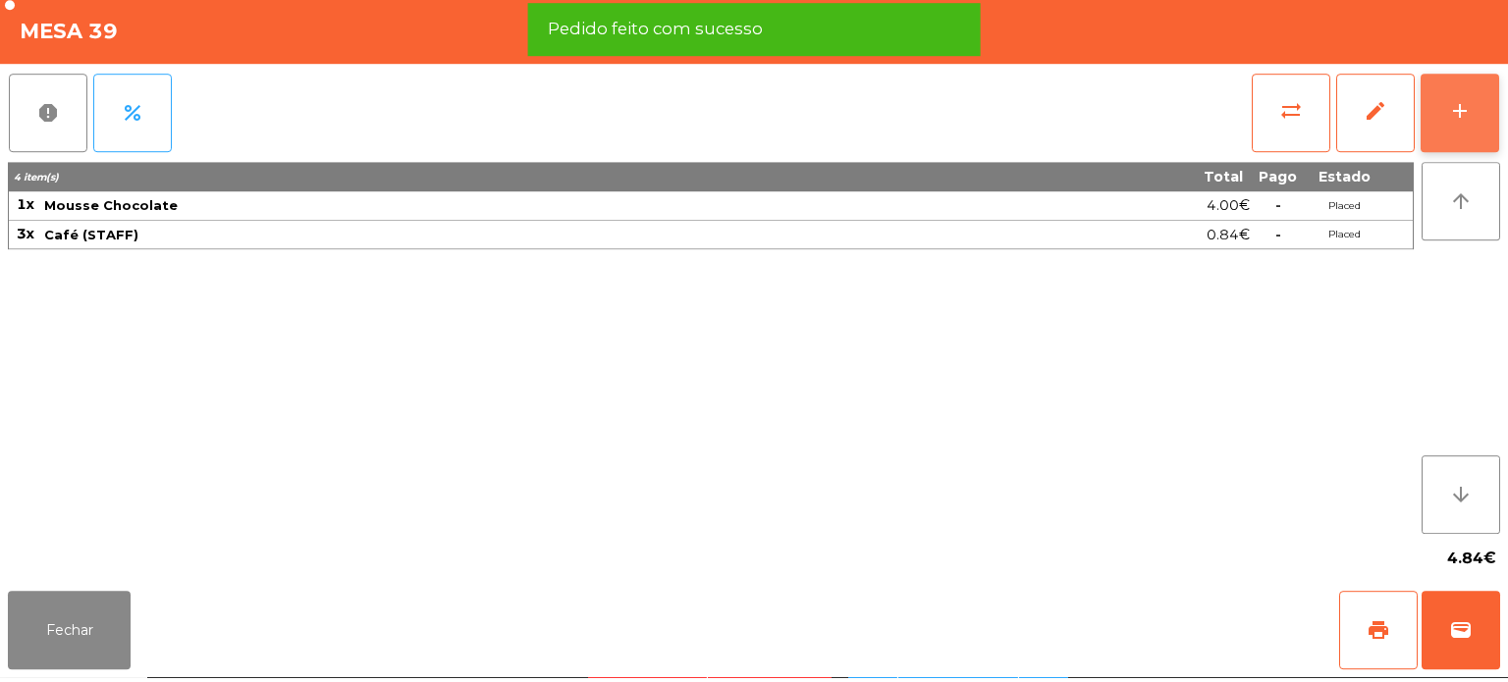
click at [1468, 116] on div "add" at bounding box center [1460, 116] width 24 height 24
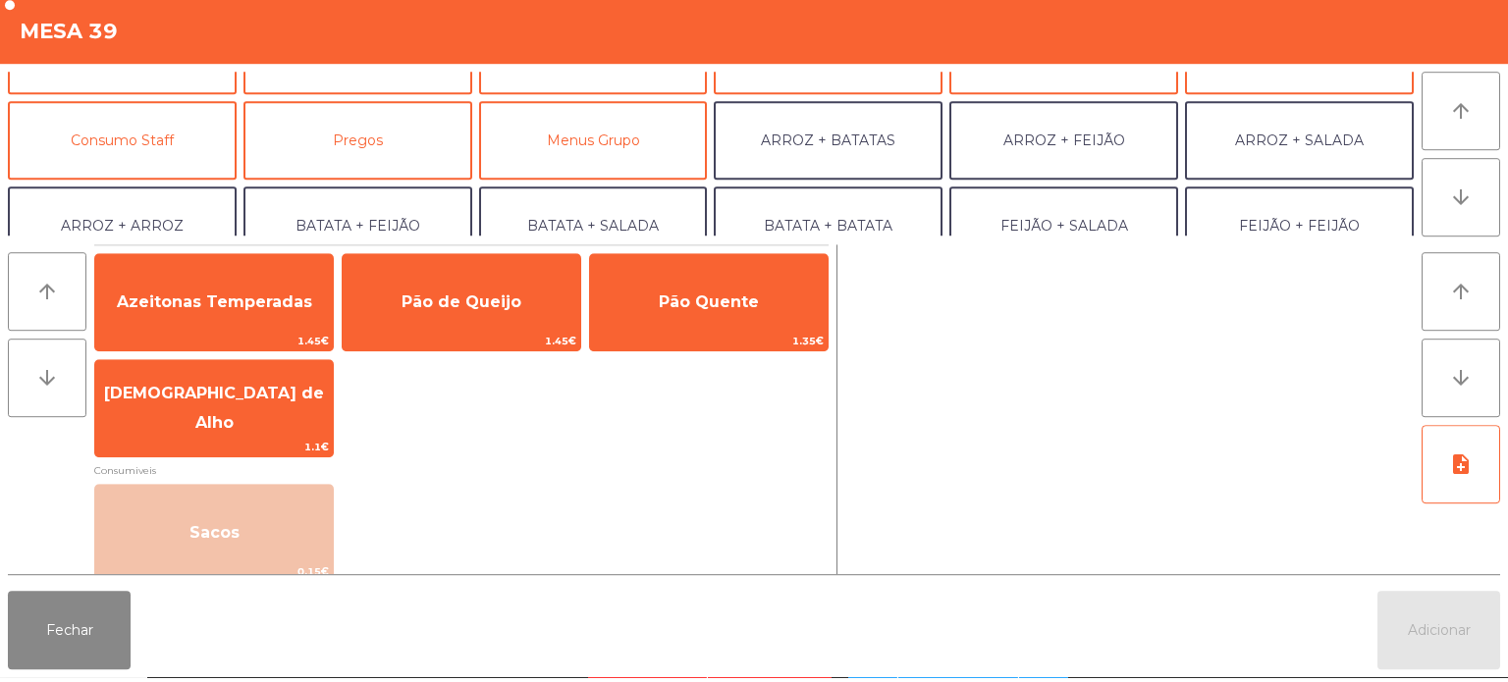
scroll to position [169, 0]
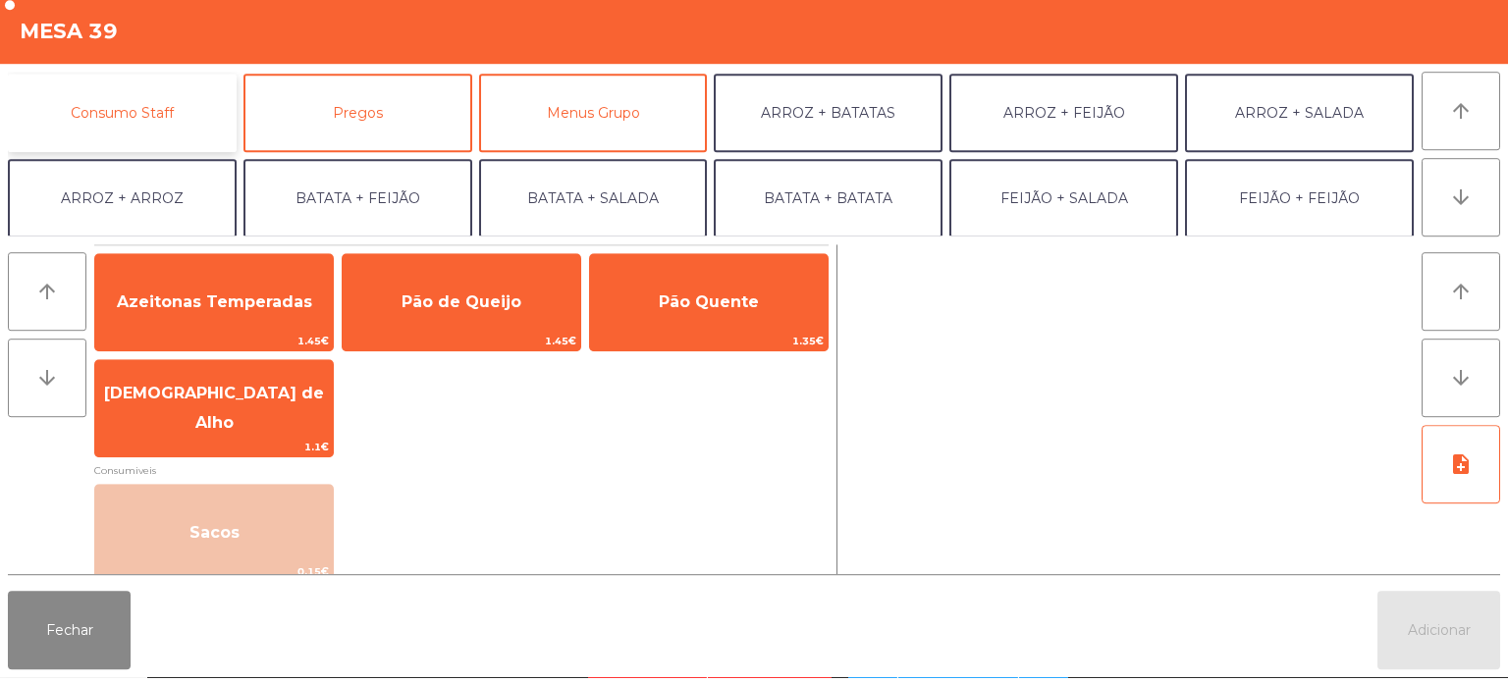
click at [170, 119] on button "Consumo Staff" at bounding box center [122, 118] width 229 height 79
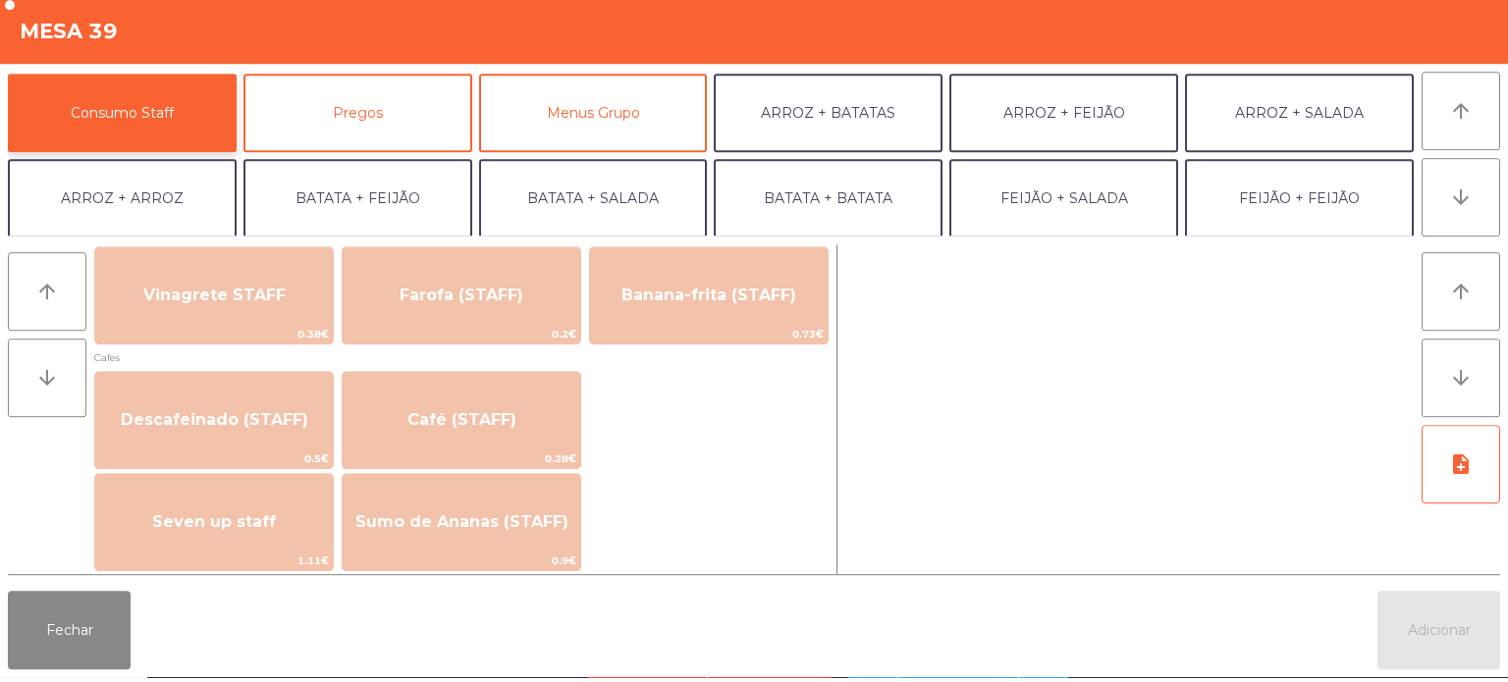
scroll to position [1041, 0]
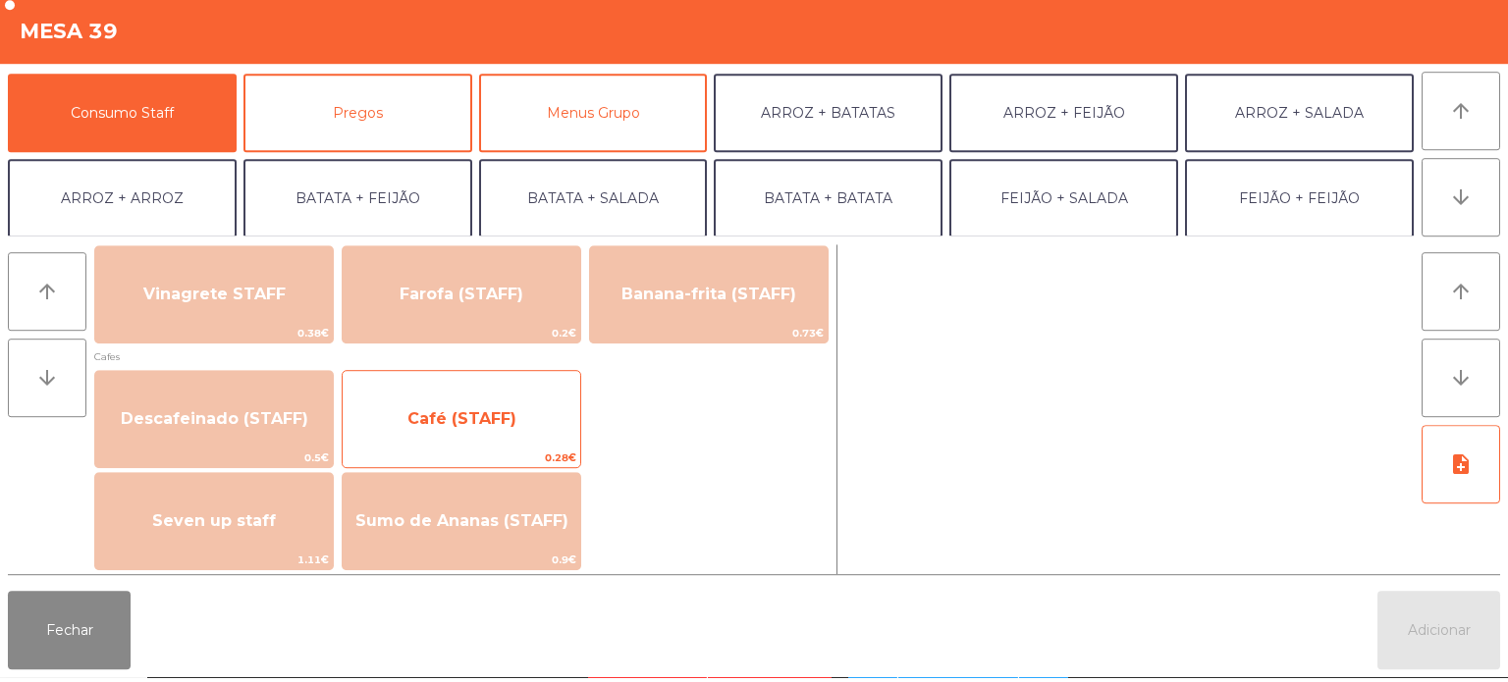
click at [507, 424] on span "Café (STAFF)" at bounding box center [461, 423] width 109 height 19
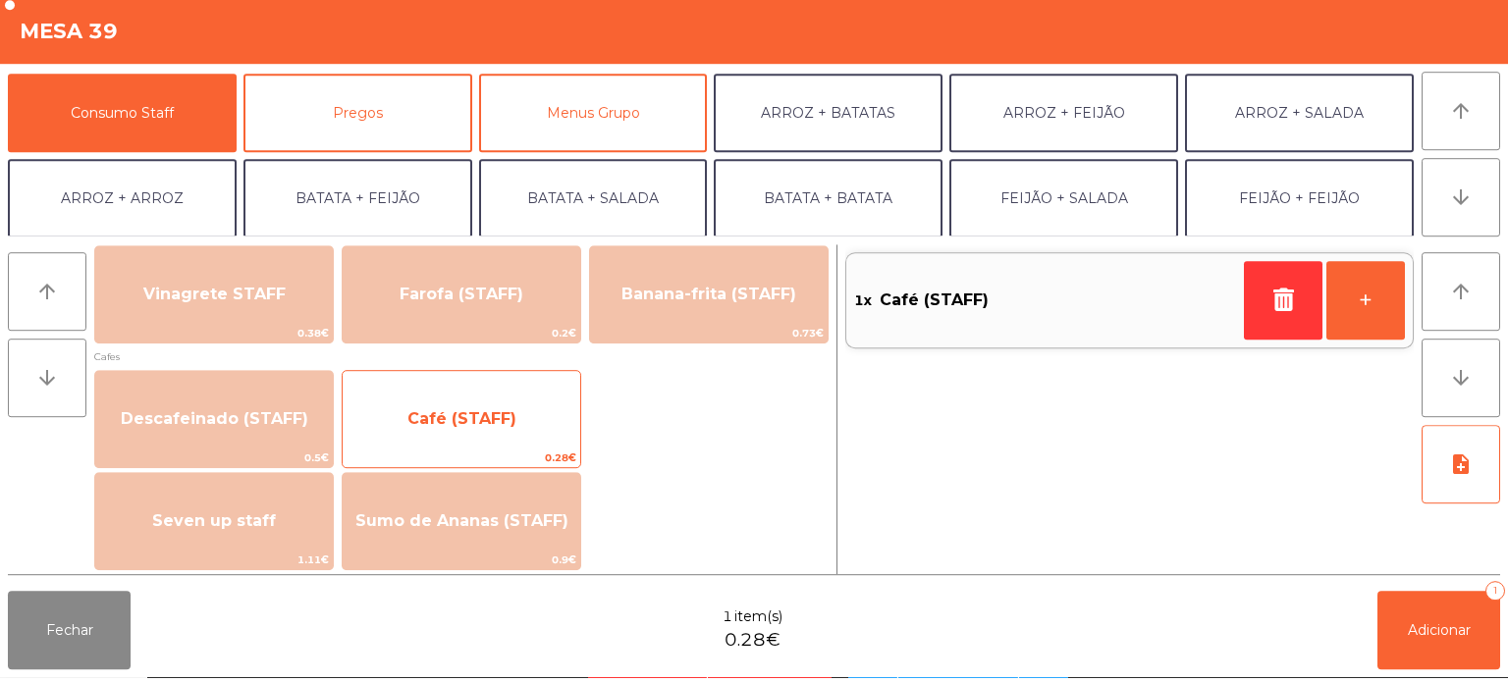
click at [489, 440] on span "Café (STAFF)" at bounding box center [462, 424] width 238 height 53
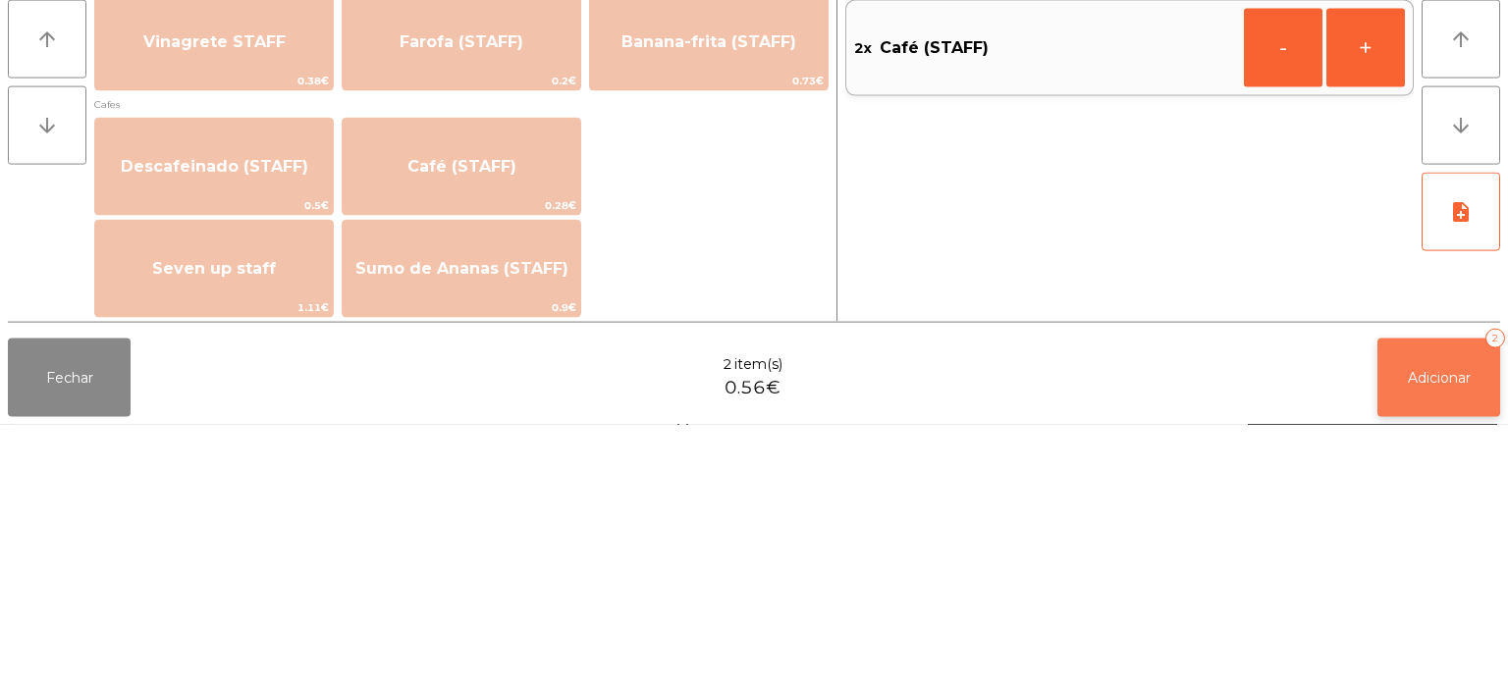
click at [1429, 601] on button "Adicionar 2" at bounding box center [1438, 635] width 123 height 79
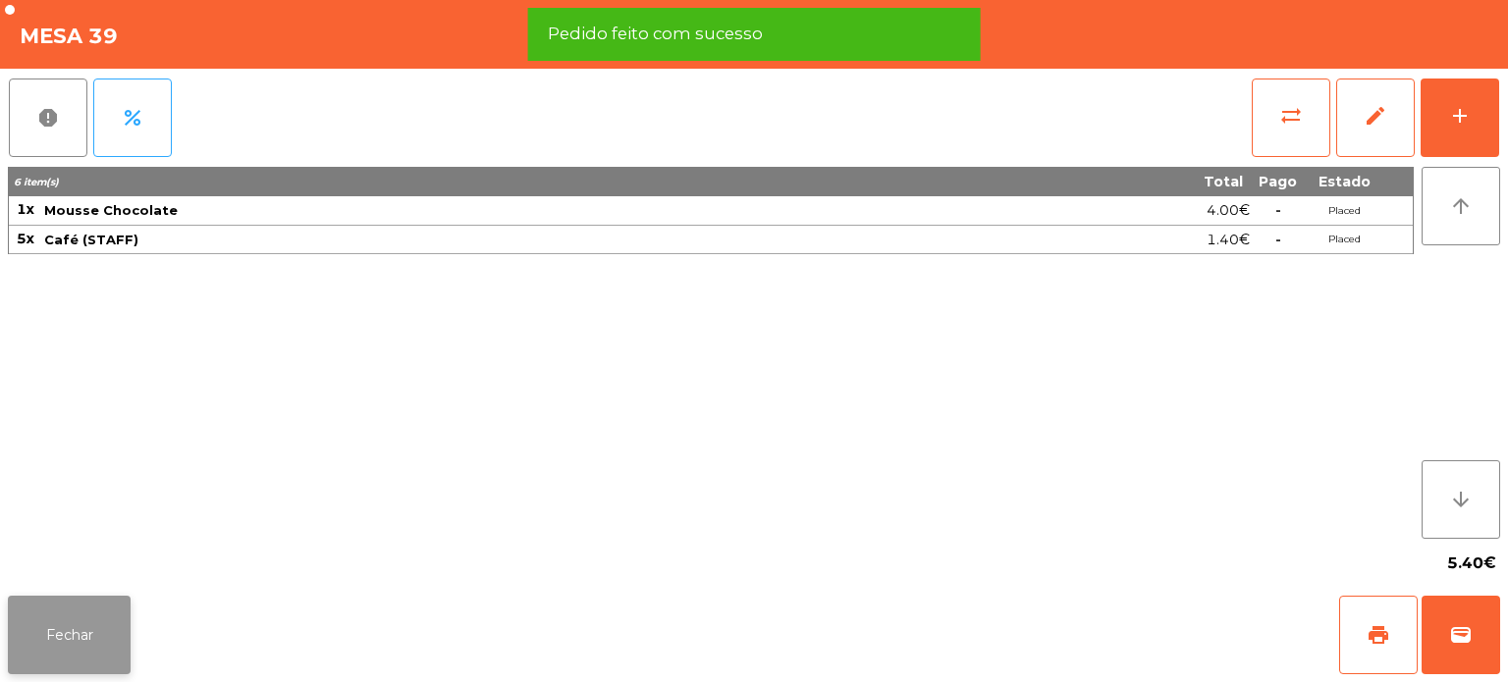
click at [114, 623] on button "Fechar" at bounding box center [69, 635] width 123 height 79
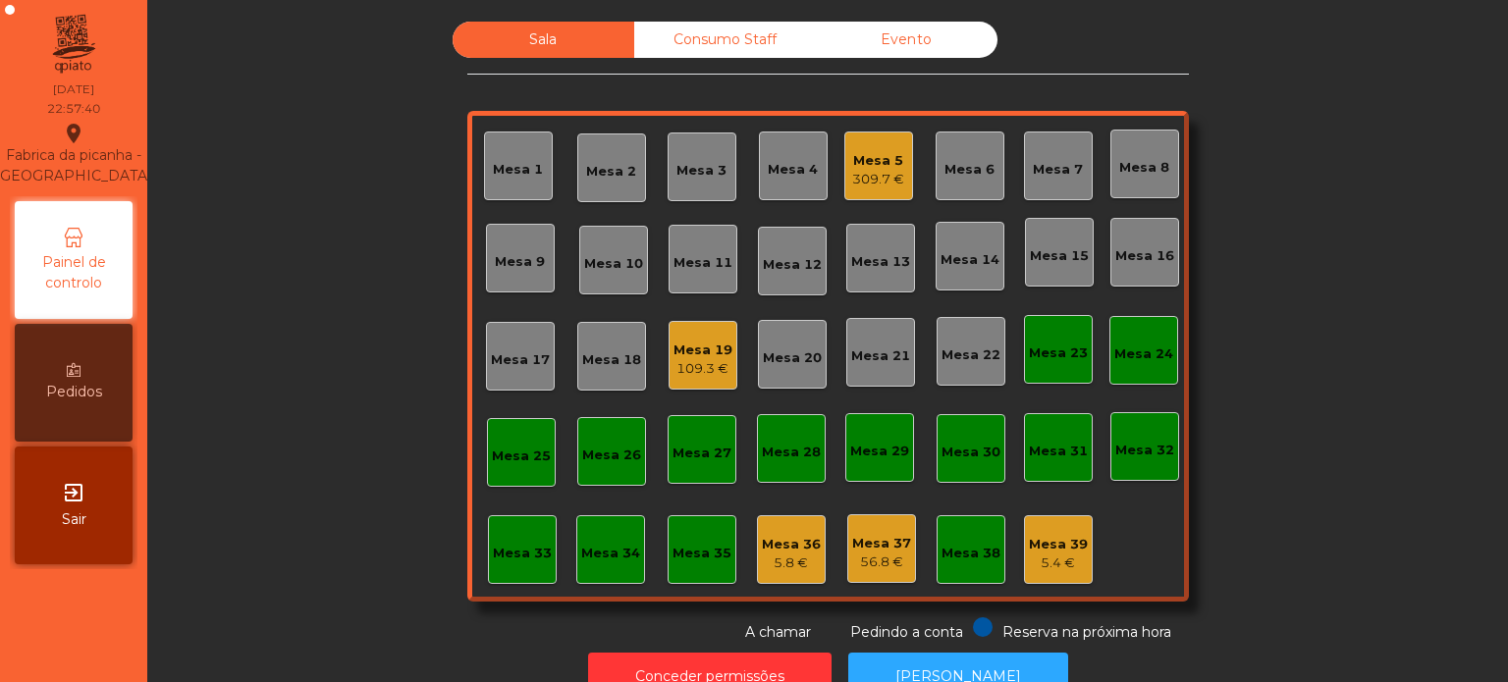
click at [709, 359] on div "109.3 €" at bounding box center [702, 369] width 59 height 20
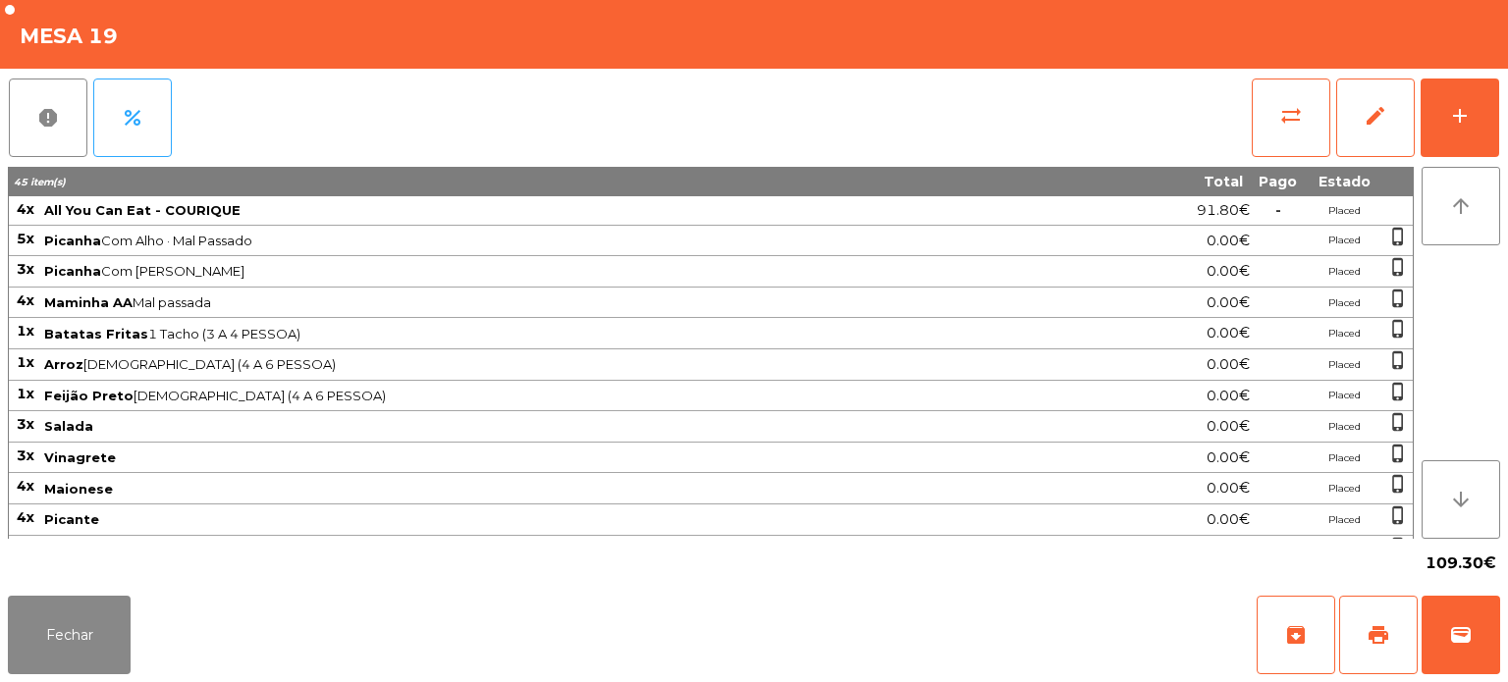
scroll to position [173, 0]
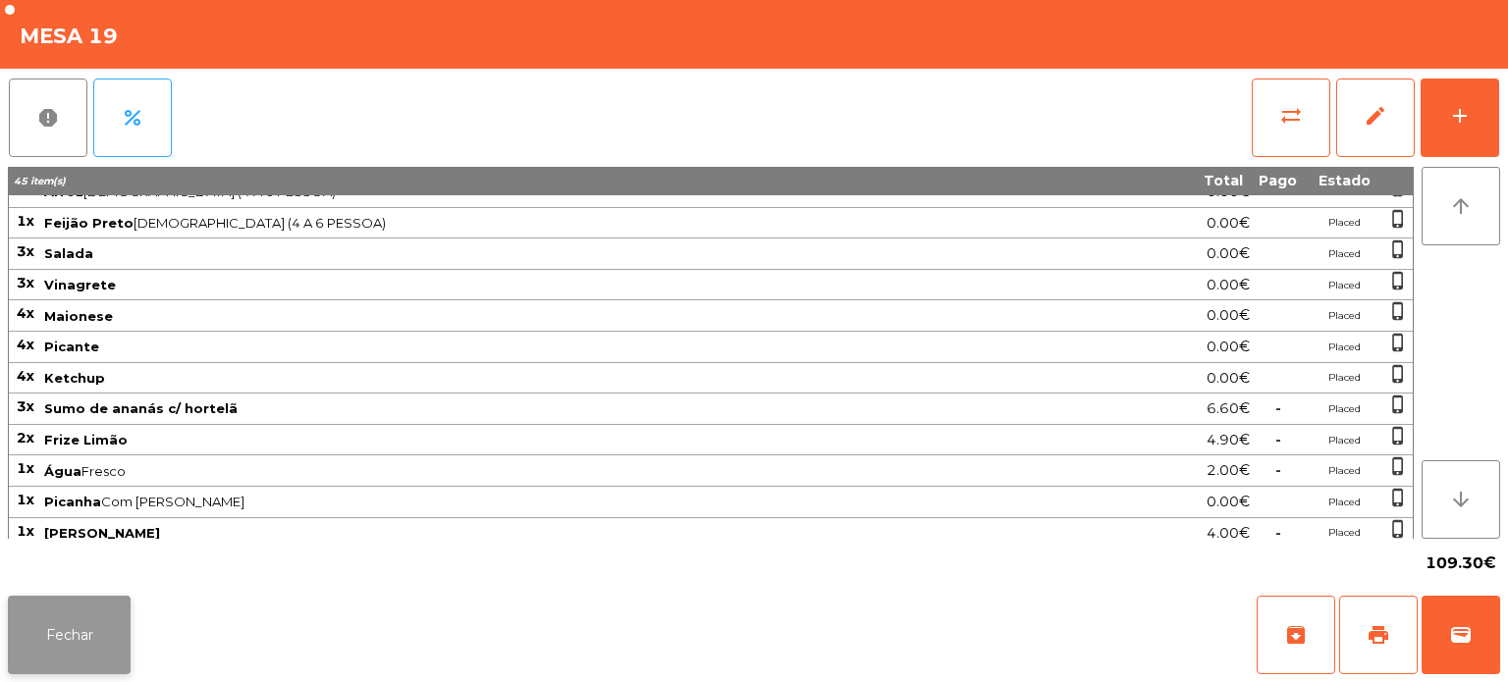
click at [77, 641] on button "Fechar" at bounding box center [69, 635] width 123 height 79
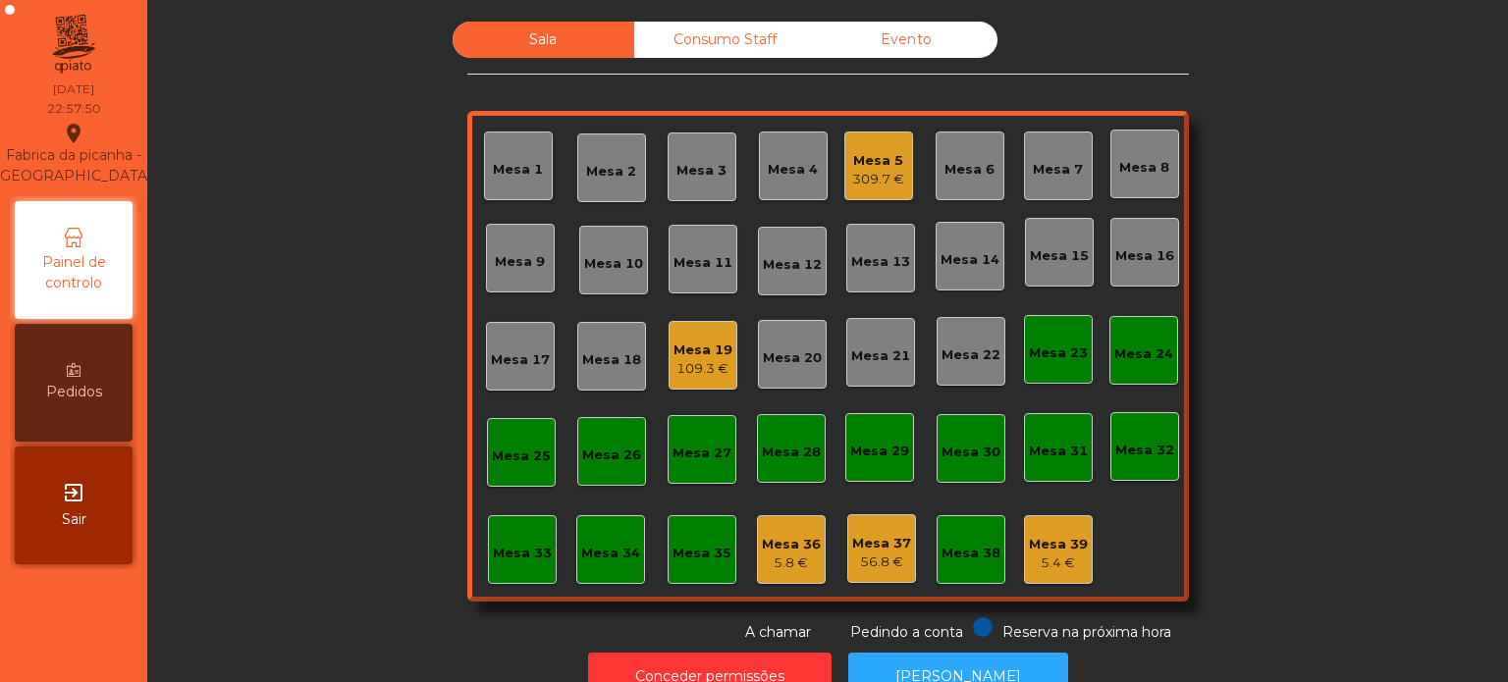
click at [881, 198] on div "Mesa 5 309.7 €" at bounding box center [878, 166] width 69 height 69
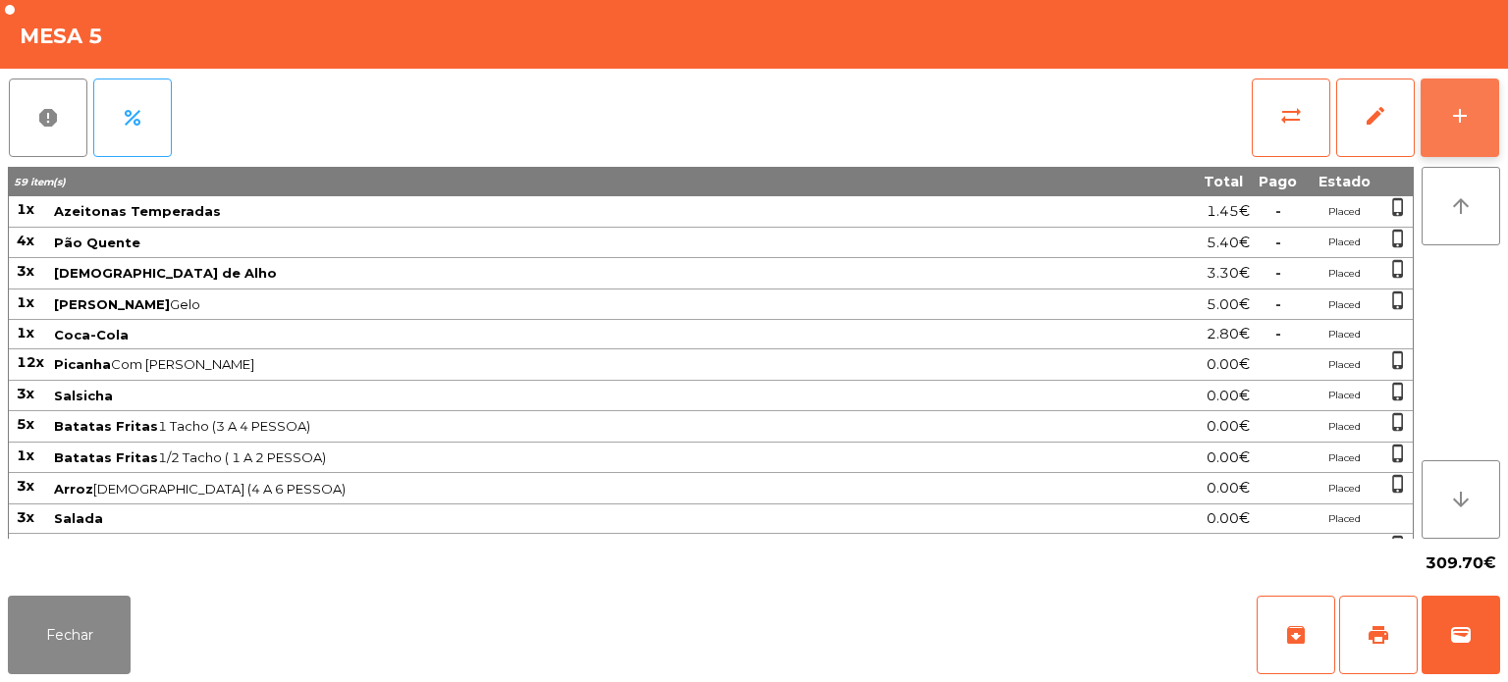
click at [1496, 130] on button "add" at bounding box center [1460, 118] width 79 height 79
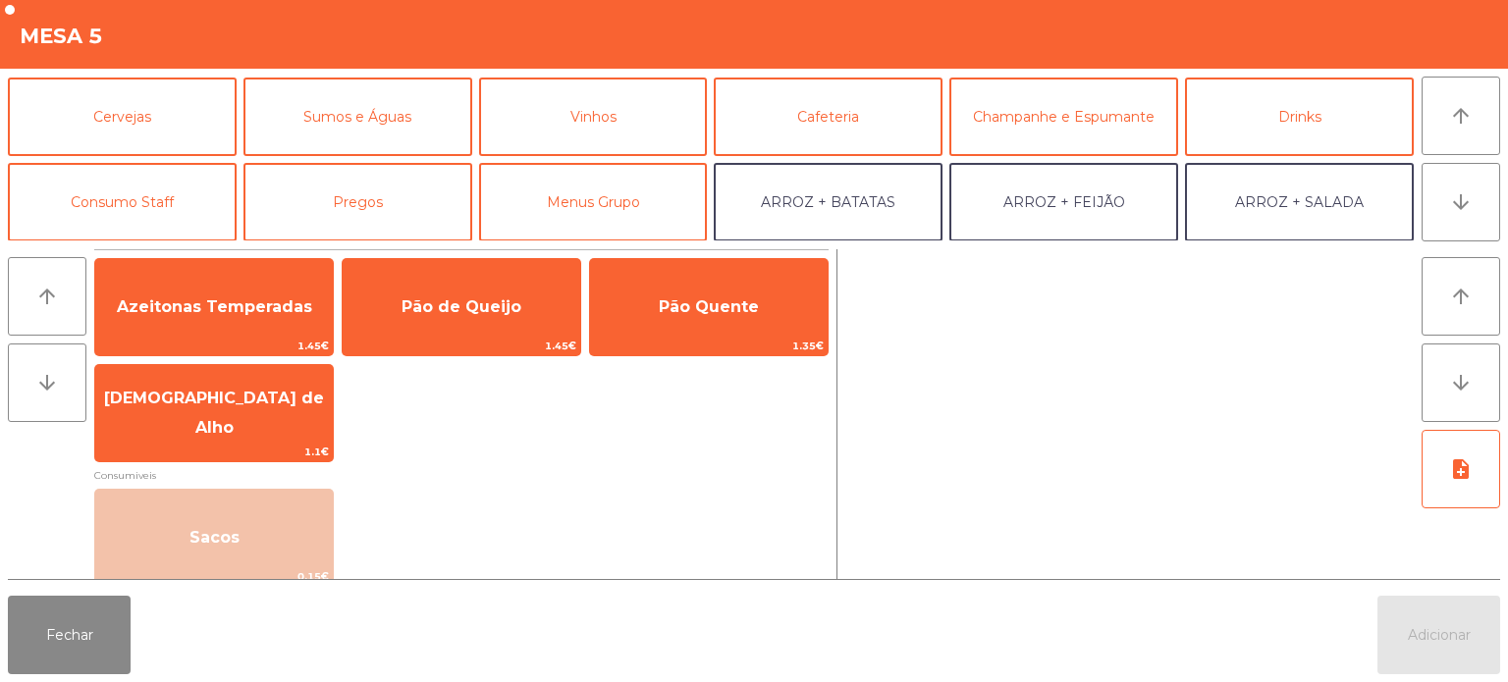
scroll to position [89, 0]
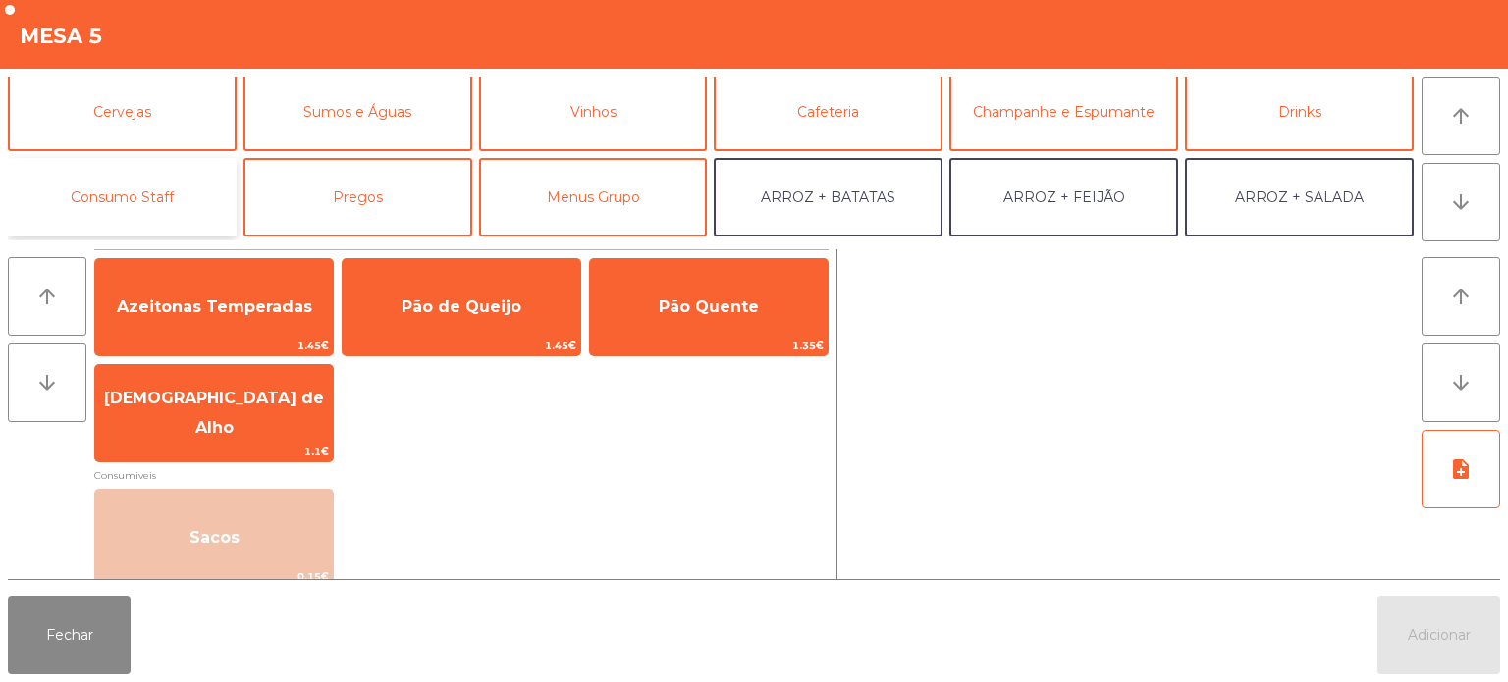
click at [165, 192] on button "Consumo Staff" at bounding box center [122, 197] width 229 height 79
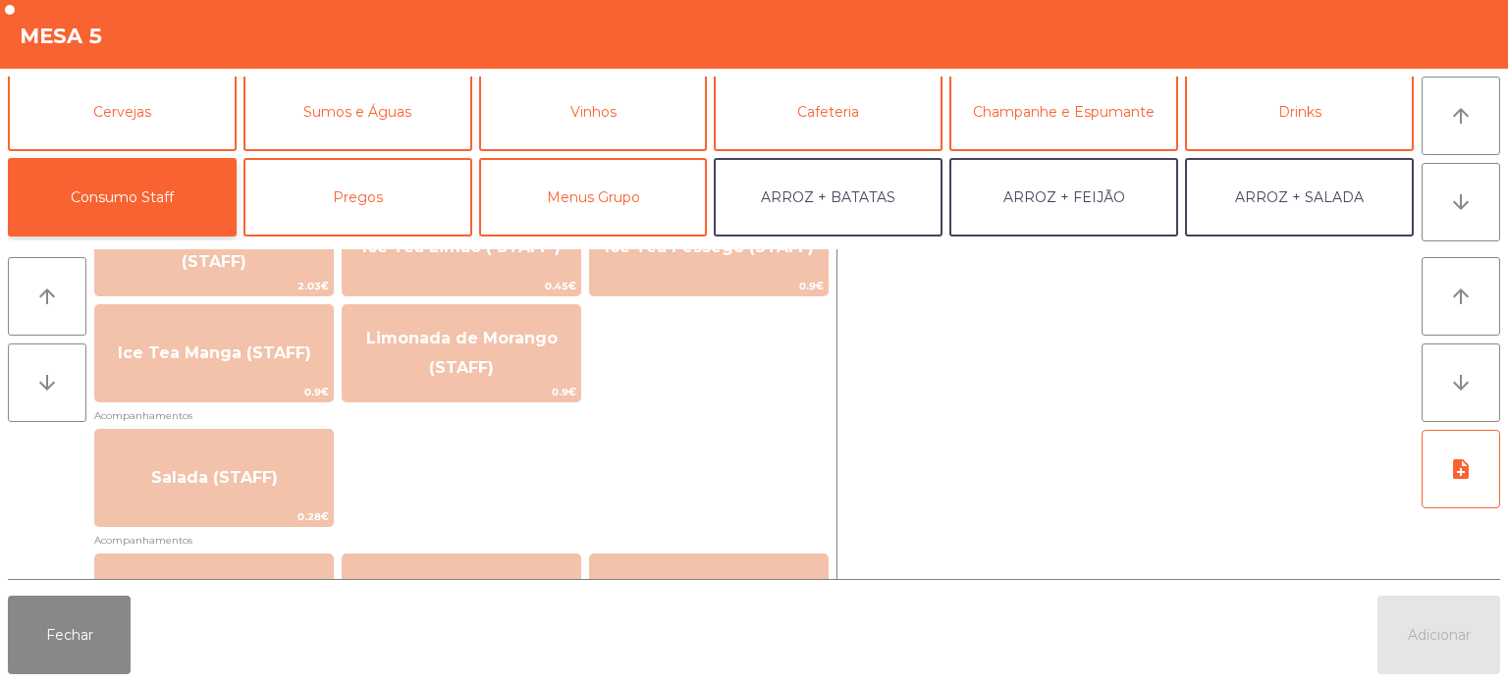
scroll to position [677, 0]
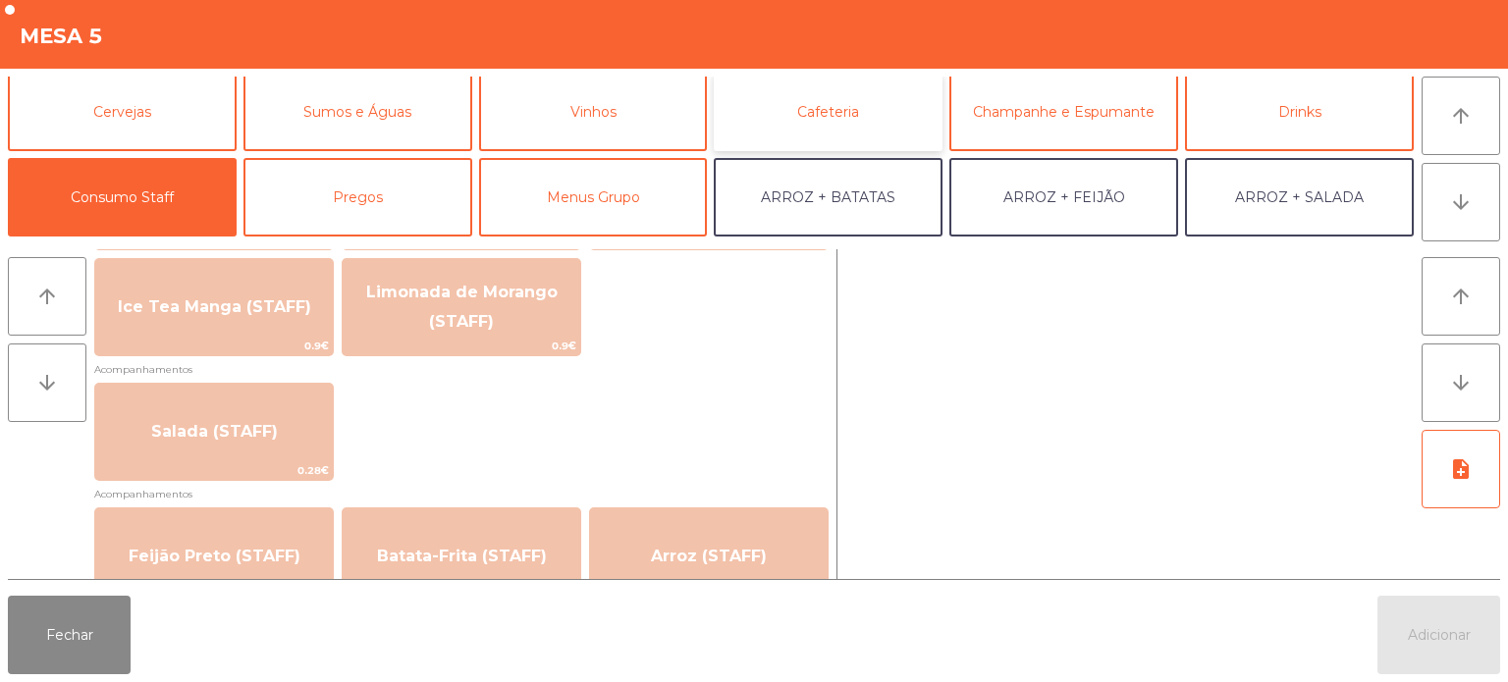
click at [882, 98] on button "Cafeteria" at bounding box center [828, 112] width 229 height 79
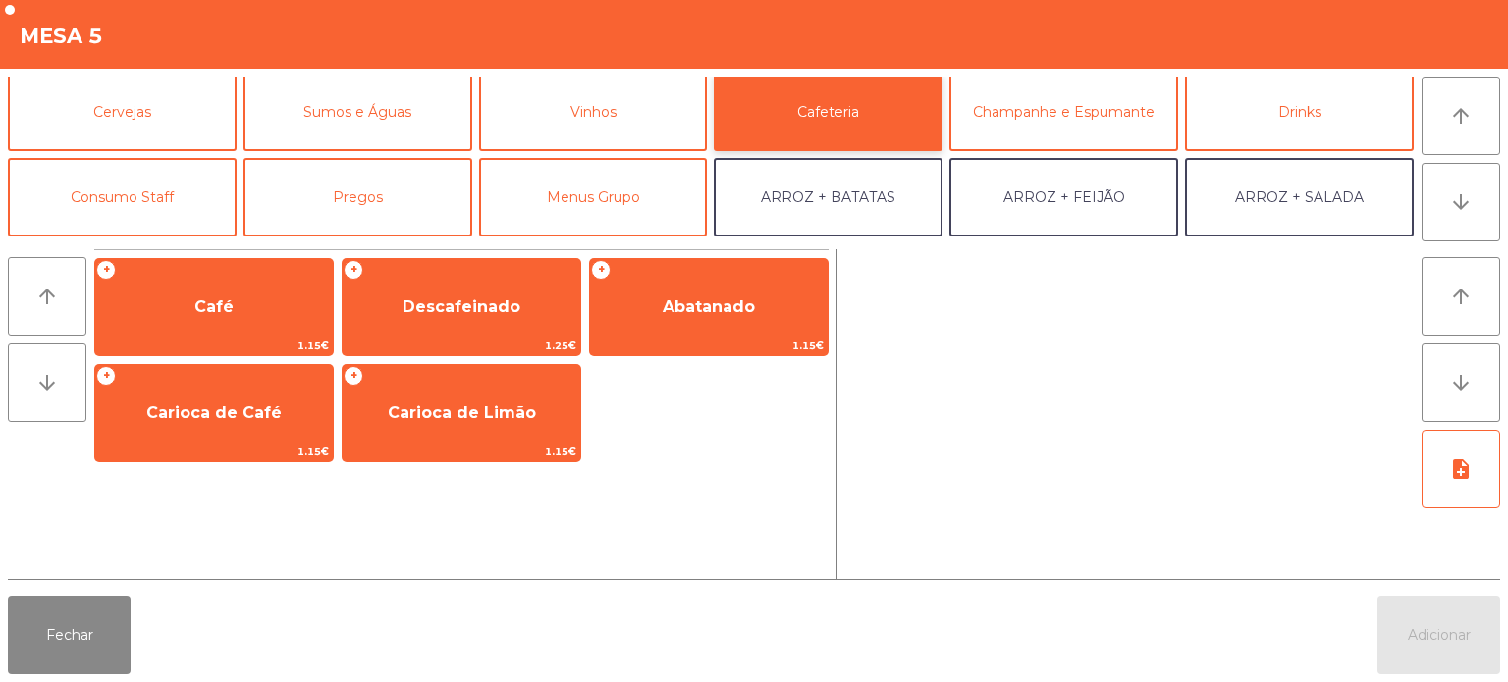
scroll to position [0, 0]
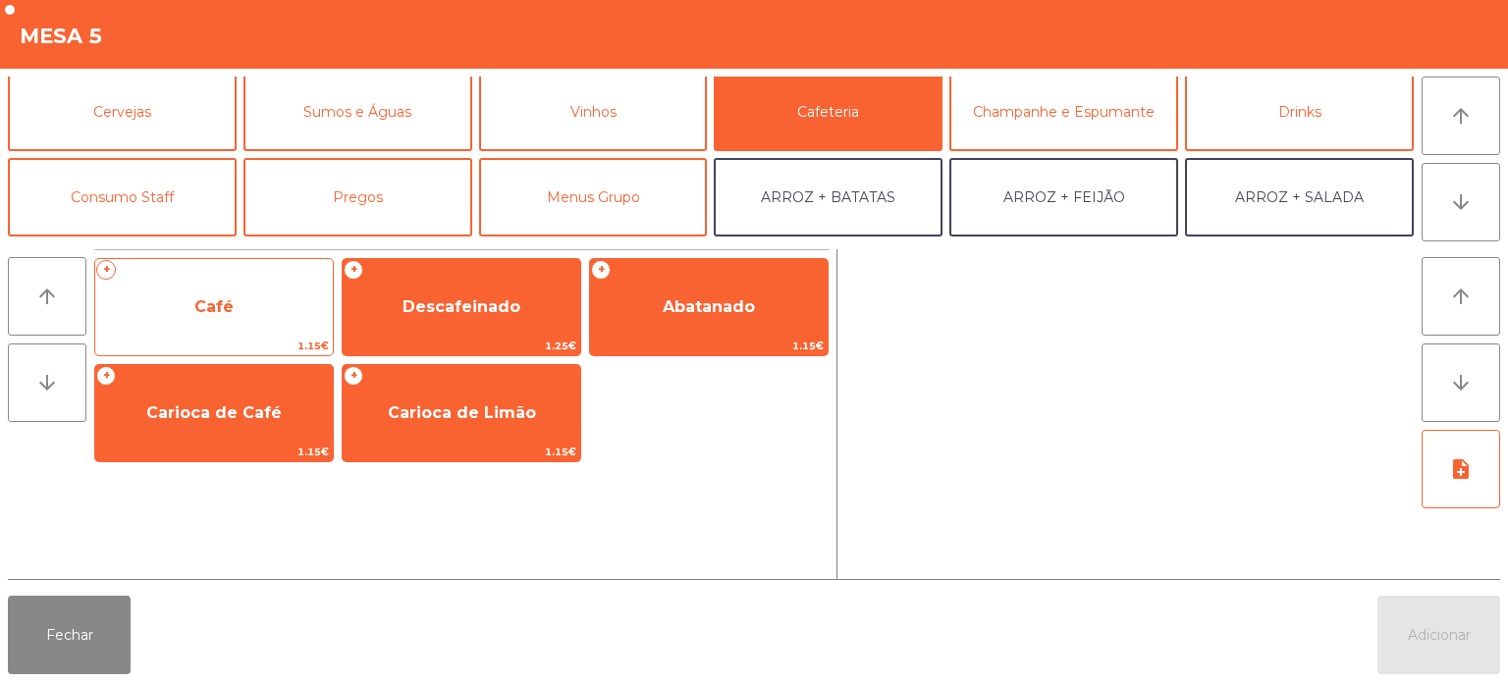
click at [262, 292] on span "Café" at bounding box center [214, 307] width 238 height 53
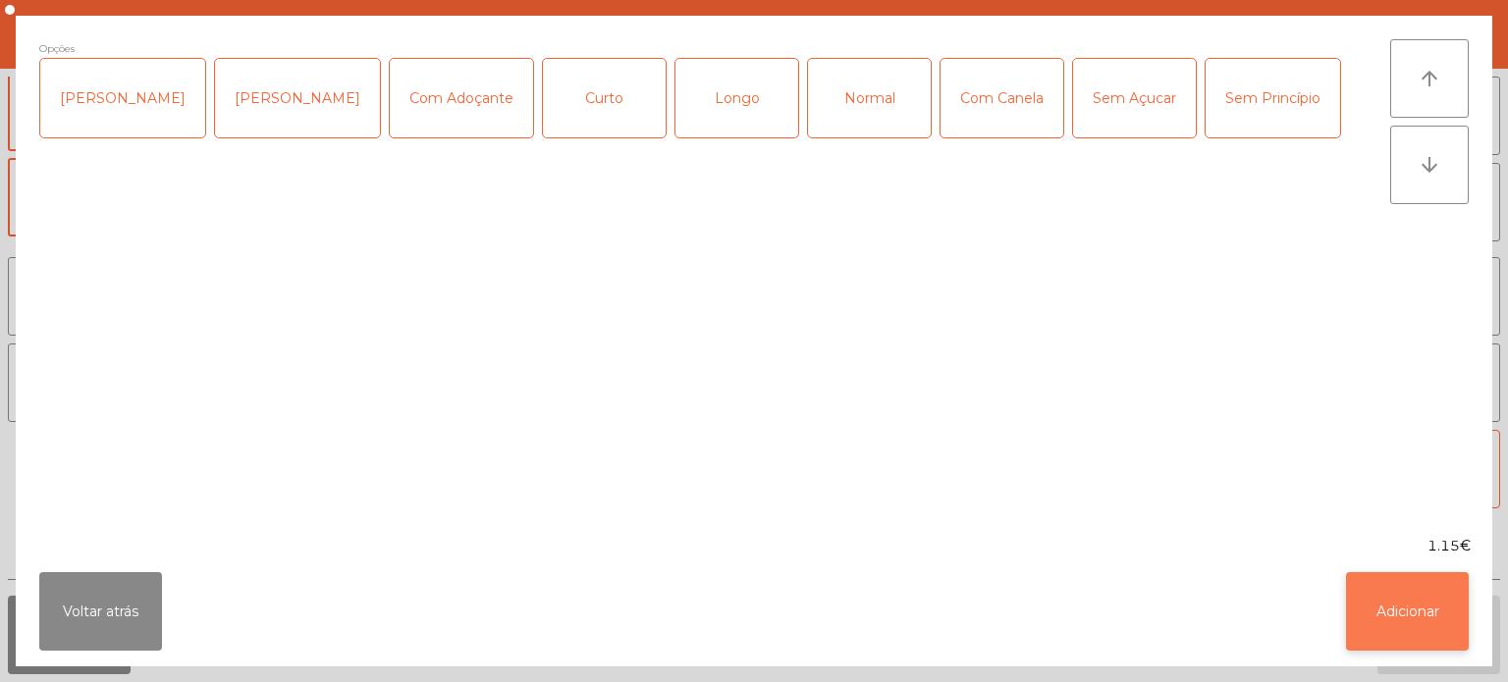
click at [1423, 600] on button "Adicionar" at bounding box center [1407, 611] width 123 height 79
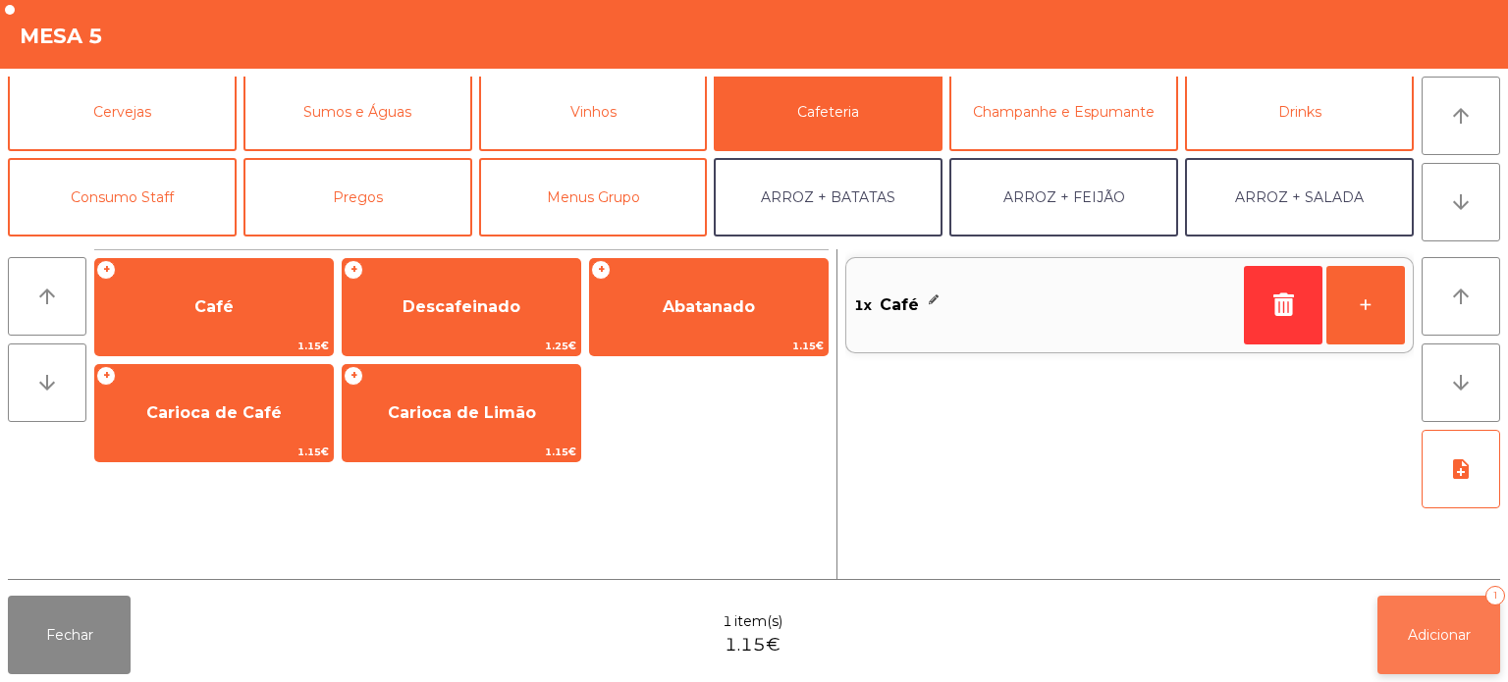
click at [1441, 624] on button "Adicionar 1" at bounding box center [1438, 635] width 123 height 79
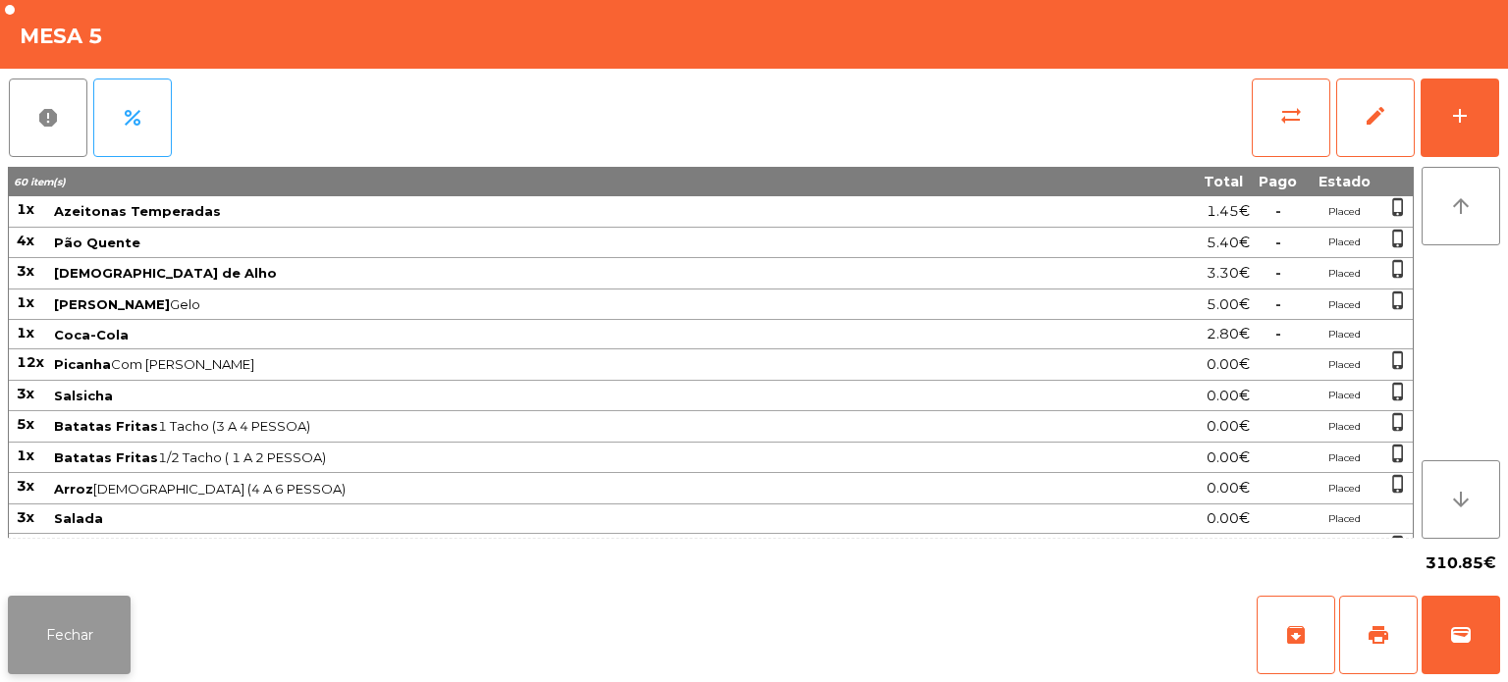
click at [90, 636] on button "Fechar" at bounding box center [69, 635] width 123 height 79
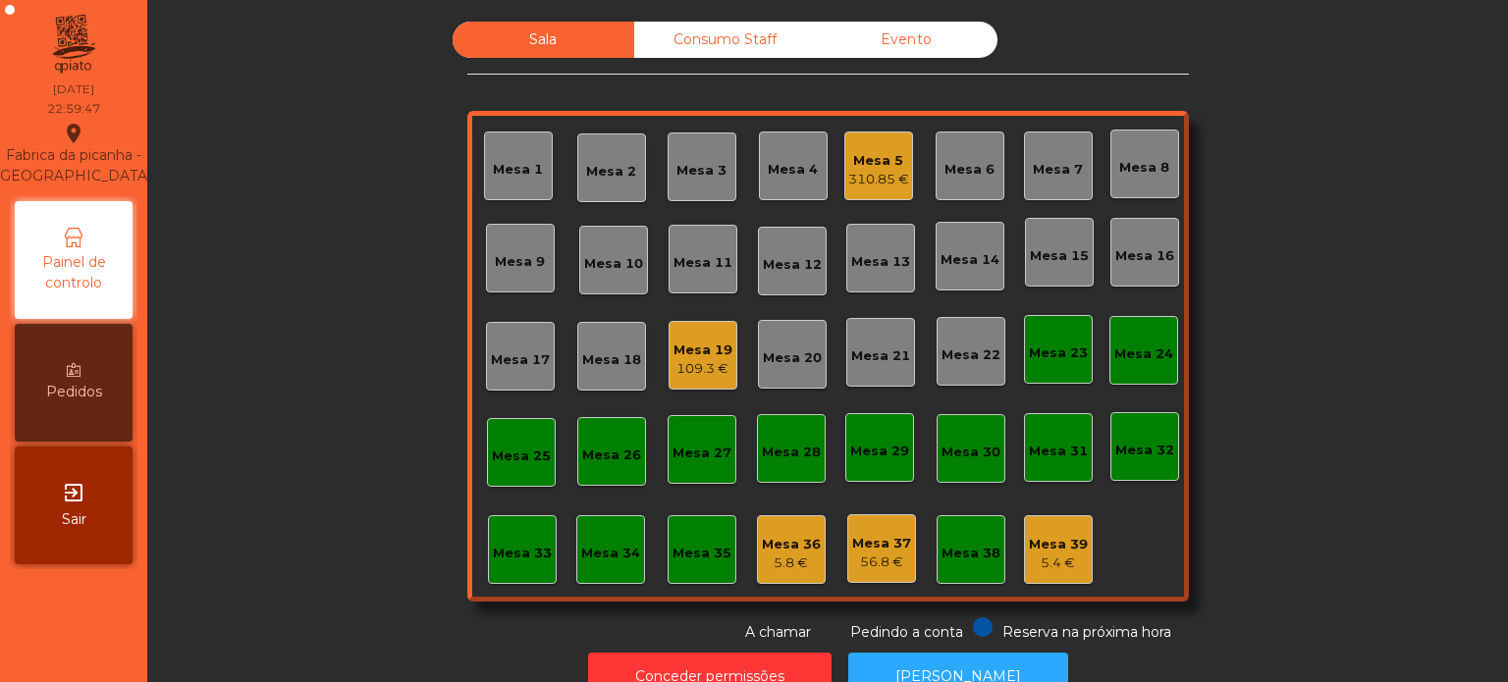
click at [868, 153] on div "Mesa 5" at bounding box center [878, 161] width 61 height 20
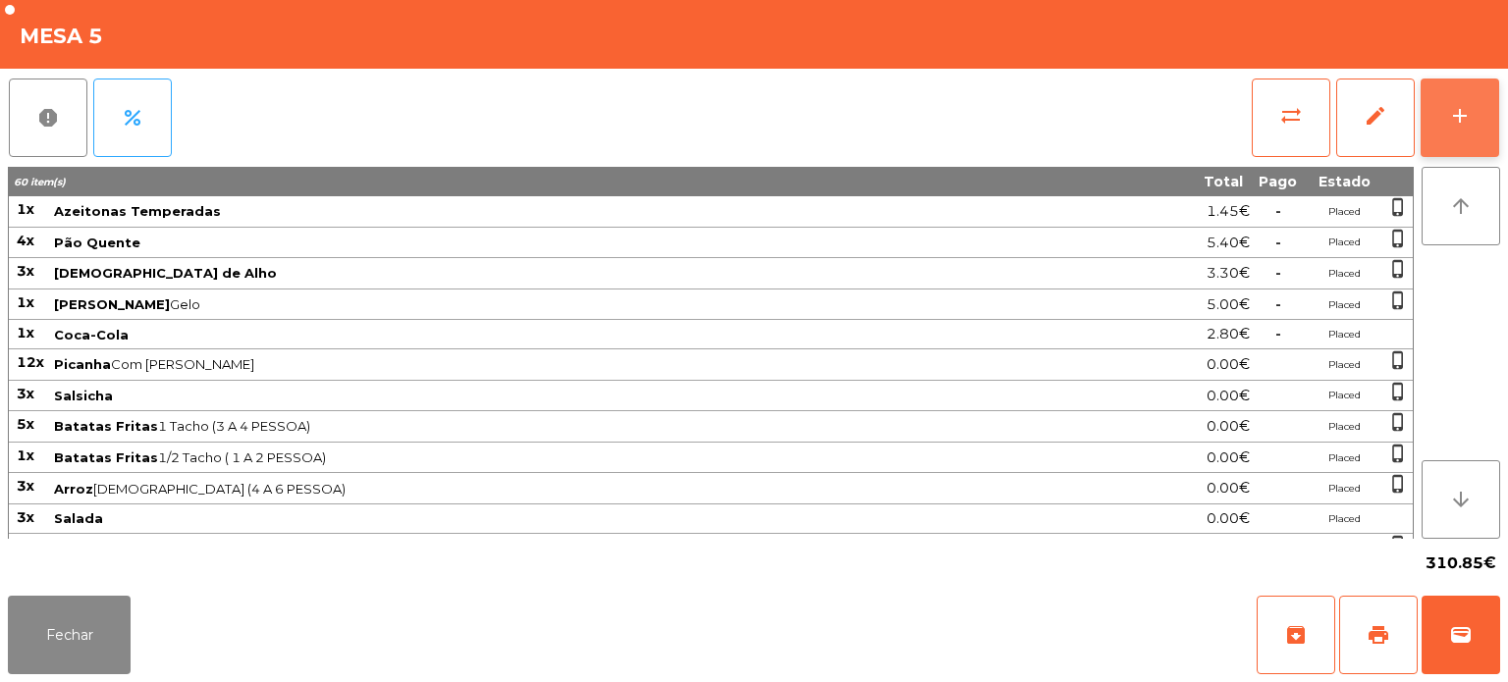
click at [1466, 98] on button "add" at bounding box center [1460, 118] width 79 height 79
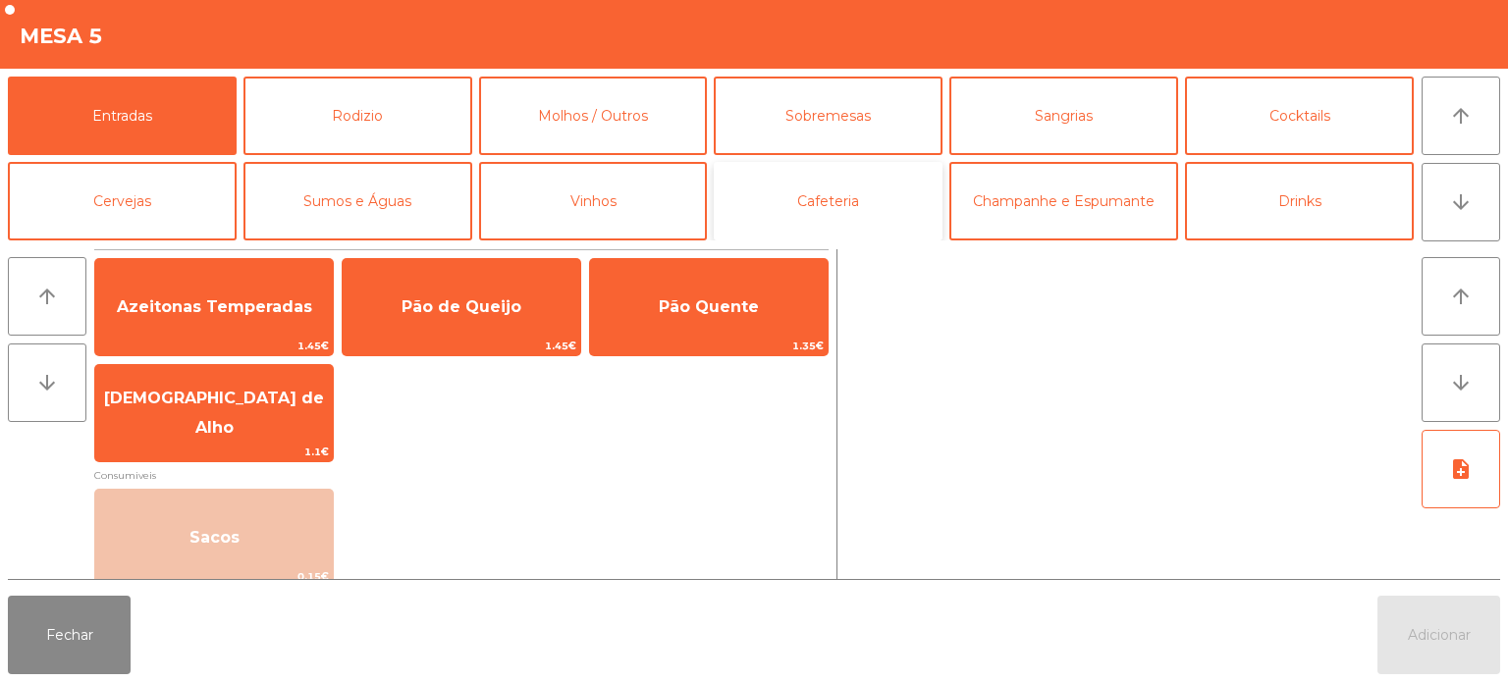
click at [804, 192] on button "Cafeteria" at bounding box center [828, 201] width 229 height 79
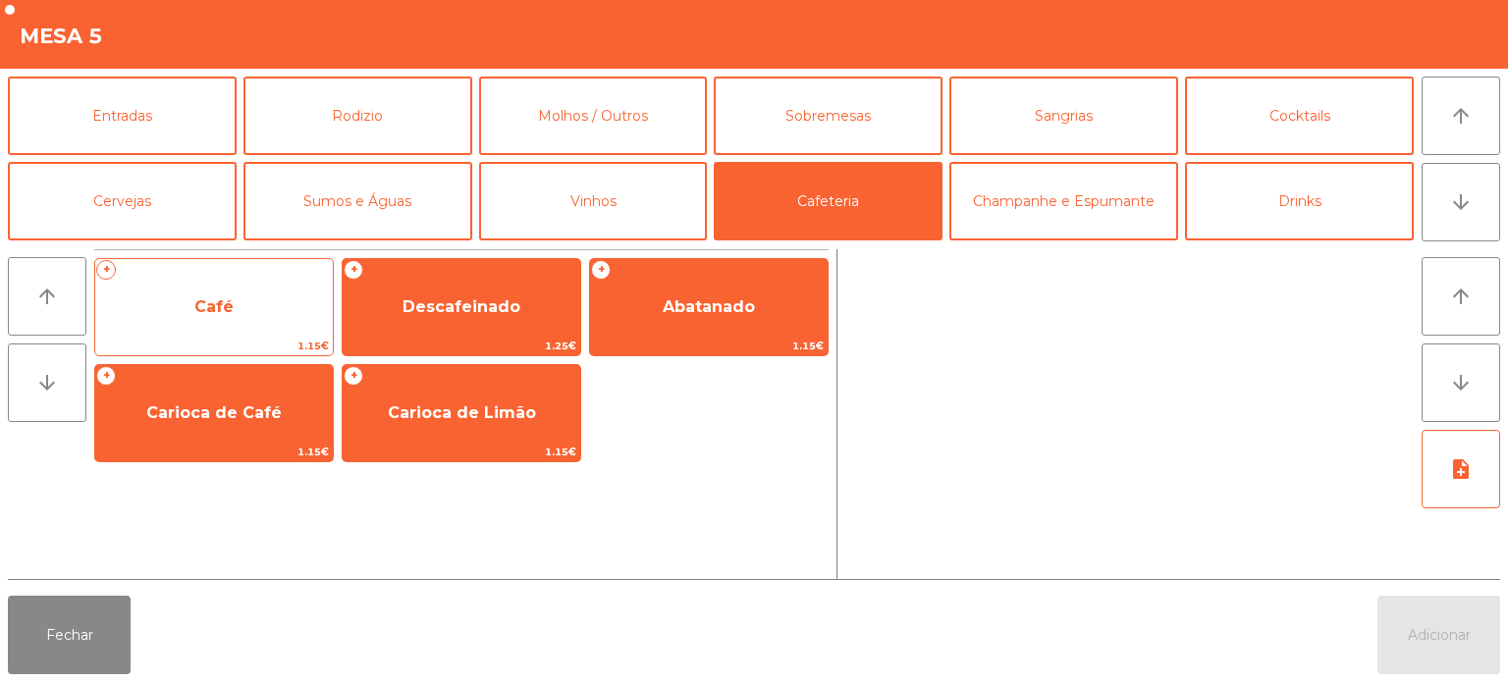
click at [237, 279] on div "+ Café 1.15€" at bounding box center [214, 307] width 240 height 98
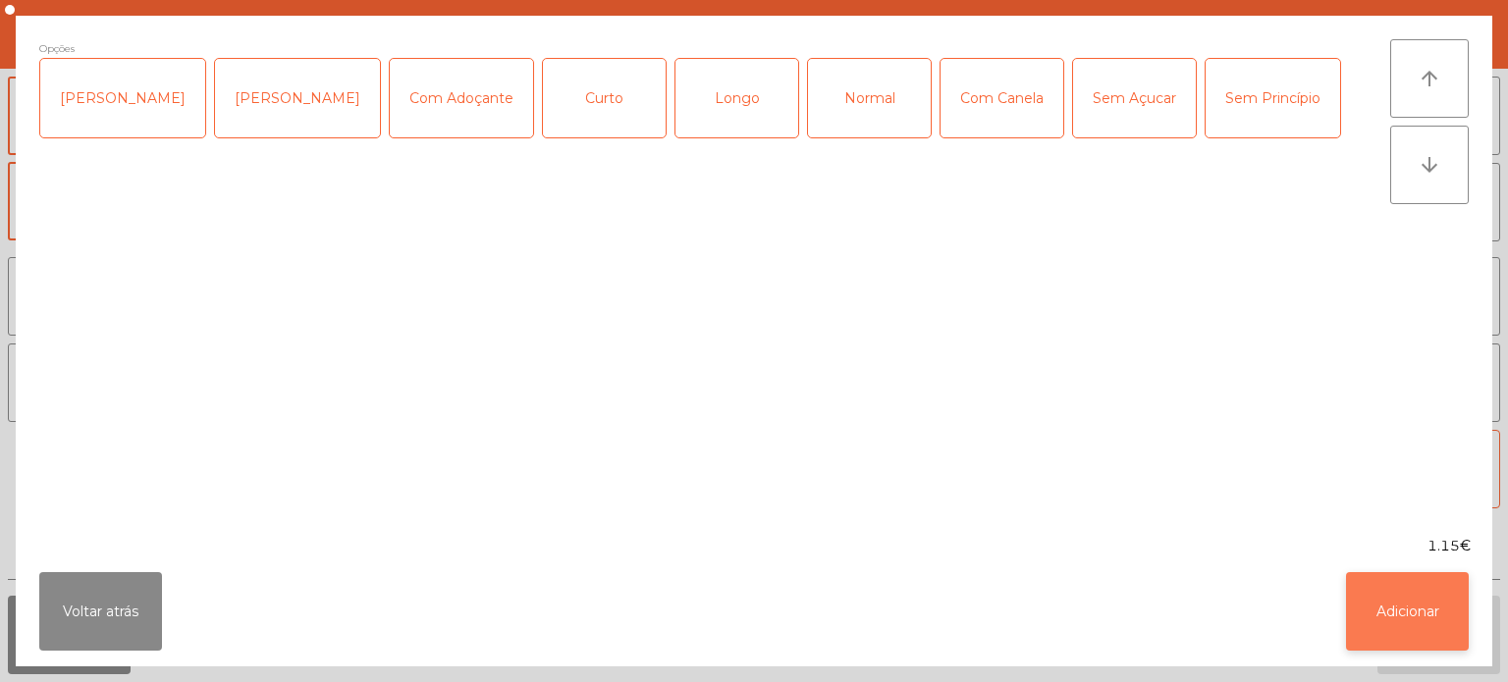
click at [1457, 630] on button "Adicionar" at bounding box center [1407, 611] width 123 height 79
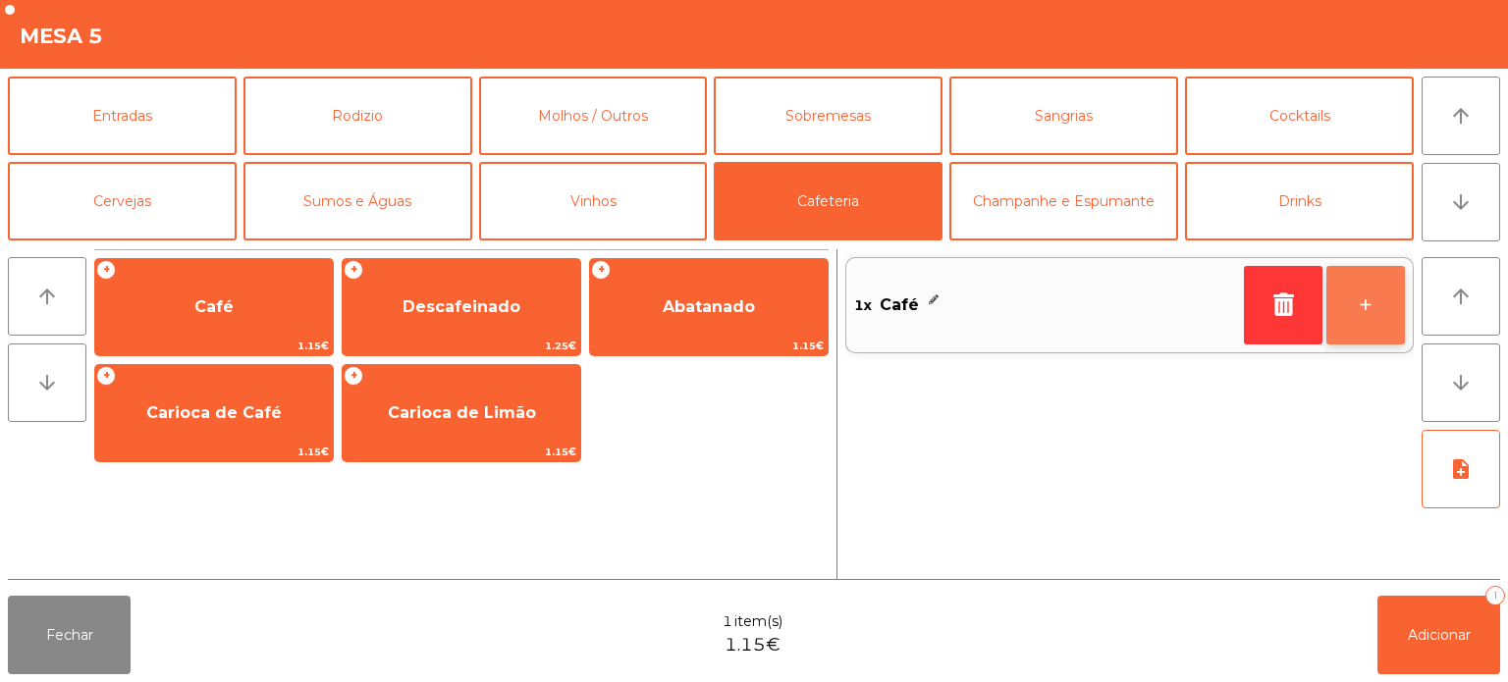
click at [1367, 308] on button "+" at bounding box center [1365, 305] width 79 height 79
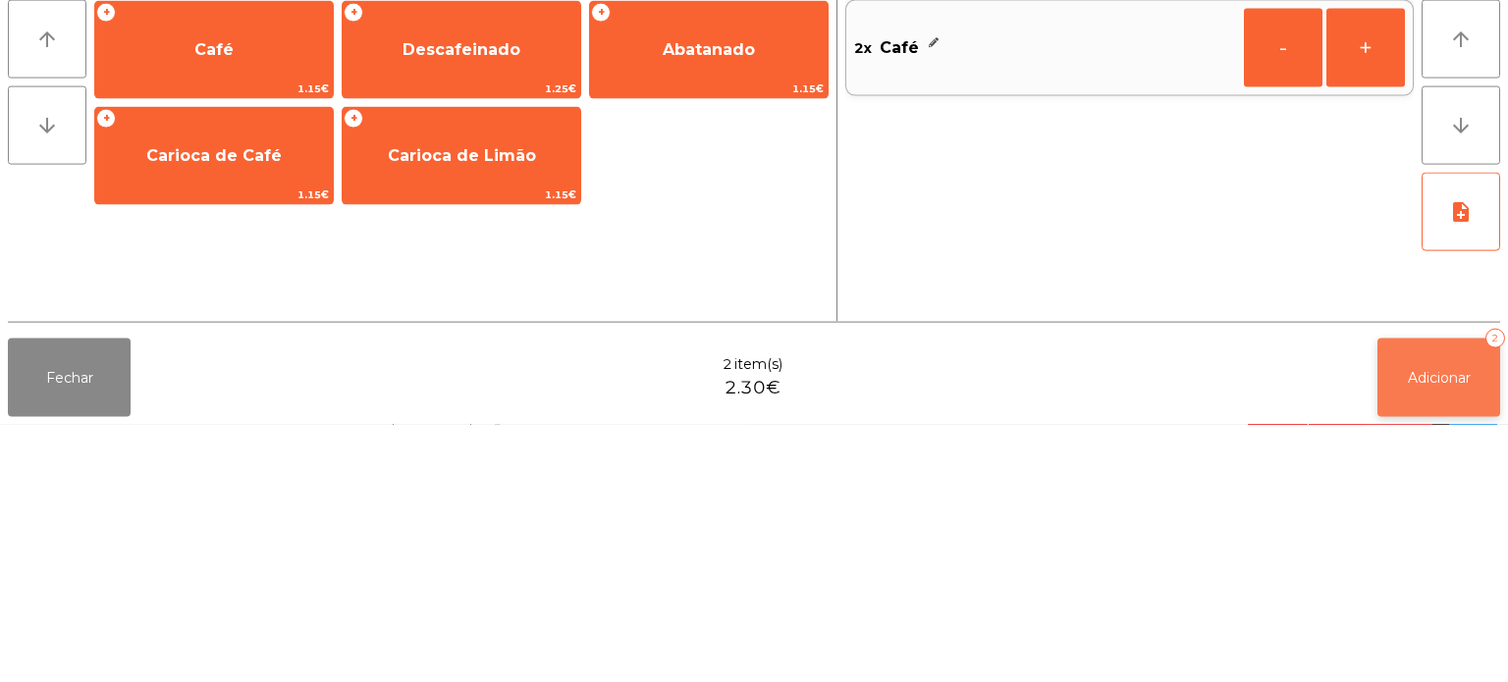
click at [1433, 609] on button "Adicionar 2" at bounding box center [1438, 635] width 123 height 79
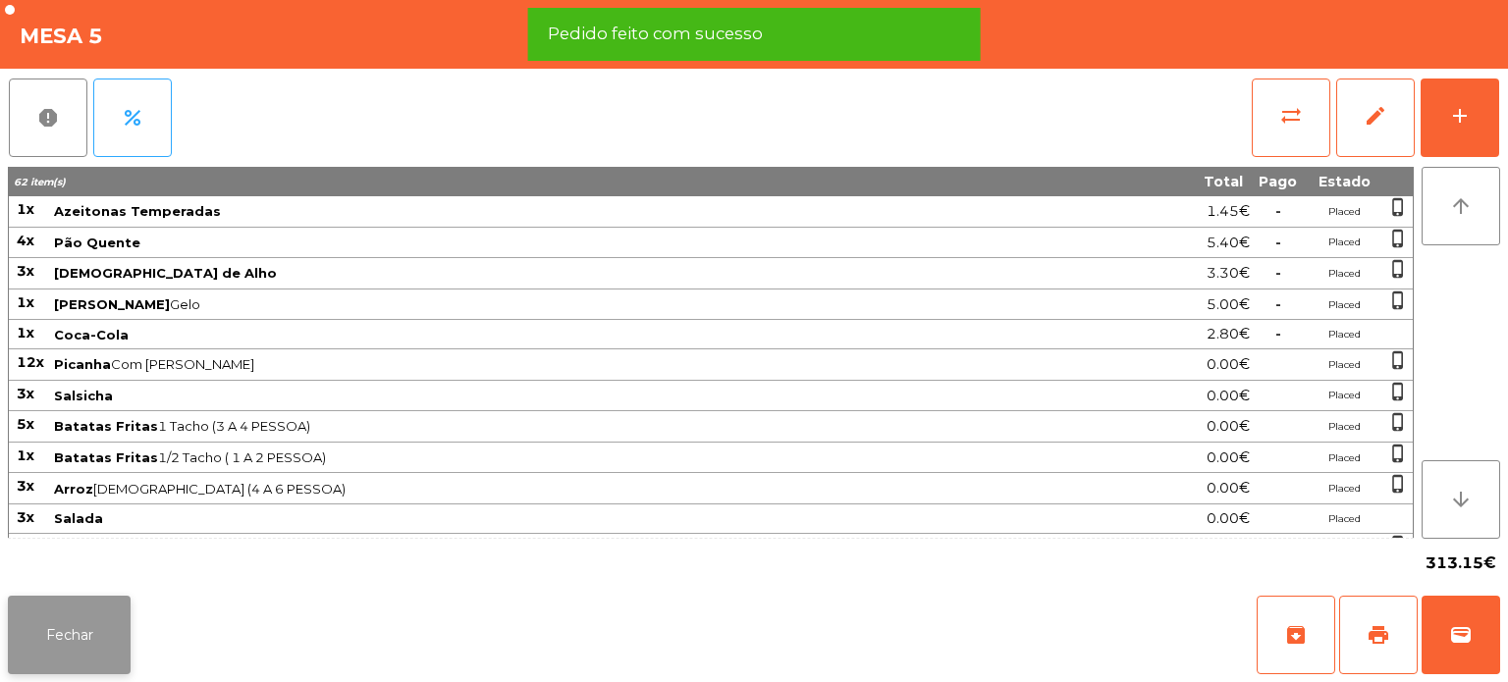
click at [79, 635] on button "Fechar" at bounding box center [69, 635] width 123 height 79
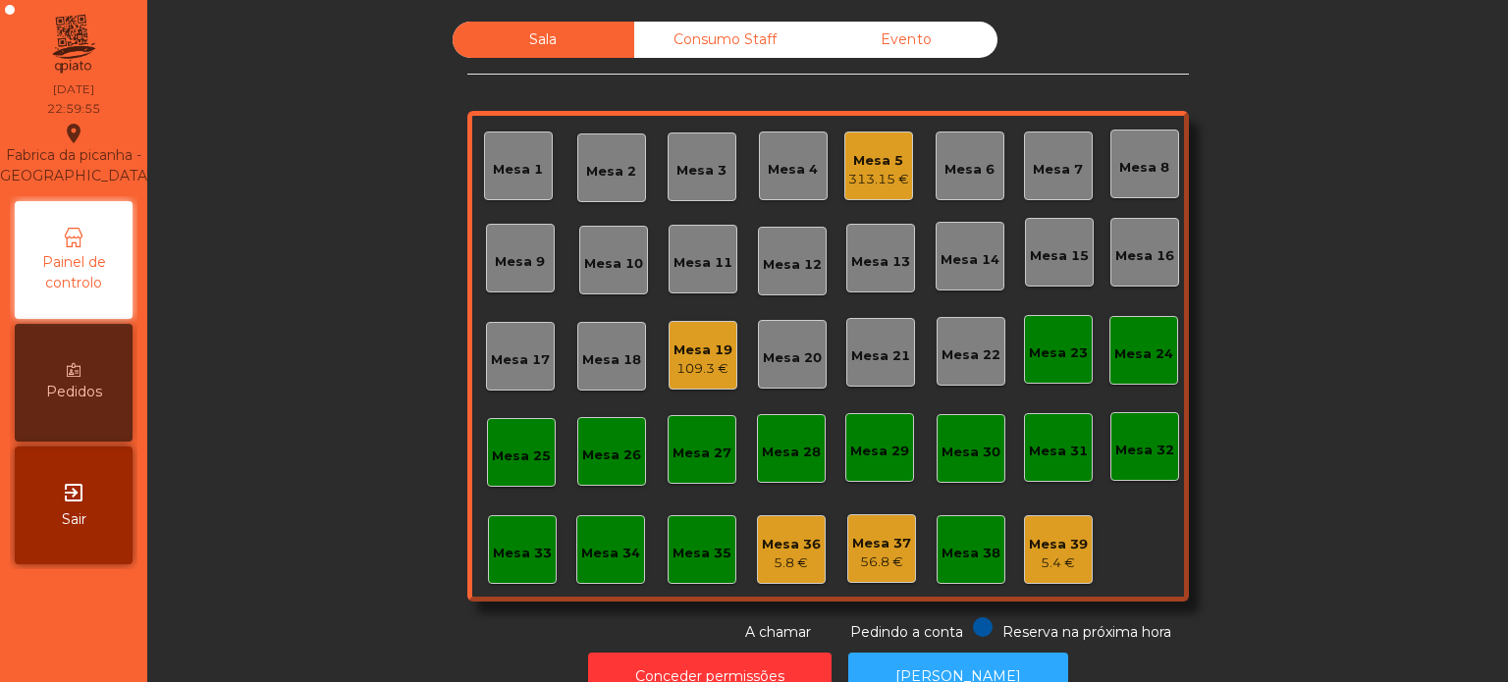
click at [701, 374] on div "109.3 €" at bounding box center [702, 369] width 59 height 20
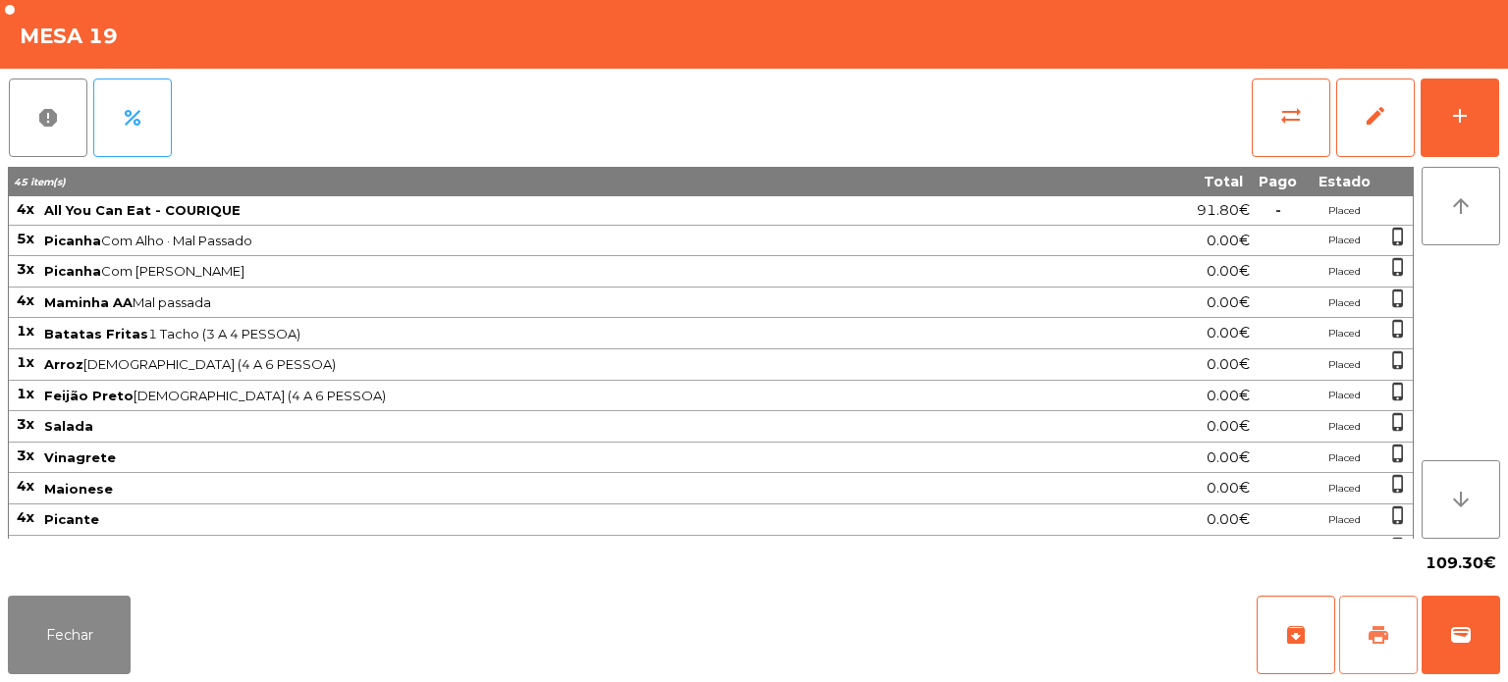
click at [1388, 660] on button "print" at bounding box center [1378, 635] width 79 height 79
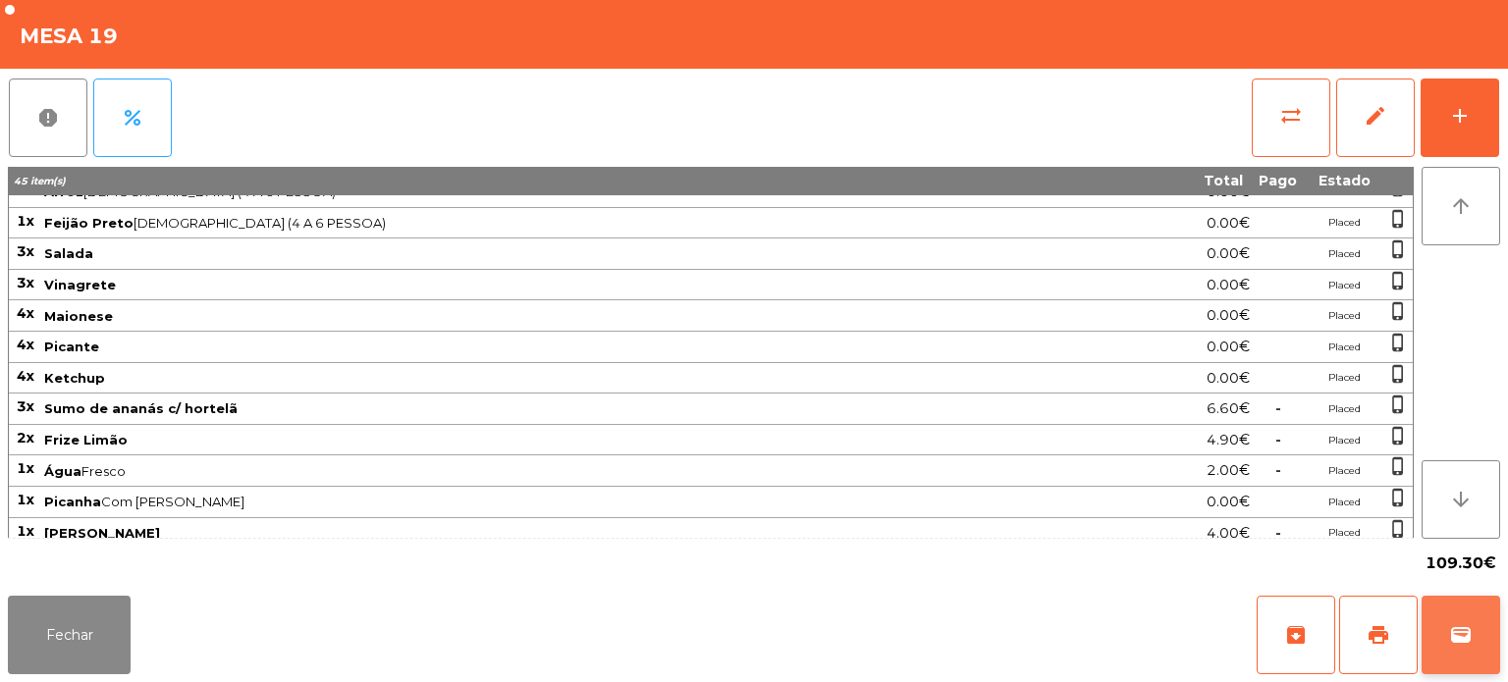
click at [1498, 631] on button "wallet" at bounding box center [1461, 635] width 79 height 79
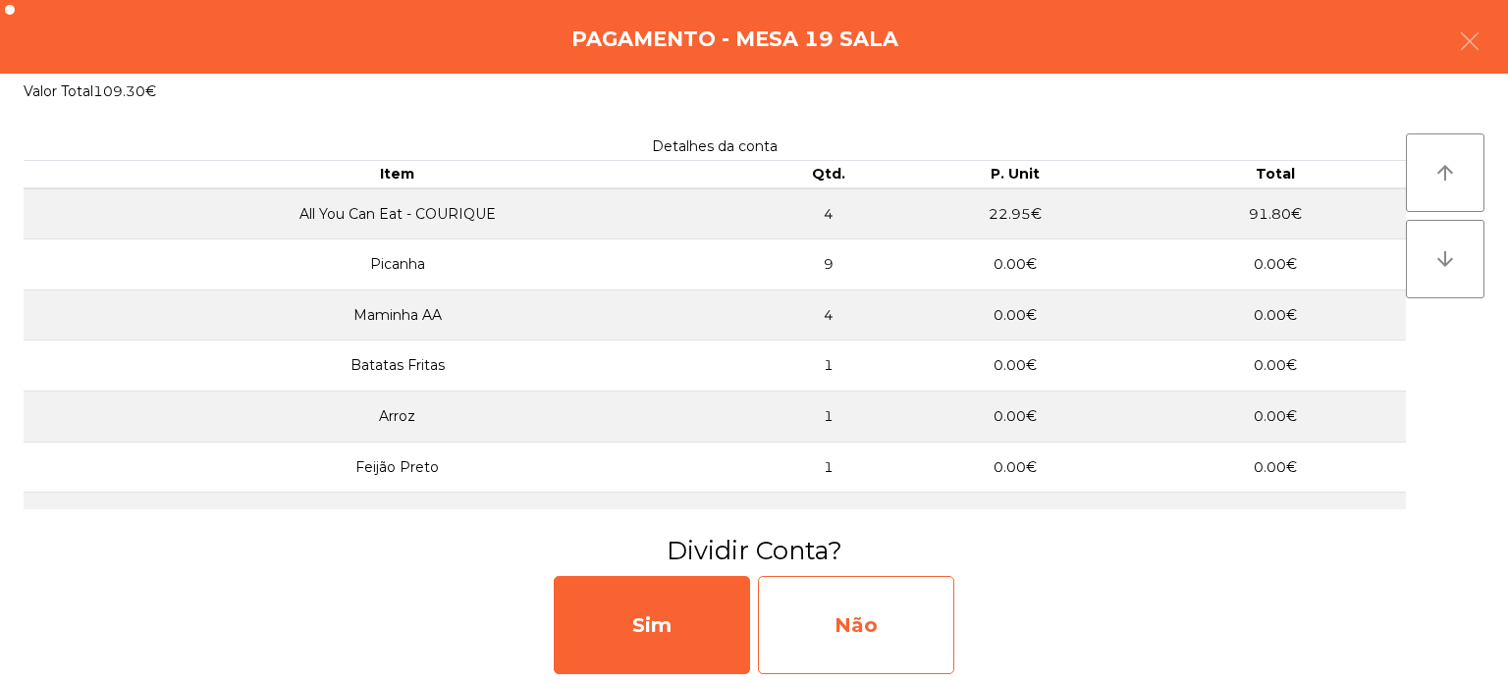
click at [894, 618] on div "Não" at bounding box center [856, 625] width 196 height 98
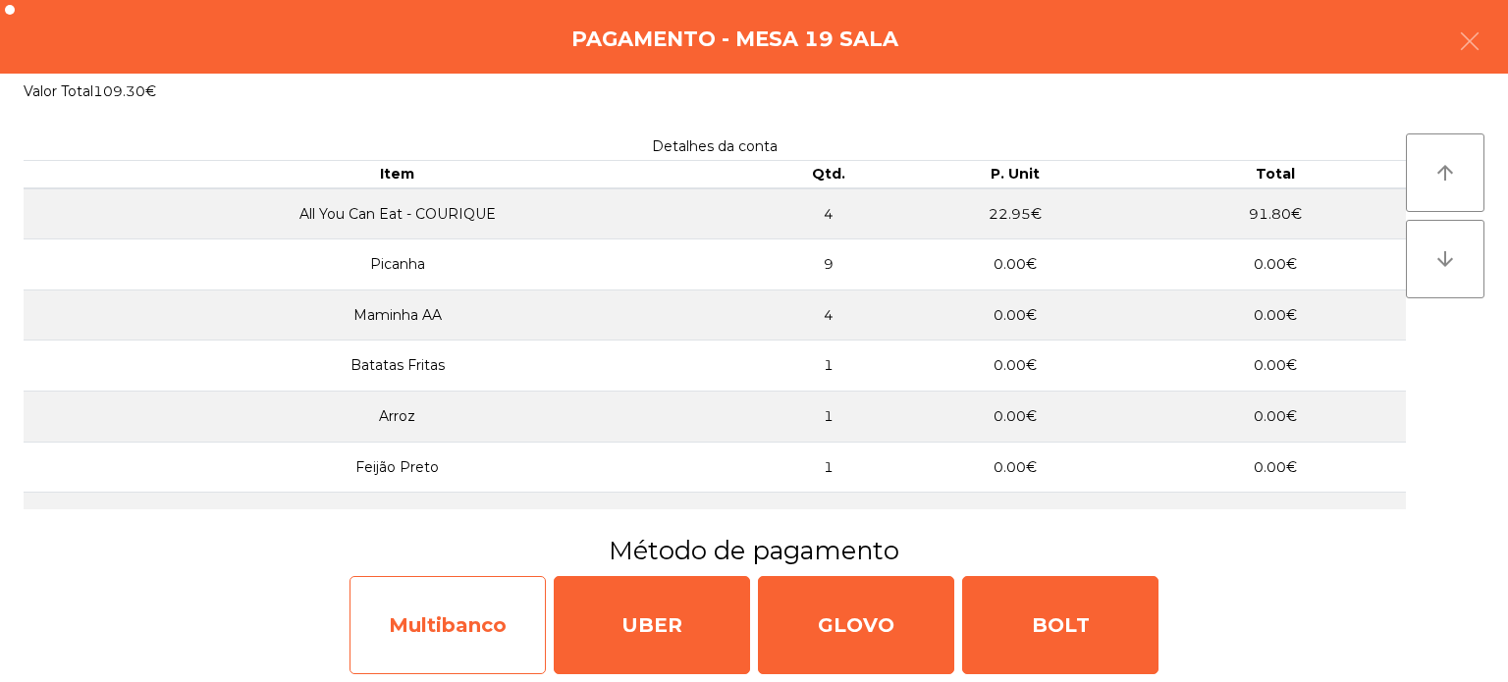
click at [455, 617] on div "Multibanco" at bounding box center [447, 625] width 196 height 98
select select "**"
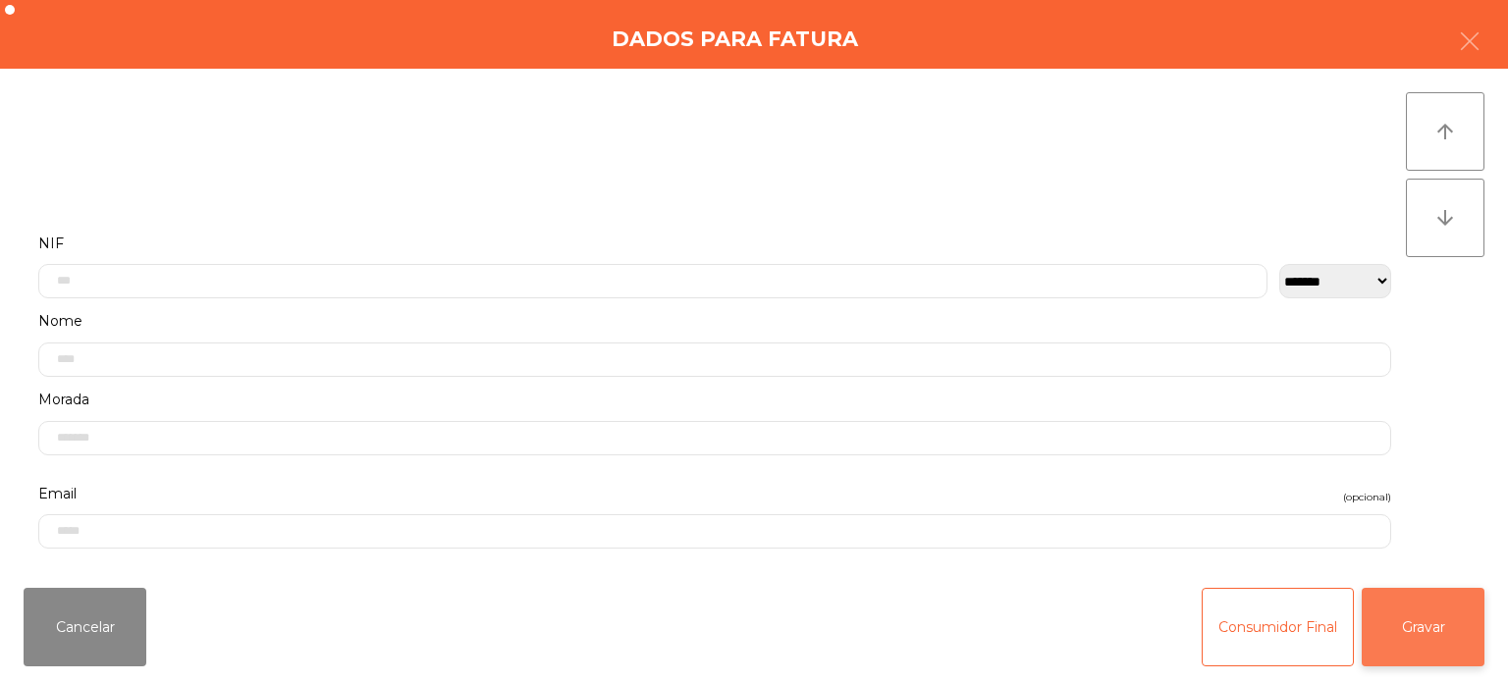
click at [1439, 620] on button "Gravar" at bounding box center [1423, 627] width 123 height 79
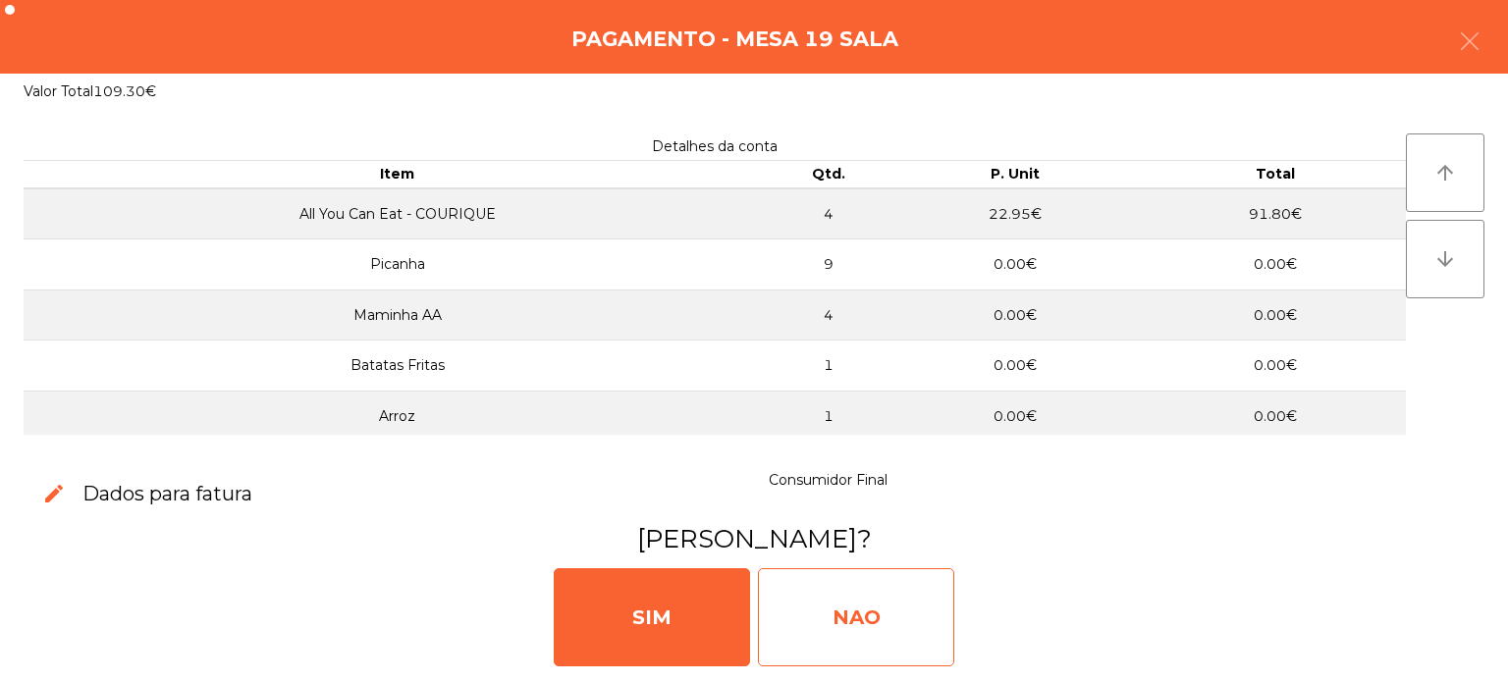
click at [864, 639] on div "NAO" at bounding box center [856, 617] width 196 height 98
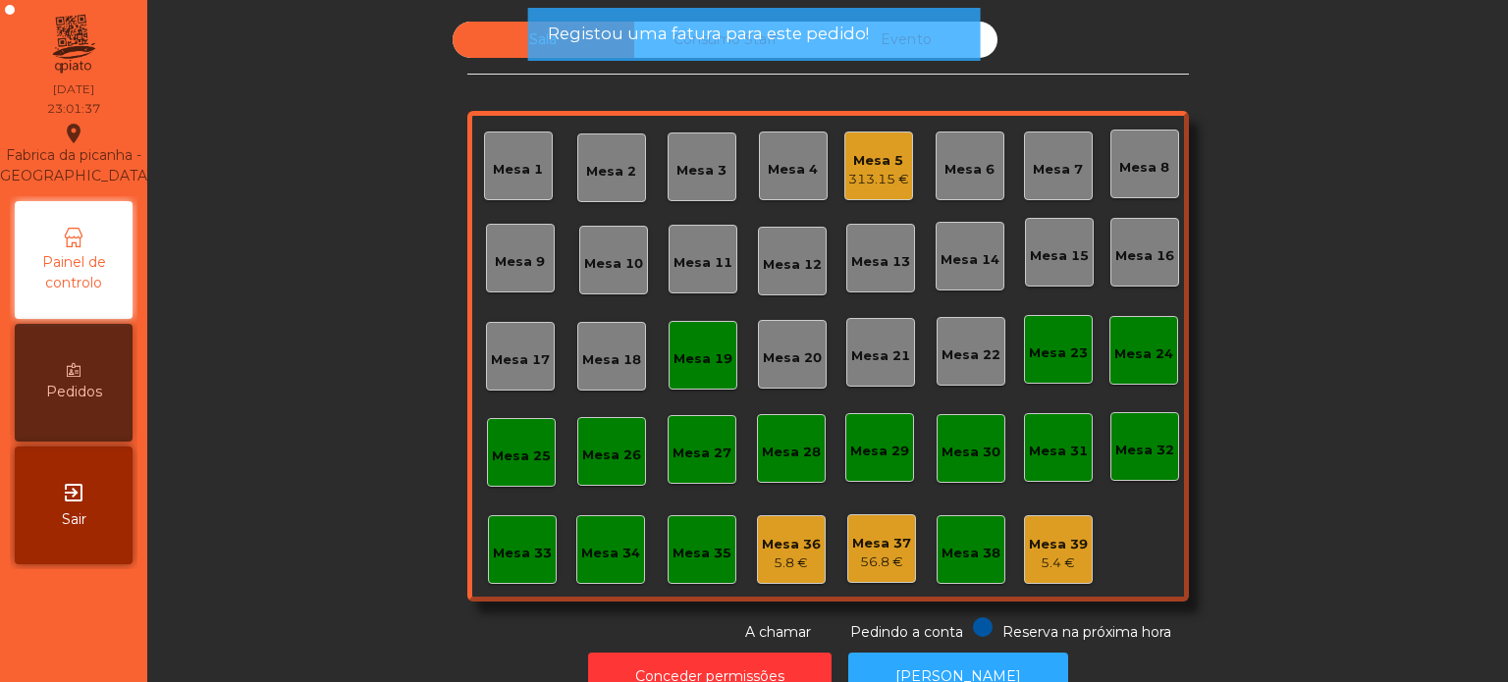
click at [714, 343] on div "Mesa 19" at bounding box center [702, 355] width 59 height 27
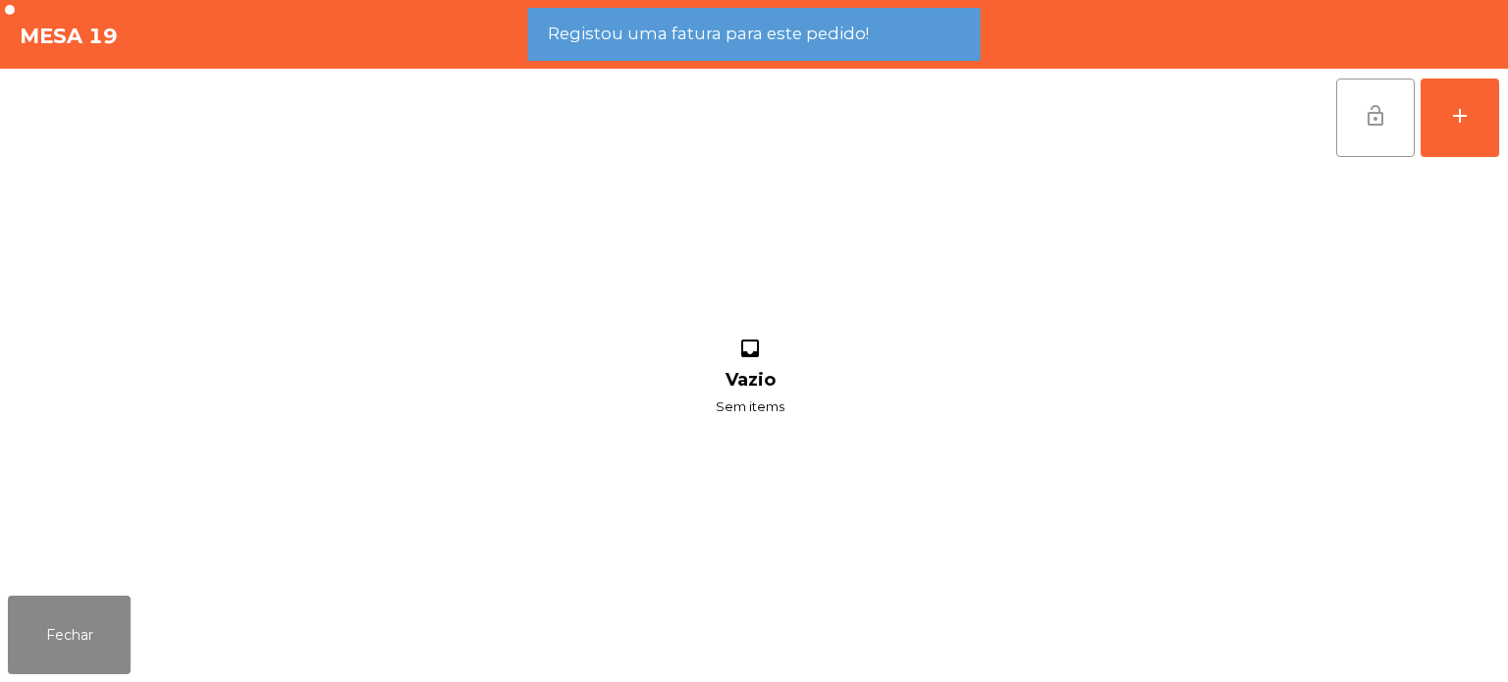
click at [1376, 126] on span "lock_open" at bounding box center [1376, 116] width 24 height 24
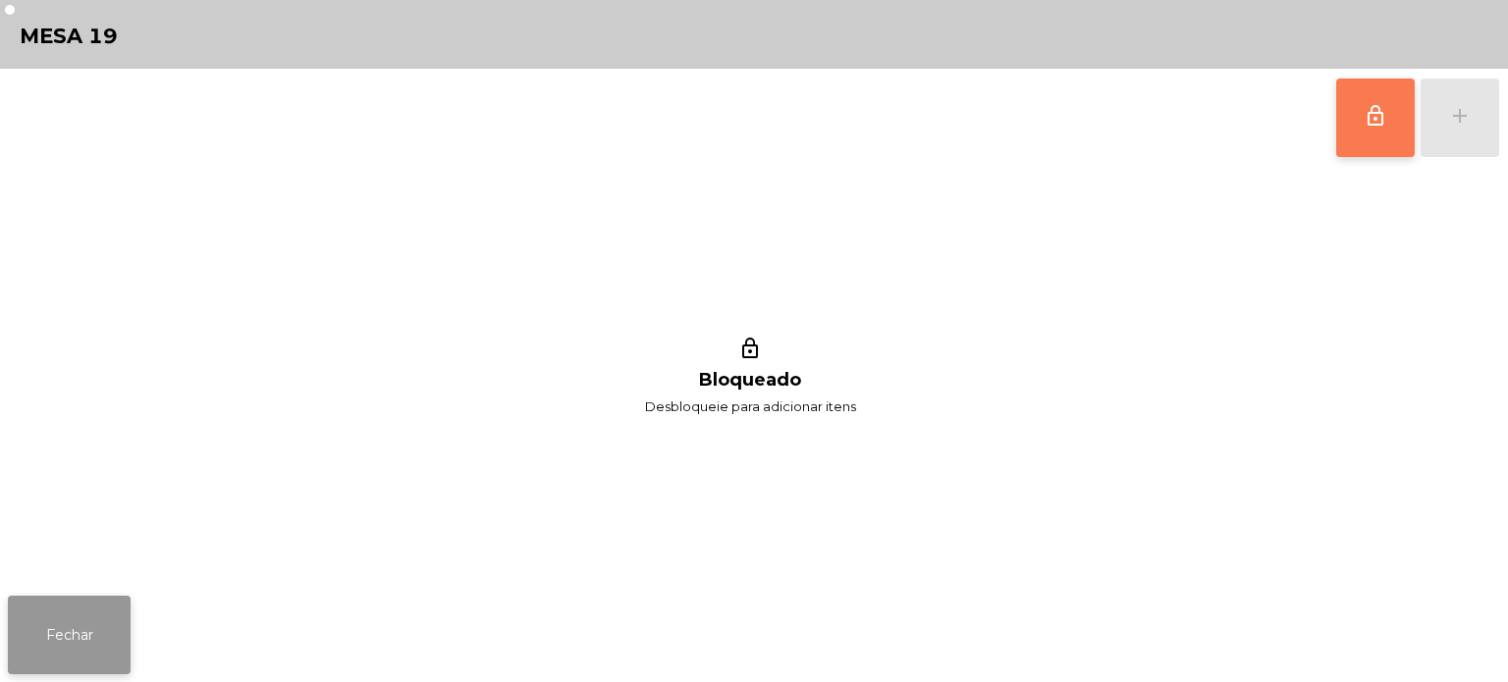
click at [79, 633] on button "Fechar" at bounding box center [69, 635] width 123 height 79
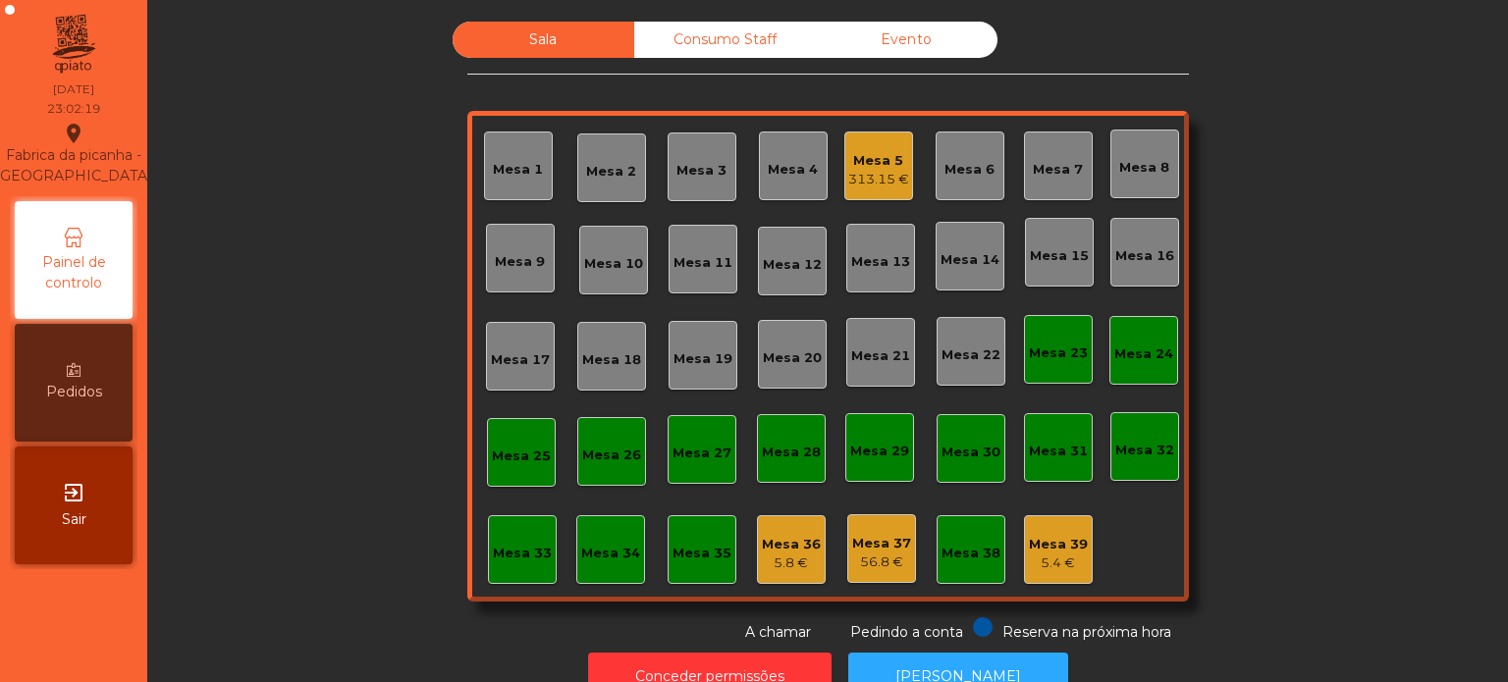
click at [416, 221] on div "Sala Consumo Staff Evento Mesa 1 [GEOGRAPHIC_DATA] 3 Mesa 4 Mesa 5 313.15 € [GE…" at bounding box center [828, 332] width 1308 height 621
click at [879, 190] on div "Mesa 5 313.15 €" at bounding box center [878, 166] width 69 height 69
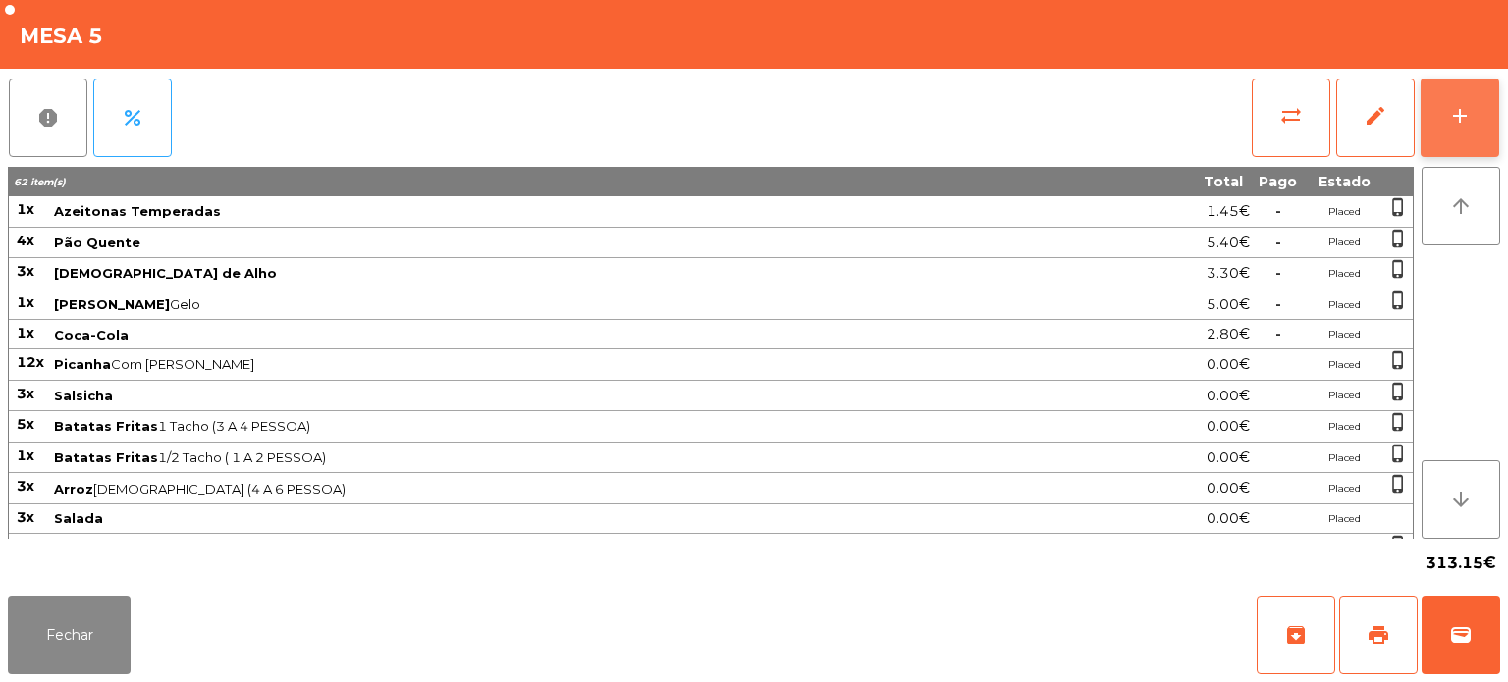
click at [1459, 118] on div "add" at bounding box center [1460, 116] width 24 height 24
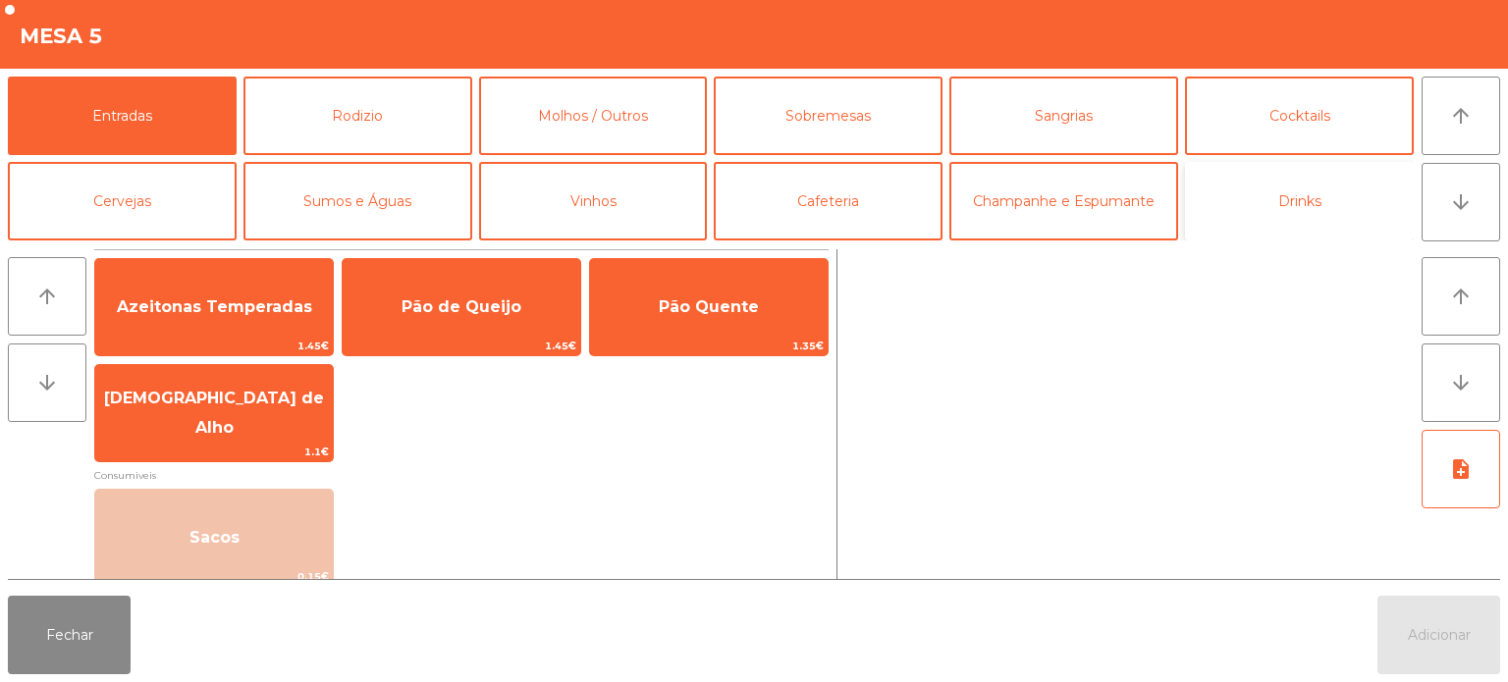
click at [1323, 208] on button "Drinks" at bounding box center [1299, 201] width 229 height 79
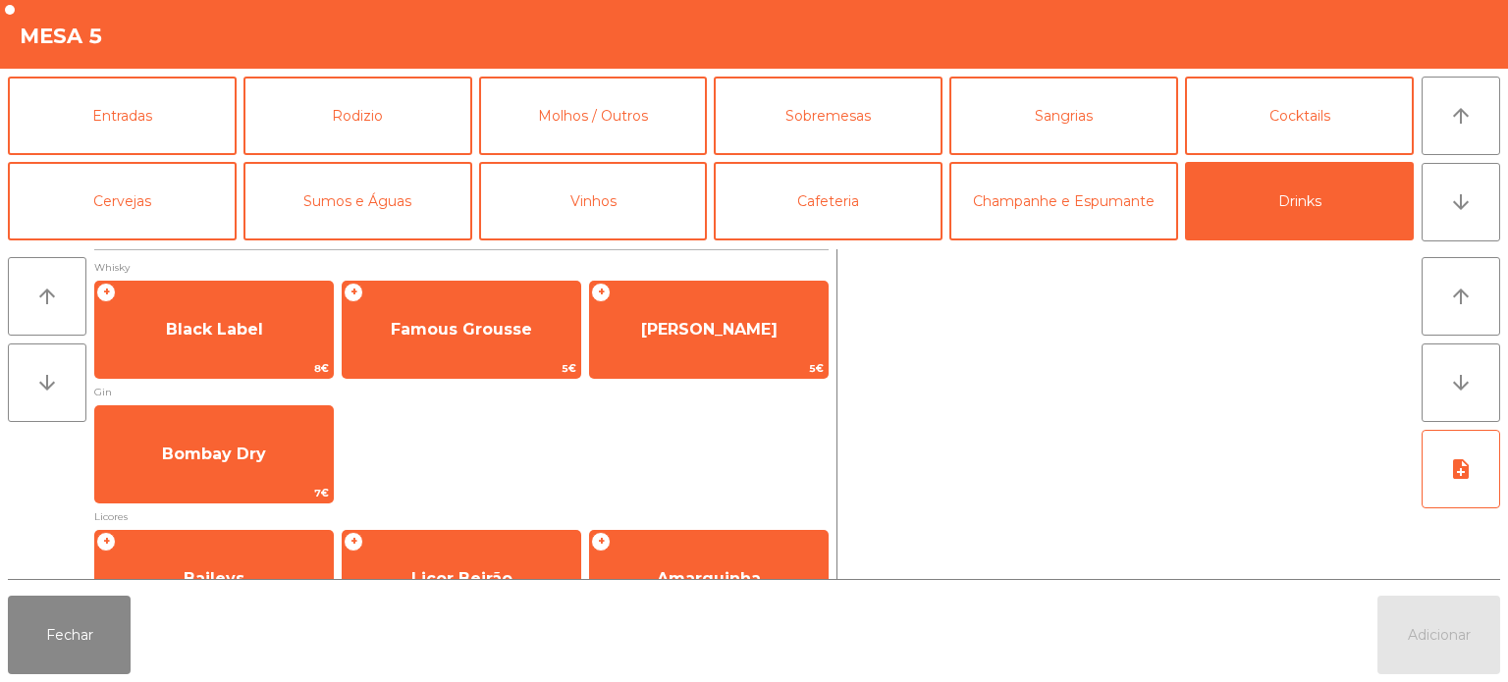
click at [491, 464] on div "Bombay Dry 7€" at bounding box center [461, 454] width 734 height 98
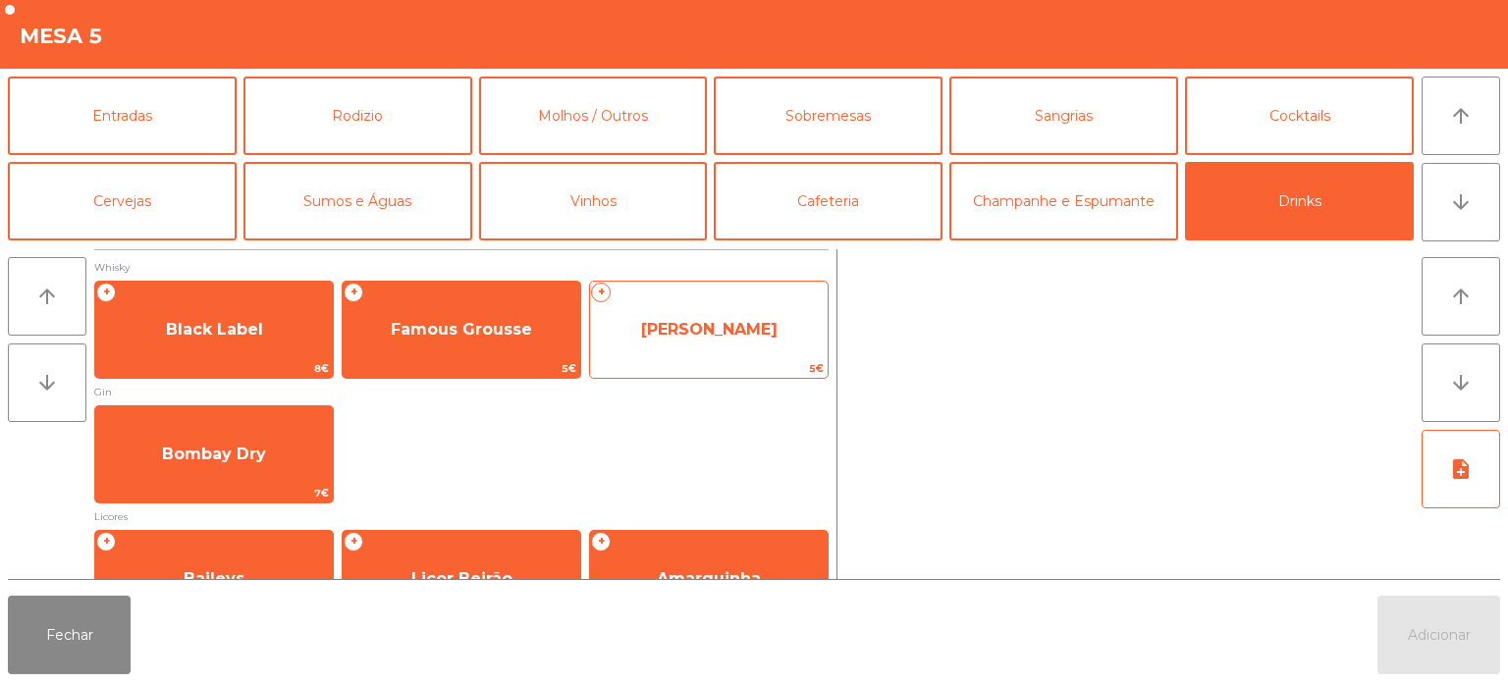
click at [652, 334] on span "[PERSON_NAME]" at bounding box center [709, 329] width 238 height 53
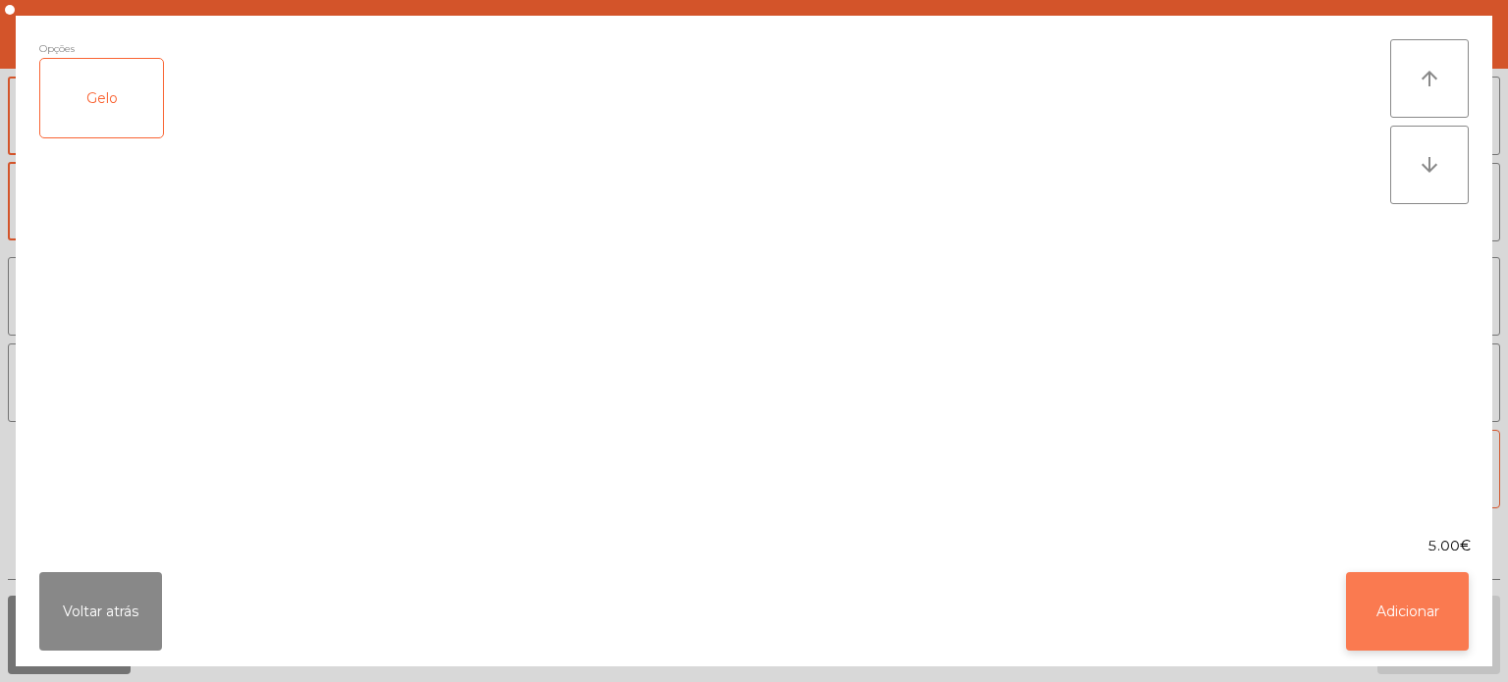
click at [1363, 577] on button "Adicionar" at bounding box center [1407, 611] width 123 height 79
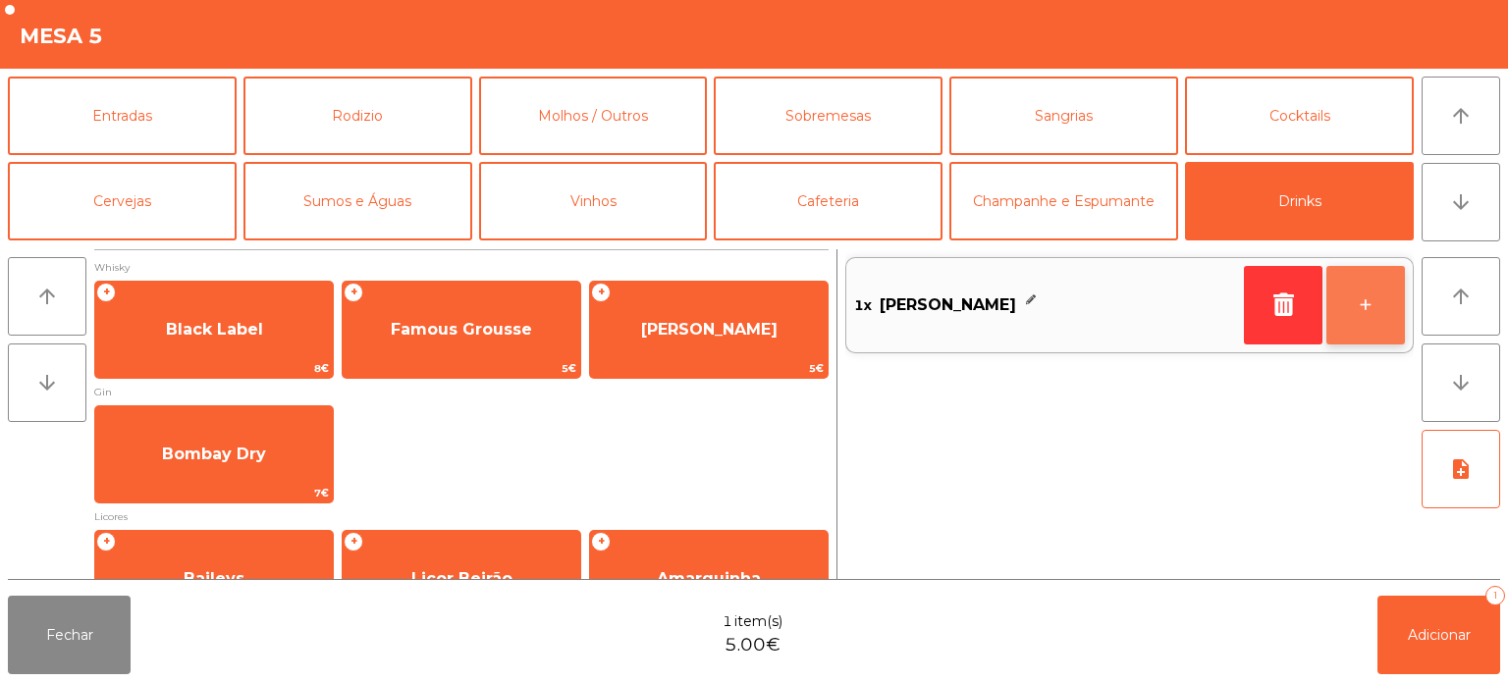
click at [1364, 304] on button "+" at bounding box center [1365, 305] width 79 height 79
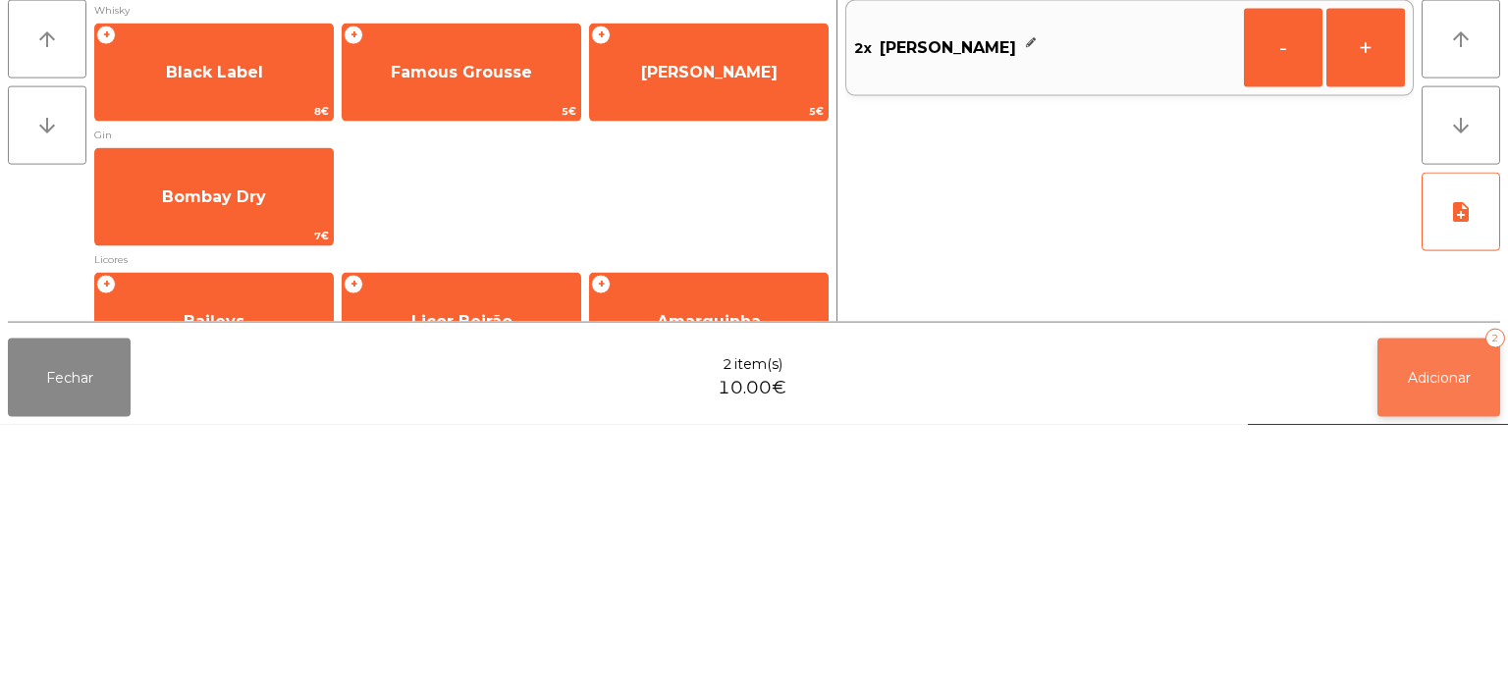
click at [1451, 637] on span "Adicionar" at bounding box center [1439, 635] width 63 height 18
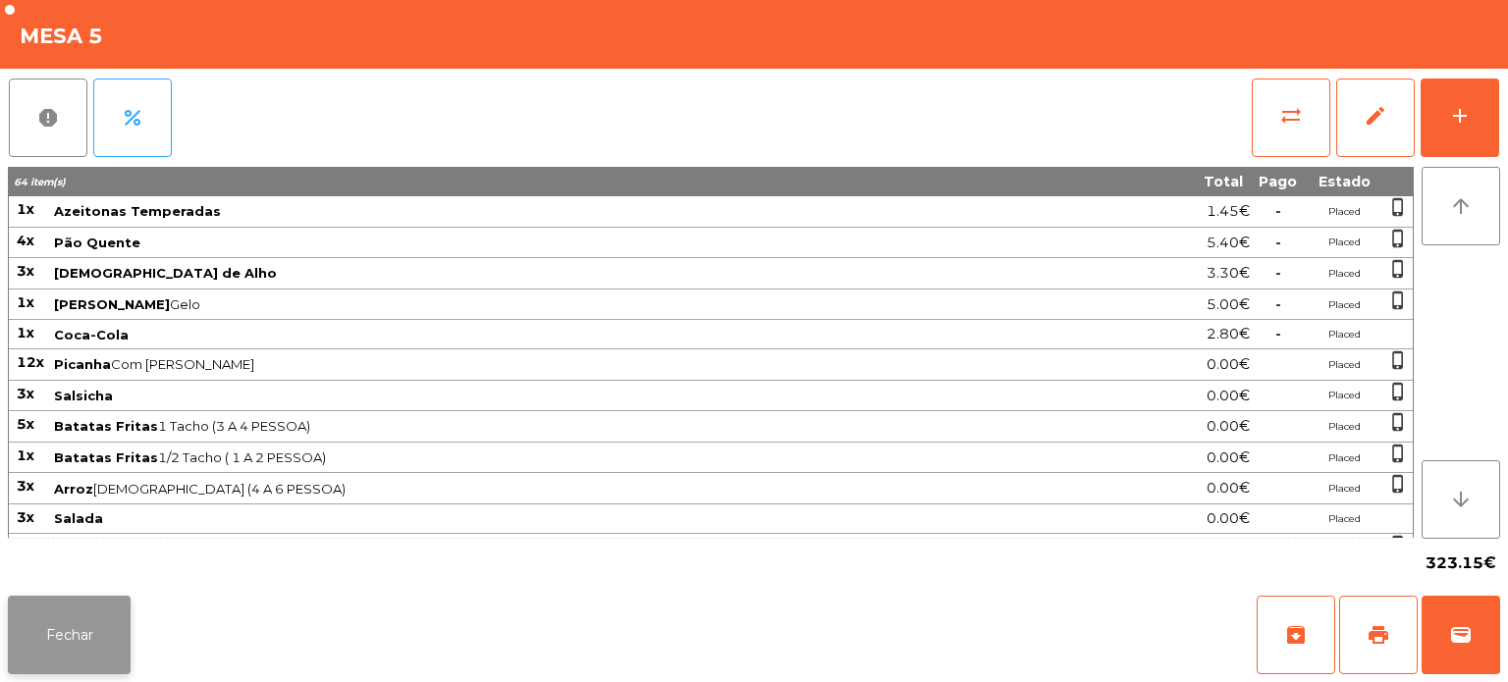
click at [89, 624] on button "Fechar" at bounding box center [69, 635] width 123 height 79
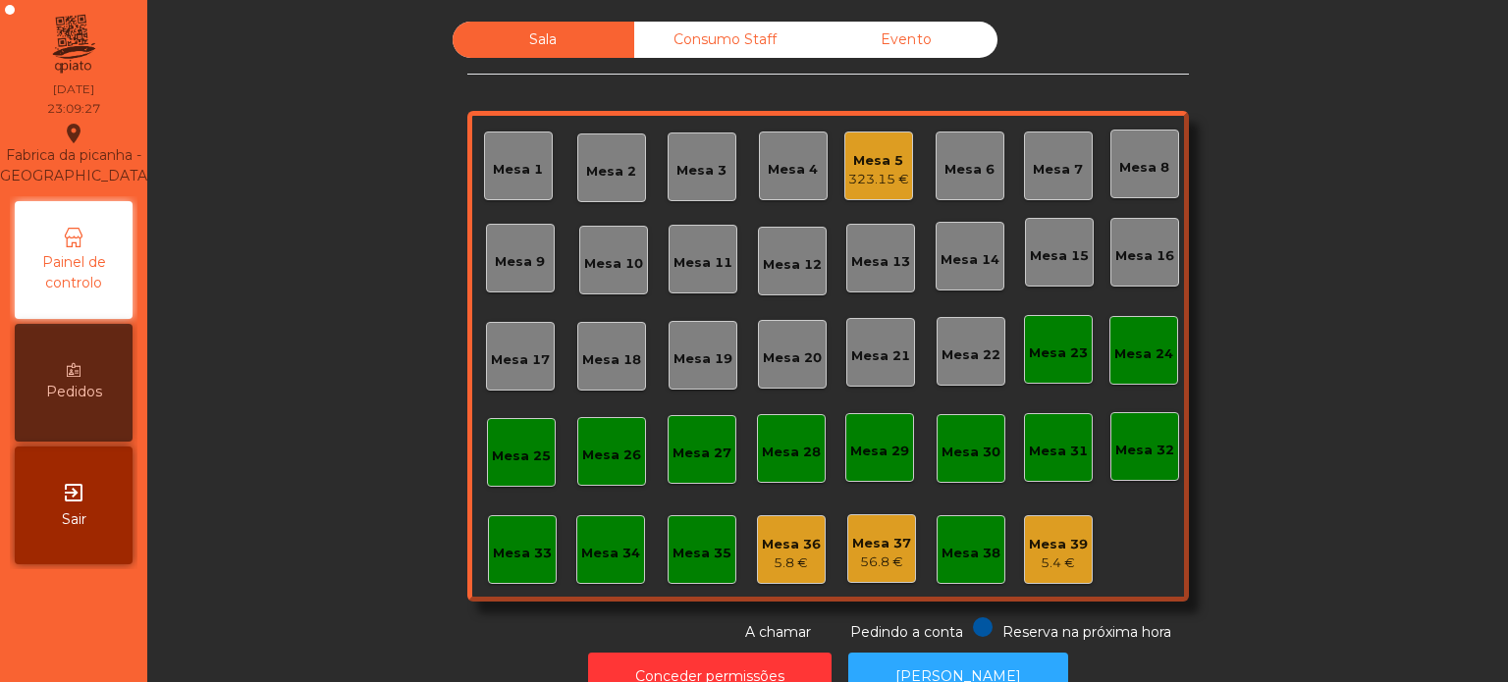
click at [662, 34] on div "Consumo Staff" at bounding box center [725, 40] width 182 height 36
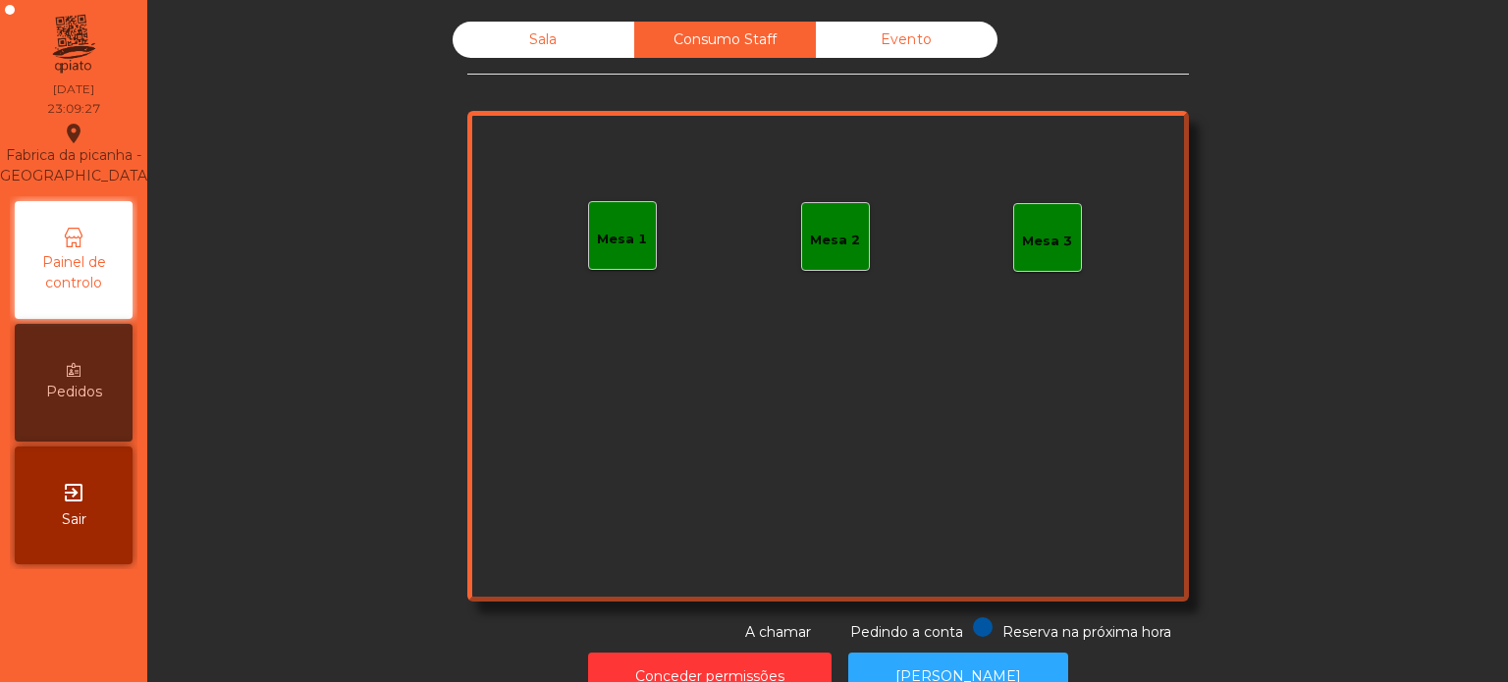
click at [617, 222] on div "Mesa 1" at bounding box center [622, 235] width 50 height 27
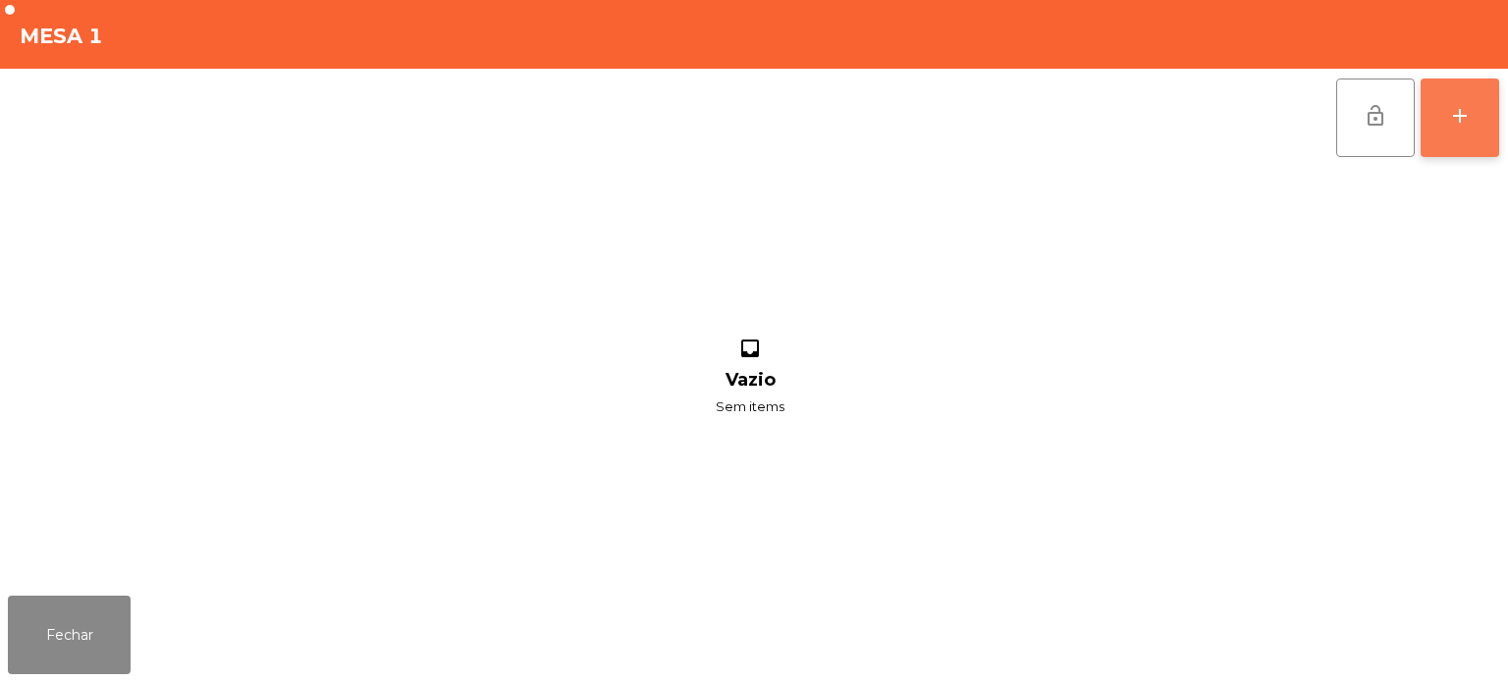
click at [1449, 118] on div "add" at bounding box center [1460, 116] width 24 height 24
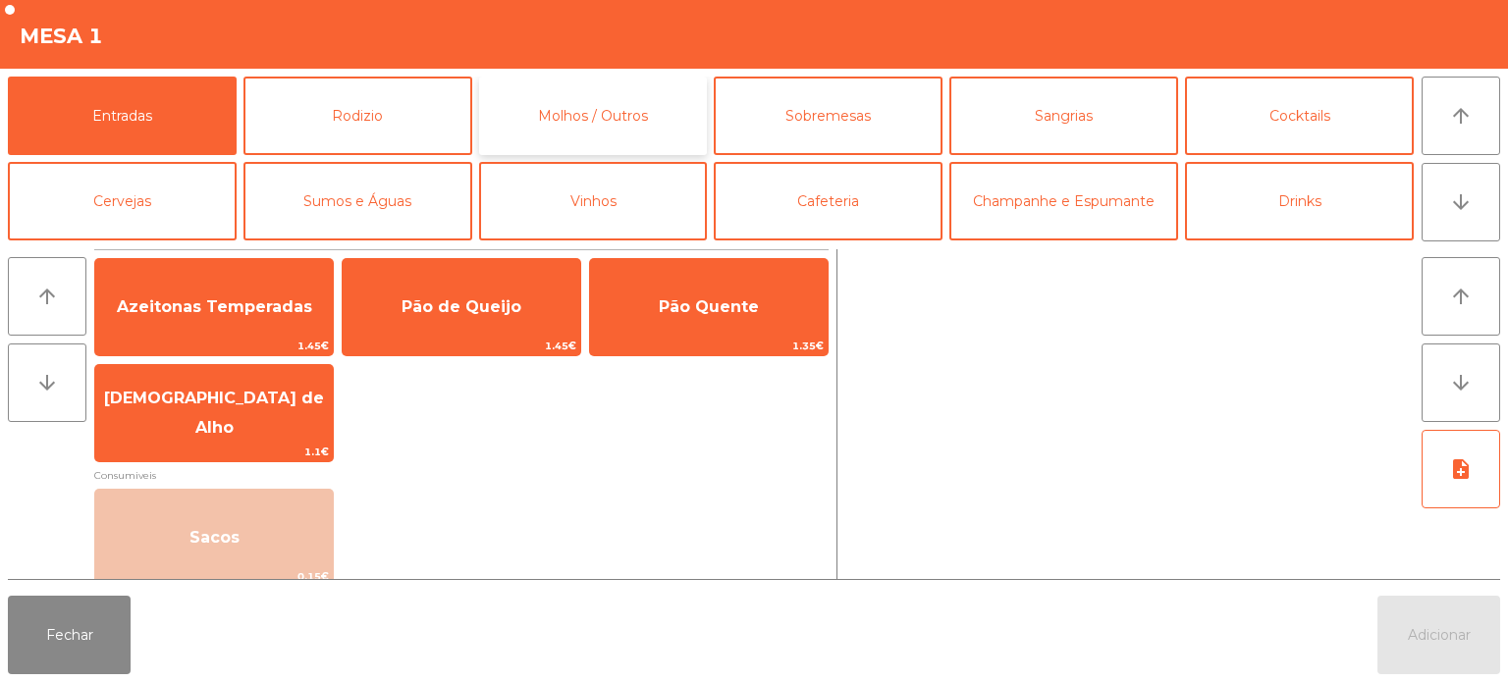
click at [625, 121] on button "Molhos / Outros" at bounding box center [593, 116] width 229 height 79
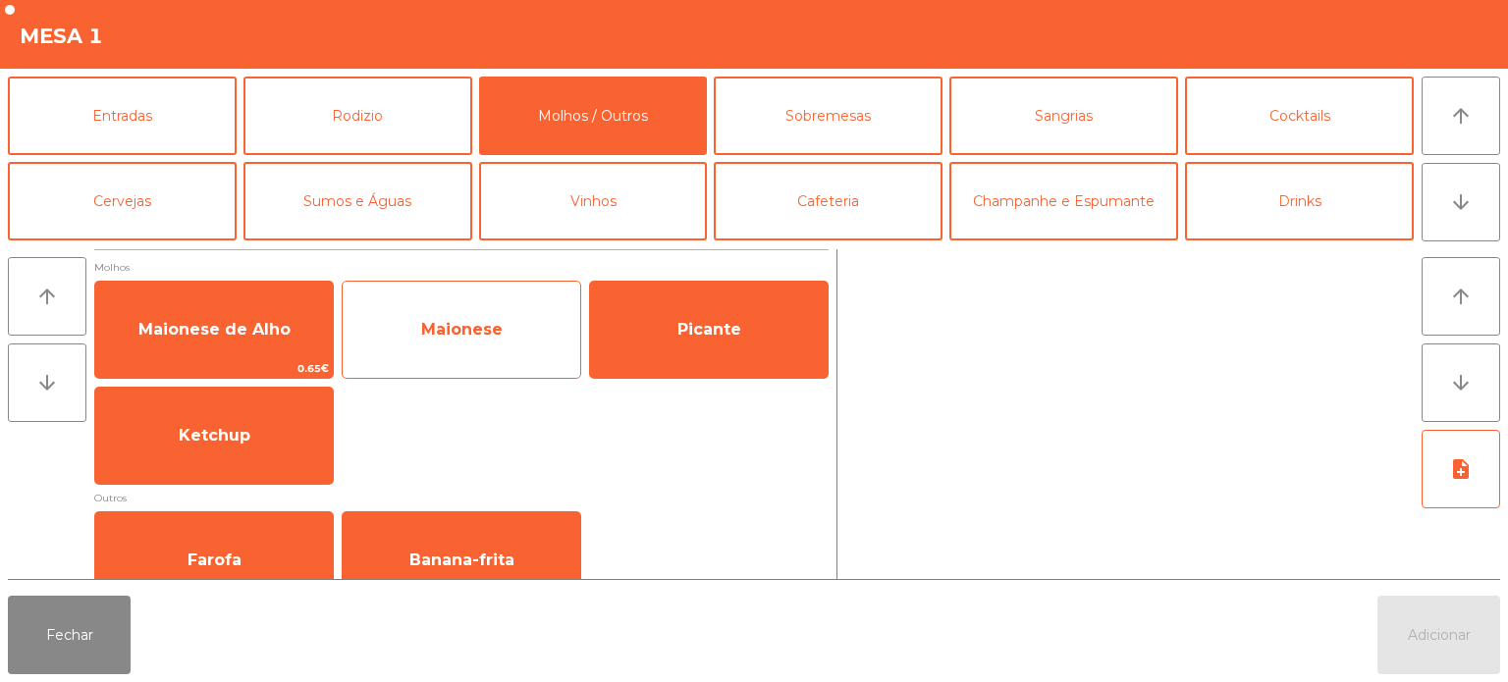
click at [453, 354] on span "Maionese" at bounding box center [462, 329] width 238 height 53
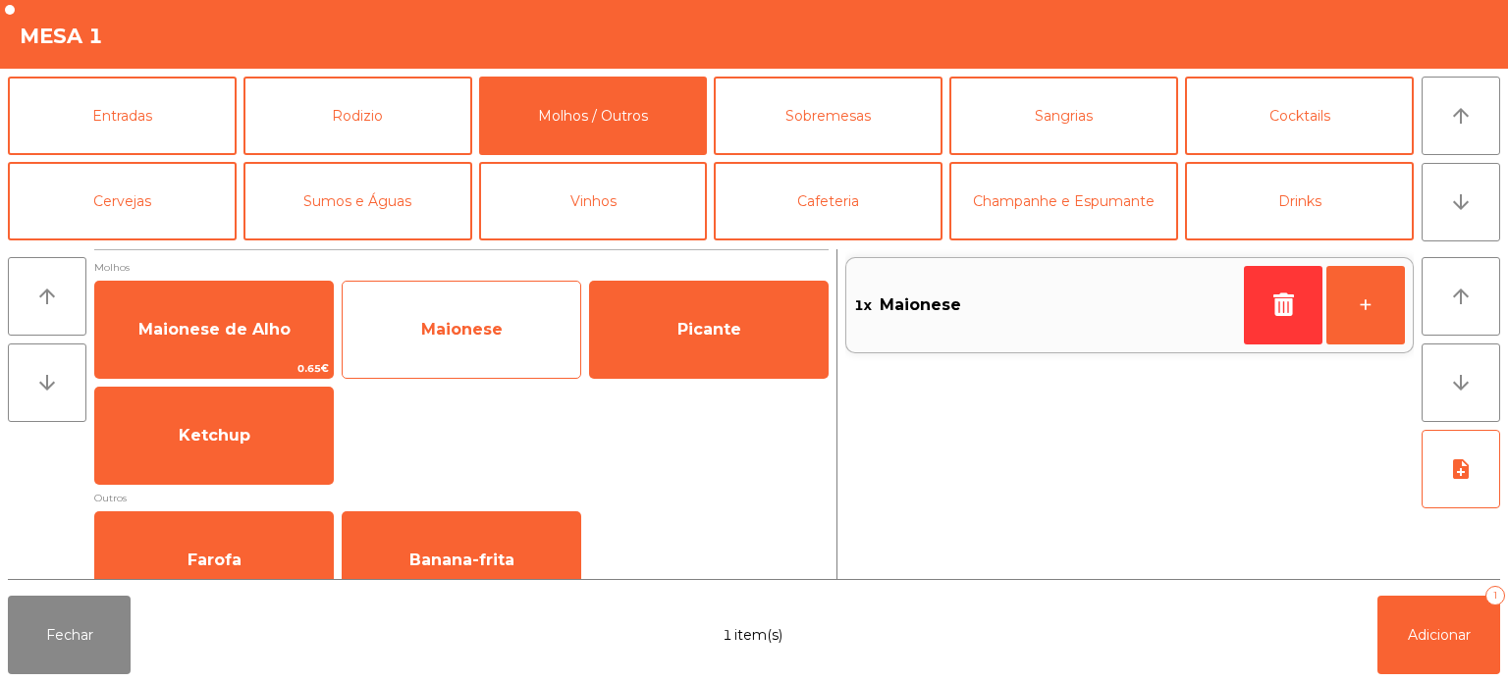
click at [426, 344] on span "Maionese" at bounding box center [462, 329] width 238 height 53
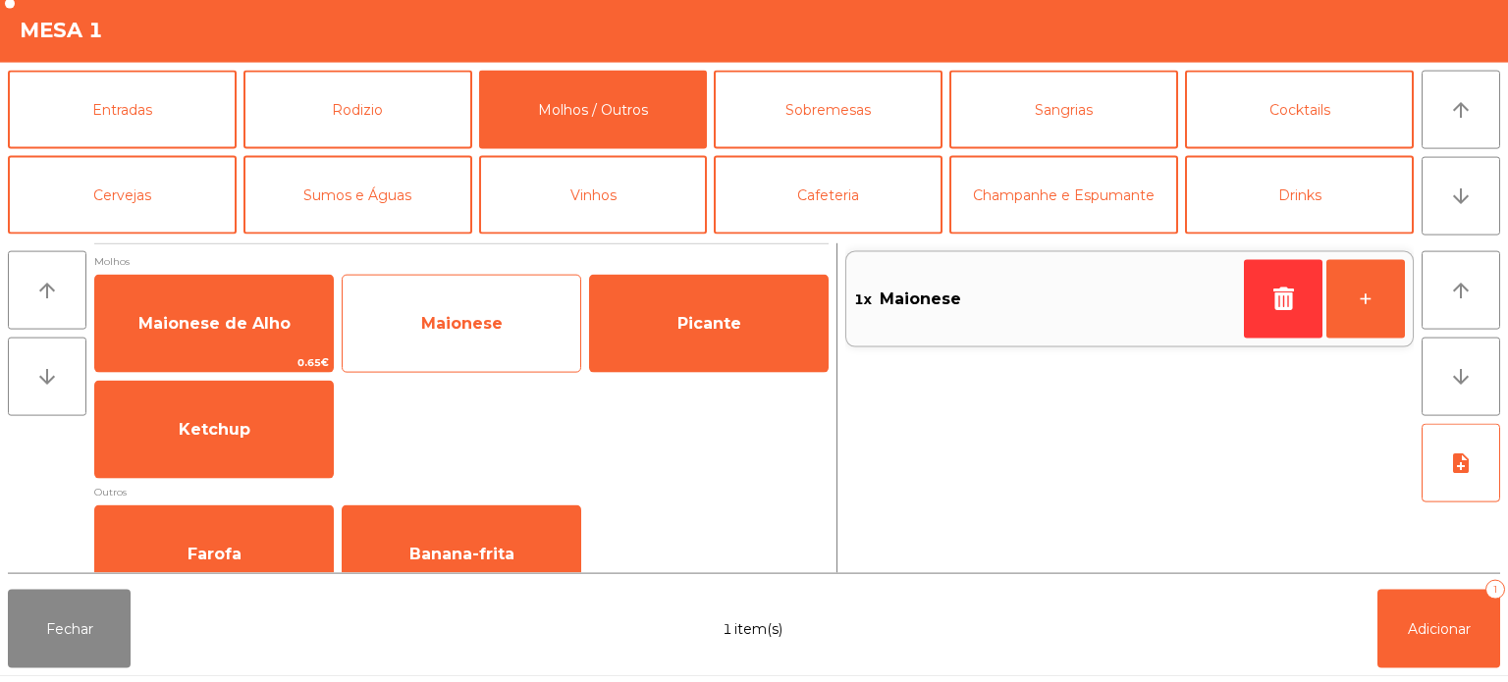
click at [429, 377] on div "Maionese" at bounding box center [462, 330] width 240 height 98
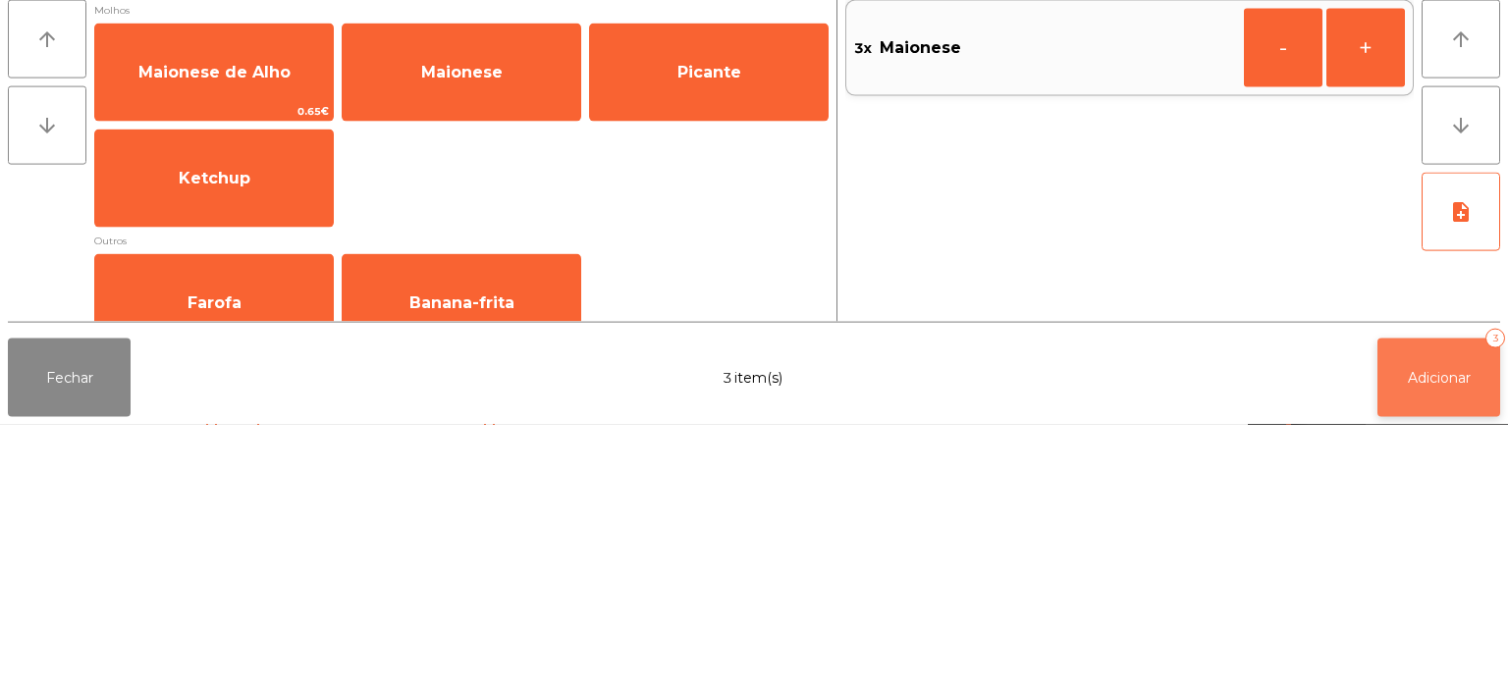
click at [1420, 647] on button "Adicionar 3" at bounding box center [1438, 635] width 123 height 79
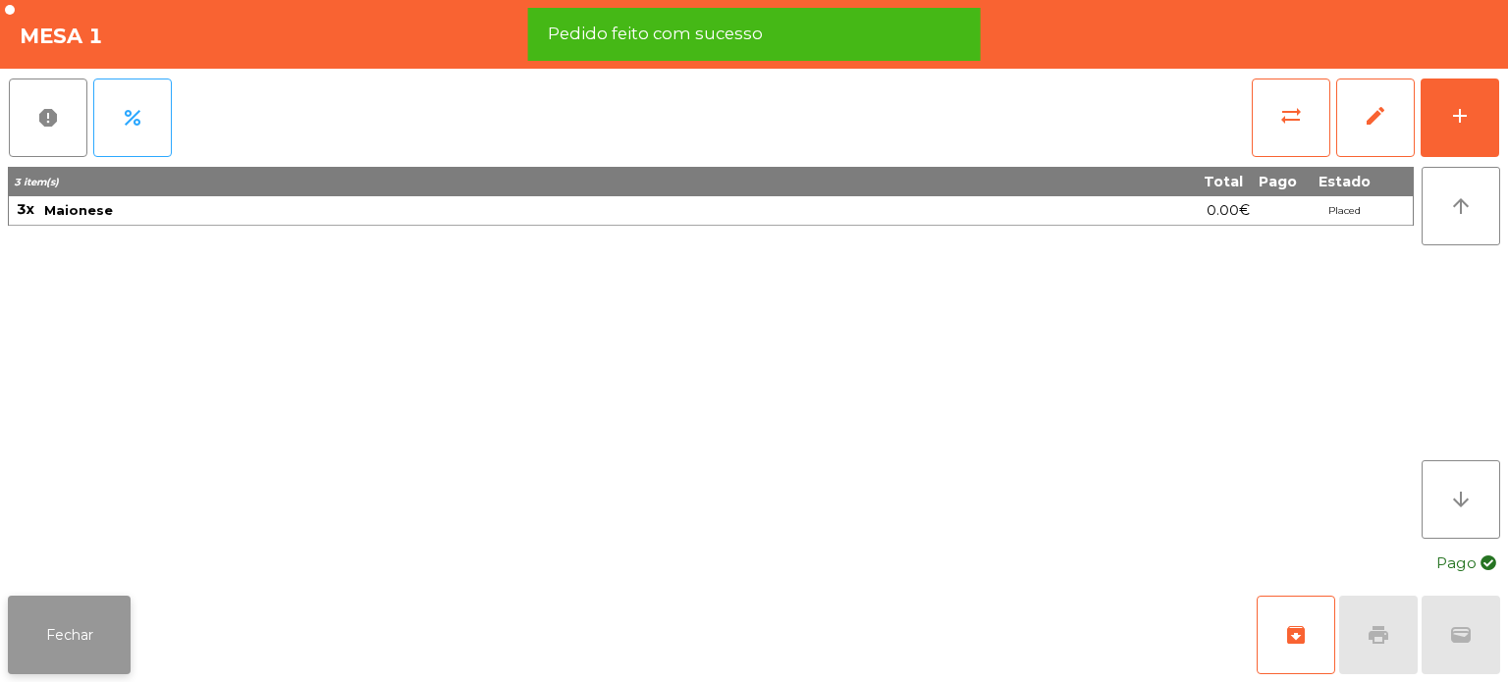
click at [86, 632] on button "Fechar" at bounding box center [69, 635] width 123 height 79
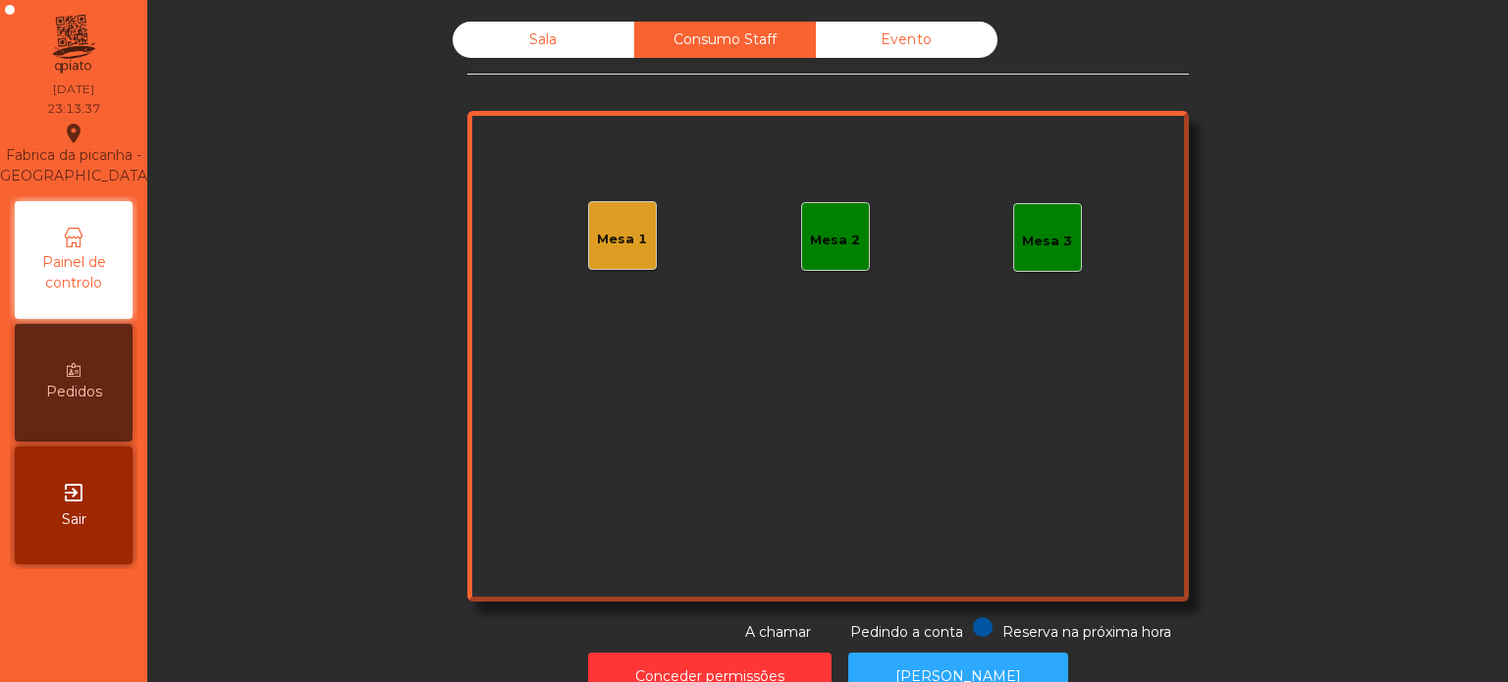
click at [538, 43] on div "Sala" at bounding box center [544, 40] width 182 height 36
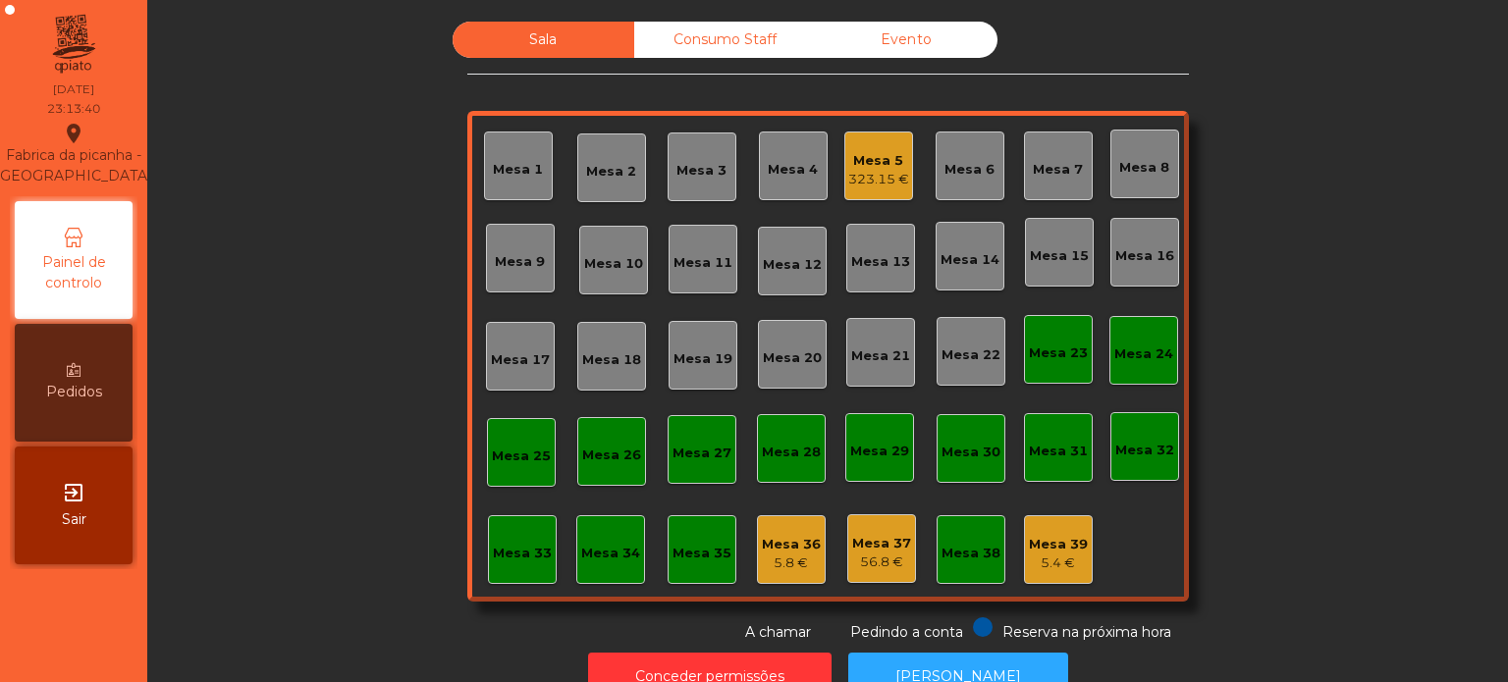
click at [783, 165] on div "Mesa 4" at bounding box center [793, 170] width 50 height 20
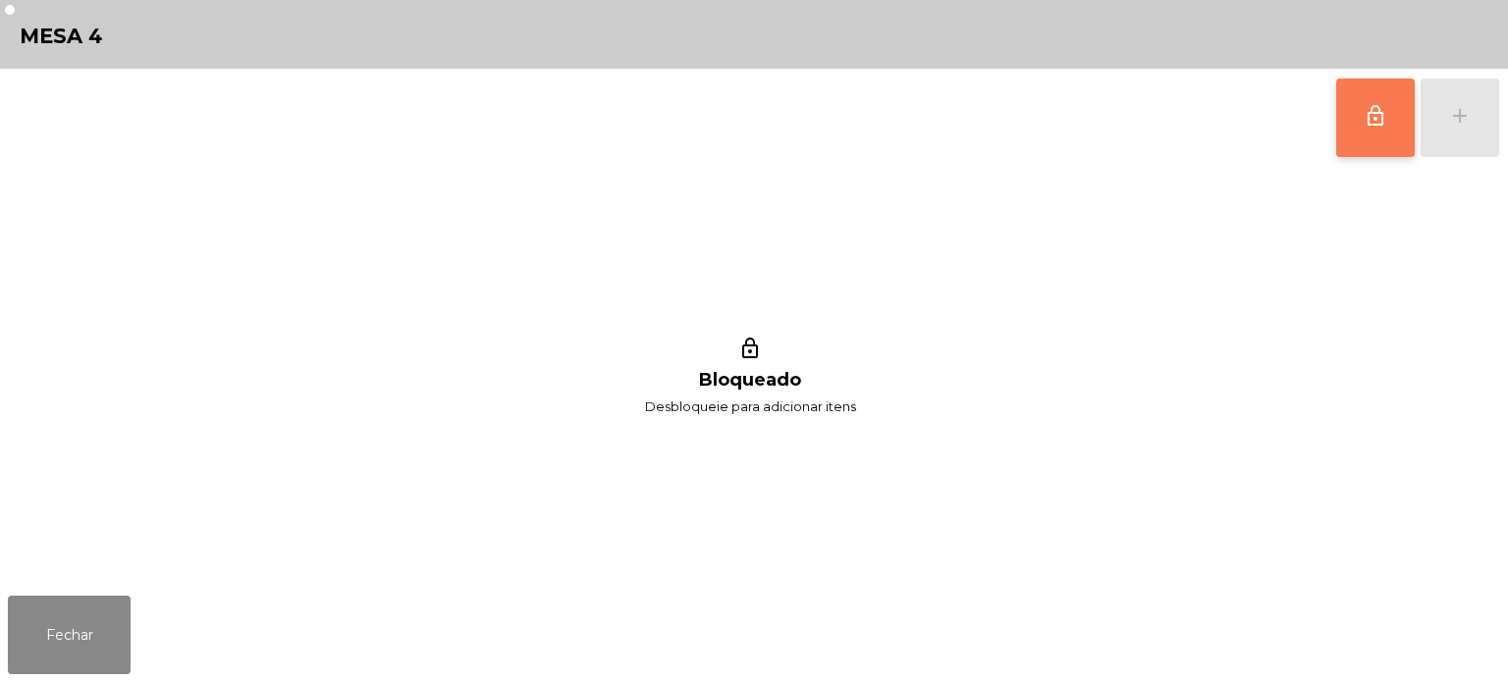
click at [1370, 125] on span "lock_outline" at bounding box center [1376, 116] width 24 height 24
click at [1462, 114] on div "lock_outline add" at bounding box center [1417, 118] width 165 height 98
click at [1488, 106] on button "add" at bounding box center [1460, 118] width 79 height 79
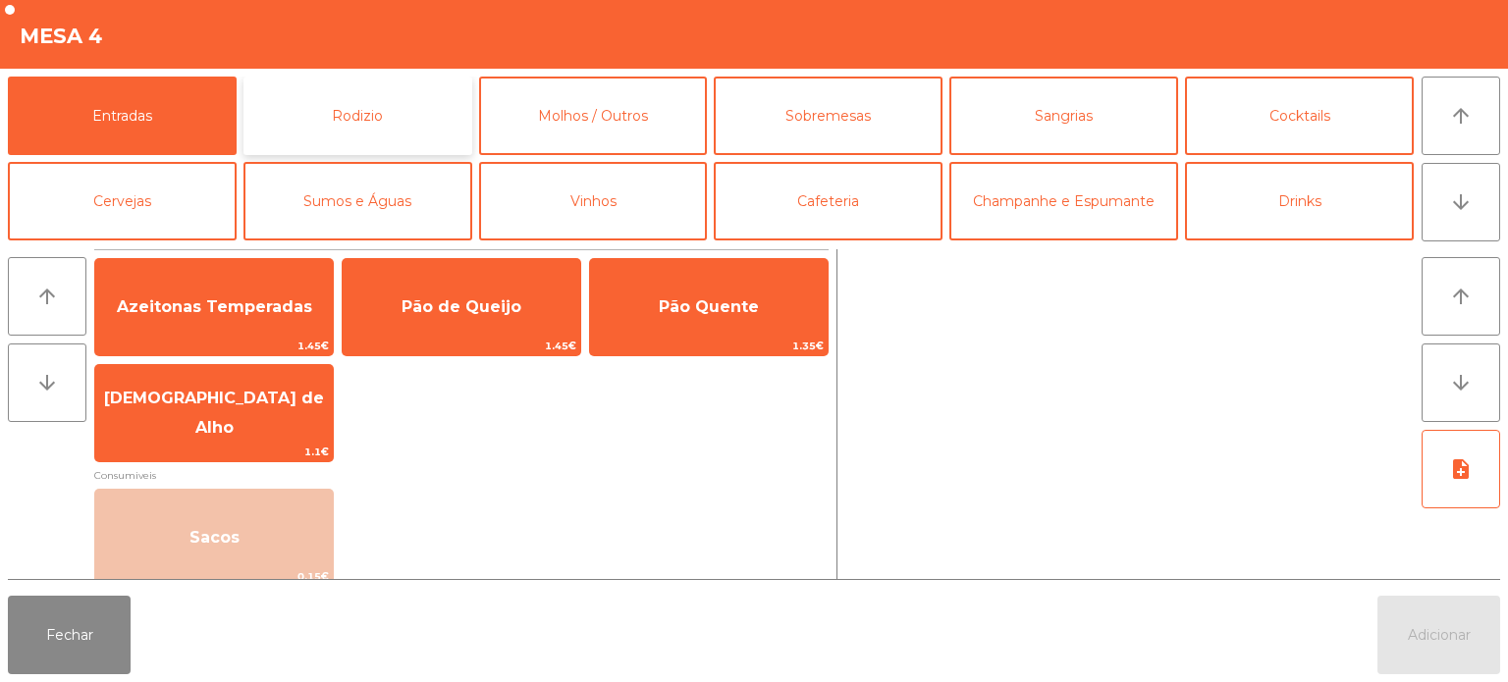
click at [390, 102] on button "Rodizio" at bounding box center [357, 116] width 229 height 79
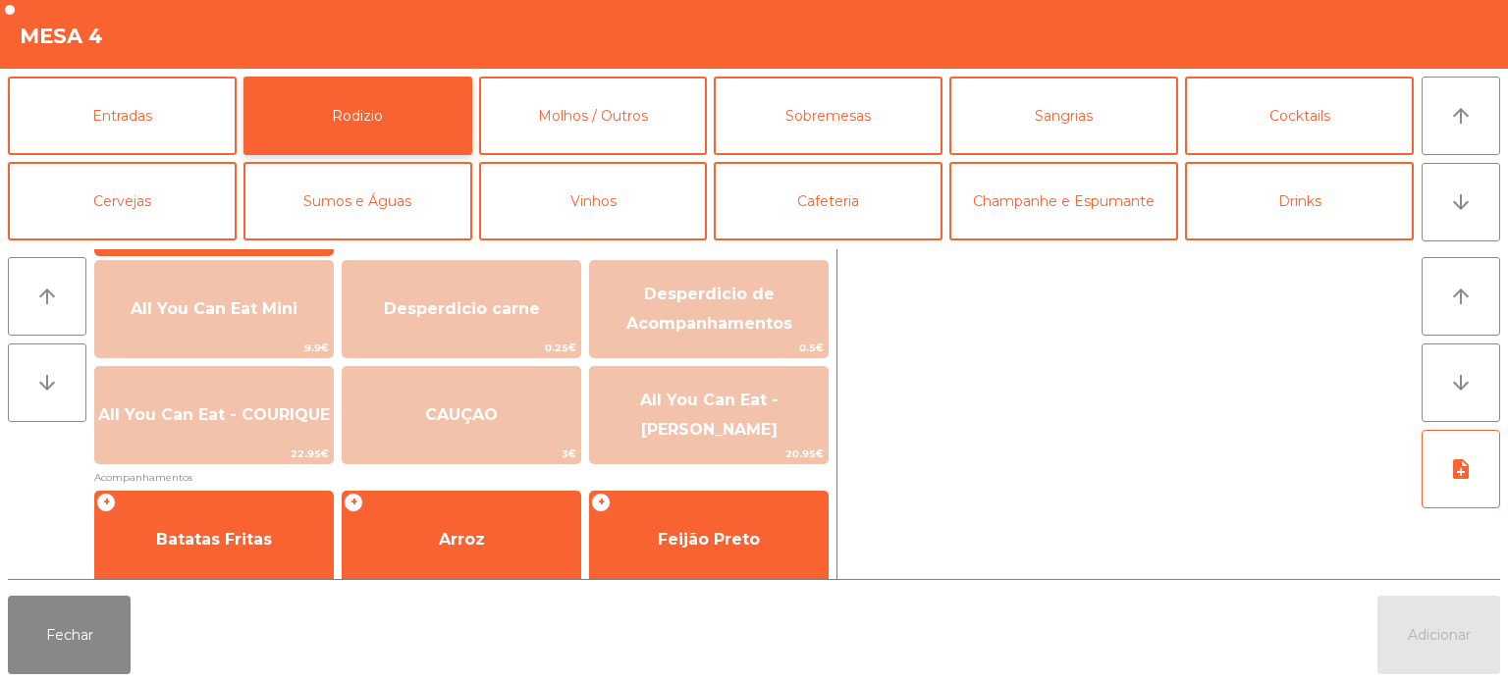
scroll to position [232, 0]
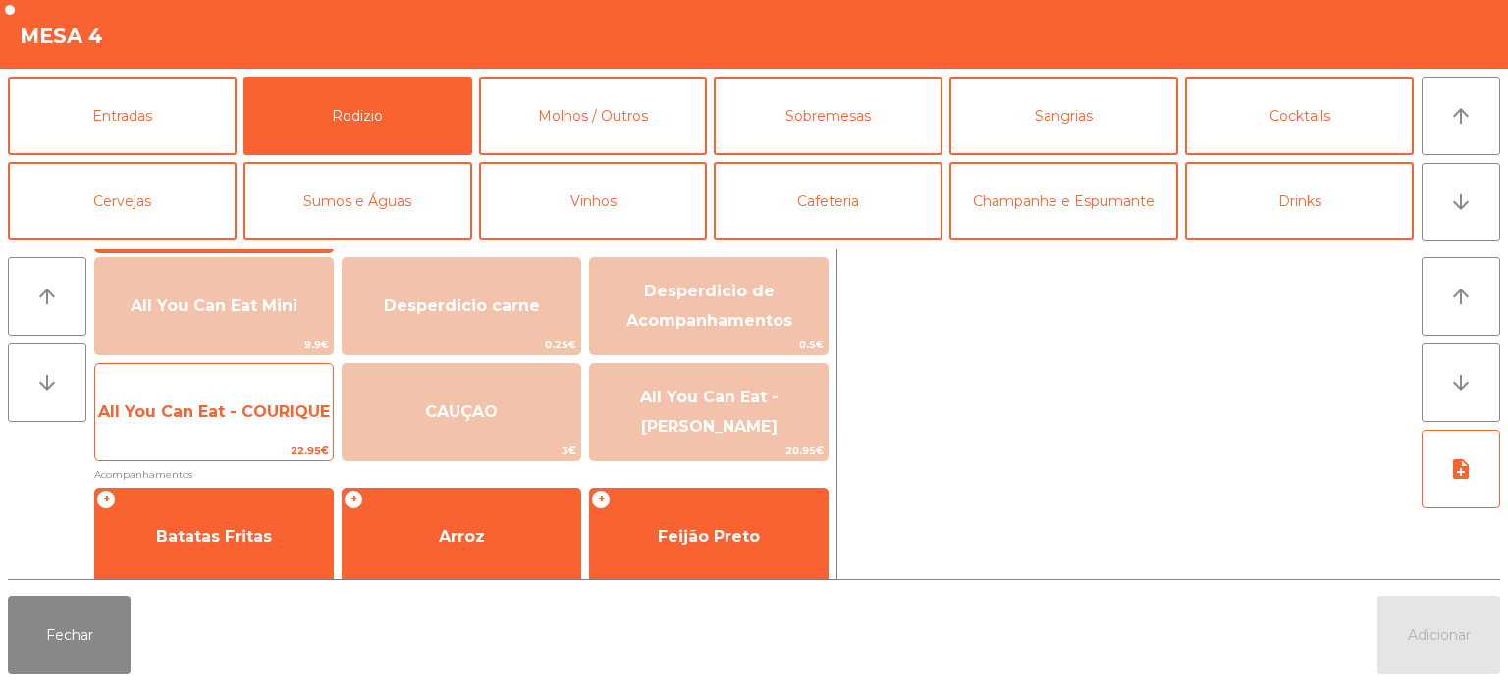
click at [266, 434] on span "All You Can Eat - COURIQUE" at bounding box center [214, 412] width 238 height 53
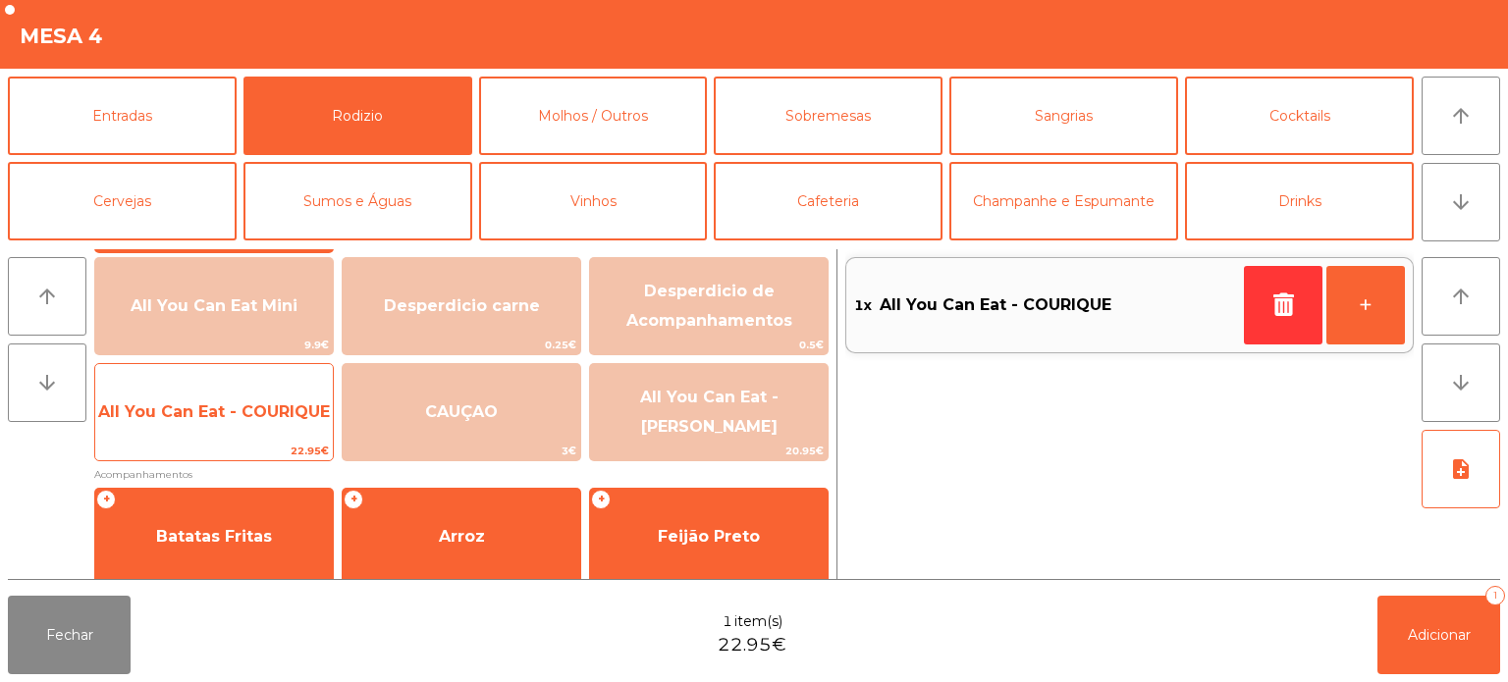
click at [243, 424] on span "All You Can Eat - COURIQUE" at bounding box center [214, 412] width 238 height 53
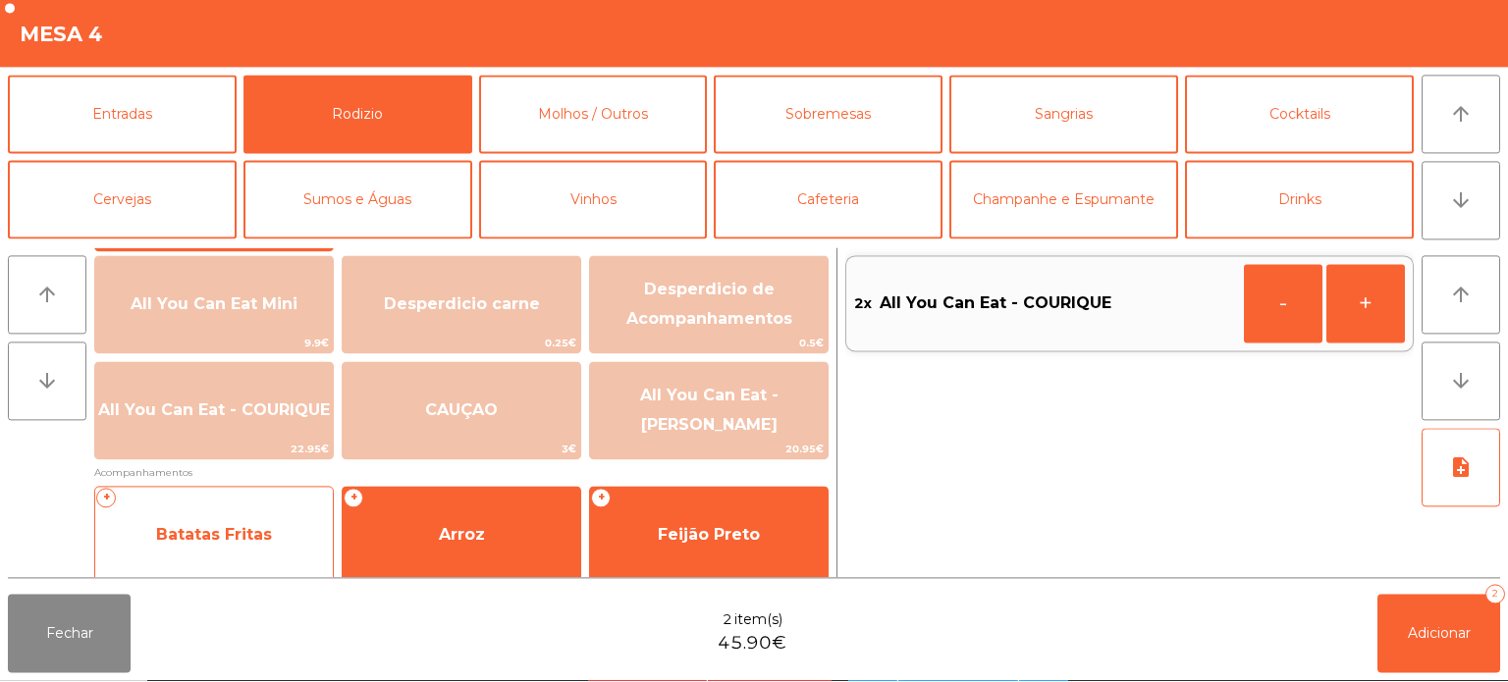
click at [240, 491] on div "+ Batatas Fritas" at bounding box center [214, 537] width 240 height 98
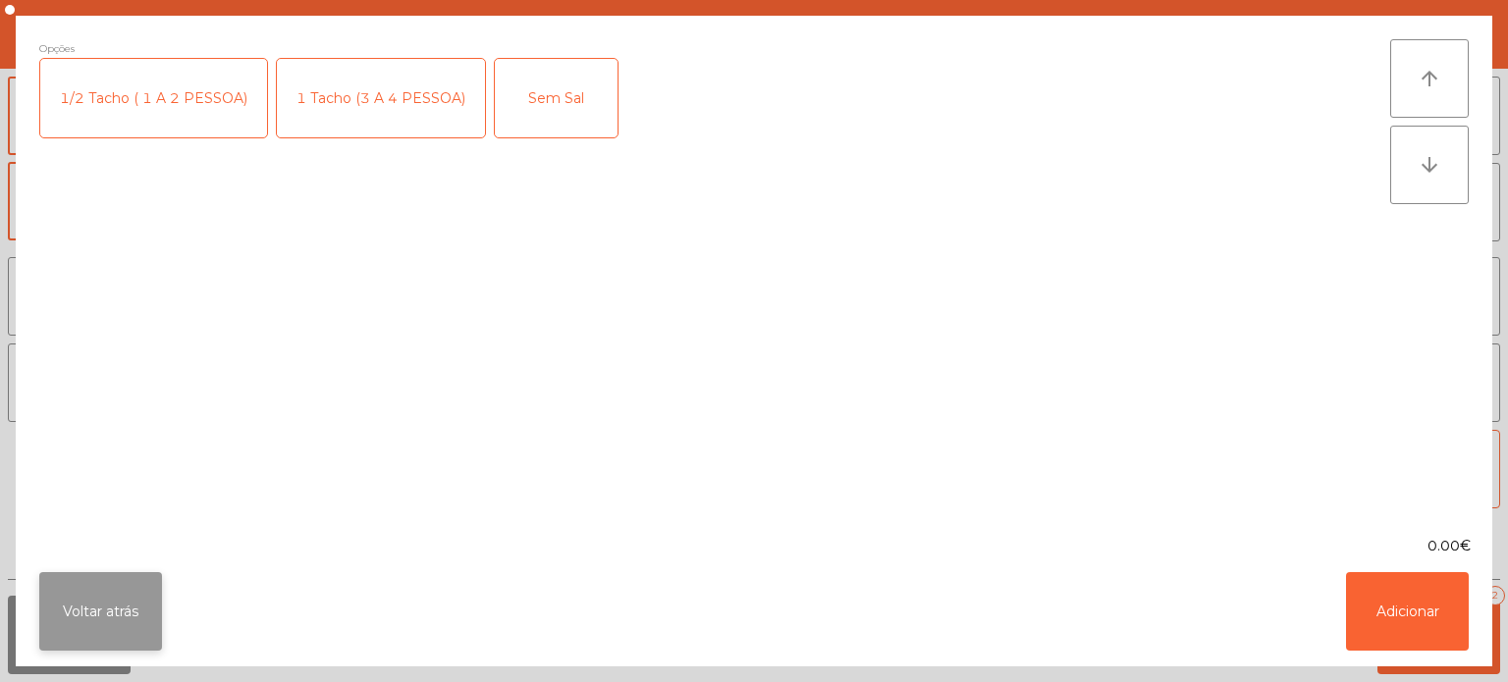
click at [112, 624] on button "Voltar atrás" at bounding box center [100, 611] width 123 height 79
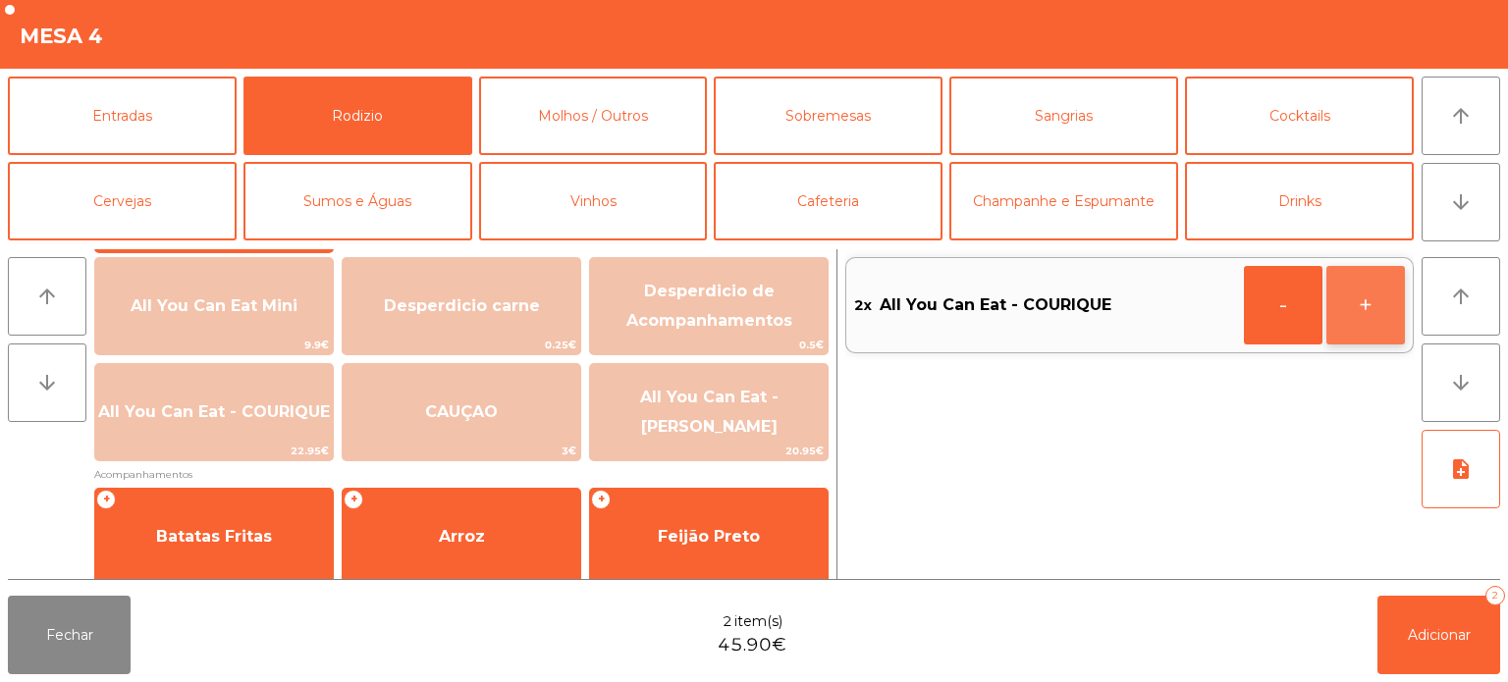
click at [1378, 313] on button "+" at bounding box center [1365, 305] width 79 height 79
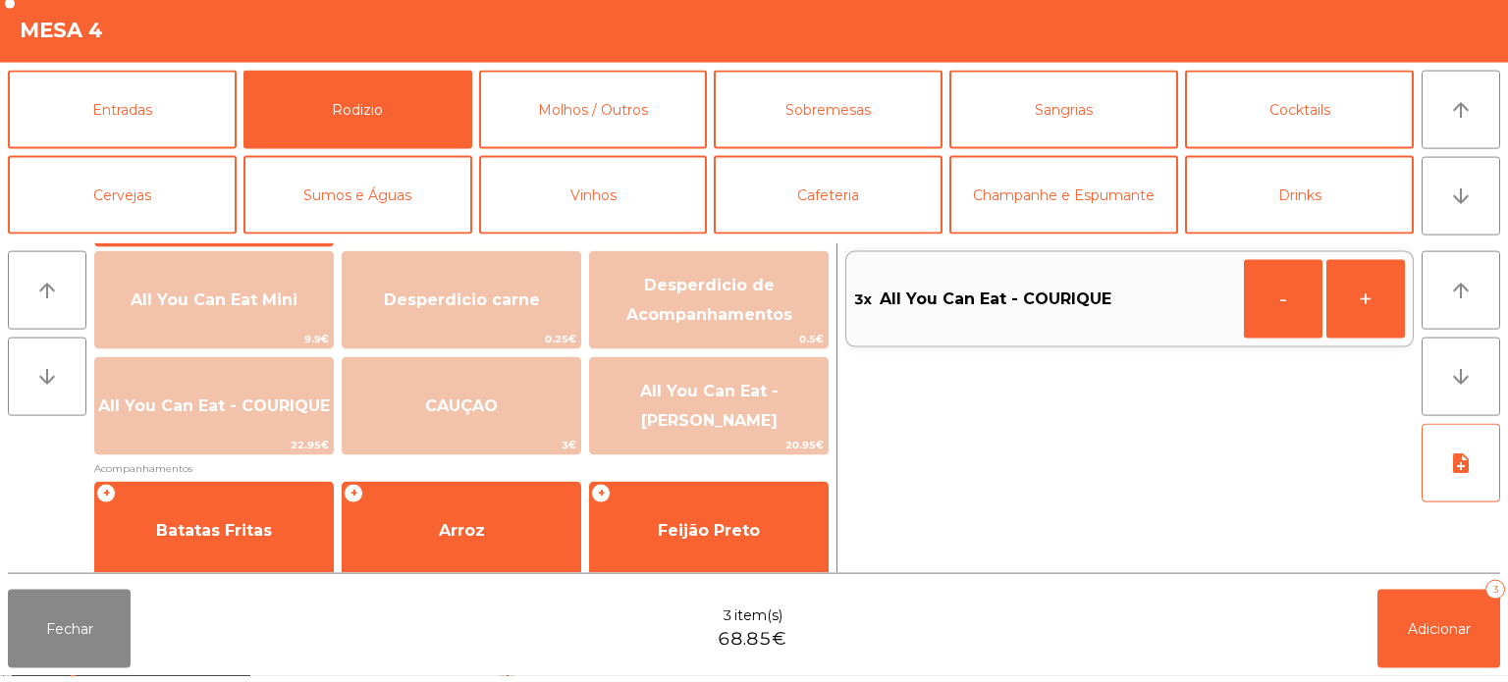
click at [1363, 409] on div "3x All You Can Eat - COURIQUE - +" at bounding box center [1129, 414] width 568 height 330
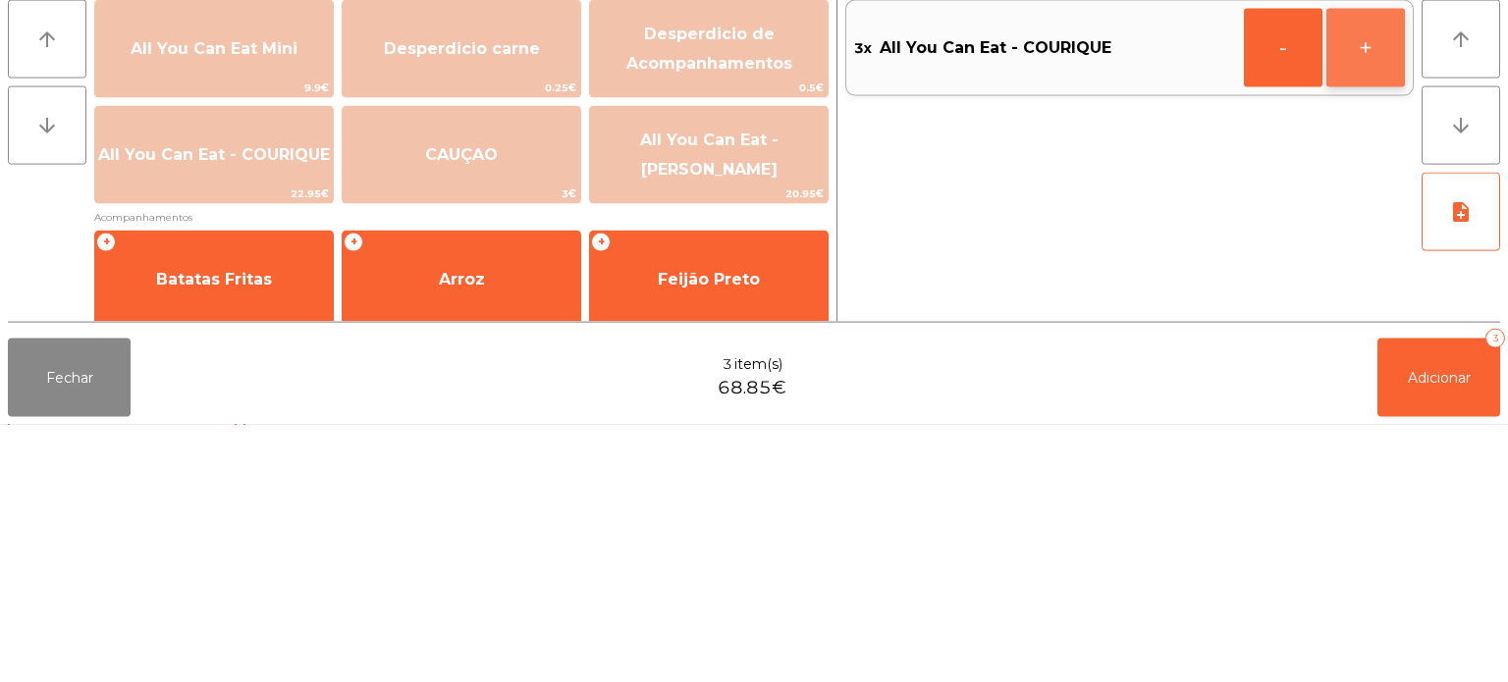
click at [1358, 318] on button "+" at bounding box center [1365, 305] width 79 height 79
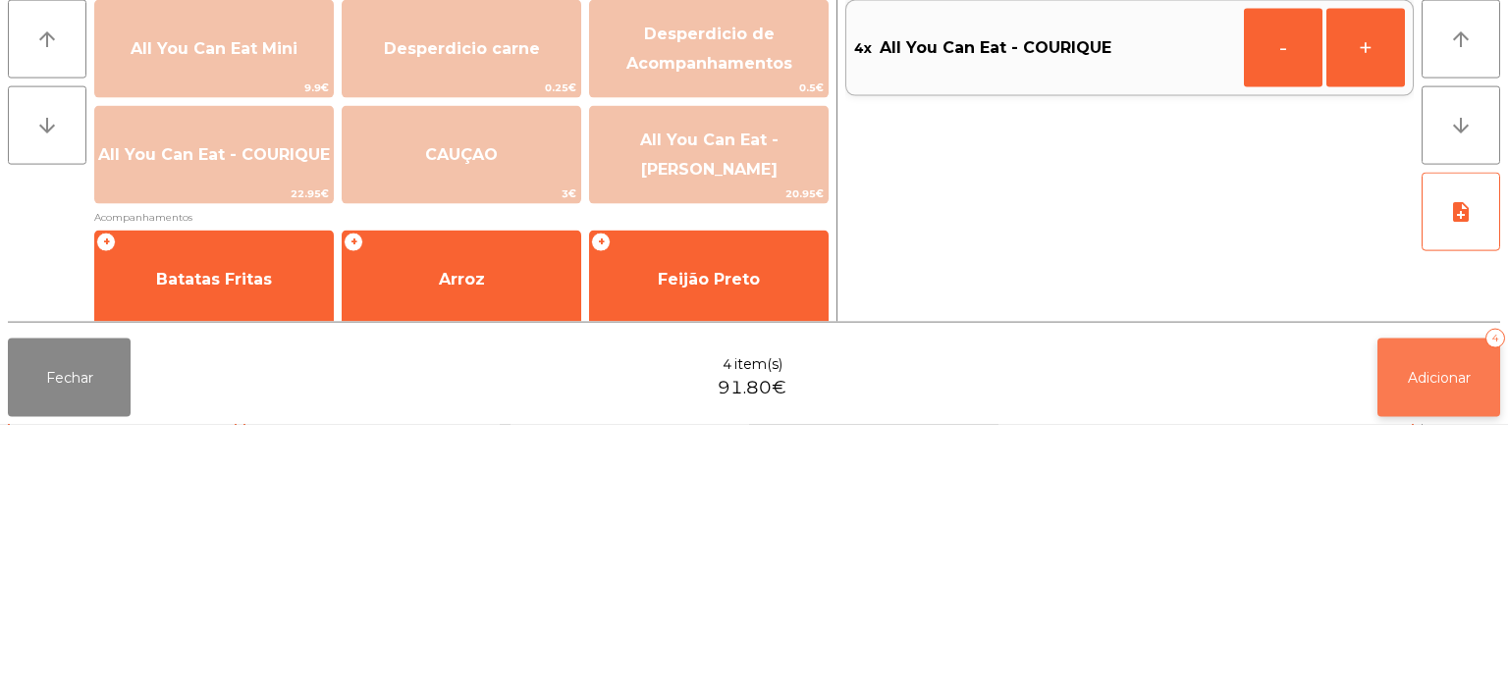
click at [1421, 617] on button "Adicionar 4" at bounding box center [1438, 635] width 123 height 79
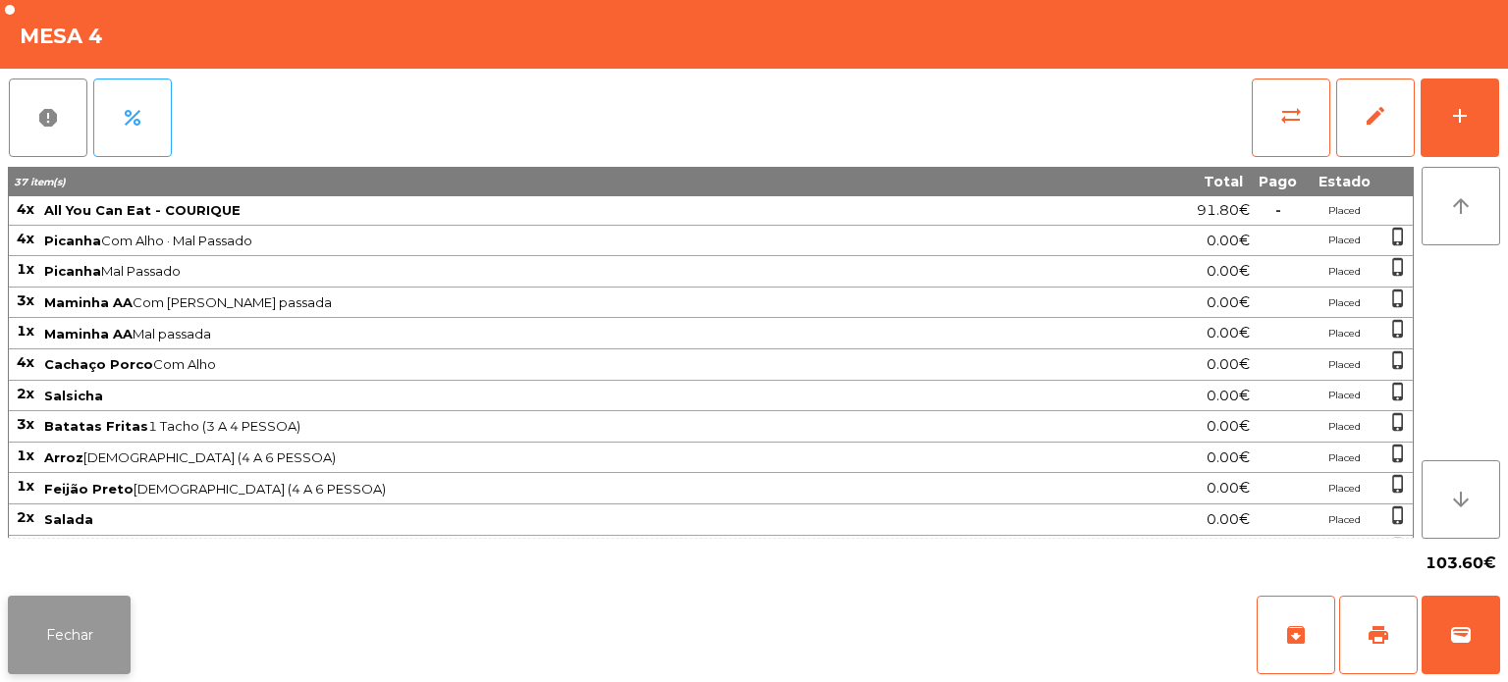
click at [81, 637] on button "Fechar" at bounding box center [69, 635] width 123 height 79
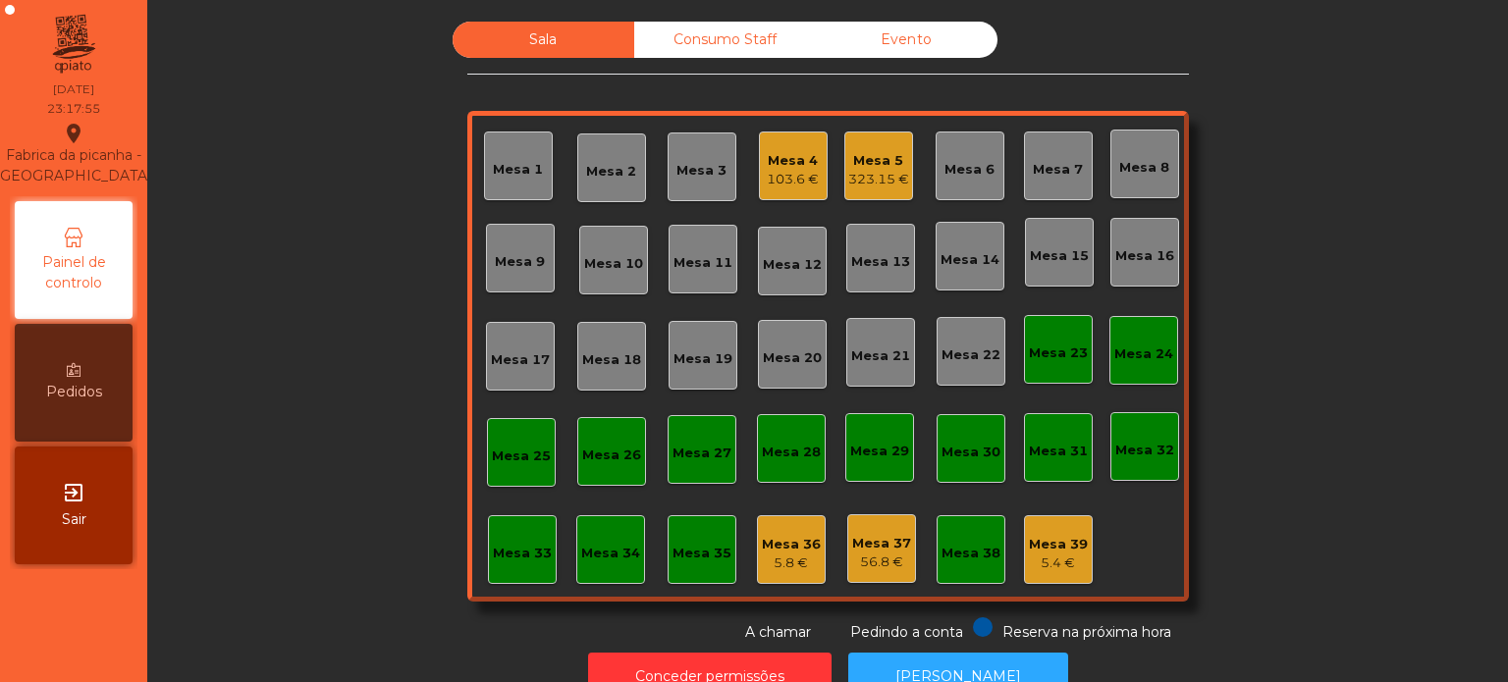
click at [788, 183] on div "103.6 €" at bounding box center [793, 180] width 52 height 20
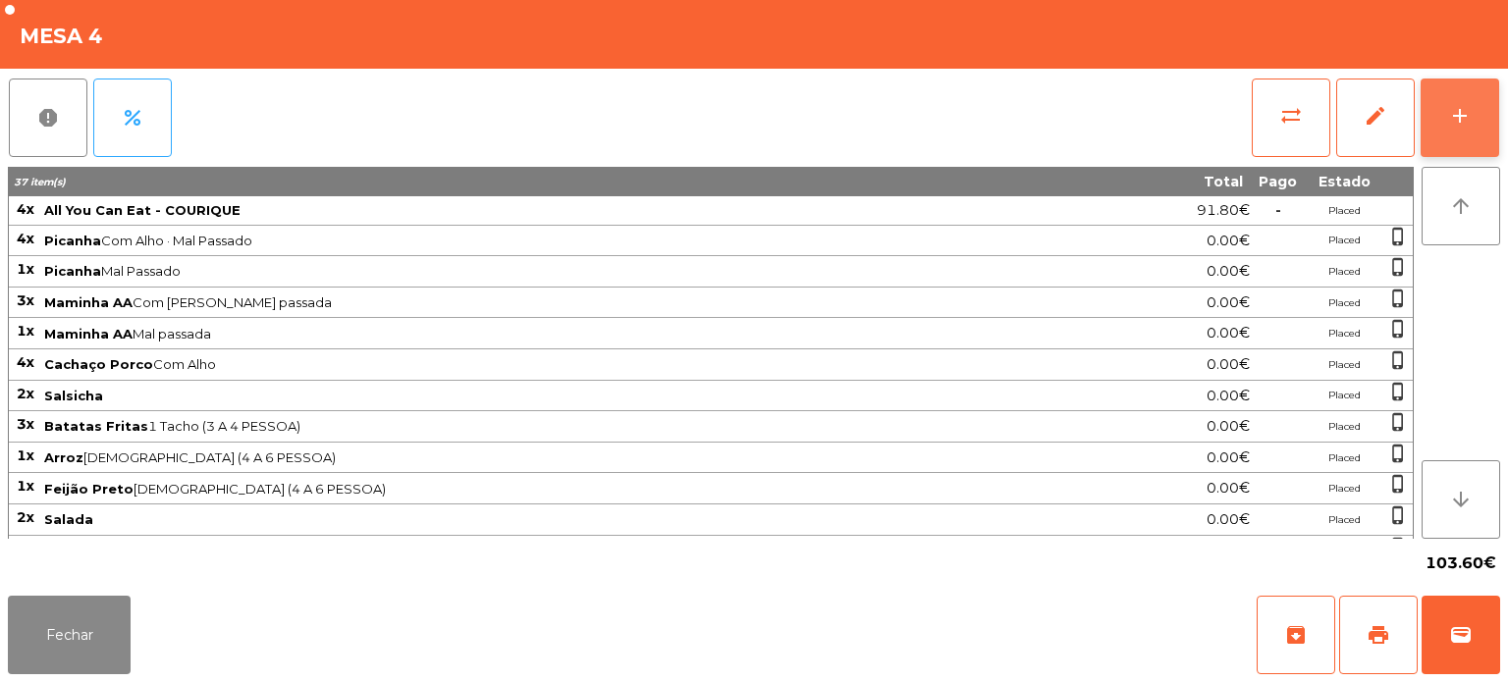
click at [1490, 126] on button "add" at bounding box center [1460, 118] width 79 height 79
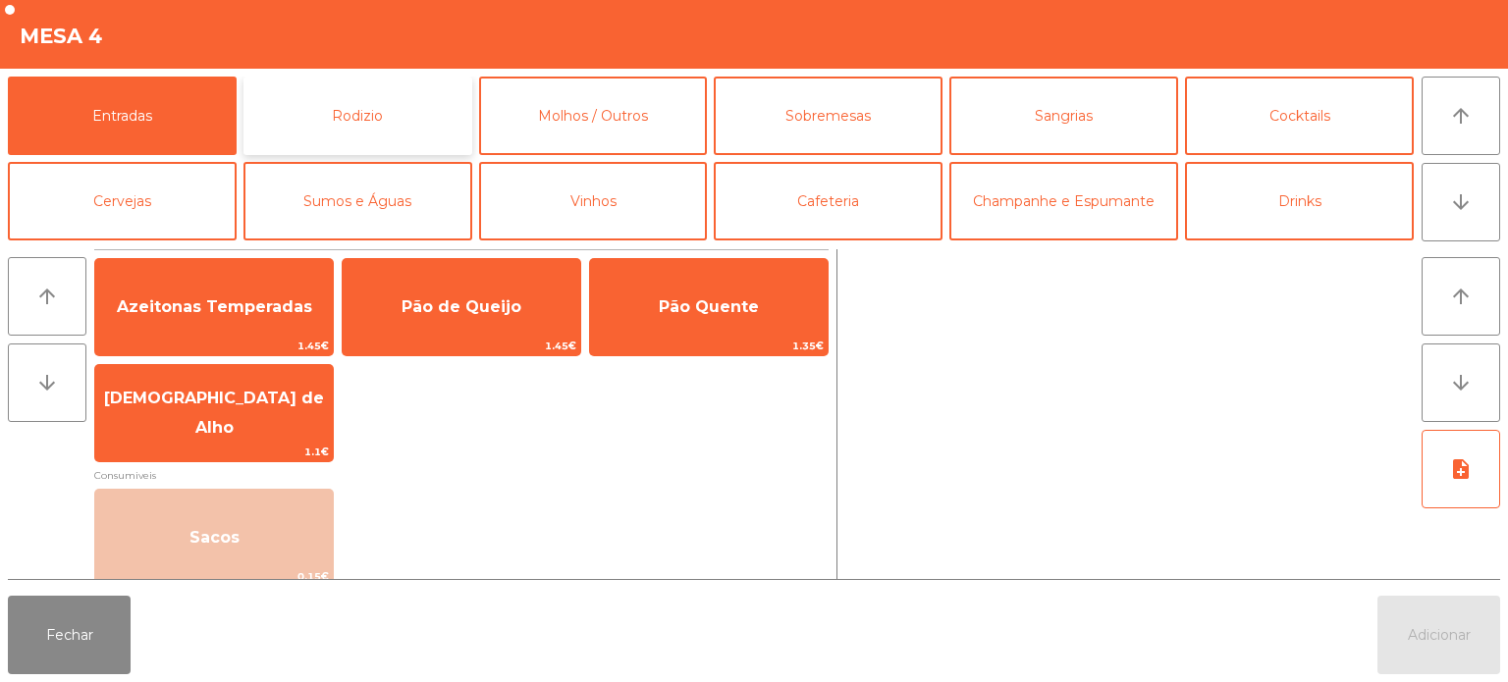
click at [401, 108] on button "Rodizio" at bounding box center [357, 116] width 229 height 79
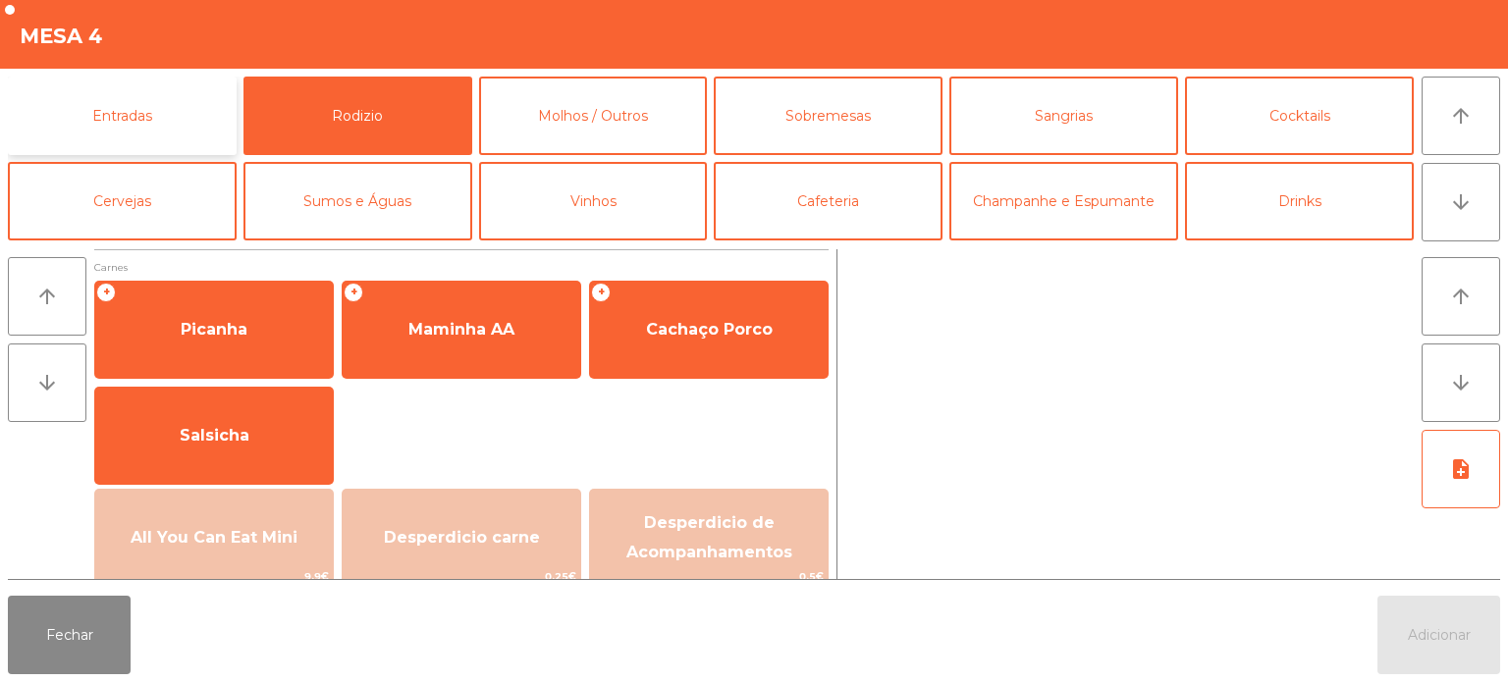
click at [178, 95] on button "Entradas" at bounding box center [122, 116] width 229 height 79
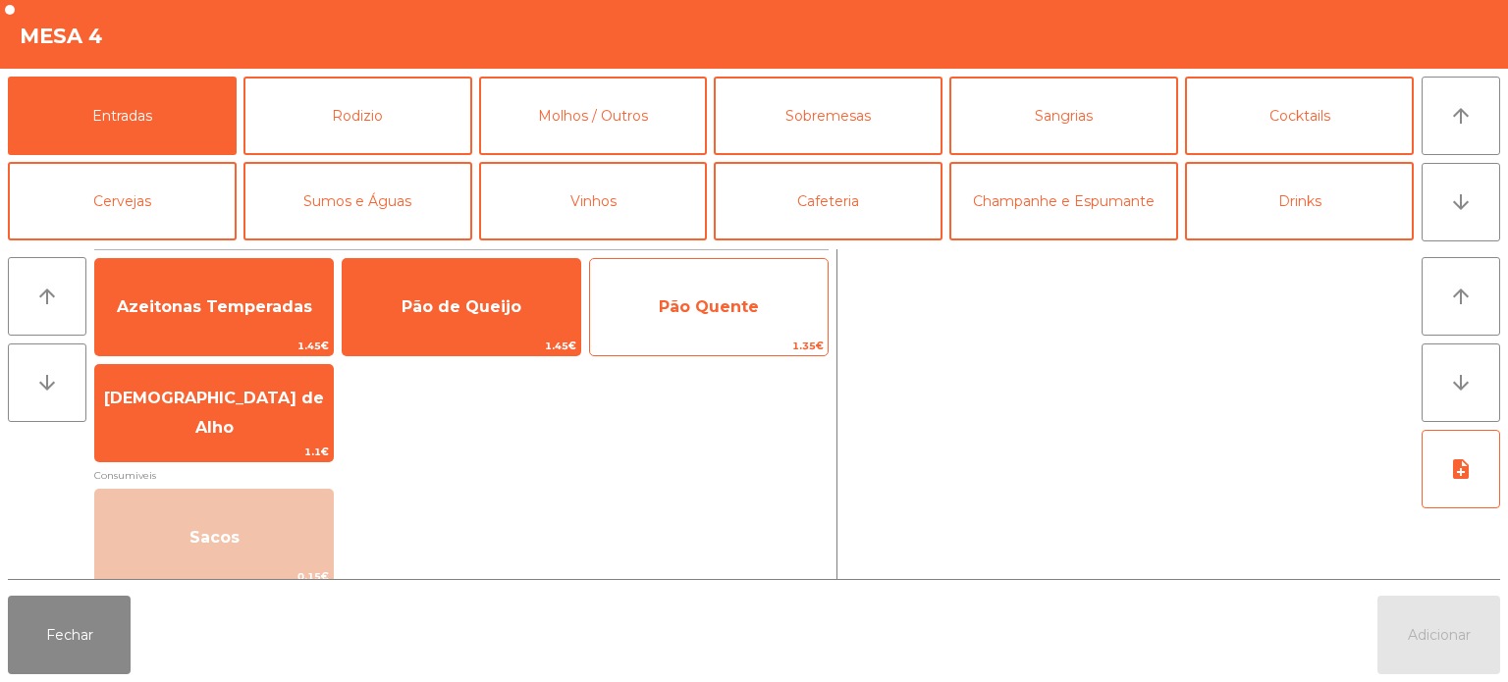
click at [723, 302] on span "Pão Quente" at bounding box center [709, 306] width 100 height 19
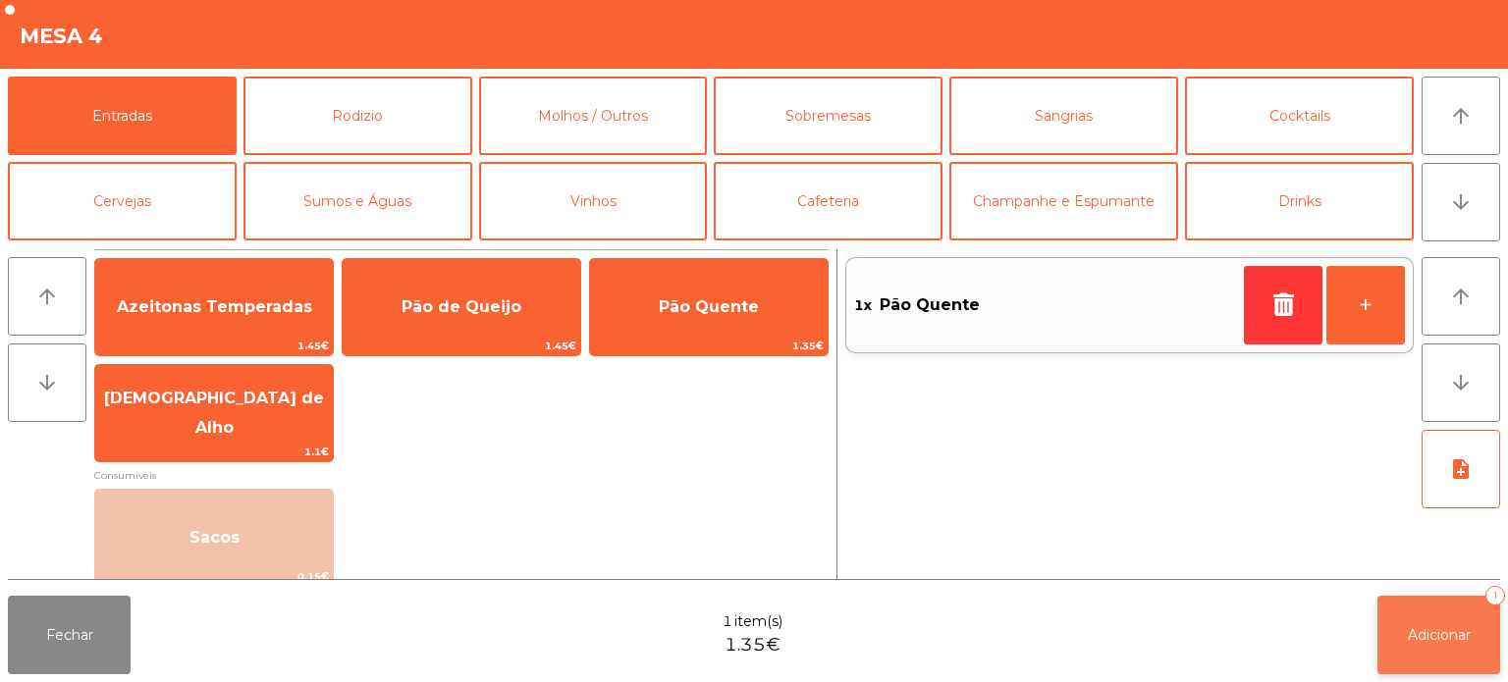
click at [1444, 621] on button "Adicionar 1" at bounding box center [1438, 635] width 123 height 79
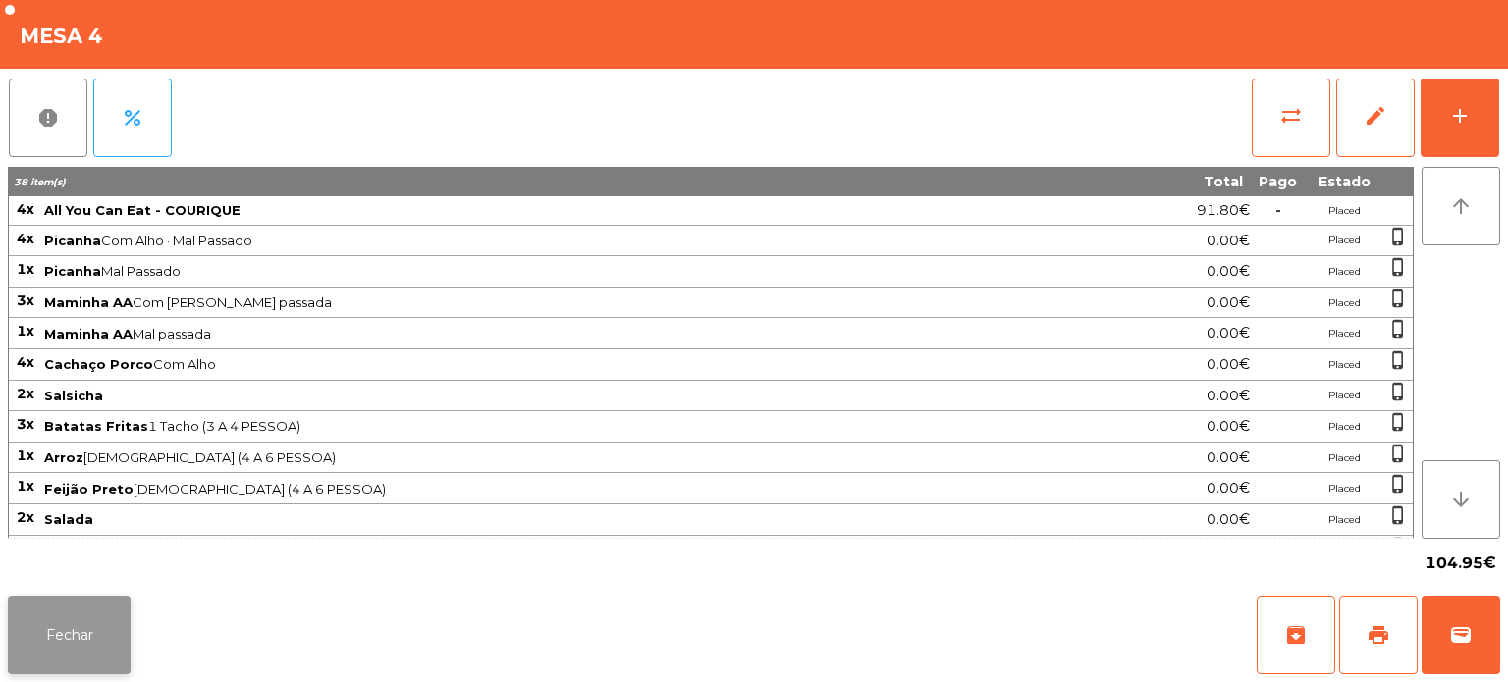
click at [79, 655] on button "Fechar" at bounding box center [69, 635] width 123 height 79
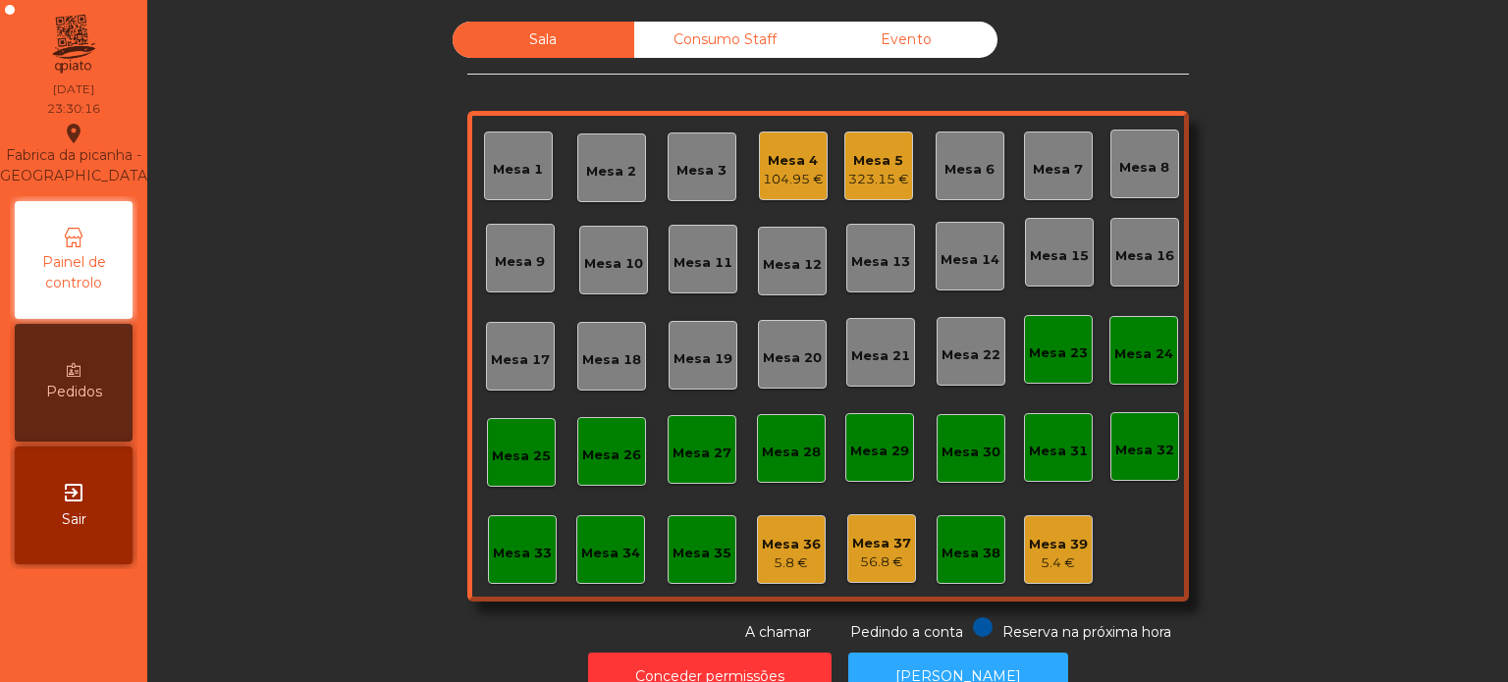
click at [766, 572] on div "Mesa 36 5.8 €" at bounding box center [791, 549] width 69 height 69
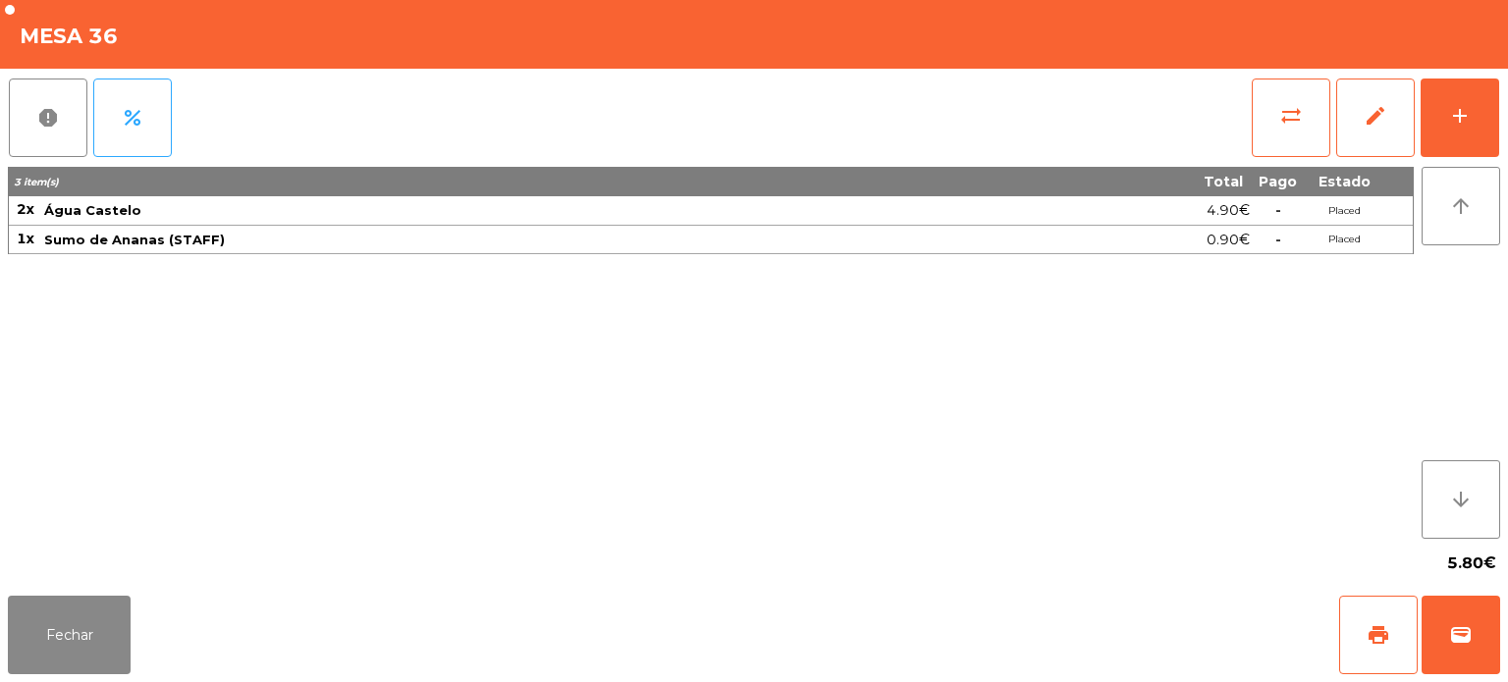
click at [1506, 97] on div "report percent sync_alt edit add 3 item(s) Total Pago Estado 2x Água Castelo 4.…" at bounding box center [754, 328] width 1508 height 519
click at [1463, 104] on div "add" at bounding box center [1460, 116] width 24 height 24
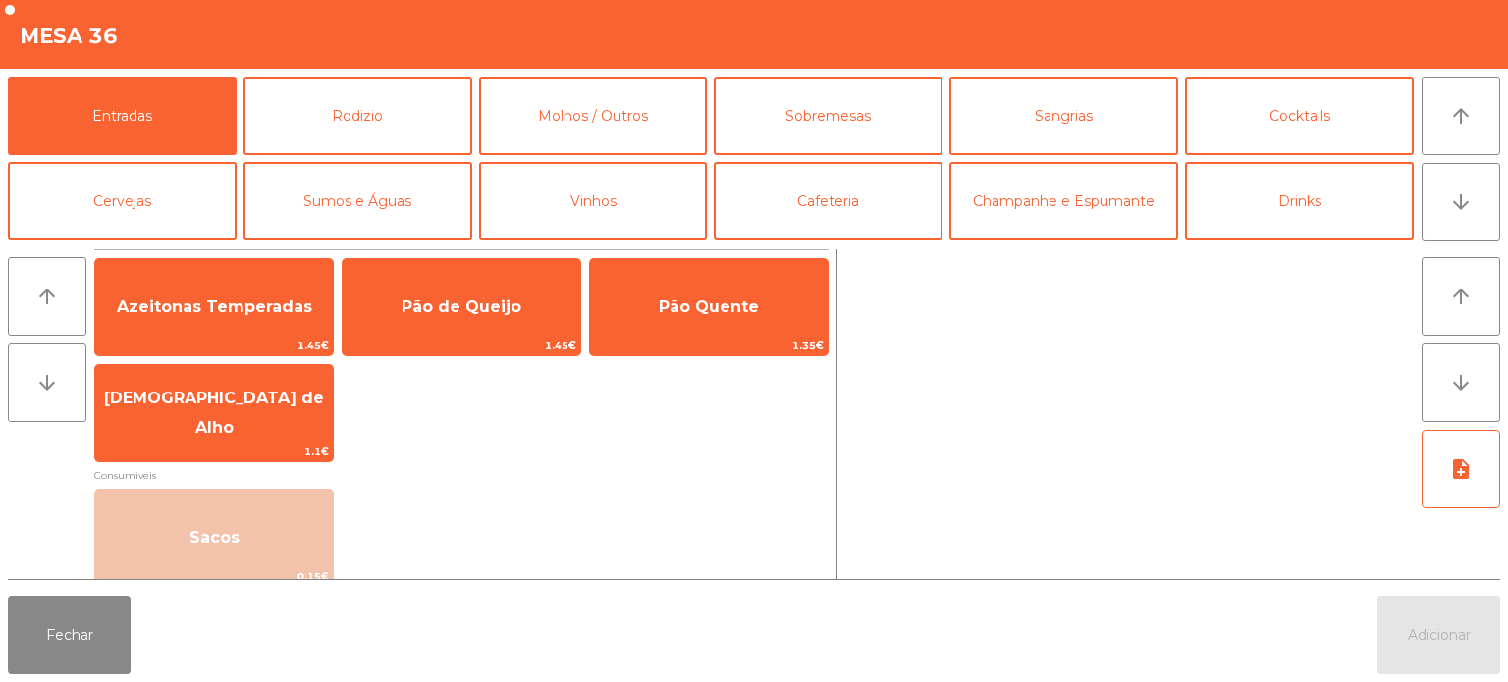
scroll to position [3, 0]
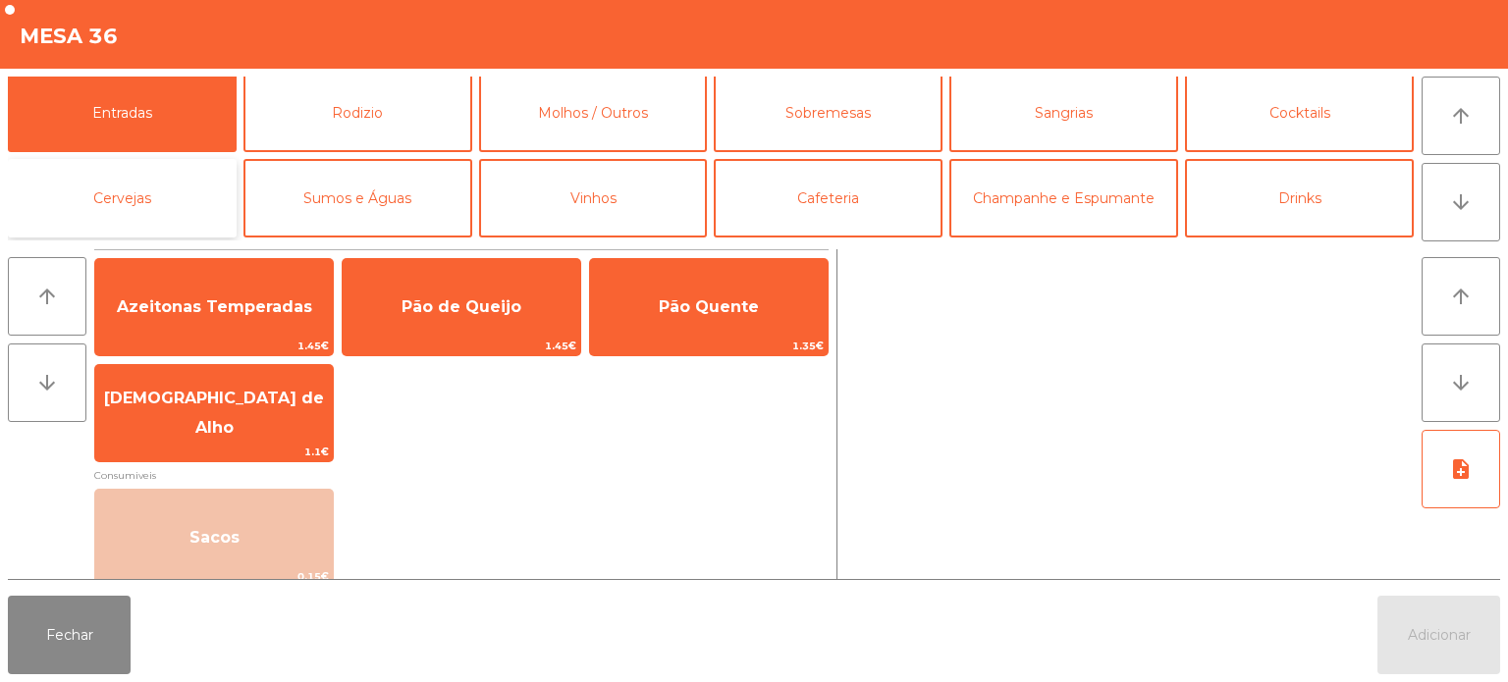
click at [183, 220] on button "Cervejas" at bounding box center [122, 198] width 229 height 79
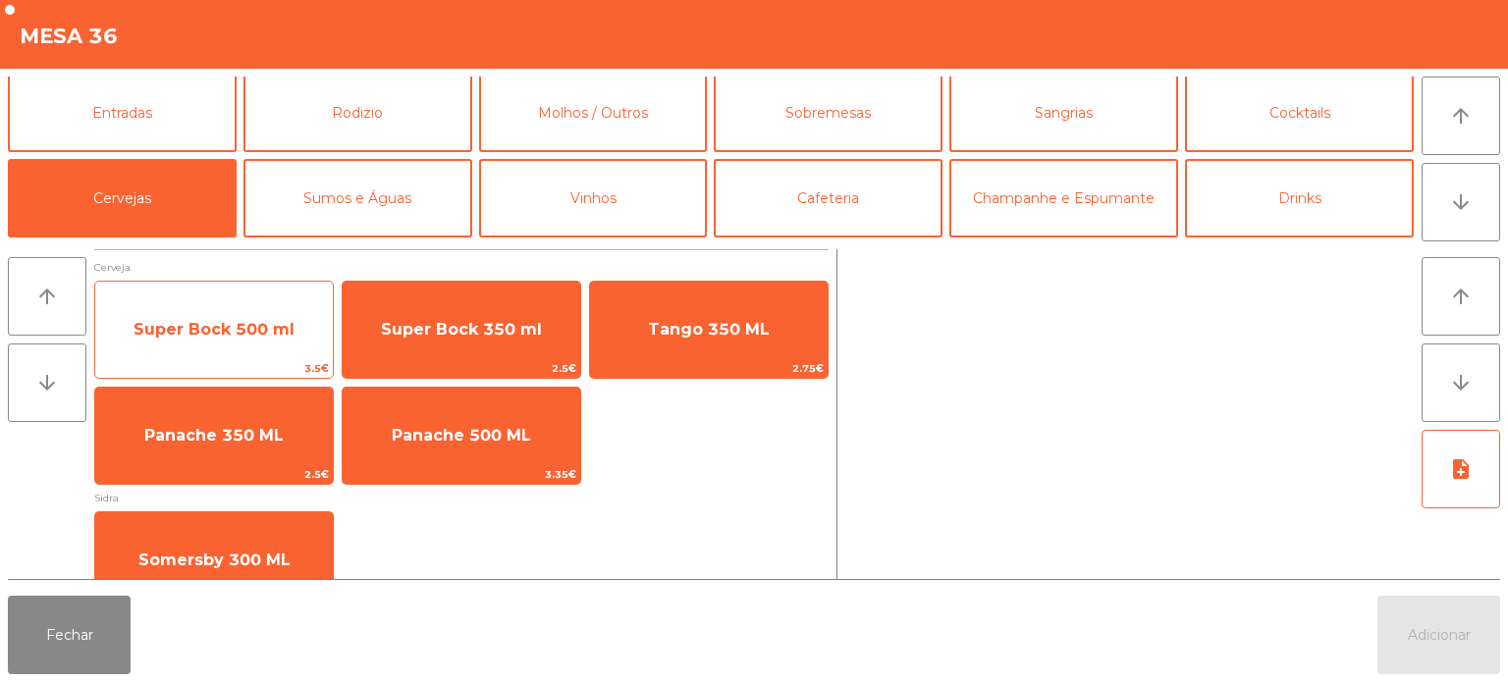
click at [256, 333] on span "Super Bock 500 ml" at bounding box center [214, 329] width 161 height 19
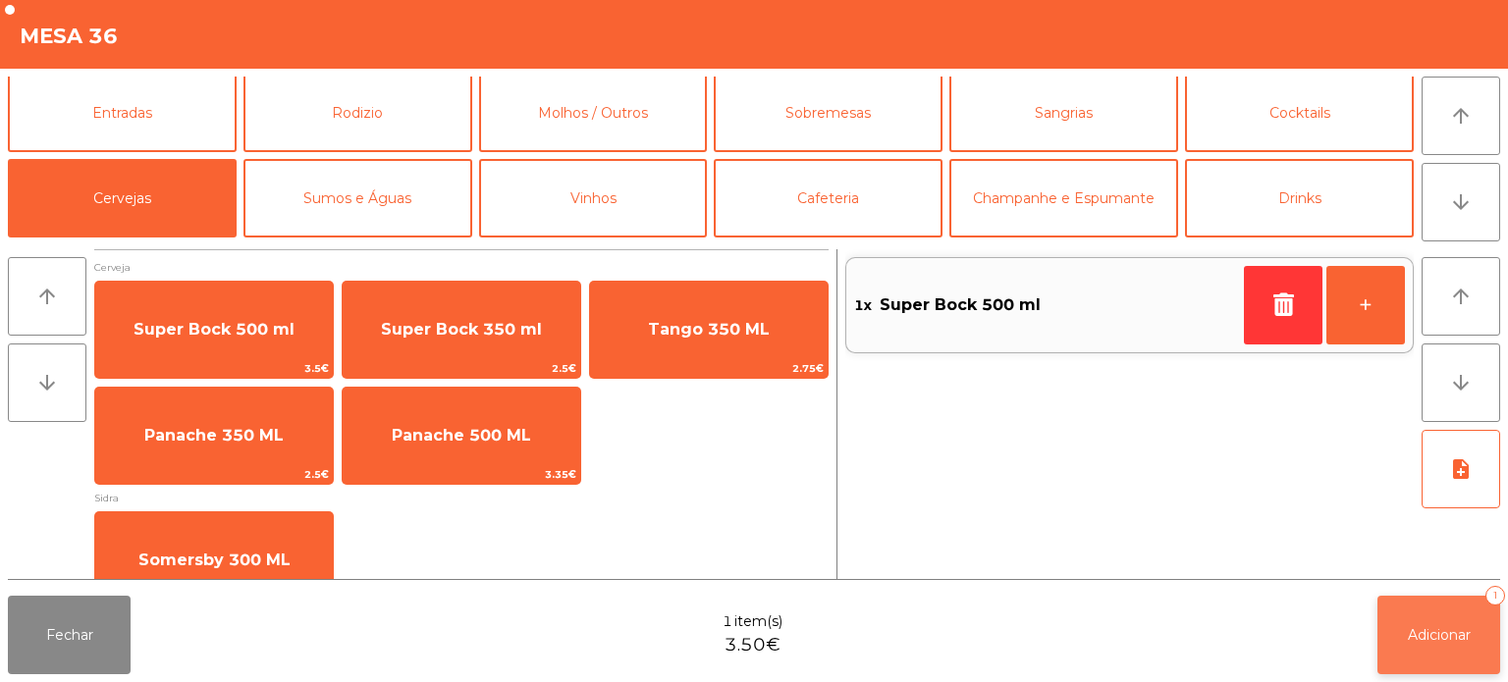
click at [1440, 651] on button "Adicionar 1" at bounding box center [1438, 635] width 123 height 79
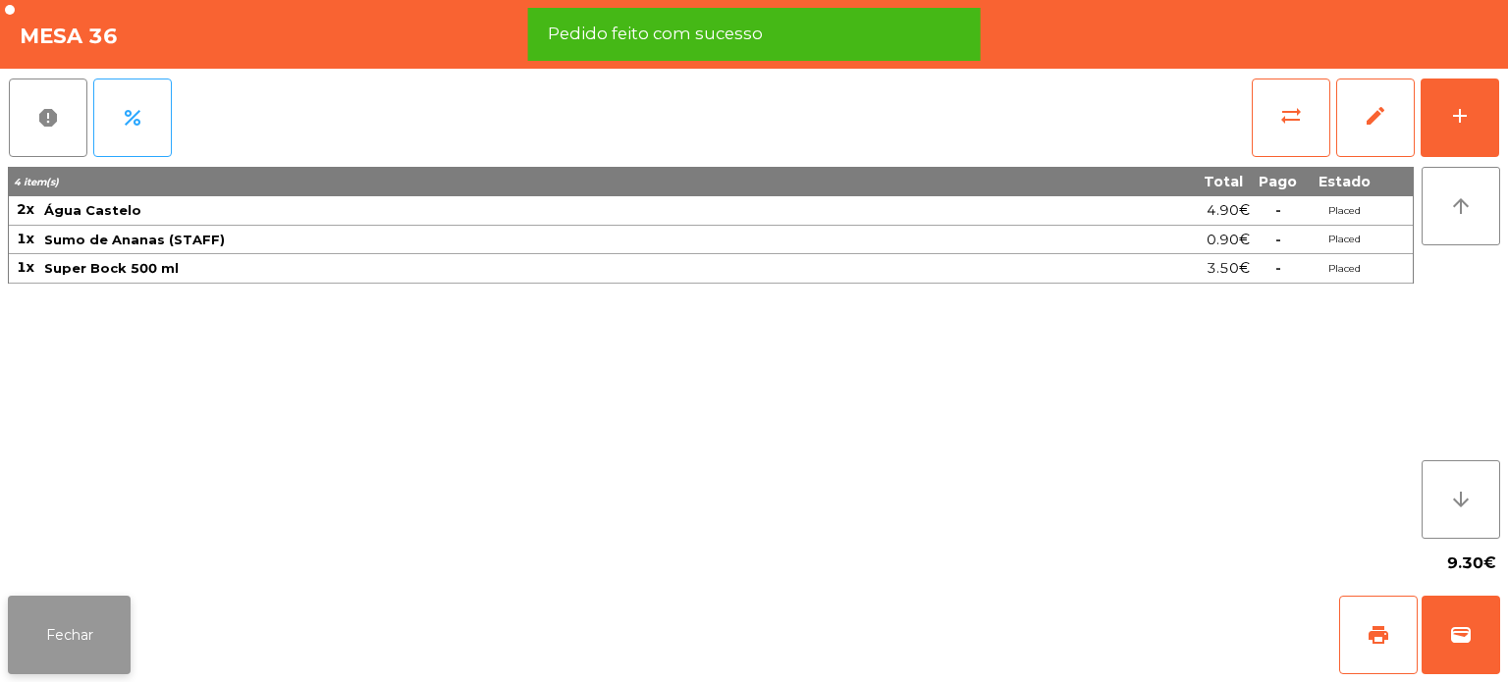
click at [126, 614] on button "Fechar" at bounding box center [69, 635] width 123 height 79
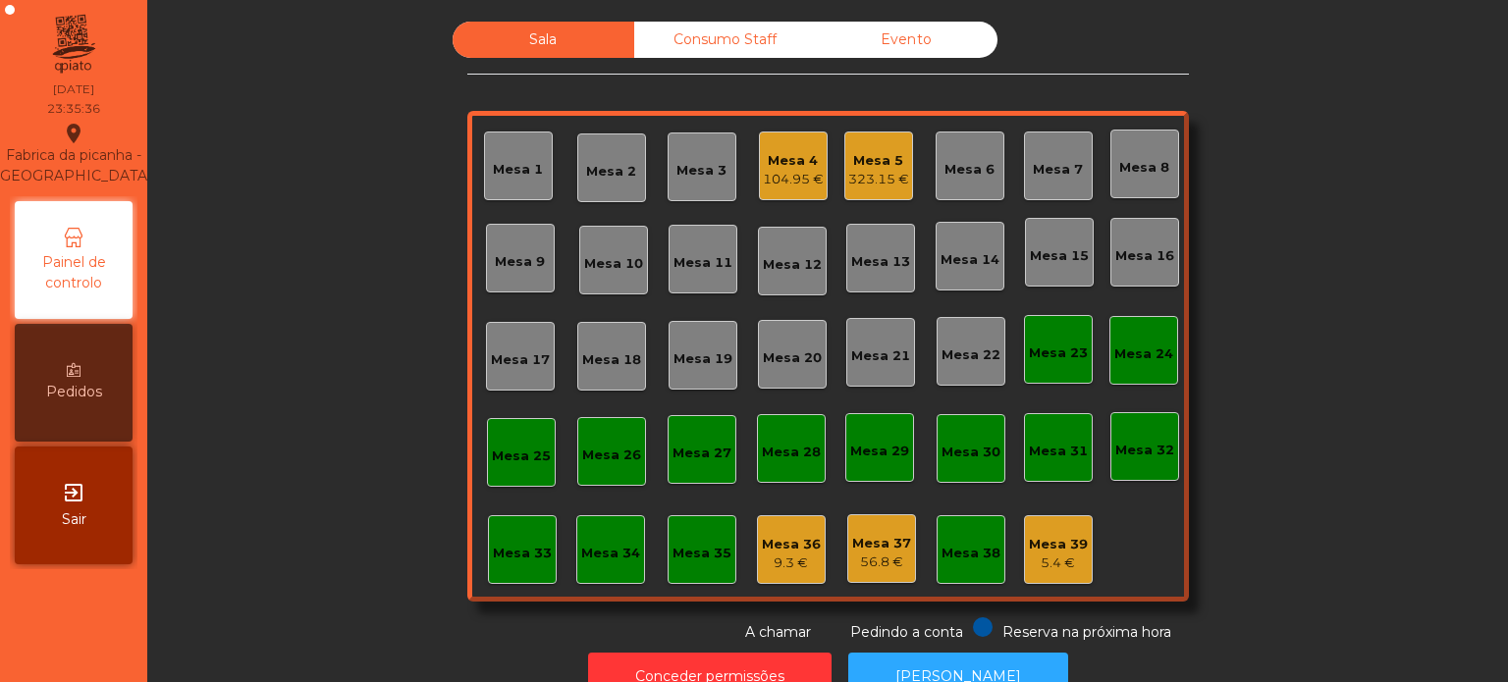
click at [881, 157] on div "Mesa 5" at bounding box center [878, 161] width 61 height 20
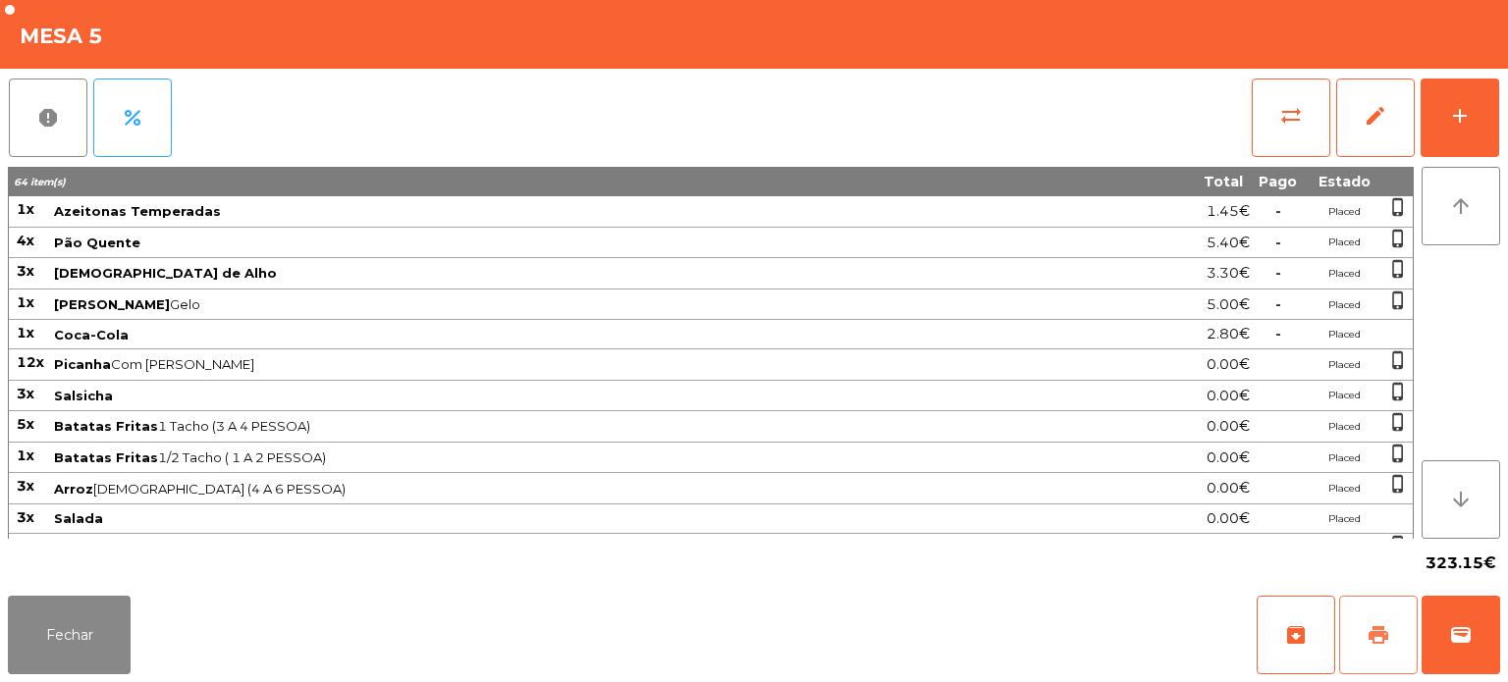
click at [1372, 658] on button "print" at bounding box center [1378, 635] width 79 height 79
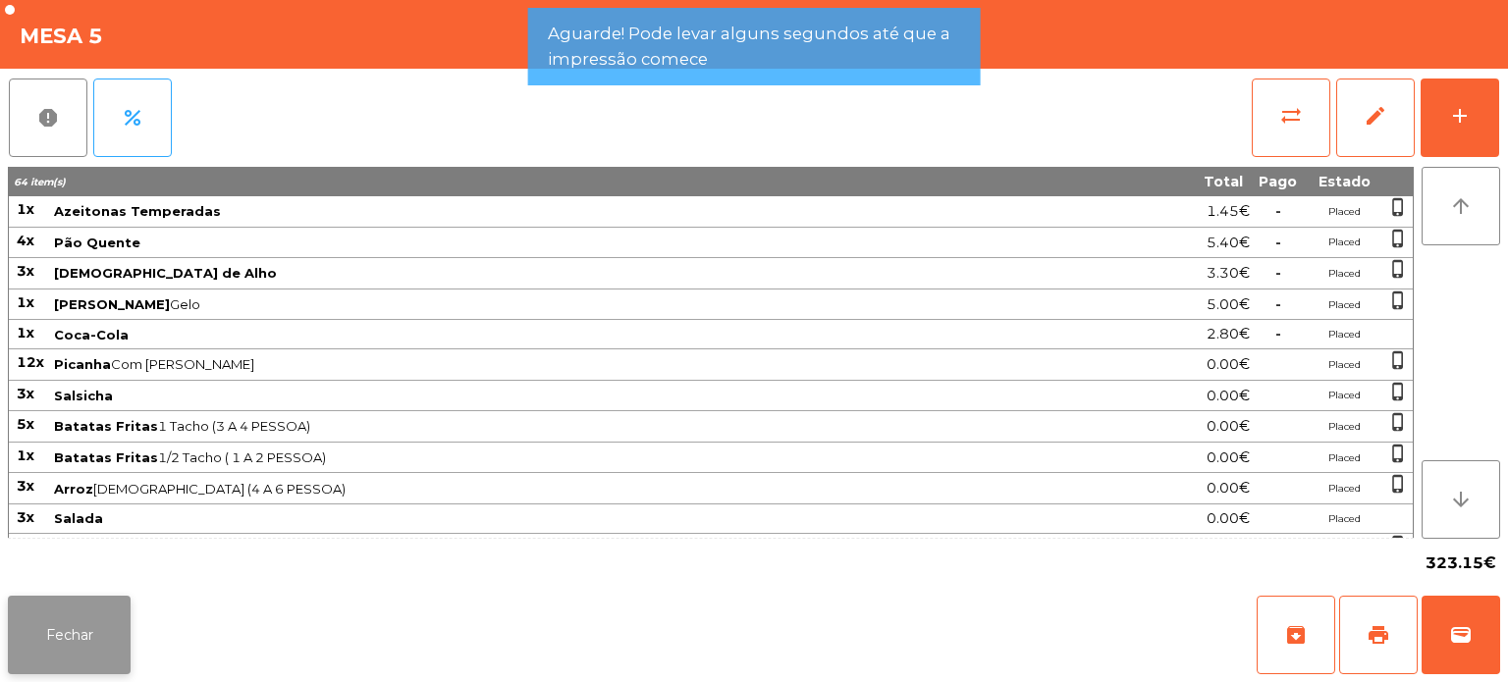
click at [91, 604] on button "Fechar" at bounding box center [69, 635] width 123 height 79
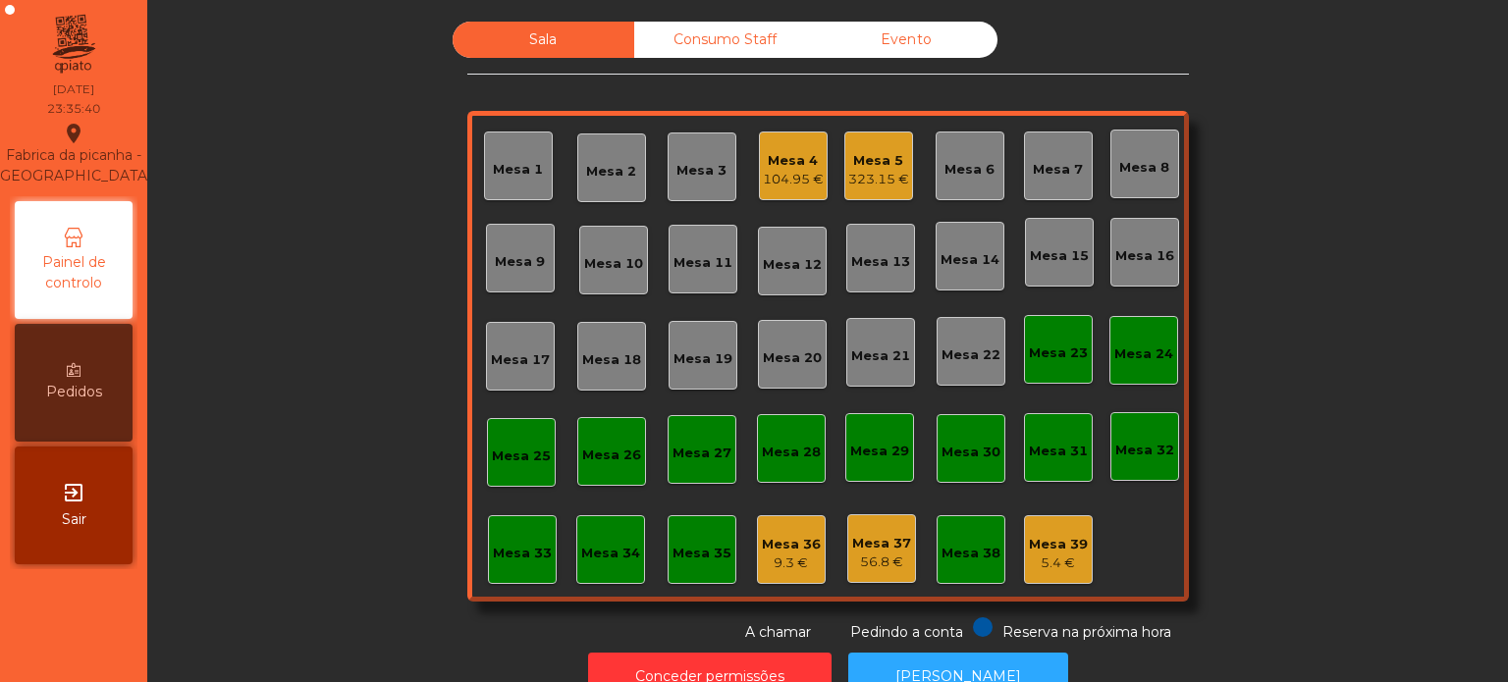
click at [867, 158] on div "Mesa 5" at bounding box center [878, 161] width 61 height 20
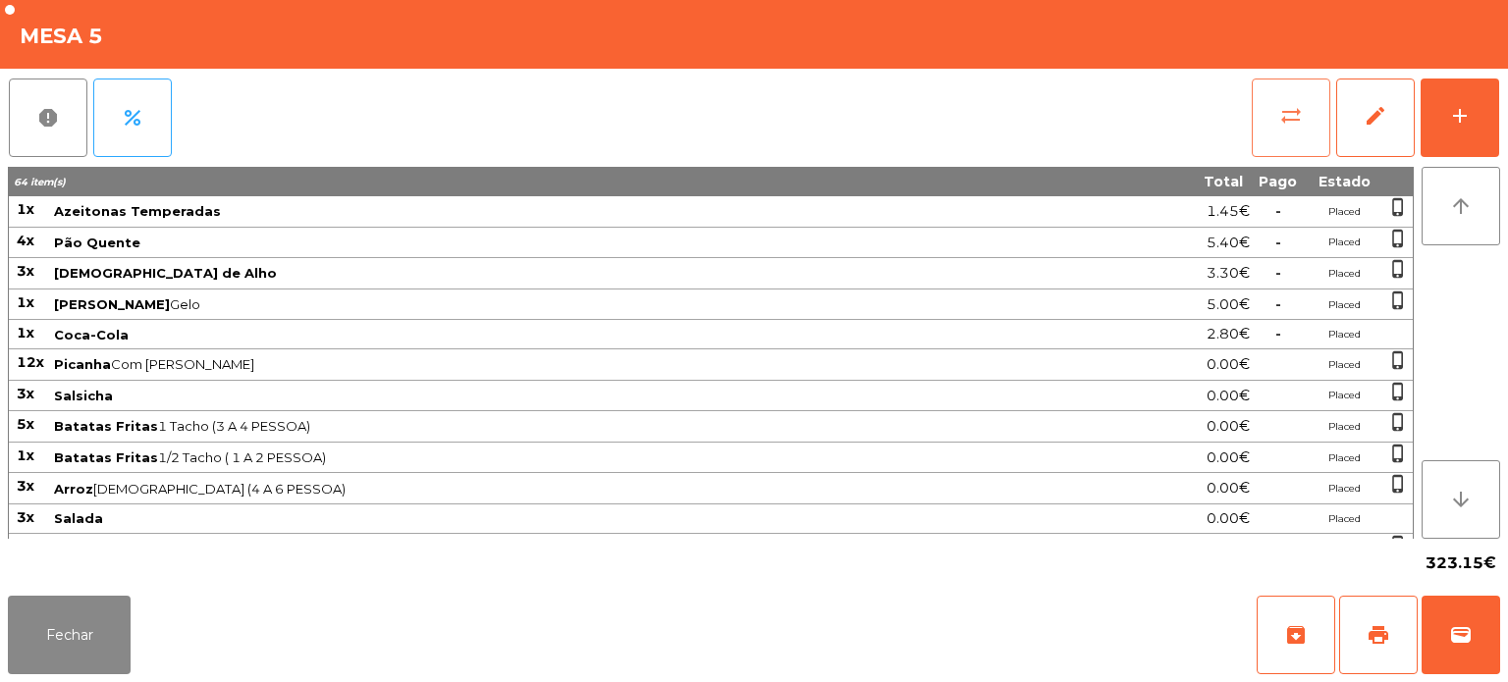
click at [1276, 111] on button "sync_alt" at bounding box center [1291, 118] width 79 height 79
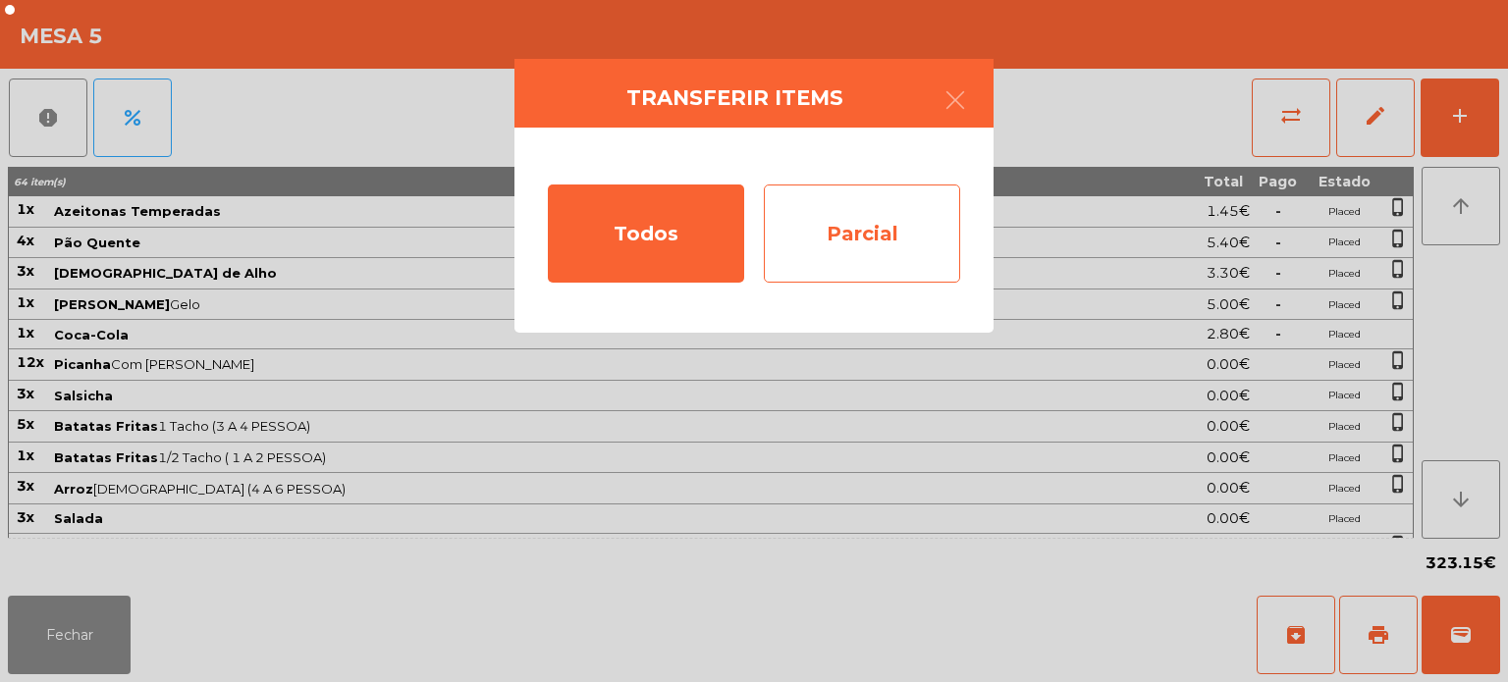
click at [880, 250] on div "Parcial" at bounding box center [862, 234] width 196 height 98
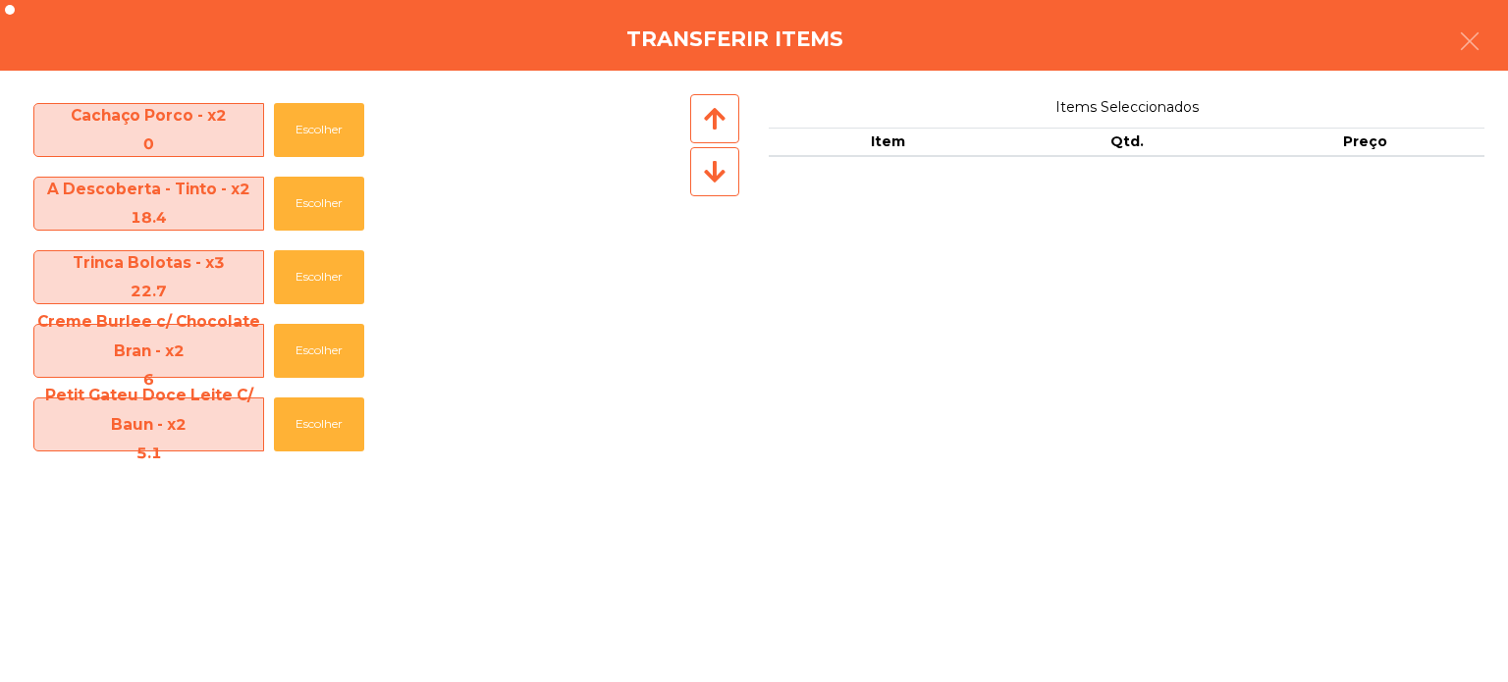
scroll to position [1025, 0]
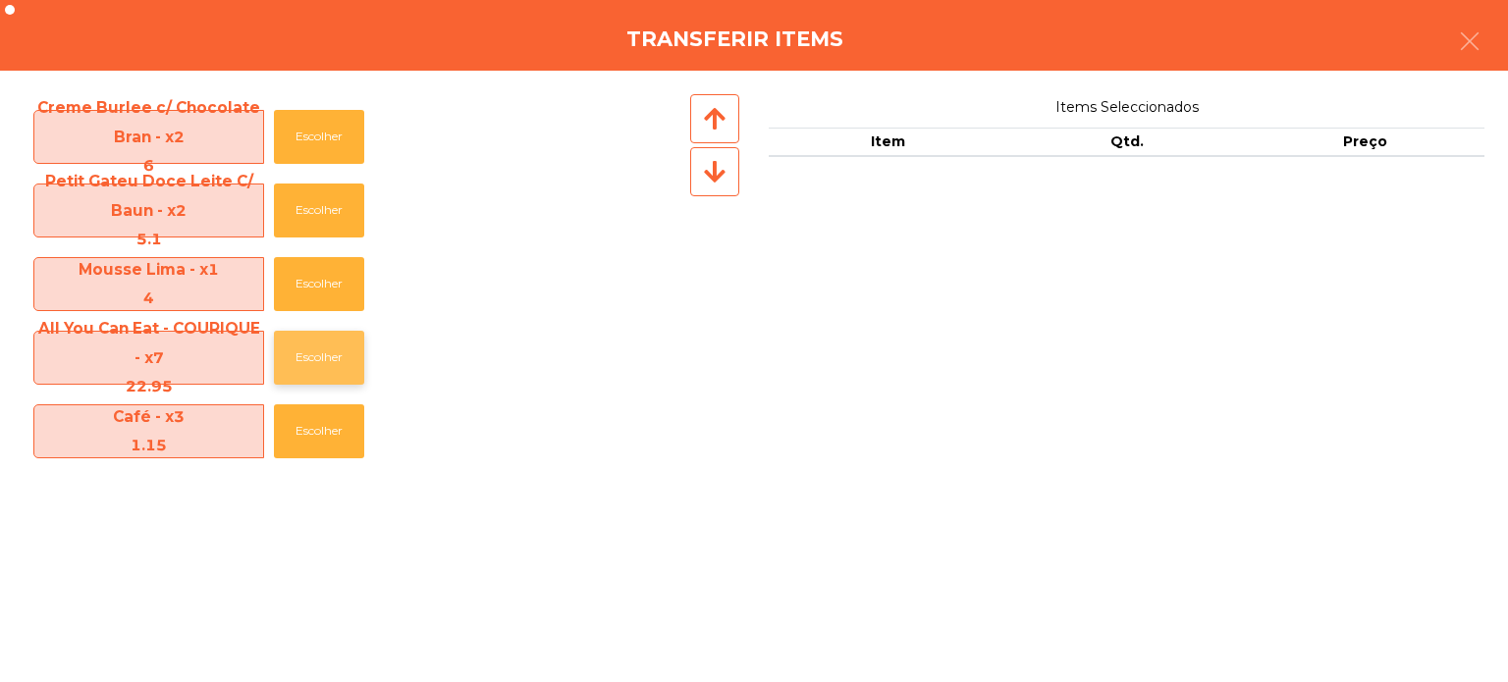
click at [310, 366] on button "Escolher" at bounding box center [319, 358] width 90 height 54
click at [315, 349] on button "Escolher" at bounding box center [319, 358] width 90 height 54
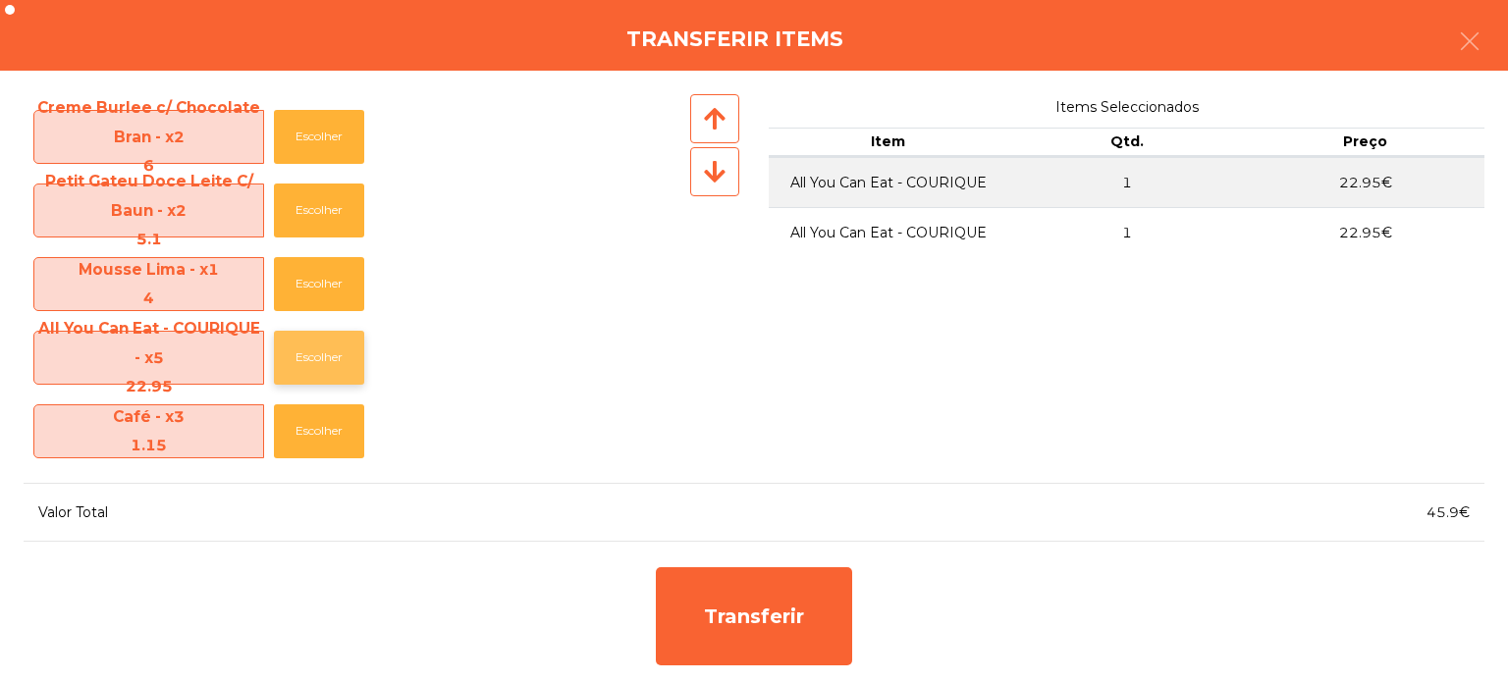
click at [318, 351] on button "Escolher" at bounding box center [319, 358] width 90 height 54
click at [316, 347] on button "Escolher" at bounding box center [319, 358] width 90 height 54
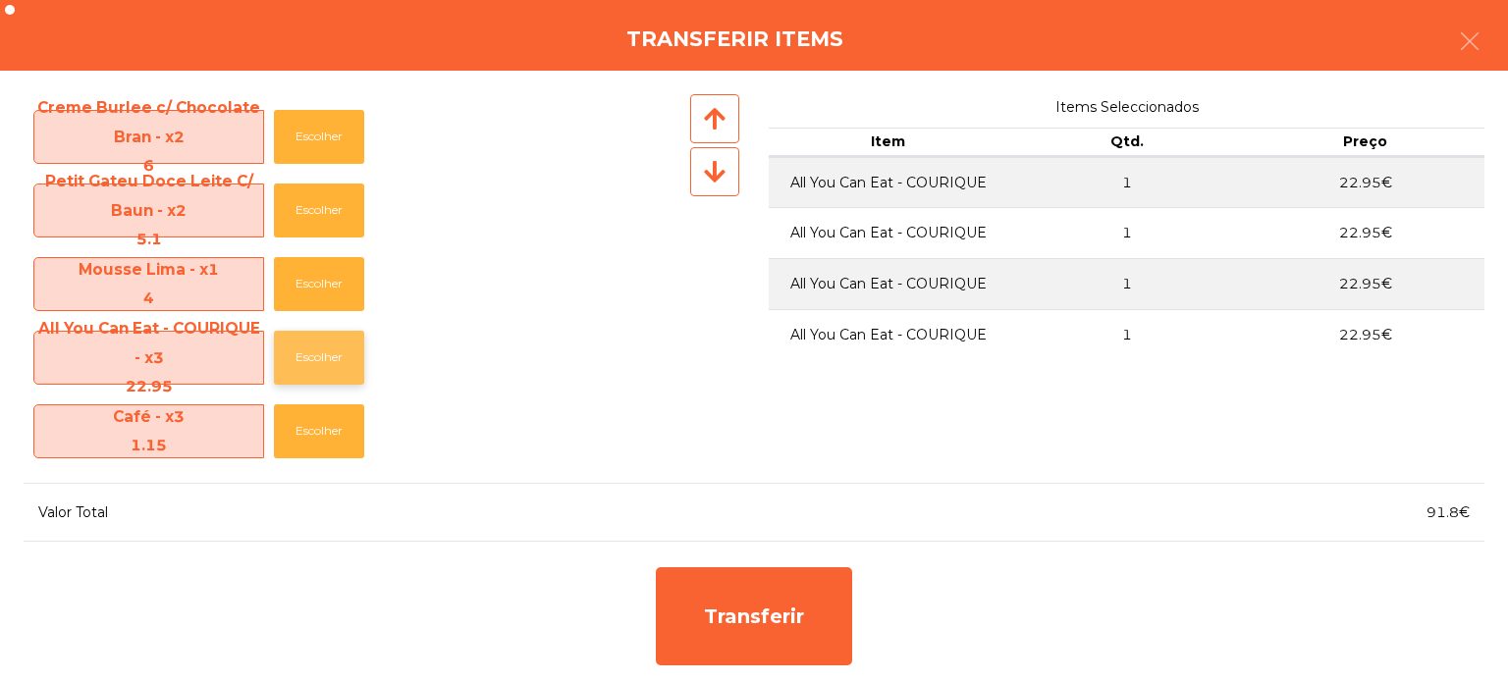
click at [314, 346] on button "Escolher" at bounding box center [319, 358] width 90 height 54
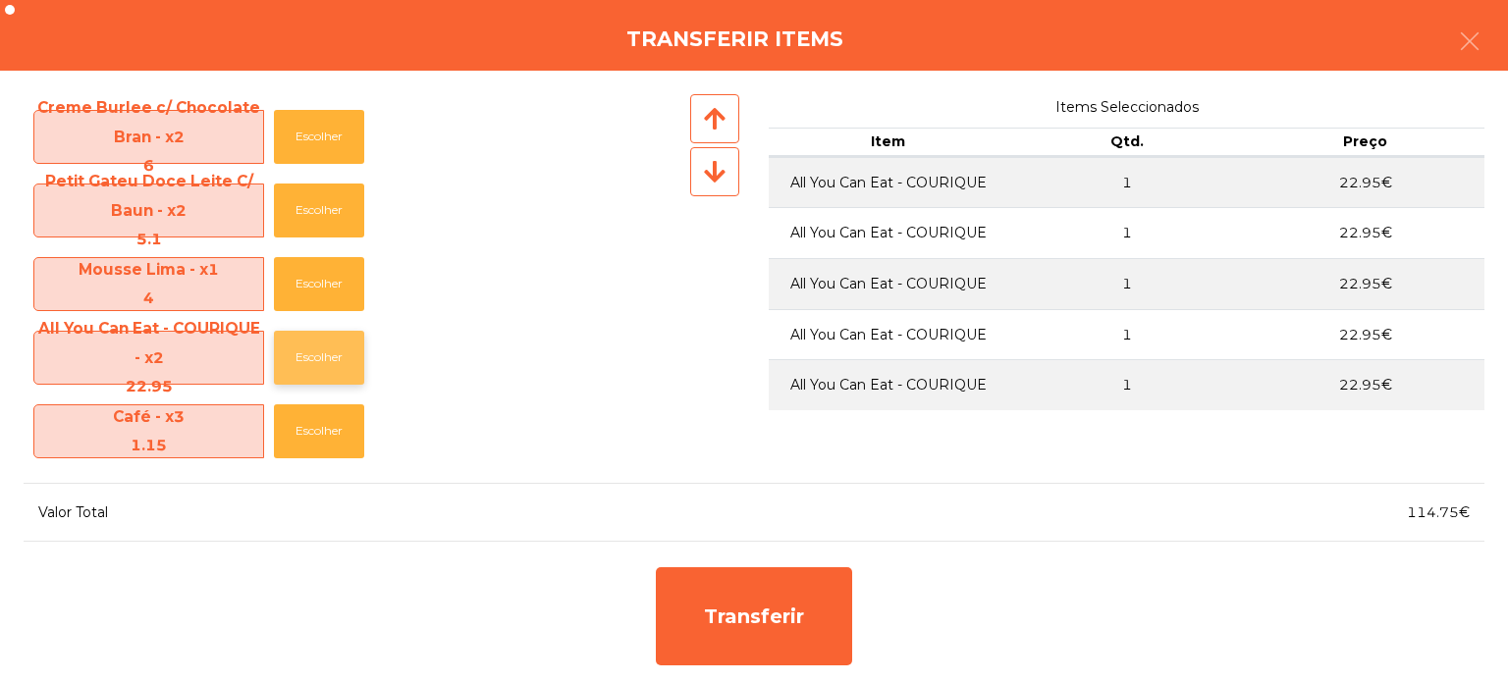
click at [315, 349] on button "Escolher" at bounding box center [319, 358] width 90 height 54
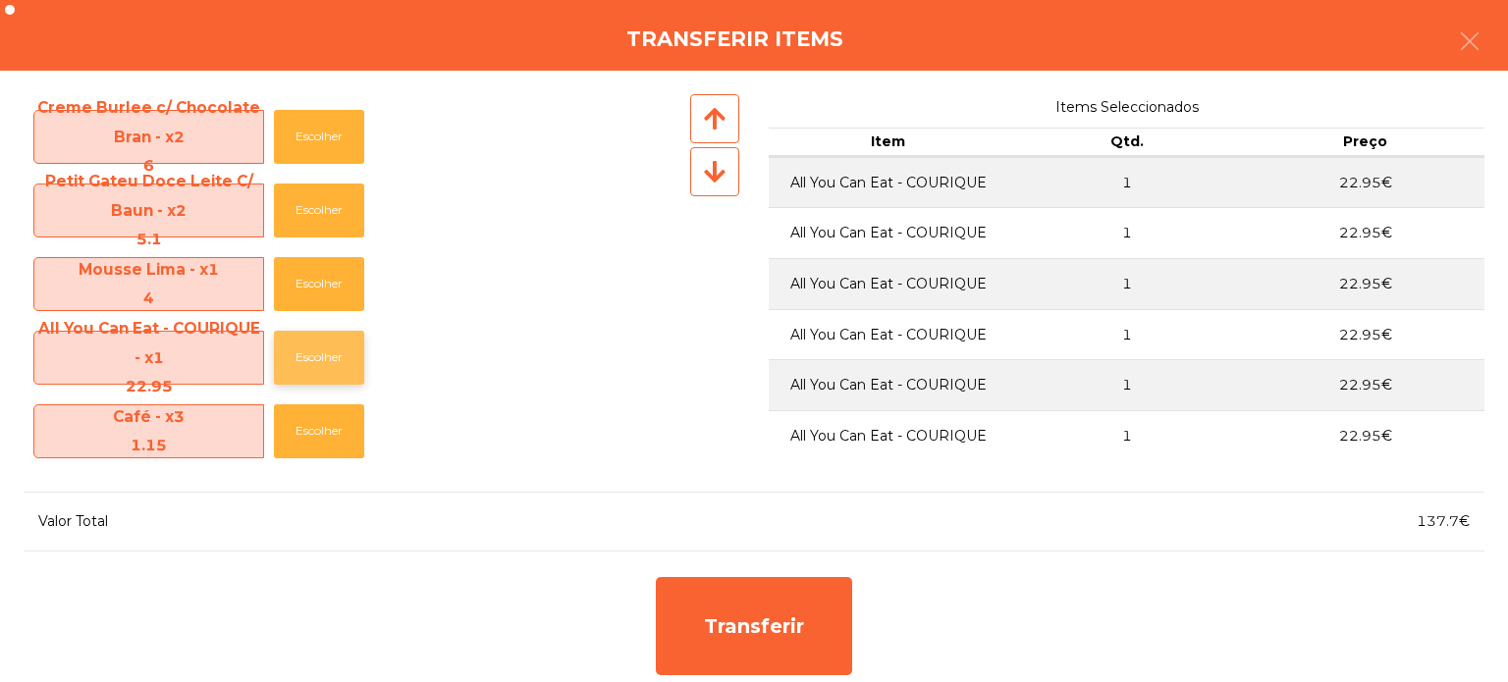
click at [309, 357] on button "Escolher" at bounding box center [319, 358] width 90 height 54
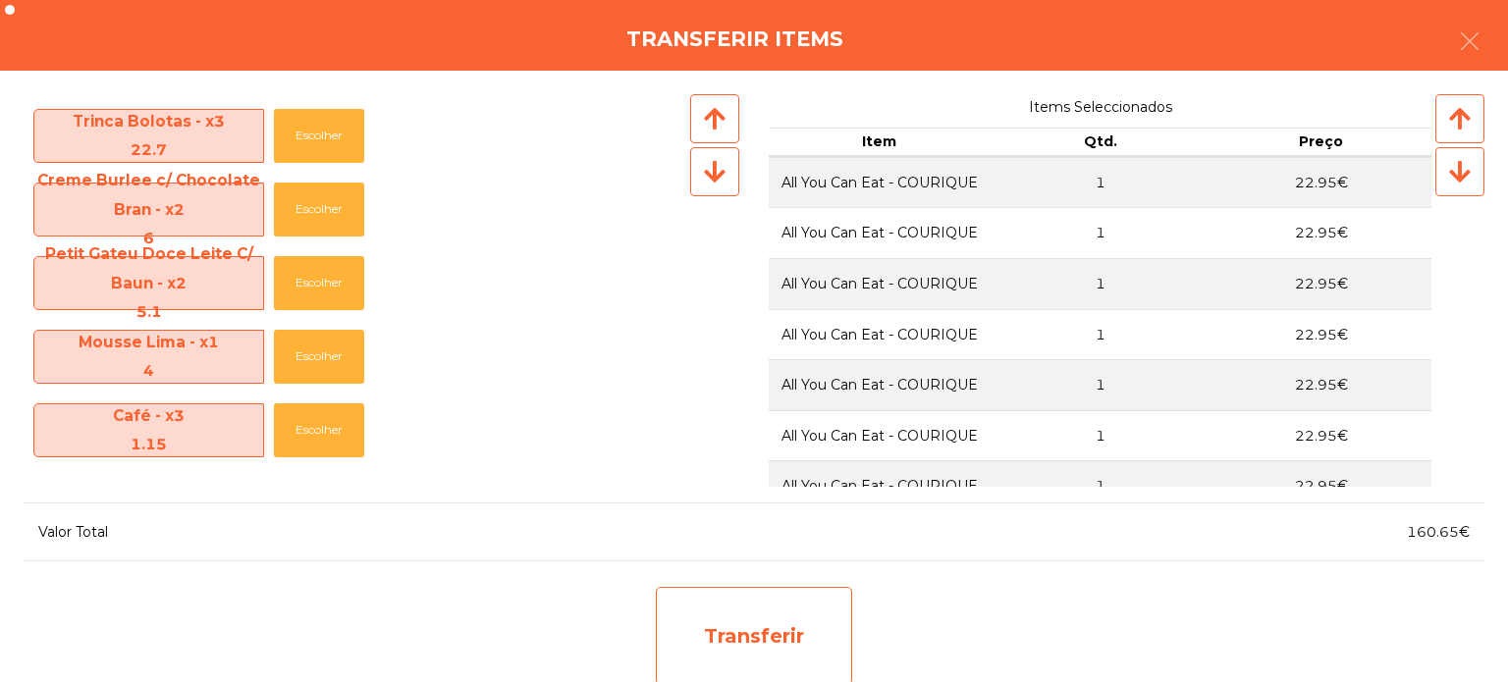
click at [695, 601] on div "Transferir" at bounding box center [754, 636] width 196 height 98
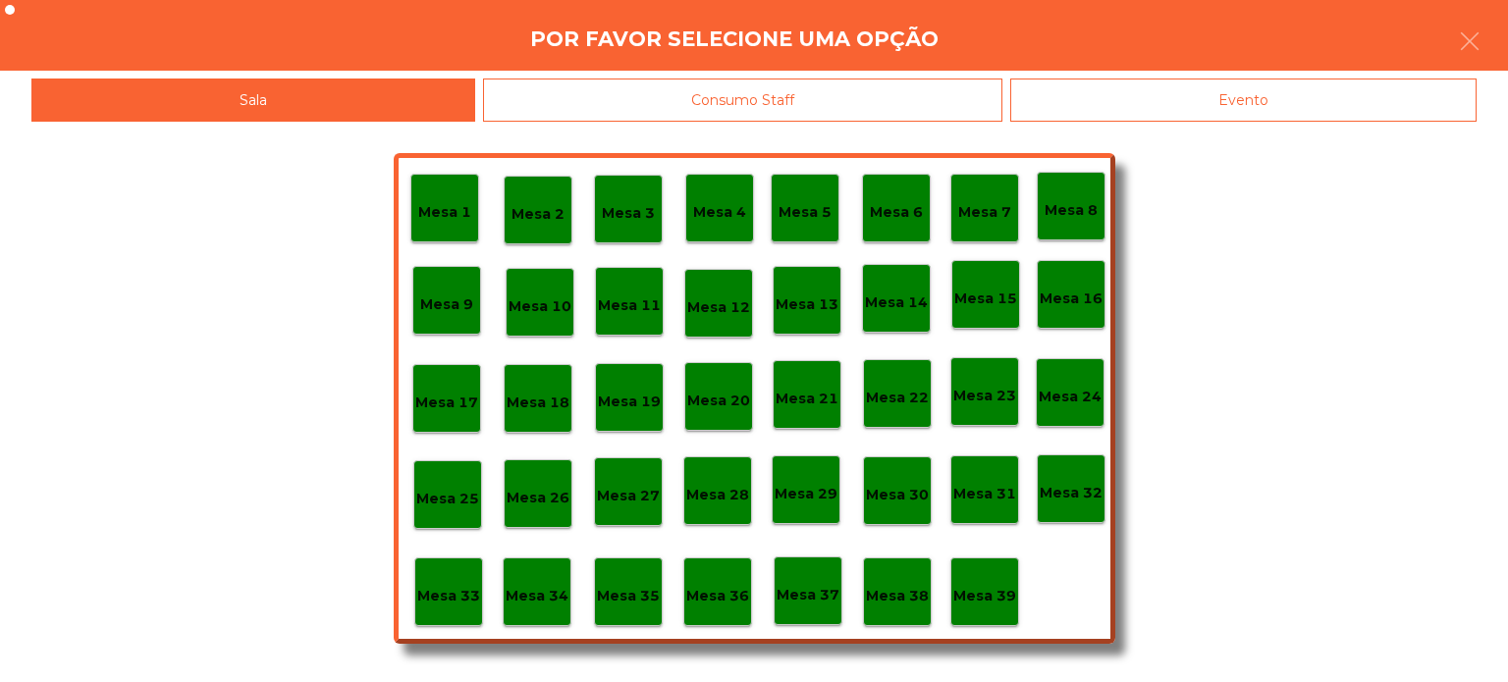
click at [535, 599] on p "Mesa 34" at bounding box center [537, 596] width 63 height 23
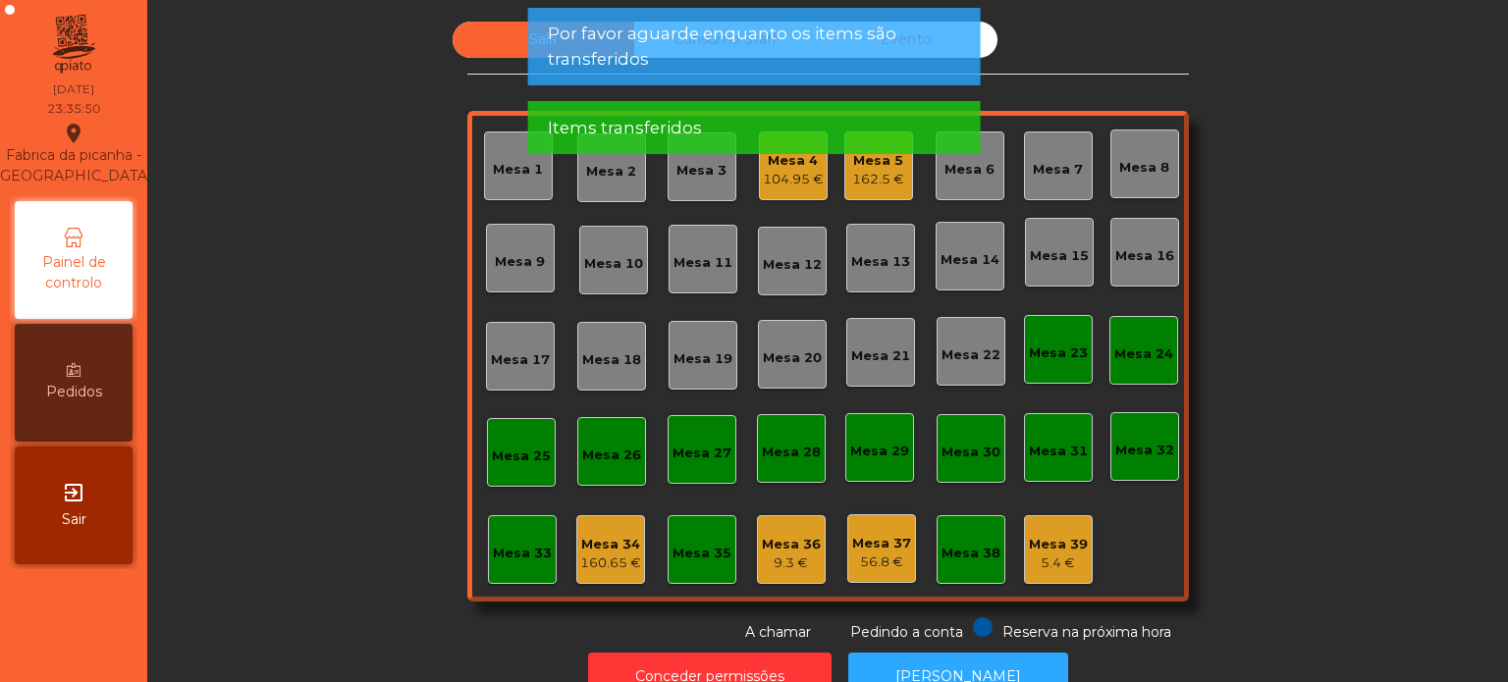
click at [617, 563] on div "160.65 €" at bounding box center [610, 564] width 61 height 20
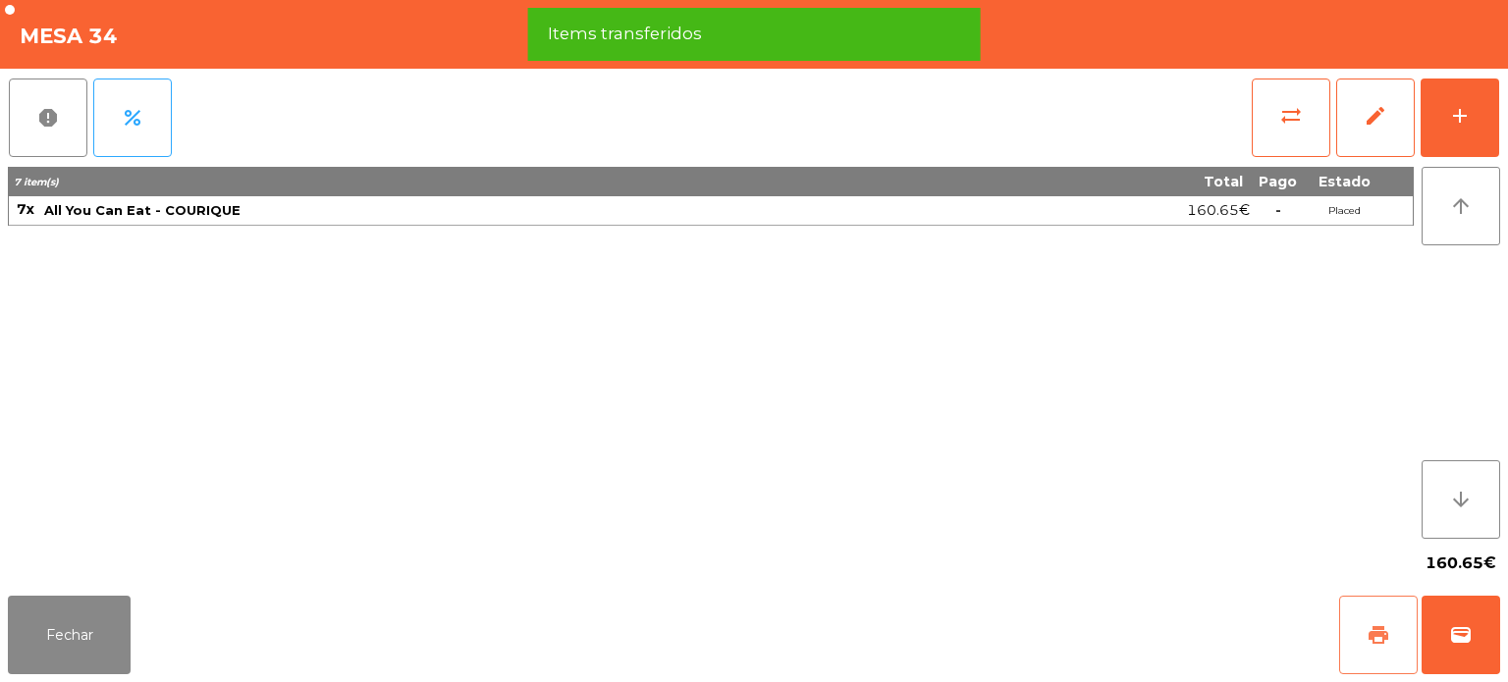
click at [1360, 644] on button "print" at bounding box center [1378, 635] width 79 height 79
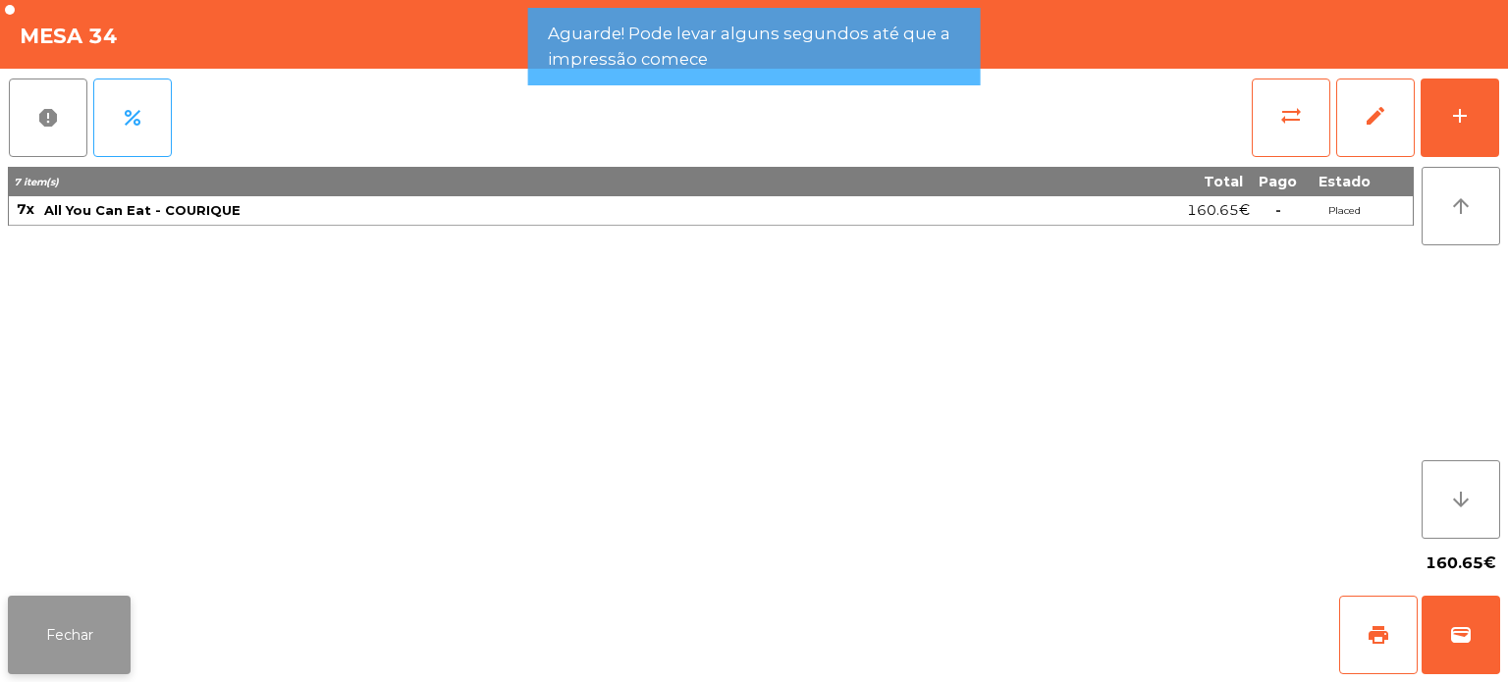
click at [39, 652] on button "Fechar" at bounding box center [69, 635] width 123 height 79
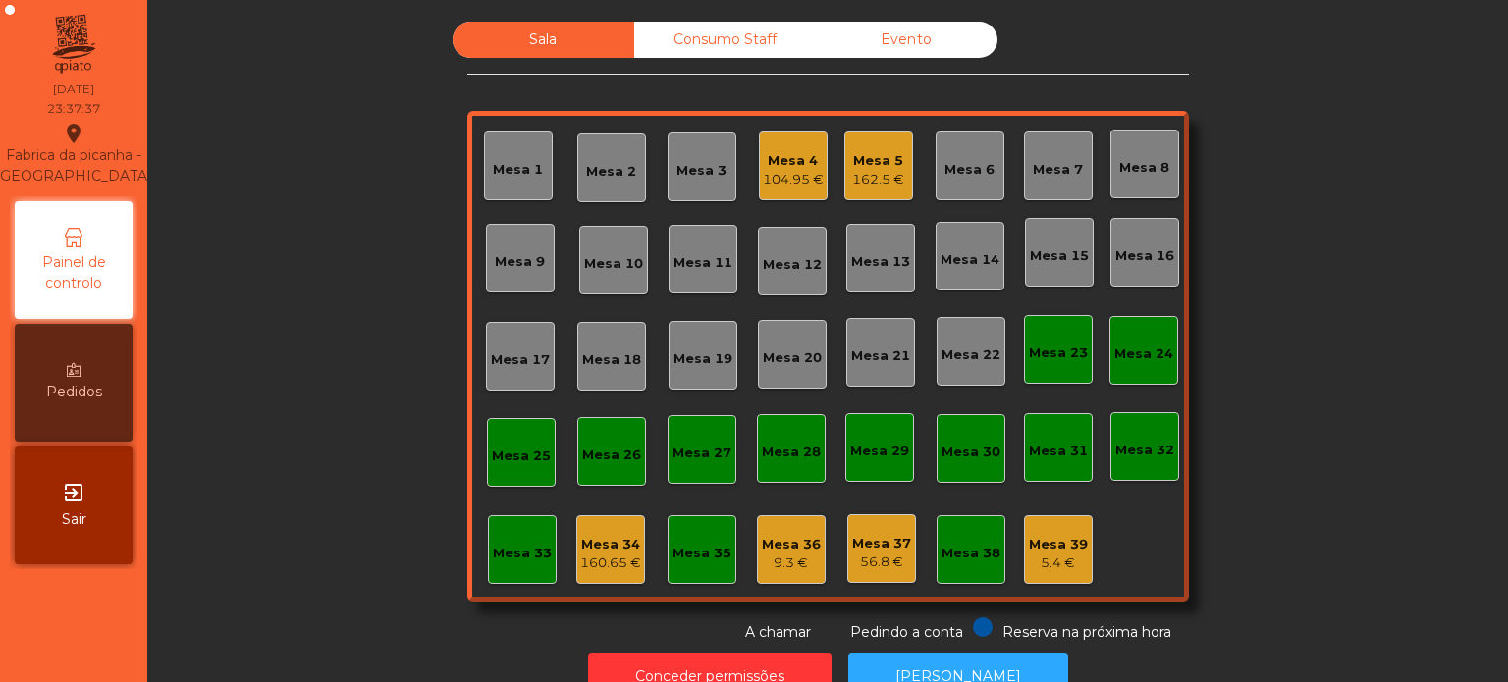
click at [757, 550] on div "Mesa 36 9.3 €" at bounding box center [791, 549] width 69 height 69
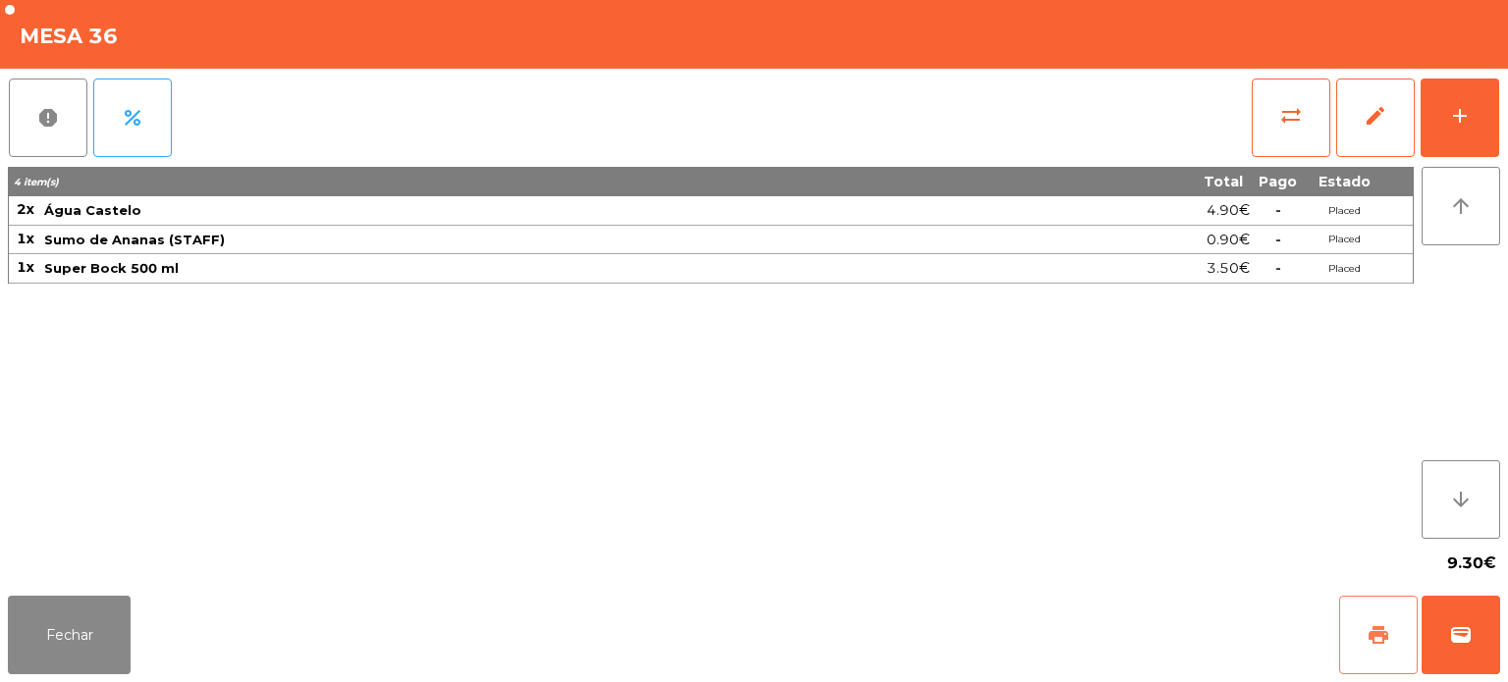
click at [1347, 635] on button "print" at bounding box center [1378, 635] width 79 height 79
click at [113, 632] on button "Fechar" at bounding box center [69, 635] width 123 height 79
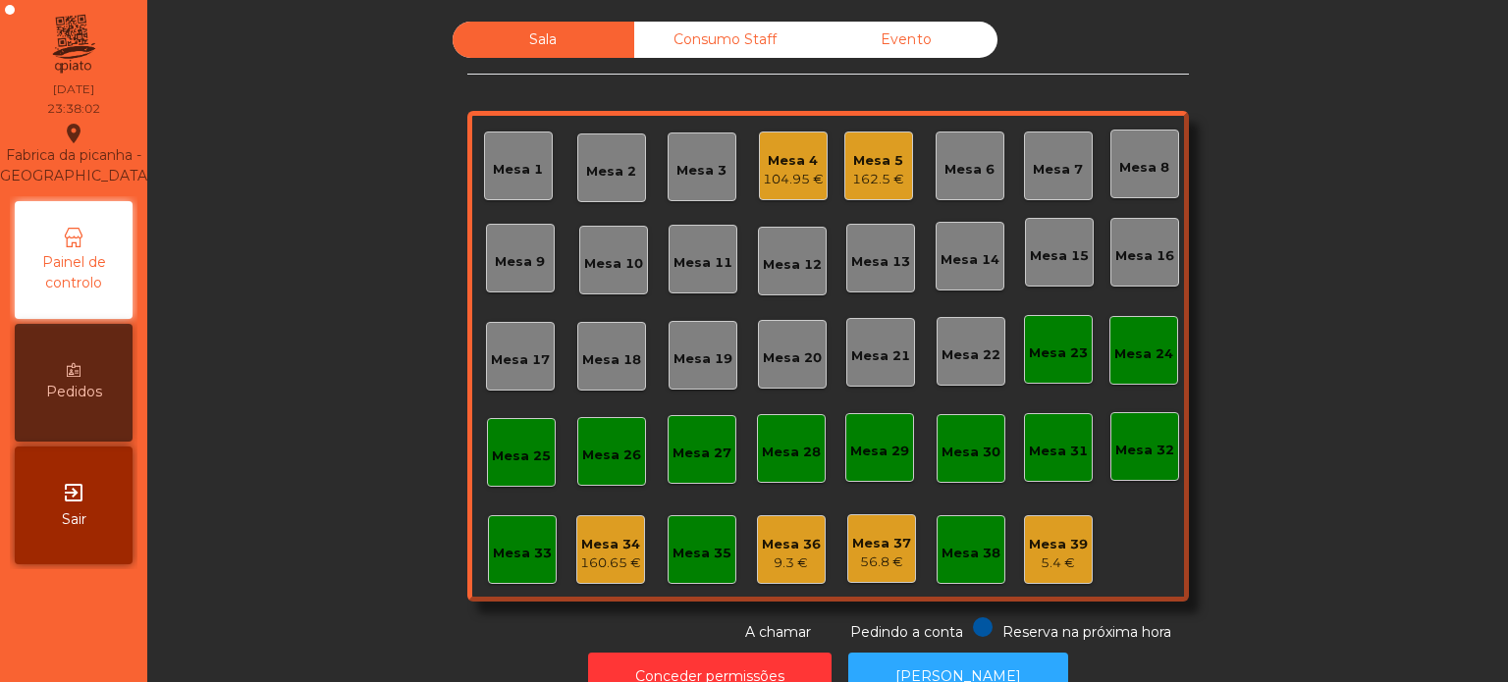
click at [779, 566] on div "9.3 €" at bounding box center [791, 564] width 59 height 20
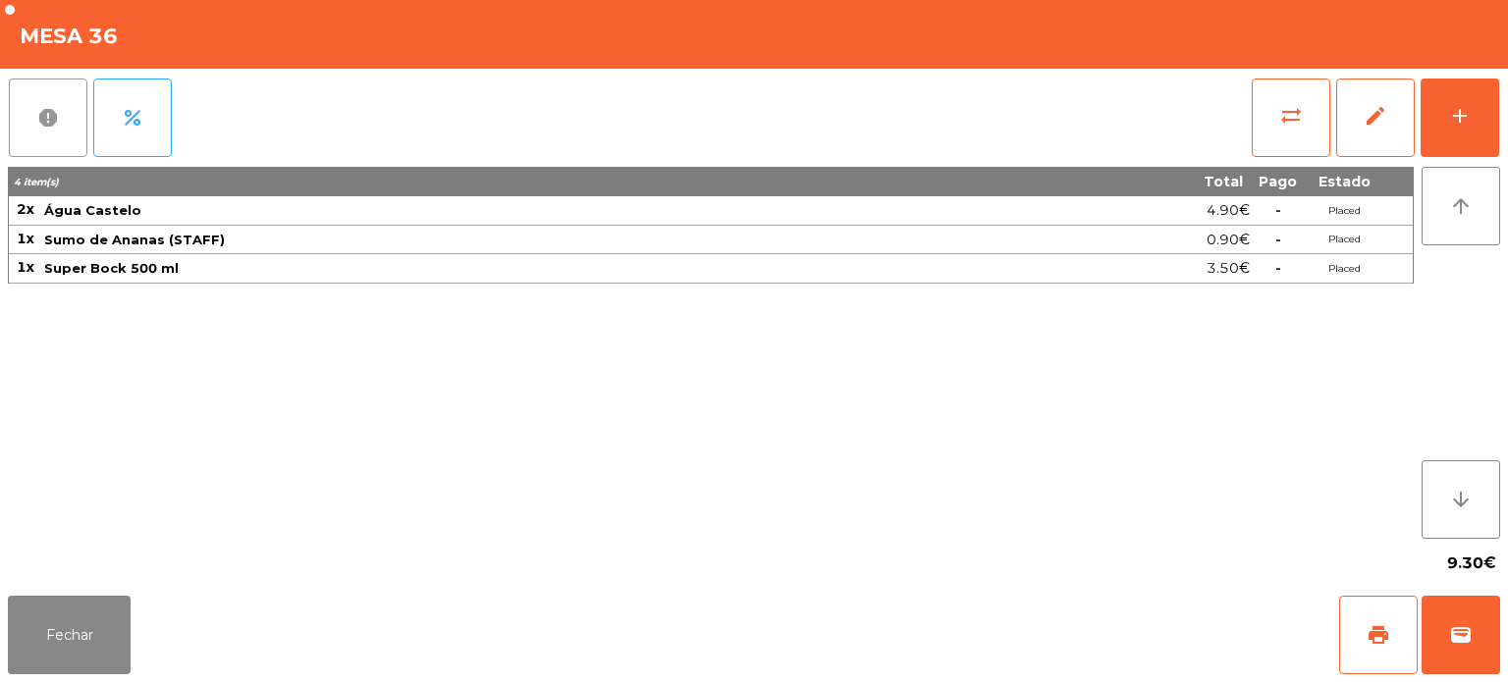
click at [73, 104] on button "report" at bounding box center [48, 118] width 79 height 79
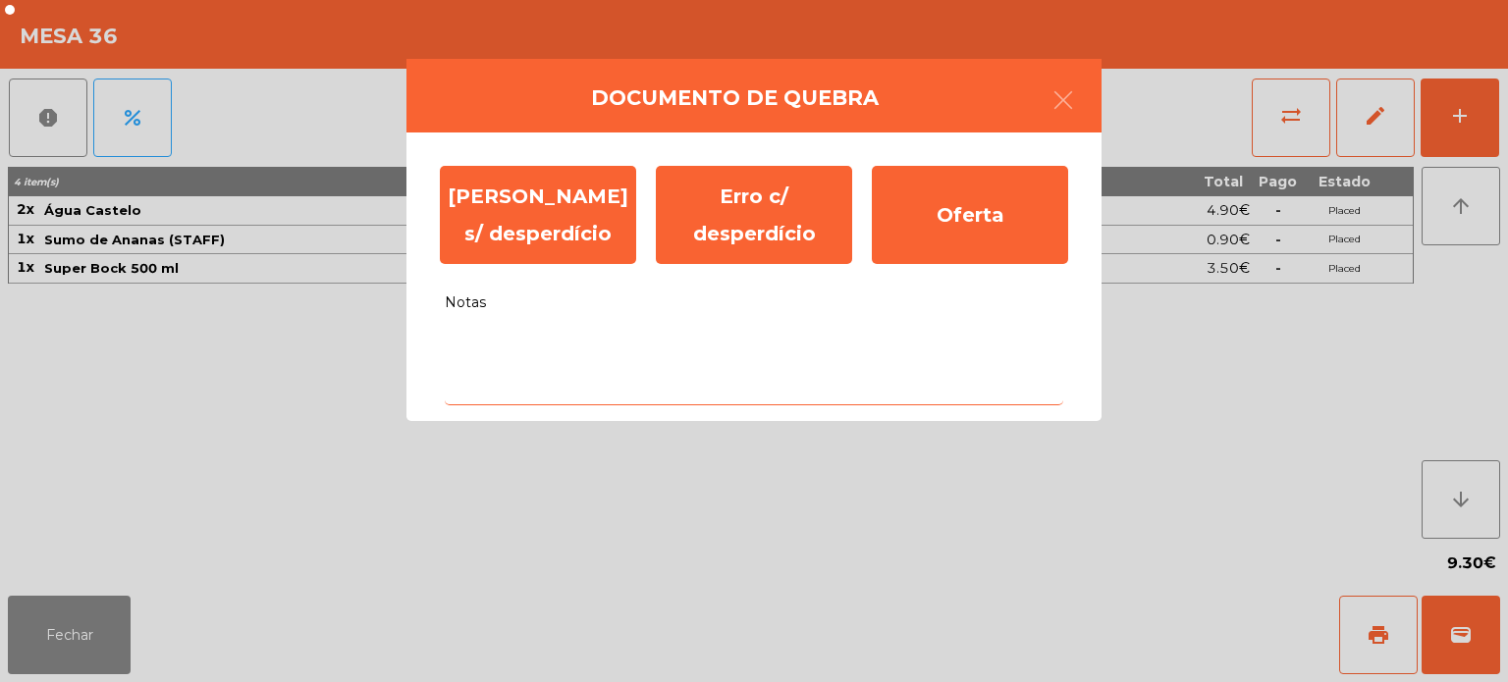
click at [755, 346] on textarea "Notas" at bounding box center [754, 364] width 618 height 81
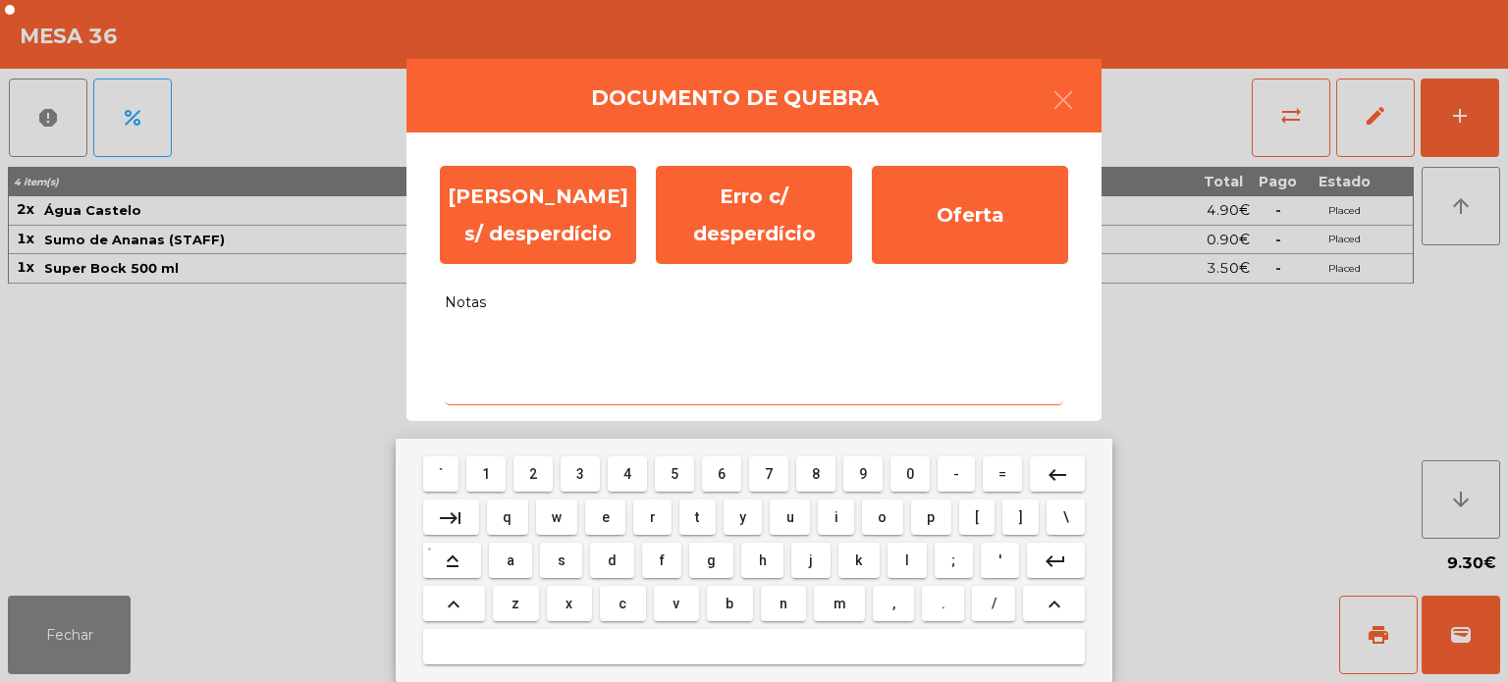
click at [507, 559] on span "a" at bounding box center [511, 561] width 8 height 16
click at [906, 561] on span "l" at bounding box center [907, 561] width 4 height 16
click at [836, 517] on span "i" at bounding box center [836, 518] width 4 height 16
type textarea "***"
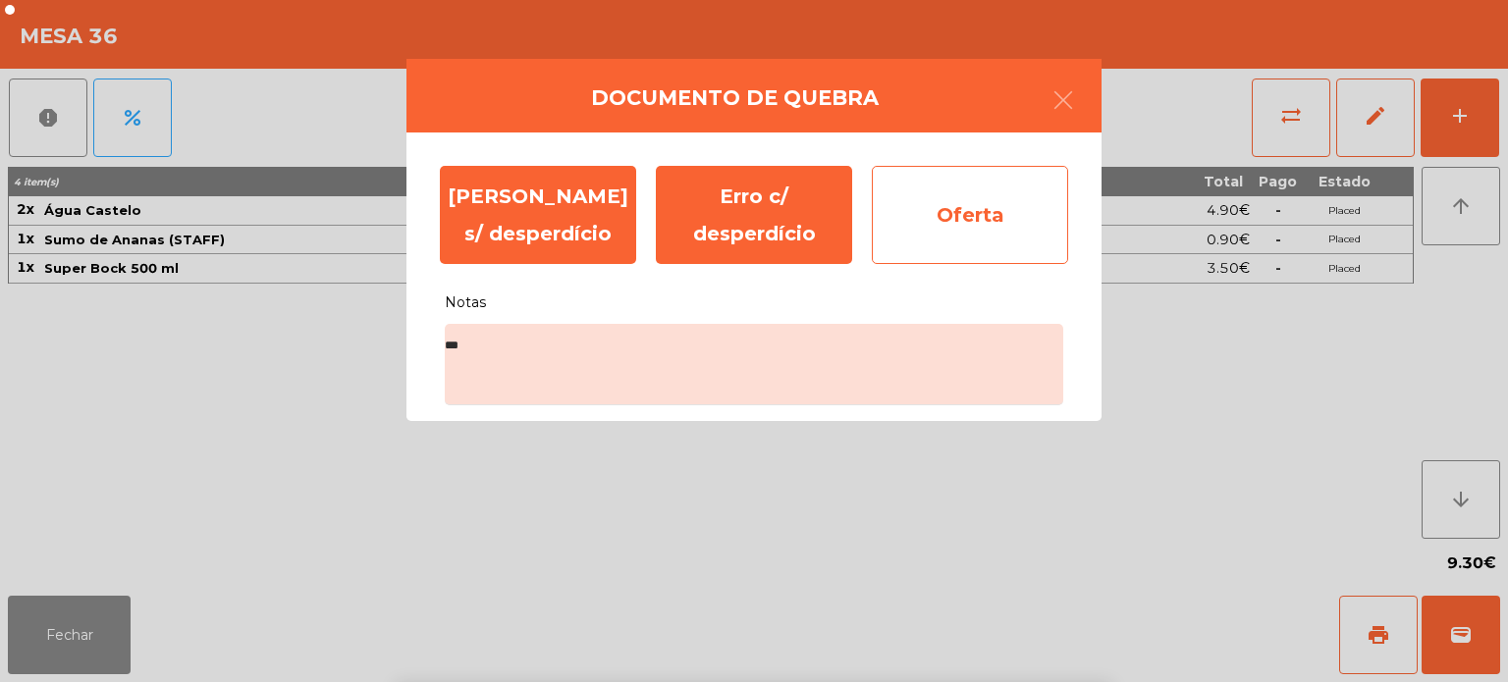
click at [965, 220] on div "Oferta" at bounding box center [970, 215] width 196 height 98
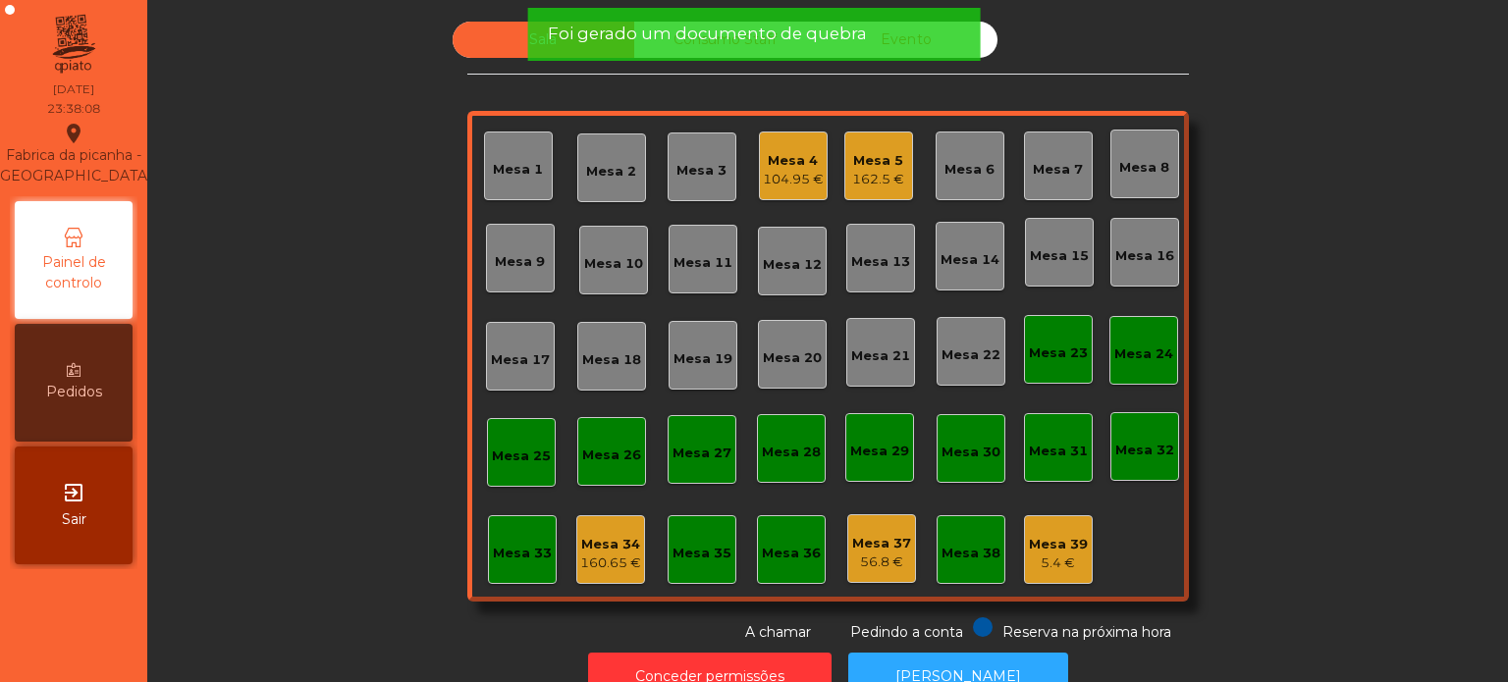
click at [900, 536] on div "Mesa 37" at bounding box center [881, 544] width 59 height 20
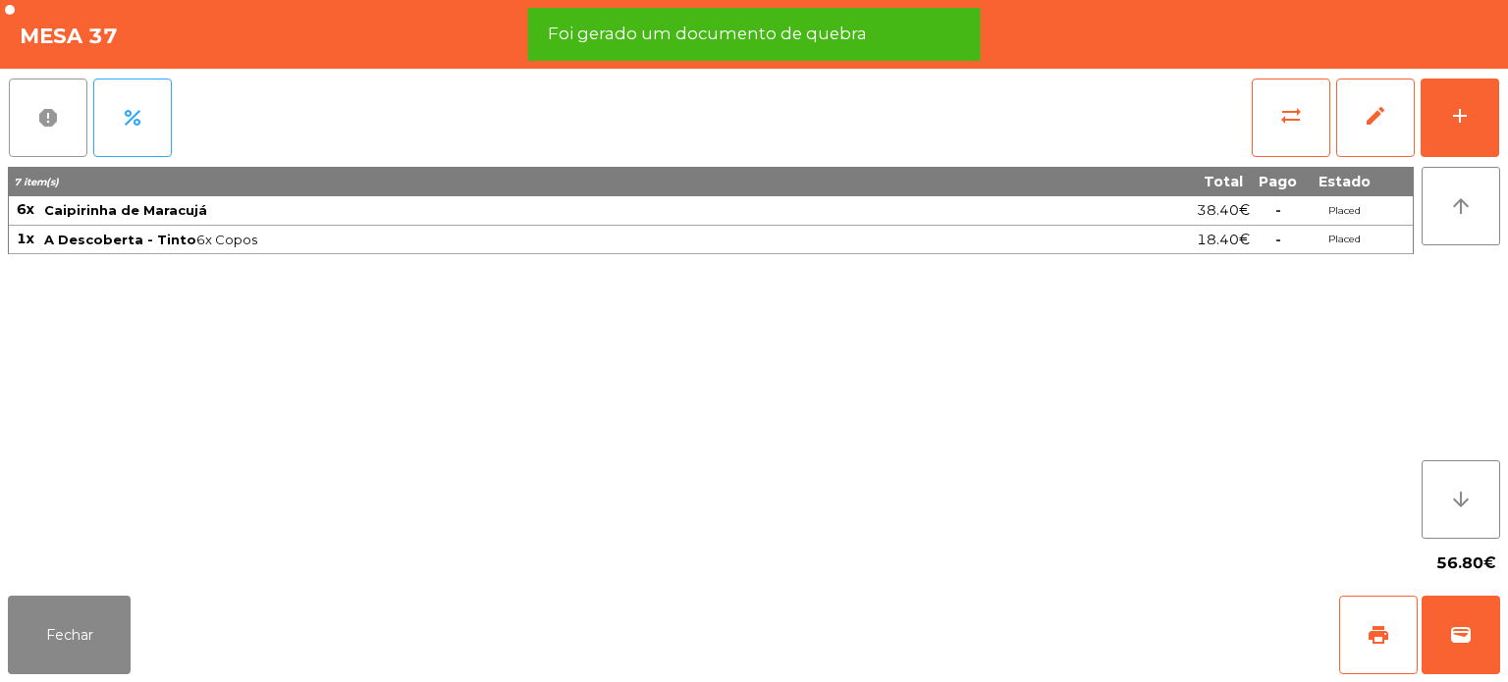
click at [41, 119] on span "report" at bounding box center [48, 118] width 24 height 24
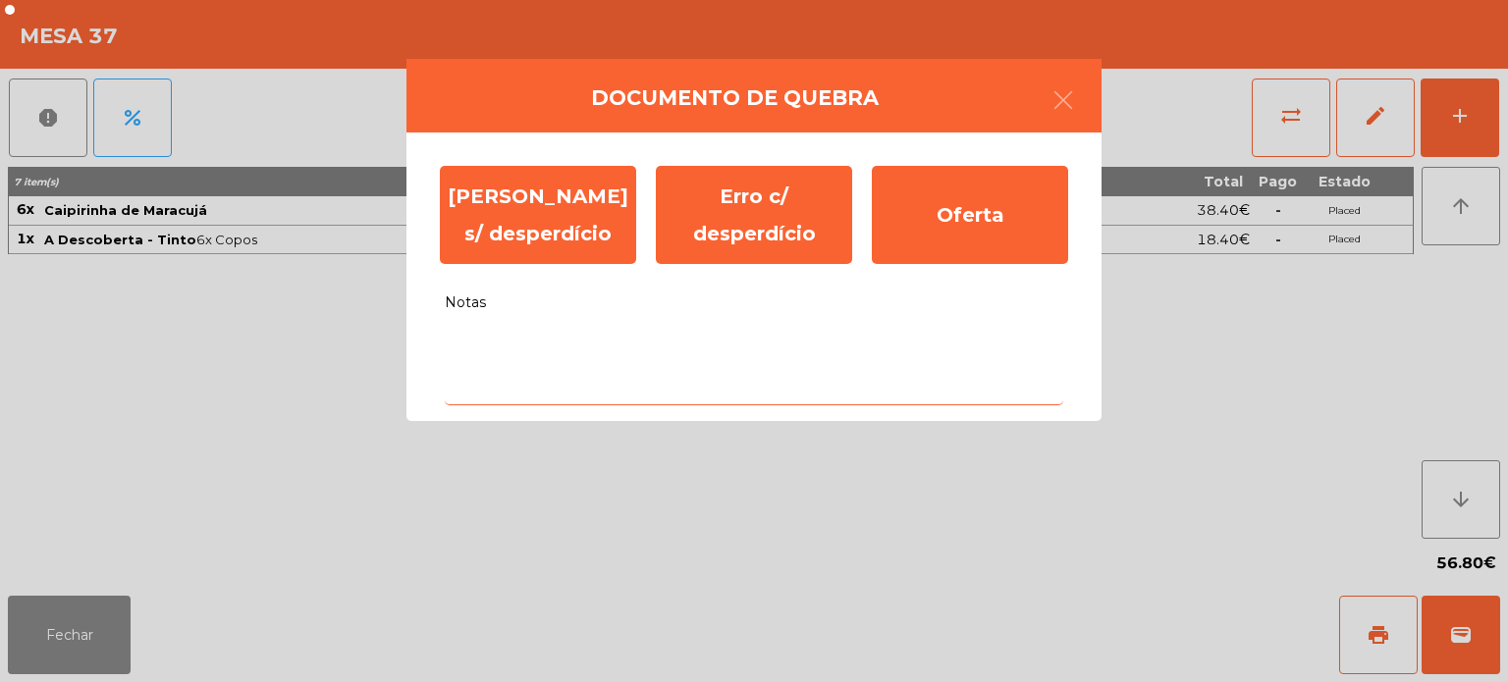
click at [708, 349] on textarea "Notas" at bounding box center [754, 364] width 618 height 81
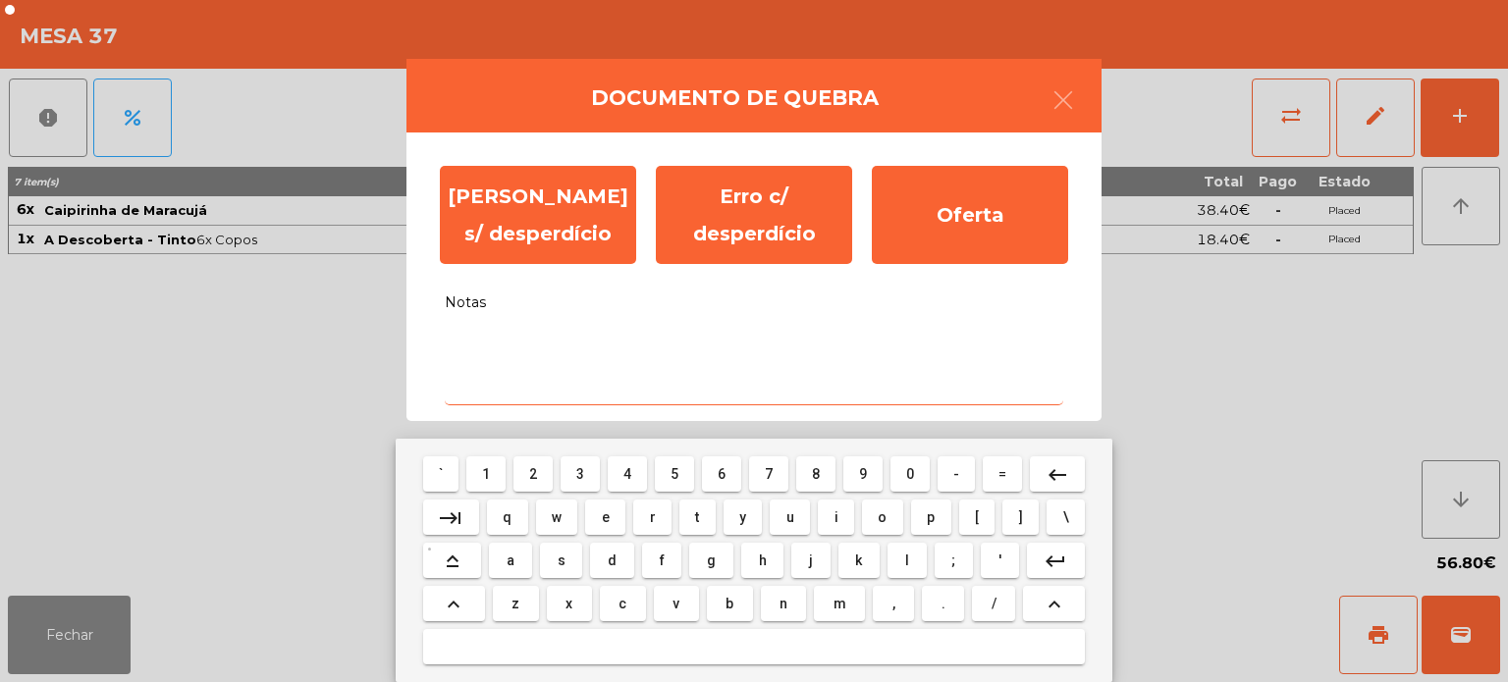
click at [573, 558] on button "s" at bounding box center [561, 560] width 42 height 35
click at [605, 514] on span "e" at bounding box center [606, 518] width 8 height 16
click at [833, 605] on span "m" at bounding box center [839, 604] width 13 height 16
type textarea "***"
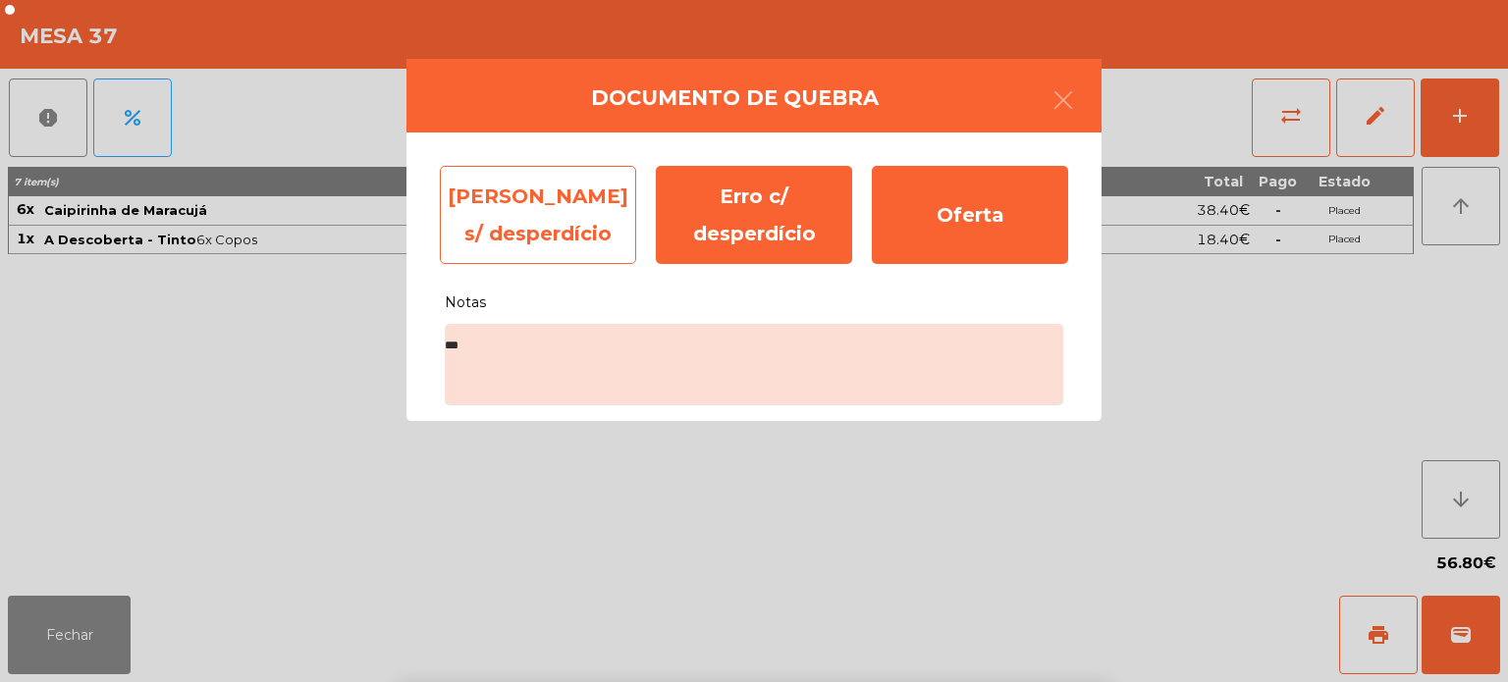
click at [545, 225] on div "Erro s/ desperdício" at bounding box center [538, 215] width 196 height 98
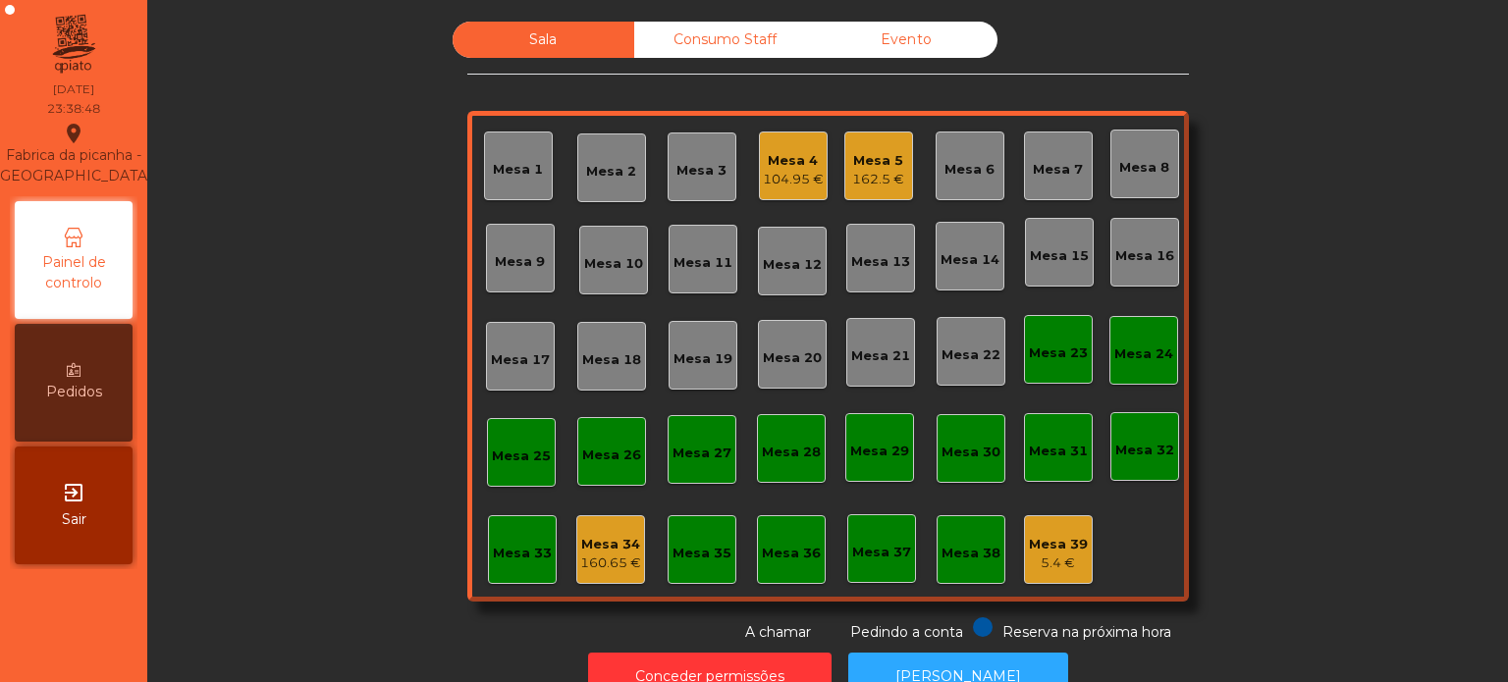
click at [1030, 562] on div "5.4 €" at bounding box center [1058, 564] width 59 height 20
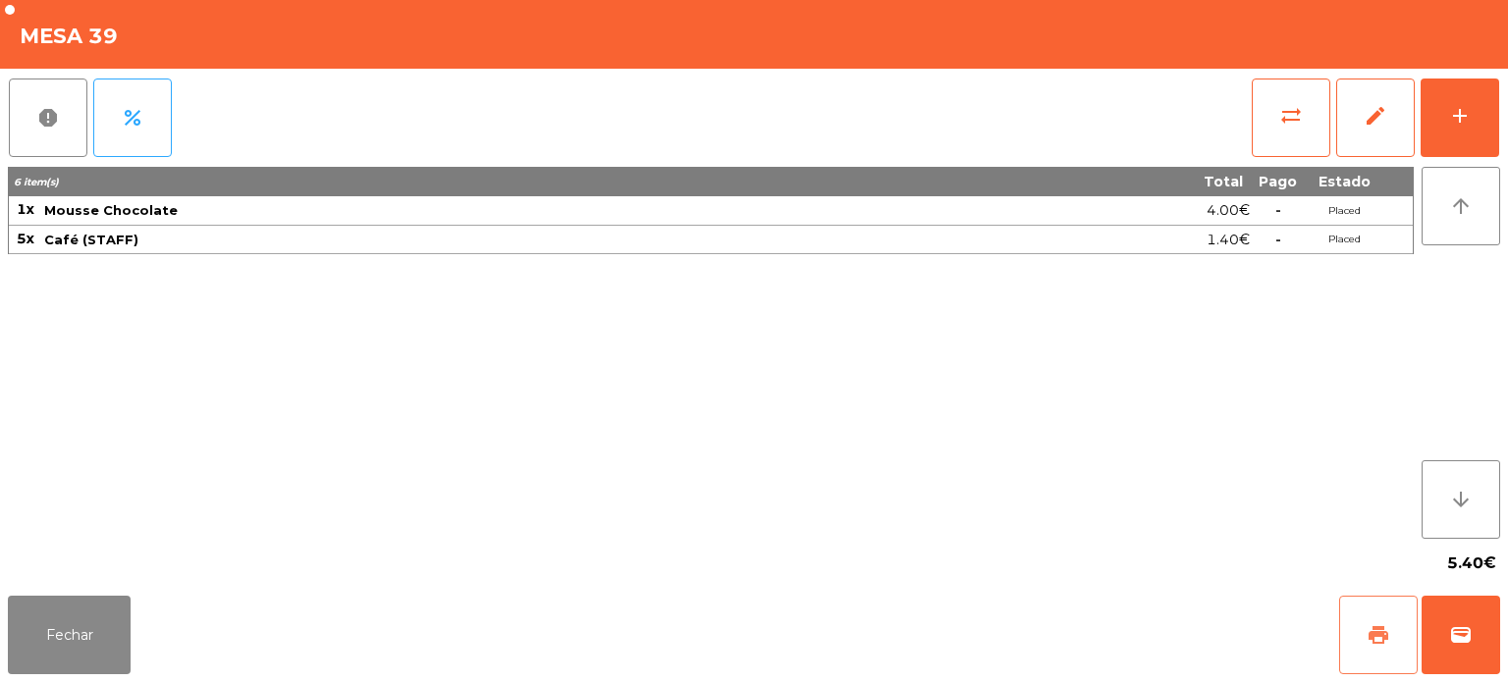
click at [1394, 613] on button "print" at bounding box center [1378, 635] width 79 height 79
click at [95, 640] on button "Fechar" at bounding box center [69, 635] width 123 height 79
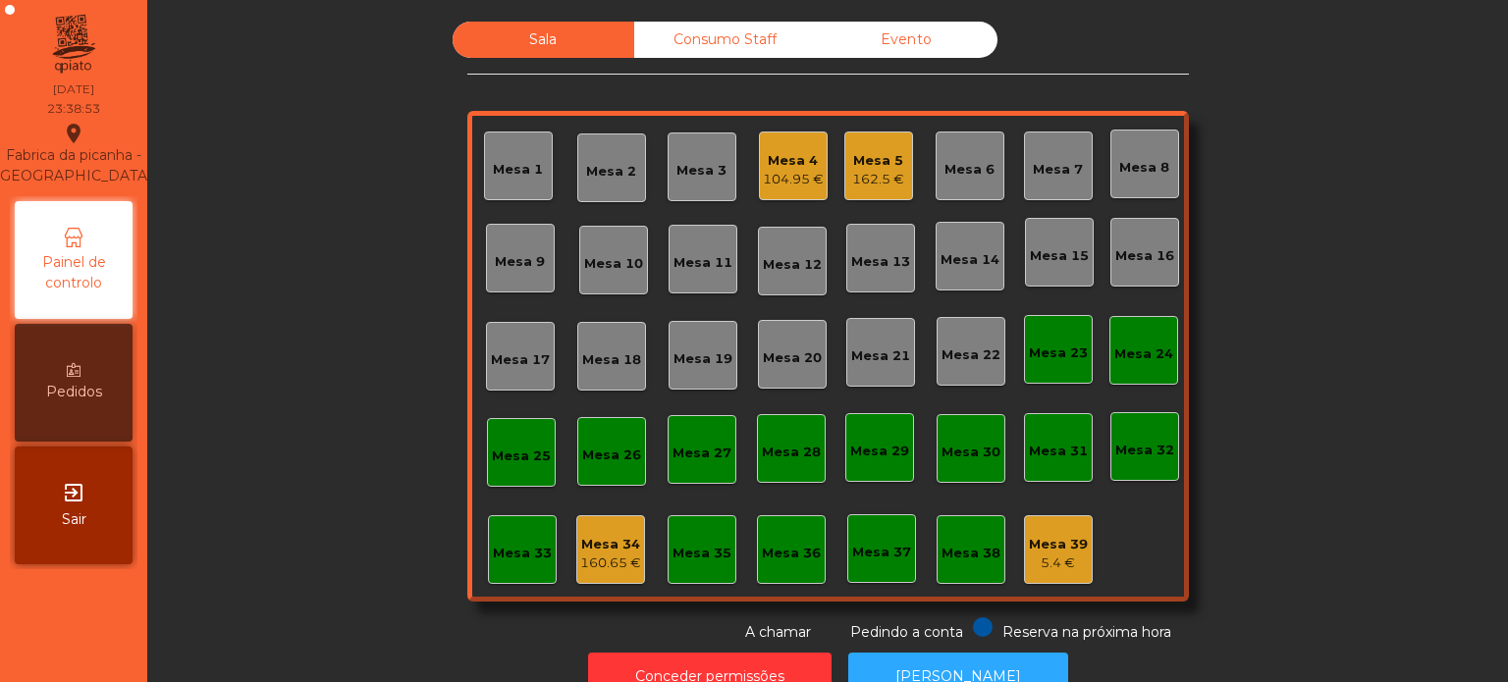
click at [895, 160] on div "Mesa 5" at bounding box center [878, 161] width 52 height 20
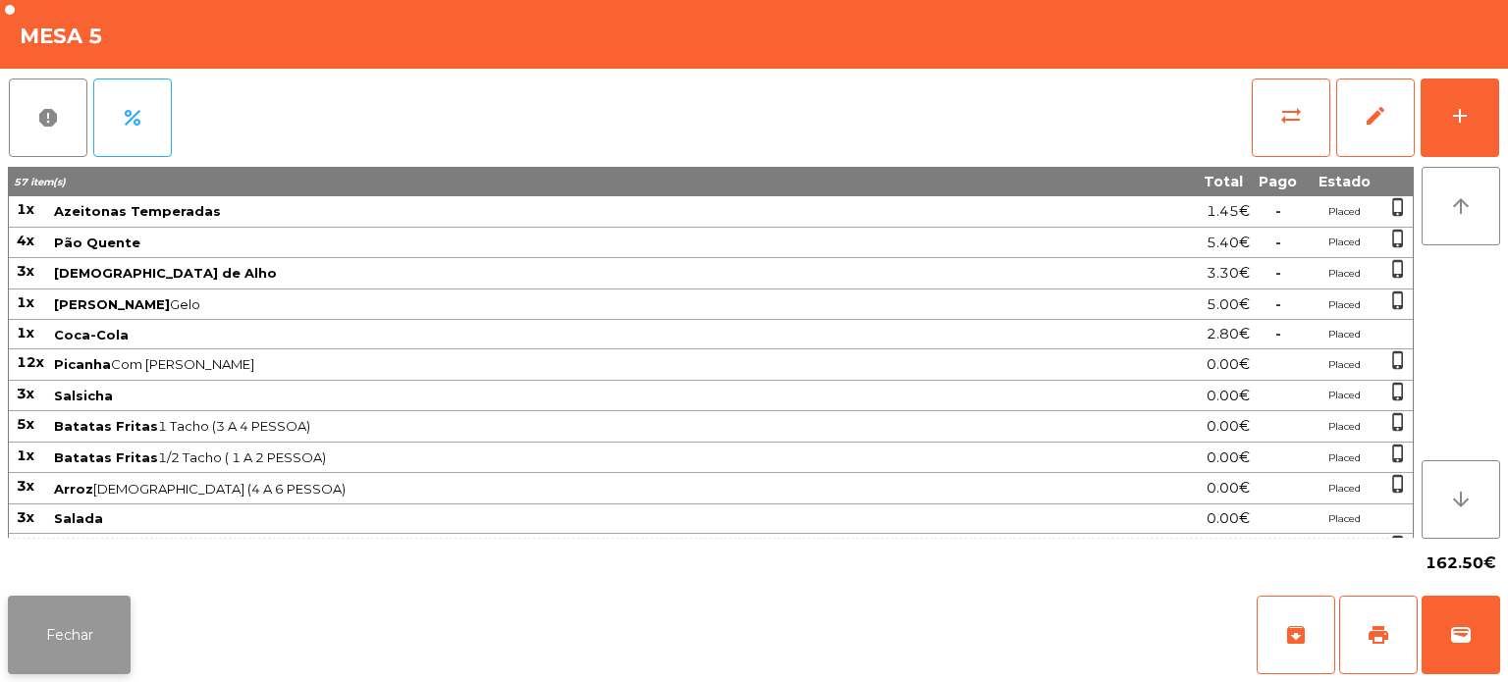
click at [98, 601] on button "Fechar" at bounding box center [69, 635] width 123 height 79
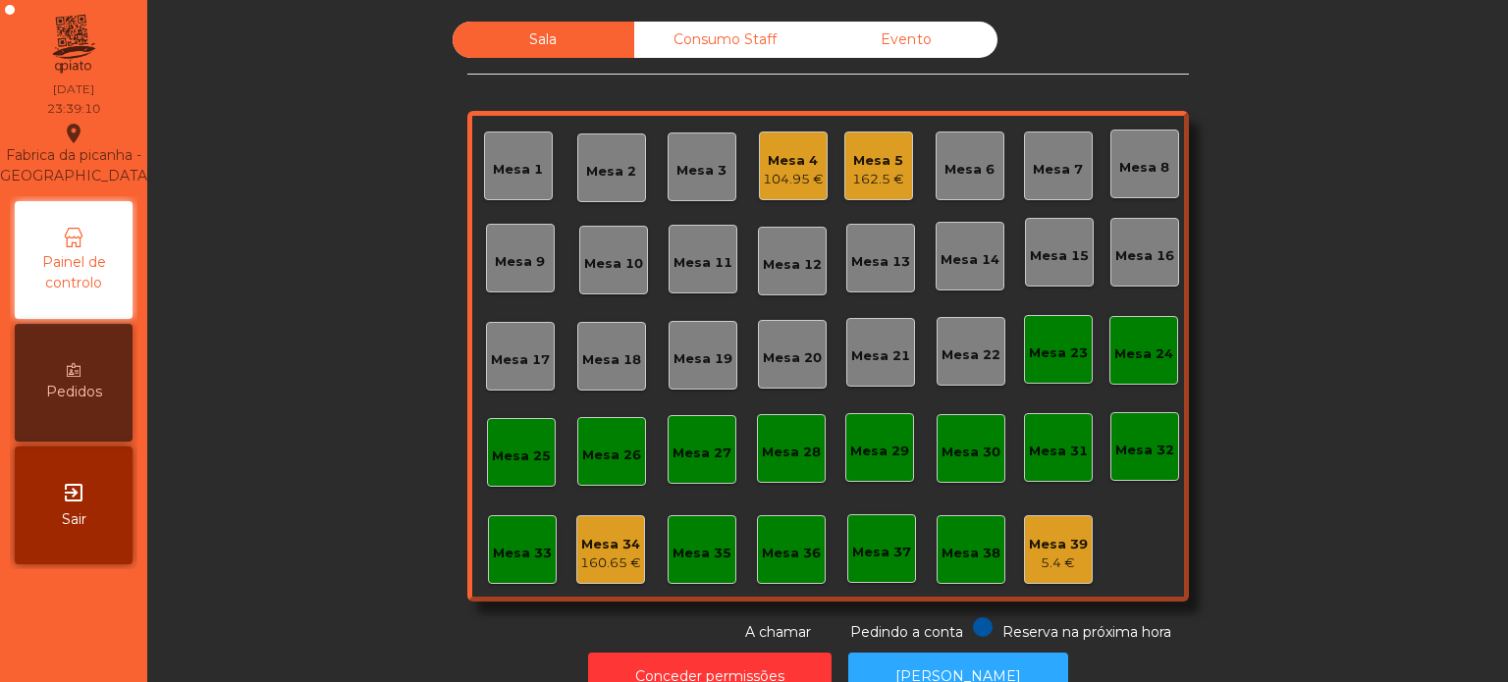
click at [1240, 240] on div "Sala Consumo Staff Evento Mesa 1 Mesa 2 Mesa 3 Mesa 4 104.95 € Mesa 5 162.5 € M…" at bounding box center [828, 332] width 1308 height 621
click at [864, 183] on div "162.5 €" at bounding box center [878, 180] width 52 height 20
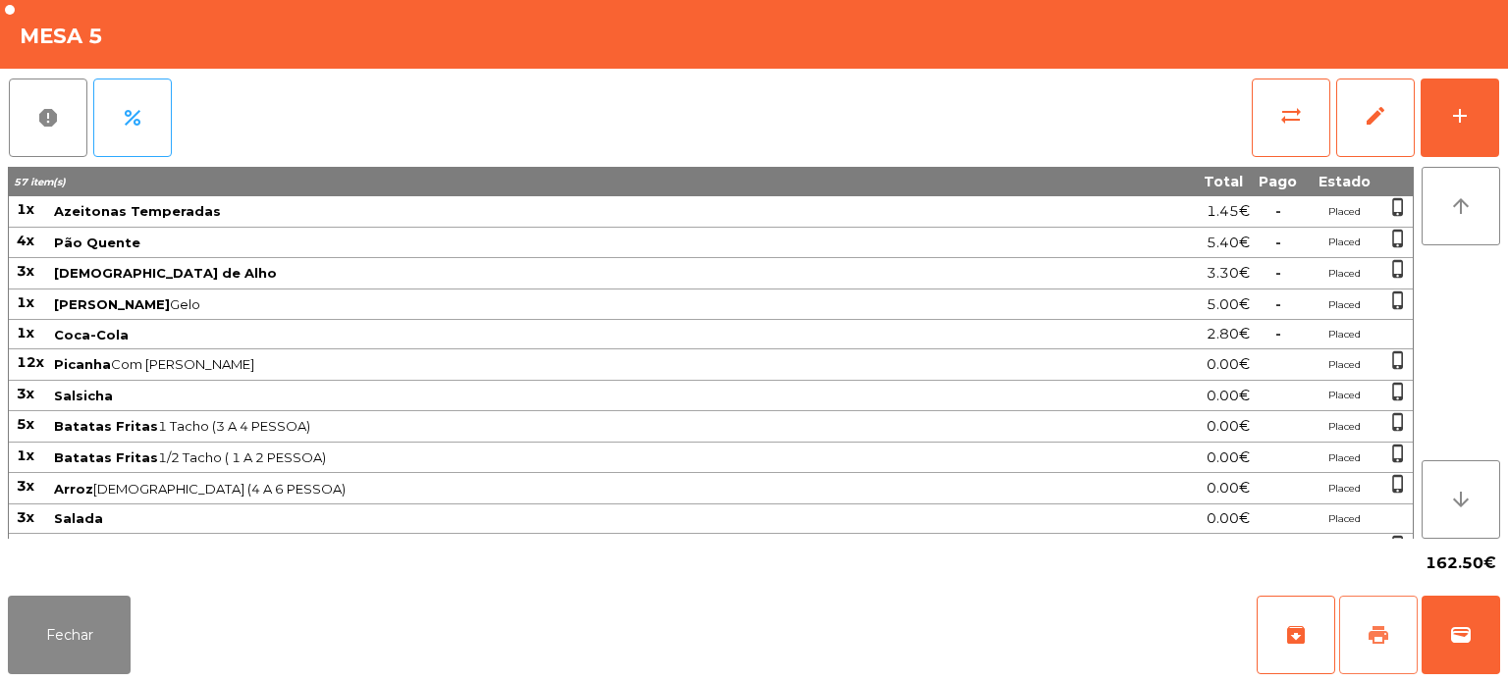
click at [1369, 645] on span "print" at bounding box center [1379, 635] width 24 height 24
click at [48, 618] on button "Fechar" at bounding box center [69, 635] width 123 height 79
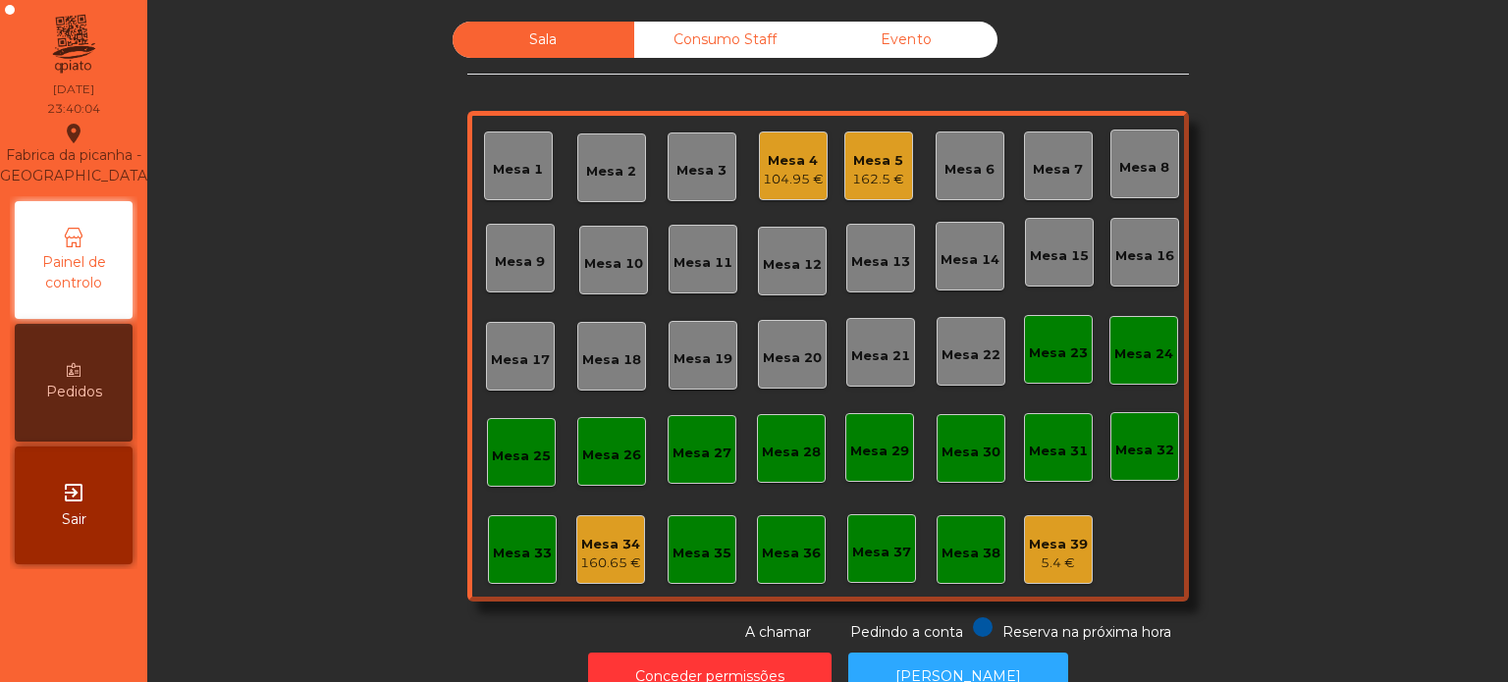
scroll to position [54, 0]
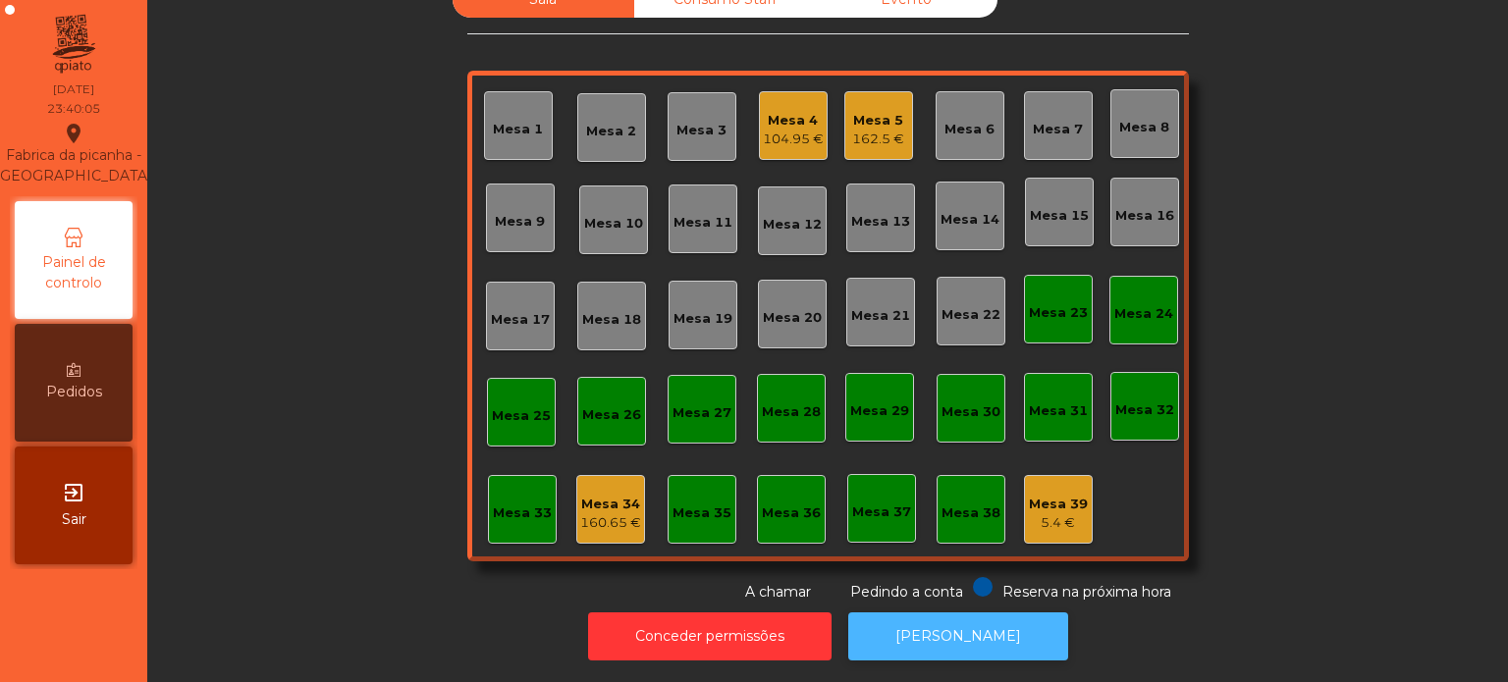
click at [978, 618] on button "[PERSON_NAME]" at bounding box center [958, 637] width 220 height 48
click at [864, 111] on div "Mesa 5" at bounding box center [878, 121] width 52 height 20
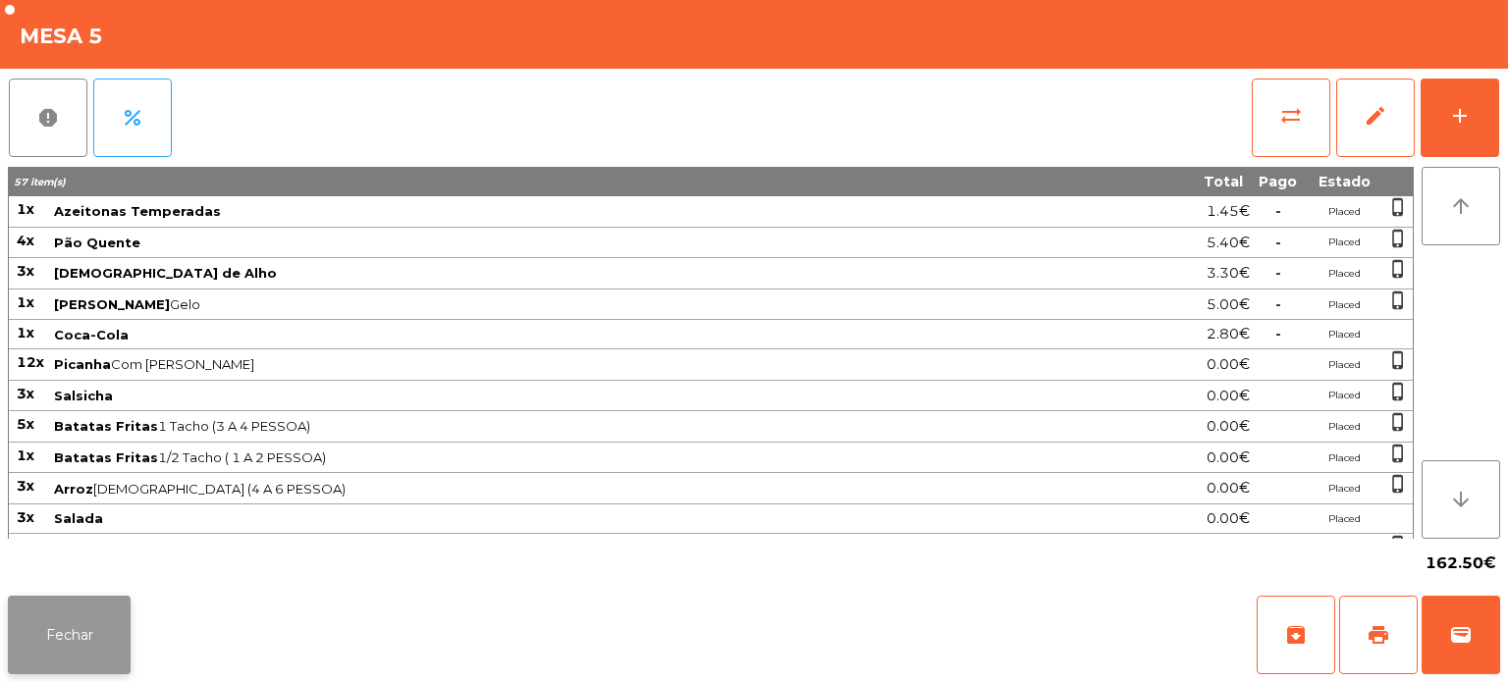
click at [127, 640] on button "Fechar" at bounding box center [69, 635] width 123 height 79
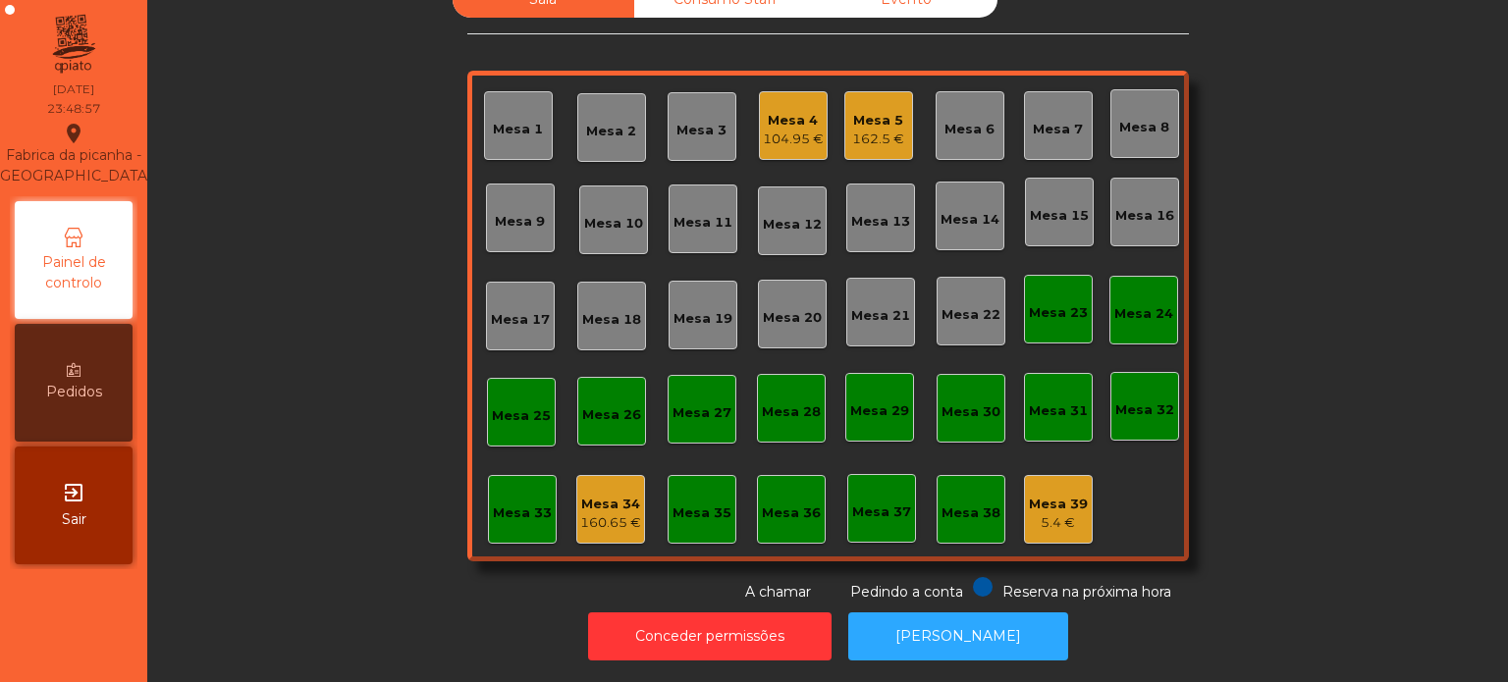
click at [763, 130] on div "104.95 €" at bounding box center [793, 140] width 61 height 20
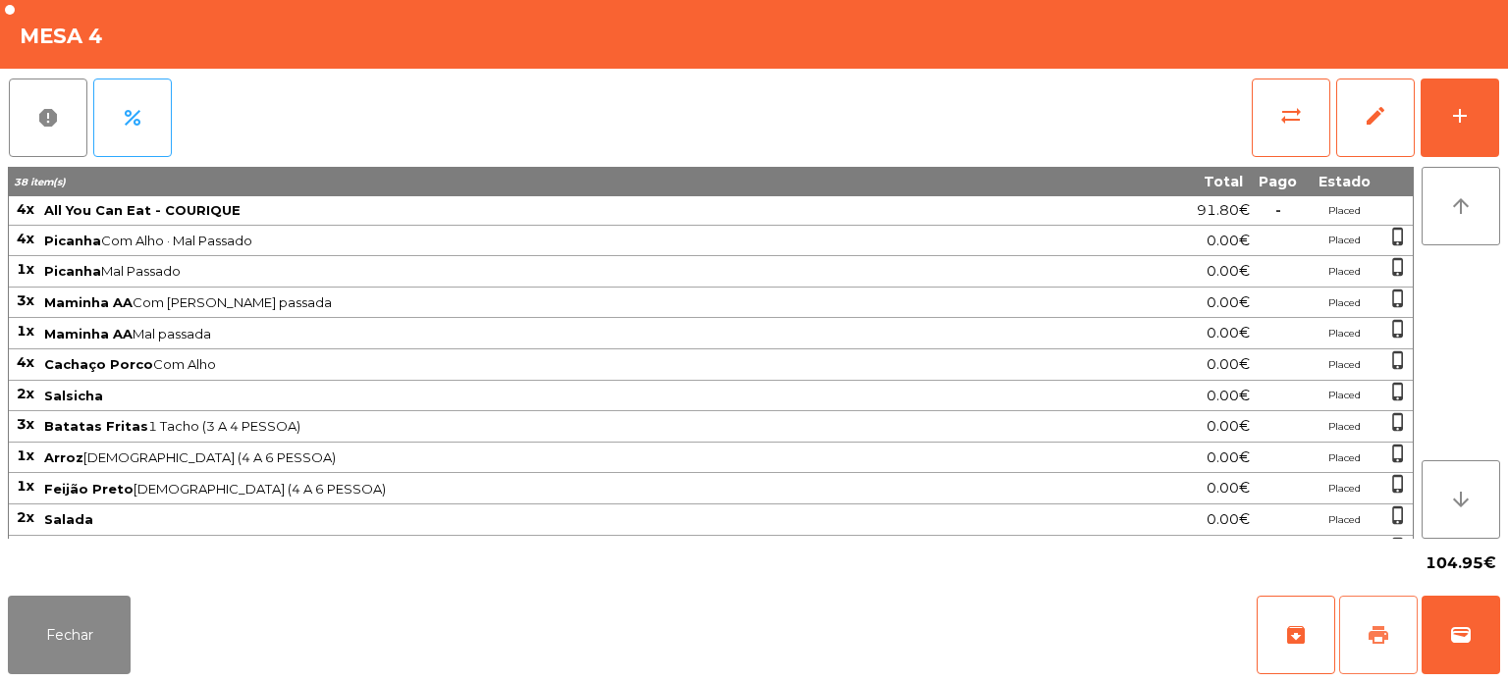
click at [1392, 643] on button "print" at bounding box center [1378, 635] width 79 height 79
click at [1490, 623] on button "wallet" at bounding box center [1461, 635] width 79 height 79
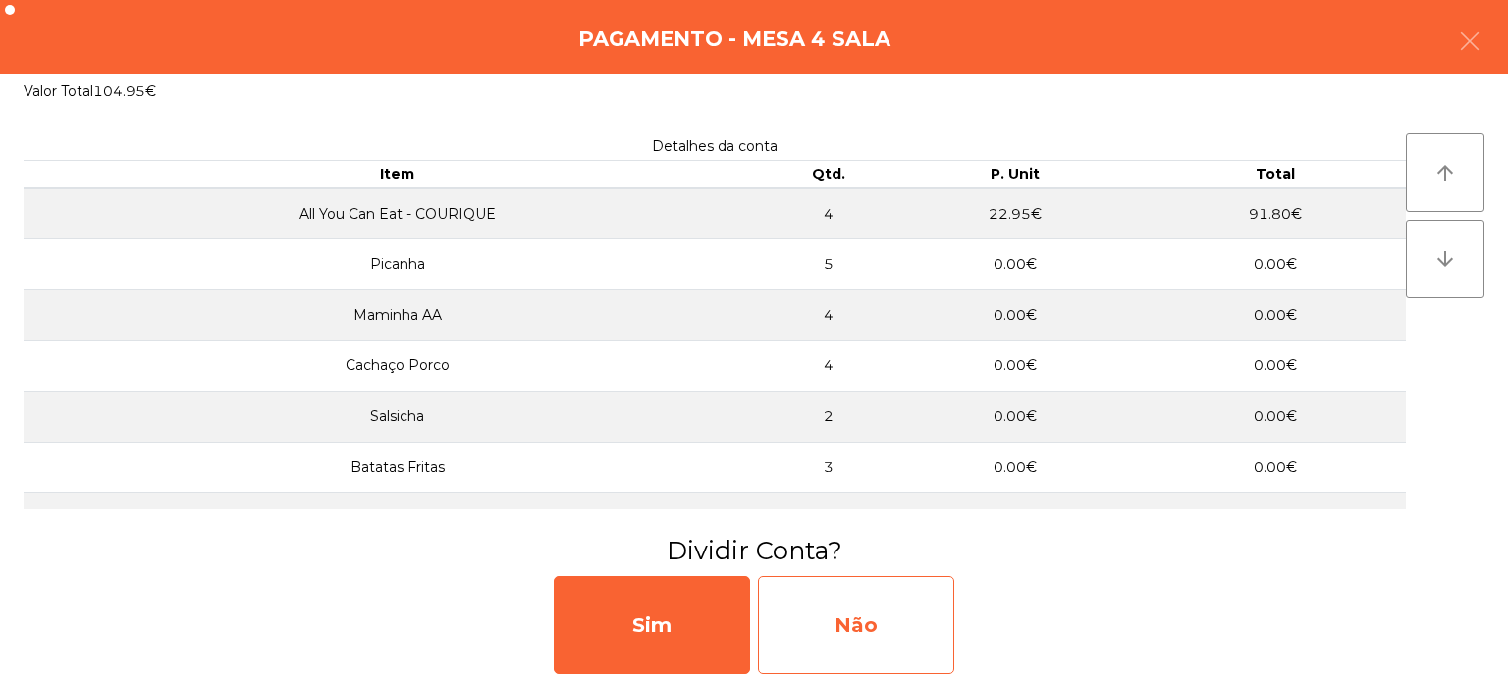
click at [867, 644] on div "Não" at bounding box center [856, 625] width 196 height 98
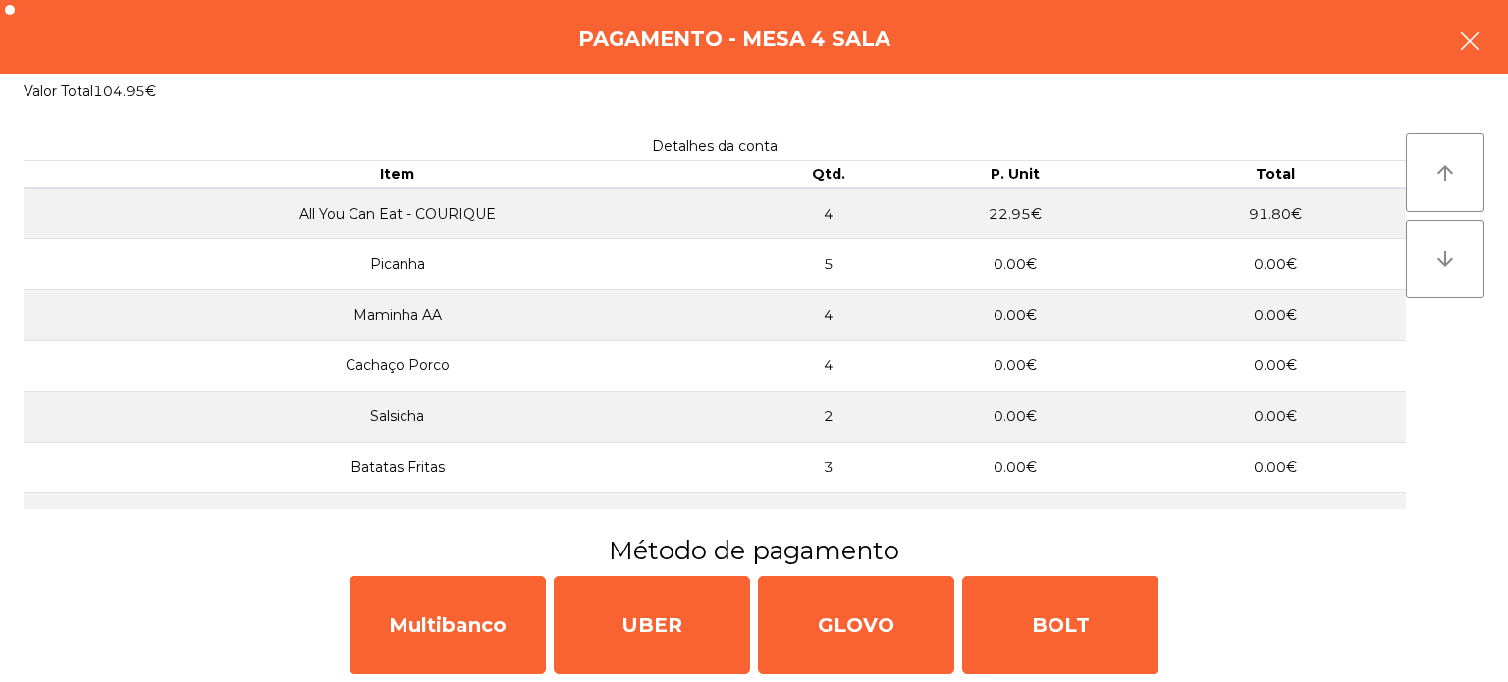
click at [1475, 72] on button "button" at bounding box center [1469, 43] width 55 height 59
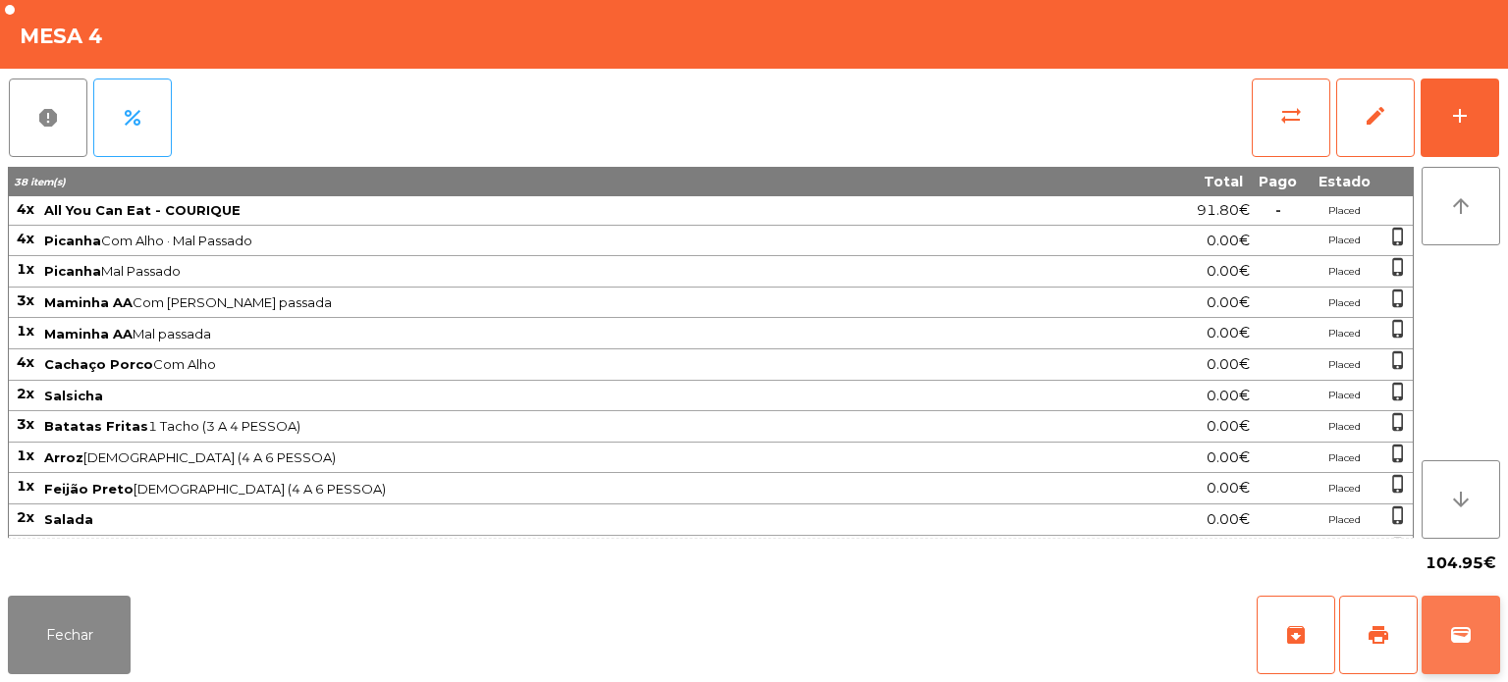
click at [1478, 644] on button "wallet" at bounding box center [1461, 635] width 79 height 79
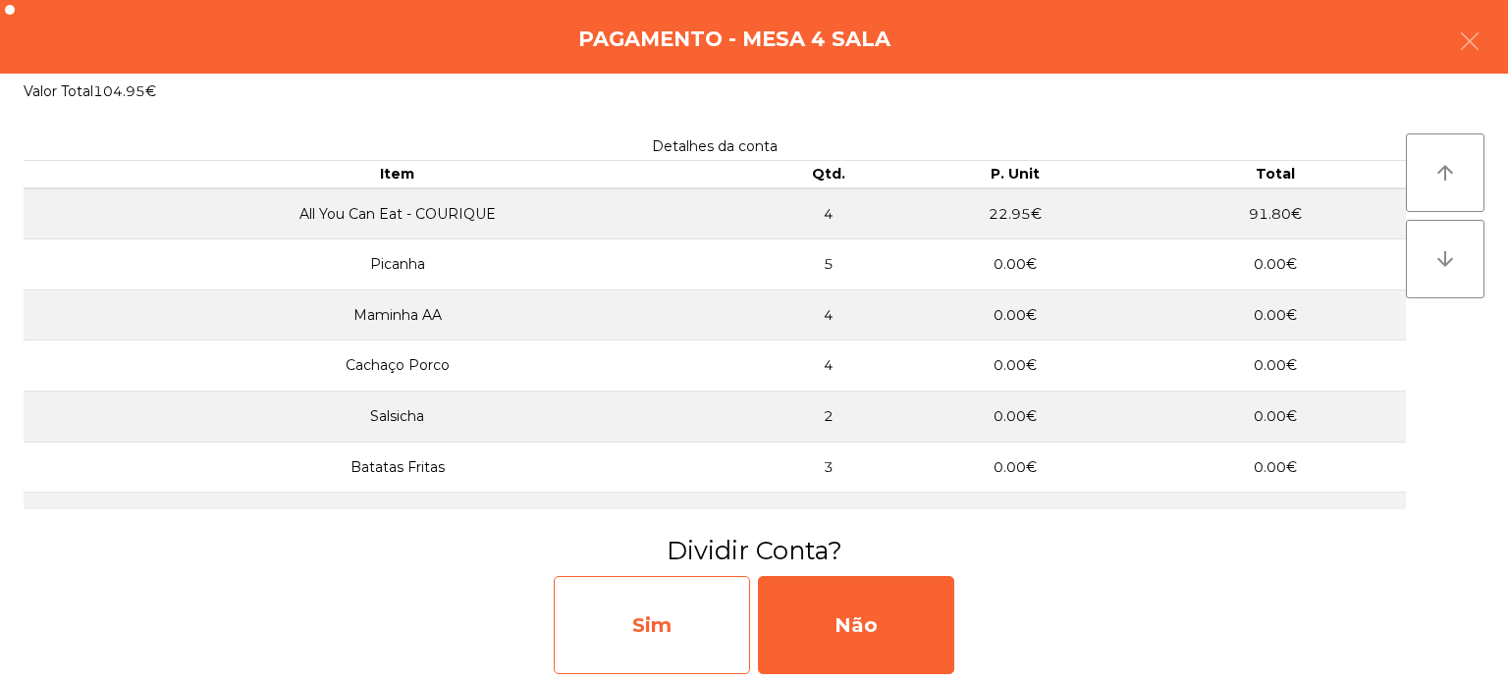
click at [697, 600] on div "Sim" at bounding box center [652, 625] width 196 height 98
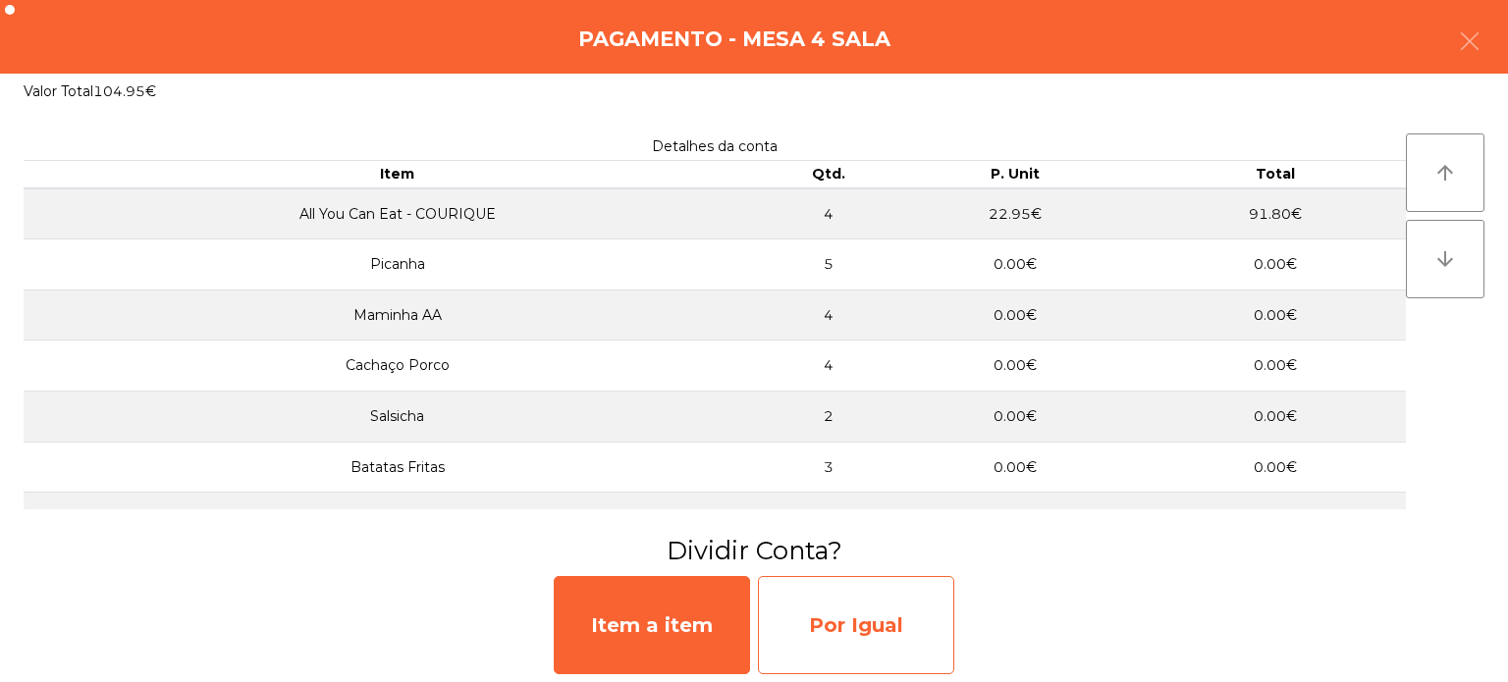
click at [848, 618] on div "Por Igual" at bounding box center [856, 625] width 196 height 98
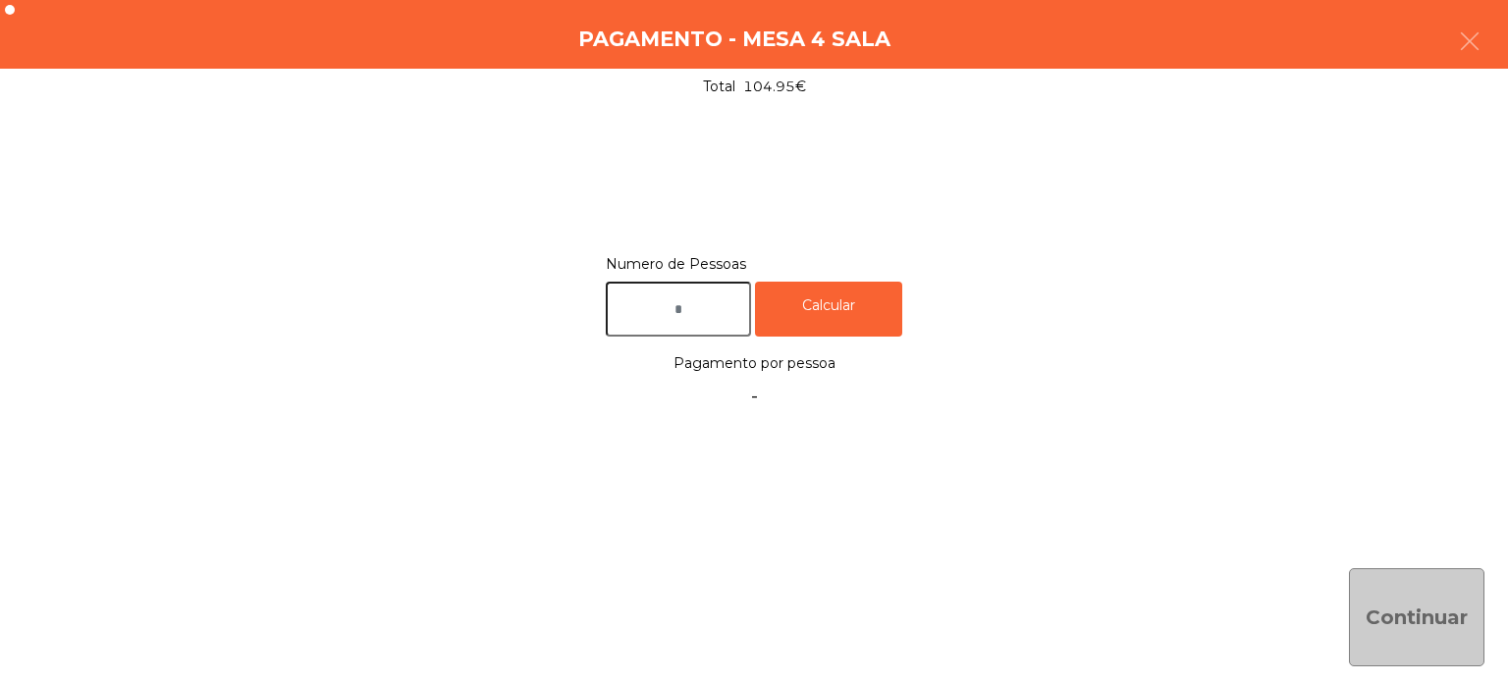
click at [679, 306] on input "text" at bounding box center [678, 310] width 145 height 56
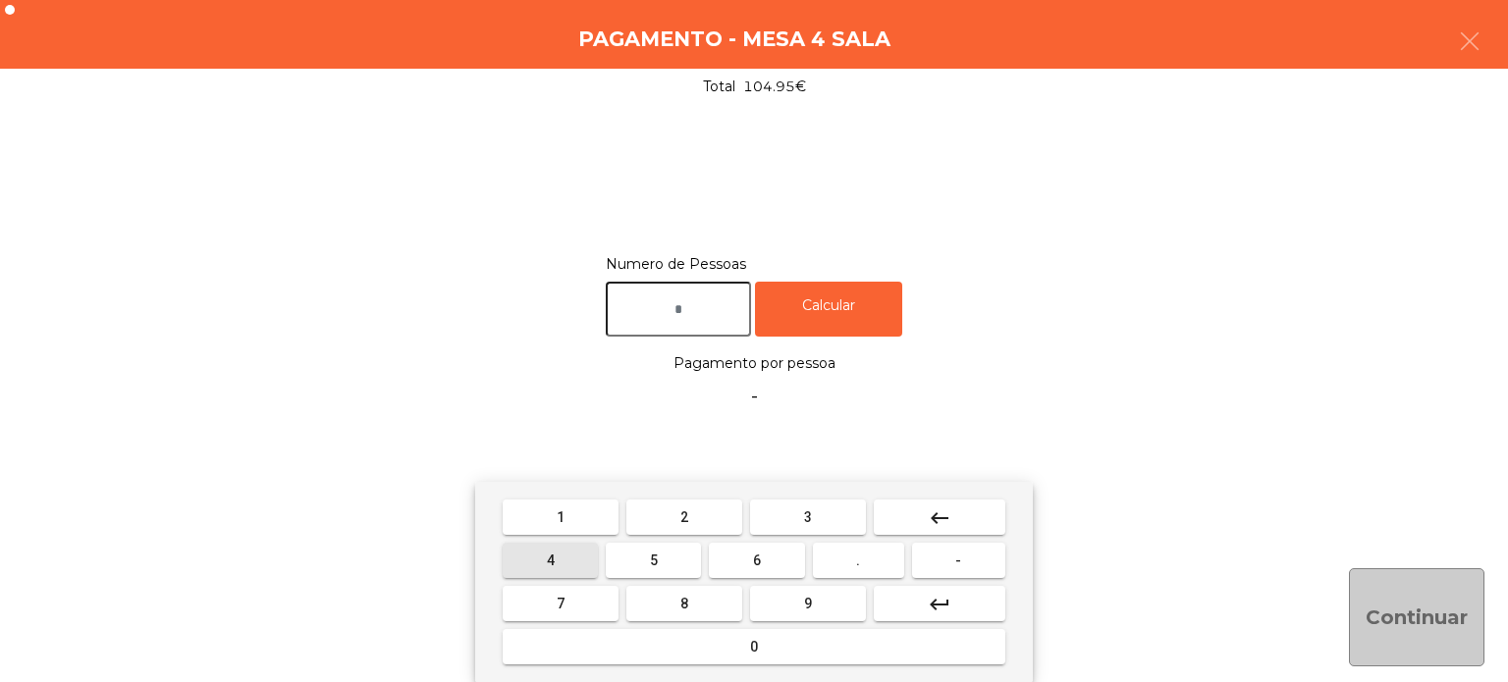
click at [554, 555] on span "4" at bounding box center [551, 561] width 8 height 16
type input "*"
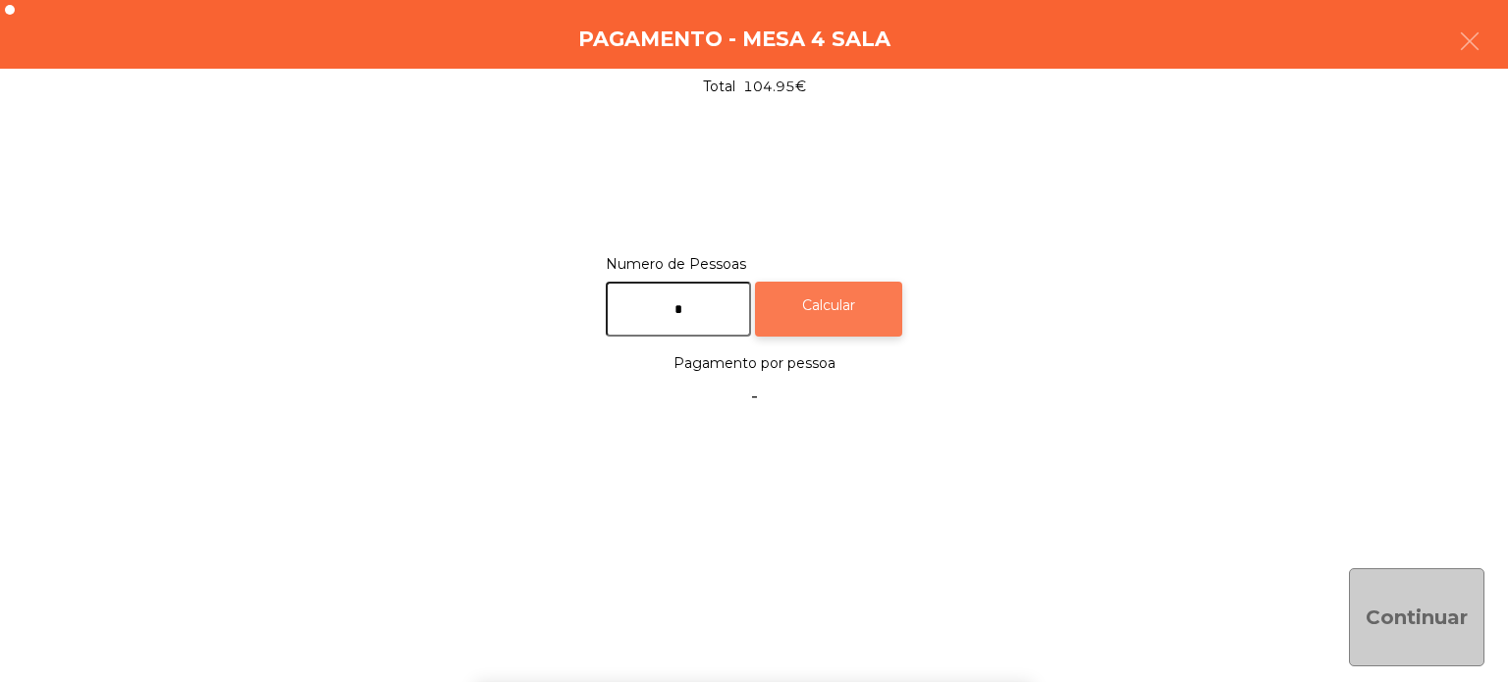
click at [876, 287] on div "Calcular" at bounding box center [828, 310] width 147 height 56
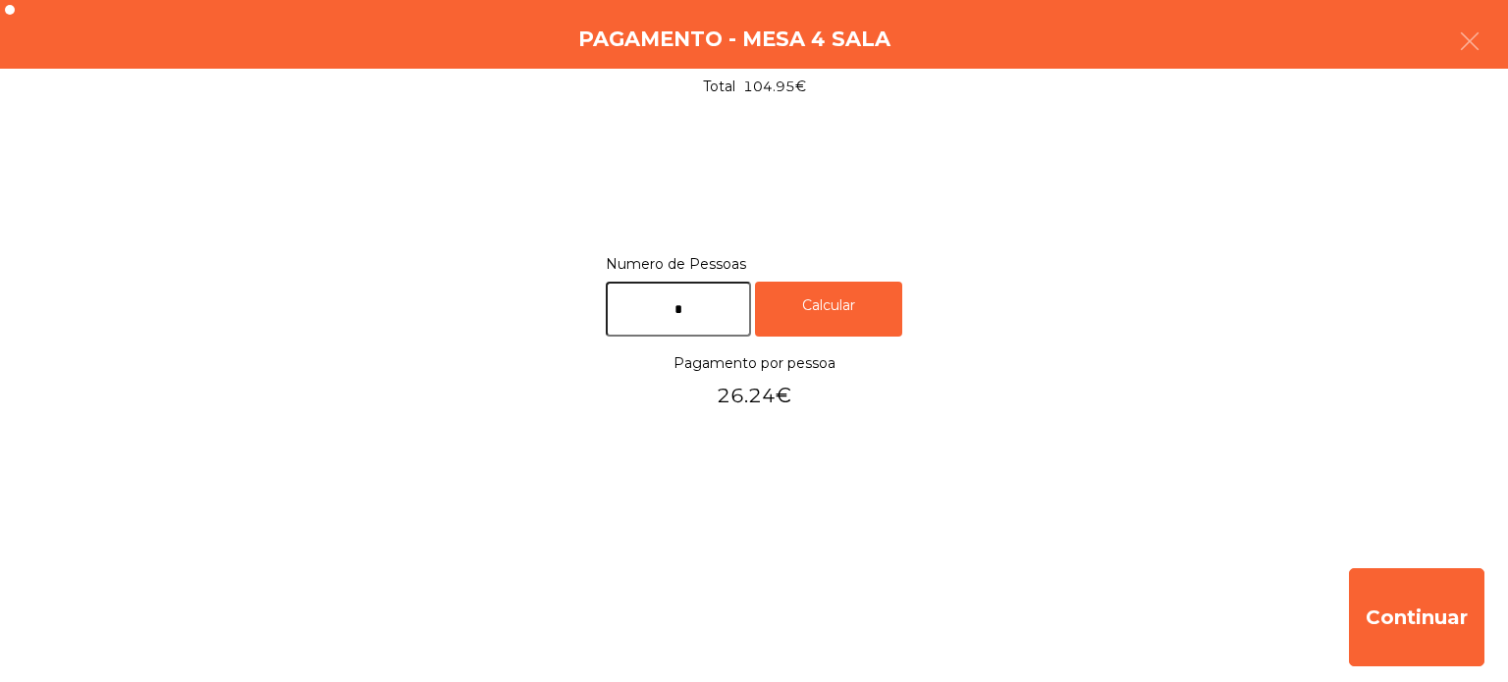
click at [1047, 373] on div "Numero de Pessoas * Calcular Pagamento por pessoa 26.24€" at bounding box center [754, 332] width 1461 height 163
click at [1474, 59] on button "button" at bounding box center [1469, 43] width 55 height 59
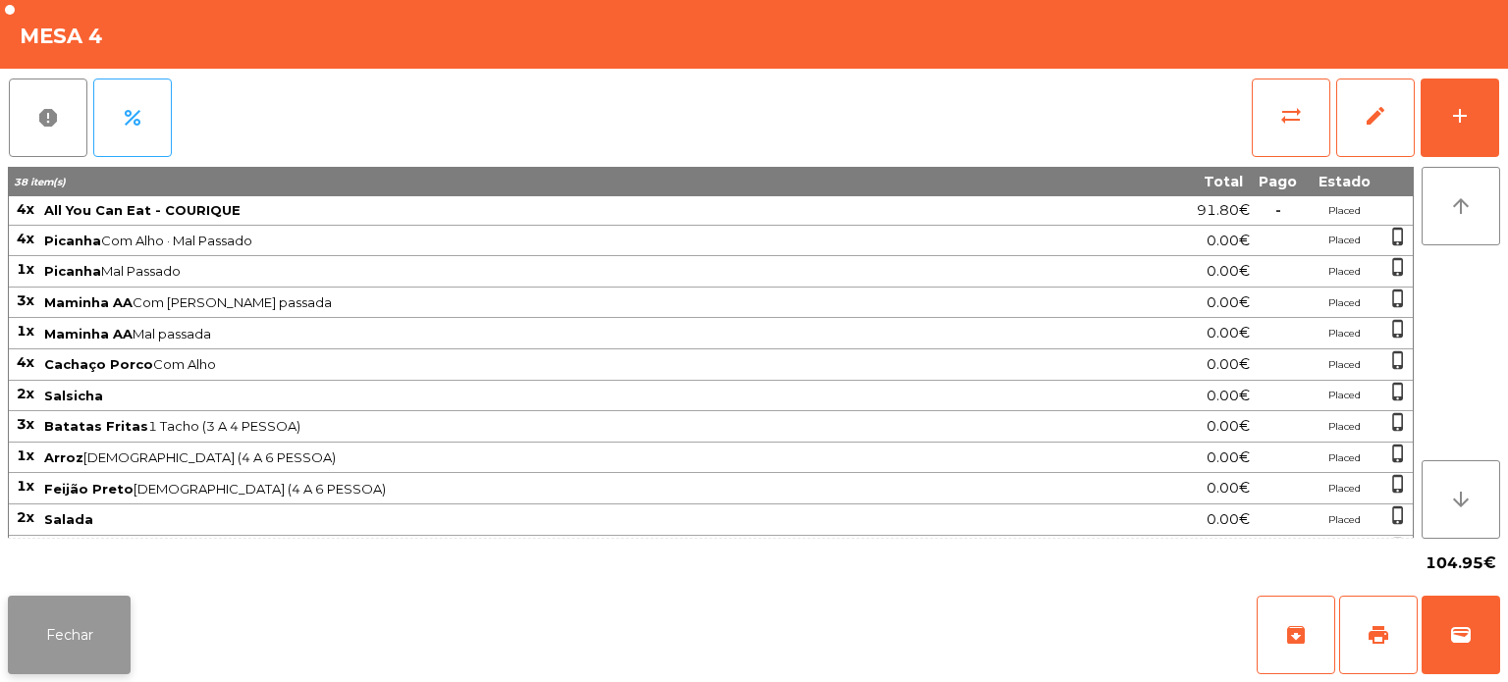
click at [82, 629] on button "Fechar" at bounding box center [69, 635] width 123 height 79
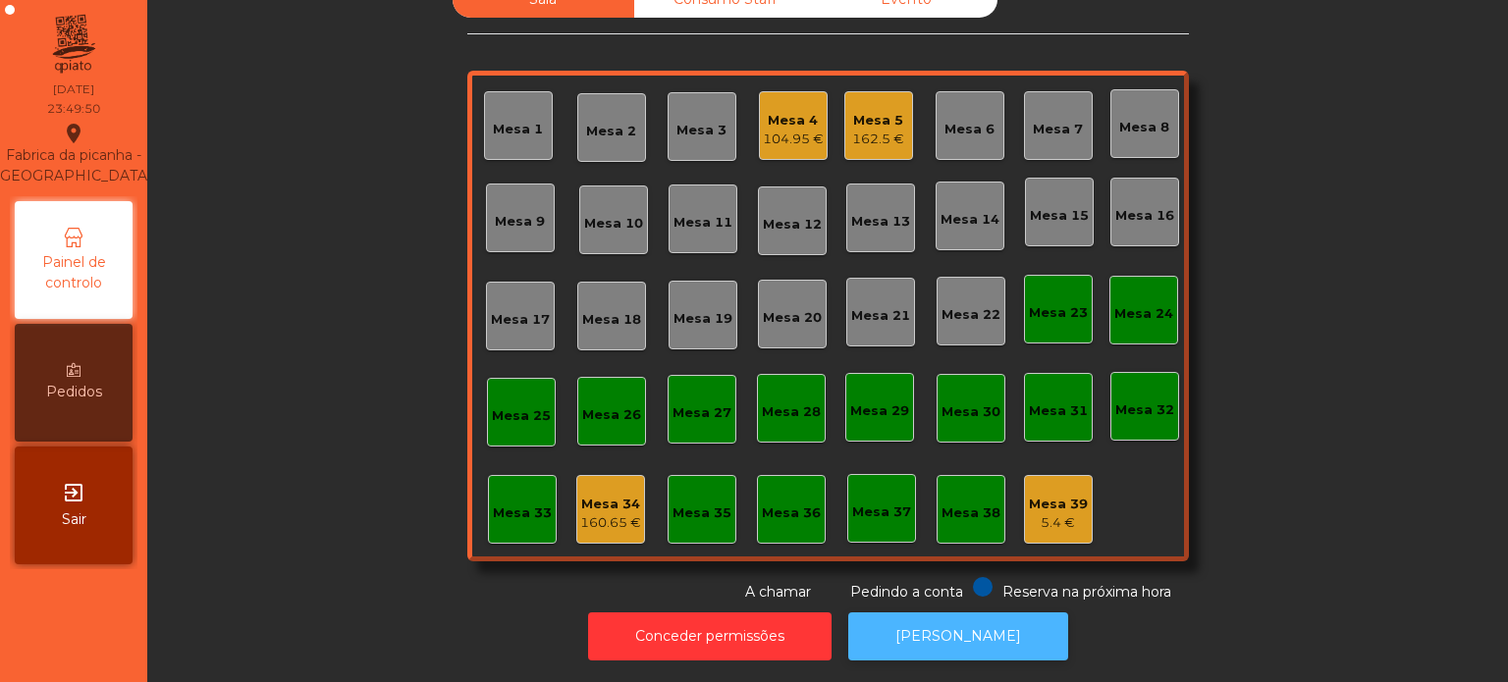
click at [943, 614] on button "[PERSON_NAME]" at bounding box center [958, 637] width 220 height 48
click at [523, 399] on div "Mesa 25" at bounding box center [521, 412] width 59 height 27
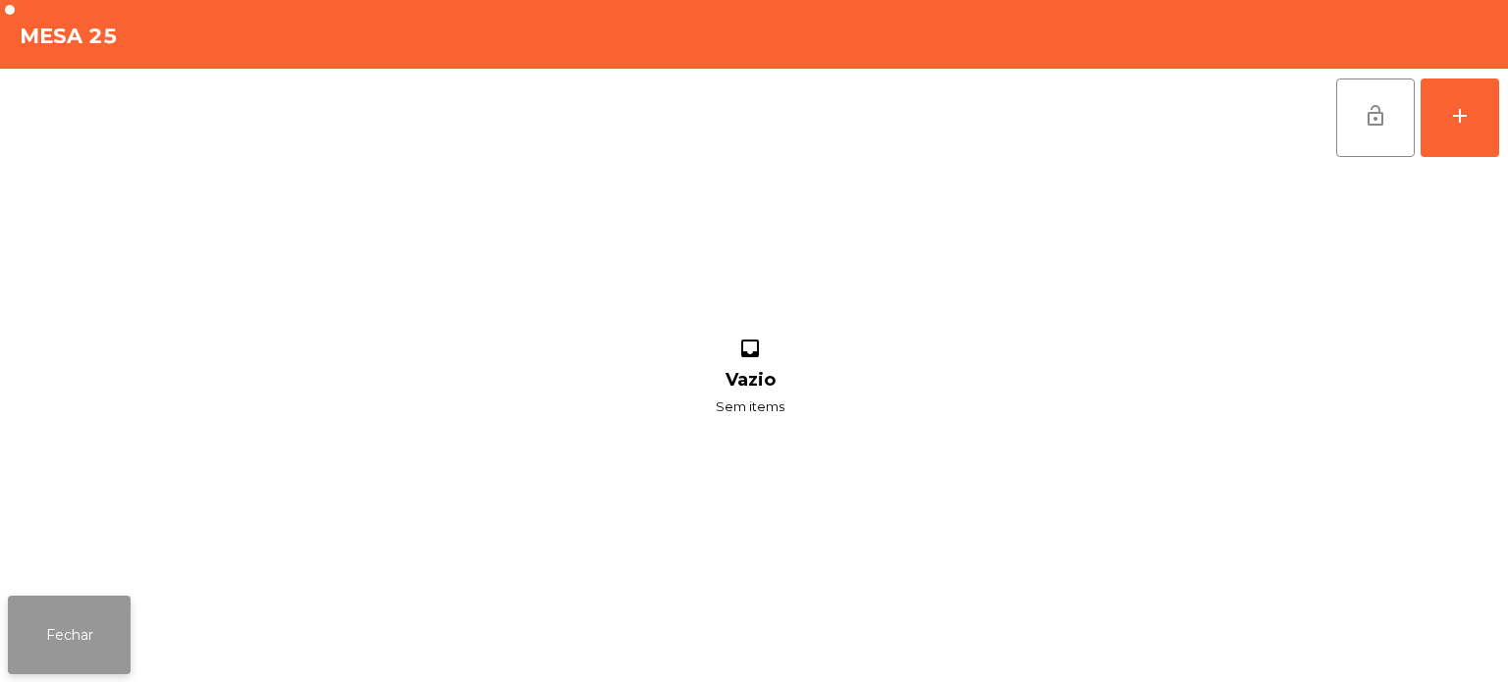
click at [13, 652] on button "Fechar" at bounding box center [69, 635] width 123 height 79
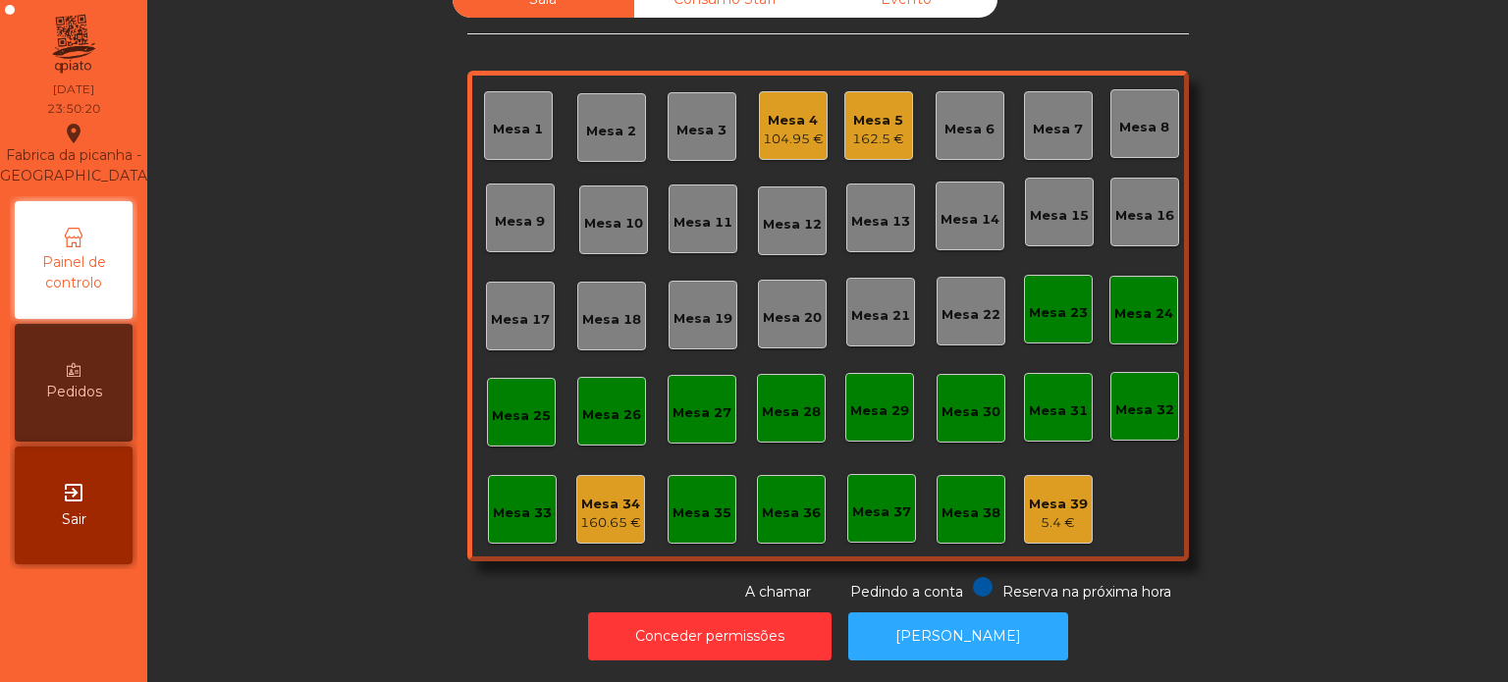
click at [813, 111] on div "Mesa 4" at bounding box center [793, 121] width 61 height 20
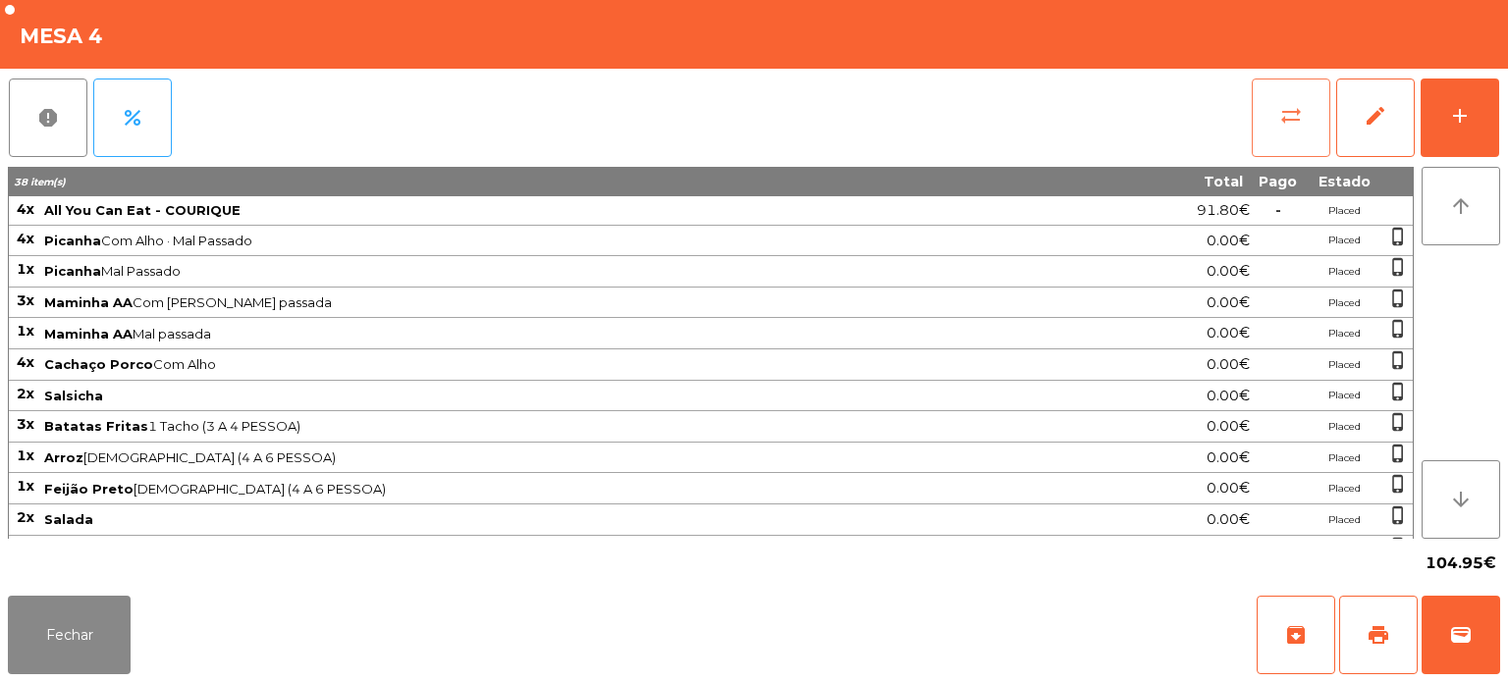
click at [1301, 115] on span "sync_alt" at bounding box center [1291, 116] width 24 height 24
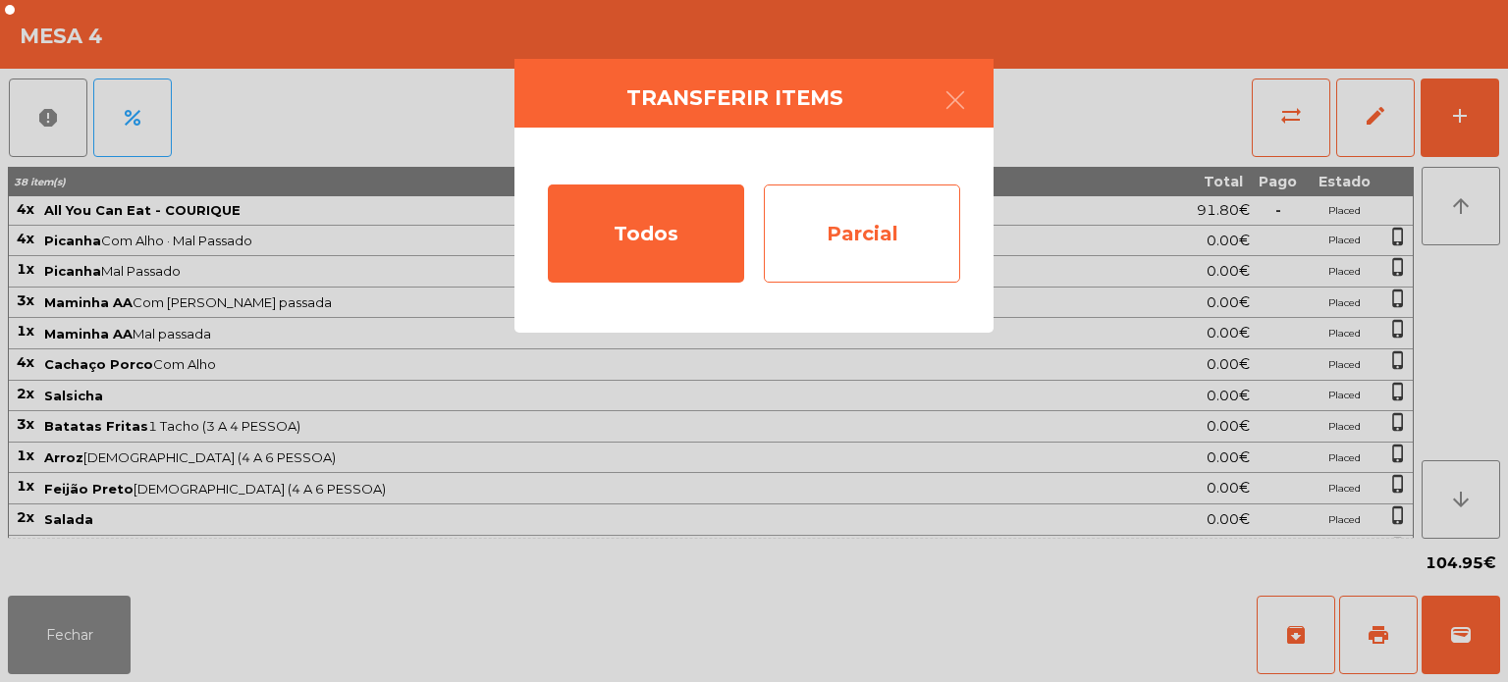
click at [923, 228] on div "Parcial" at bounding box center [862, 234] width 196 height 98
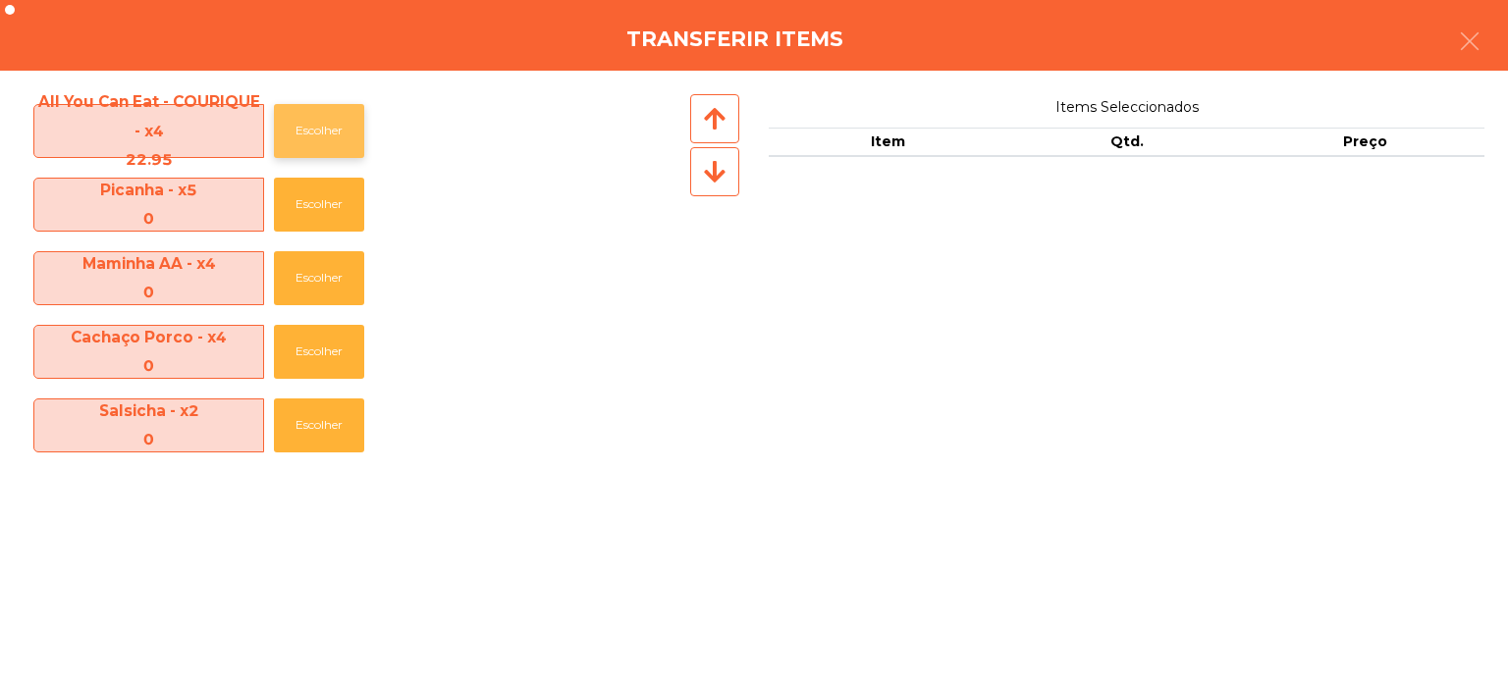
click at [326, 121] on button "Escolher" at bounding box center [319, 131] width 90 height 54
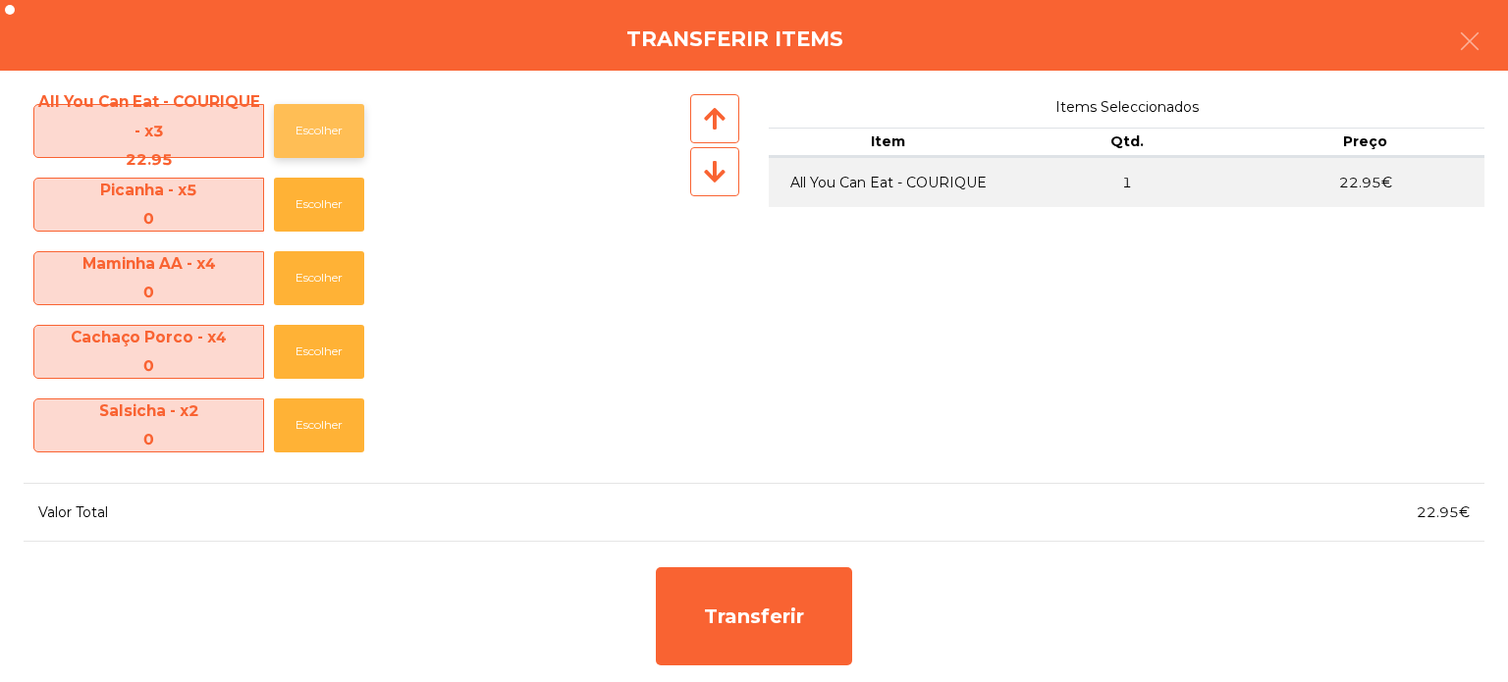
click at [334, 127] on button "Escolher" at bounding box center [319, 131] width 90 height 54
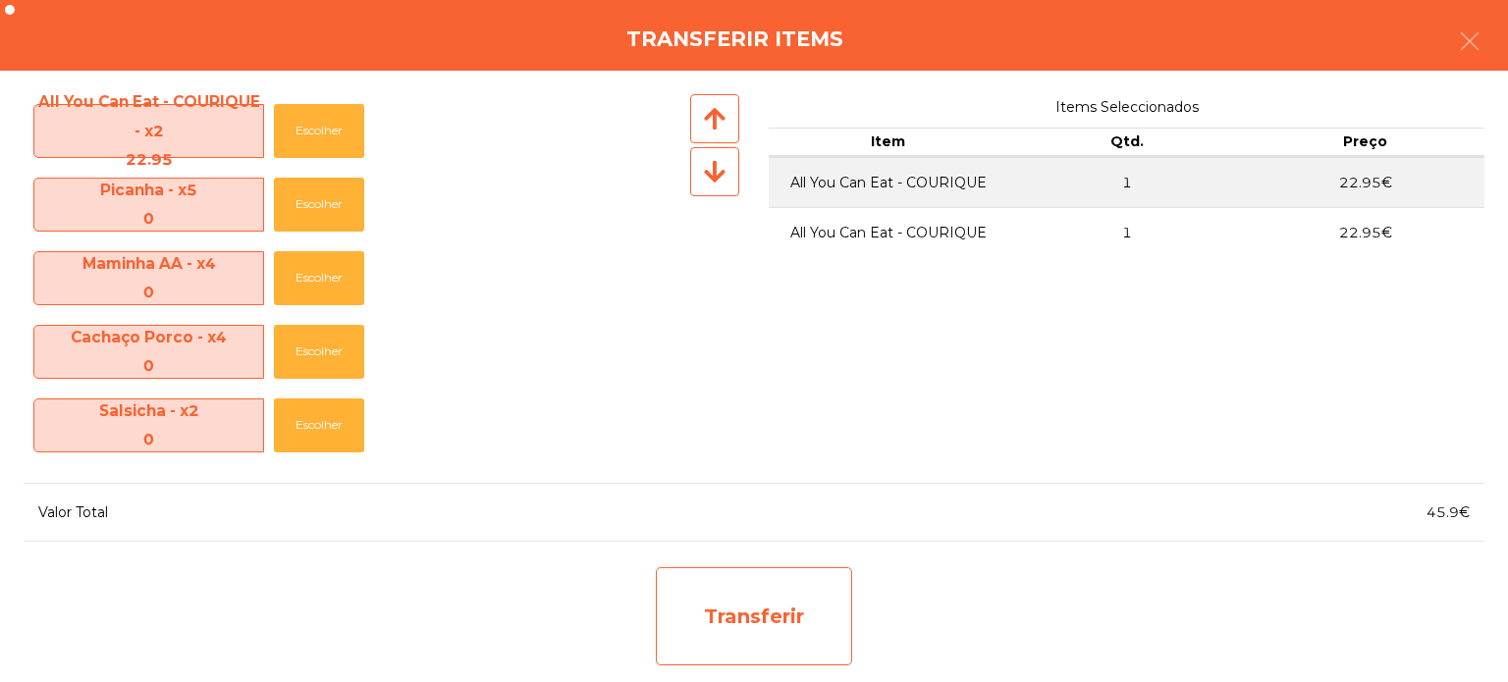
click at [798, 601] on div "Transferir" at bounding box center [754, 616] width 196 height 98
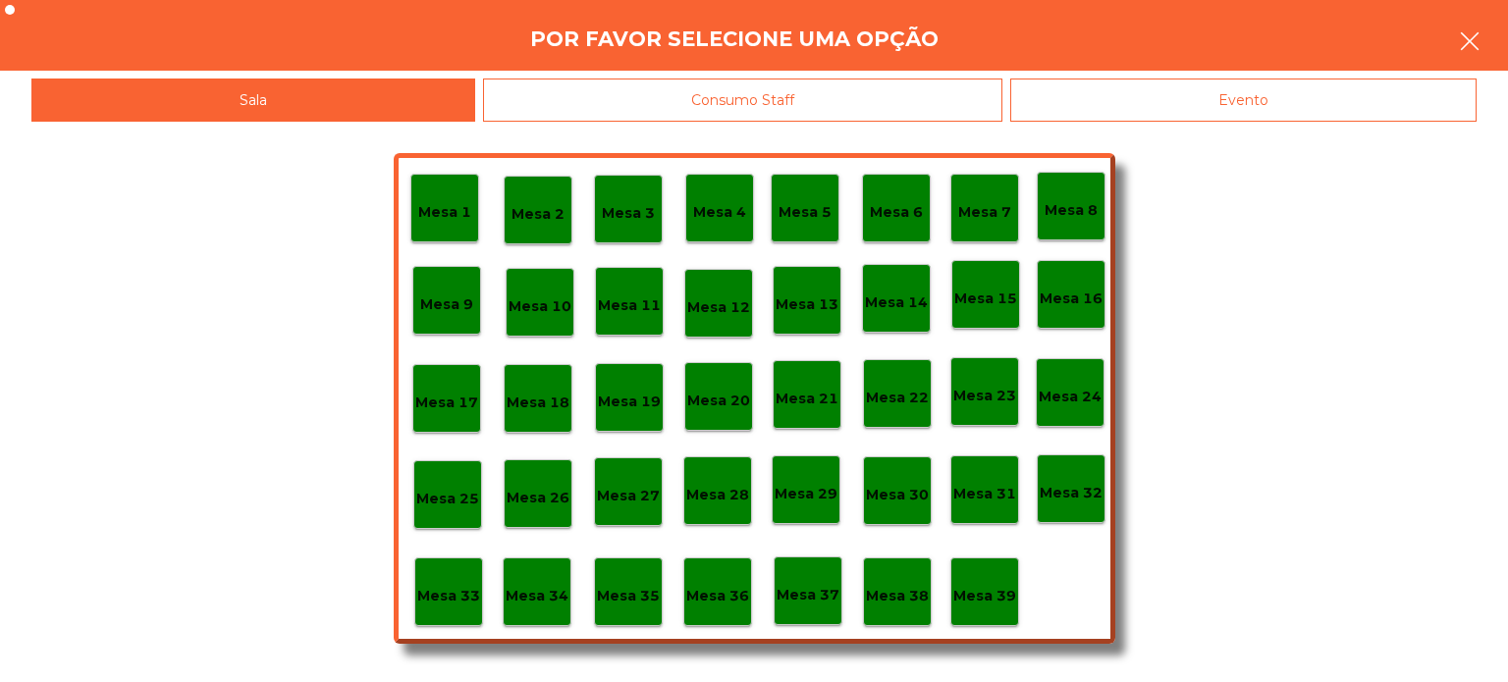
click at [1458, 38] on icon "button" at bounding box center [1470, 41] width 24 height 24
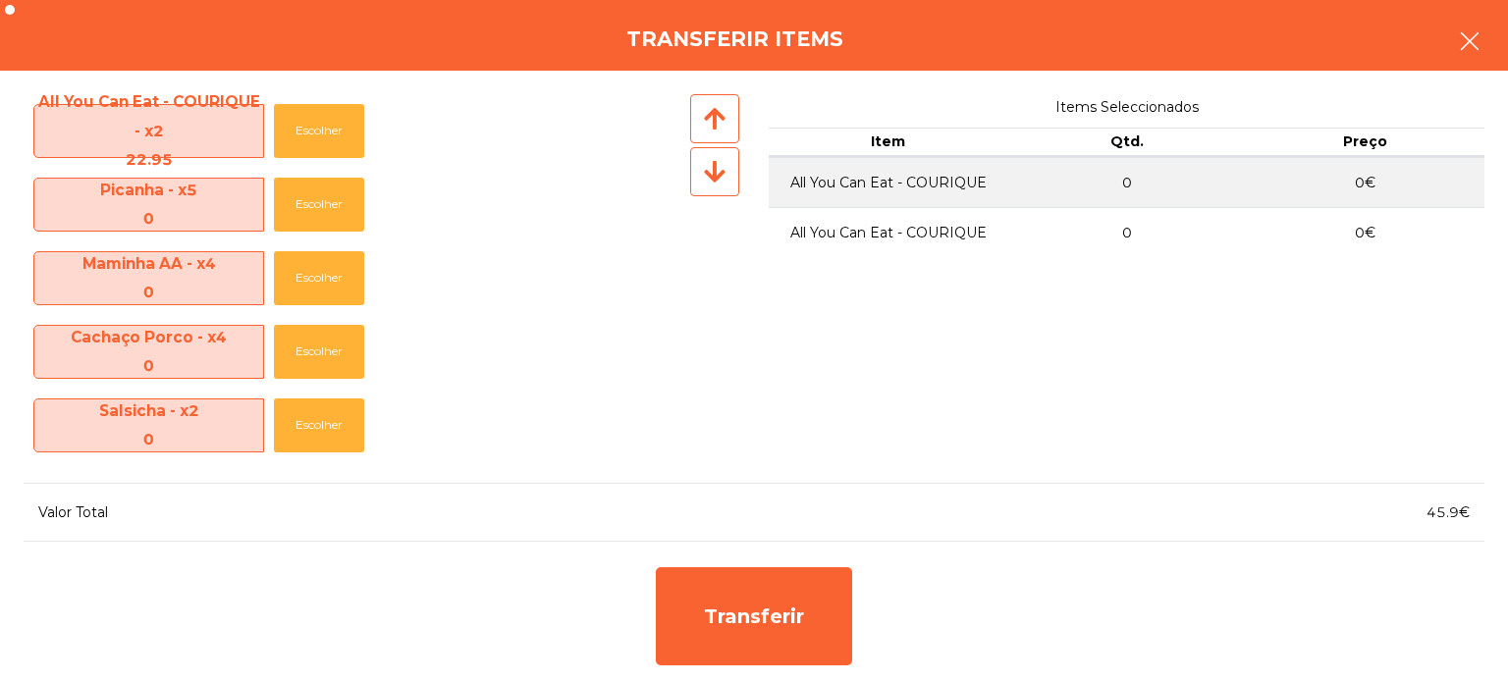
click at [1492, 39] on button "button" at bounding box center [1469, 43] width 55 height 59
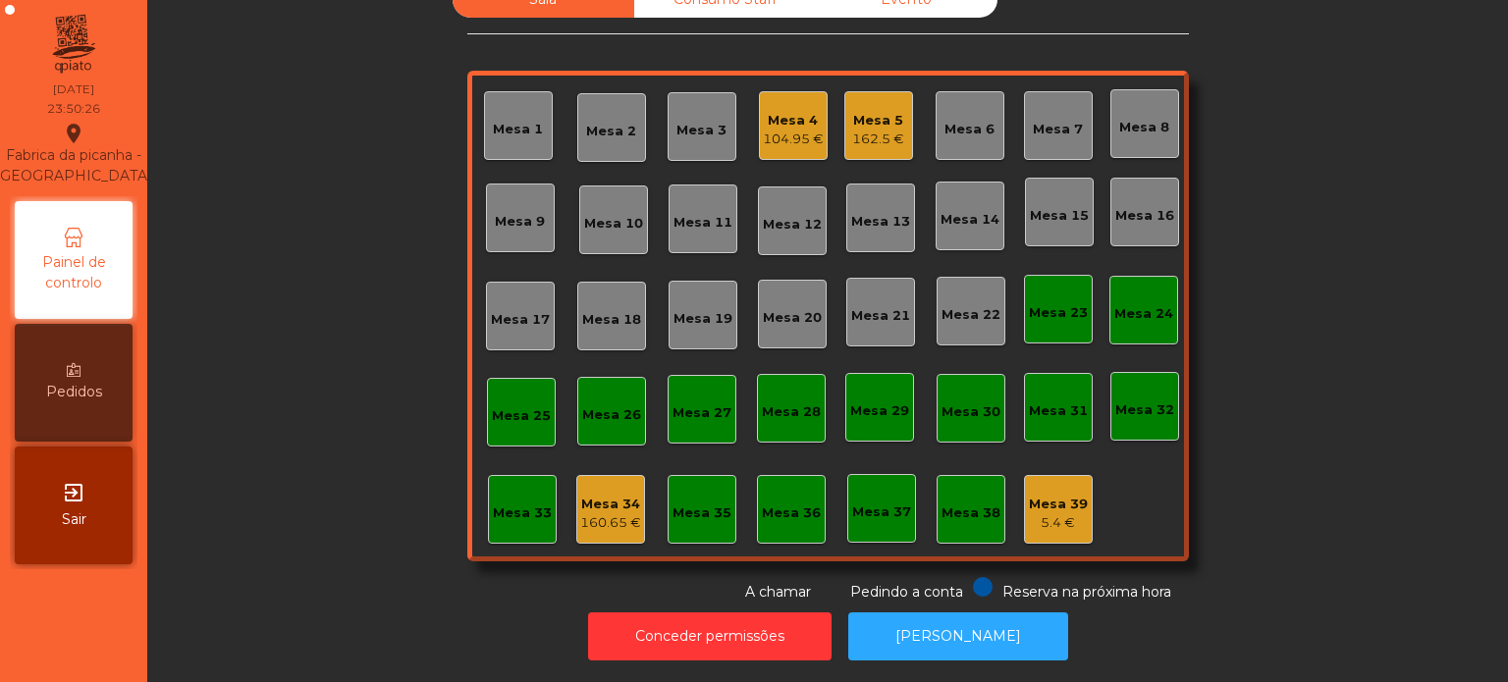
click at [785, 130] on div "104.95 €" at bounding box center [793, 140] width 61 height 20
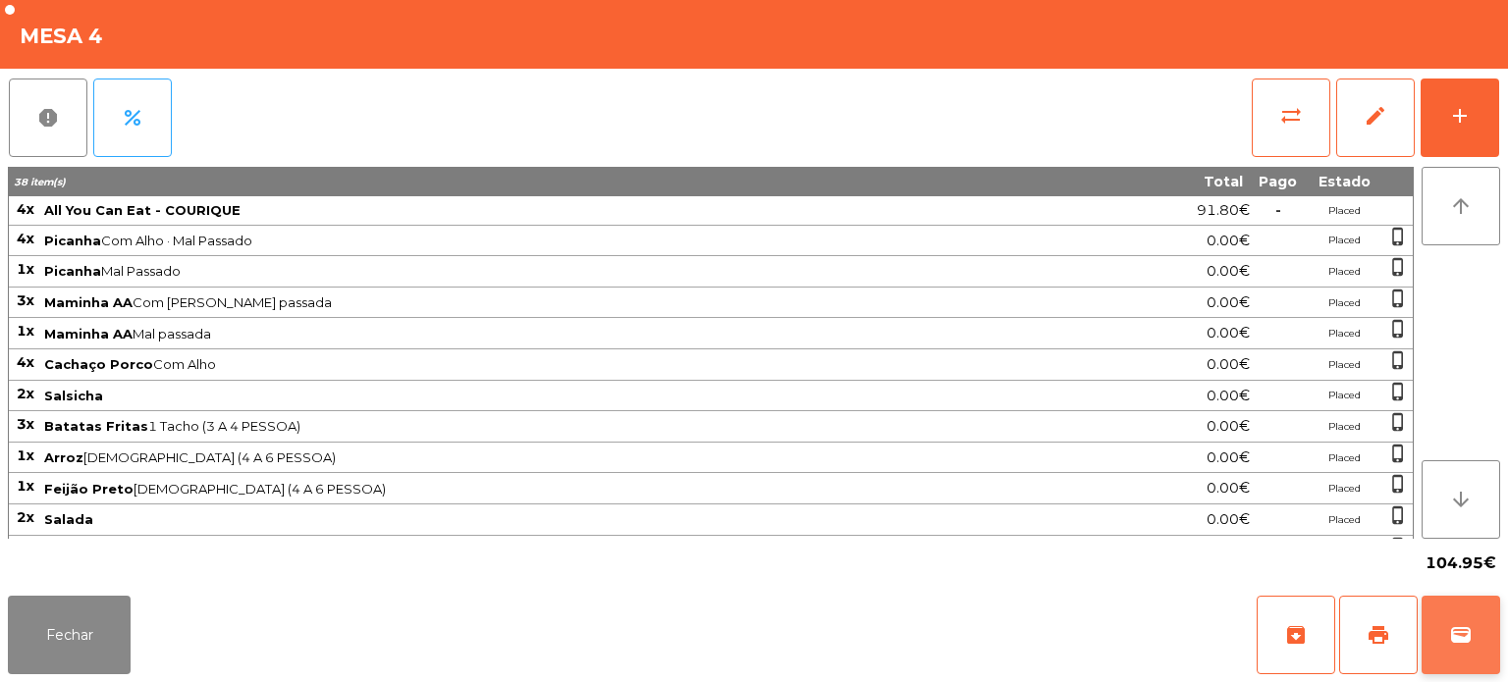
click at [1493, 632] on button "wallet" at bounding box center [1461, 635] width 79 height 79
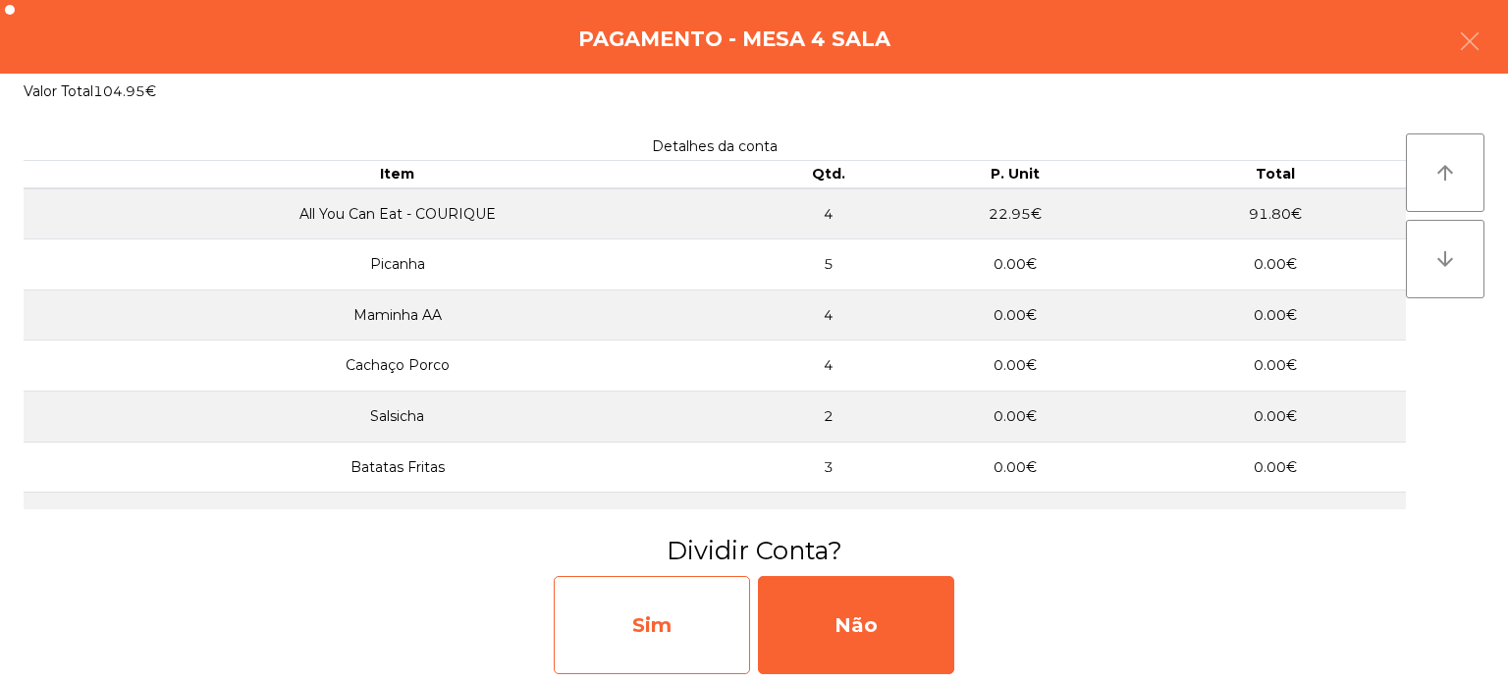
click at [664, 617] on div "Sim" at bounding box center [652, 625] width 196 height 98
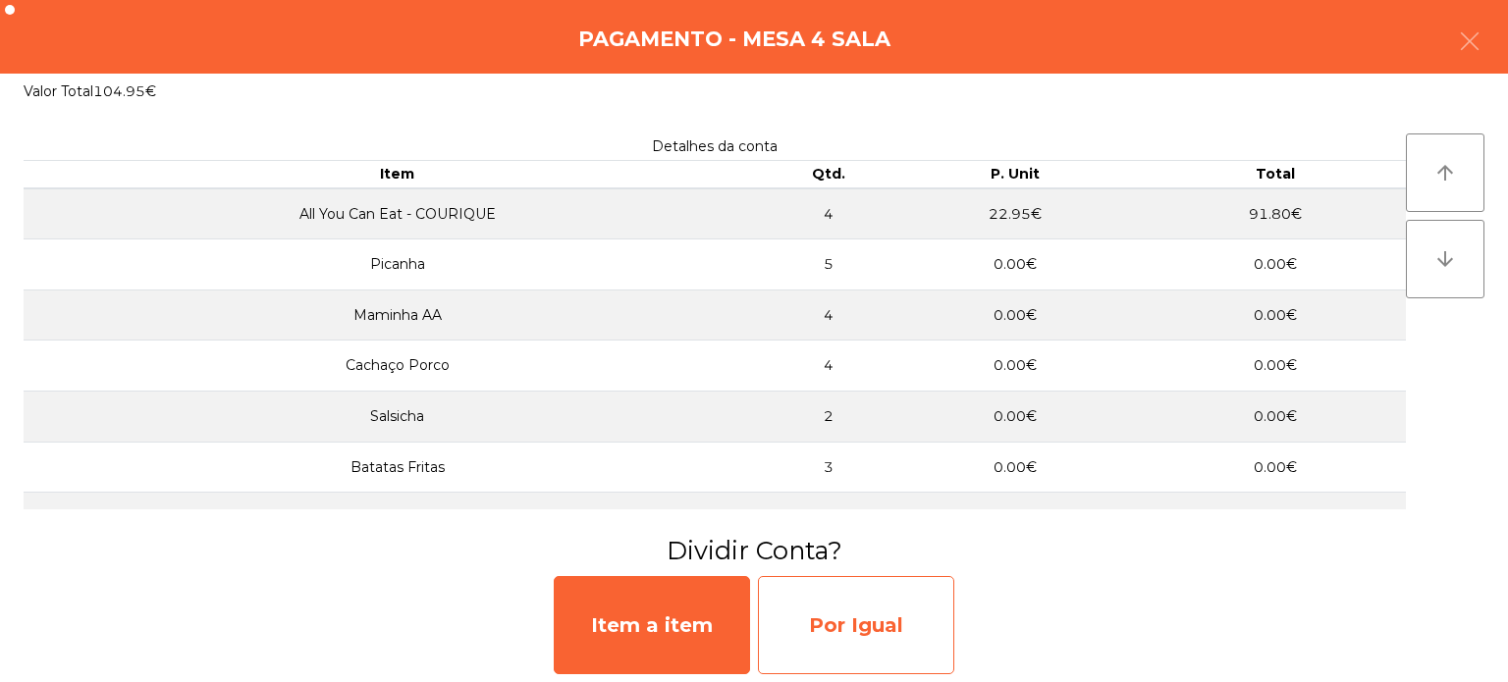
click at [901, 615] on div "Por Igual" at bounding box center [856, 625] width 196 height 98
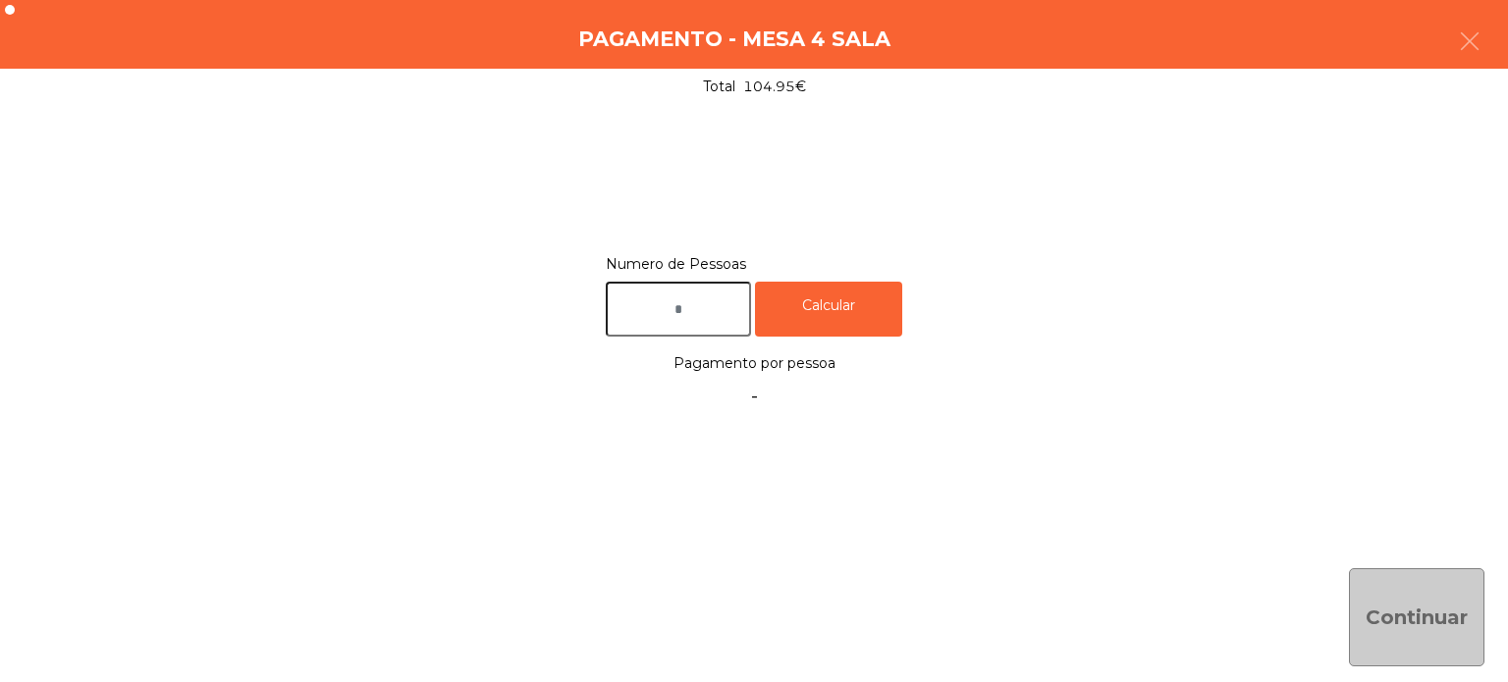
click at [672, 303] on input "text" at bounding box center [678, 310] width 145 height 56
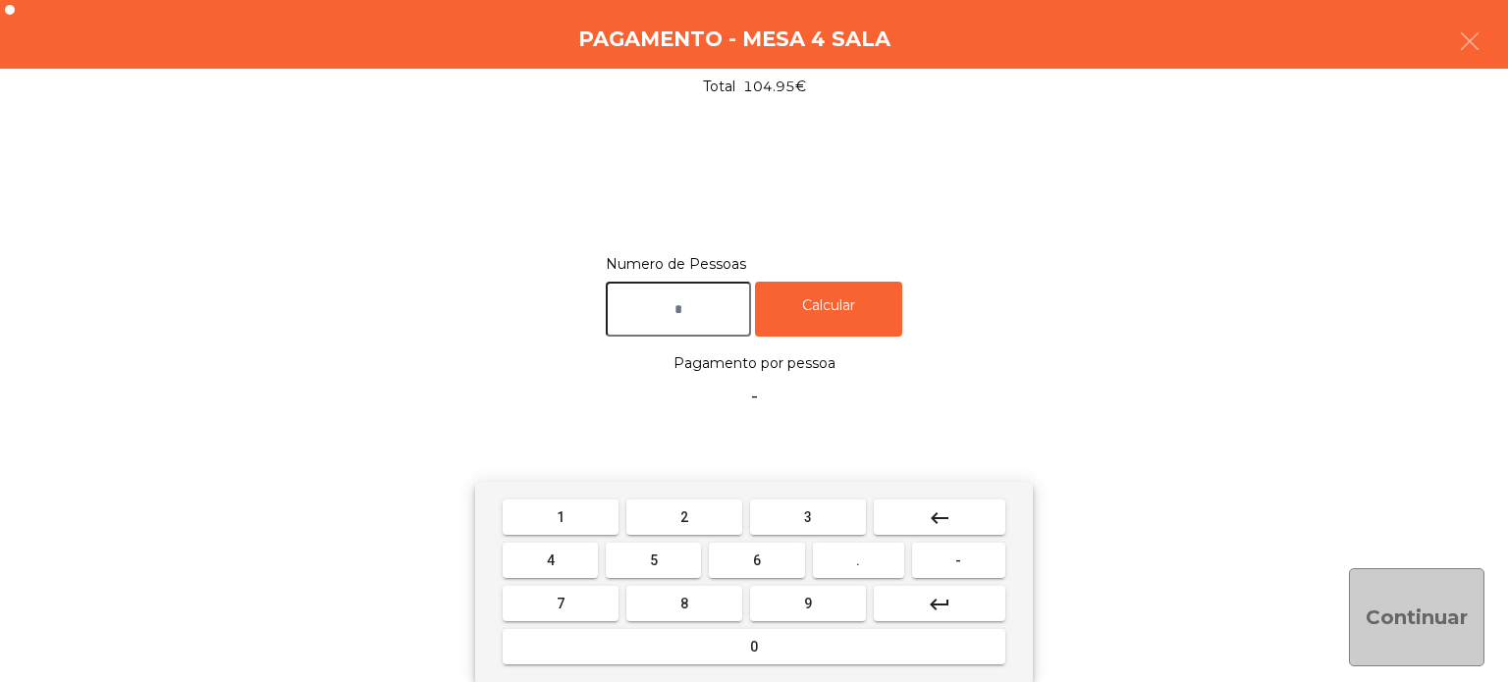
click at [569, 549] on button "4" at bounding box center [550, 560] width 95 height 35
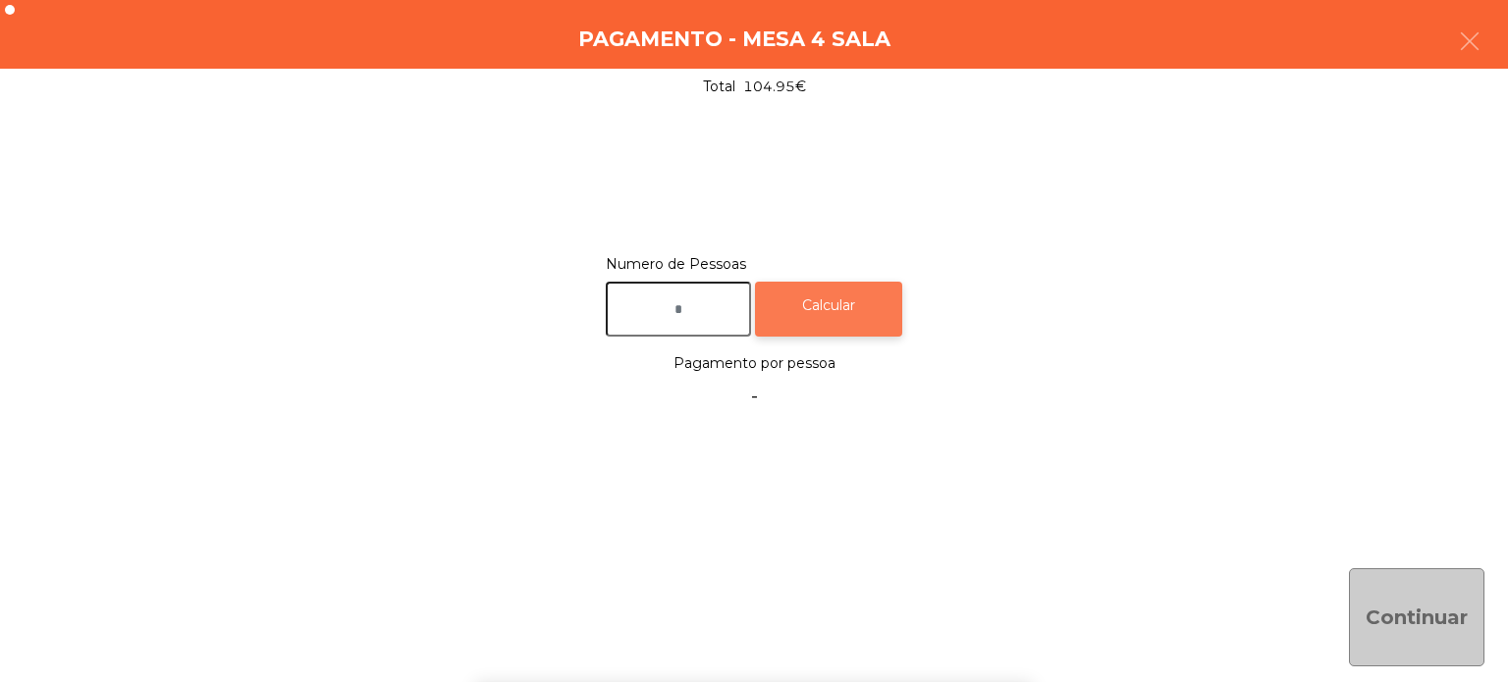
click at [872, 291] on div "Calcular" at bounding box center [828, 310] width 147 height 56
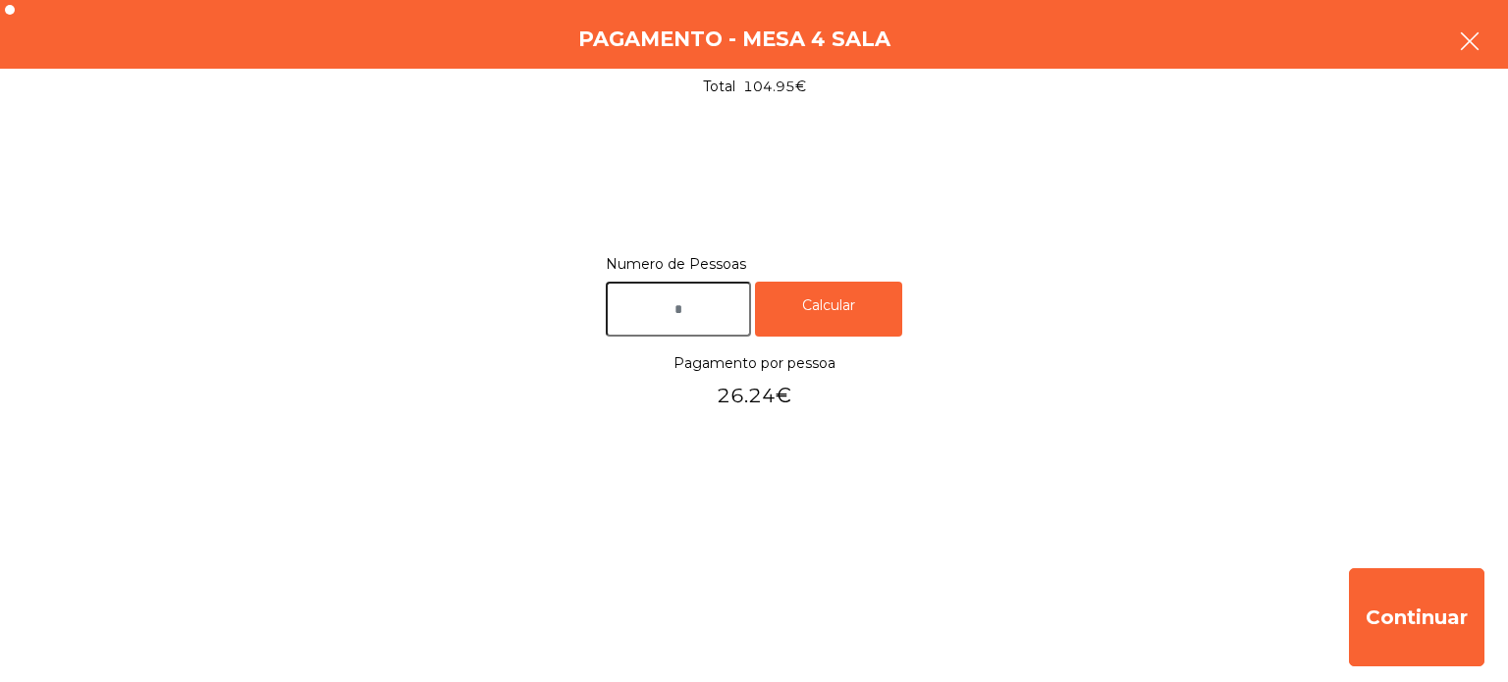
click at [1462, 51] on icon "button" at bounding box center [1470, 41] width 24 height 24
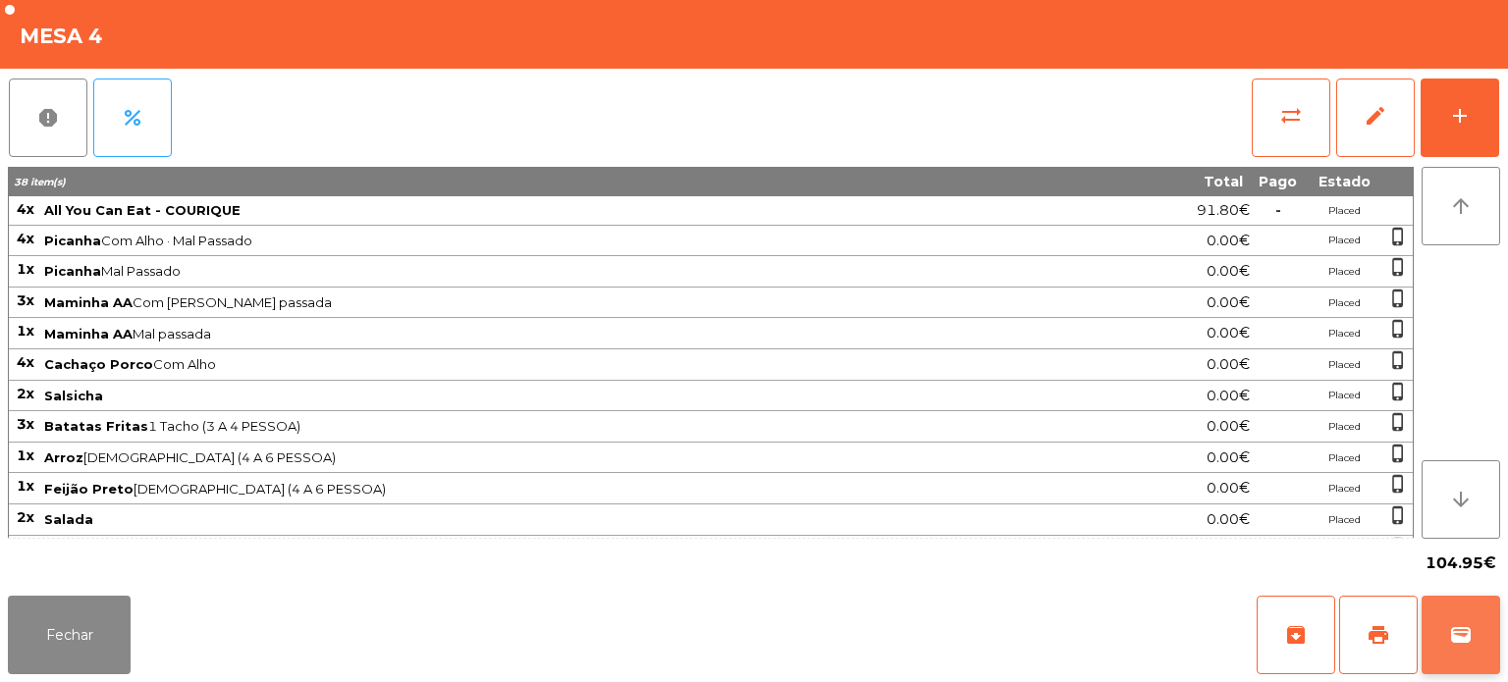
click at [1473, 640] on button "wallet" at bounding box center [1461, 635] width 79 height 79
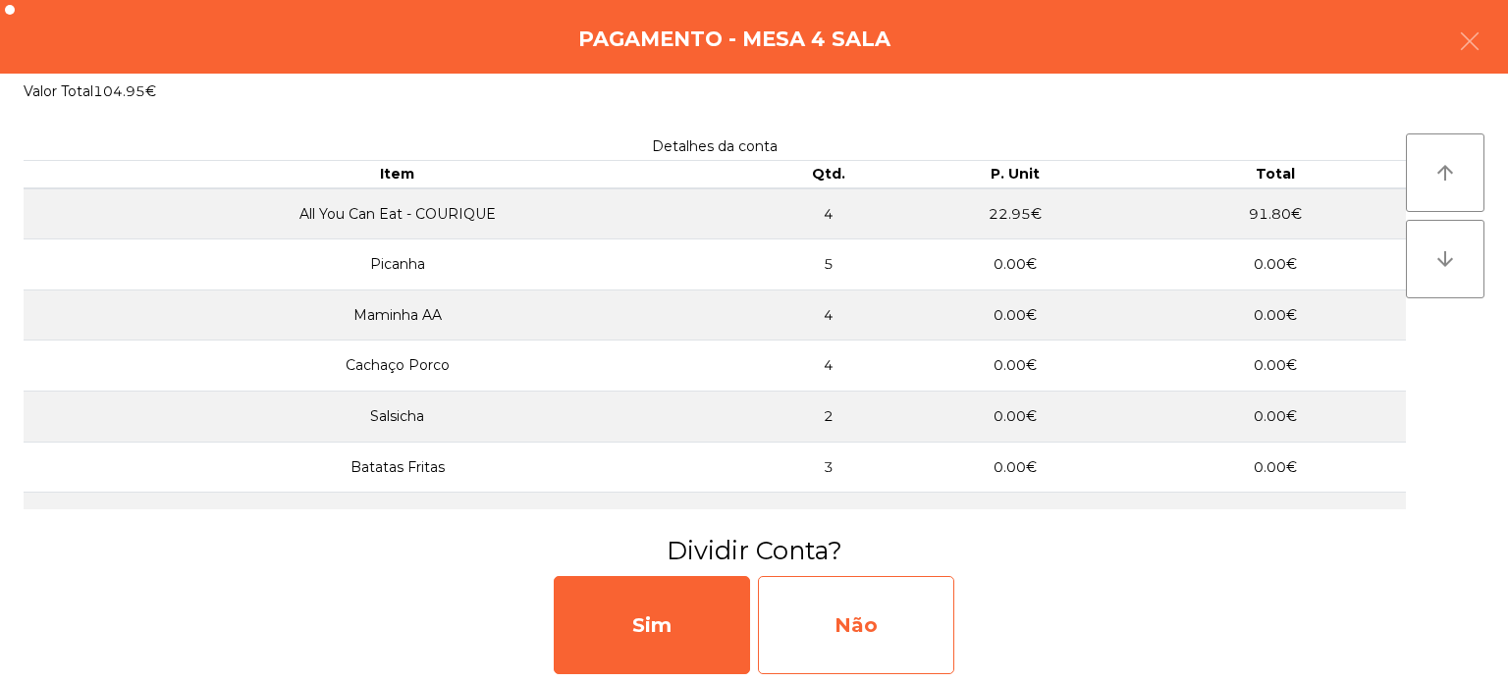
click at [888, 613] on div "Não" at bounding box center [856, 625] width 196 height 98
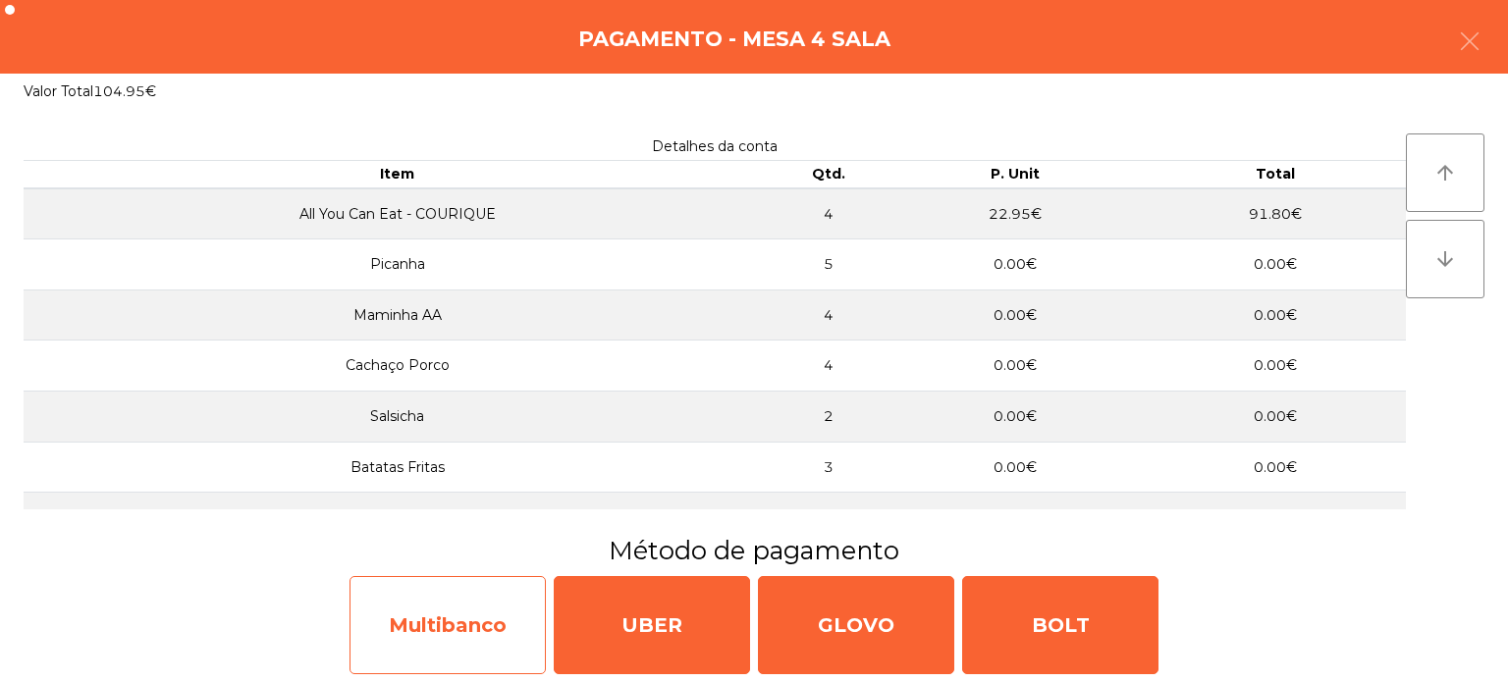
click at [463, 610] on div "Multibanco" at bounding box center [447, 625] width 196 height 98
select select "**"
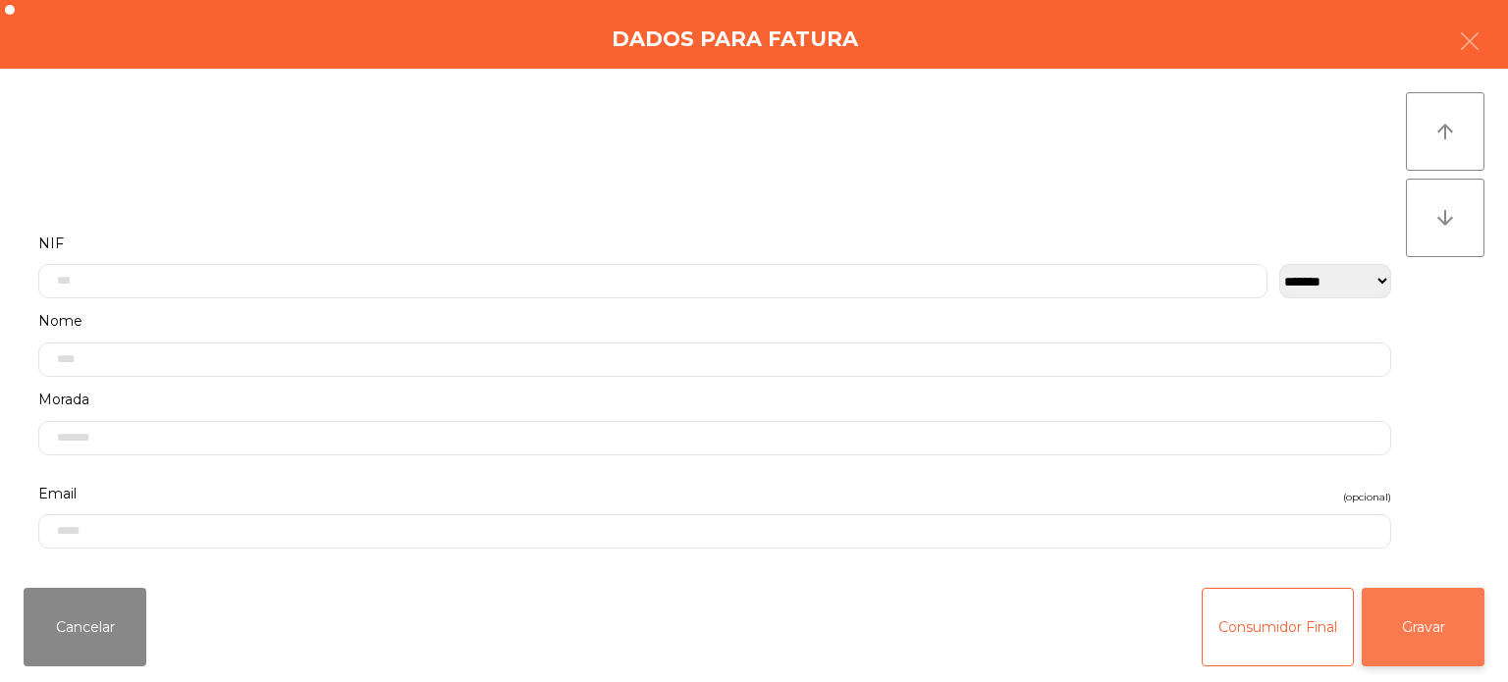
click at [1447, 616] on button "Gravar" at bounding box center [1423, 627] width 123 height 79
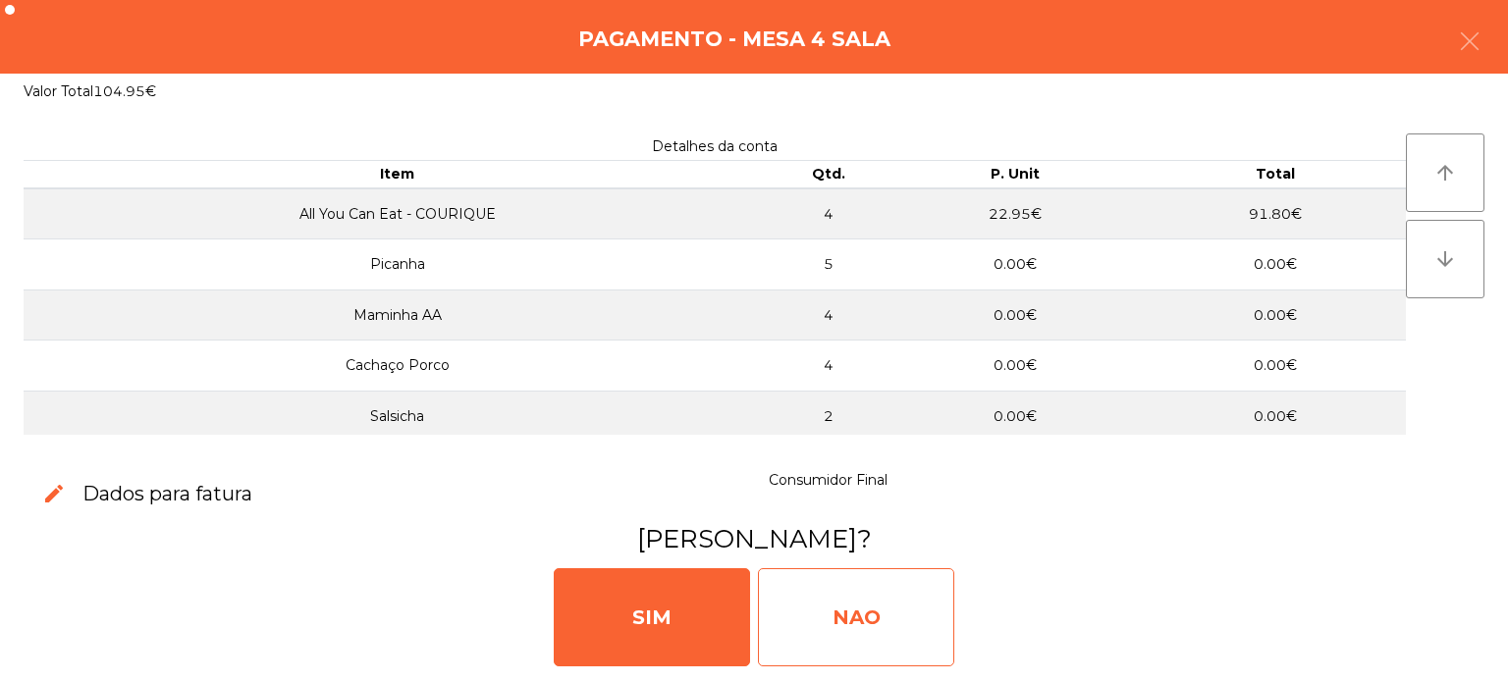
click at [871, 589] on div "NAO" at bounding box center [856, 617] width 196 height 98
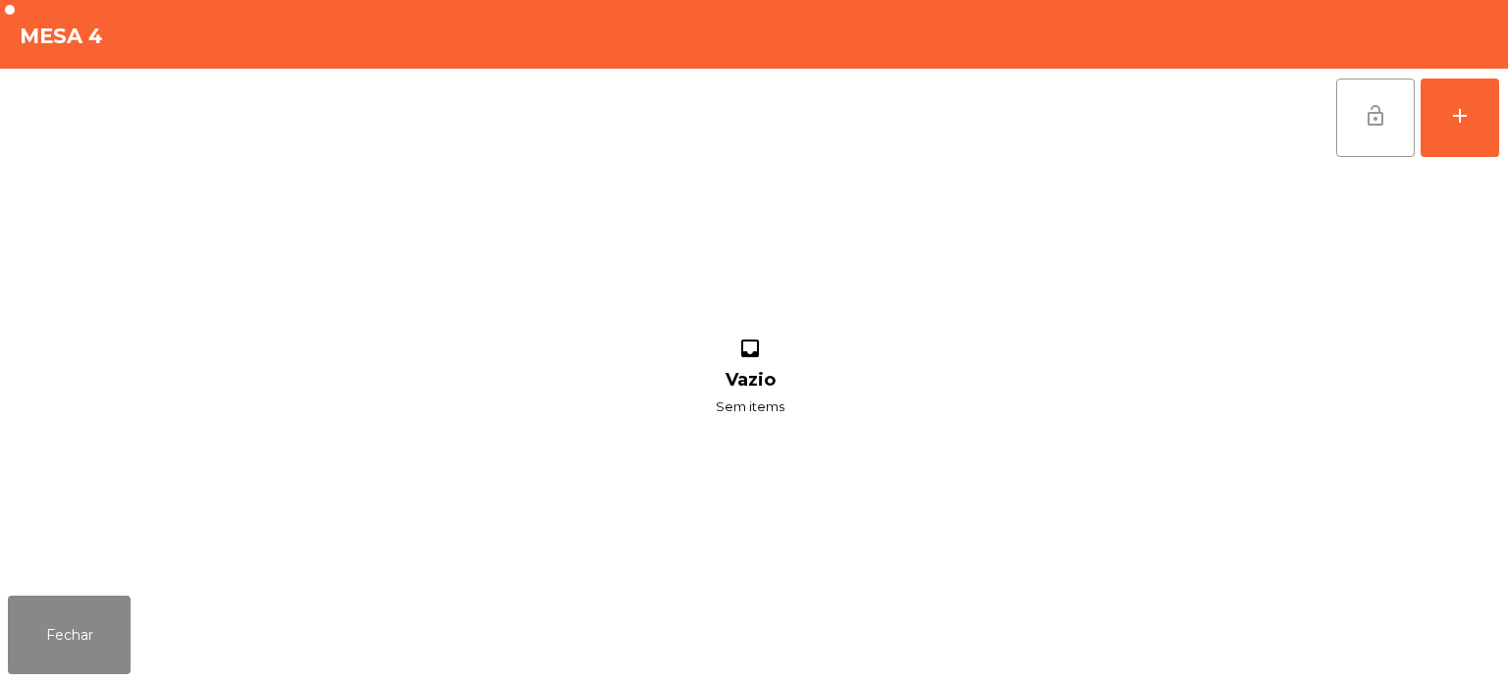
click at [1402, 102] on button "lock_open" at bounding box center [1375, 118] width 79 height 79
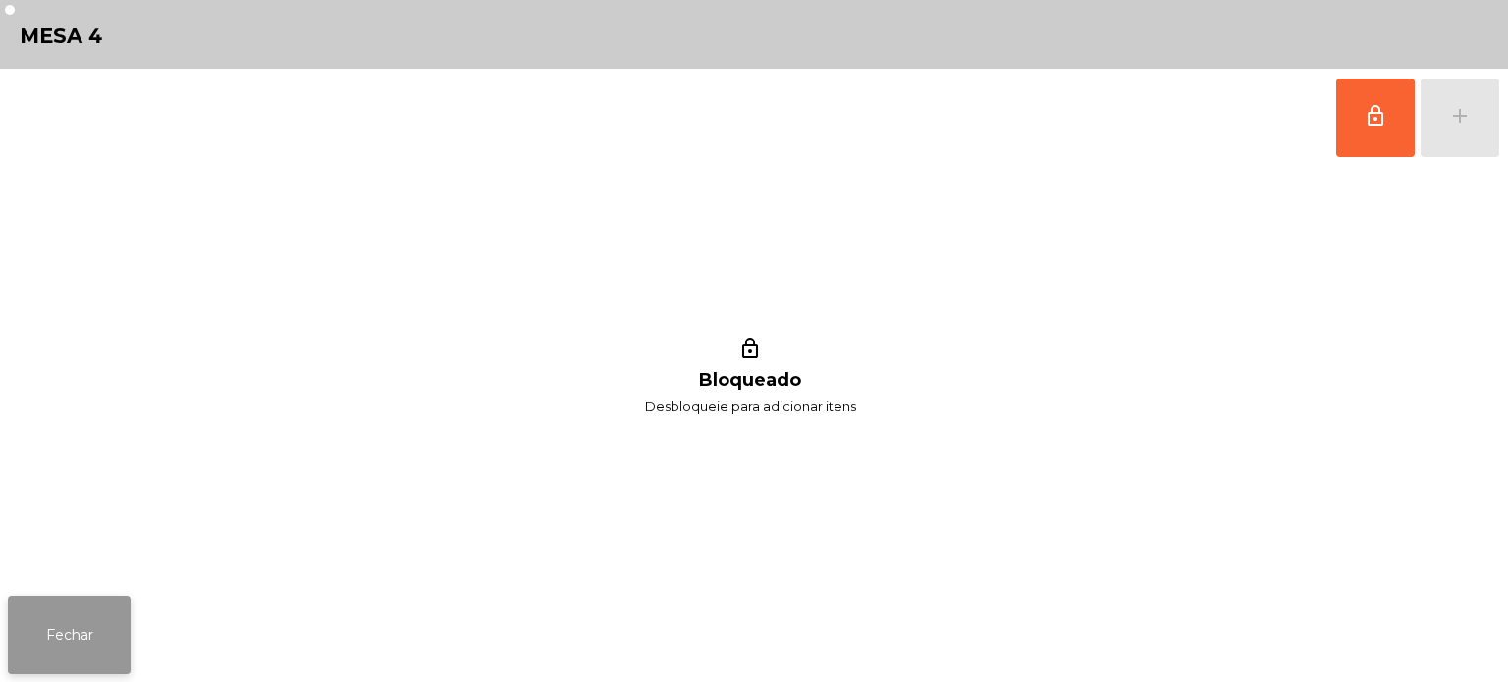
click at [18, 613] on button "Fechar" at bounding box center [69, 635] width 123 height 79
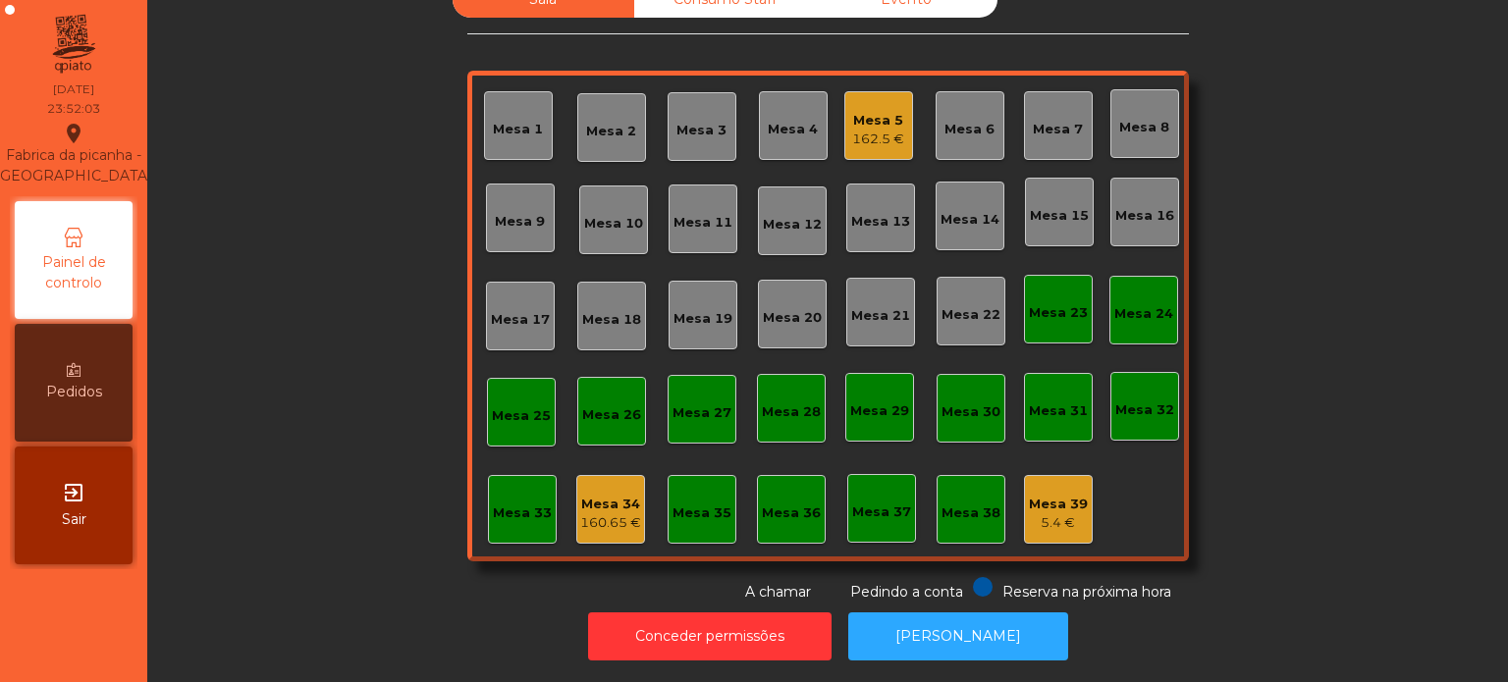
click at [608, 495] on div "Mesa 34" at bounding box center [610, 505] width 61 height 20
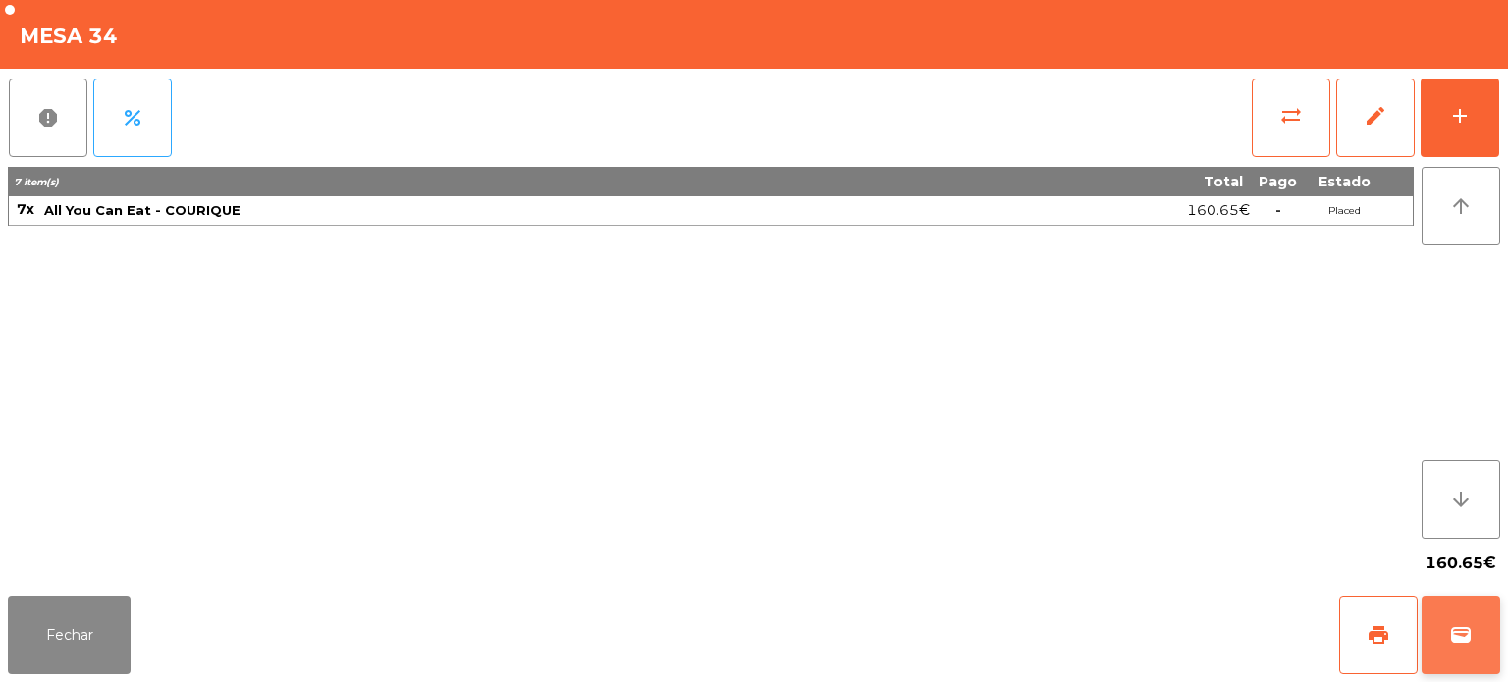
click at [1470, 603] on button "wallet" at bounding box center [1461, 635] width 79 height 79
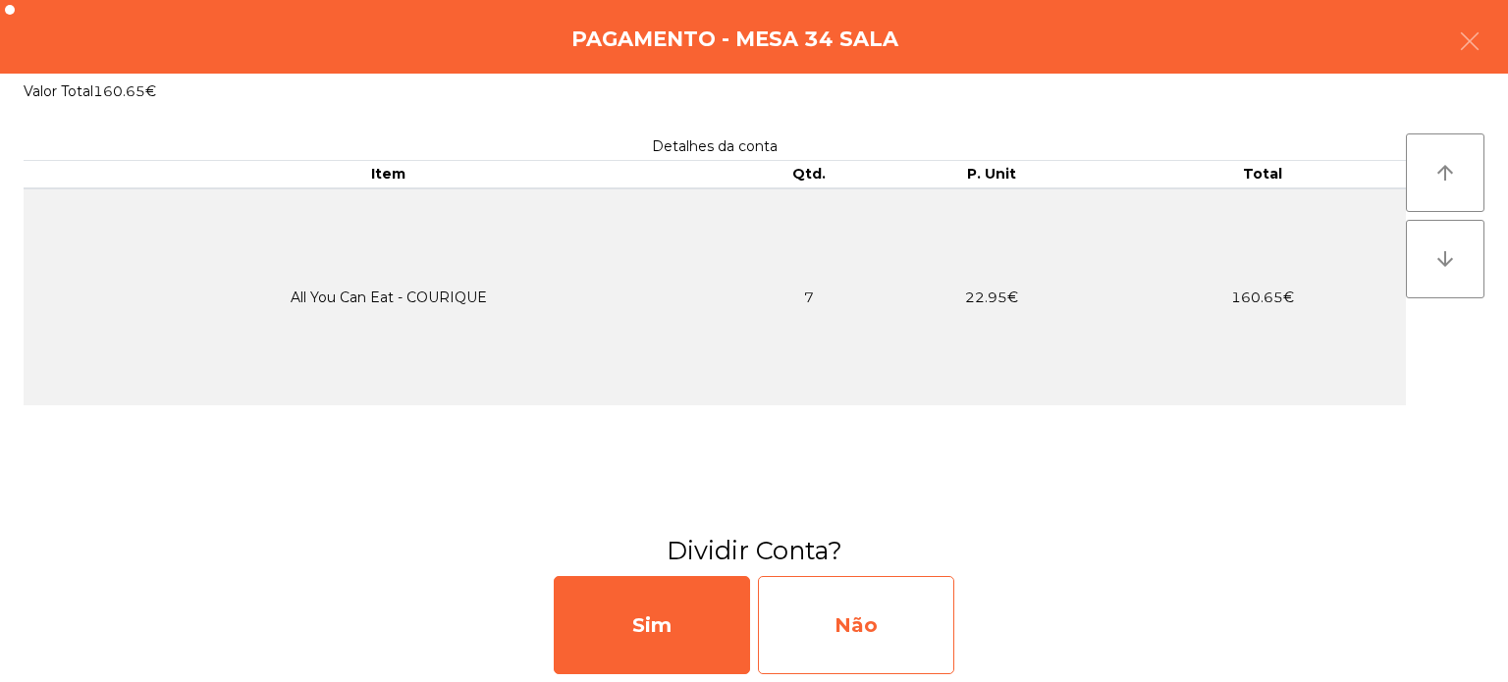
click at [919, 615] on div "Não" at bounding box center [856, 625] width 196 height 98
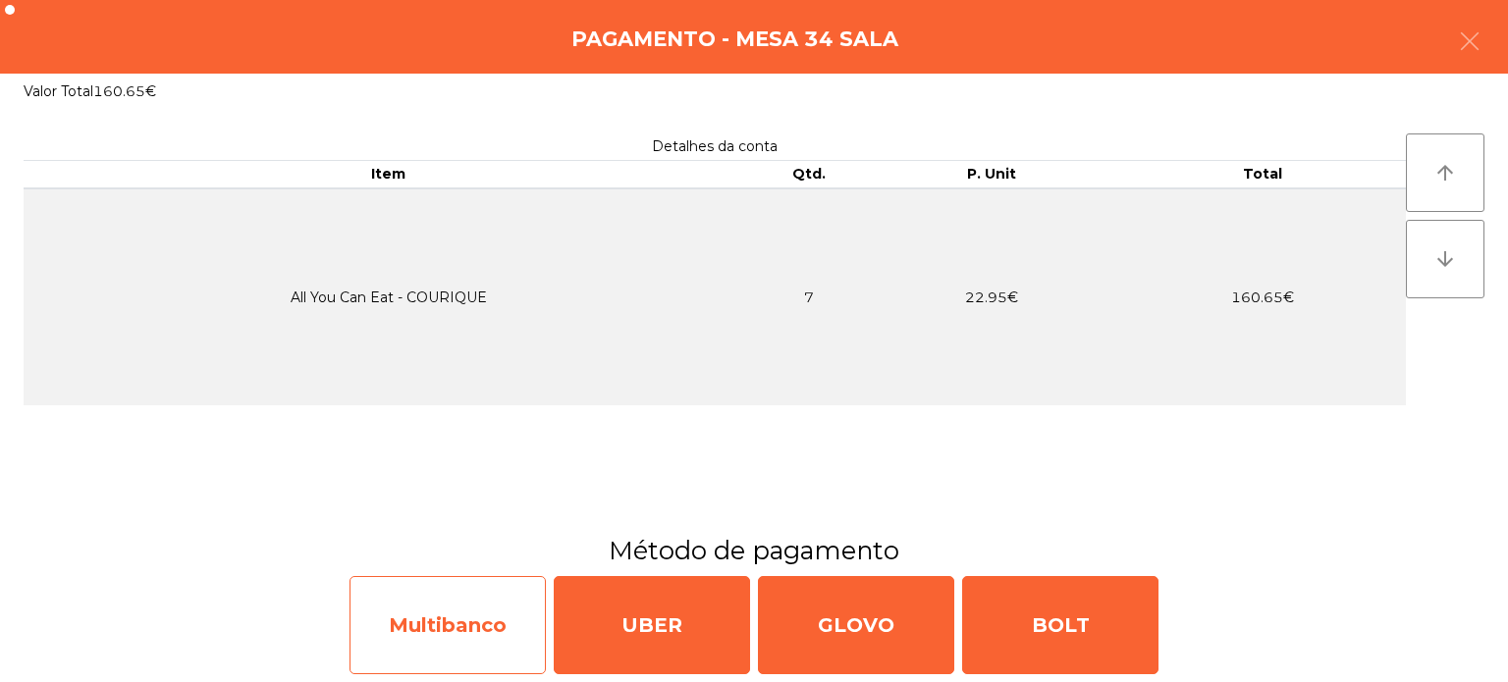
click at [487, 619] on div "Multibanco" at bounding box center [447, 625] width 196 height 98
select select "**"
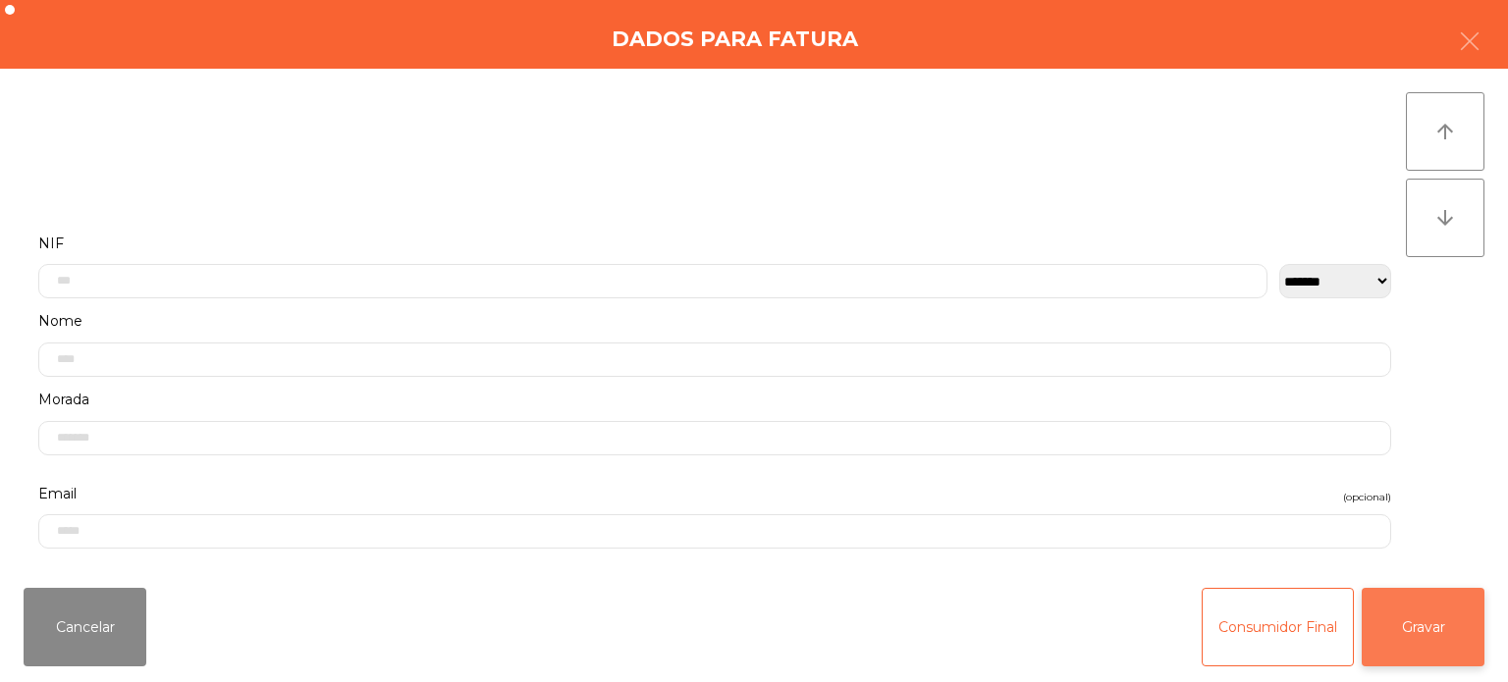
click at [1468, 636] on button "Gravar" at bounding box center [1423, 627] width 123 height 79
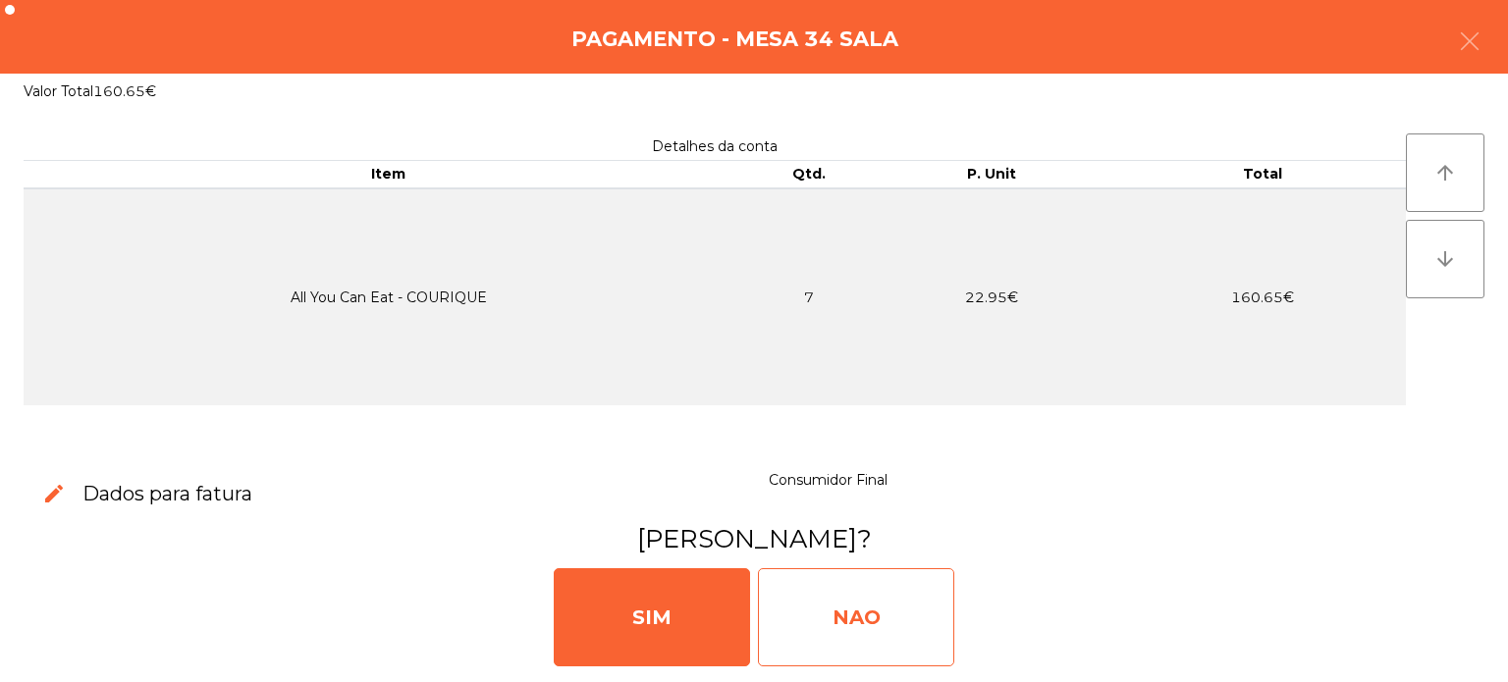
click at [891, 605] on div "NAO" at bounding box center [856, 617] width 196 height 98
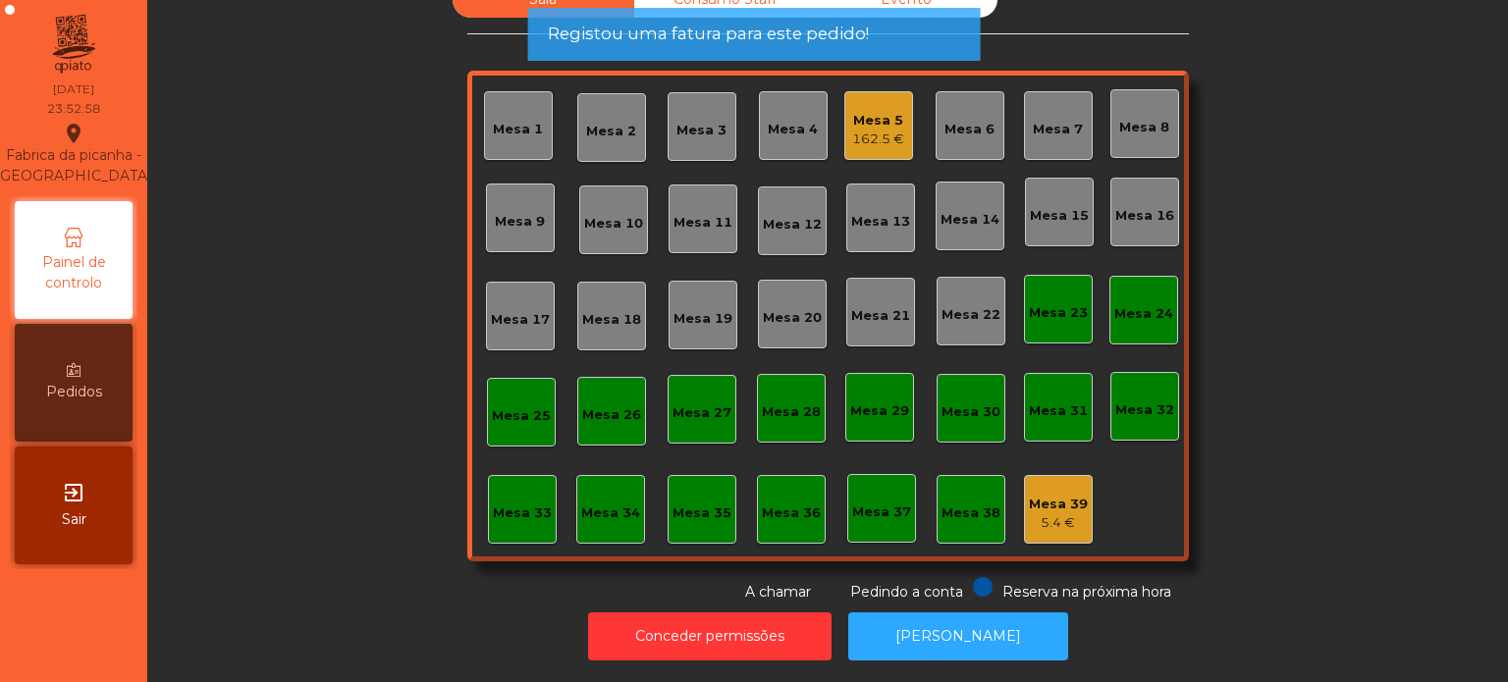
click at [870, 113] on div "Mesa 5" at bounding box center [878, 121] width 52 height 20
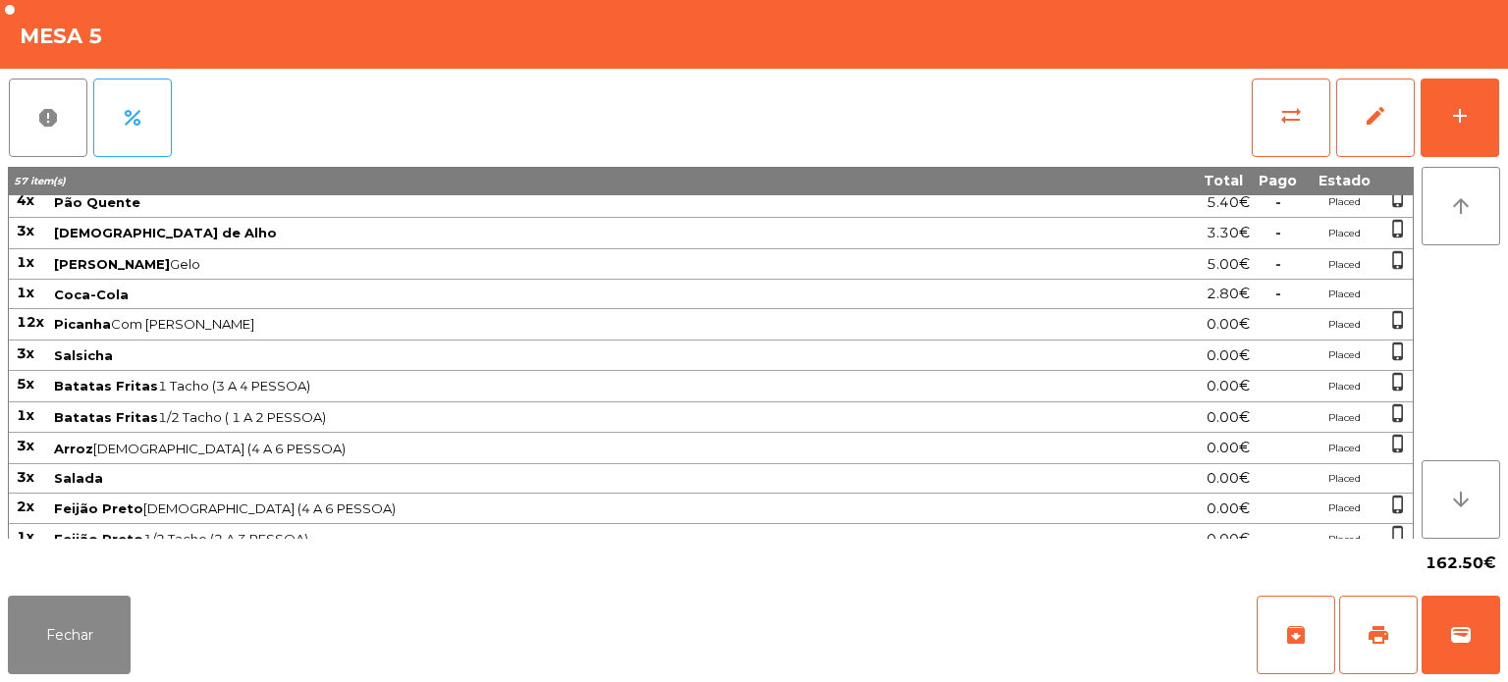
scroll to position [0, 0]
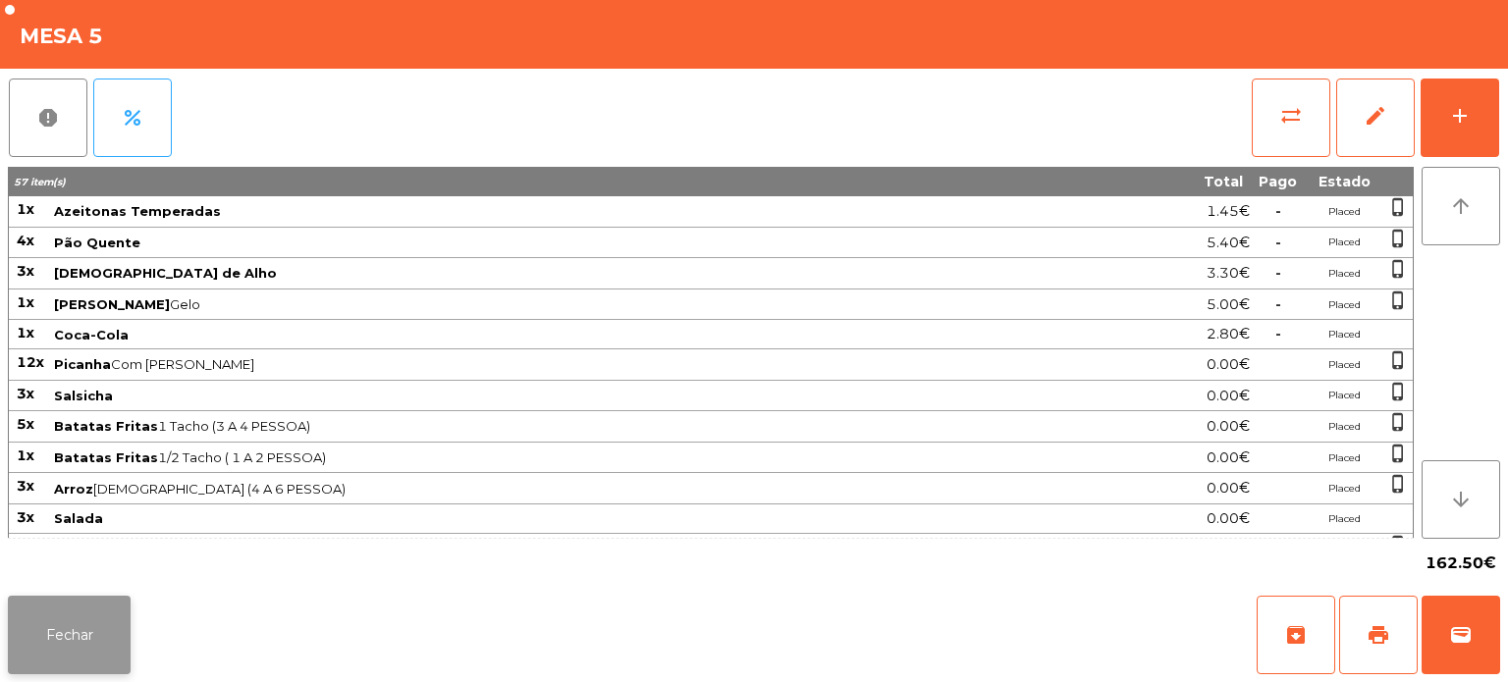
click at [75, 656] on button "Fechar" at bounding box center [69, 635] width 123 height 79
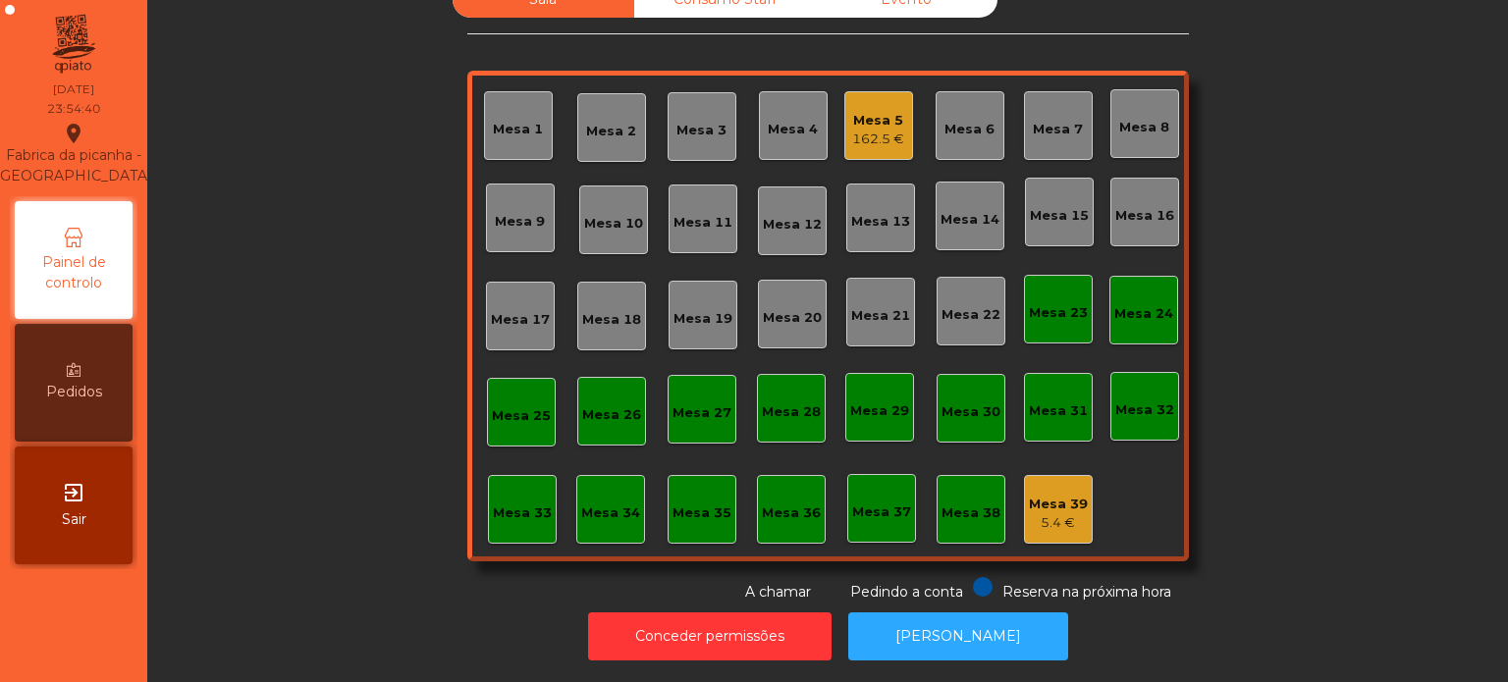
click at [868, 111] on div "Mesa 5" at bounding box center [878, 121] width 52 height 20
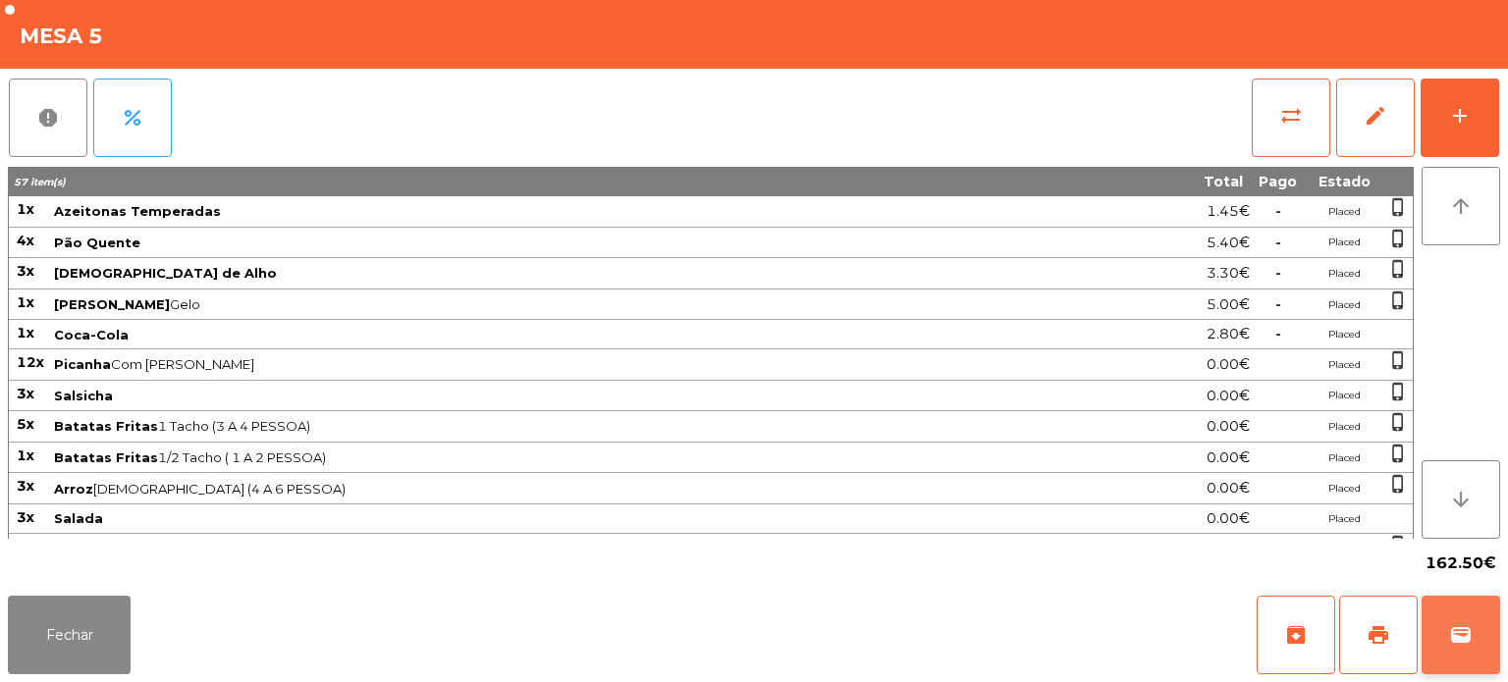
click at [1463, 624] on span "wallet" at bounding box center [1461, 635] width 24 height 24
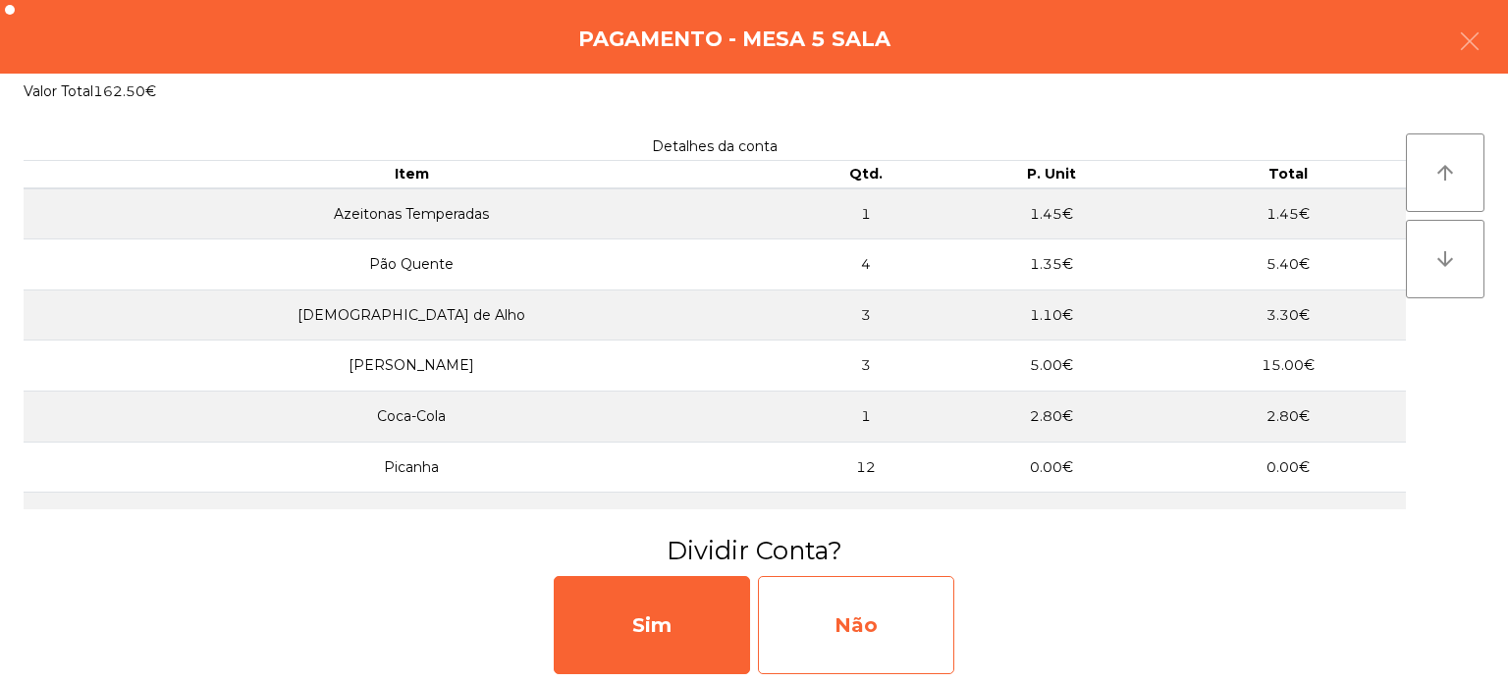
click at [904, 612] on div "Não" at bounding box center [856, 625] width 196 height 98
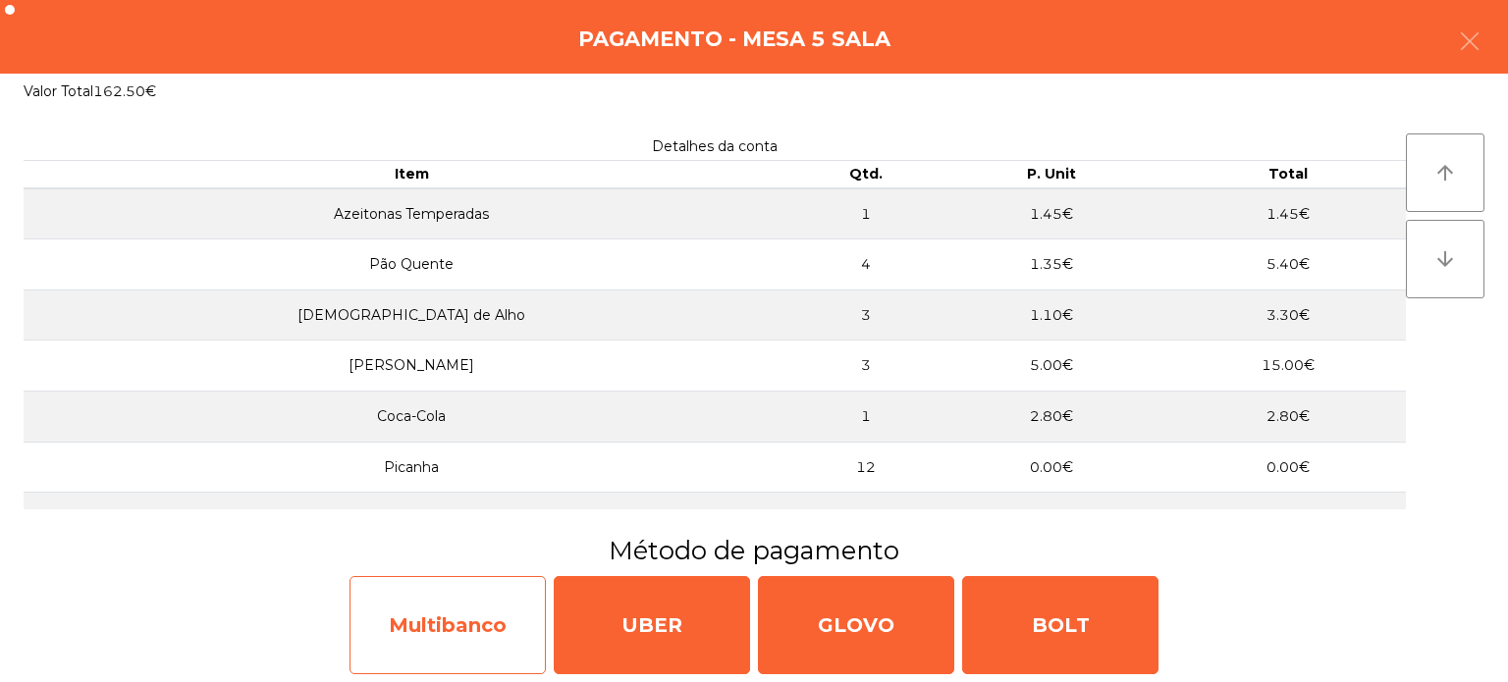
click at [442, 614] on div "Multibanco" at bounding box center [447, 625] width 196 height 98
select select "**"
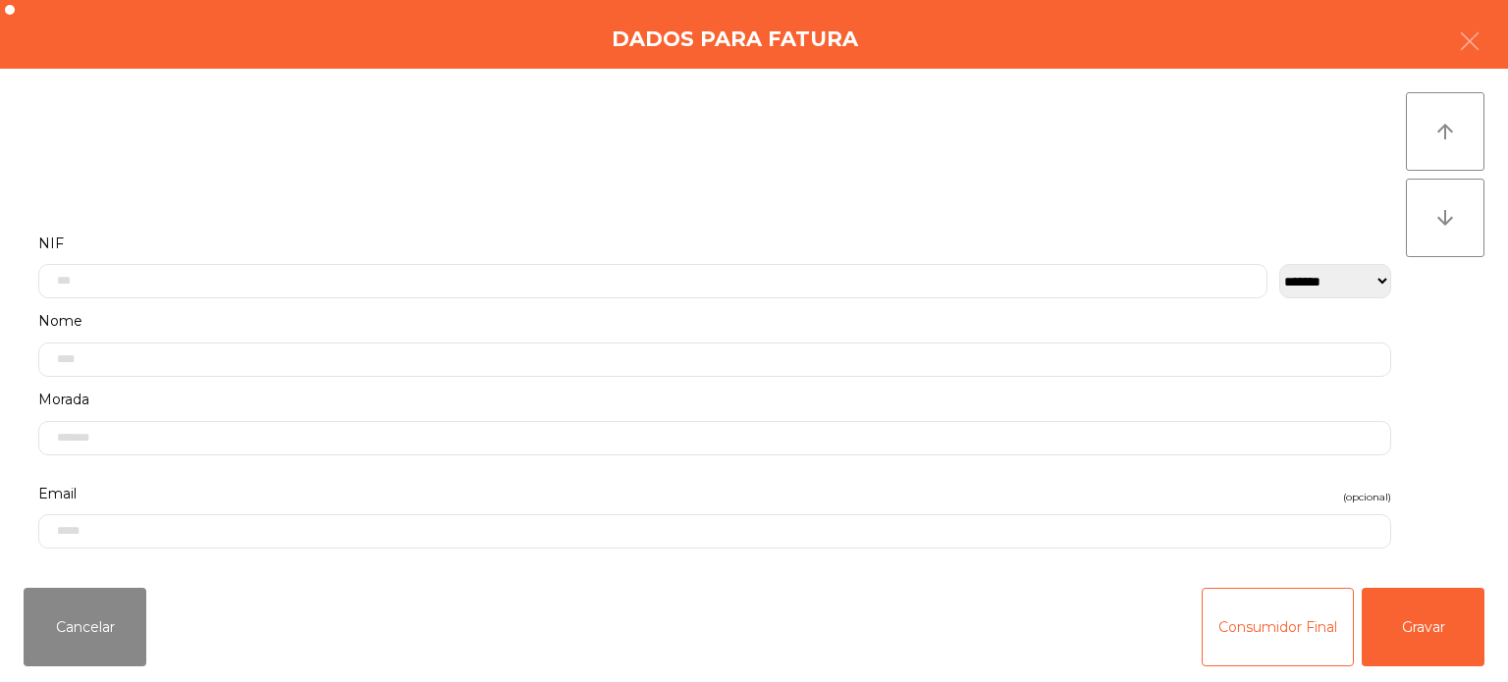
click at [1429, 670] on div "Cancelar Consumidor Final Gravar" at bounding box center [754, 627] width 1508 height 110
click at [1415, 609] on button "Gravar" at bounding box center [1423, 627] width 123 height 79
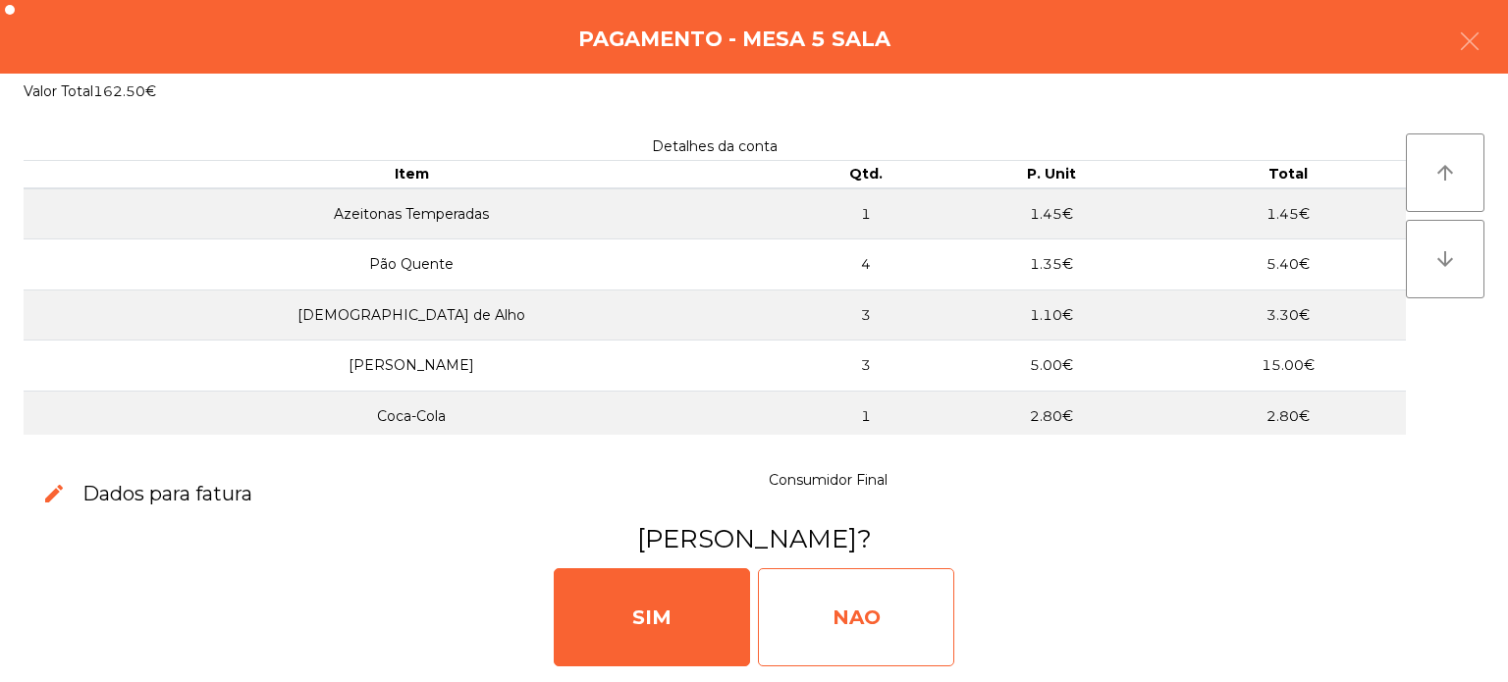
click at [879, 611] on div "NAO" at bounding box center [856, 617] width 196 height 98
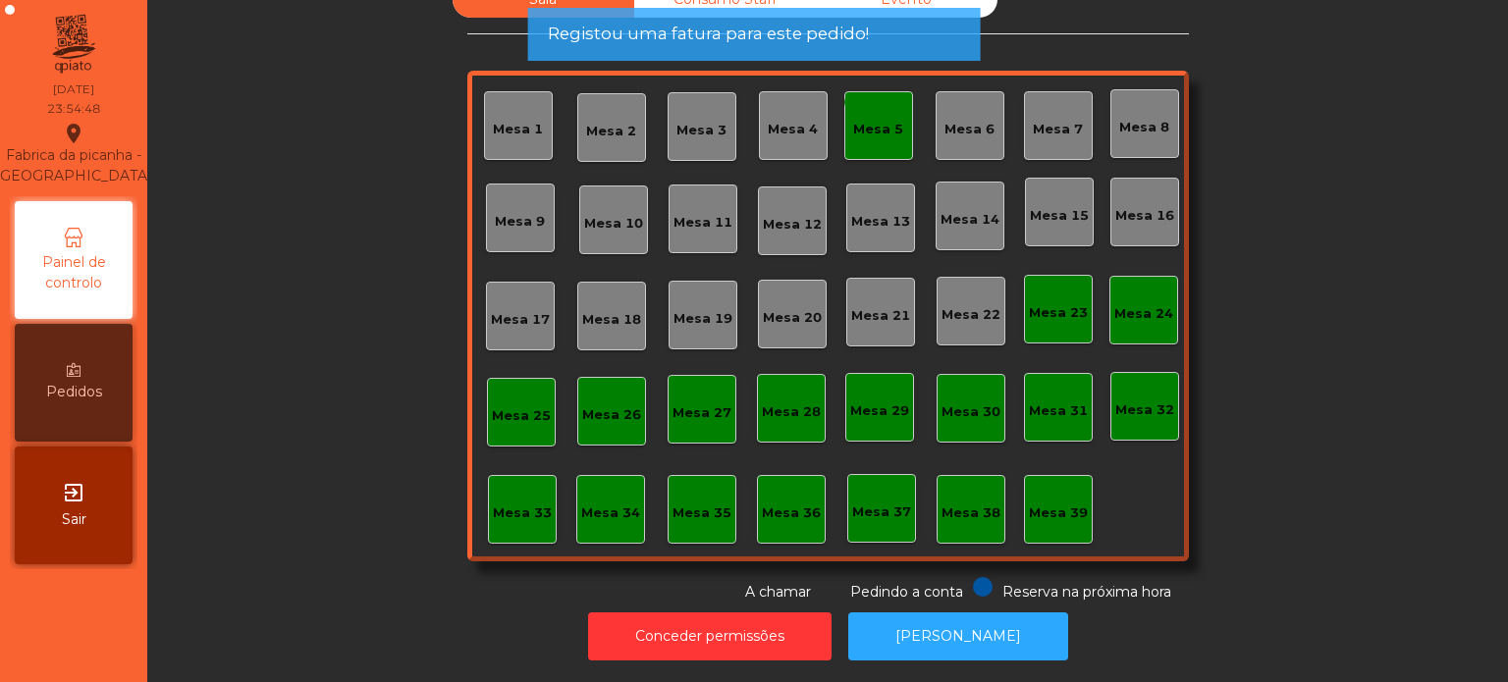
click at [866, 120] on div "Mesa 5" at bounding box center [878, 130] width 50 height 20
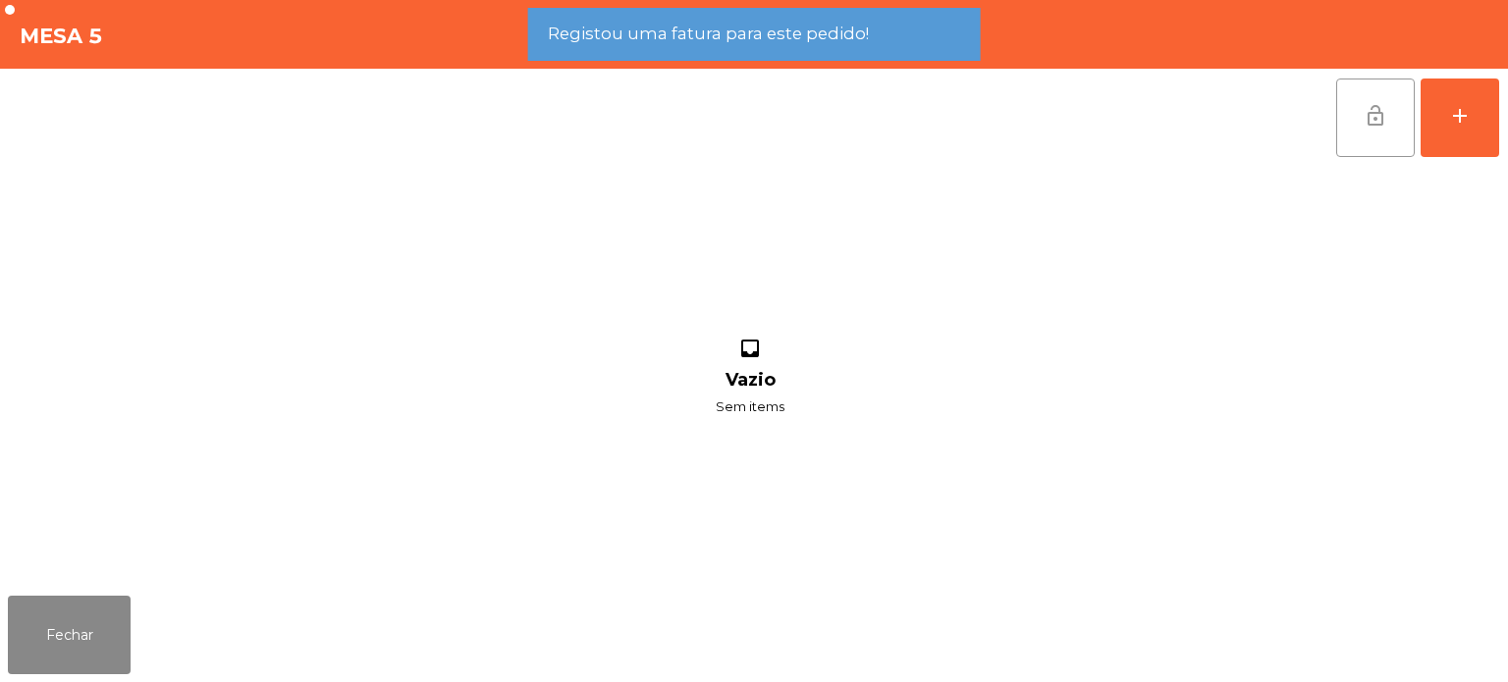
click at [1392, 127] on button "lock_open" at bounding box center [1375, 118] width 79 height 79
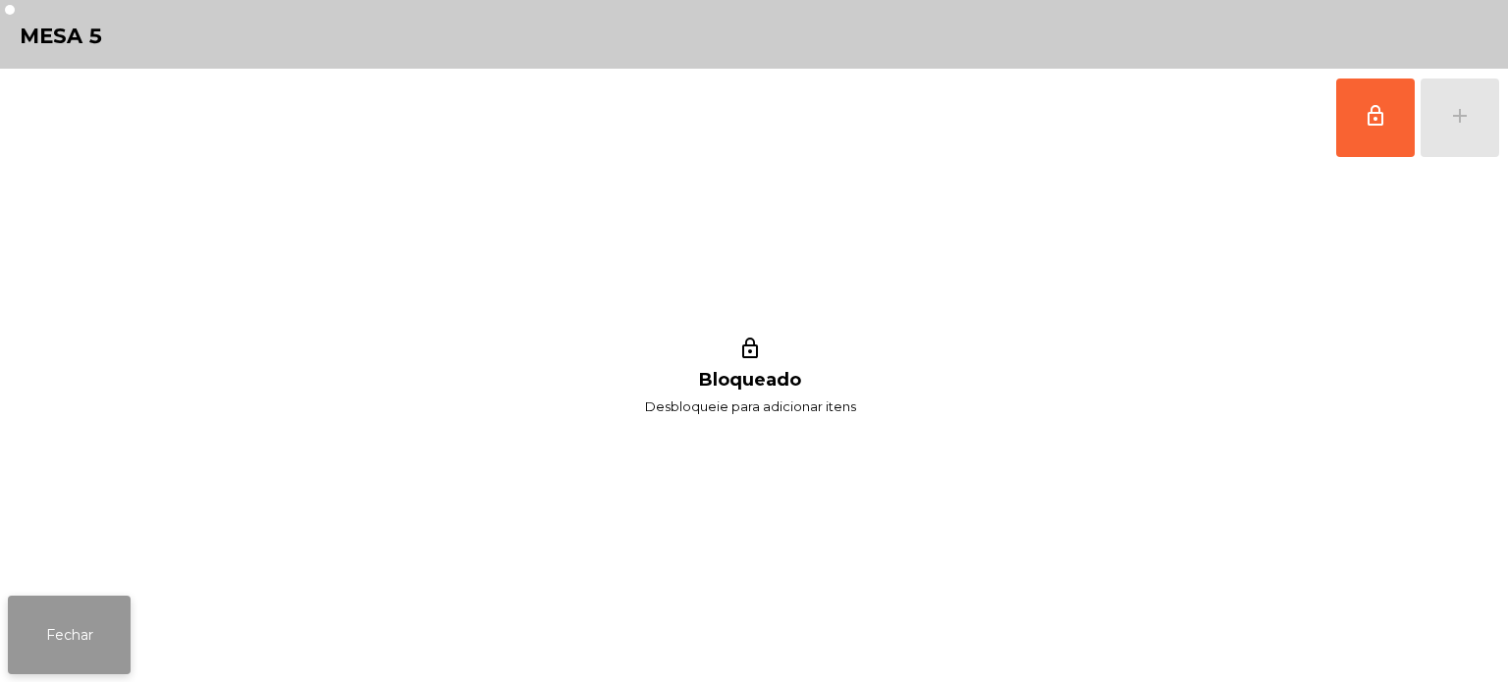
click at [51, 640] on button "Fechar" at bounding box center [69, 635] width 123 height 79
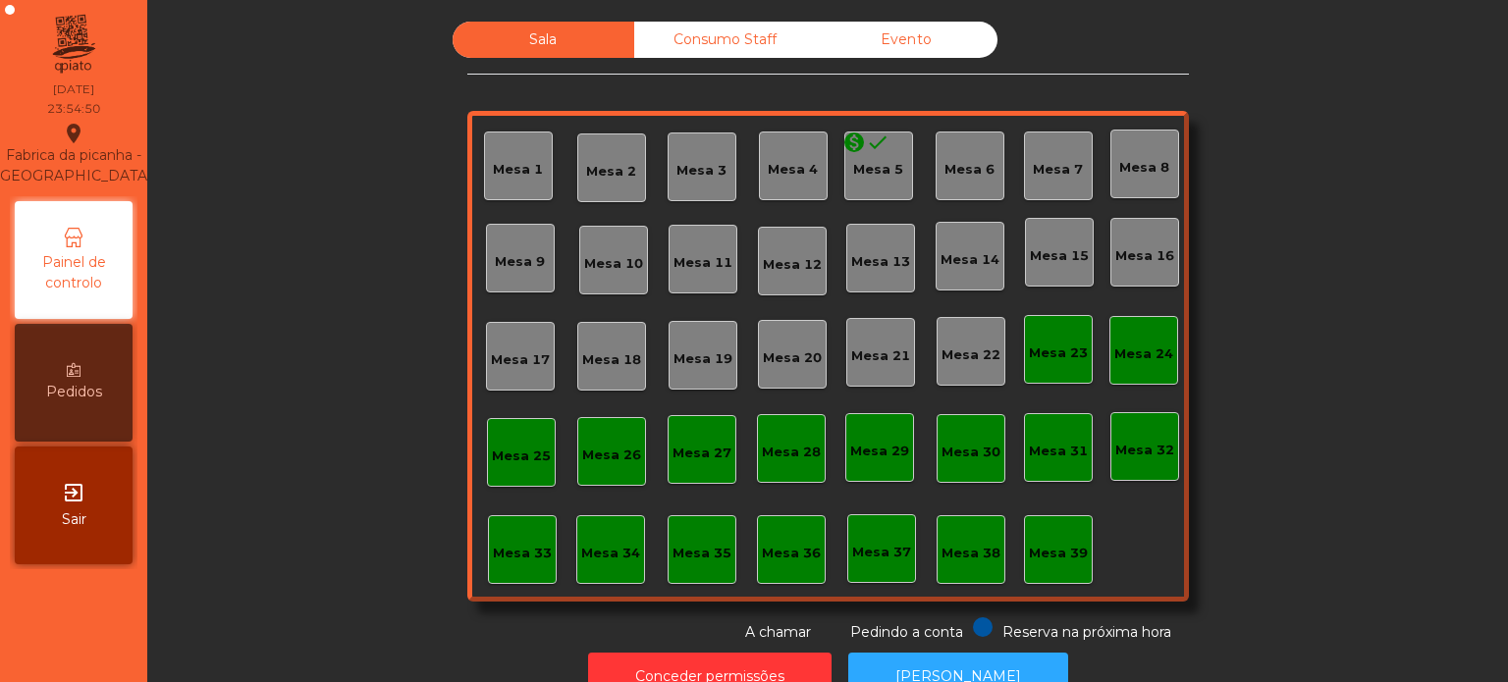
click at [708, 36] on div "Consumo Staff" at bounding box center [725, 40] width 182 height 36
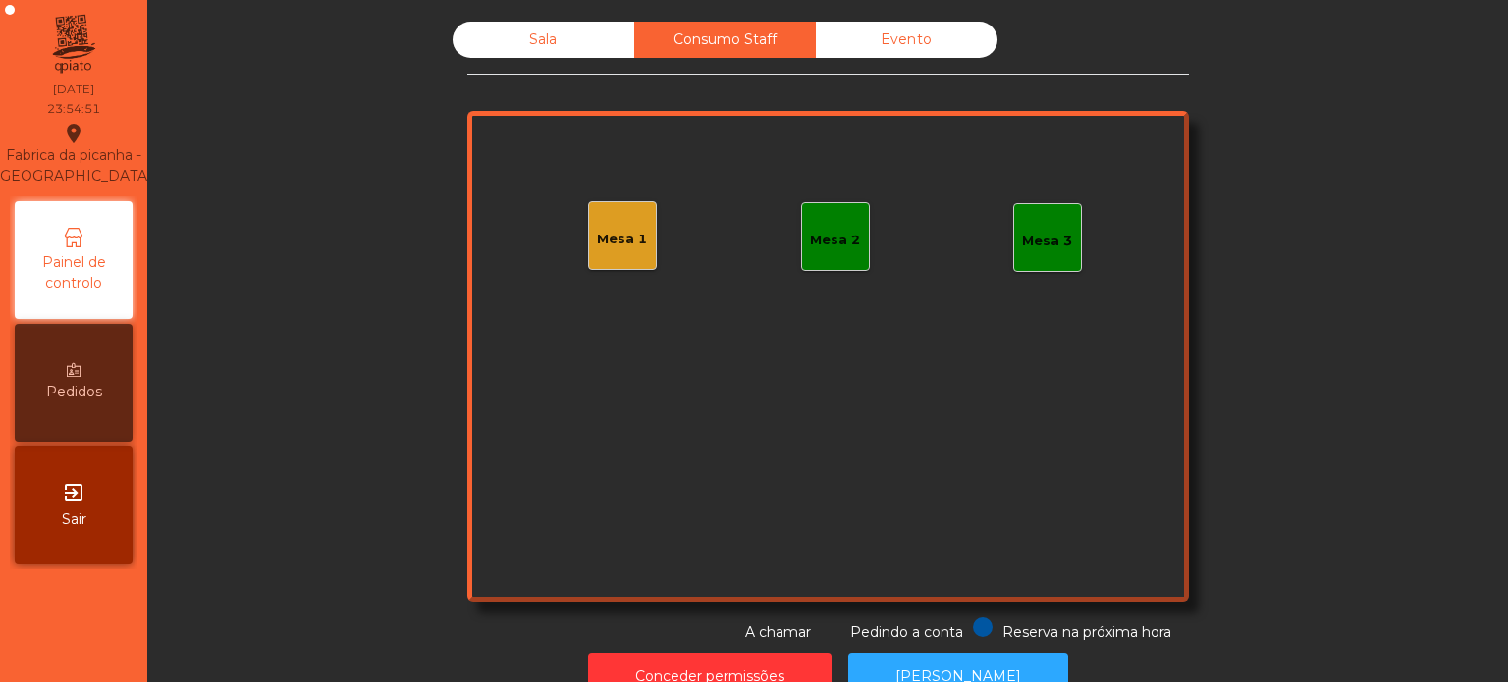
click at [899, 27] on div "Evento" at bounding box center [907, 40] width 182 height 36
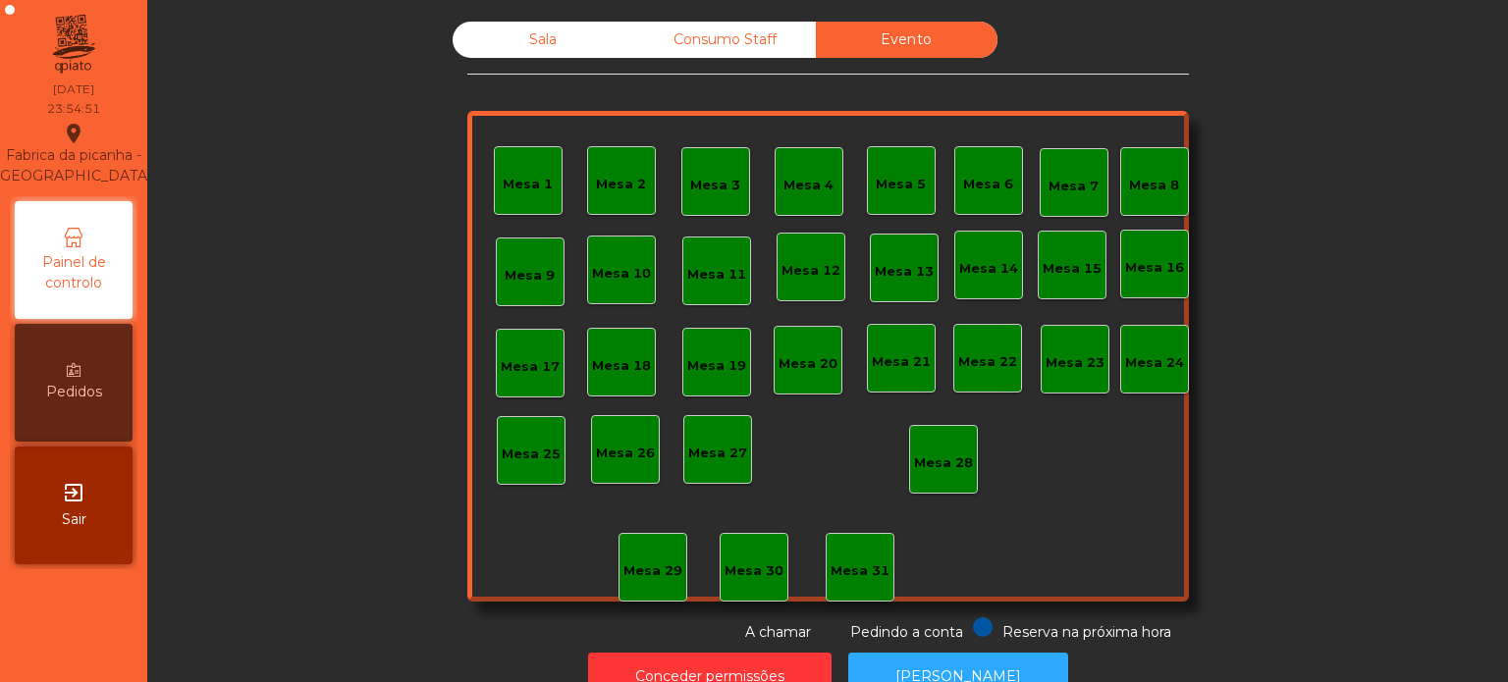
click at [734, 33] on div "Consumo Staff" at bounding box center [725, 40] width 182 height 36
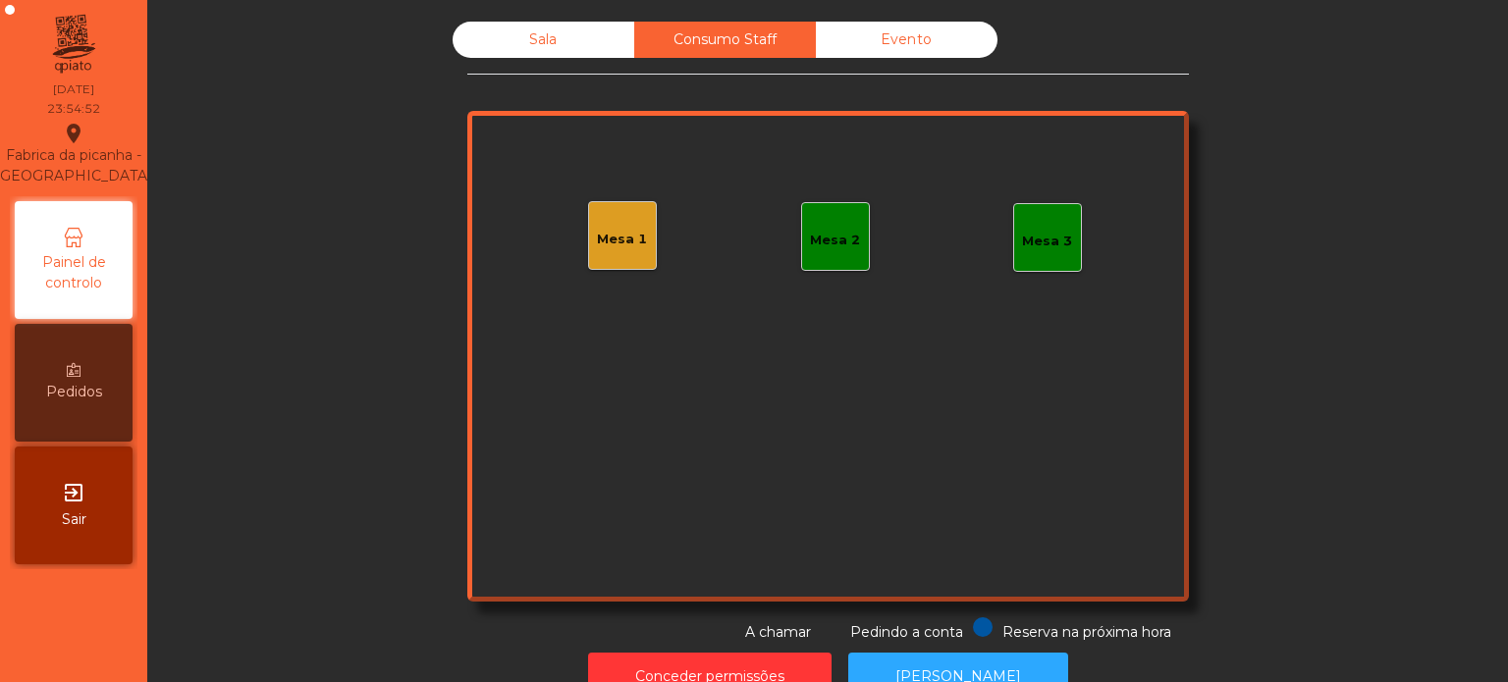
click at [598, 222] on div "Mesa 1" at bounding box center [622, 235] width 50 height 27
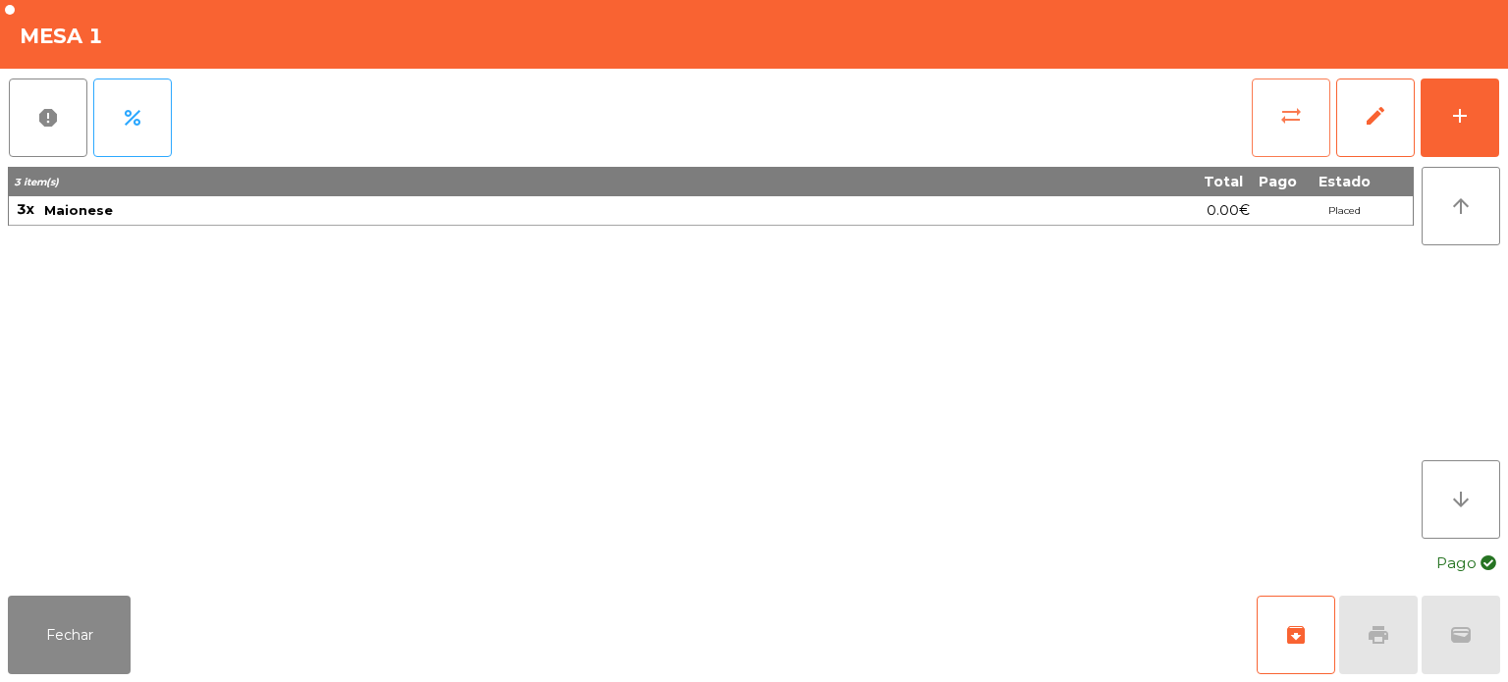
click at [1268, 122] on button "sync_alt" at bounding box center [1291, 118] width 79 height 79
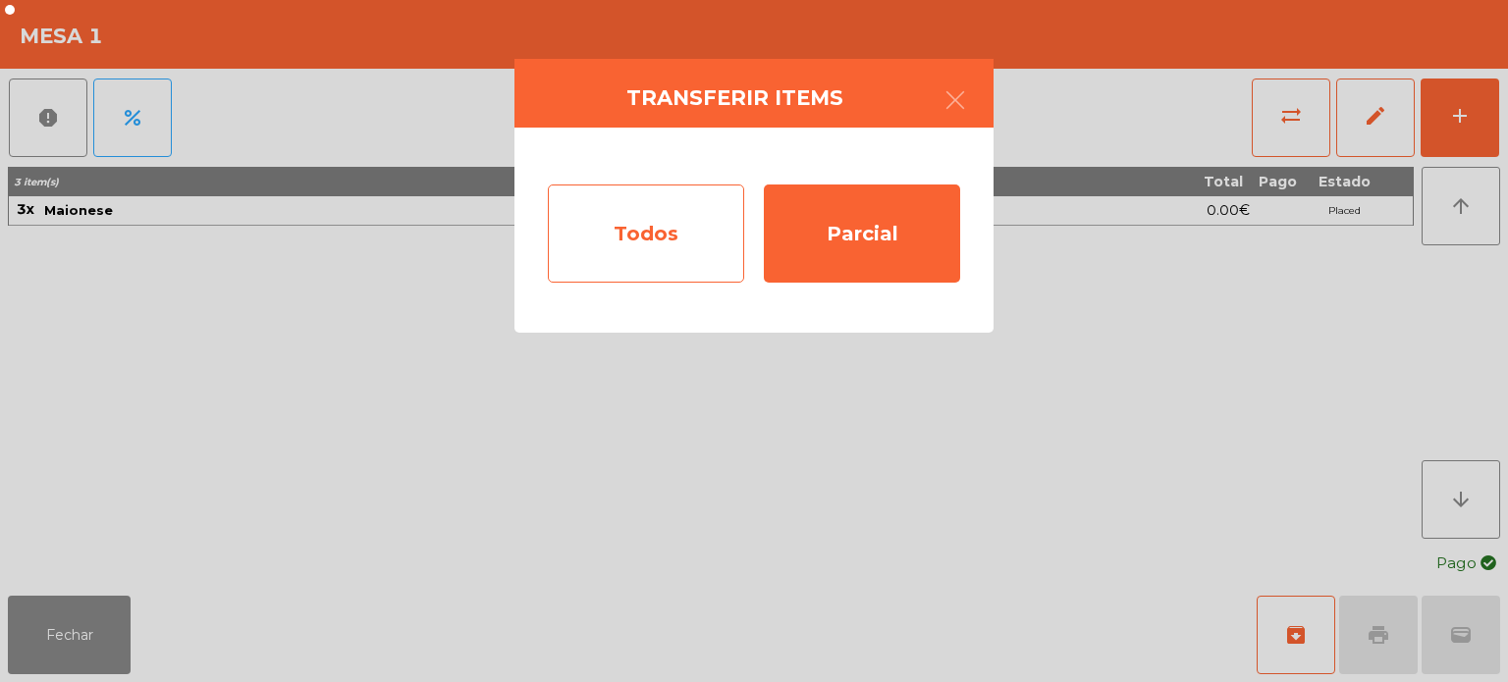
click at [672, 218] on div "Todos" at bounding box center [646, 234] width 196 height 98
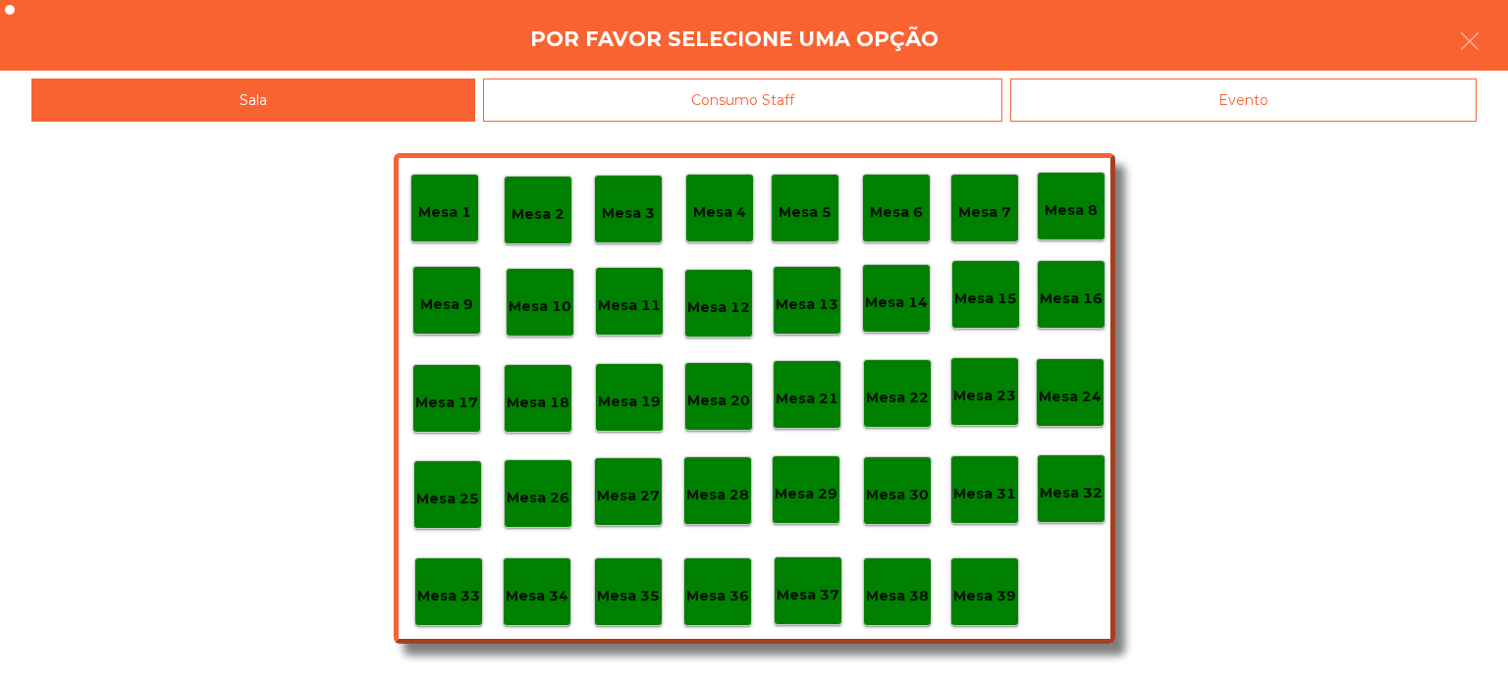
click at [1006, 601] on p "Mesa 39" at bounding box center [984, 596] width 63 height 23
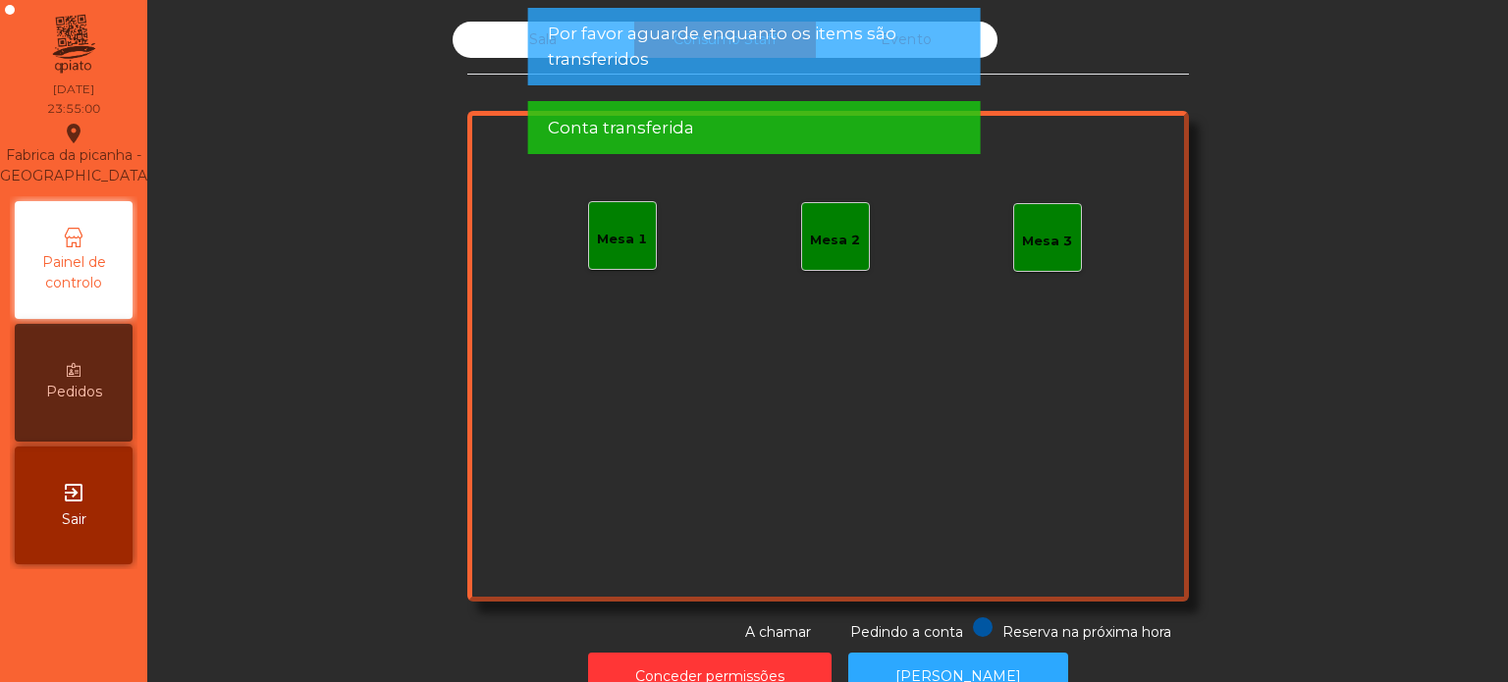
click at [475, 31] on div "Sala" at bounding box center [544, 40] width 182 height 36
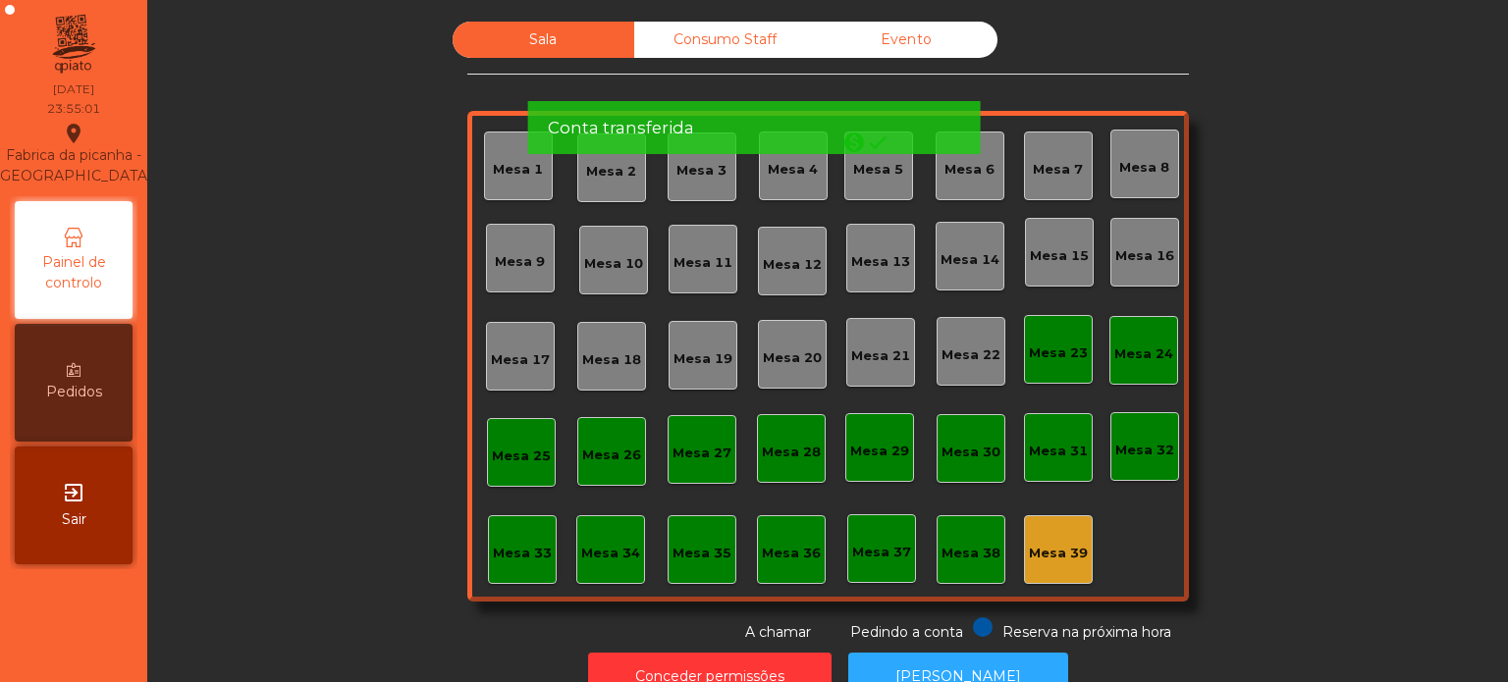
click at [1080, 551] on div "Mesa 39" at bounding box center [1058, 549] width 69 height 69
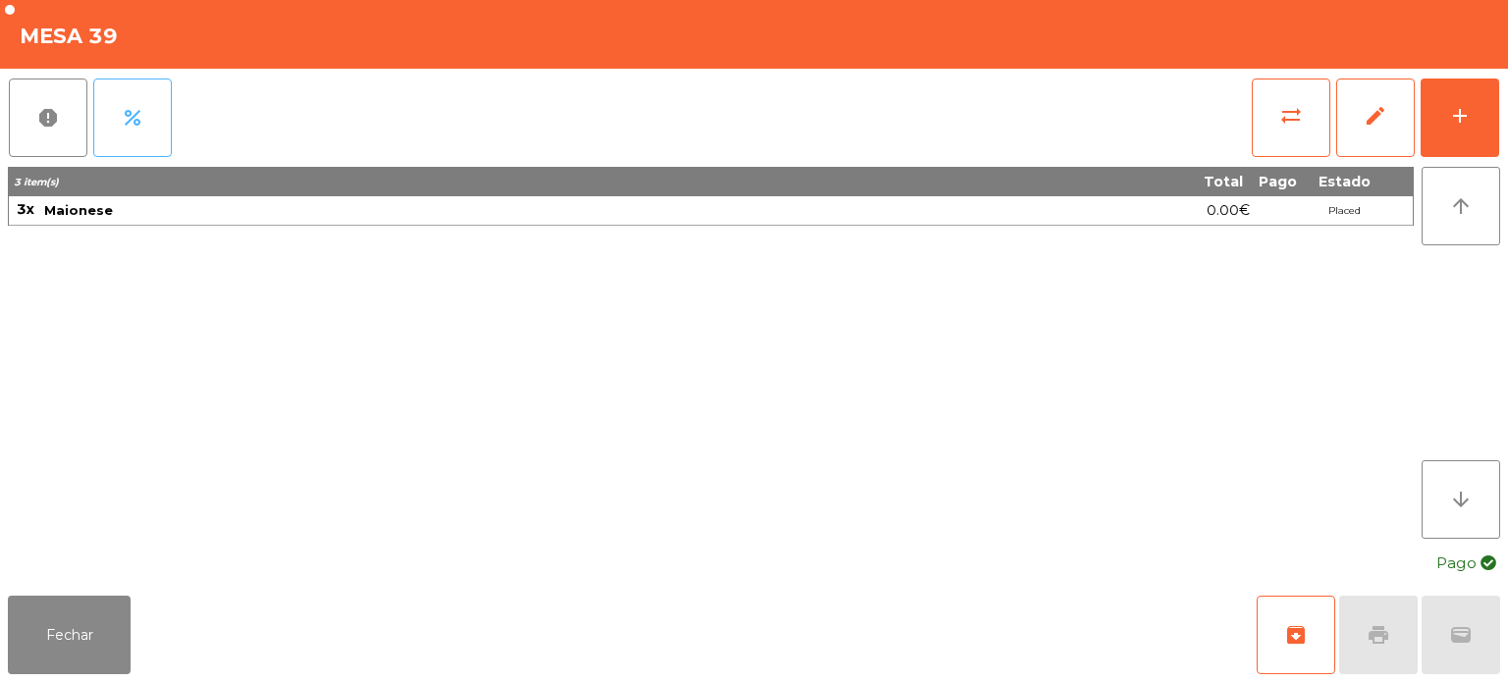
click at [149, 149] on button "percent" at bounding box center [132, 118] width 79 height 79
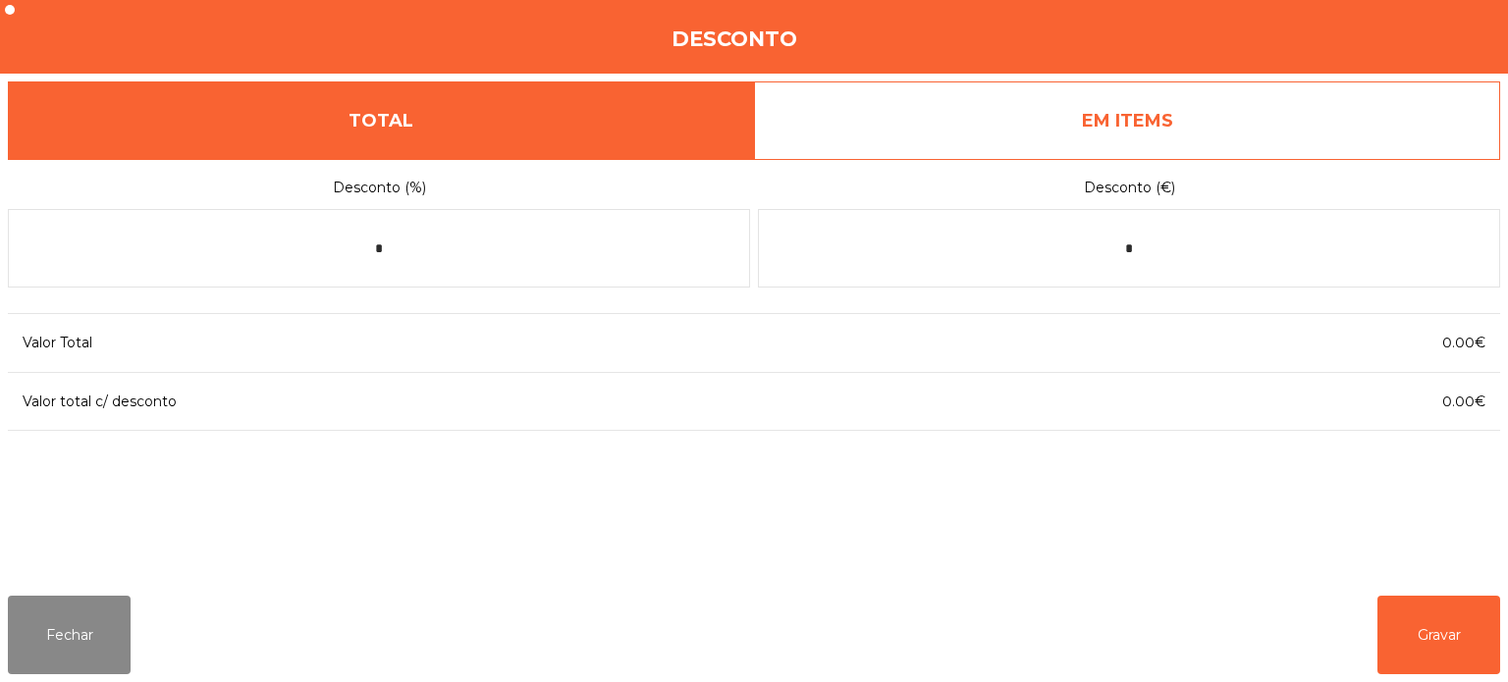
click at [1037, 113] on link "EM ITEMS" at bounding box center [1127, 120] width 746 height 79
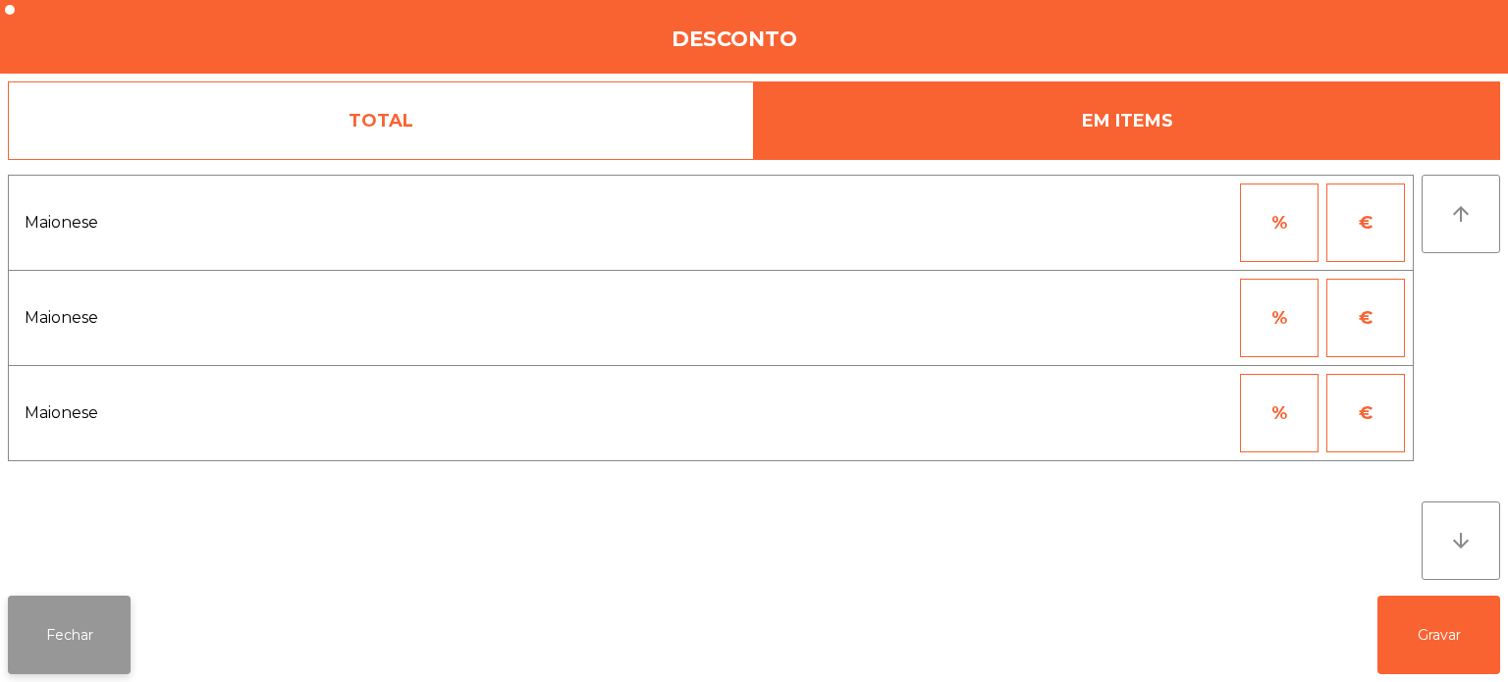
click at [82, 629] on button "Fechar" at bounding box center [69, 635] width 123 height 79
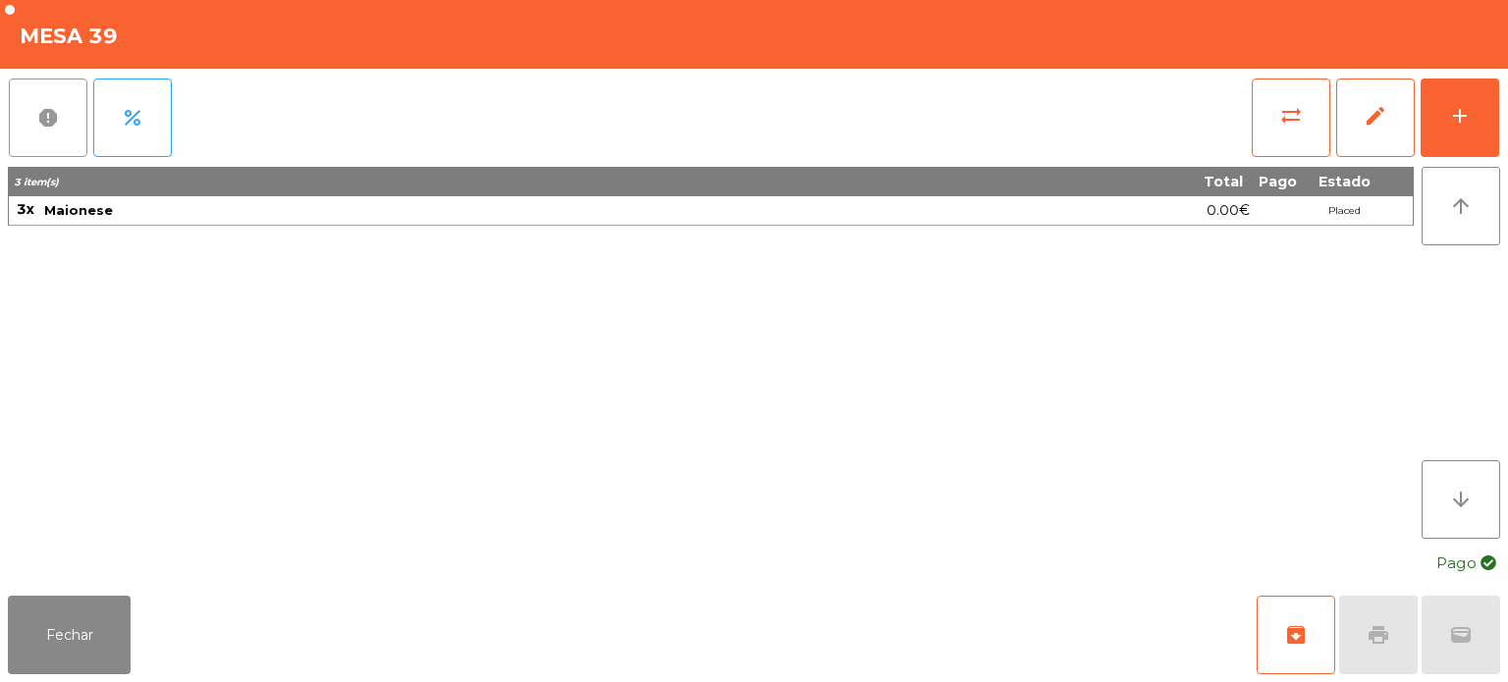
click at [15, 128] on button "report" at bounding box center [48, 118] width 79 height 79
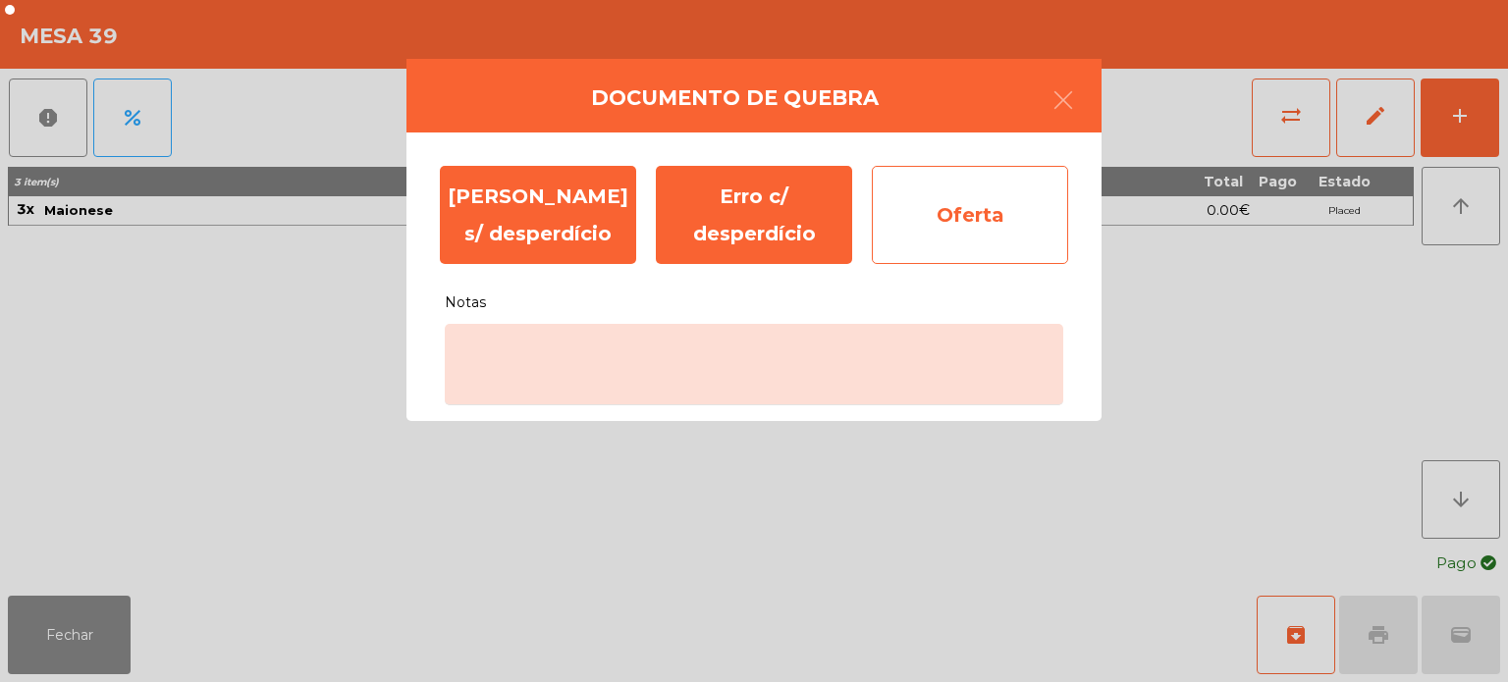
click at [996, 216] on div "Oferta" at bounding box center [970, 215] width 196 height 98
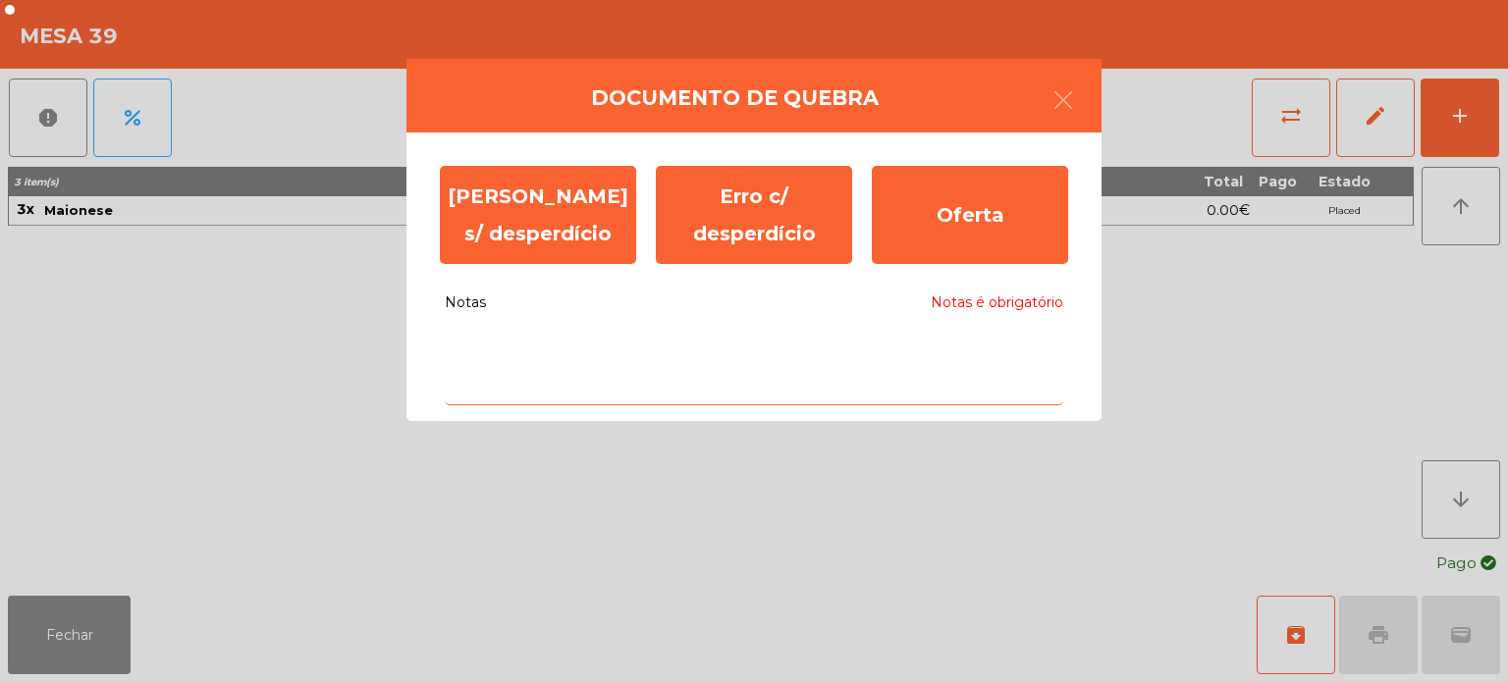
click at [719, 341] on textarea "Notas Notas é obrigatório" at bounding box center [754, 364] width 618 height 81
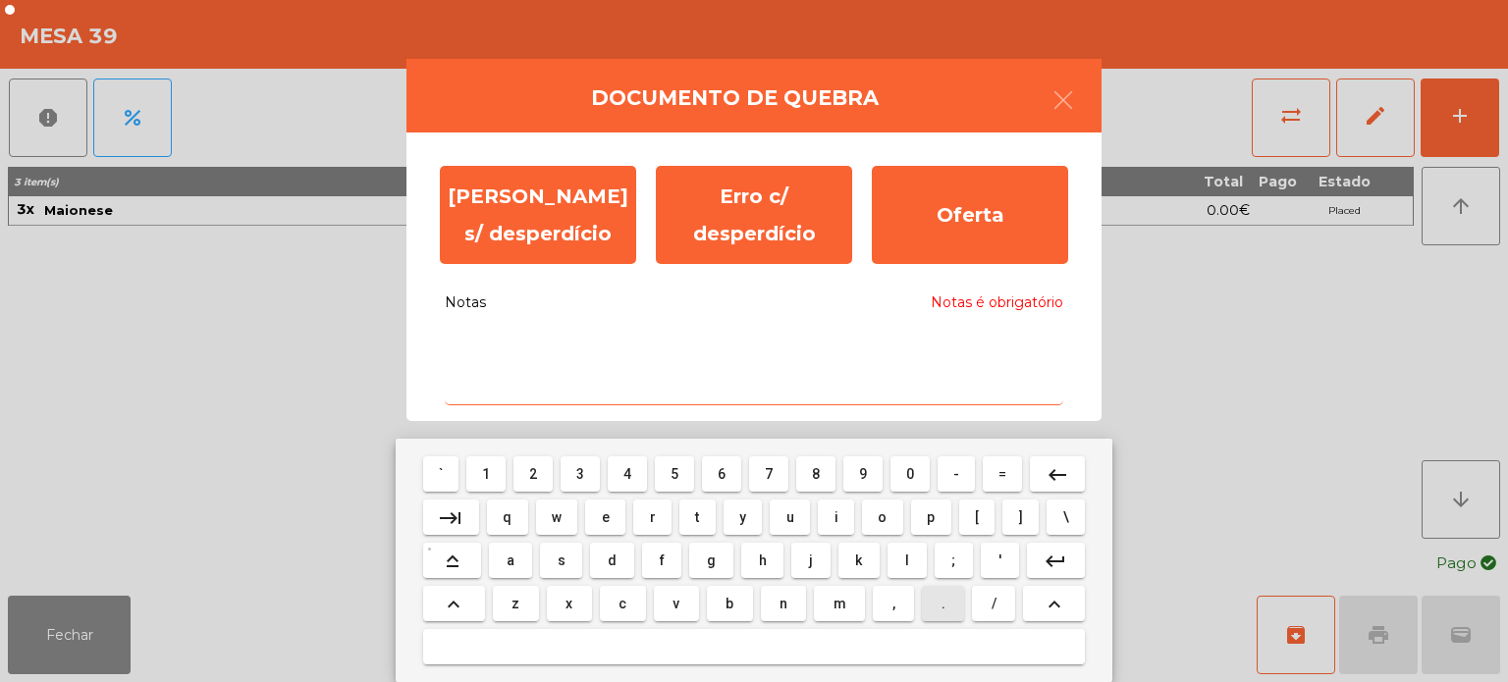
click at [941, 609] on span "." at bounding box center [943, 604] width 4 height 16
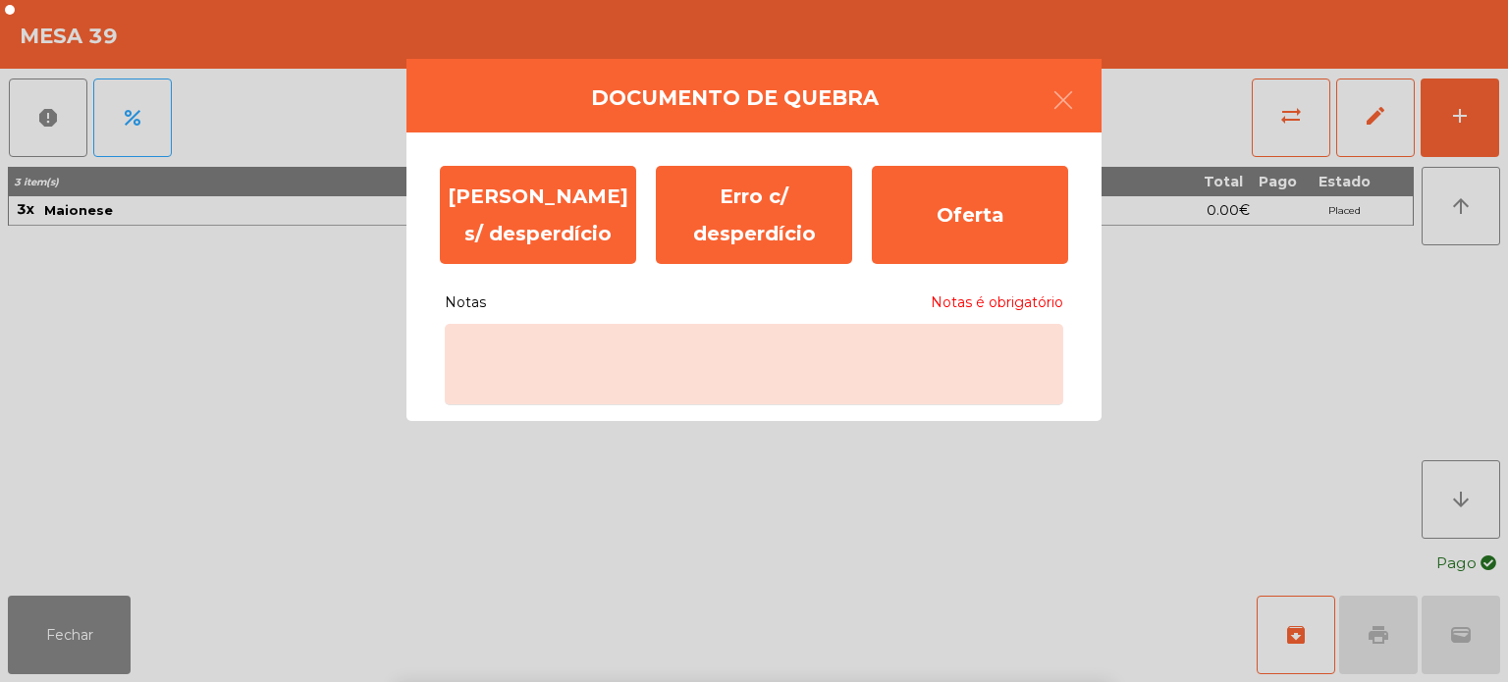
click at [1312, 452] on div "` 1 2 3 4 5 6 7 8 9 0 - = keyboard_backspace keyboard_tab q w e r t y u i o p […" at bounding box center [754, 560] width 1508 height 243
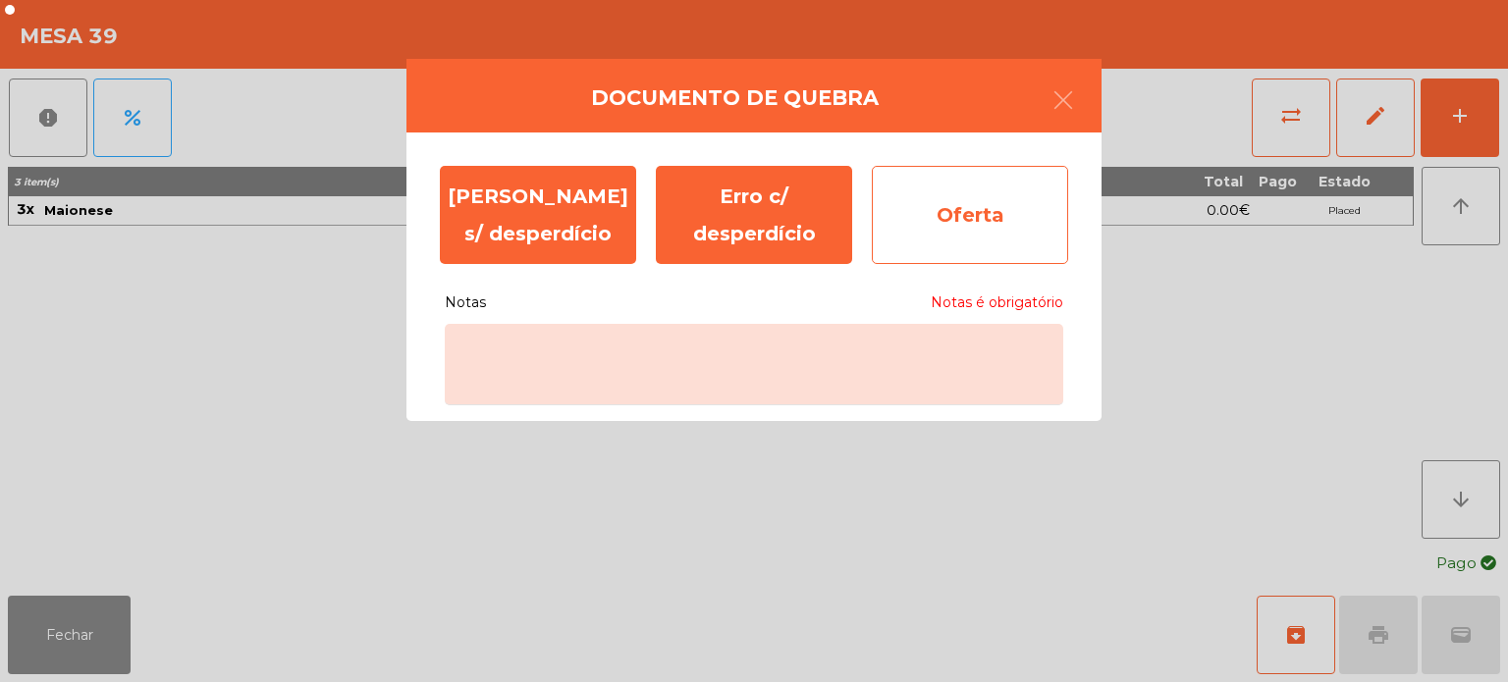
click at [979, 216] on div "Oferta" at bounding box center [970, 215] width 196 height 98
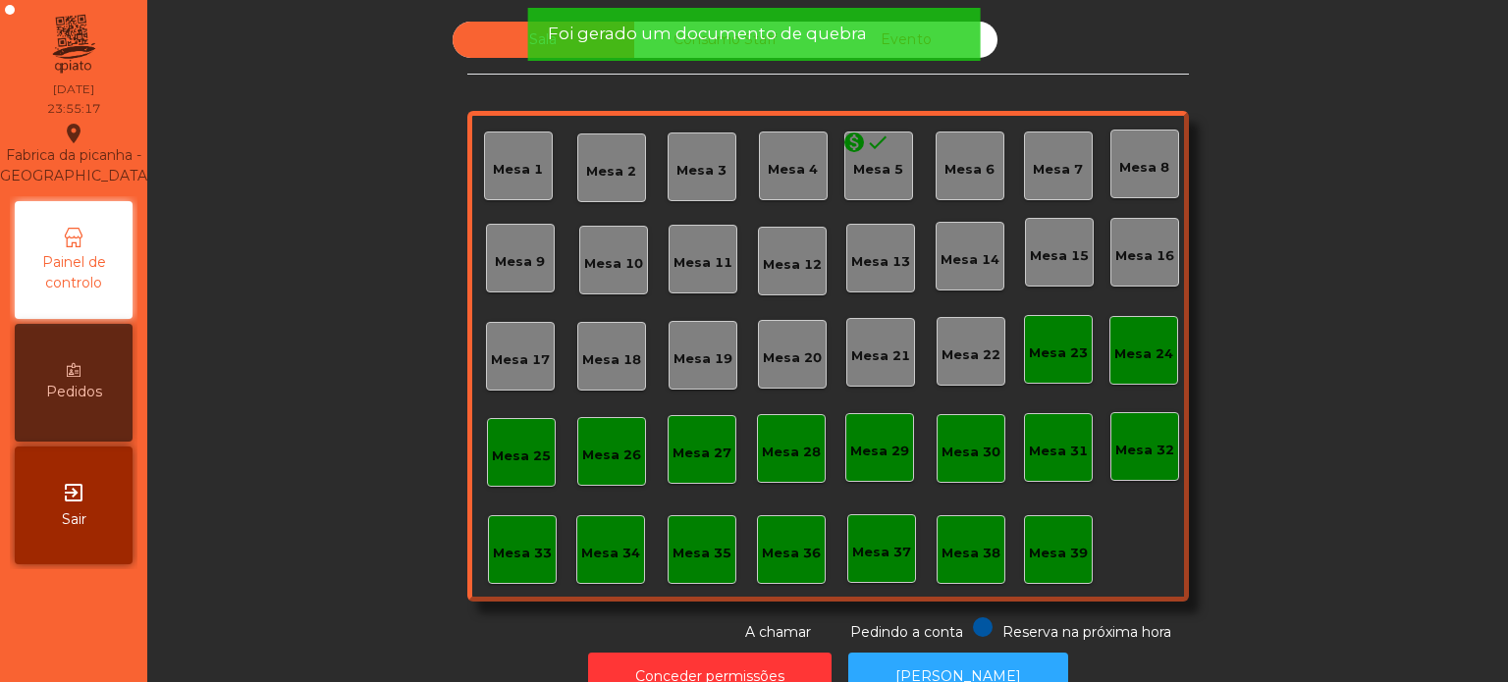
scroll to position [54, 0]
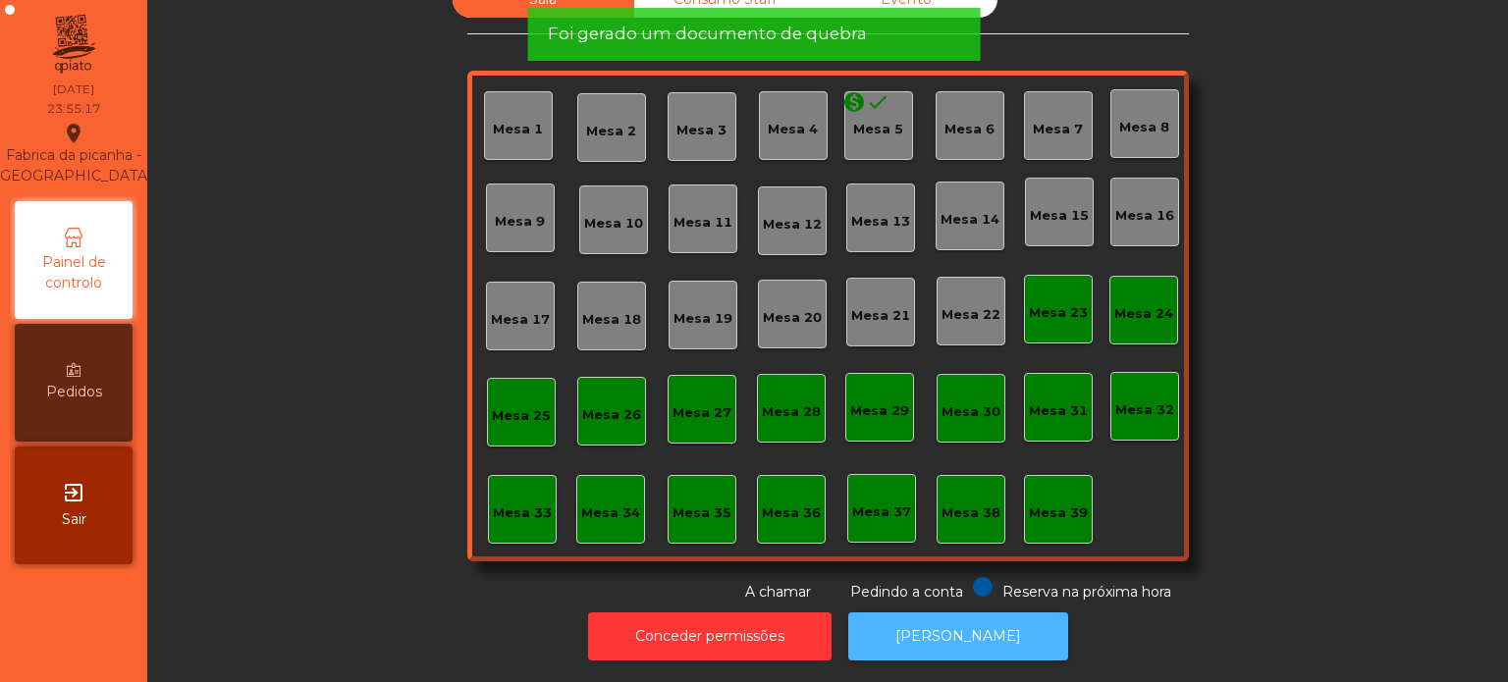
click at [968, 613] on button "[PERSON_NAME]" at bounding box center [958, 637] width 220 height 48
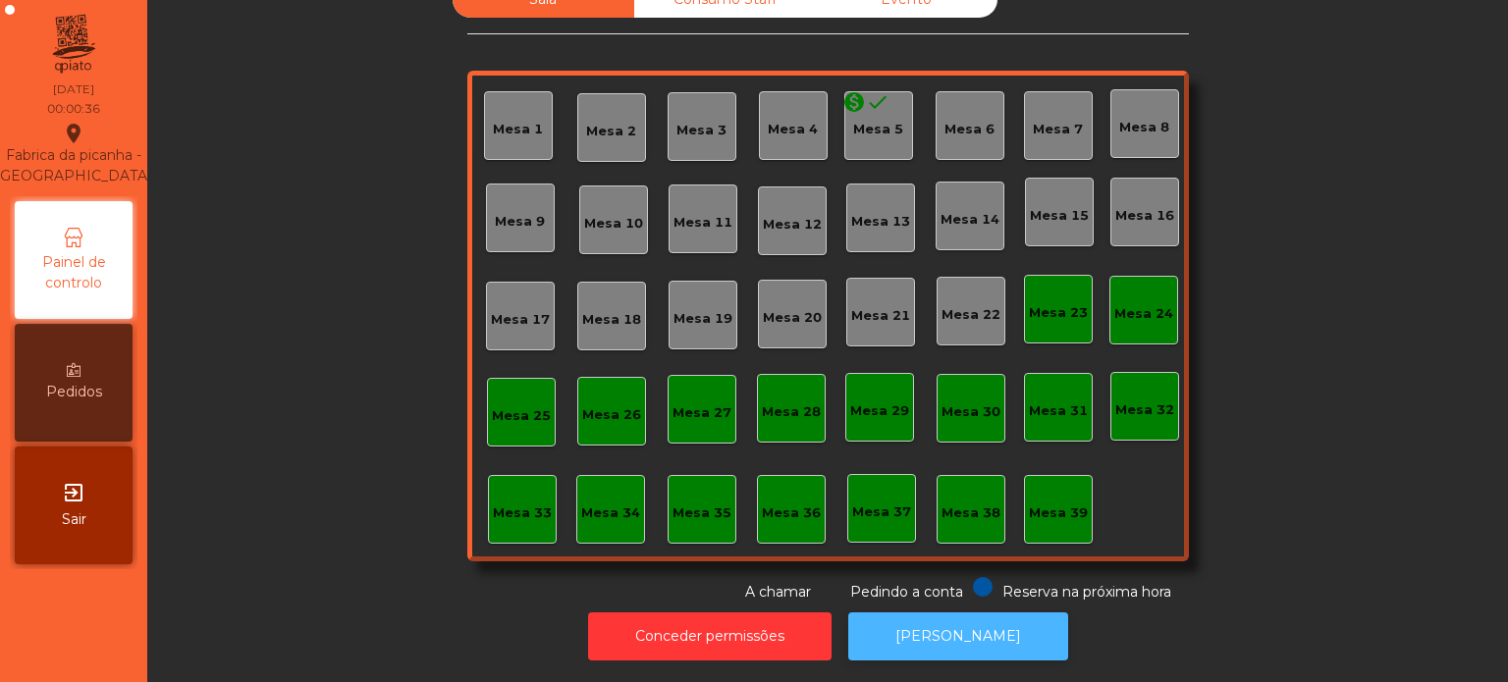
click at [940, 613] on button "[PERSON_NAME]" at bounding box center [958, 637] width 220 height 48
